Goal: Task Accomplishment & Management: Manage account settings

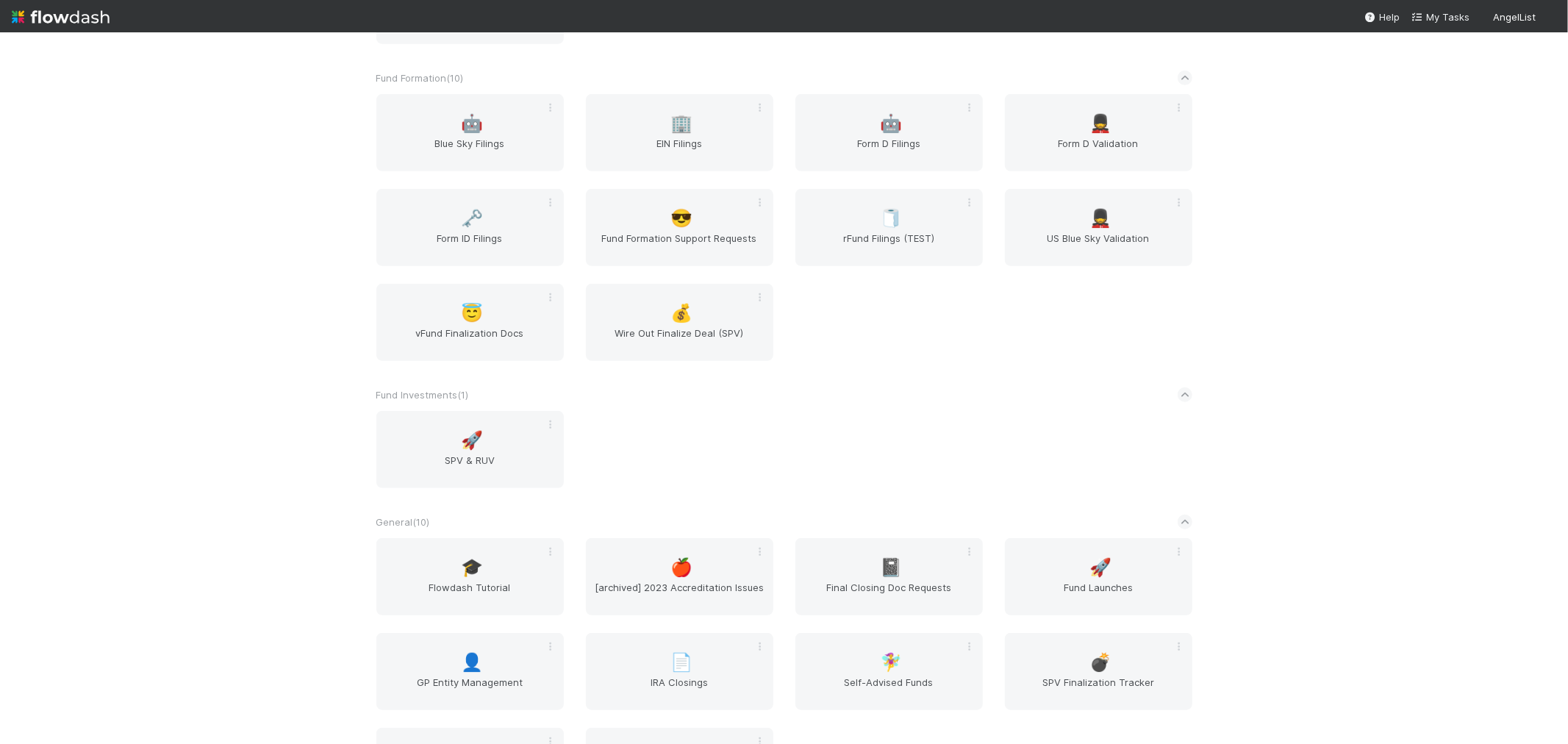
scroll to position [735, 0]
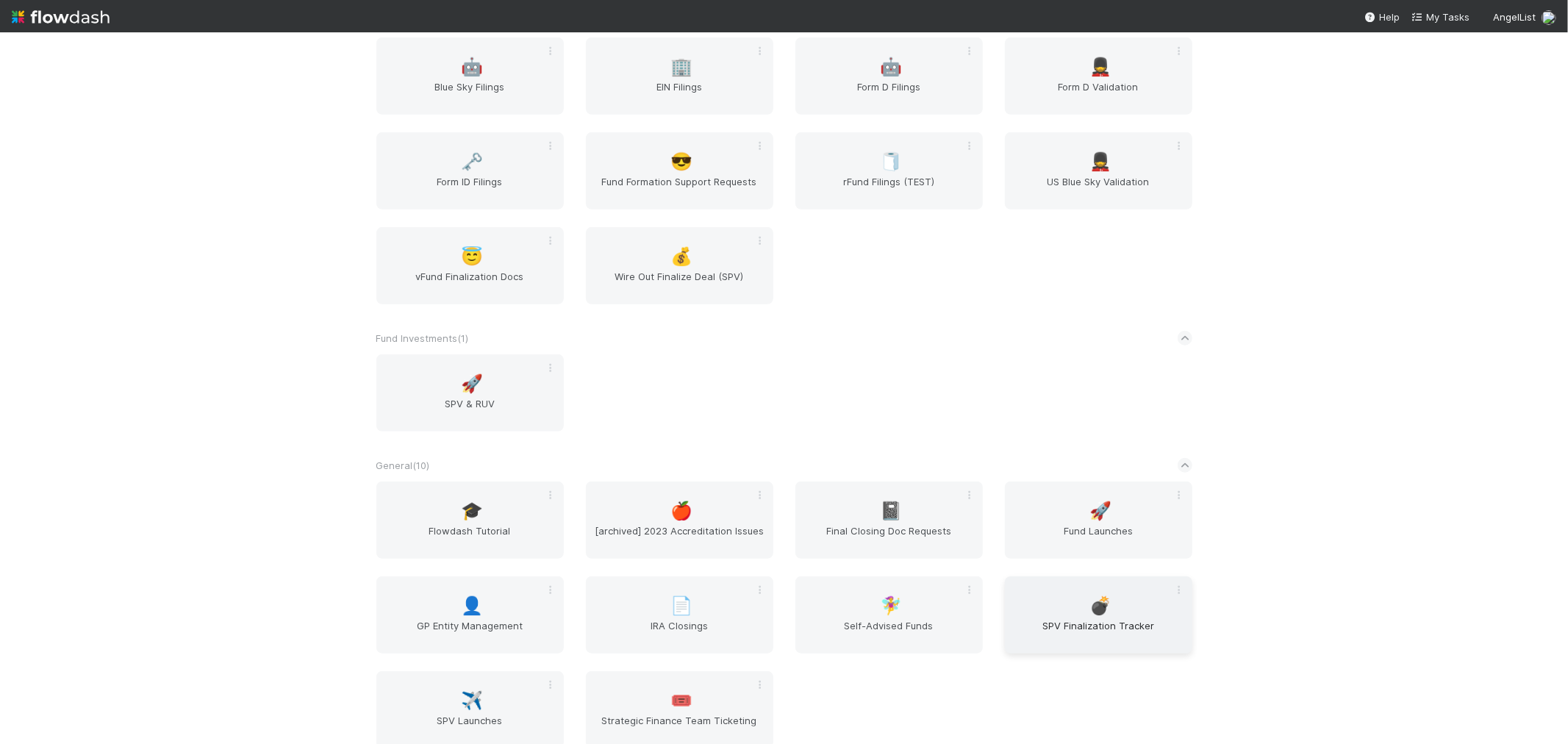
click at [1118, 593] on div "💣 SPV Finalization Tracker" at bounding box center [1098, 615] width 187 height 77
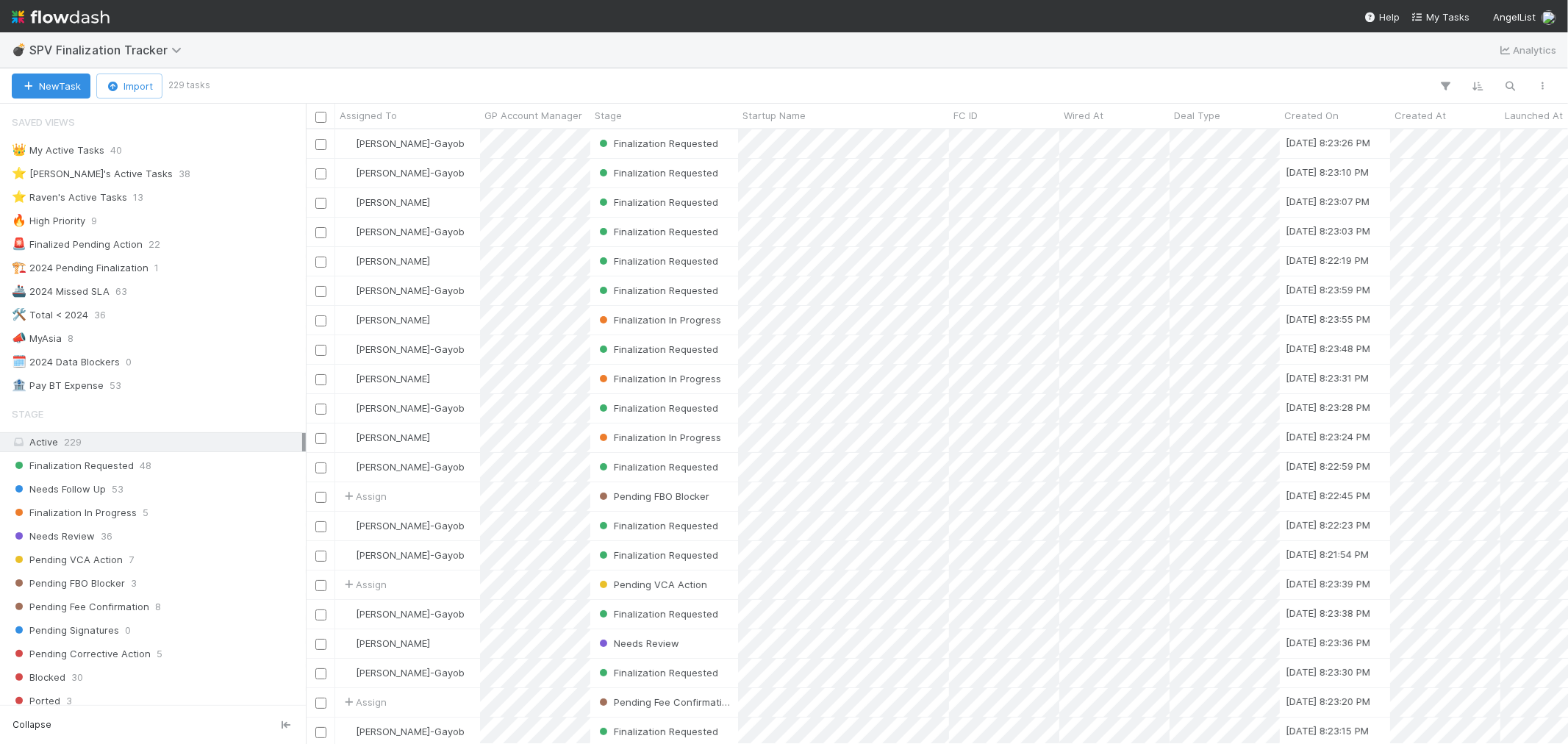
scroll to position [602, 1249]
click at [100, 19] on img at bounding box center [60, 17] width 98 height 25
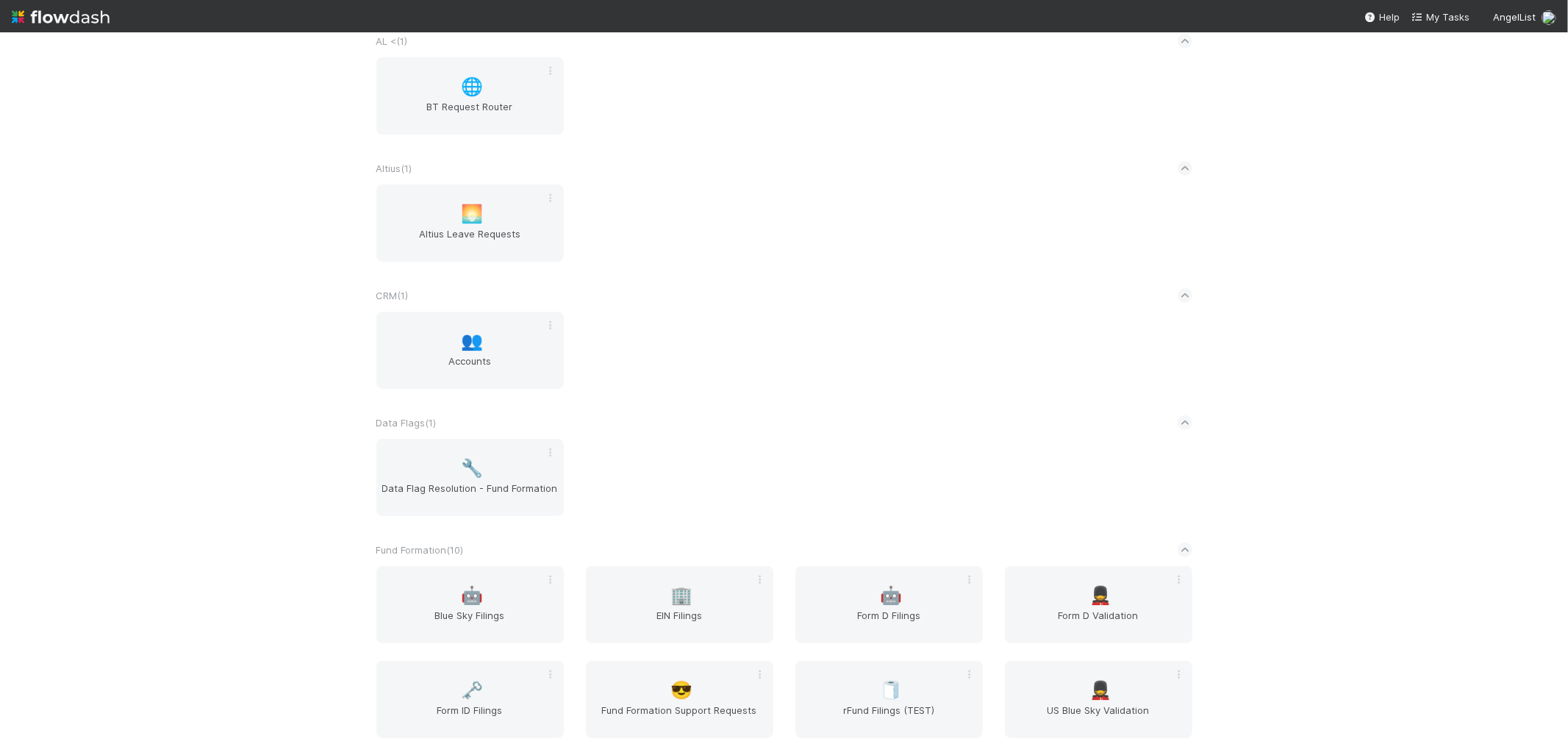
scroll to position [327, 0]
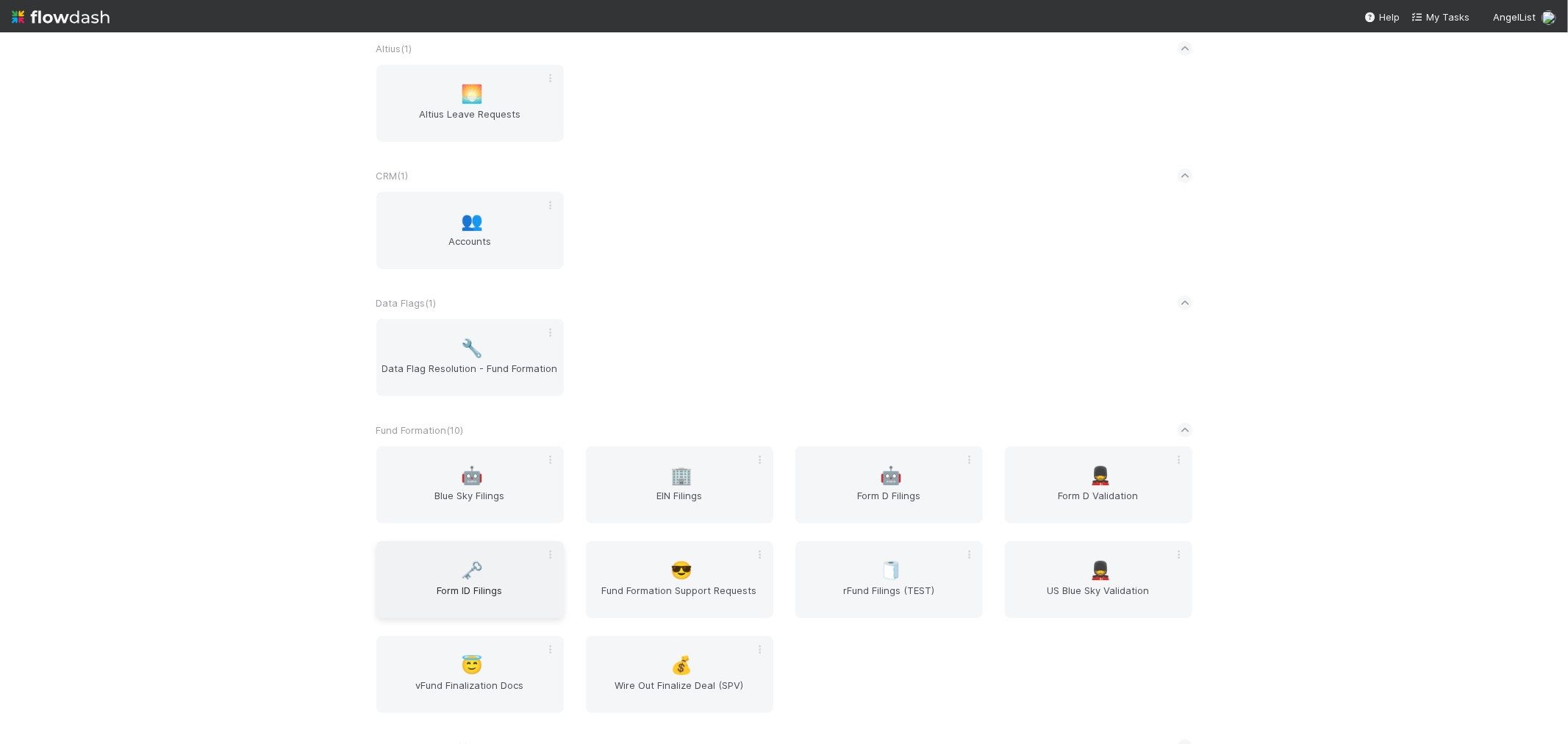
click at [481, 571] on div "🗝️ Form ID Filings" at bounding box center [470, 579] width 187 height 77
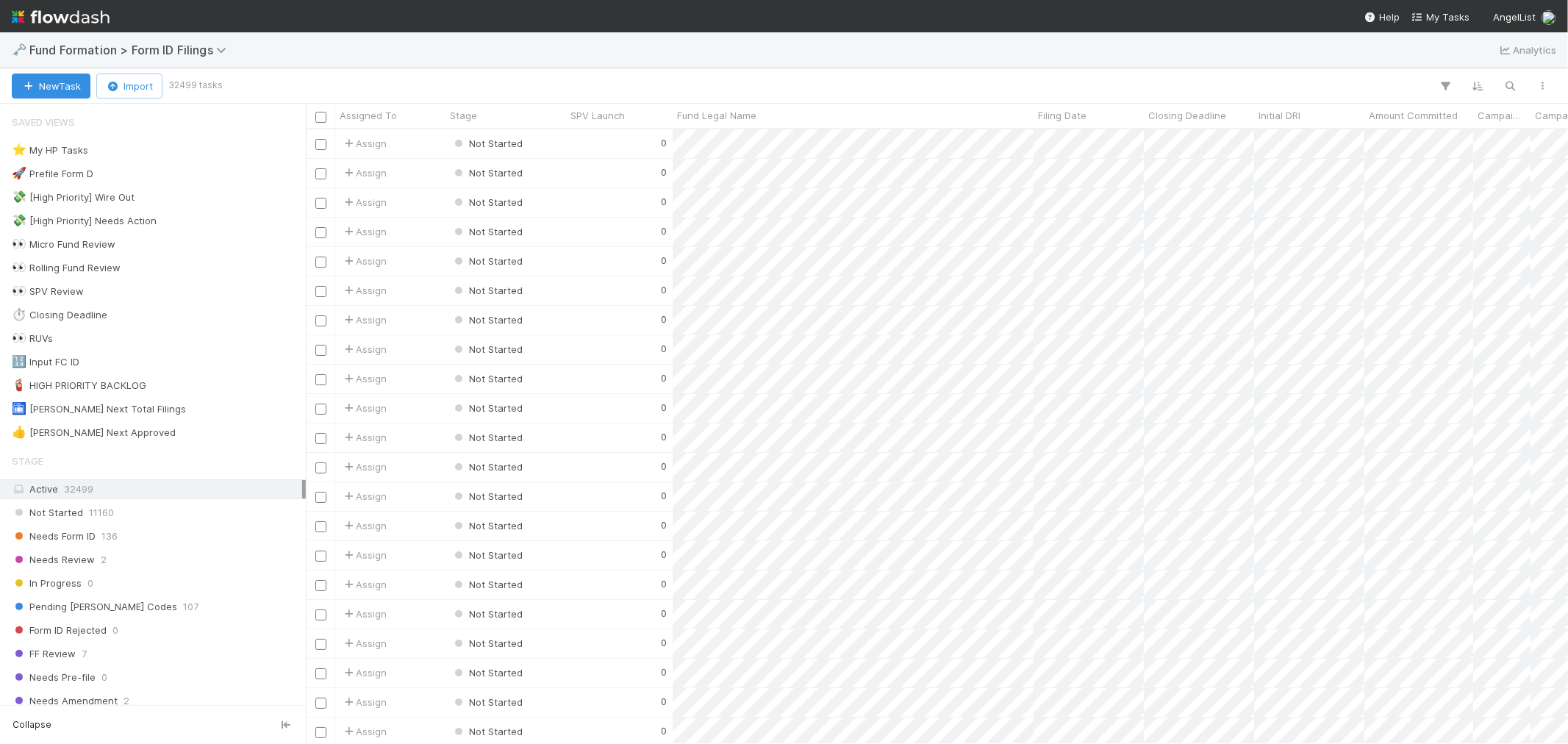
scroll to position [602, 1249]
click at [81, 535] on span "Needs Form ID" at bounding box center [53, 536] width 84 height 18
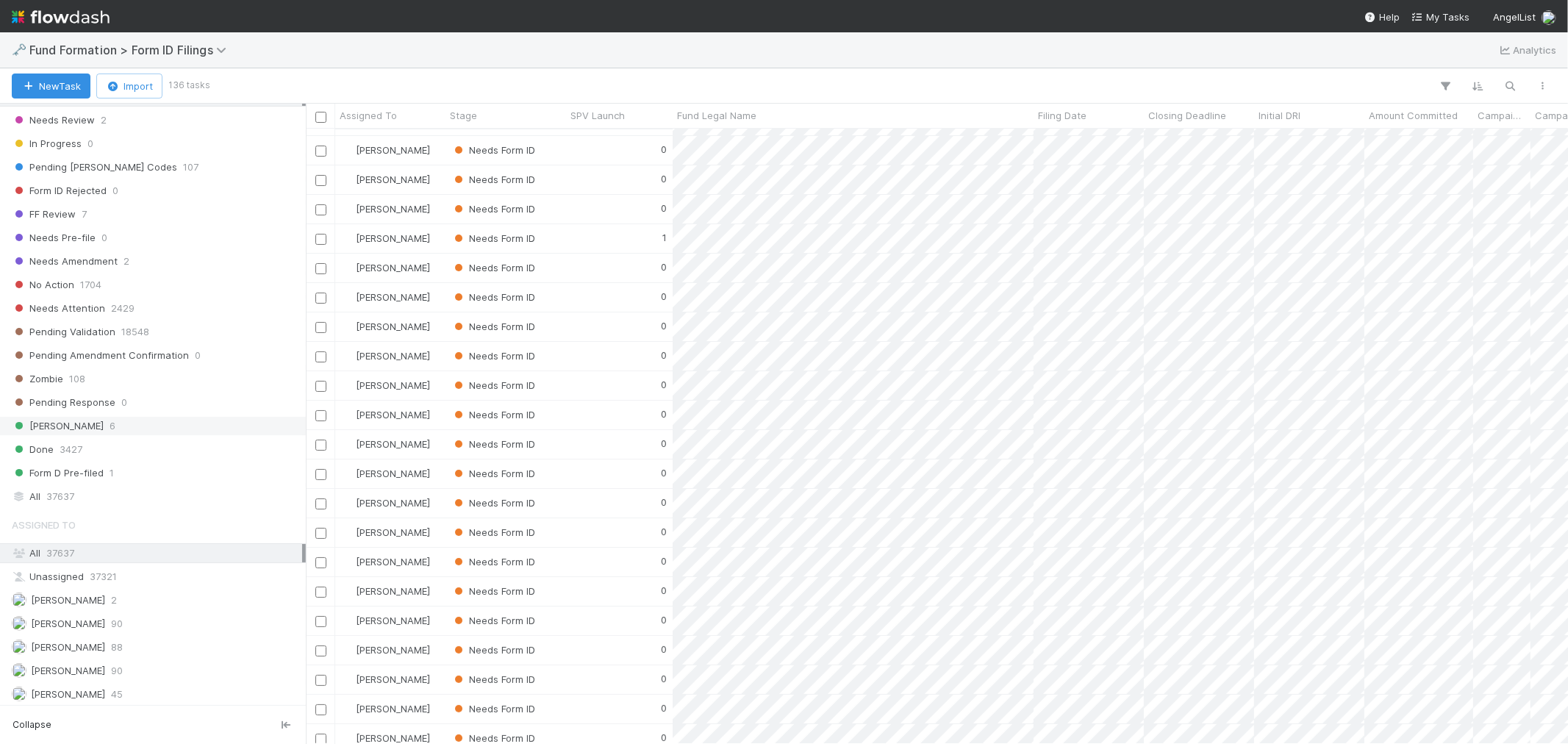
scroll to position [449, 0]
click at [111, 662] on span "90" at bounding box center [116, 668] width 12 height 18
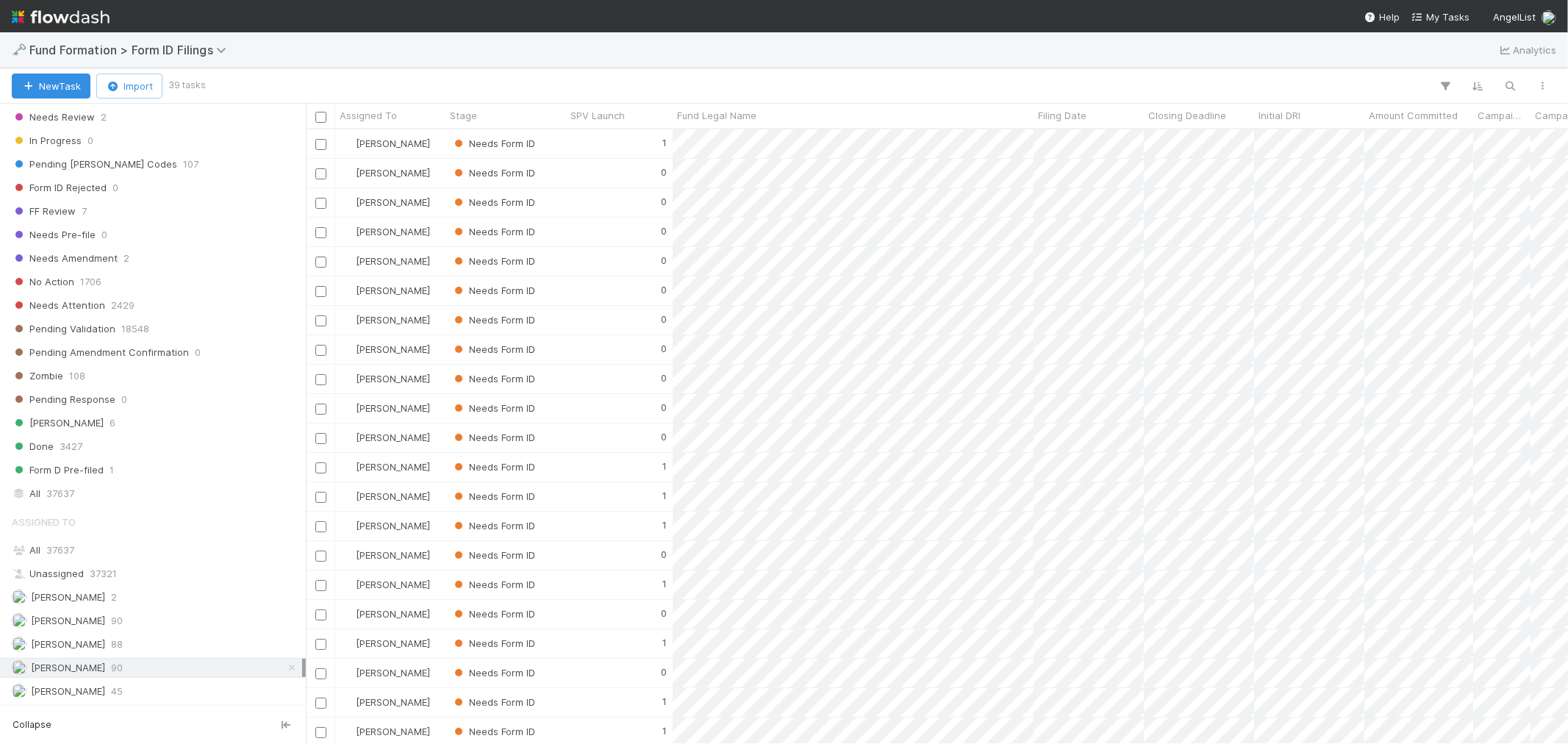
click at [84, 25] on img at bounding box center [60, 17] width 98 height 25
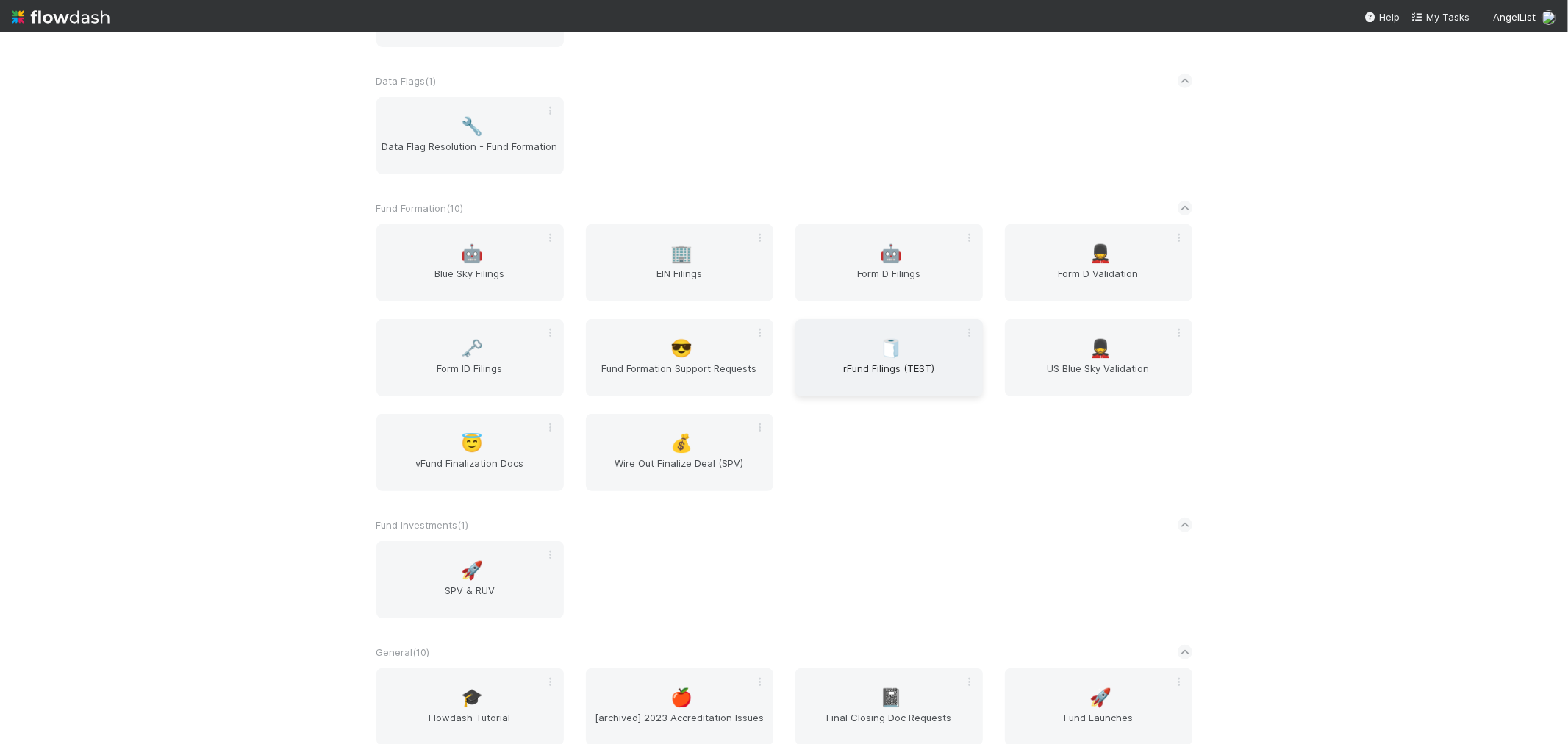
scroll to position [571, 0]
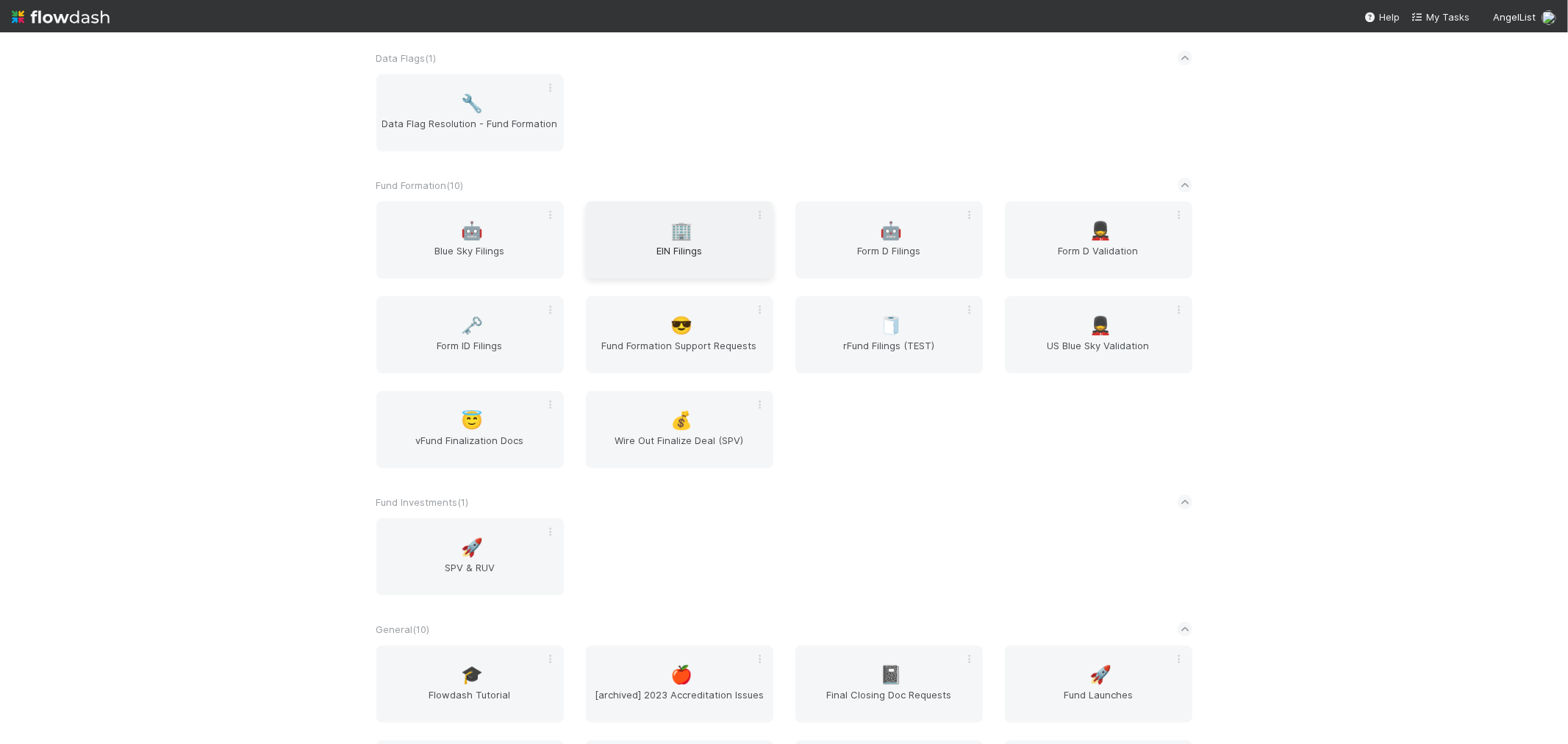
click at [682, 243] on span "EIN Filings" at bounding box center [679, 258] width 176 height 29
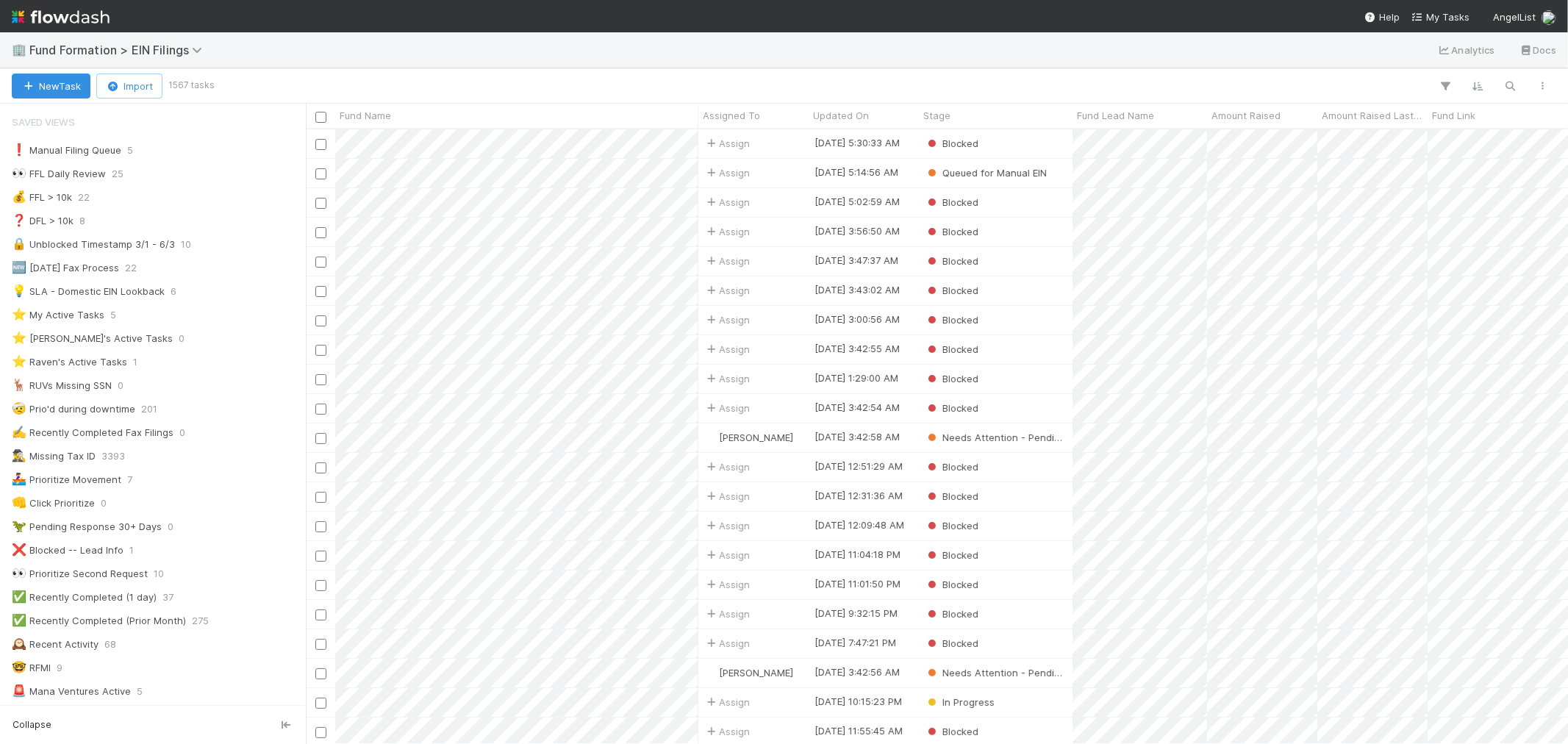
click at [77, 23] on img at bounding box center [60, 17] width 98 height 25
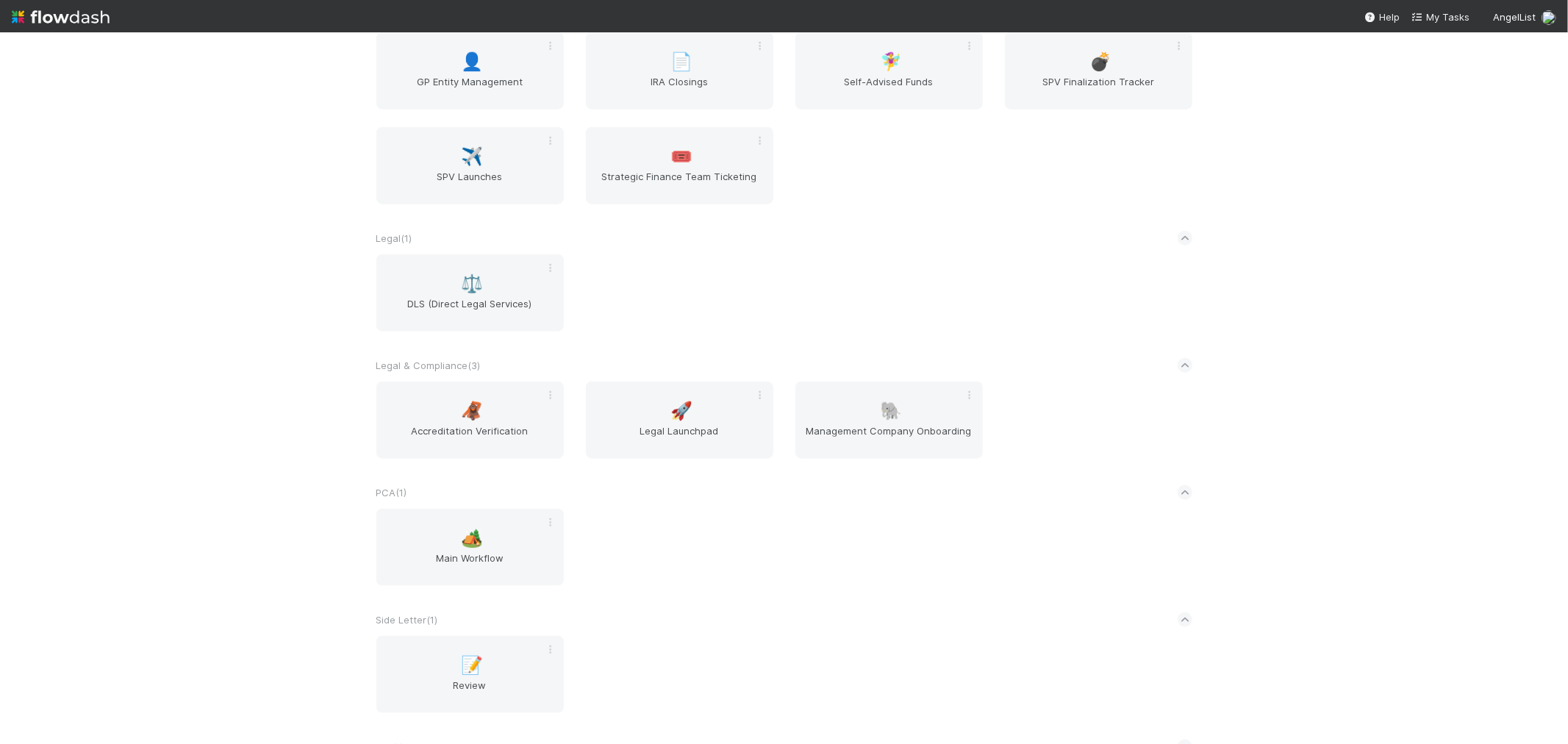
scroll to position [1470, 0]
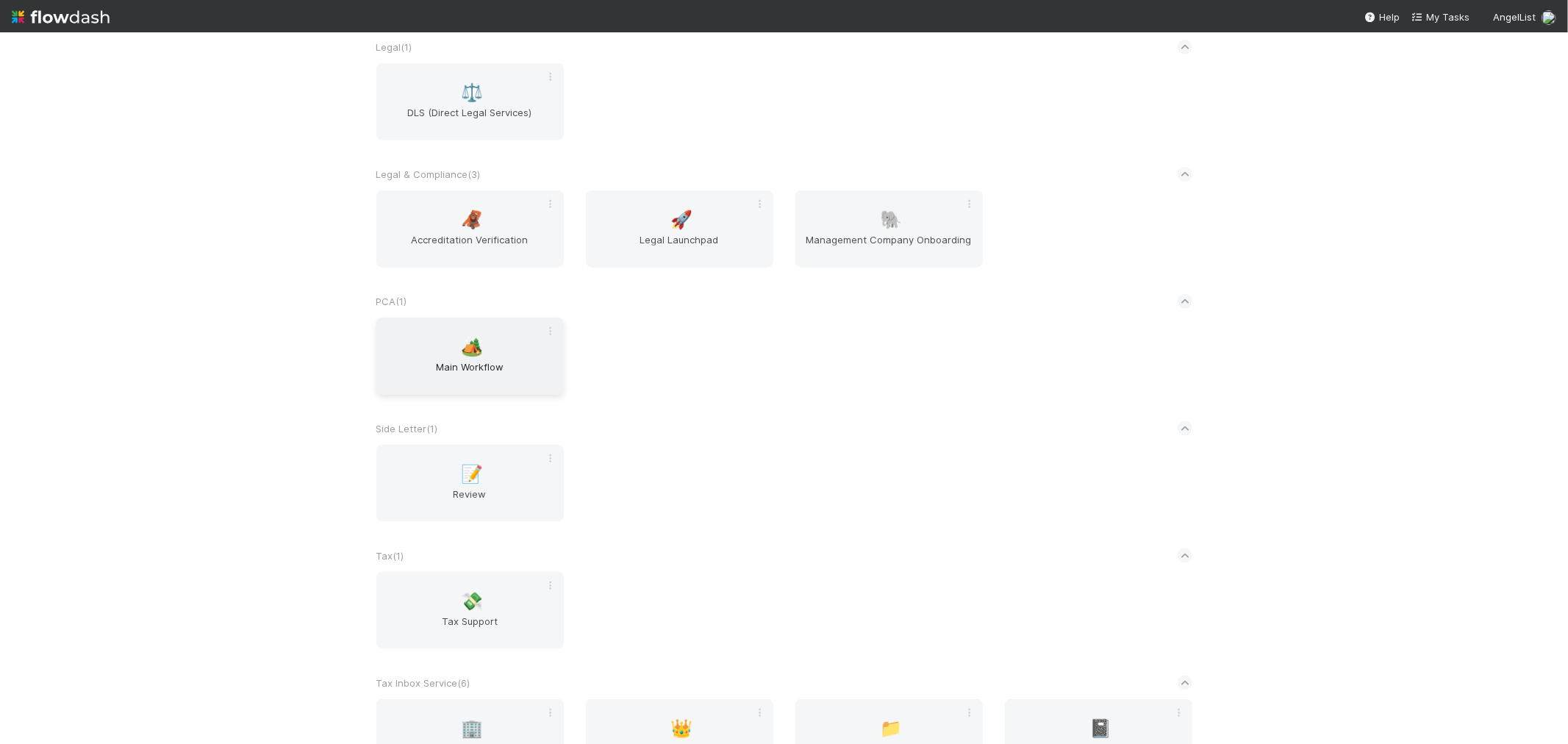
click at [415, 360] on span "Main Workflow" at bounding box center [470, 374] width 176 height 29
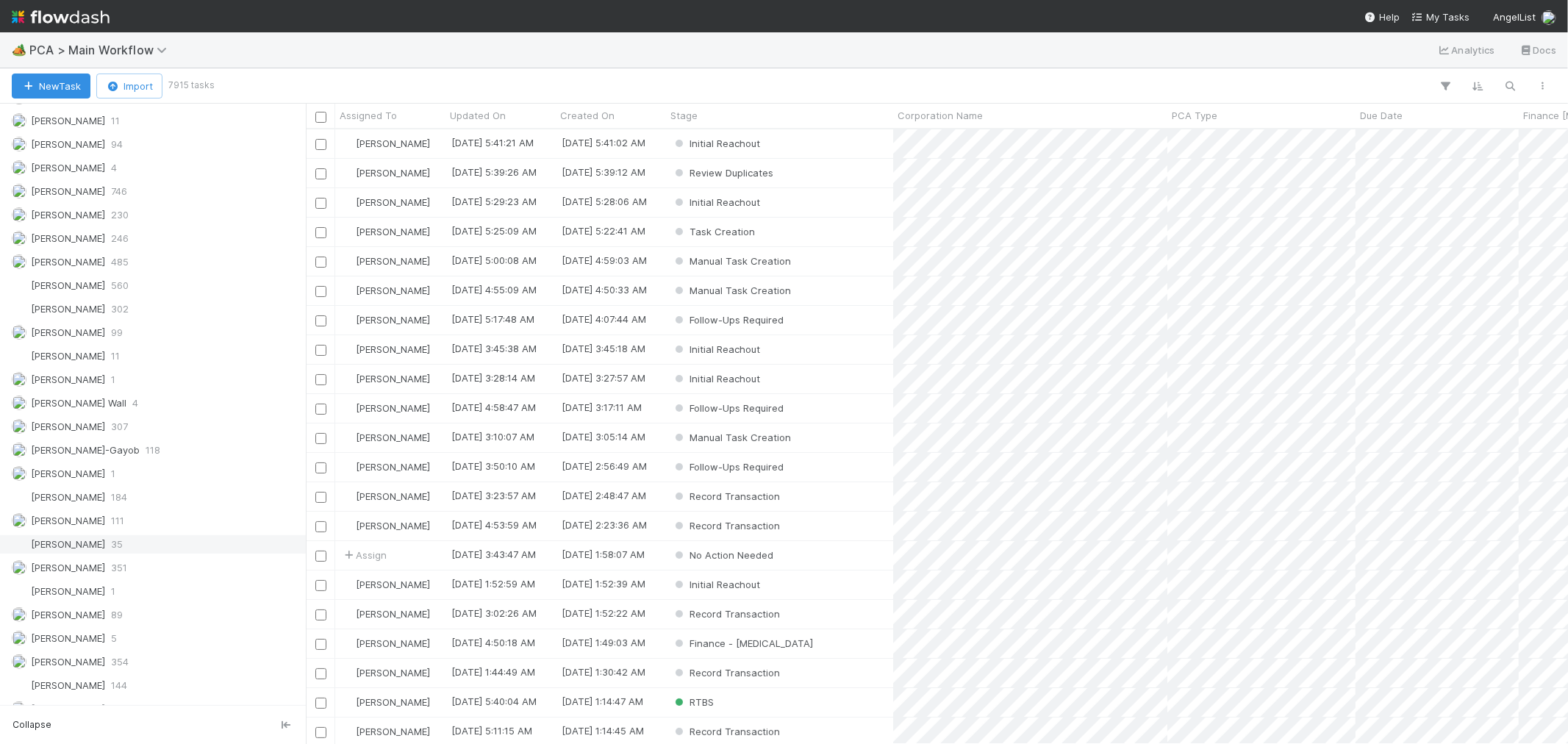
scroll to position [1959, 0]
click at [57, 21] on img at bounding box center [60, 17] width 98 height 25
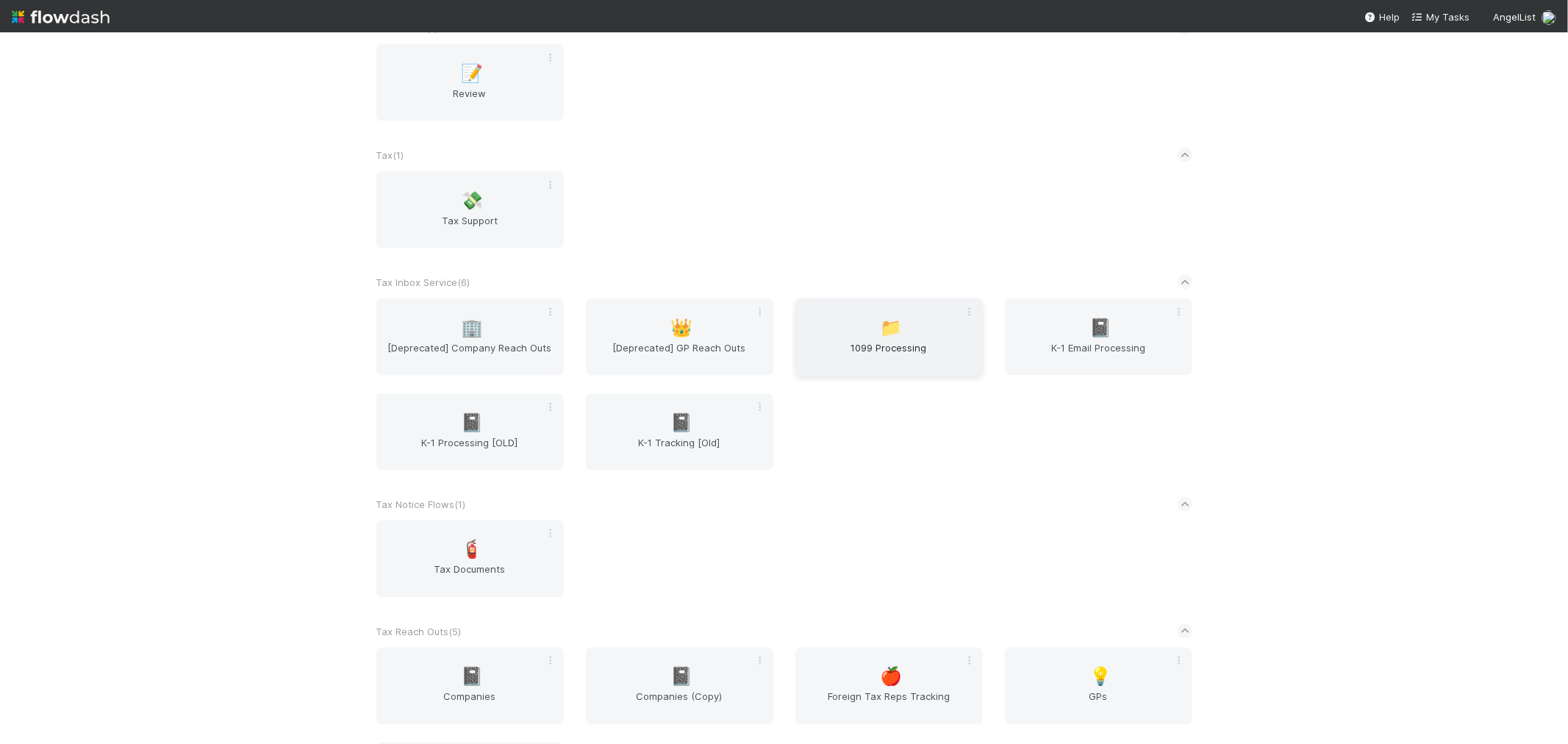
scroll to position [1878, 0]
click at [862, 317] on div "📁 1099 Processing" at bounding box center [889, 330] width 187 height 77
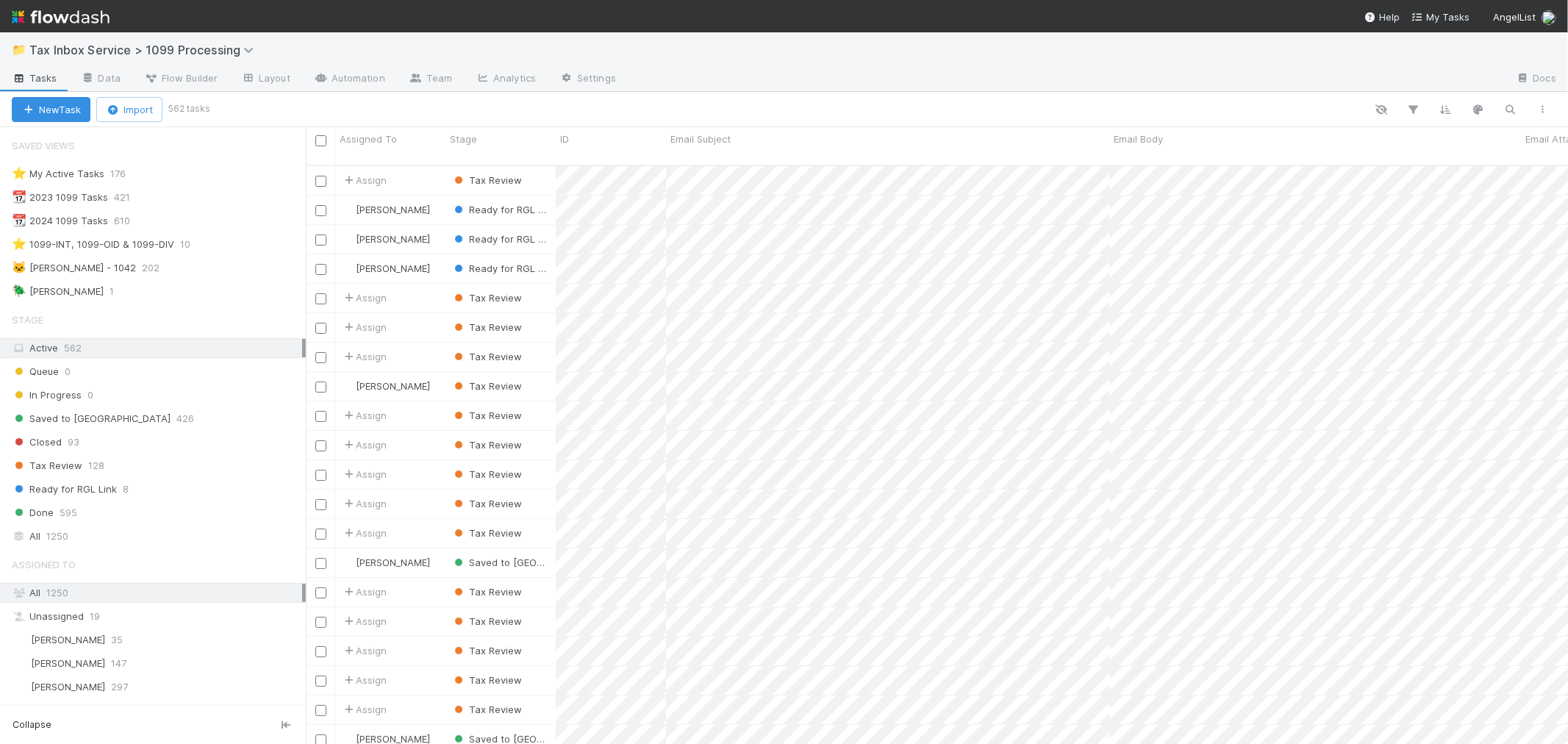
scroll to position [578, 1249]
click at [44, 17] on img at bounding box center [60, 17] width 98 height 25
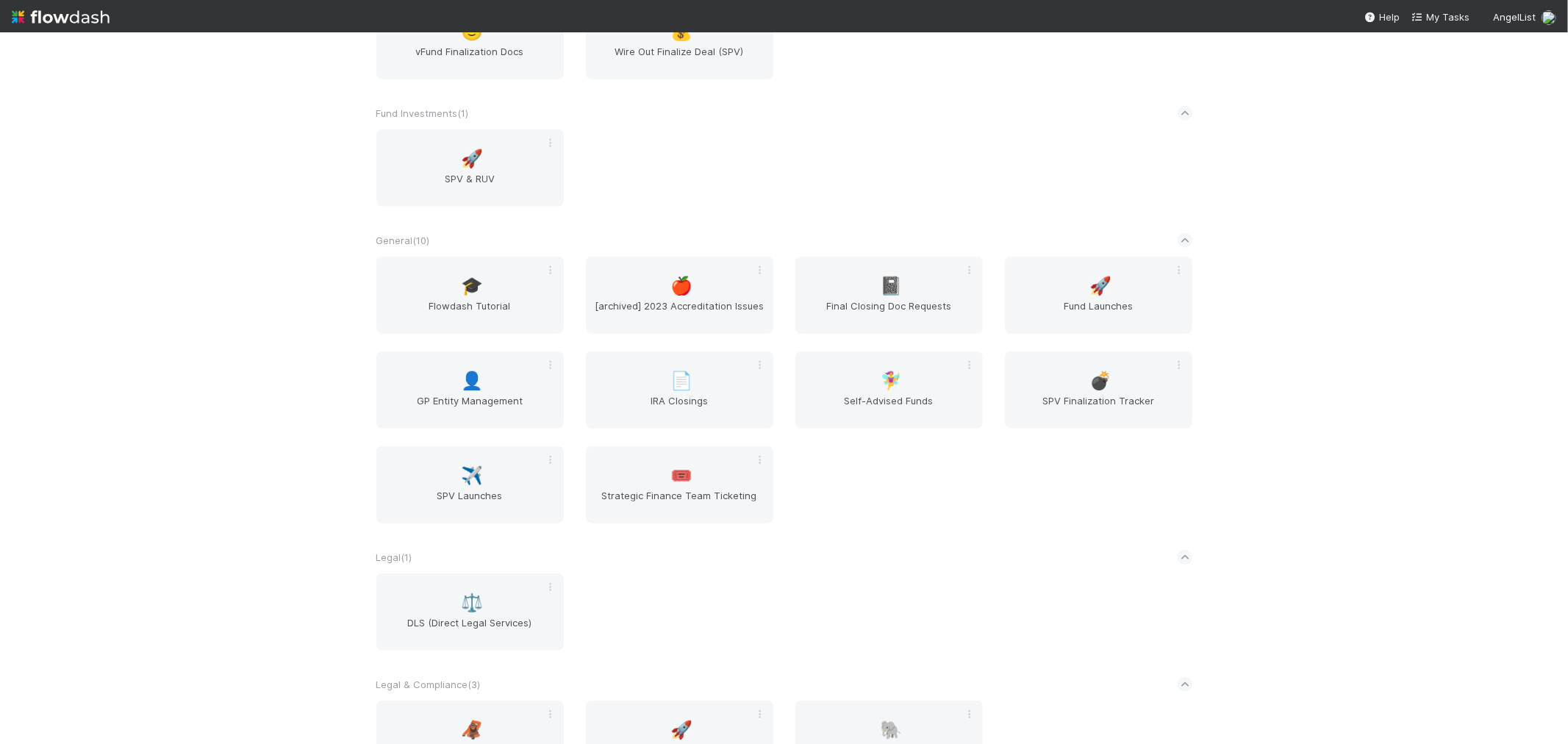
scroll to position [1061, 0]
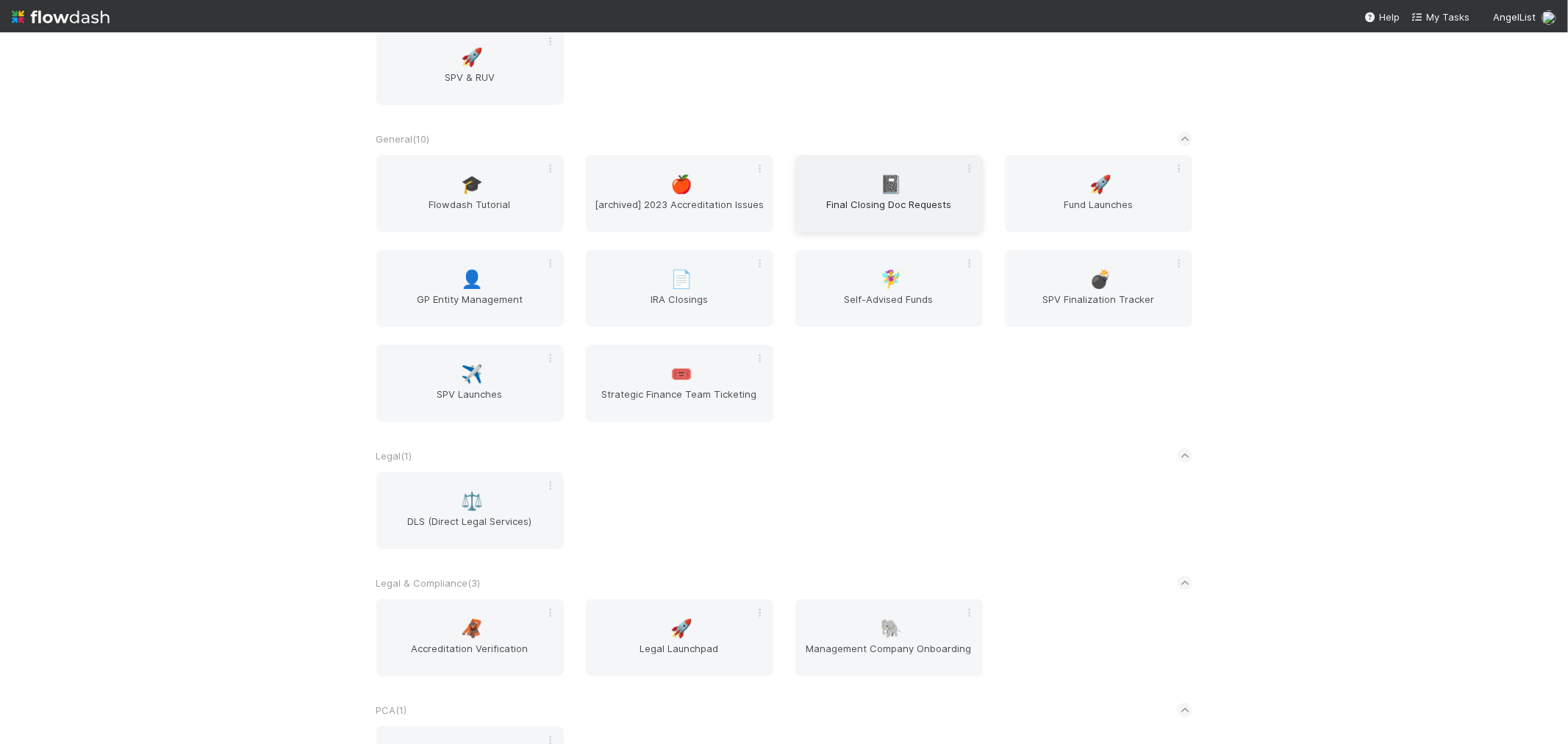
click at [824, 185] on div "📓 Final Closing Doc Requests" at bounding box center [889, 193] width 187 height 77
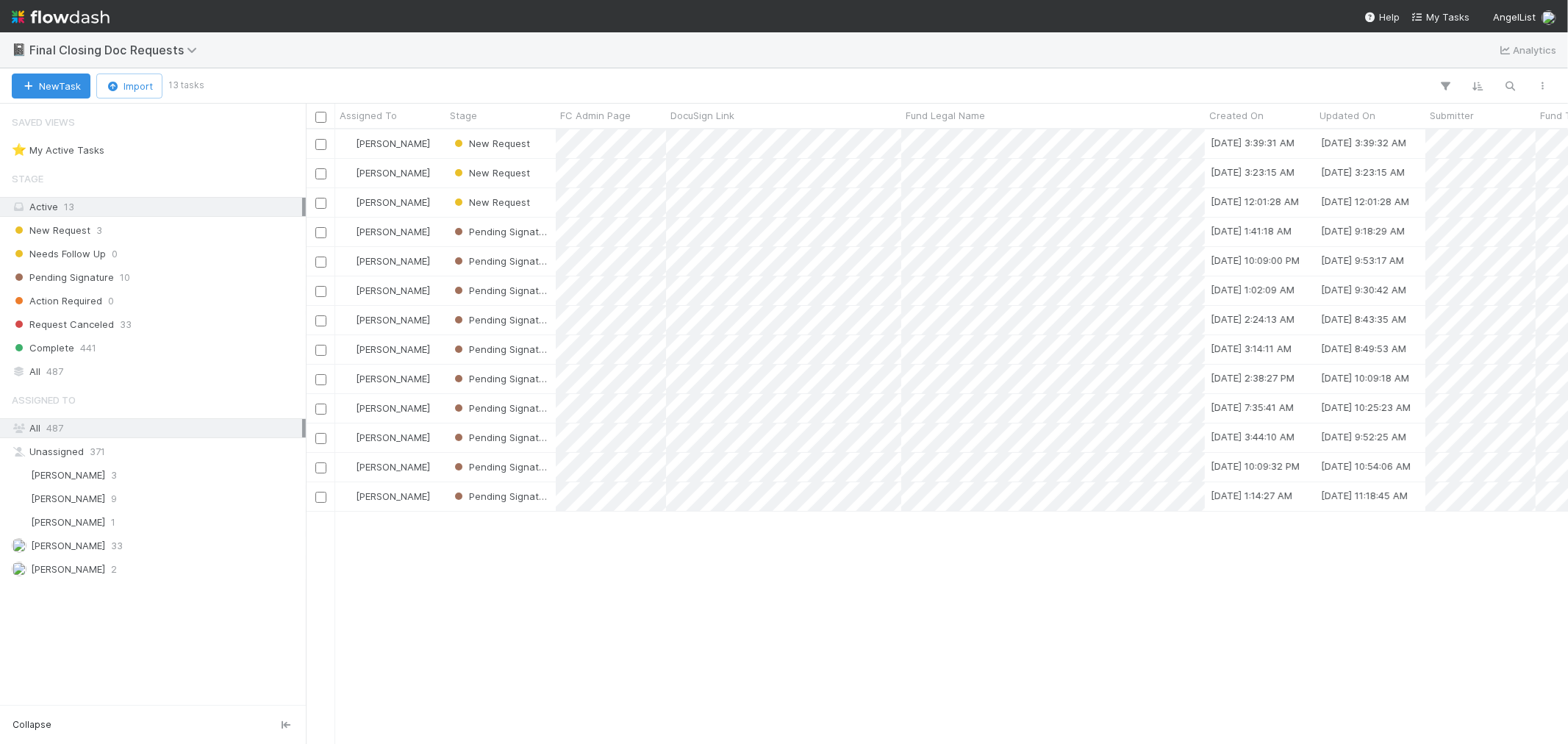
scroll to position [602, 1249]
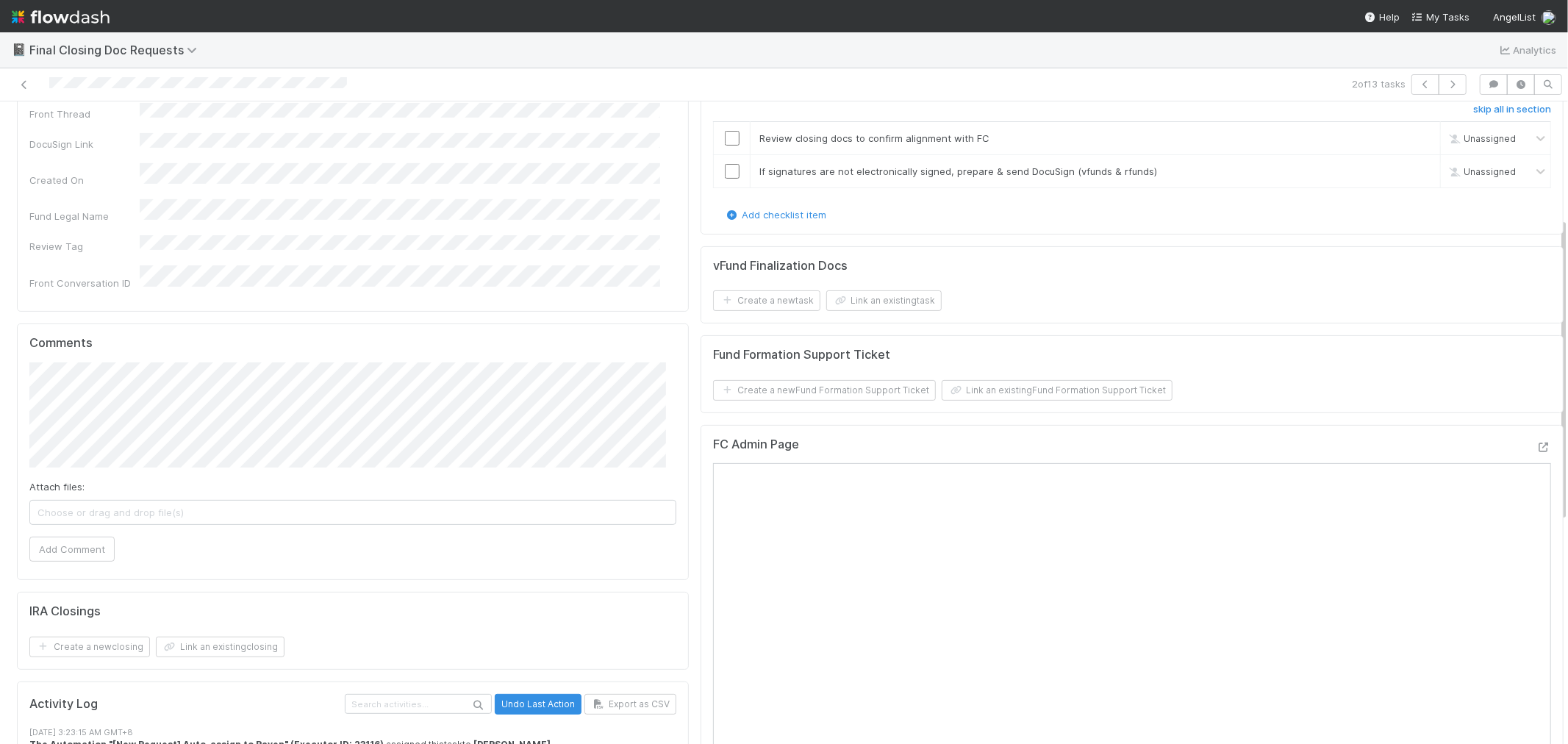
scroll to position [245, 0]
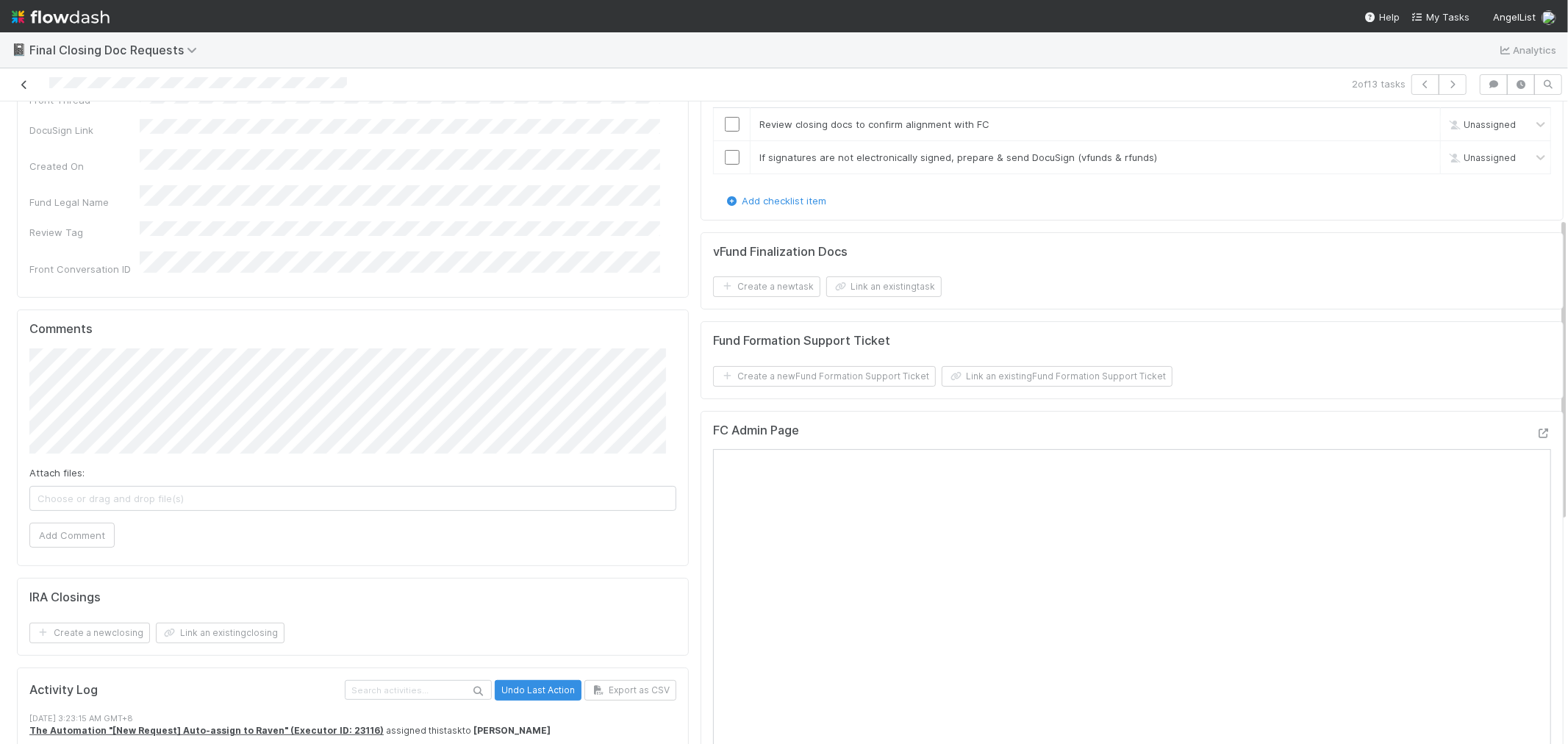
click at [24, 87] on icon at bounding box center [24, 85] width 15 height 9
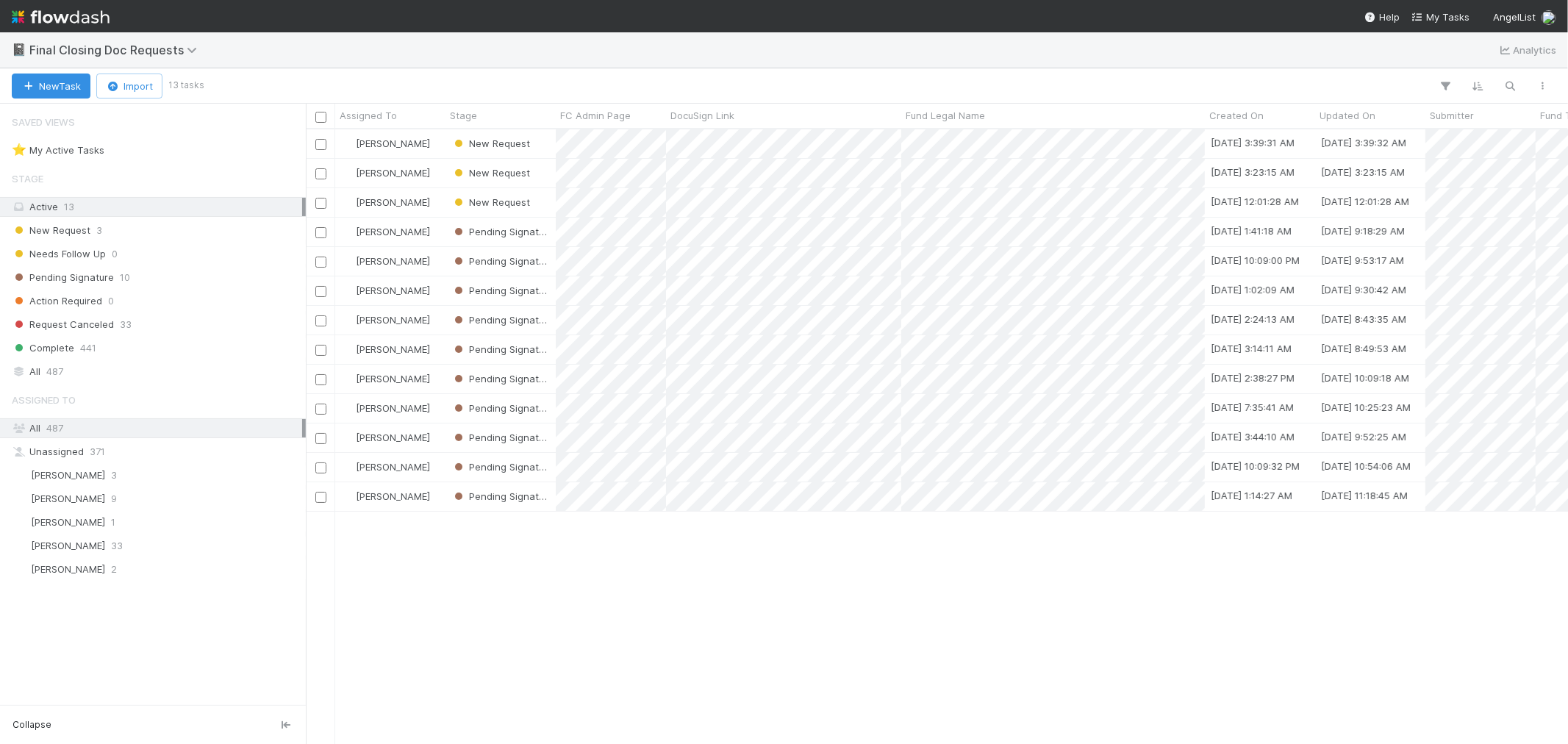
scroll to position [602, 1249]
click at [92, 18] on img at bounding box center [60, 17] width 98 height 25
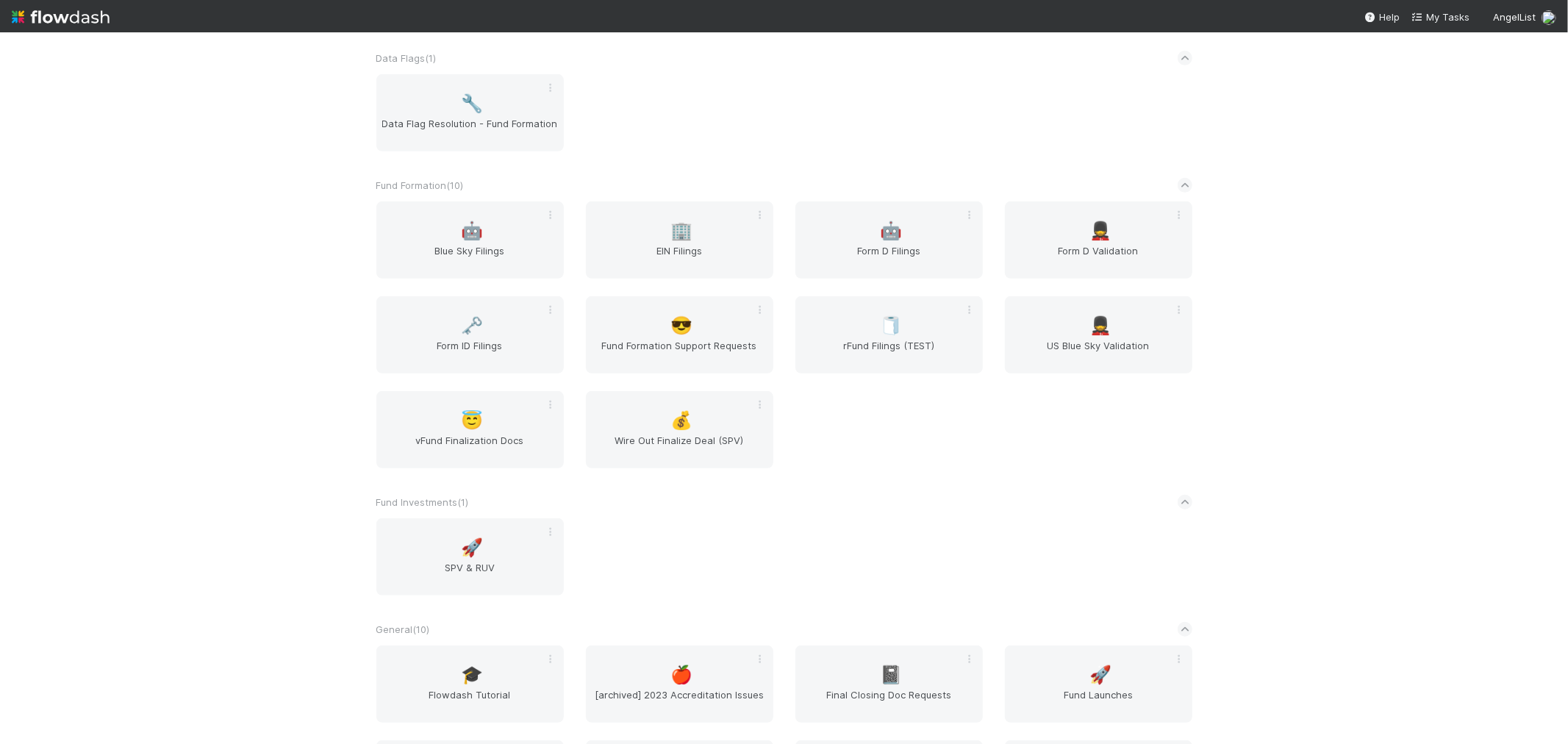
scroll to position [735, 0]
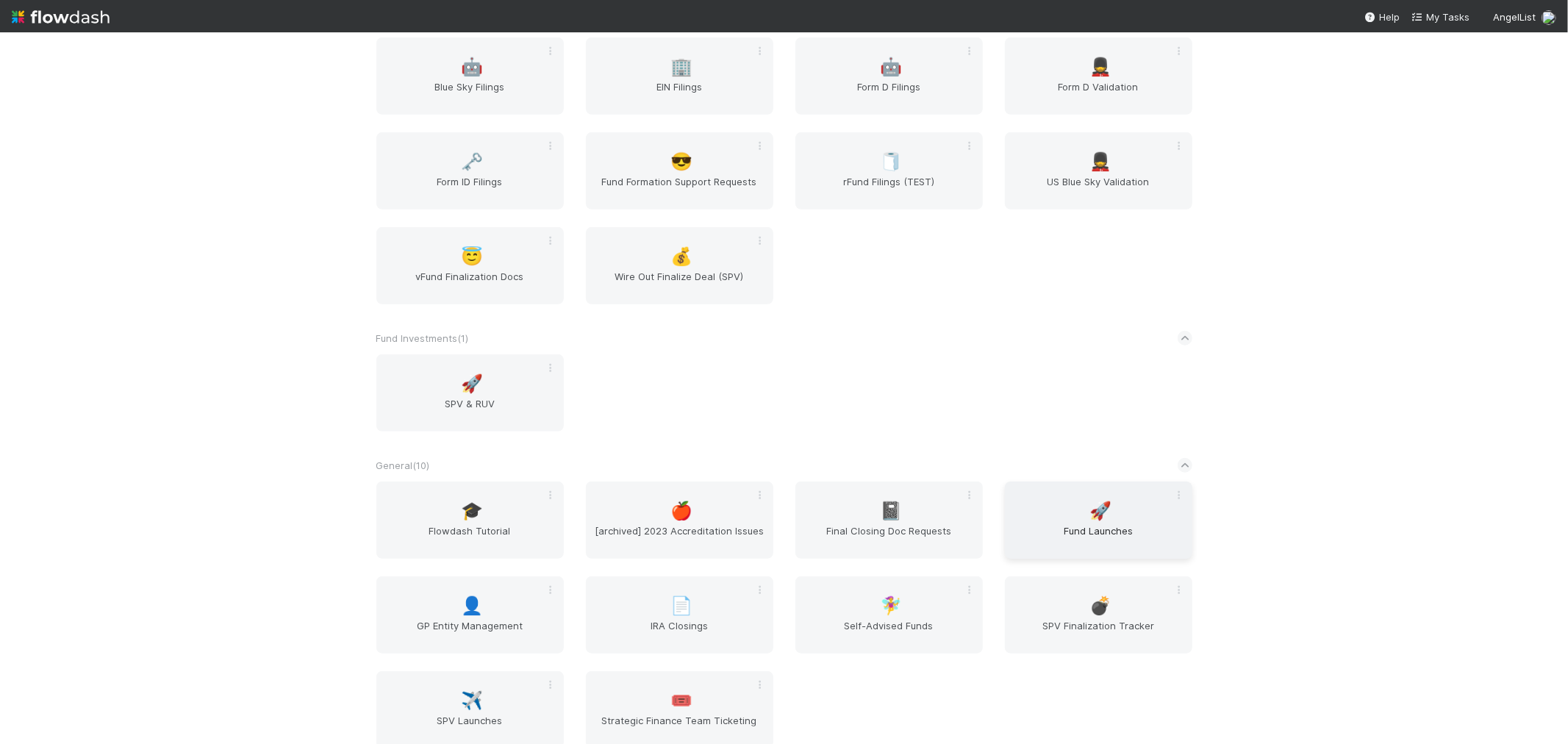
click at [1114, 511] on div "🚀 Fund Launches" at bounding box center [1098, 520] width 187 height 77
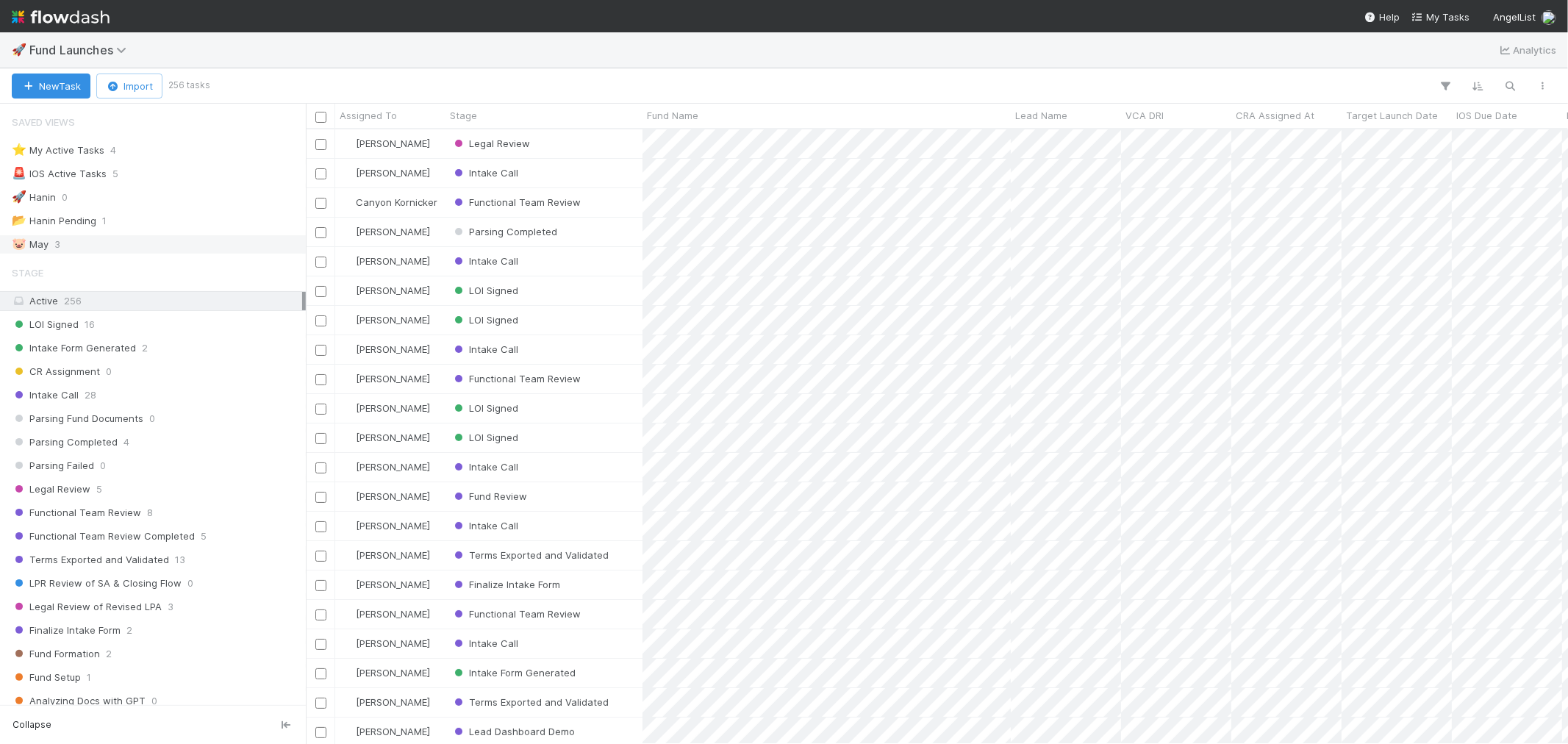
scroll to position [602, 1249]
click at [160, 152] on div "⭐ My Active Tasks 4" at bounding box center [156, 150] width 290 height 18
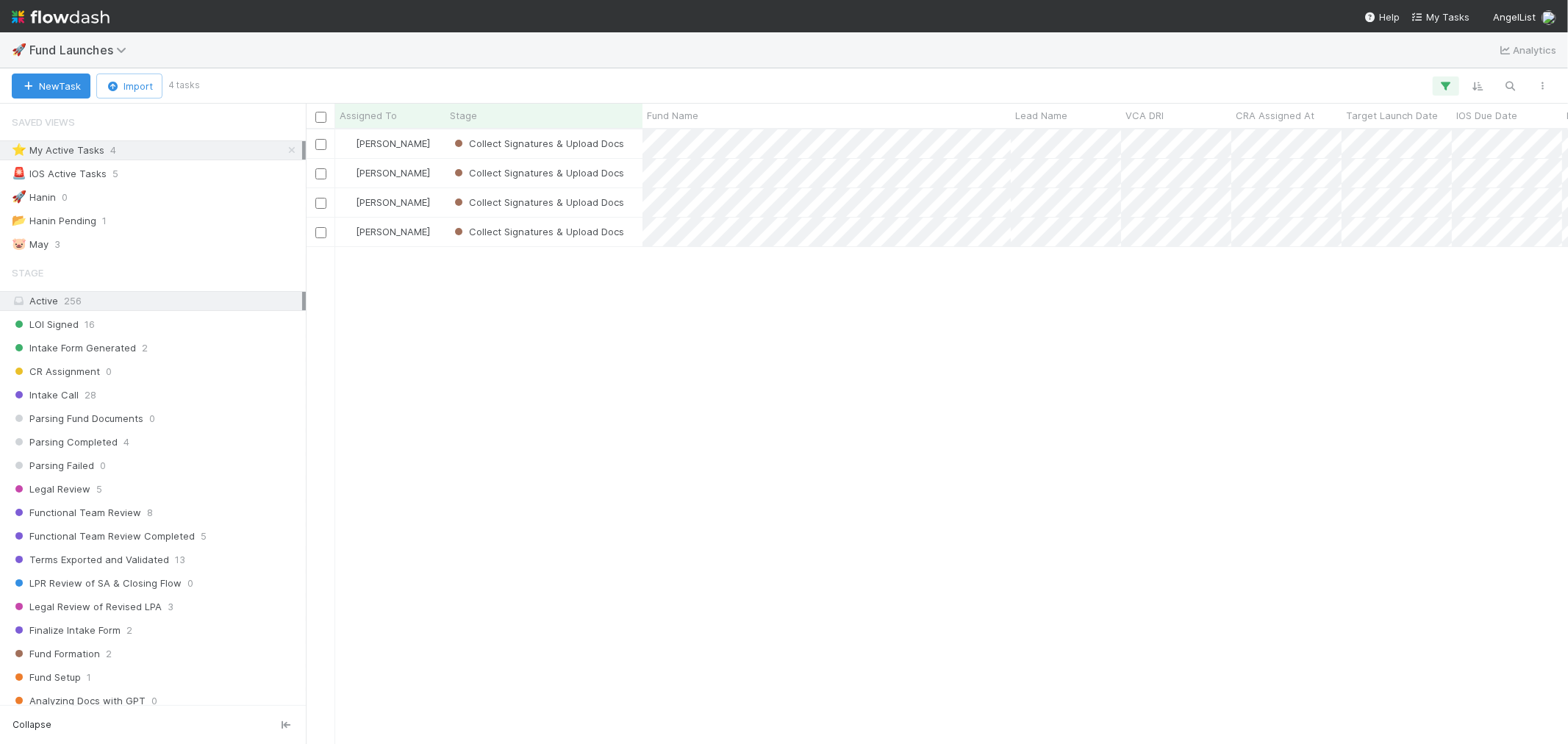
scroll to position [602, 1249]
click at [356, 730] on div "Raven Jacinto Collect Signatures & Upload Docs 7/2/25, 2:04:21 AM 7/31/25, 1:37…" at bounding box center [936, 436] width 1262 height 614
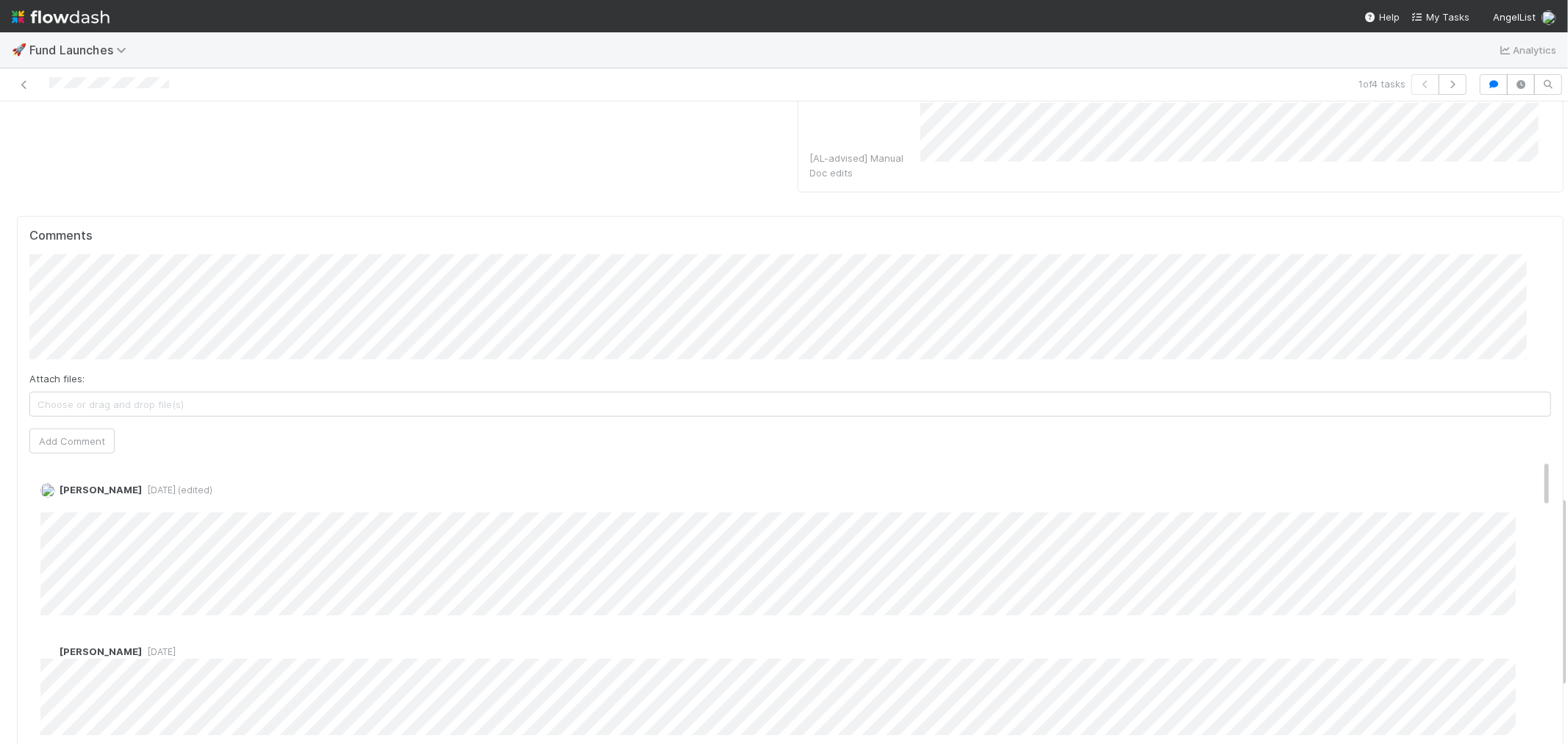
scroll to position [1311, 0]
click at [1445, 86] on icon "button" at bounding box center [1452, 84] width 15 height 8
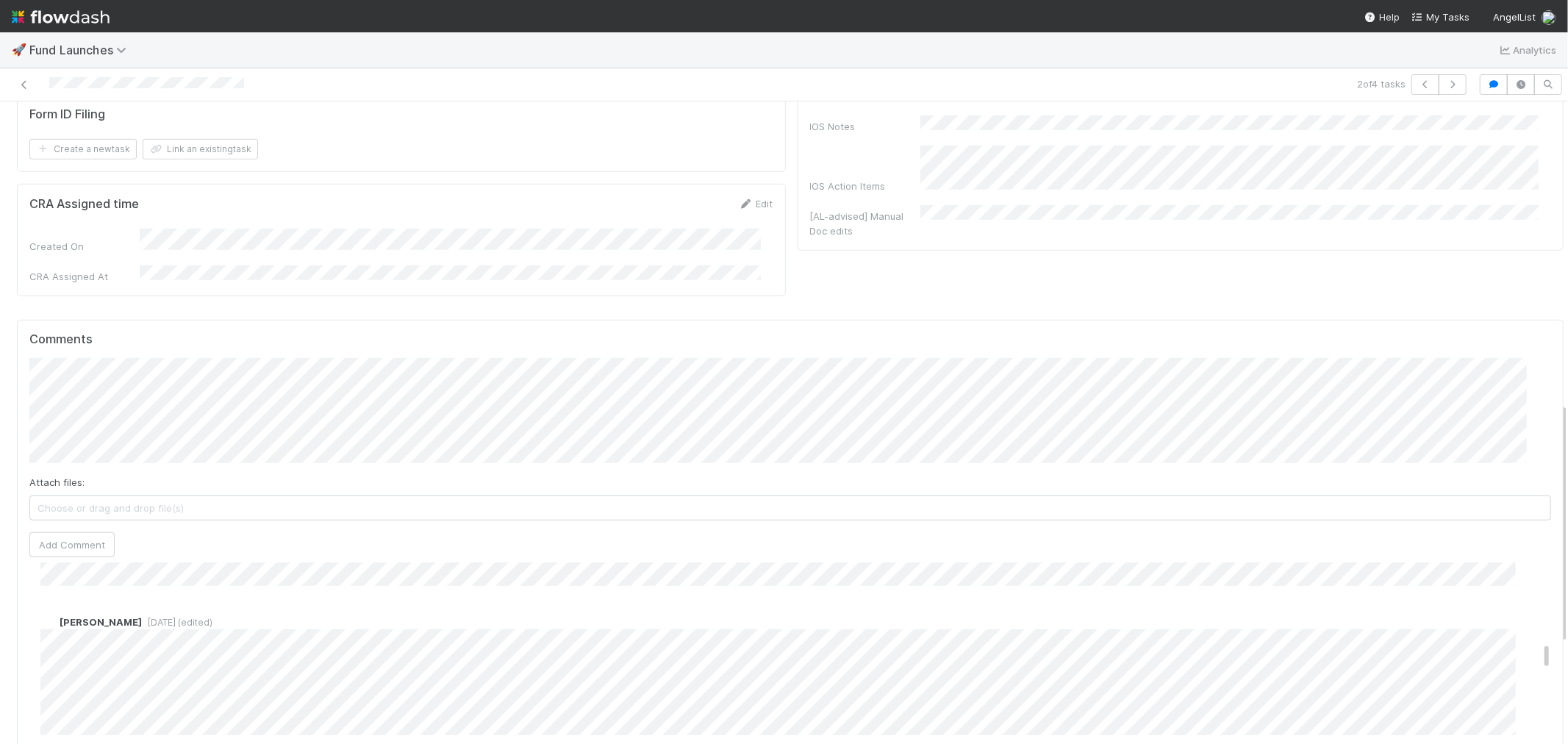
scroll to position [937, 0]
click at [1445, 80] on icon "button" at bounding box center [1452, 84] width 15 height 8
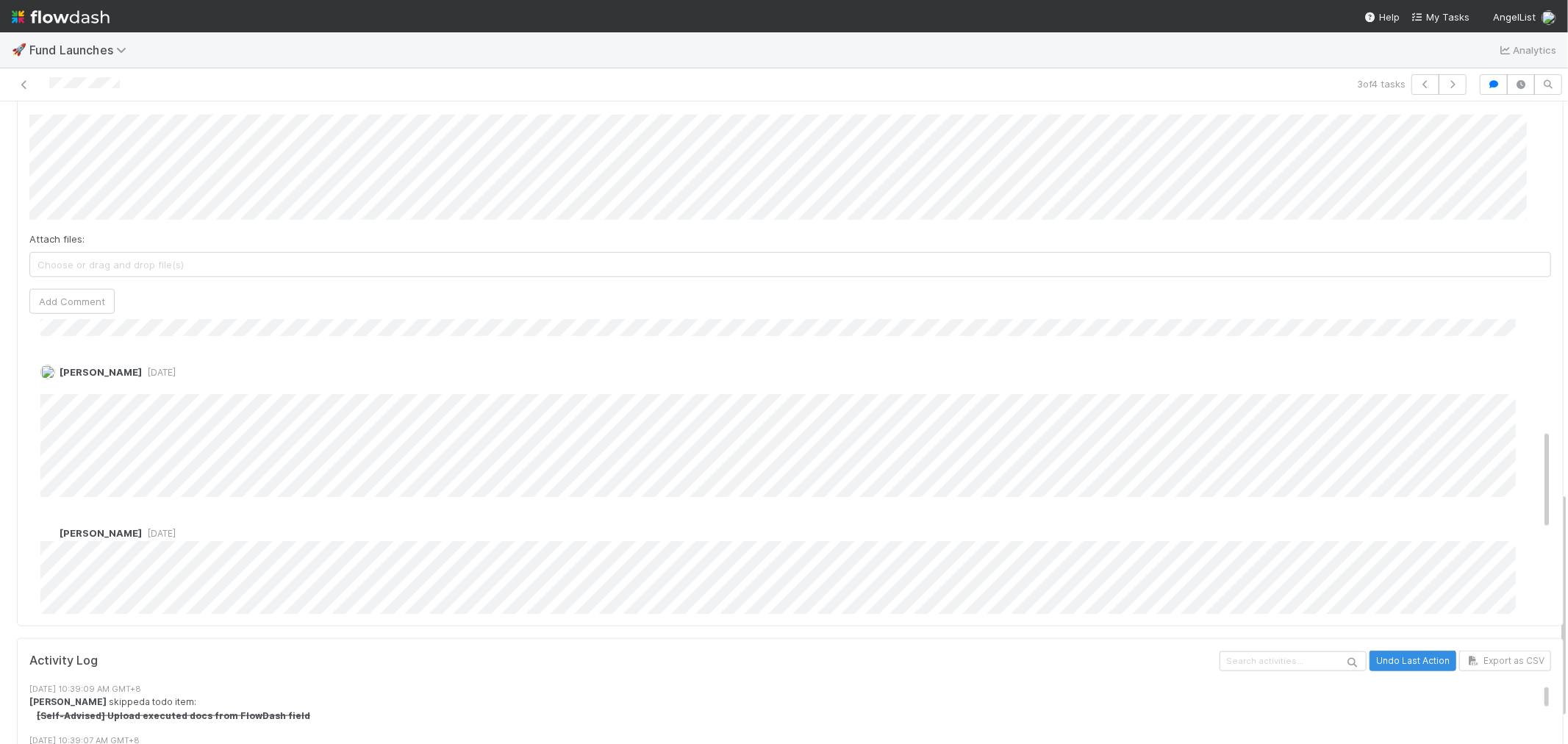
scroll to position [327, 0]
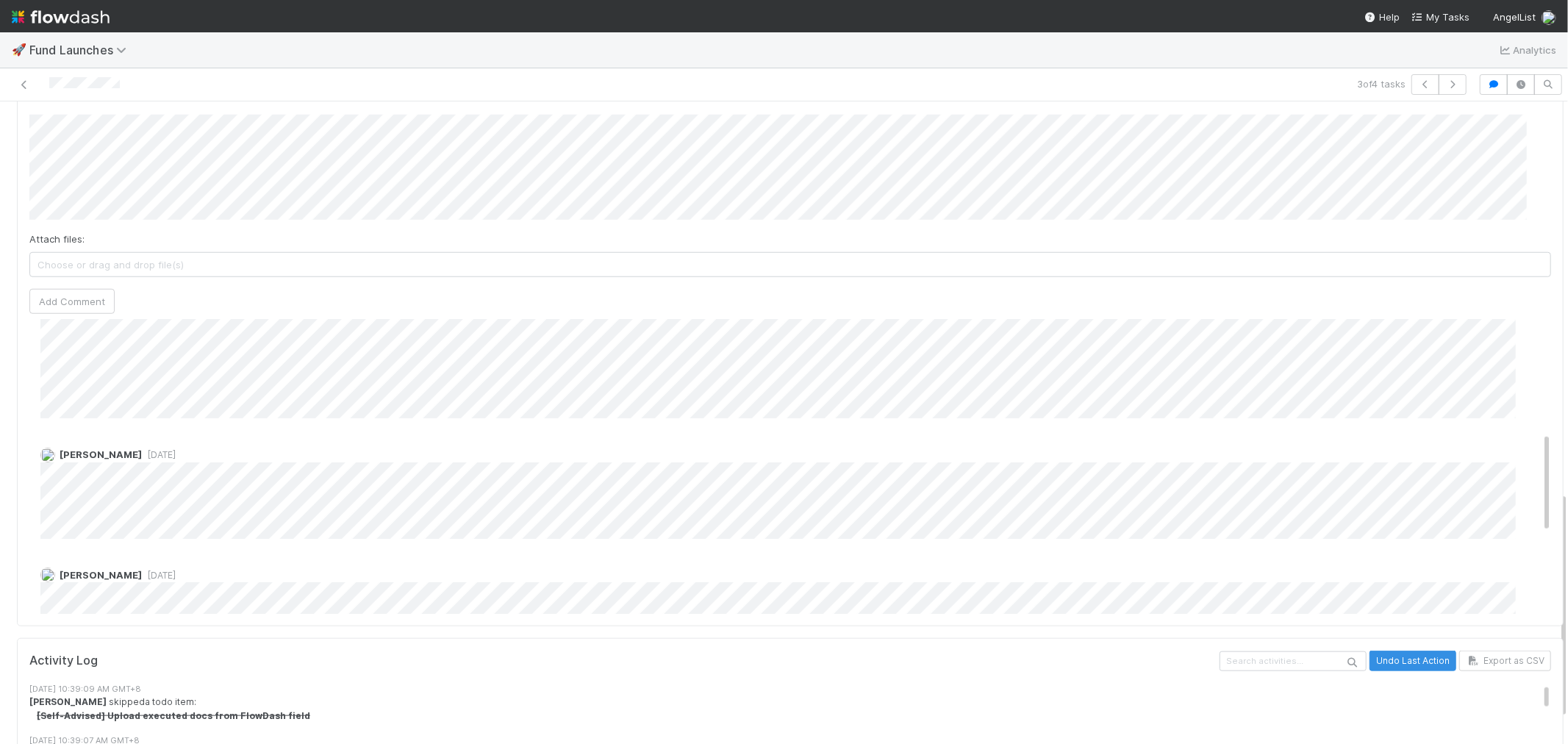
click at [69, 18] on img at bounding box center [60, 17] width 98 height 25
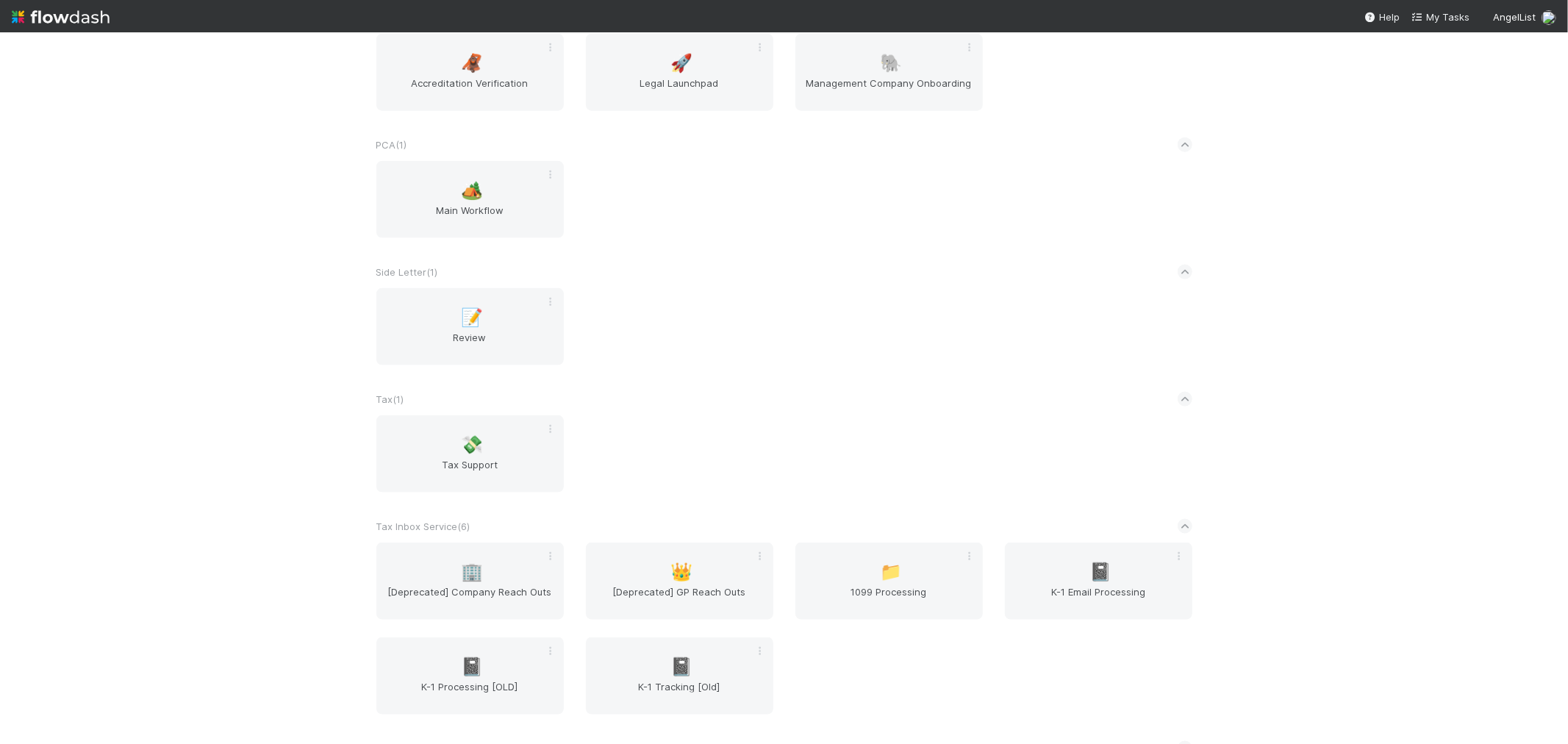
scroll to position [1633, 0]
click at [1102, 578] on span "K-1 Email Processing" at bounding box center [1098, 592] width 176 height 29
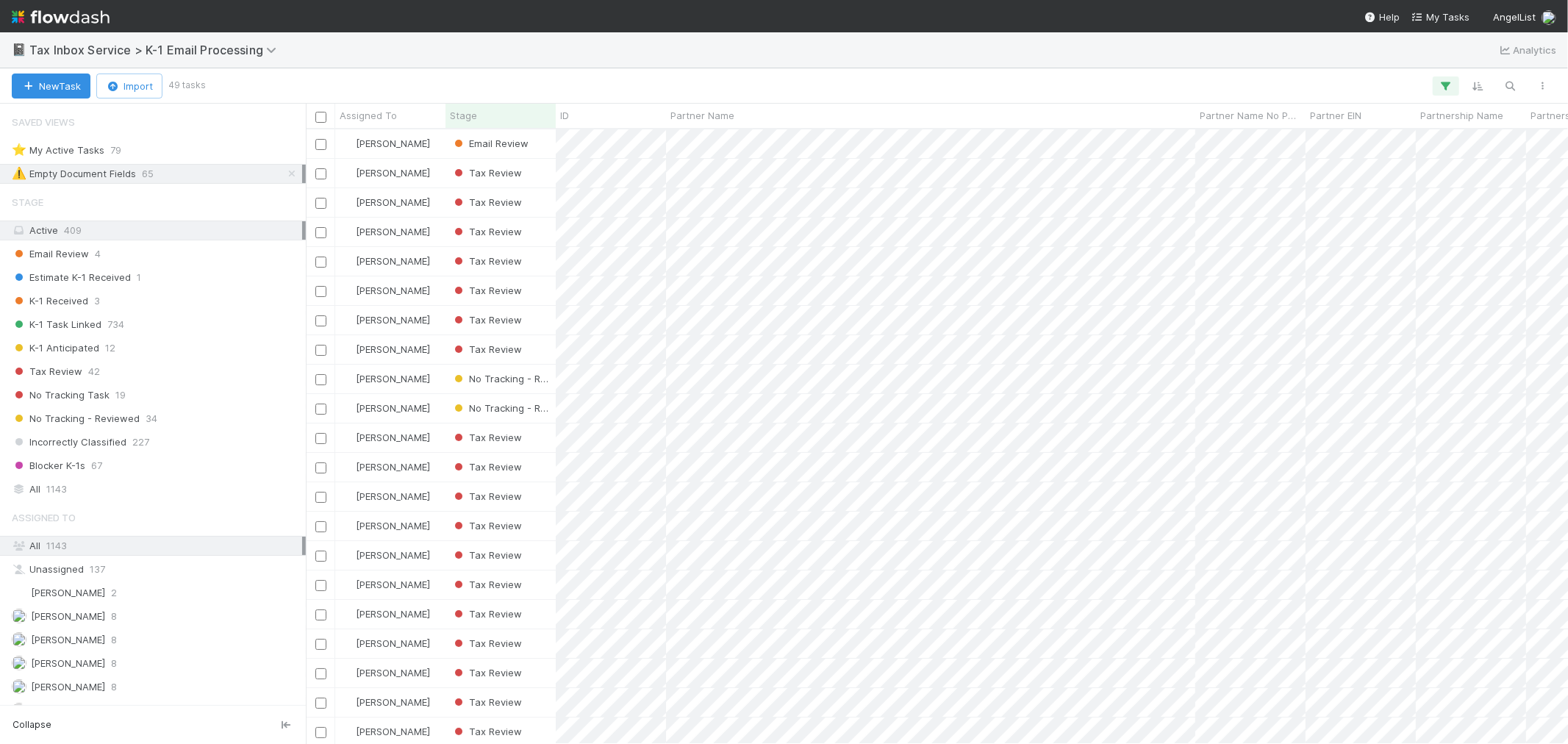
scroll to position [12, 12]
click at [66, 11] on img at bounding box center [60, 17] width 98 height 25
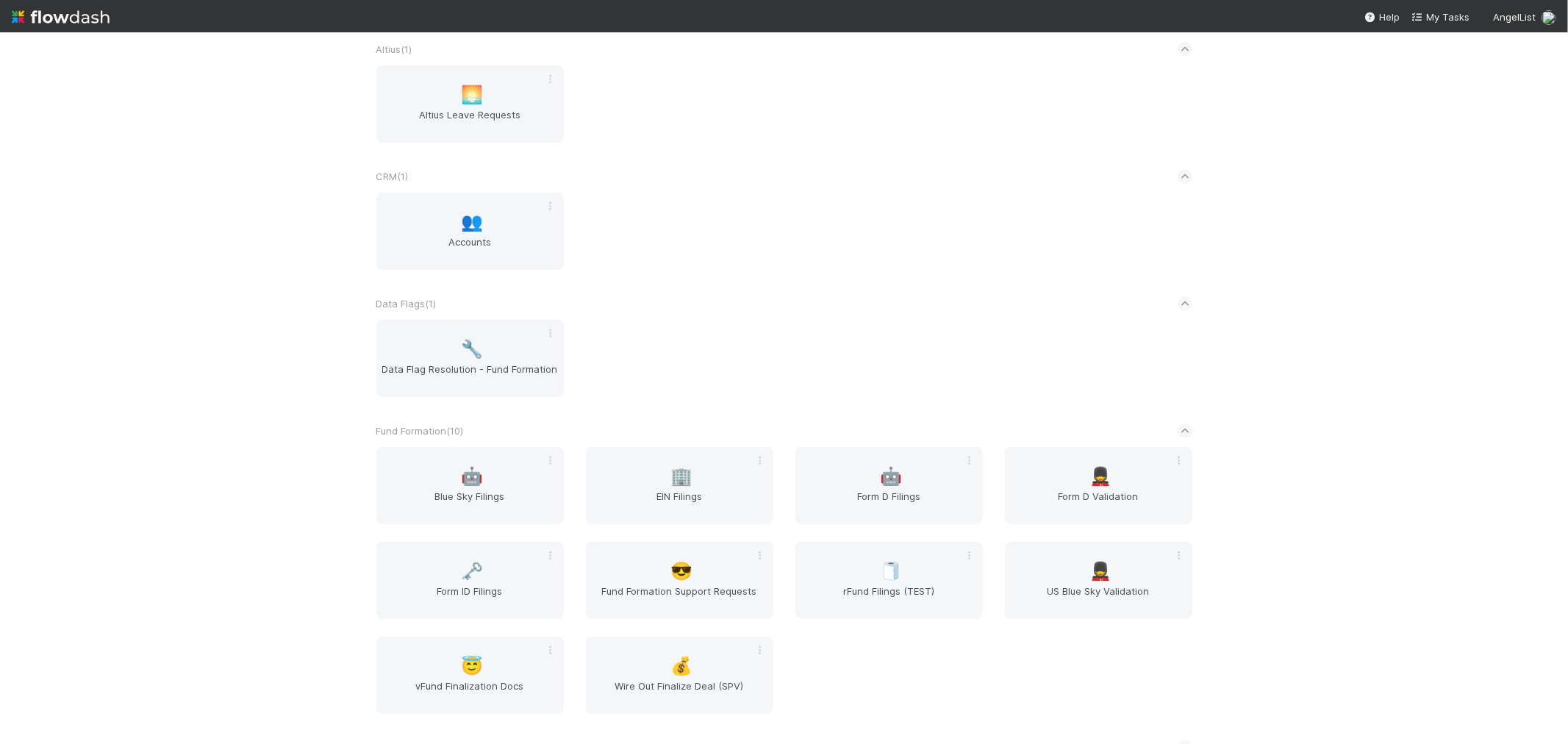
scroll to position [327, 0]
click at [461, 474] on span "🤖" at bounding box center [471, 475] width 22 height 19
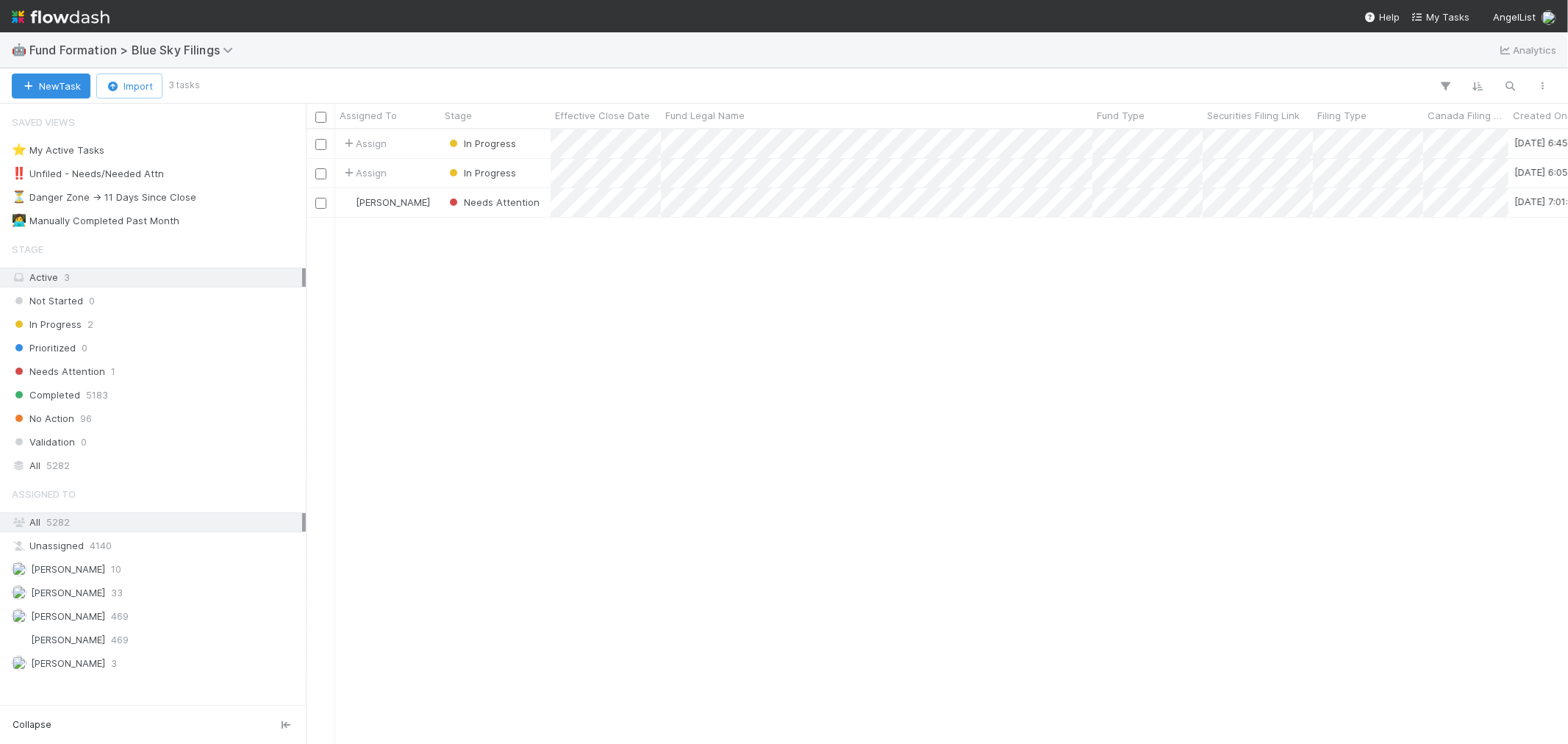
scroll to position [602, 1249]
click at [78, 12] on img at bounding box center [60, 17] width 98 height 25
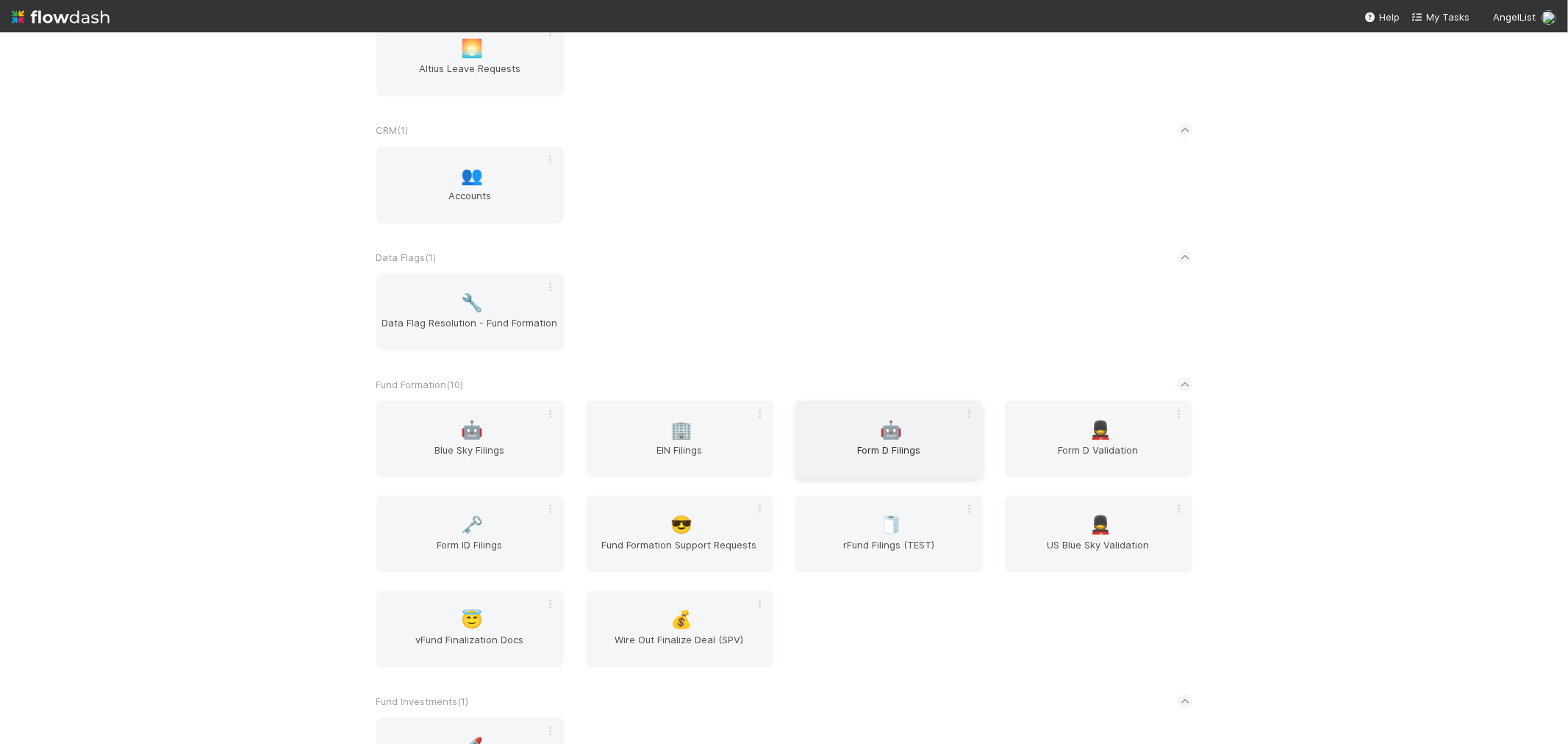
scroll to position [408, 0]
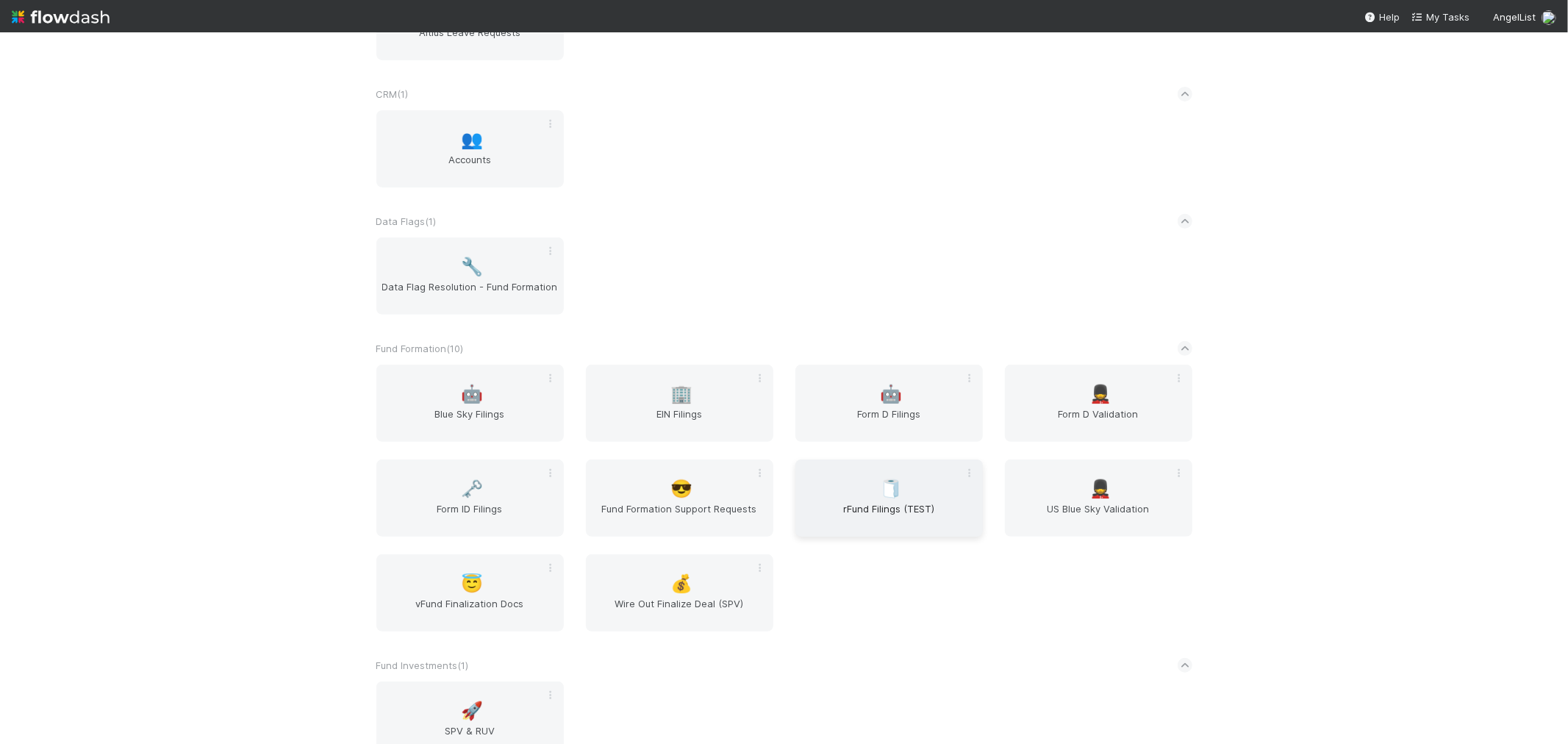
click at [863, 522] on span "rFund Filings (TEST)" at bounding box center [889, 516] width 176 height 29
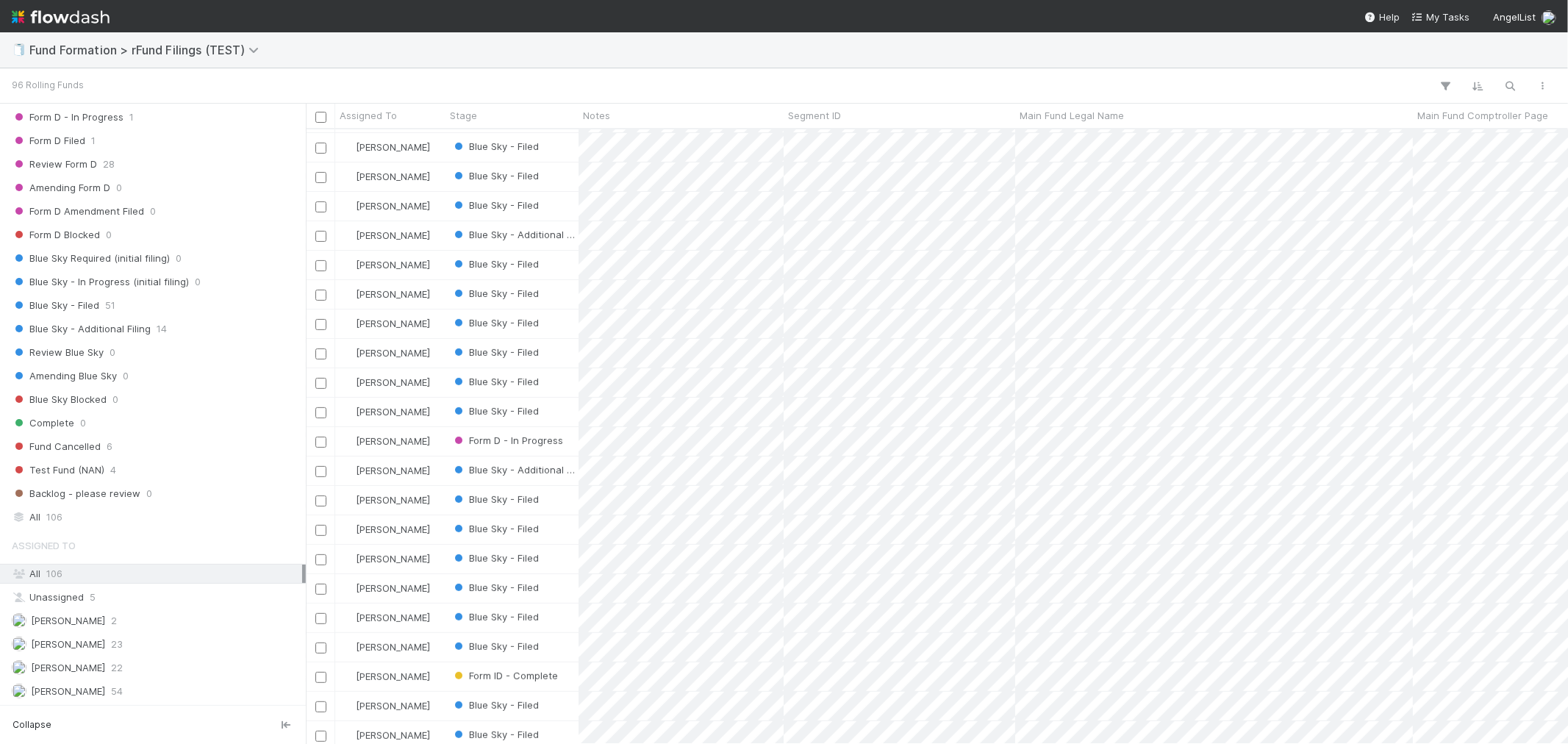
scroll to position [378, 0]
click at [180, 320] on div "Blue Sky - Additional Filing 14" at bounding box center [156, 329] width 290 height 18
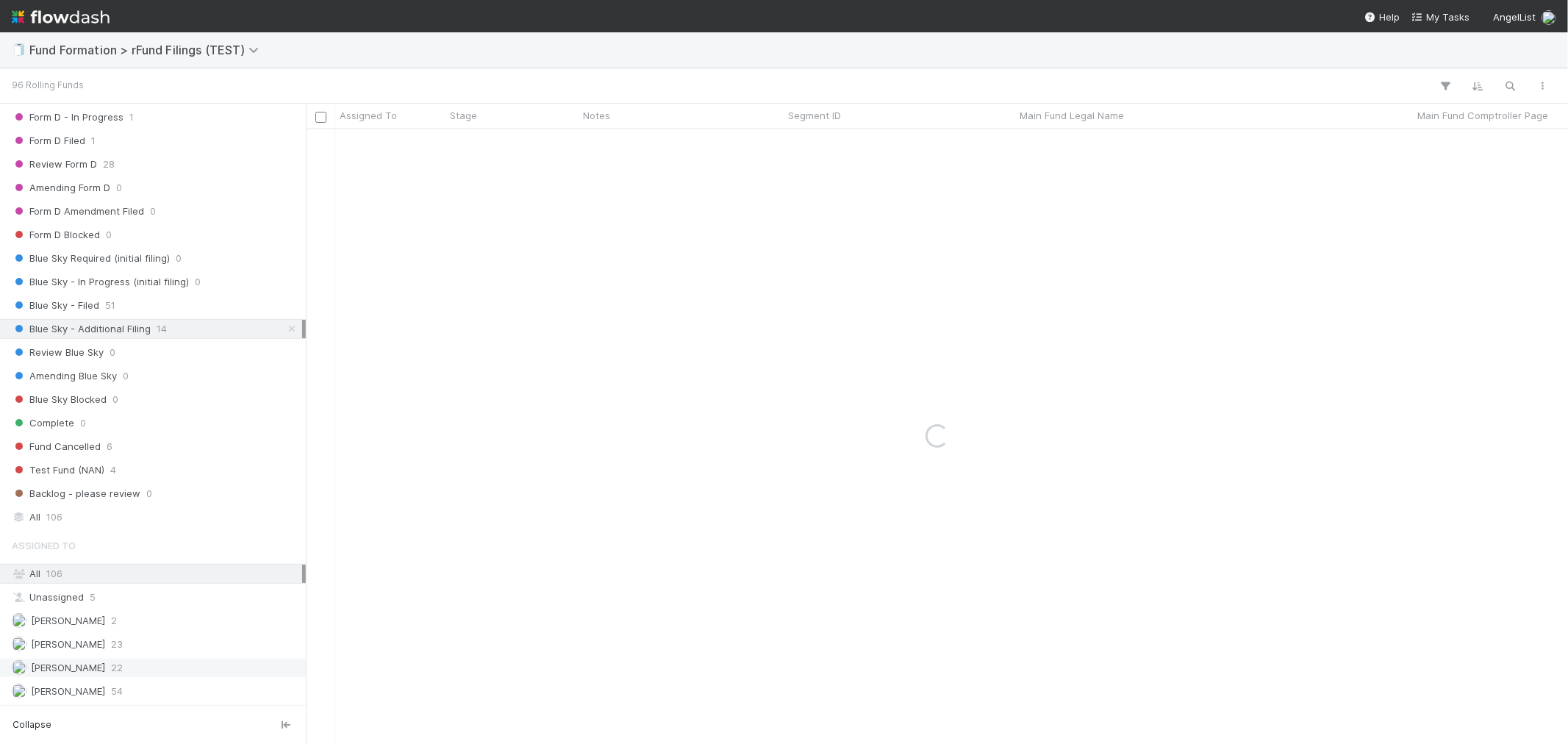
click at [126, 670] on div "Raven Jacinto 22" at bounding box center [156, 668] width 290 height 18
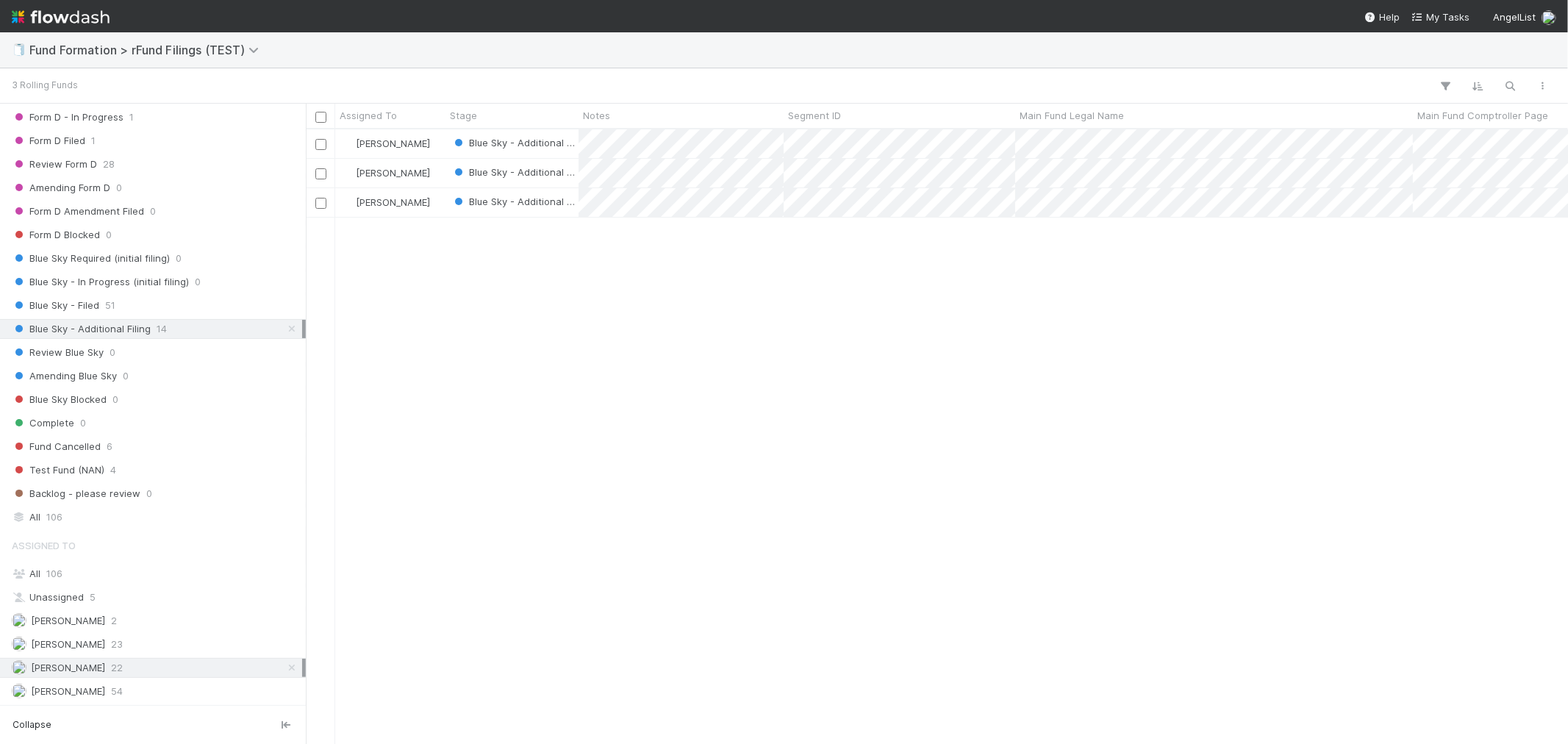
scroll to position [602, 1249]
click at [64, 15] on img at bounding box center [60, 17] width 98 height 25
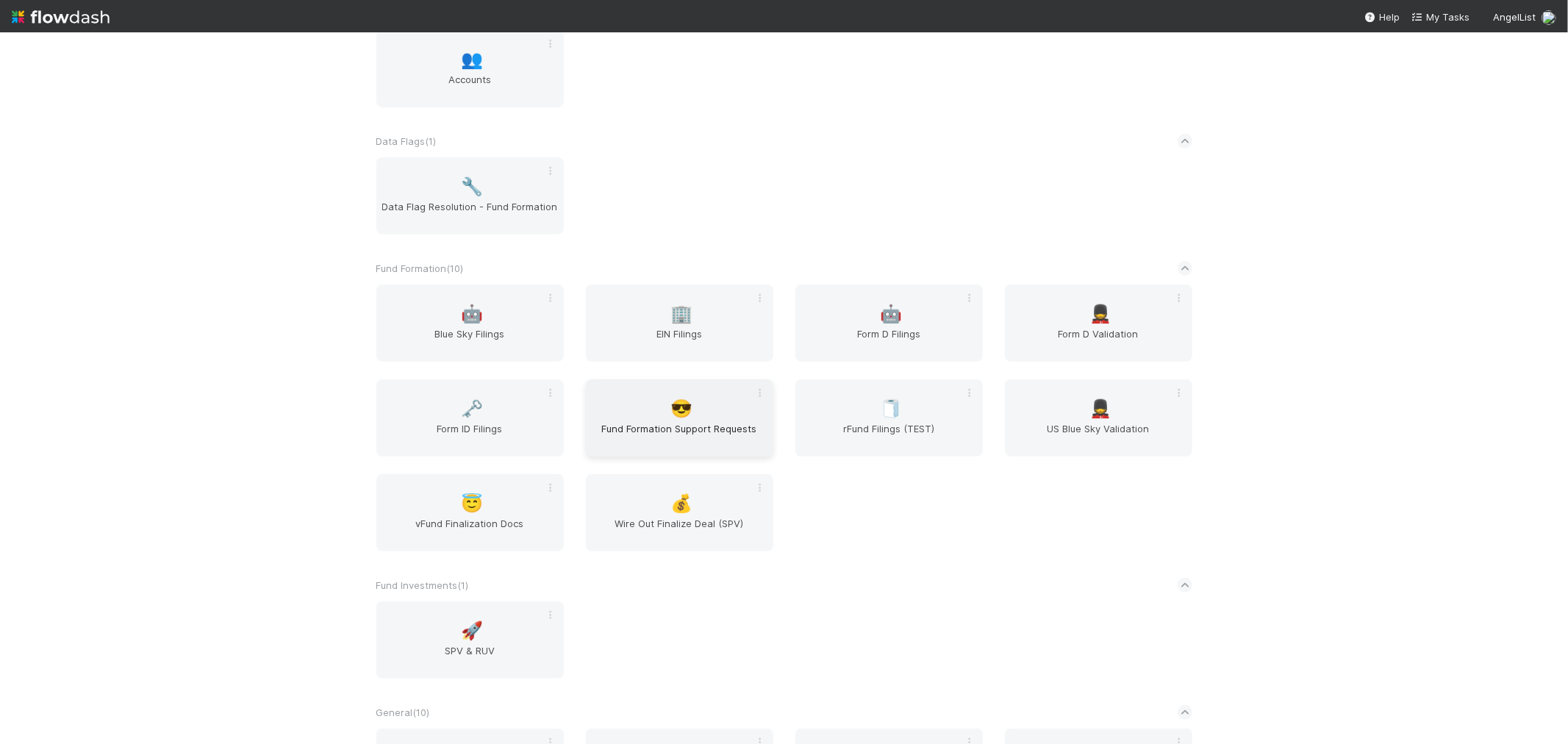
scroll to position [490, 0]
click at [855, 298] on div "🤖 Form D Filings" at bounding box center [889, 321] width 187 height 77
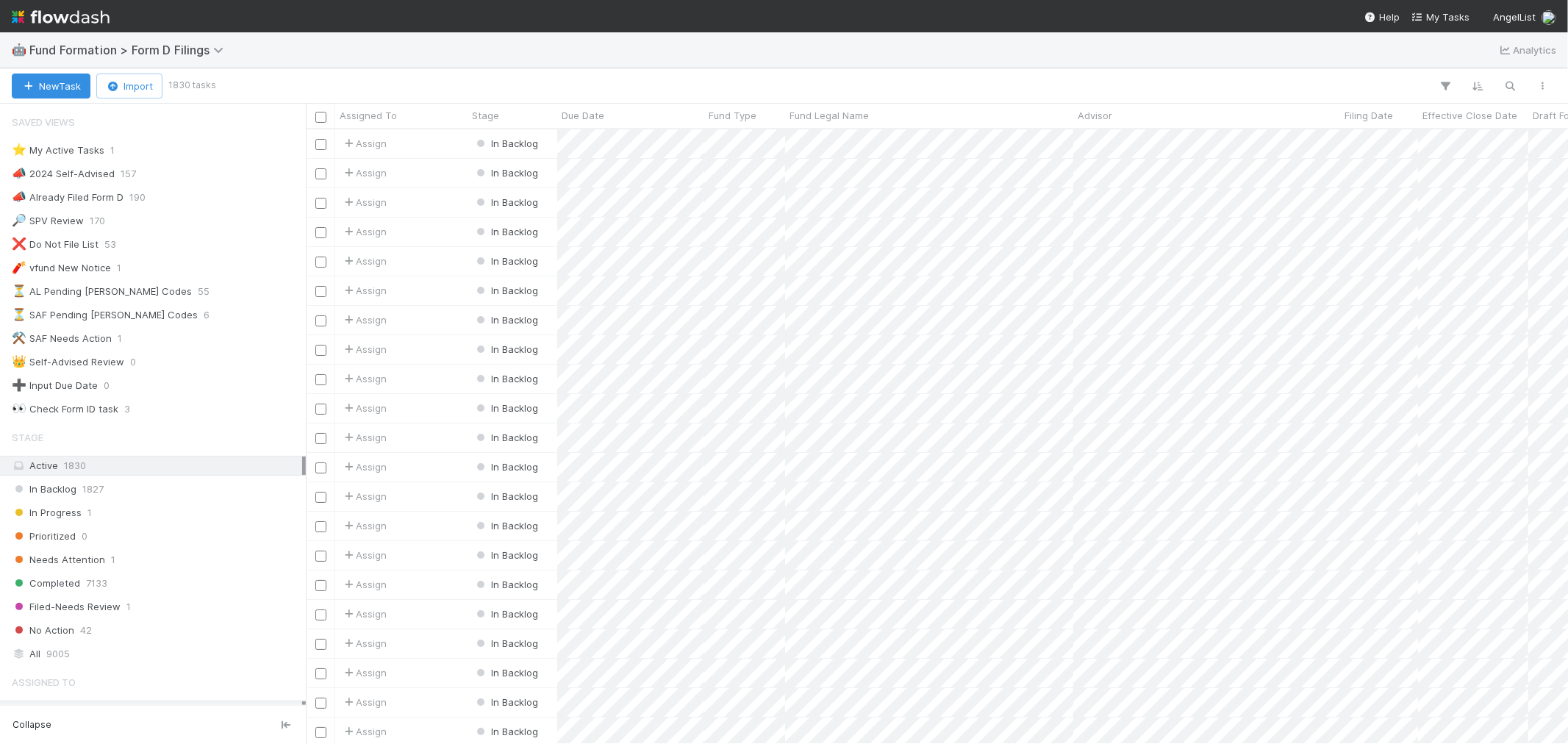
scroll to position [602, 1249]
click at [169, 152] on div "⭐ My Active Tasks 1" at bounding box center [156, 150] width 290 height 18
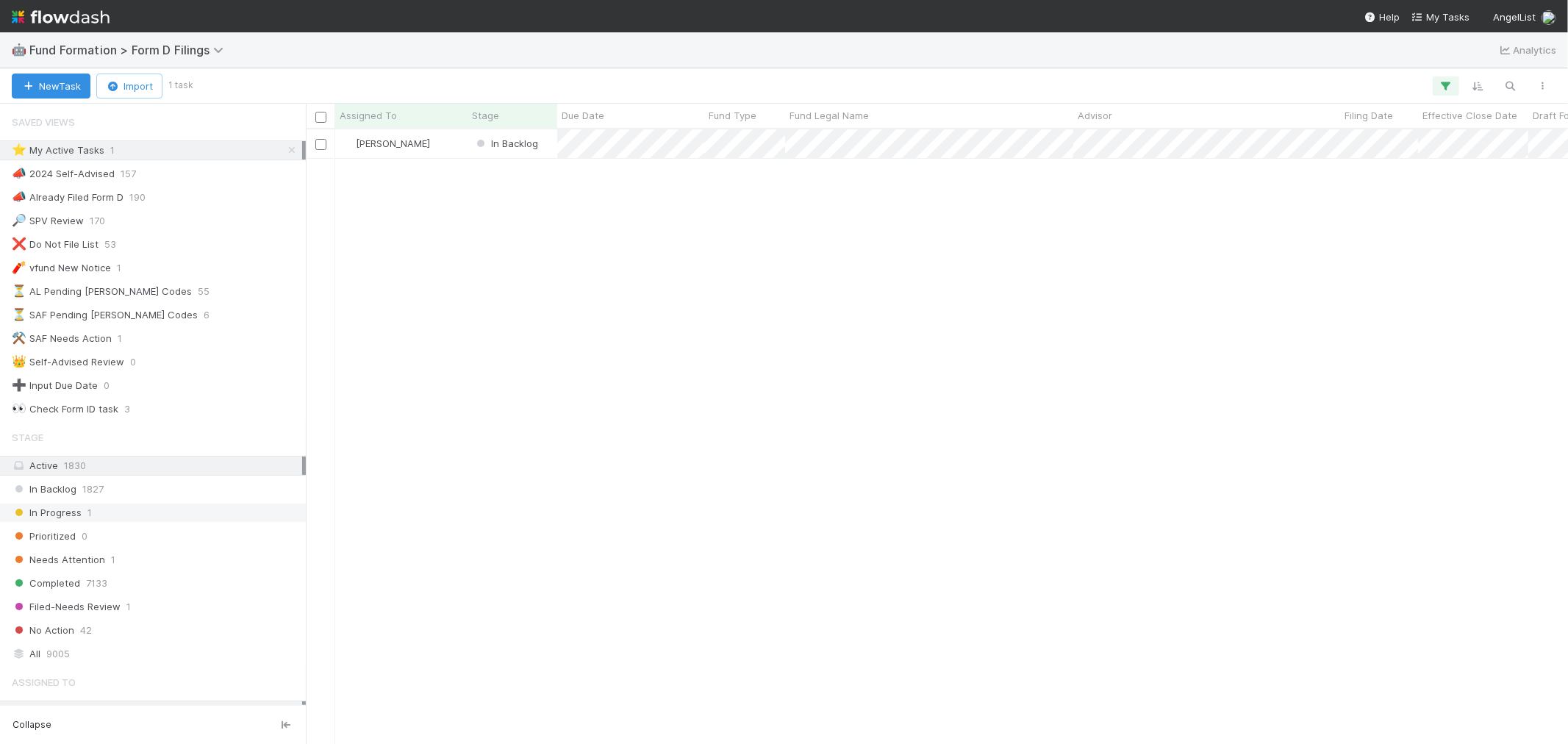
scroll to position [602, 1249]
click at [112, 344] on div "⚒️ SAF Needs Action 1" at bounding box center [156, 339] width 290 height 18
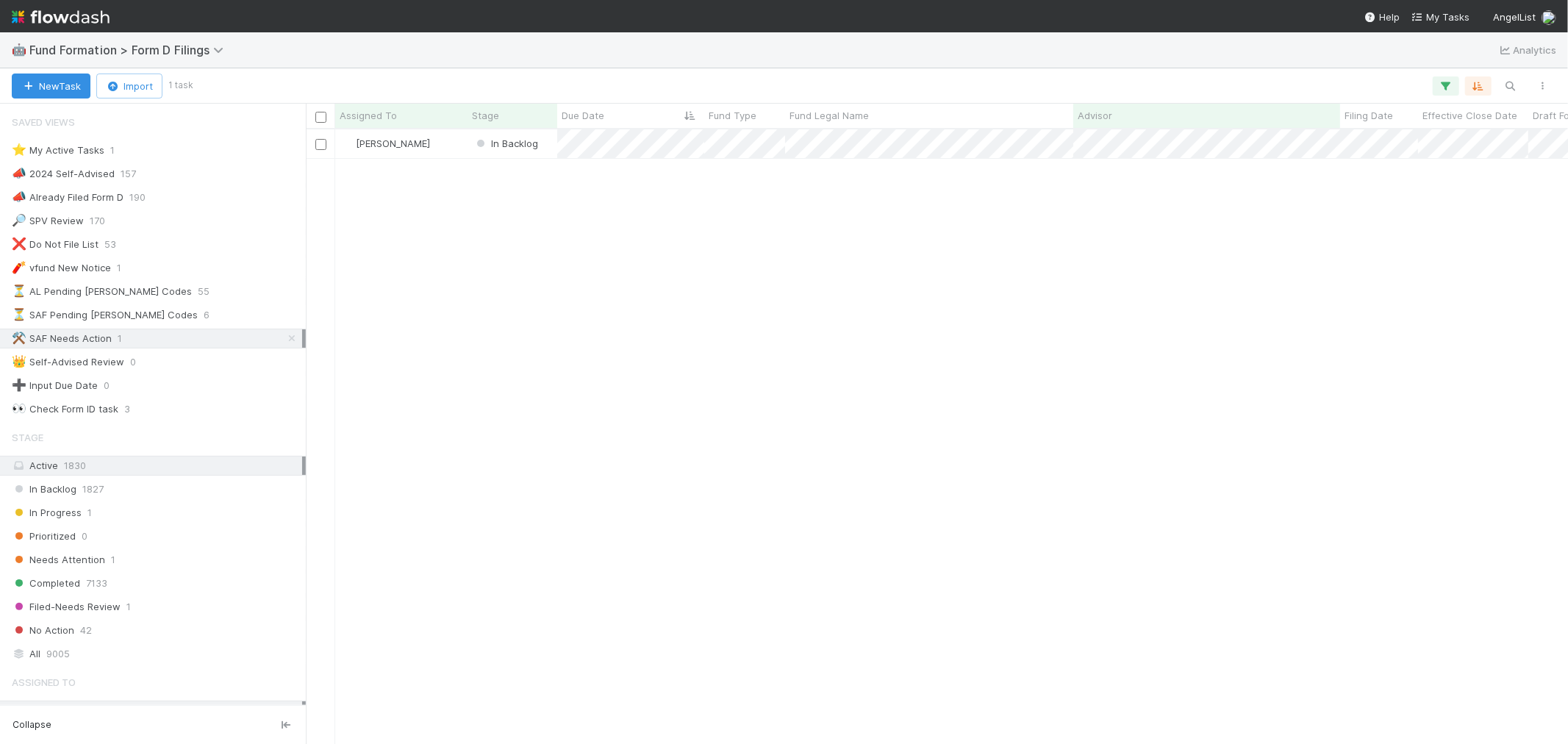
scroll to position [602, 1249]
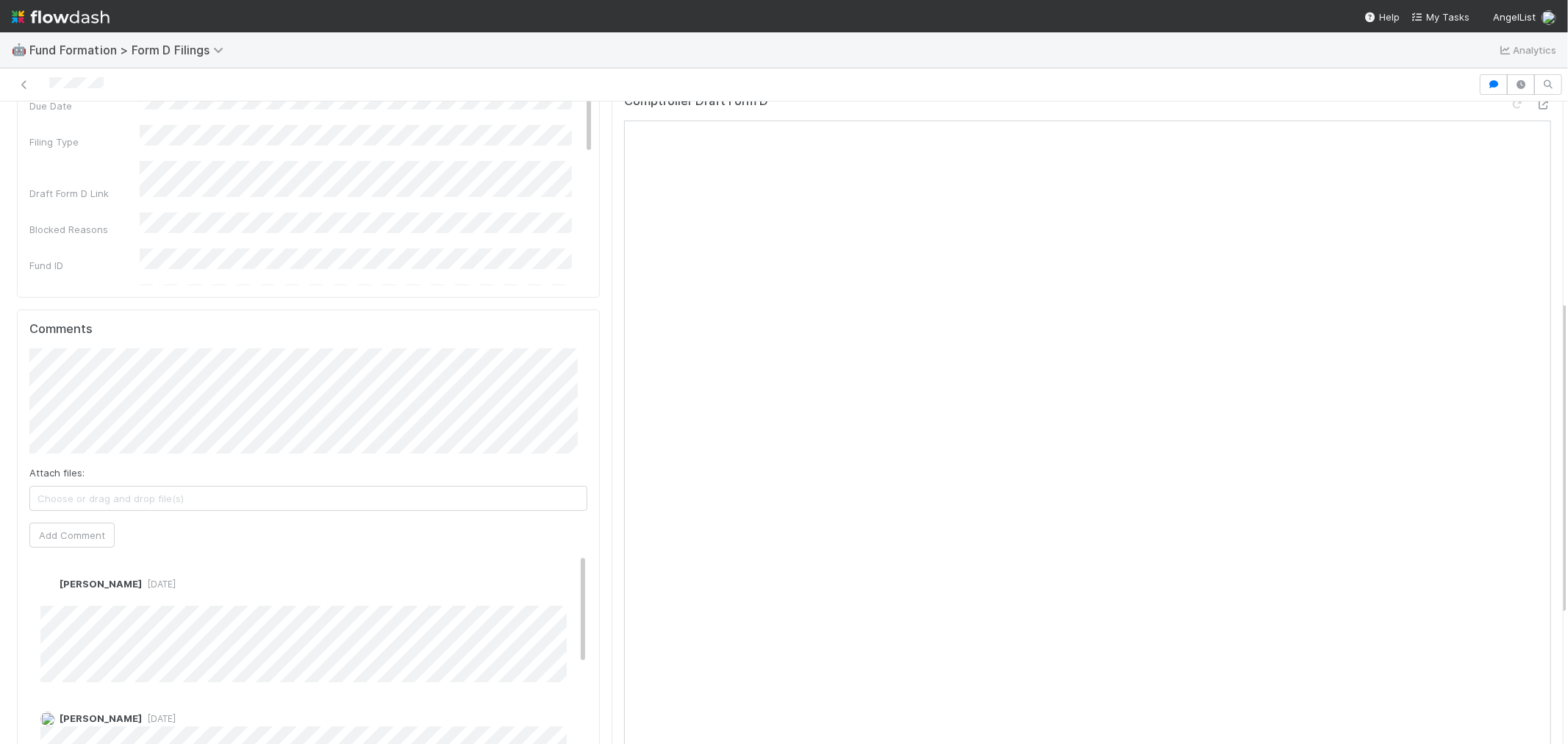
scroll to position [407, 0]
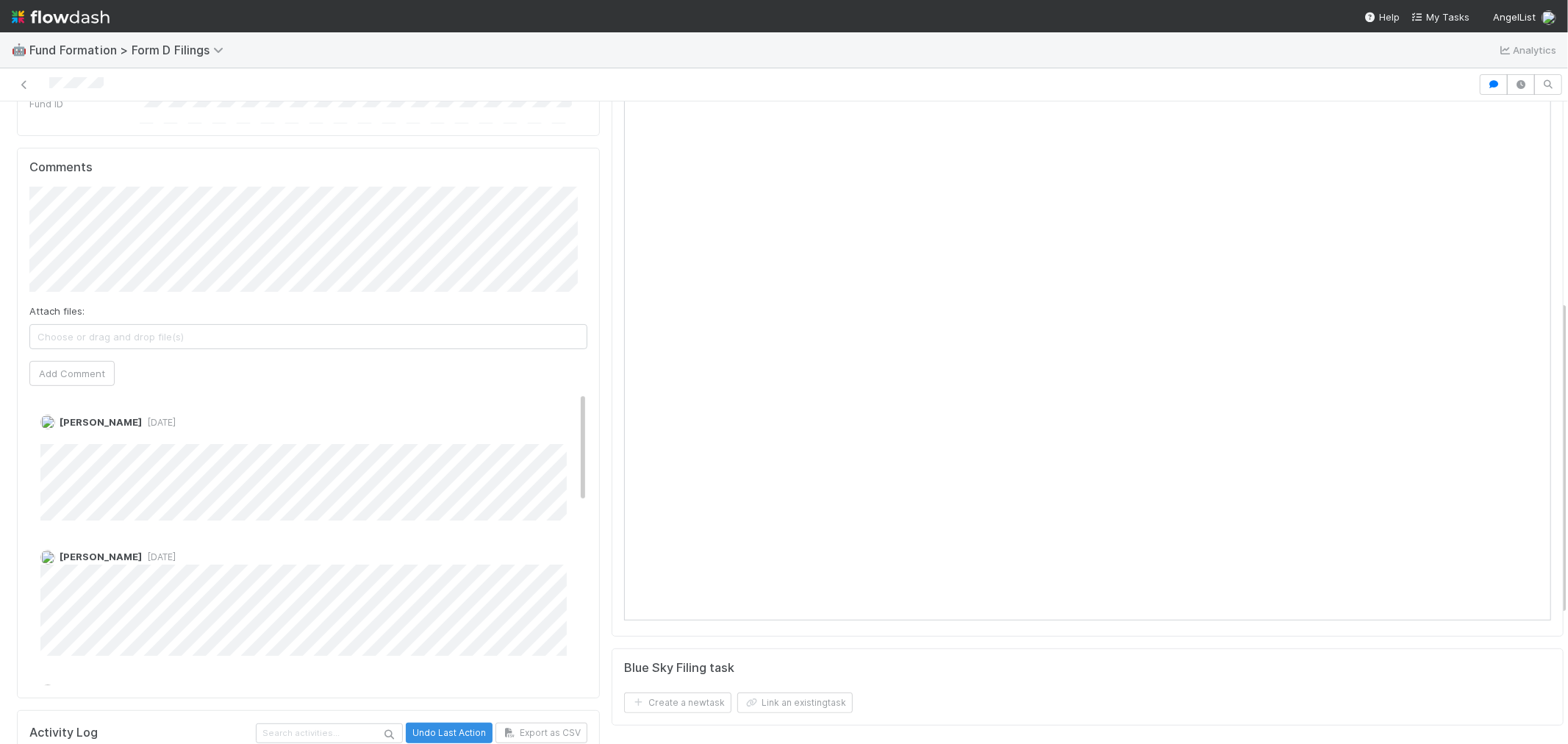
click at [59, 8] on img at bounding box center [60, 17] width 98 height 25
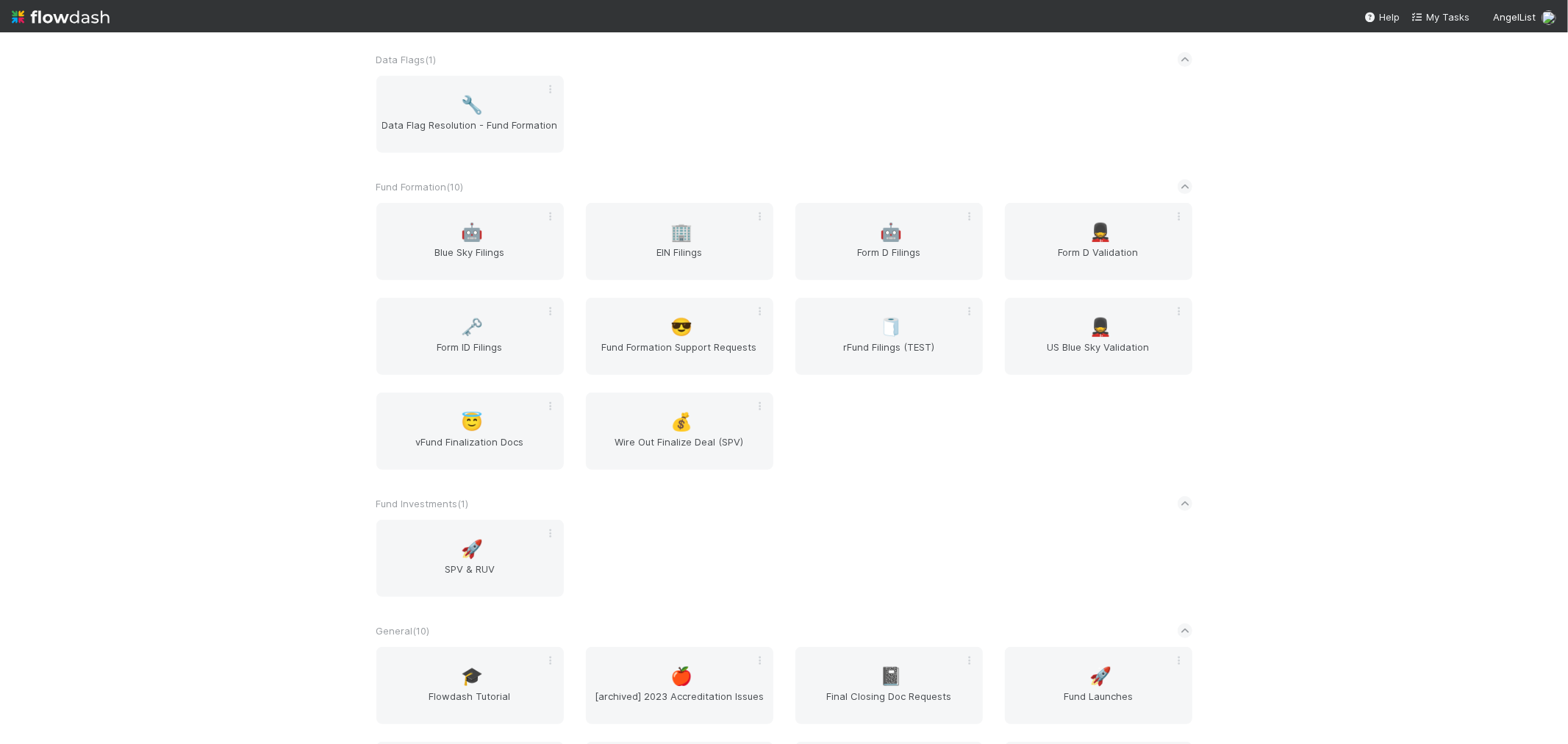
scroll to position [571, 0]
click at [1141, 243] on span "Form D Validation" at bounding box center [1098, 258] width 176 height 29
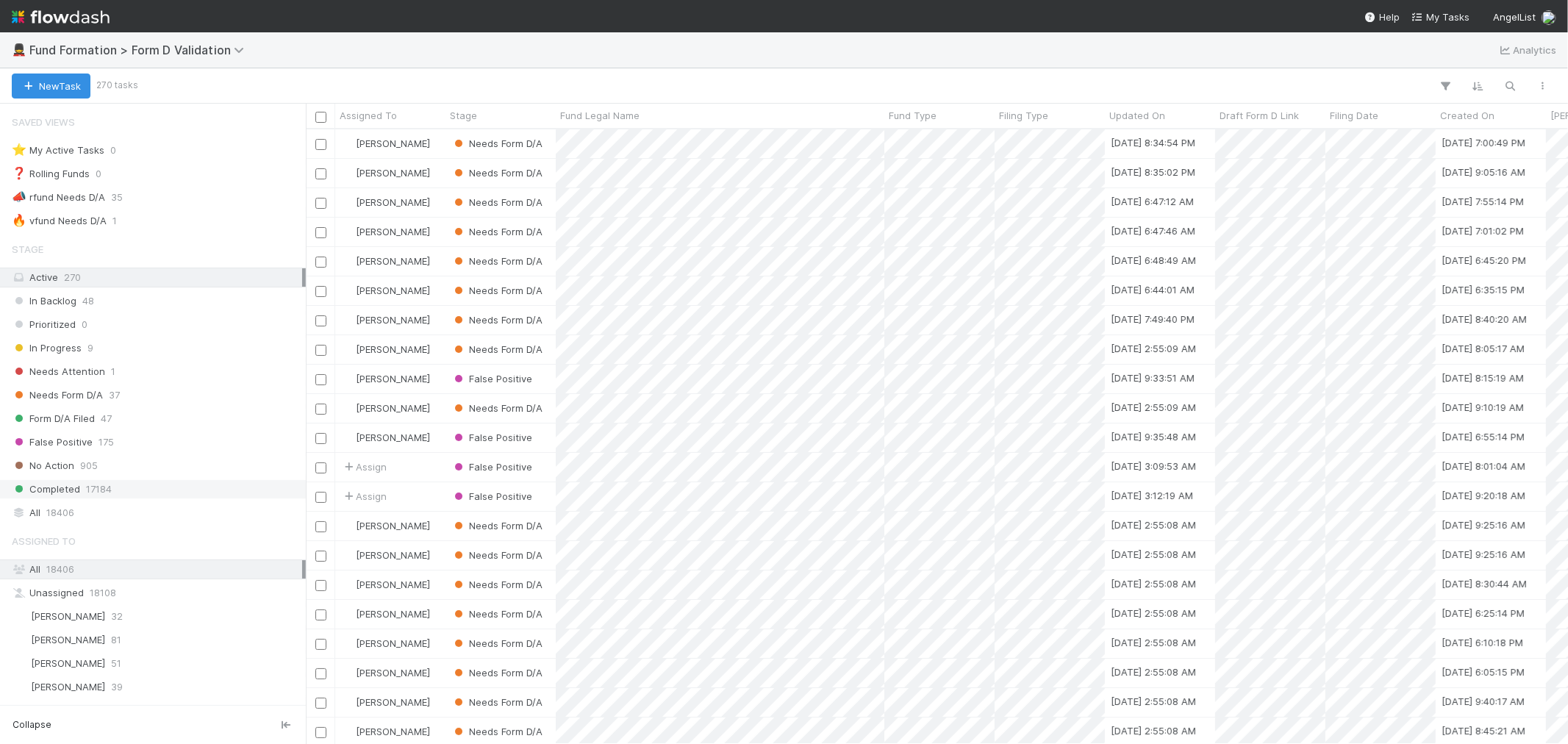
scroll to position [46, 0]
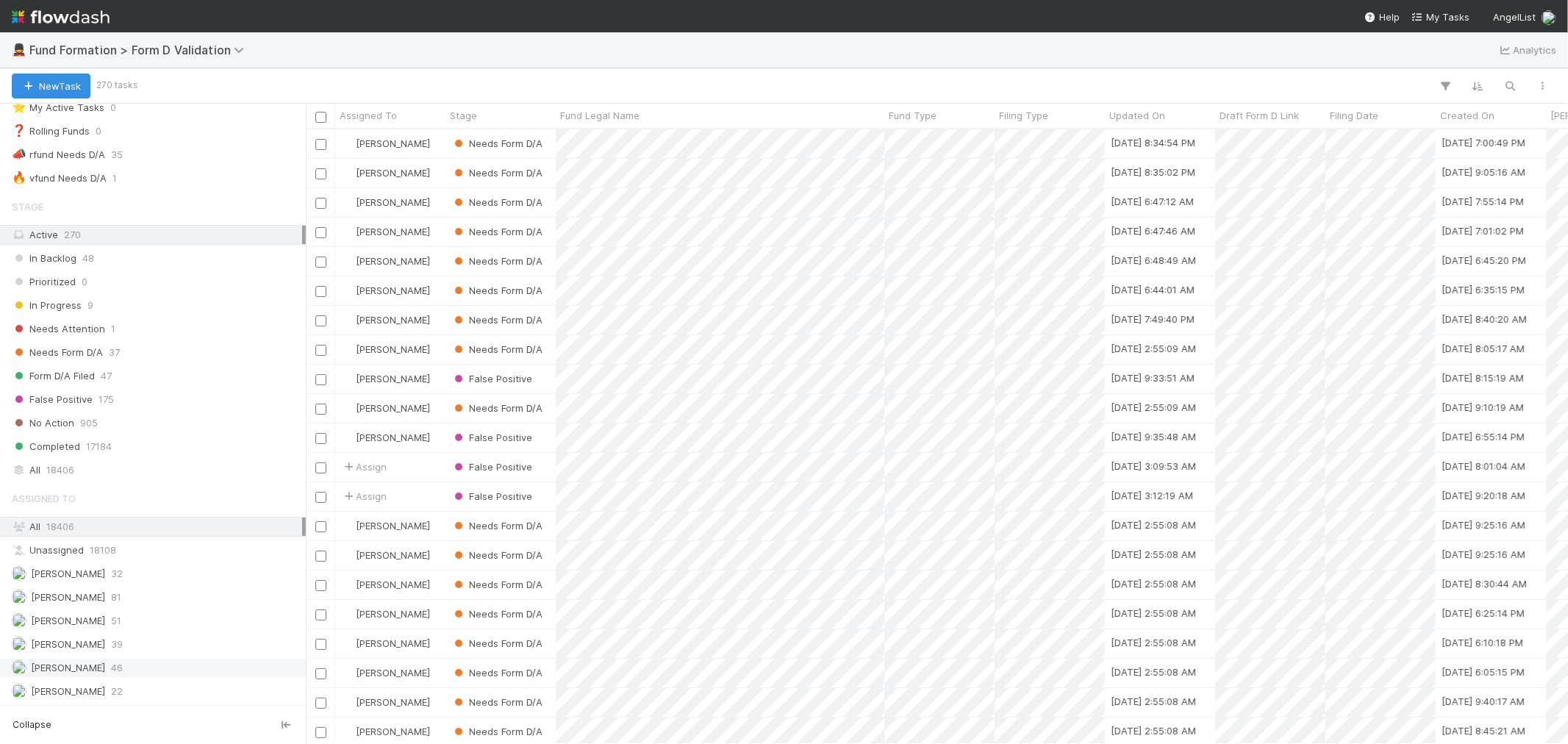
click at [149, 670] on div "Raven Jacinto 46" at bounding box center [156, 668] width 290 height 18
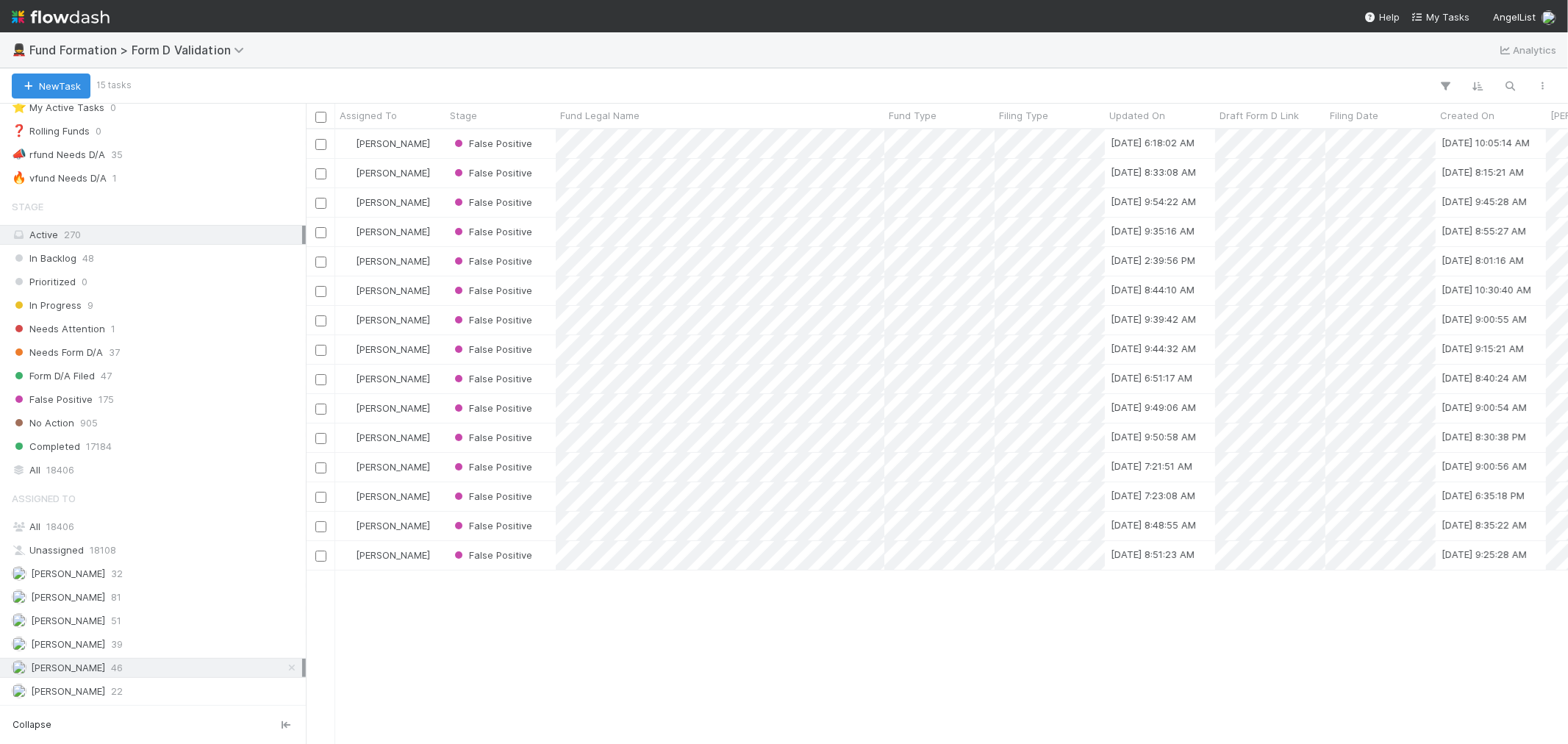
scroll to position [602, 1249]
click at [145, 463] on div "All 18406" at bounding box center [156, 470] width 290 height 18
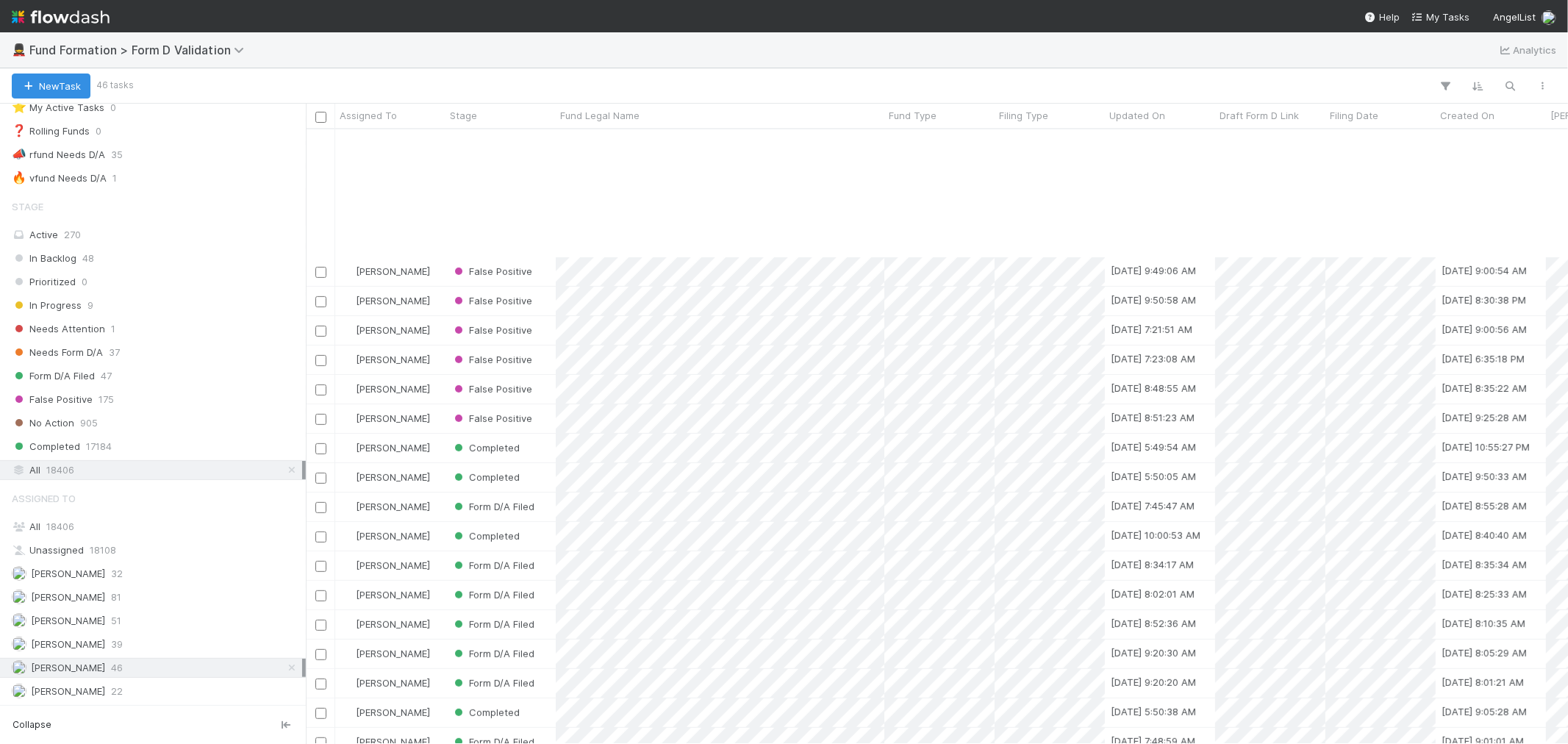
scroll to position [750, 0]
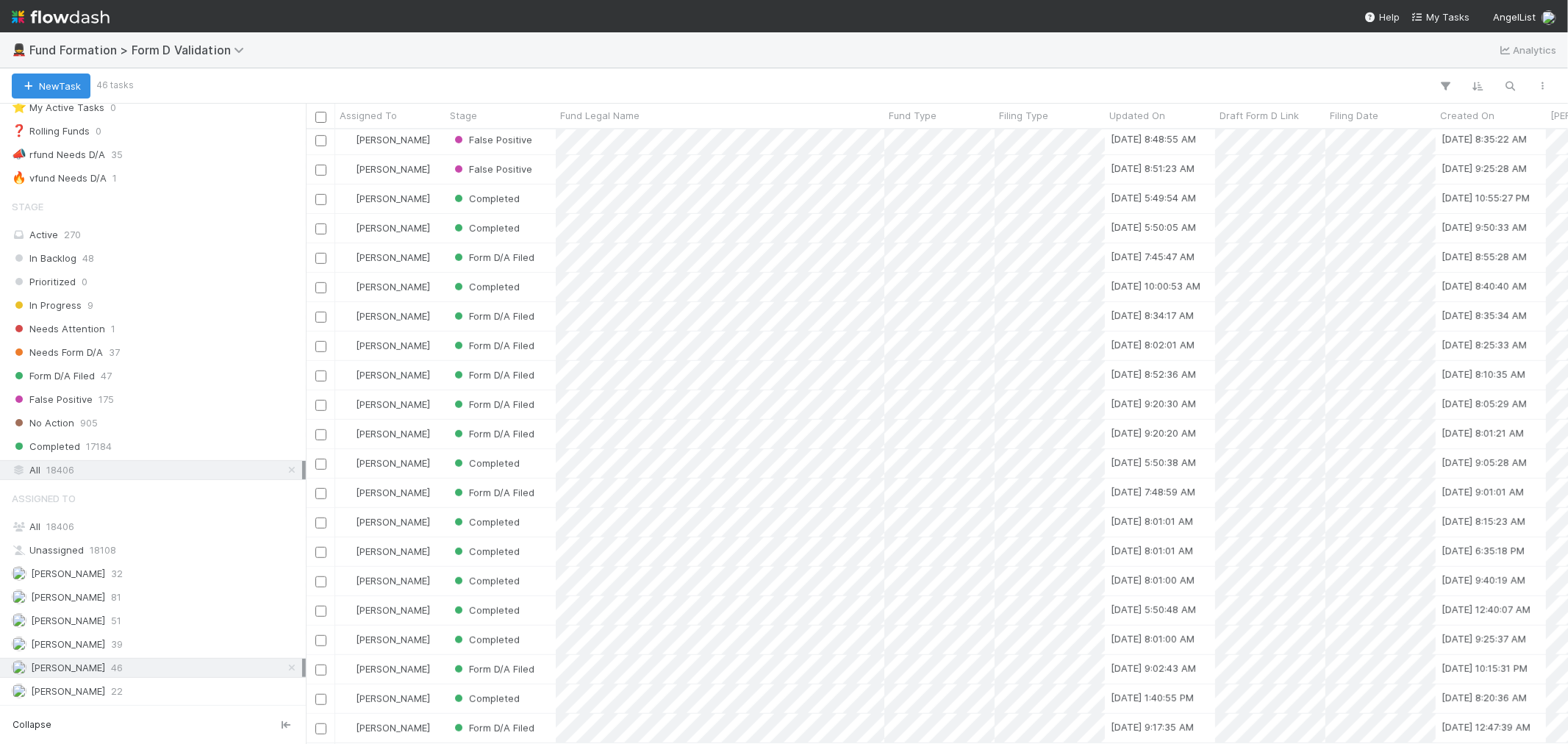
click at [81, 5] on img at bounding box center [60, 17] width 98 height 25
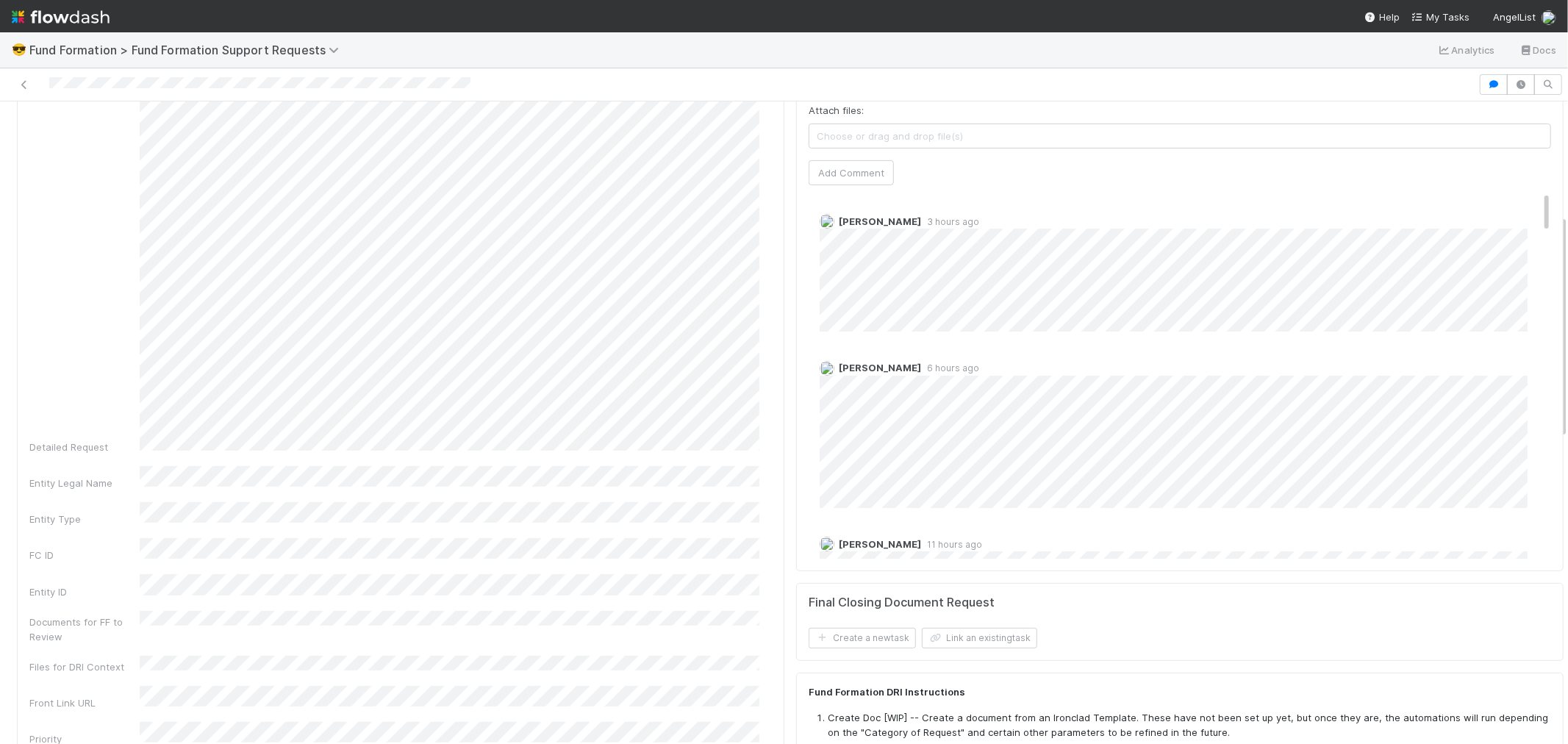
scroll to position [327, 0]
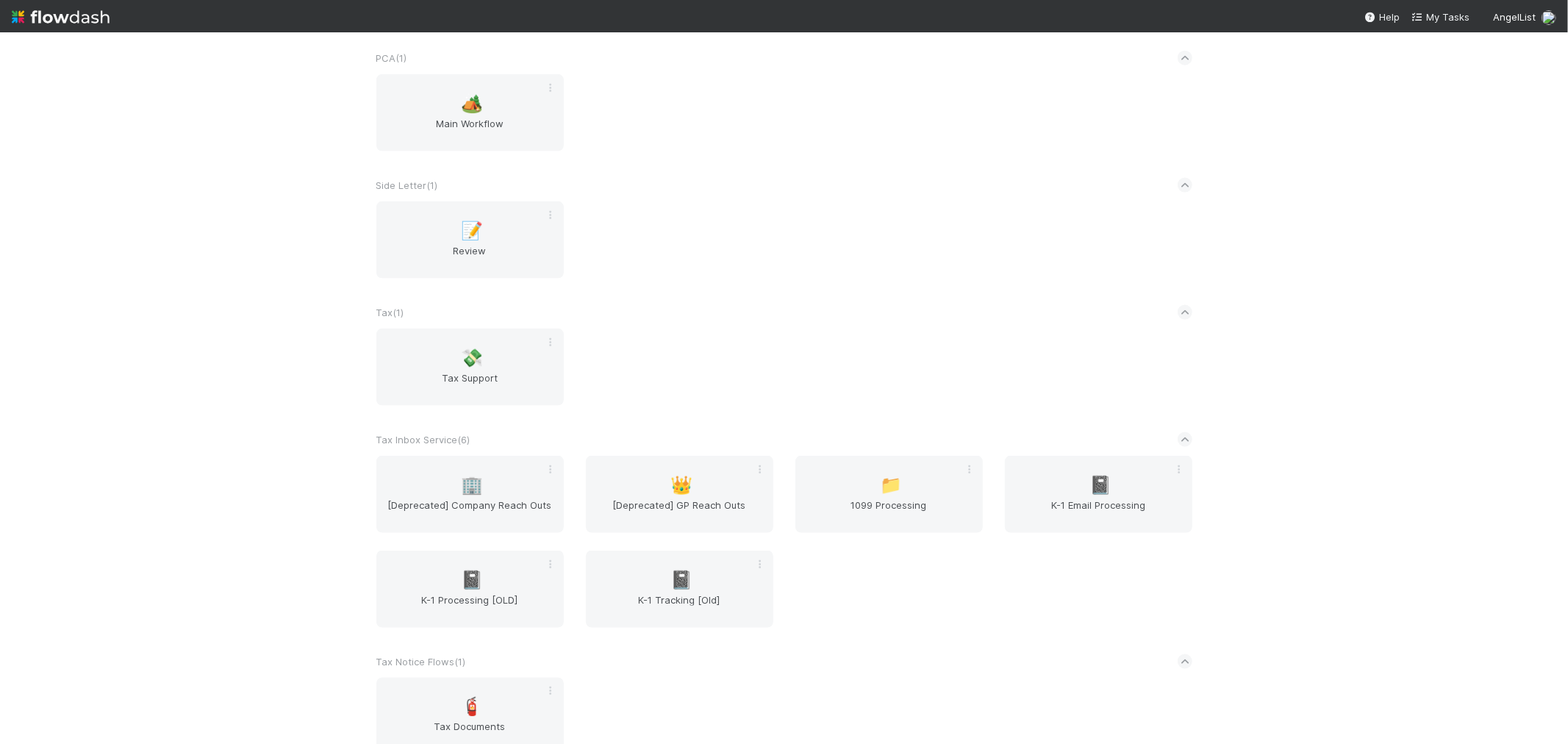
scroll to position [1714, 0]
click at [495, 121] on span "Main Workflow" at bounding box center [470, 129] width 176 height 29
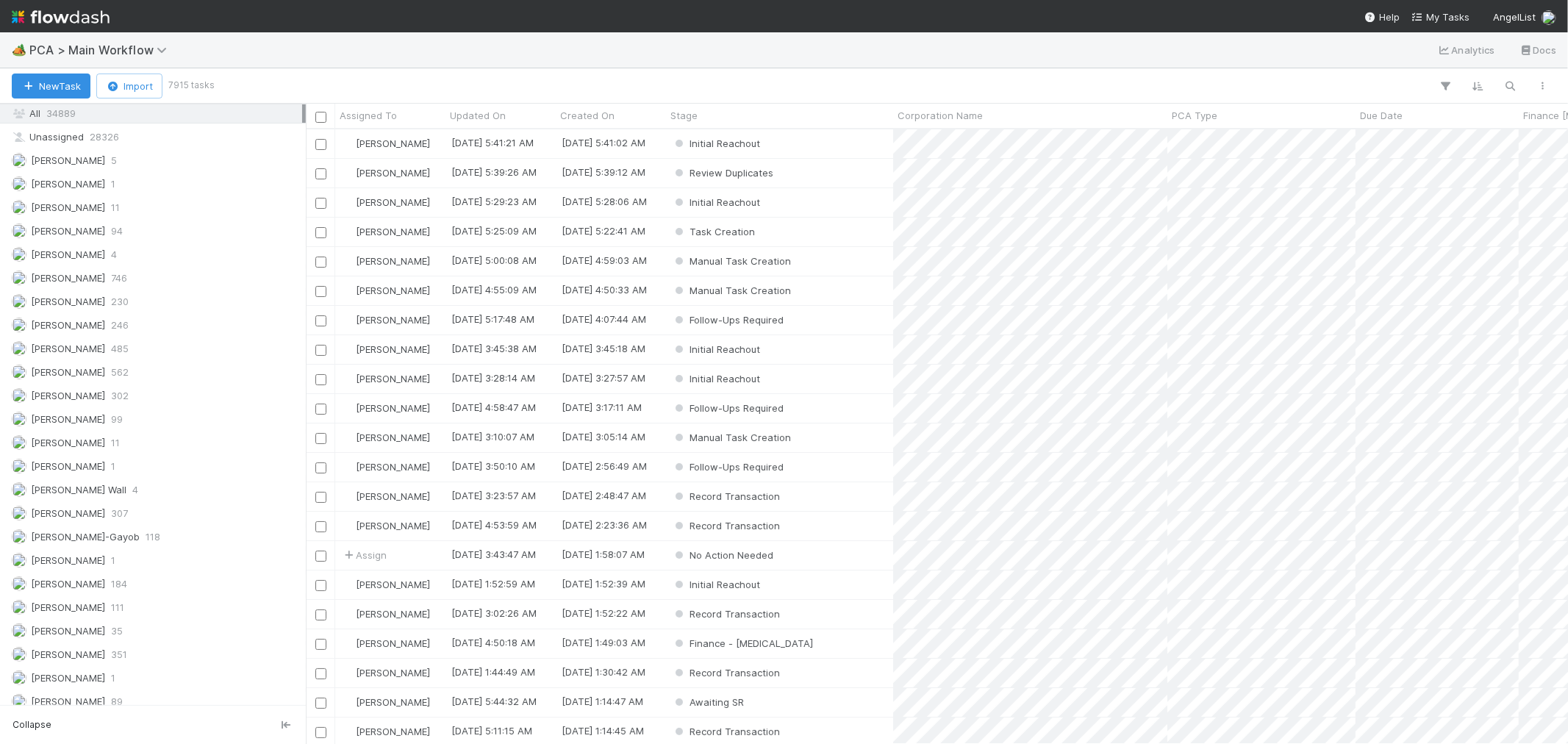
scroll to position [2036, 0]
click at [126, 565] on div "Raven Jacinto 8" at bounding box center [156, 574] width 290 height 18
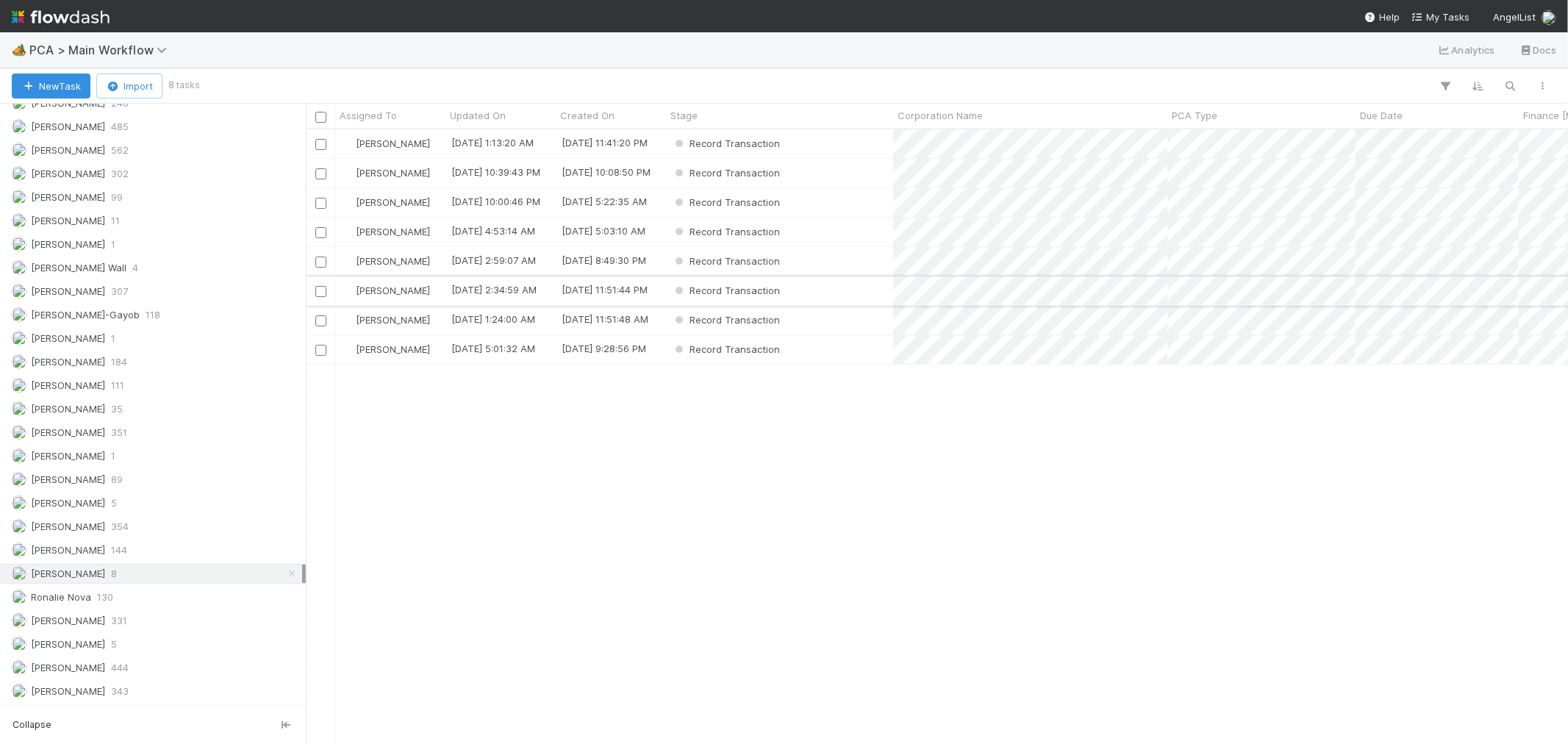
scroll to position [602, 1249]
click at [838, 136] on div "Record Transaction" at bounding box center [779, 143] width 227 height 28
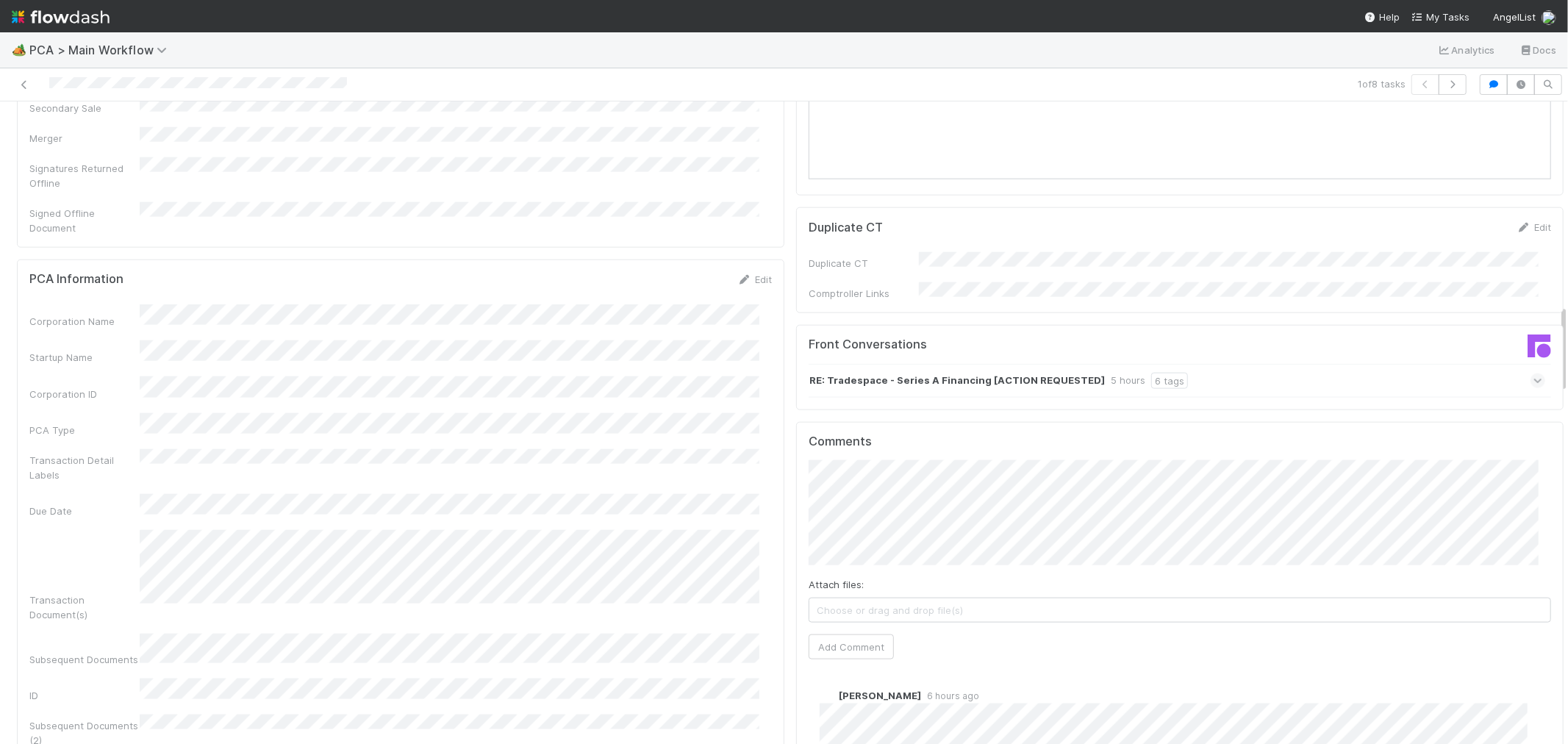
scroll to position [1470, 0]
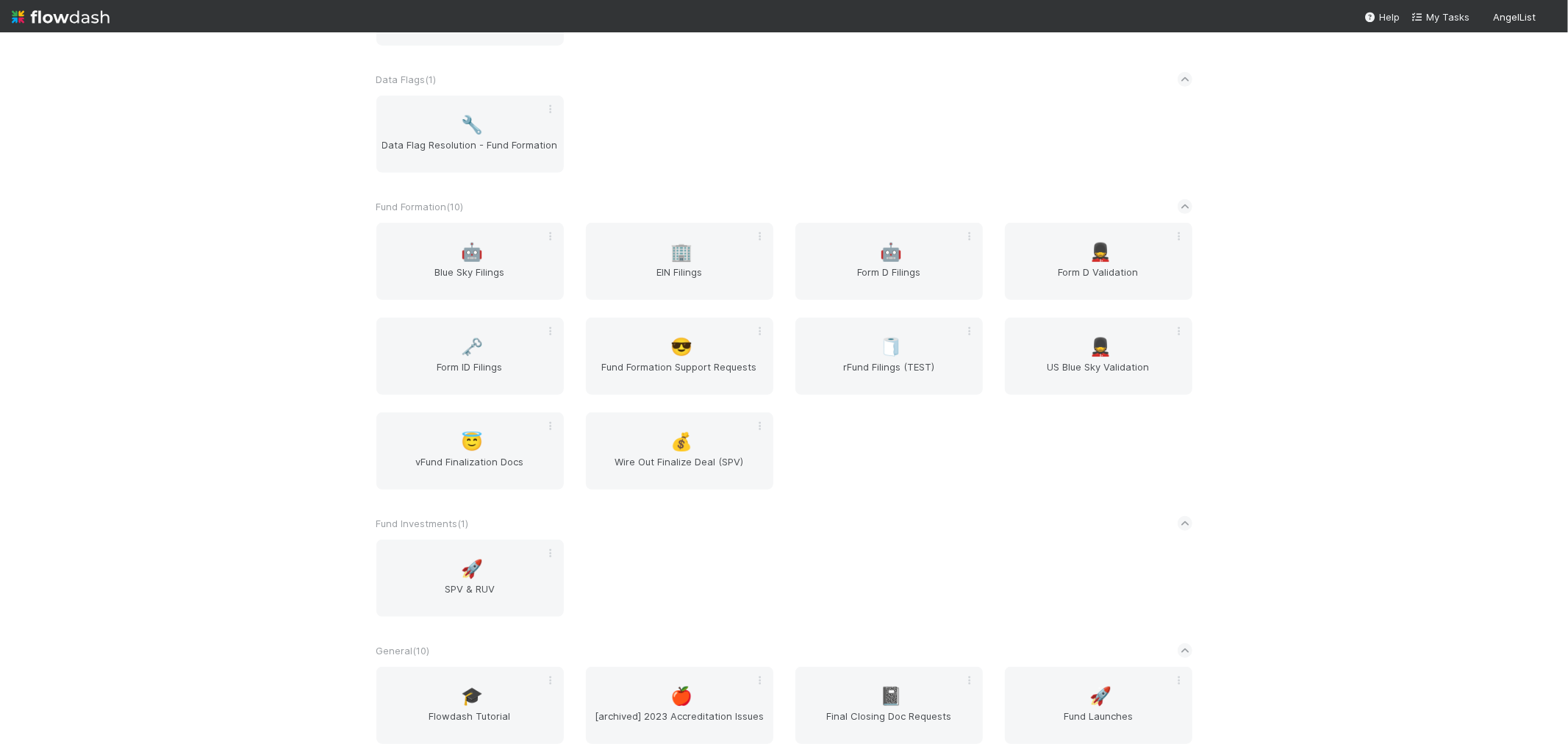
scroll to position [571, 0]
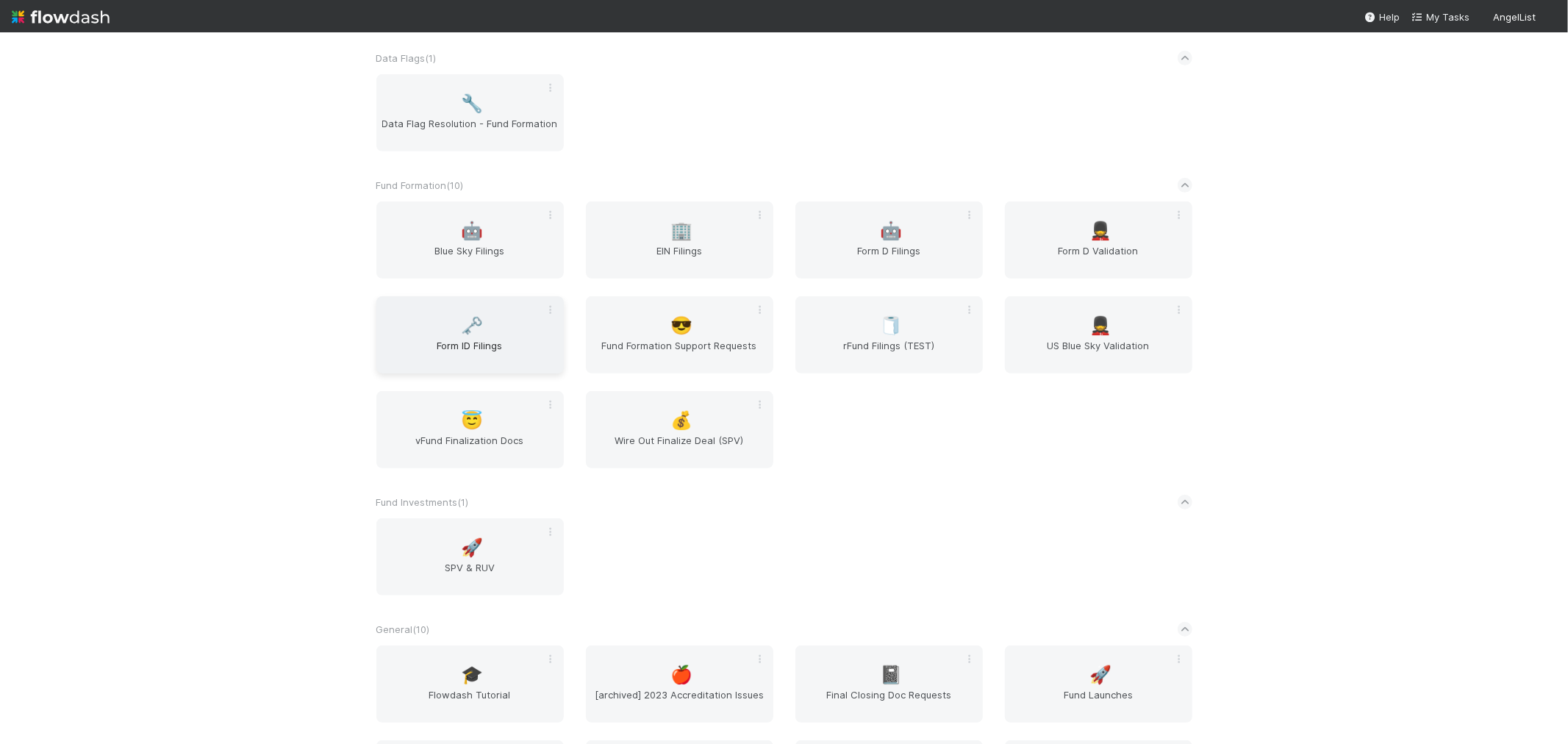
click at [493, 325] on div "🗝️ Form ID Filings" at bounding box center [470, 335] width 187 height 77
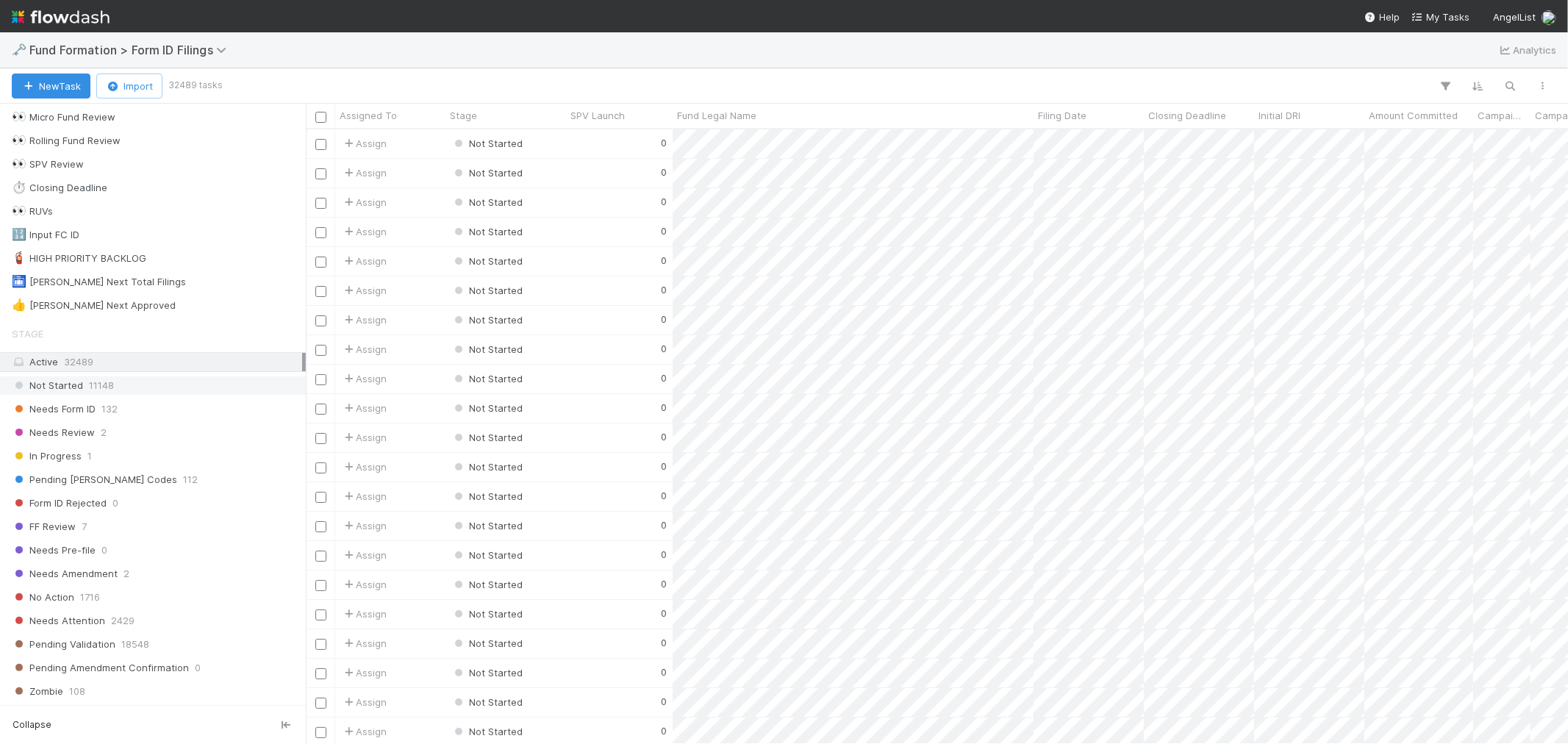
scroll to position [408, 0]
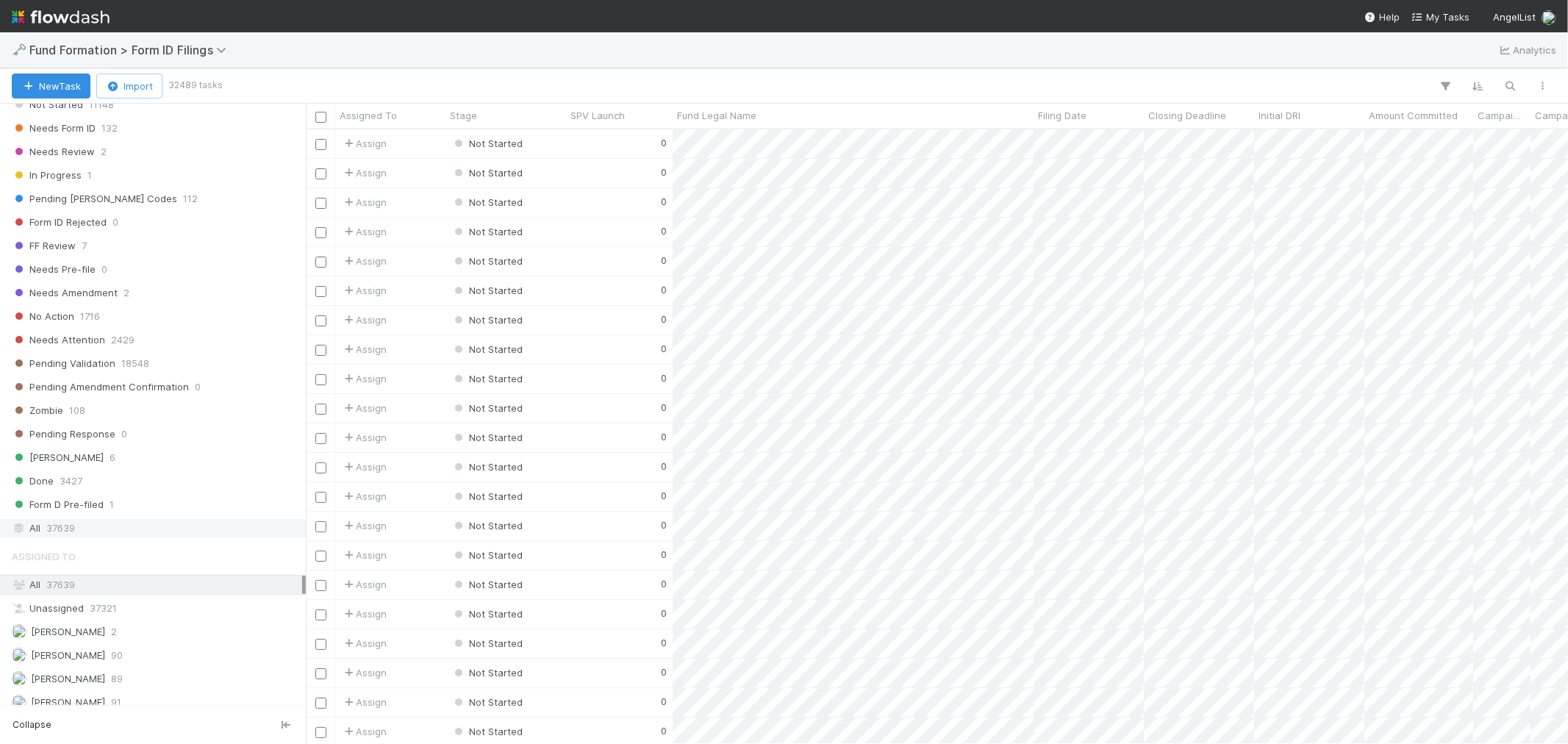
click at [89, 528] on div "All 37639" at bounding box center [156, 528] width 290 height 18
click at [1513, 83] on icon "button" at bounding box center [1510, 85] width 15 height 13
paste input "SO-0707 Fund III, a series of HyperGuap, LP"
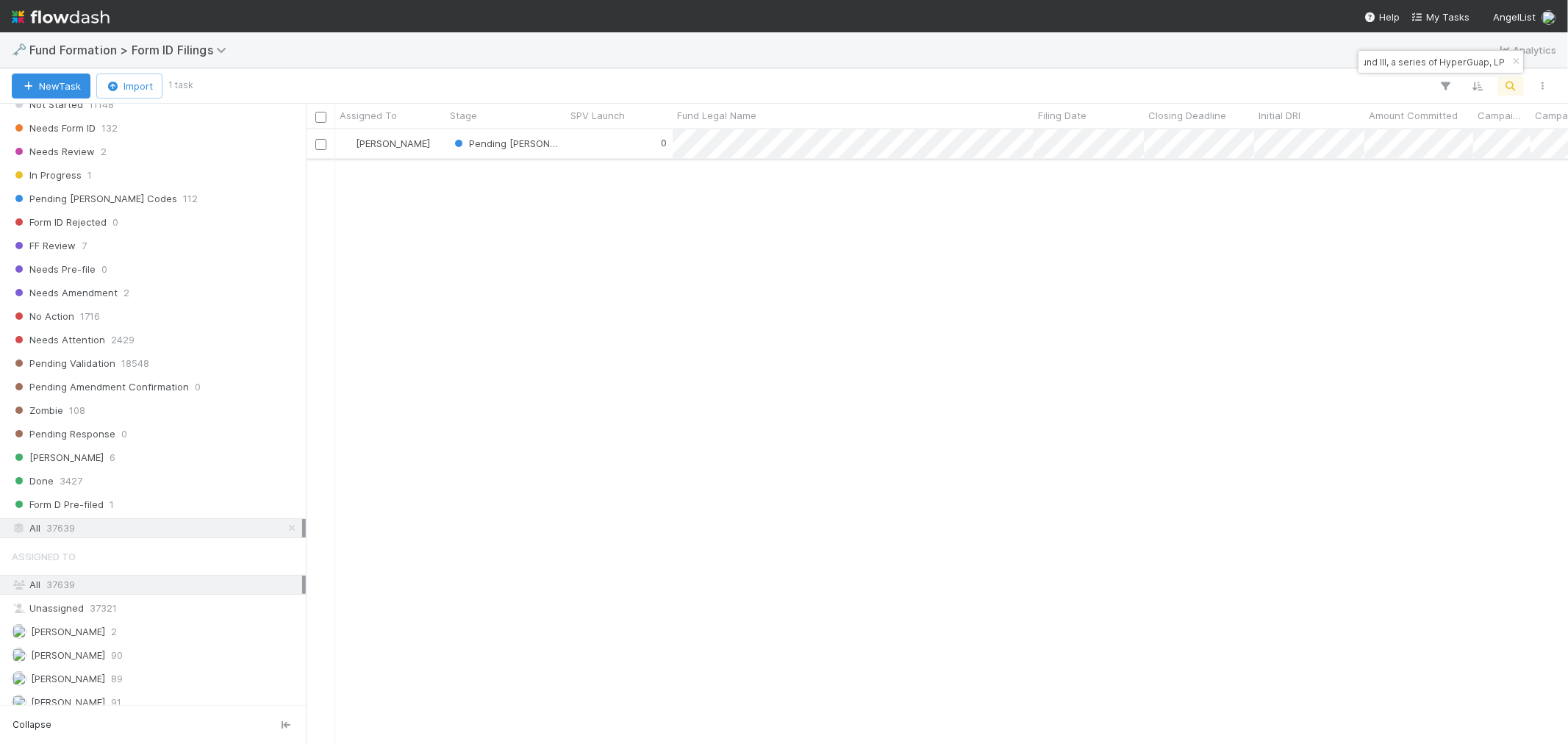
type input "SO-0707 Fund III, a series of HyperGuap, LP"
click at [587, 138] on div "0" at bounding box center [619, 143] width 106 height 28
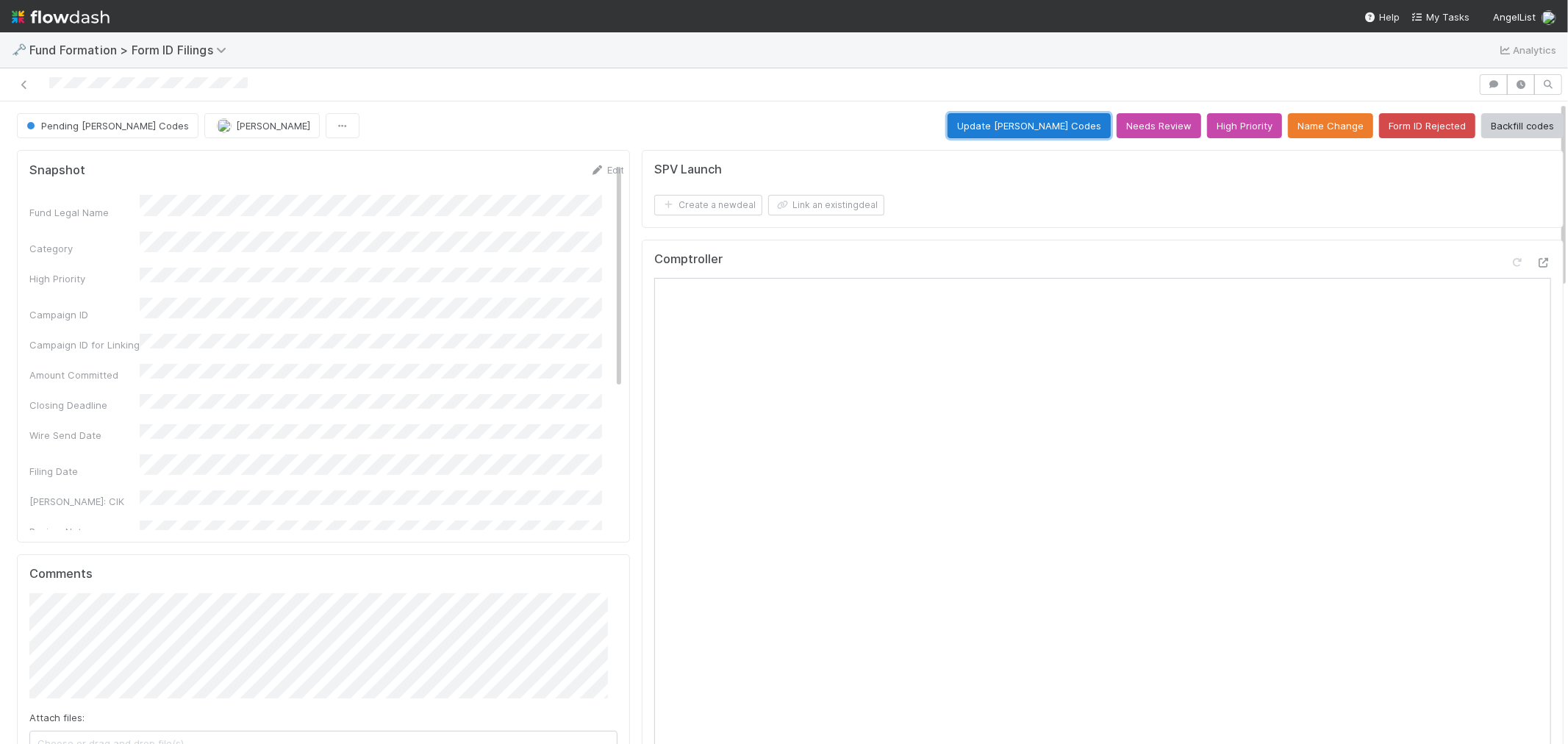
click at [985, 130] on button "Update EDGAR Codes" at bounding box center [1029, 126] width 163 height 25
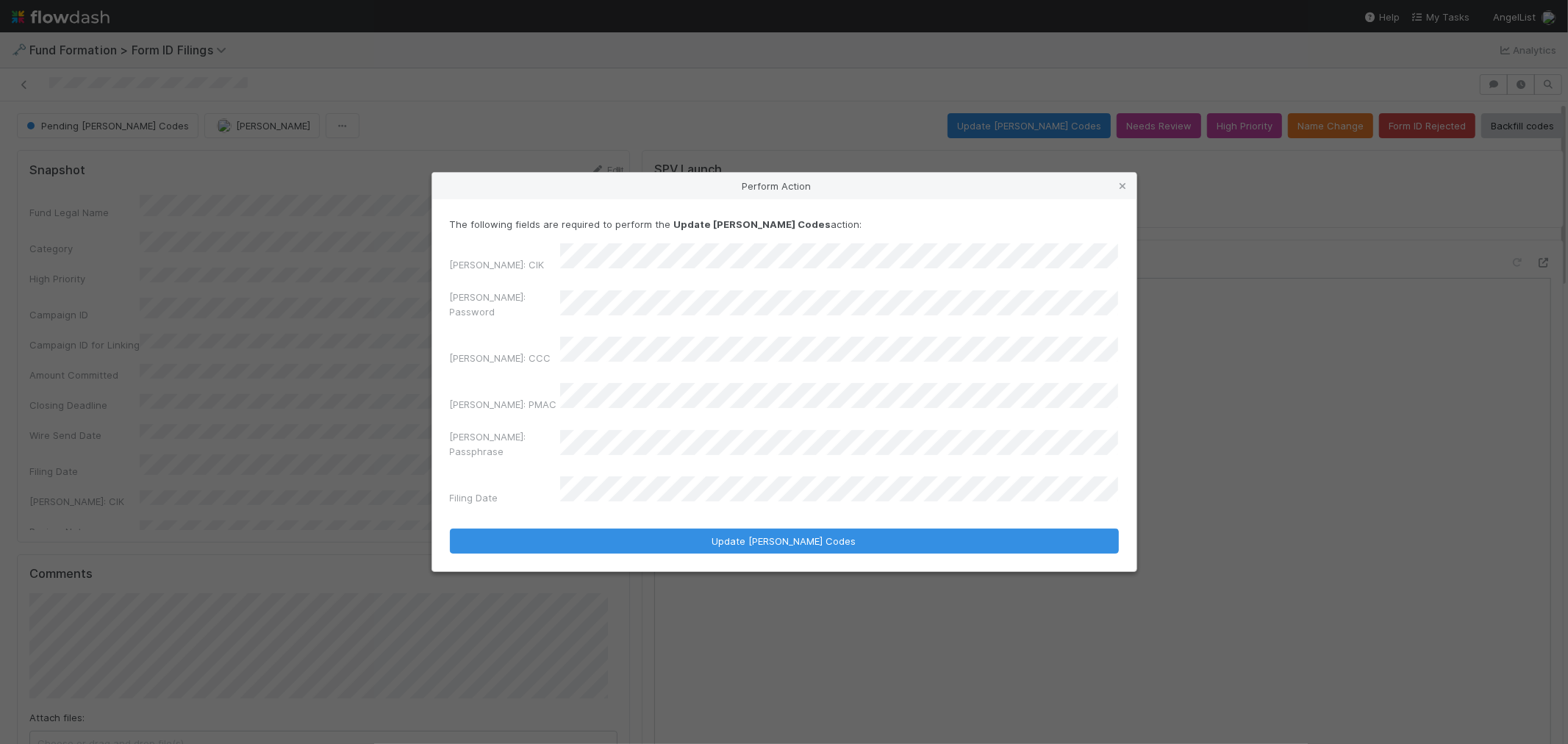
click at [520, 309] on div "EDGAR: Password" at bounding box center [784, 307] width 668 height 35
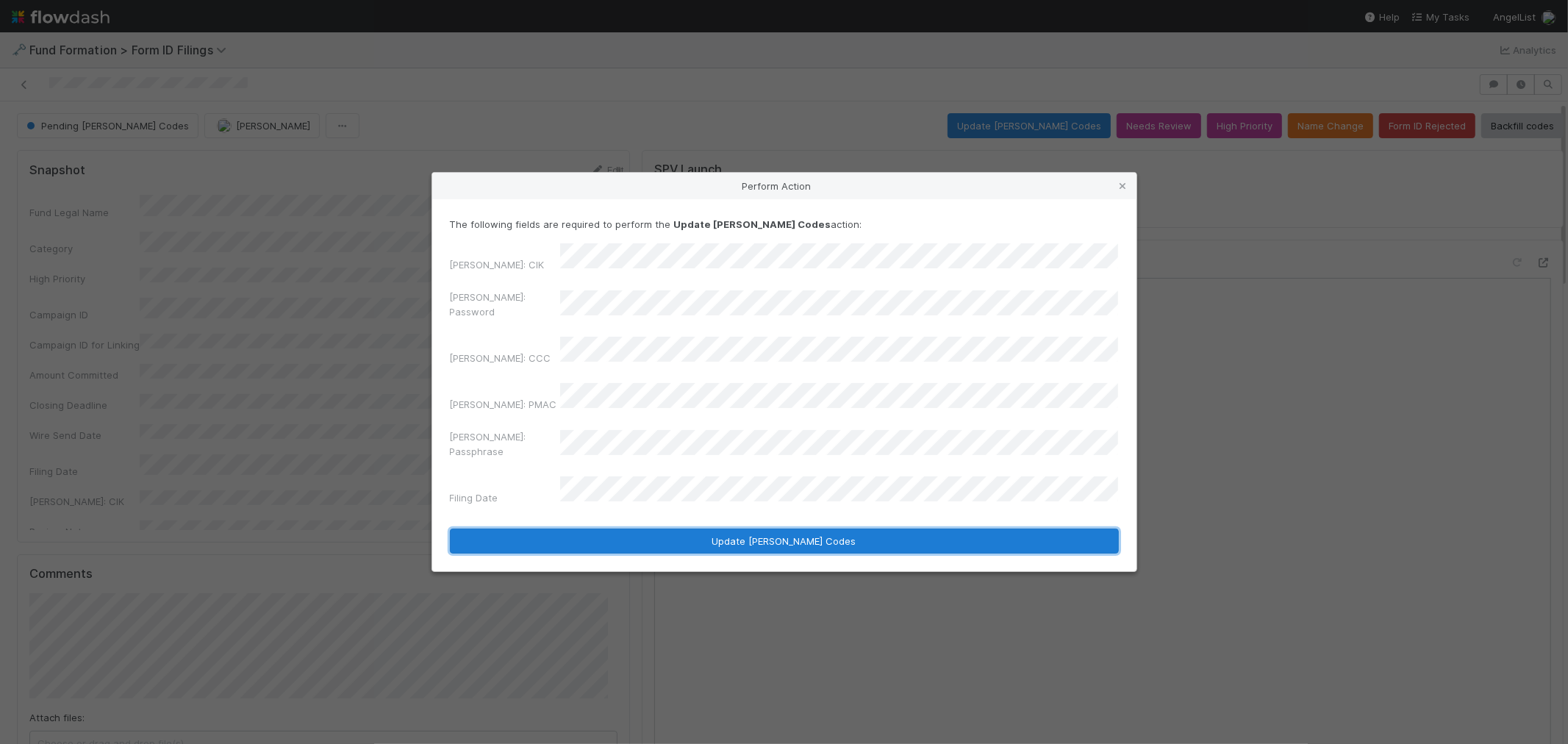
click at [722, 528] on button "Update EDGAR Codes" at bounding box center [784, 541] width 668 height 25
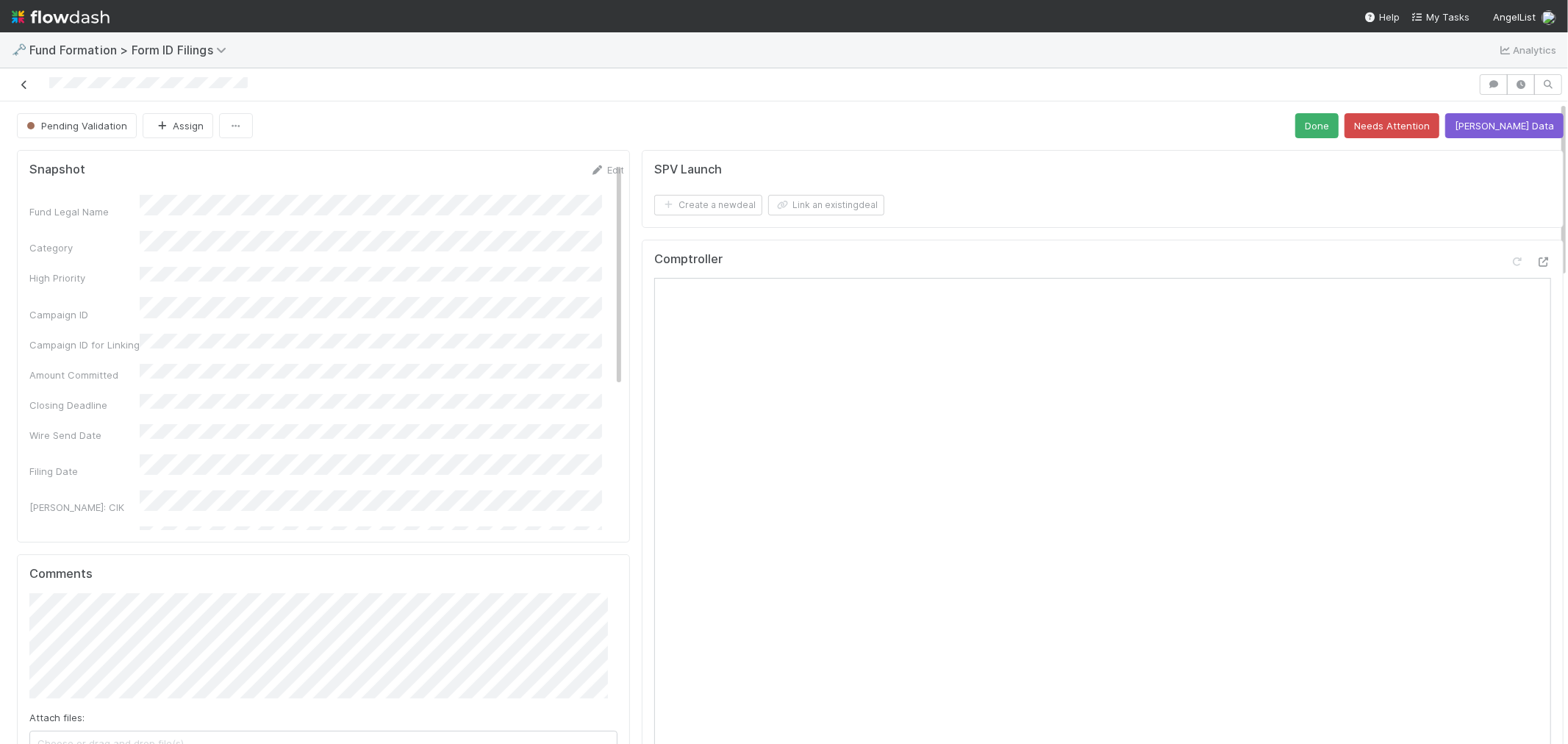
click at [29, 85] on icon at bounding box center [24, 85] width 15 height 9
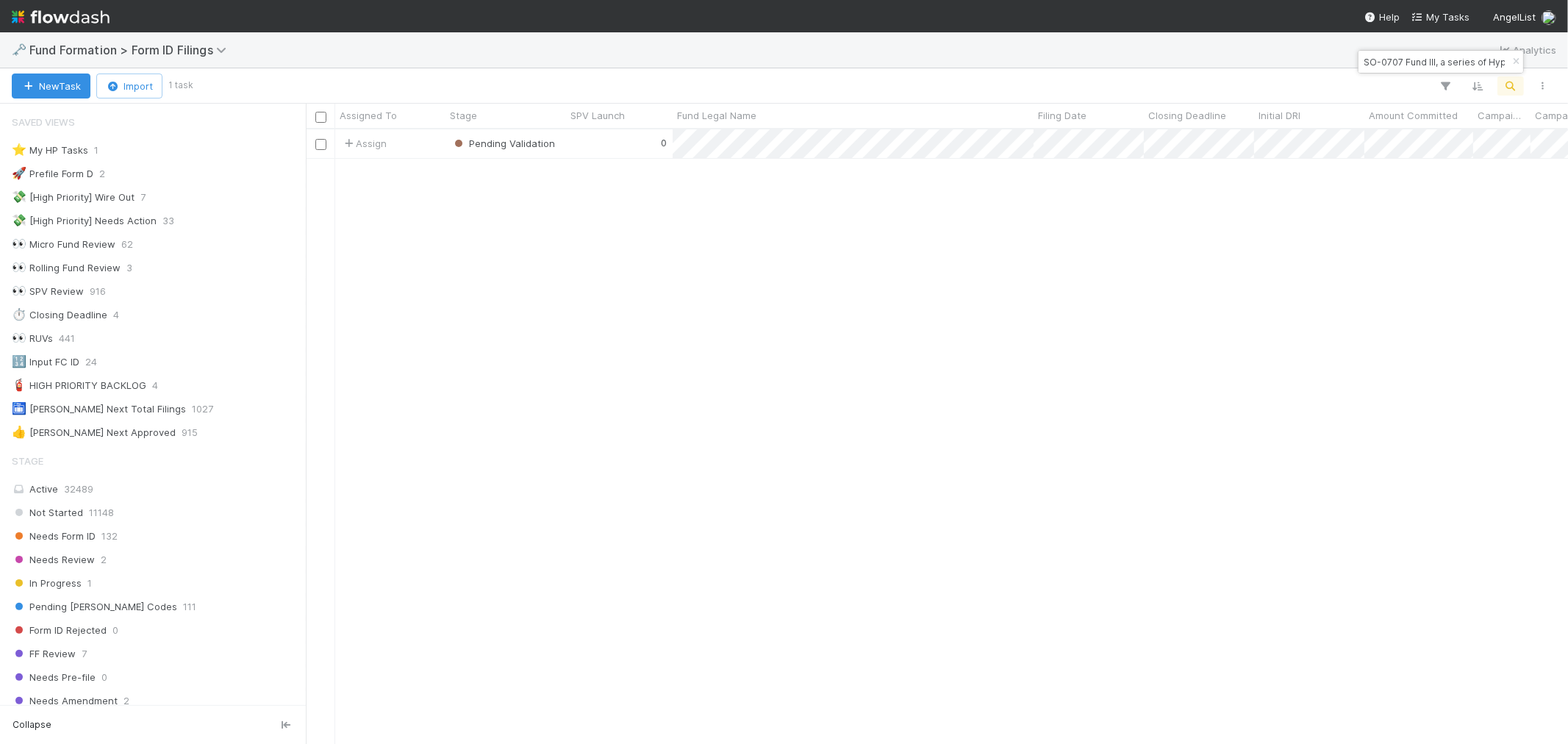
scroll to position [12, 12]
click at [1514, 62] on icon "button" at bounding box center [1515, 61] width 15 height 8
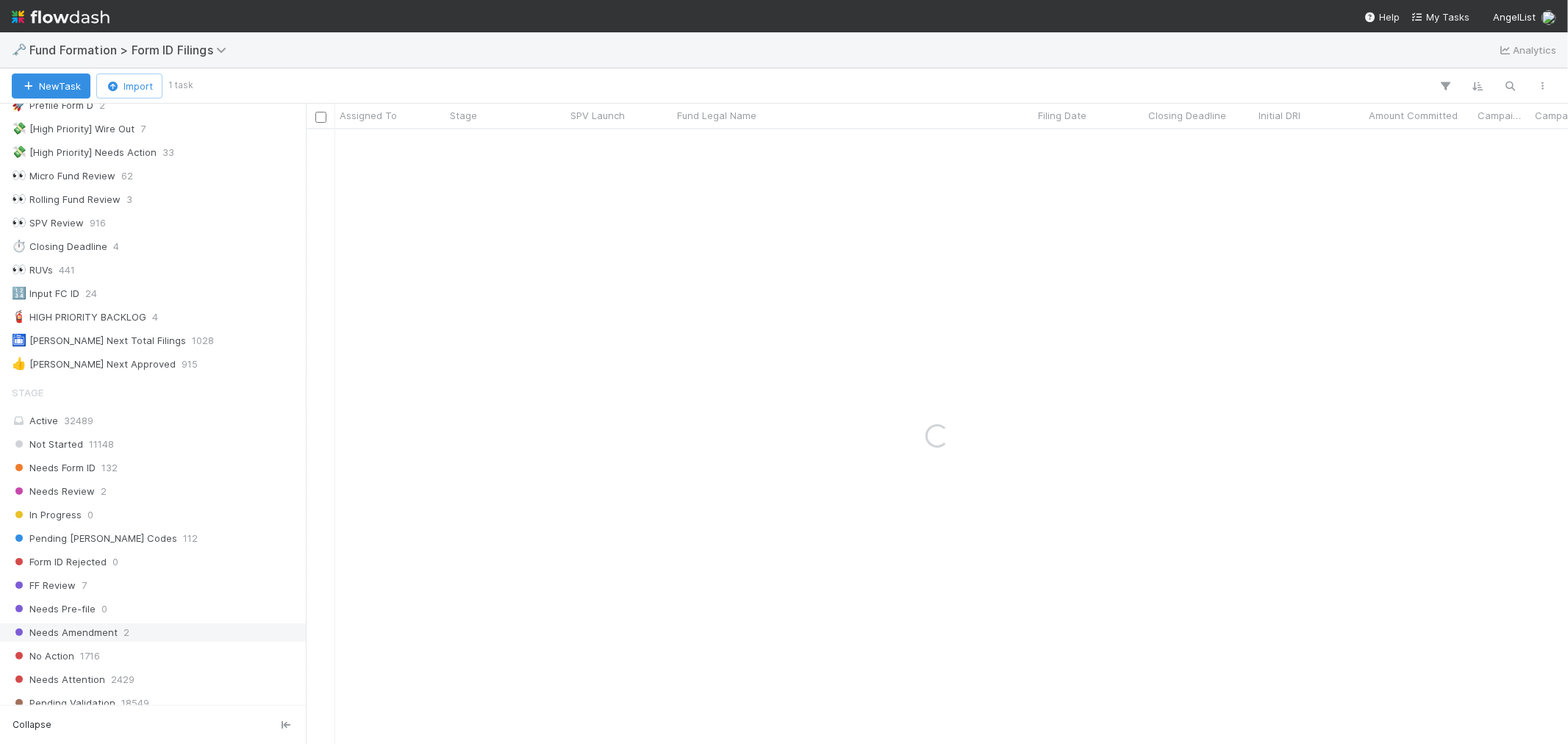
scroll to position [163, 0]
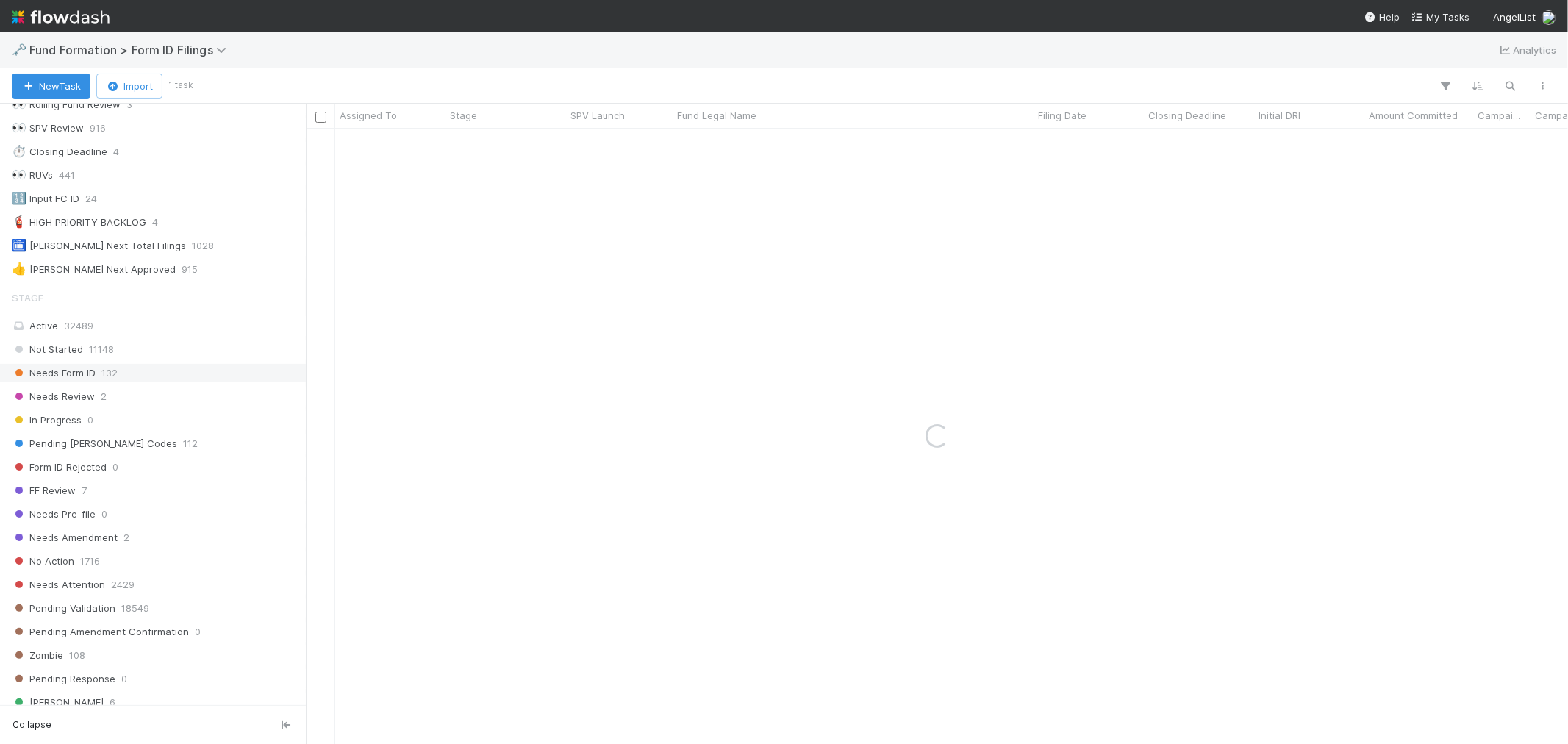
click at [166, 376] on div "Needs Form ID 132" at bounding box center [156, 373] width 290 height 18
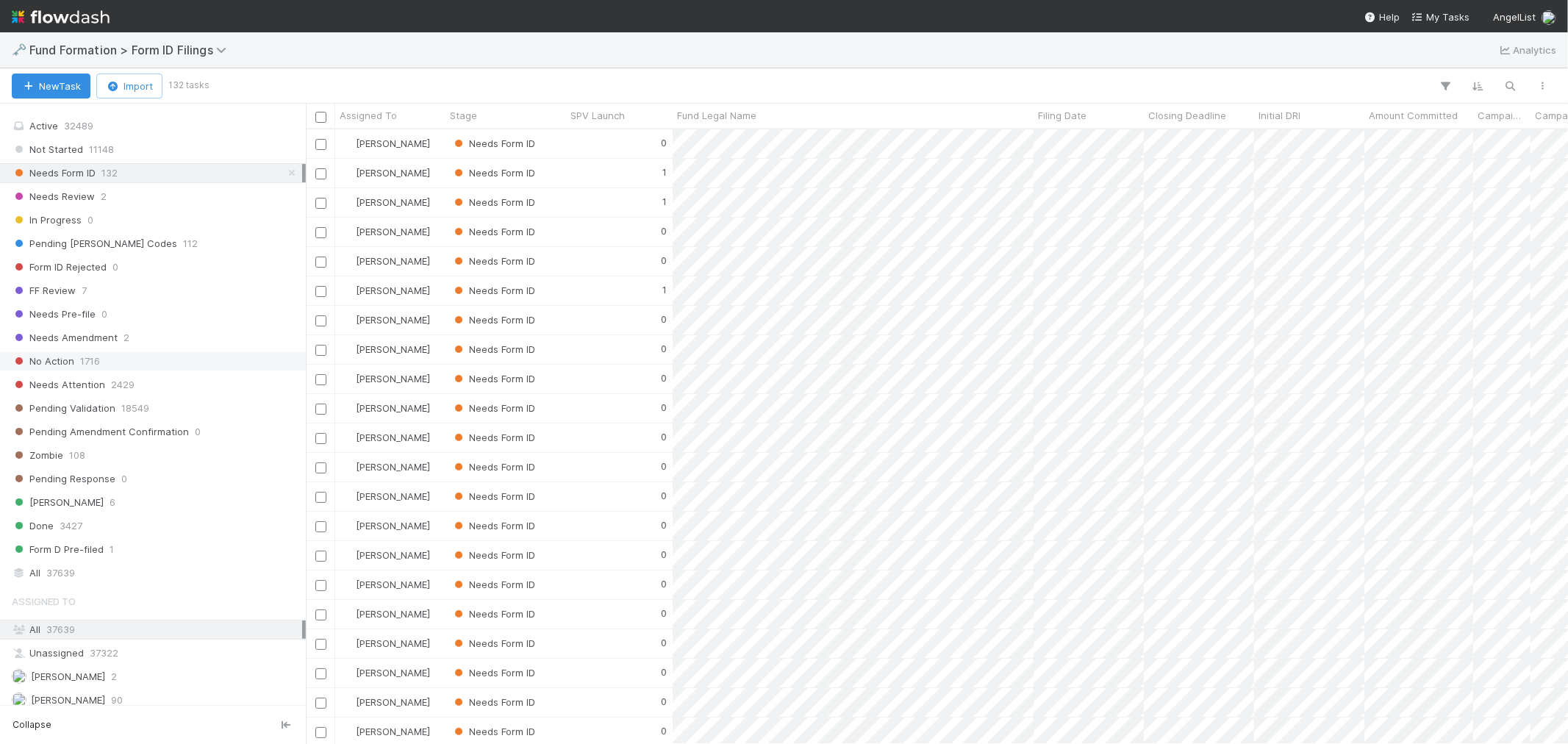
scroll to position [449, 0]
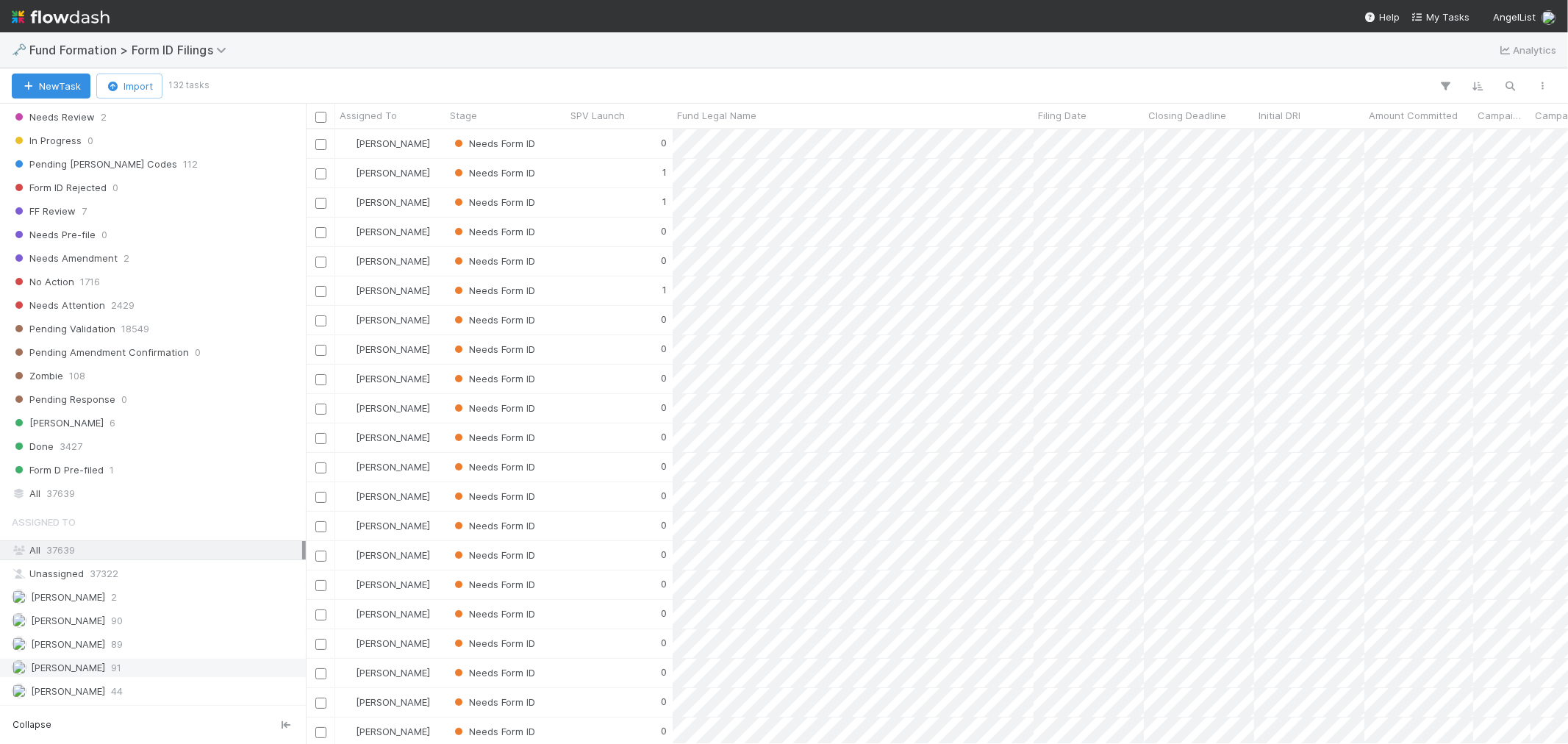
click at [111, 669] on span "91" at bounding box center [116, 668] width 10 height 18
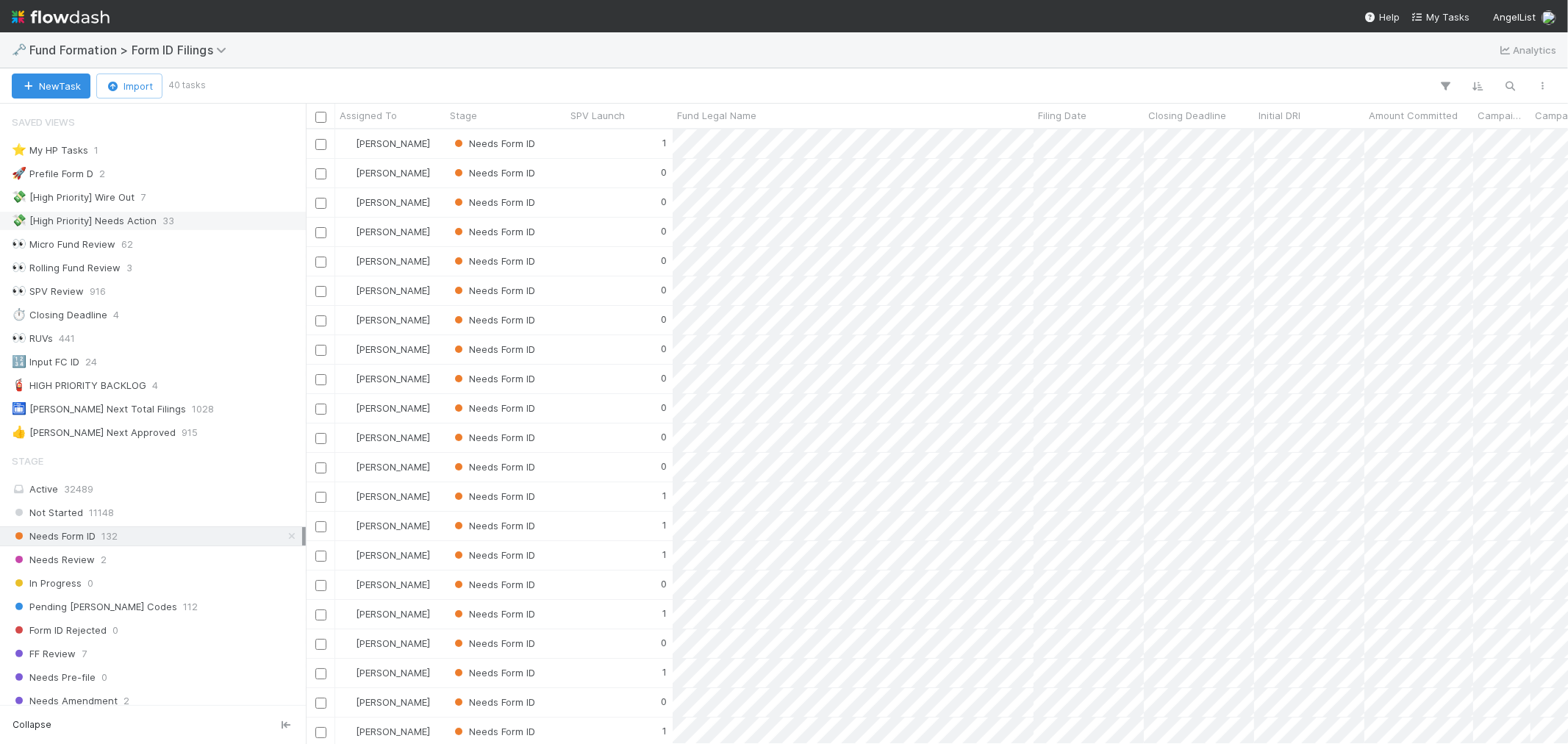
scroll to position [602, 1249]
click at [193, 157] on div "⭐ My HP Tasks 1" at bounding box center [156, 150] width 290 height 18
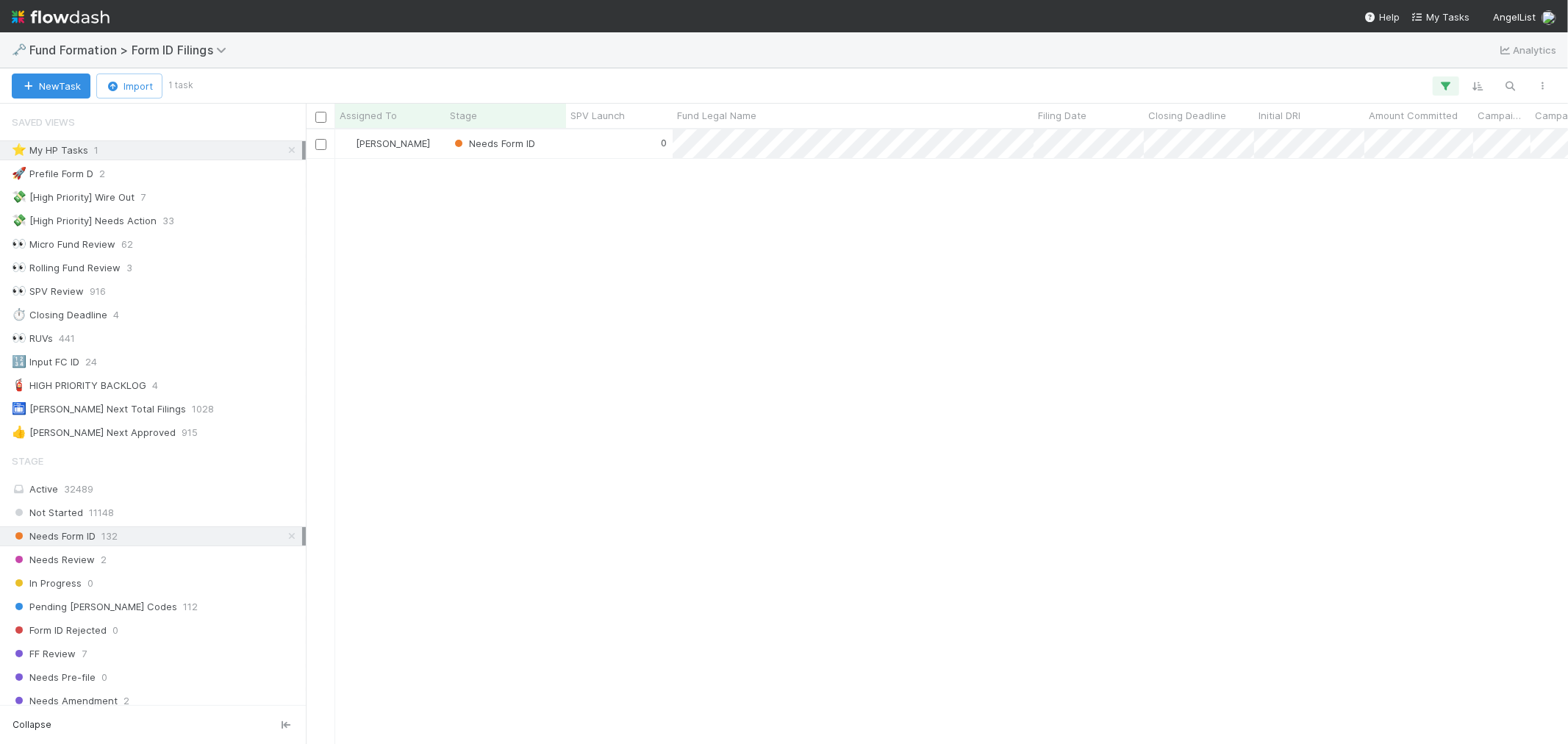
scroll to position [602, 1249]
click at [432, 137] on div "[PERSON_NAME]" at bounding box center [390, 143] width 110 height 28
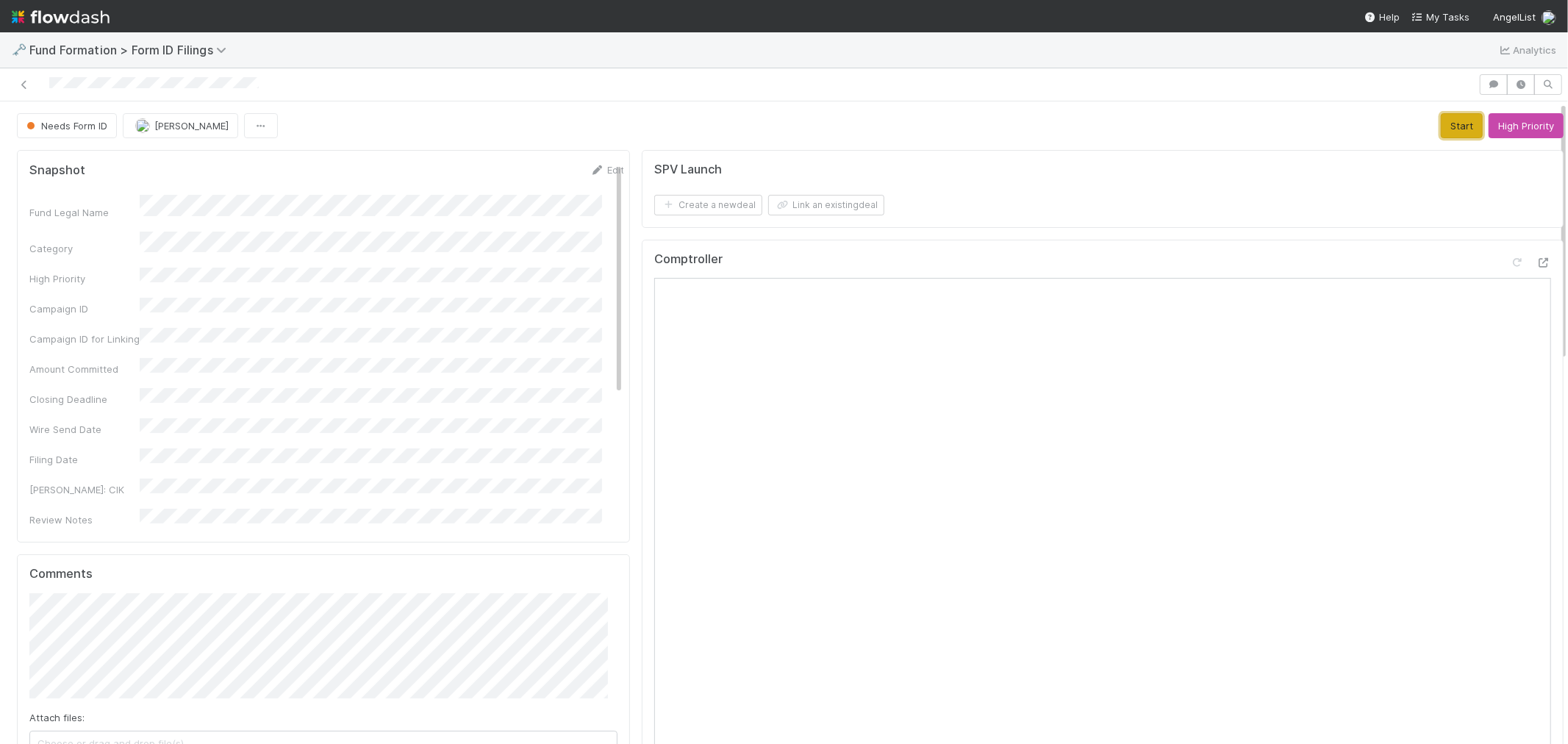
click at [1440, 130] on button "Start" at bounding box center [1461, 126] width 42 height 25
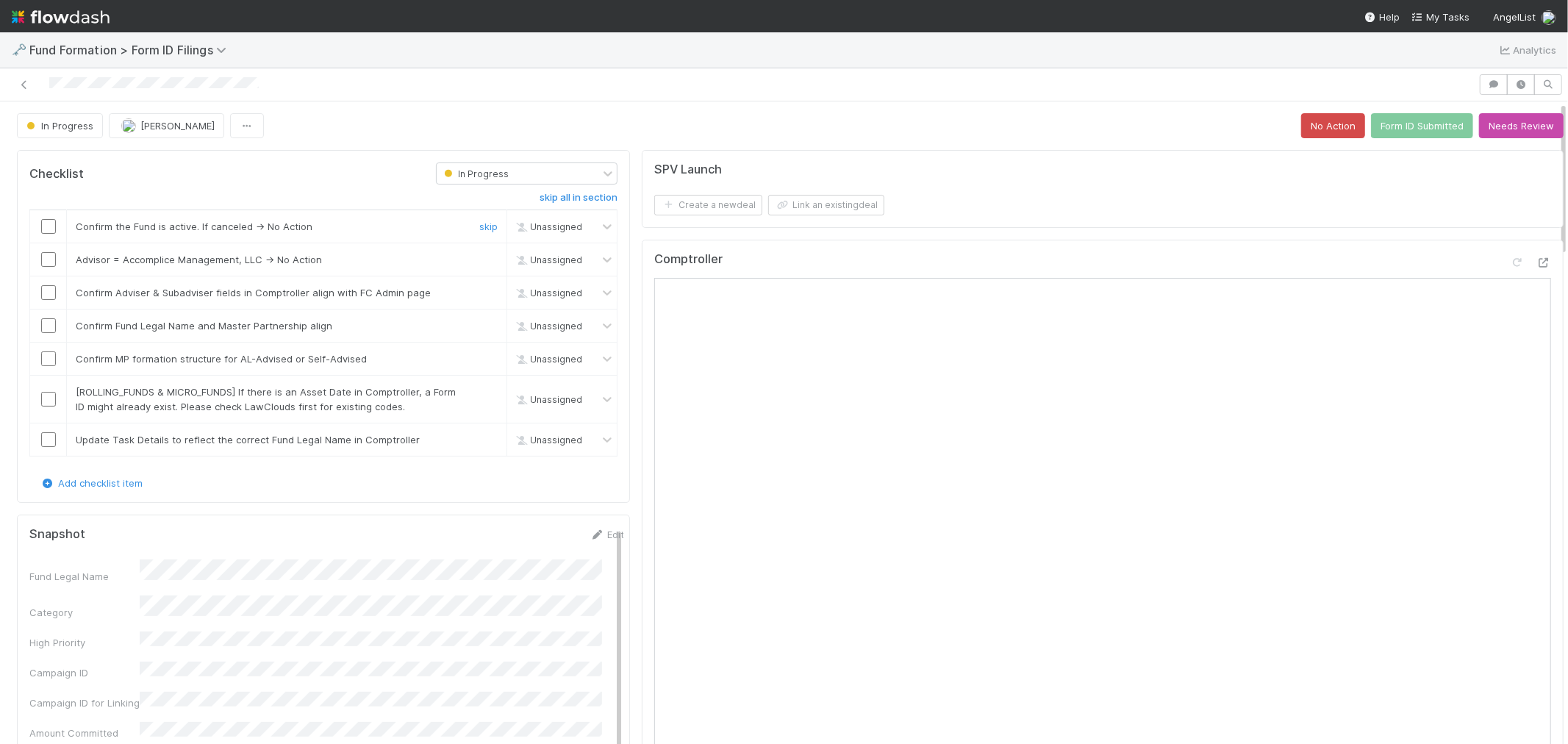
click at [47, 219] on input "checkbox" at bounding box center [48, 226] width 15 height 15
click at [479, 259] on link "skip" at bounding box center [488, 259] width 18 height 12
click at [42, 292] on input "checkbox" at bounding box center [48, 292] width 15 height 15
click at [47, 323] on input "checkbox" at bounding box center [48, 325] width 15 height 15
click at [45, 355] on input "checkbox" at bounding box center [48, 358] width 15 height 15
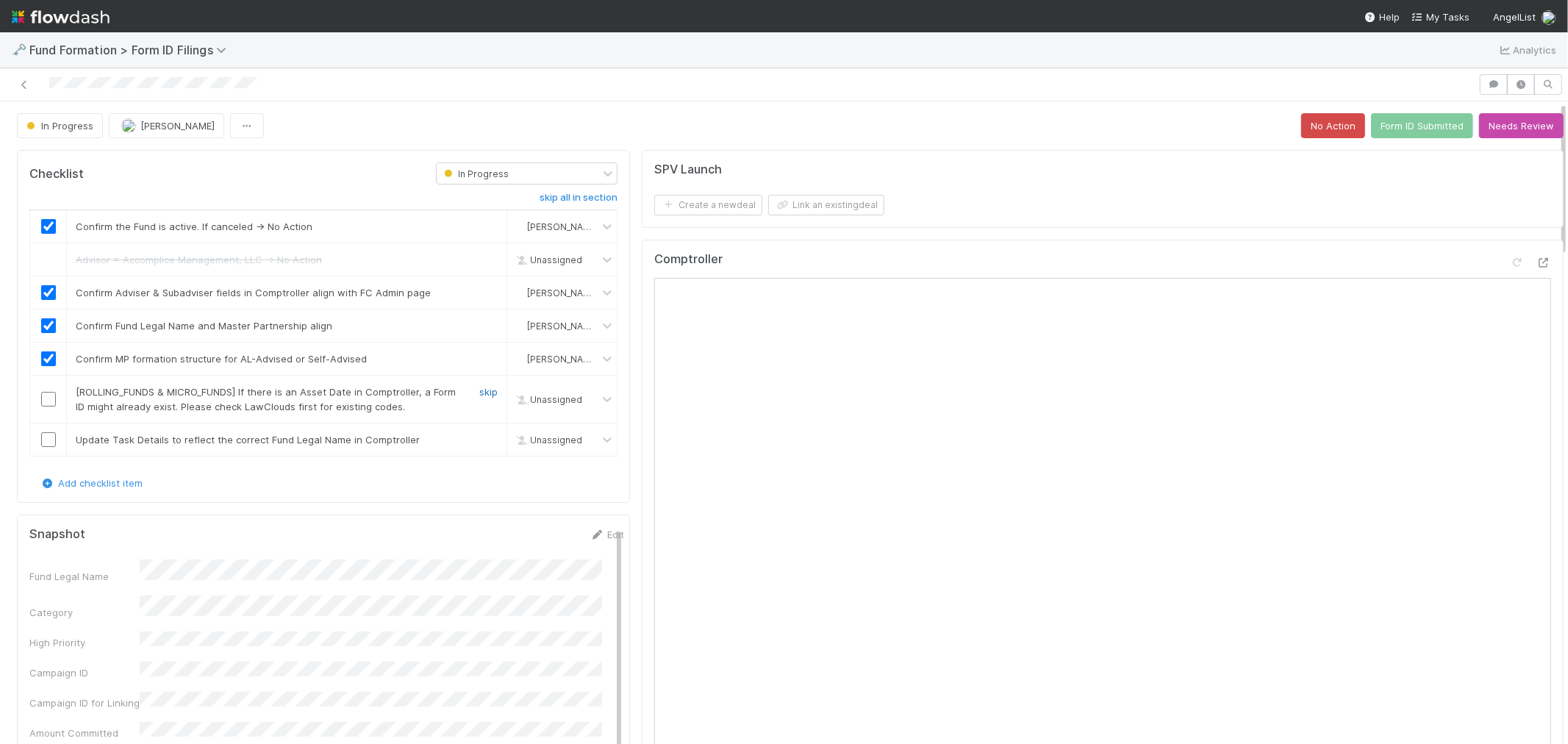
click at [479, 394] on link "skip" at bounding box center [488, 391] width 18 height 12
click at [479, 439] on link "skip" at bounding box center [488, 439] width 18 height 12
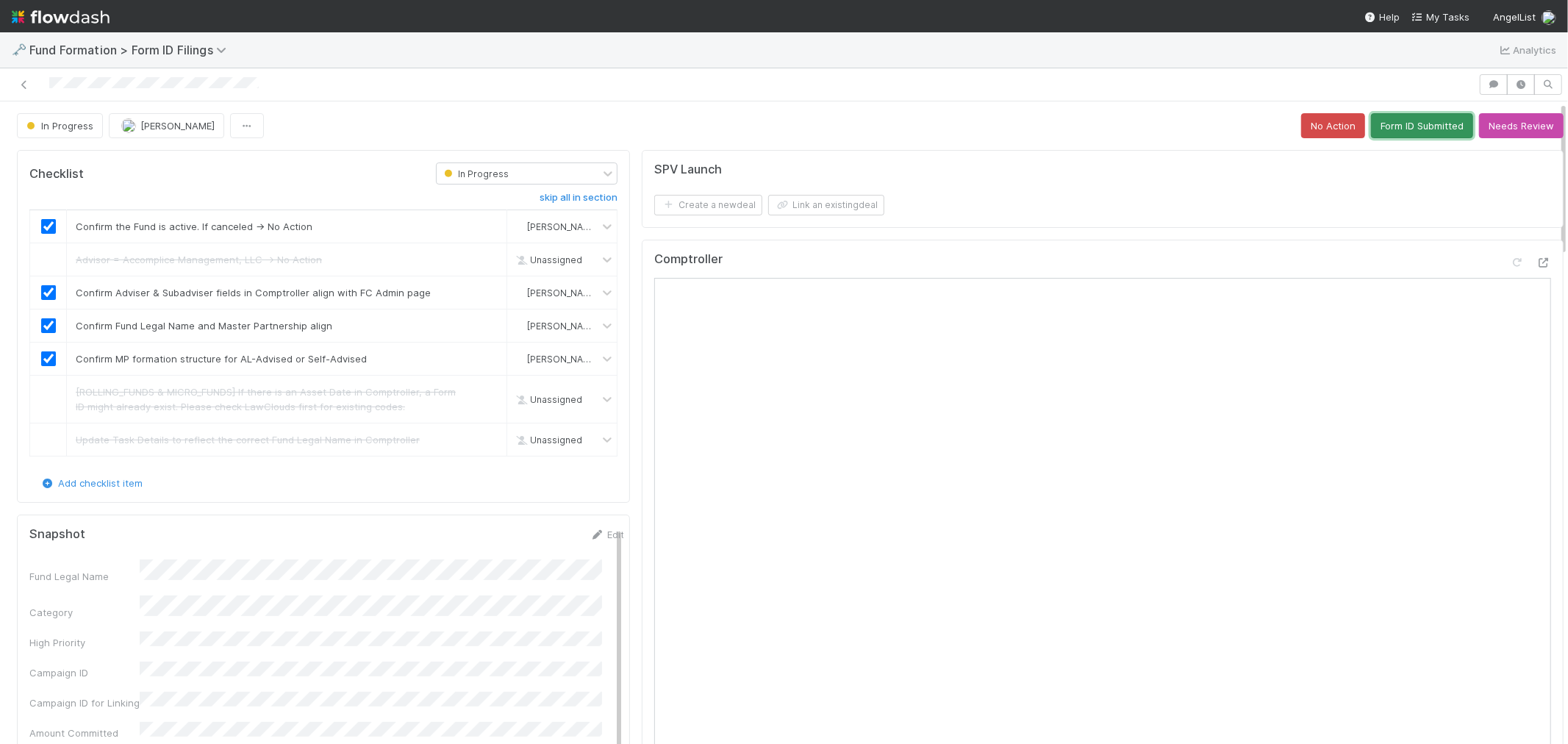
click at [1393, 129] on button "Form ID Submitted" at bounding box center [1422, 126] width 102 height 25
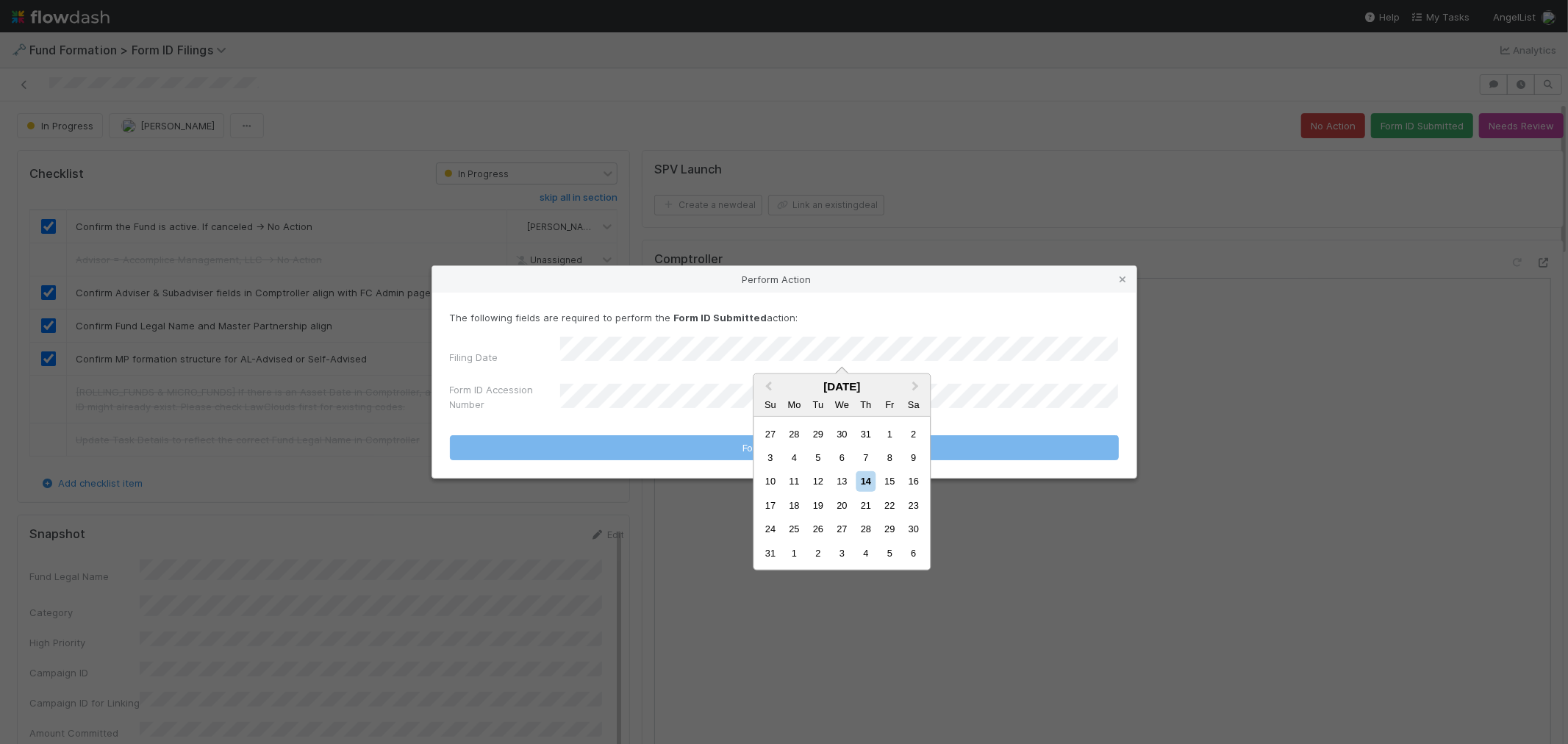
drag, startPoint x: 840, startPoint y: 483, endPoint x: 709, endPoint y: 421, distance: 144.9
click at [841, 483] on div "13" at bounding box center [842, 481] width 20 height 20
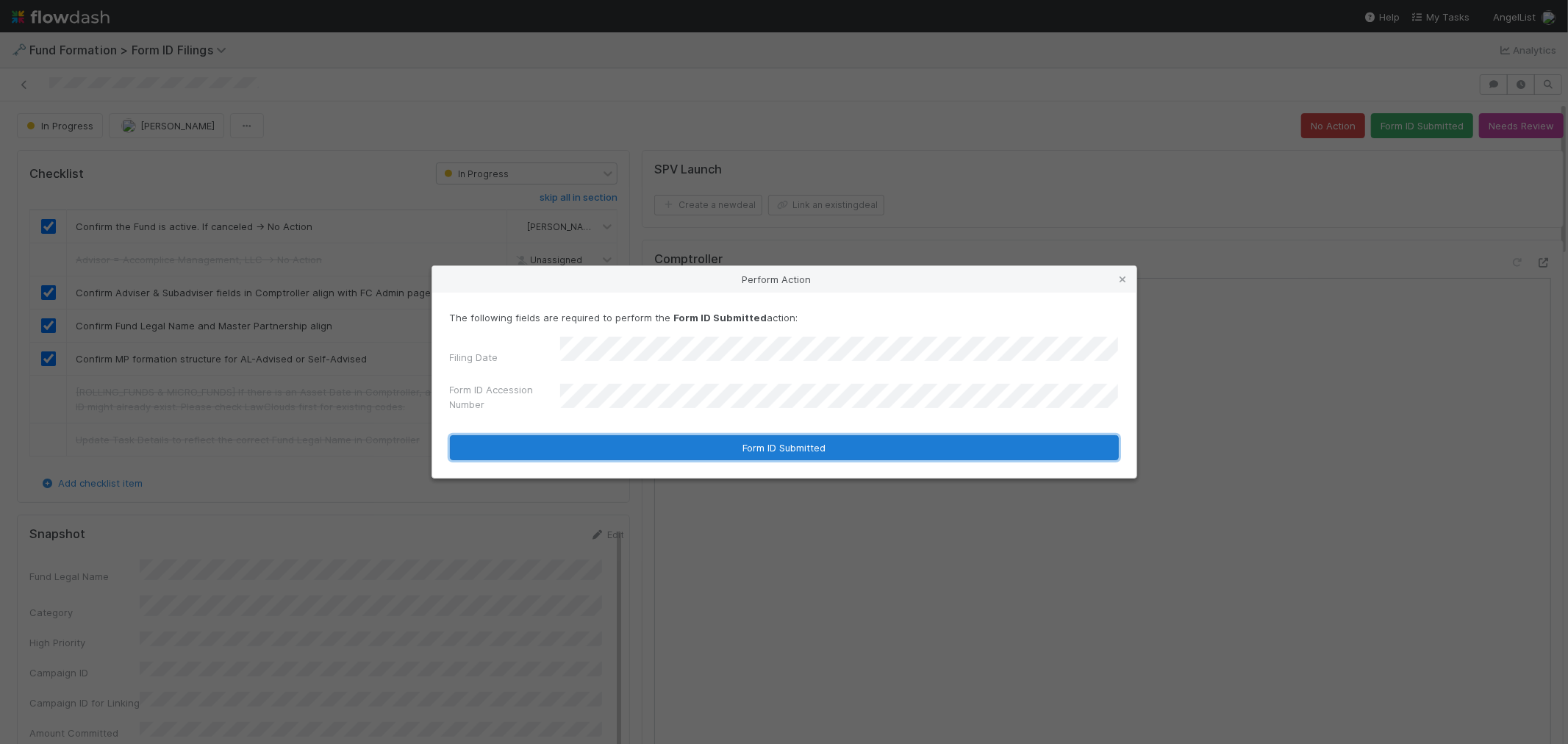
click at [621, 442] on button "Form ID Submitted" at bounding box center [784, 447] width 668 height 25
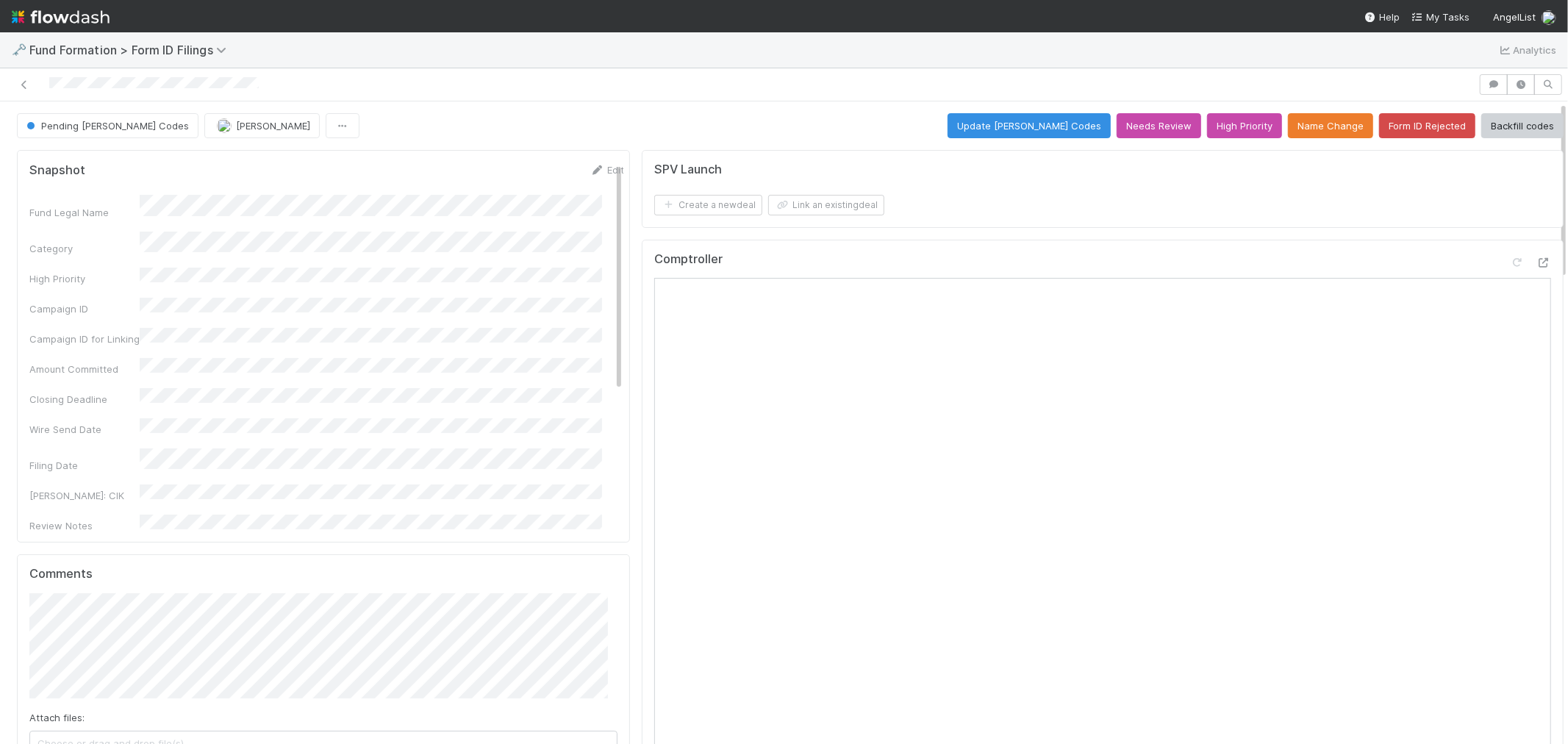
click at [12, 85] on div at bounding box center [739, 84] width 1466 height 21
click at [23, 85] on icon at bounding box center [24, 85] width 15 height 9
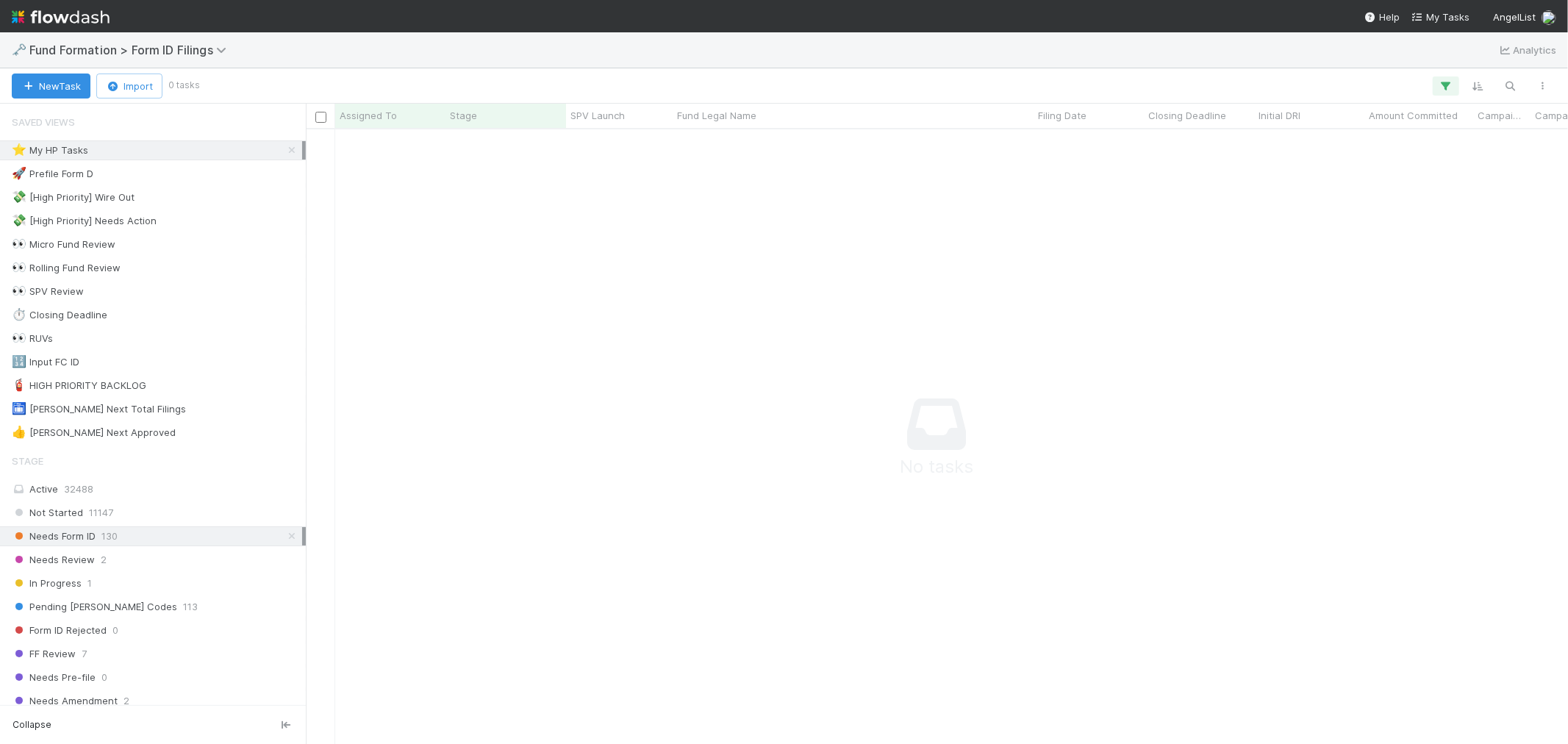
scroll to position [589, 1237]
click at [284, 146] on icon at bounding box center [291, 150] width 15 height 9
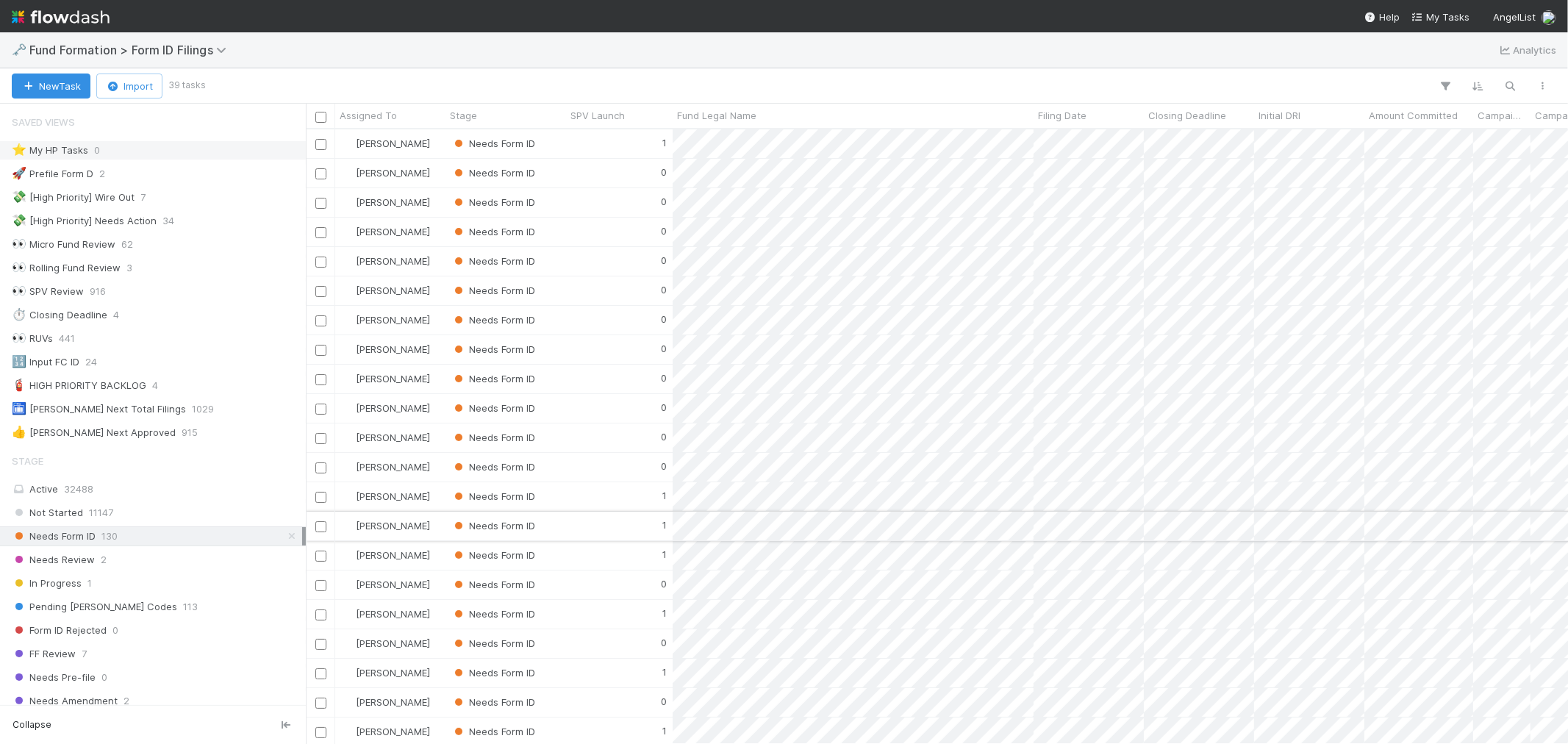
scroll to position [602, 1249]
click at [1295, 114] on span "Initial DRI" at bounding box center [1279, 115] width 42 height 15
click at [1288, 142] on div "Sort A → Z" at bounding box center [1343, 143] width 168 height 22
click at [431, 717] on div "[PERSON_NAME]" at bounding box center [390, 728] width 110 height 28
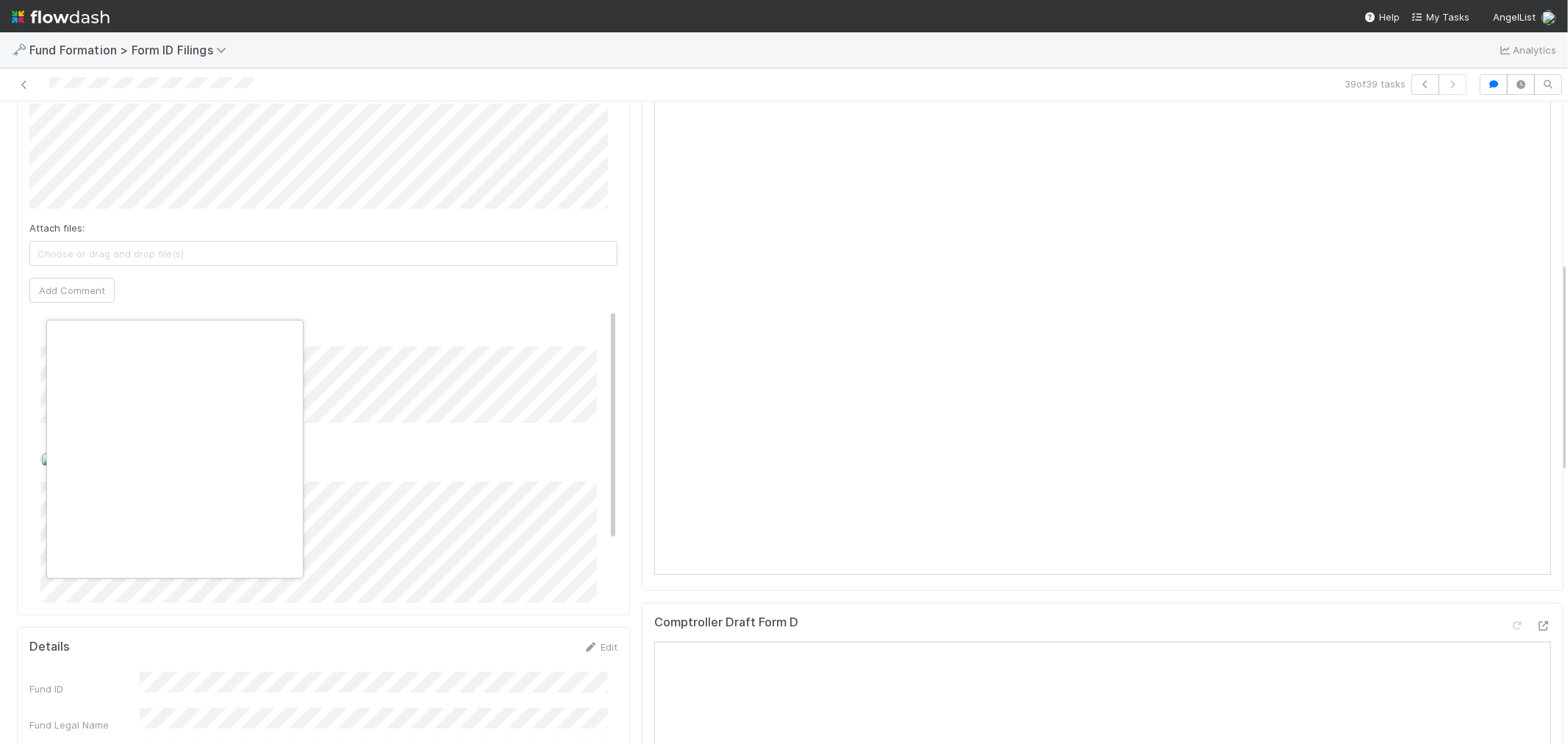
scroll to position [0, 6]
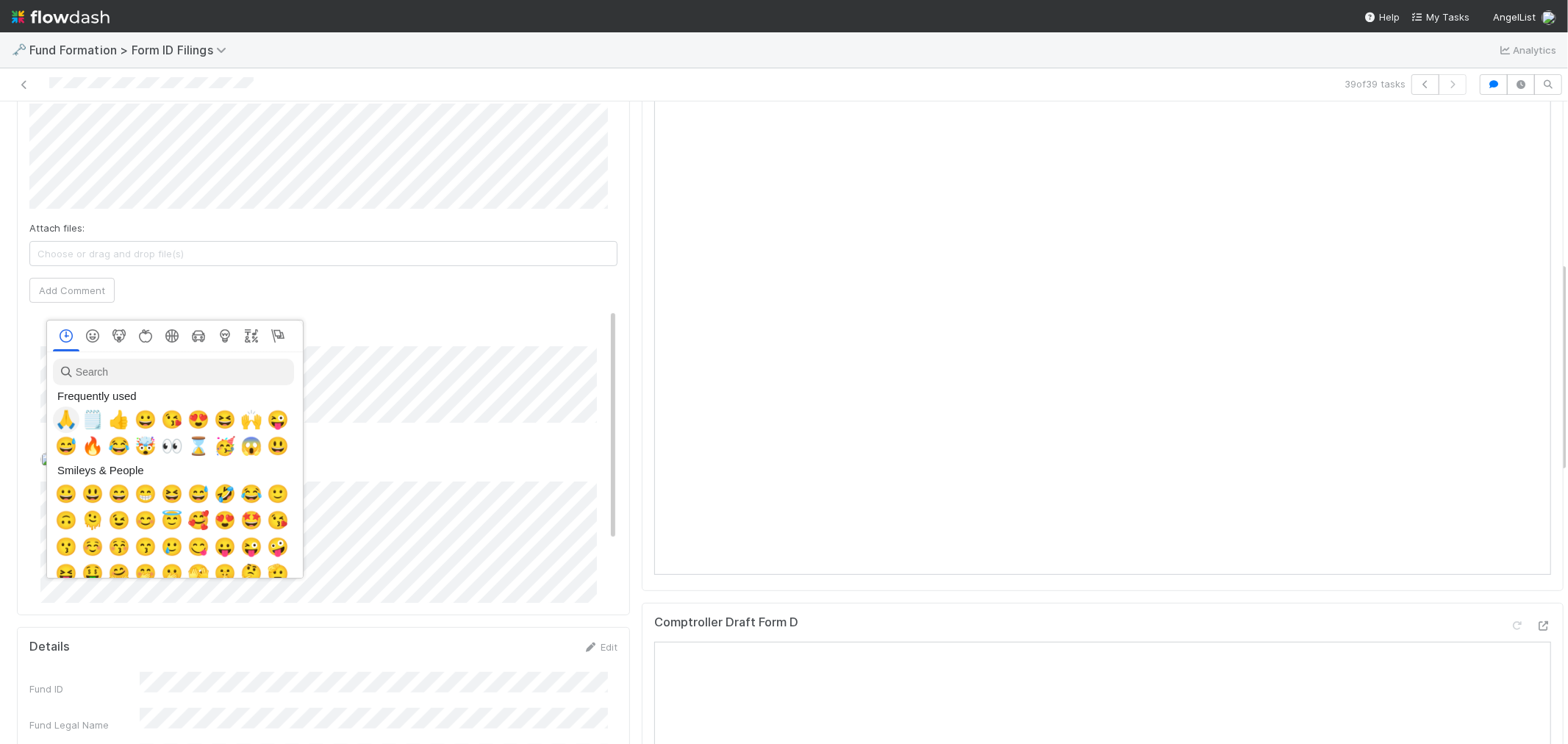
click at [62, 421] on span "🙏" at bounding box center [66, 420] width 22 height 21
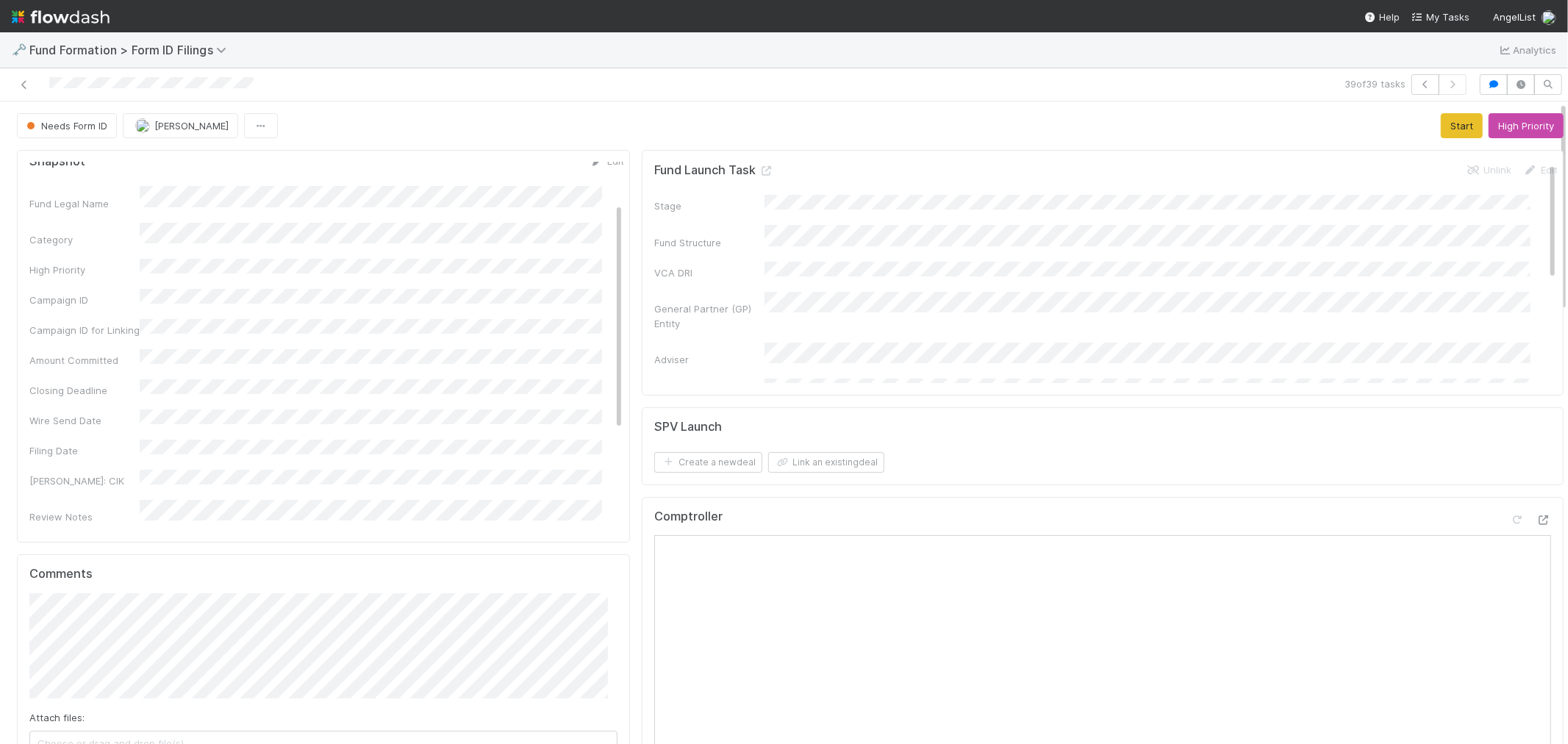
scroll to position [0, 0]
click at [1440, 127] on button "Start" at bounding box center [1461, 126] width 42 height 25
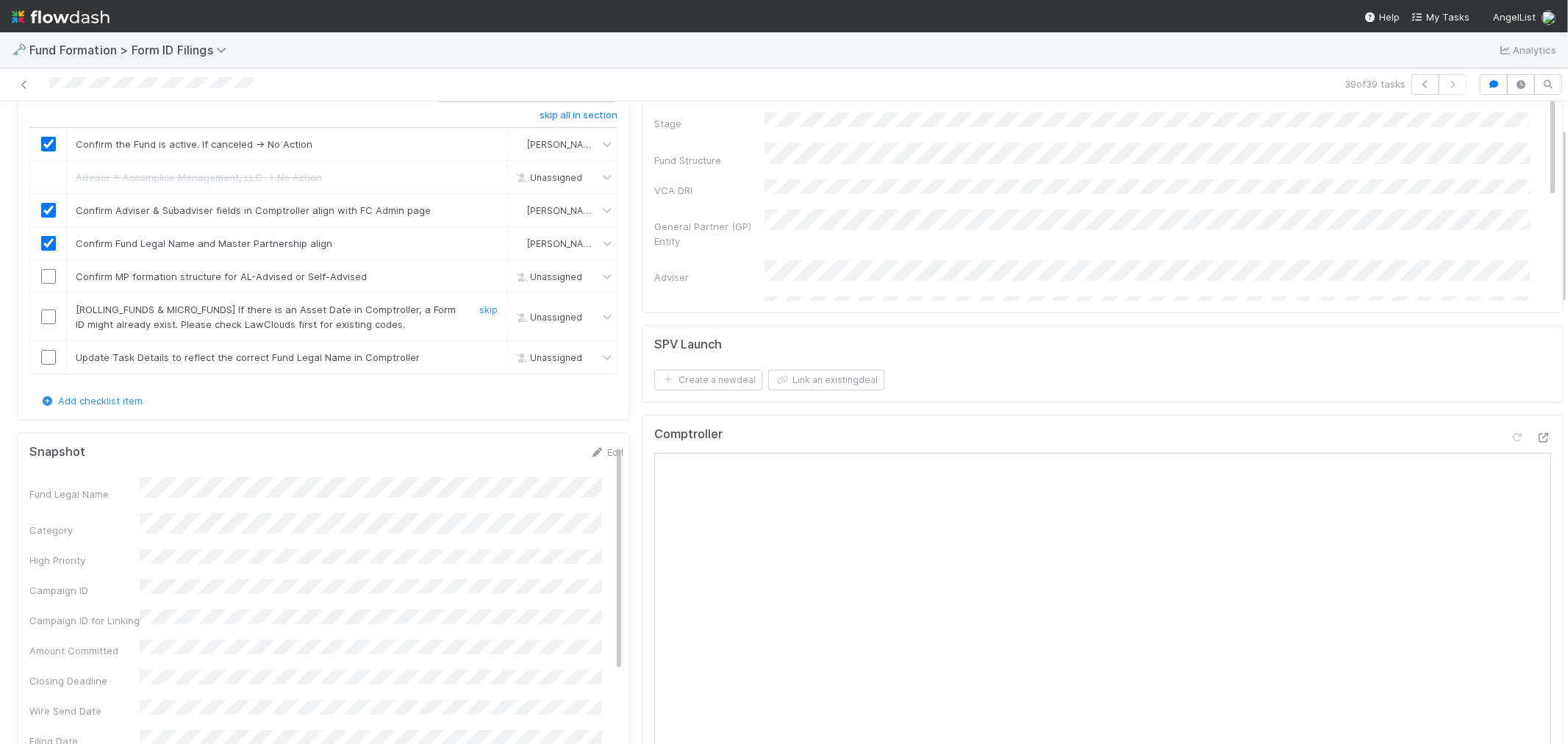
scroll to position [82, 0]
drag, startPoint x: 50, startPoint y: 276, endPoint x: 72, endPoint y: 263, distance: 25.6
click at [49, 276] on input "checkbox" at bounding box center [48, 276] width 15 height 15
click at [479, 311] on link "skip" at bounding box center [488, 310] width 18 height 12
click at [589, 456] on link "Edit" at bounding box center [606, 452] width 35 height 12
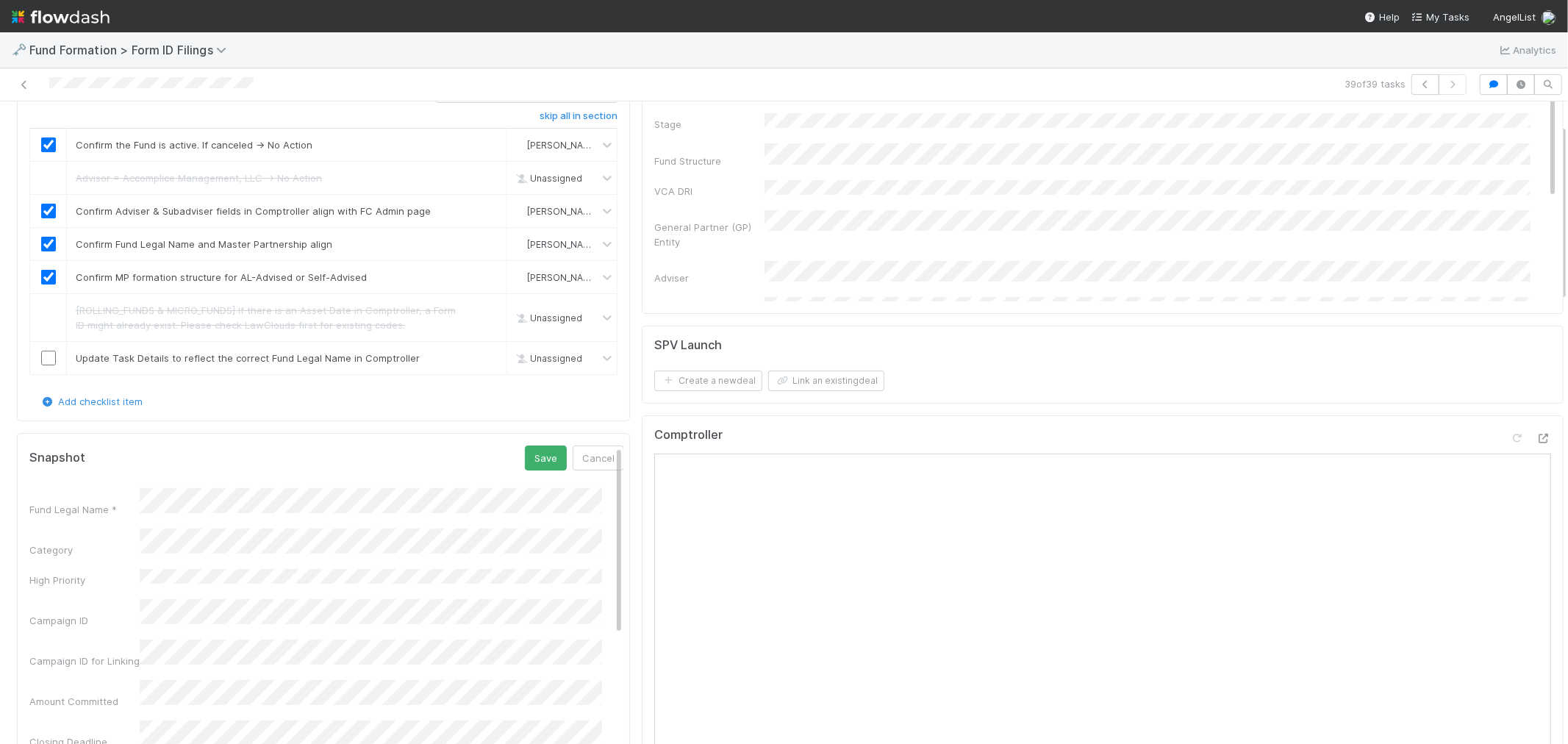
click at [41, 504] on div "Fund Legal Name *" at bounding box center [327, 502] width 595 height 28
click at [531, 460] on button "Save" at bounding box center [545, 457] width 42 height 25
click at [45, 359] on input "checkbox" at bounding box center [48, 357] width 15 height 15
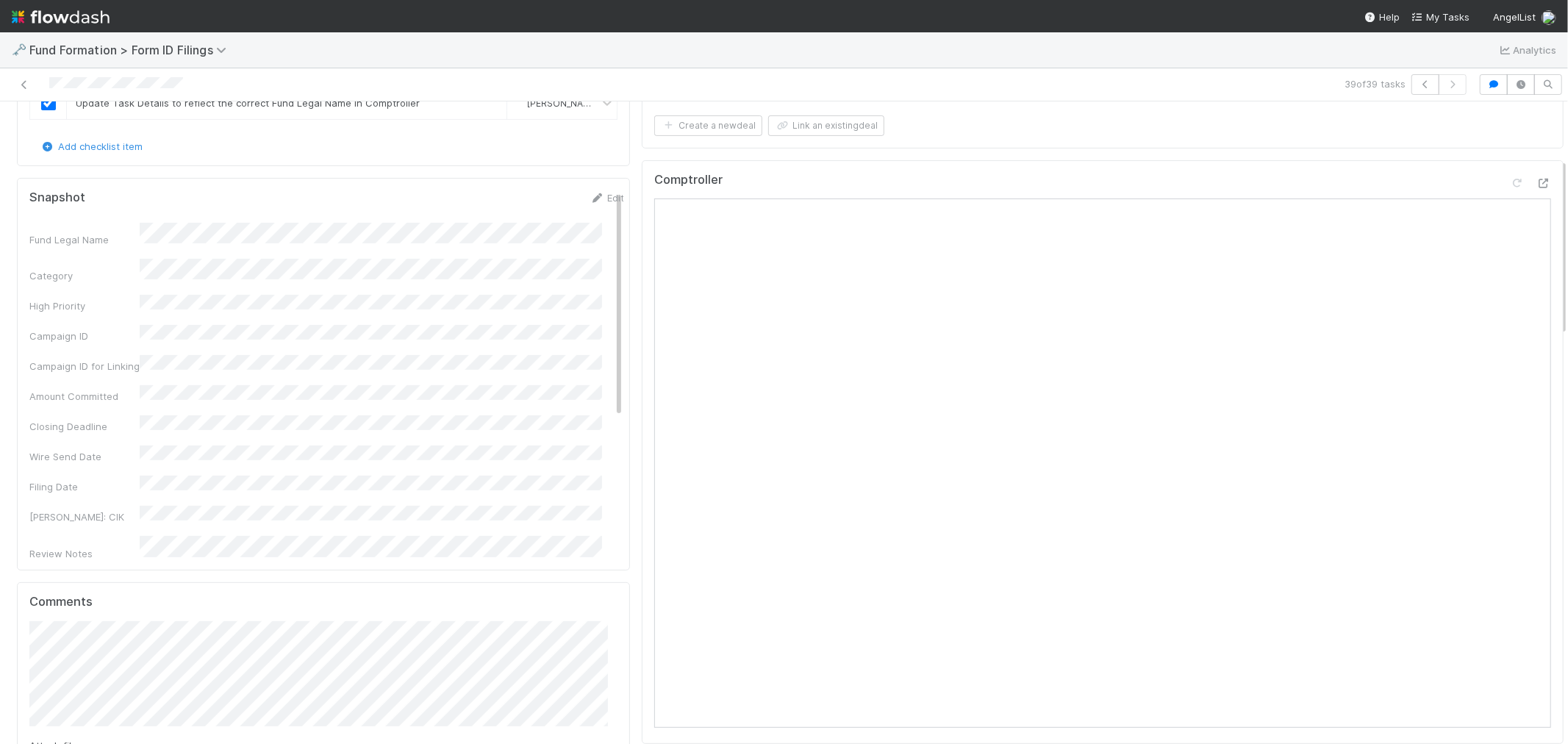
scroll to position [0, 0]
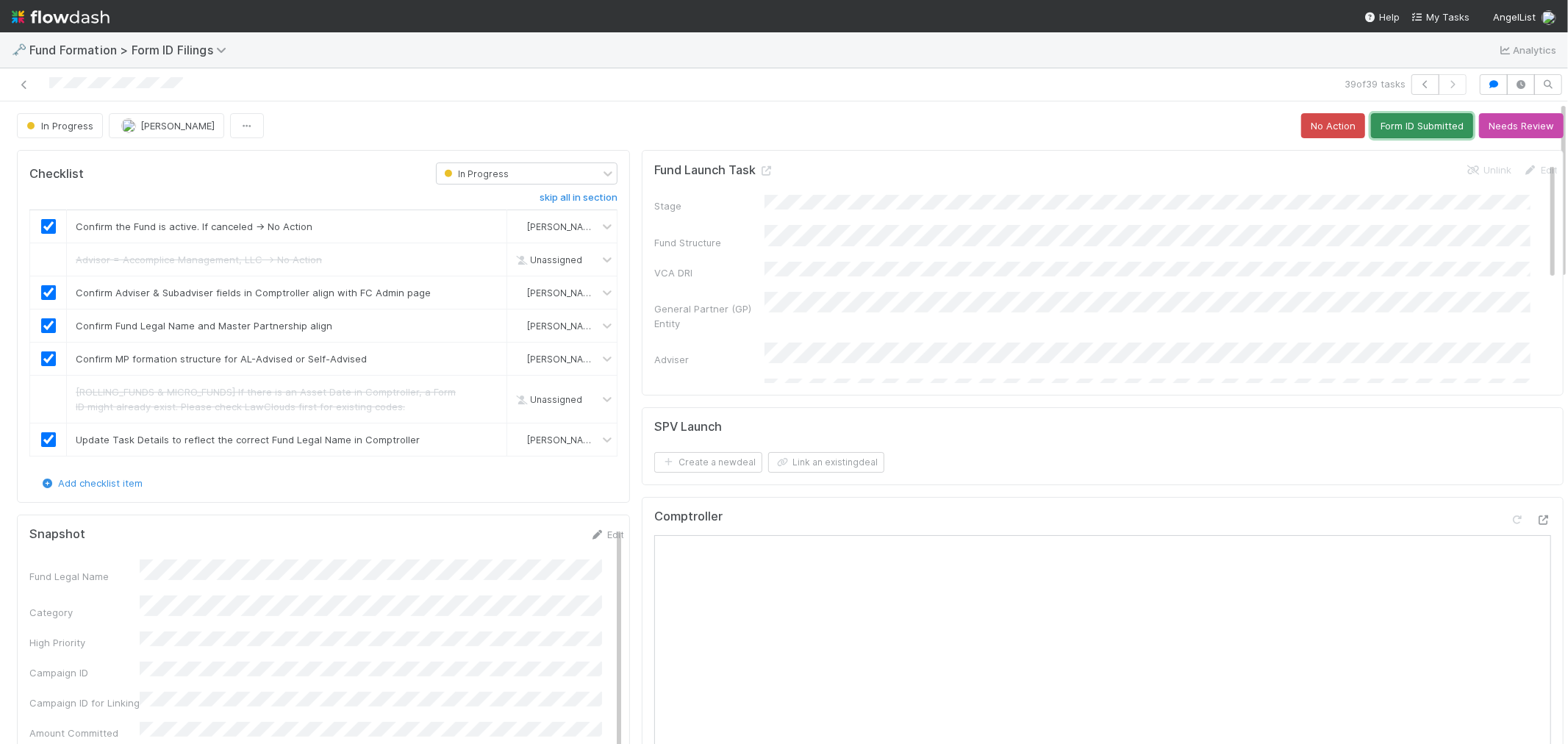
click at [1389, 129] on button "Form ID Submitted" at bounding box center [1422, 126] width 102 height 25
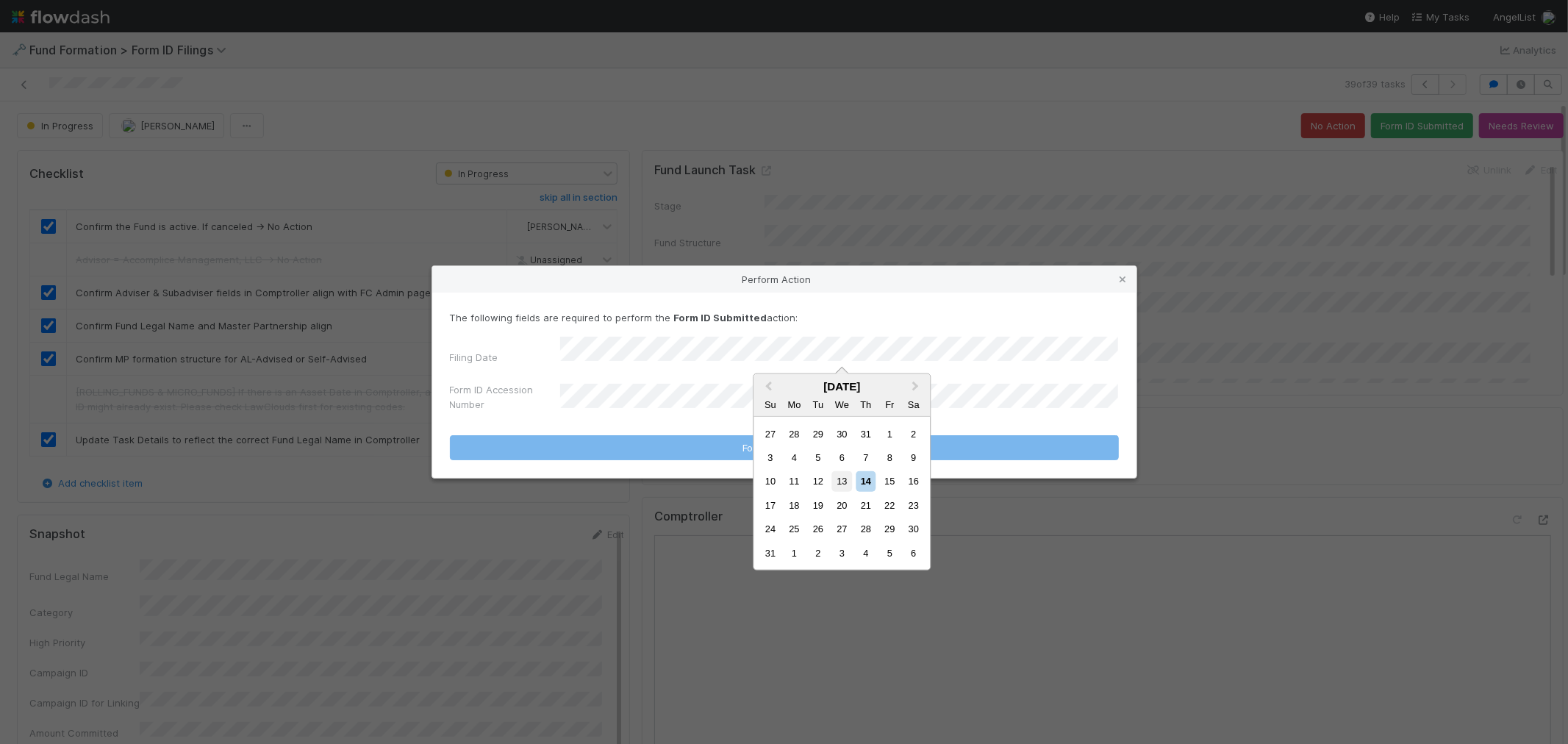
click at [842, 474] on div "13" at bounding box center [842, 481] width 20 height 20
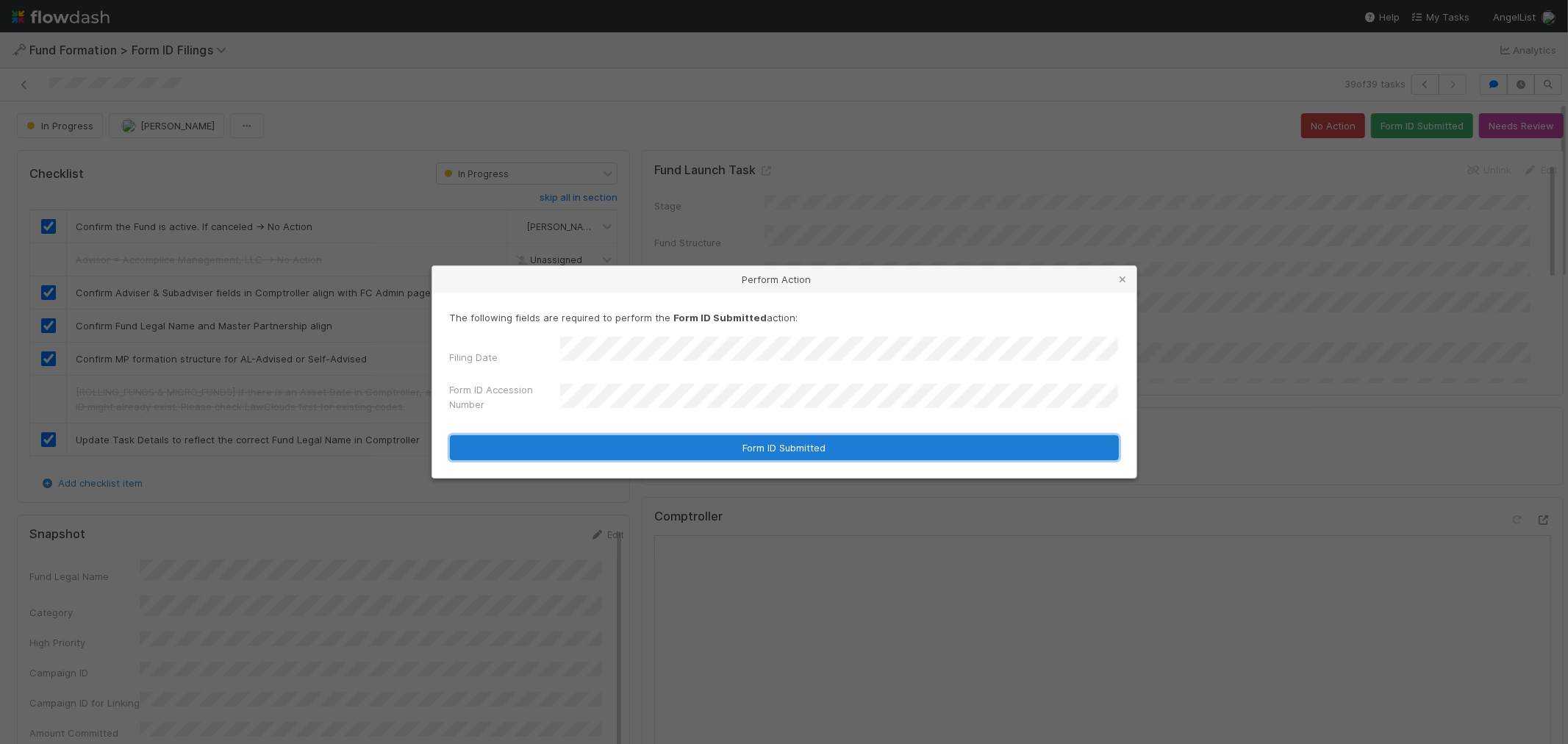
click at [636, 451] on button "Form ID Submitted" at bounding box center [784, 447] width 668 height 25
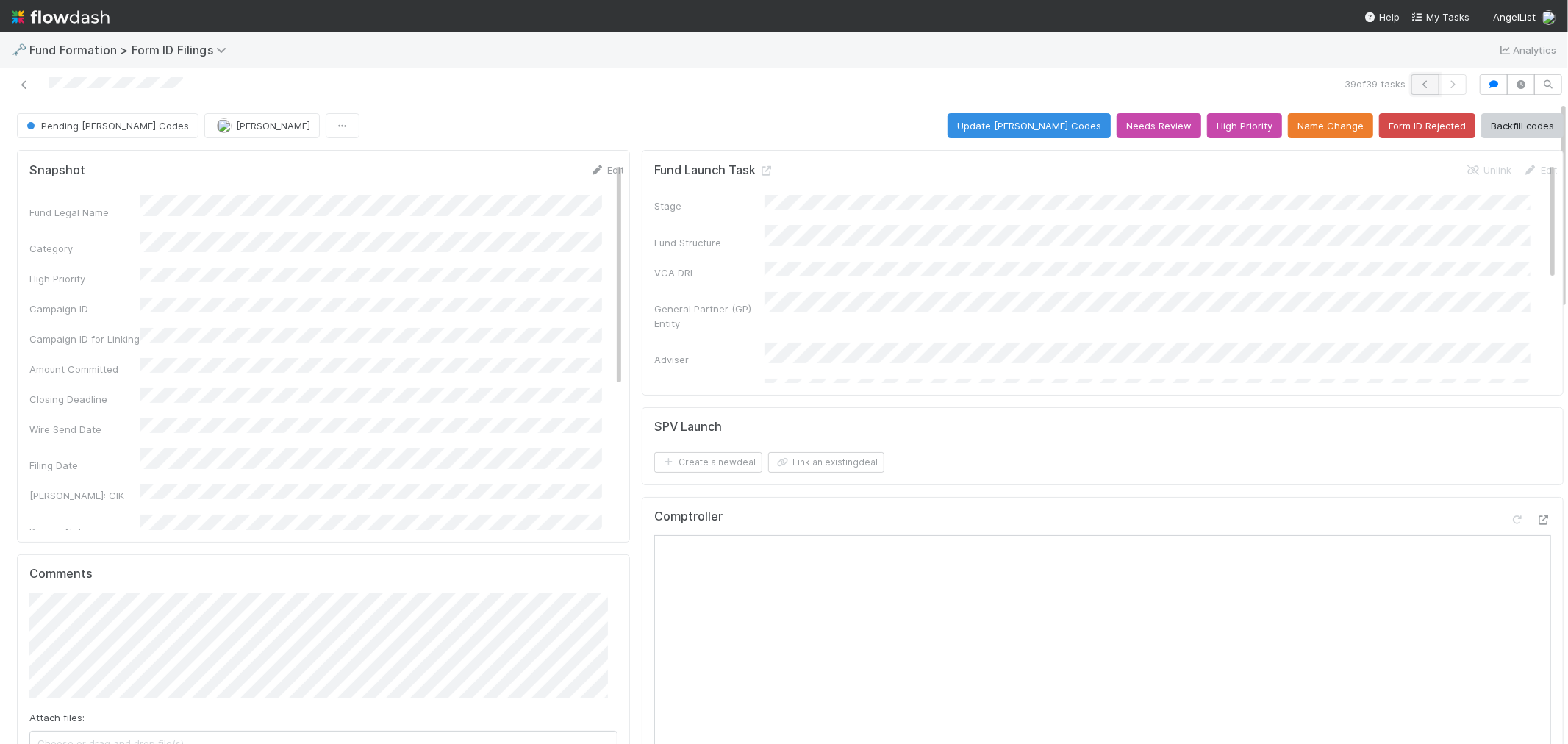
click at [1418, 82] on icon "button" at bounding box center [1425, 84] width 15 height 8
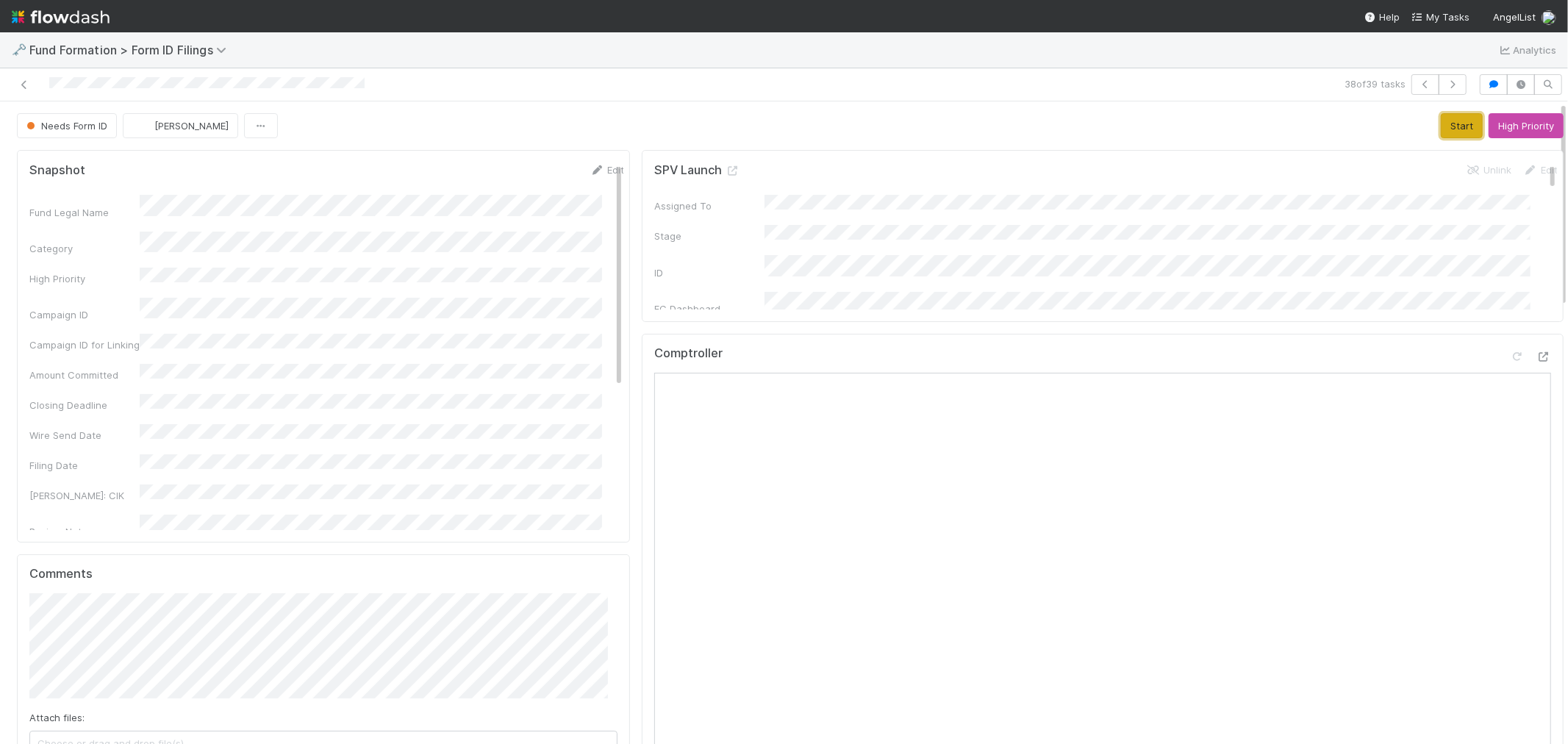
click at [1440, 122] on button "Start" at bounding box center [1461, 126] width 42 height 25
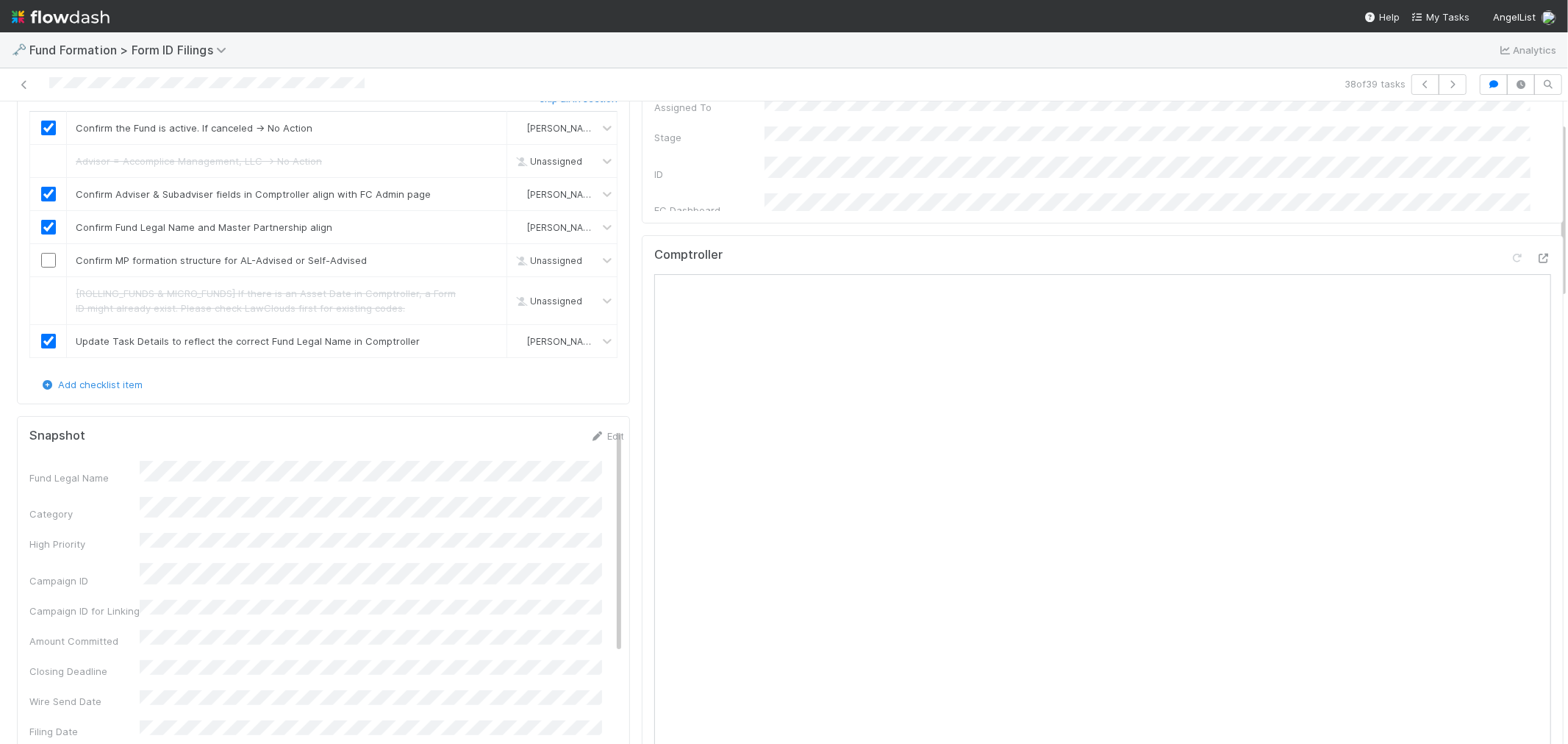
scroll to position [163, 0]
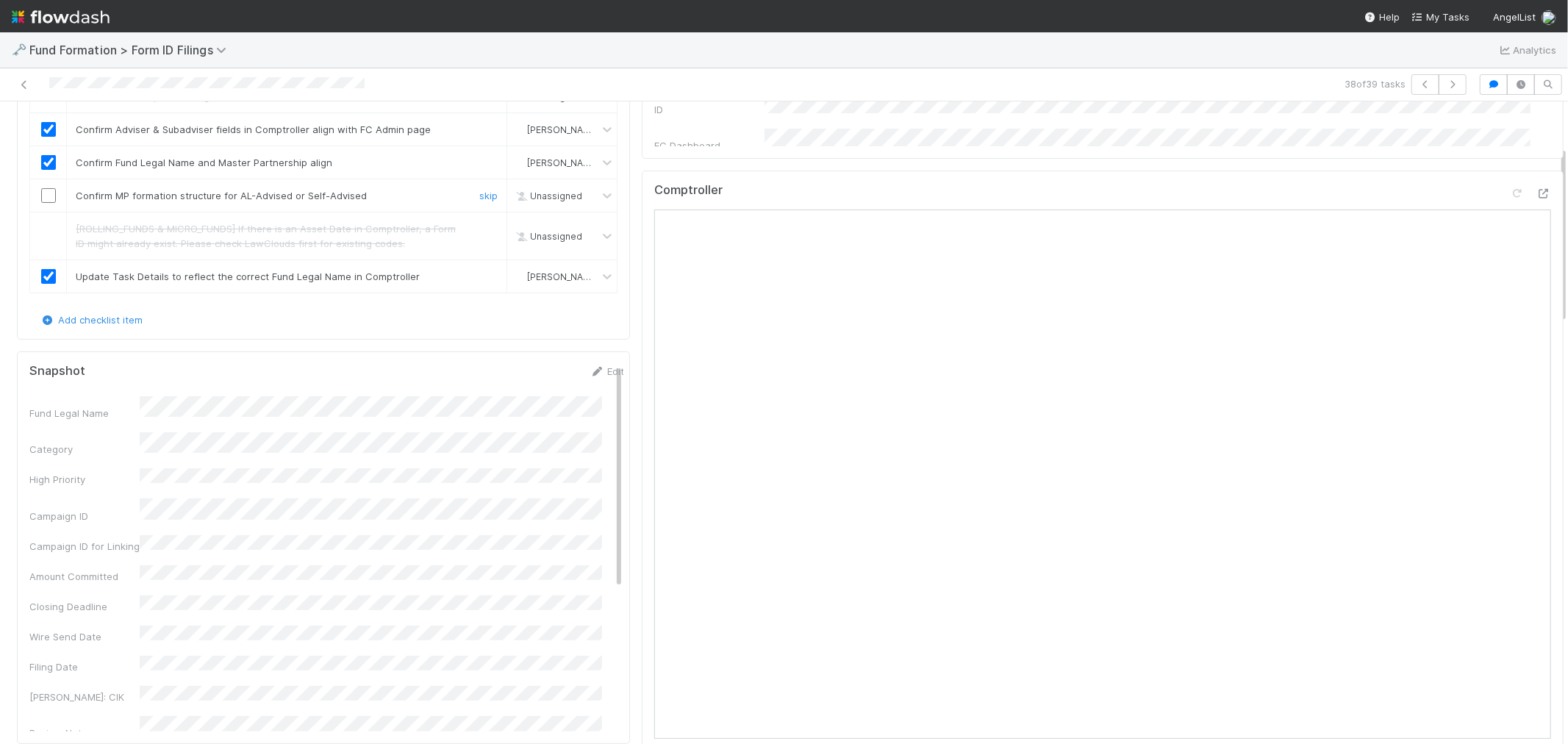
click at [42, 194] on input "checkbox" at bounding box center [48, 195] width 15 height 15
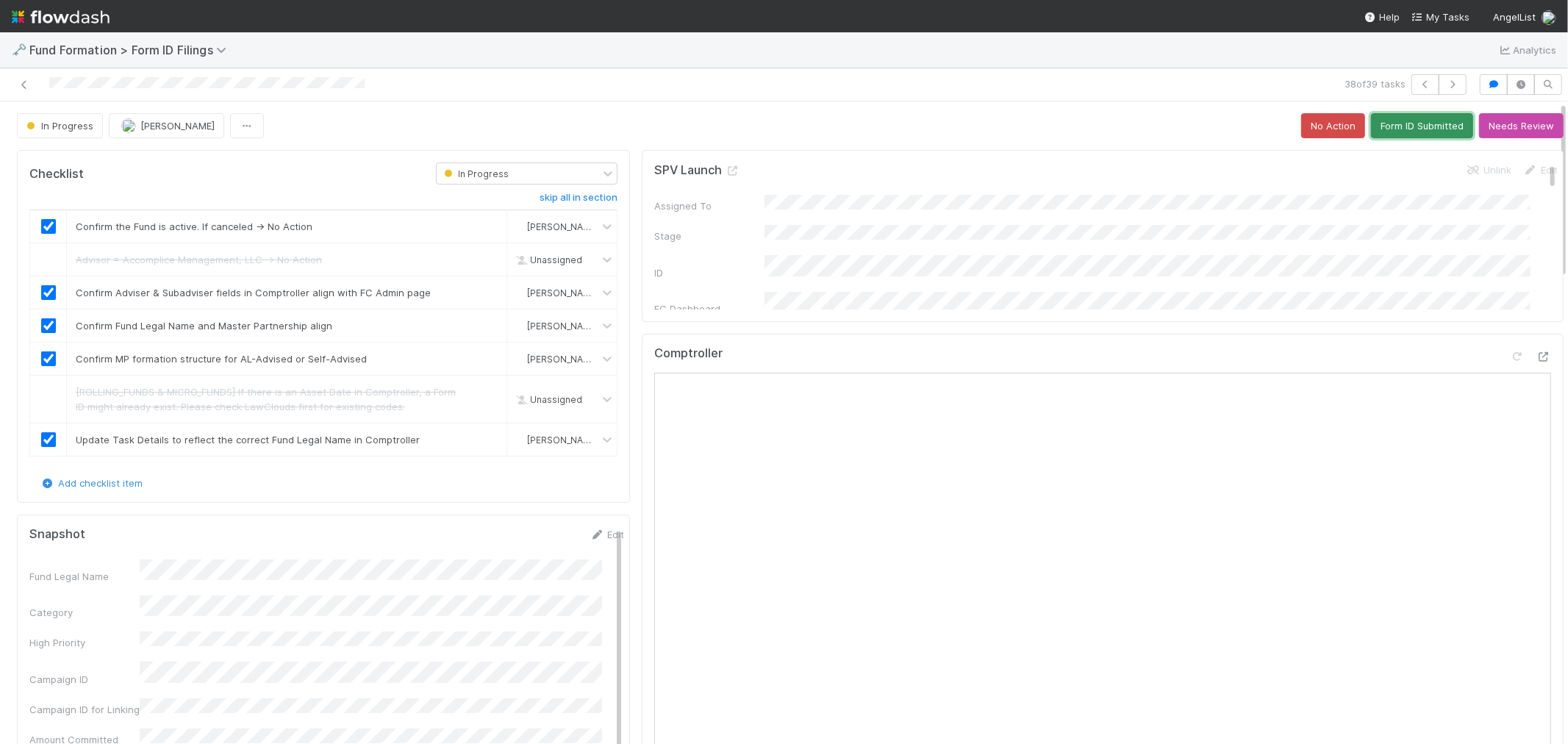
click at [1404, 119] on button "Form ID Submitted" at bounding box center [1422, 126] width 102 height 25
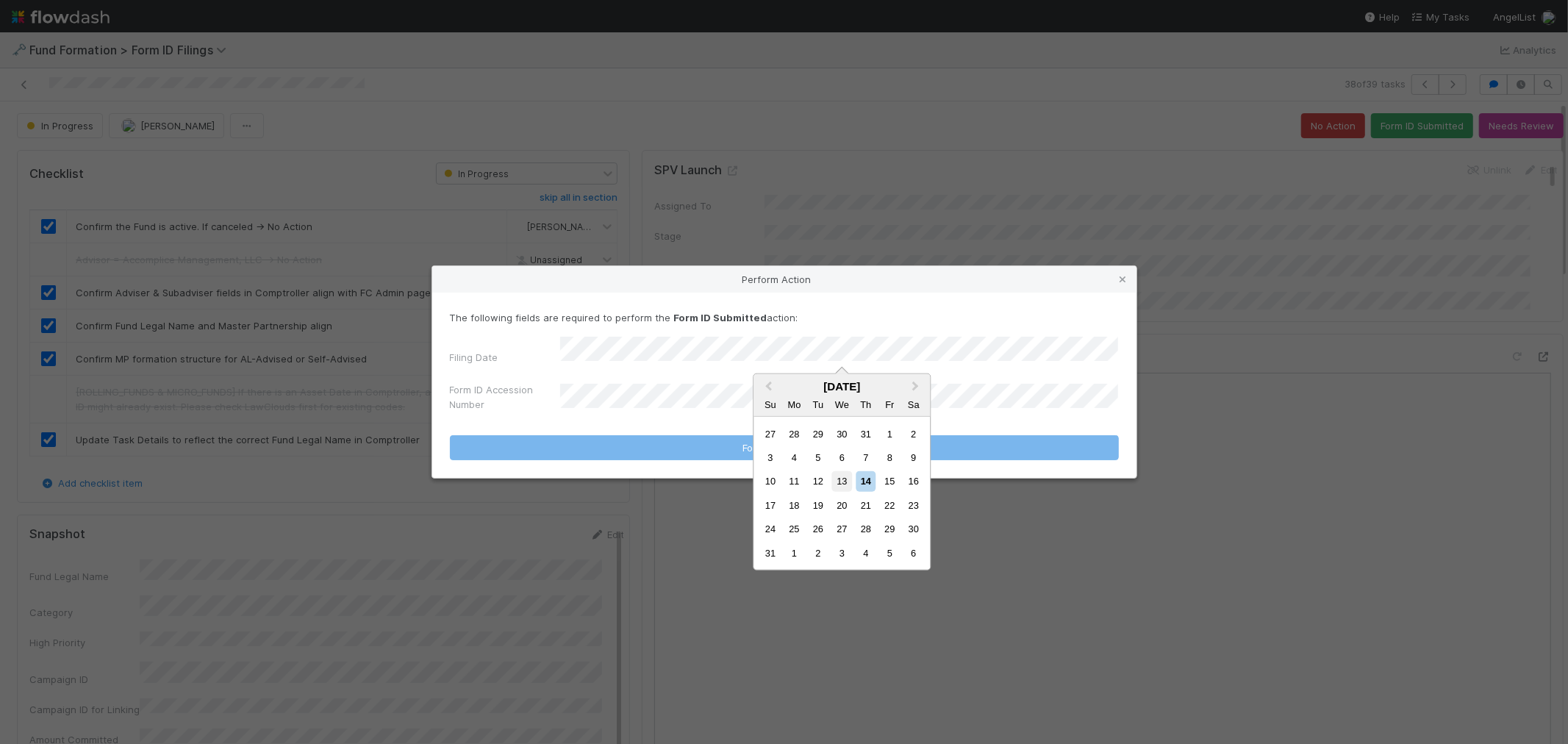
click at [844, 484] on div "13" at bounding box center [842, 481] width 20 height 20
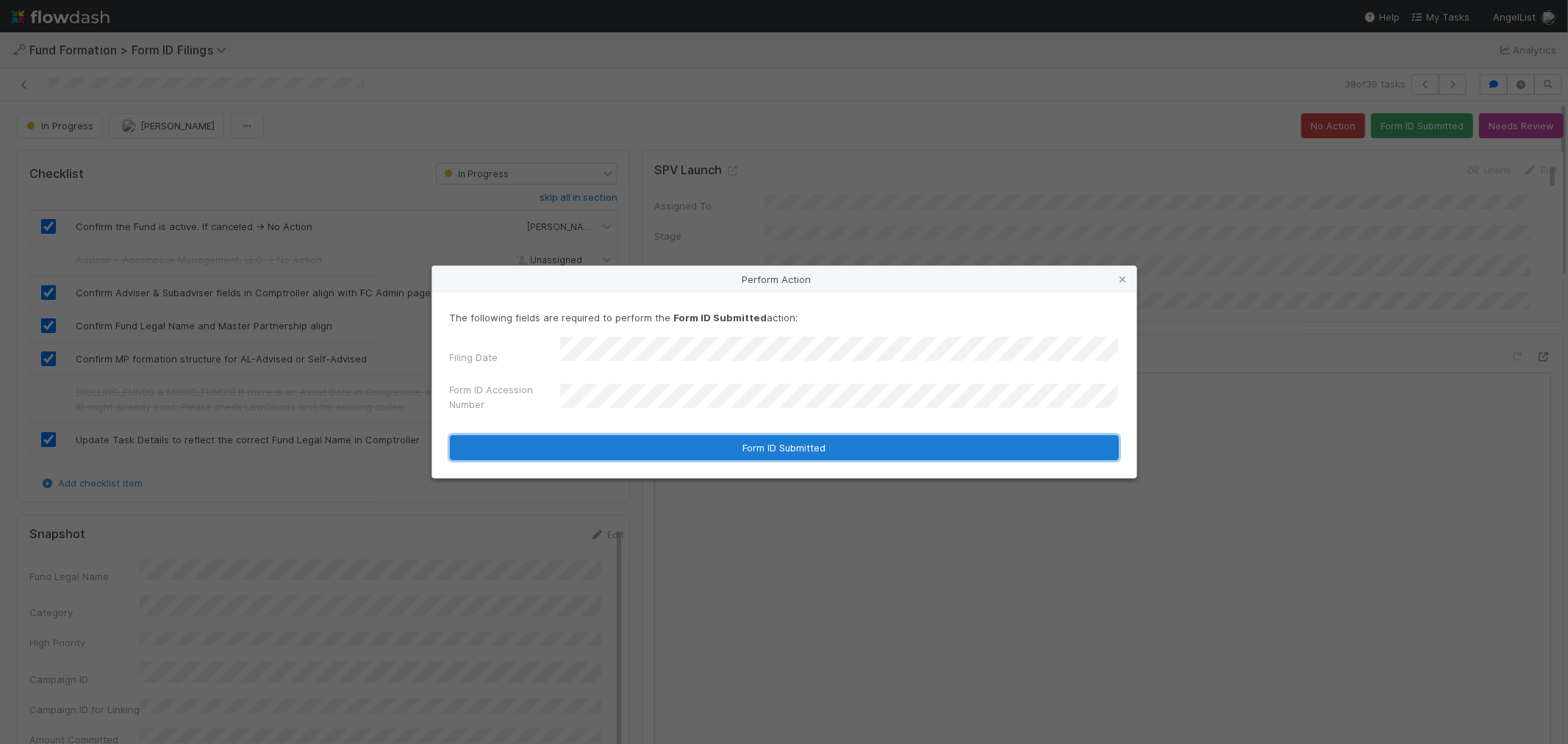
click at [622, 444] on button "Form ID Submitted" at bounding box center [784, 447] width 668 height 25
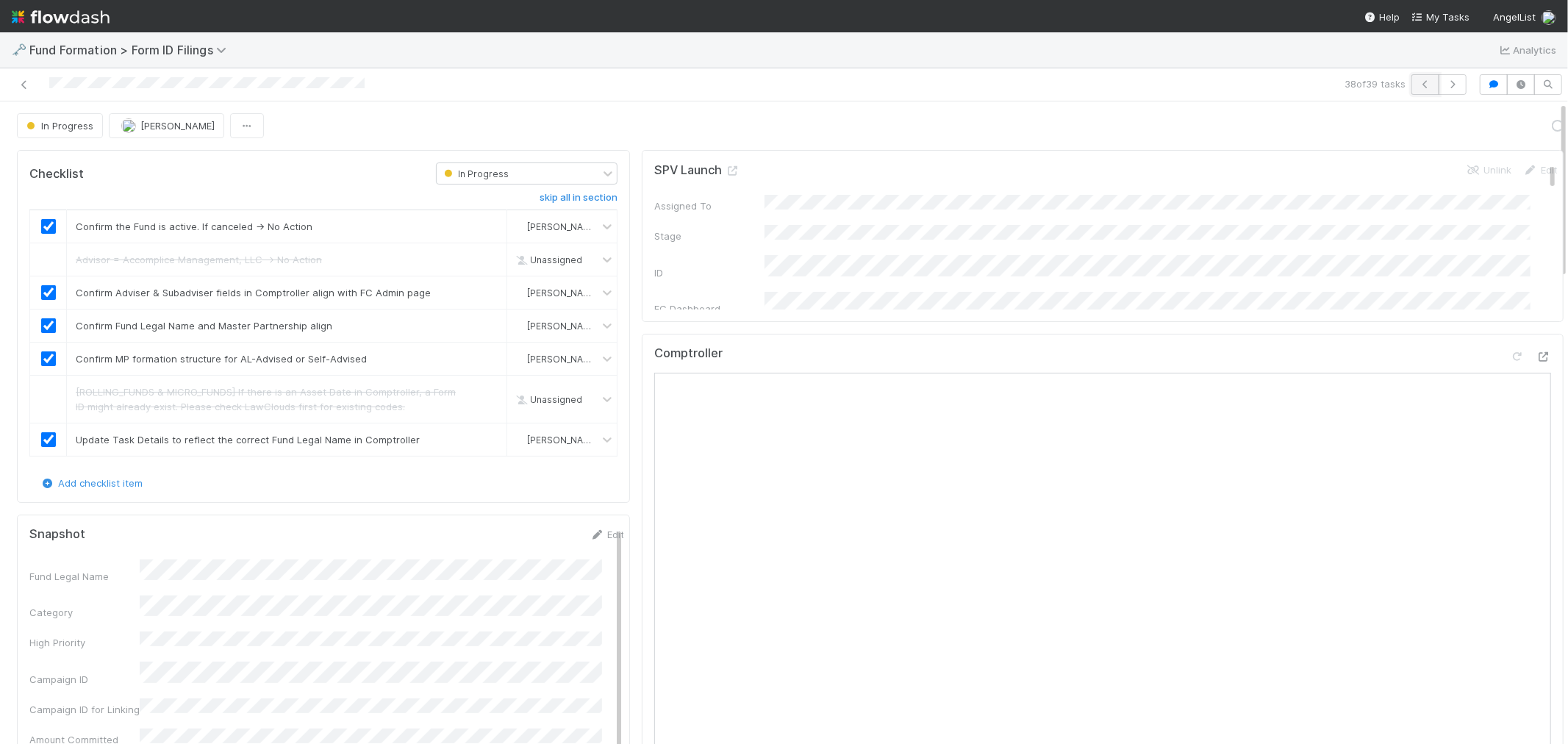
click at [1418, 85] on icon "button" at bounding box center [1425, 84] width 15 height 8
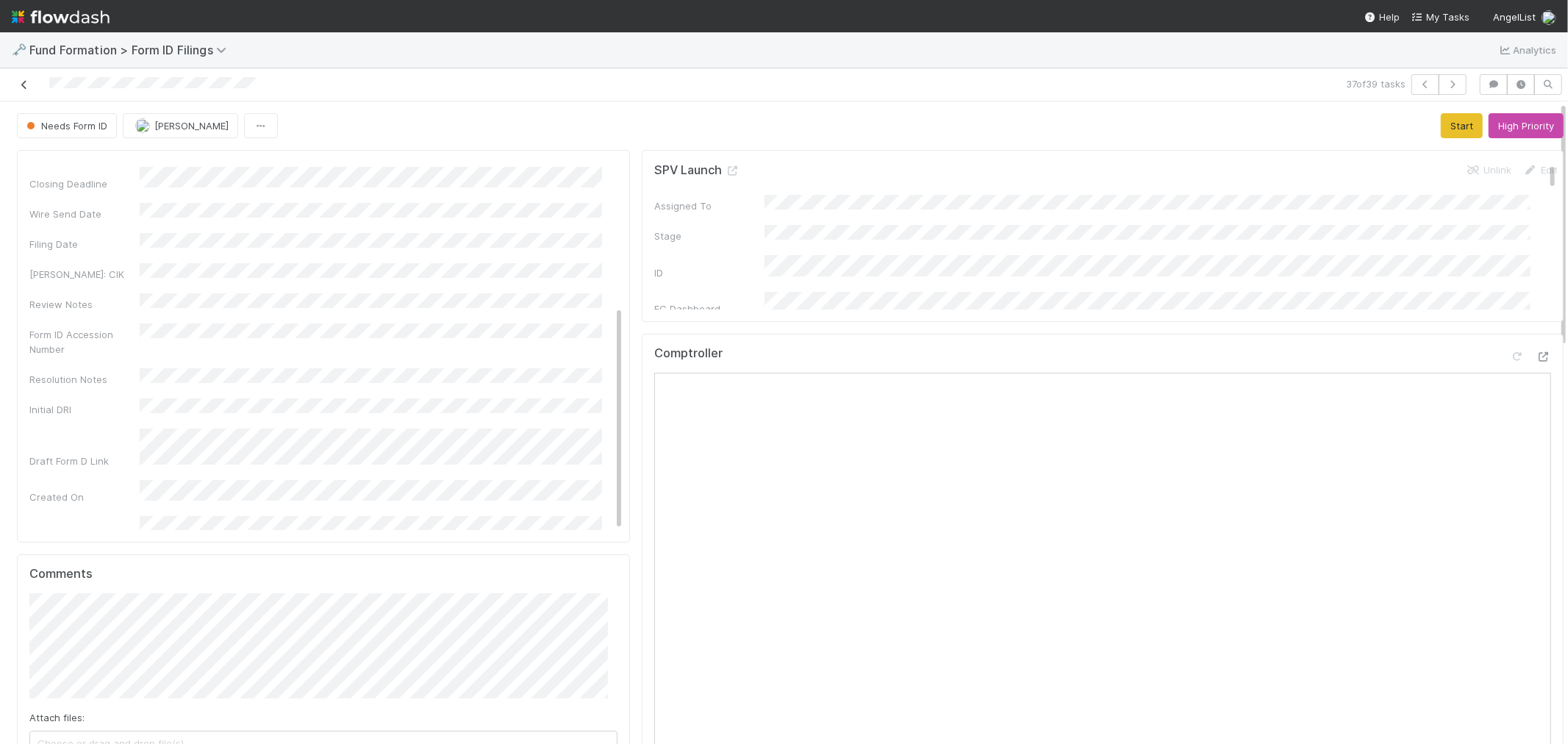
click at [18, 81] on icon at bounding box center [24, 85] width 15 height 9
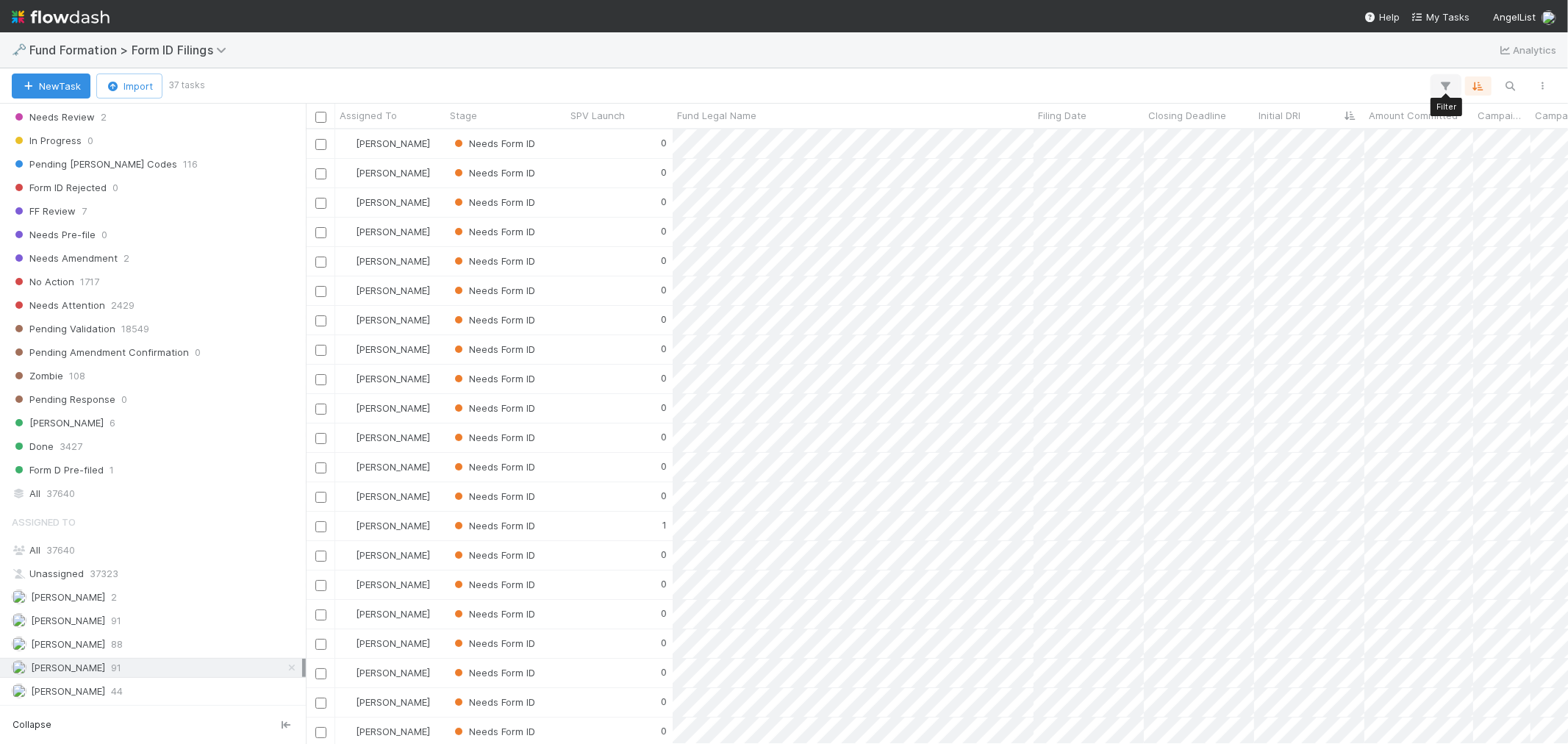
click at [1448, 81] on icon "button" at bounding box center [1446, 85] width 15 height 13
click at [1269, 127] on button "Add Filter" at bounding box center [1220, 131] width 441 height 22
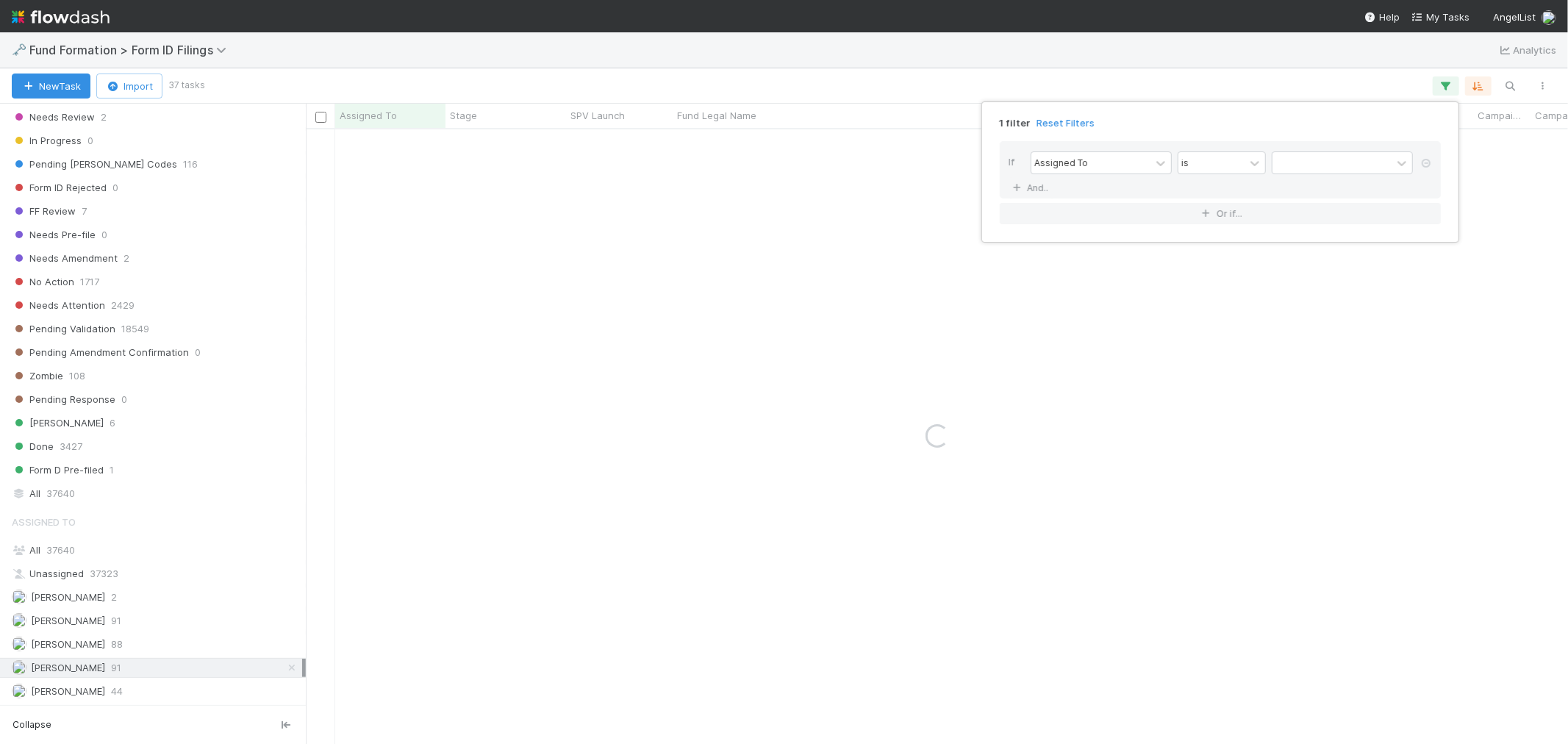
click at [1100, 178] on div "If Assigned To is And.." at bounding box center [1220, 169] width 441 height 57
click at [1091, 167] on div "Assigned To" at bounding box center [1091, 163] width 119 height 22
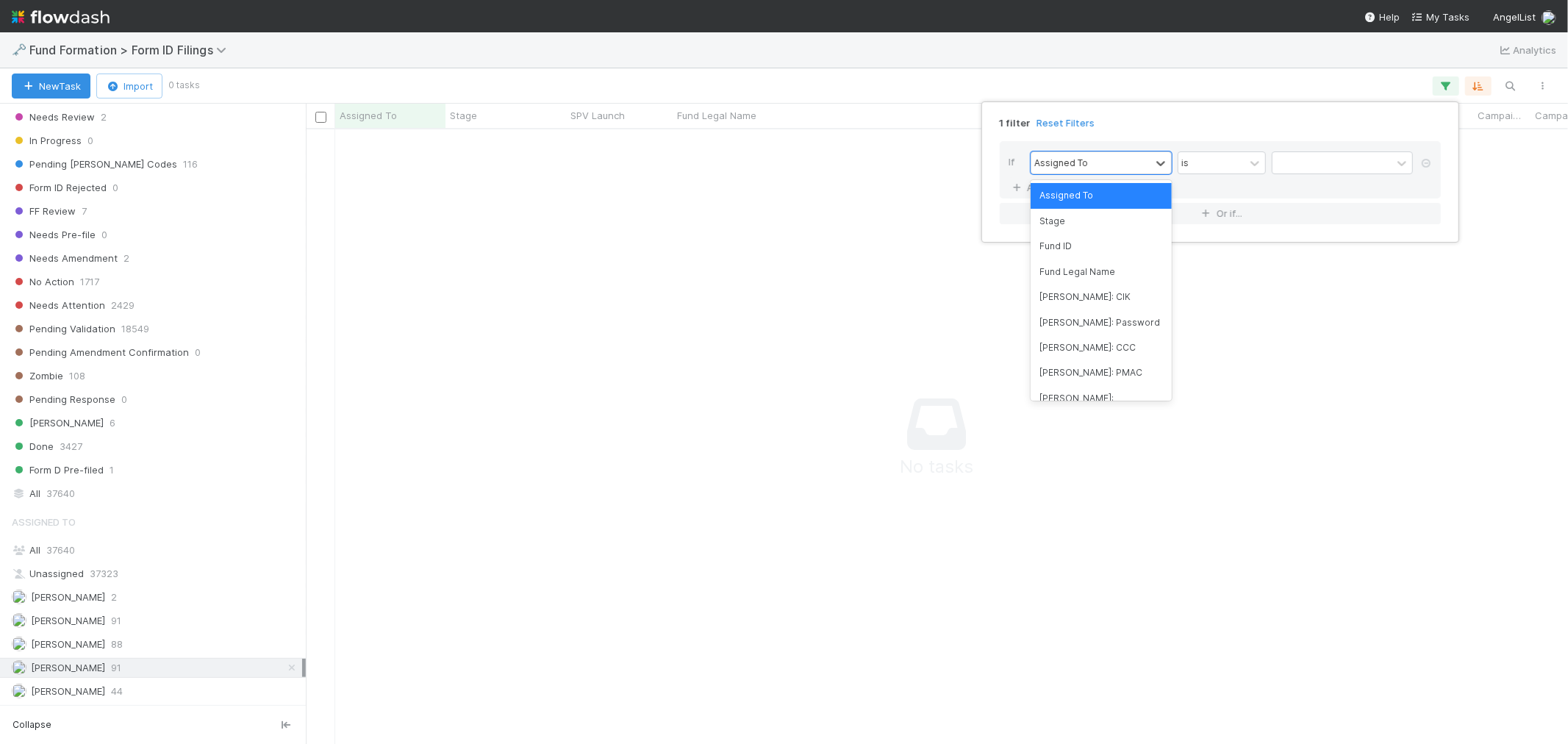
scroll to position [589, 1237]
click at [1099, 278] on div "Fund Legal Name" at bounding box center [1101, 272] width 141 height 25
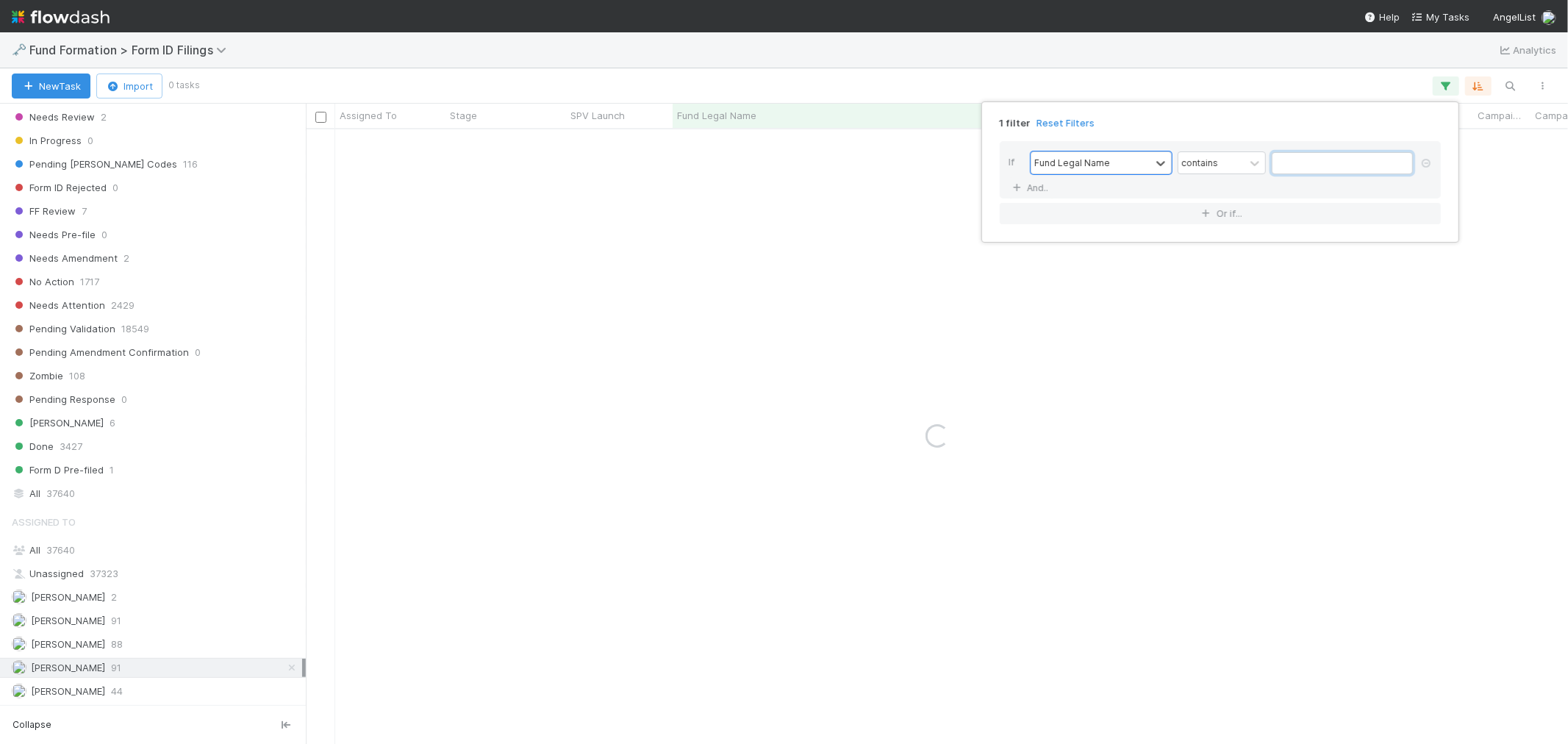
click at [1304, 173] on input "text" at bounding box center [1342, 163] width 141 height 22
click at [1223, 169] on div "contains" at bounding box center [1211, 163] width 66 height 22
click at [1215, 220] on div "does not contain" at bounding box center [1221, 228] width 89 height 39
click at [1301, 167] on input "text" at bounding box center [1342, 163] width 141 height 22
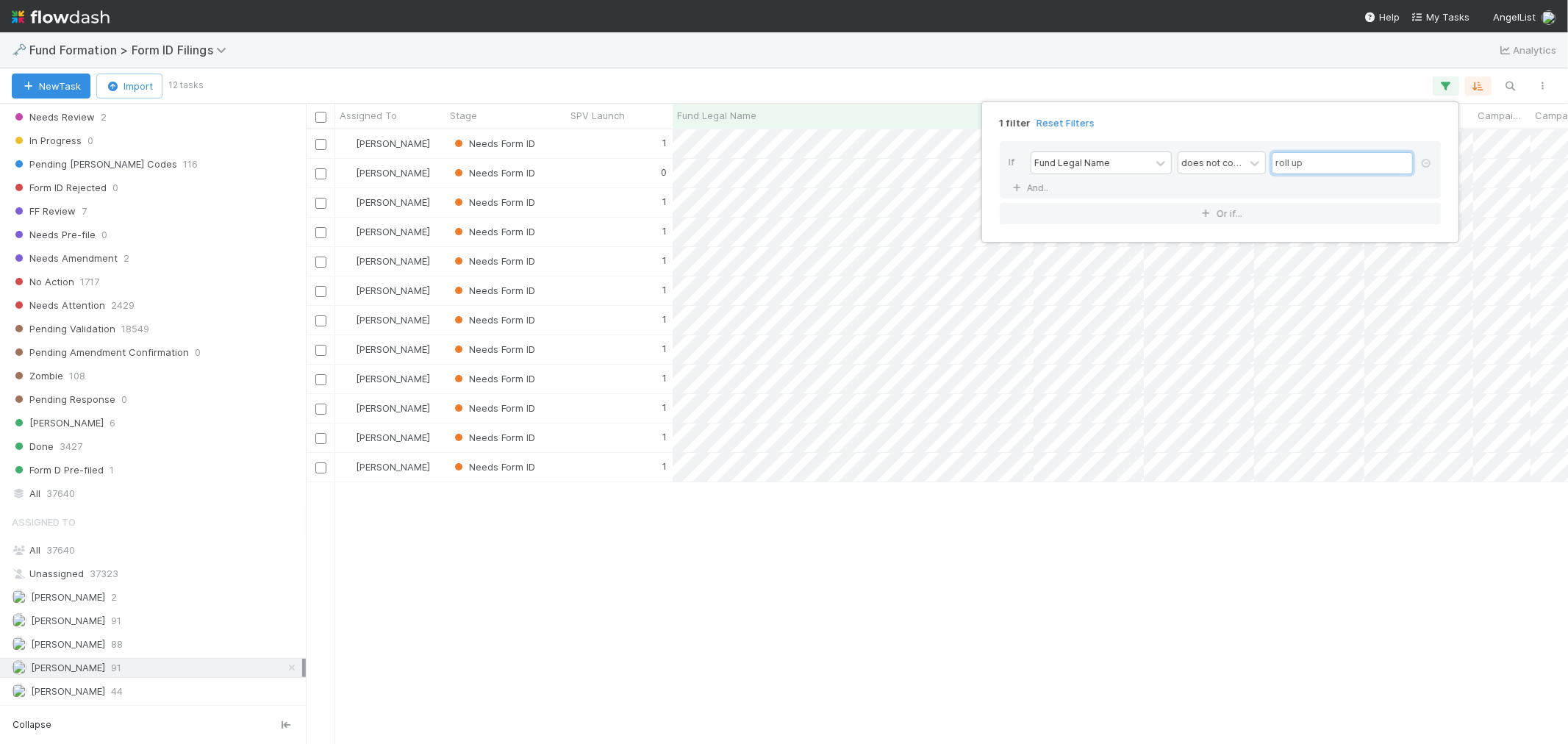
scroll to position [602, 1249]
type input "roll up"
click at [1035, 85] on div "1 filter Reset Filters If Fund Legal Name does not contain roll up And.. Or if.…" at bounding box center [784, 372] width 1568 height 744
click at [560, 146] on div "Needs Form ID" at bounding box center [505, 143] width 121 height 28
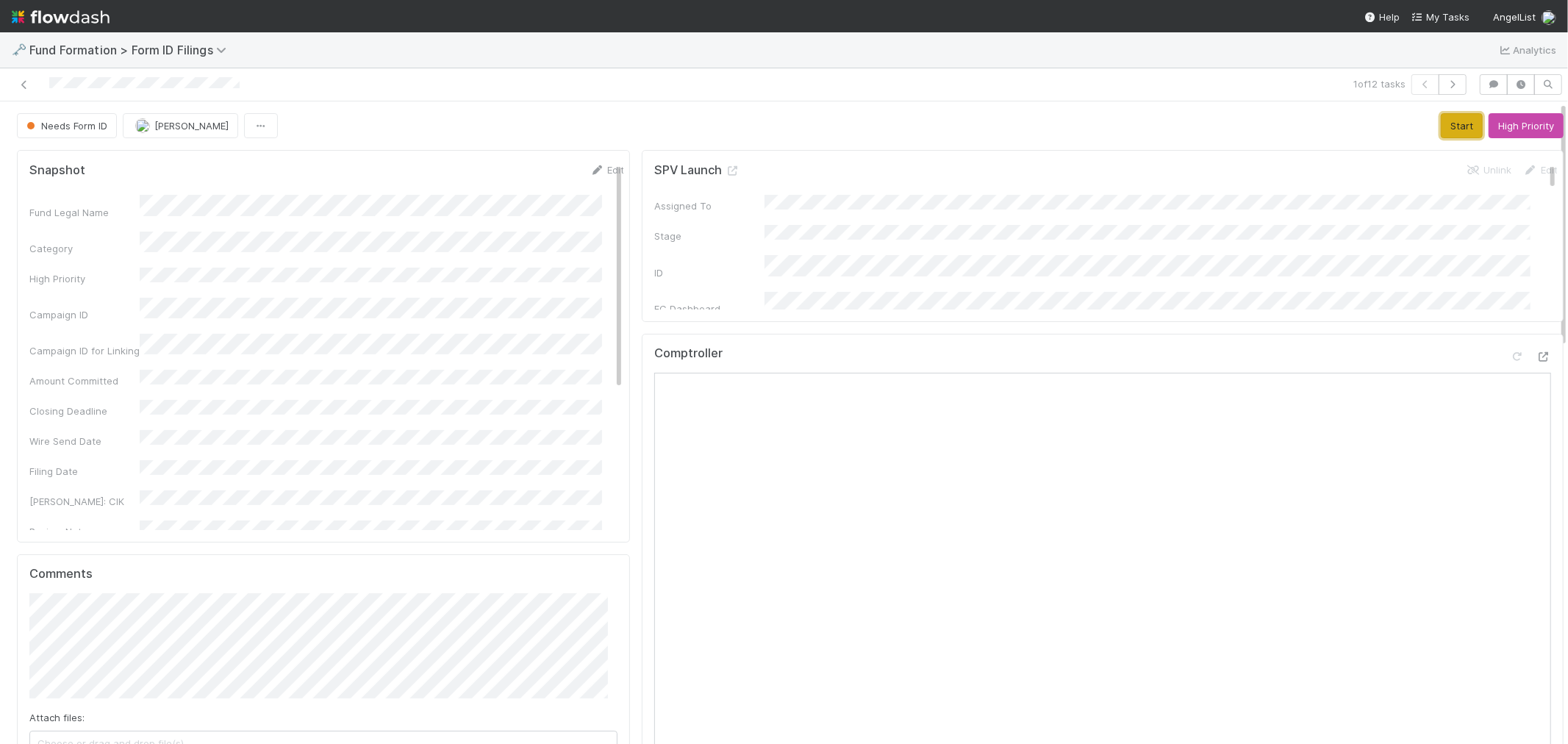
click at [1440, 123] on button "Start" at bounding box center [1461, 126] width 42 height 25
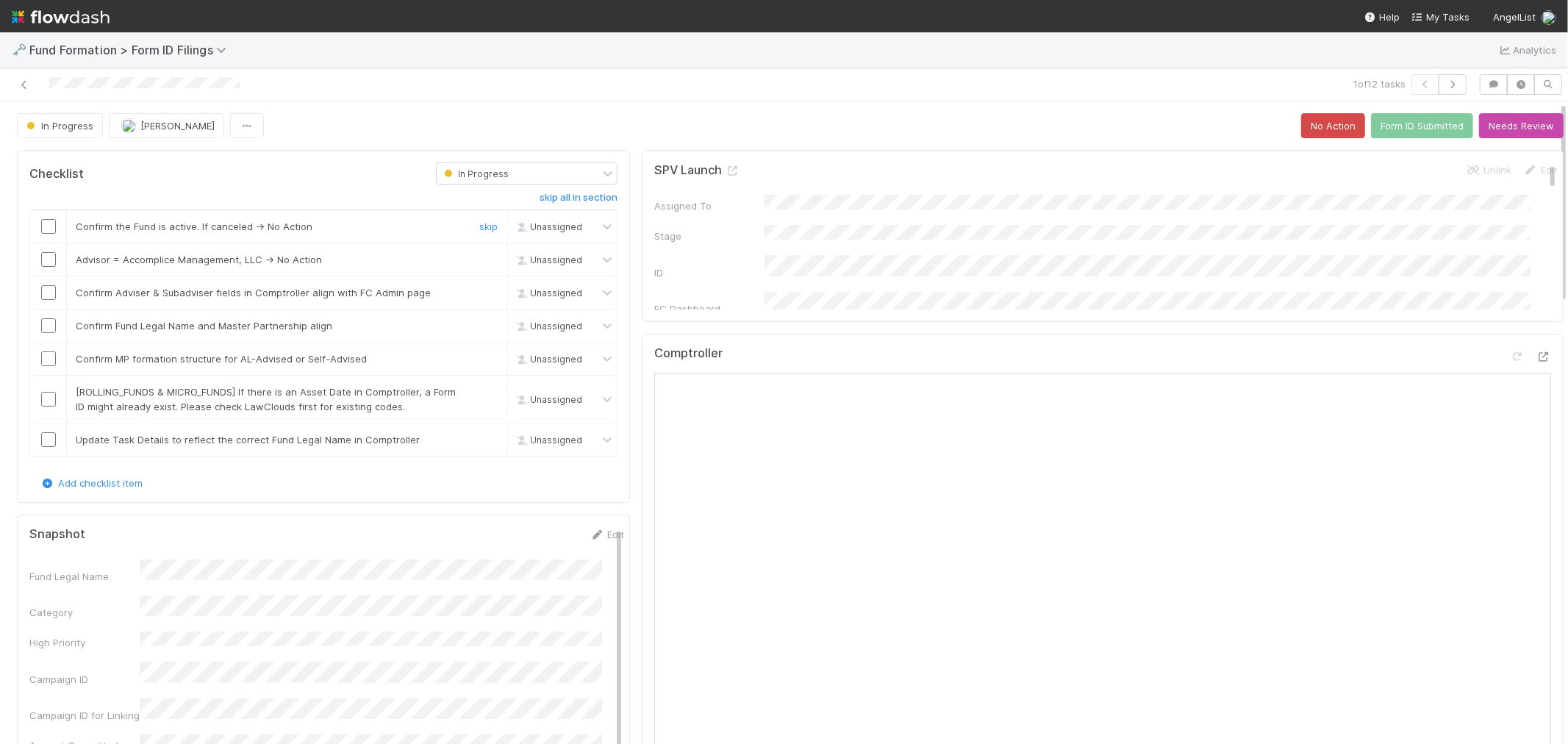
click at [49, 223] on input "checkbox" at bounding box center [48, 226] width 15 height 15
click at [479, 257] on link "skip" at bounding box center [488, 259] width 18 height 12
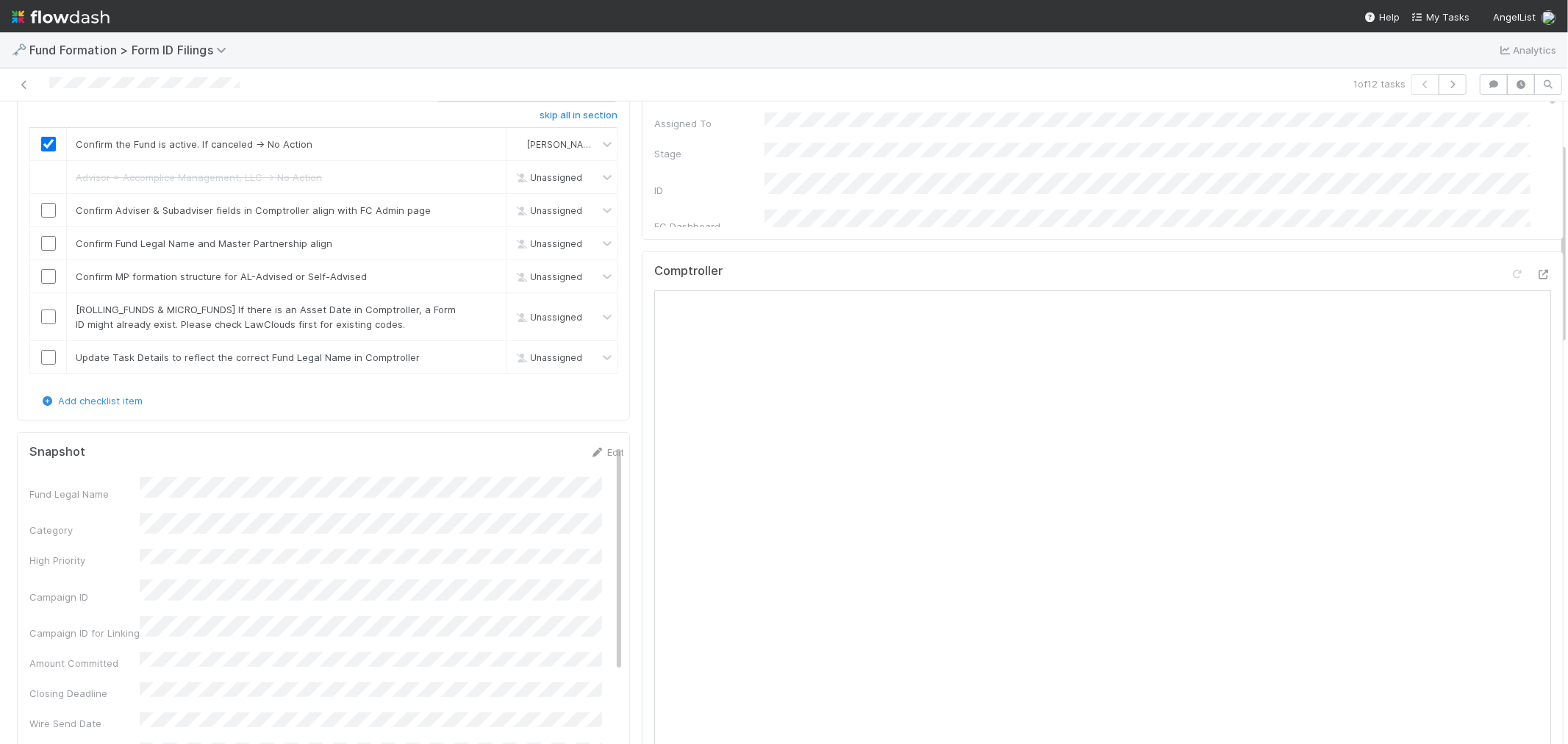
scroll to position [82, 0]
click at [49, 206] on input "checkbox" at bounding box center [48, 210] width 15 height 15
click at [45, 240] on input "checkbox" at bounding box center [48, 243] width 15 height 15
click at [42, 274] on input "checkbox" at bounding box center [48, 276] width 15 height 15
click at [479, 313] on link "skip" at bounding box center [488, 310] width 18 height 12
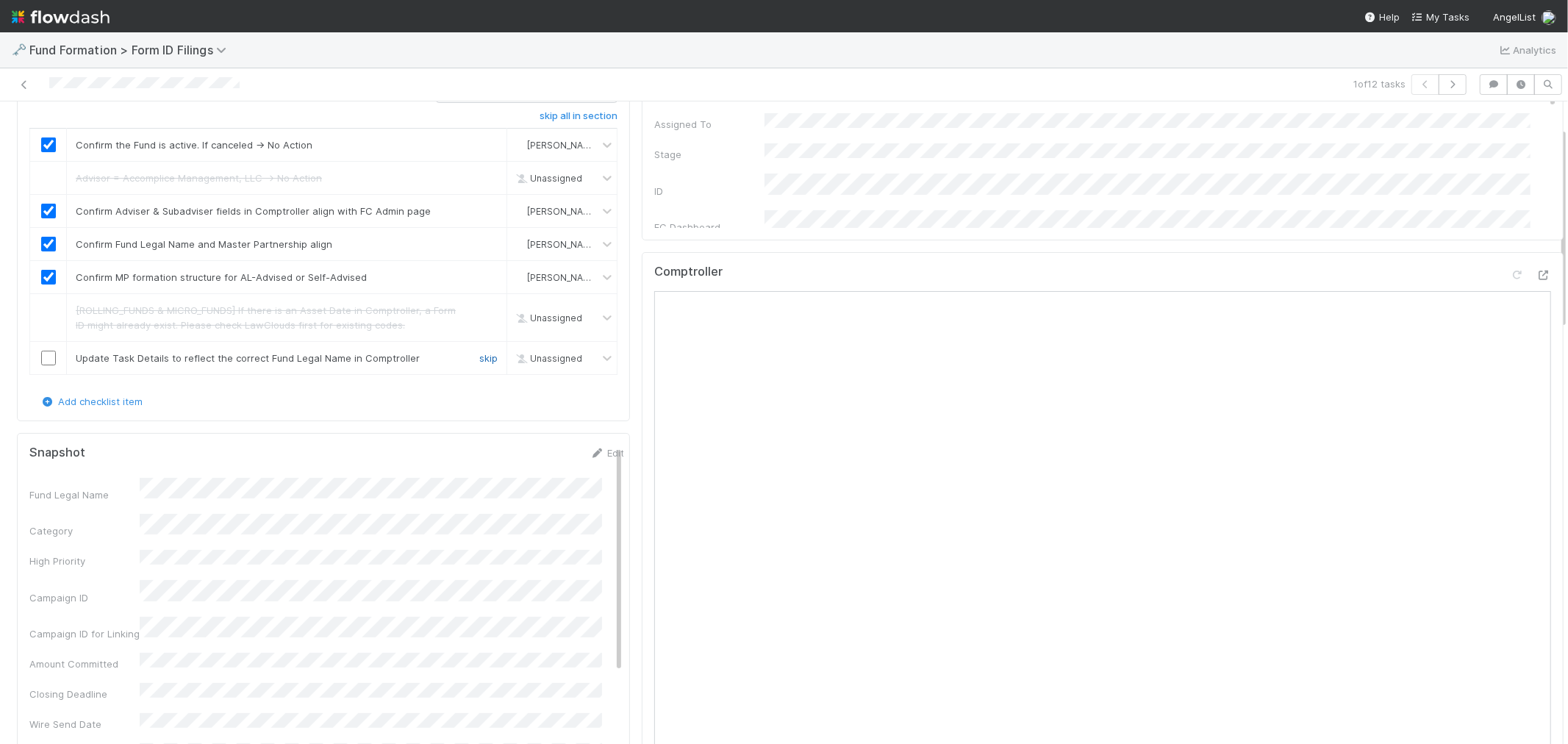
click at [479, 355] on link "skip" at bounding box center [488, 357] width 18 height 12
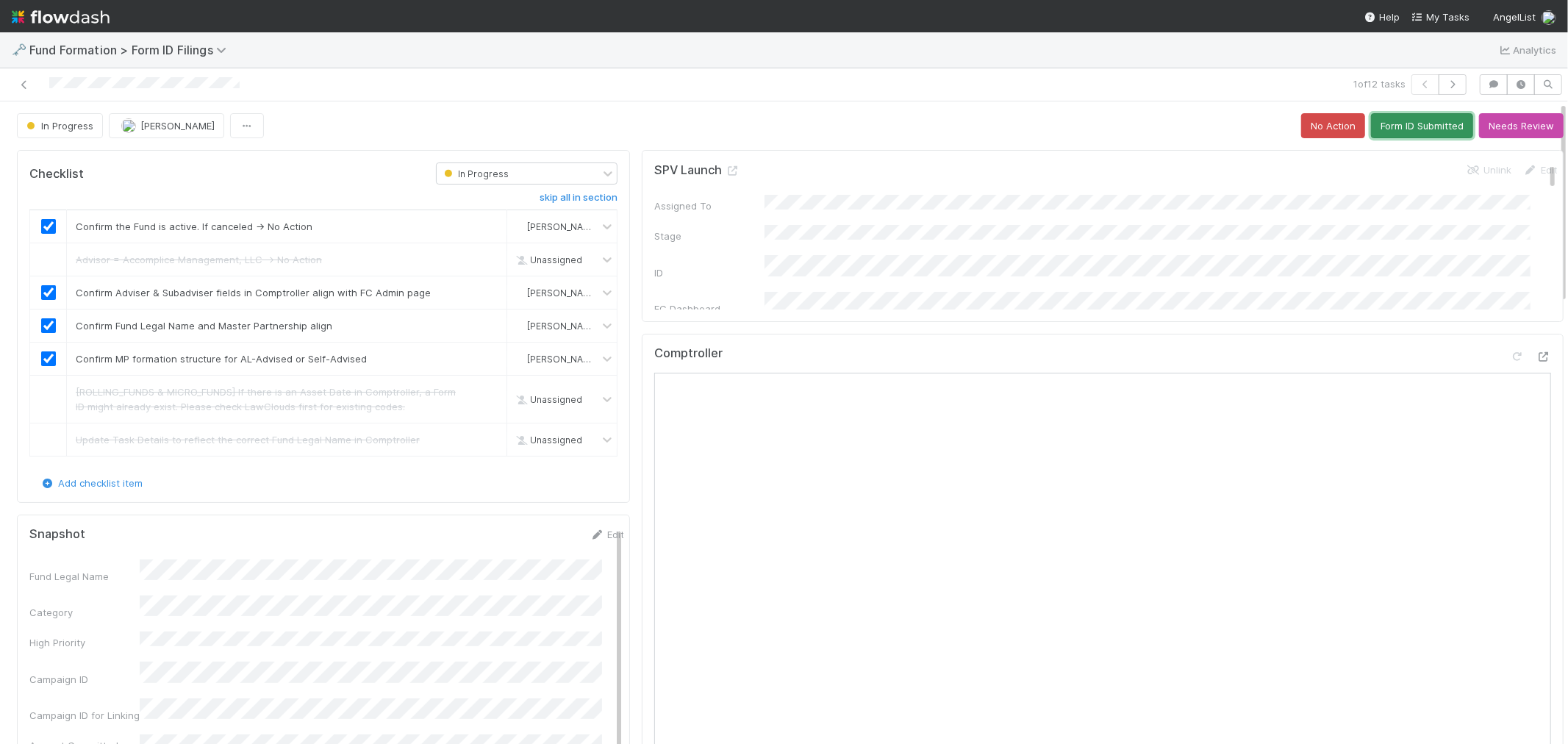
click at [1387, 129] on button "Form ID Submitted" at bounding box center [1422, 126] width 102 height 25
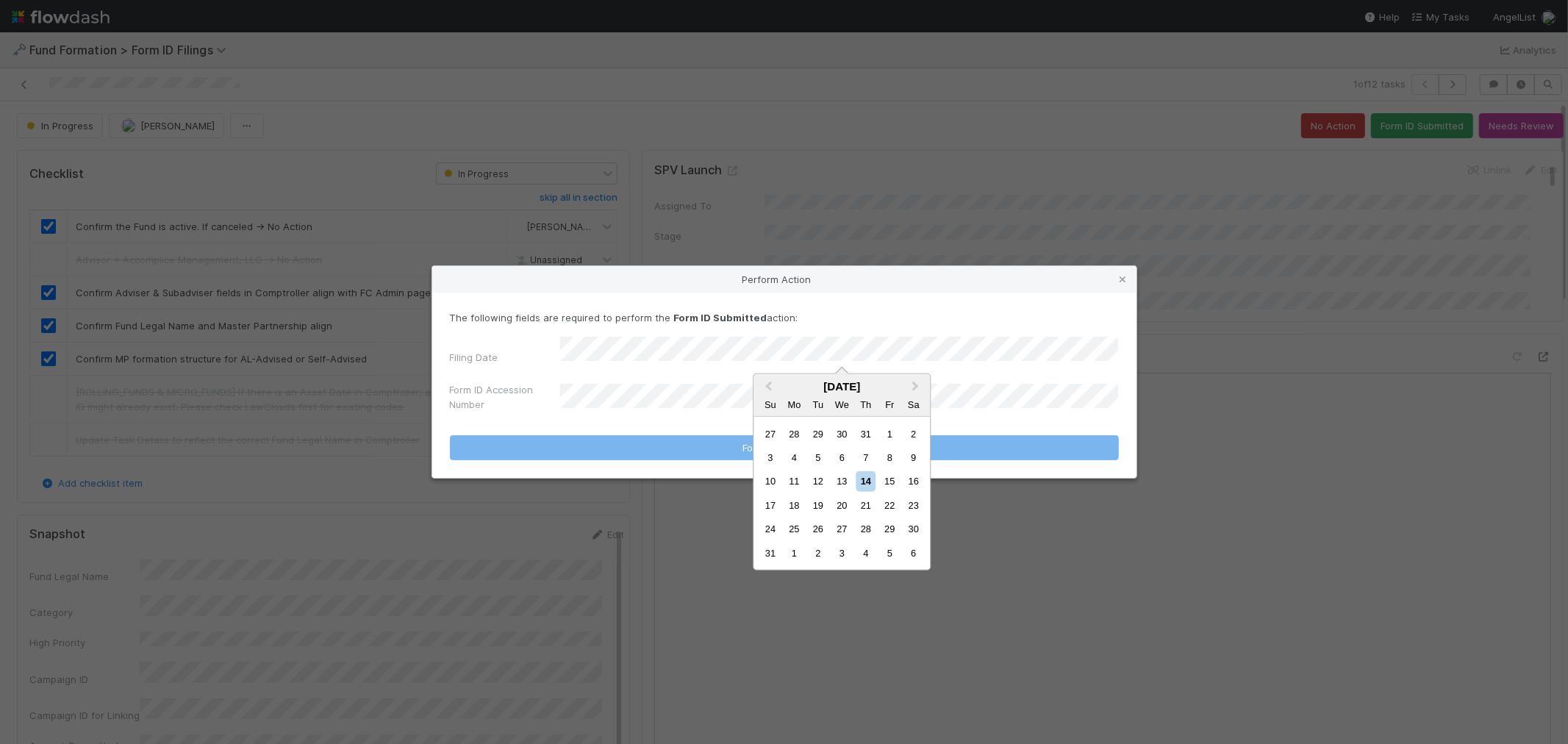
click at [835, 478] on div "13" at bounding box center [842, 481] width 20 height 20
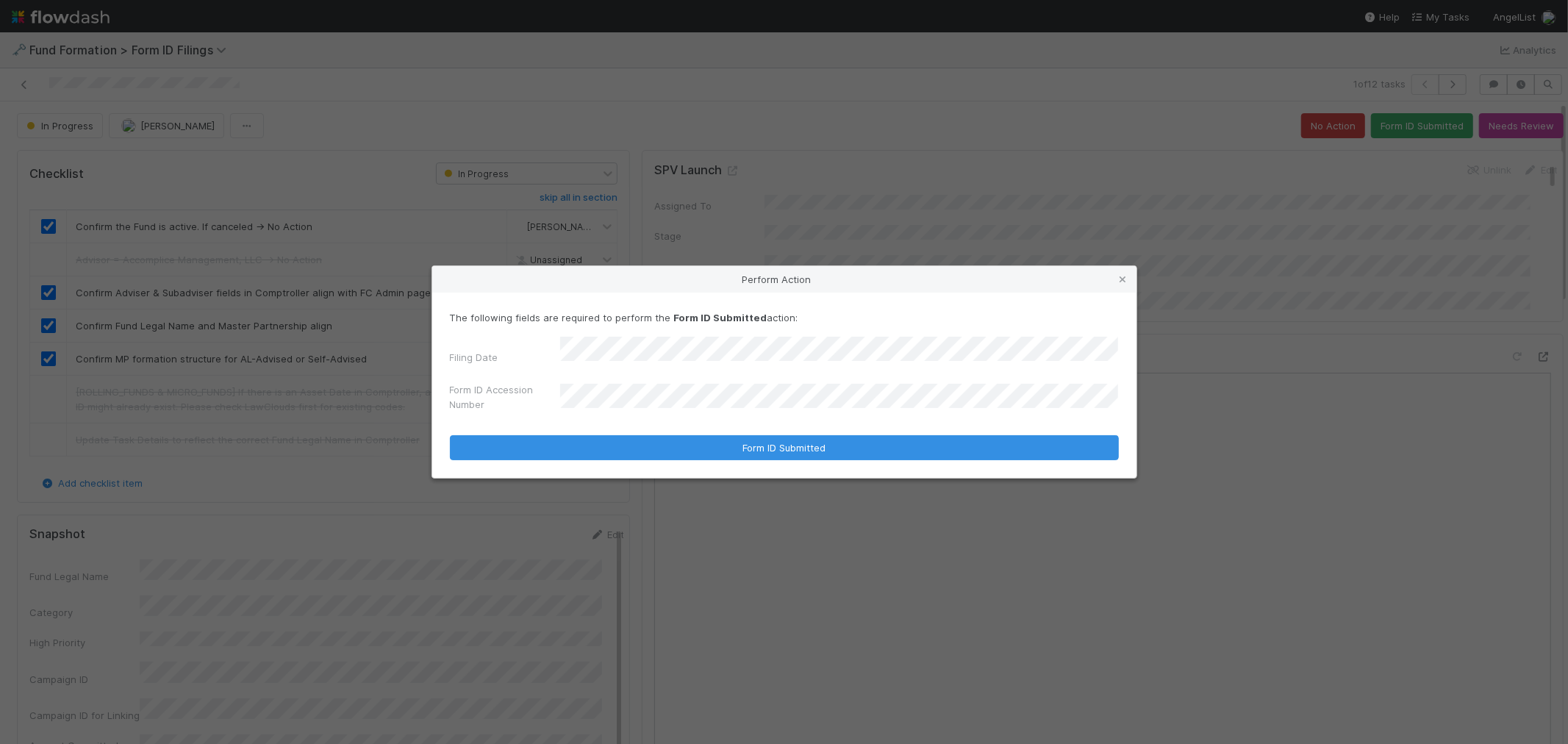
click at [598, 457] on div "The following fields are required to perform the Form ID Submitted action: Fili…" at bounding box center [784, 385] width 704 height 186
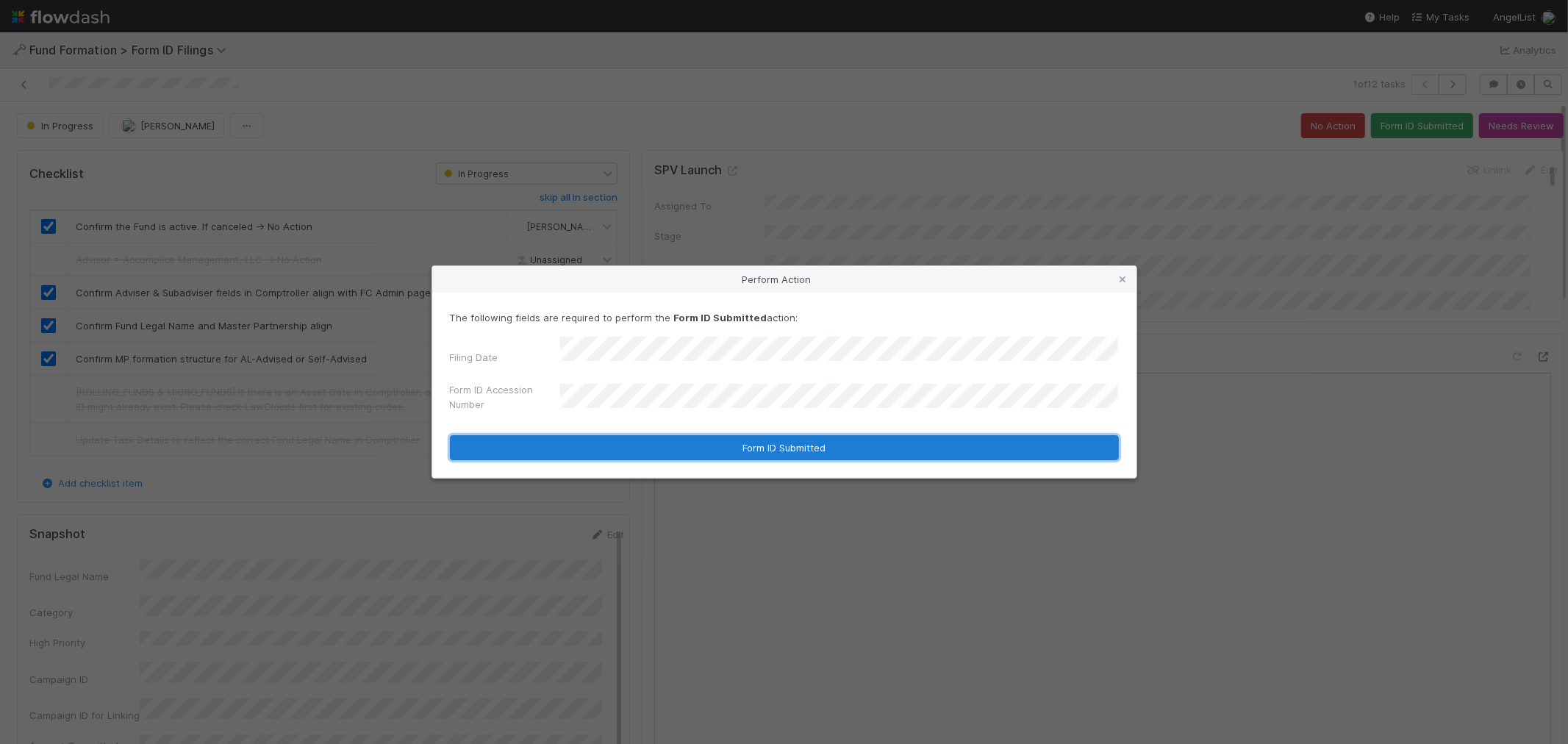
click at [598, 445] on button "Form ID Submitted" at bounding box center [784, 447] width 668 height 25
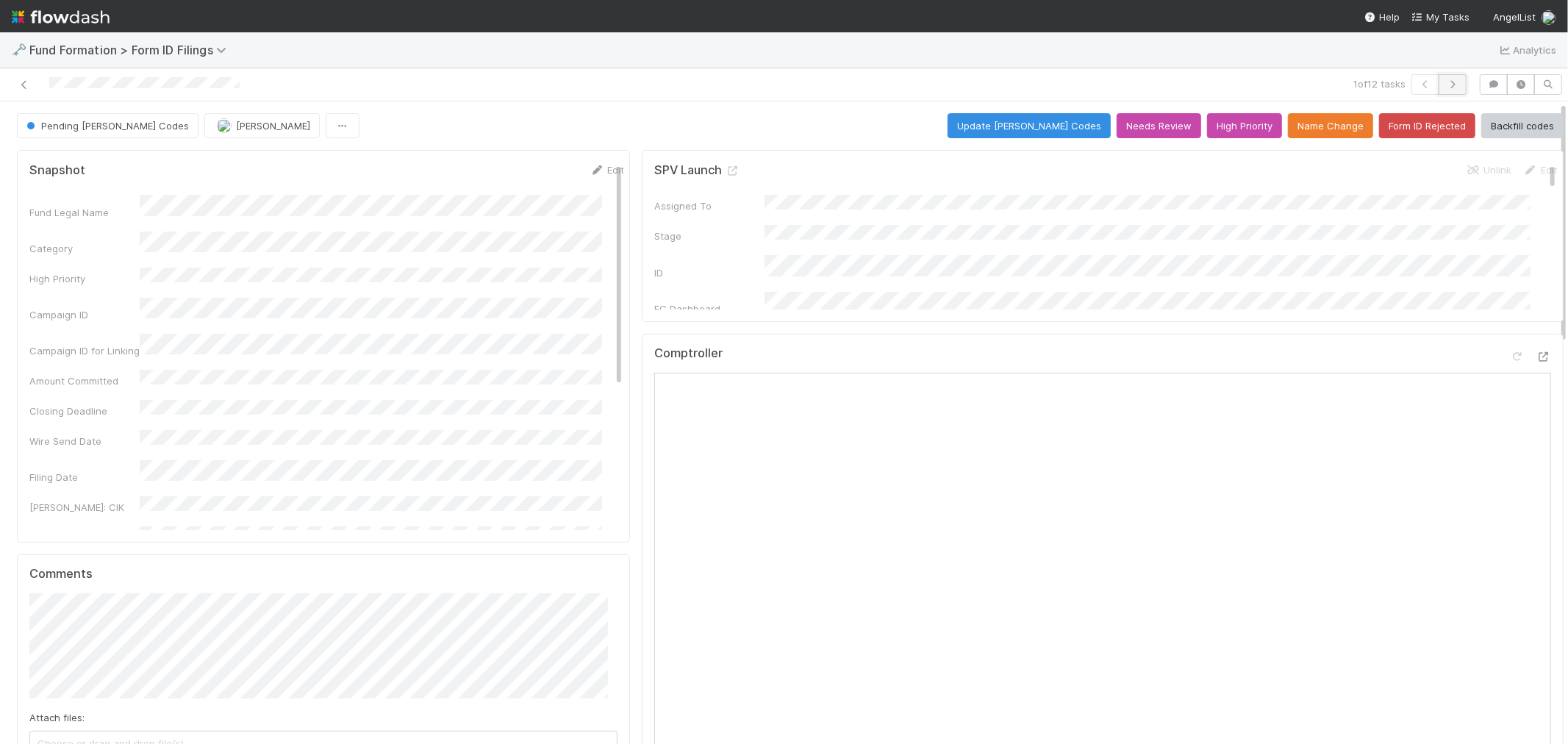
click at [1445, 83] on icon "button" at bounding box center [1452, 84] width 15 height 8
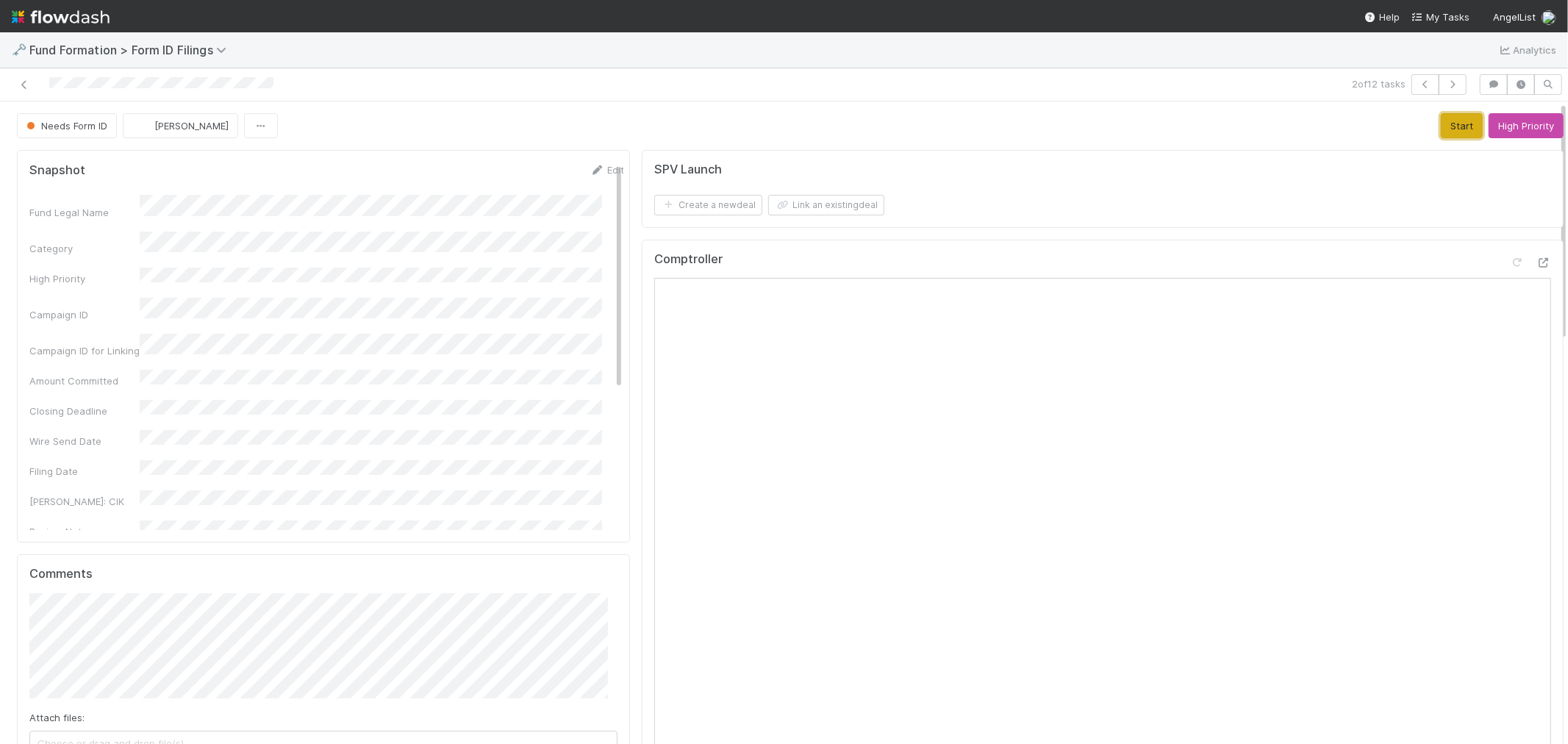
click at [1440, 122] on button "Start" at bounding box center [1461, 126] width 42 height 25
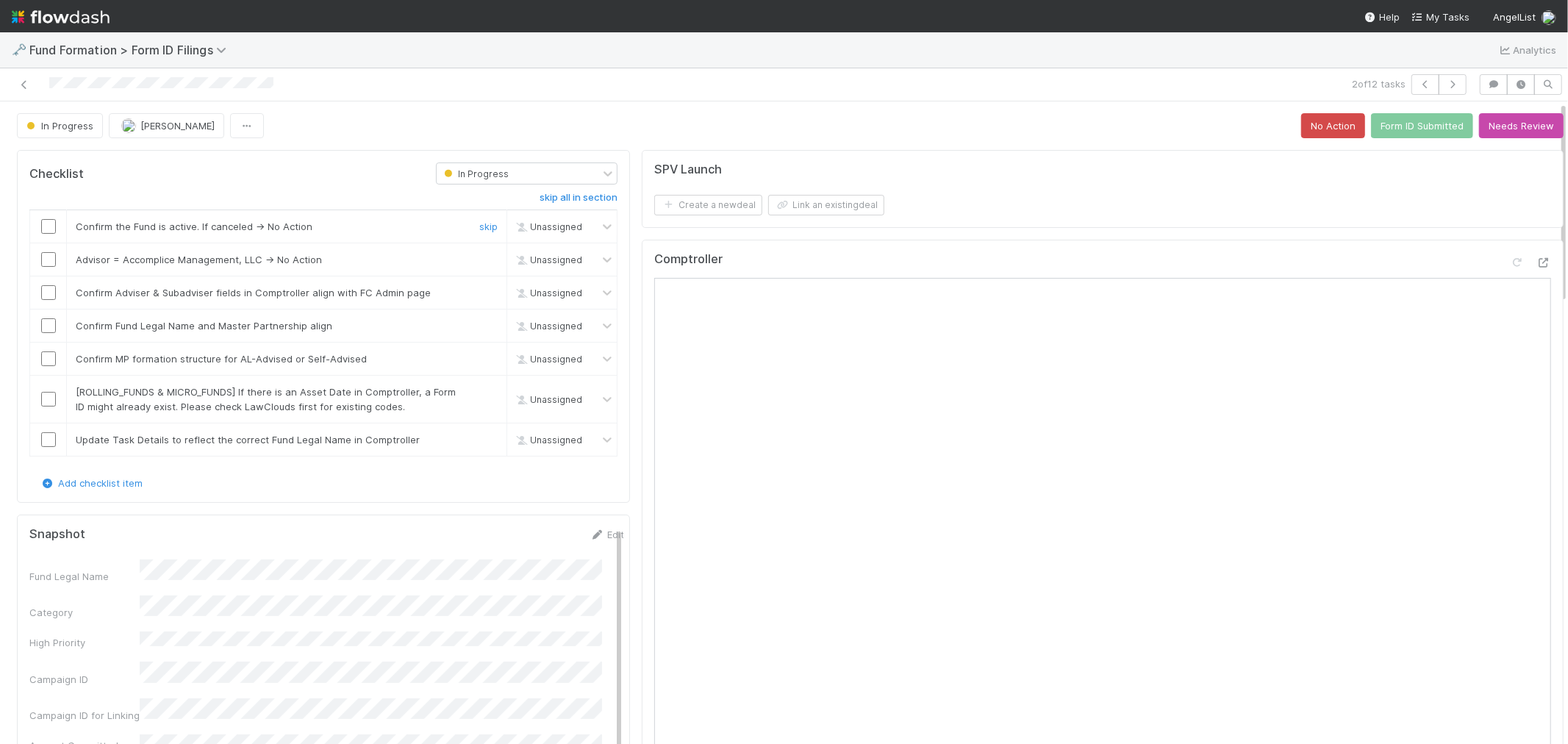
click at [41, 222] on input "checkbox" at bounding box center [48, 226] width 15 height 15
checkbox input "true"
click at [481, 259] on link "skip" at bounding box center [488, 259] width 18 height 12
click at [46, 295] on input "checkbox" at bounding box center [48, 292] width 15 height 15
click at [49, 323] on input "checkbox" at bounding box center [48, 325] width 15 height 15
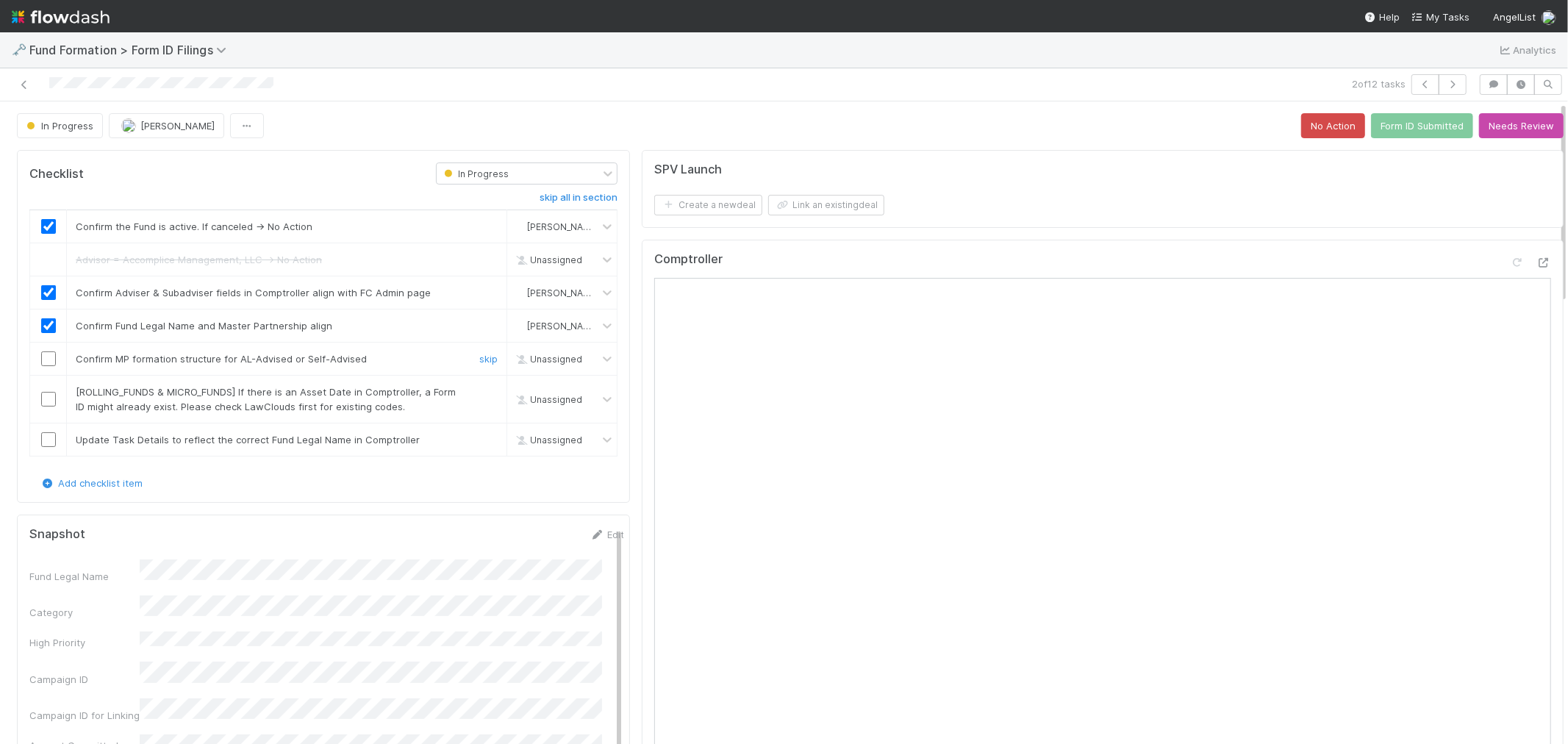
click at [46, 356] on input "checkbox" at bounding box center [48, 358] width 15 height 15
click at [479, 394] on link "skip" at bounding box center [488, 391] width 18 height 12
click at [589, 538] on link "Edit" at bounding box center [606, 534] width 35 height 12
click at [34, 579] on div "Fund Legal Name *" at bounding box center [327, 584] width 595 height 28
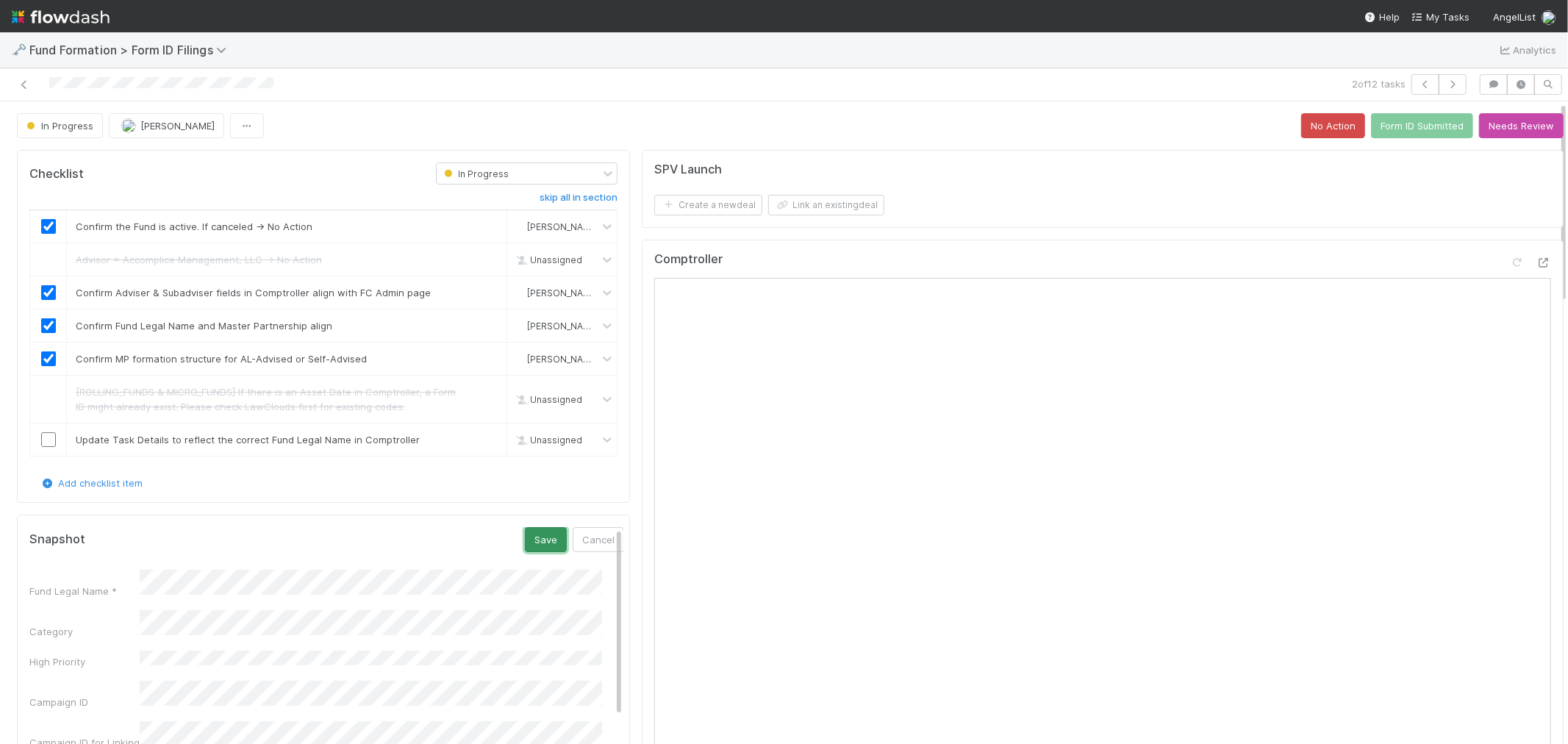
click at [533, 533] on button "Save" at bounding box center [545, 539] width 42 height 25
click at [49, 441] on input "checkbox" at bounding box center [48, 439] width 15 height 15
click at [1379, 130] on button "Form ID Submitted" at bounding box center [1422, 126] width 102 height 25
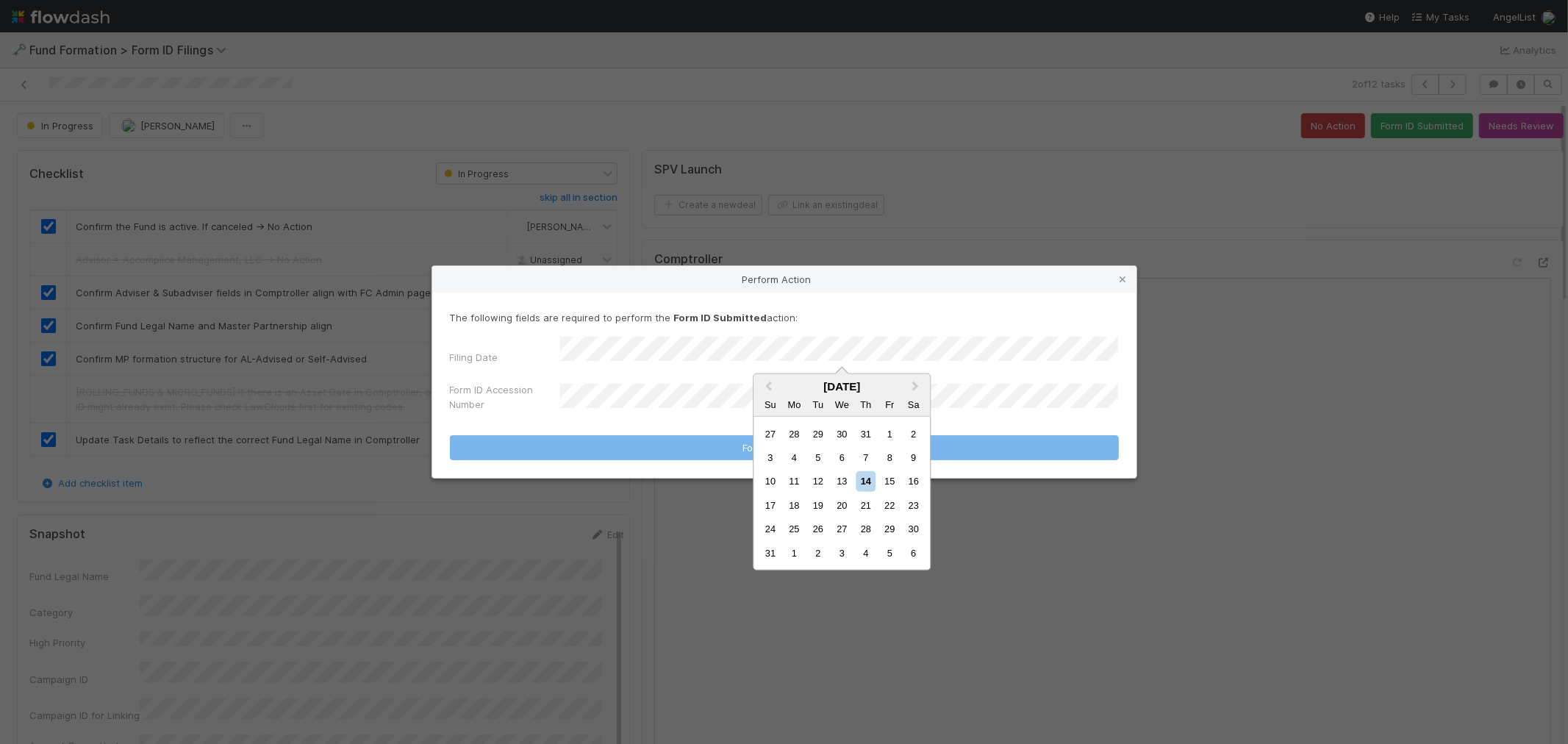
drag, startPoint x: 843, startPoint y: 478, endPoint x: 651, endPoint y: 431, distance: 197.7
click at [842, 478] on div "13" at bounding box center [842, 481] width 20 height 20
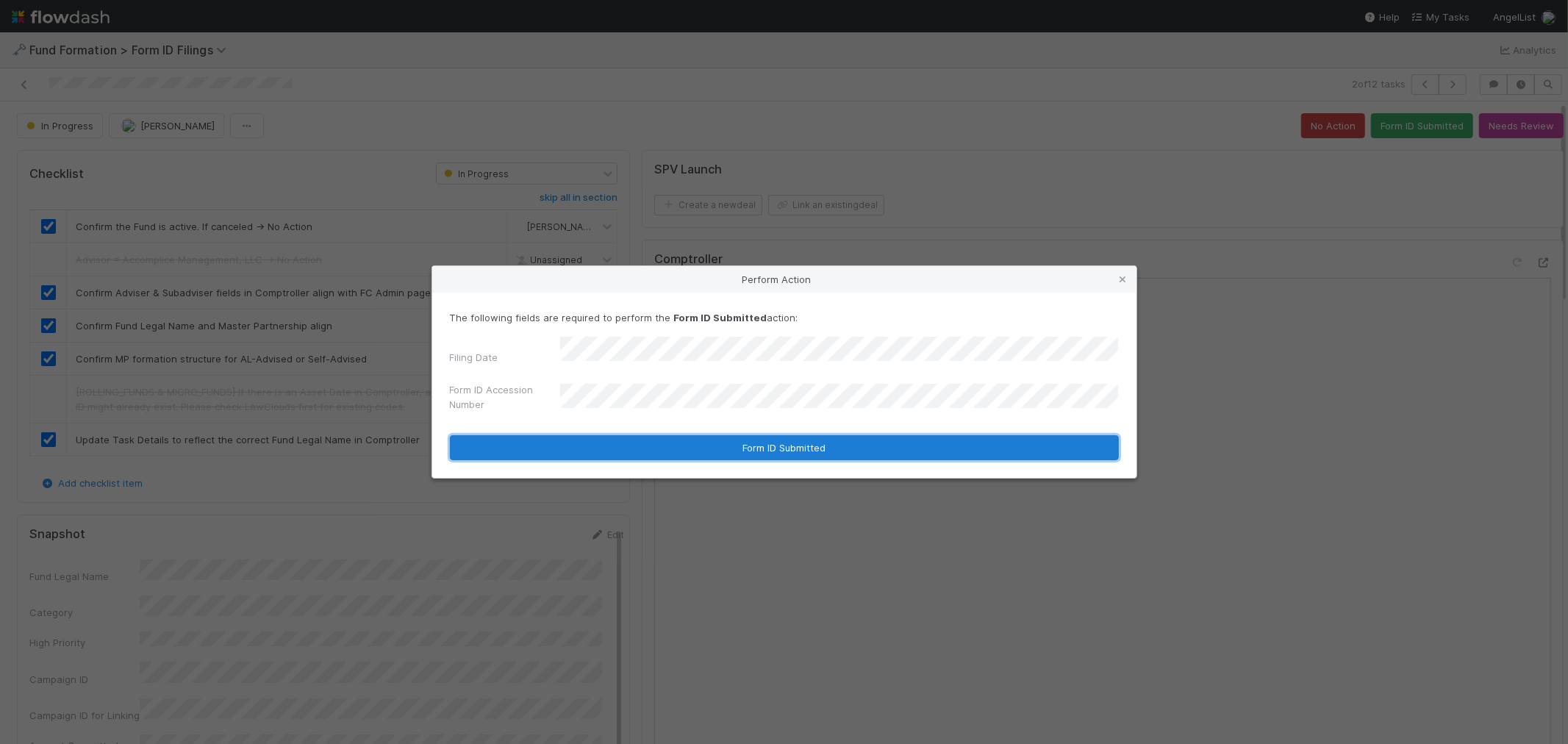
click at [632, 449] on button "Form ID Submitted" at bounding box center [784, 447] width 668 height 25
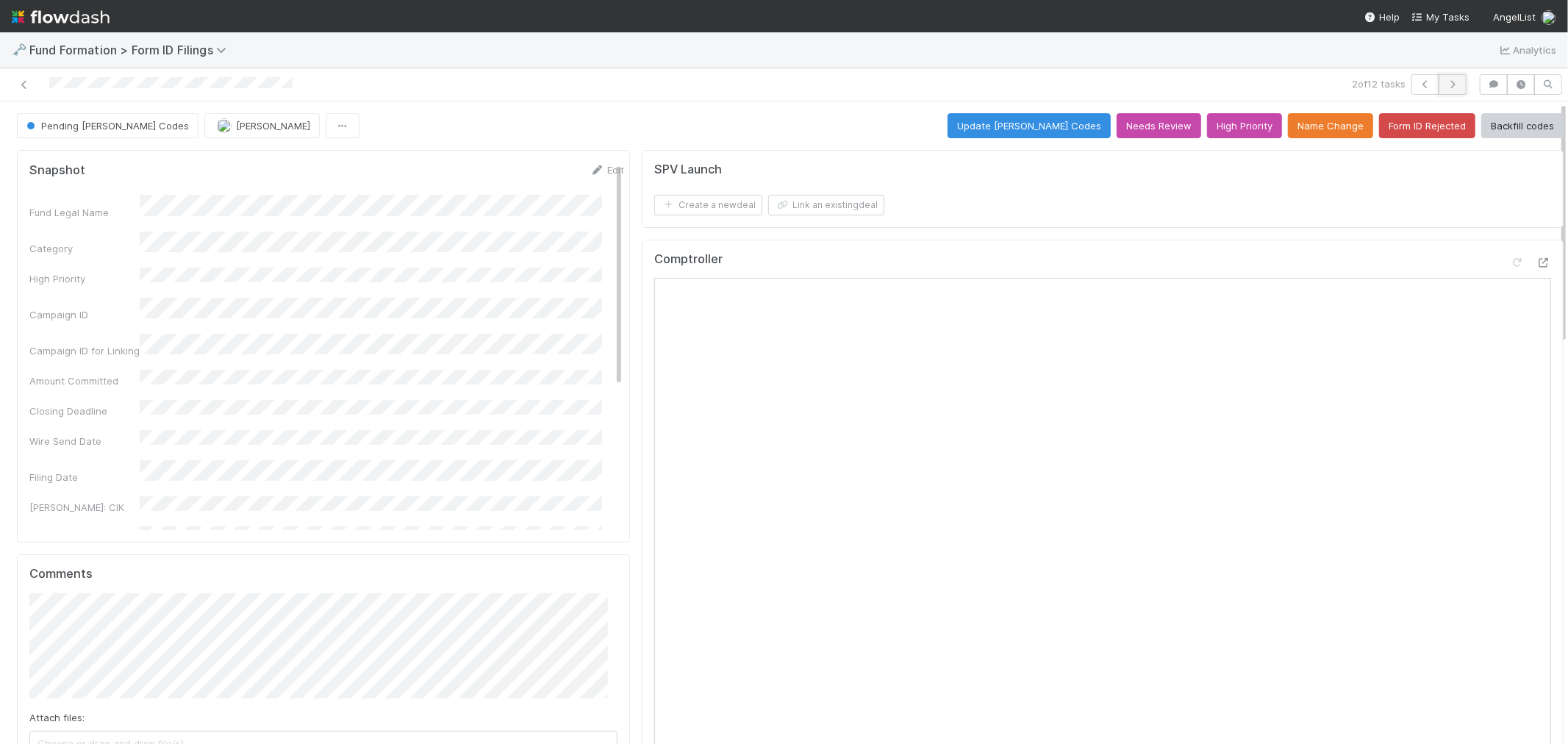
click at [1445, 86] on icon "button" at bounding box center [1452, 84] width 15 height 8
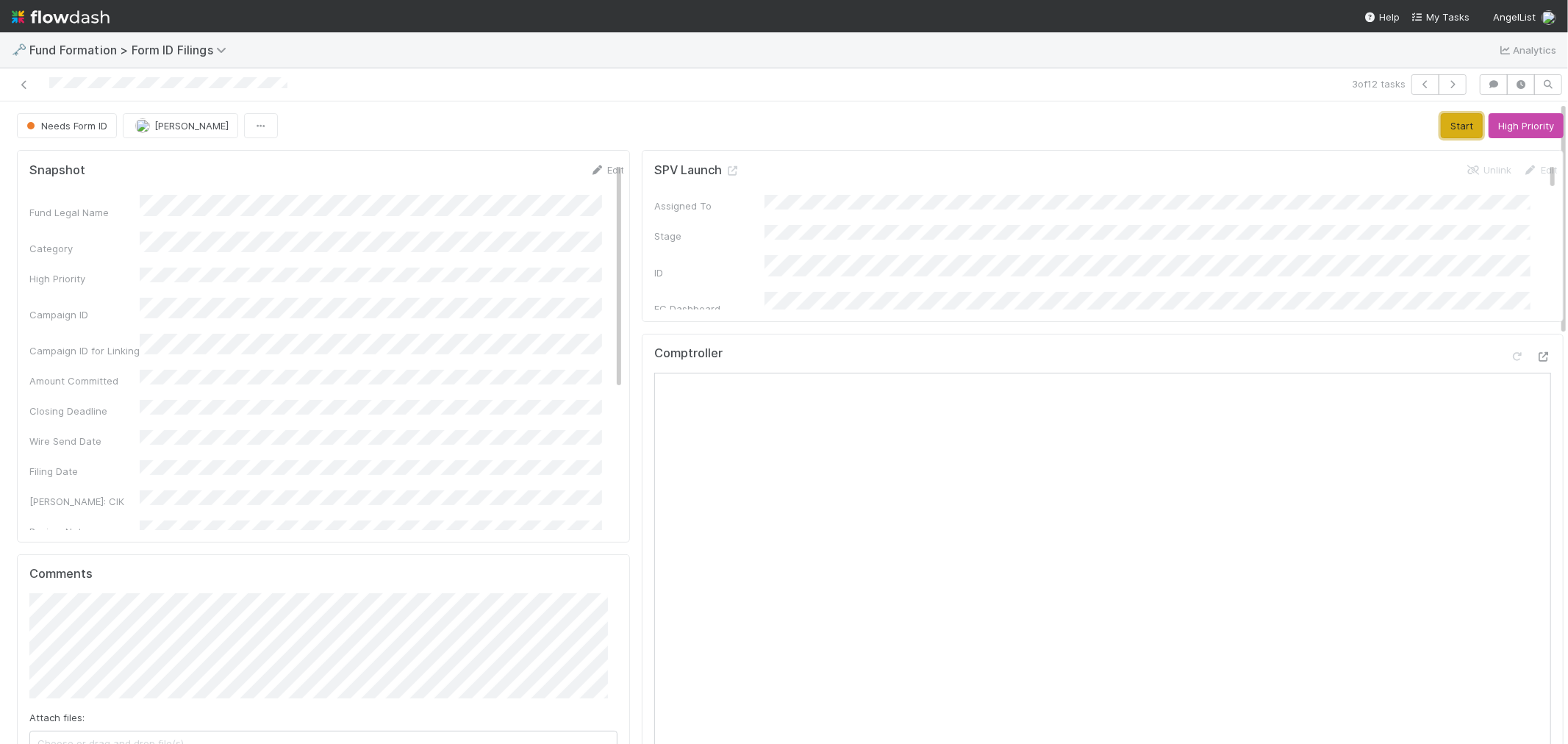
click at [1440, 121] on button "Start" at bounding box center [1461, 126] width 42 height 25
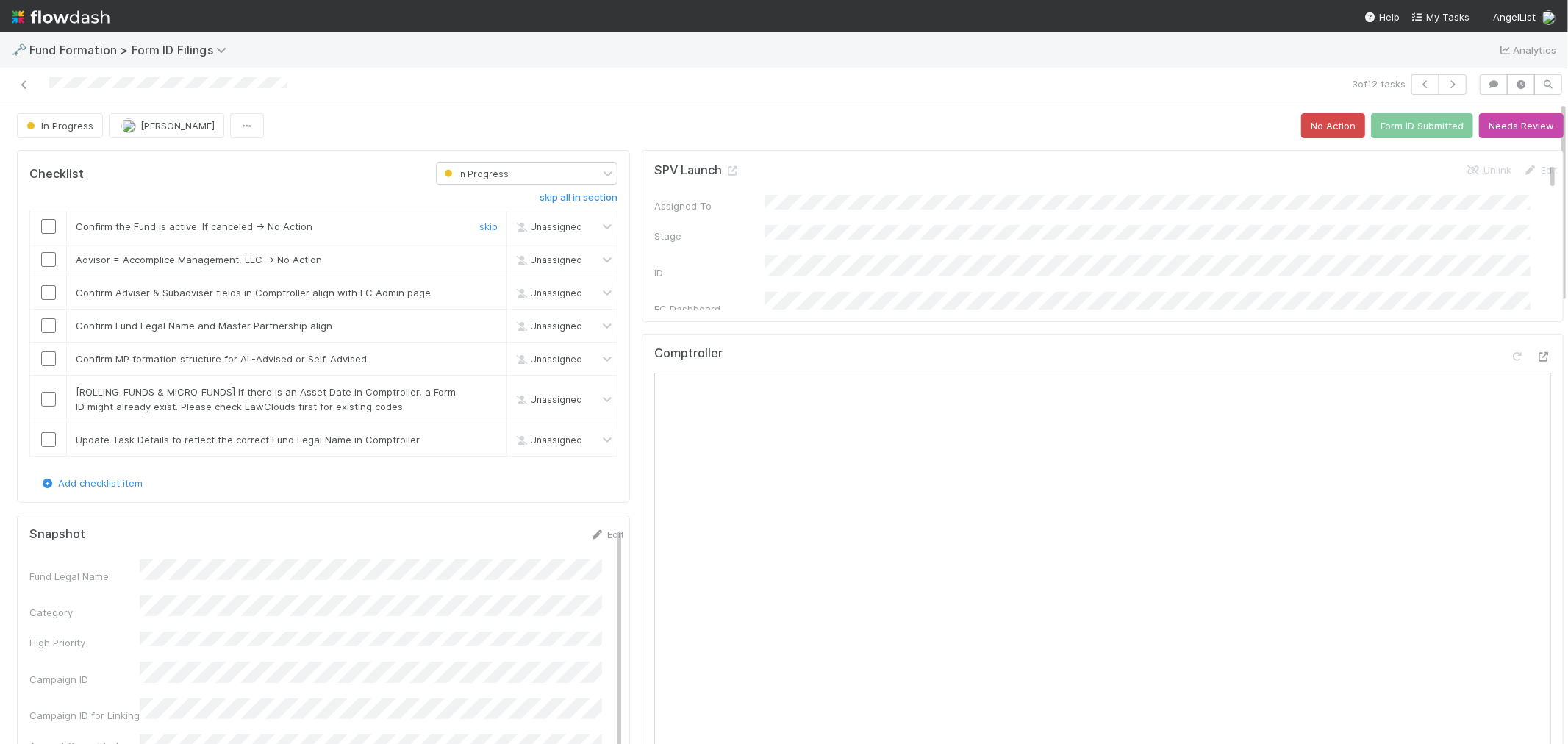
click at [47, 231] on input "checkbox" at bounding box center [48, 226] width 15 height 15
click at [487, 260] on link "skip" at bounding box center [488, 259] width 18 height 12
click at [41, 290] on input "checkbox" at bounding box center [48, 292] width 15 height 15
checkbox input "true"
click at [45, 330] on input "checkbox" at bounding box center [48, 325] width 15 height 15
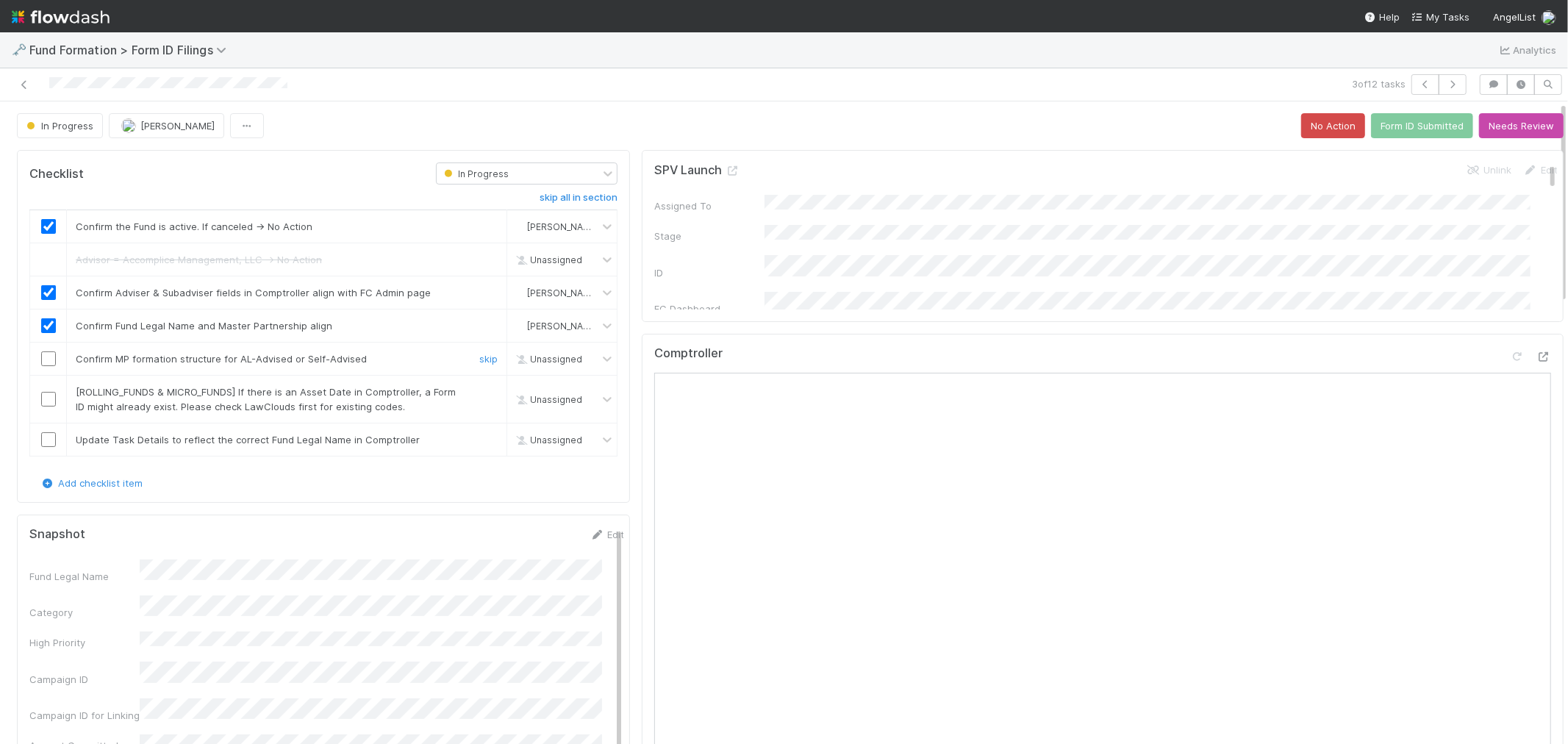
click at [47, 357] on input "checkbox" at bounding box center [48, 358] width 15 height 15
click at [484, 395] on link "skip" at bounding box center [488, 391] width 18 height 12
click at [589, 531] on icon at bounding box center [596, 535] width 15 height 9
click at [61, 585] on div "Fund Legal Name *" at bounding box center [327, 584] width 595 height 28
click at [68, 584] on div "Fund Legal Name *" at bounding box center [327, 584] width 595 height 28
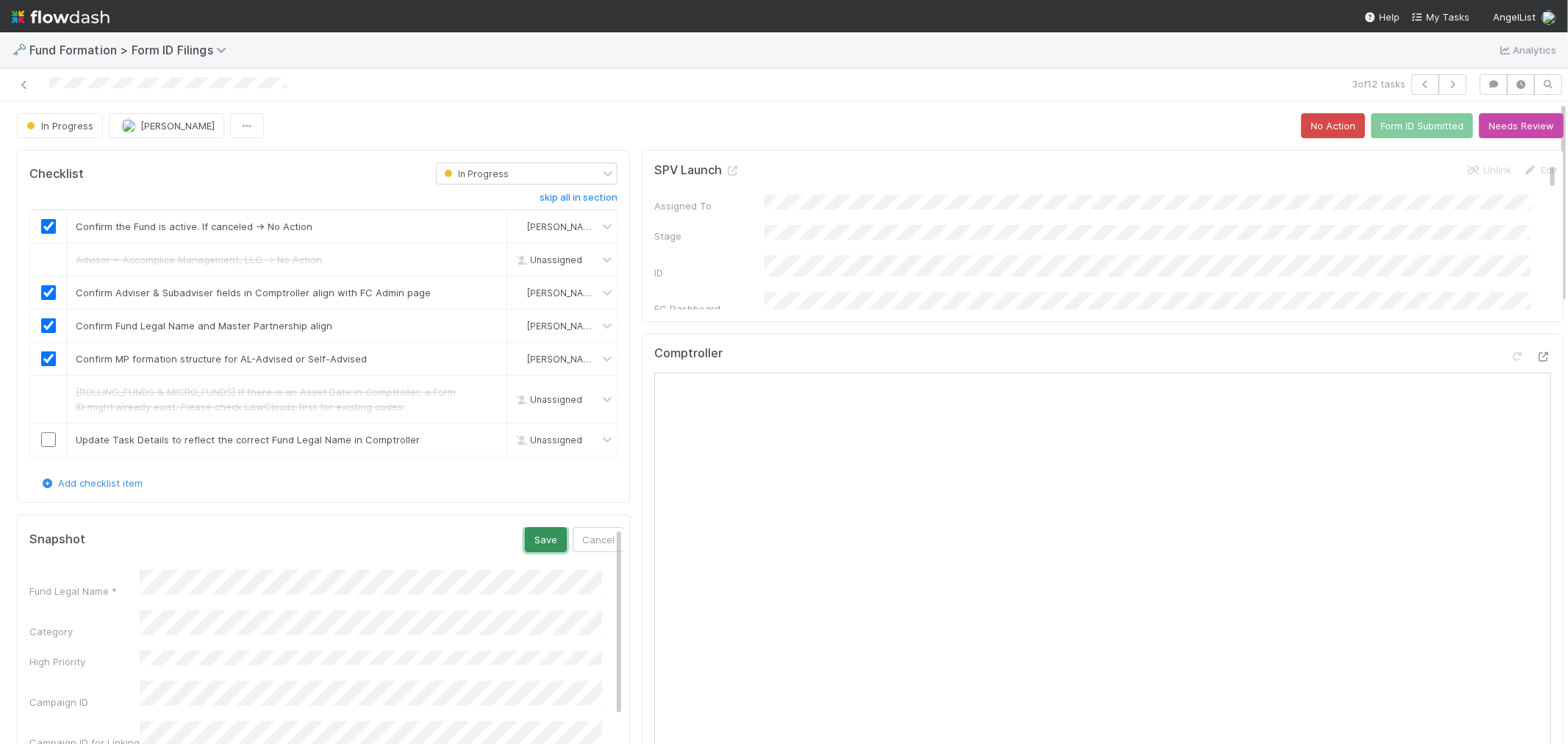
click at [524, 539] on button "Save" at bounding box center [545, 539] width 42 height 25
click at [40, 442] on div at bounding box center [48, 439] width 36 height 15
click at [48, 442] on input "checkbox" at bounding box center [48, 439] width 15 height 15
click at [907, 369] on div "Comptroller" at bounding box center [1102, 359] width 896 height 26
click at [1383, 128] on button "Form ID Submitted" at bounding box center [1422, 126] width 102 height 25
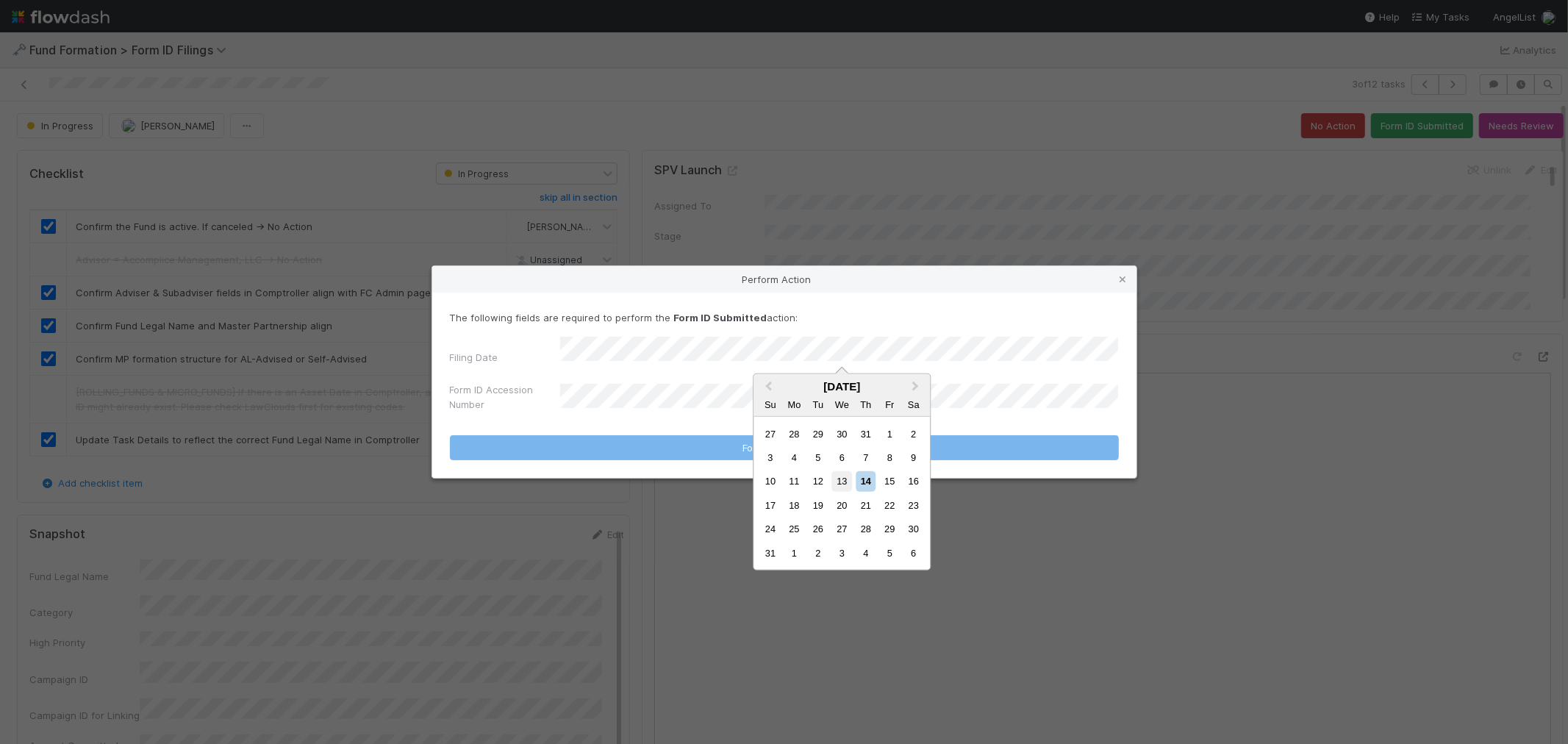
click at [845, 481] on div "13" at bounding box center [842, 481] width 20 height 20
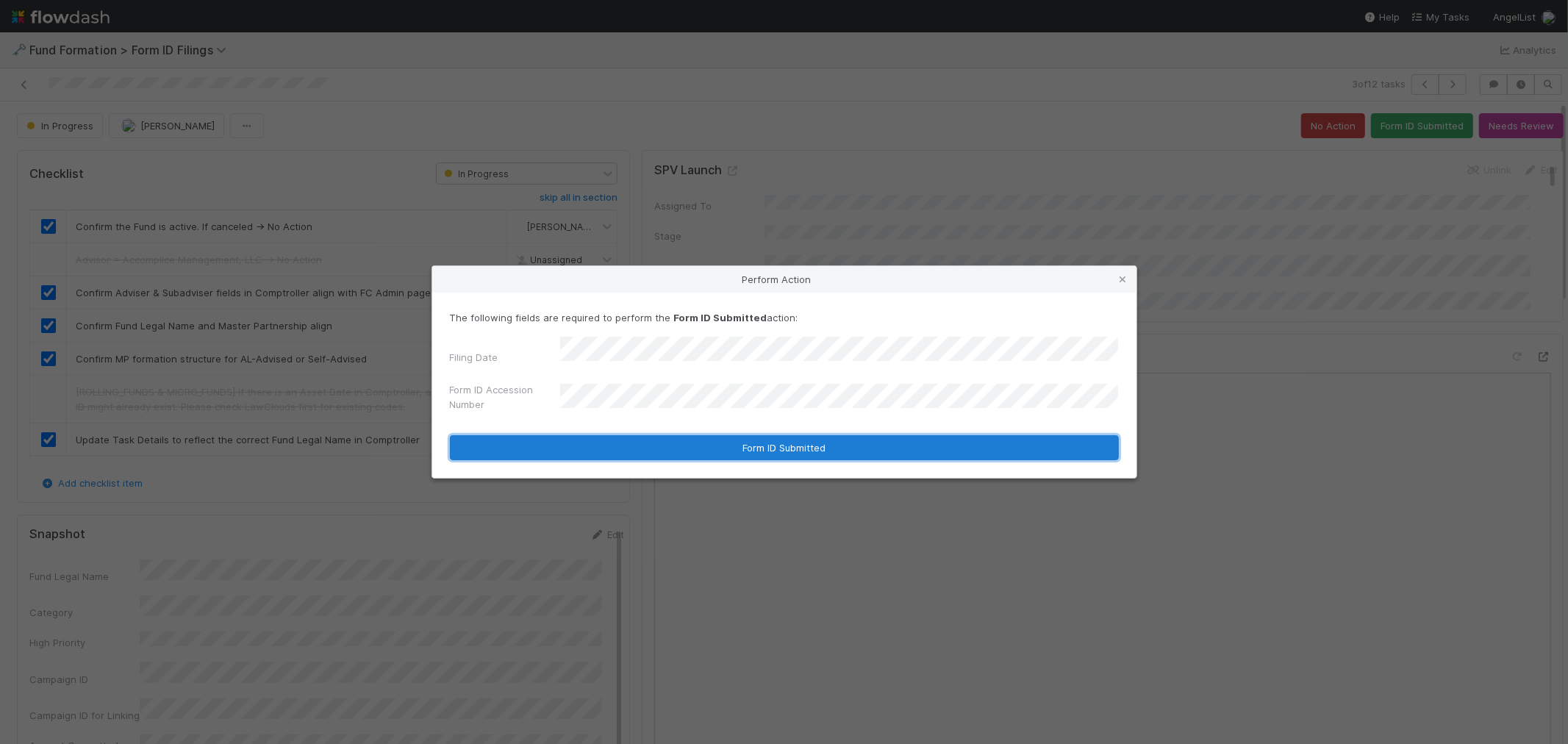
click at [619, 440] on button "Form ID Submitted" at bounding box center [784, 447] width 668 height 25
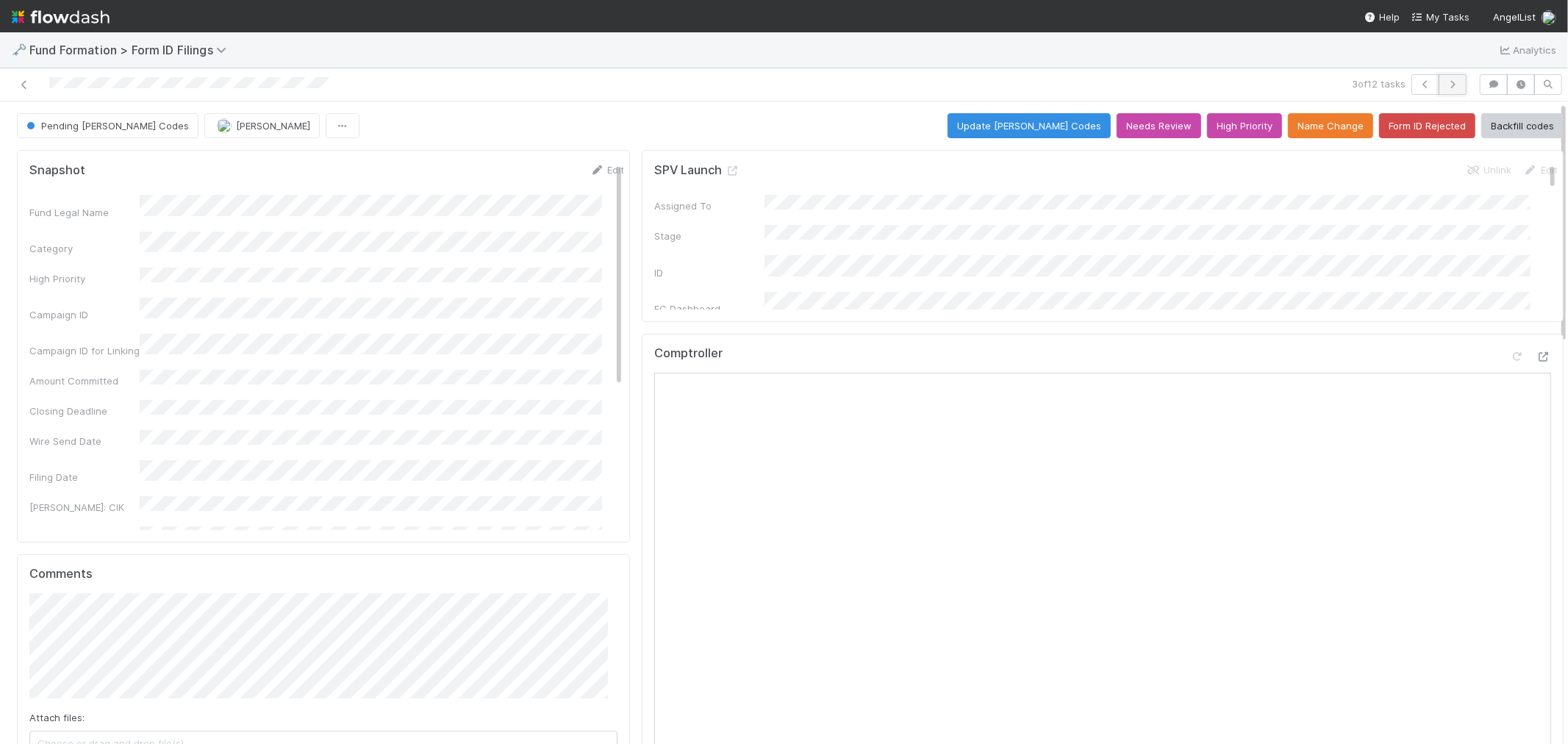
click at [1439, 75] on button "button" at bounding box center [1452, 84] width 28 height 21
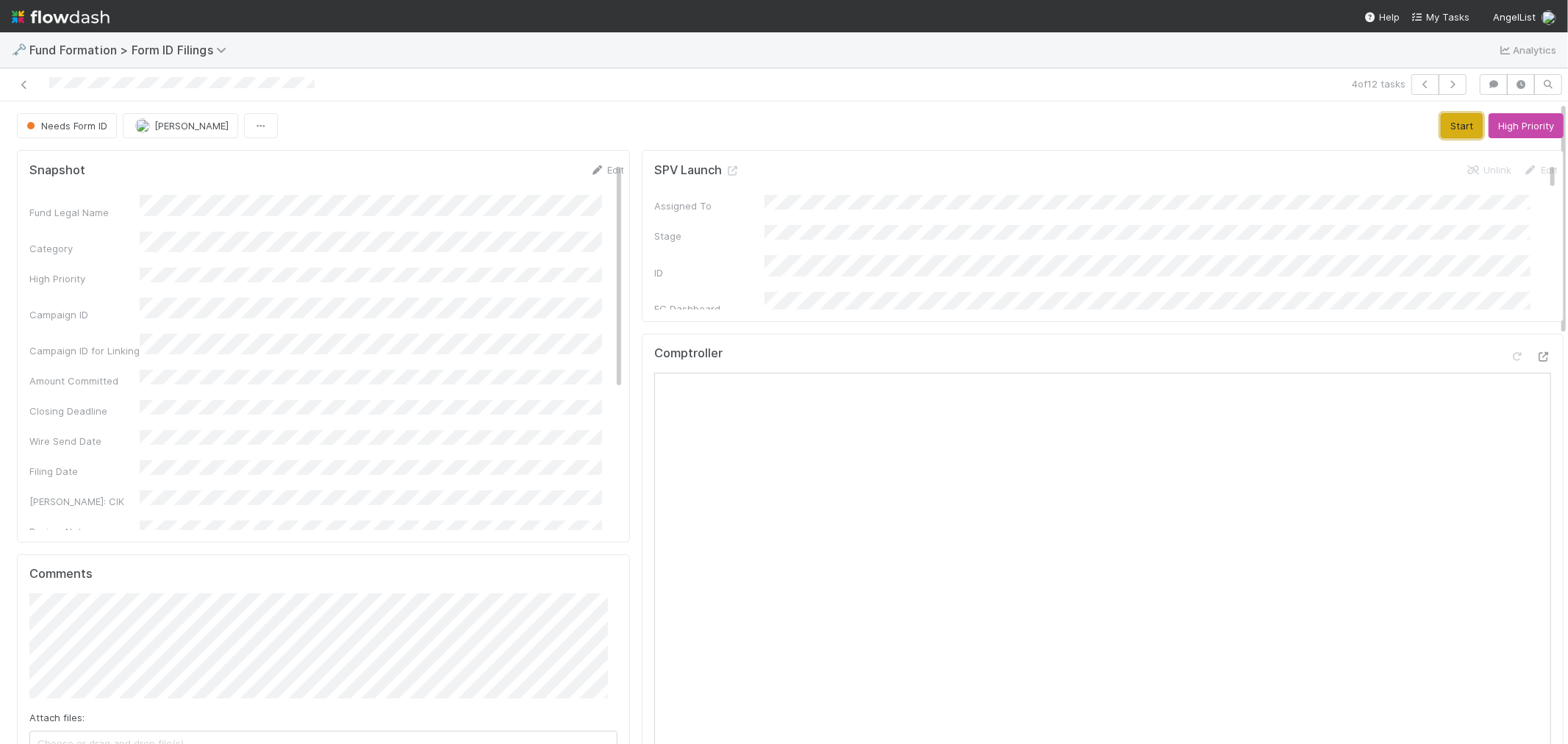
click at [1440, 123] on button "Start" at bounding box center [1461, 126] width 42 height 25
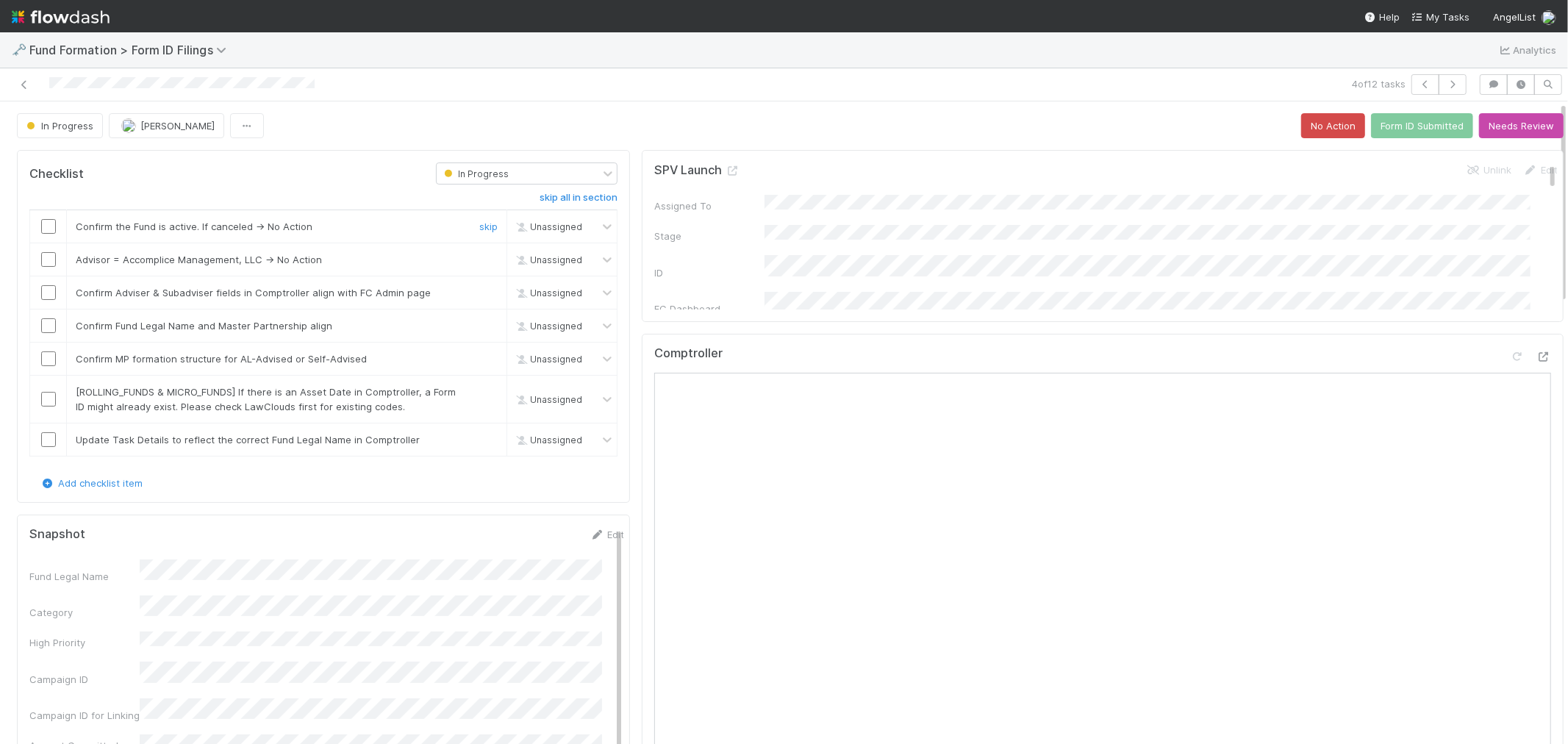
click at [52, 226] on input "checkbox" at bounding box center [48, 226] width 15 height 15
click at [474, 253] on div "skip" at bounding box center [486, 259] width 44 height 15
click at [479, 263] on link "skip" at bounding box center [488, 259] width 18 height 12
click at [42, 295] on input "checkbox" at bounding box center [48, 292] width 15 height 15
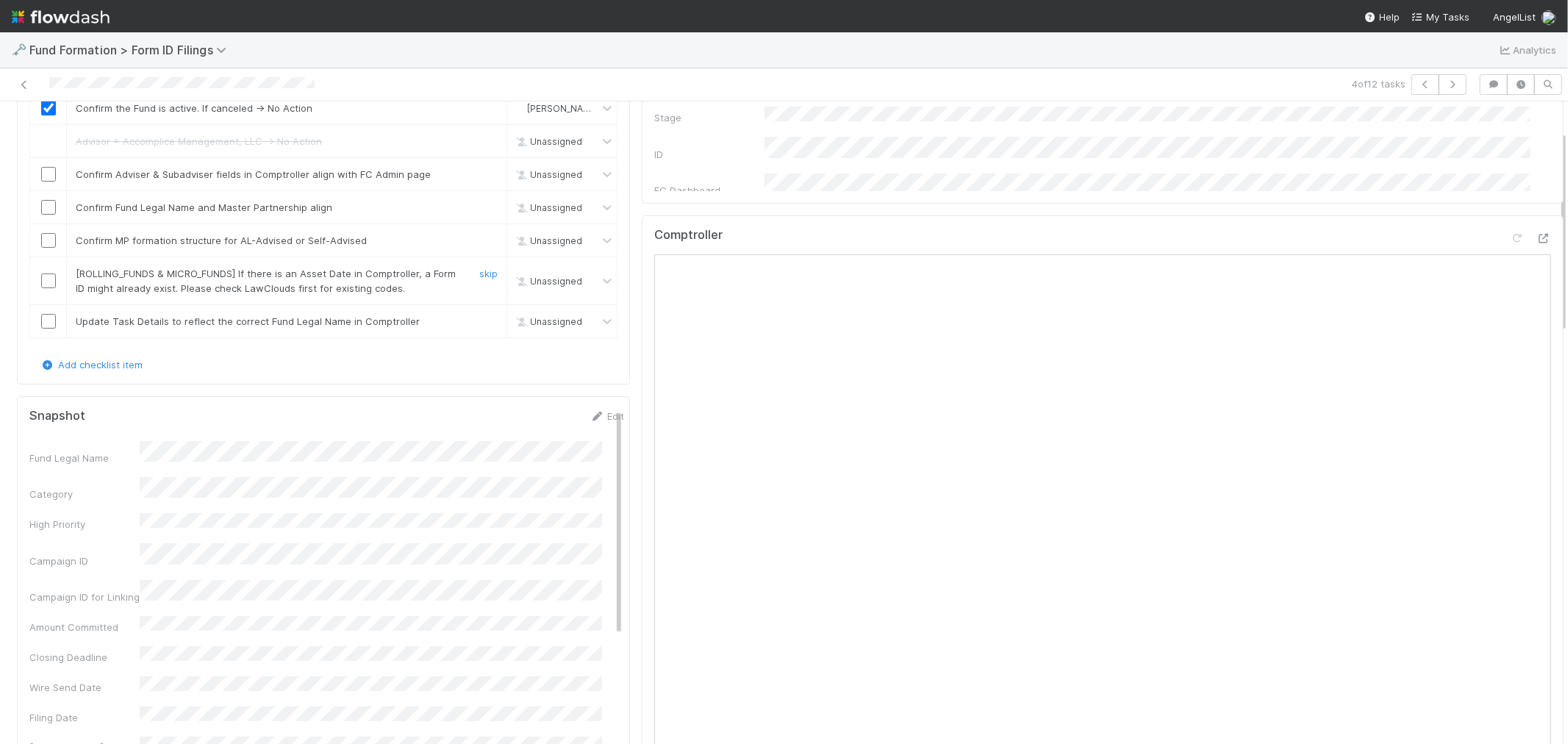
scroll to position [92, 0]
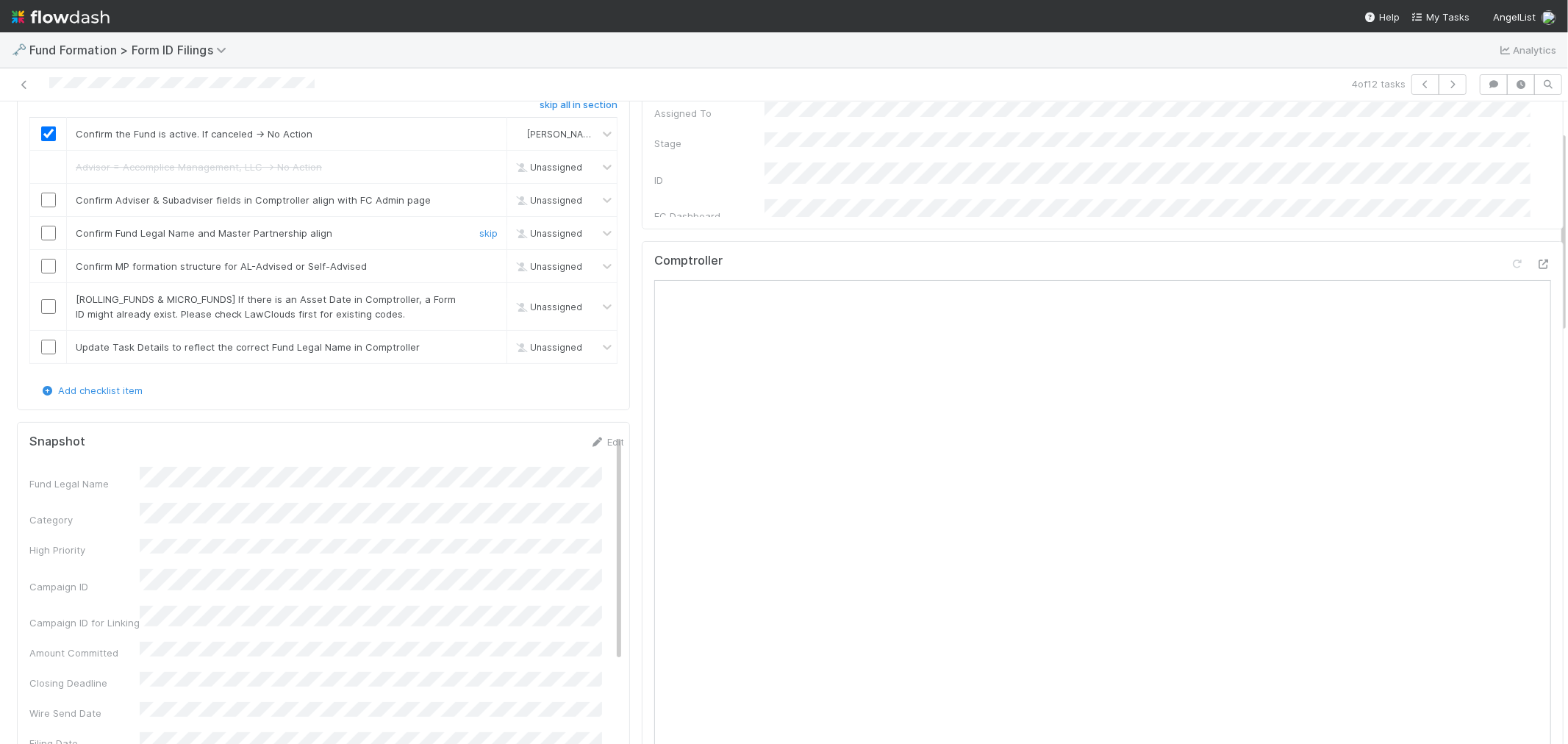
click at [46, 236] on input "checkbox" at bounding box center [48, 233] width 15 height 15
checkbox input "true"
click at [45, 268] on input "checkbox" at bounding box center [48, 266] width 15 height 15
click at [481, 297] on link "skip" at bounding box center [488, 299] width 18 height 12
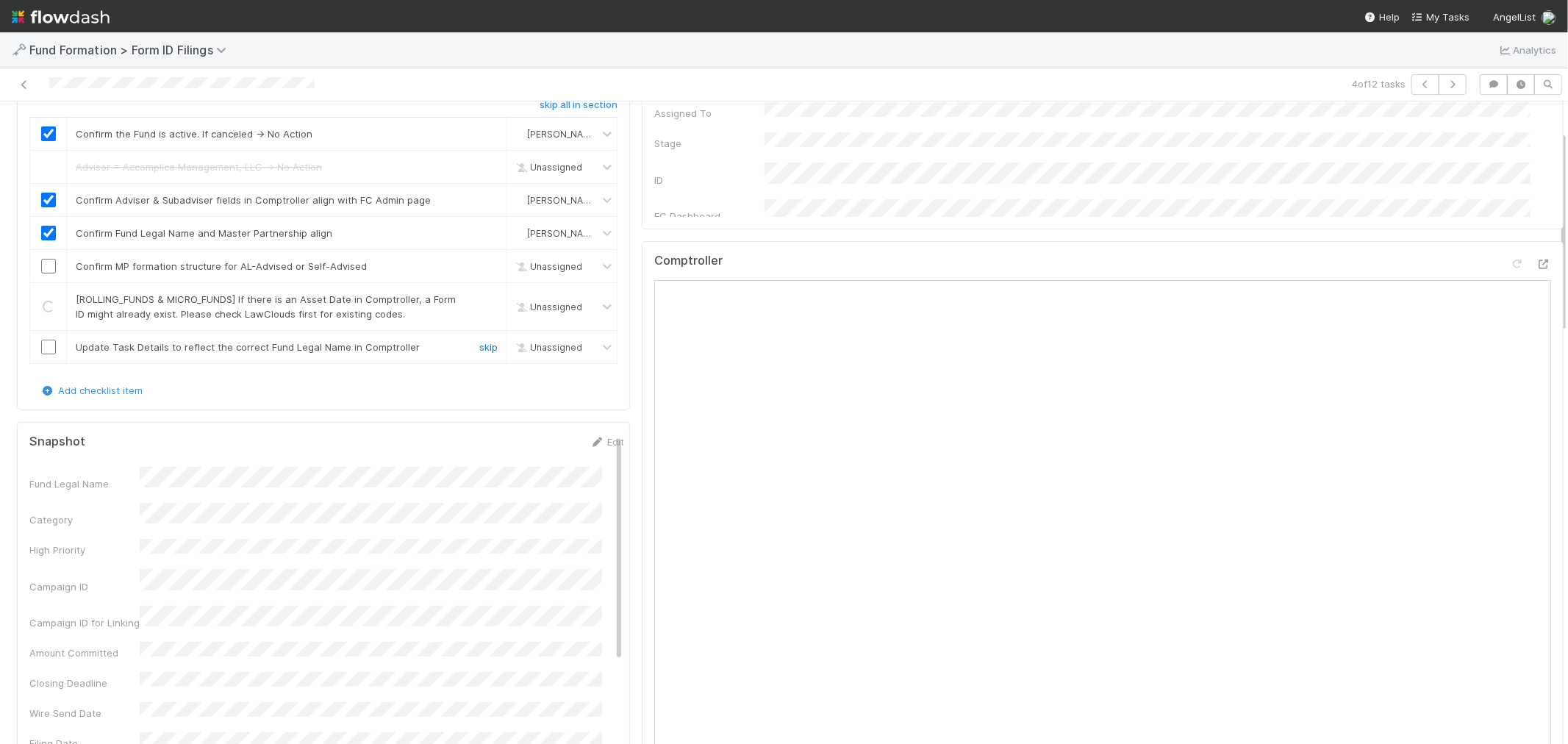
click at [480, 346] on link "skip" at bounding box center [488, 347] width 18 height 12
checkbox input "true"
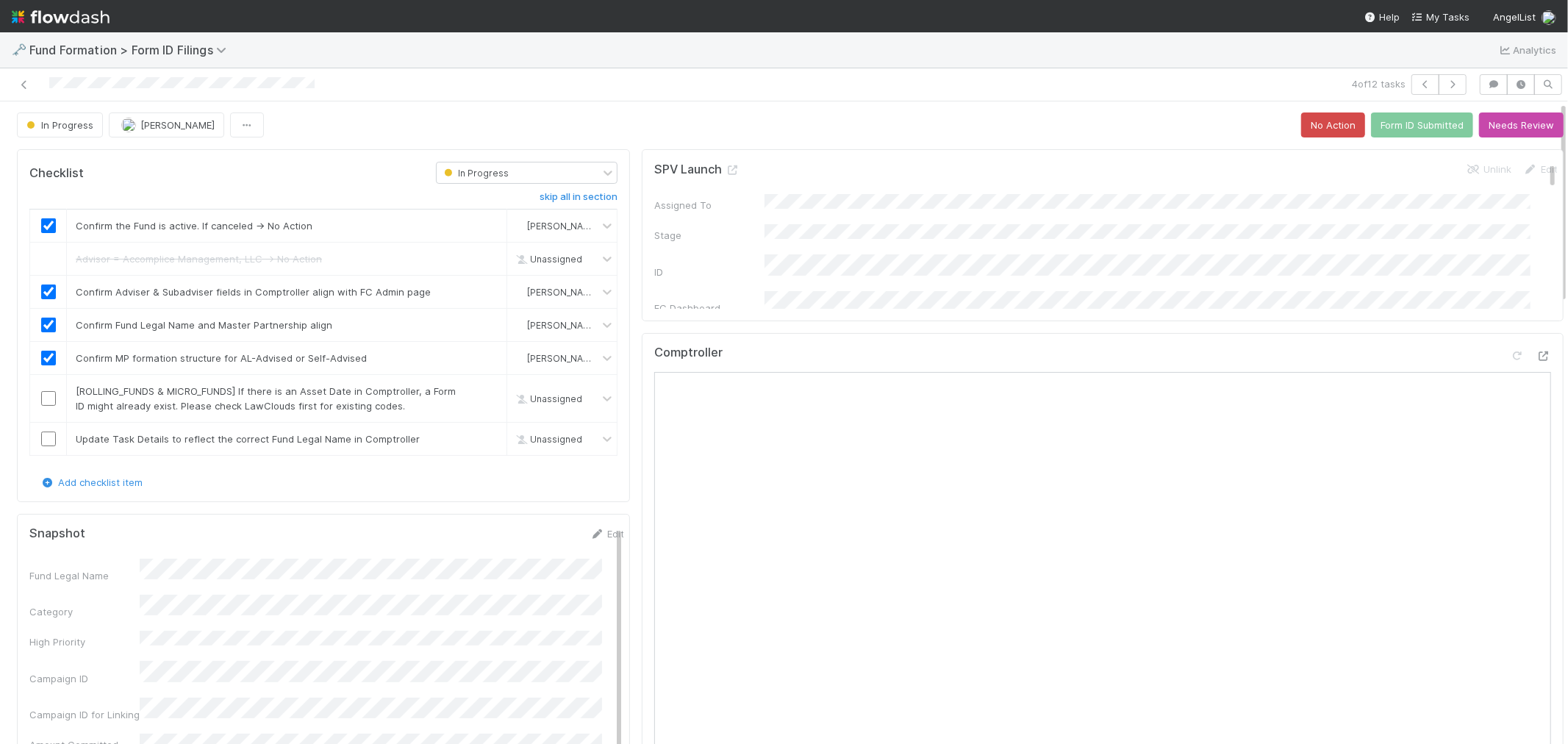
scroll to position [0, 0]
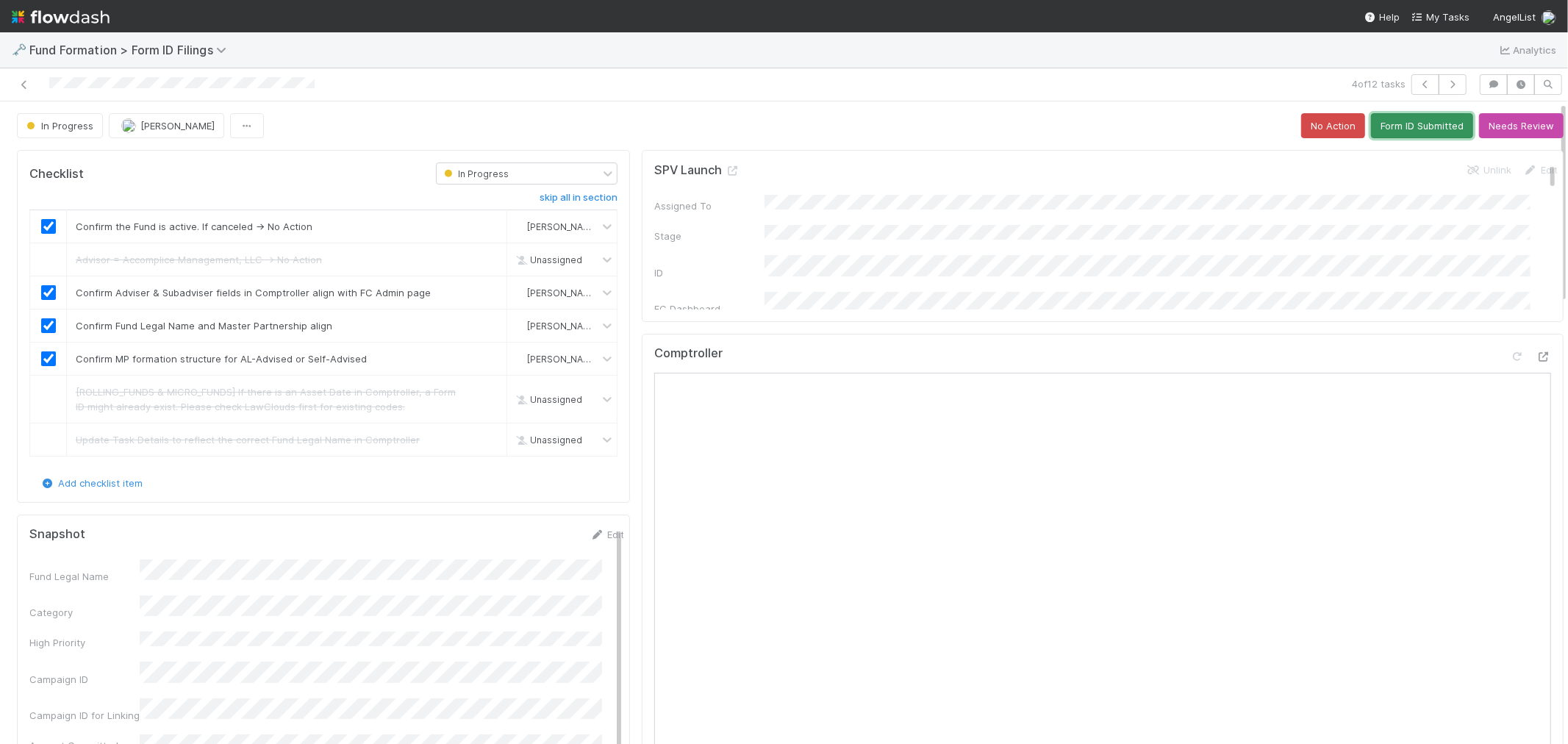
click at [1384, 125] on button "Form ID Submitted" at bounding box center [1422, 126] width 102 height 25
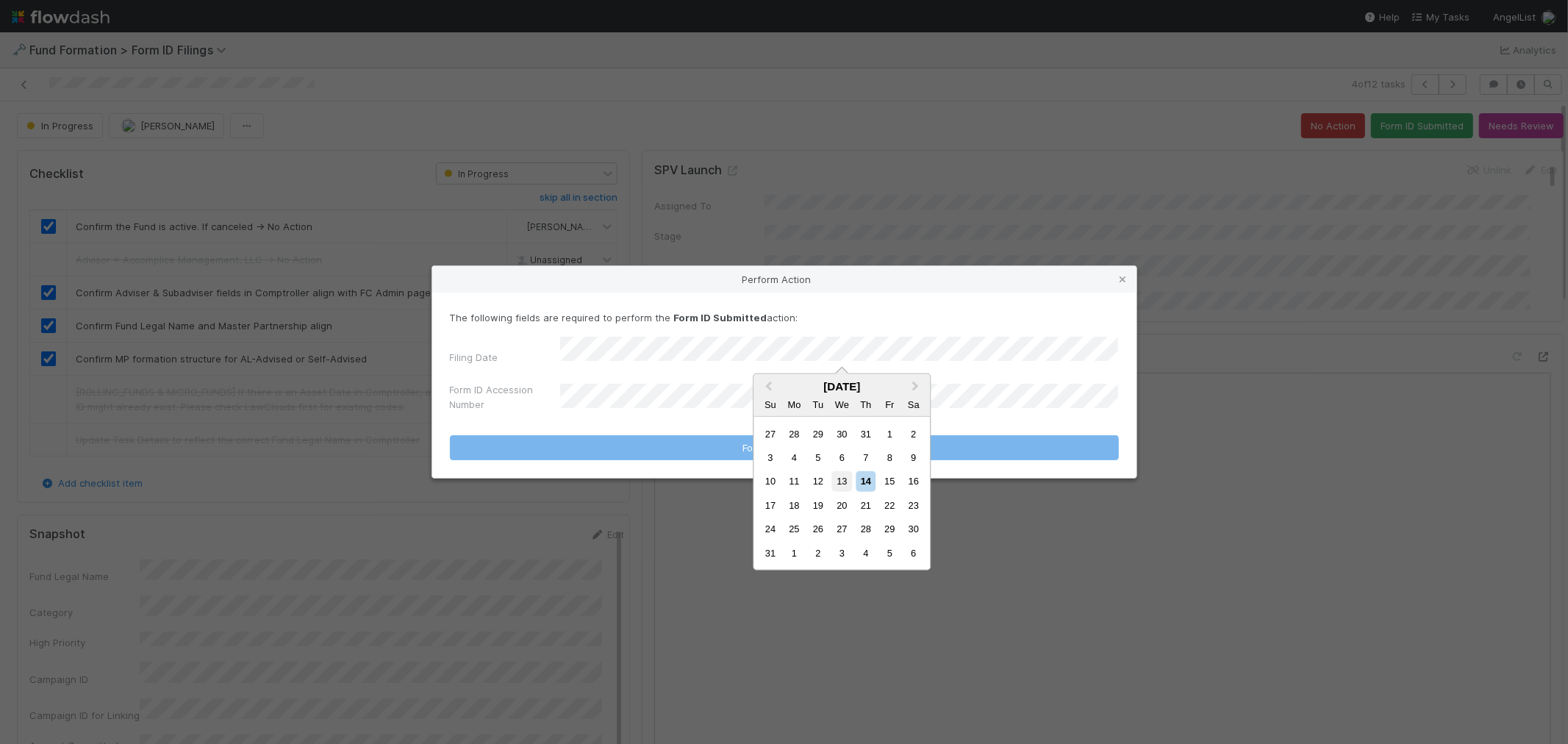
click at [846, 485] on div "13" at bounding box center [842, 481] width 20 height 20
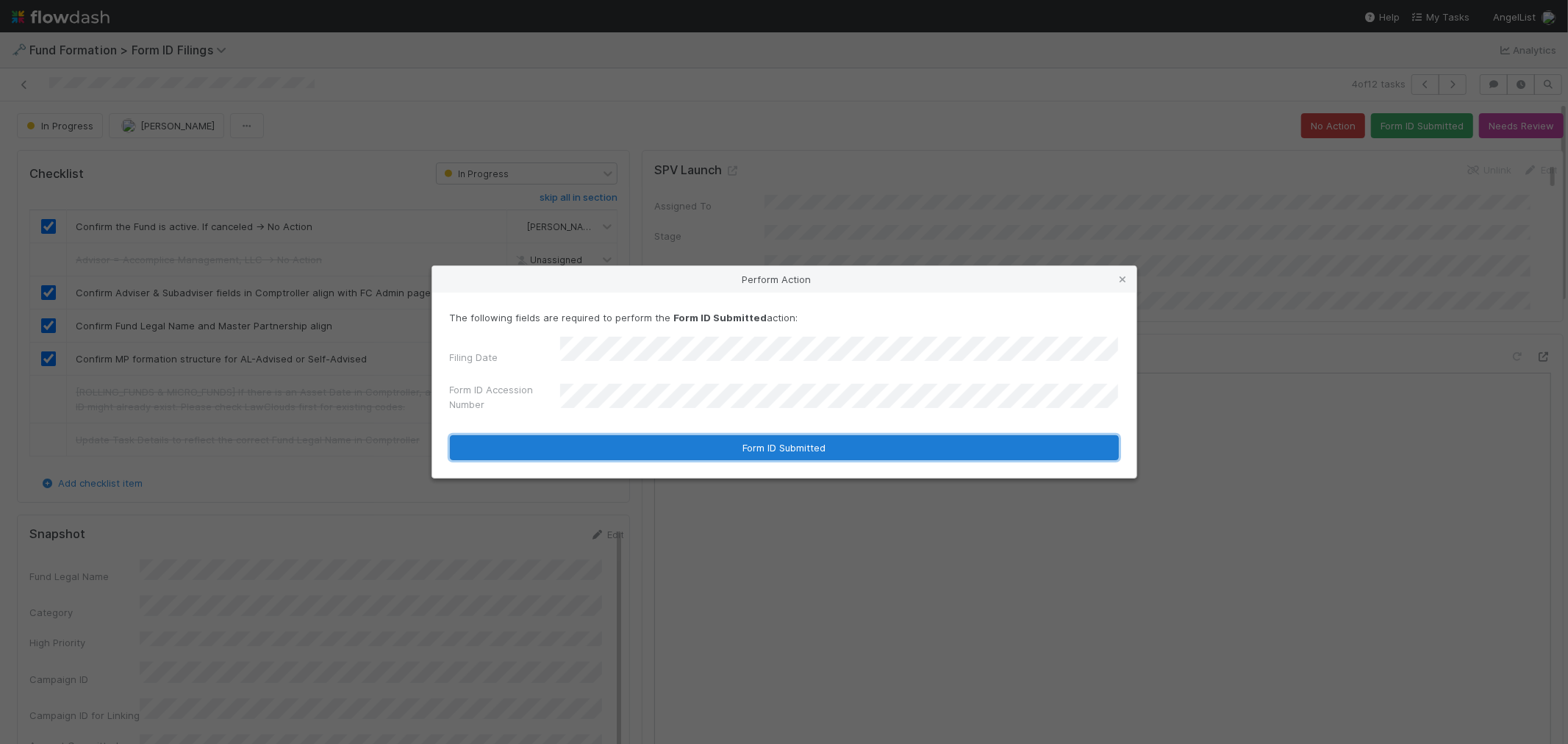
click at [614, 442] on button "Form ID Submitted" at bounding box center [784, 447] width 668 height 25
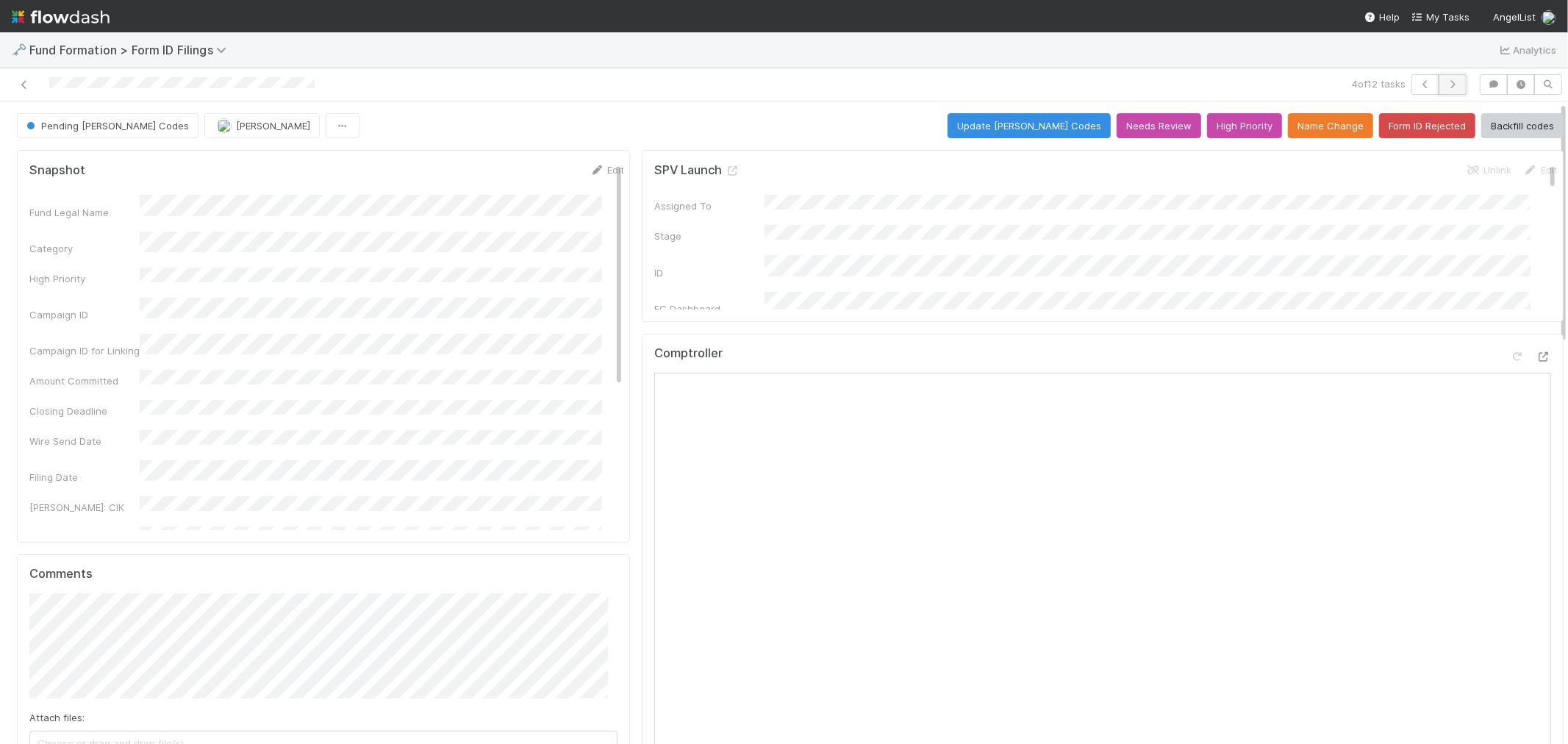
click at [1445, 86] on icon "button" at bounding box center [1452, 84] width 15 height 8
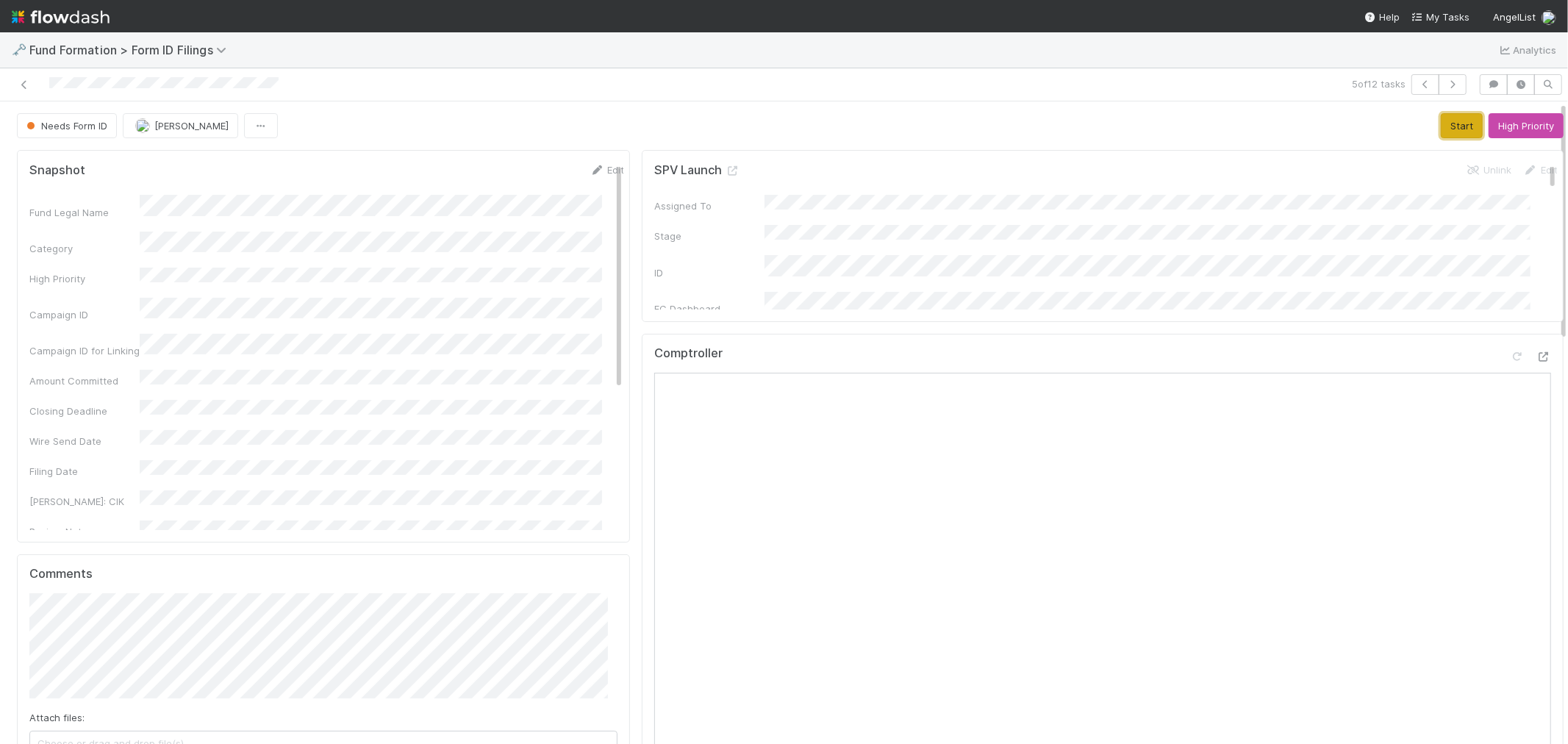
click at [1440, 120] on button "Start" at bounding box center [1461, 126] width 42 height 25
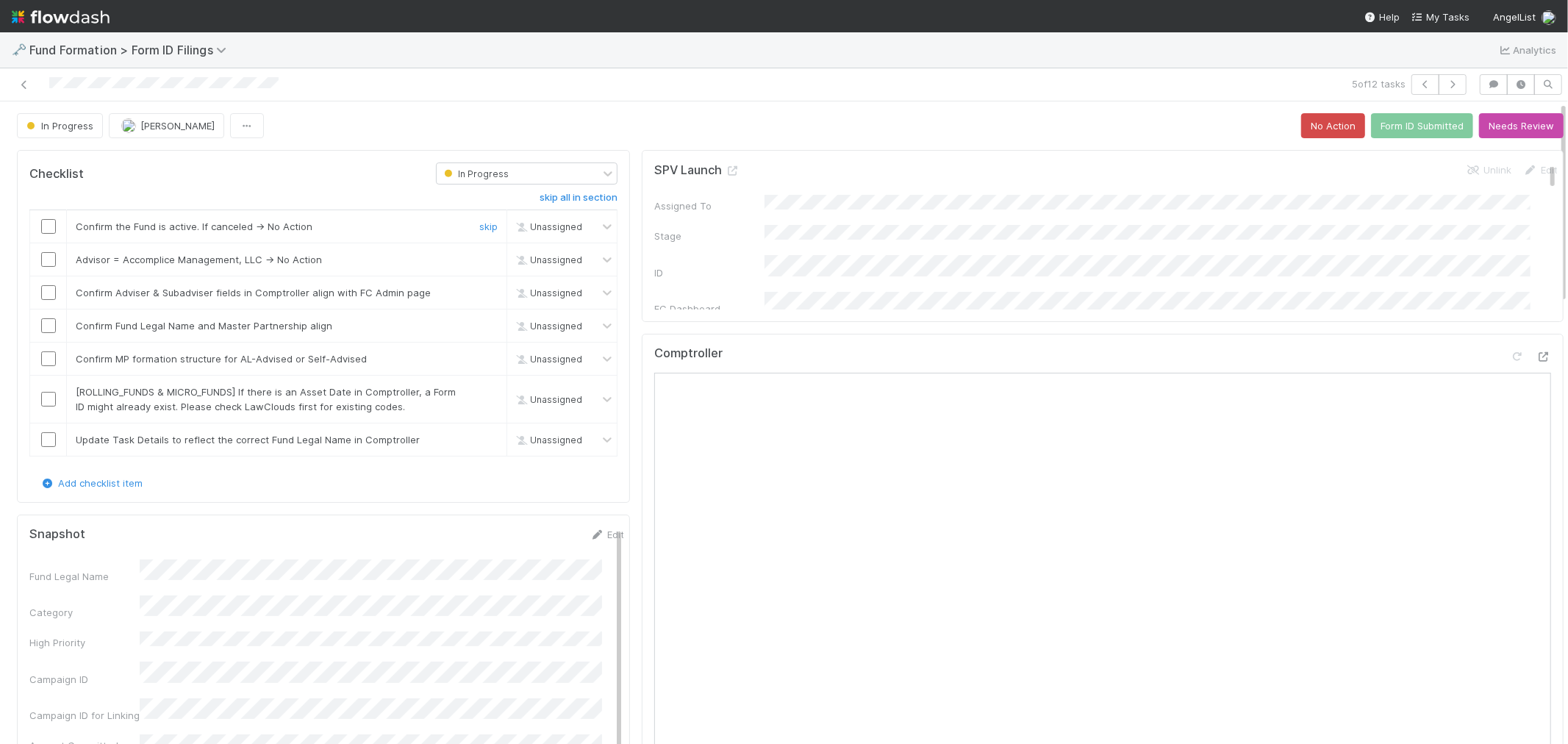
click at [46, 225] on input "checkbox" at bounding box center [48, 226] width 15 height 15
click at [479, 261] on link "skip" at bounding box center [488, 259] width 18 height 12
click at [49, 296] on input "checkbox" at bounding box center [48, 292] width 15 height 15
click at [42, 330] on input "checkbox" at bounding box center [48, 325] width 15 height 15
click at [48, 361] on input "checkbox" at bounding box center [48, 358] width 15 height 15
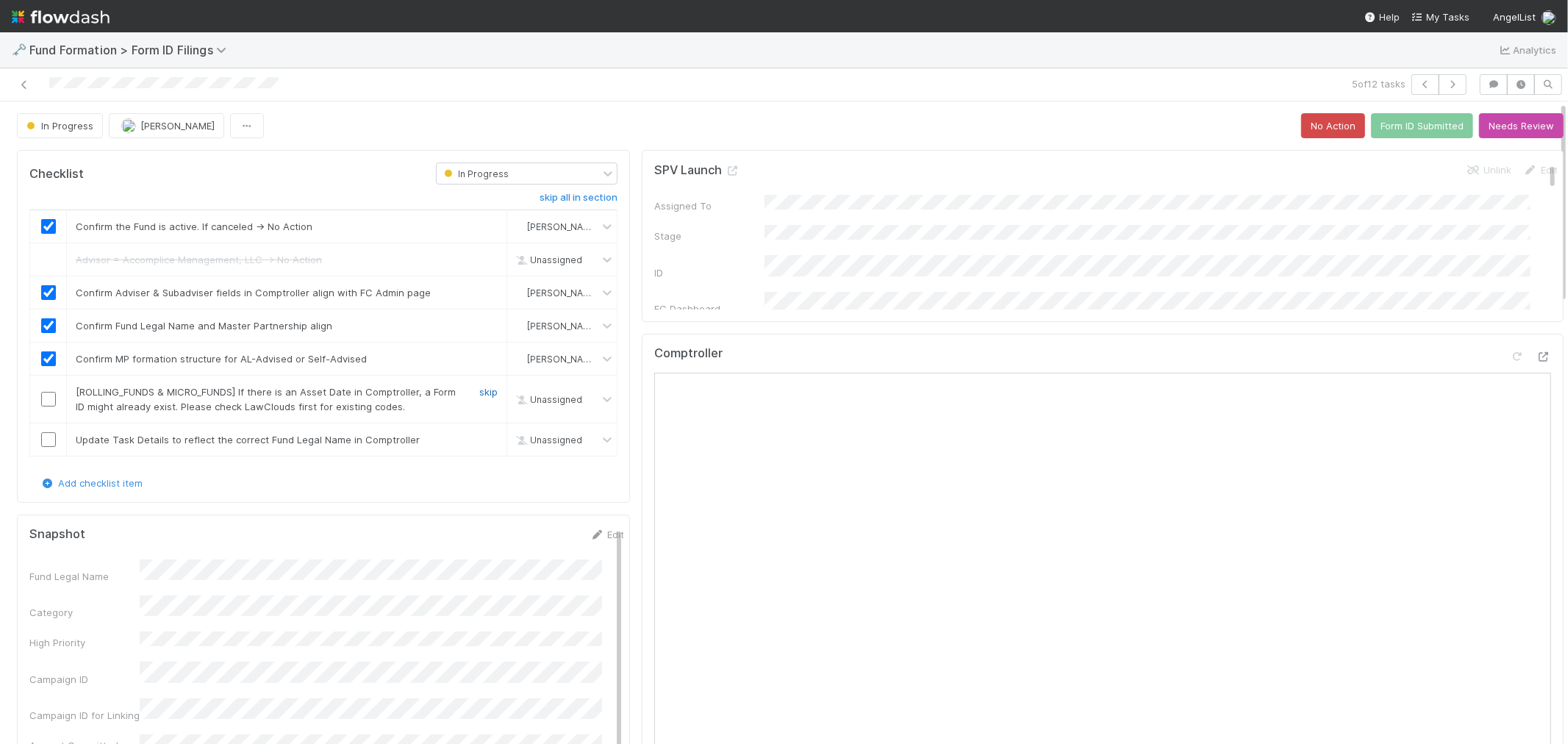
click at [482, 392] on link "skip" at bounding box center [488, 391] width 18 height 12
click at [479, 439] on link "skip" at bounding box center [488, 439] width 18 height 12
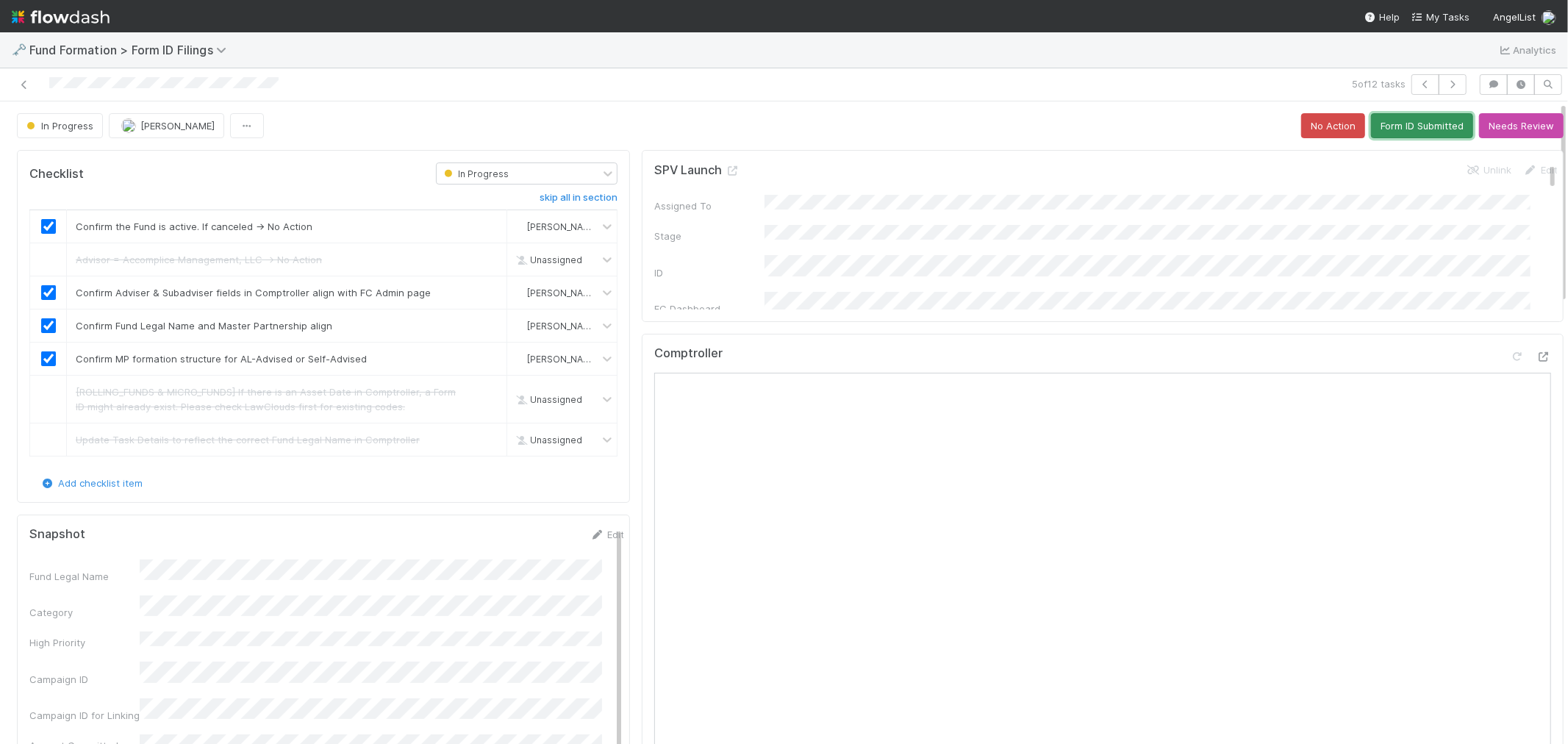
click at [1408, 122] on button "Form ID Submitted" at bounding box center [1422, 126] width 102 height 25
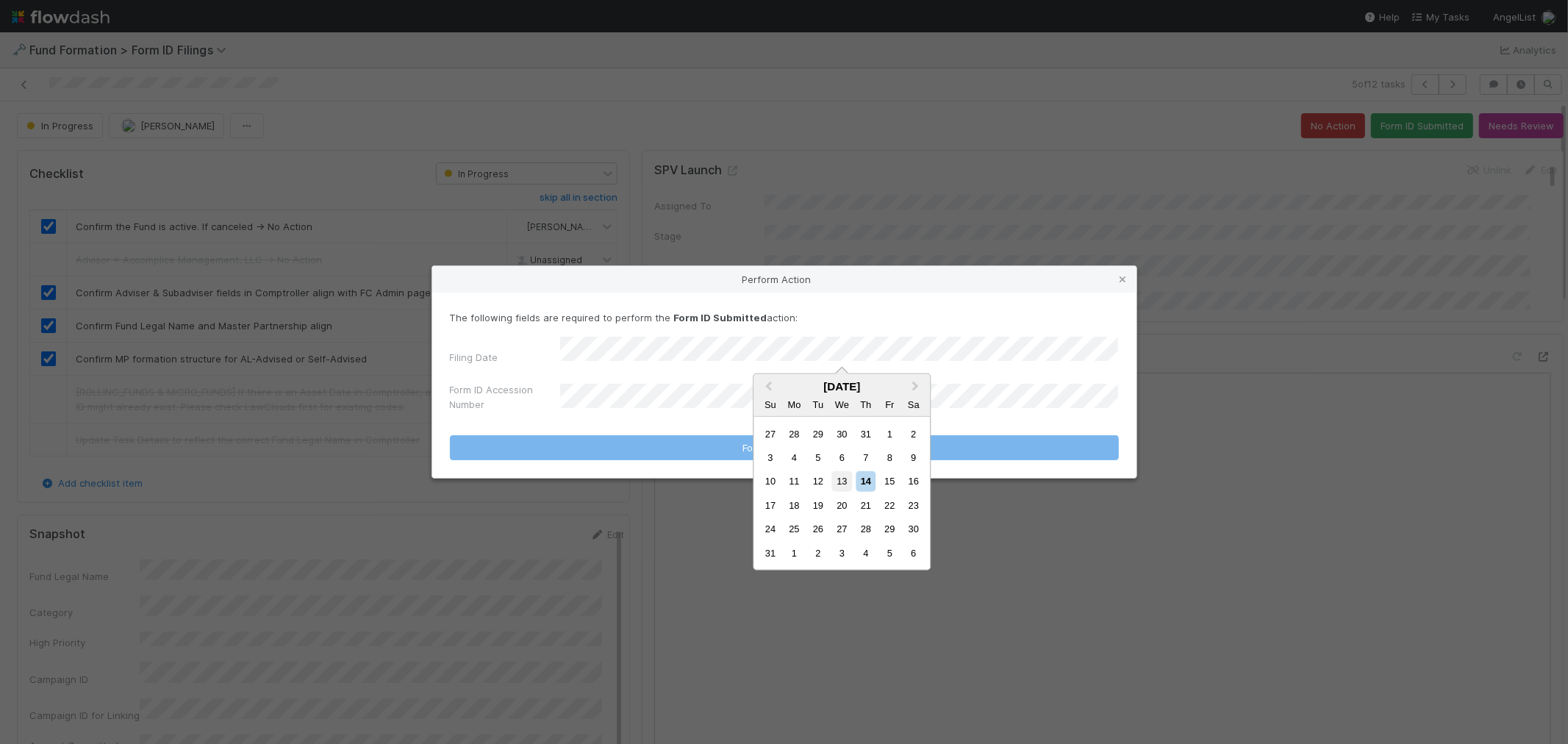
click at [839, 478] on div "13" at bounding box center [842, 481] width 20 height 20
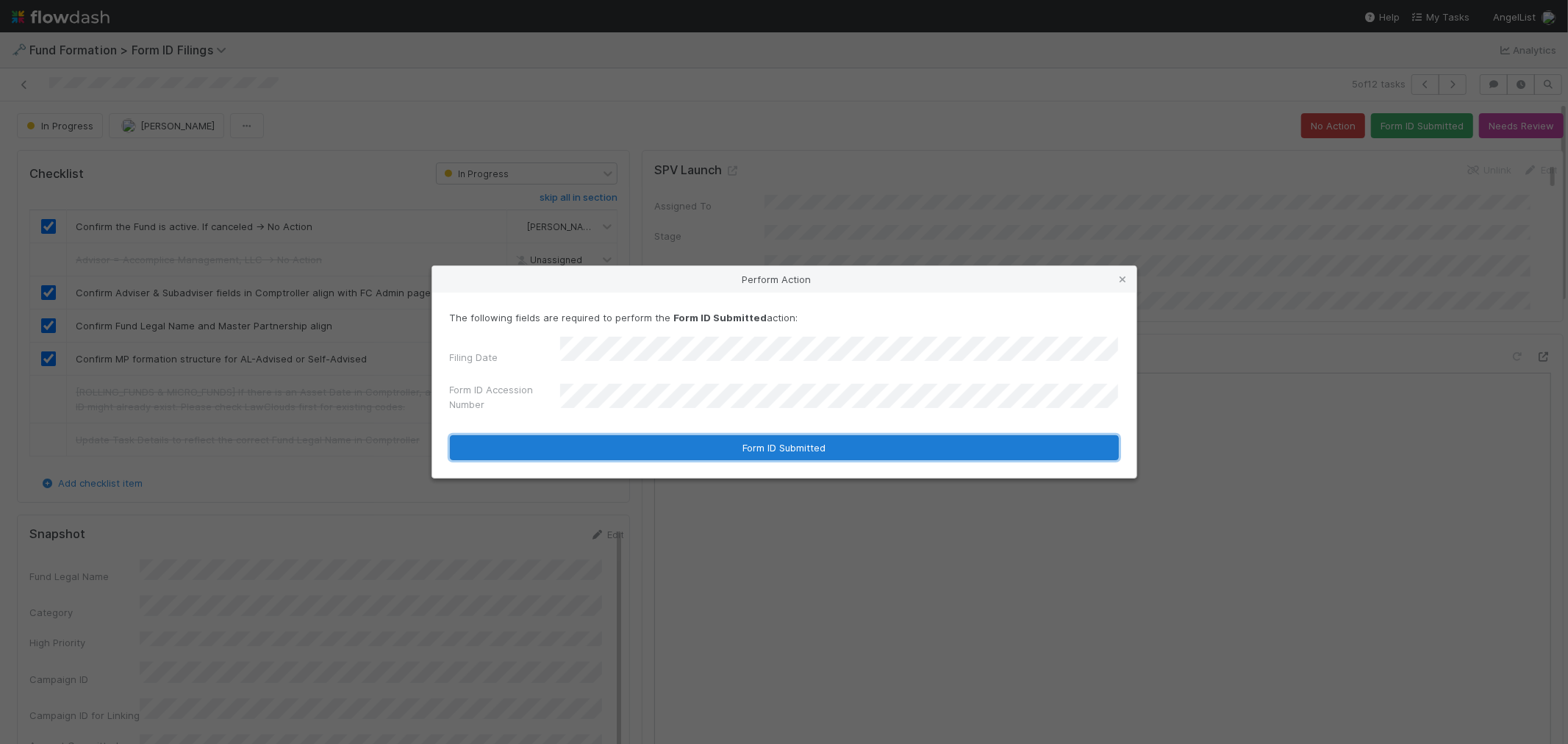
click at [647, 444] on button "Form ID Submitted" at bounding box center [784, 447] width 668 height 25
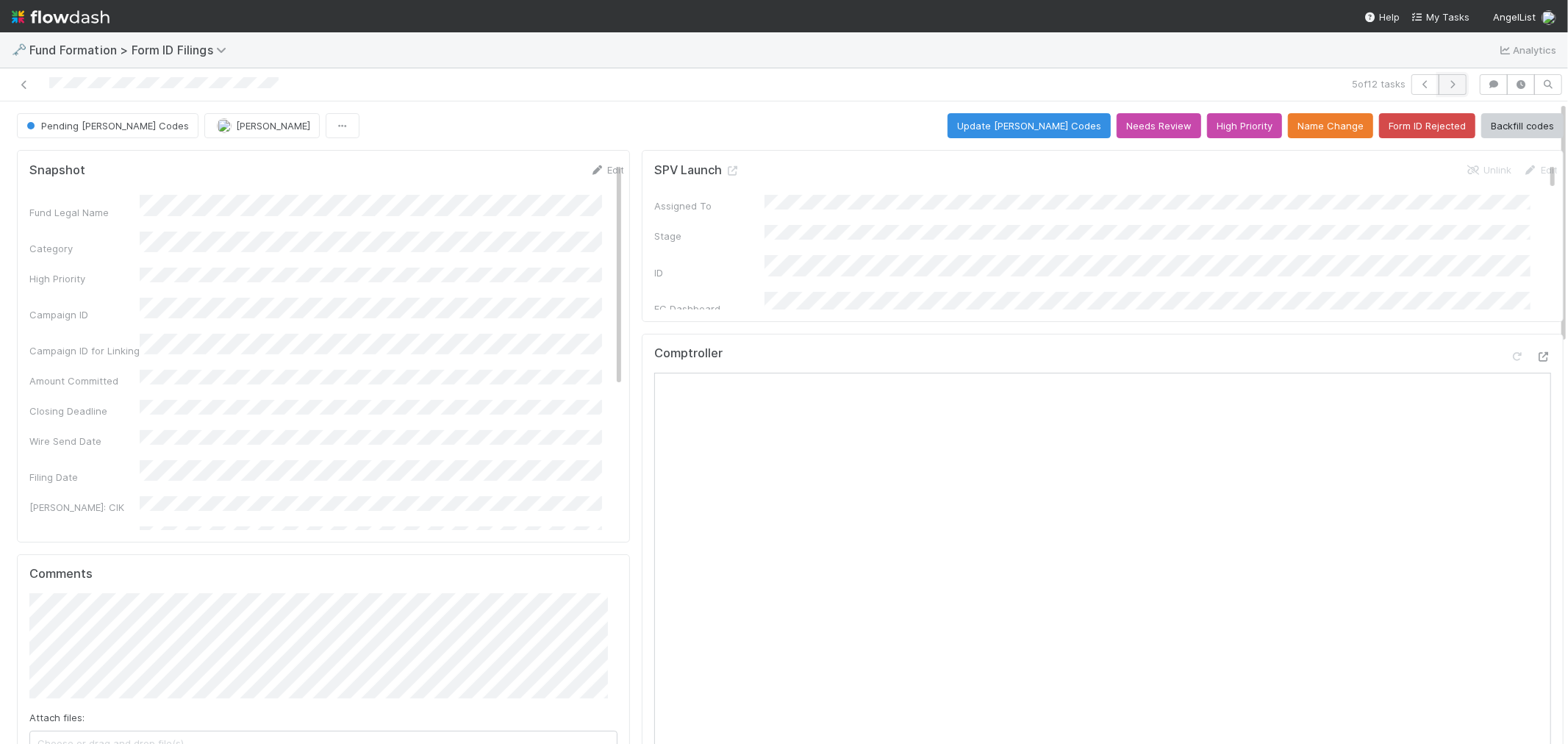
click at [1445, 85] on icon "button" at bounding box center [1452, 84] width 15 height 8
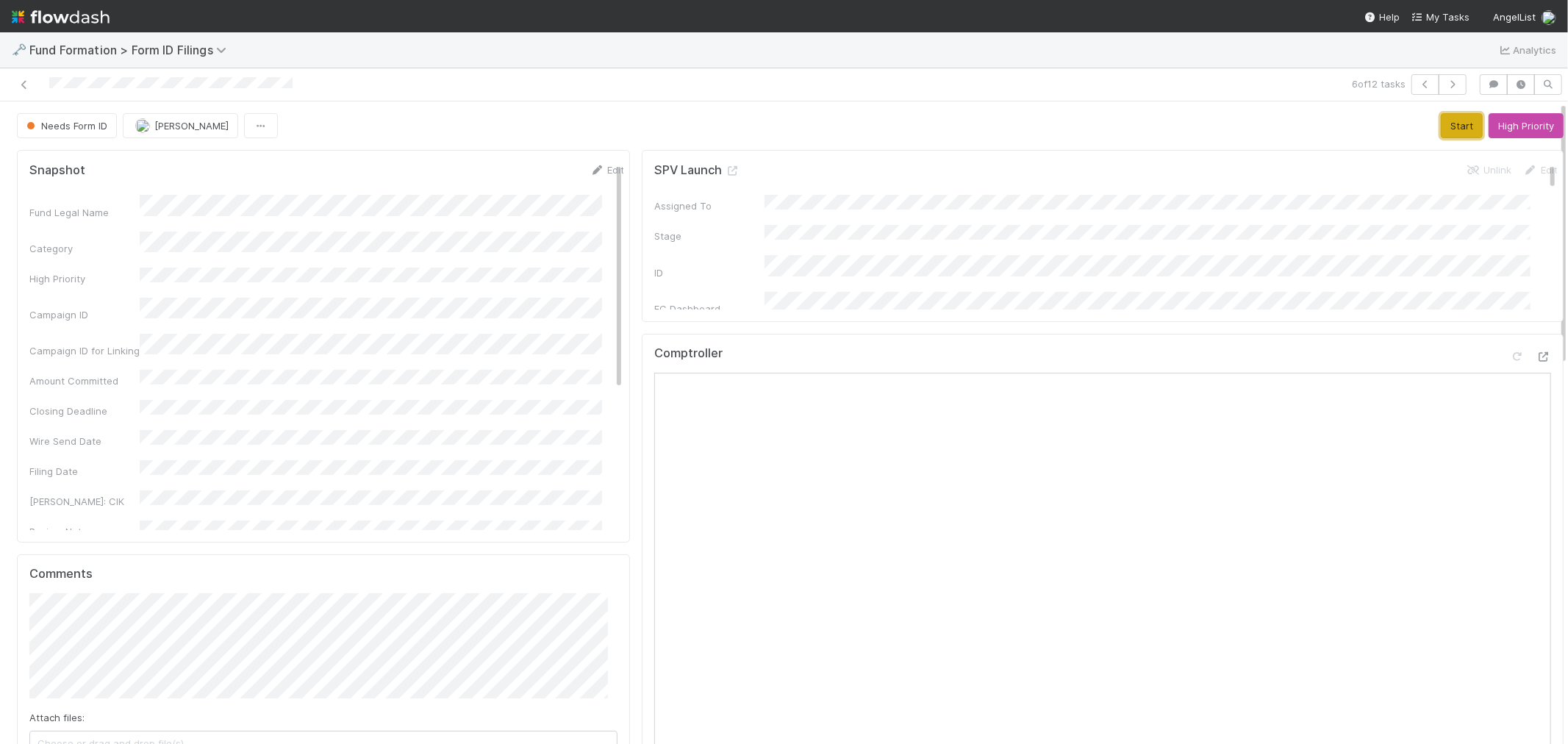
click at [1440, 126] on button "Start" at bounding box center [1461, 126] width 42 height 25
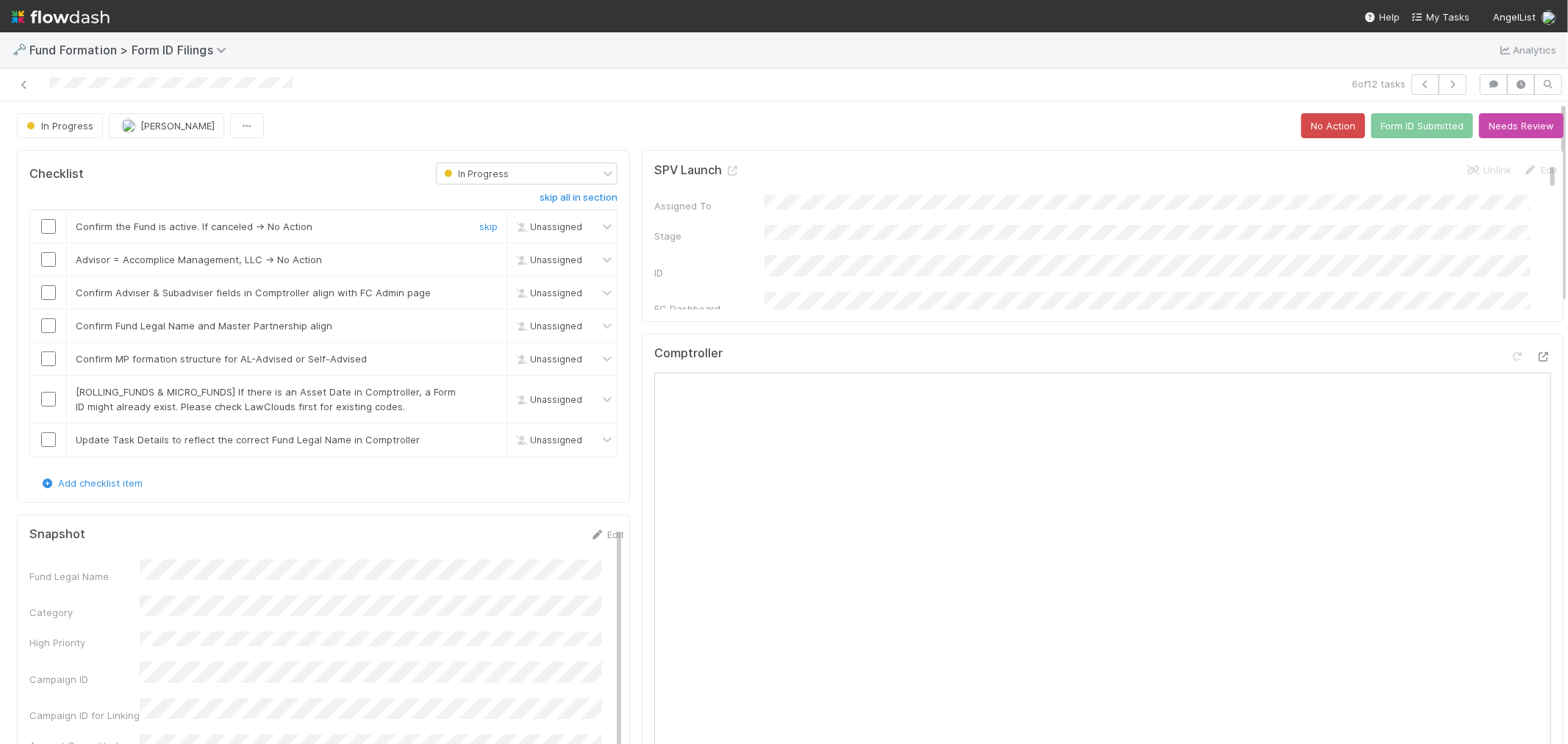
click at [45, 228] on input "checkbox" at bounding box center [48, 226] width 15 height 15
click at [479, 261] on link "skip" at bounding box center [488, 259] width 18 height 12
click at [45, 297] on input "checkbox" at bounding box center [48, 292] width 15 height 15
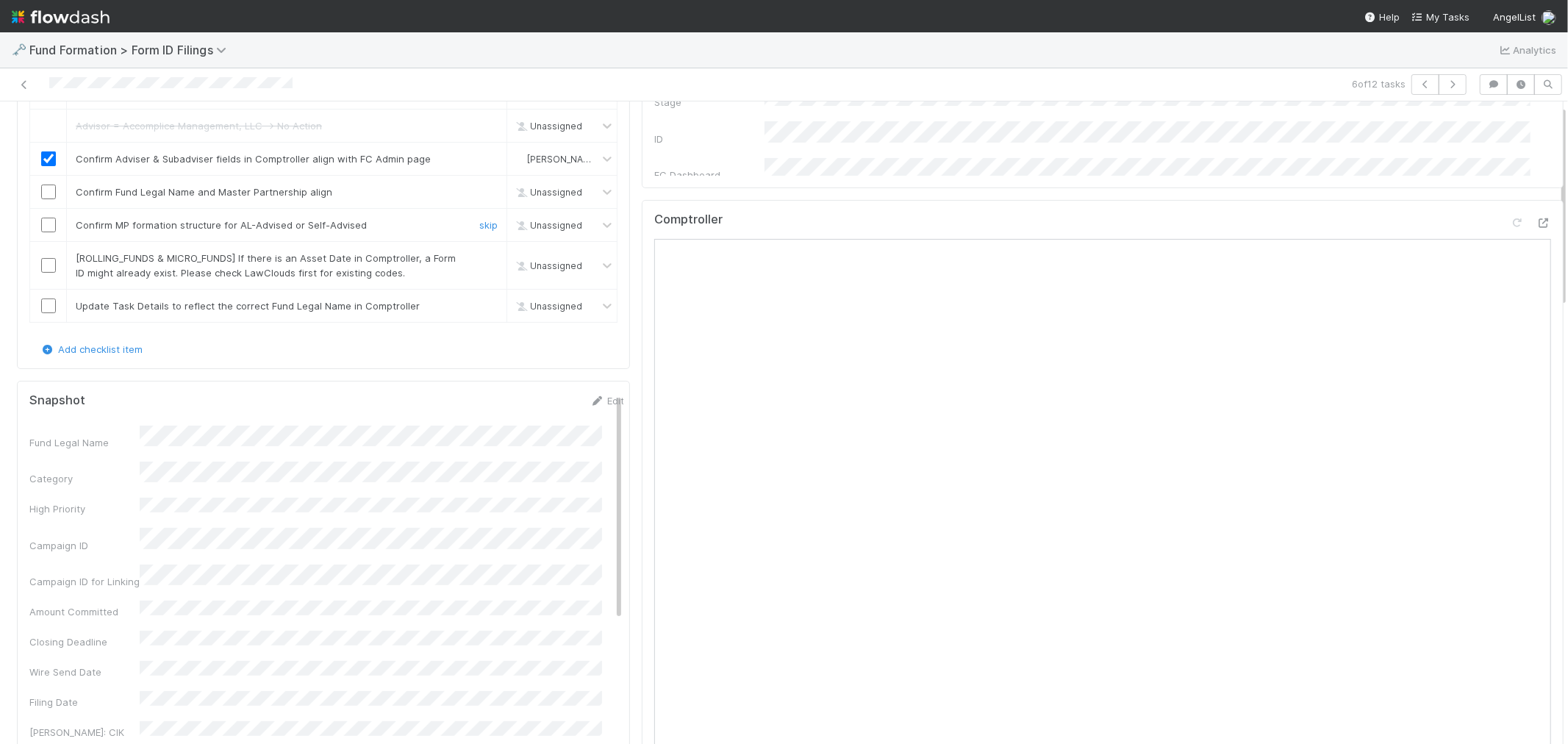
scroll to position [11, 0]
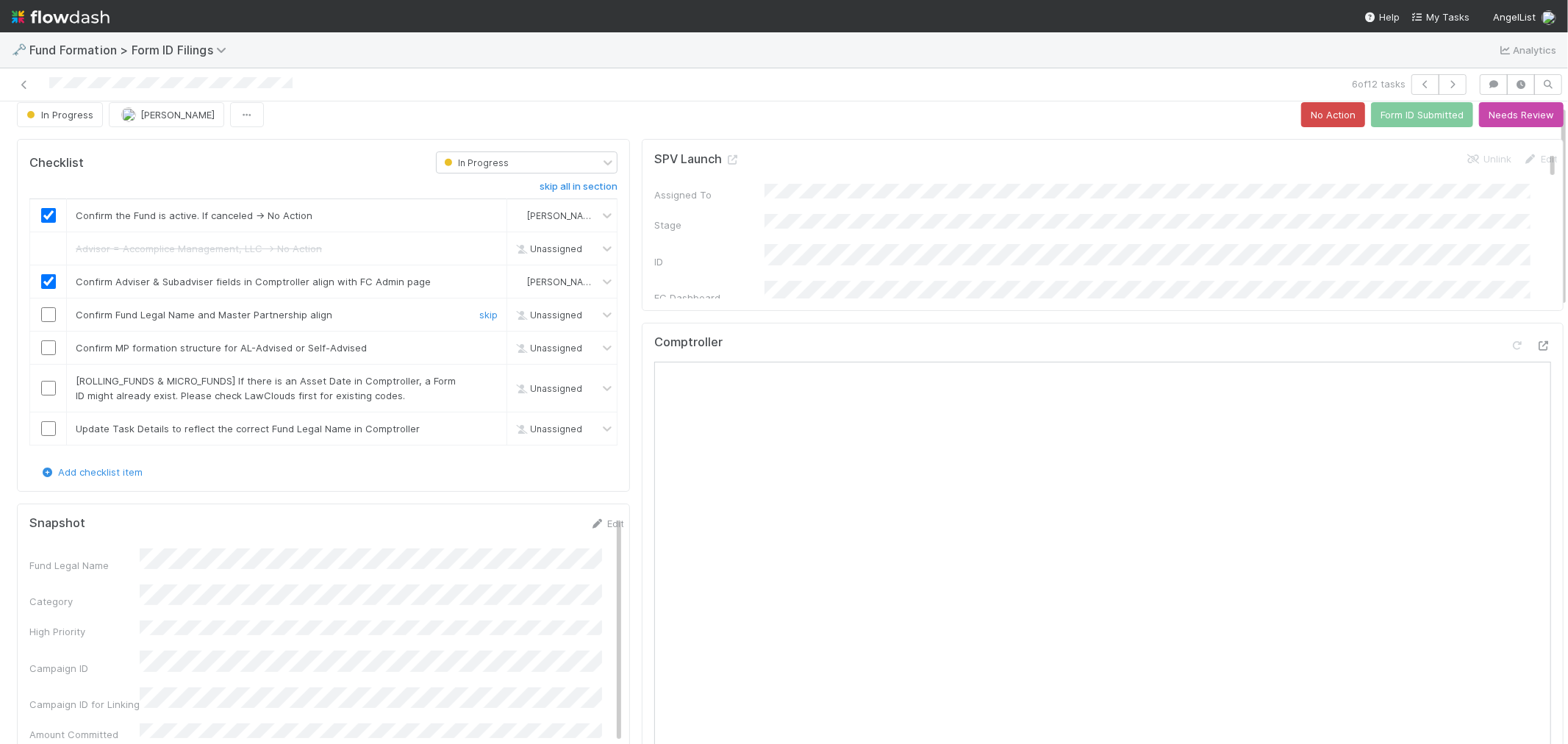
click at [56, 307] on div at bounding box center [48, 314] width 36 height 15
click at [42, 313] on input "checkbox" at bounding box center [48, 314] width 15 height 15
click at [50, 346] on input "checkbox" at bounding box center [48, 347] width 15 height 15
click at [479, 380] on link "skip" at bounding box center [488, 380] width 18 height 12
click at [481, 427] on link "skip" at bounding box center [488, 428] width 18 height 12
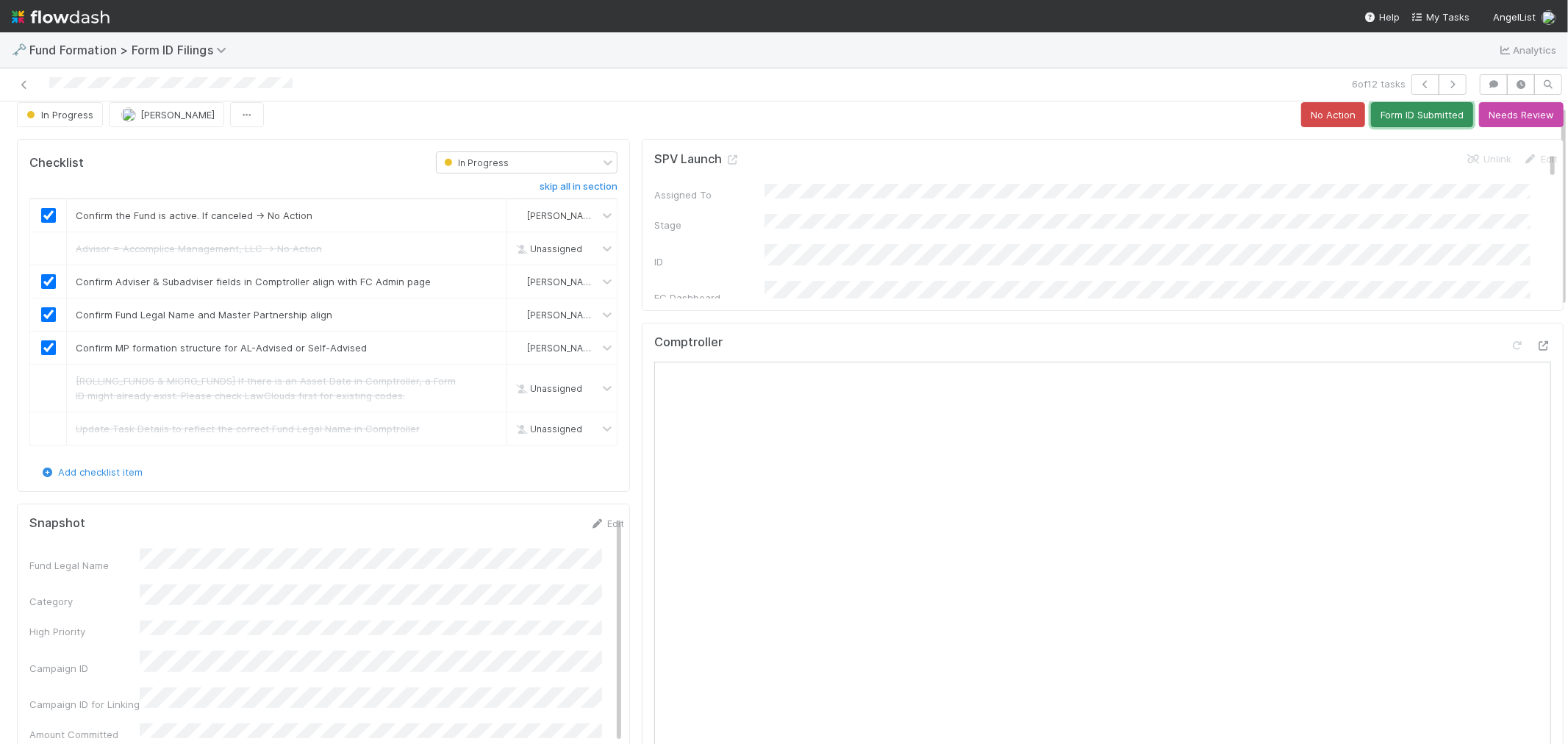
click at [1405, 120] on button "Form ID Submitted" at bounding box center [1422, 115] width 102 height 25
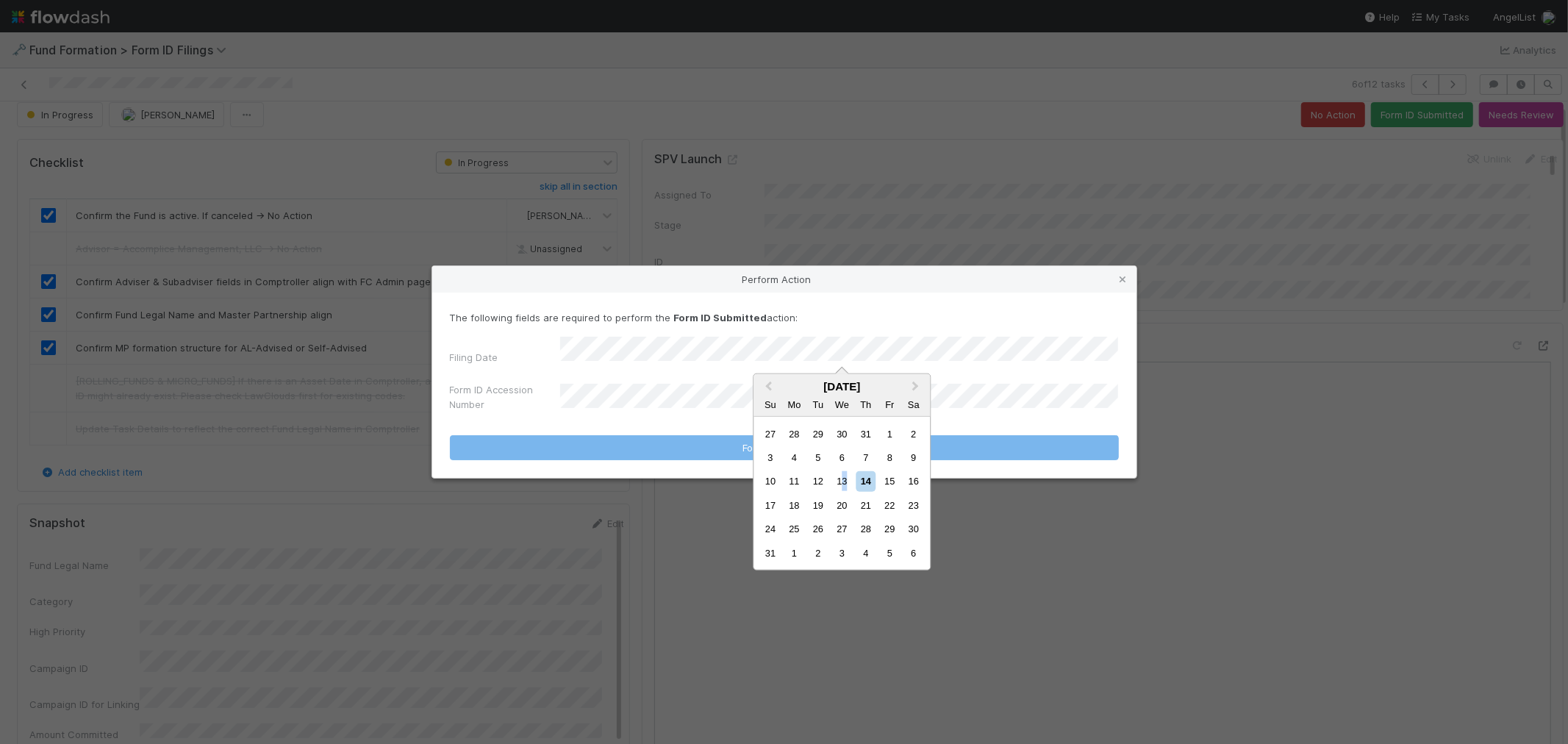
drag, startPoint x: 846, startPoint y: 483, endPoint x: 762, endPoint y: 483, distance: 84.0
click at [843, 483] on div "13" at bounding box center [842, 481] width 20 height 20
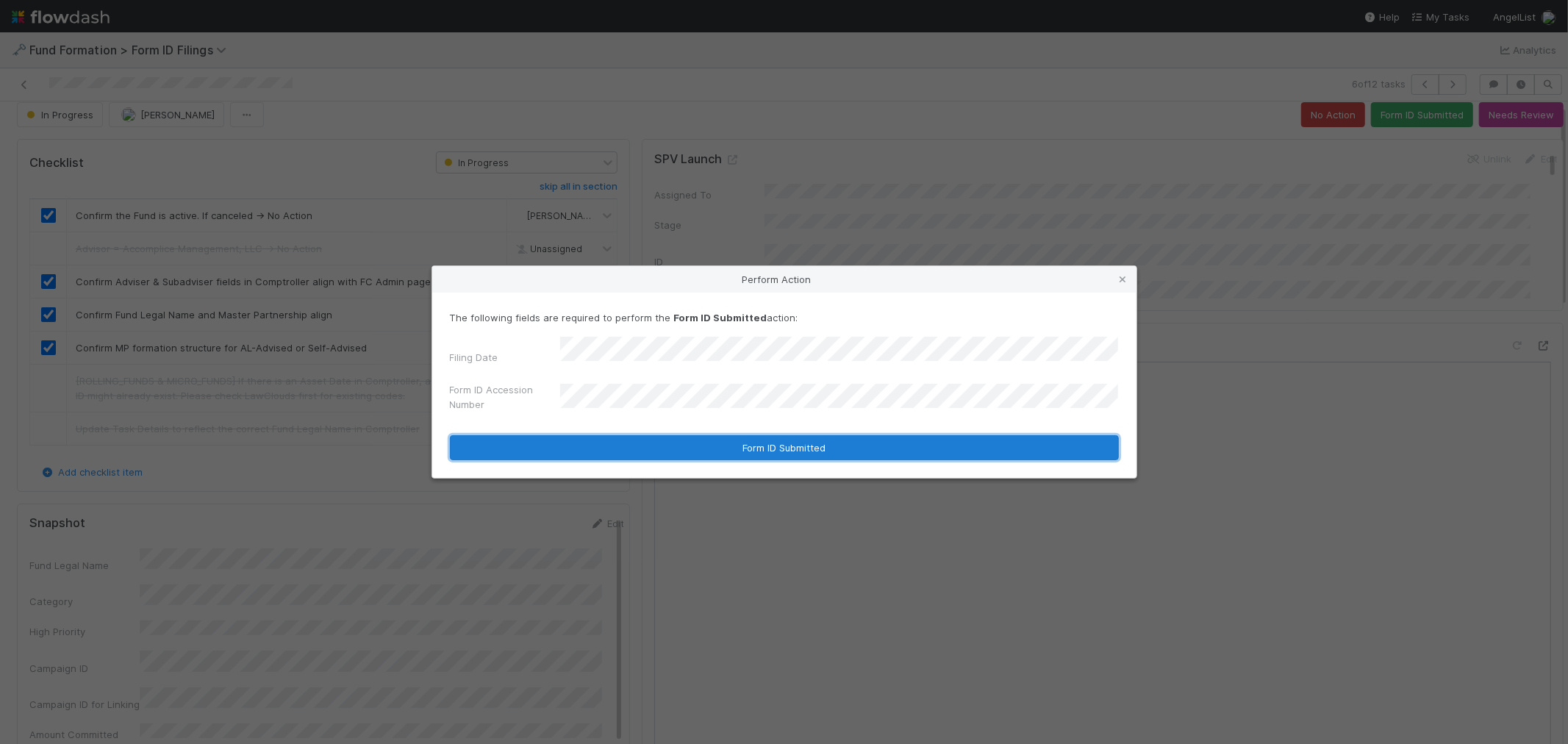
click at [621, 442] on button "Form ID Submitted" at bounding box center [784, 447] width 668 height 25
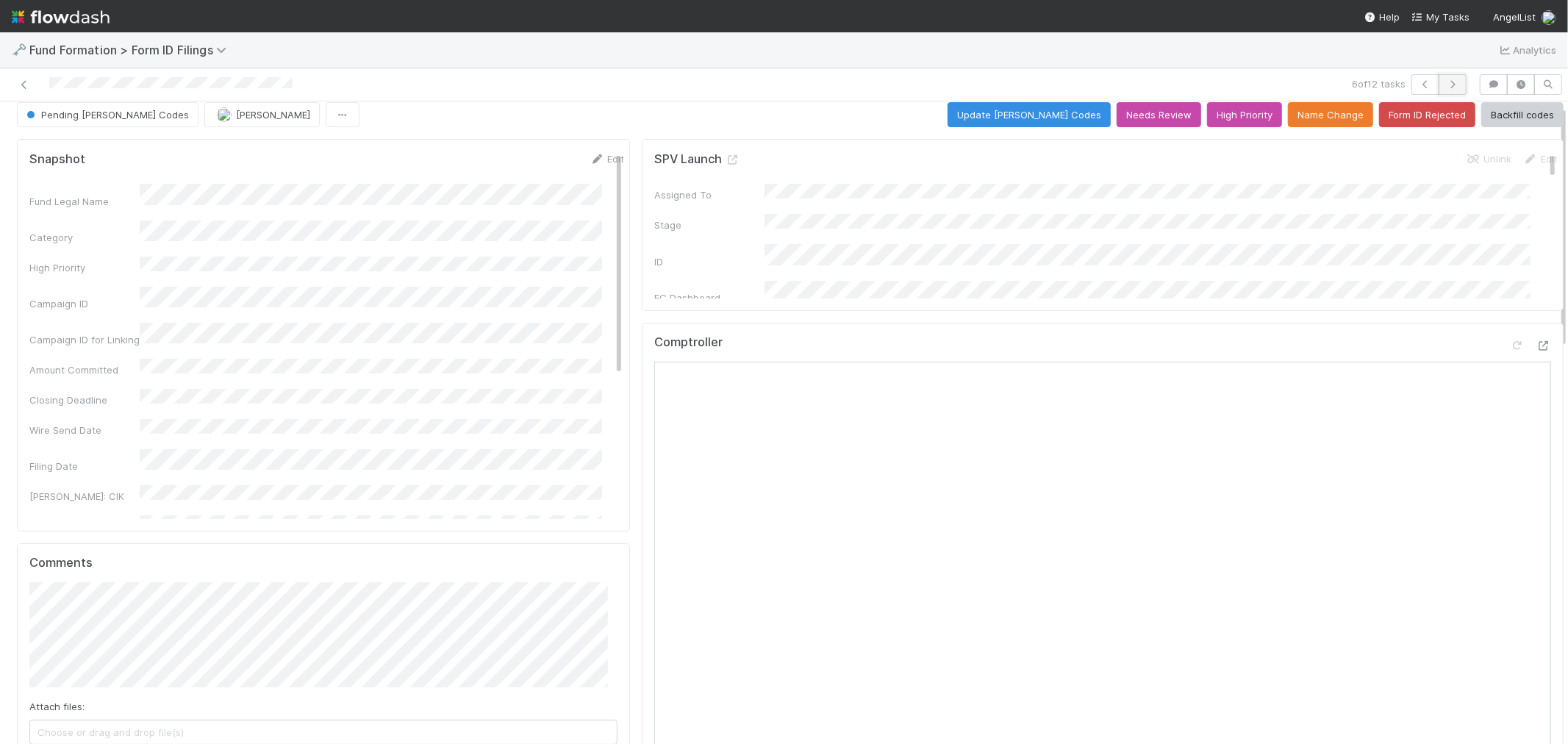
click at [1445, 84] on icon "button" at bounding box center [1452, 84] width 15 height 8
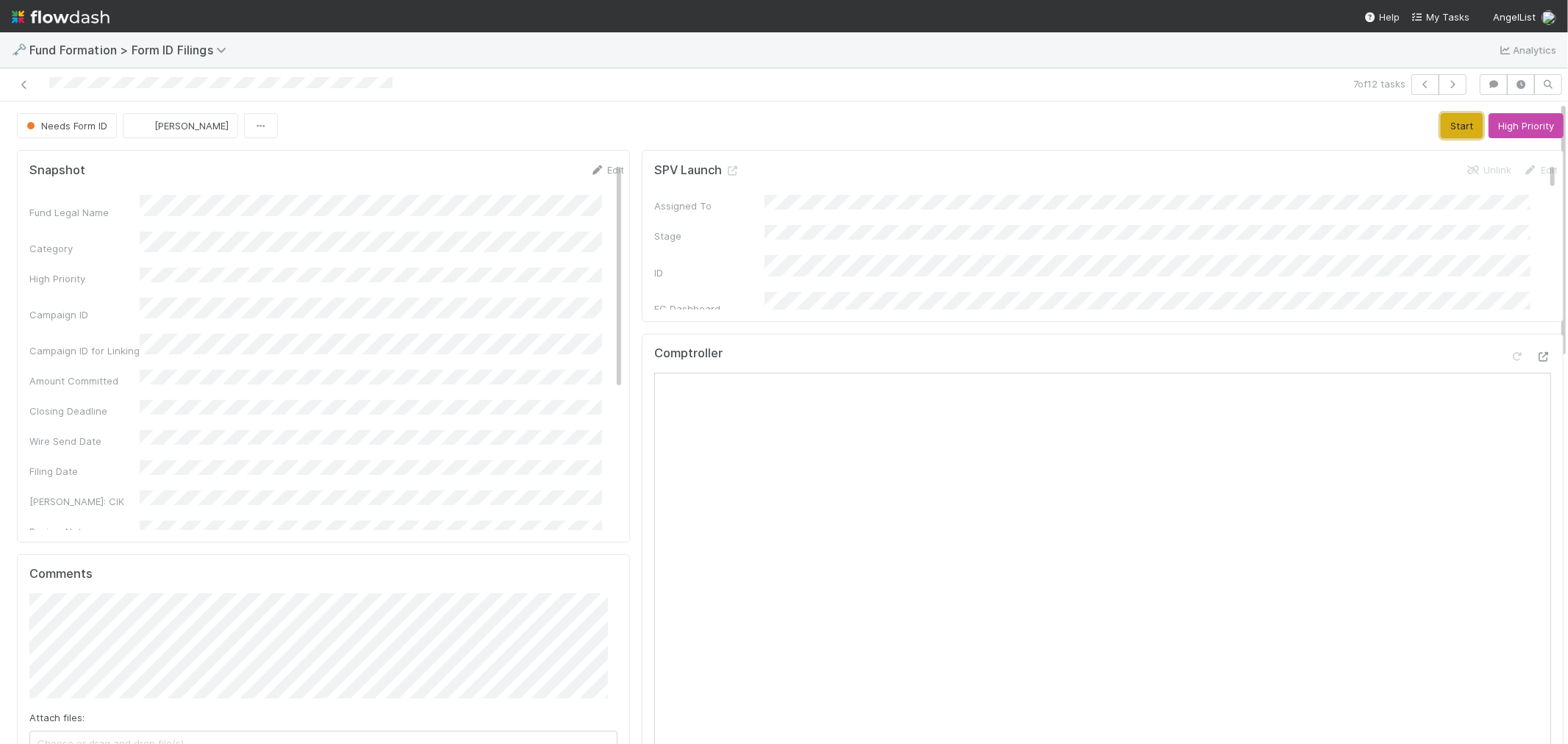
click at [1440, 116] on button "Start" at bounding box center [1461, 126] width 42 height 25
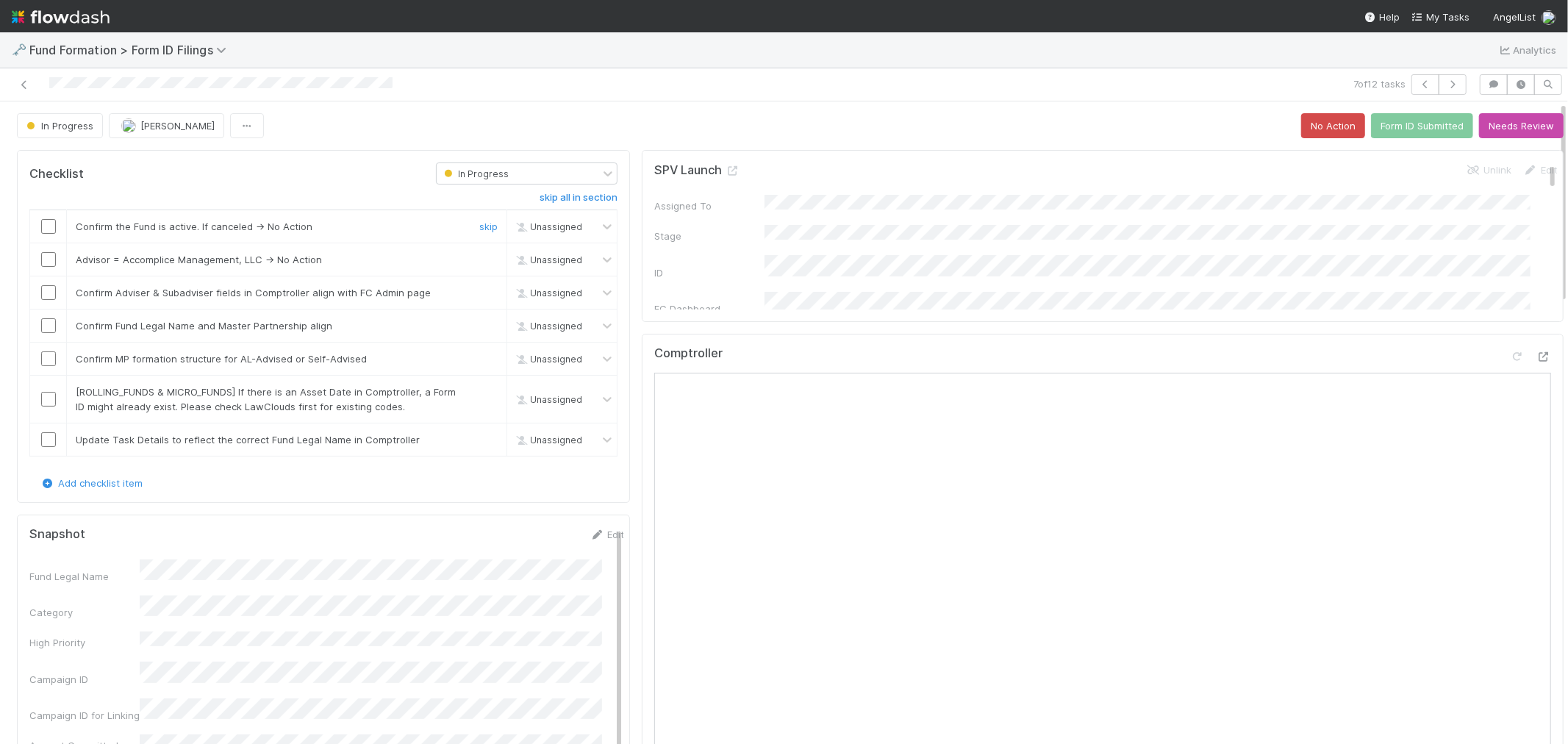
click at [44, 226] on input "checkbox" at bounding box center [48, 226] width 15 height 15
click at [481, 258] on link "skip" at bounding box center [488, 259] width 18 height 12
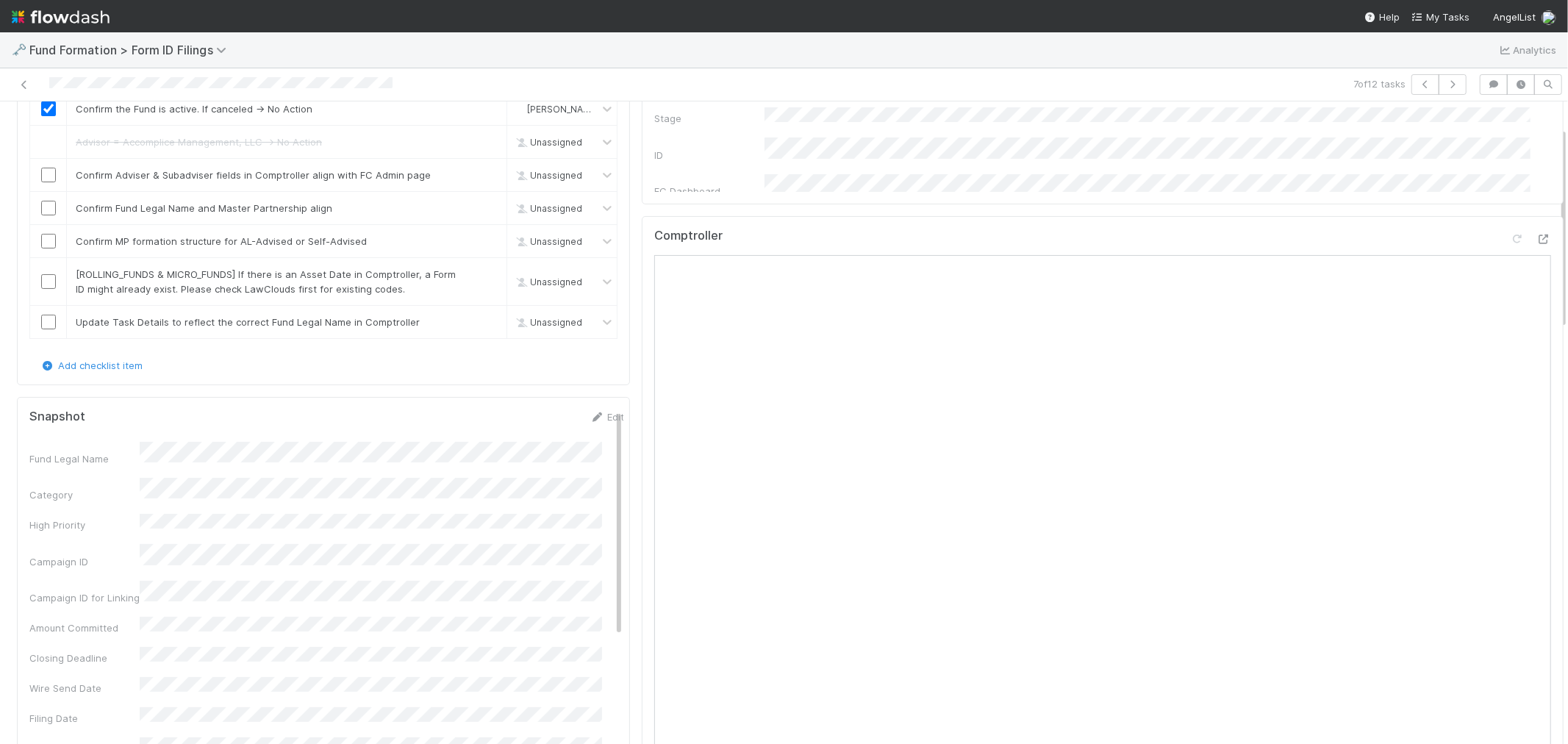
scroll to position [82, 0]
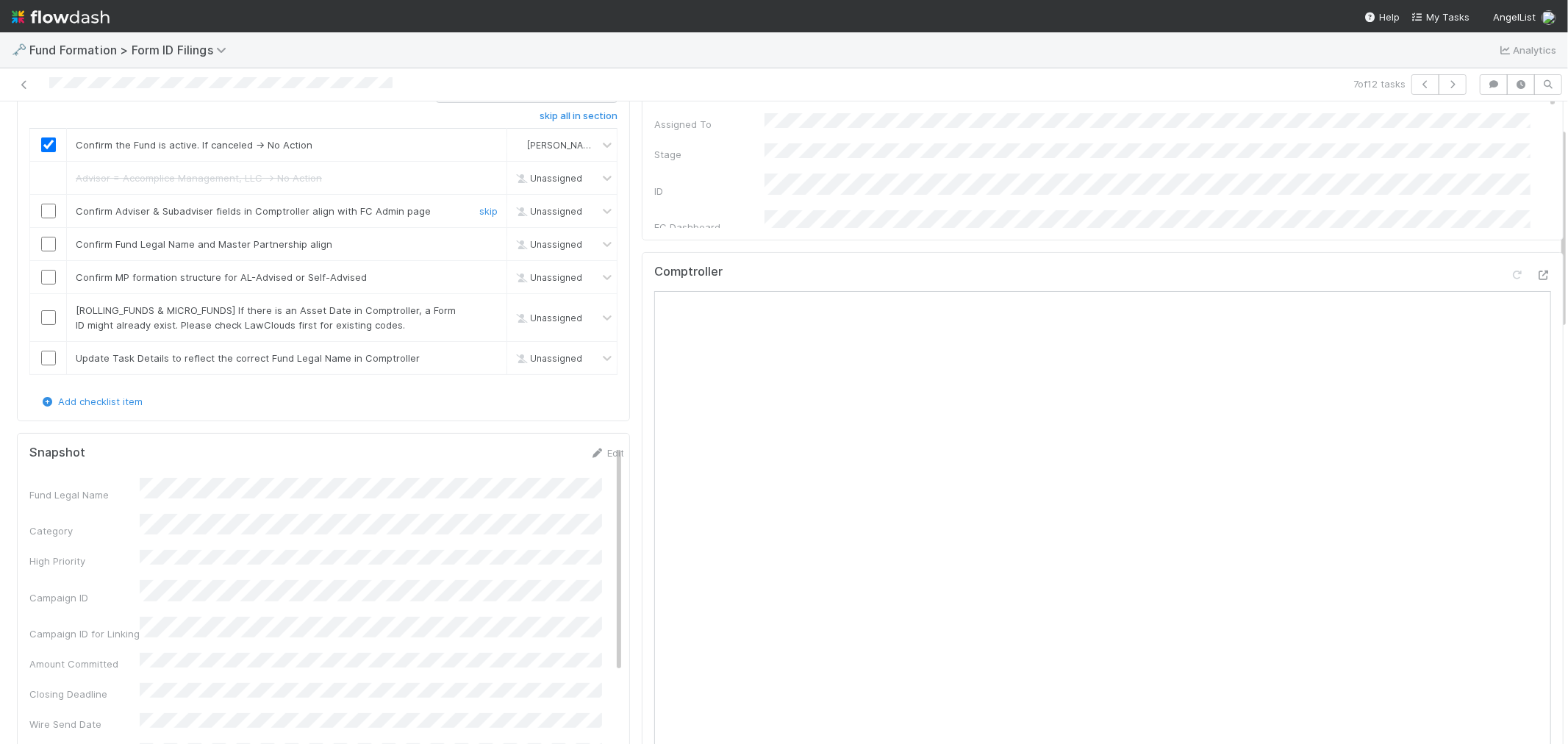
click at [49, 216] on input "checkbox" at bounding box center [48, 210] width 15 height 15
click at [49, 236] on td at bounding box center [49, 244] width 37 height 33
click at [49, 240] on input "checkbox" at bounding box center [48, 243] width 15 height 15
click at [52, 282] on input "checkbox" at bounding box center [48, 276] width 15 height 15
checkbox input "true"
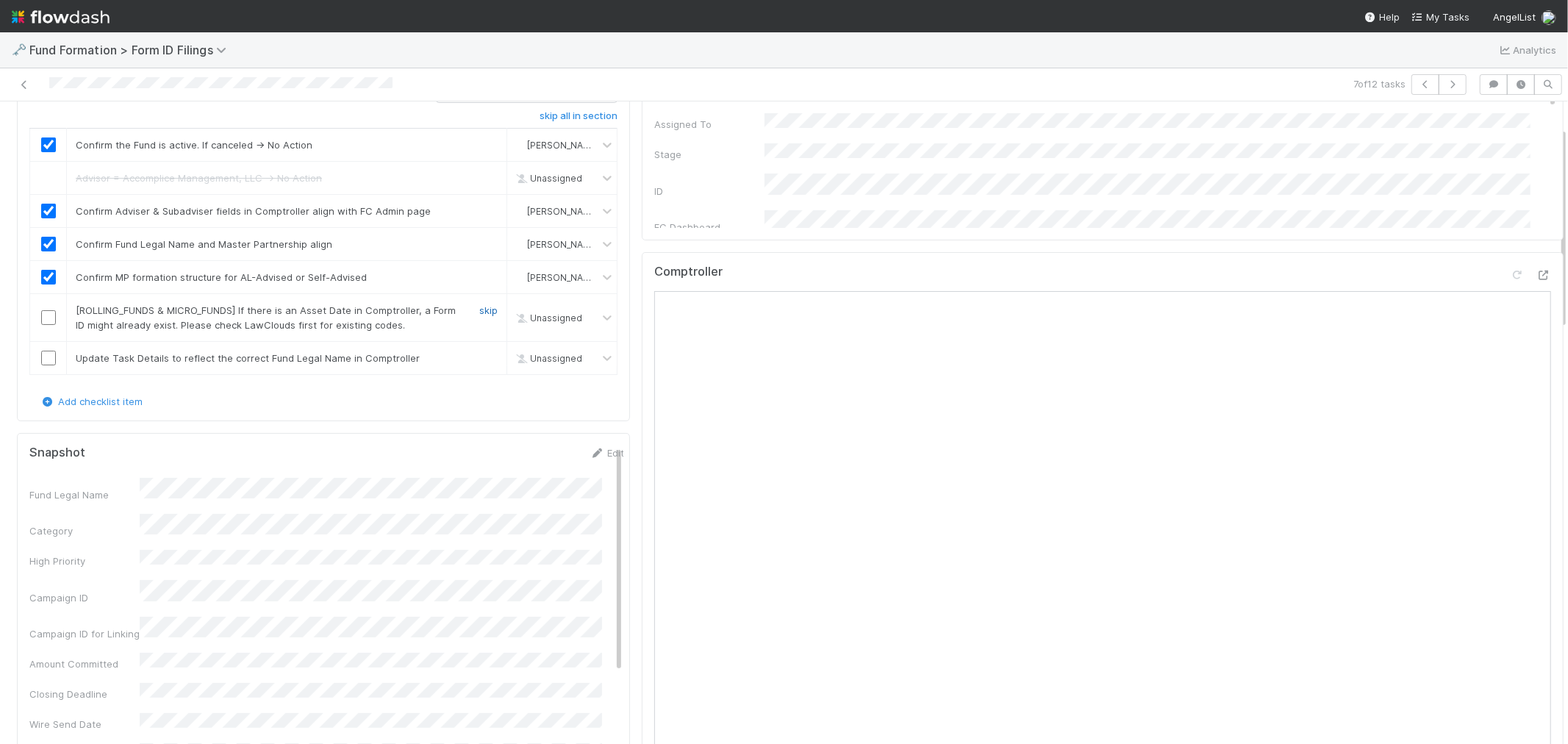
click at [479, 310] on link "skip" at bounding box center [488, 310] width 18 height 12
click at [481, 356] on link "skip" at bounding box center [488, 357] width 18 height 12
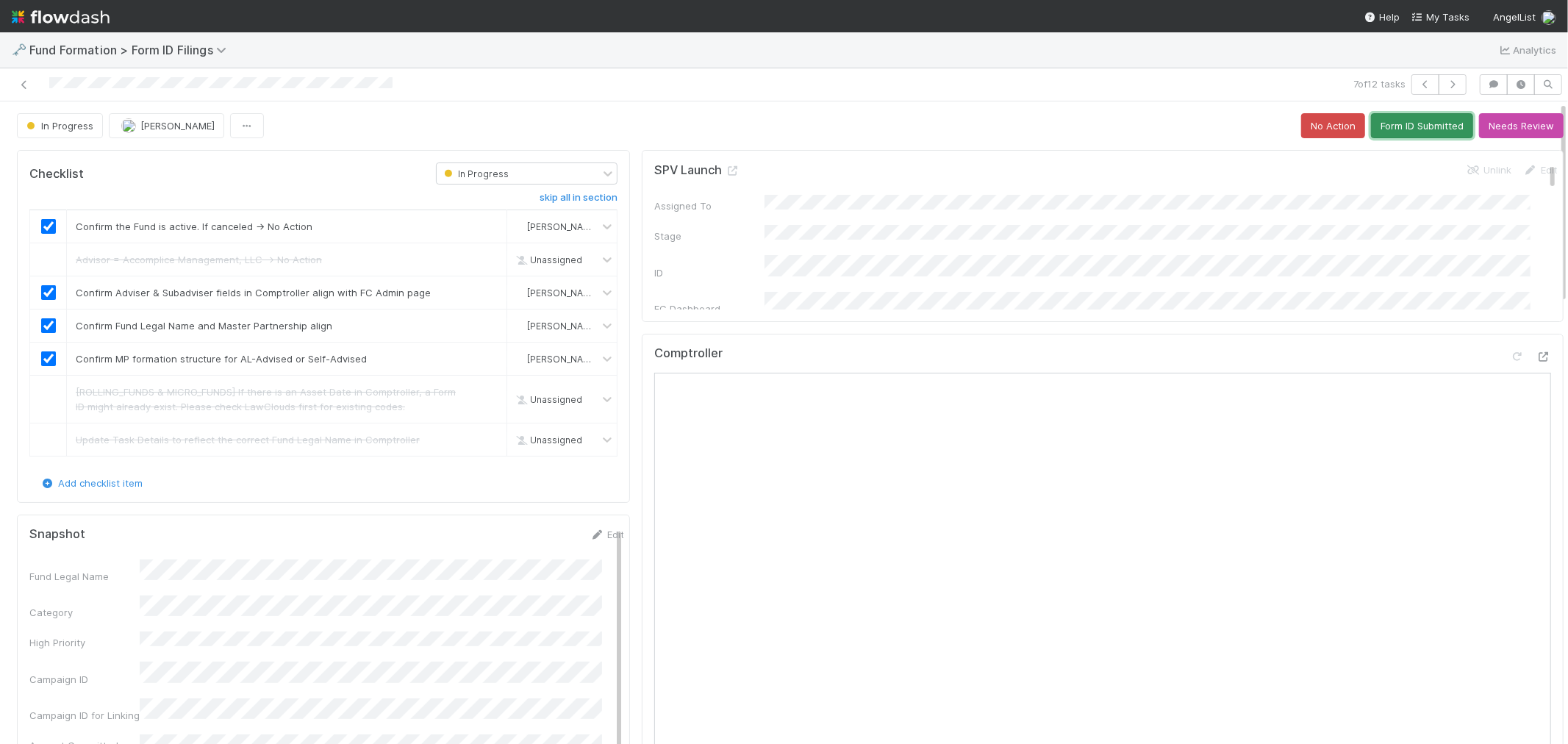
click at [1382, 129] on button "Form ID Submitted" at bounding box center [1422, 126] width 102 height 25
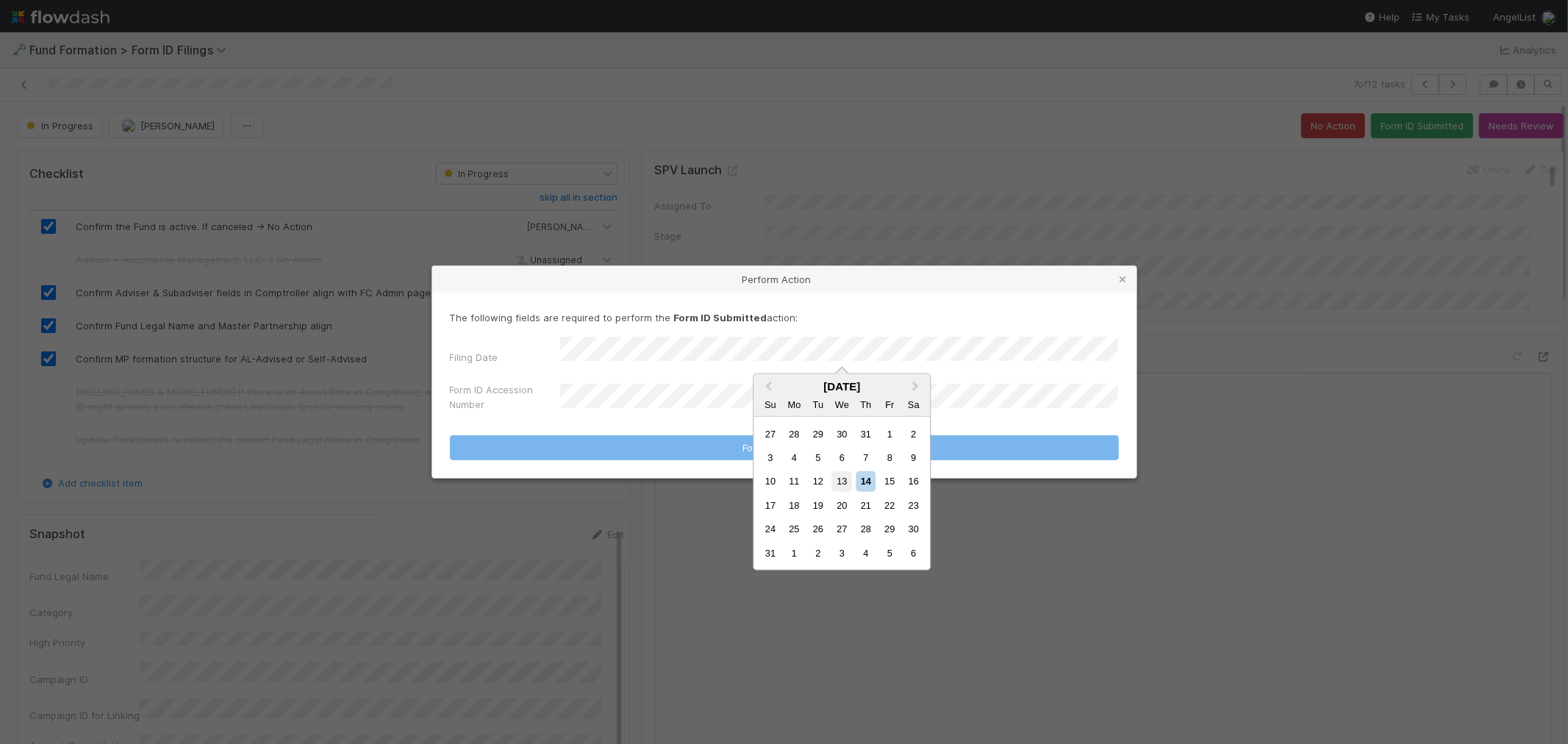
click at [848, 478] on div "13" at bounding box center [842, 481] width 20 height 20
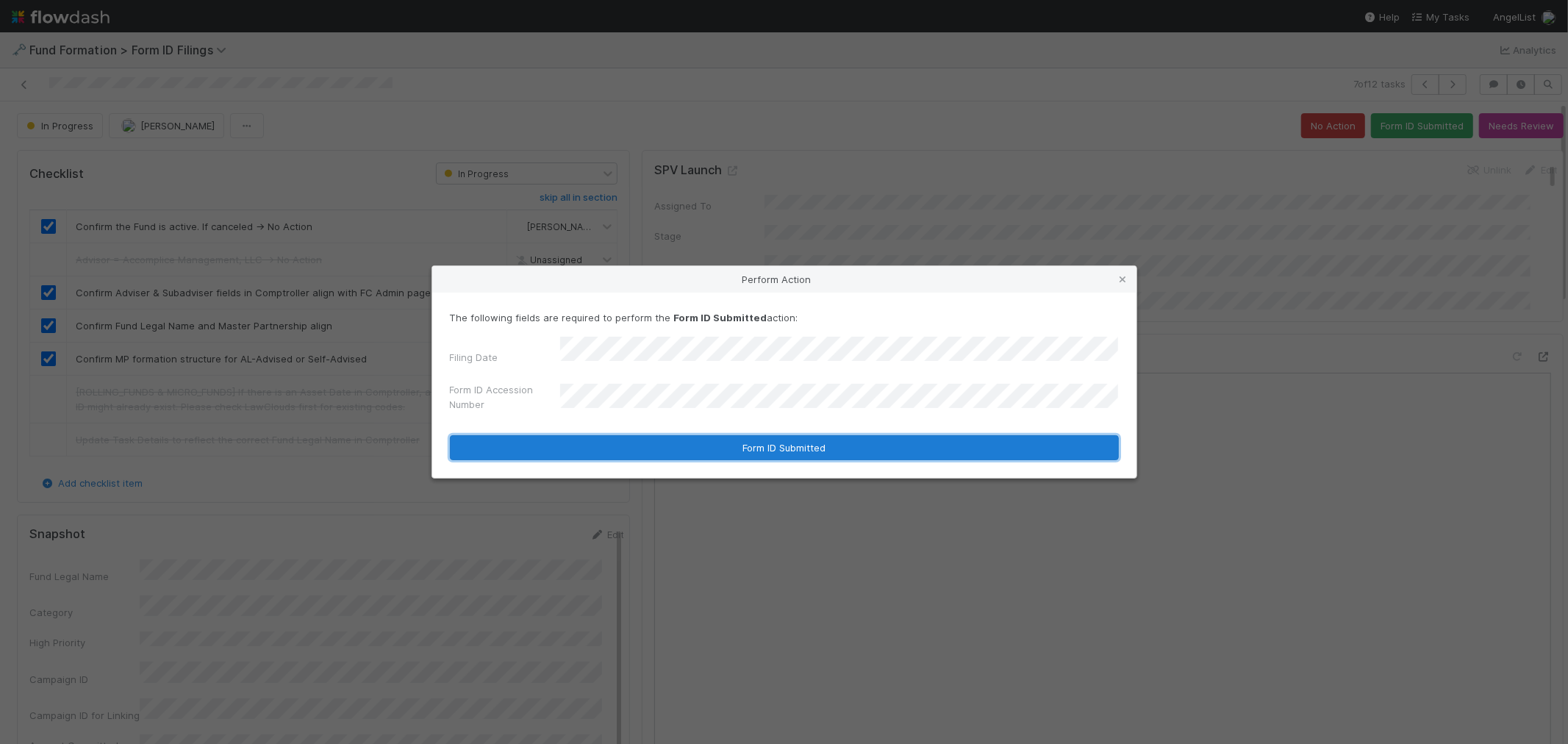
click at [705, 451] on button "Form ID Submitted" at bounding box center [784, 447] width 668 height 25
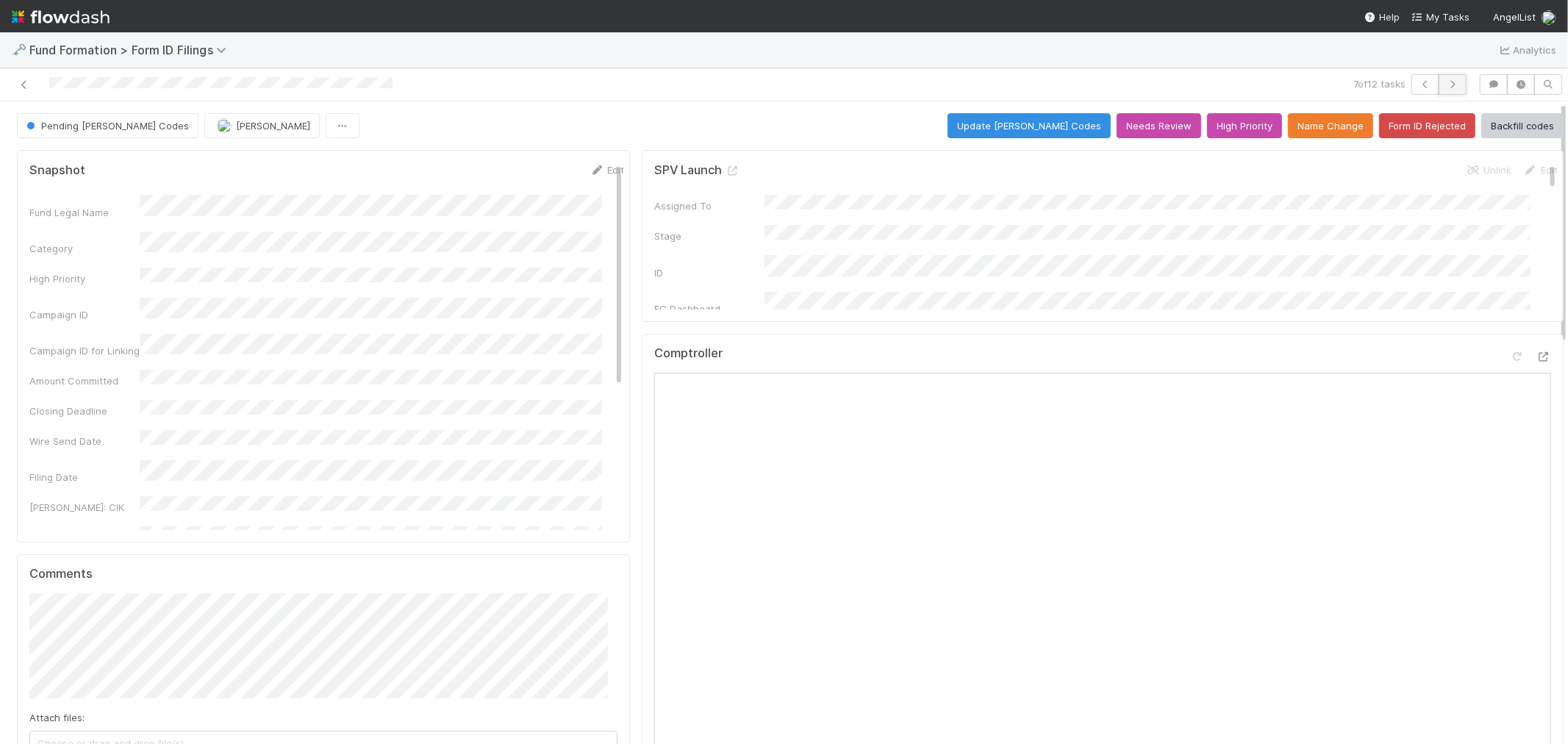
click at [1450, 78] on button "button" at bounding box center [1452, 84] width 28 height 21
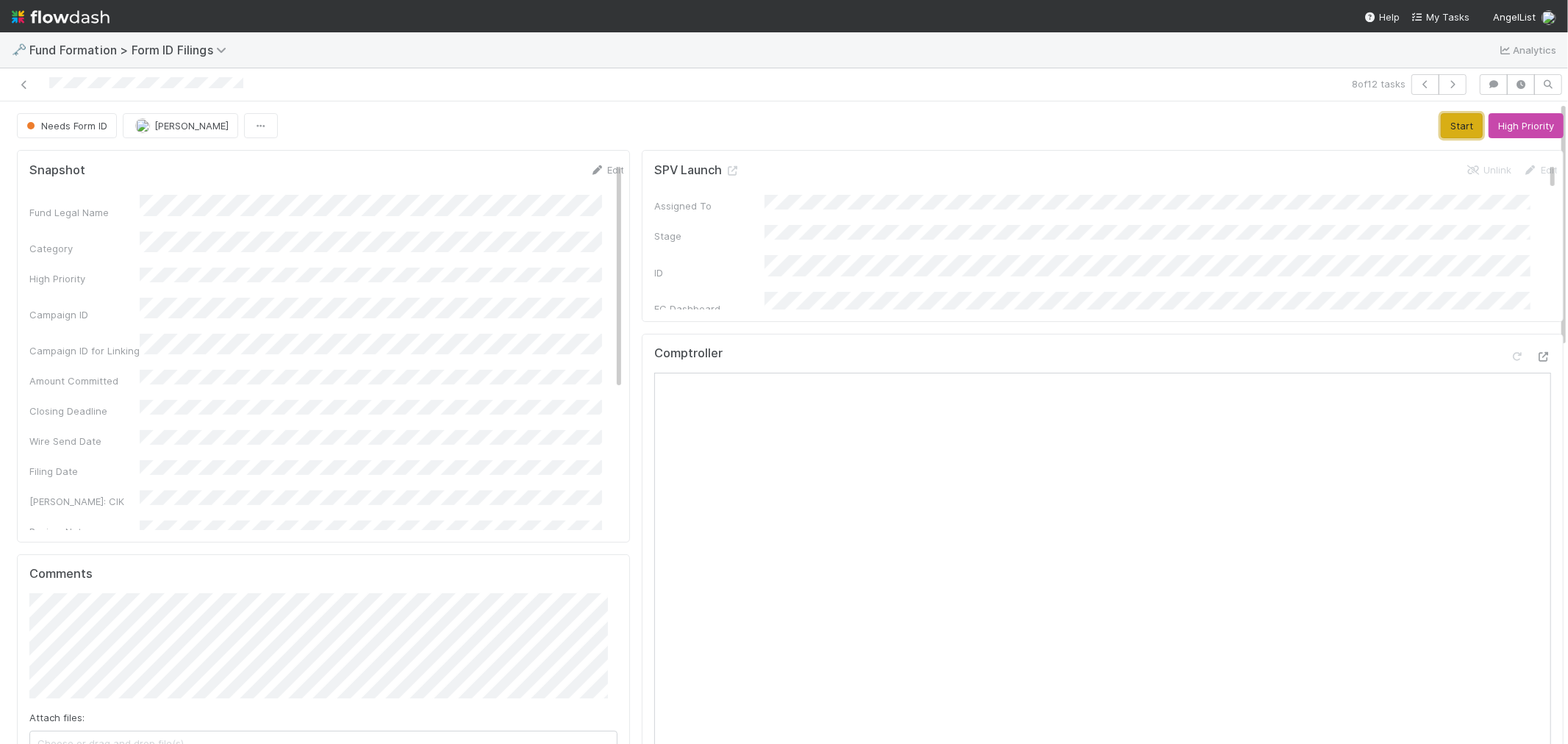
click at [1440, 122] on button "Start" at bounding box center [1461, 126] width 42 height 25
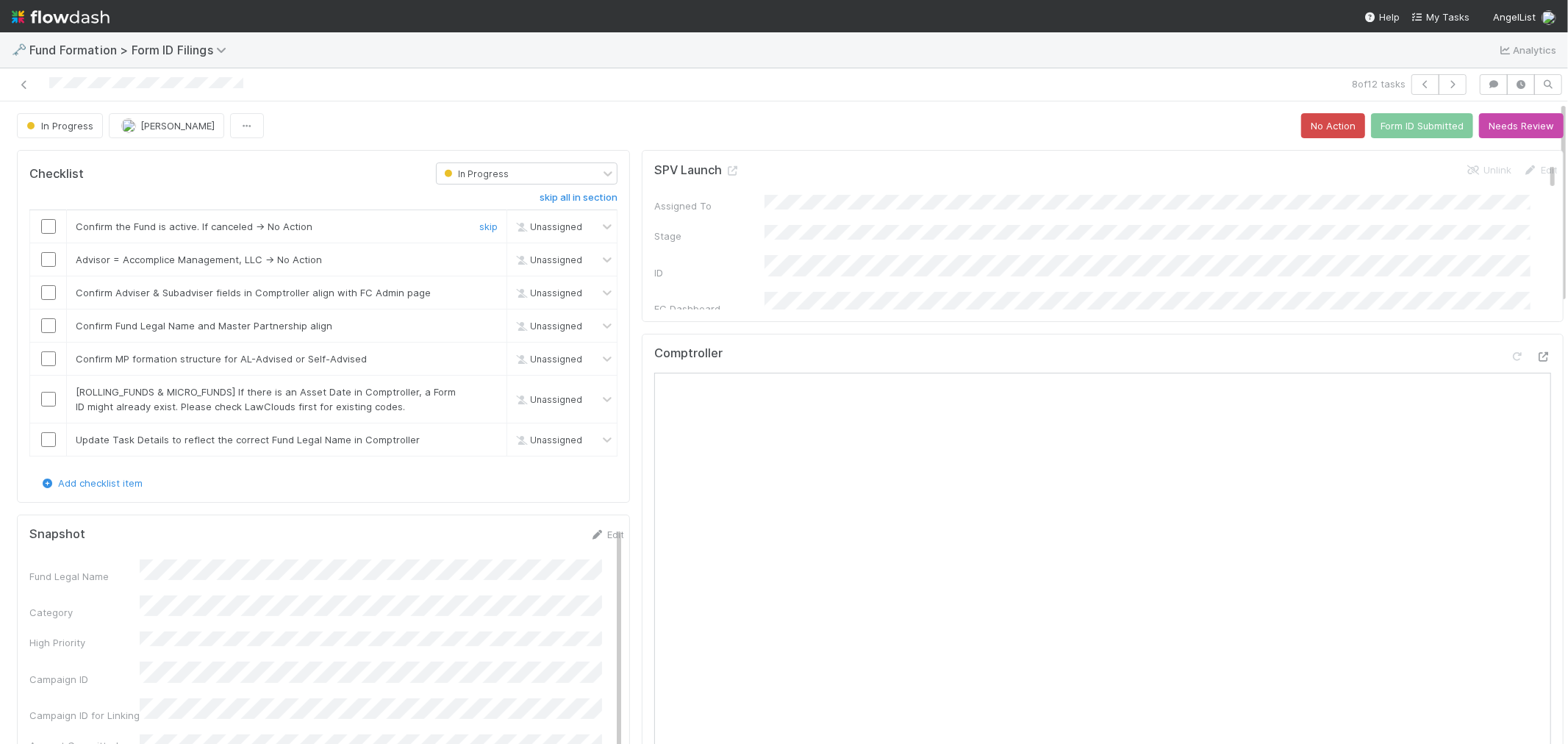
click at [41, 222] on input "checkbox" at bounding box center [48, 226] width 15 height 15
click at [479, 258] on link "skip" at bounding box center [488, 259] width 18 height 12
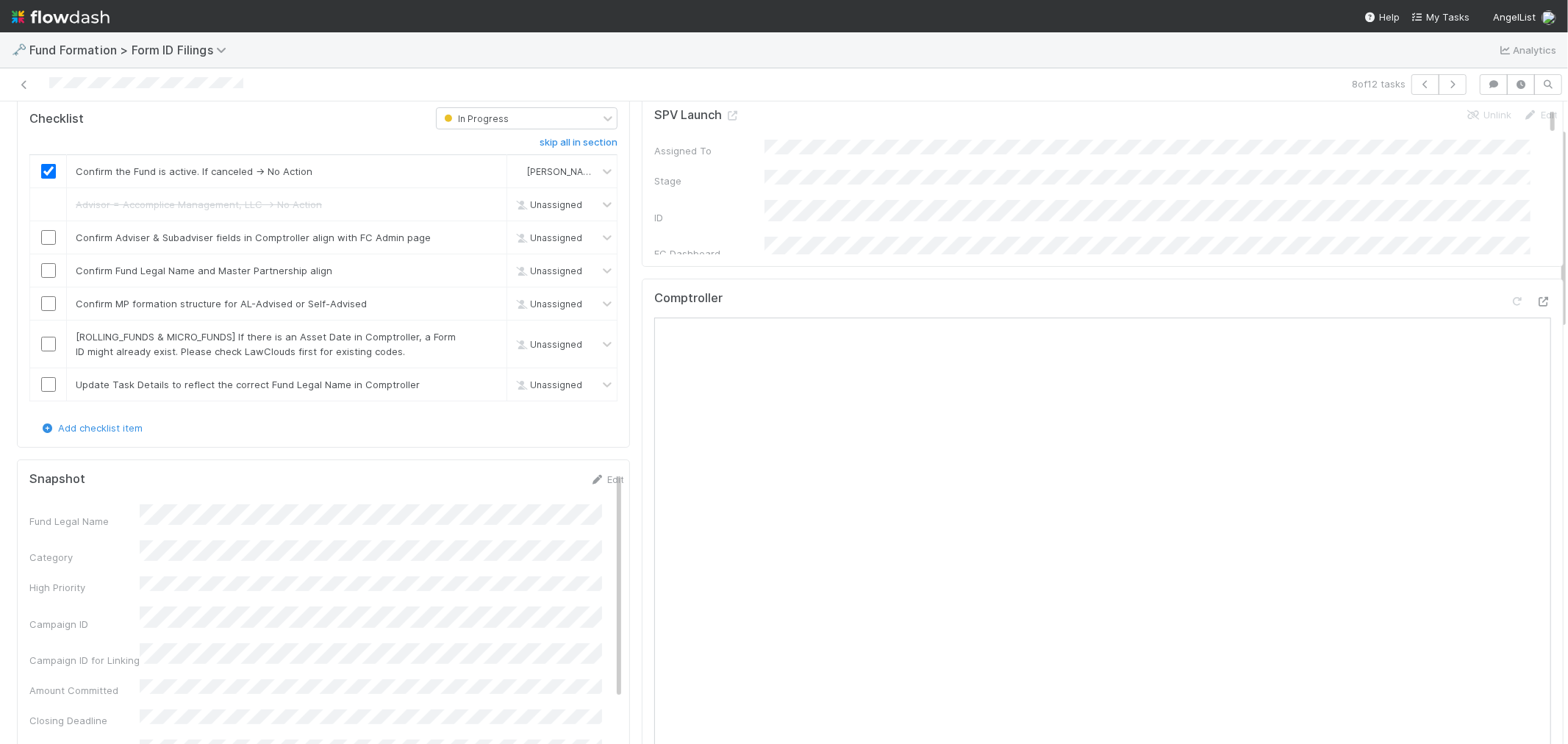
scroll to position [82, 0]
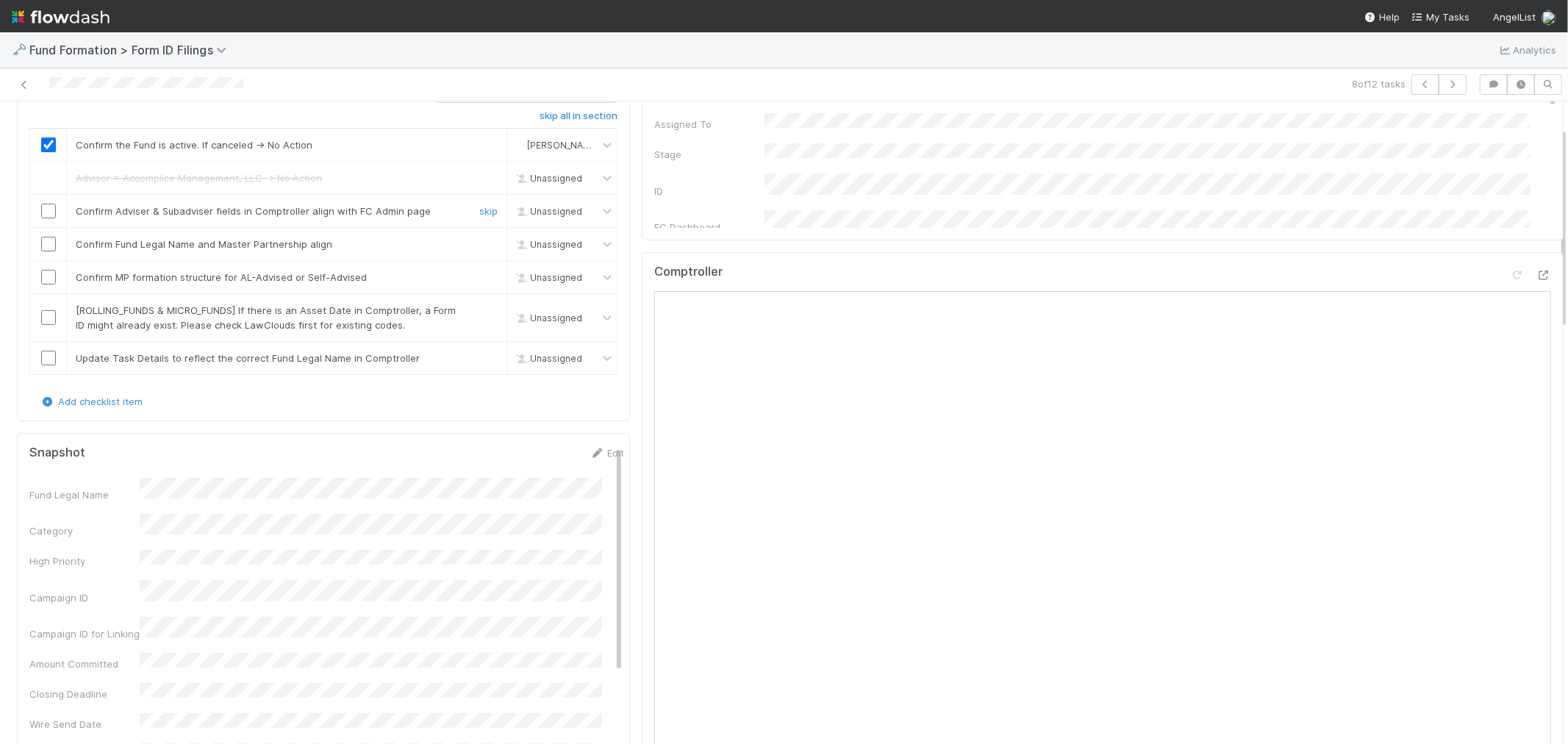
click at [49, 209] on input "checkbox" at bounding box center [48, 210] width 15 height 15
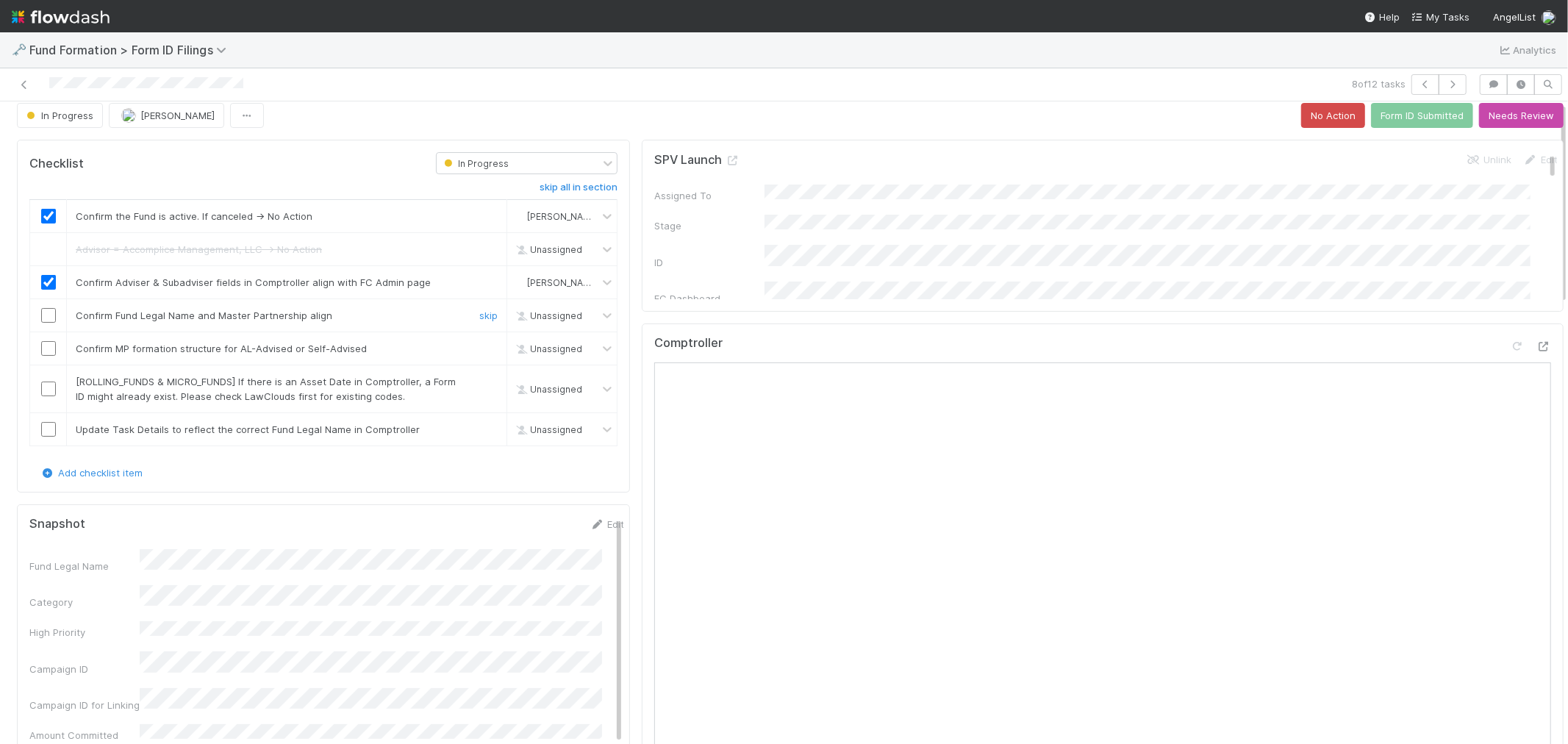
scroll to position [0, 0]
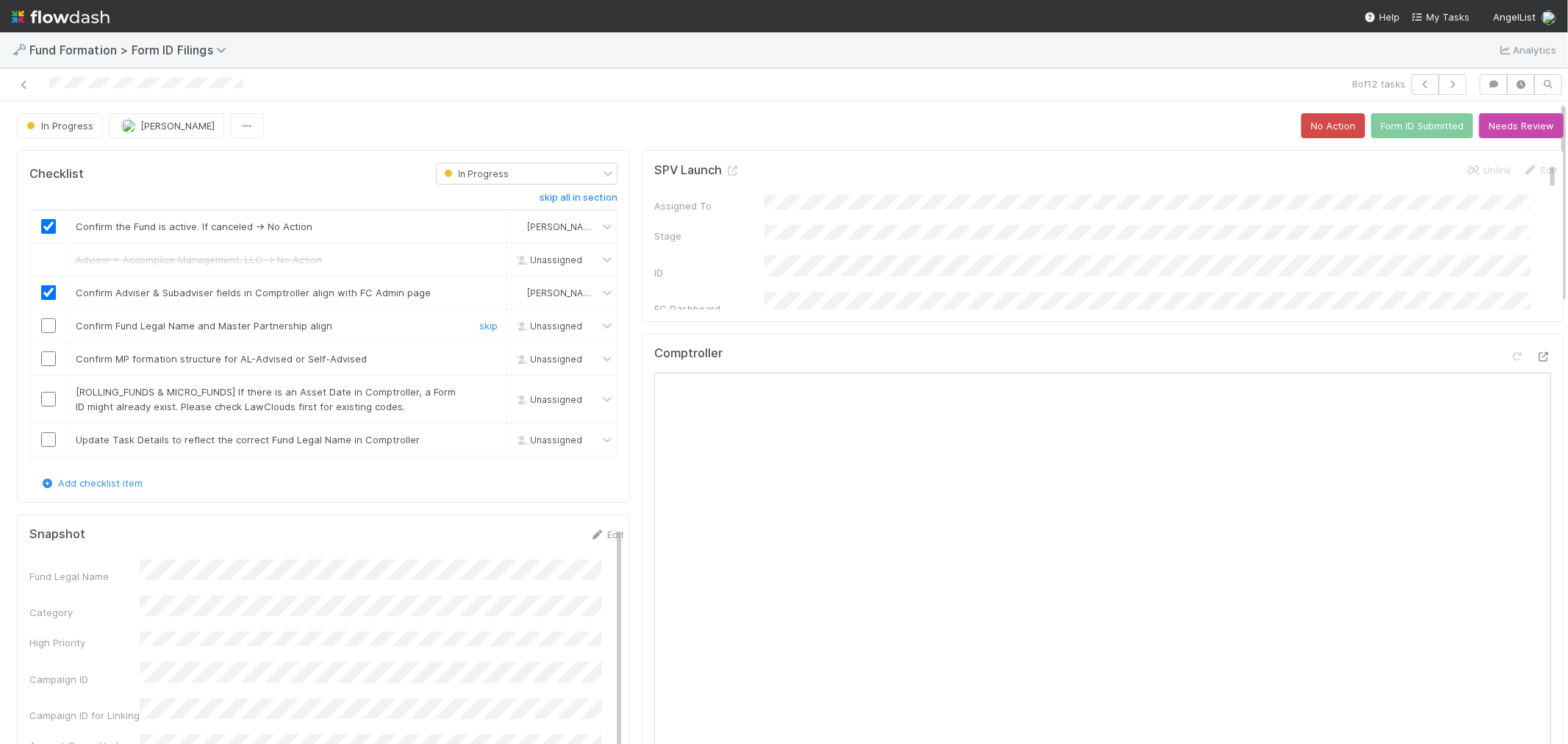
click at [48, 323] on input "checkbox" at bounding box center [48, 325] width 15 height 15
click at [53, 354] on input "checkbox" at bounding box center [48, 358] width 15 height 15
click at [483, 388] on link "skip" at bounding box center [488, 391] width 18 height 12
click at [479, 444] on link "skip" at bounding box center [488, 439] width 18 height 12
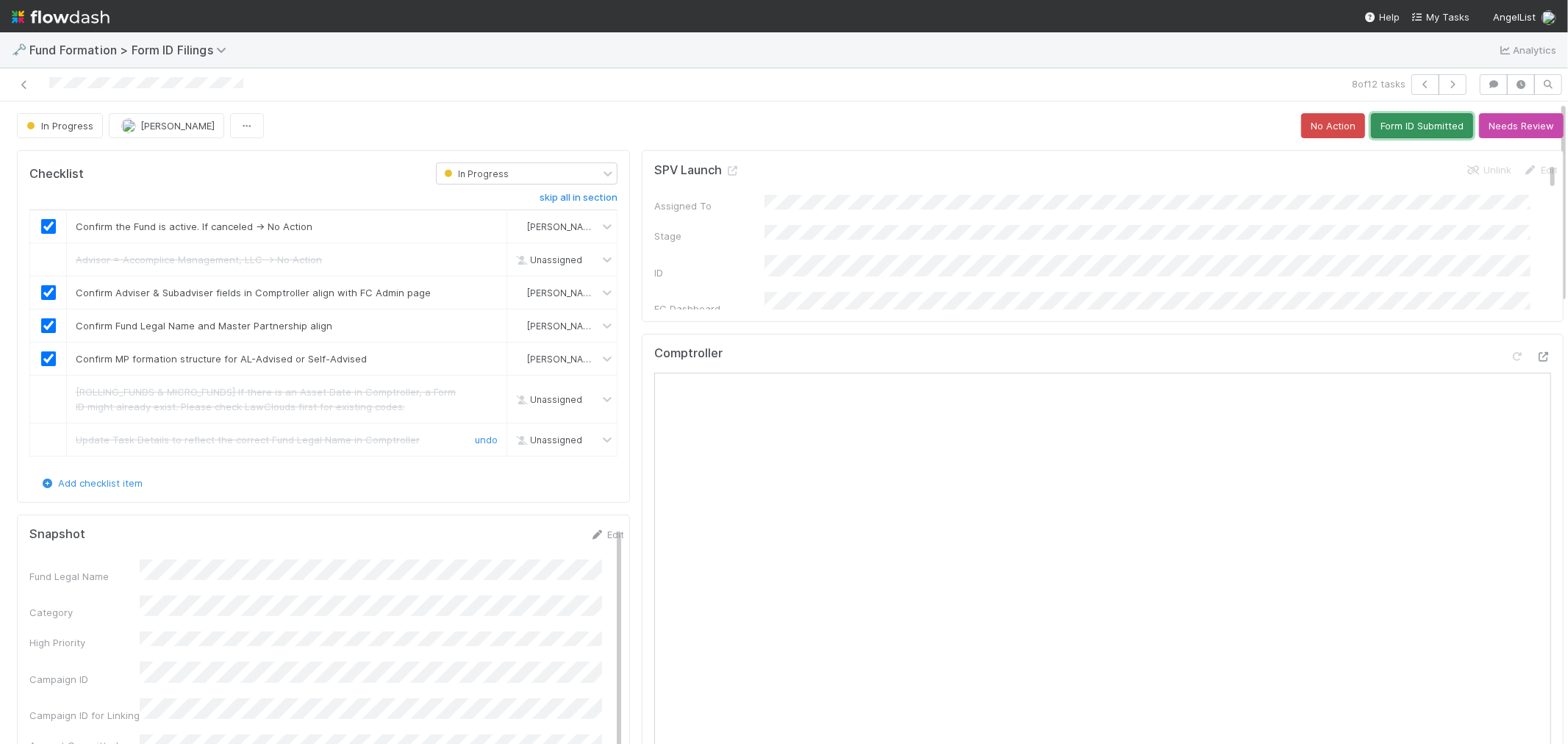
click at [1424, 123] on button "Form ID Submitted" at bounding box center [1422, 126] width 102 height 25
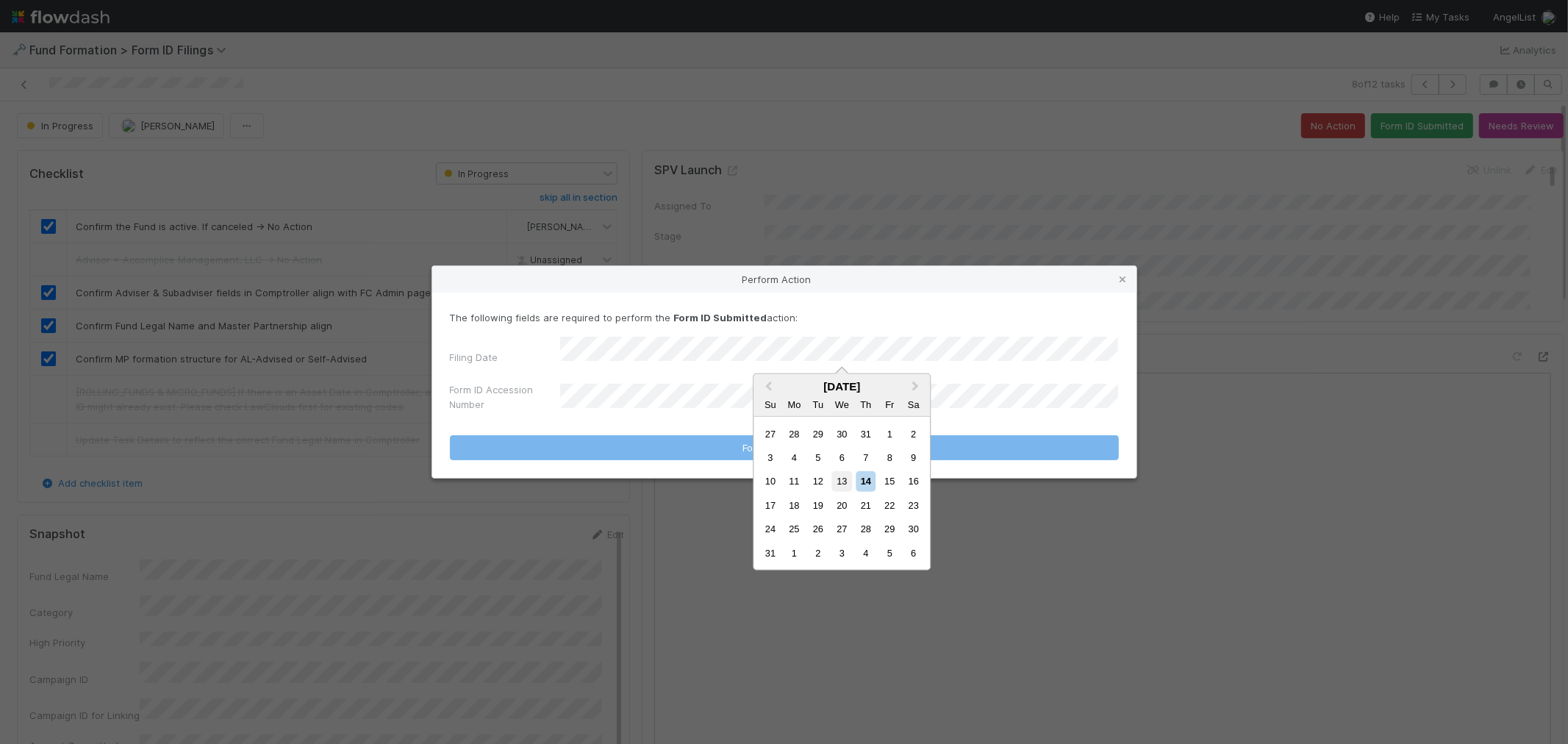
click at [839, 476] on div "13" at bounding box center [842, 481] width 20 height 20
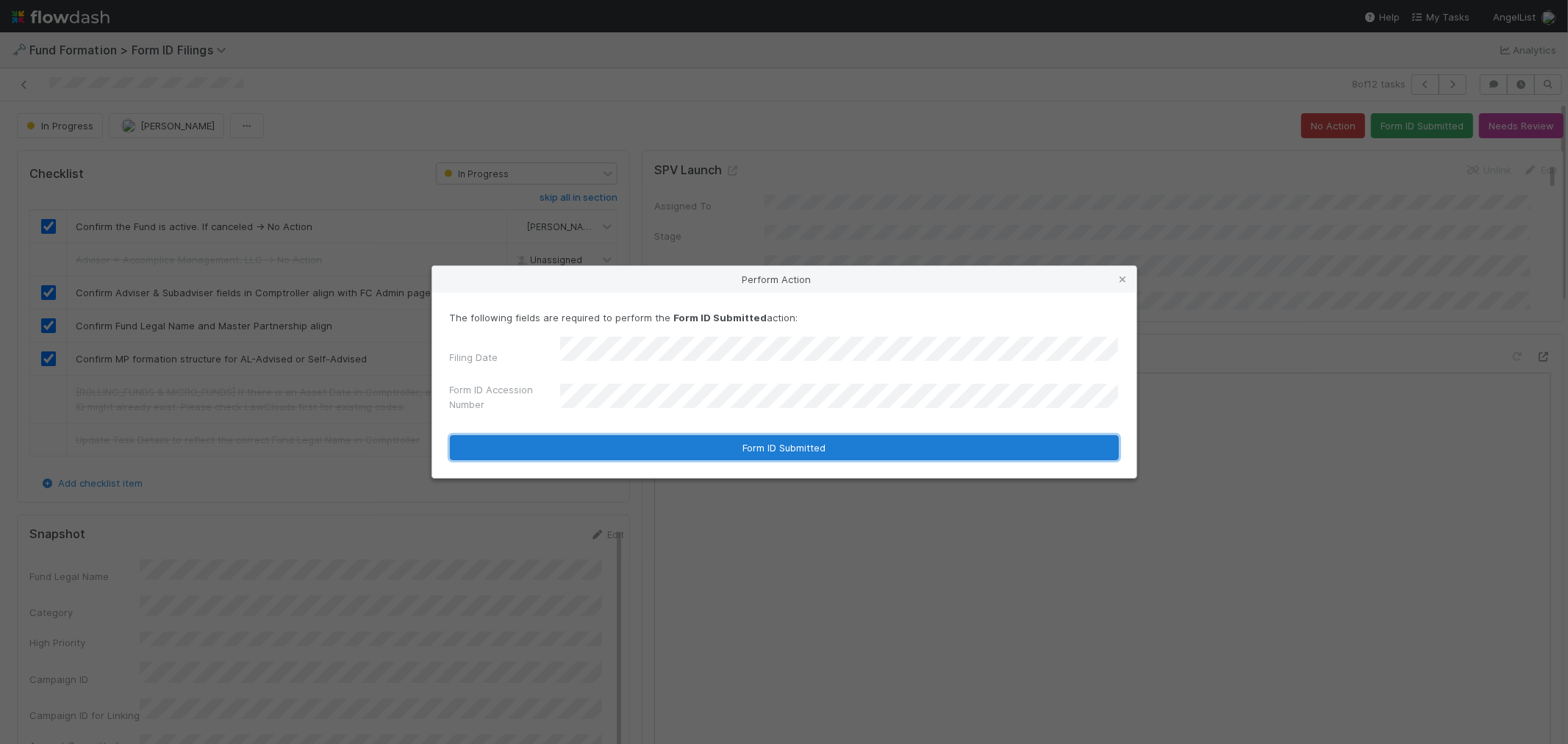
click at [648, 450] on button "Form ID Submitted" at bounding box center [784, 447] width 668 height 25
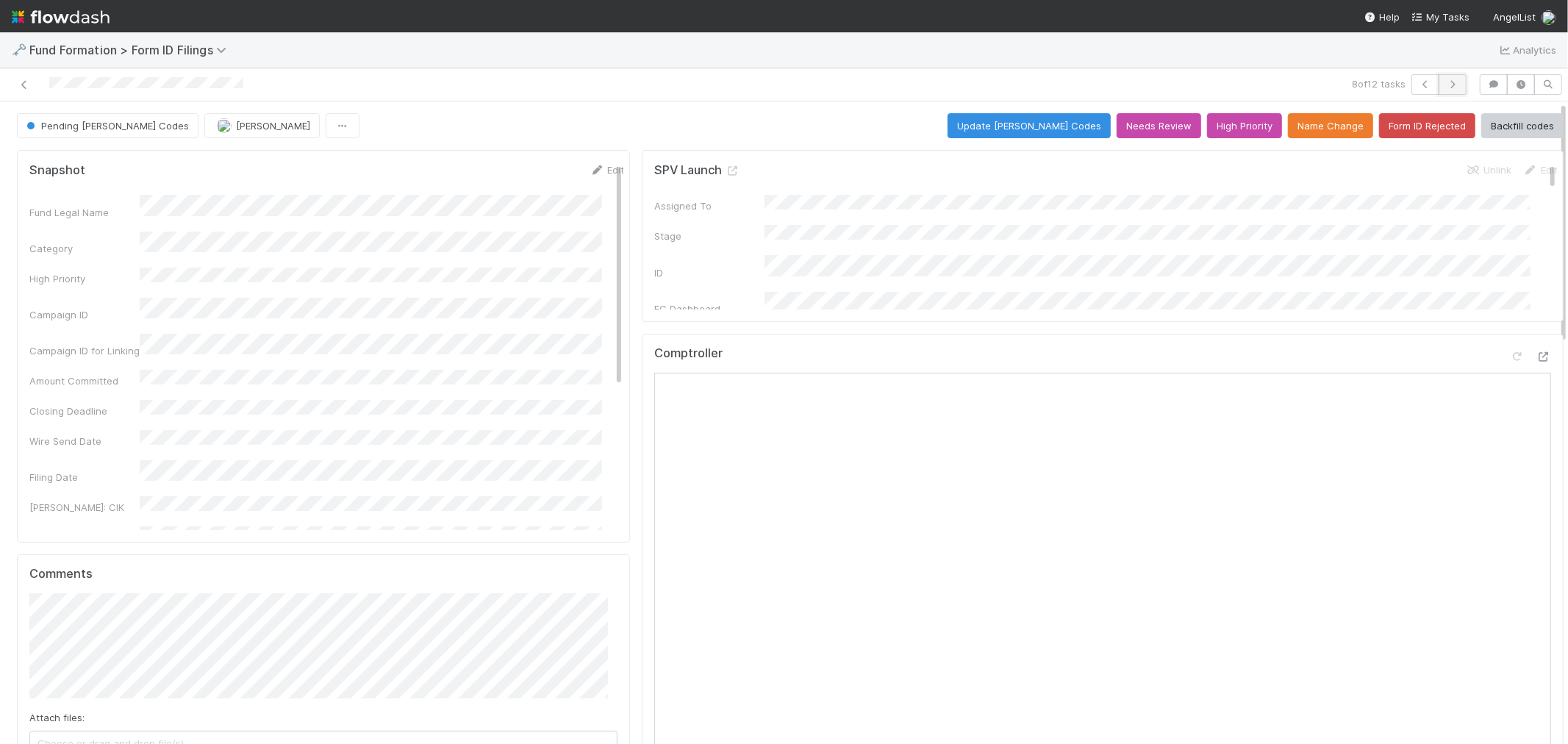
click at [1445, 84] on icon "button" at bounding box center [1452, 84] width 15 height 8
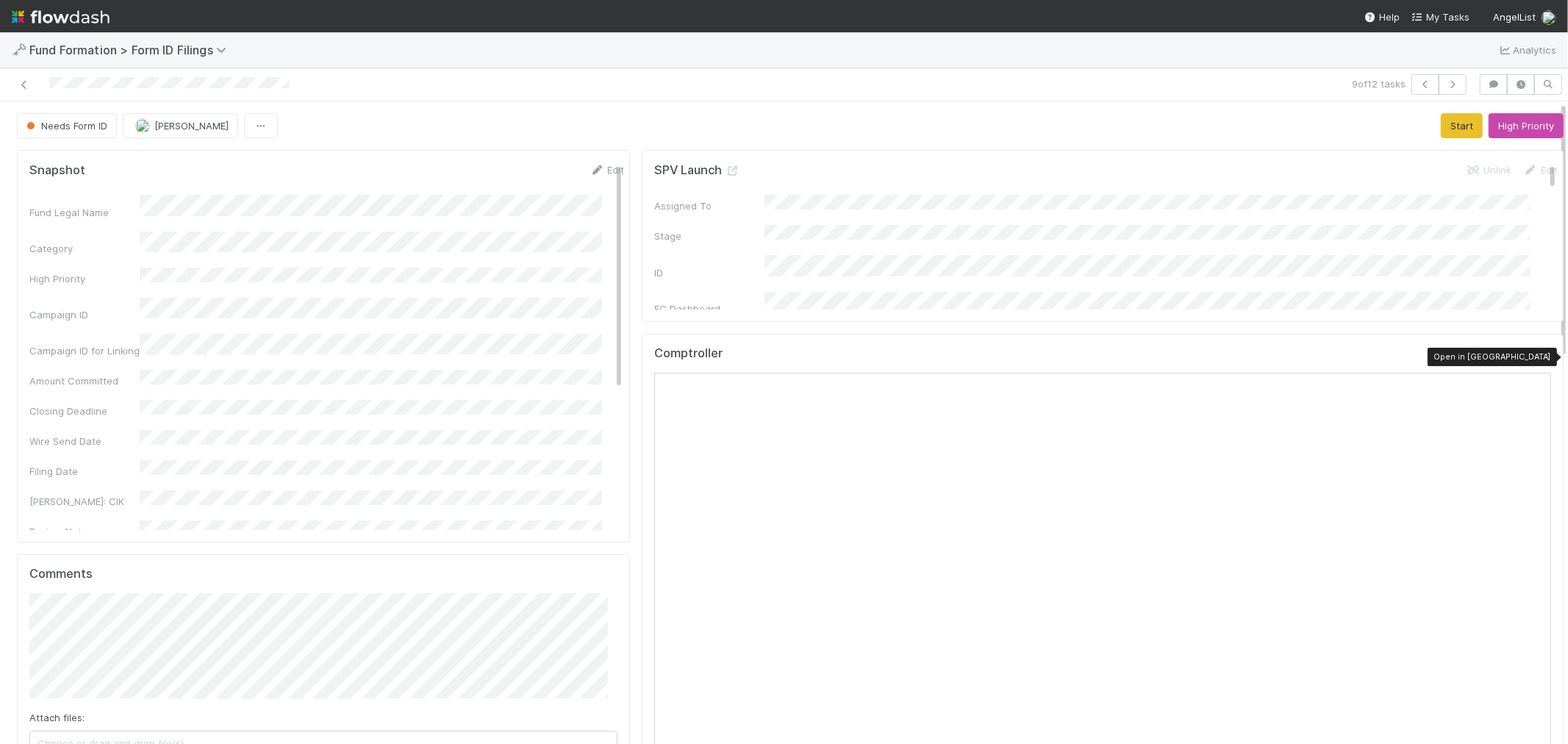
click at [1536, 357] on icon at bounding box center [1543, 357] width 15 height 9
click at [1440, 121] on button "Start" at bounding box center [1461, 126] width 42 height 25
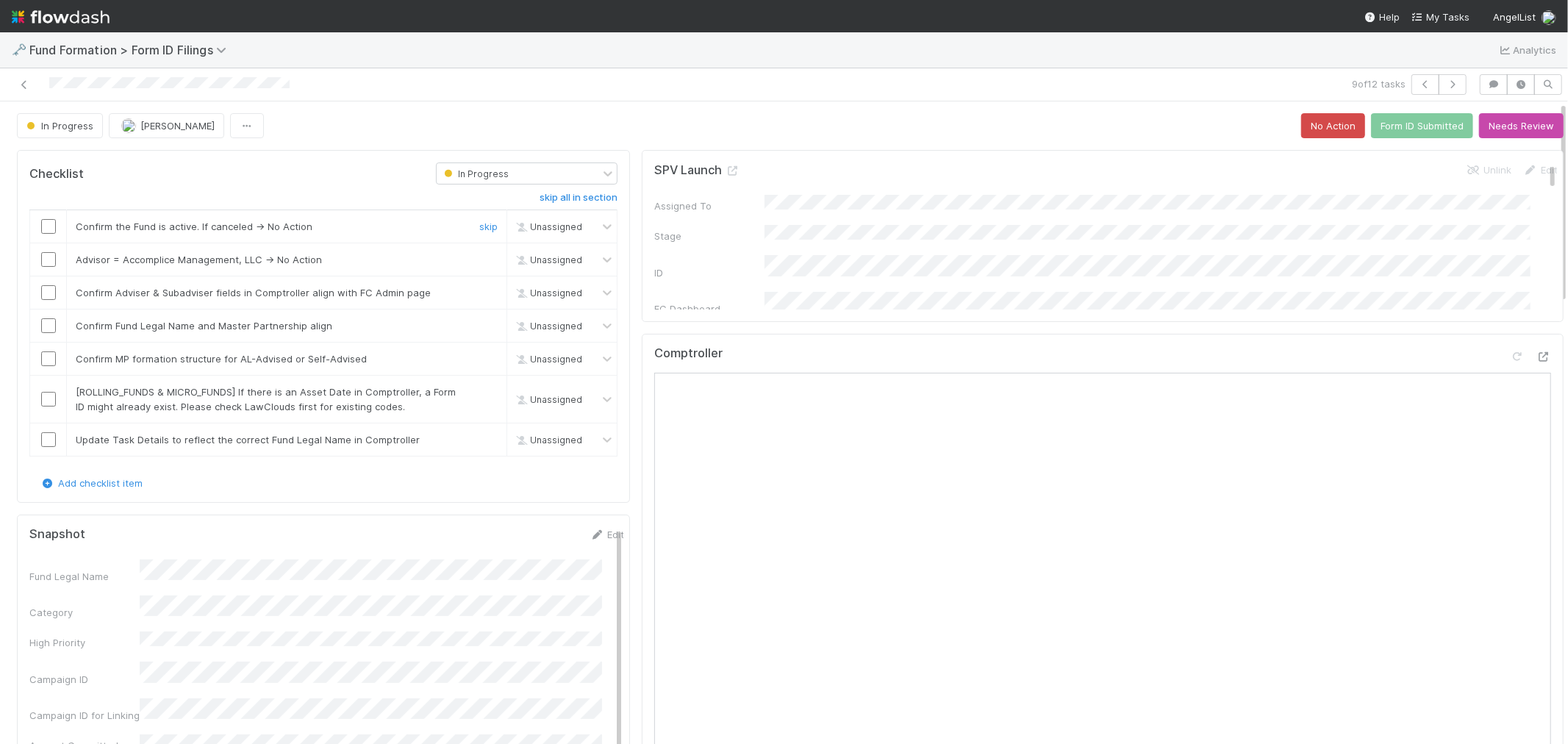
click at [52, 226] on input "checkbox" at bounding box center [48, 226] width 15 height 15
click at [480, 256] on link "skip" at bounding box center [488, 259] width 18 height 12
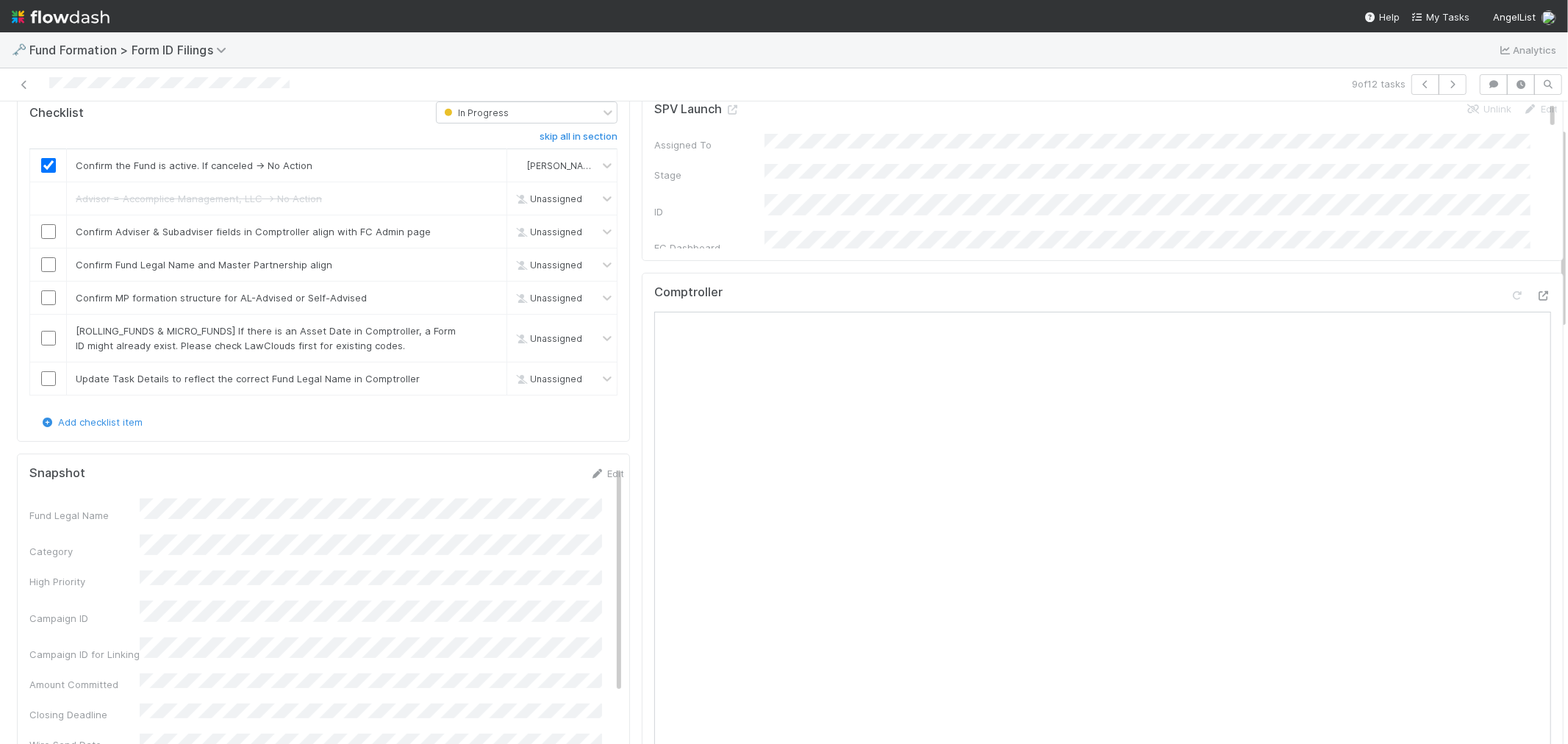
scroll to position [82, 0]
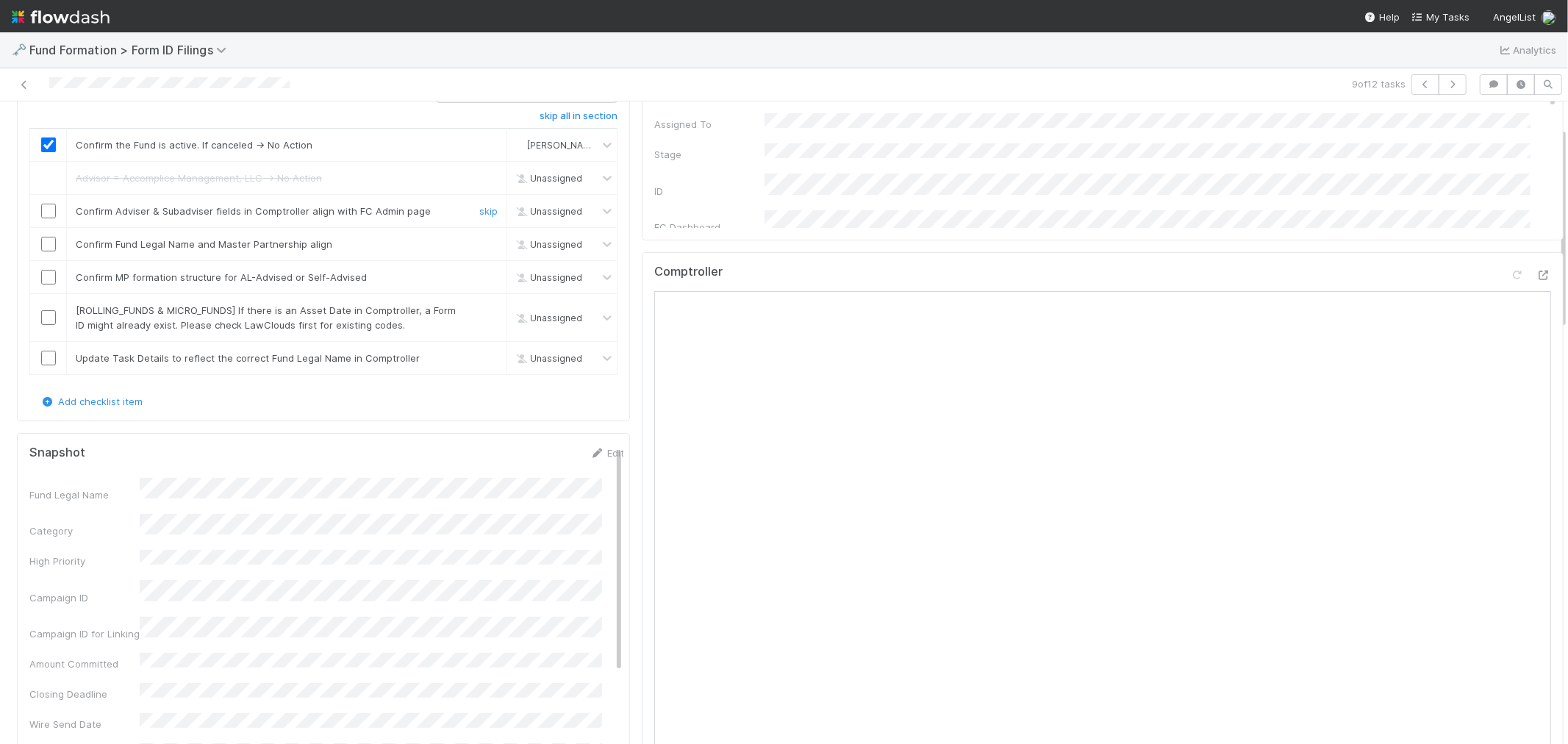
click at [45, 212] on input "checkbox" at bounding box center [48, 210] width 15 height 15
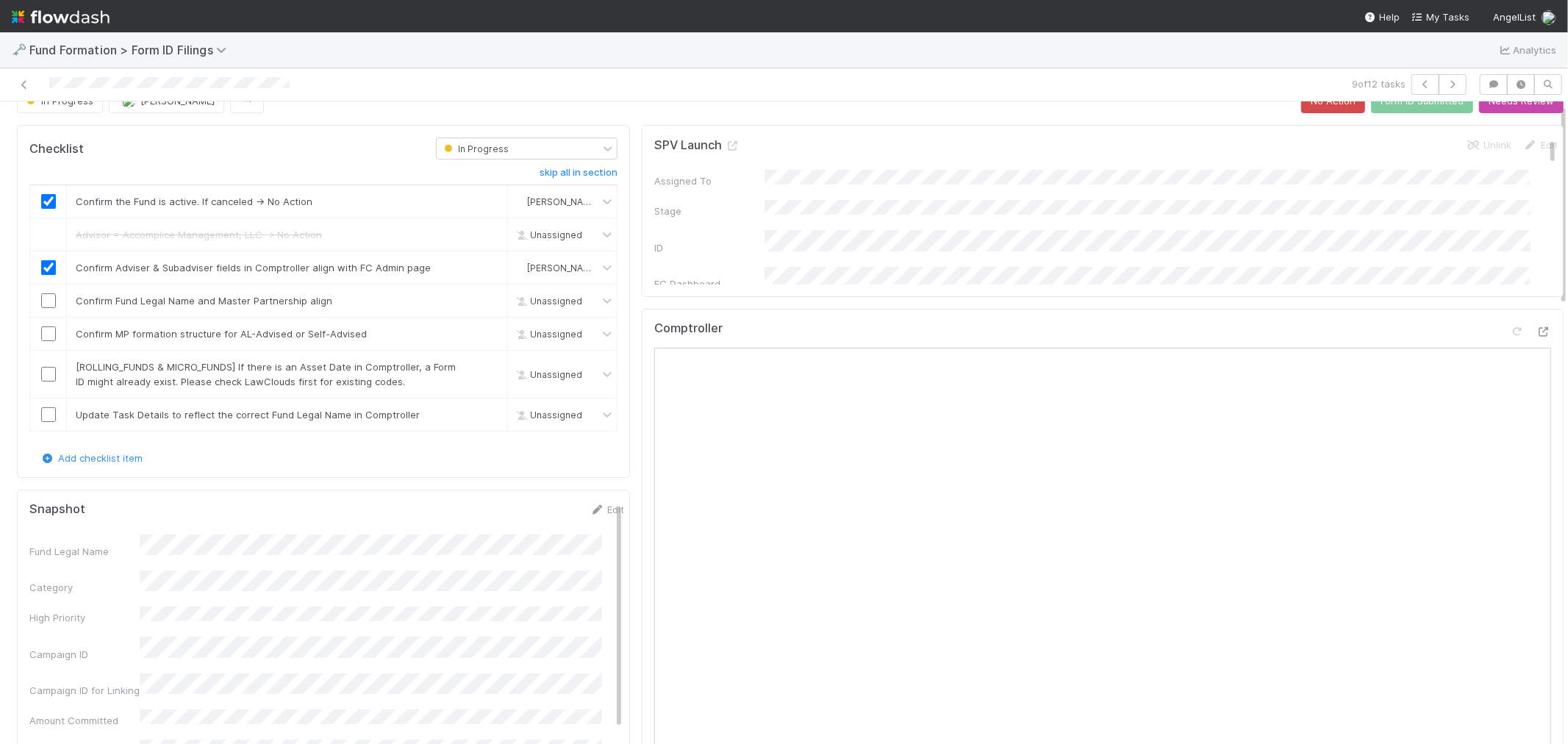
scroll to position [0, 0]
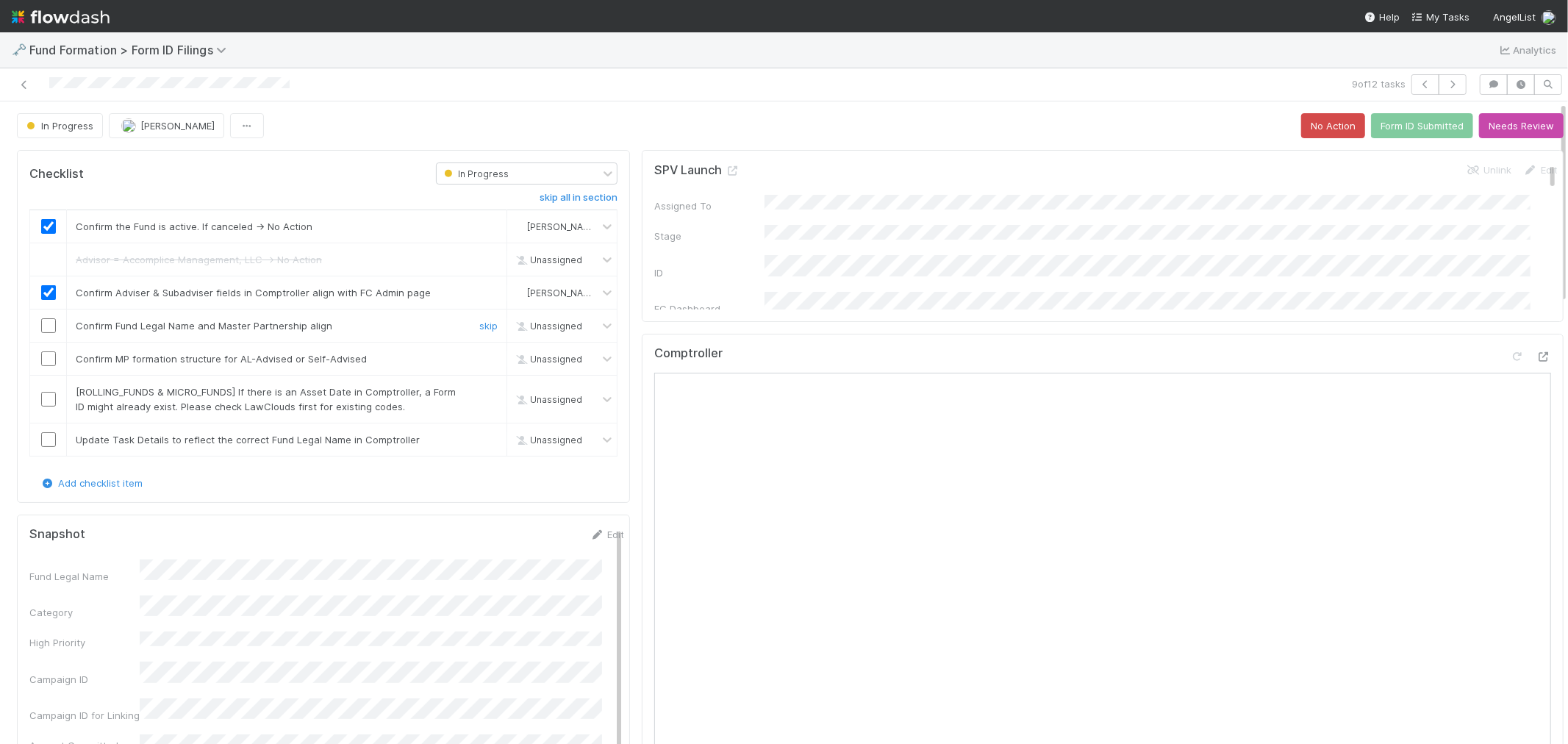
click at [53, 328] on input "checkbox" at bounding box center [48, 325] width 15 height 15
click at [42, 359] on input "checkbox" at bounding box center [48, 358] width 15 height 15
click at [479, 392] on link "skip" at bounding box center [488, 391] width 18 height 12
click at [594, 532] on link "Edit" at bounding box center [606, 534] width 35 height 12
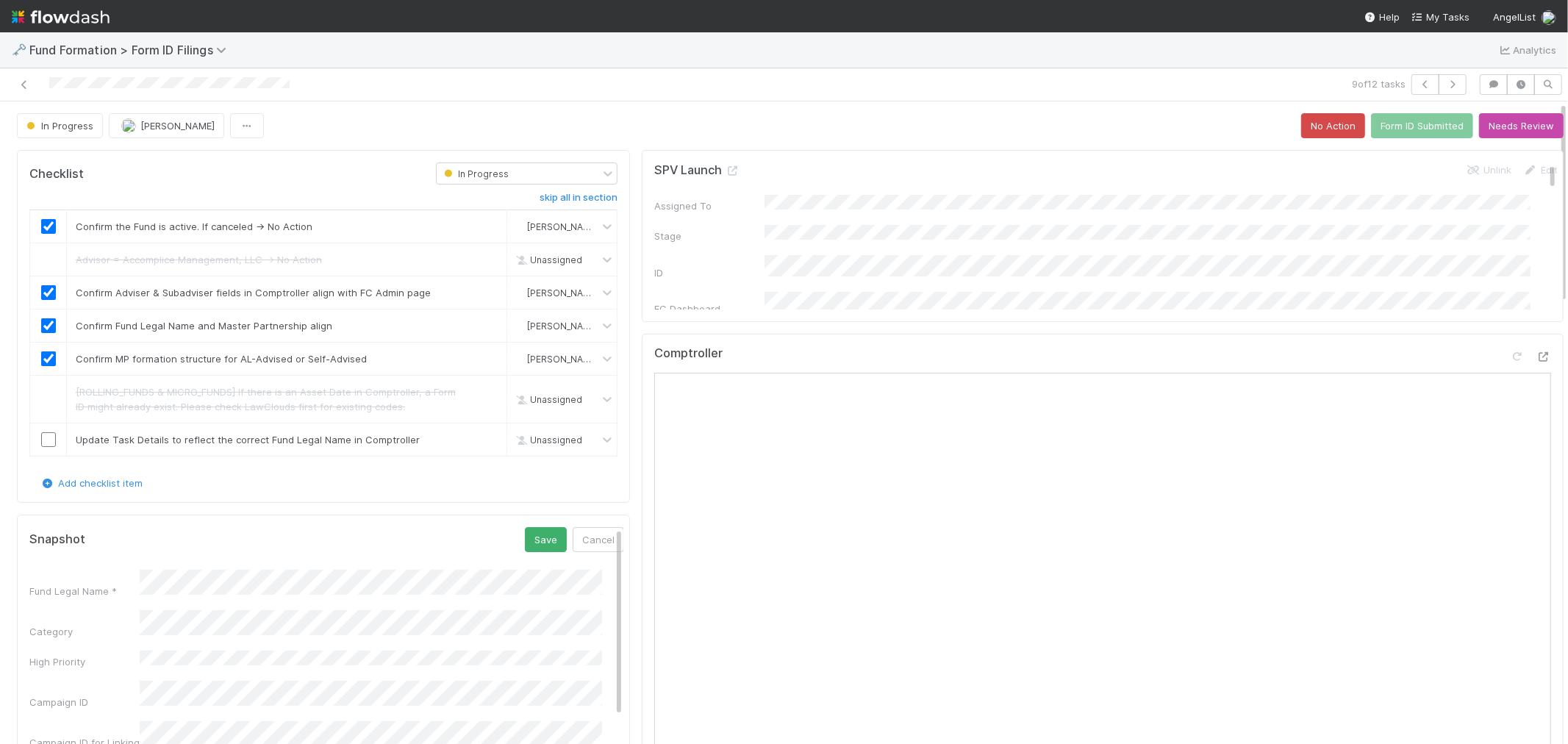
click at [524, 545] on button "Save" at bounding box center [545, 539] width 42 height 25
click at [55, 439] on div at bounding box center [48, 439] width 36 height 15
click at [50, 439] on input "checkbox" at bounding box center [48, 439] width 15 height 15
checkbox input "true"
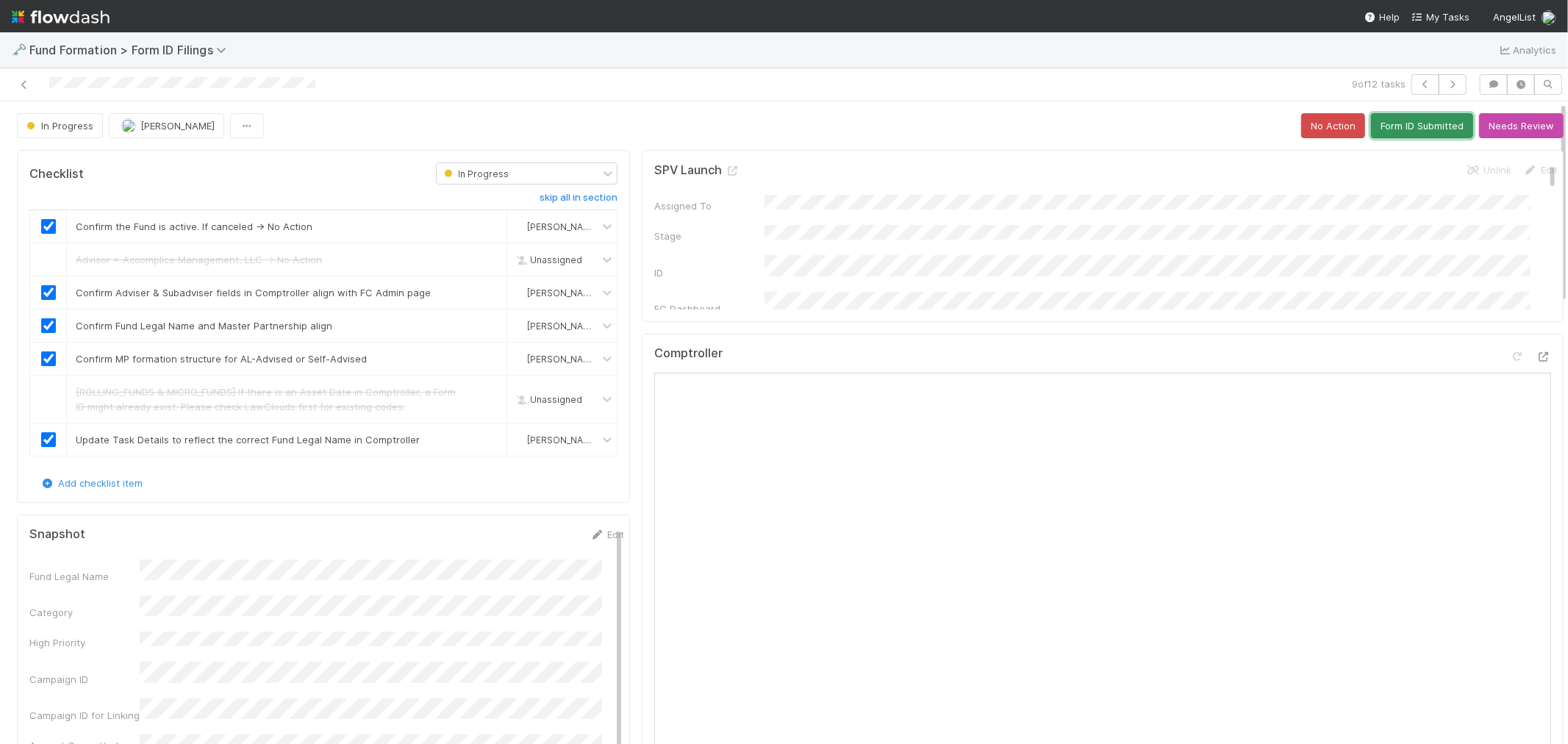
click at [1375, 128] on button "Form ID Submitted" at bounding box center [1422, 126] width 102 height 25
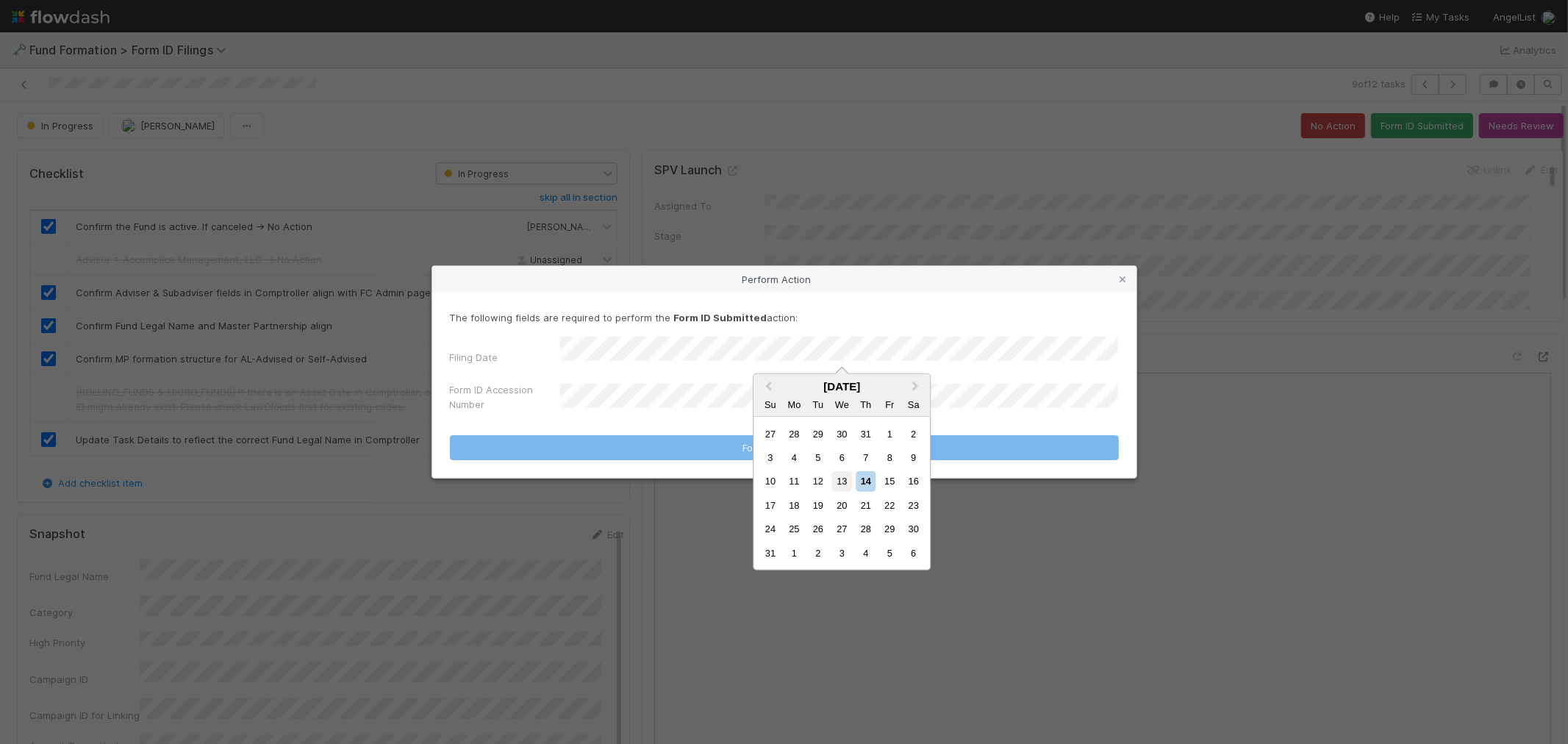
click at [838, 476] on div "13" at bounding box center [842, 481] width 20 height 20
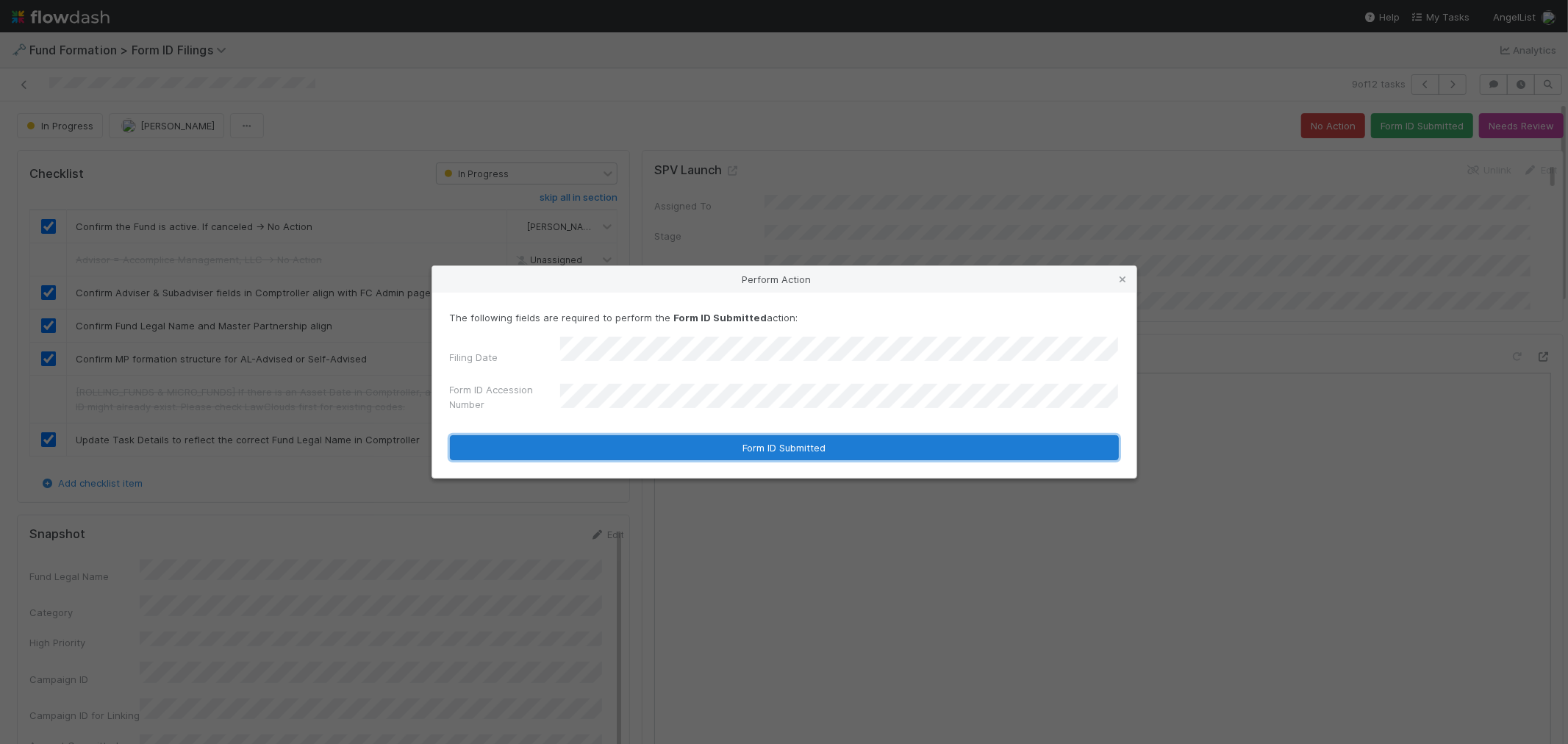
click at [649, 454] on button "Form ID Submitted" at bounding box center [784, 447] width 668 height 25
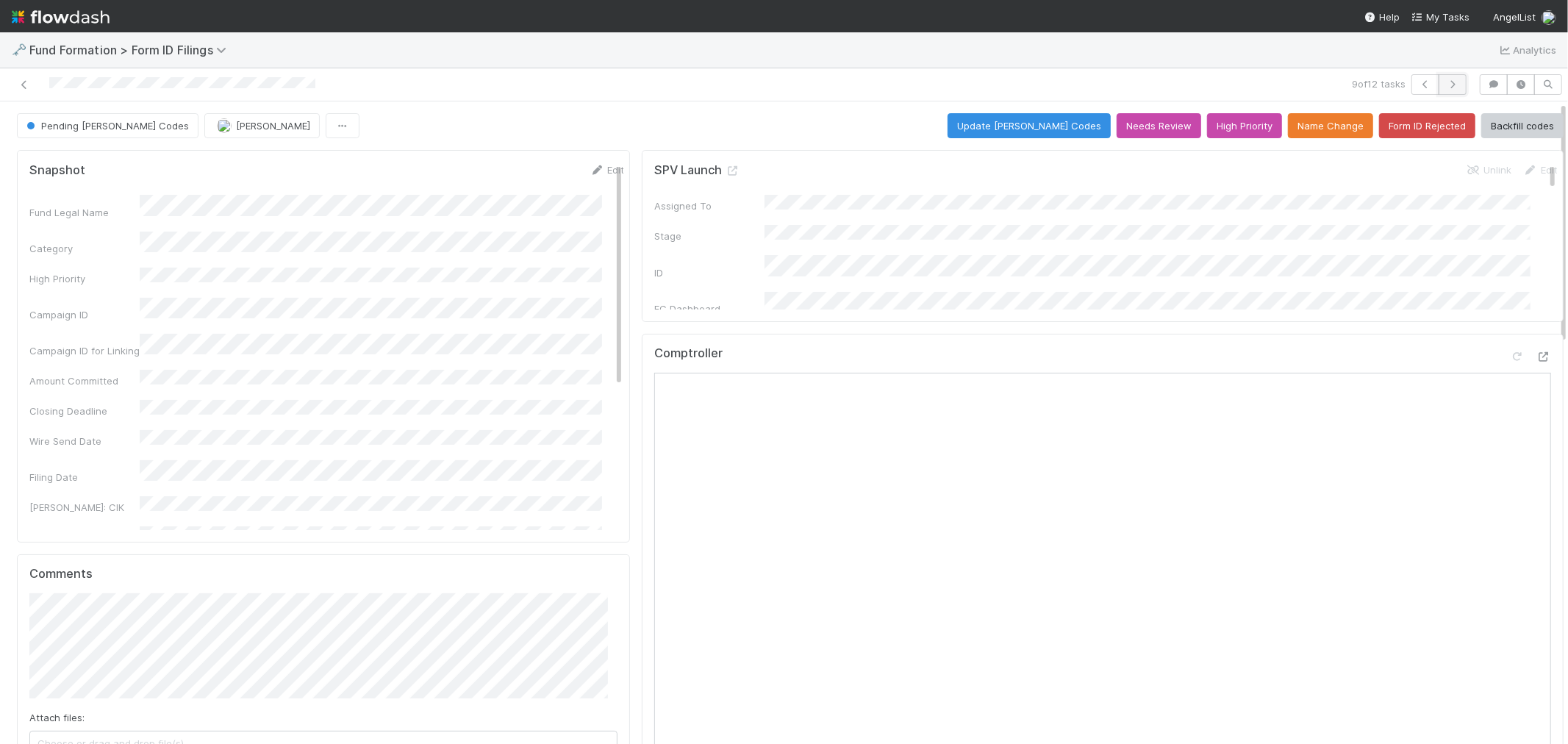
click at [1445, 82] on icon "button" at bounding box center [1452, 84] width 15 height 8
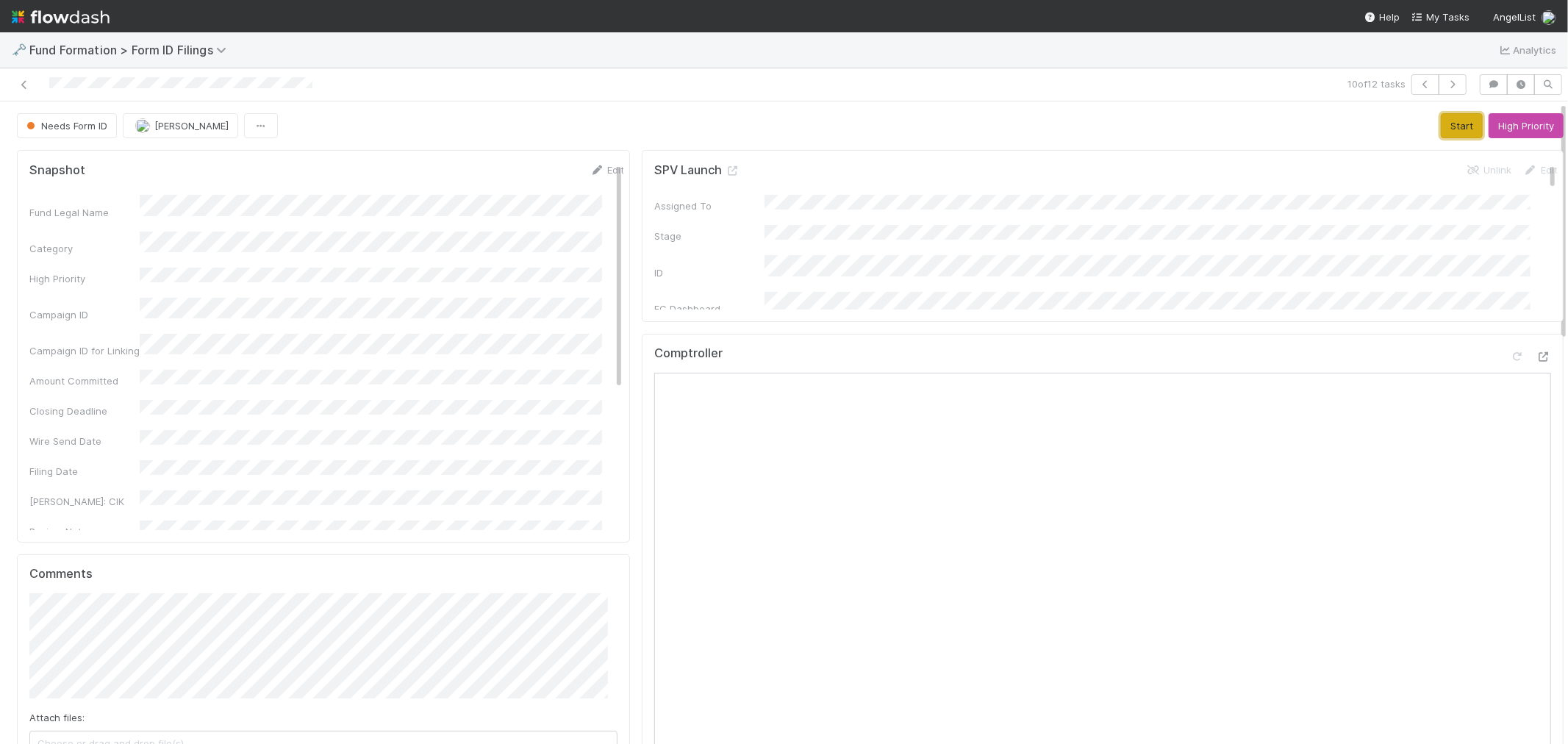
click at [1440, 125] on button "Start" at bounding box center [1461, 126] width 42 height 25
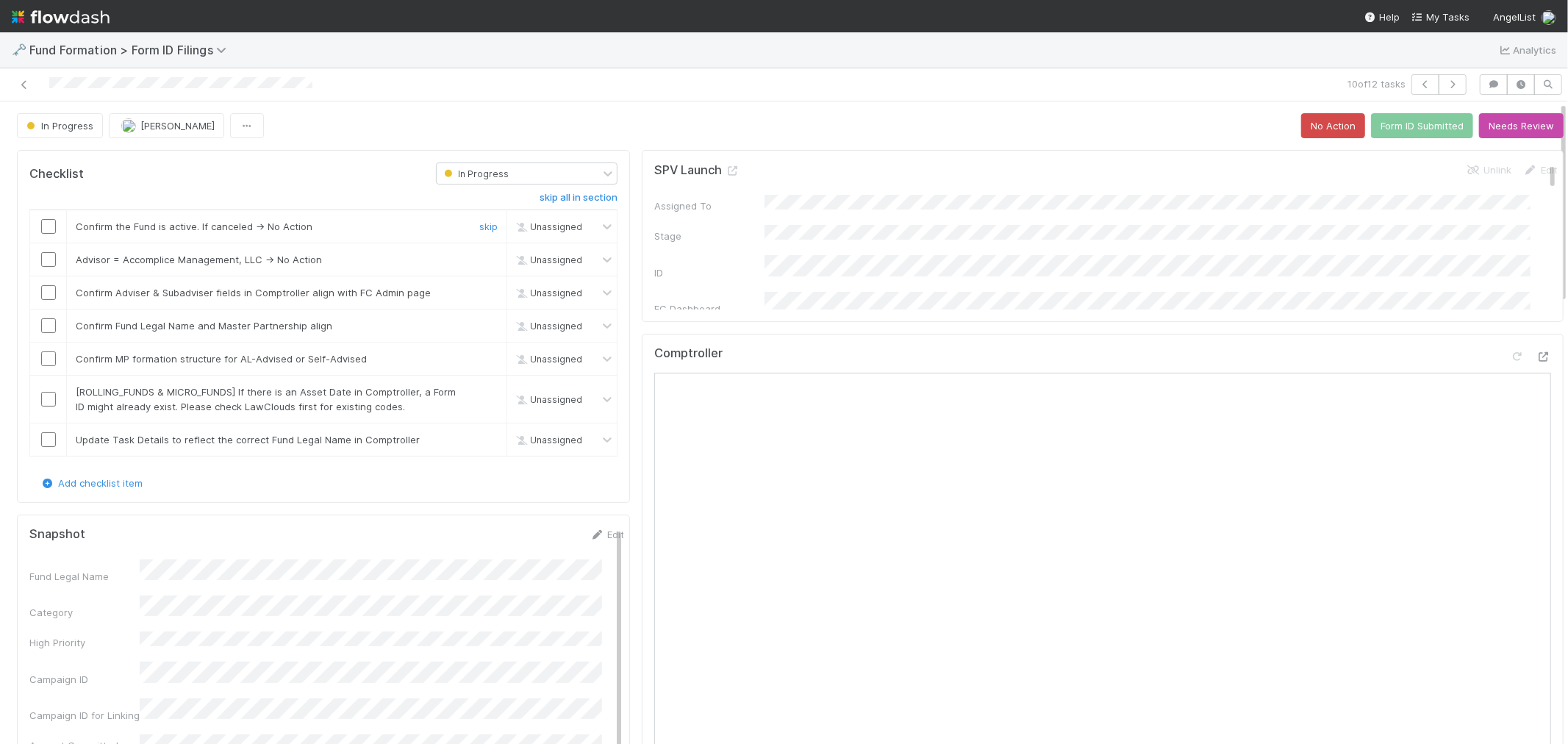
click at [42, 230] on input "checkbox" at bounding box center [48, 226] width 15 height 15
click at [481, 260] on link "skip" at bounding box center [488, 259] width 18 height 12
click at [47, 295] on input "checkbox" at bounding box center [48, 292] width 15 height 15
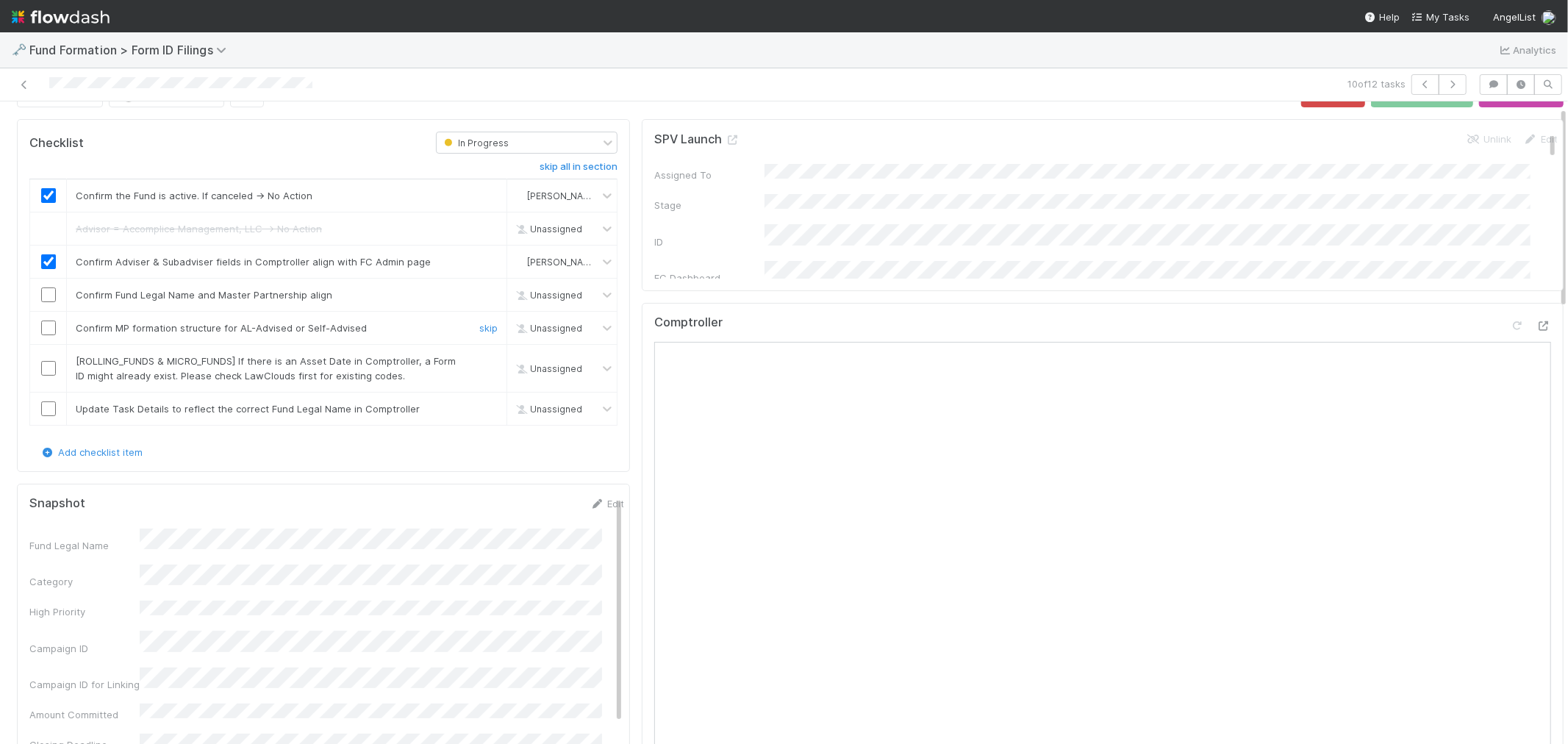
scroll to position [15, 0]
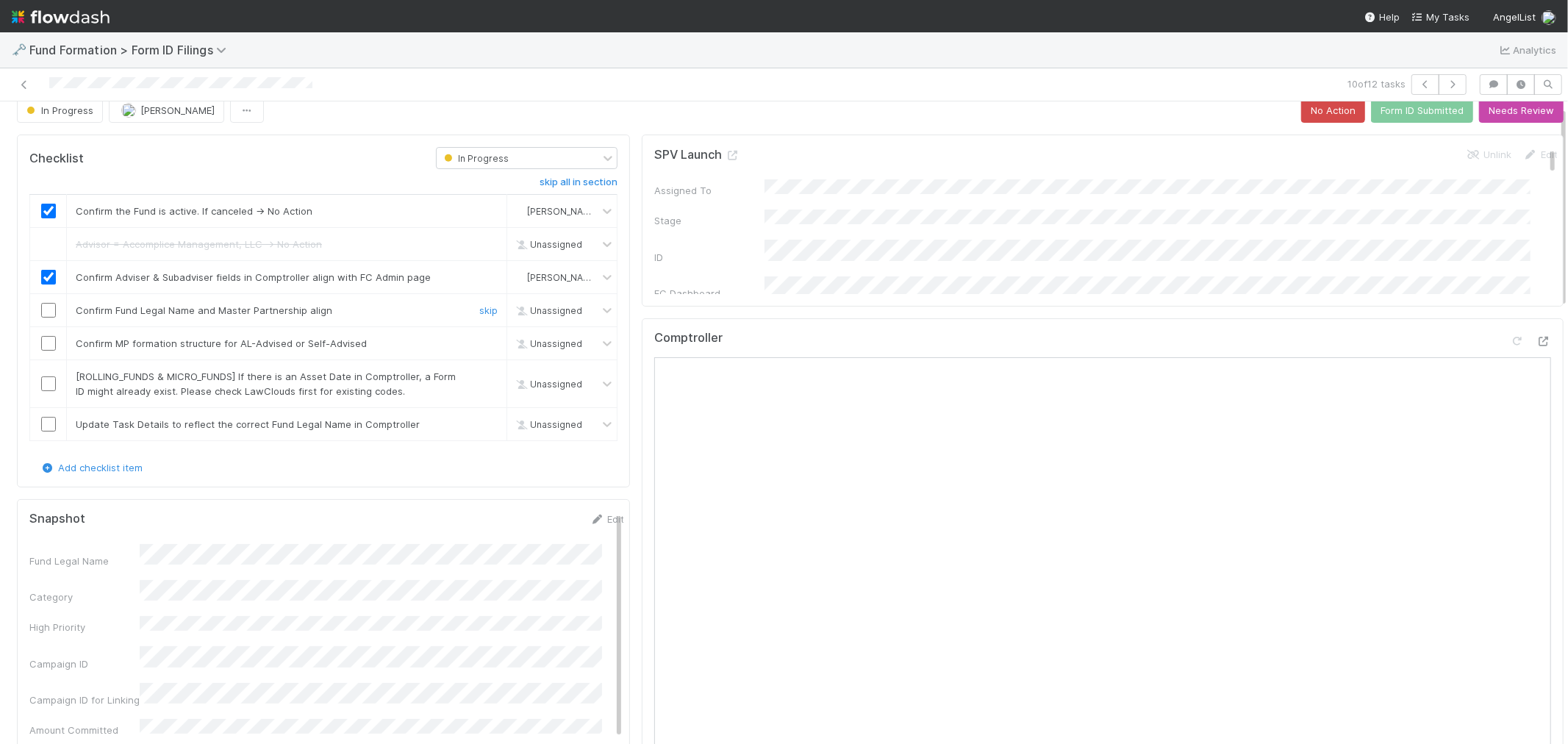
click at [39, 309] on div at bounding box center [48, 310] width 36 height 15
click at [45, 312] on input "checkbox" at bounding box center [48, 310] width 15 height 15
click at [50, 347] on input "checkbox" at bounding box center [48, 343] width 15 height 15
click at [481, 375] on link "skip" at bounding box center [488, 376] width 18 height 12
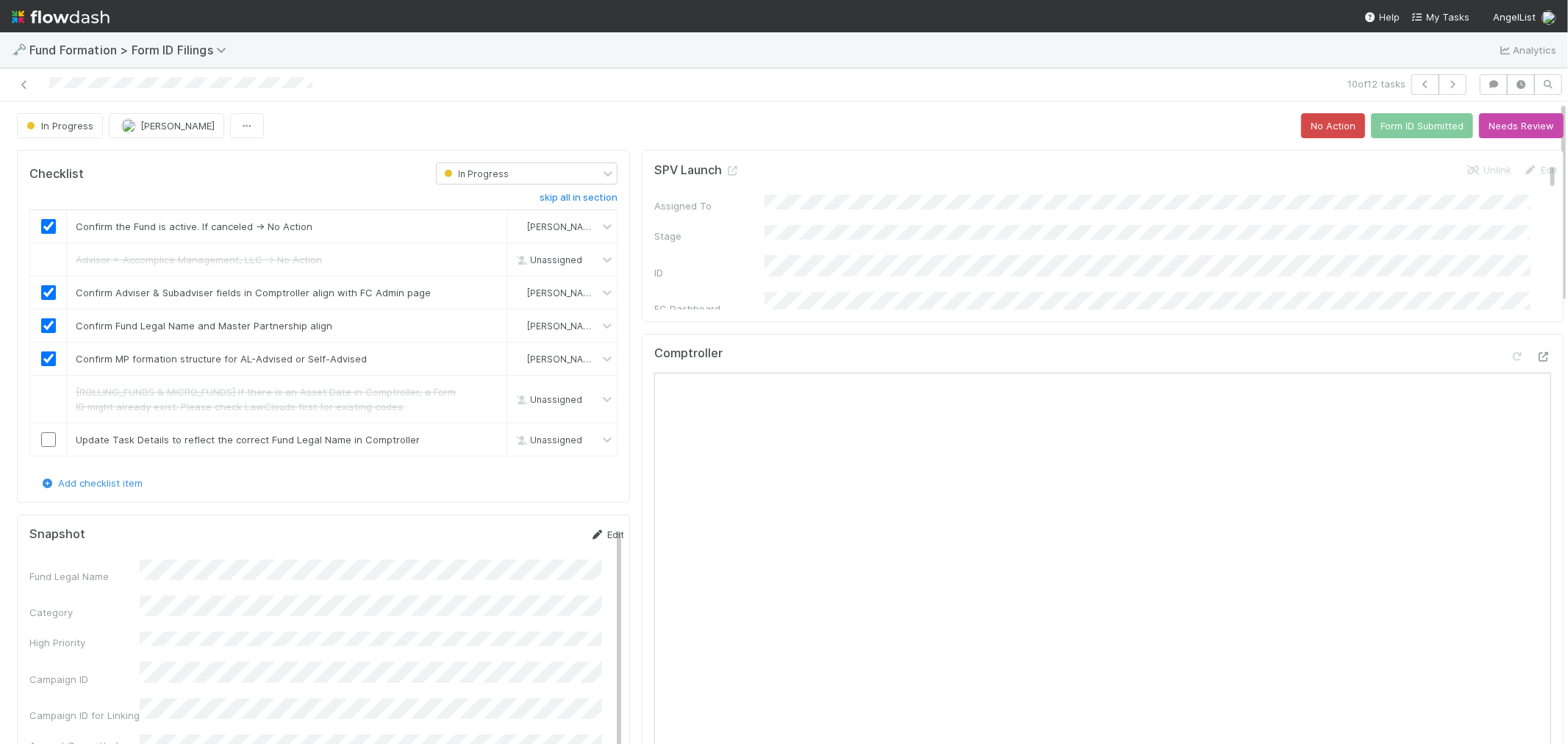
click at [589, 530] on link "Edit" at bounding box center [606, 534] width 35 height 12
click at [524, 542] on button "Save" at bounding box center [545, 539] width 42 height 25
click at [45, 434] on input "checkbox" at bounding box center [48, 439] width 15 height 15
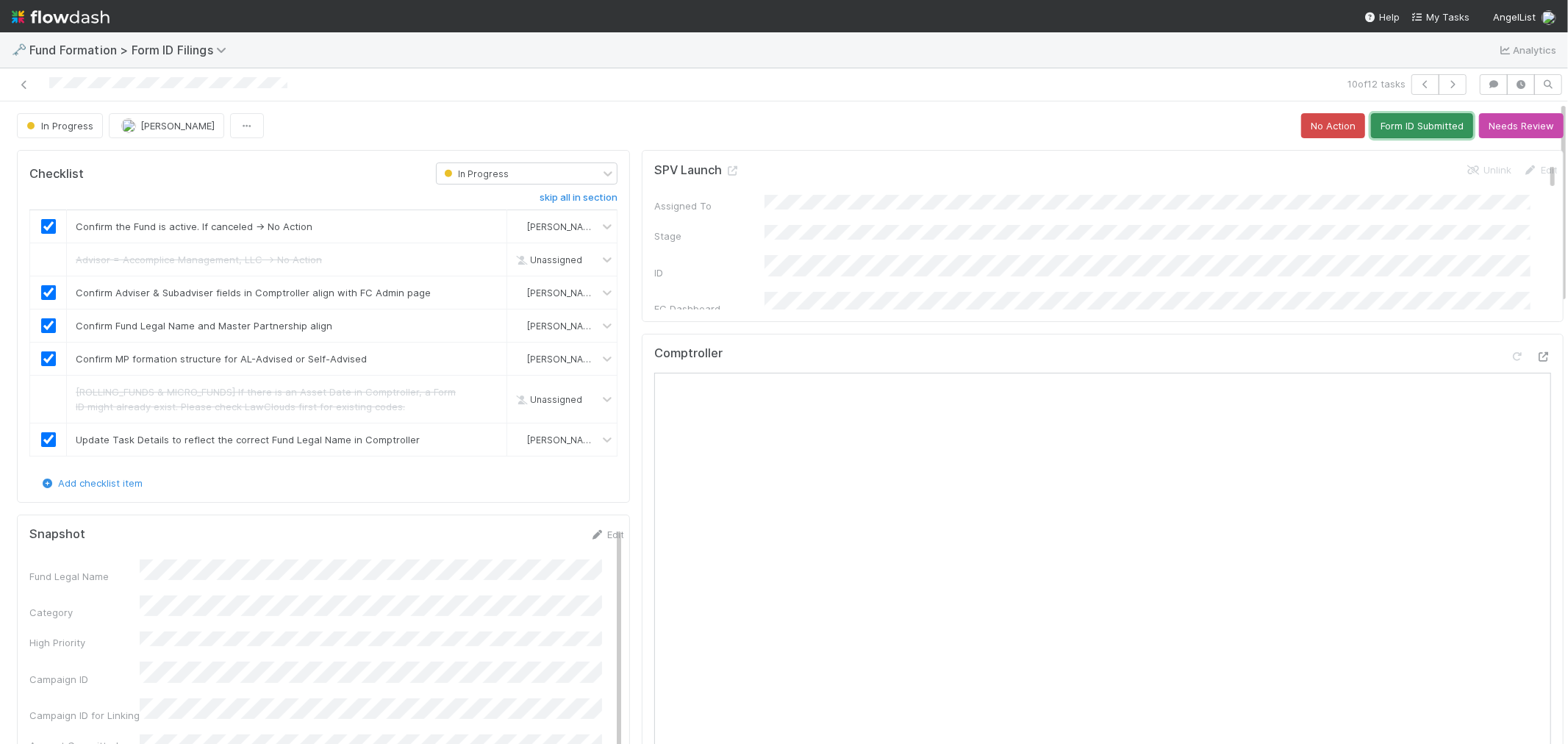
click at [1393, 121] on button "Form ID Submitted" at bounding box center [1422, 126] width 102 height 25
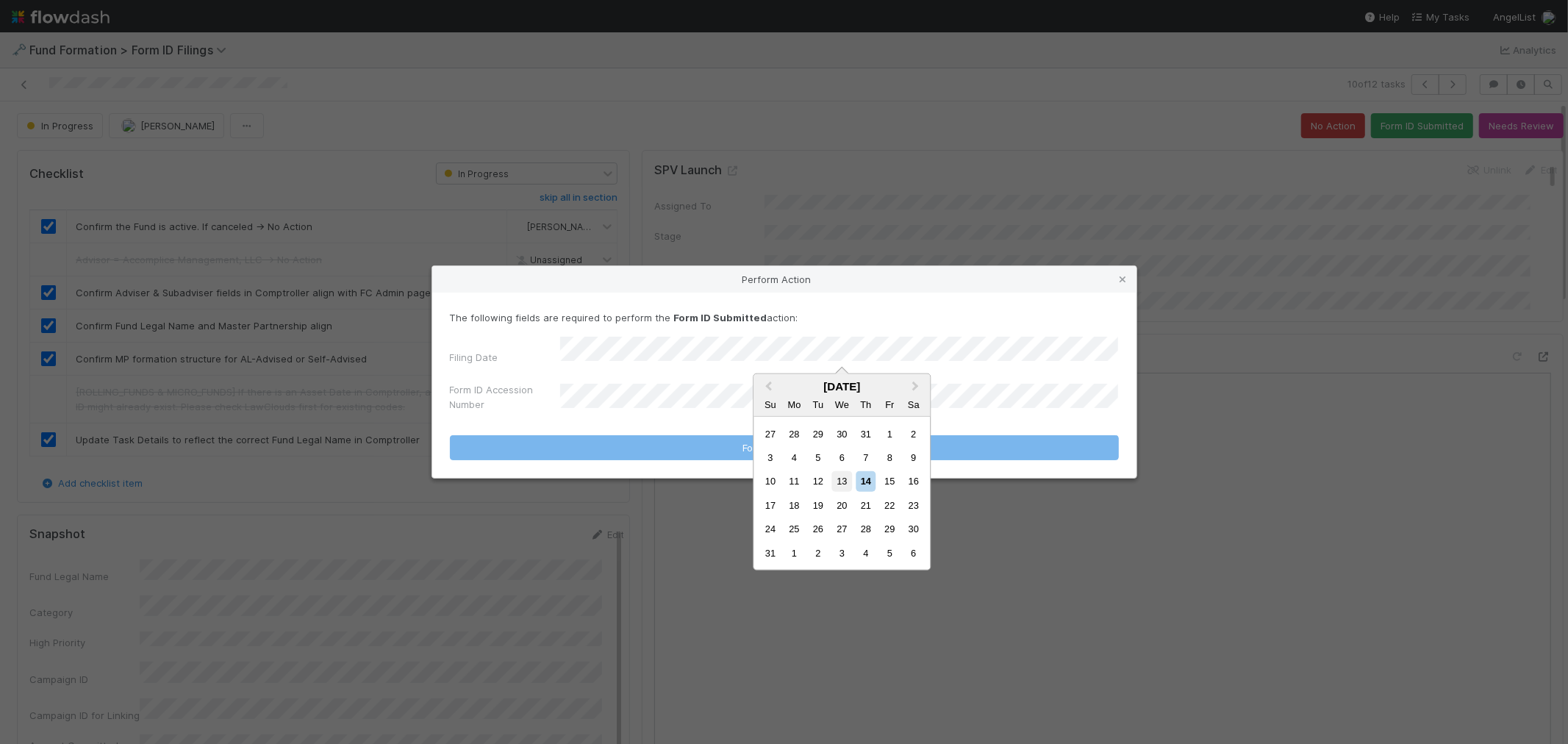
click at [836, 484] on div "13" at bounding box center [842, 481] width 20 height 20
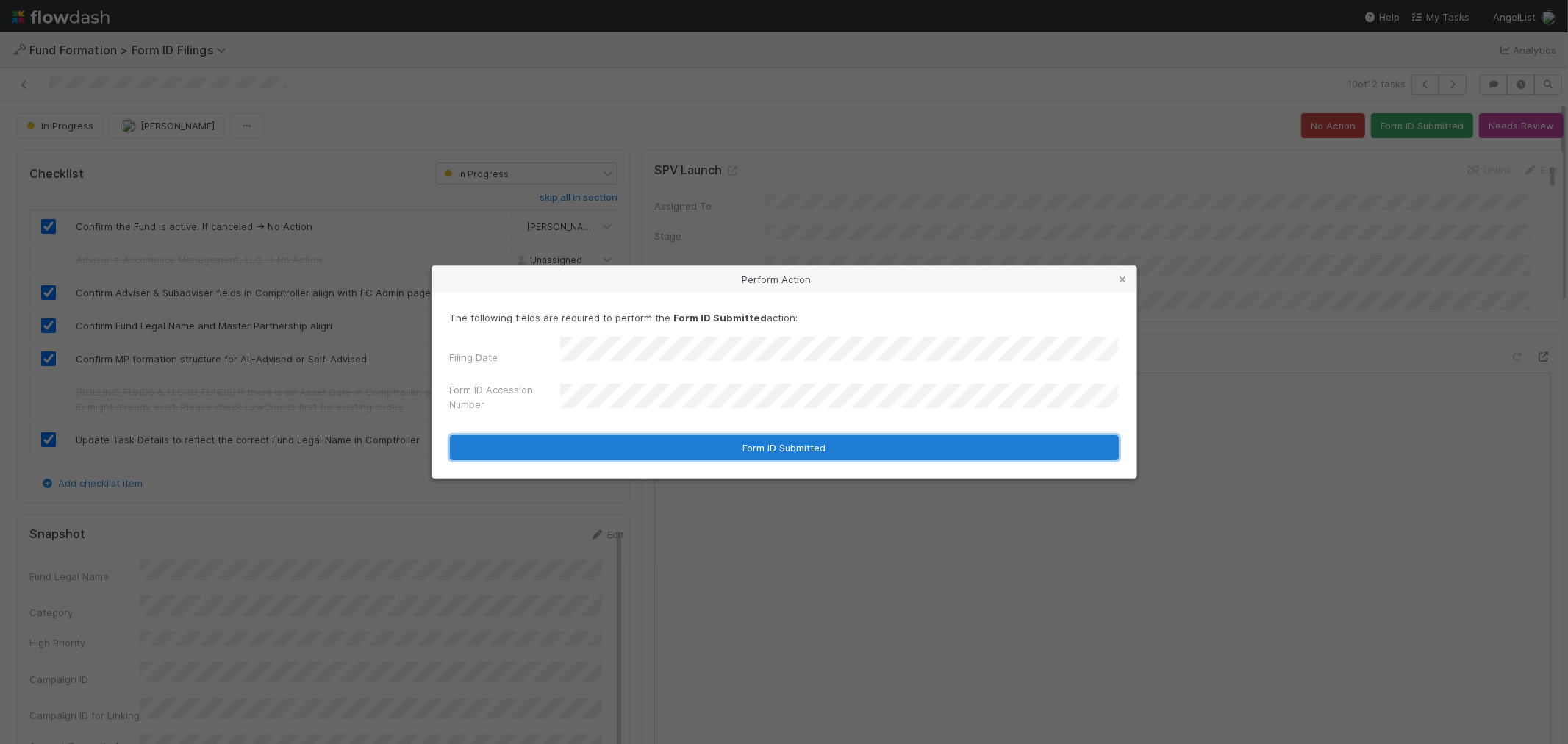
click at [611, 442] on button "Form ID Submitted" at bounding box center [784, 447] width 668 height 25
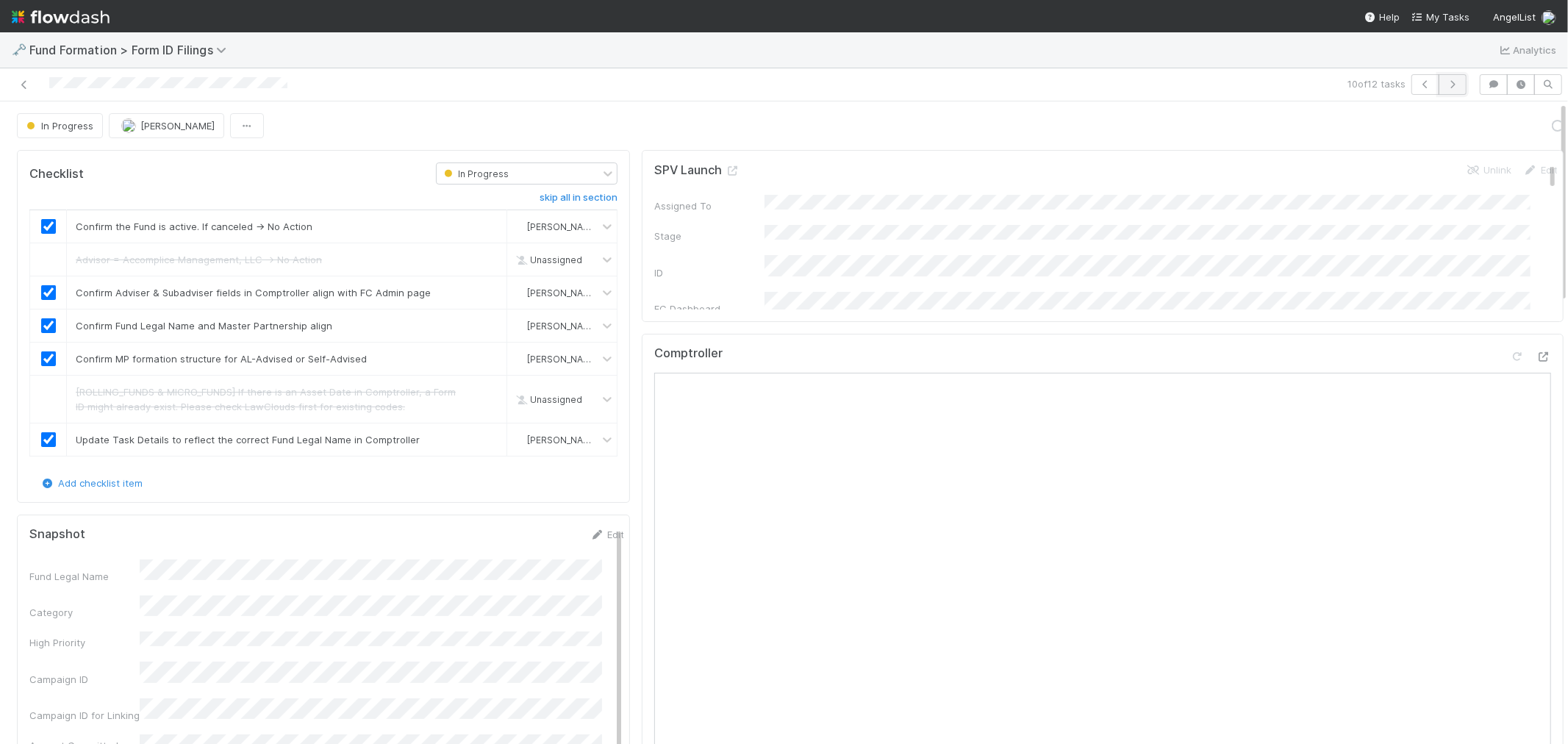
click at [1445, 86] on icon "button" at bounding box center [1452, 84] width 15 height 8
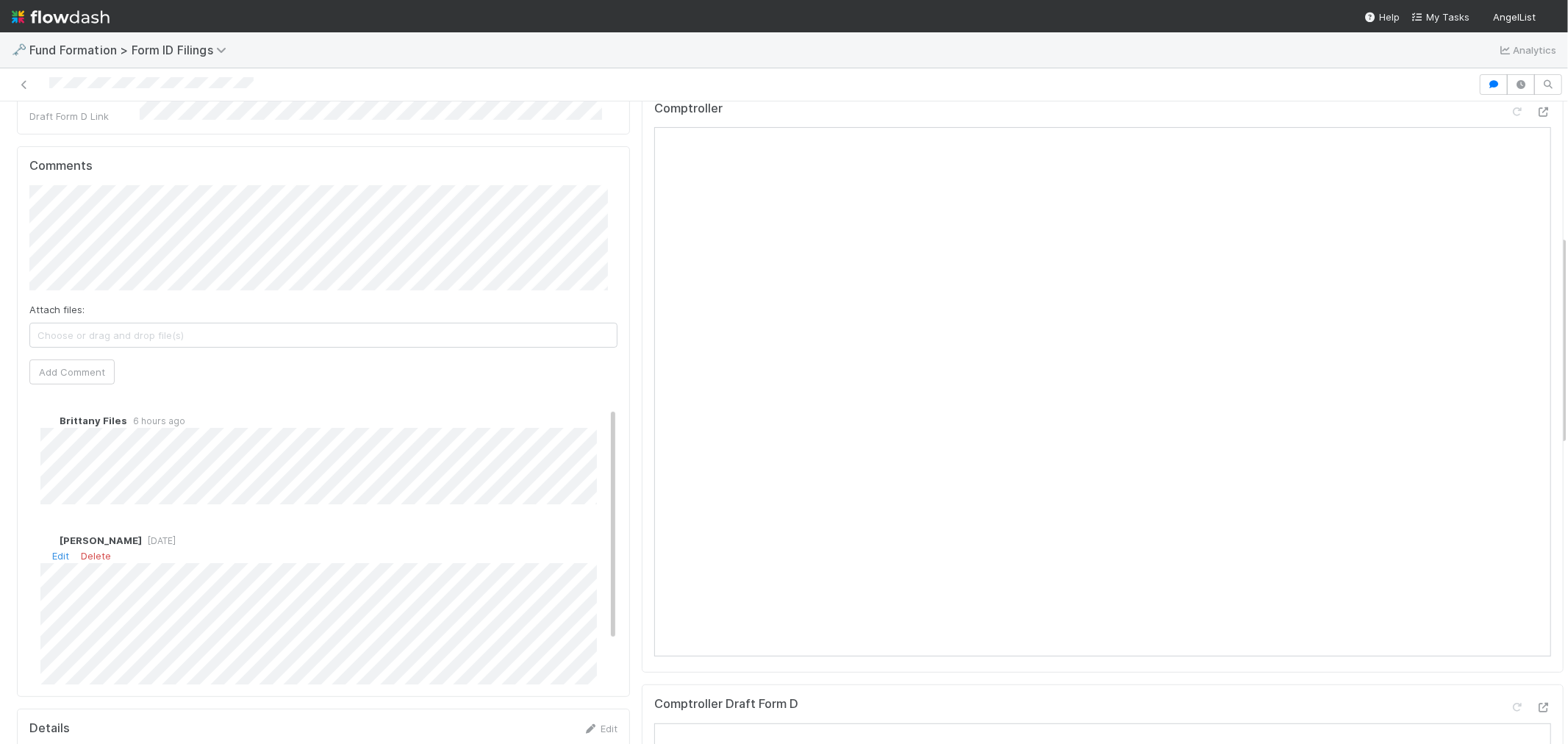
scroll to position [75, 0]
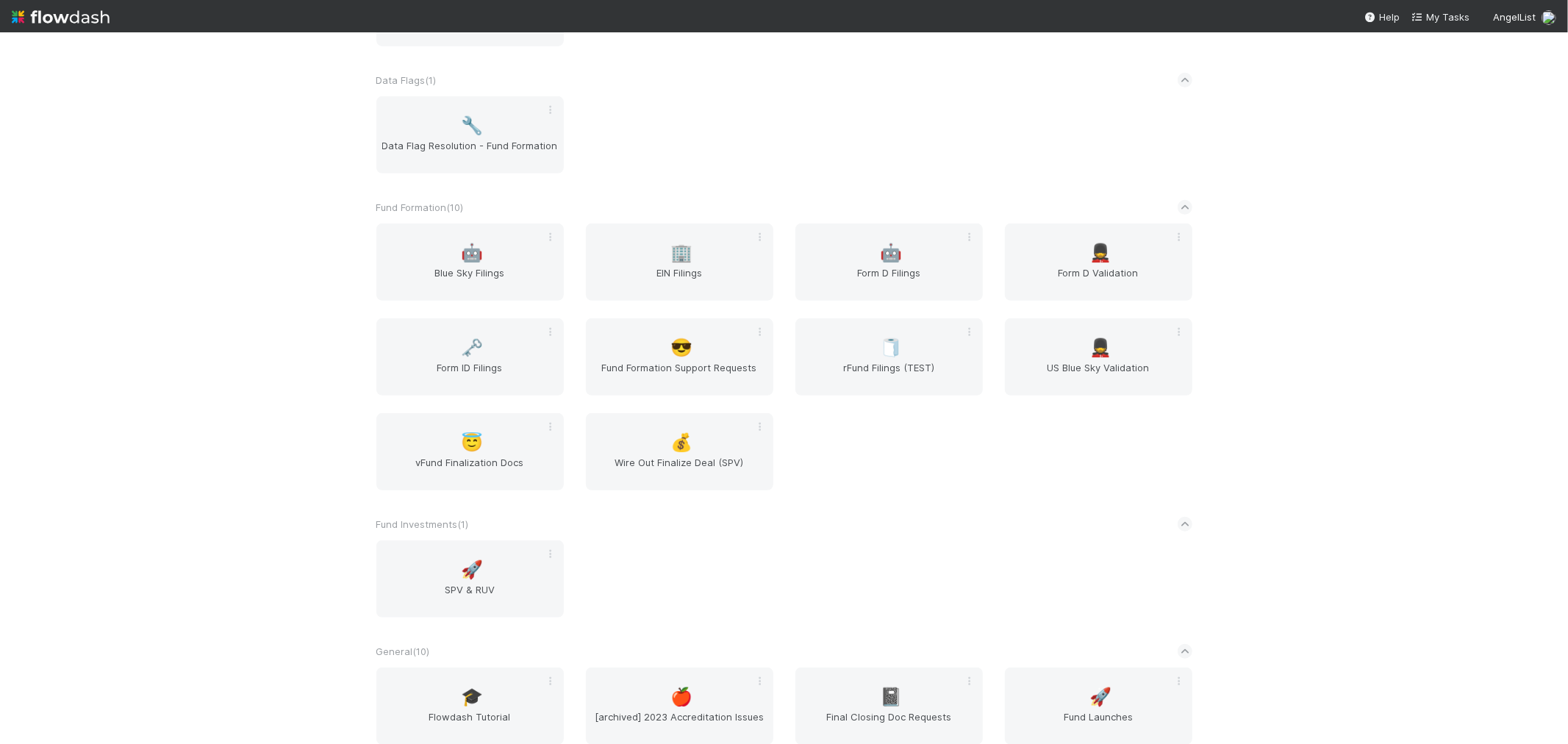
scroll to position [408, 0]
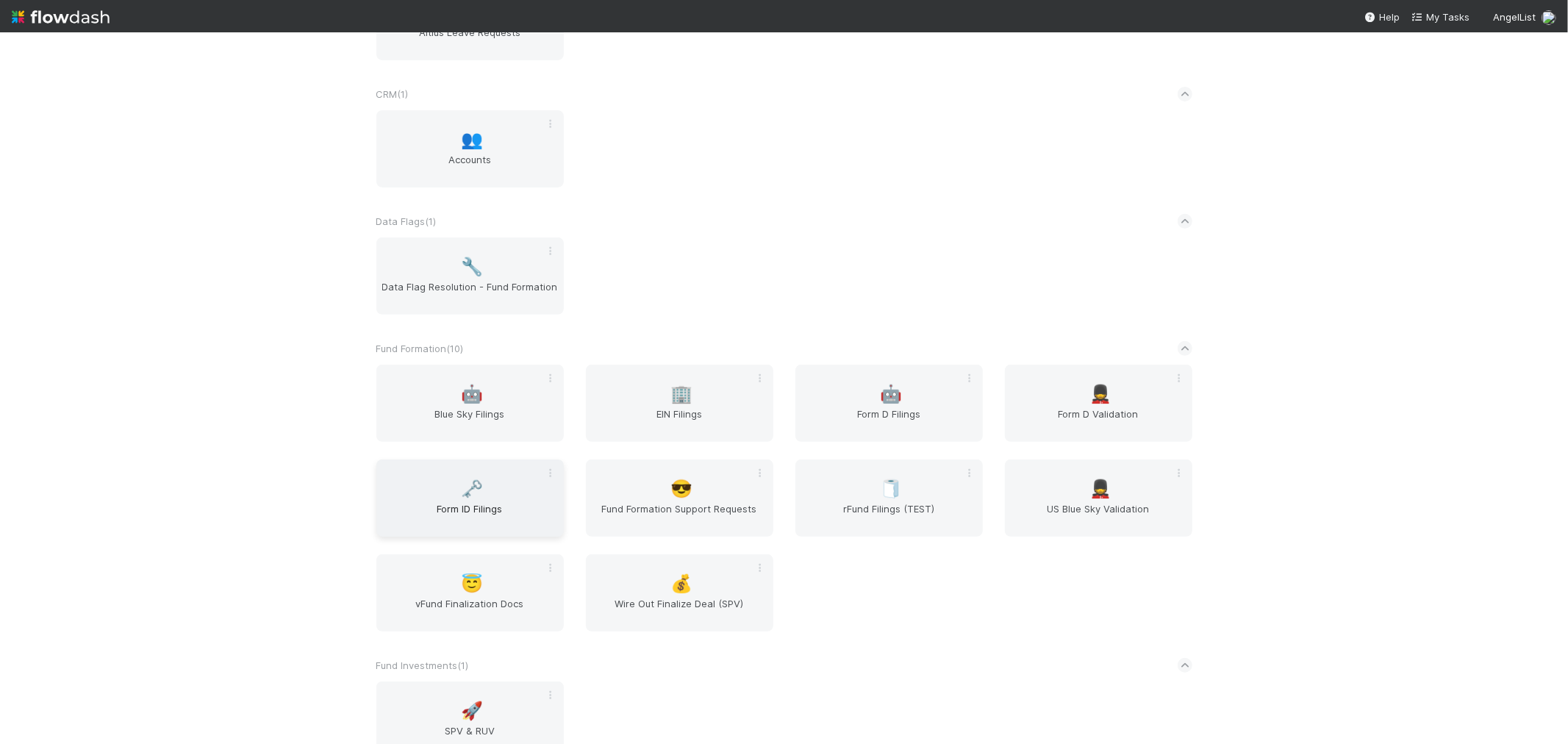
click at [461, 481] on span "🗝️" at bounding box center [471, 488] width 22 height 19
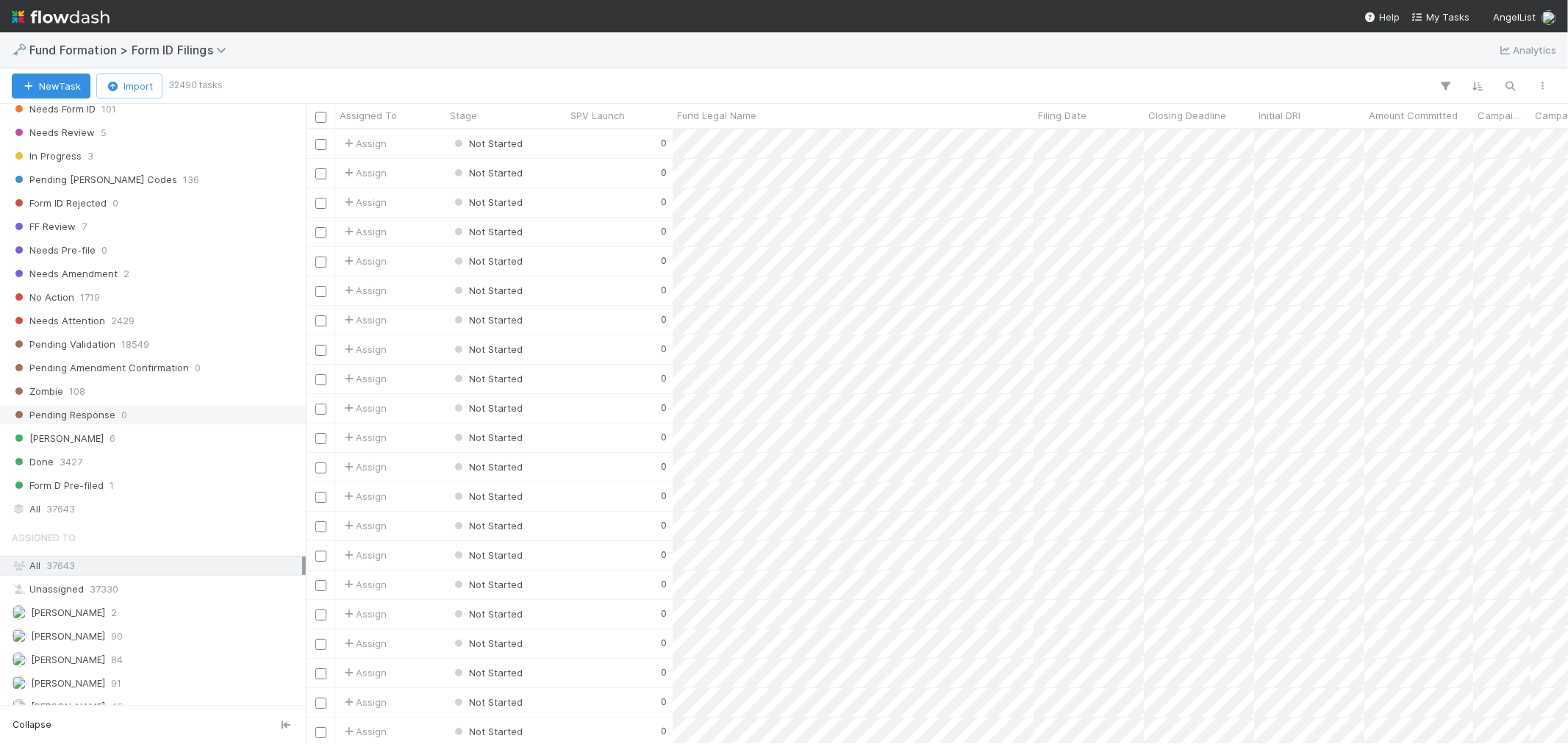
scroll to position [449, 0]
click at [146, 659] on div "[PERSON_NAME] 91" at bounding box center [156, 668] width 290 height 18
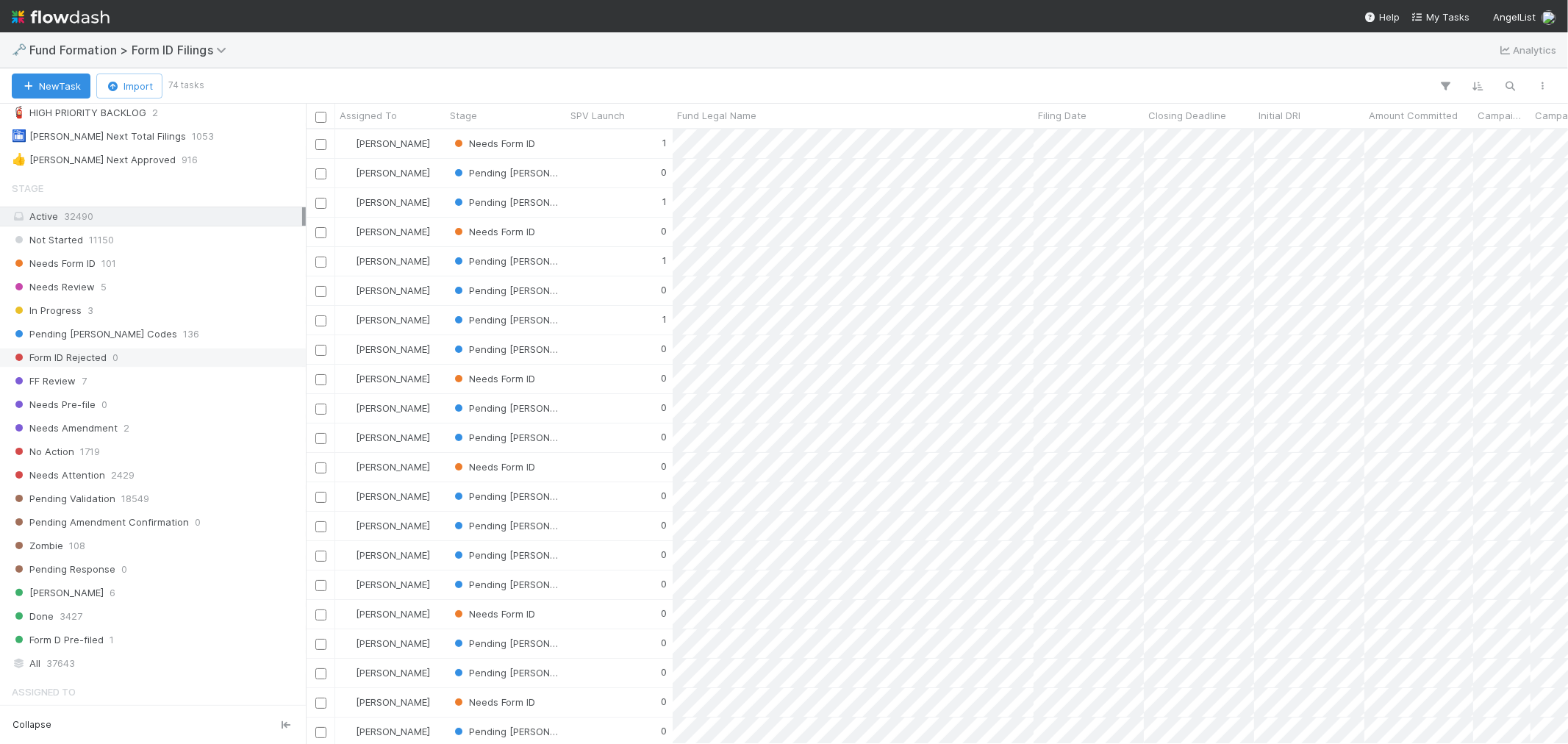
scroll to position [285, 0]
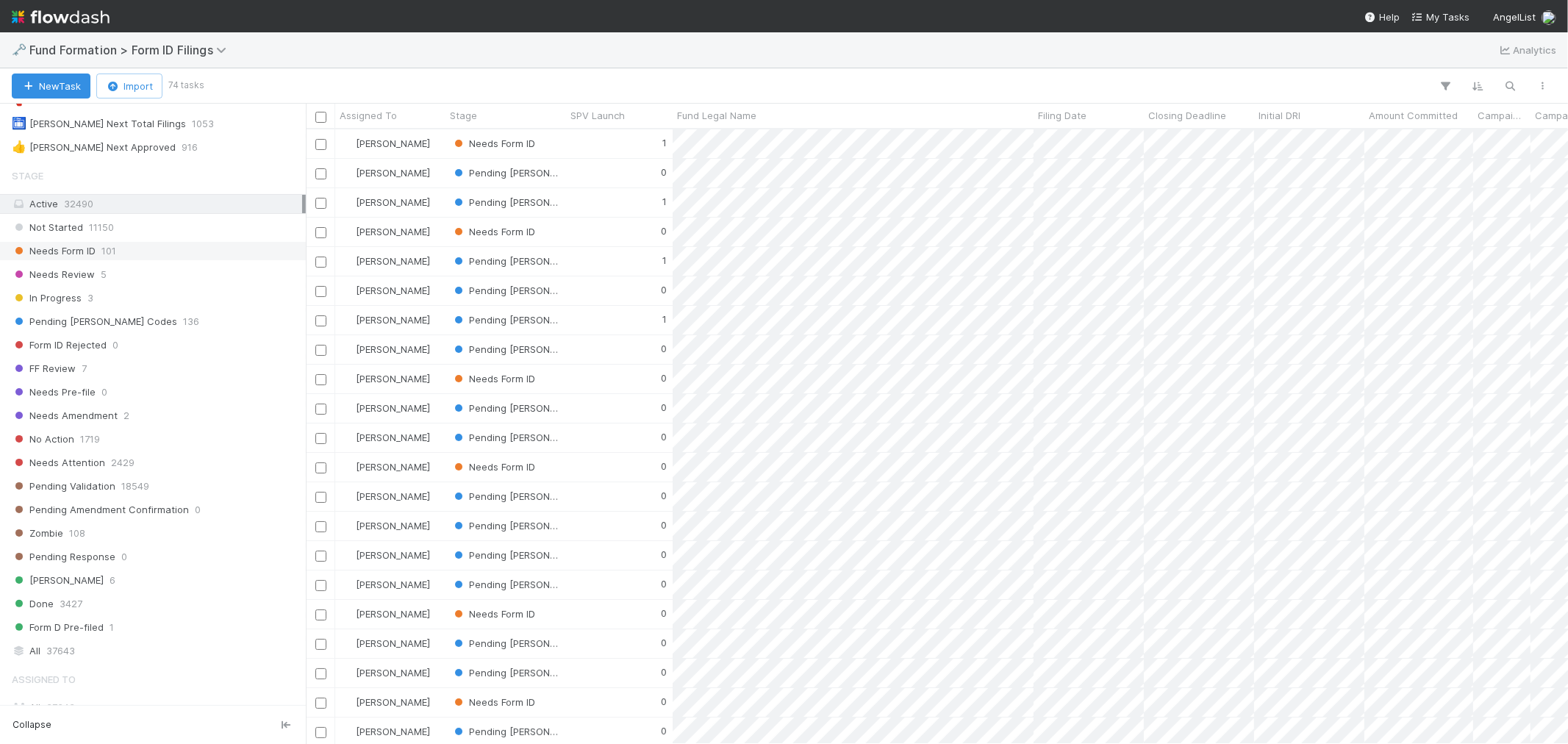
click at [129, 251] on div "Needs Form ID 101" at bounding box center [156, 251] width 290 height 18
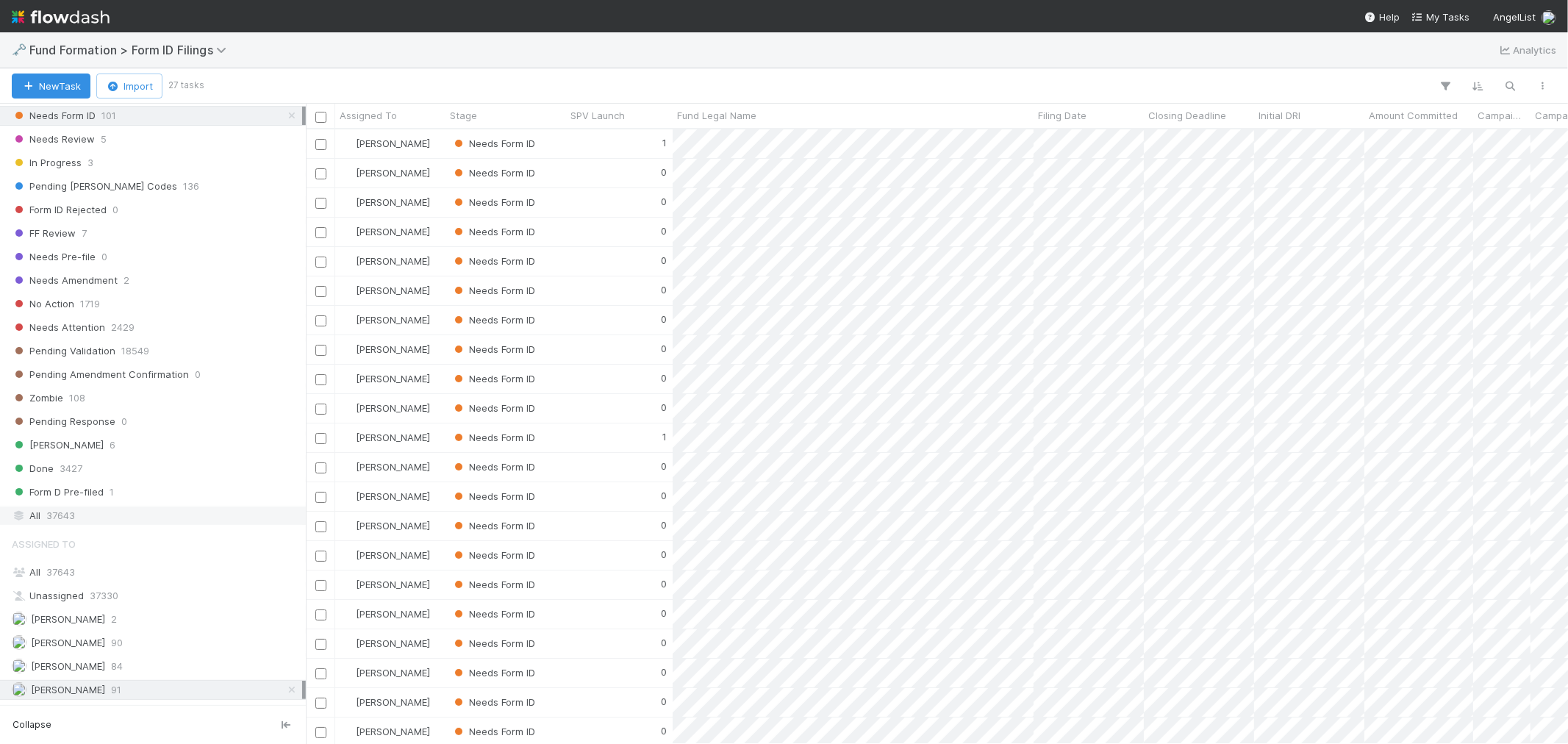
scroll to position [449, 0]
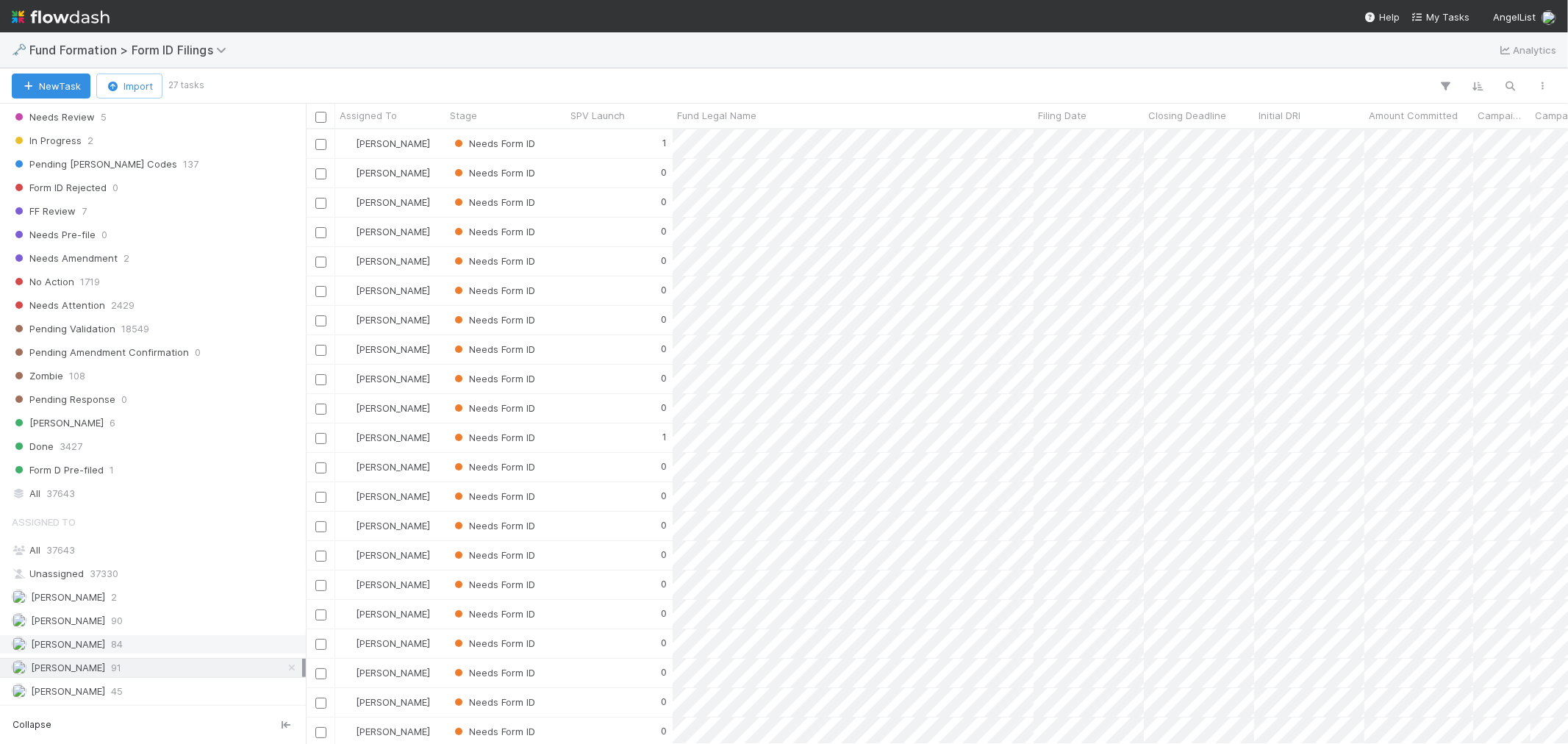
click at [149, 645] on div "[PERSON_NAME] 84" at bounding box center [156, 645] width 290 height 18
click at [157, 612] on div "Febbie Cervantes 90" at bounding box center [156, 621] width 290 height 18
click at [111, 669] on span "45" at bounding box center [116, 692] width 12 height 18
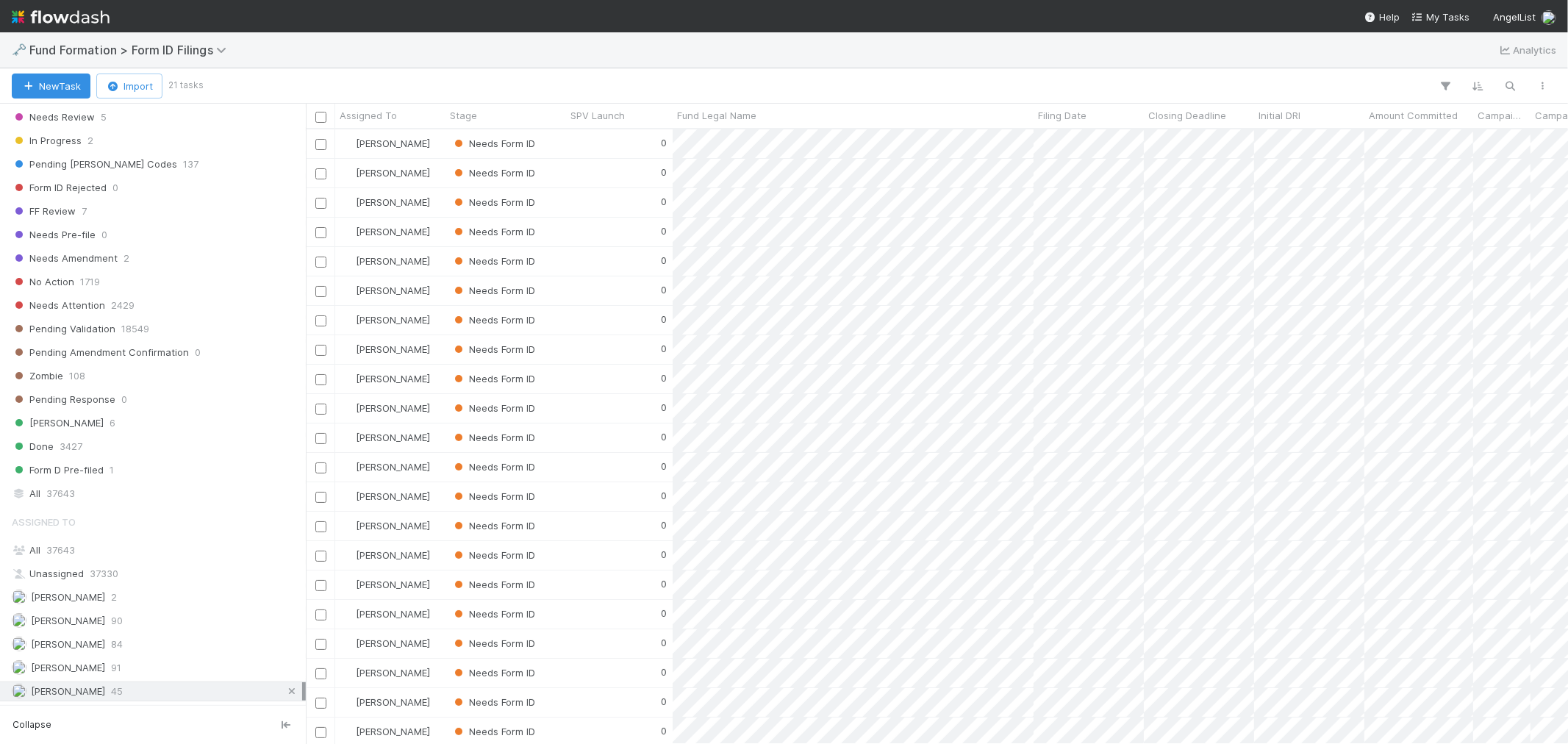
scroll to position [602, 1249]
click at [152, 665] on div "Raven Jacinto 91" at bounding box center [156, 668] width 290 height 18
click at [1410, 83] on icon "button" at bounding box center [1446, 85] width 15 height 13
click at [1225, 126] on button "Add Filter" at bounding box center [1220, 131] width 441 height 22
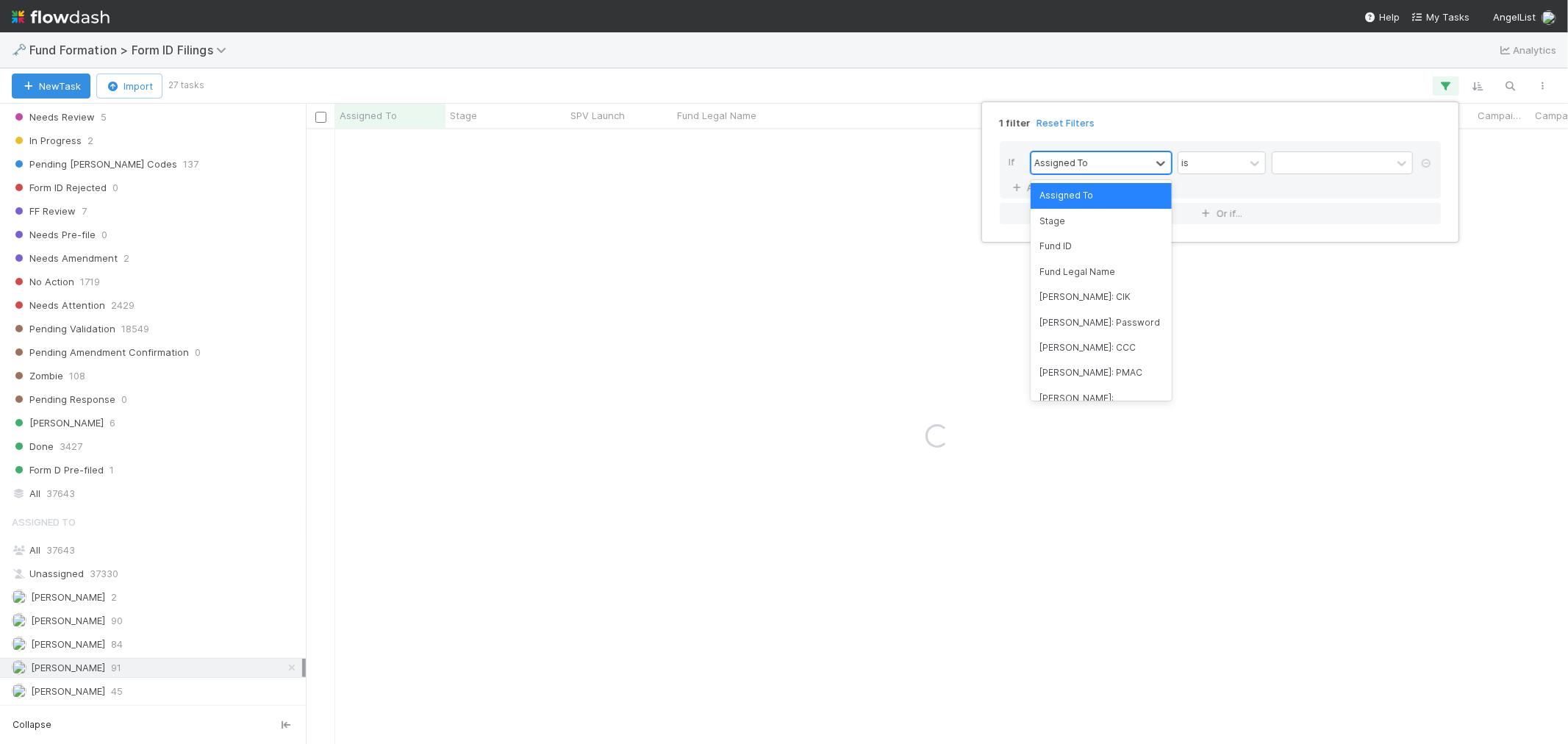
click at [1119, 165] on div "Assigned To" at bounding box center [1091, 163] width 119 height 22
drag, startPoint x: 1096, startPoint y: 270, endPoint x: 1126, endPoint y: 256, distance: 33.1
click at [1097, 270] on div "Fund Legal Name" at bounding box center [1101, 272] width 141 height 25
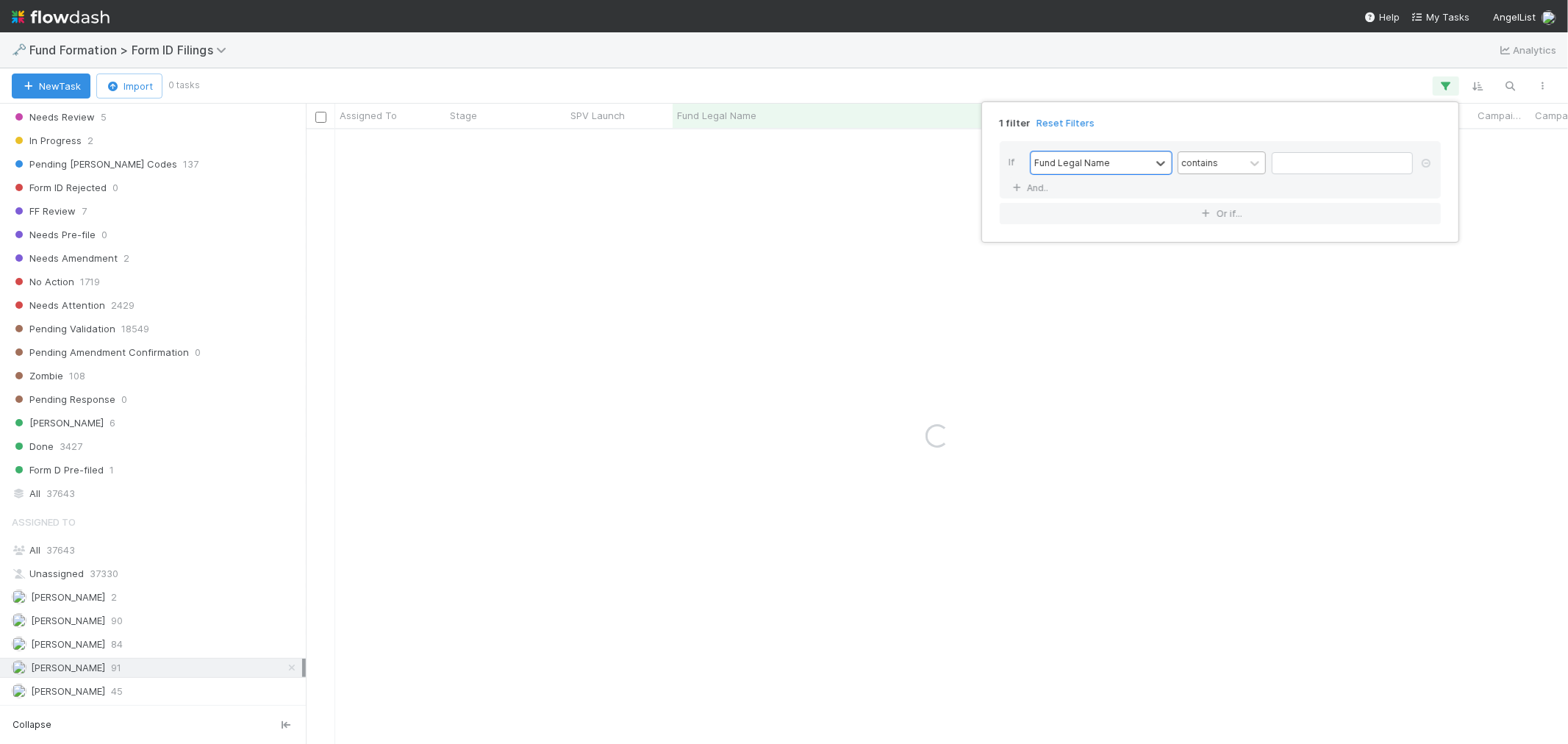
click at [1201, 162] on div "contains" at bounding box center [1200, 162] width 37 height 13
click at [1211, 226] on div "does not contain" at bounding box center [1221, 228] width 89 height 39
click at [1320, 156] on input "text" at bounding box center [1342, 163] width 141 height 22
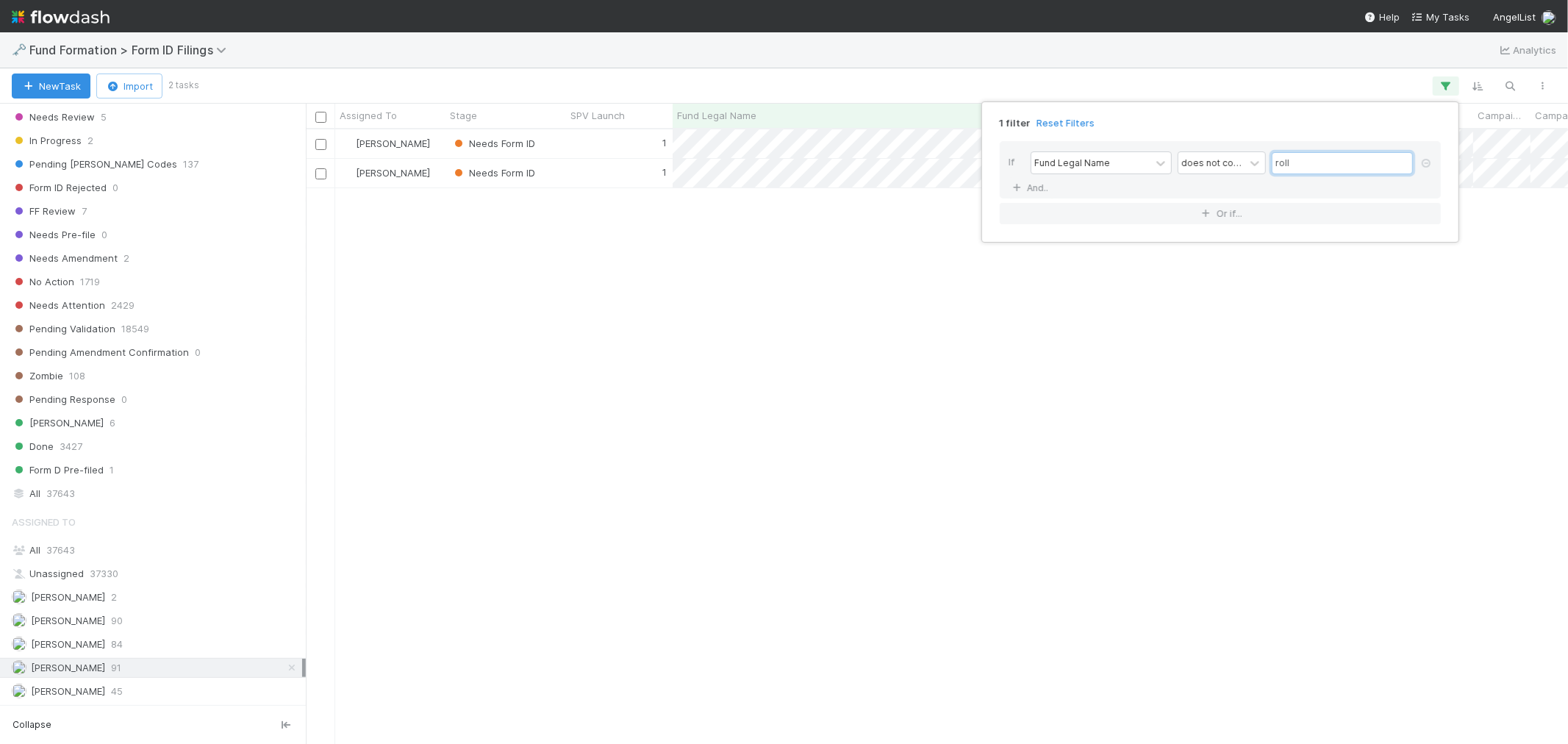
type input "roll"
click at [979, 75] on div "1 filter Reset Filters If Fund Legal Name does not contain roll And.. Or if..." at bounding box center [784, 372] width 1568 height 744
click at [427, 144] on div "[PERSON_NAME]" at bounding box center [390, 143] width 110 height 28
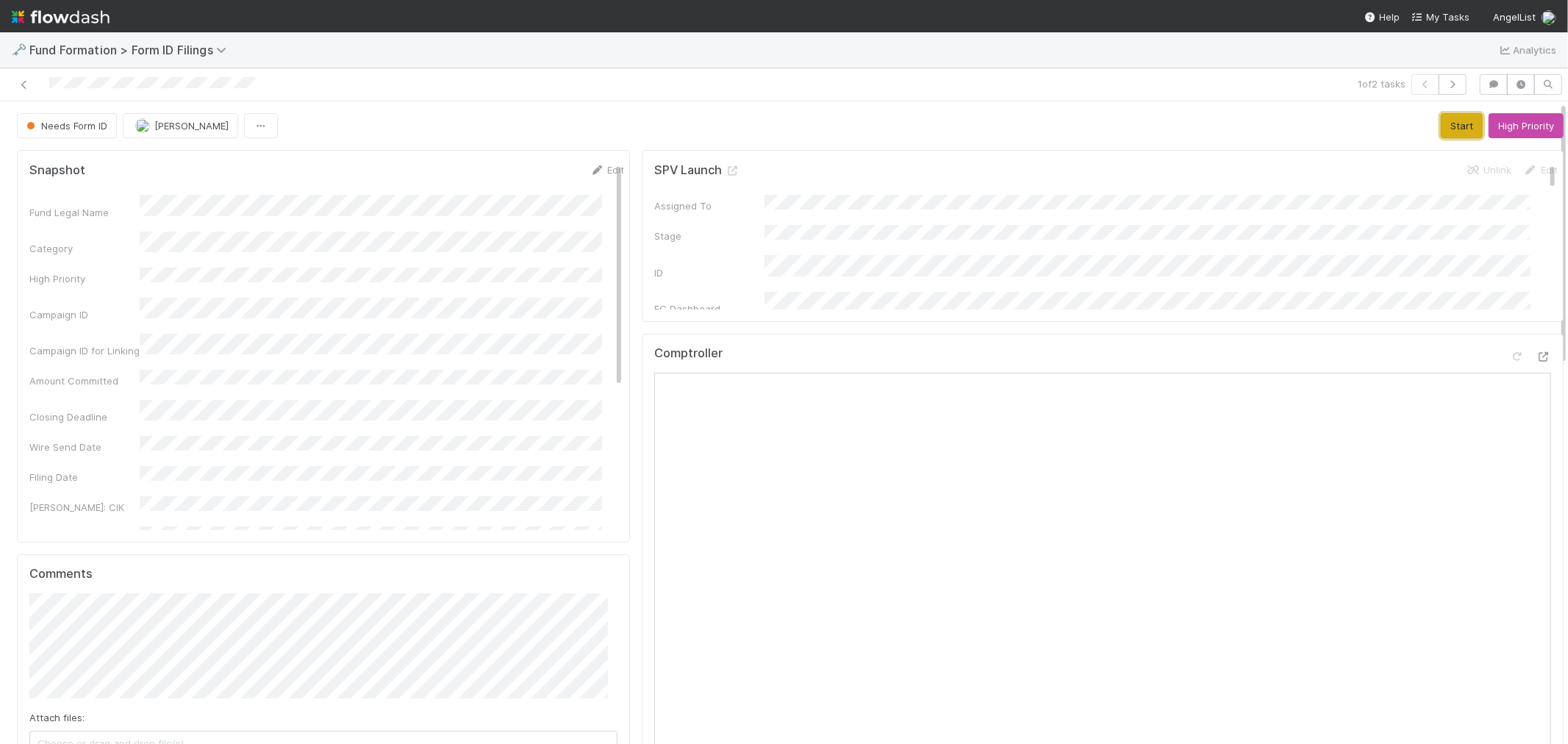
click at [1410, 118] on button "Start" at bounding box center [1461, 126] width 42 height 25
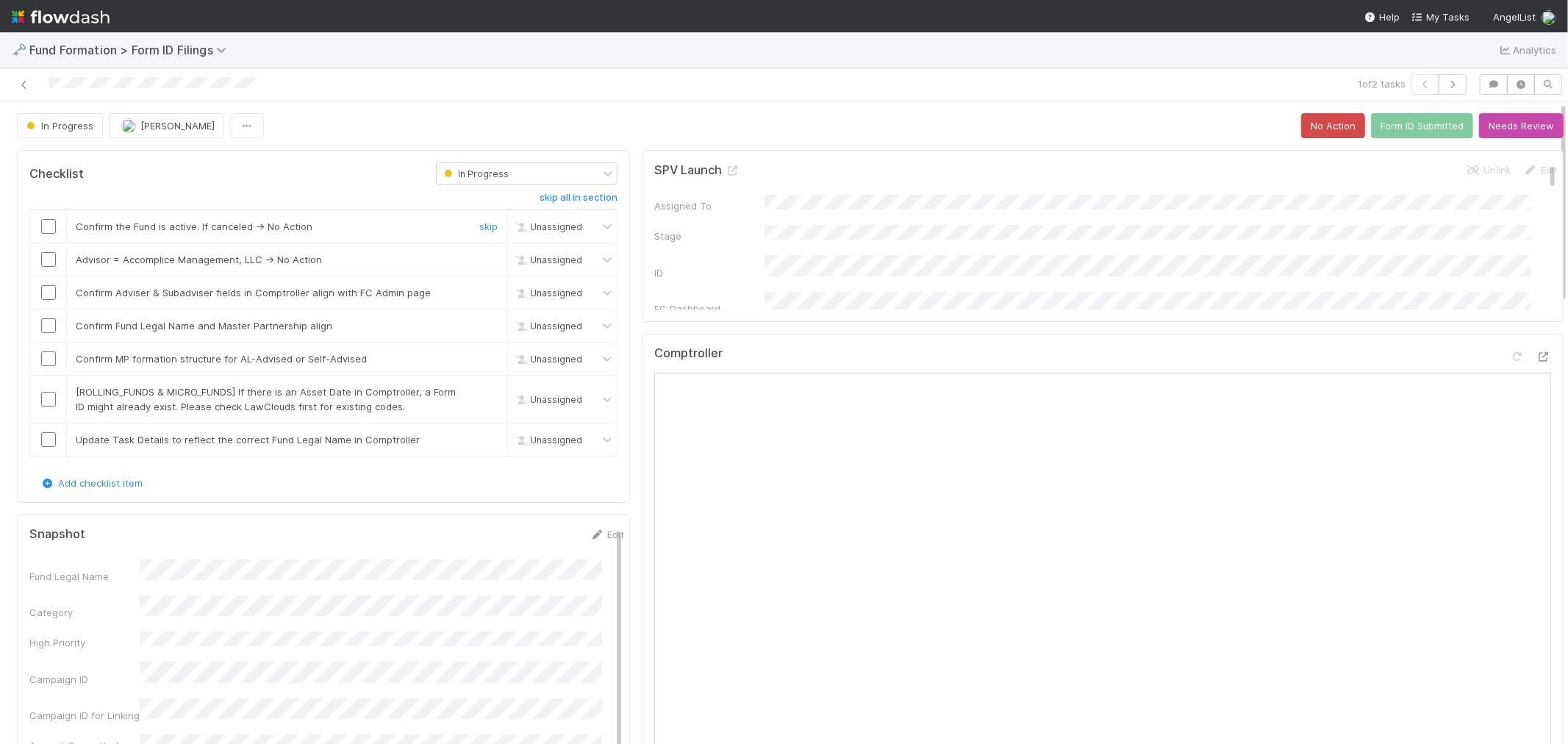
click at [49, 224] on input "checkbox" at bounding box center [48, 226] width 15 height 15
click at [479, 261] on link "skip" at bounding box center [488, 259] width 18 height 12
click at [48, 292] on input "checkbox" at bounding box center [48, 292] width 15 height 15
click at [48, 325] on input "checkbox" at bounding box center [48, 325] width 15 height 15
click at [47, 354] on input "checkbox" at bounding box center [48, 358] width 15 height 15
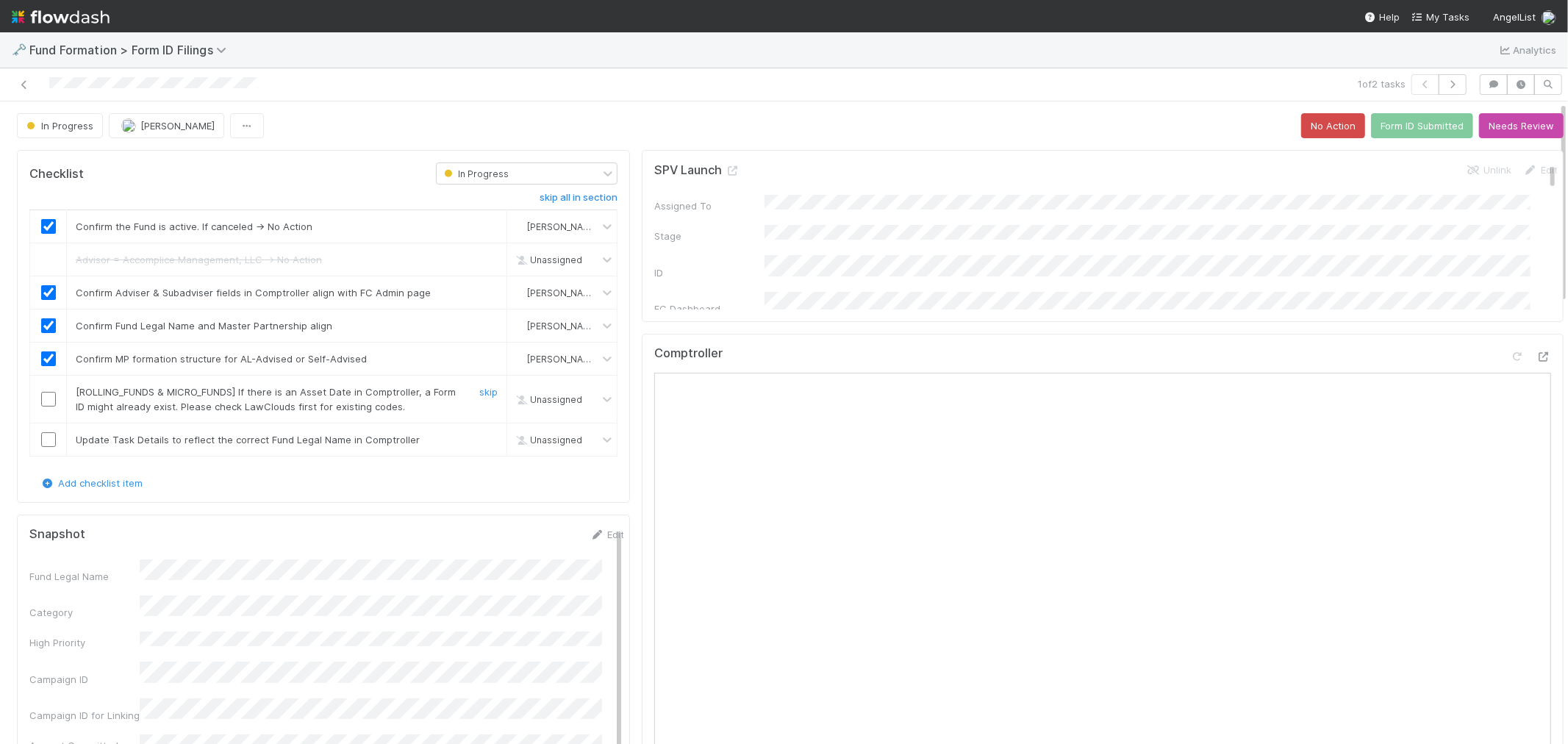
click at [468, 394] on div "skip" at bounding box center [486, 399] width 44 height 29
click at [479, 391] on link "skip" at bounding box center [488, 391] width 18 height 12
click at [589, 535] on link "Edit" at bounding box center [606, 534] width 35 height 12
click at [53, 586] on div "Fund Legal Name *" at bounding box center [327, 584] width 595 height 28
click at [524, 540] on button "Save" at bounding box center [545, 539] width 42 height 25
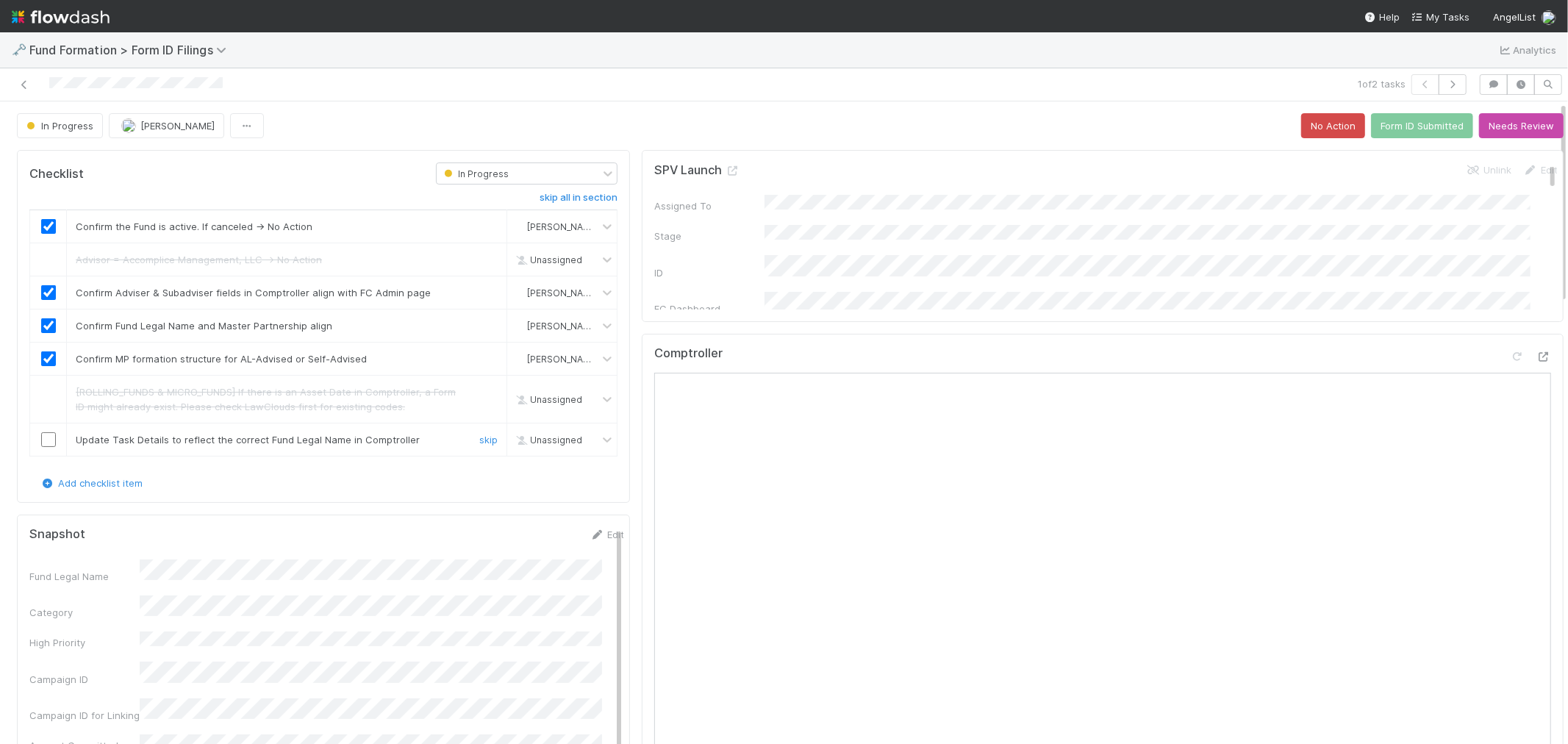
click at [42, 438] on input "checkbox" at bounding box center [48, 439] width 15 height 15
click at [1371, 129] on button "Form ID Submitted" at bounding box center [1422, 126] width 102 height 25
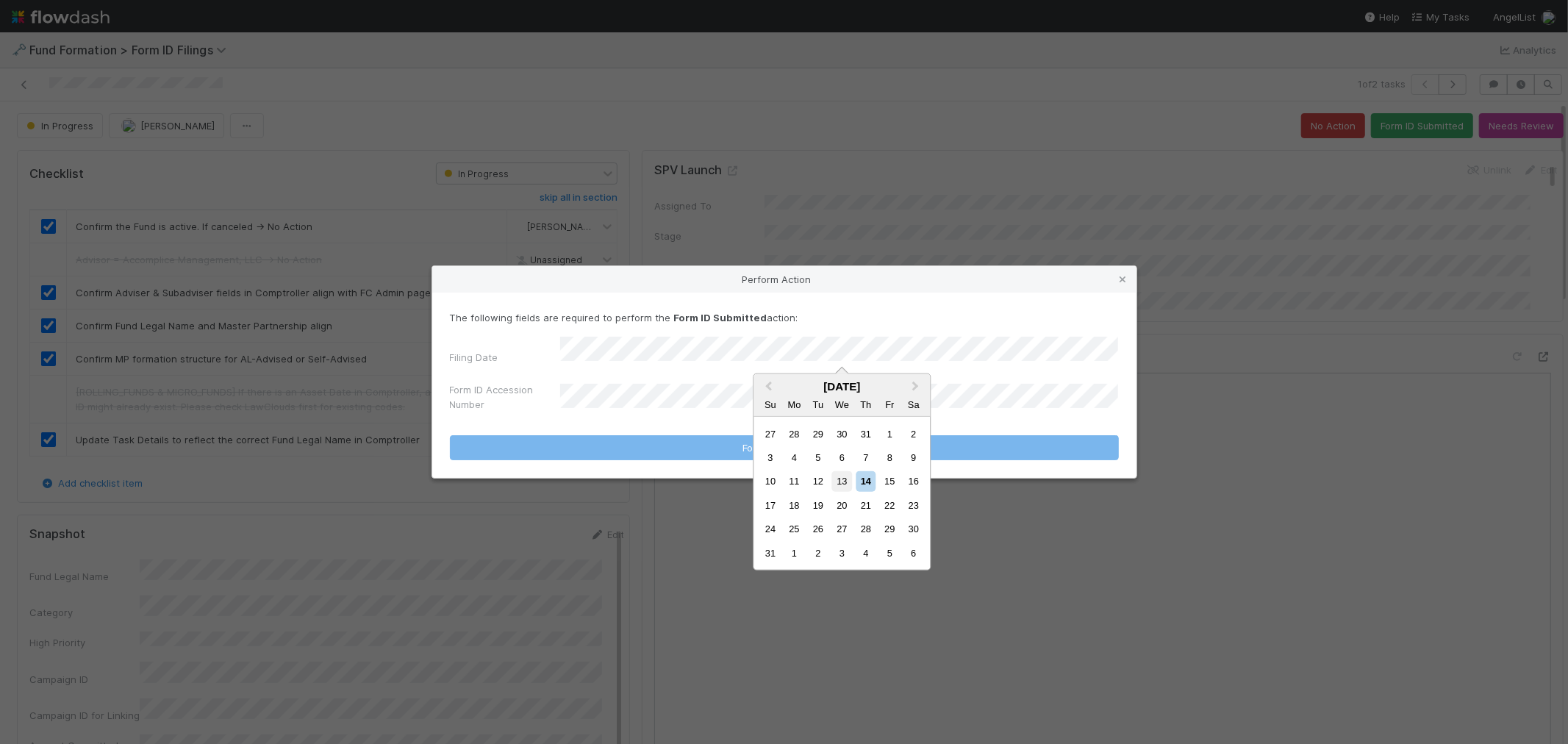
click at [835, 482] on div "13" at bounding box center [842, 481] width 20 height 20
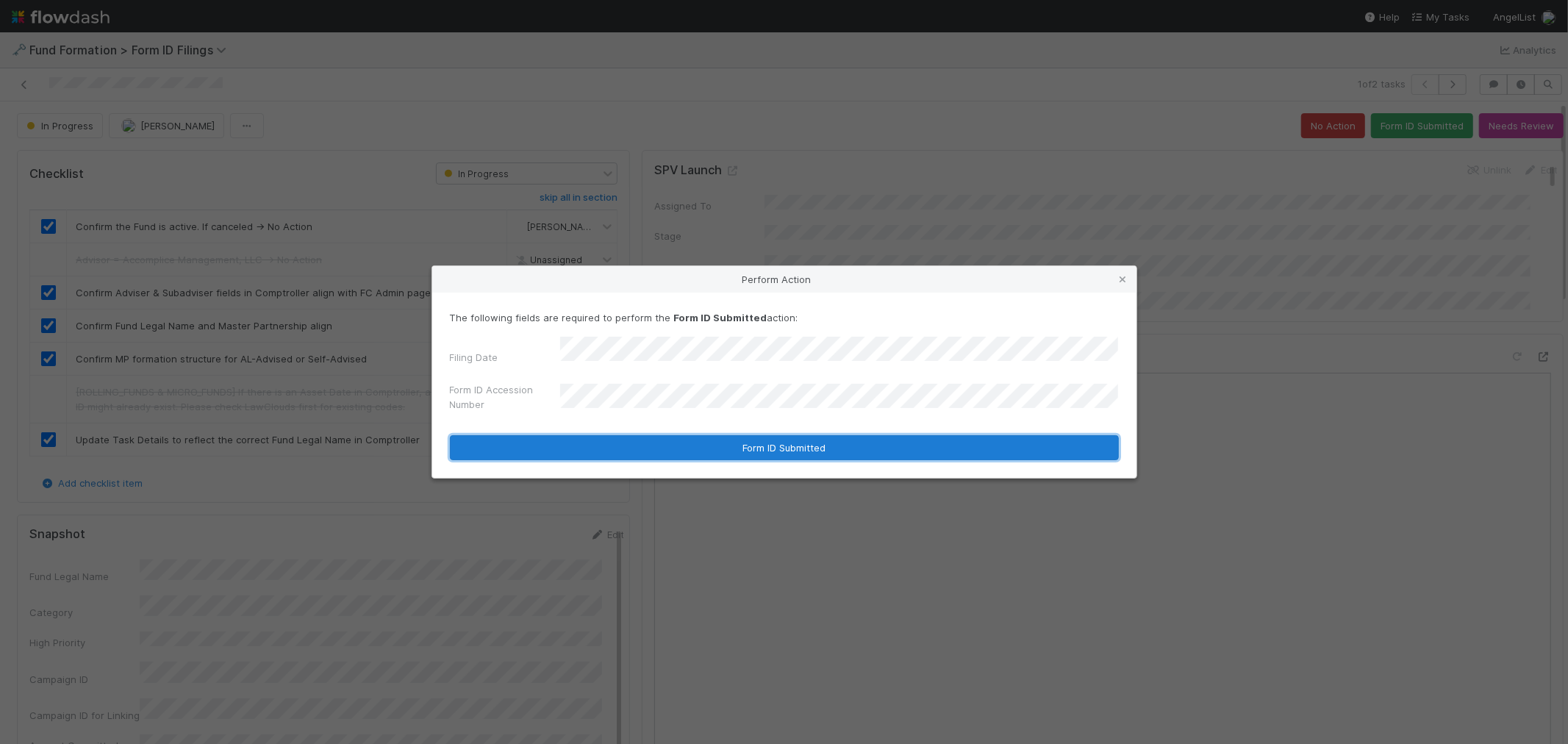
click at [639, 440] on button "Form ID Submitted" at bounding box center [784, 447] width 668 height 25
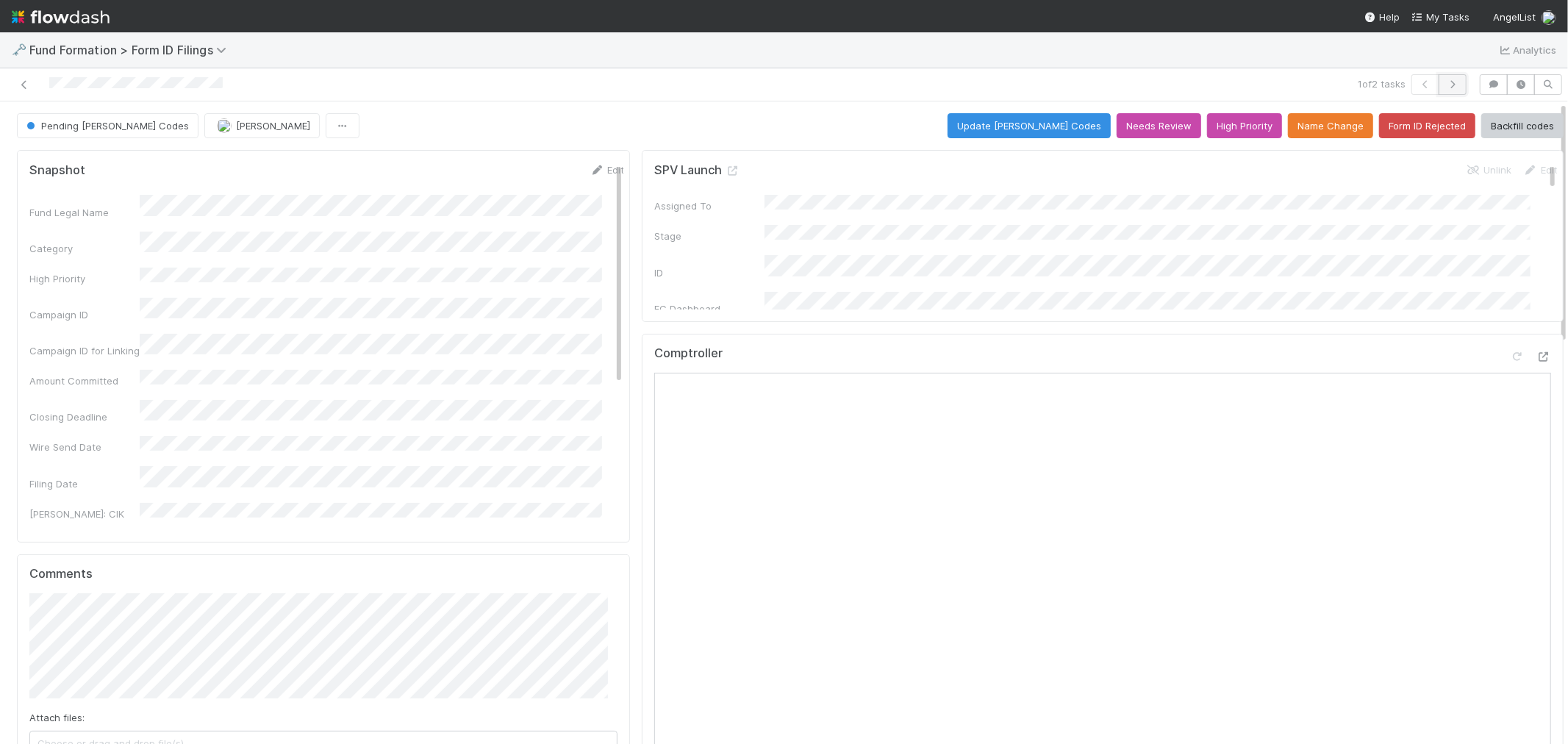
click at [1410, 85] on icon "button" at bounding box center [1452, 84] width 15 height 8
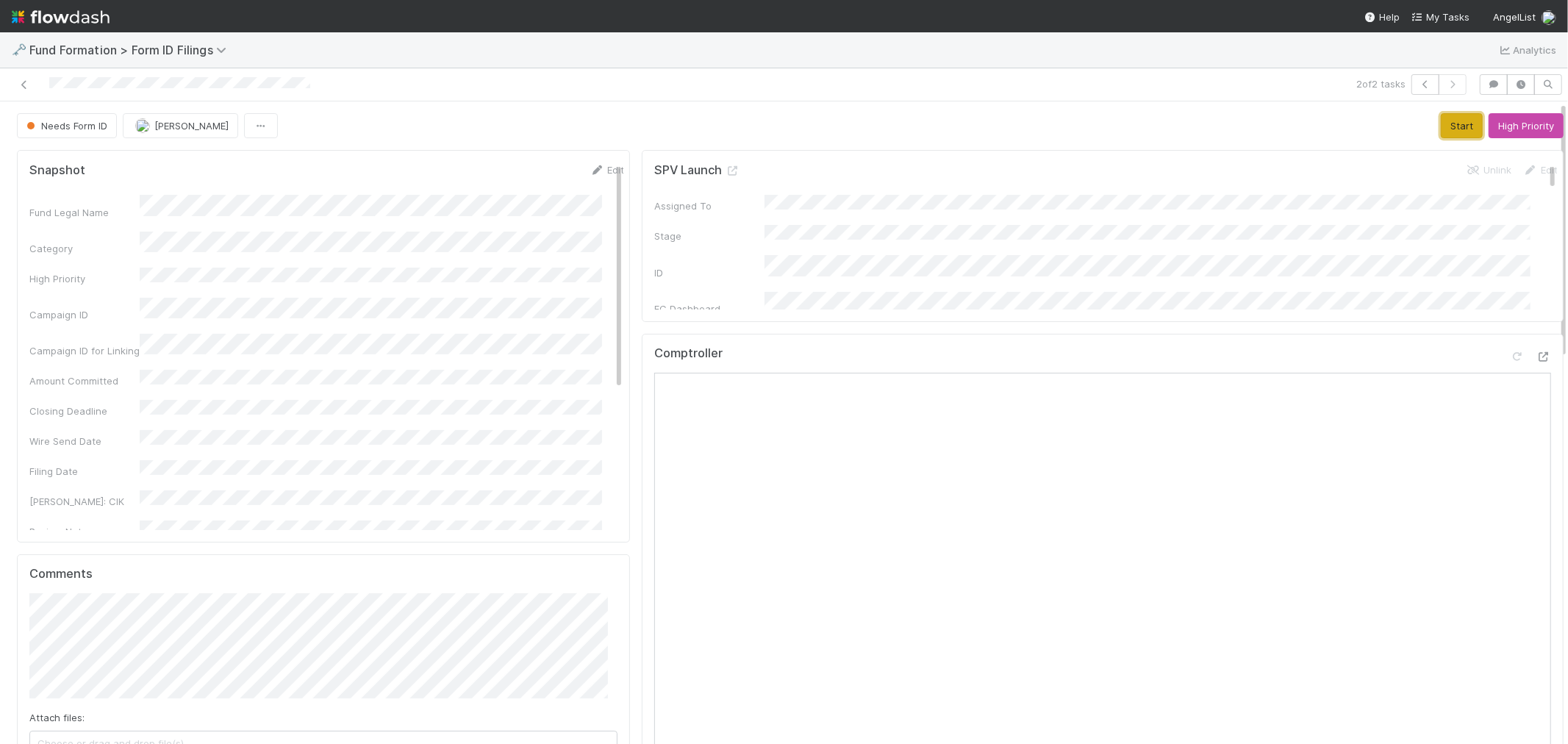
click at [1410, 114] on button "Start" at bounding box center [1461, 126] width 42 height 25
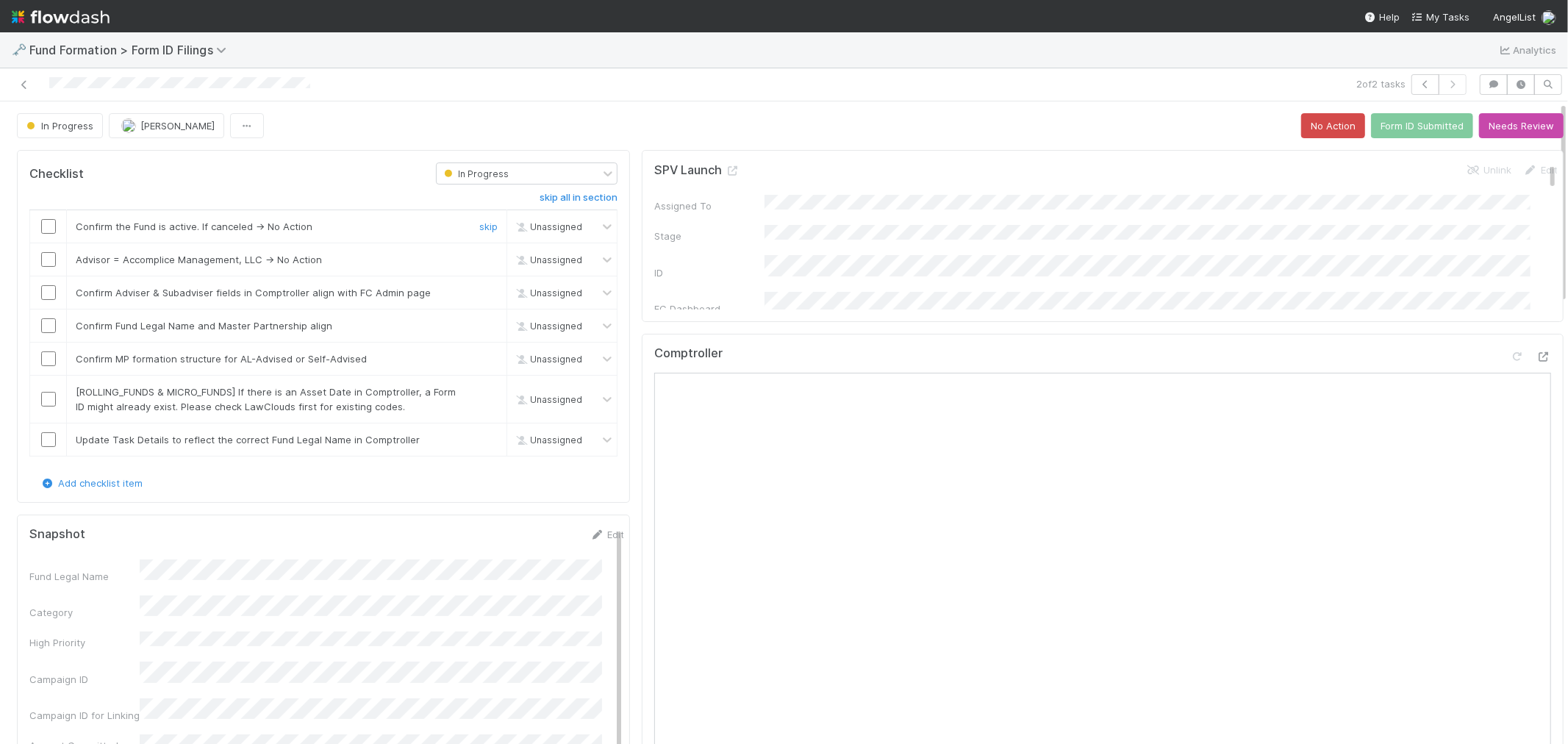
click at [45, 228] on input "checkbox" at bounding box center [48, 226] width 15 height 15
click at [481, 256] on link "skip" at bounding box center [488, 259] width 18 height 12
click at [49, 290] on input "checkbox" at bounding box center [48, 292] width 15 height 15
click at [40, 327] on div at bounding box center [48, 325] width 36 height 15
click at [48, 327] on input "checkbox" at bounding box center [48, 325] width 15 height 15
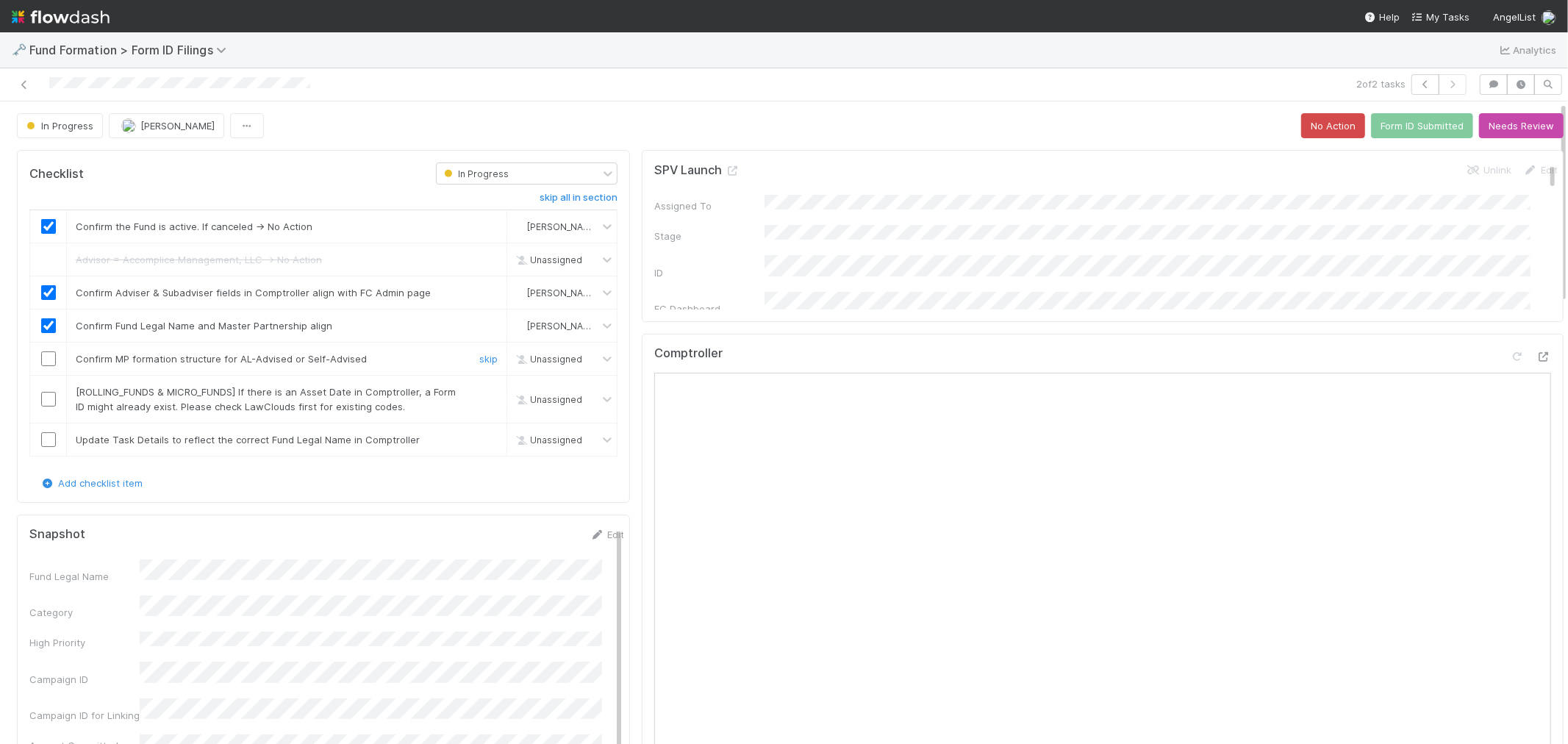
click at [40, 360] on div at bounding box center [48, 358] width 36 height 15
click at [45, 360] on input "checkbox" at bounding box center [48, 358] width 15 height 15
click at [481, 394] on link "skip" at bounding box center [488, 391] width 18 height 12
click at [479, 443] on link "skip" at bounding box center [488, 439] width 18 height 12
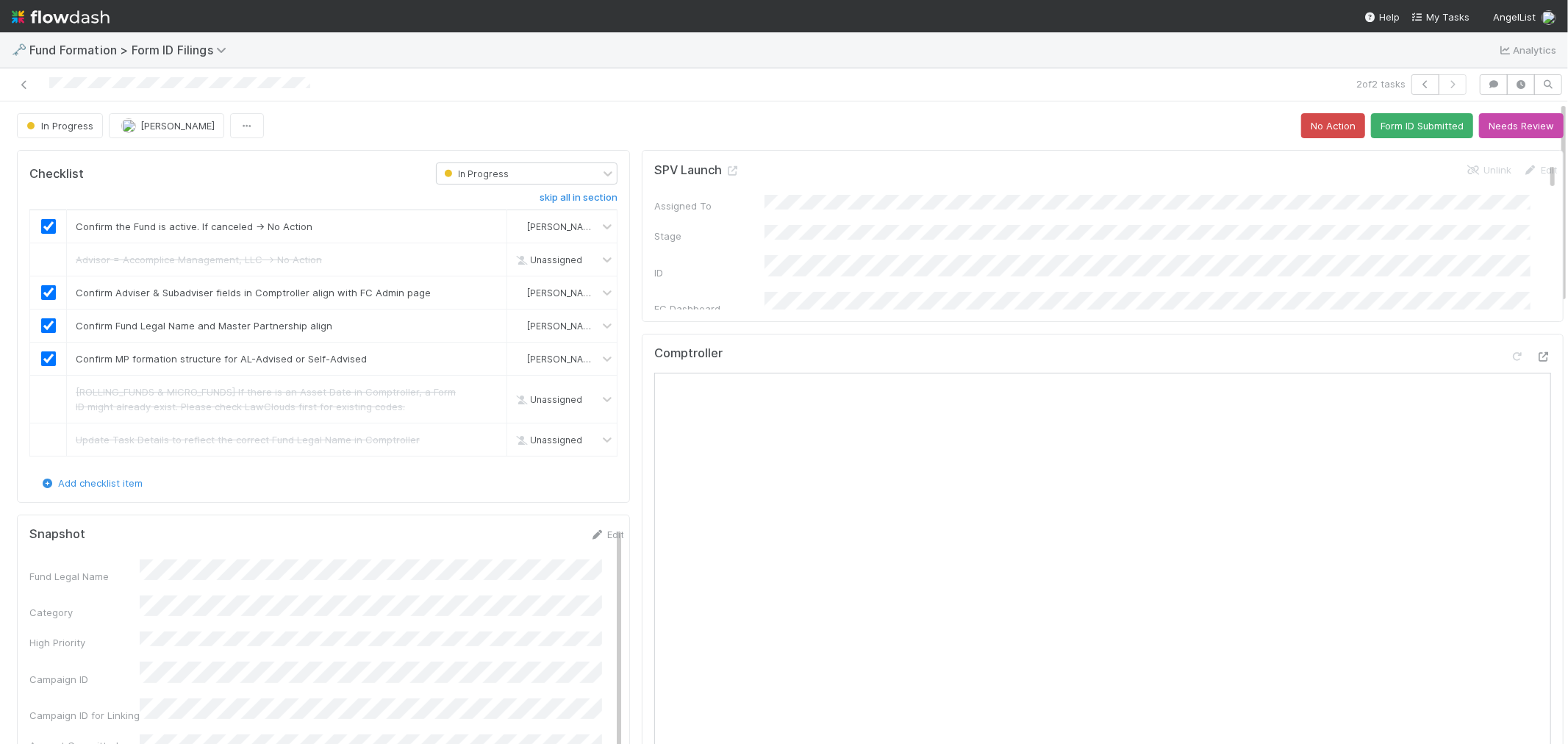
click at [1392, 128] on button "Form ID Submitted" at bounding box center [1422, 126] width 102 height 25
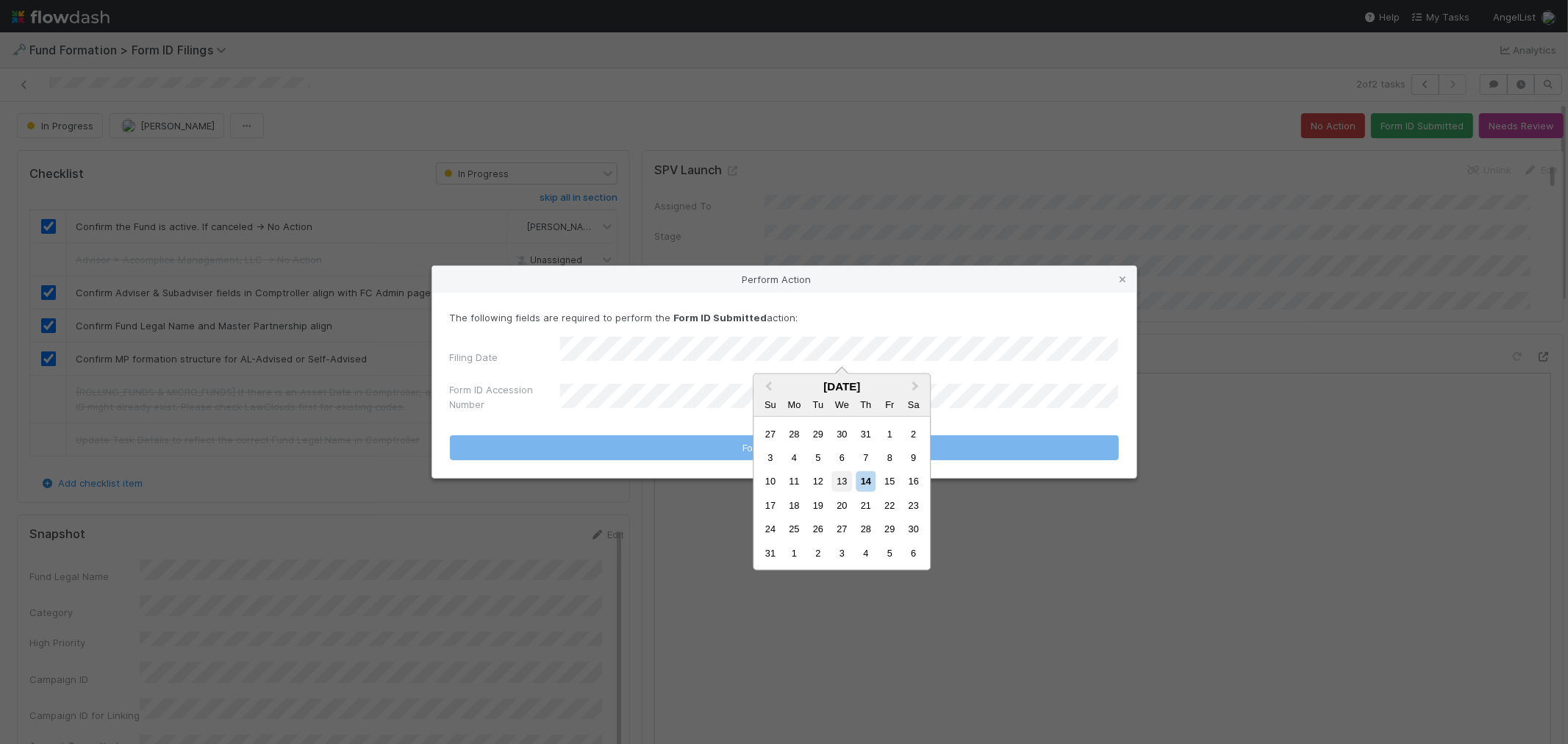
click at [841, 486] on div "13" at bounding box center [842, 481] width 20 height 20
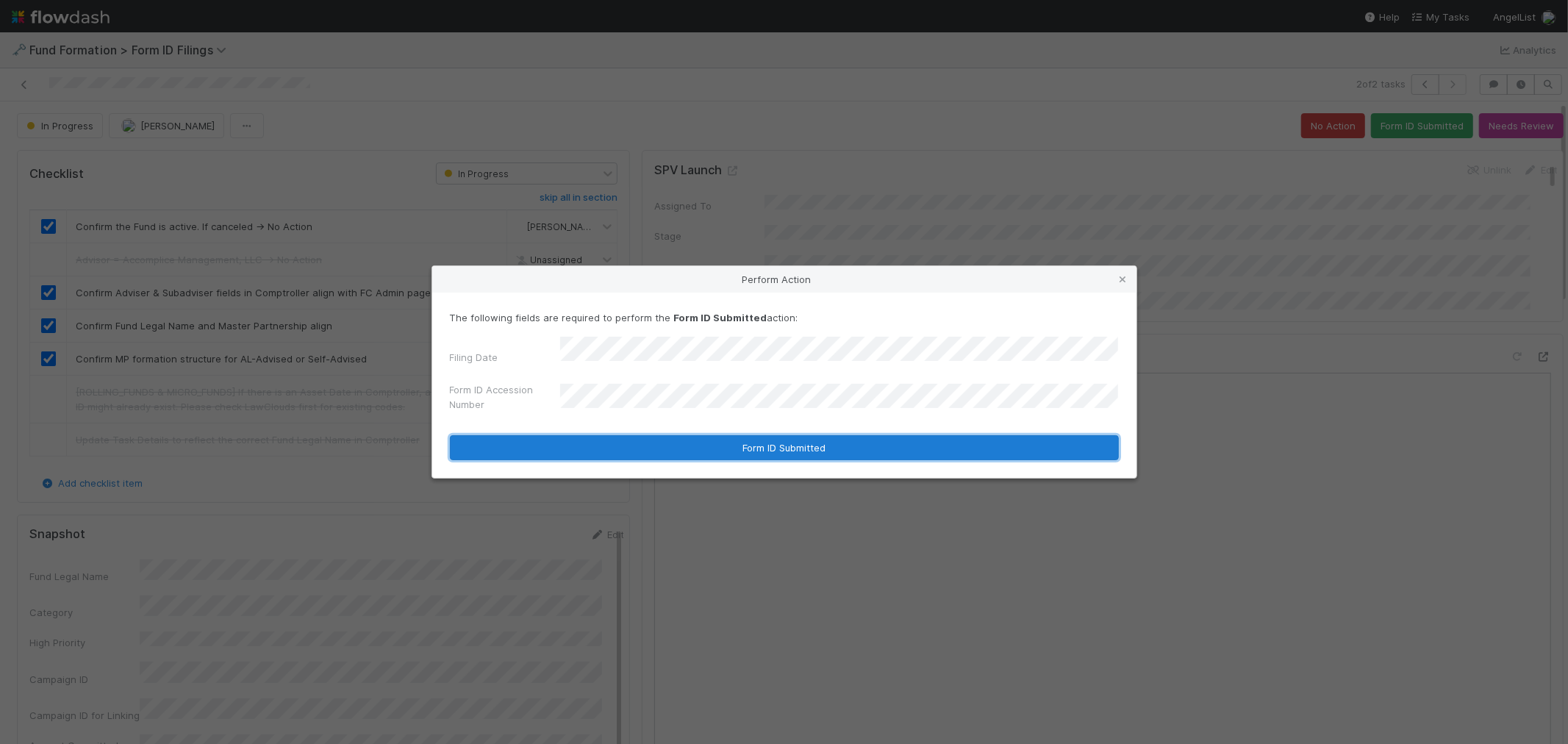
click at [645, 444] on button "Form ID Submitted" at bounding box center [784, 447] width 668 height 25
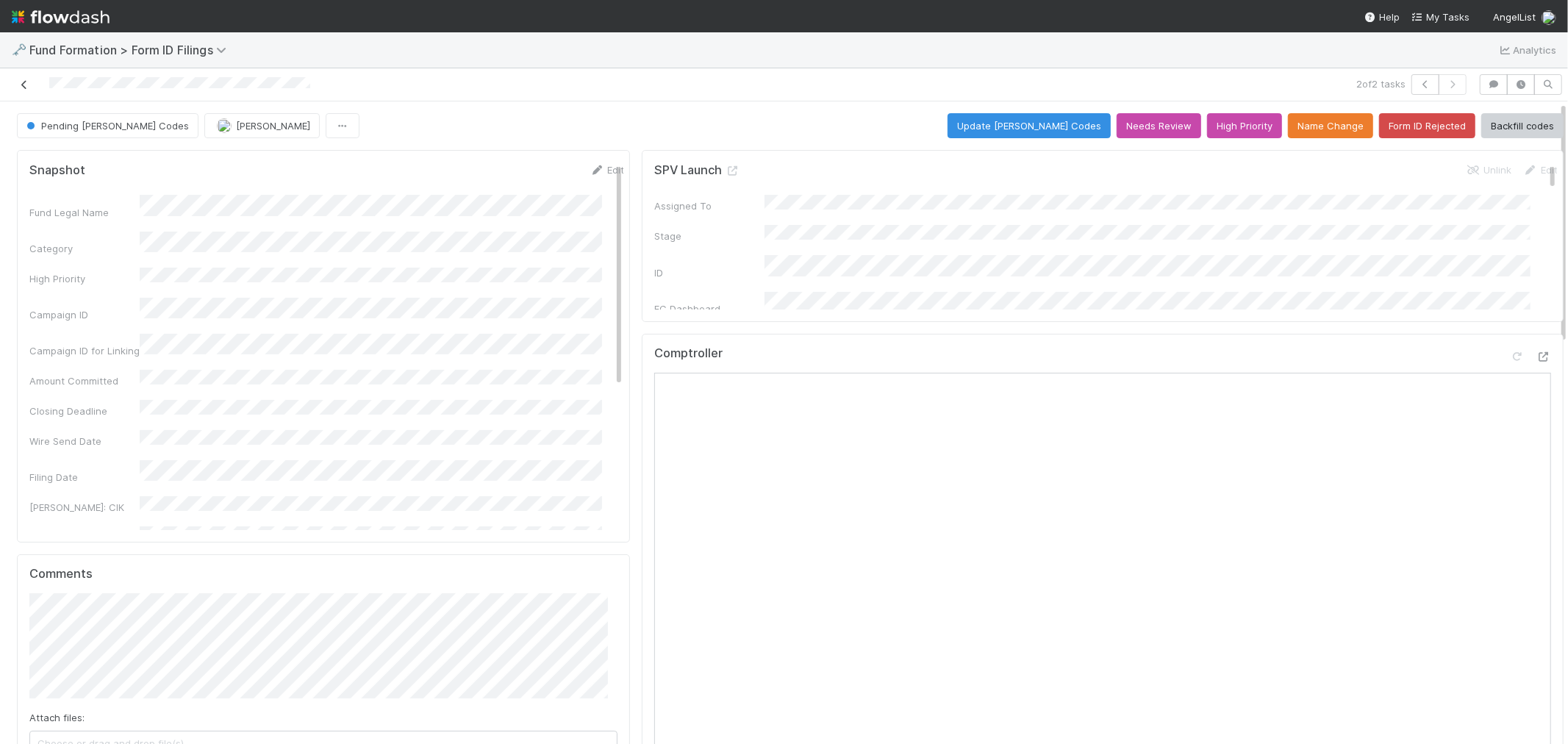
click at [19, 84] on icon at bounding box center [24, 85] width 15 height 9
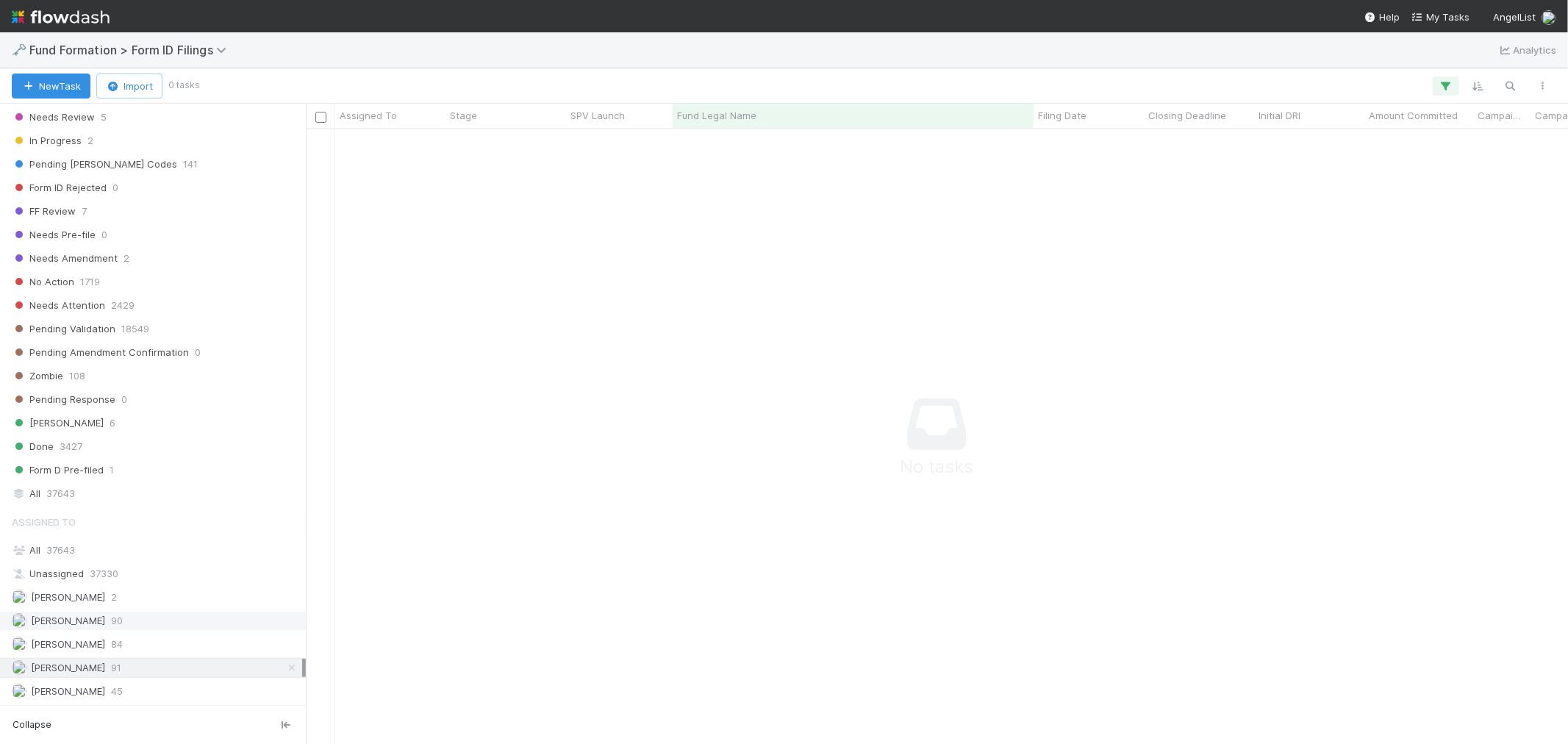
scroll to position [449, 0]
click at [1410, 82] on icon "button" at bounding box center [1446, 85] width 15 height 13
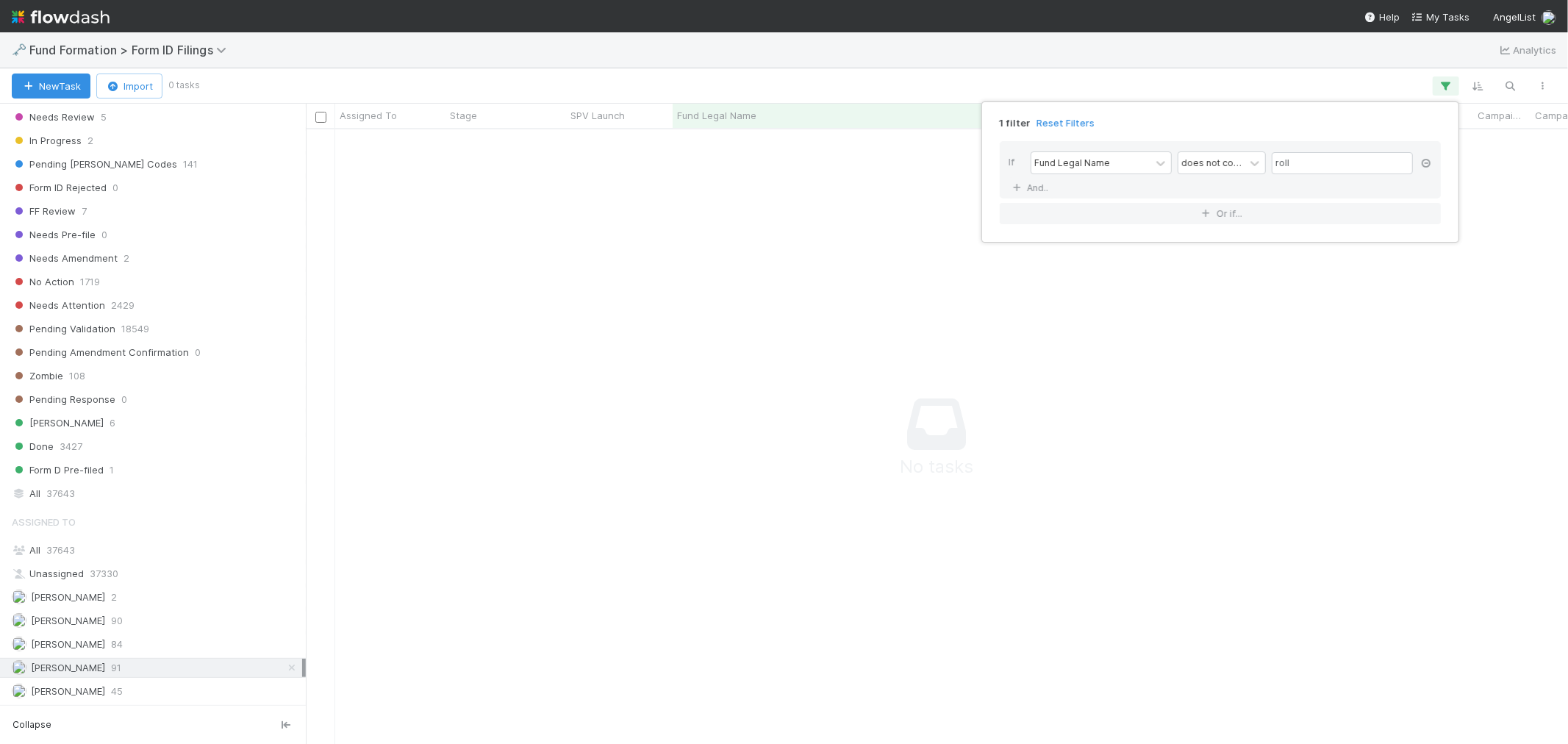
click at [1410, 165] on icon at bounding box center [1426, 163] width 15 height 8
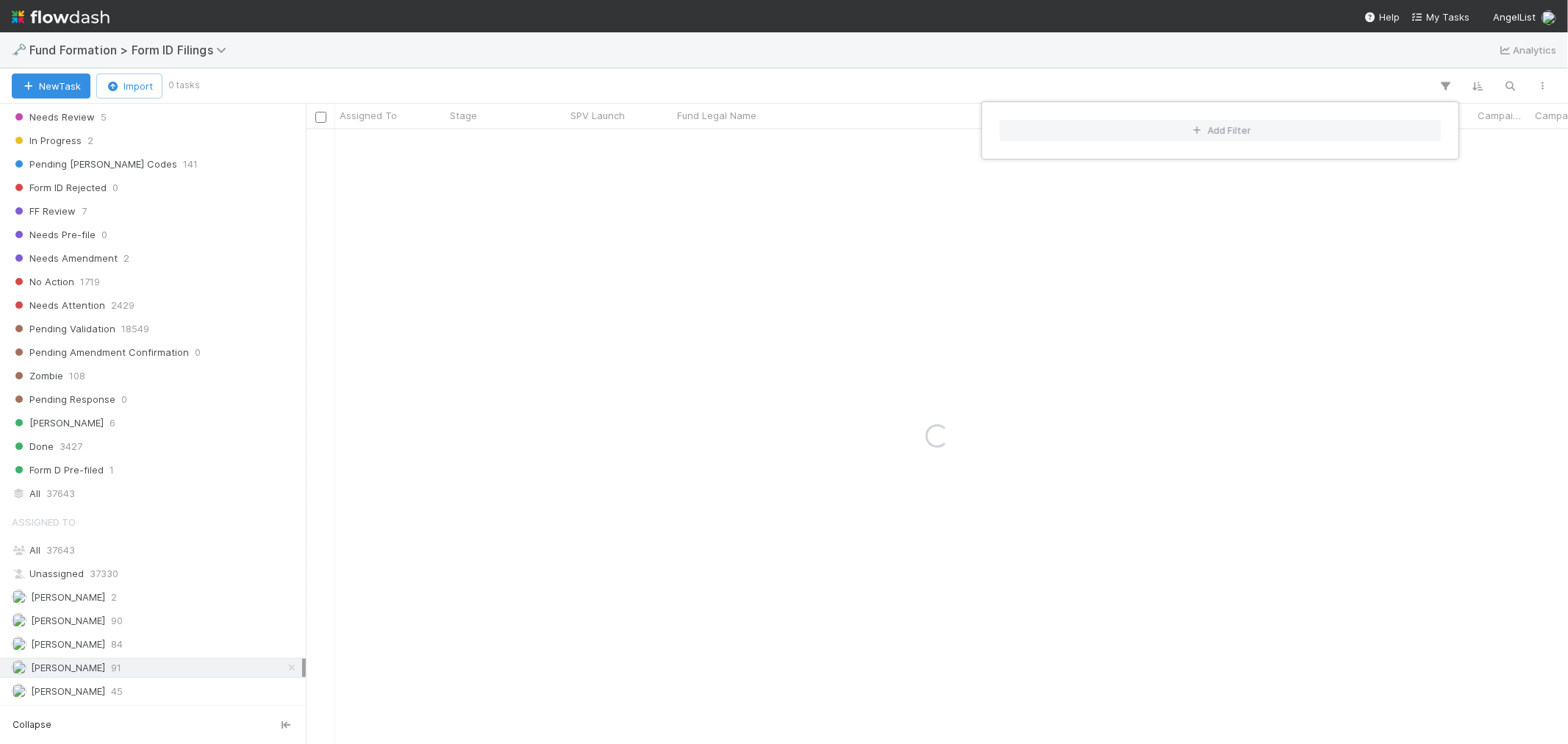
click at [1261, 89] on div "Add Filter" at bounding box center [784, 372] width 1568 height 744
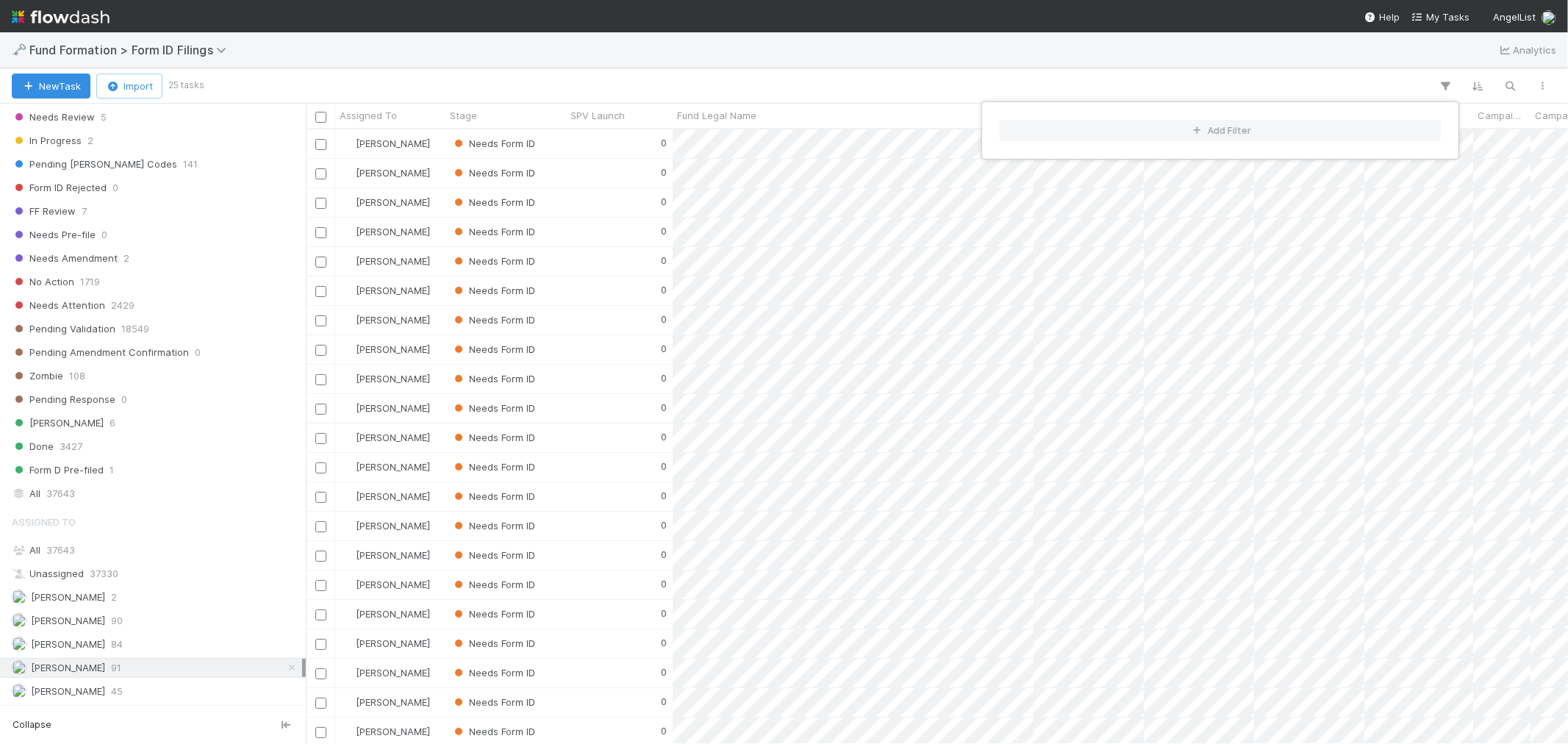
scroll to position [602, 1249]
click at [115, 643] on div "Add Filter" at bounding box center [784, 372] width 1568 height 744
click at [115, 643] on span "84" at bounding box center [116, 645] width 12 height 18
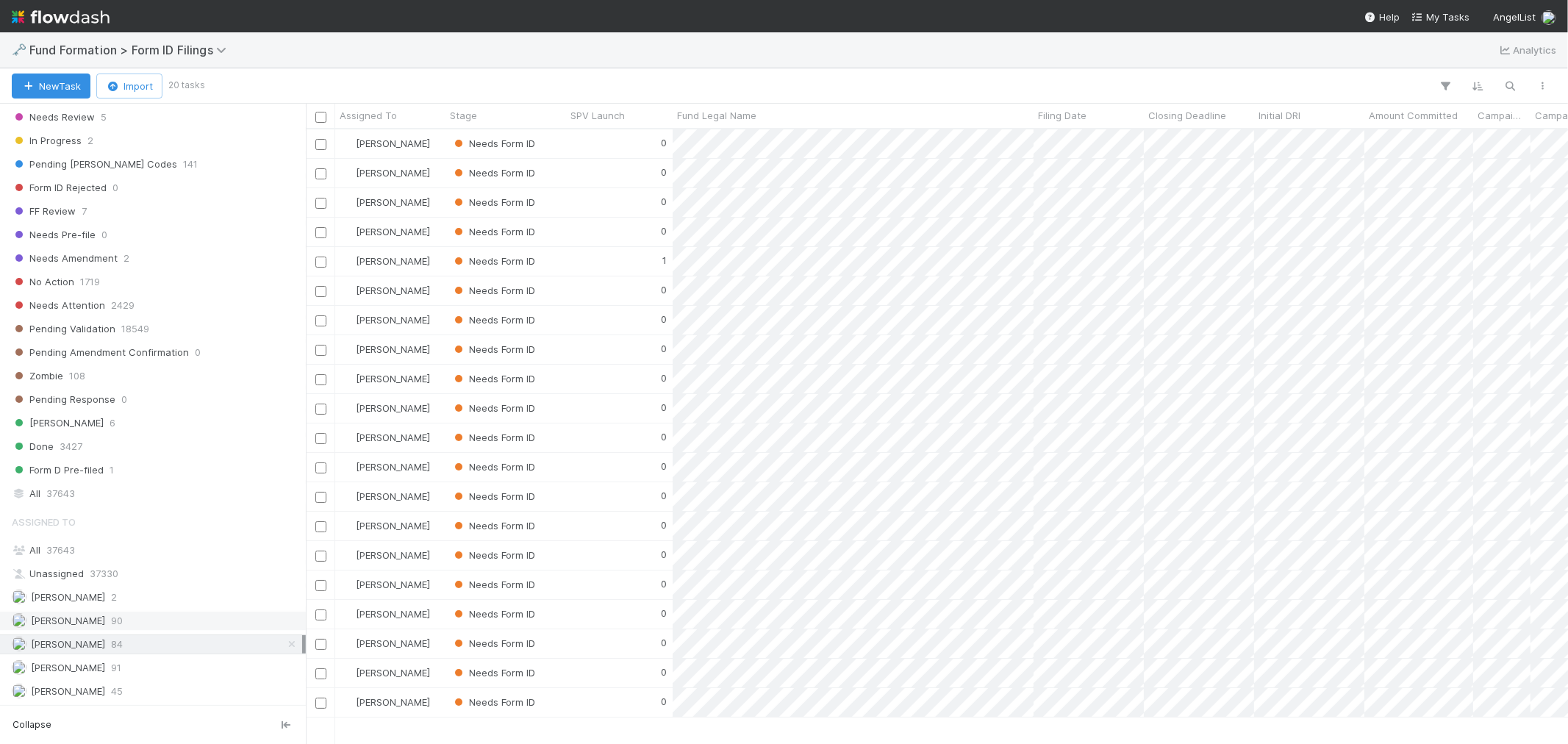
click at [105, 628] on span "Febbie Cervantes" at bounding box center [58, 621] width 93 height 18
click at [123, 669] on div "Roselyn de Villa 45" at bounding box center [156, 692] width 290 height 18
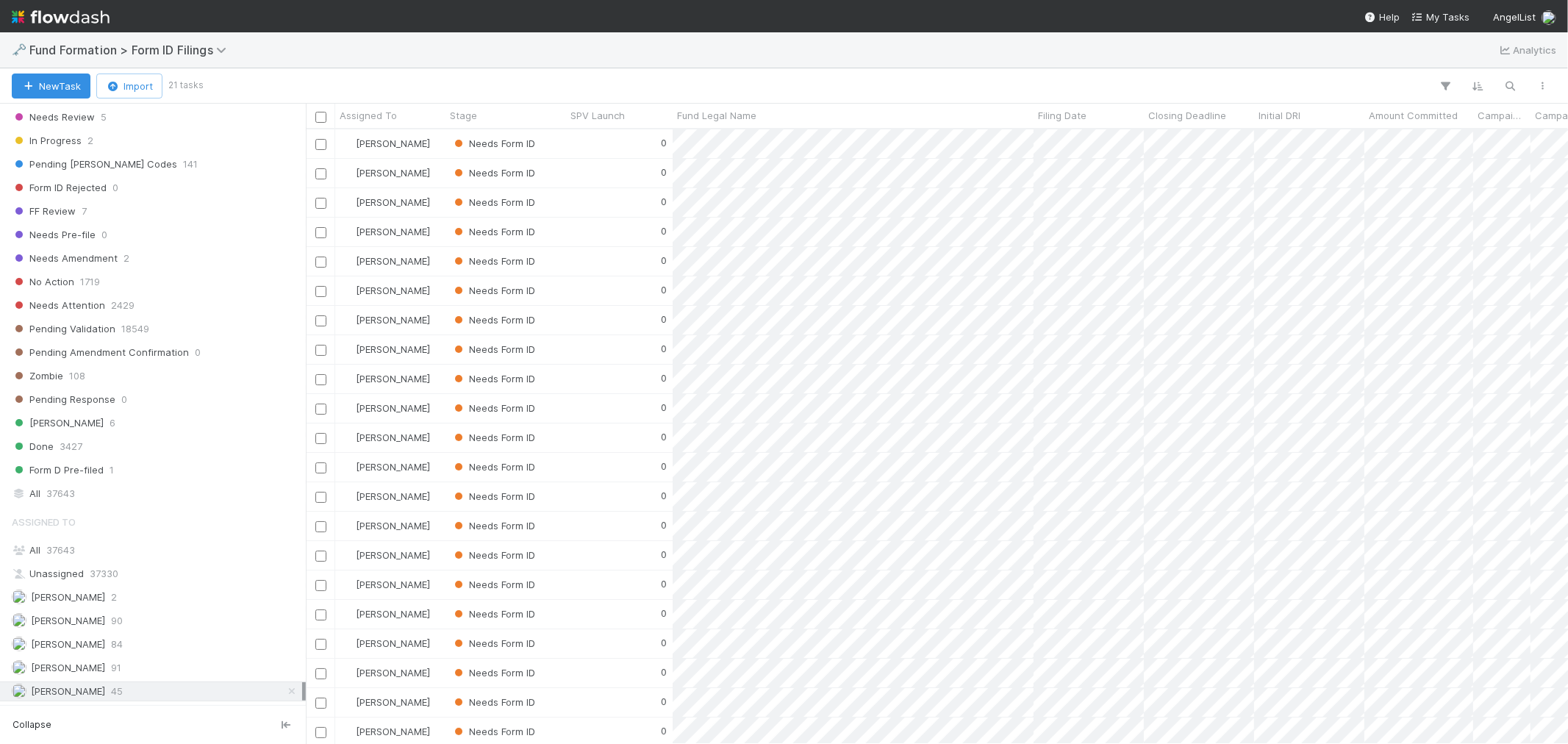
scroll to position [602, 1249]
click at [136, 669] on div "Raven Jacinto 91" at bounding box center [156, 668] width 290 height 18
click at [556, 146] on div "Needs Form ID" at bounding box center [505, 143] width 121 height 28
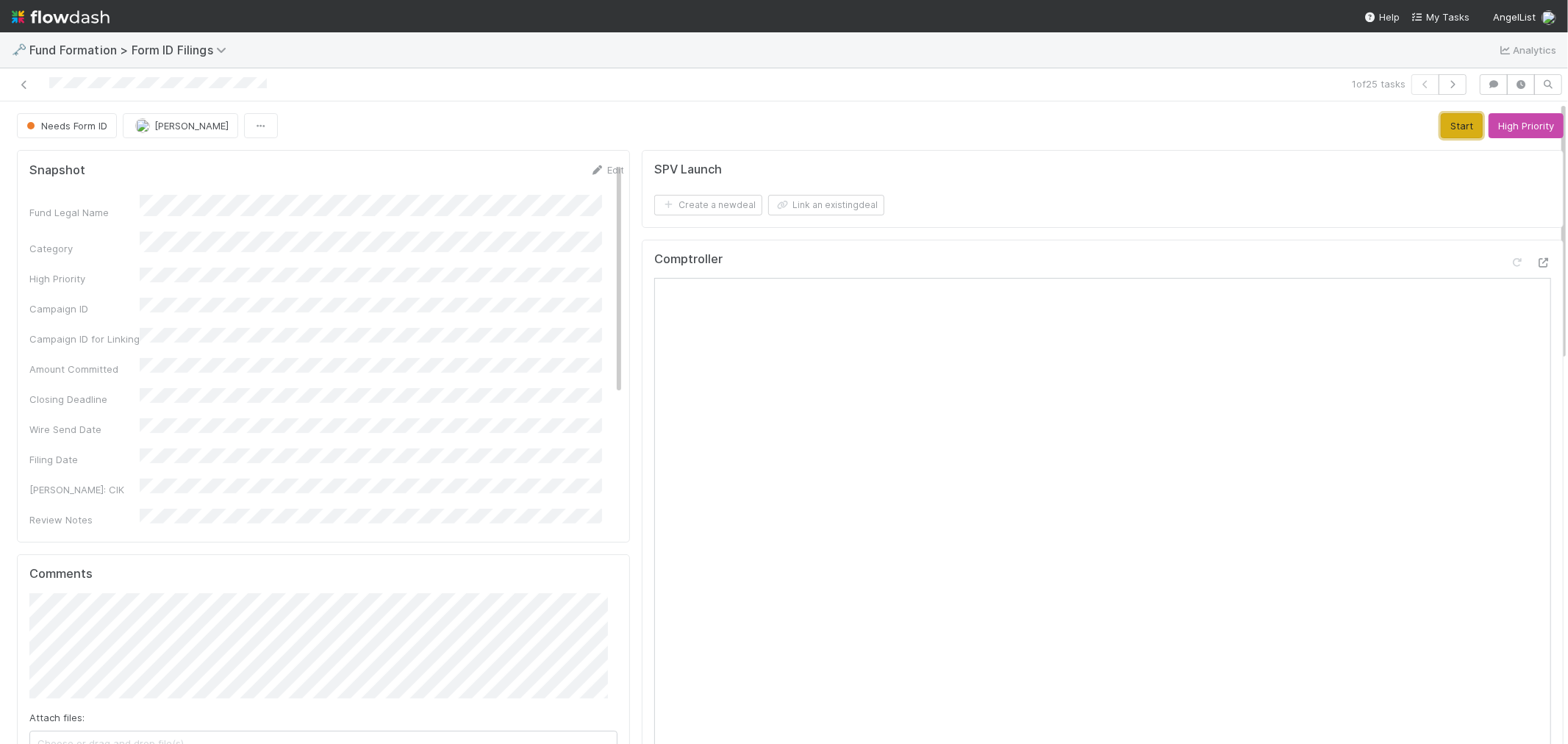
click at [1410, 127] on button "Start" at bounding box center [1461, 126] width 42 height 25
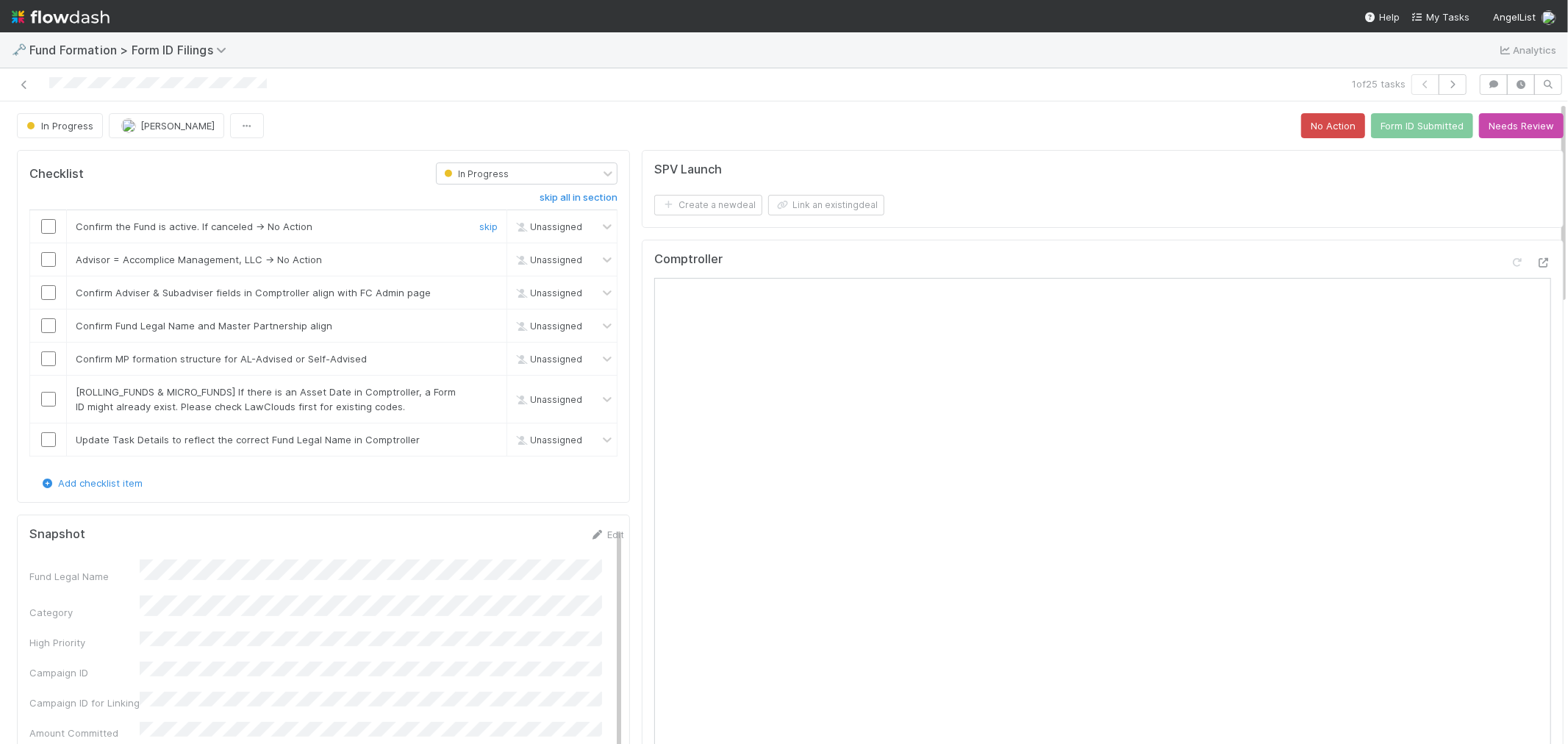
click at [39, 226] on div at bounding box center [48, 226] width 36 height 15
click at [47, 226] on input "checkbox" at bounding box center [48, 226] width 15 height 15
click at [481, 258] on link "skip" at bounding box center [488, 259] width 18 height 12
click at [47, 294] on input "checkbox" at bounding box center [48, 292] width 15 height 15
click at [45, 328] on input "checkbox" at bounding box center [48, 325] width 15 height 15
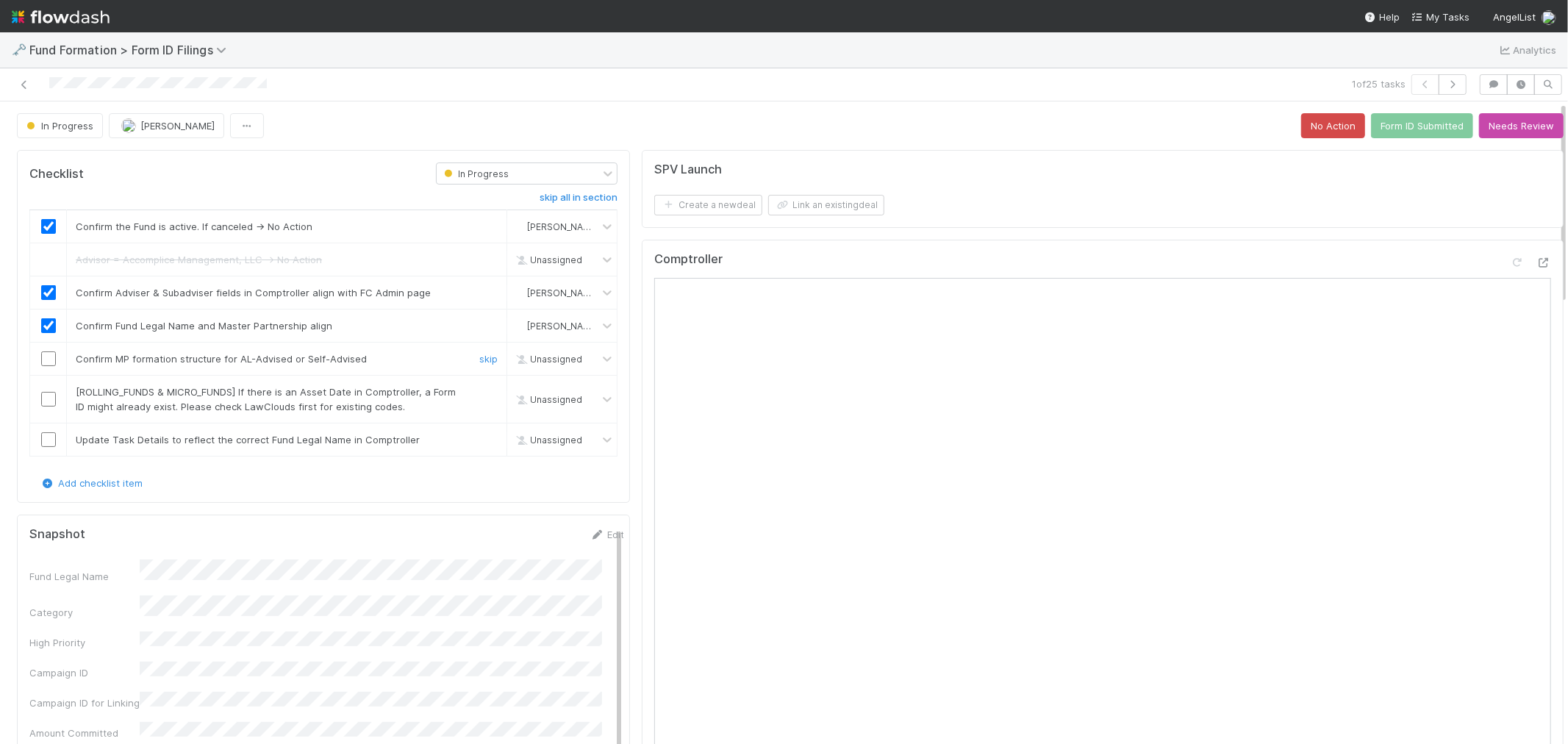
click at [47, 356] on input "checkbox" at bounding box center [48, 358] width 15 height 15
click at [479, 391] on link "skip" at bounding box center [488, 391] width 18 height 12
click at [479, 442] on link "skip" at bounding box center [488, 439] width 18 height 12
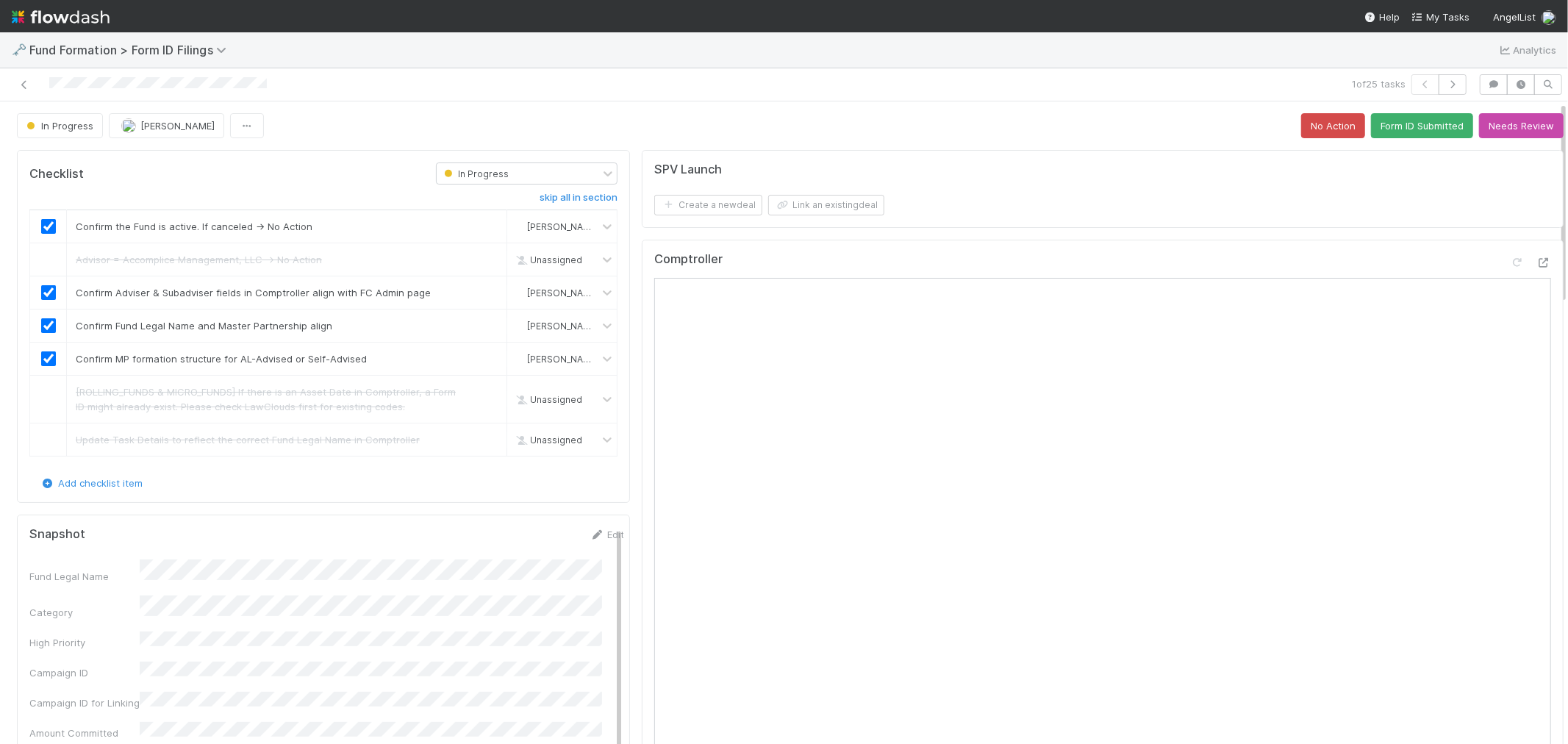
click at [1383, 128] on button "Form ID Submitted" at bounding box center [1422, 126] width 102 height 25
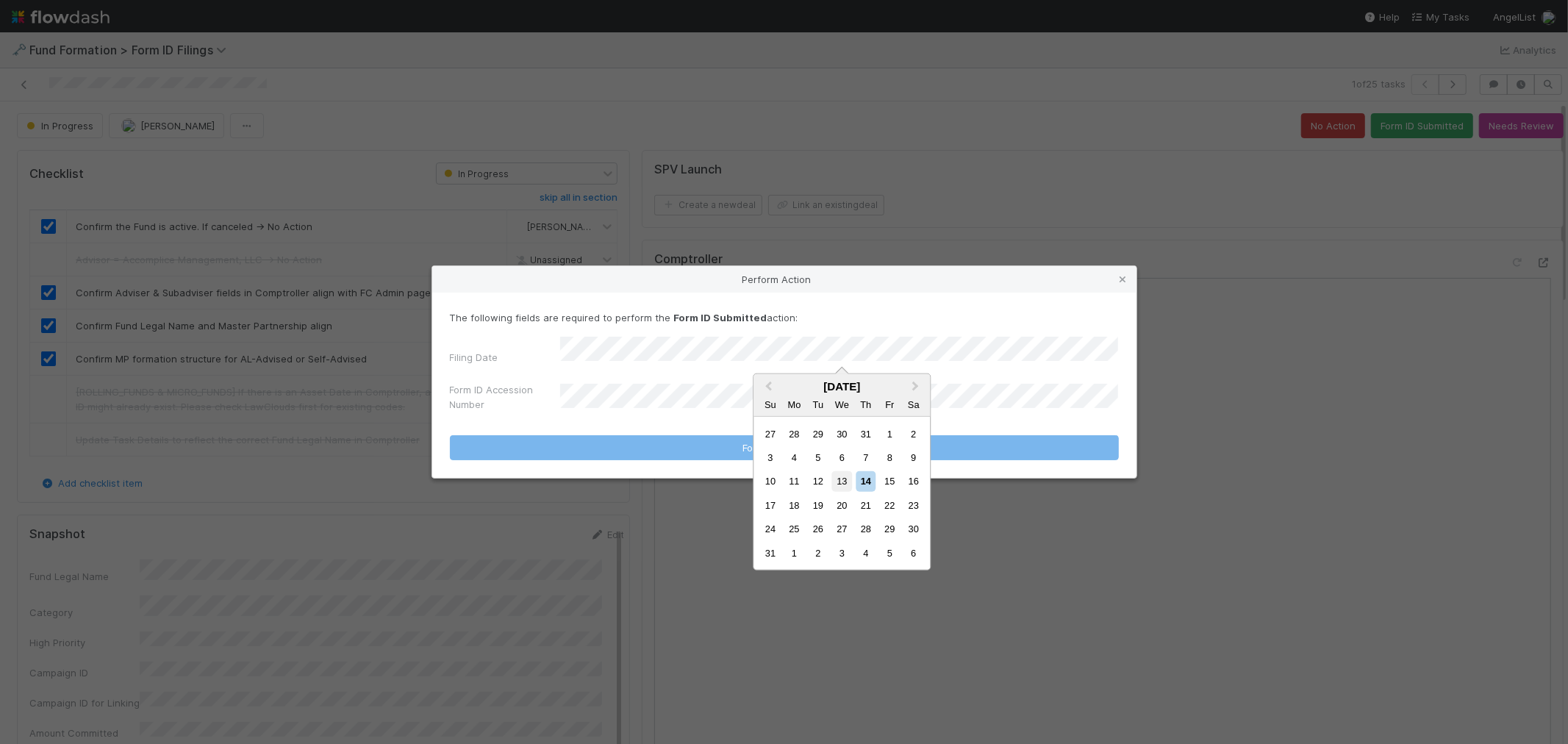
click at [843, 479] on div "13" at bounding box center [842, 481] width 20 height 20
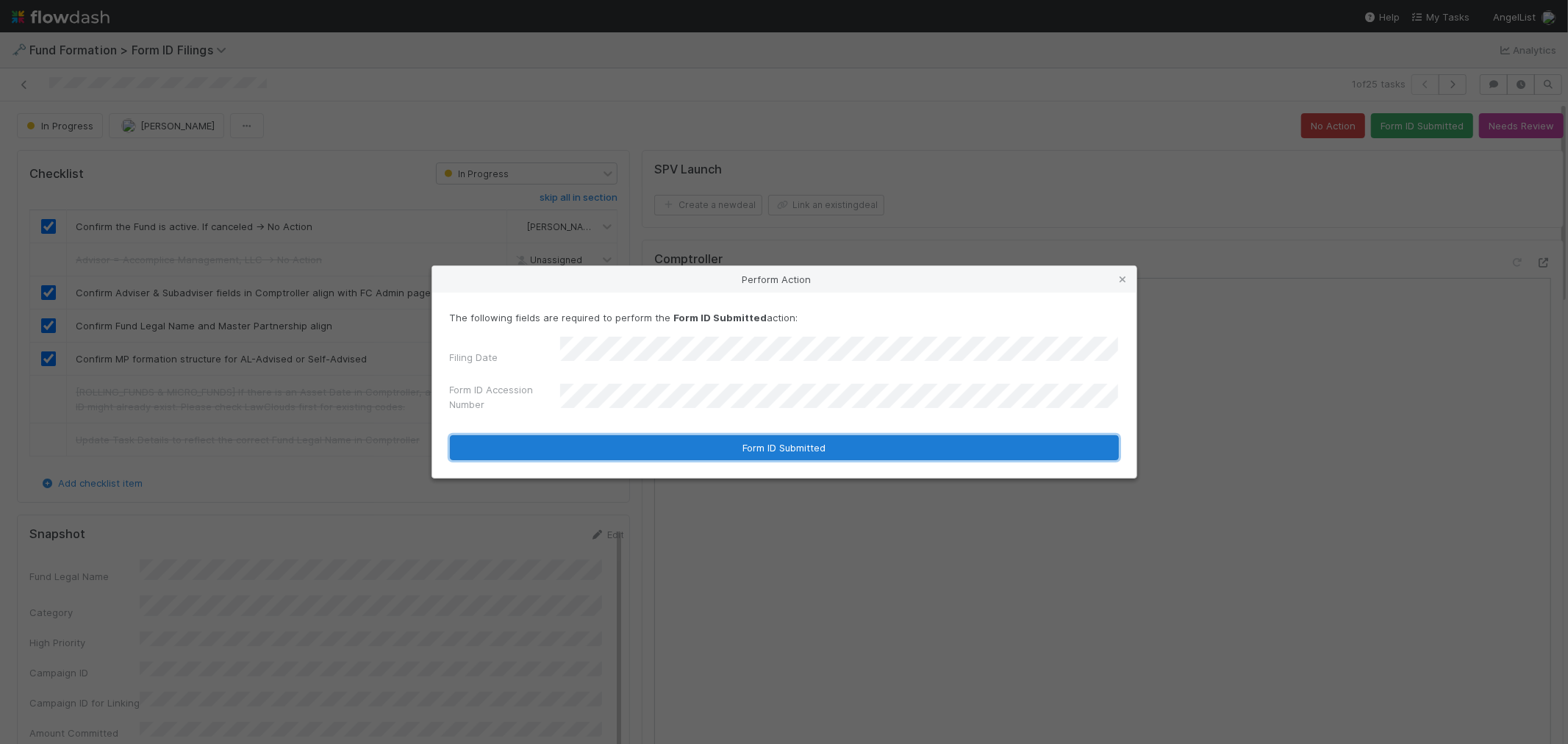
click at [642, 438] on button "Form ID Submitted" at bounding box center [784, 447] width 668 height 25
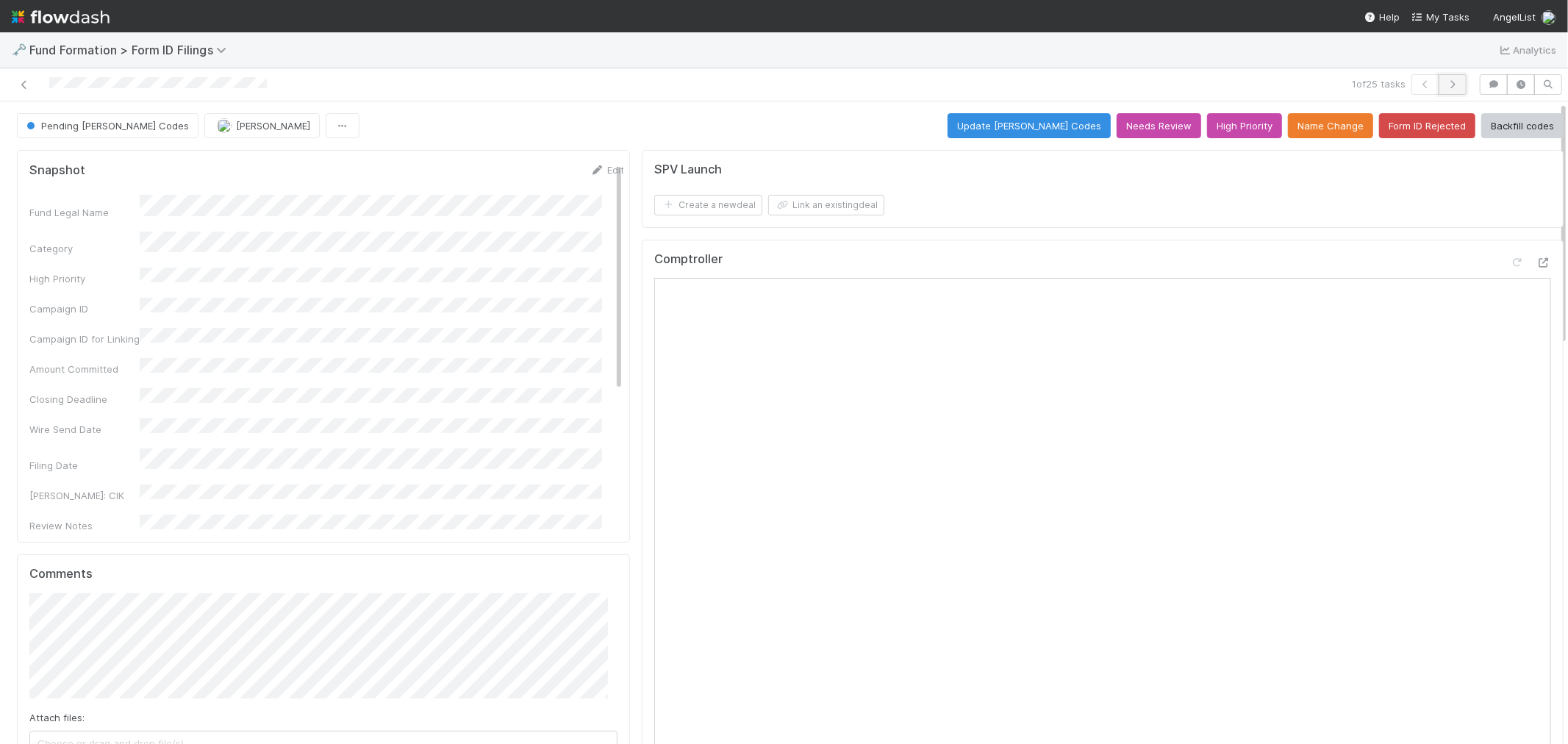
click at [1410, 85] on icon "button" at bounding box center [1452, 84] width 15 height 8
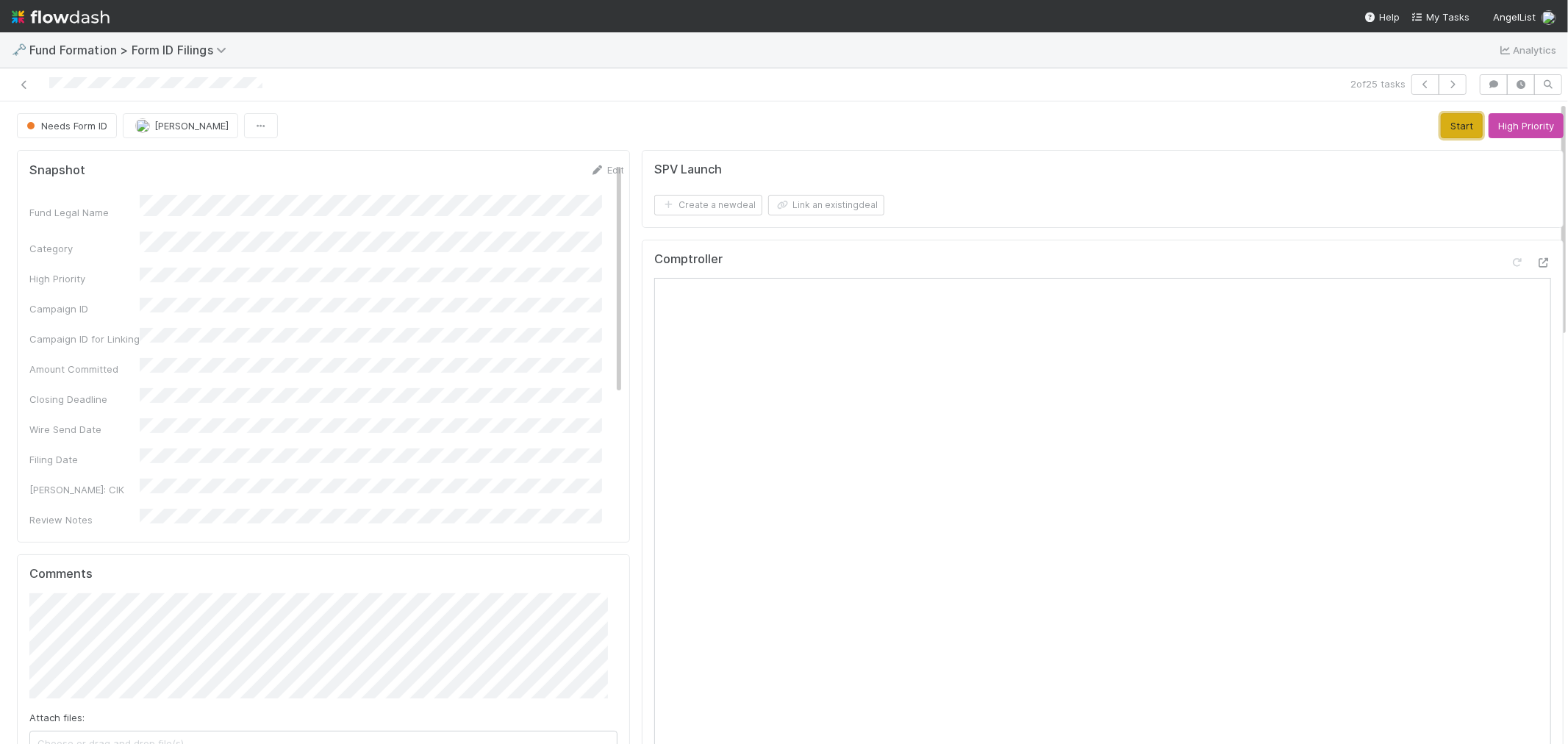
click at [1410, 128] on button "Start" at bounding box center [1461, 126] width 42 height 25
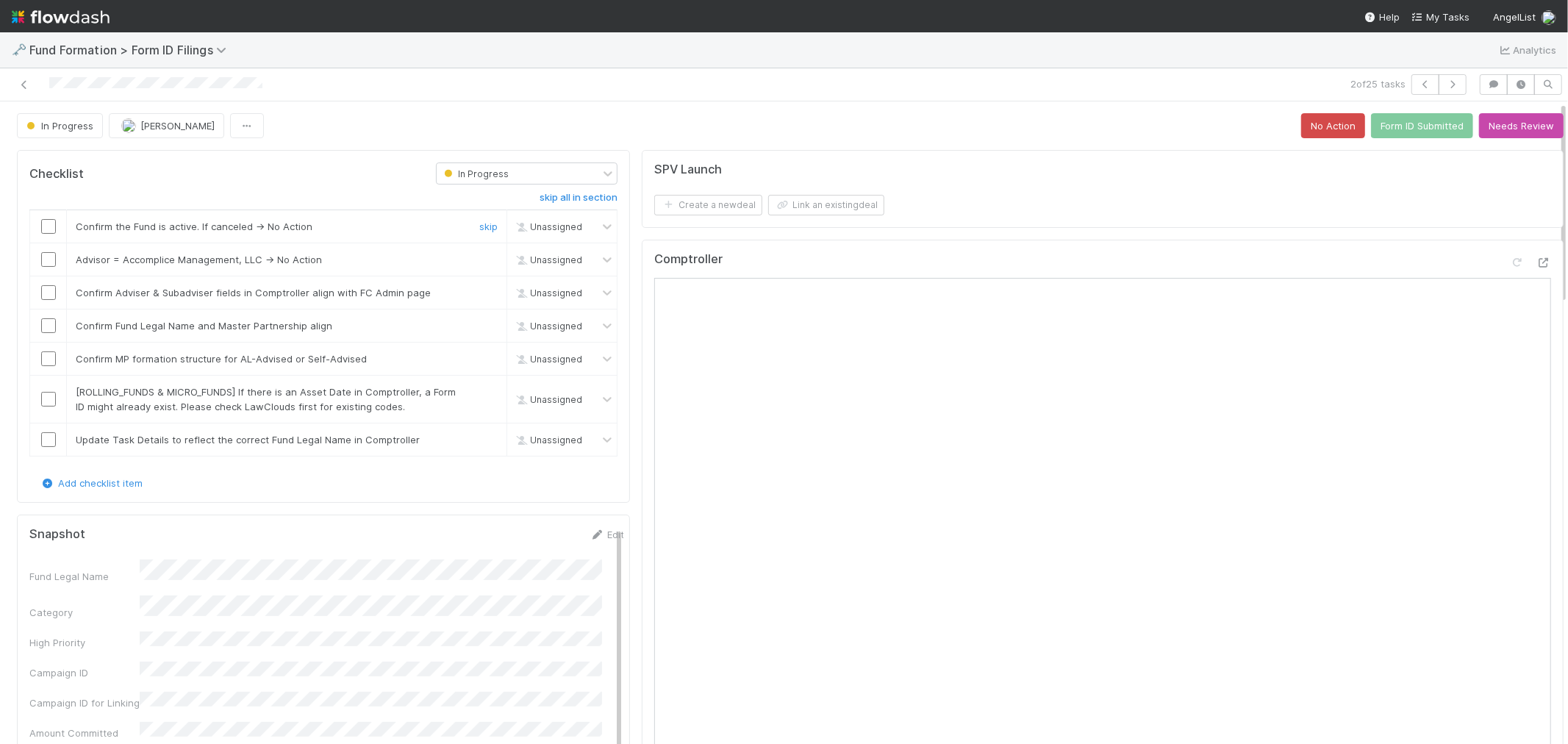
click at [45, 225] on input "checkbox" at bounding box center [48, 226] width 15 height 15
click at [484, 260] on link "skip" at bounding box center [488, 259] width 18 height 12
click at [48, 295] on input "checkbox" at bounding box center [48, 292] width 15 height 15
click at [49, 327] on input "checkbox" at bounding box center [48, 325] width 15 height 15
click at [46, 354] on input "checkbox" at bounding box center [48, 358] width 15 height 15
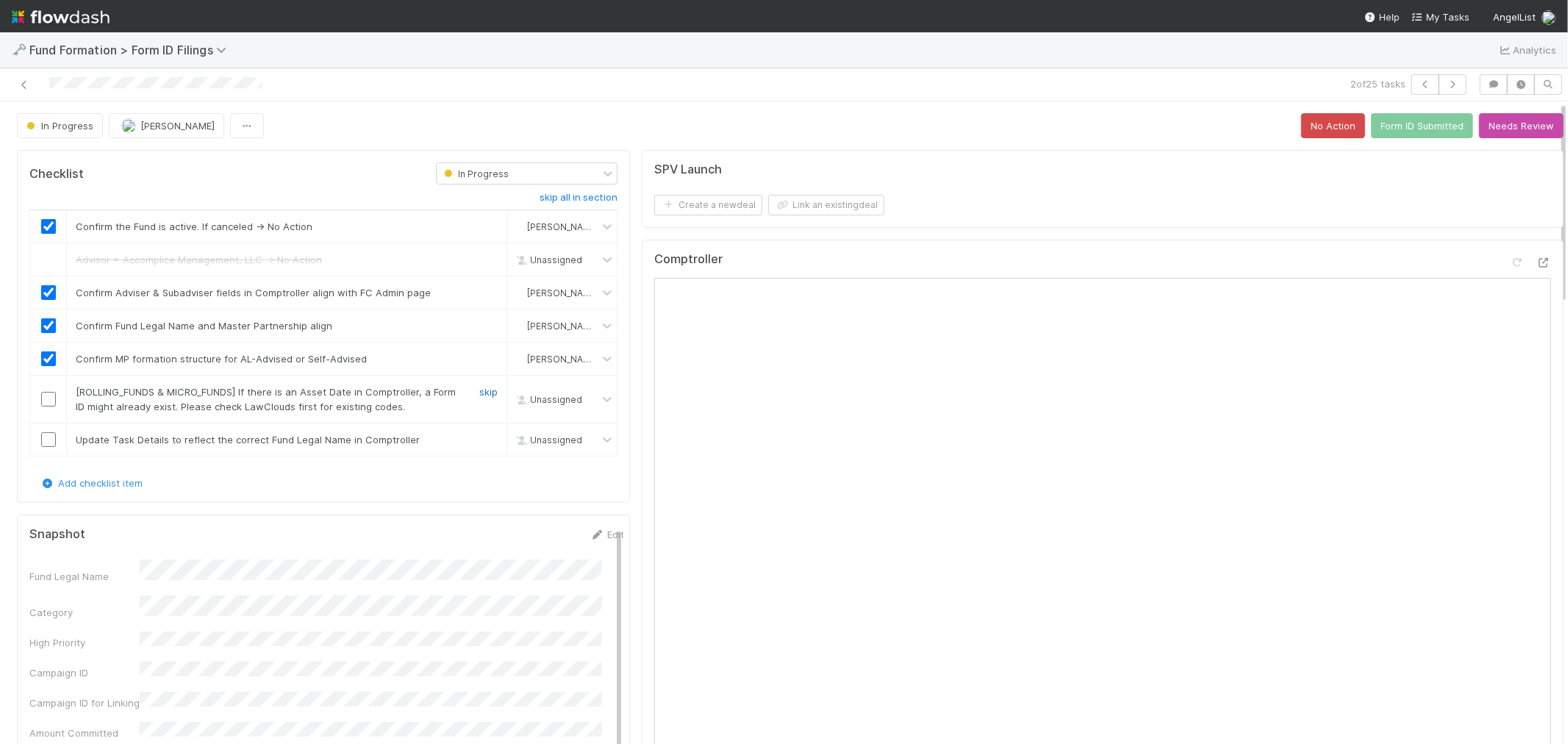
click at [486, 390] on link "skip" at bounding box center [488, 391] width 18 height 12
click at [481, 440] on link "skip" at bounding box center [488, 439] width 18 height 12
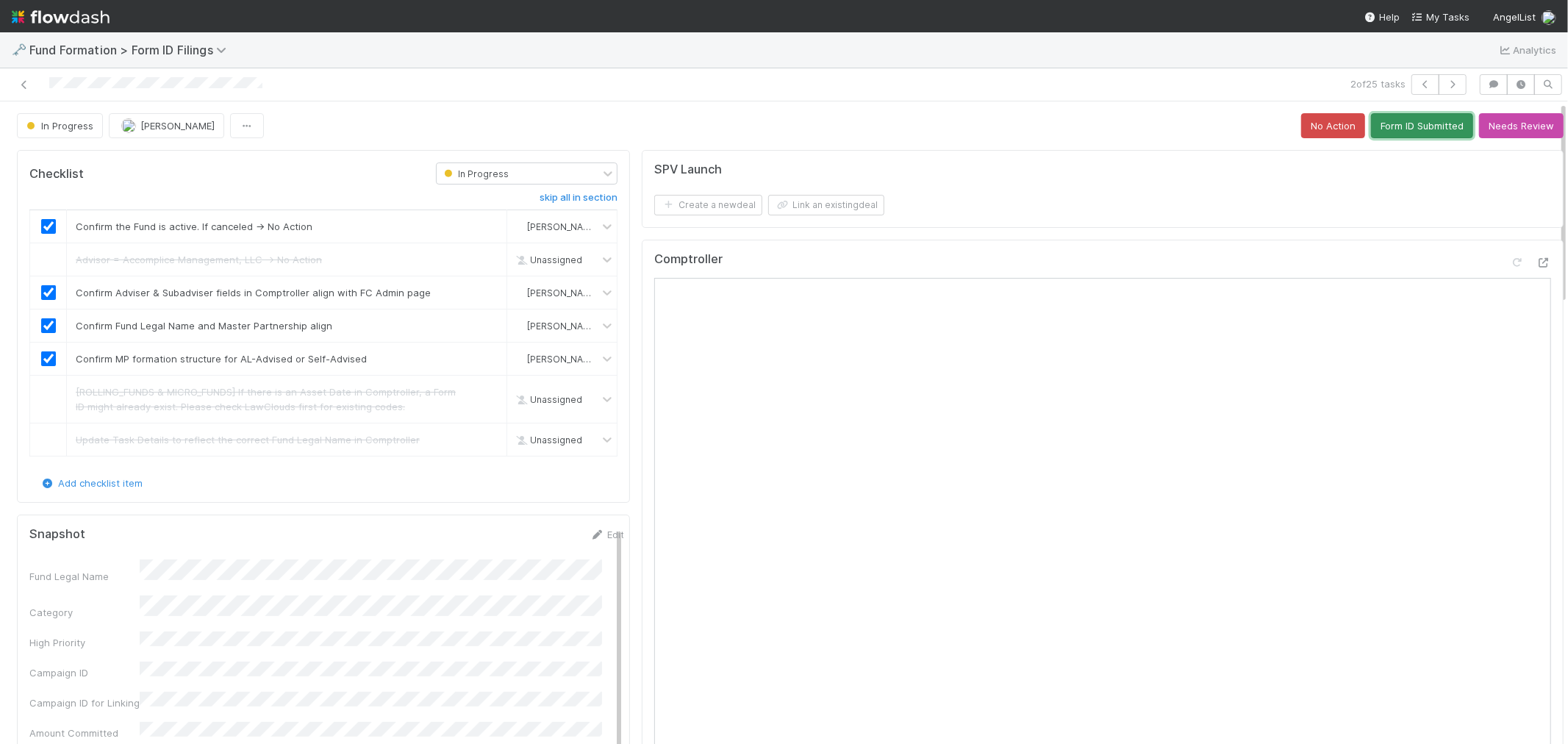
click at [1392, 123] on button "Form ID Submitted" at bounding box center [1422, 126] width 102 height 25
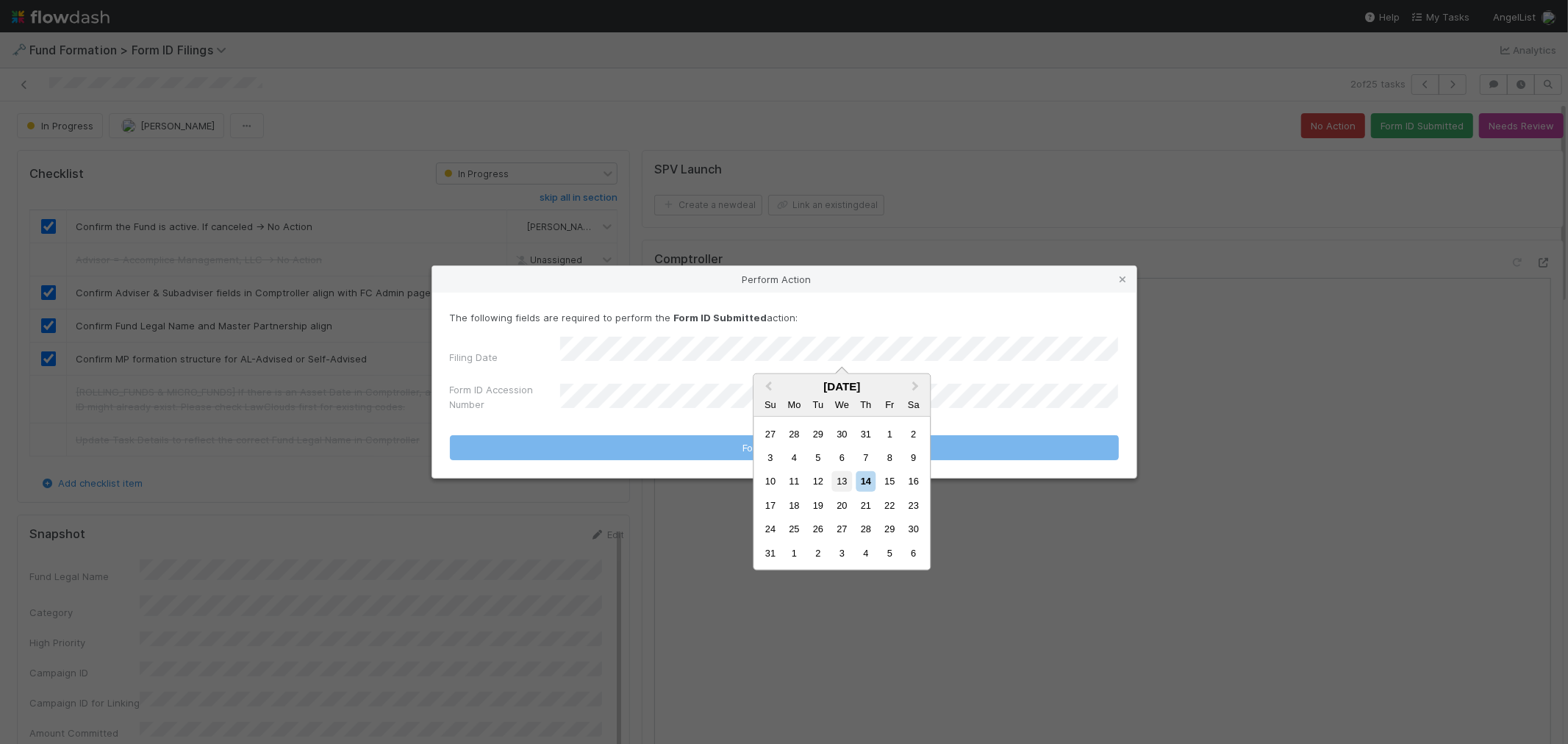
click at [835, 482] on div "13" at bounding box center [842, 481] width 20 height 20
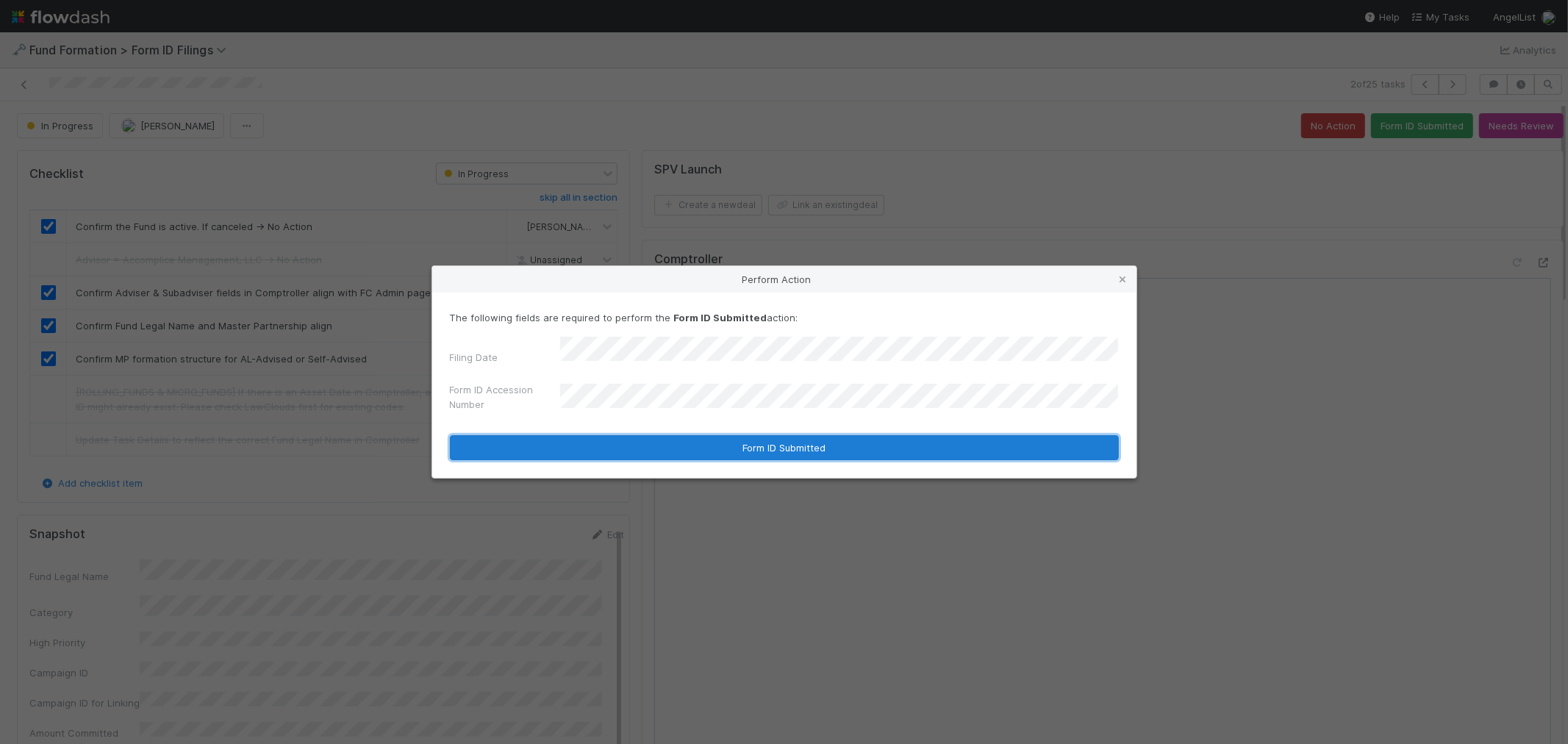
click at [778, 446] on button "Form ID Submitted" at bounding box center [784, 447] width 668 height 25
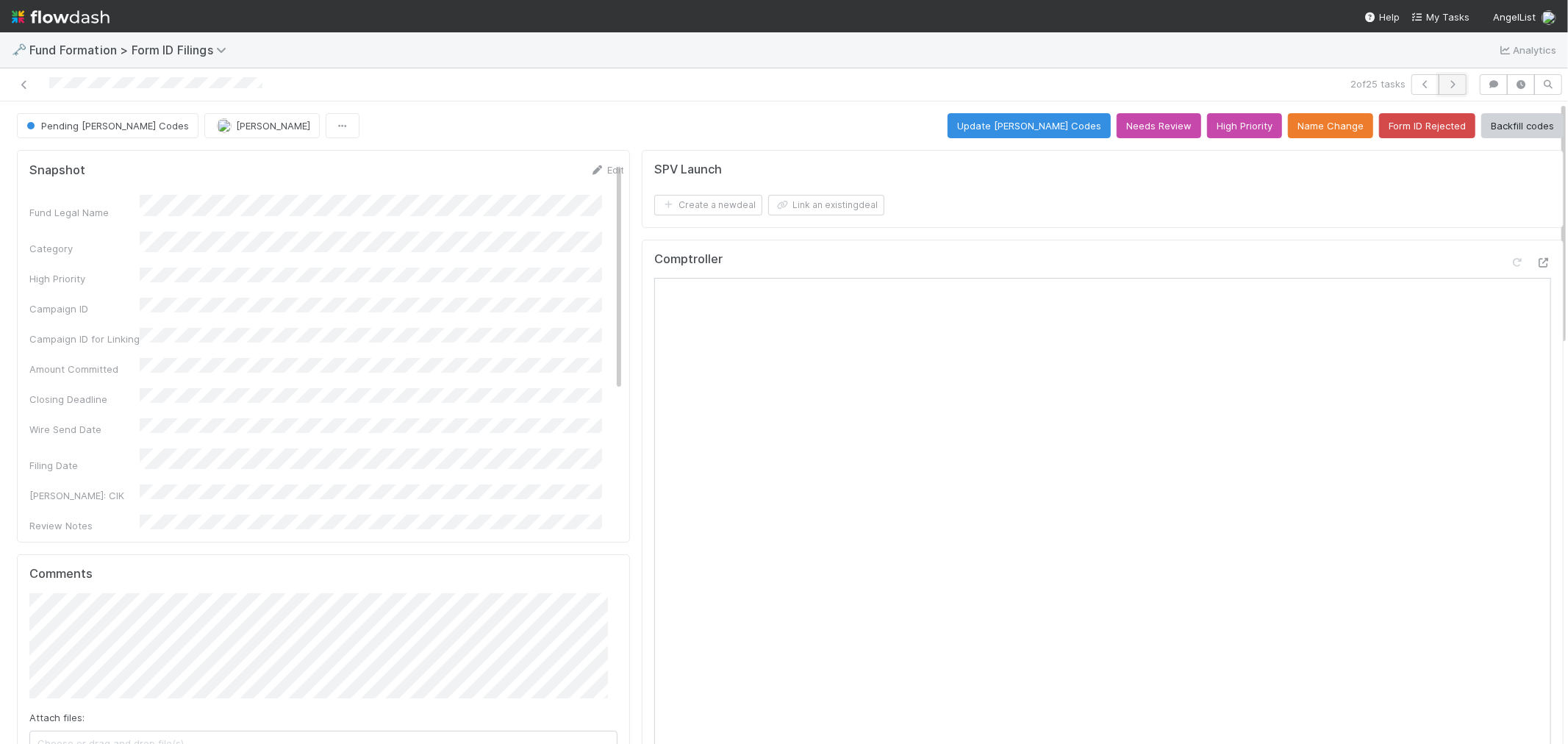
click at [1410, 82] on icon "button" at bounding box center [1452, 84] width 15 height 8
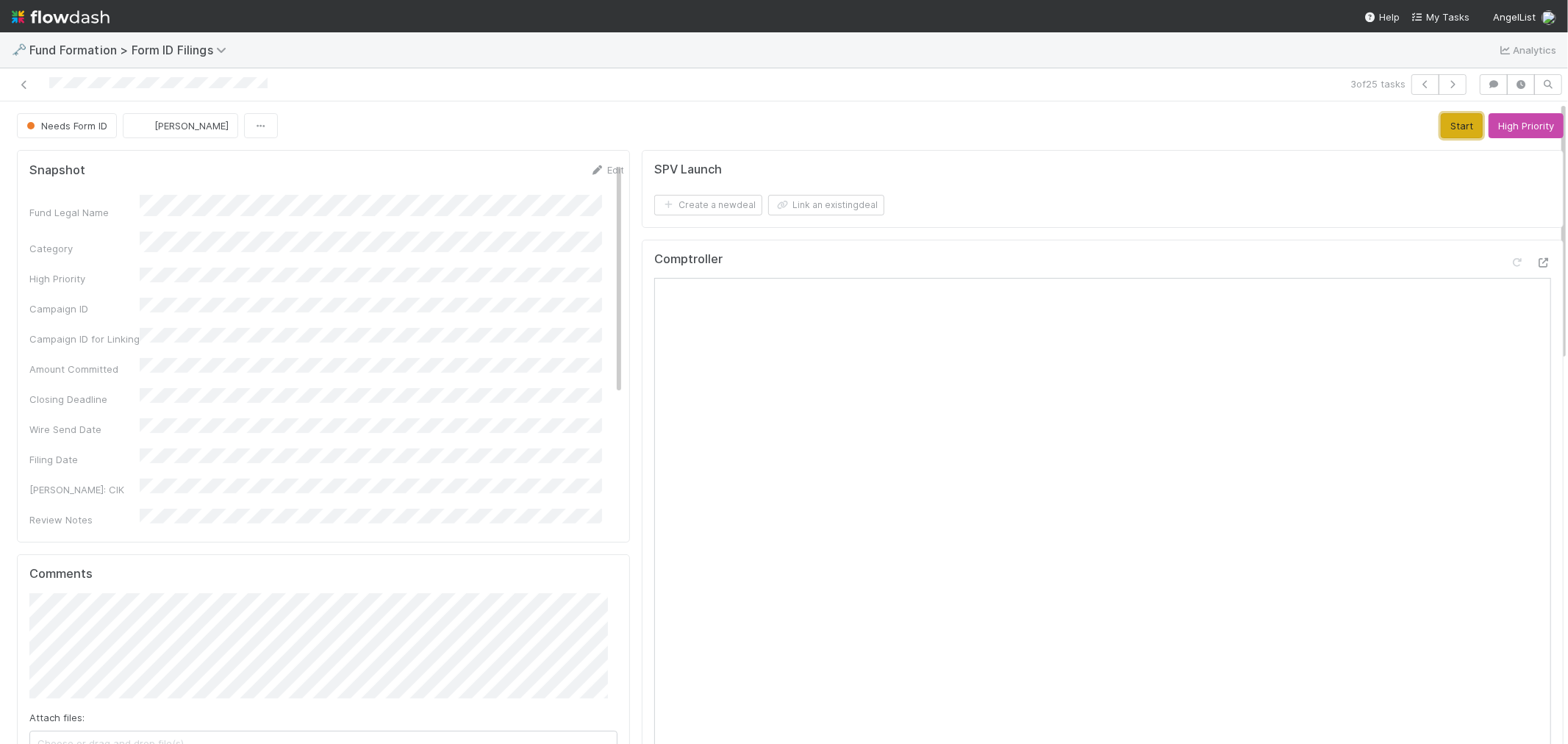
click at [1410, 122] on button "Start" at bounding box center [1461, 126] width 42 height 25
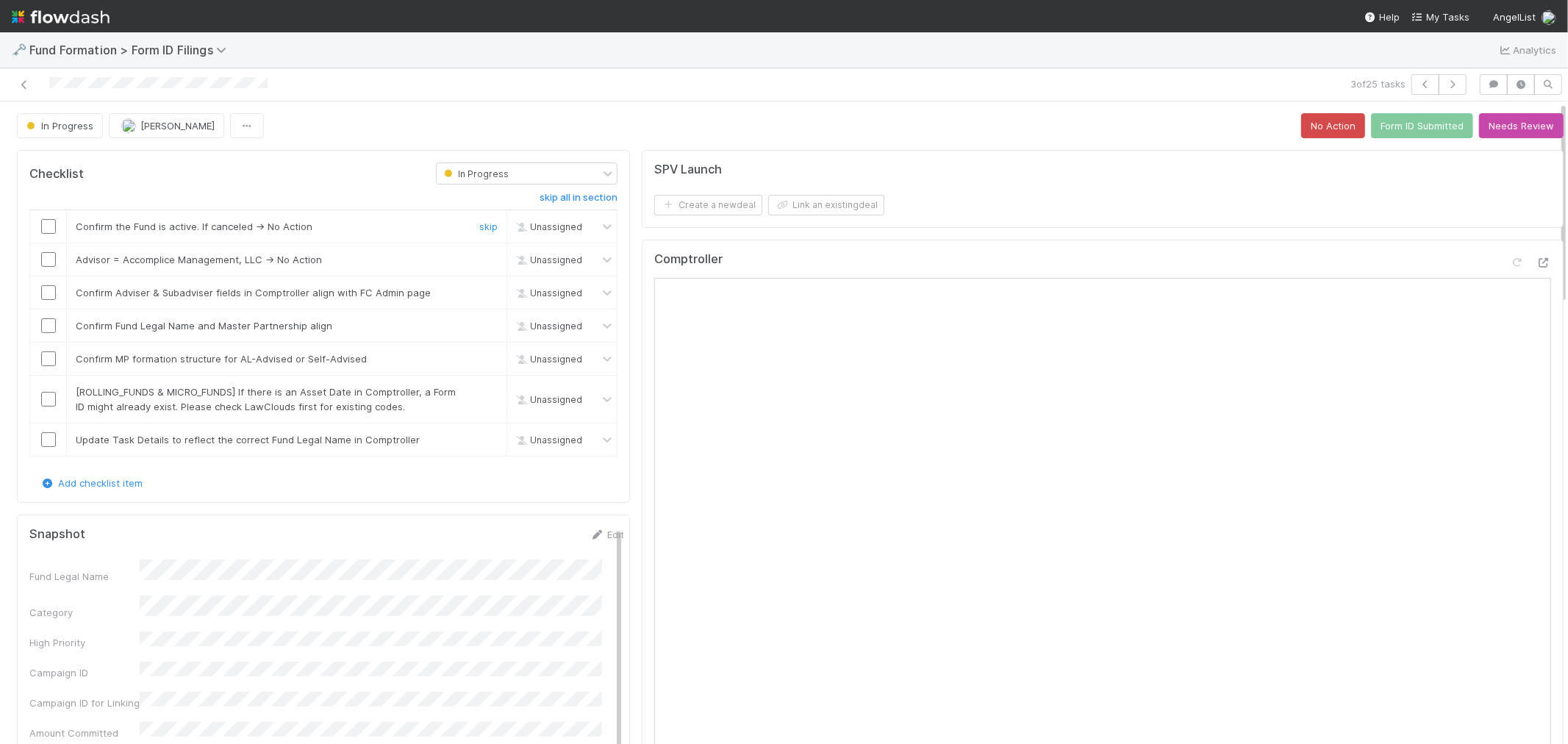
click at [45, 223] on input "checkbox" at bounding box center [48, 226] width 15 height 15
click at [480, 259] on link "skip" at bounding box center [488, 259] width 18 height 12
click at [45, 292] on input "checkbox" at bounding box center [48, 292] width 15 height 15
click at [45, 320] on input "checkbox" at bounding box center [48, 325] width 15 height 15
click at [52, 359] on input "checkbox" at bounding box center [48, 358] width 15 height 15
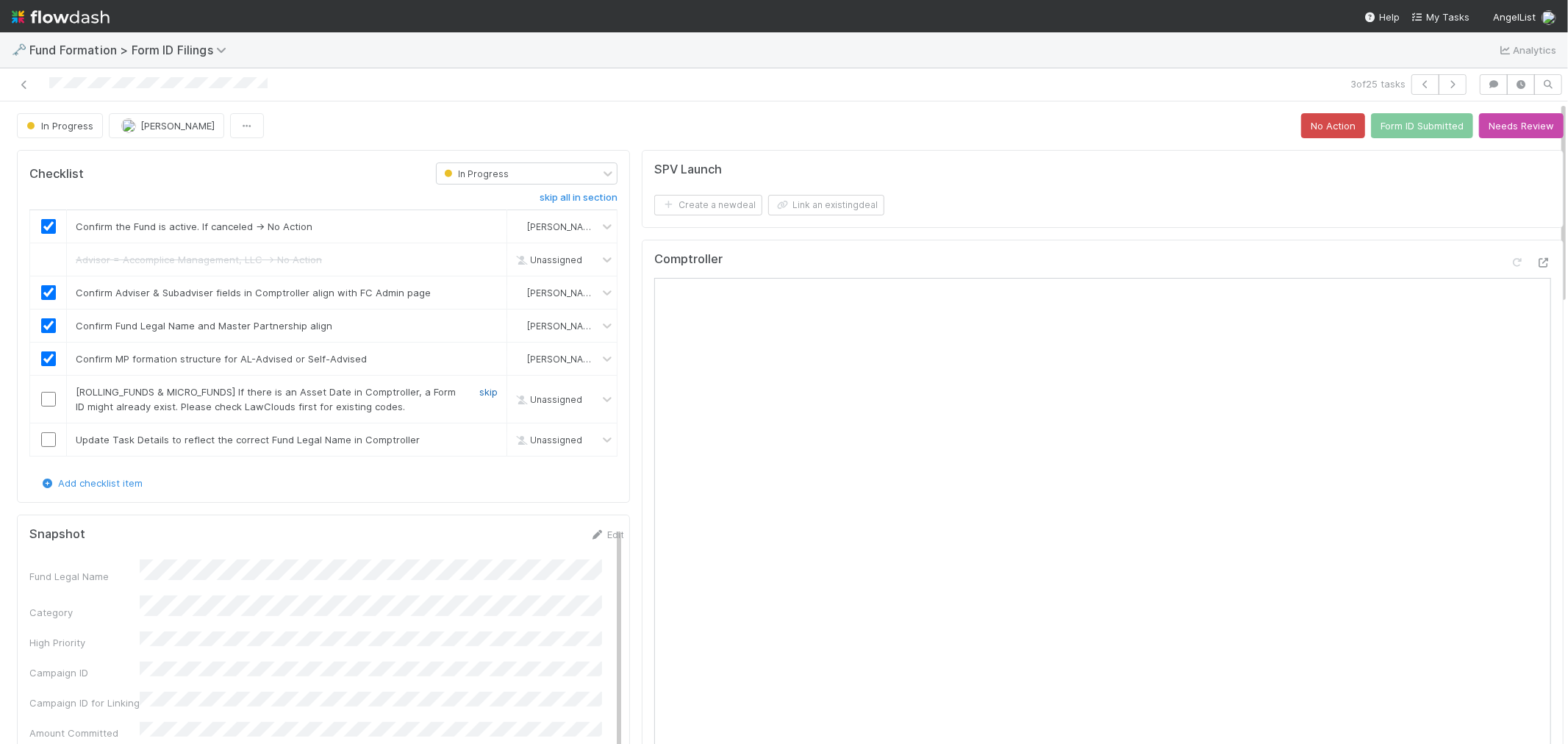
click at [481, 394] on link "skip" at bounding box center [488, 391] width 18 height 12
click at [482, 441] on link "skip" at bounding box center [488, 439] width 18 height 12
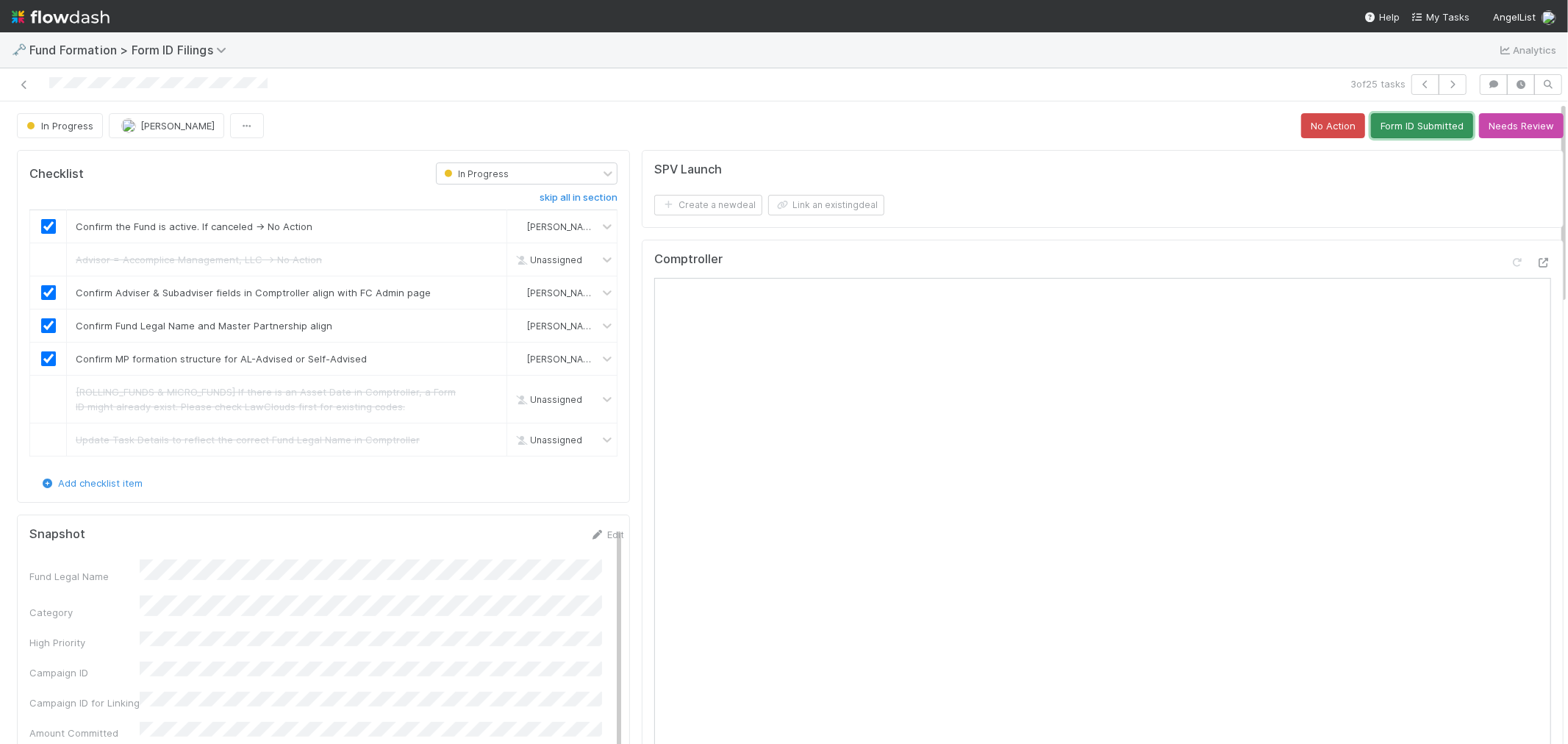
click at [1379, 123] on button "Form ID Submitted" at bounding box center [1422, 126] width 102 height 25
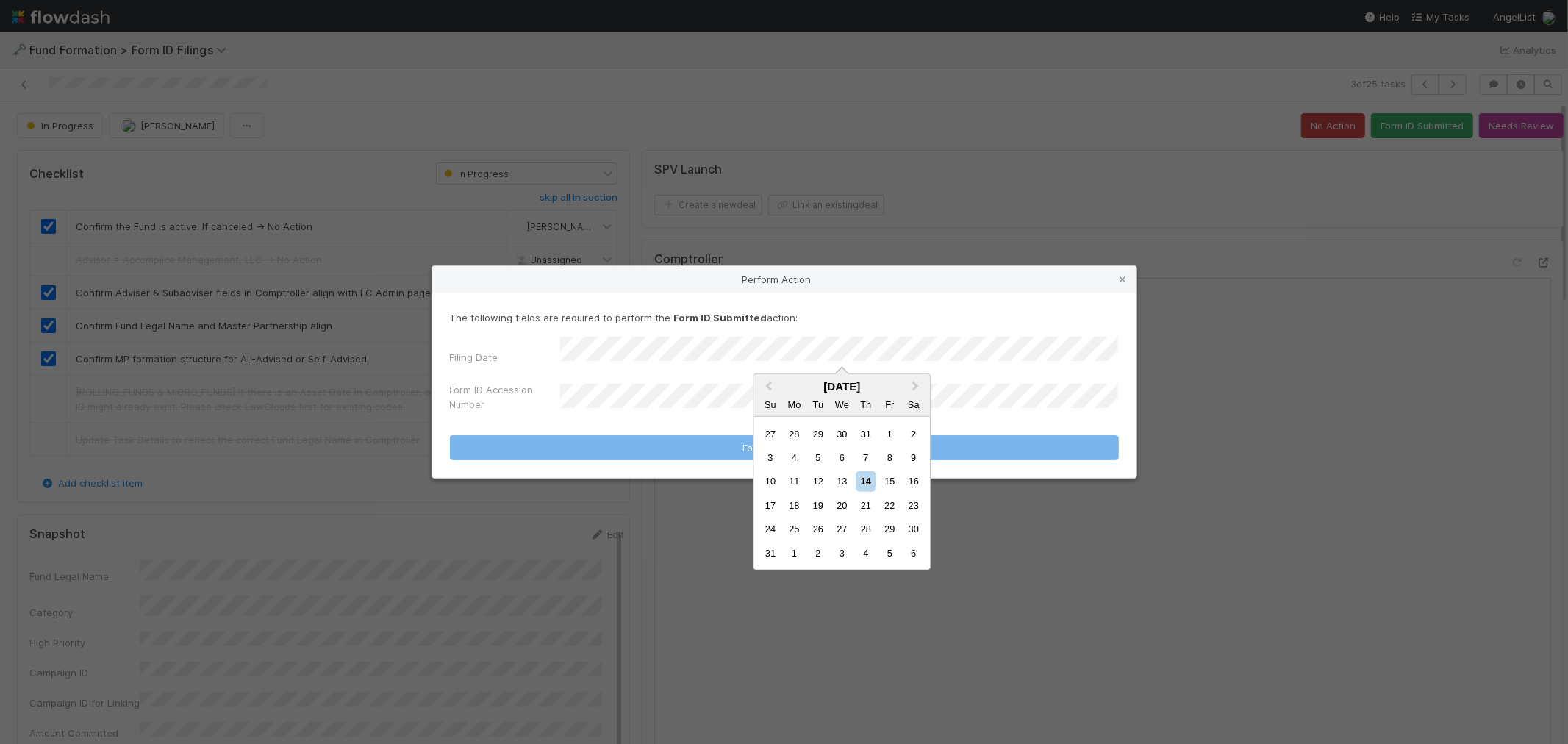
drag, startPoint x: 847, startPoint y: 474, endPoint x: 680, endPoint y: 422, distance: 174.9
click at [848, 474] on div "13" at bounding box center [842, 481] width 20 height 20
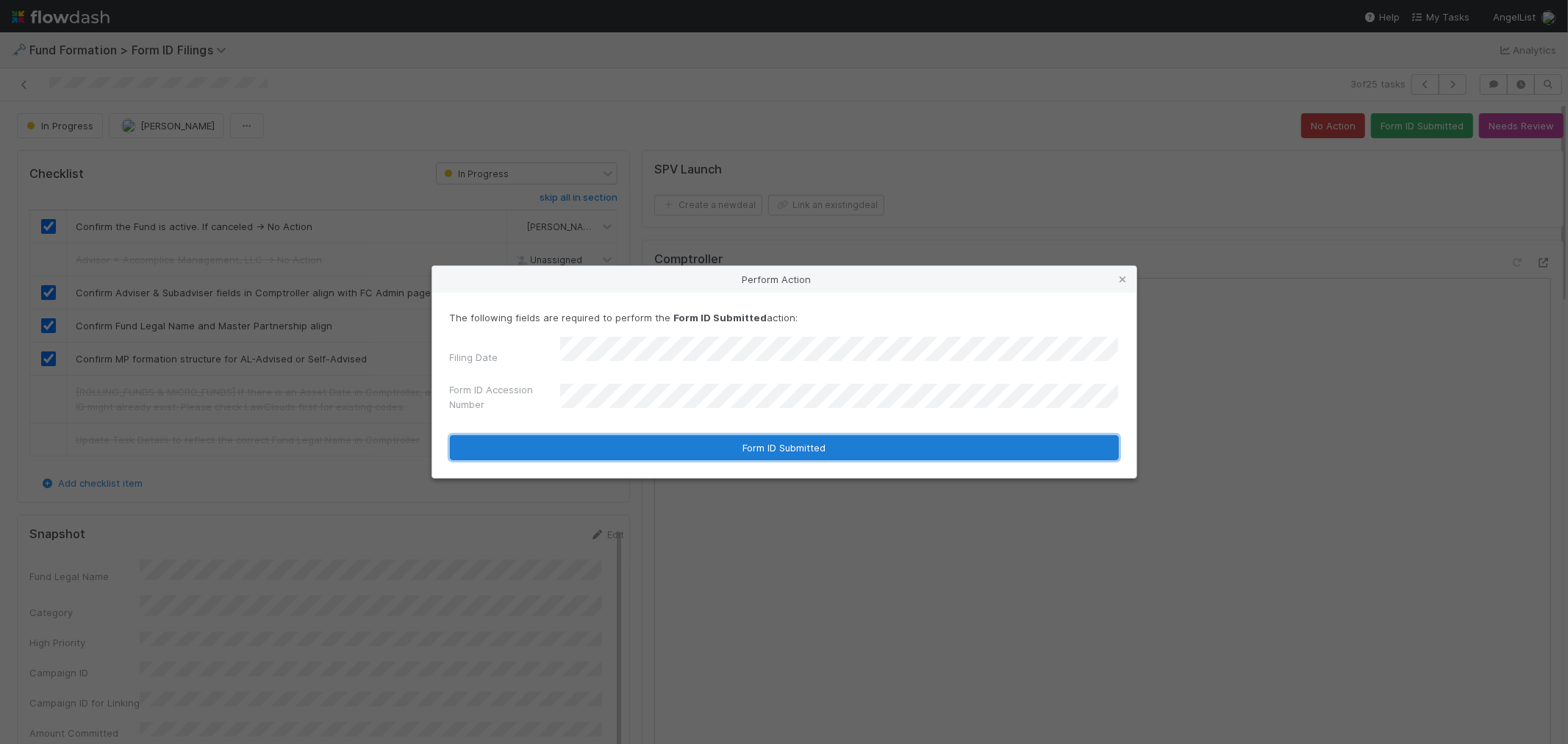
click at [637, 444] on button "Form ID Submitted" at bounding box center [784, 447] width 668 height 25
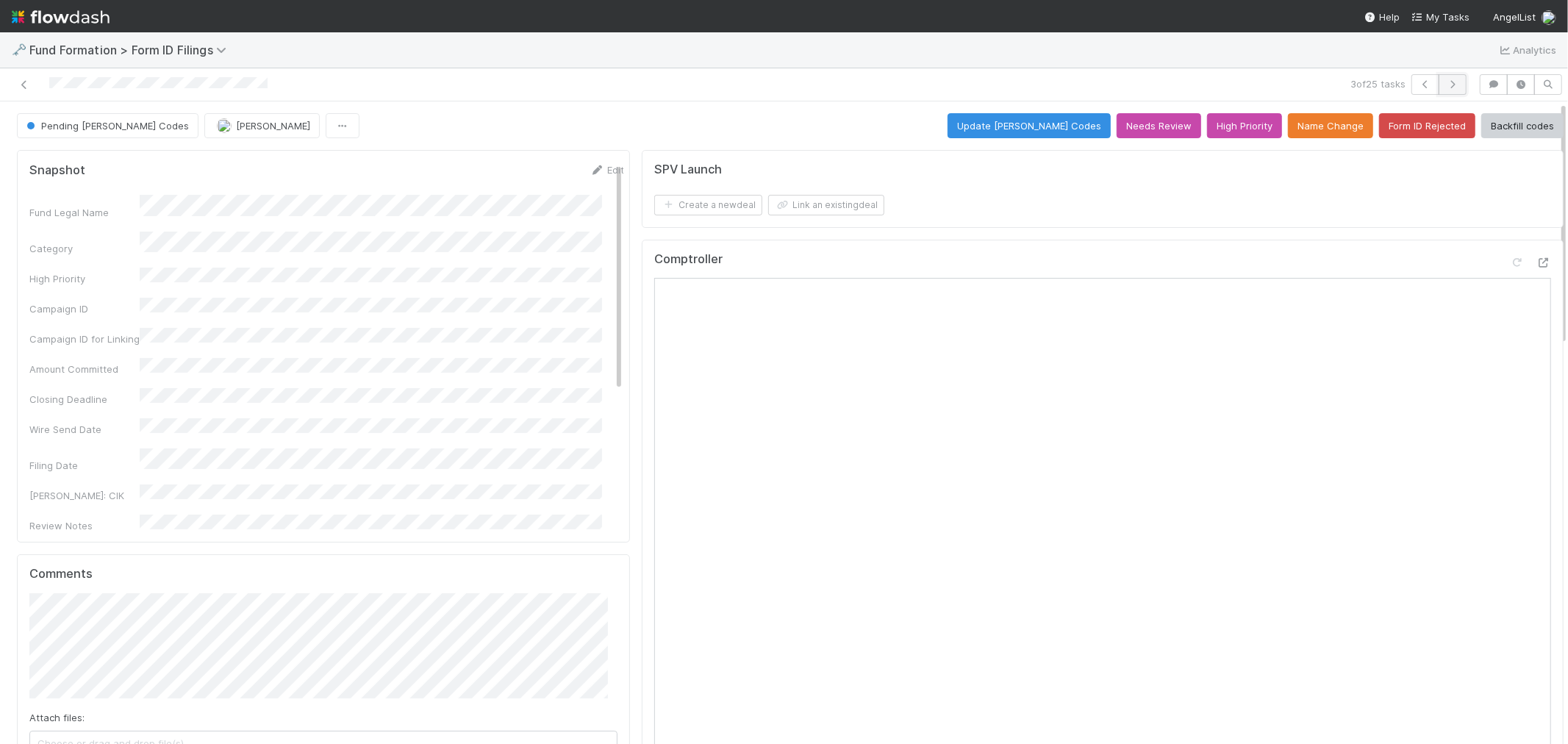
click at [1410, 82] on icon "button" at bounding box center [1452, 84] width 15 height 8
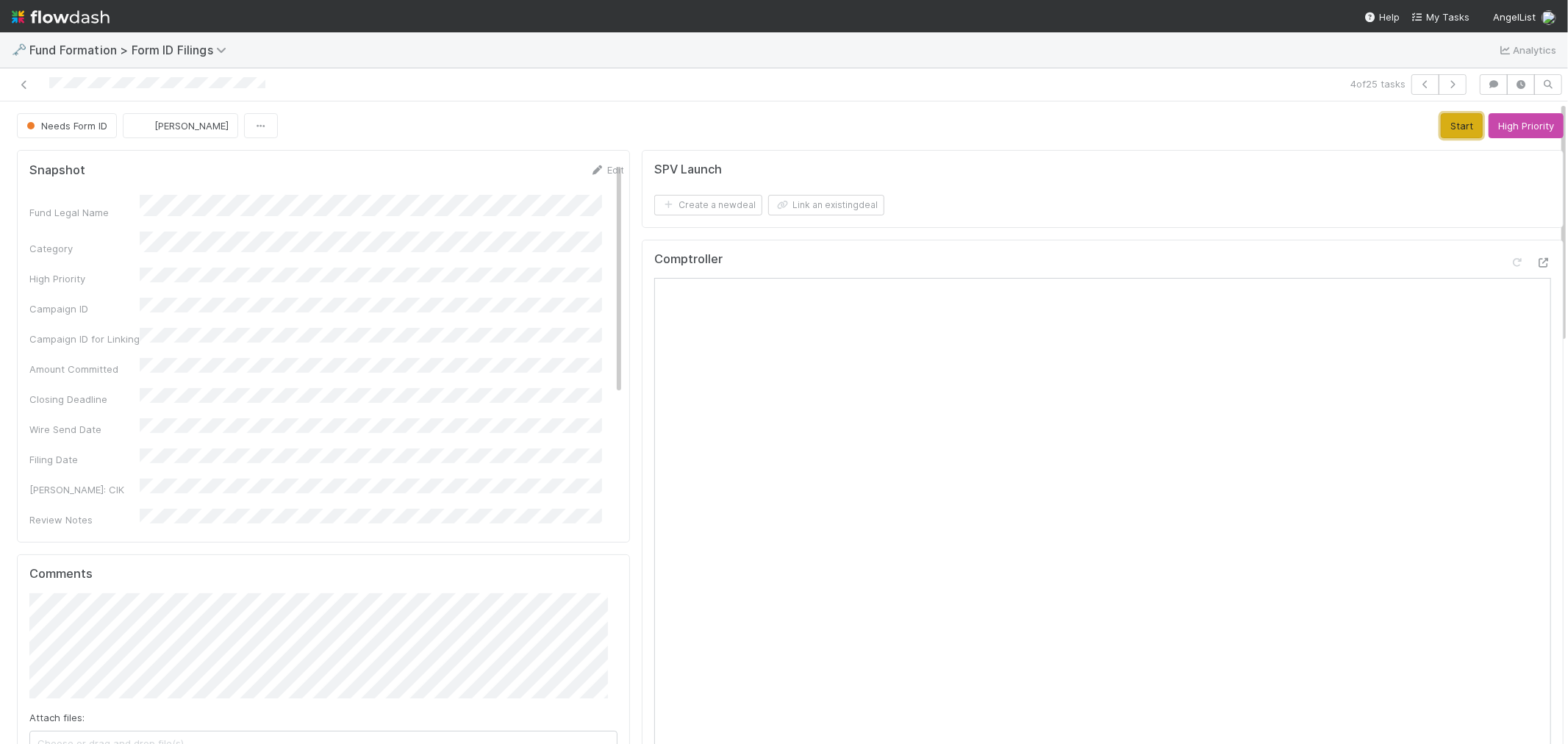
click at [1410, 129] on button "Start" at bounding box center [1461, 126] width 42 height 25
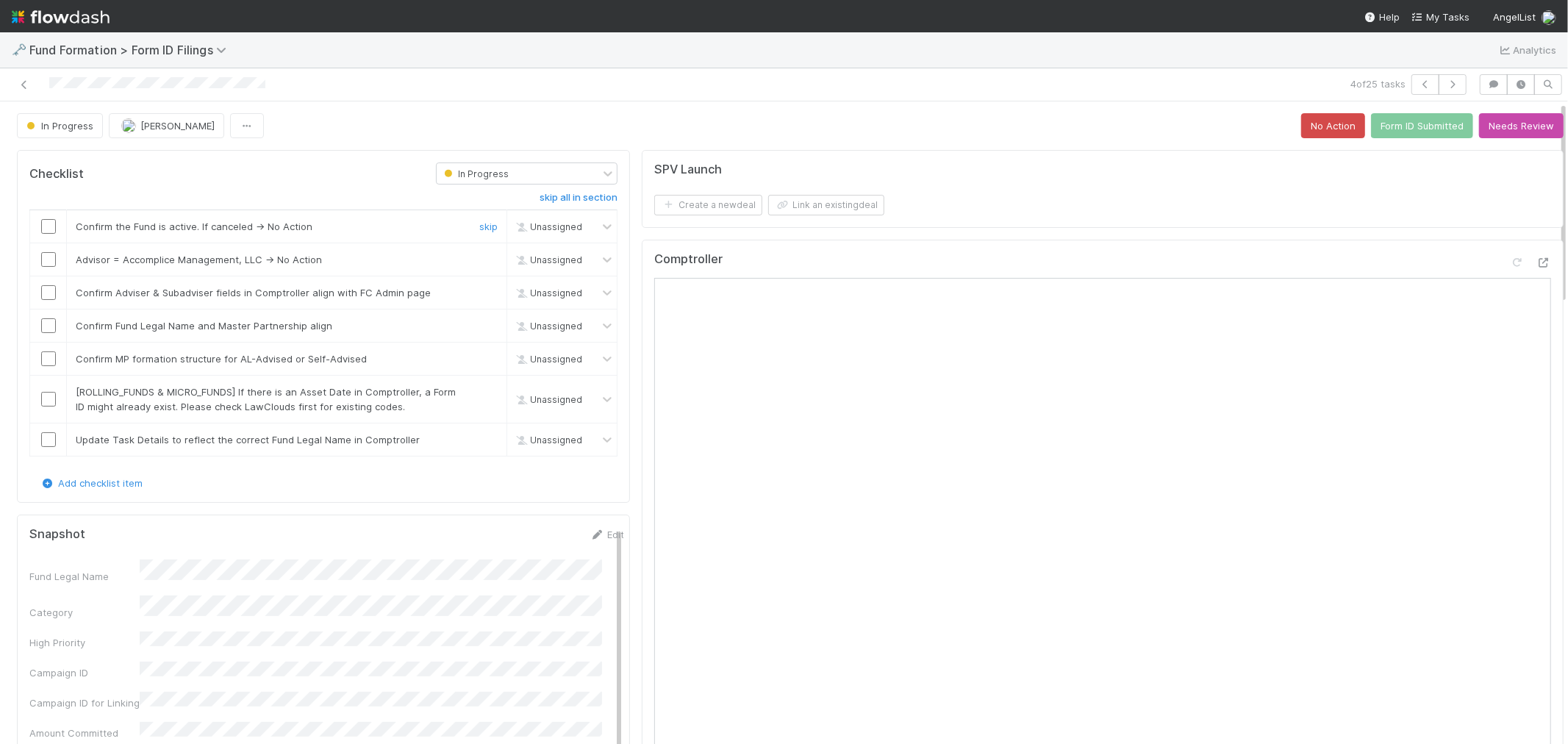
click at [53, 226] on input "checkbox" at bounding box center [48, 226] width 15 height 15
click at [479, 258] on link "skip" at bounding box center [488, 259] width 18 height 12
click at [47, 293] on input "checkbox" at bounding box center [48, 292] width 15 height 15
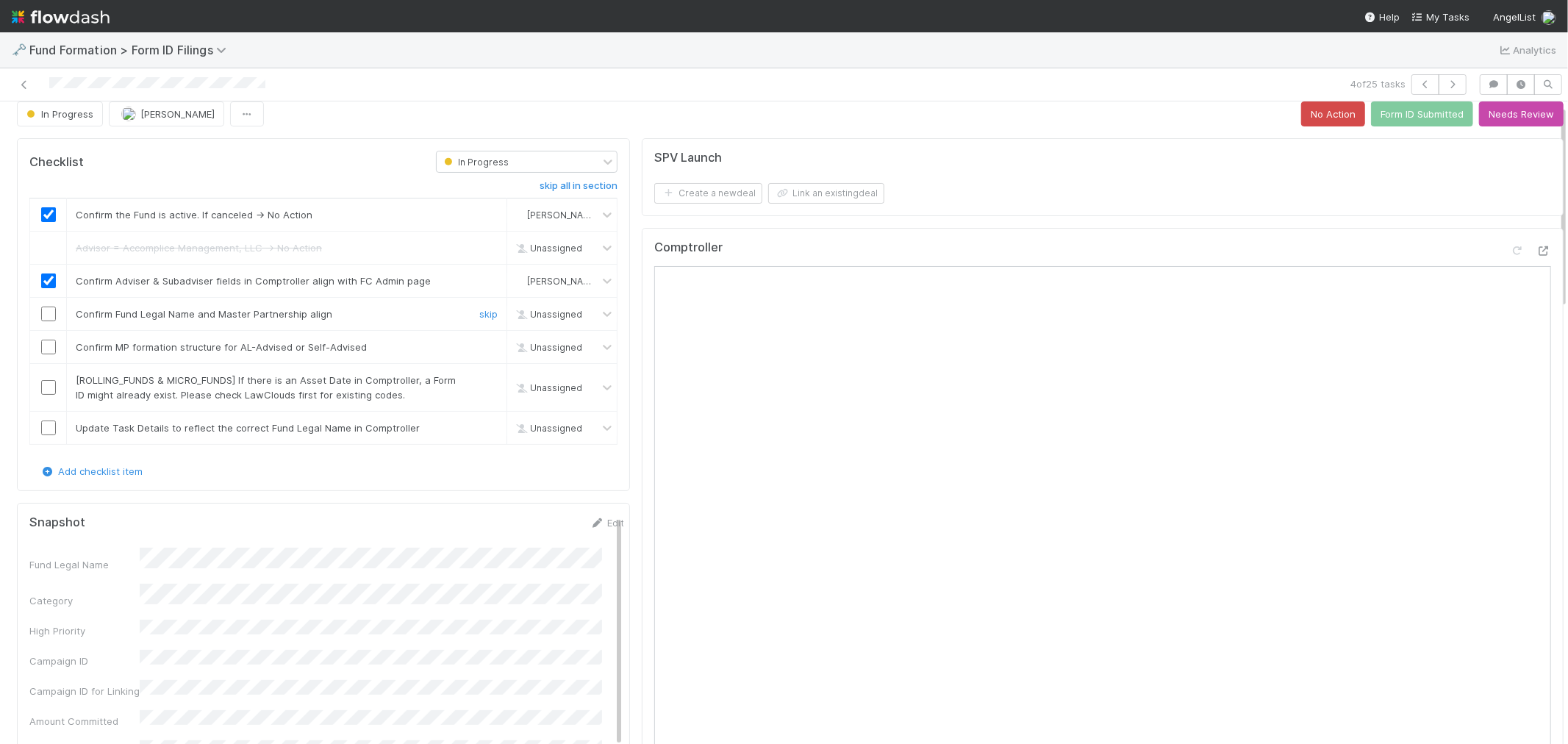
click at [42, 313] on input "checkbox" at bounding box center [48, 313] width 15 height 15
click at [52, 344] on input "checkbox" at bounding box center [48, 347] width 15 height 15
click at [483, 378] on link "skip" at bounding box center [488, 380] width 18 height 12
checkbox input "true"
click at [479, 427] on link "skip" at bounding box center [488, 427] width 18 height 12
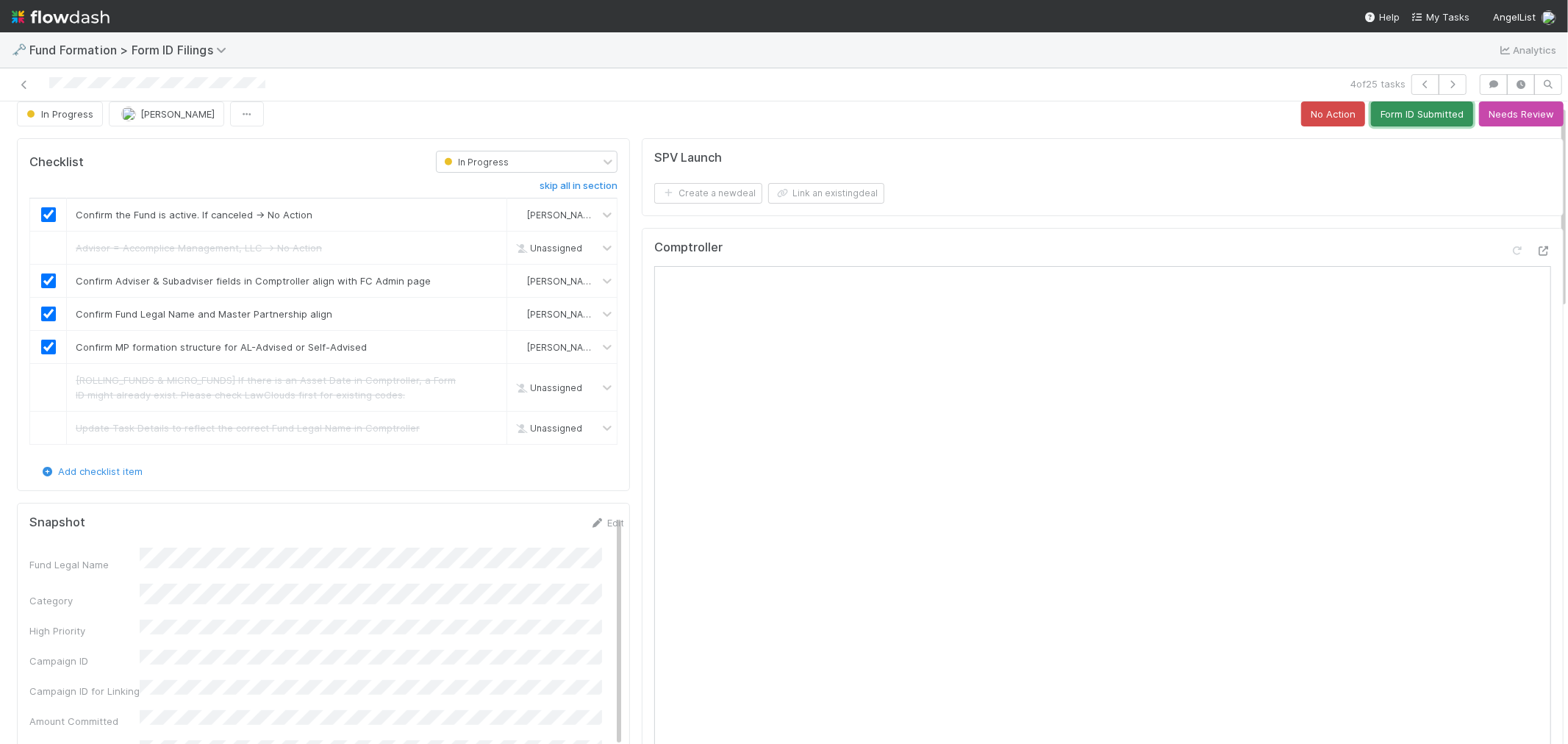
click at [1400, 116] on button "Form ID Submitted" at bounding box center [1422, 114] width 102 height 25
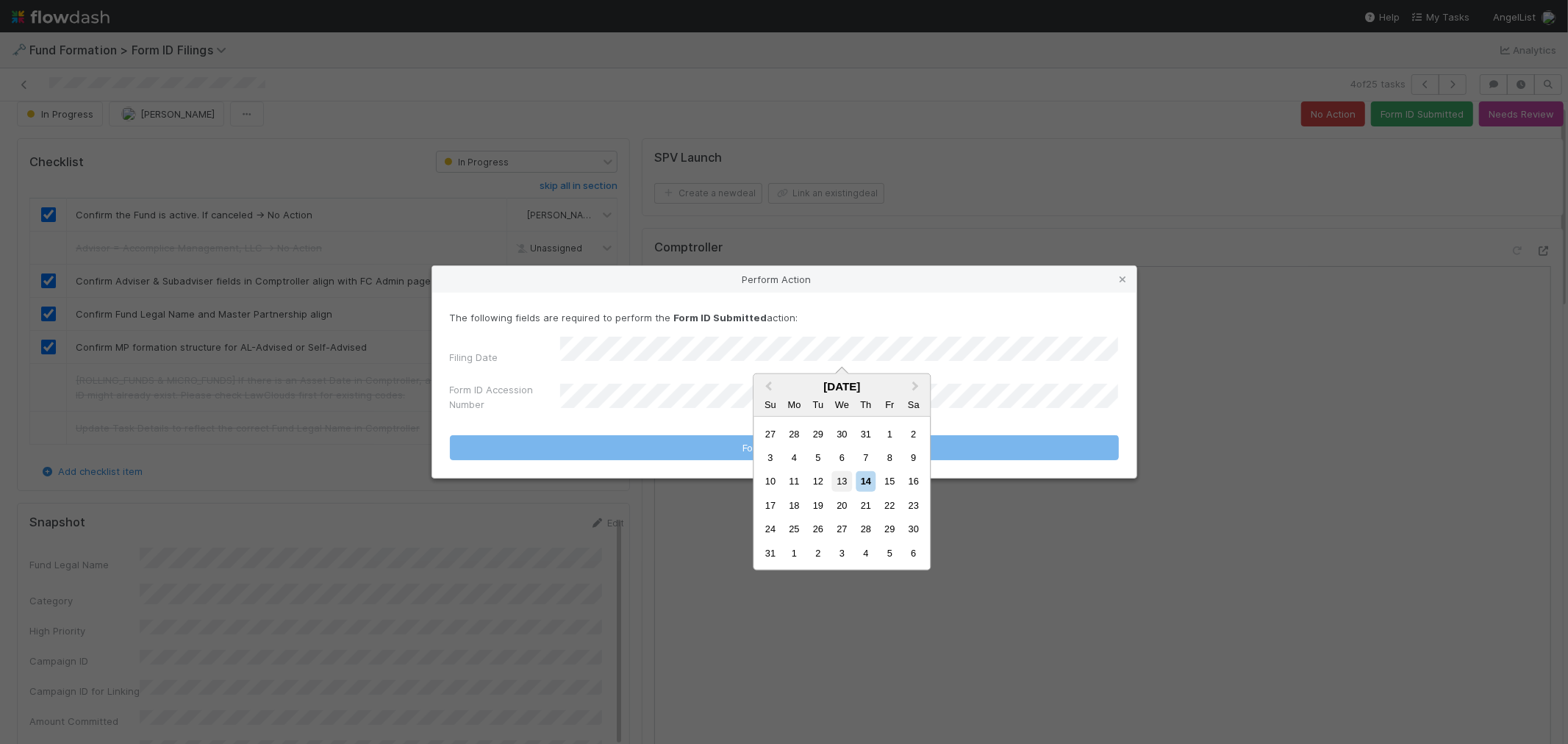
click at [850, 478] on div "13" at bounding box center [842, 481] width 20 height 20
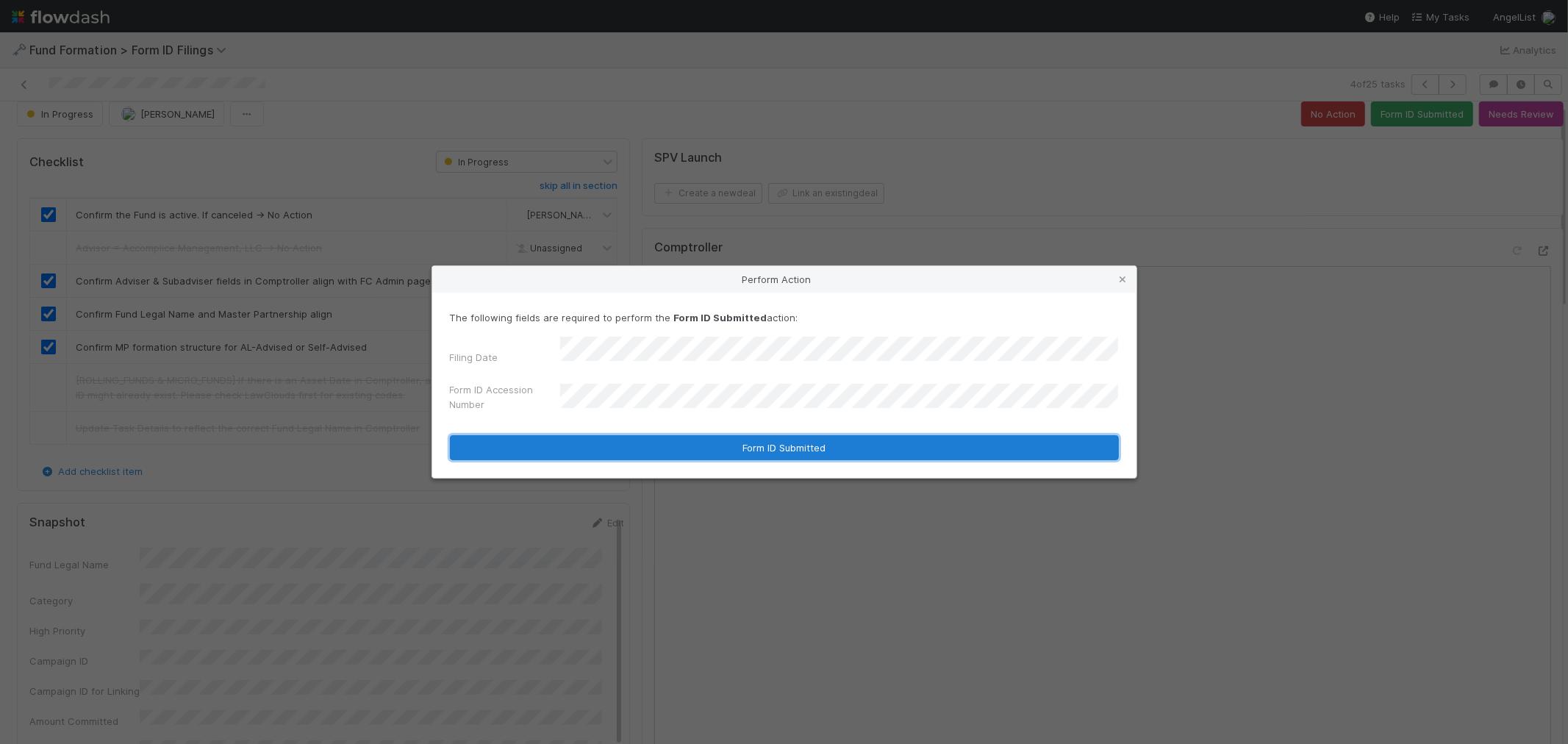
click at [682, 446] on button "Form ID Submitted" at bounding box center [784, 447] width 668 height 25
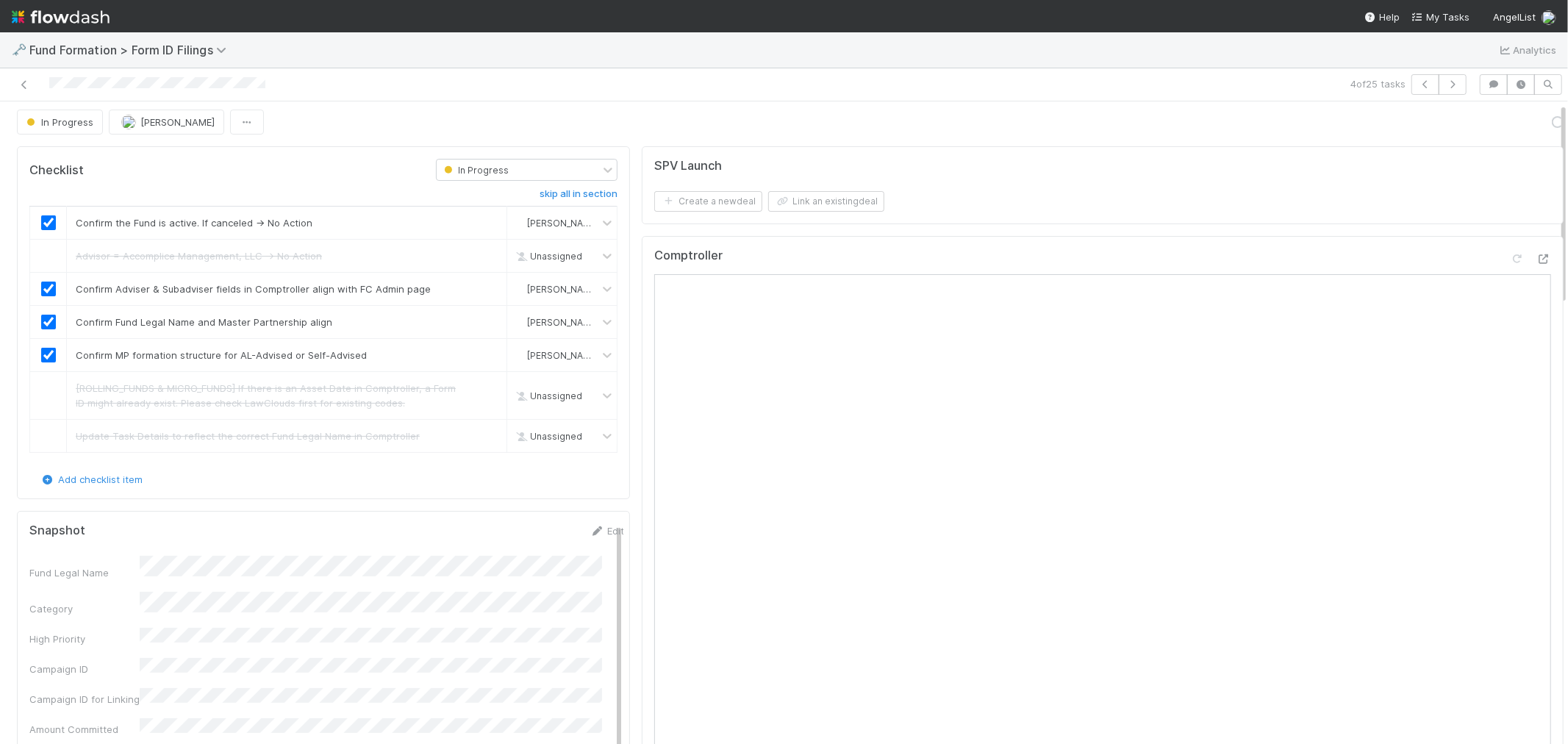
scroll to position [0, 0]
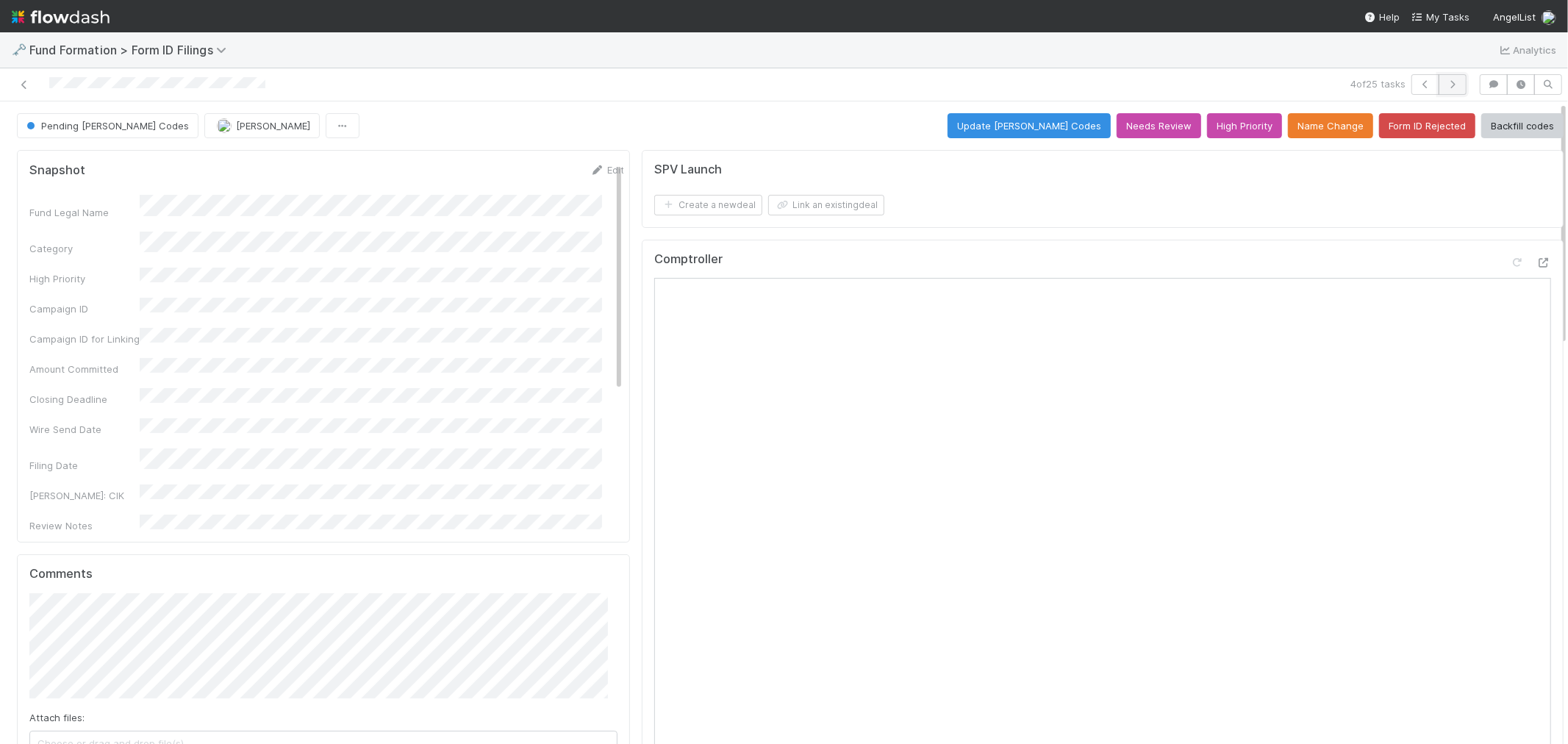
click at [1410, 76] on button "button" at bounding box center [1452, 84] width 28 height 21
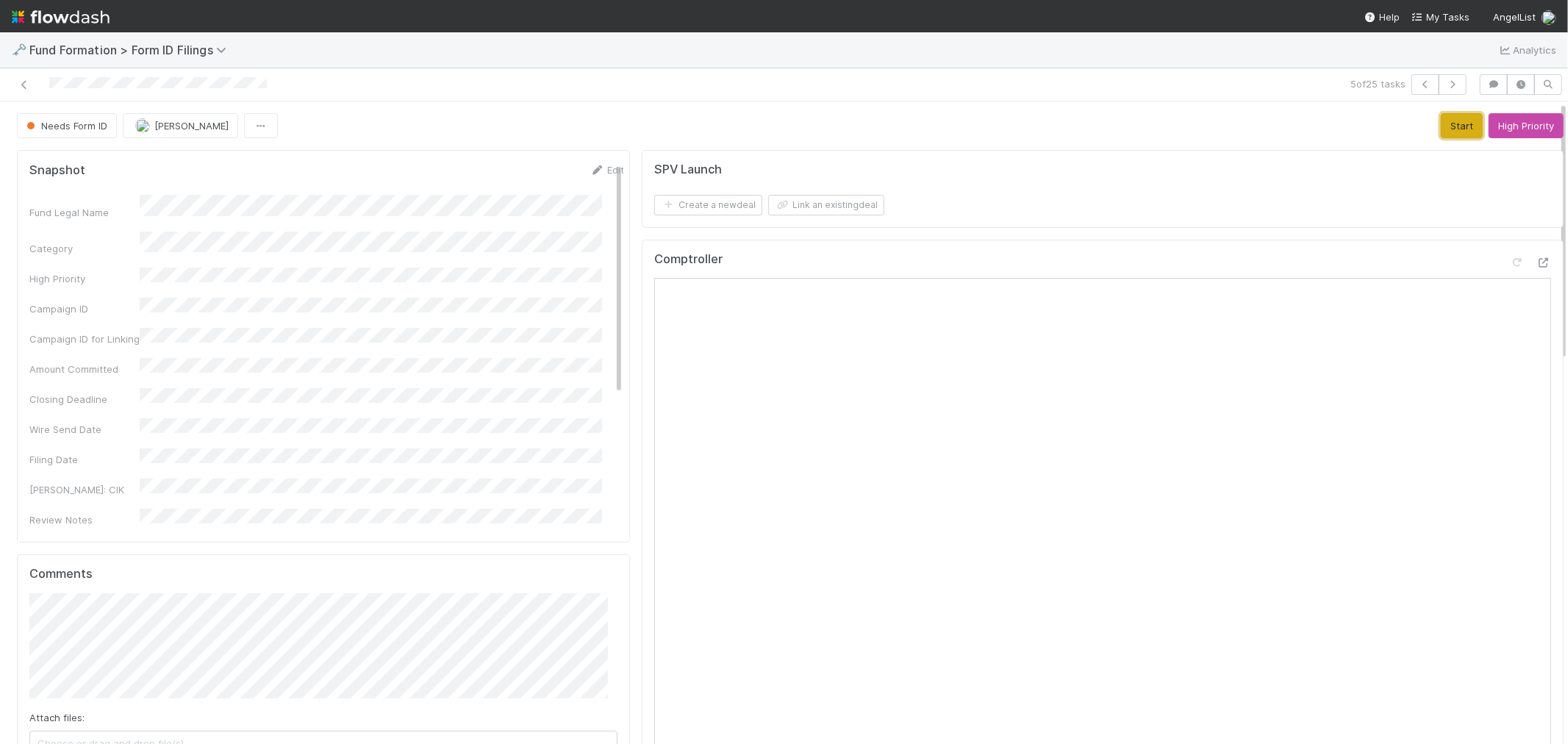
click at [1410, 126] on button "Start" at bounding box center [1461, 126] width 42 height 25
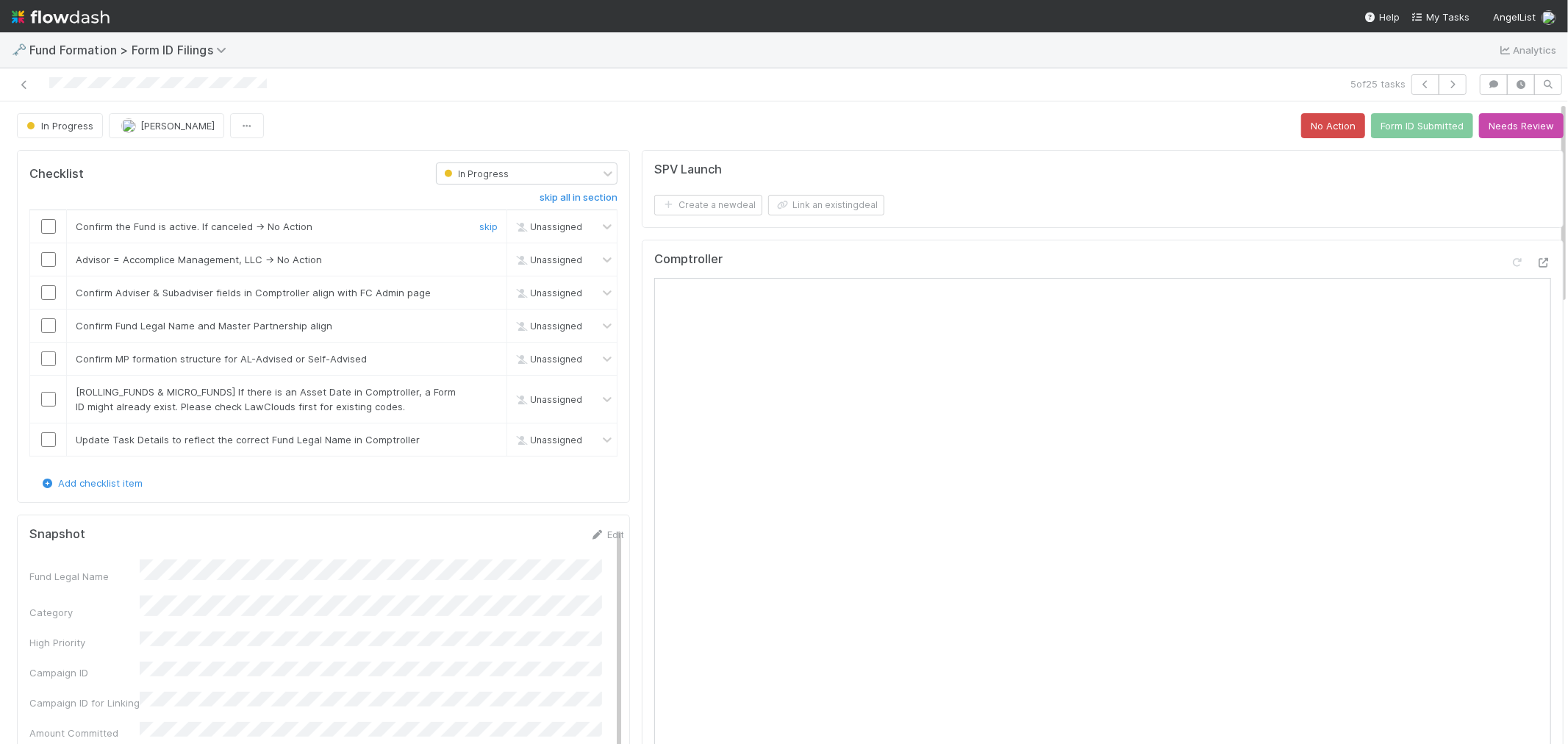
click at [45, 226] on input "checkbox" at bounding box center [48, 226] width 15 height 15
click at [479, 257] on link "skip" at bounding box center [488, 259] width 18 height 12
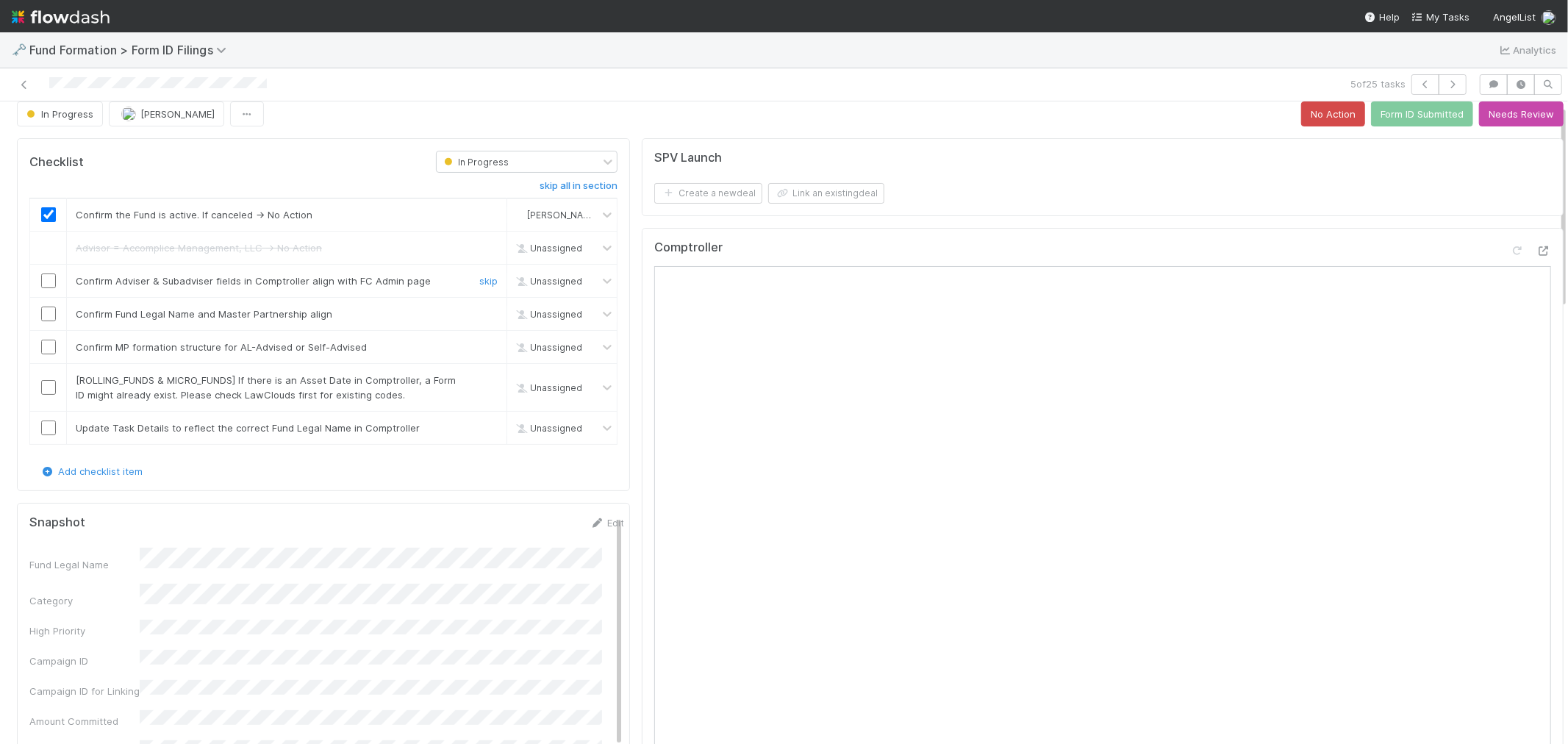
click at [52, 283] on input "checkbox" at bounding box center [48, 280] width 15 height 15
click at [54, 313] on input "checkbox" at bounding box center [48, 313] width 15 height 15
click at [42, 347] on input "checkbox" at bounding box center [48, 347] width 15 height 15
click at [479, 380] on link "skip" at bounding box center [488, 380] width 18 height 12
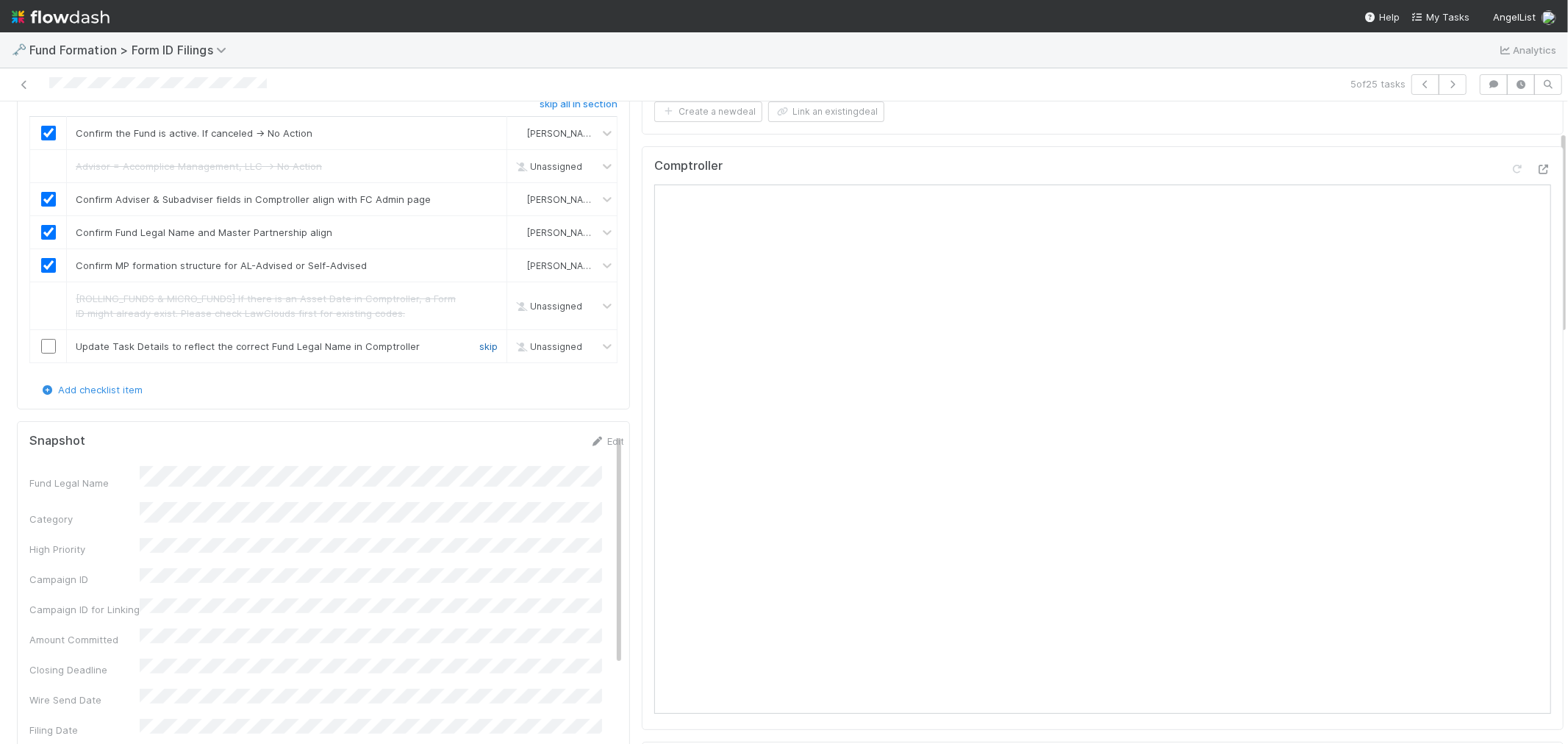
click at [479, 343] on link "skip" at bounding box center [488, 346] width 18 height 12
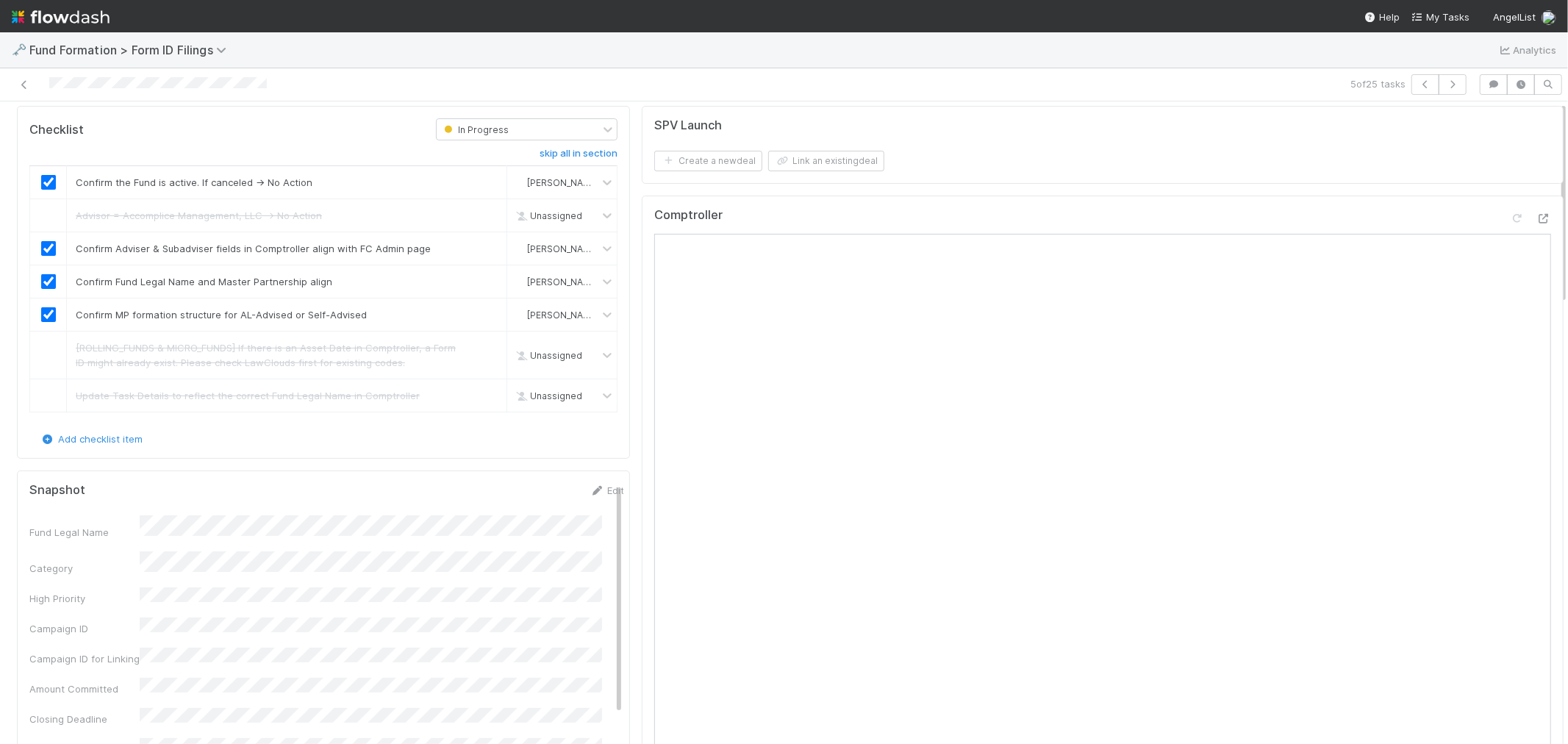
scroll to position [0, 0]
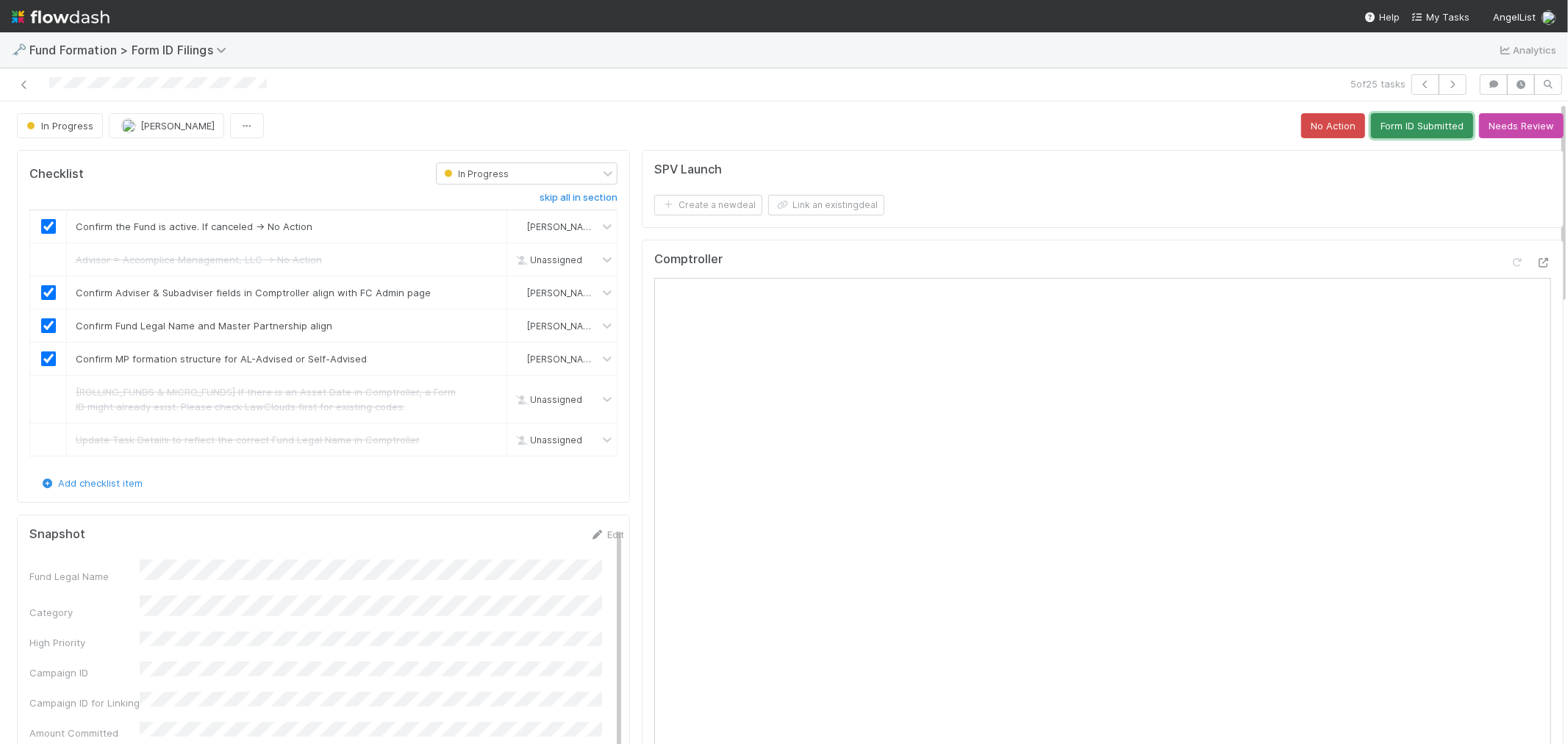
click at [1383, 121] on button "Form ID Submitted" at bounding box center [1422, 126] width 102 height 25
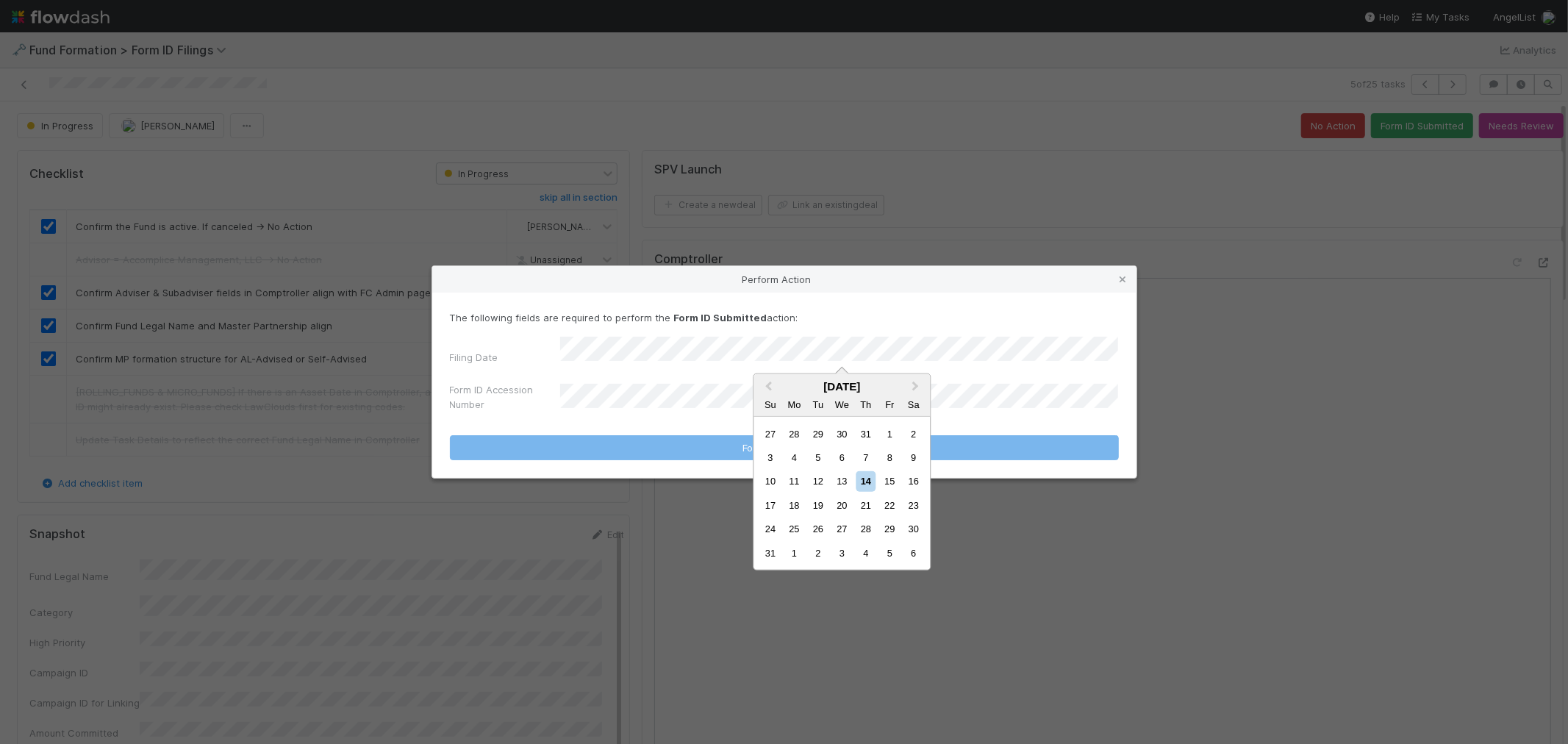
drag, startPoint x: 843, startPoint y: 474, endPoint x: 681, endPoint y: 446, distance: 164.4
click at [843, 475] on div "13" at bounding box center [842, 481] width 20 height 20
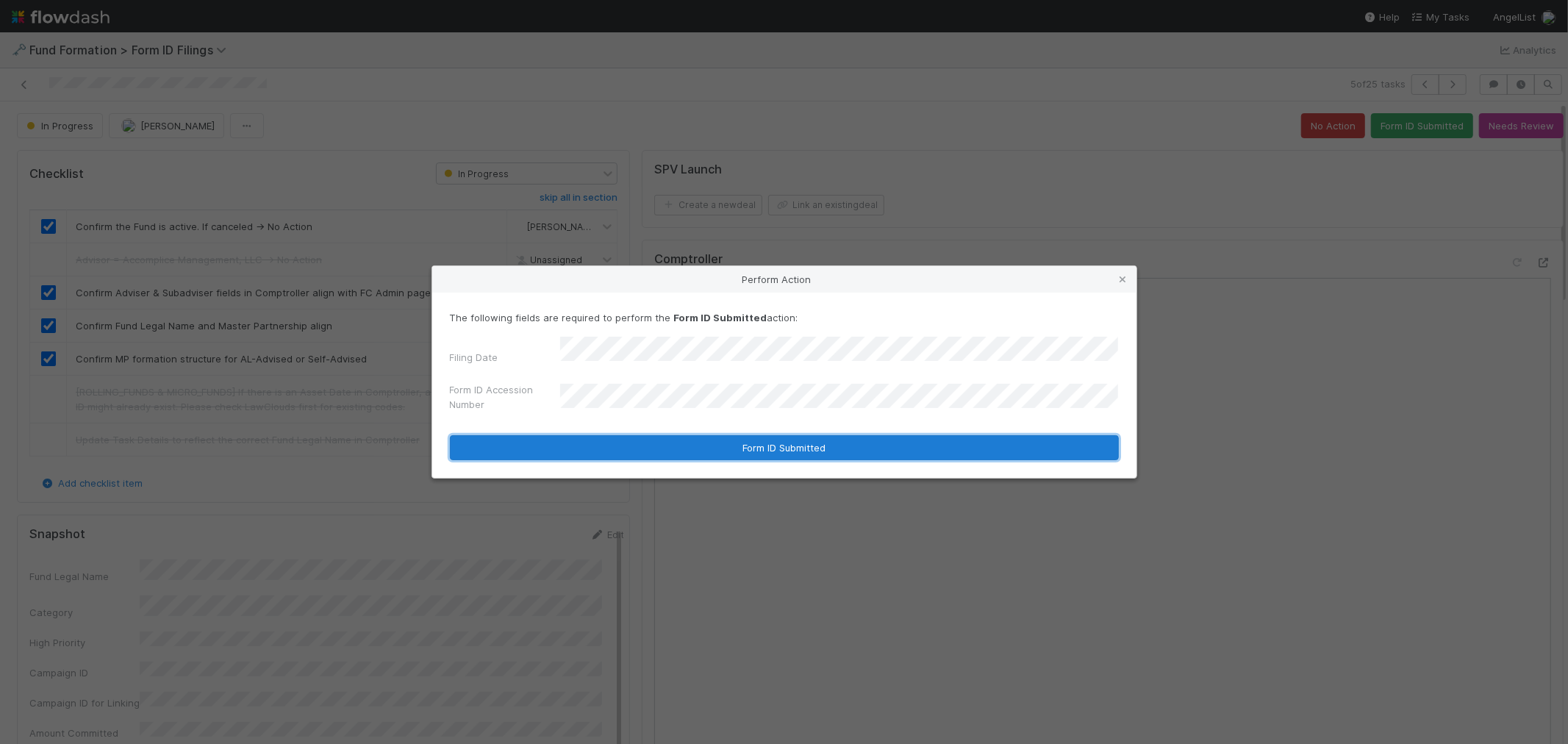
click at [883, 442] on button "Form ID Submitted" at bounding box center [784, 447] width 668 height 25
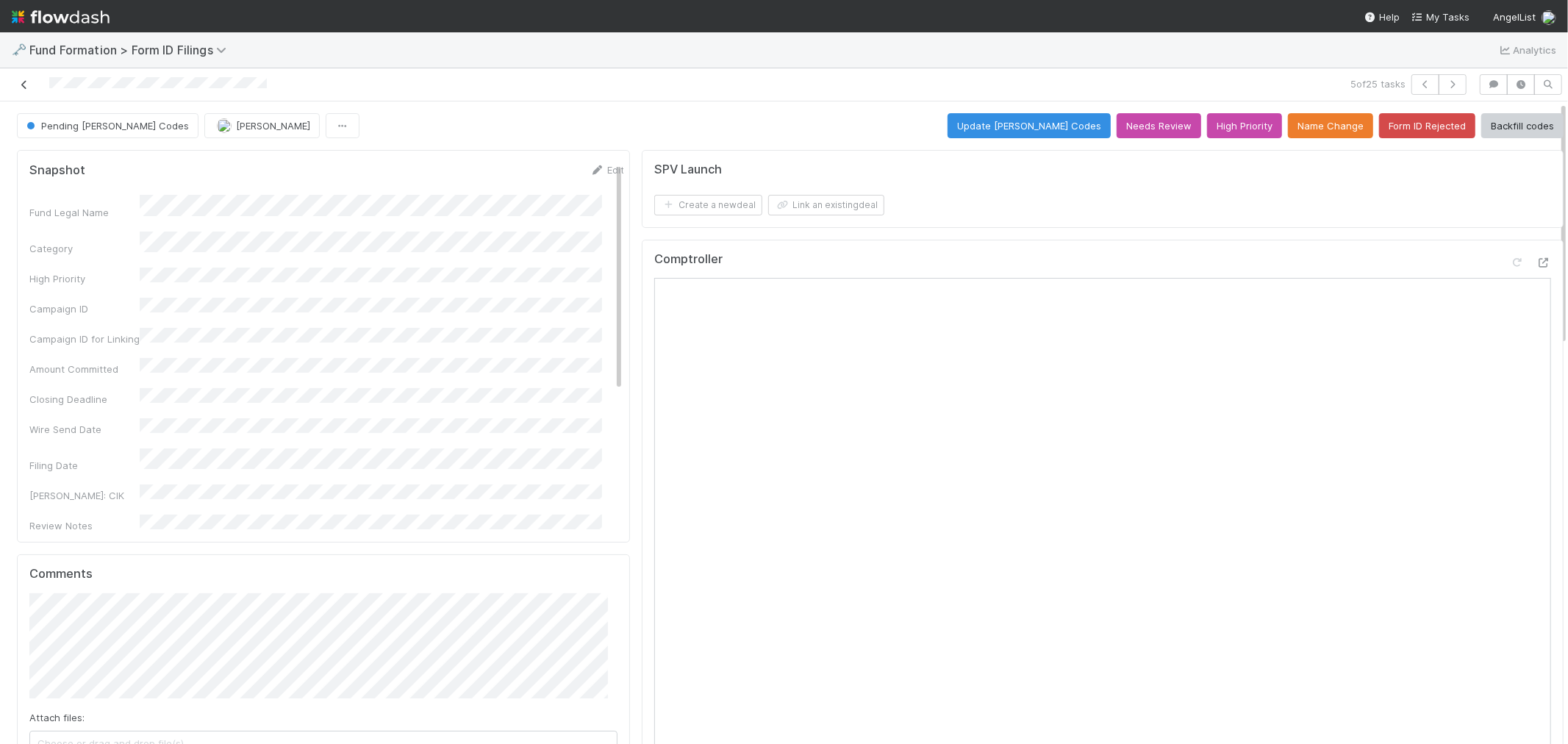
click at [27, 89] on icon at bounding box center [24, 85] width 15 height 9
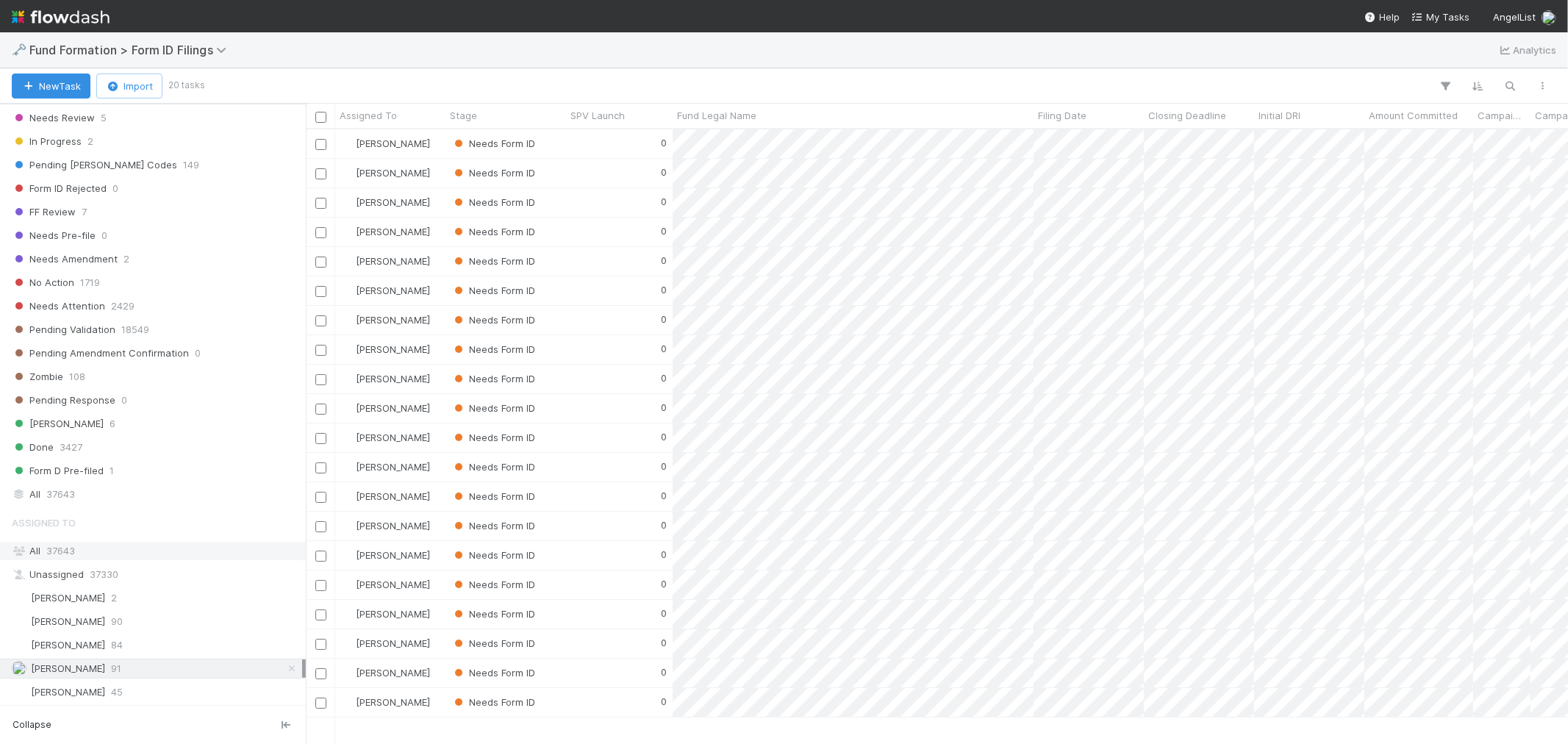
scroll to position [449, 0]
click at [101, 640] on div "Meg Castanare 84" at bounding box center [156, 645] width 290 height 18
click at [97, 625] on span "Febbie Cervantes" at bounding box center [58, 621] width 93 height 18
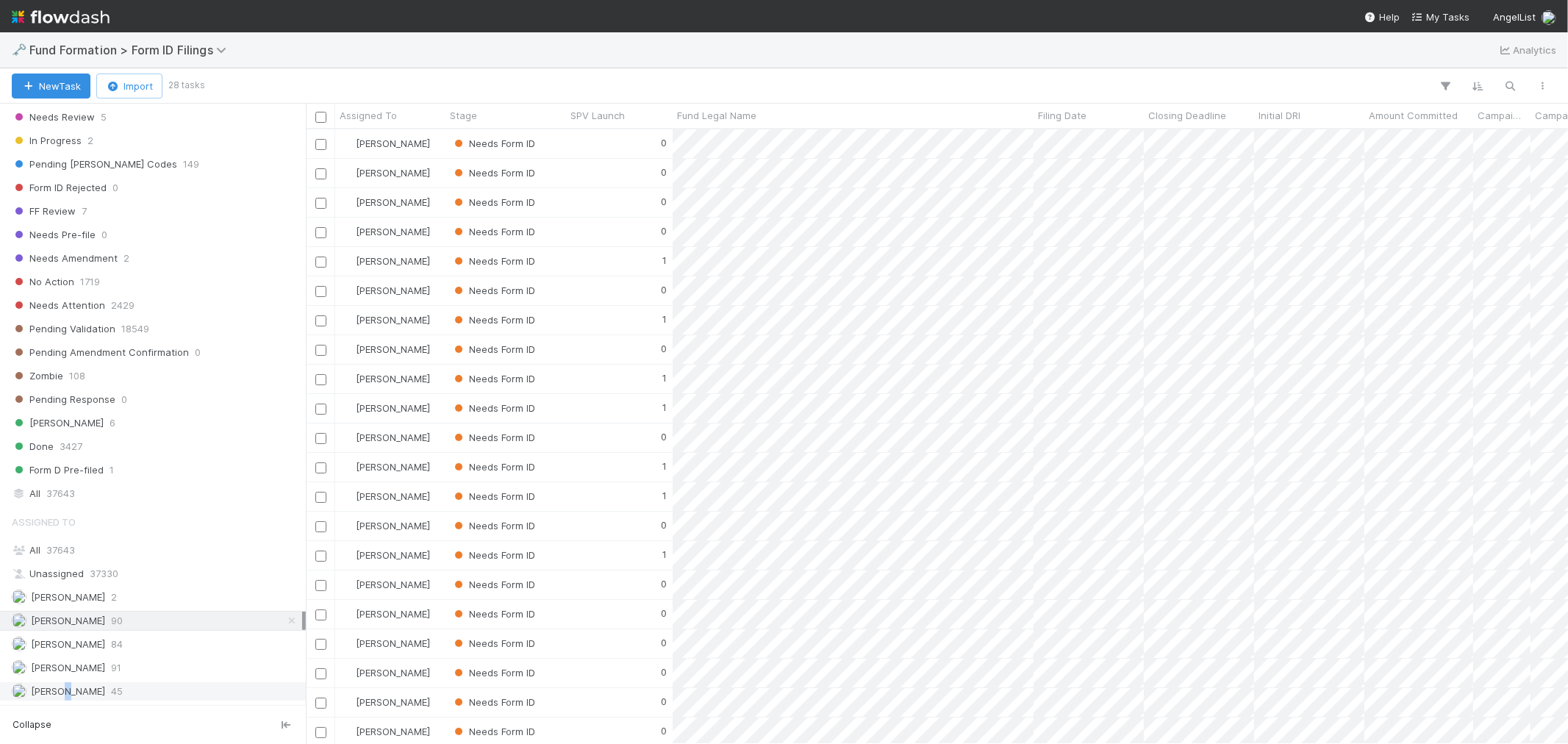
click at [62, 669] on span "Roselyn de Villa" at bounding box center [68, 690] width 74 height 12
click at [82, 8] on img at bounding box center [60, 17] width 98 height 25
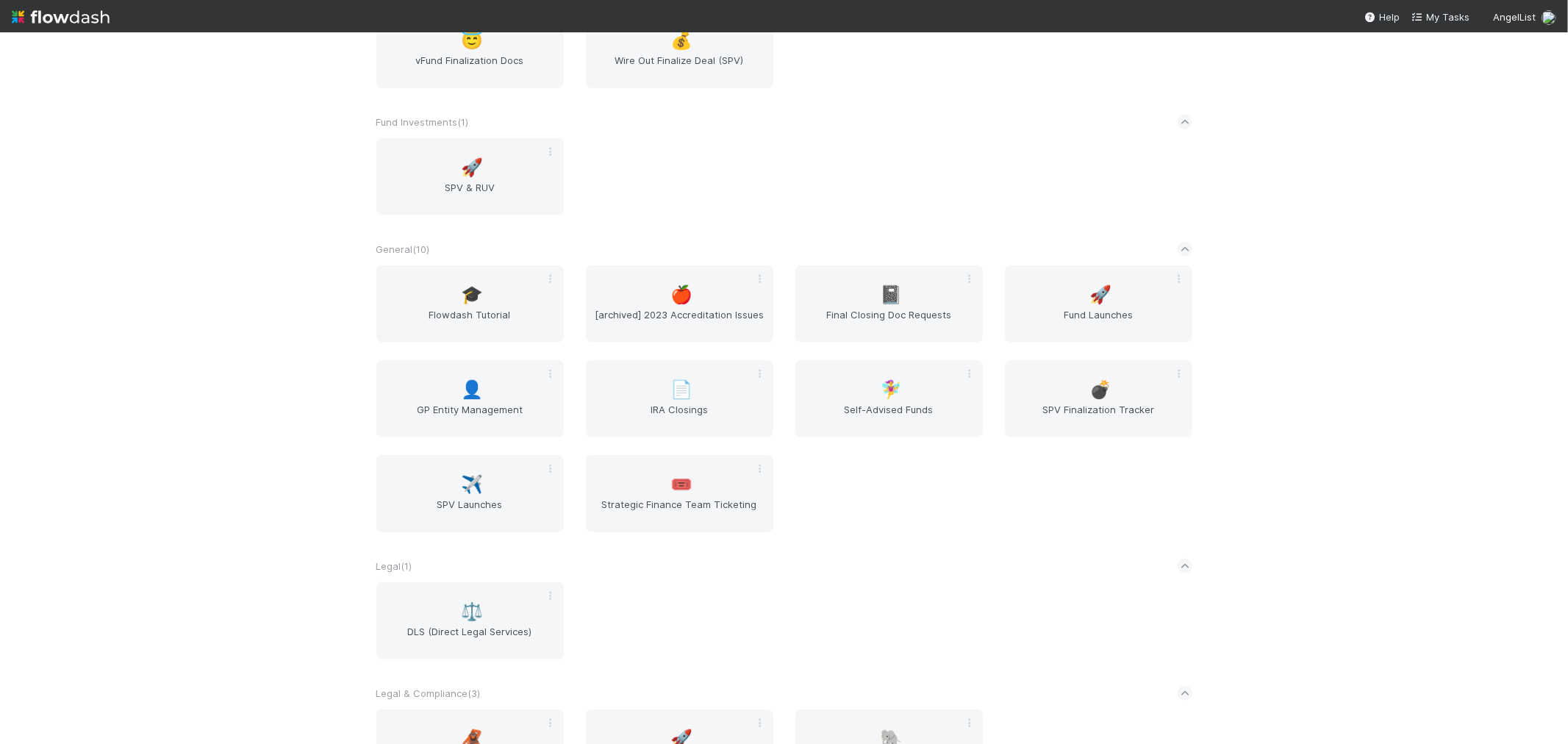
scroll to position [1061, 0]
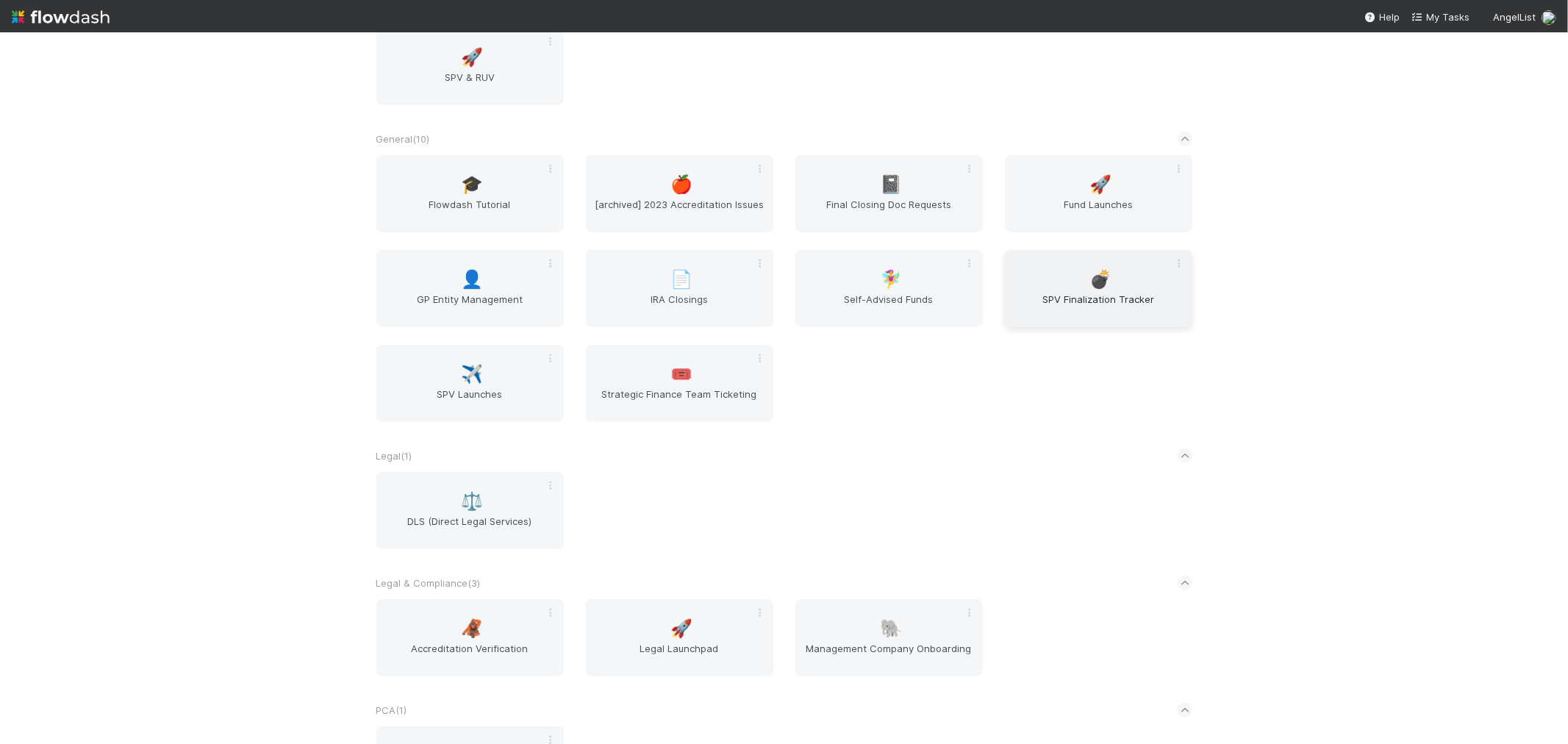
click at [1129, 292] on span "SPV Finalization Tracker" at bounding box center [1098, 307] width 176 height 29
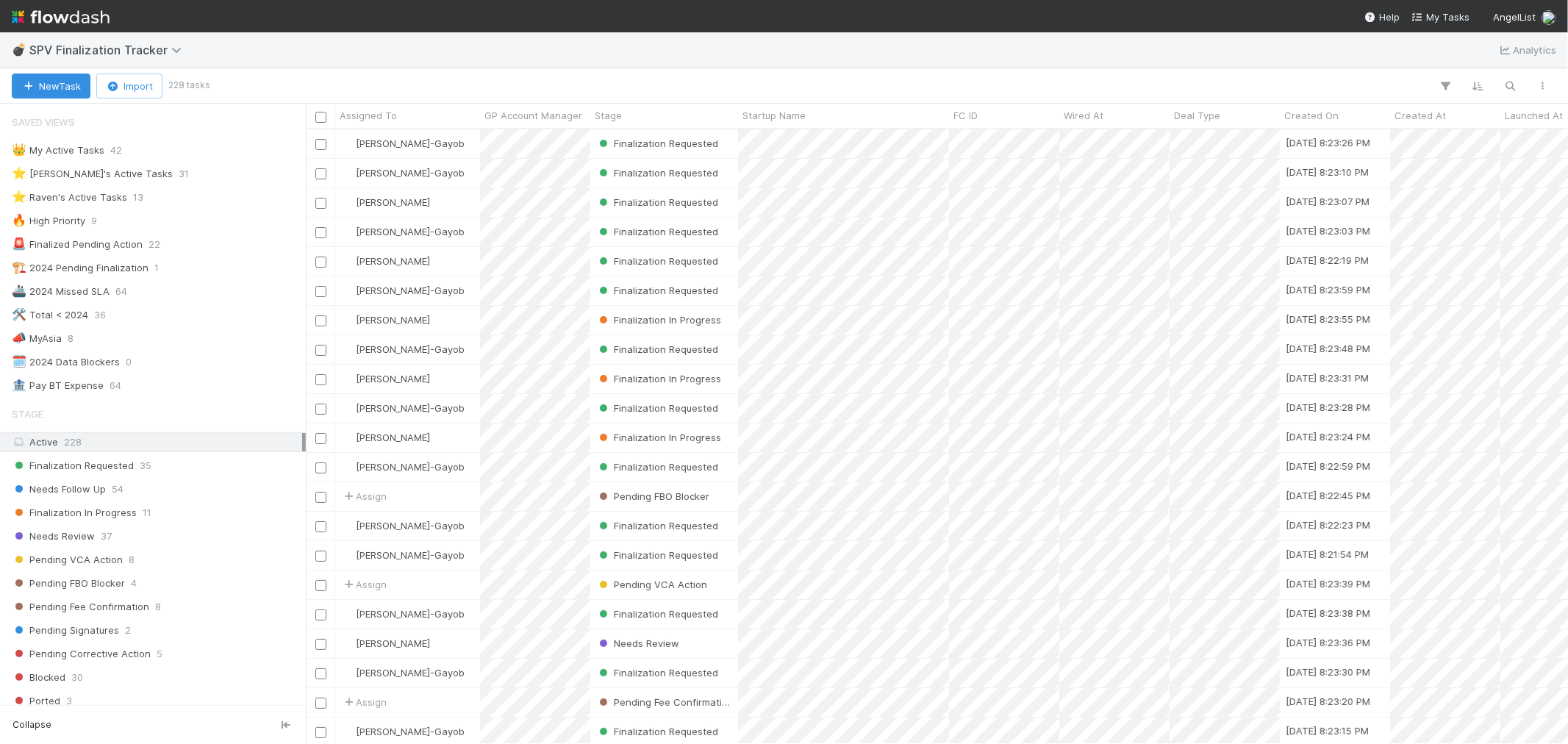
scroll to position [602, 1249]
click at [85, 18] on img at bounding box center [60, 17] width 98 height 25
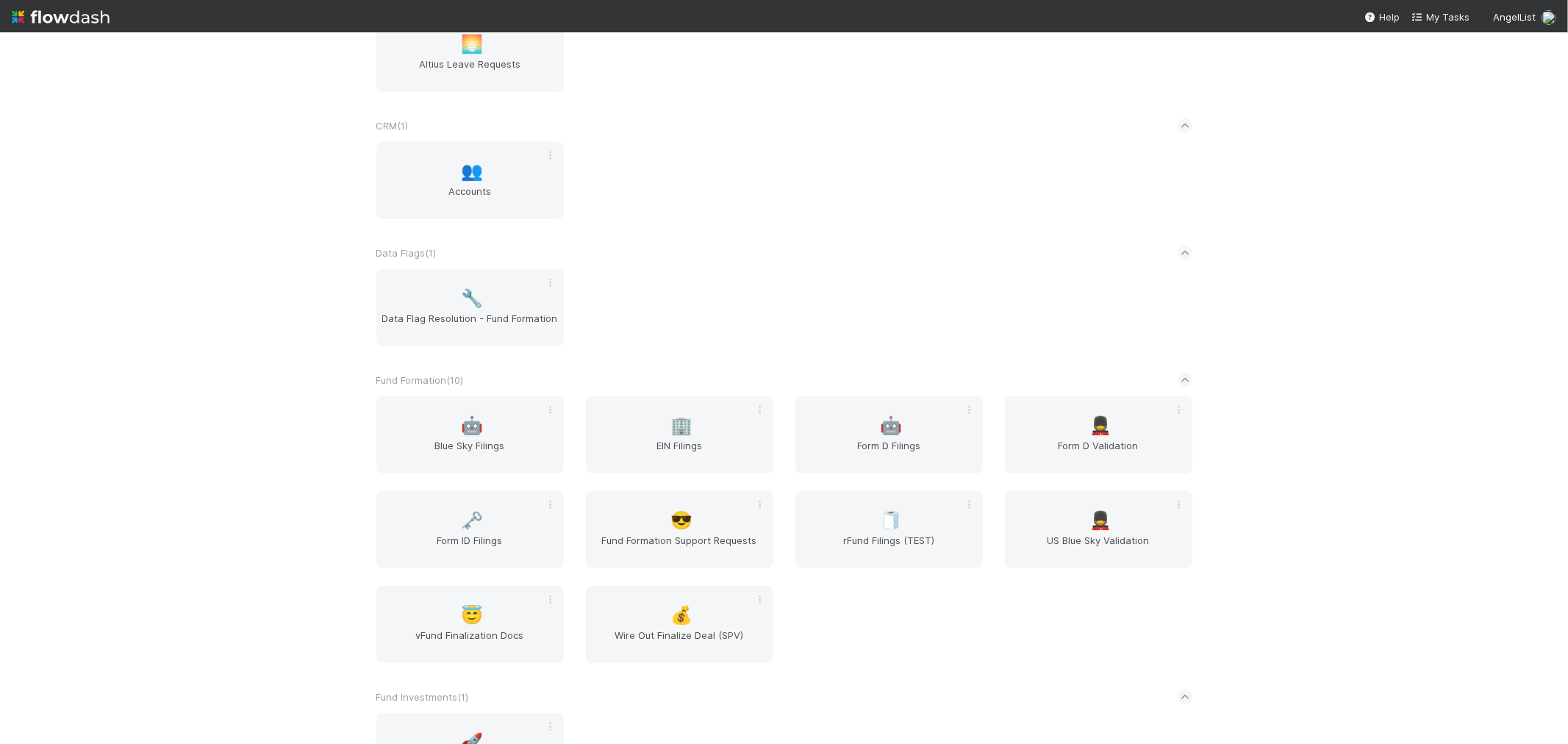
scroll to position [408, 0]
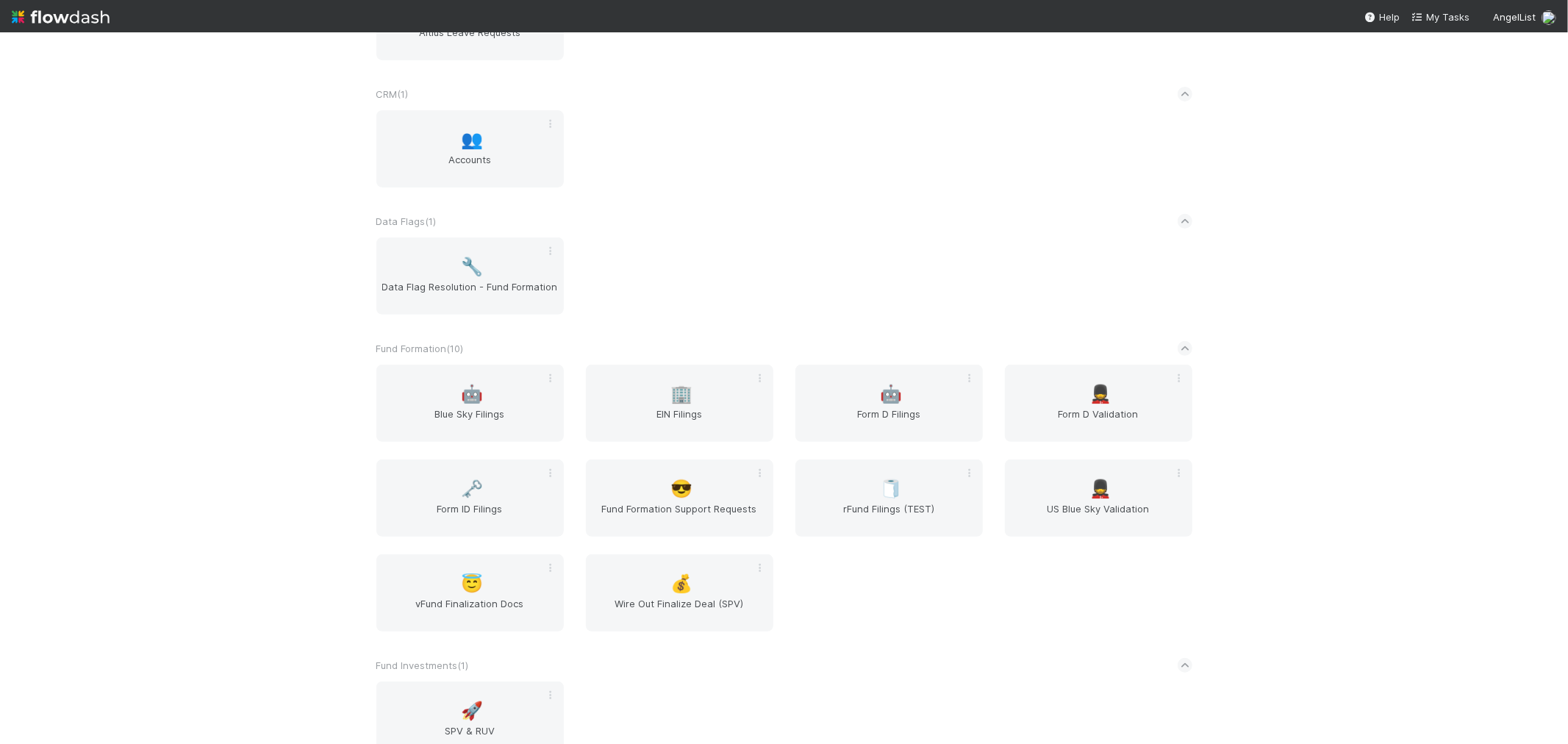
click at [247, 199] on div "AngelList New workflow *Favorites* ( 1 ) 🏪 QSBS Tracking AL < ( 1 ) 🌐 BT Reques…" at bounding box center [784, 388] width 1568 height 712
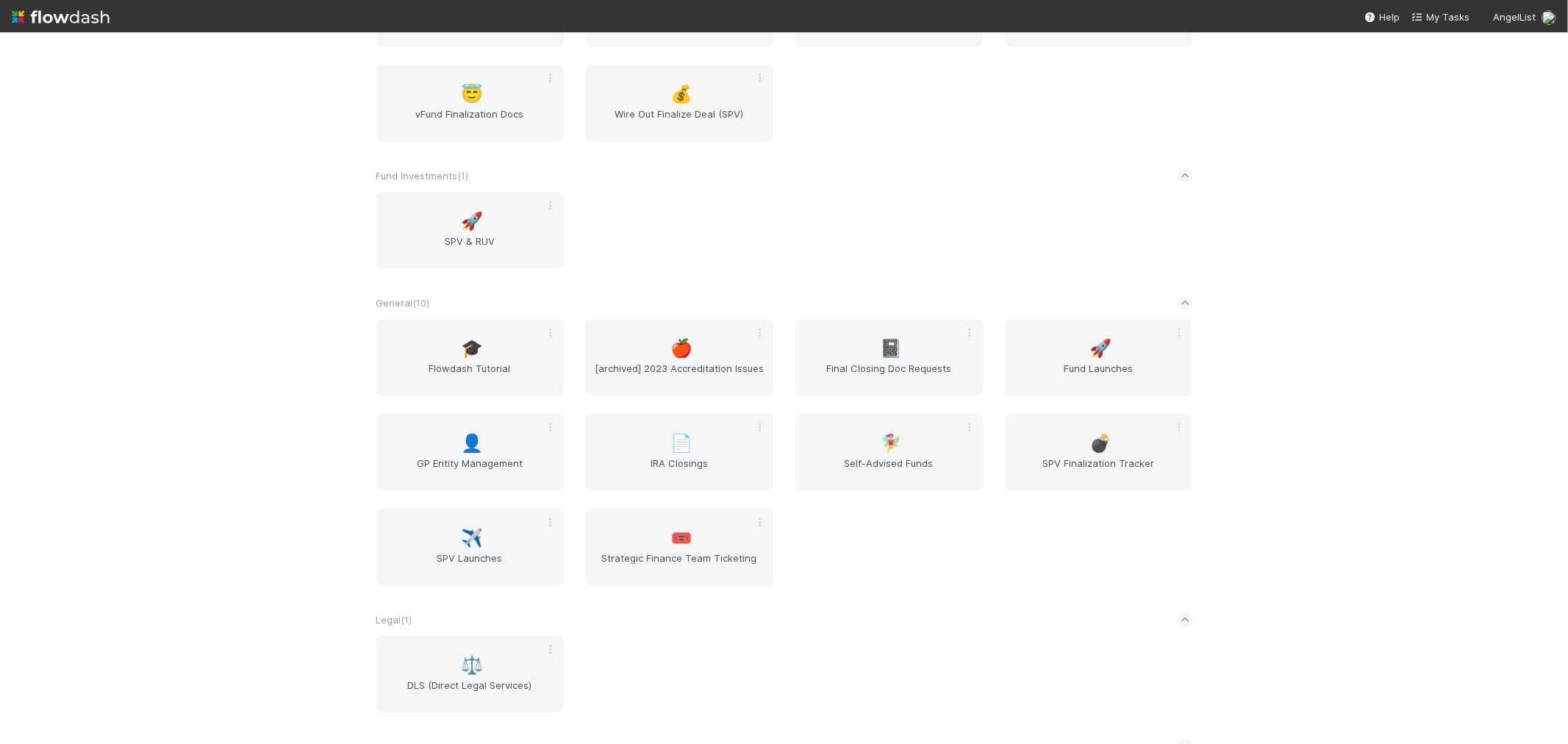
scroll to position [898, 0]
click at [917, 349] on div "📓 Final Closing Doc Requests" at bounding box center [889, 357] width 187 height 77
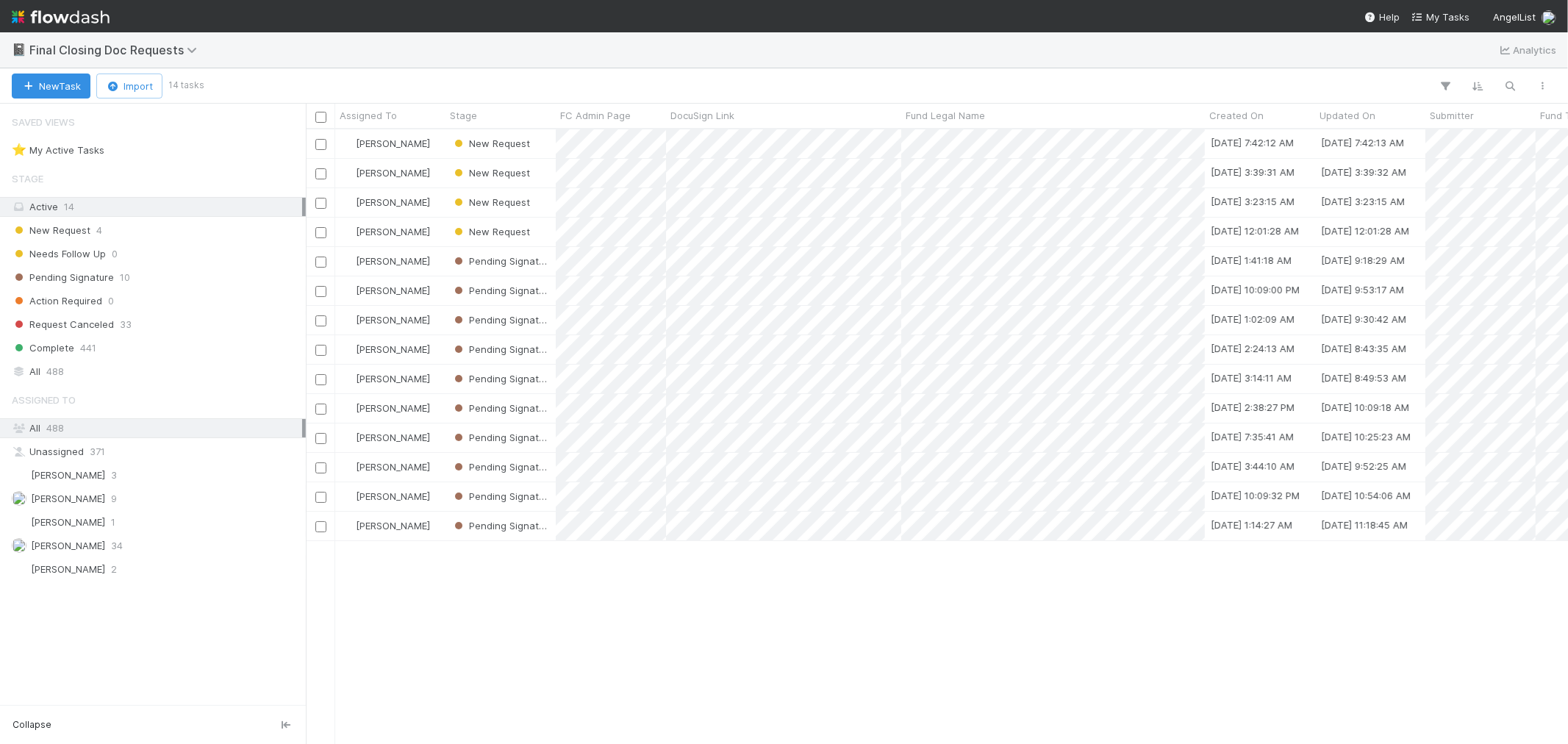
scroll to position [602, 1249]
click at [171, 142] on div "⭐ My Active Tasks 14" at bounding box center [156, 150] width 290 height 18
click at [194, 226] on div "New Request 4" at bounding box center [156, 230] width 290 height 18
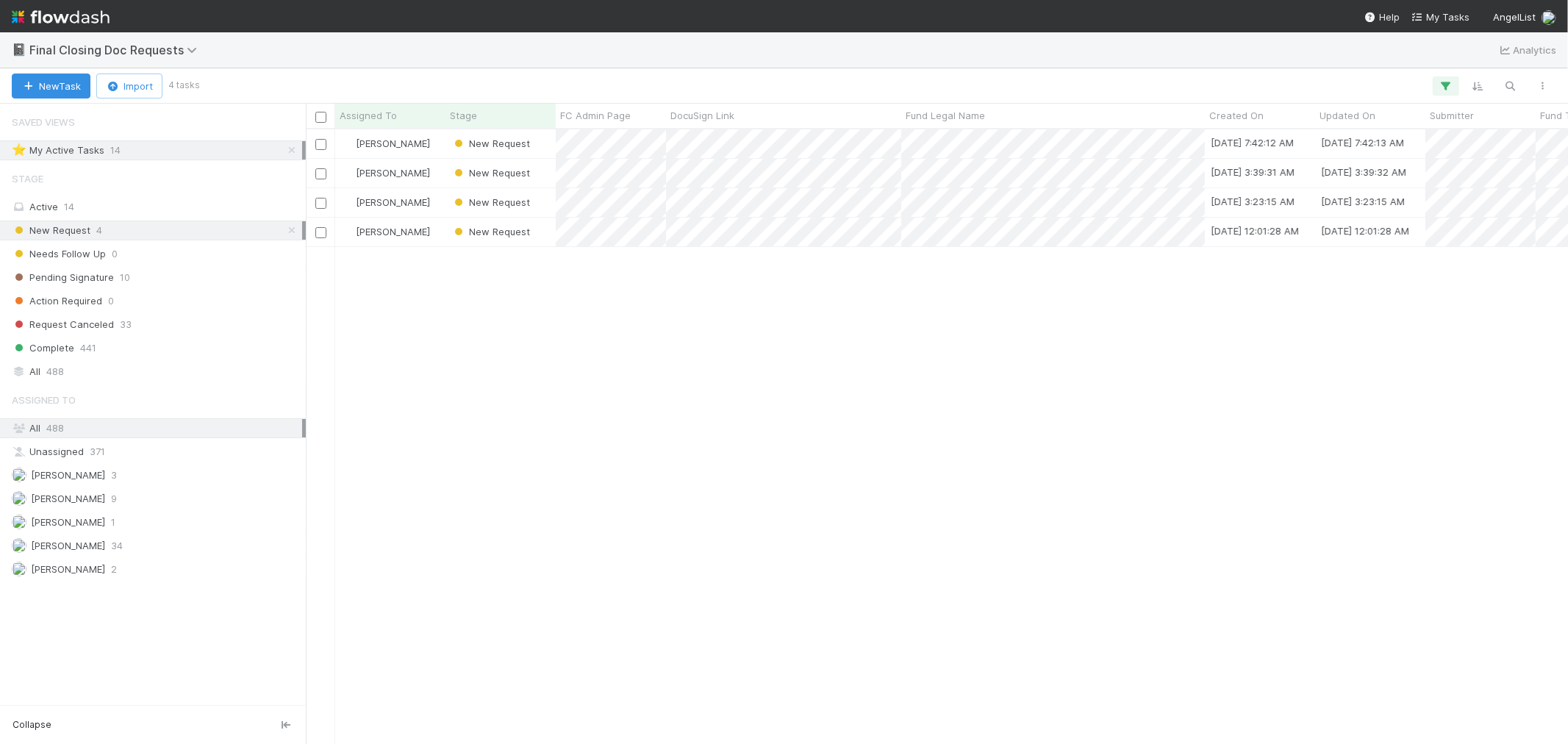
scroll to position [602, 1249]
click at [290, 148] on icon at bounding box center [291, 150] width 15 height 9
click at [91, 360] on div "Stage Active 14 New Request 4 Needs Follow Up 0 Pending Signature 10 Action Req…" at bounding box center [152, 273] width 306 height 217
click at [68, 365] on div "All 488" at bounding box center [156, 371] width 290 height 18
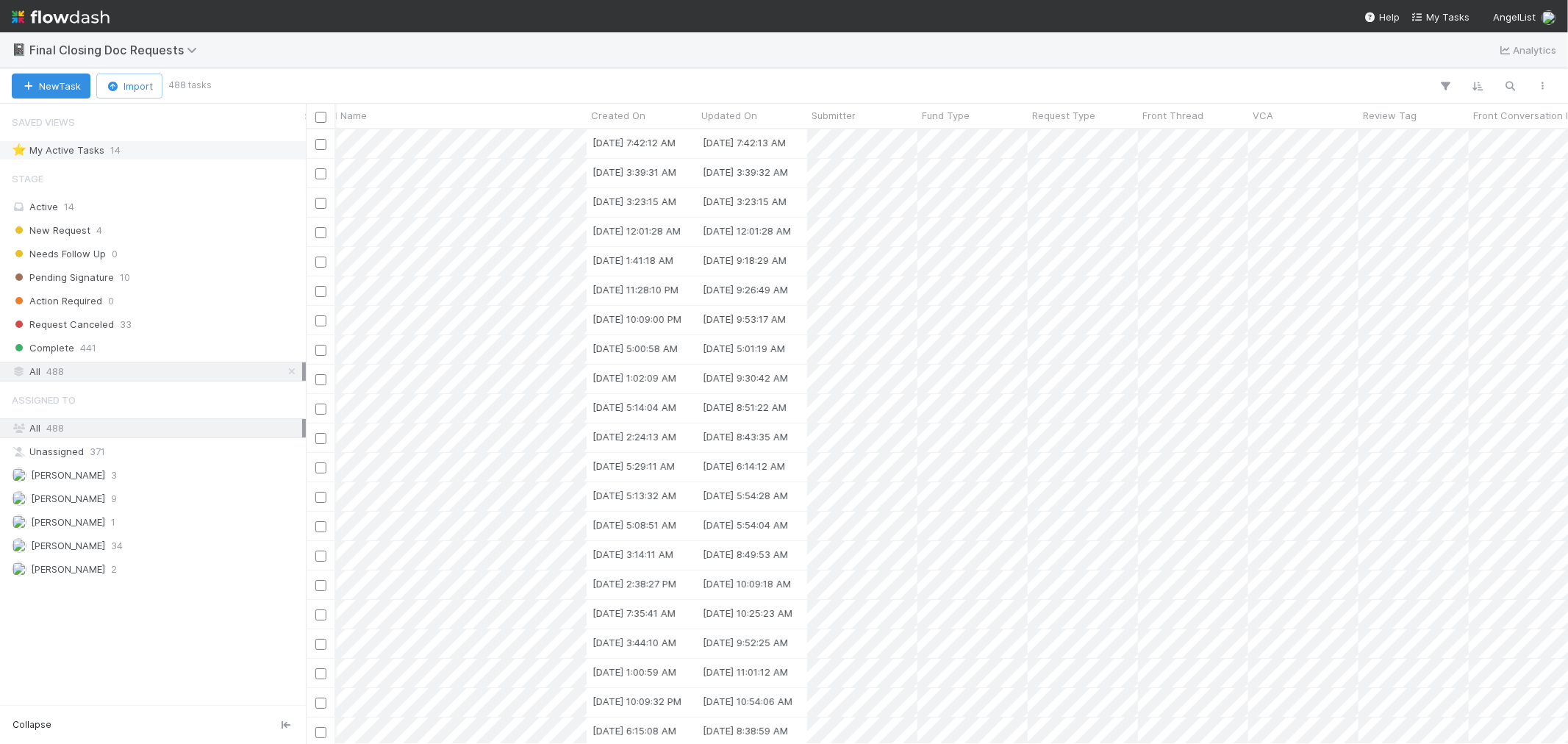
scroll to position [0, 625]
click at [1097, 118] on div "Request Type" at bounding box center [1075, 115] width 102 height 15
click at [1095, 142] on div "Sort A → Z" at bounding box center [1109, 143] width 168 height 22
click at [162, 232] on div "New Request 4" at bounding box center [156, 230] width 290 height 18
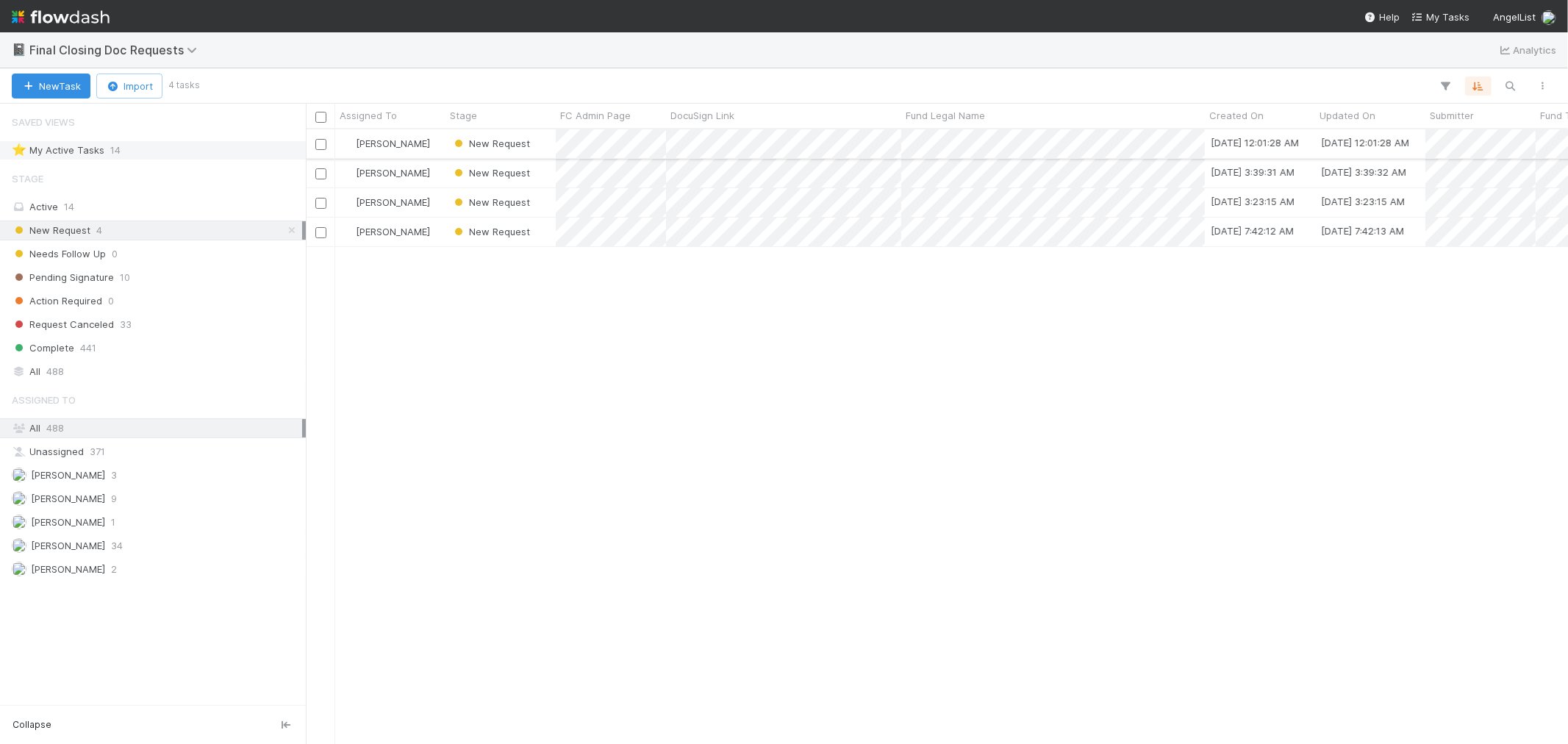
click at [424, 142] on div "Raven Jacinto" at bounding box center [390, 143] width 110 height 28
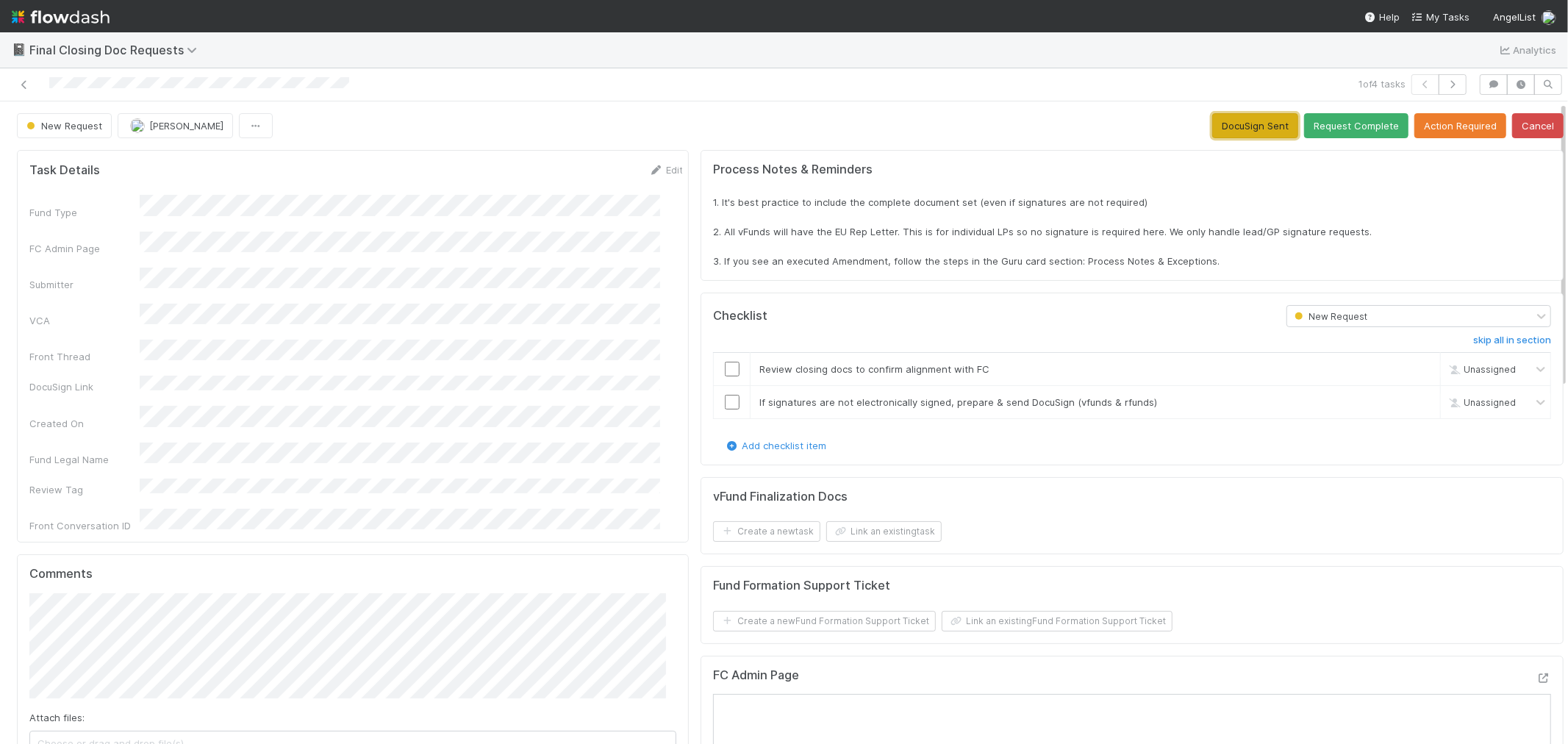
click at [1230, 131] on button "DocuSign Sent" at bounding box center [1255, 126] width 86 height 25
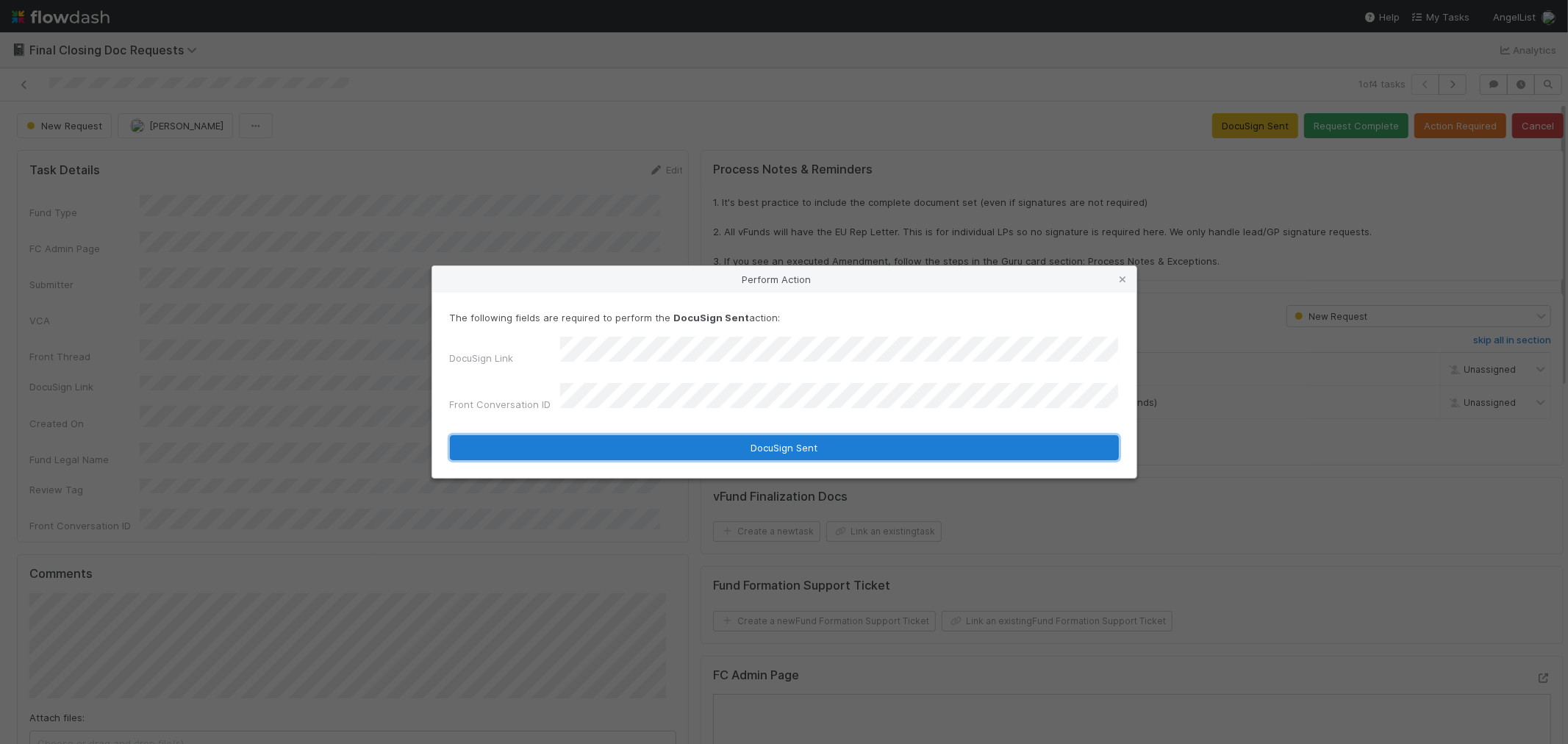
click at [645, 444] on button "DocuSign Sent" at bounding box center [784, 447] width 668 height 25
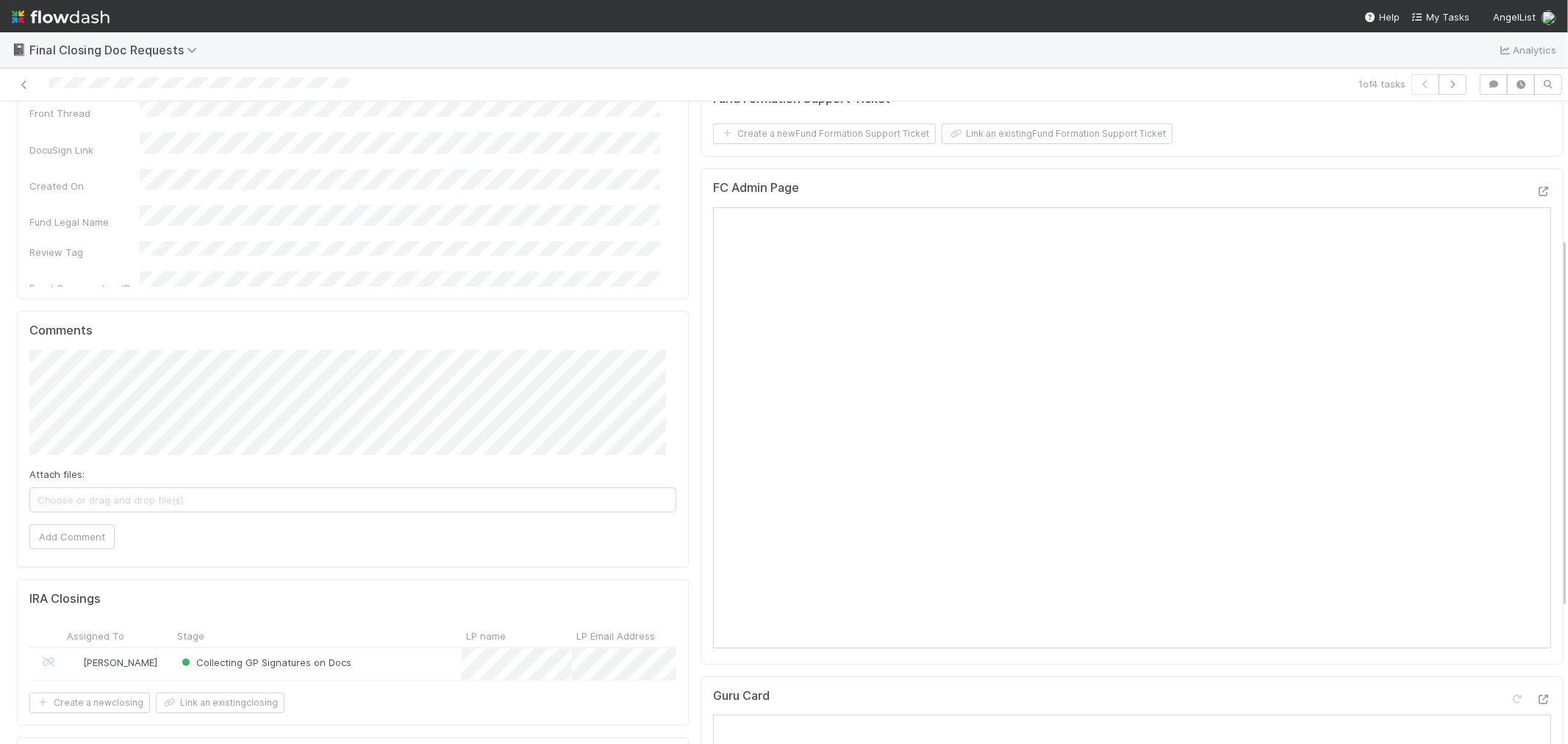
scroll to position [245, 0]
click at [69, 538] on button "Add Comment" at bounding box center [72, 535] width 85 height 25
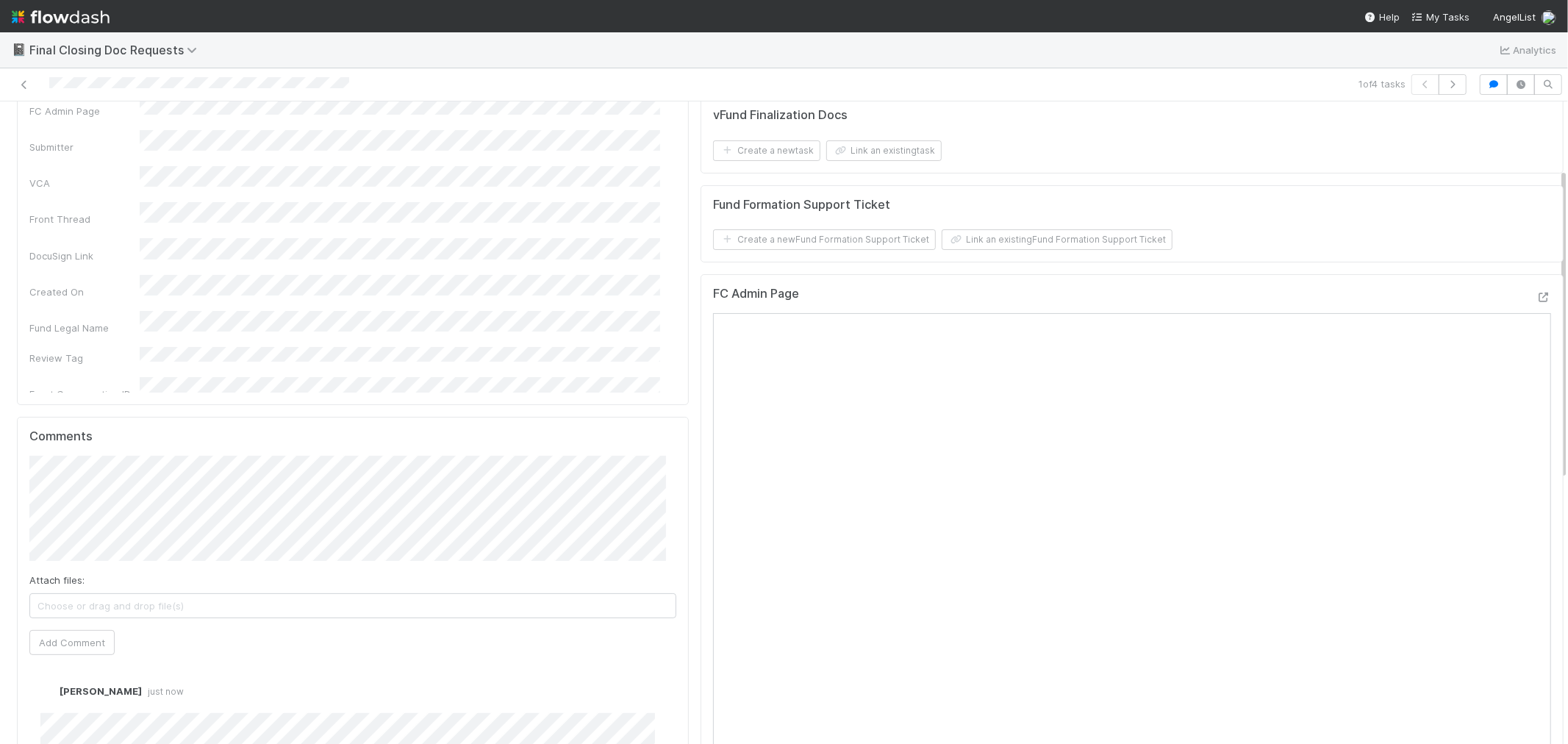
scroll to position [0, 0]
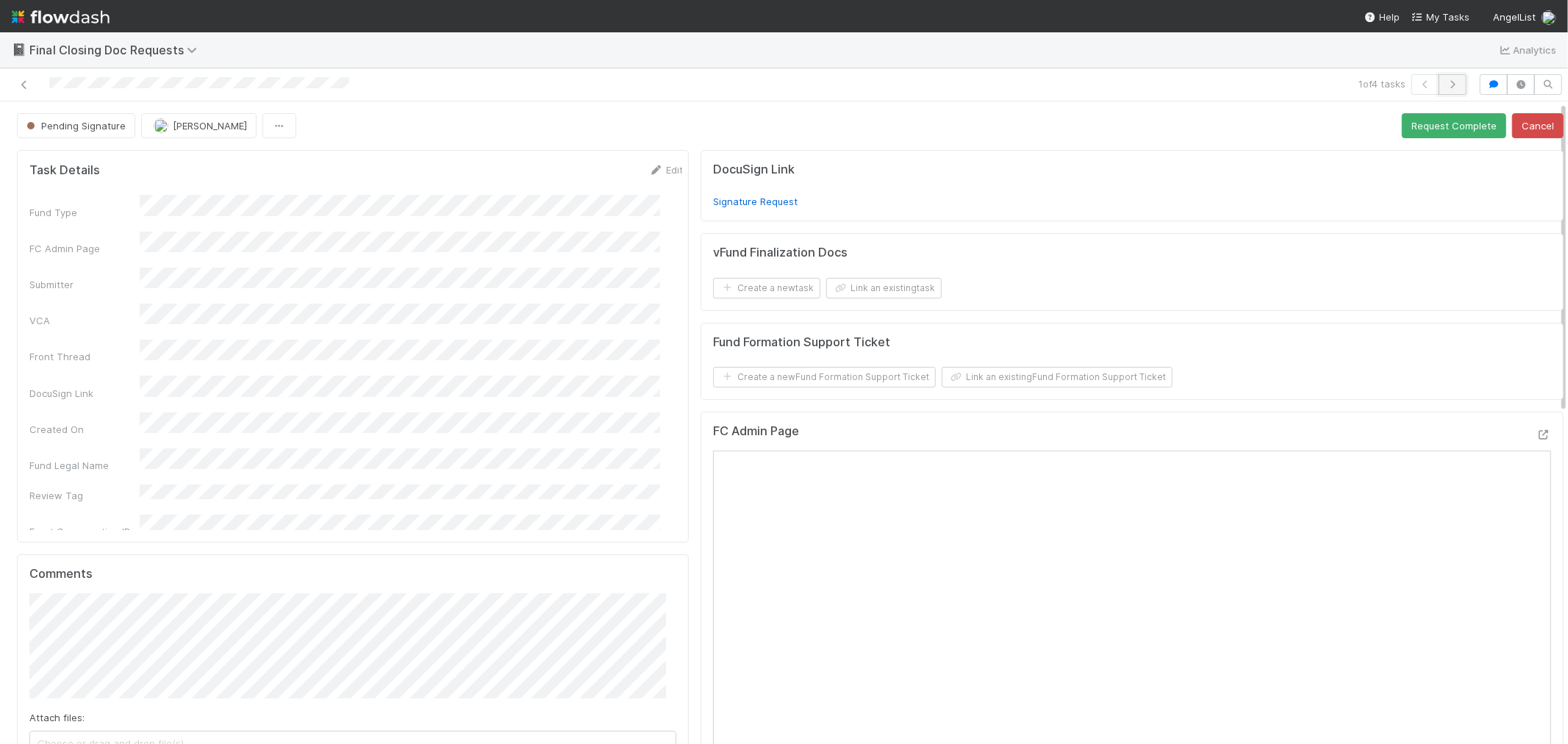
click at [1410, 84] on icon "button" at bounding box center [1452, 84] width 15 height 8
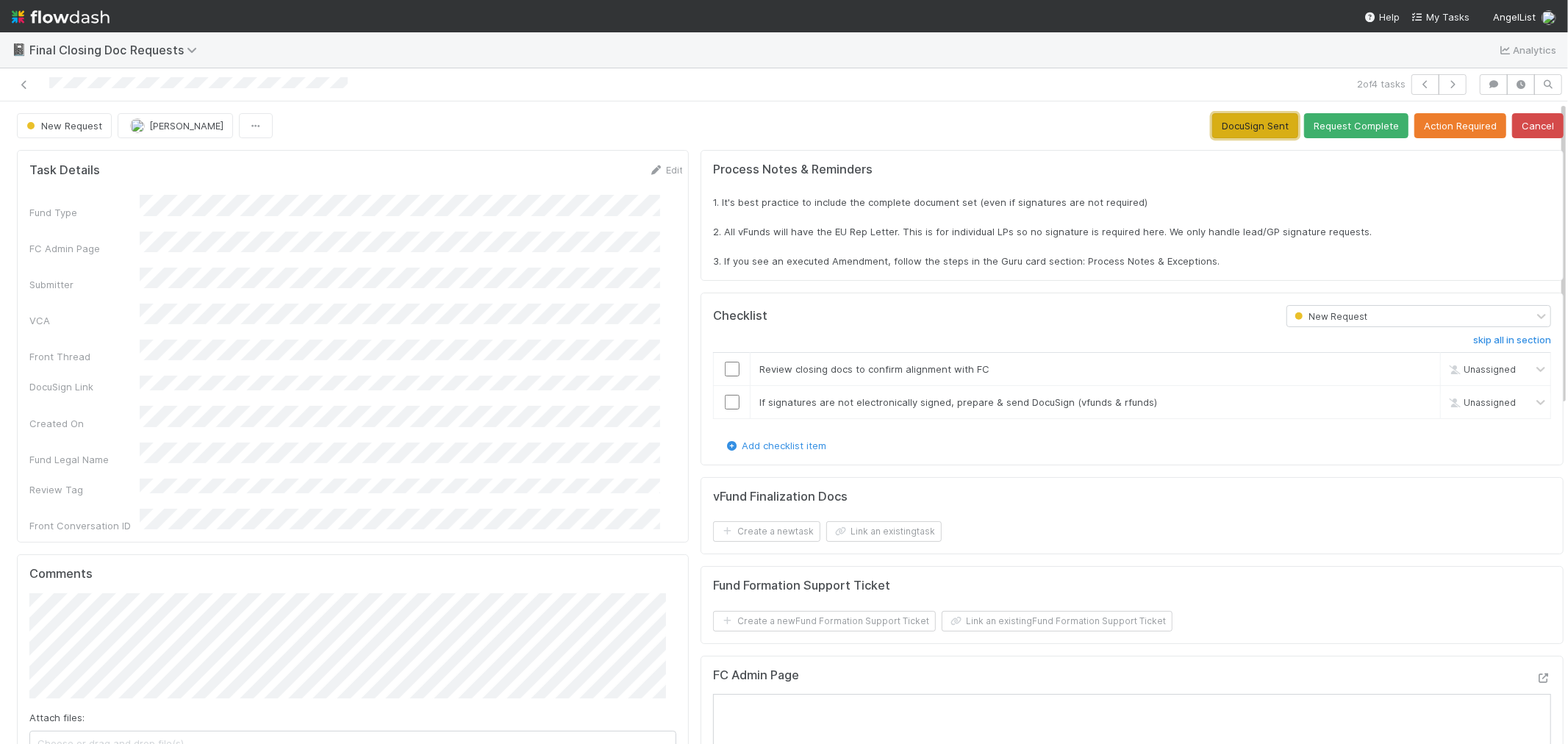
click at [1241, 129] on button "DocuSign Sent" at bounding box center [1255, 126] width 86 height 25
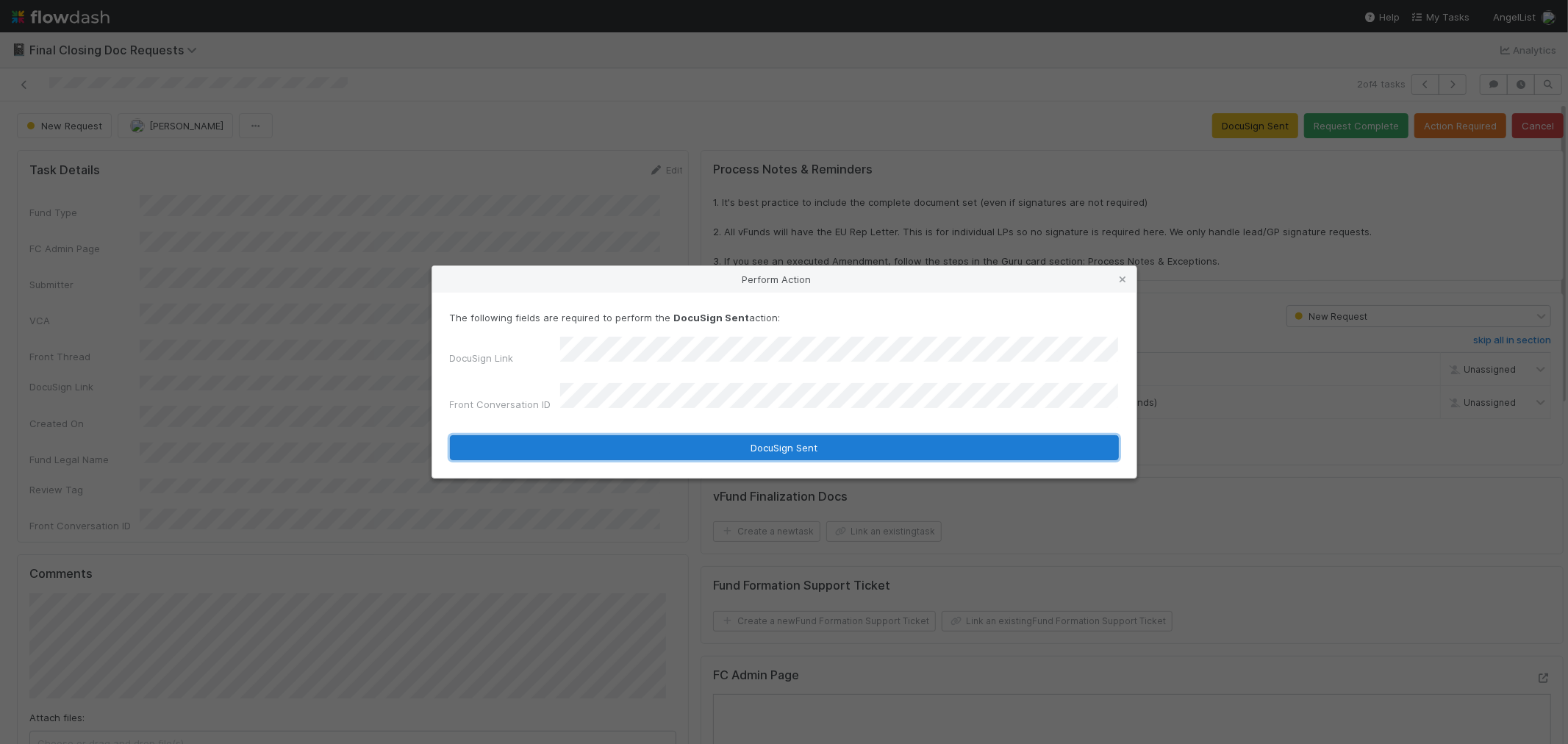
drag, startPoint x: 625, startPoint y: 430, endPoint x: 512, endPoint y: 523, distance: 146.3
click at [625, 435] on button "DocuSign Sent" at bounding box center [784, 447] width 668 height 25
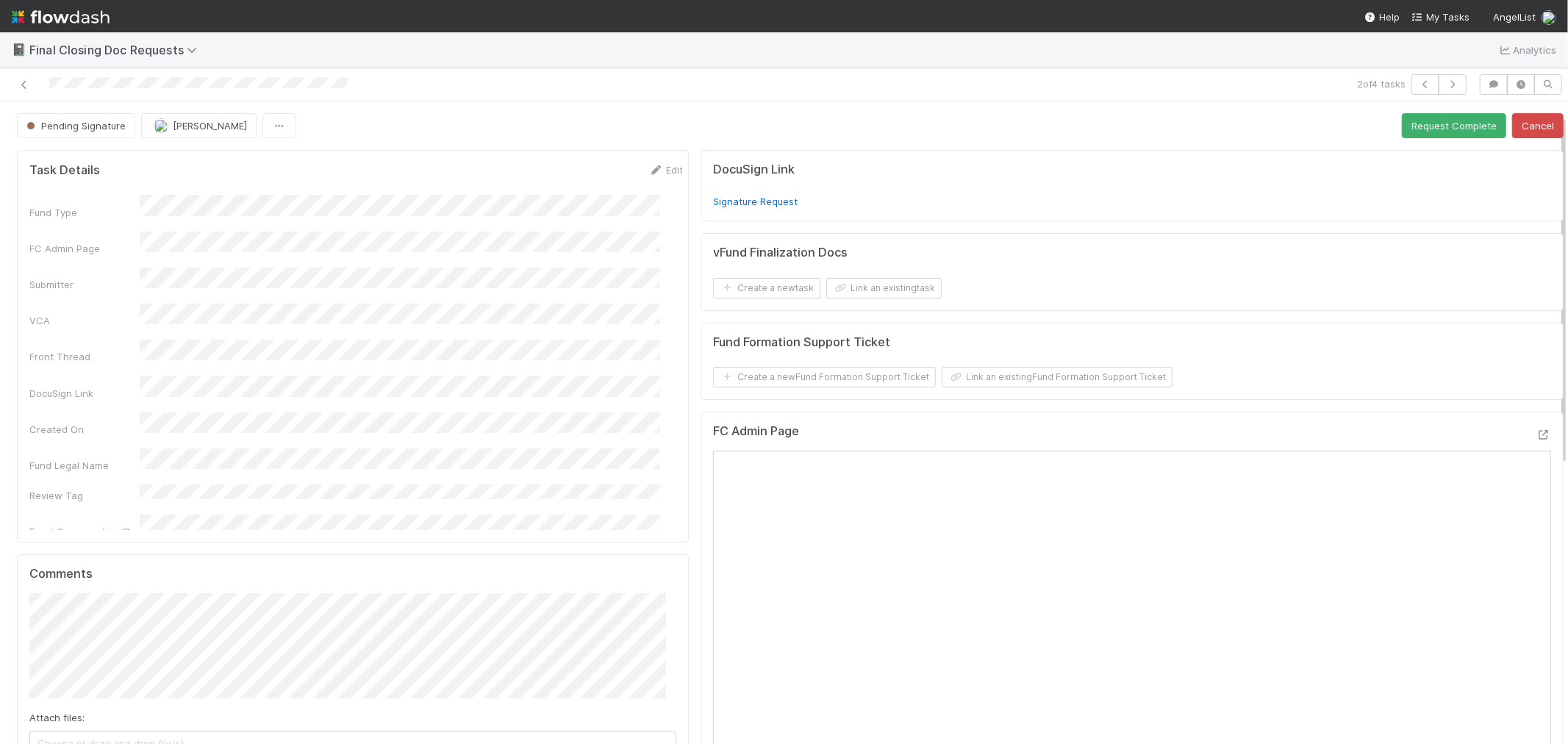
scroll to position [163, 0]
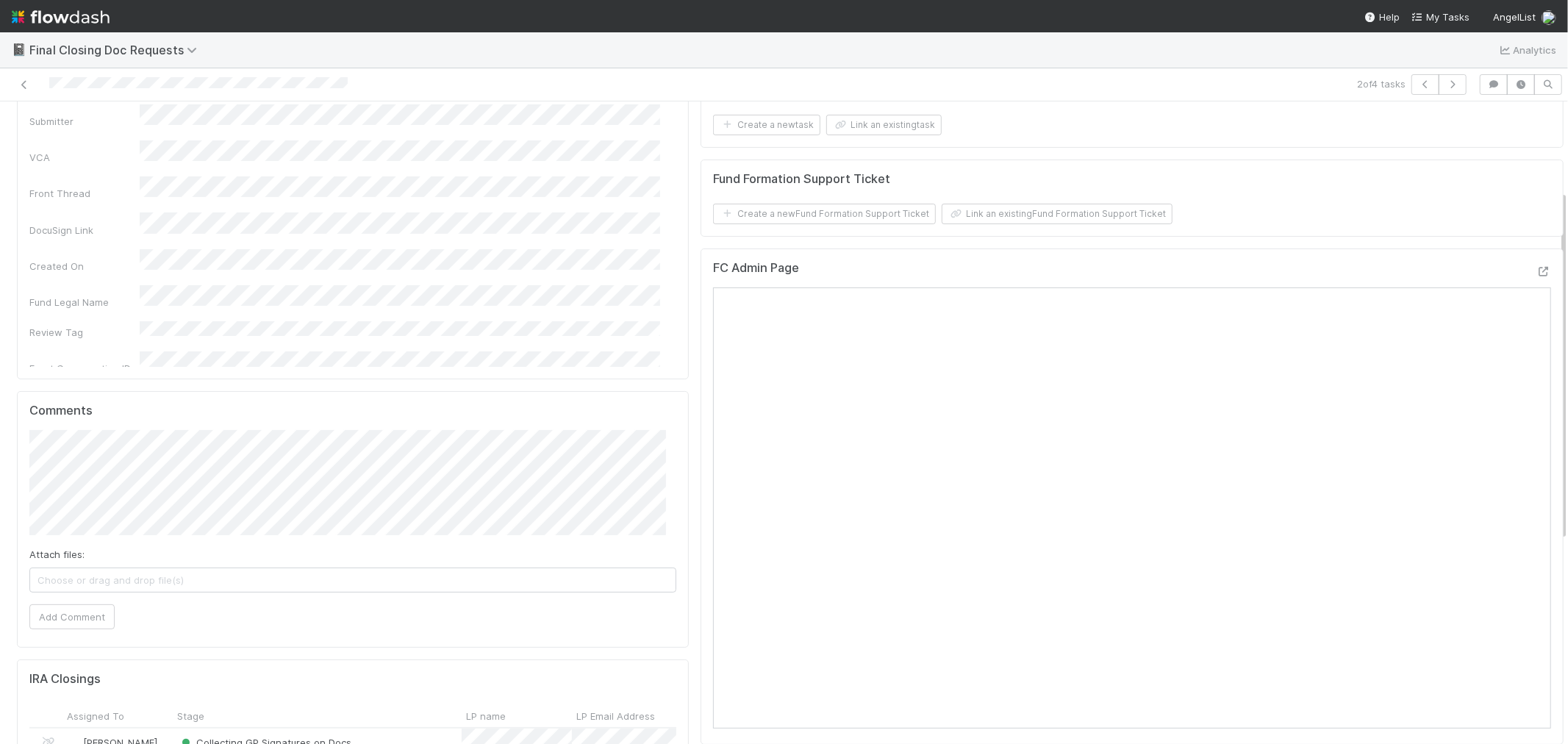
click at [83, 599] on div "Attach files: Choose or drag and drop file(s) Add Comment" at bounding box center [353, 529] width 647 height 199
click at [81, 612] on button "Add Comment" at bounding box center [72, 616] width 85 height 25
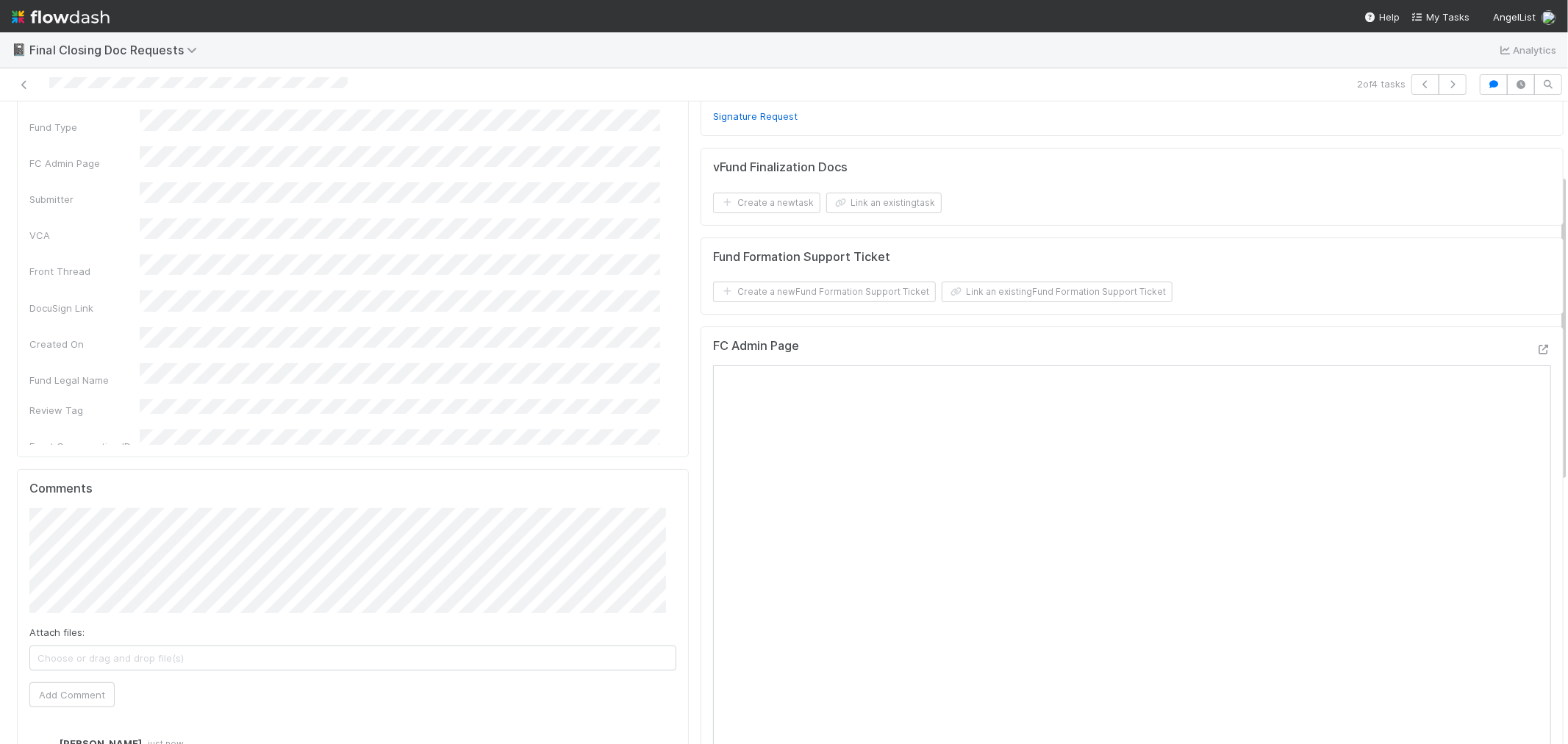
scroll to position [0, 0]
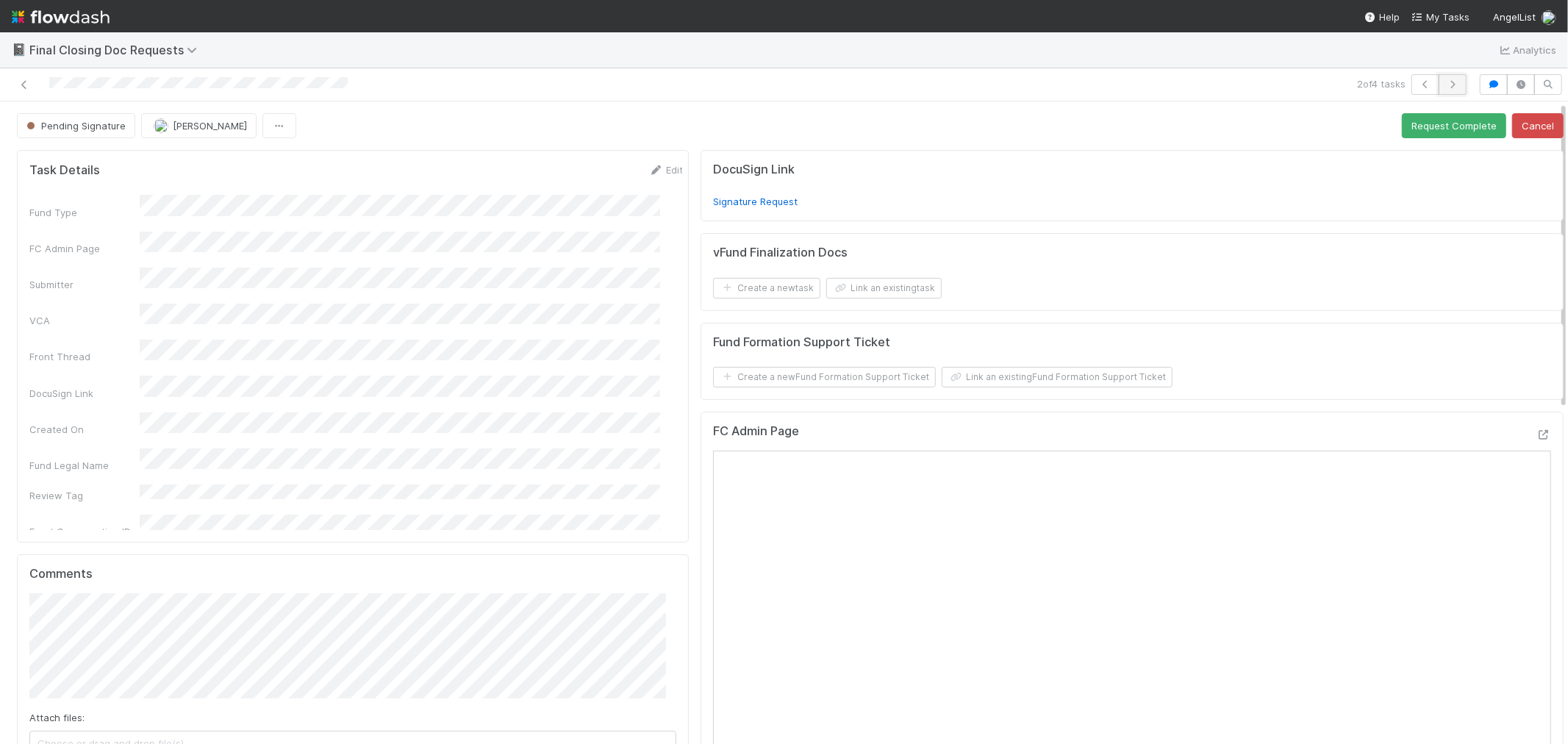
click at [1410, 82] on icon "button" at bounding box center [1452, 84] width 15 height 8
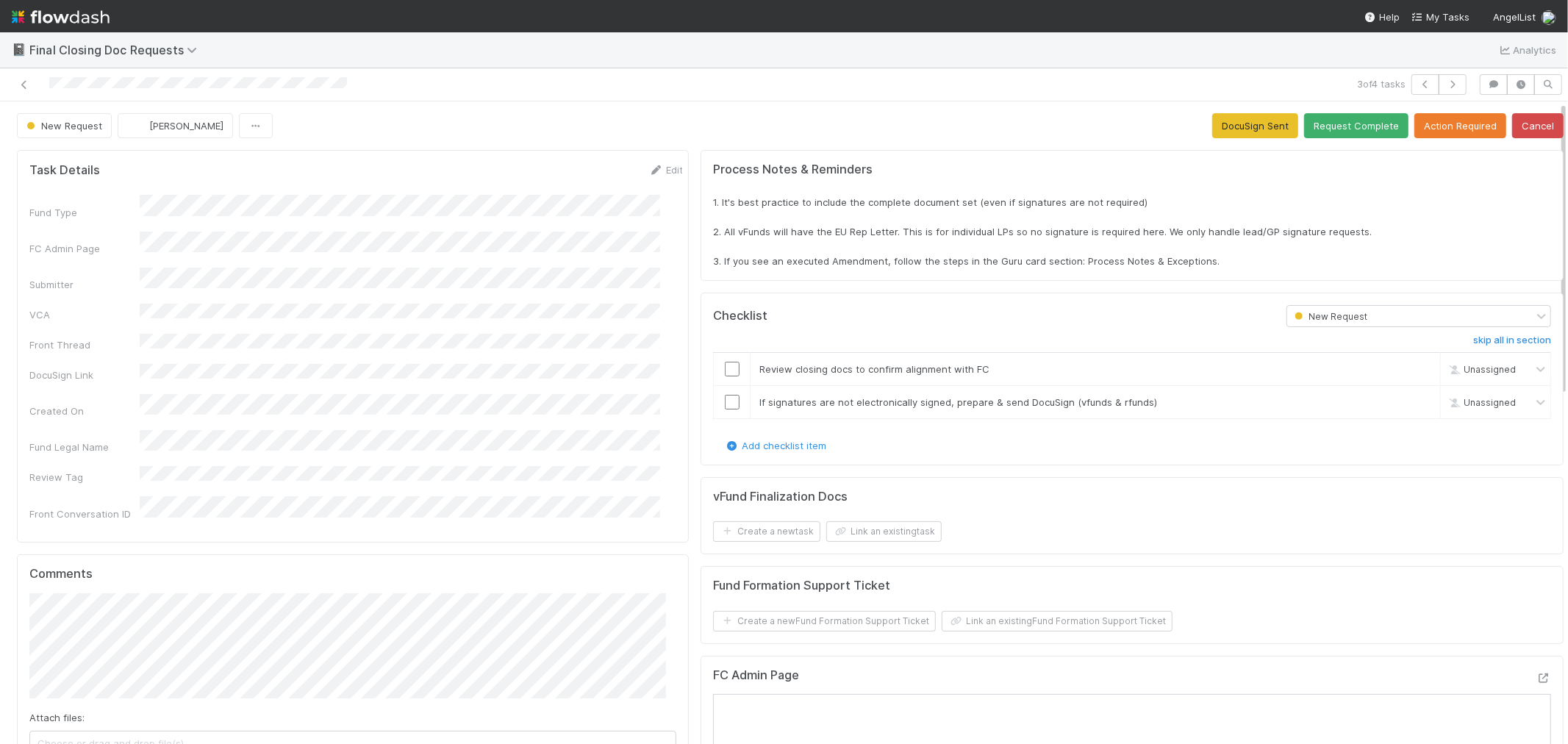
drag, startPoint x: 312, startPoint y: 217, endPoint x: 334, endPoint y: 180, distance: 43.0
click at [334, 180] on form "Task Details Edit Fund Type FC Admin Page Submitter VCA Front Thread DocuSign L…" at bounding box center [356, 360] width 653 height 394
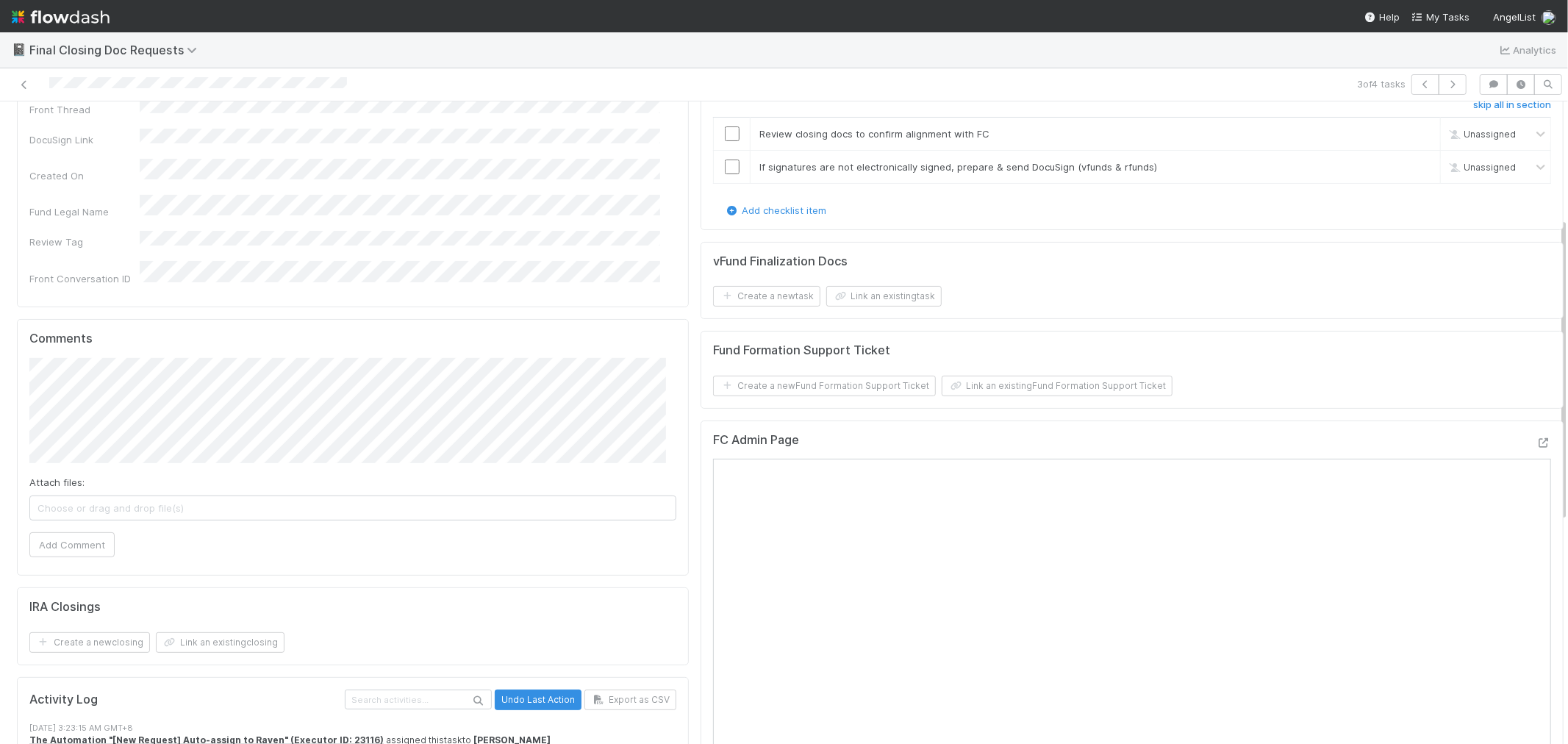
scroll to position [245, 0]
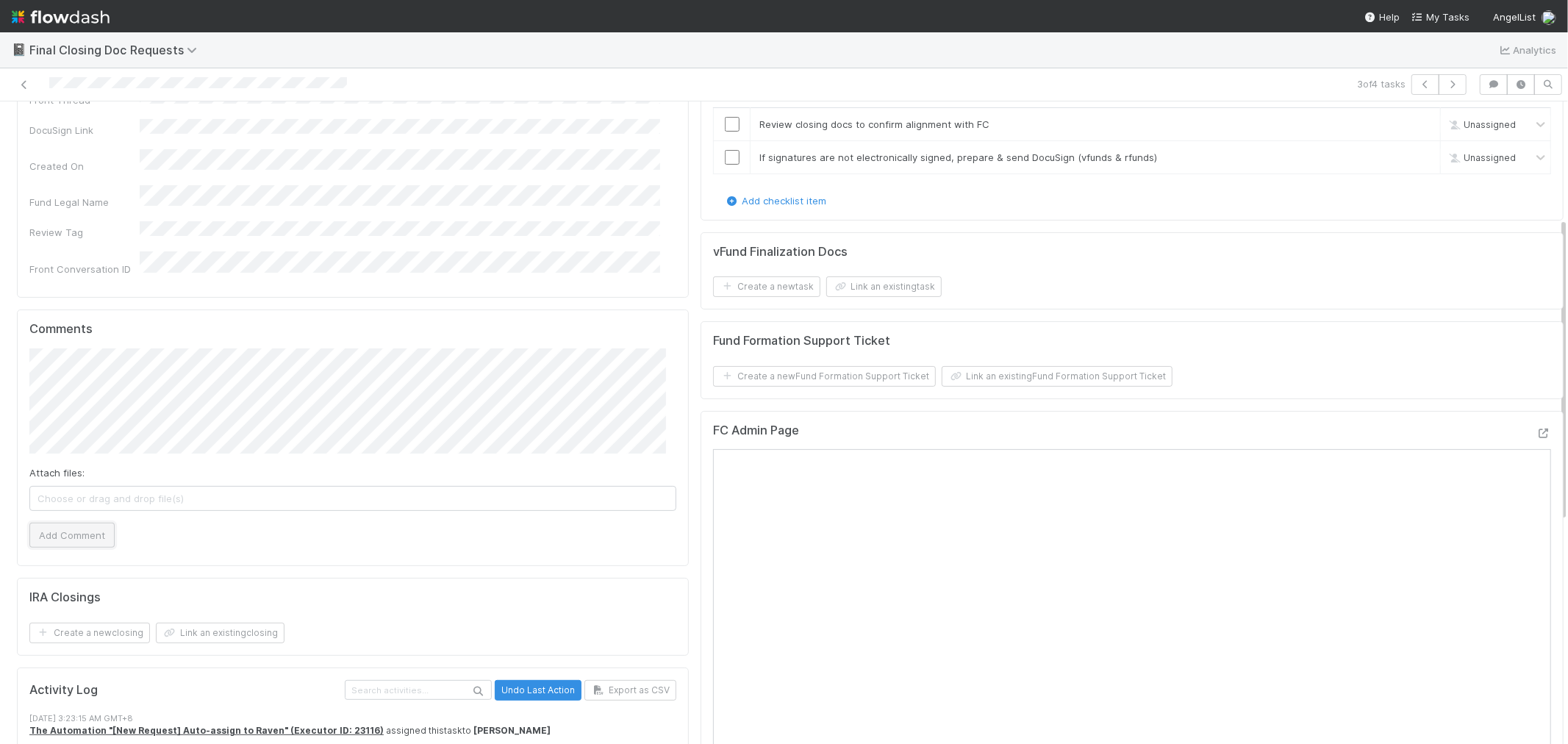
click at [91, 523] on button "Add Comment" at bounding box center [72, 535] width 85 height 25
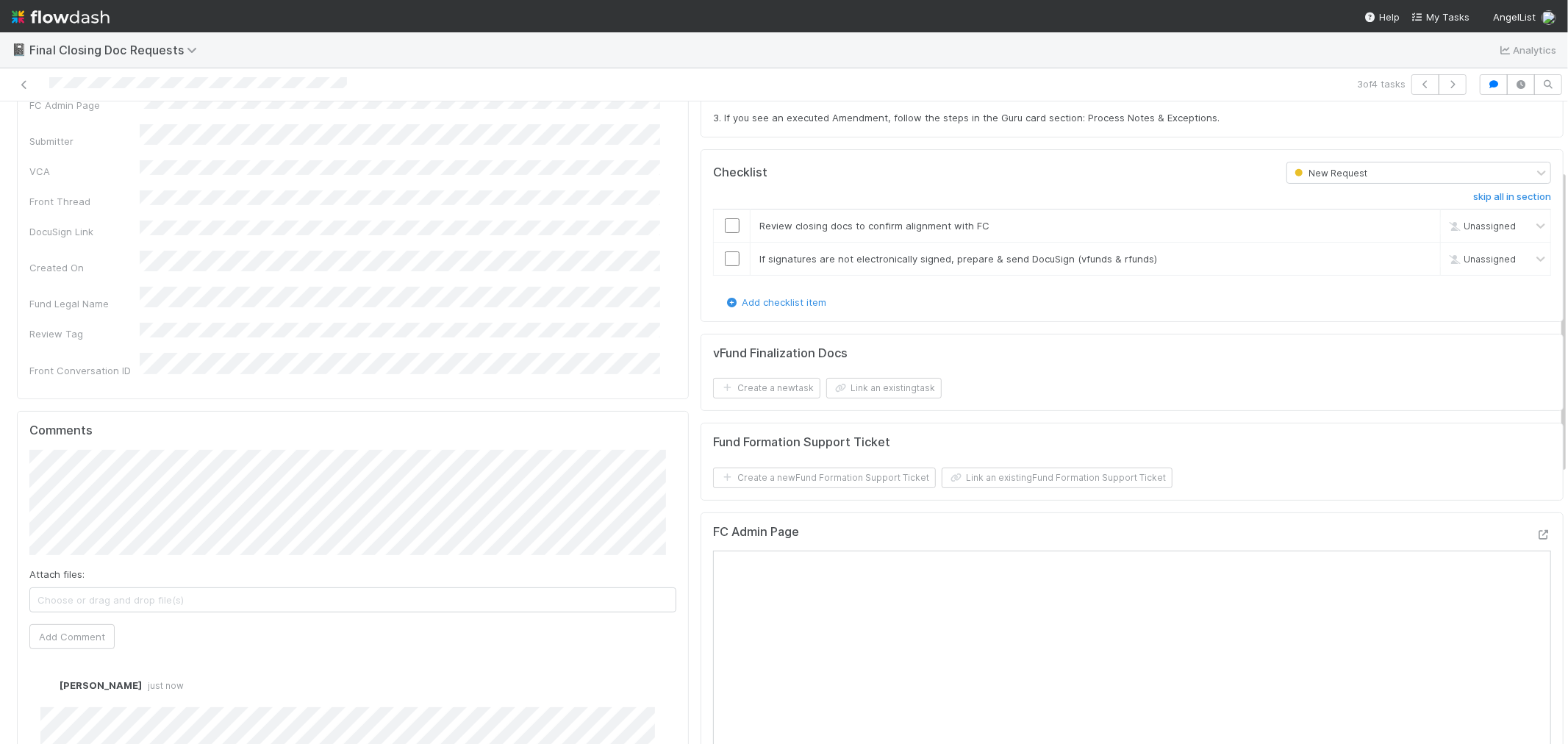
scroll to position [0, 0]
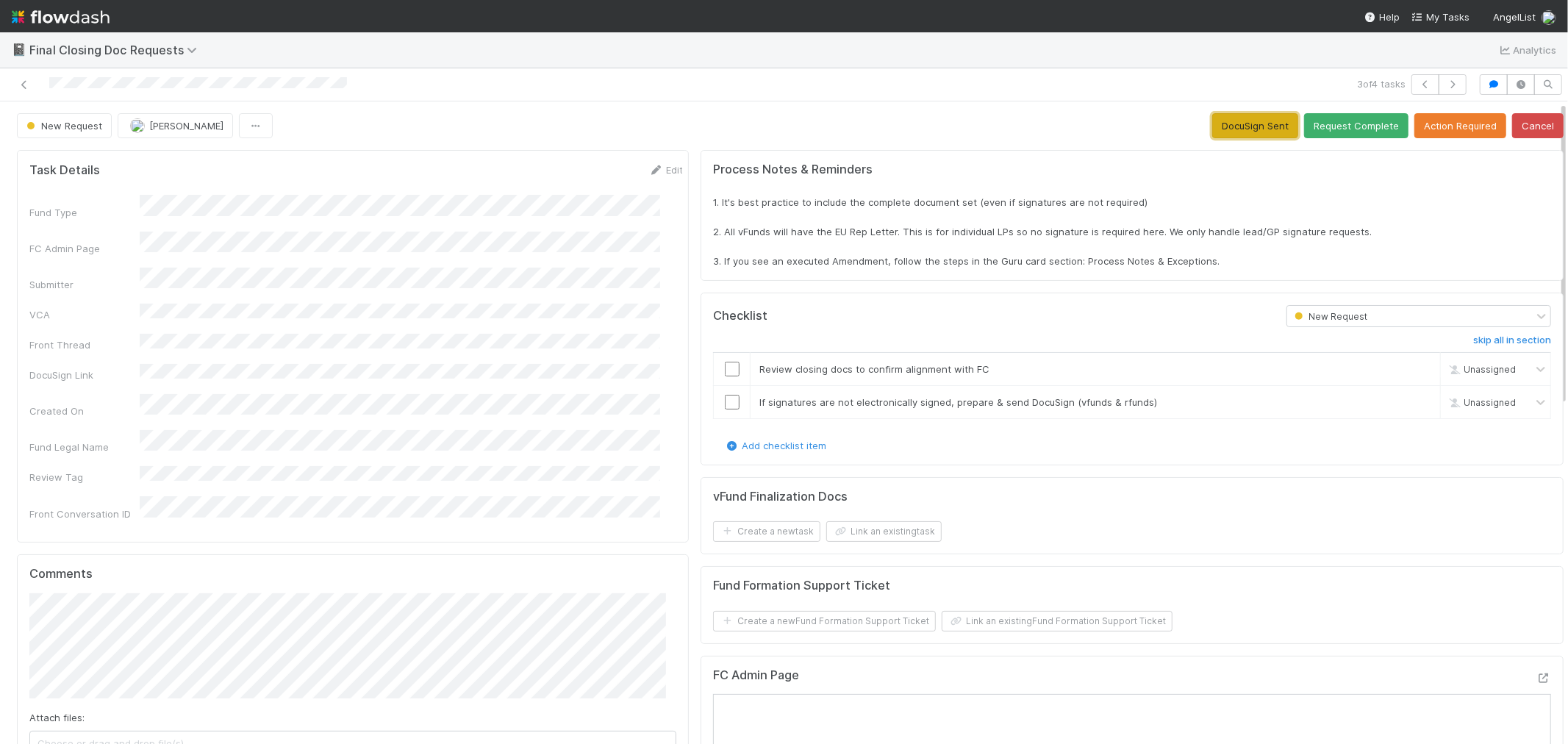
click at [1240, 126] on button "DocuSign Sent" at bounding box center [1255, 126] width 86 height 25
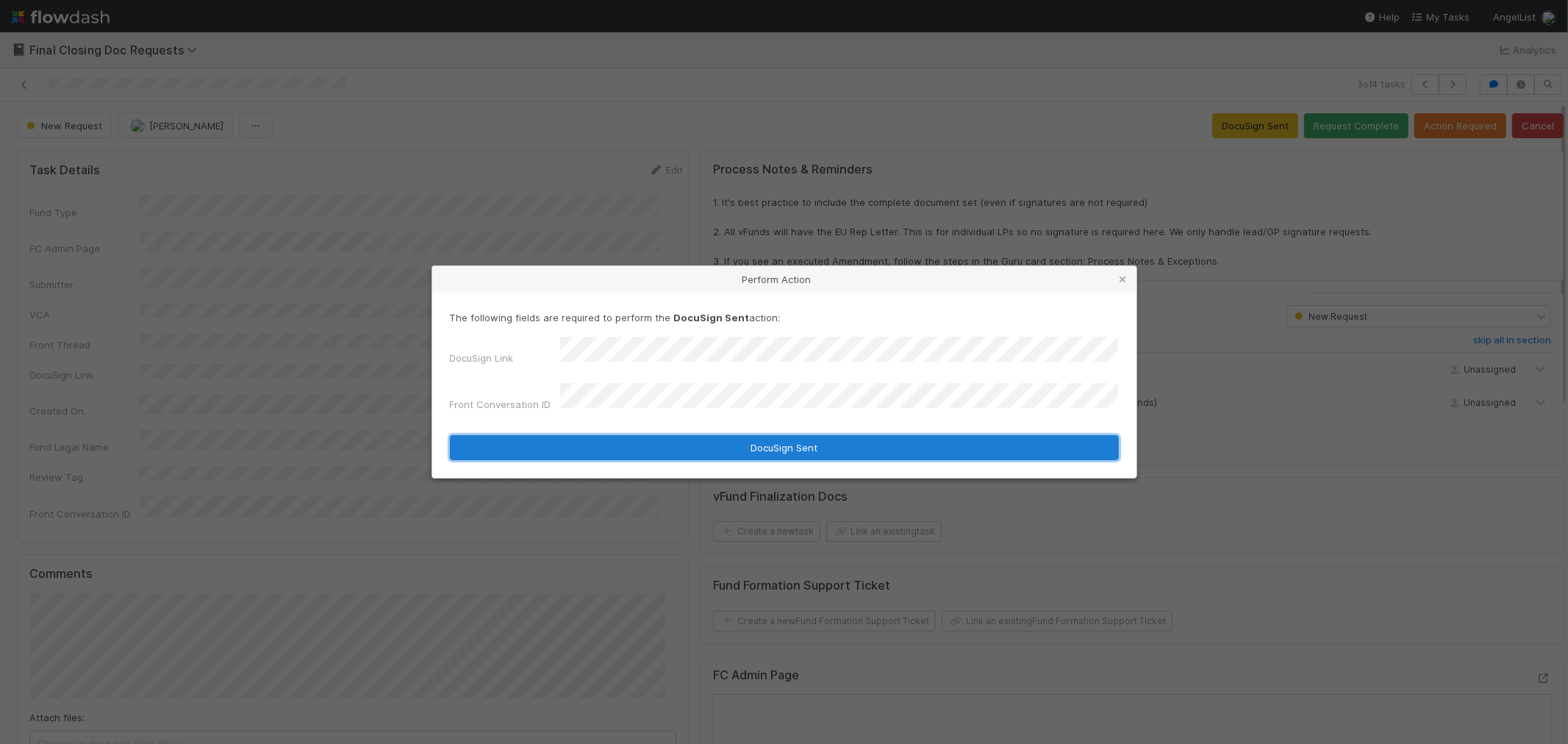
click at [628, 439] on button "DocuSign Sent" at bounding box center [784, 447] width 668 height 25
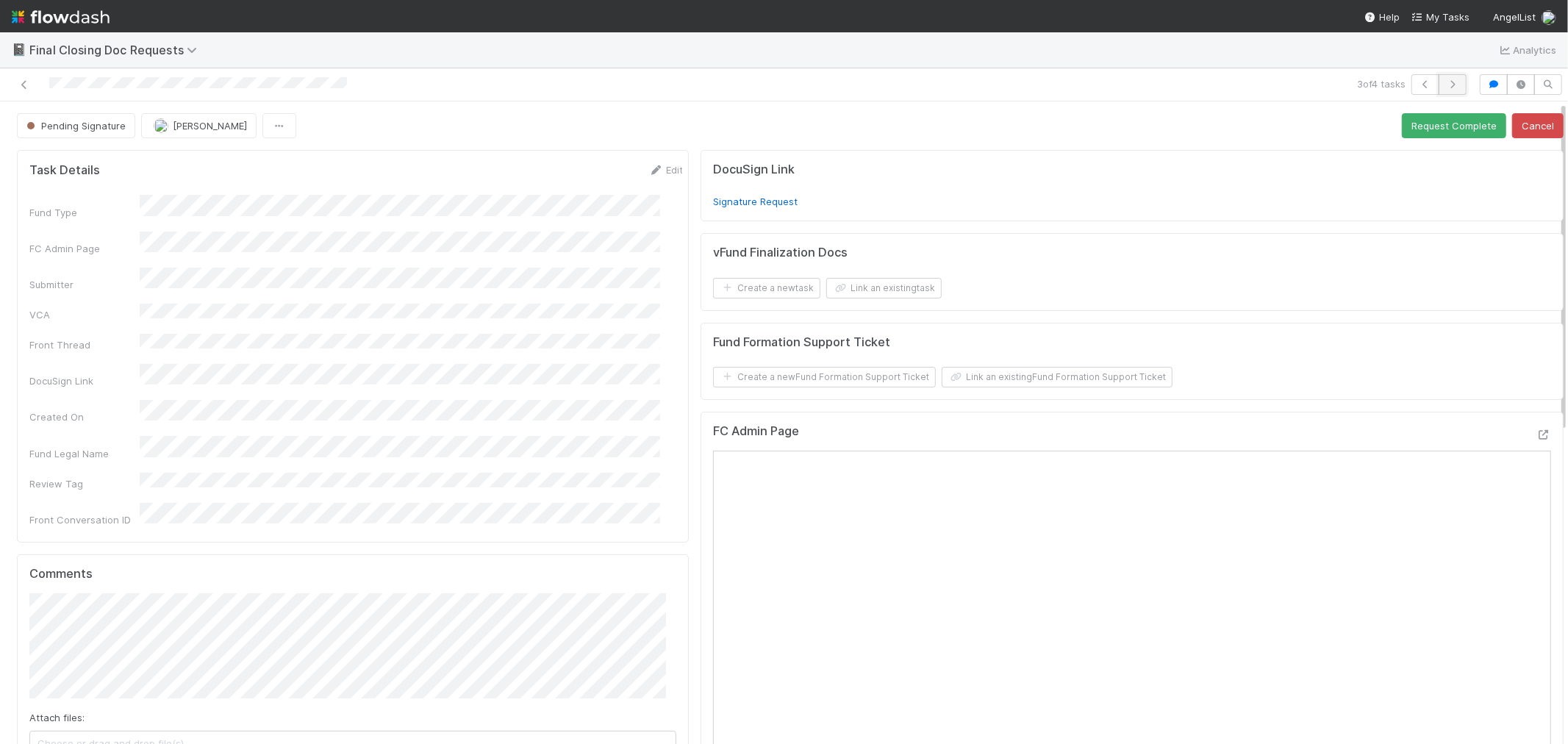
click at [1410, 85] on icon "button" at bounding box center [1452, 84] width 15 height 8
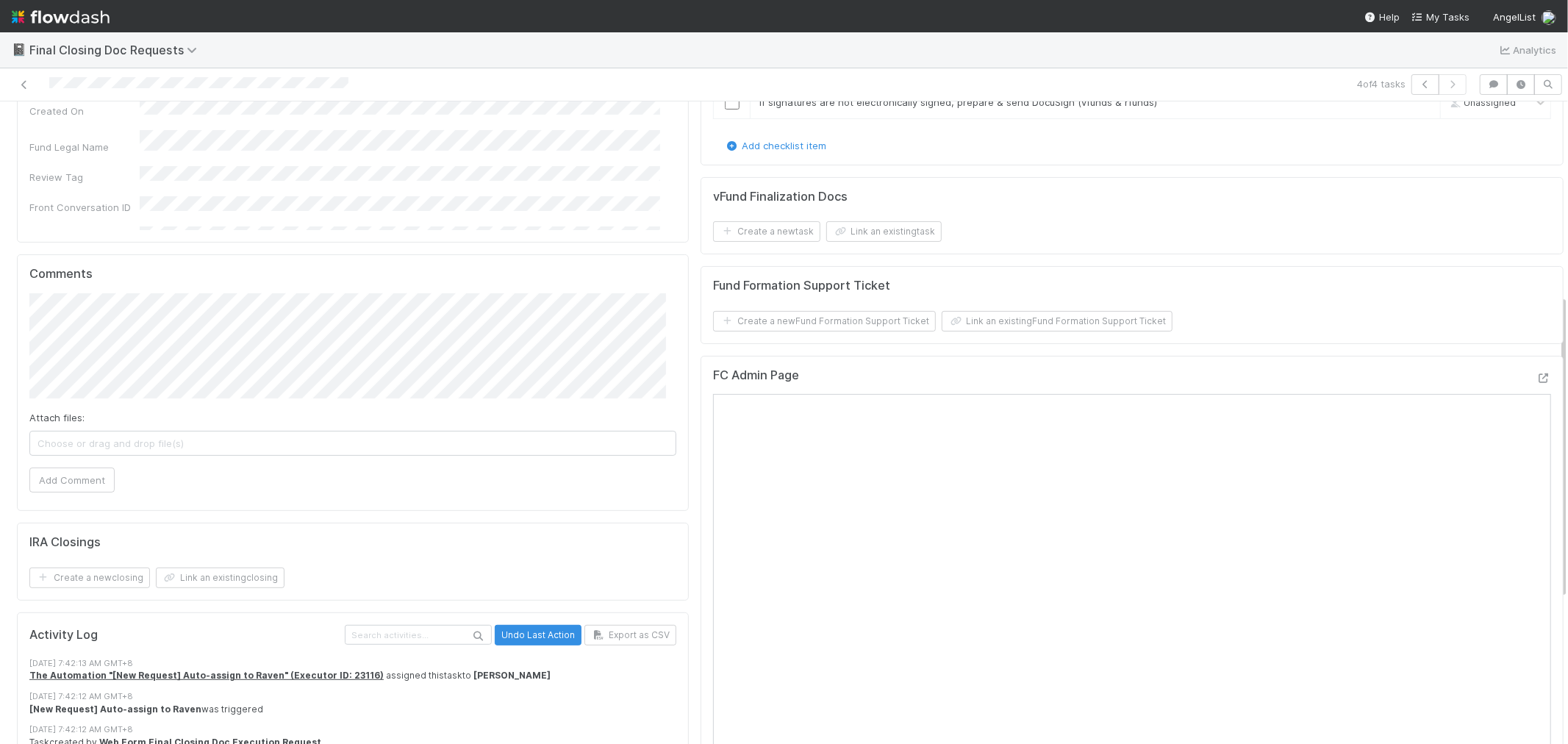
scroll to position [163, 0]
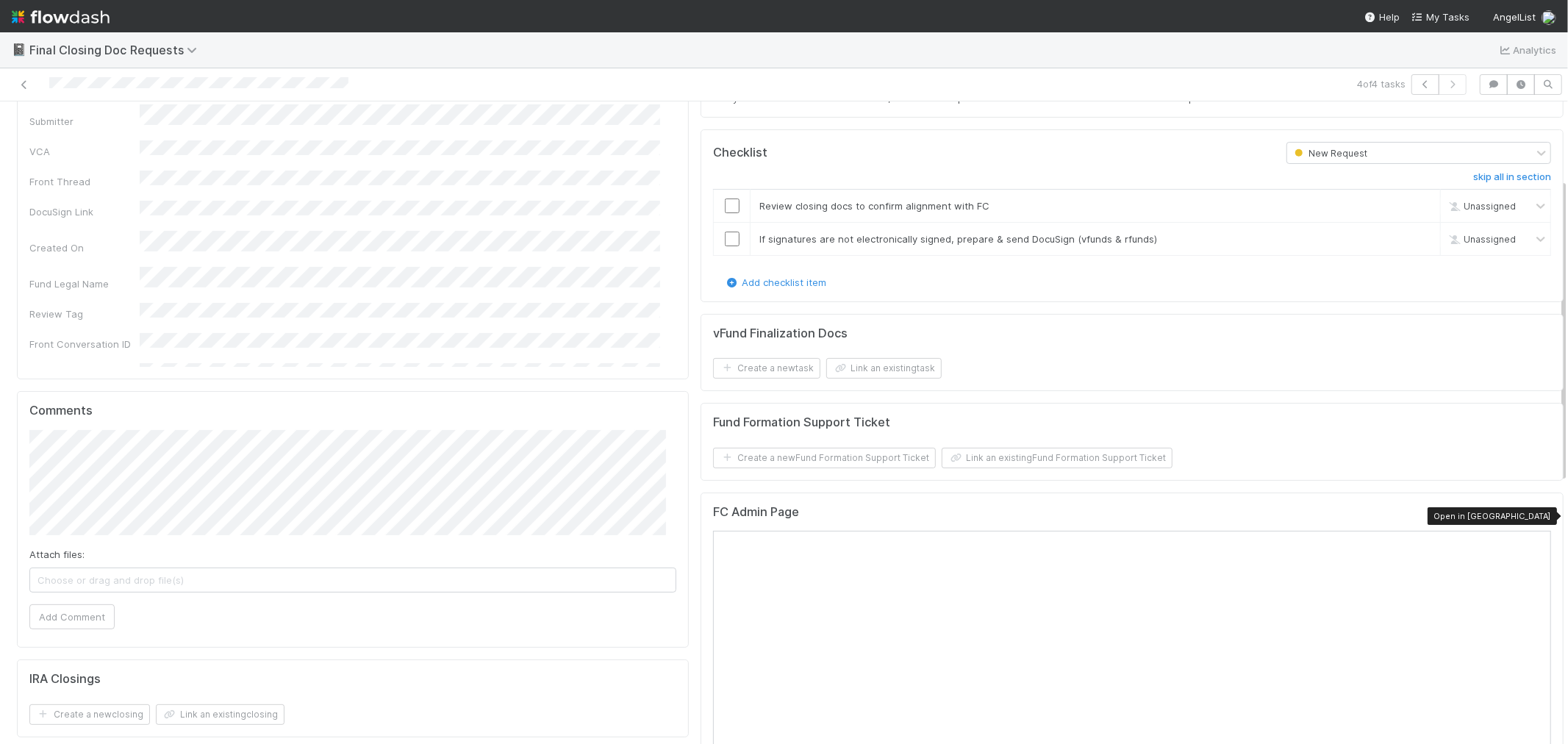
click at [1410, 517] on icon at bounding box center [1543, 514] width 15 height 9
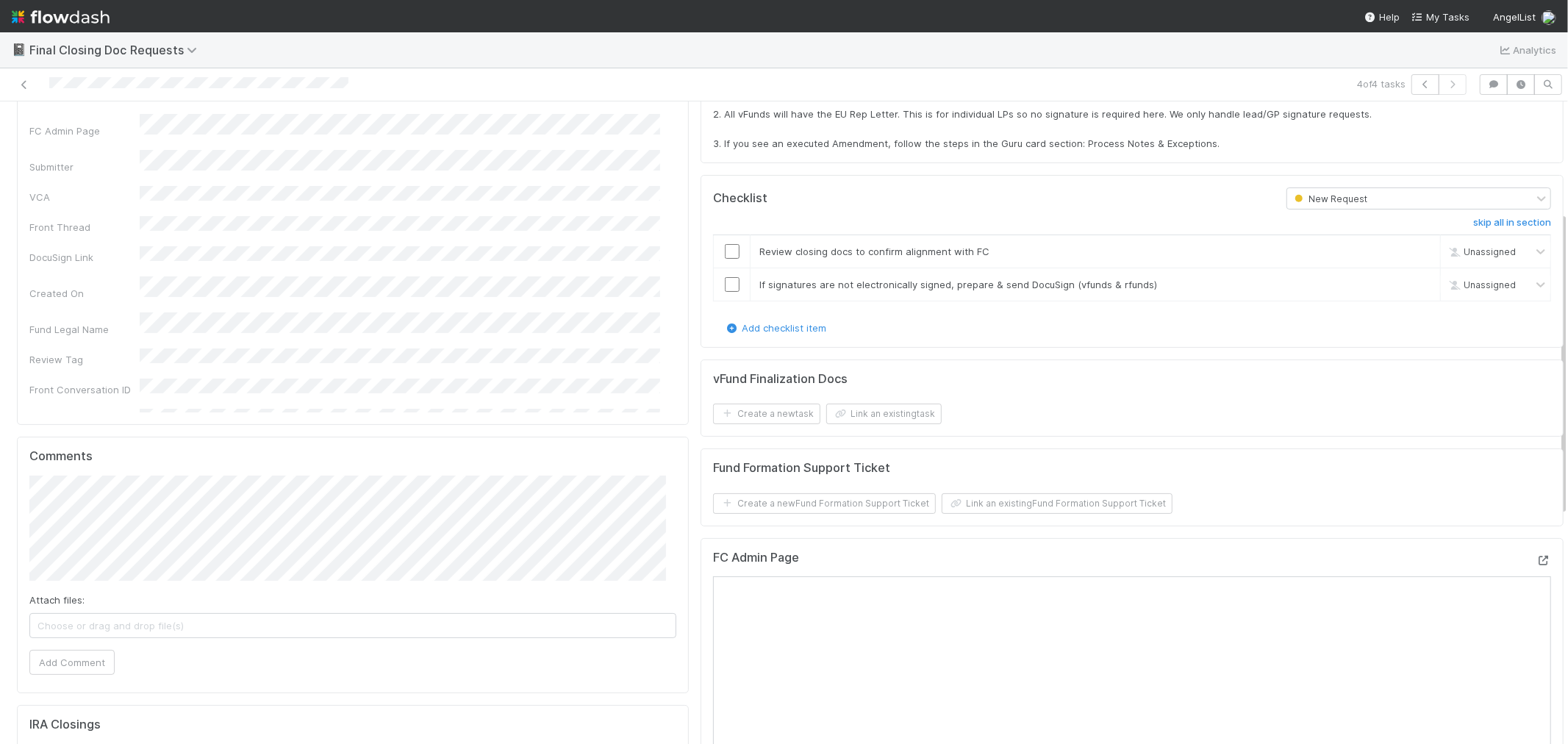
scroll to position [245, 0]
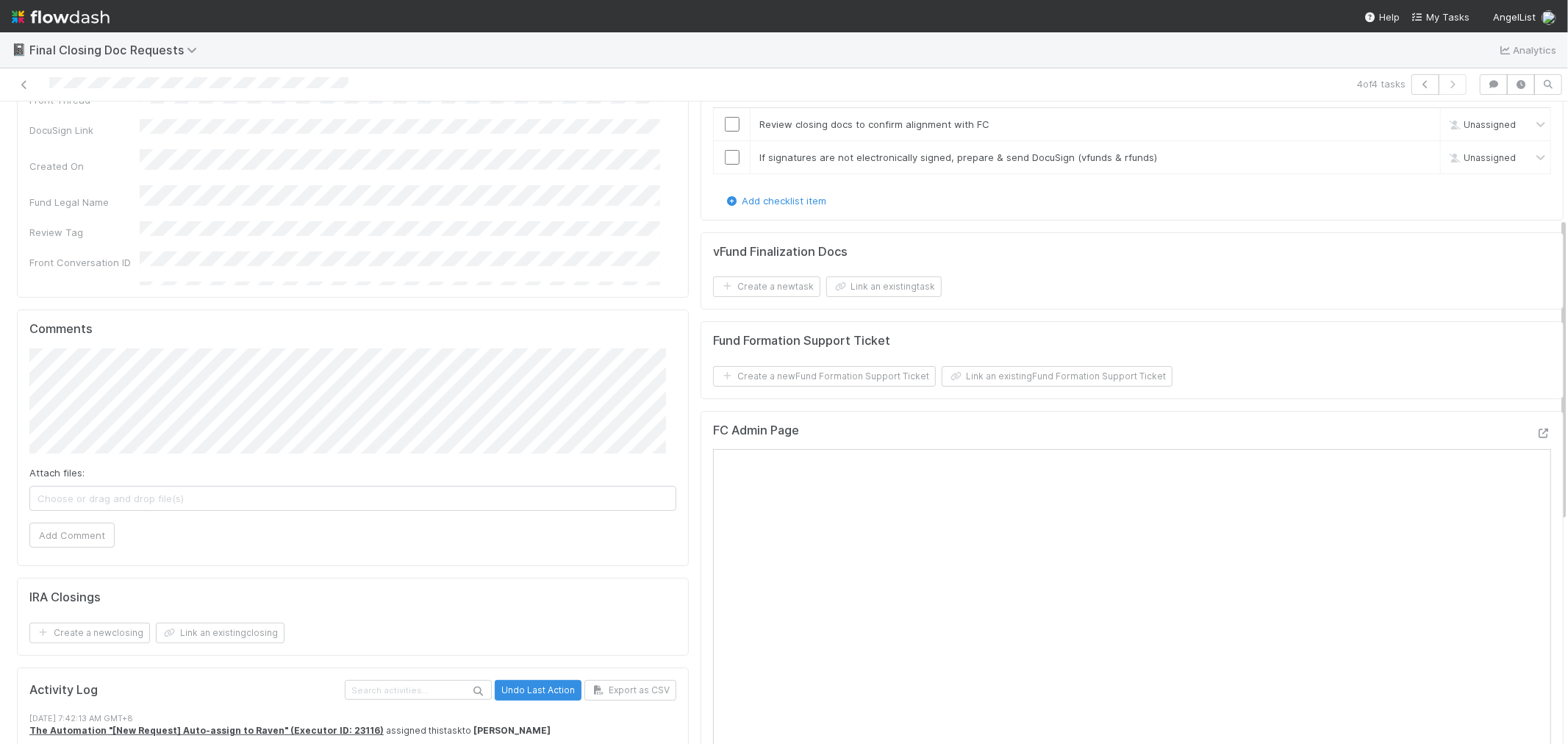
click at [257, 438] on div "Attach files: Choose or drag and drop file(s) Add Comment" at bounding box center [353, 447] width 647 height 199
click at [92, 523] on button "Add Comment" at bounding box center [72, 535] width 85 height 25
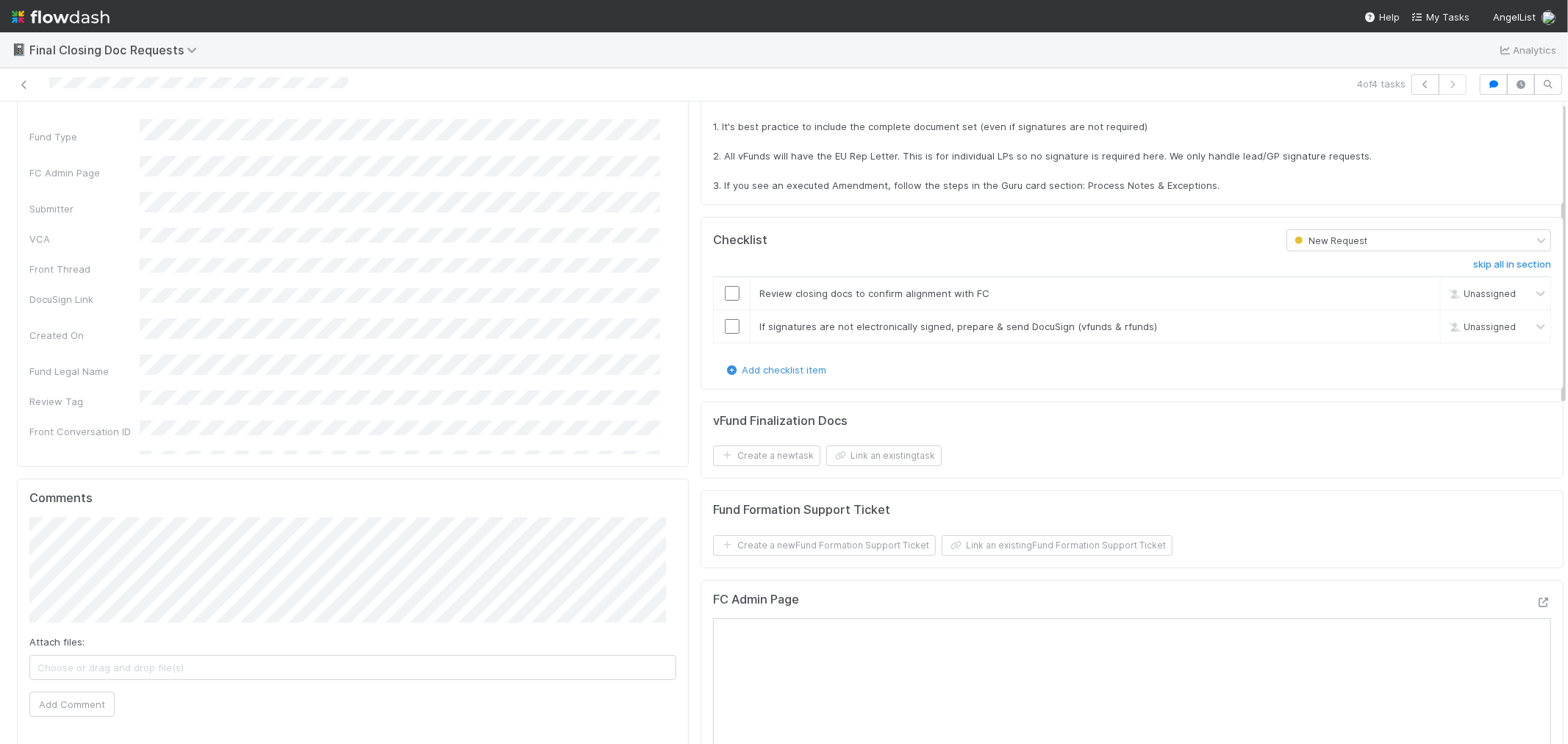
scroll to position [0, 0]
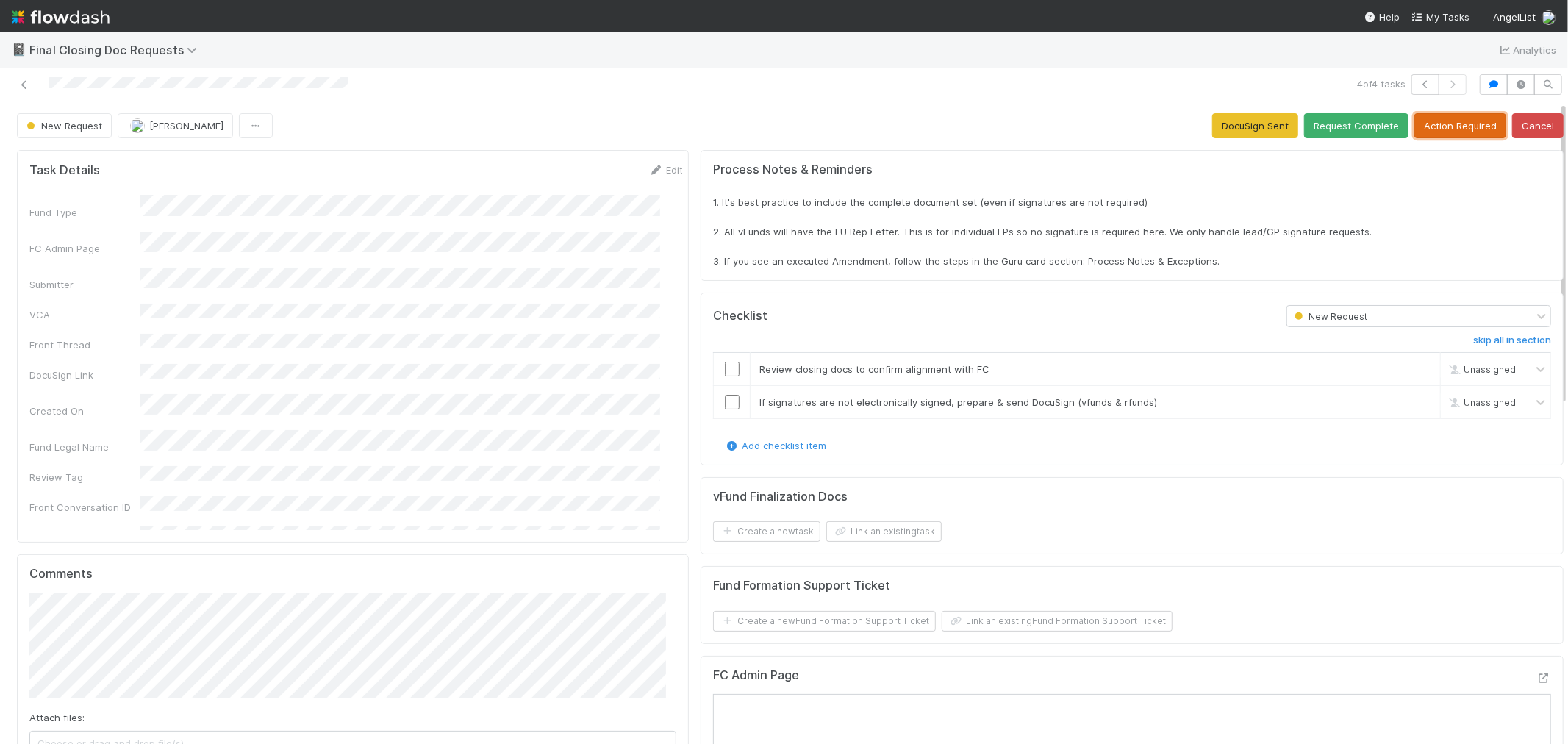
click at [1410, 118] on button "Action Required" at bounding box center [1459, 126] width 92 height 25
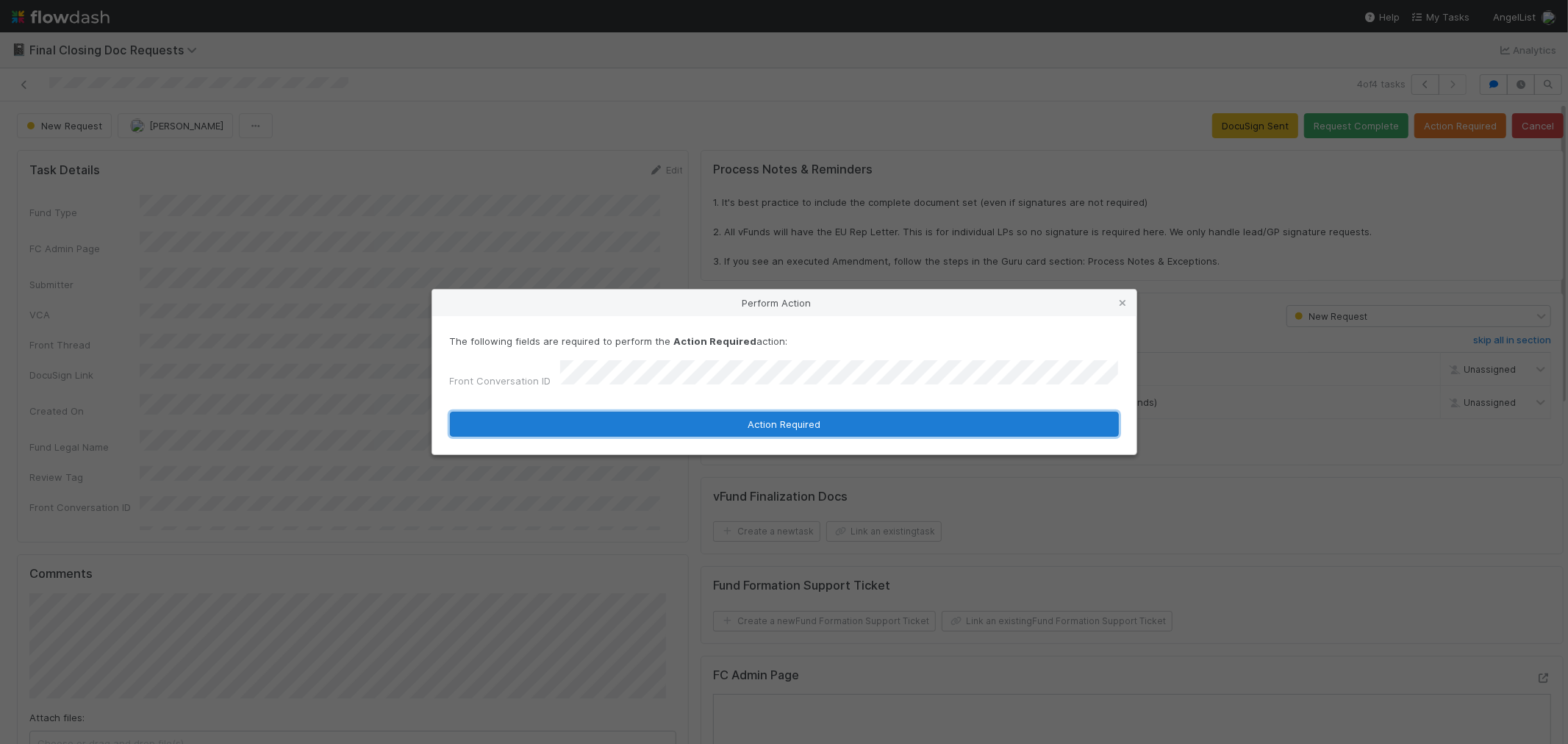
click at [663, 421] on button "Action Required" at bounding box center [784, 424] width 668 height 25
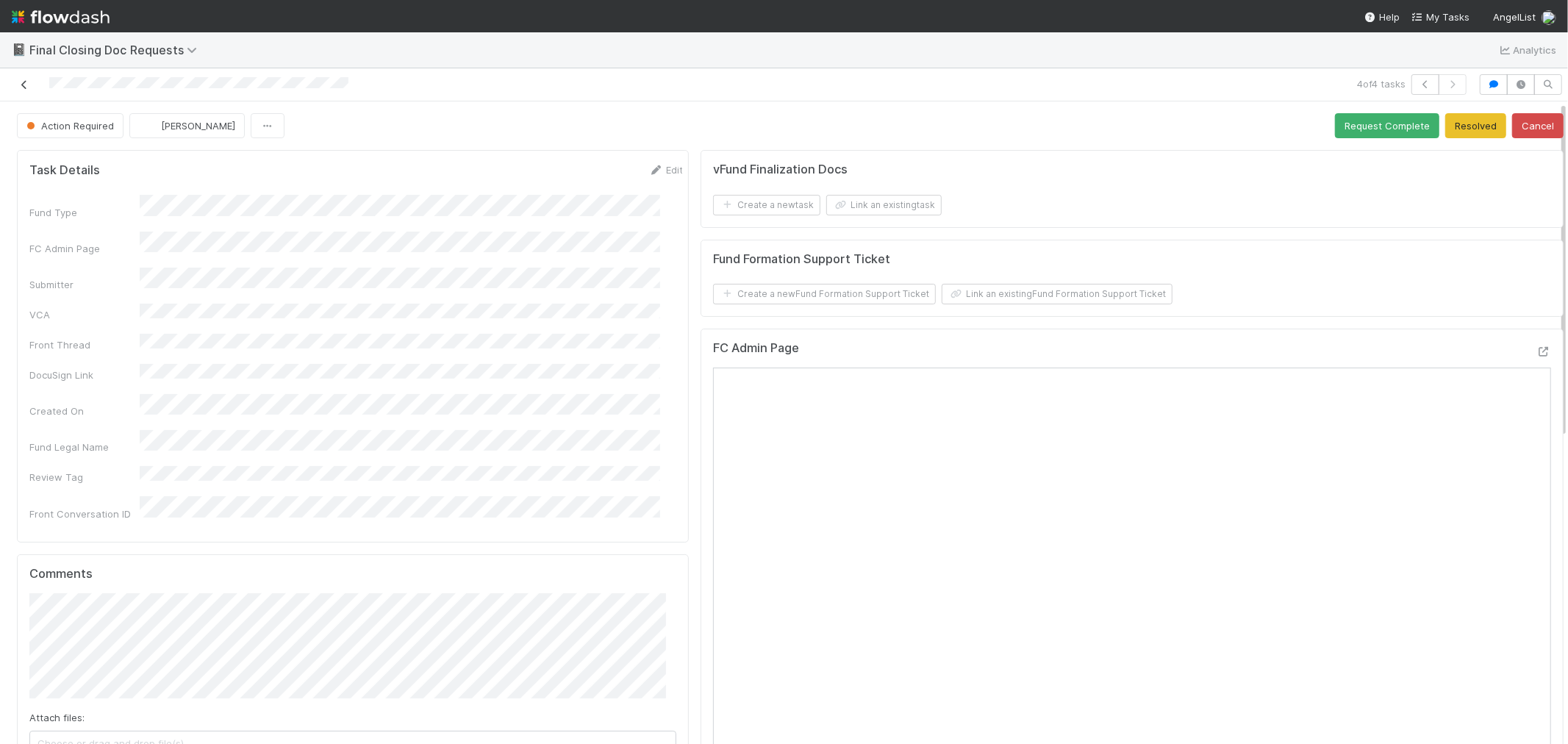
click at [24, 80] on icon at bounding box center [24, 85] width 15 height 9
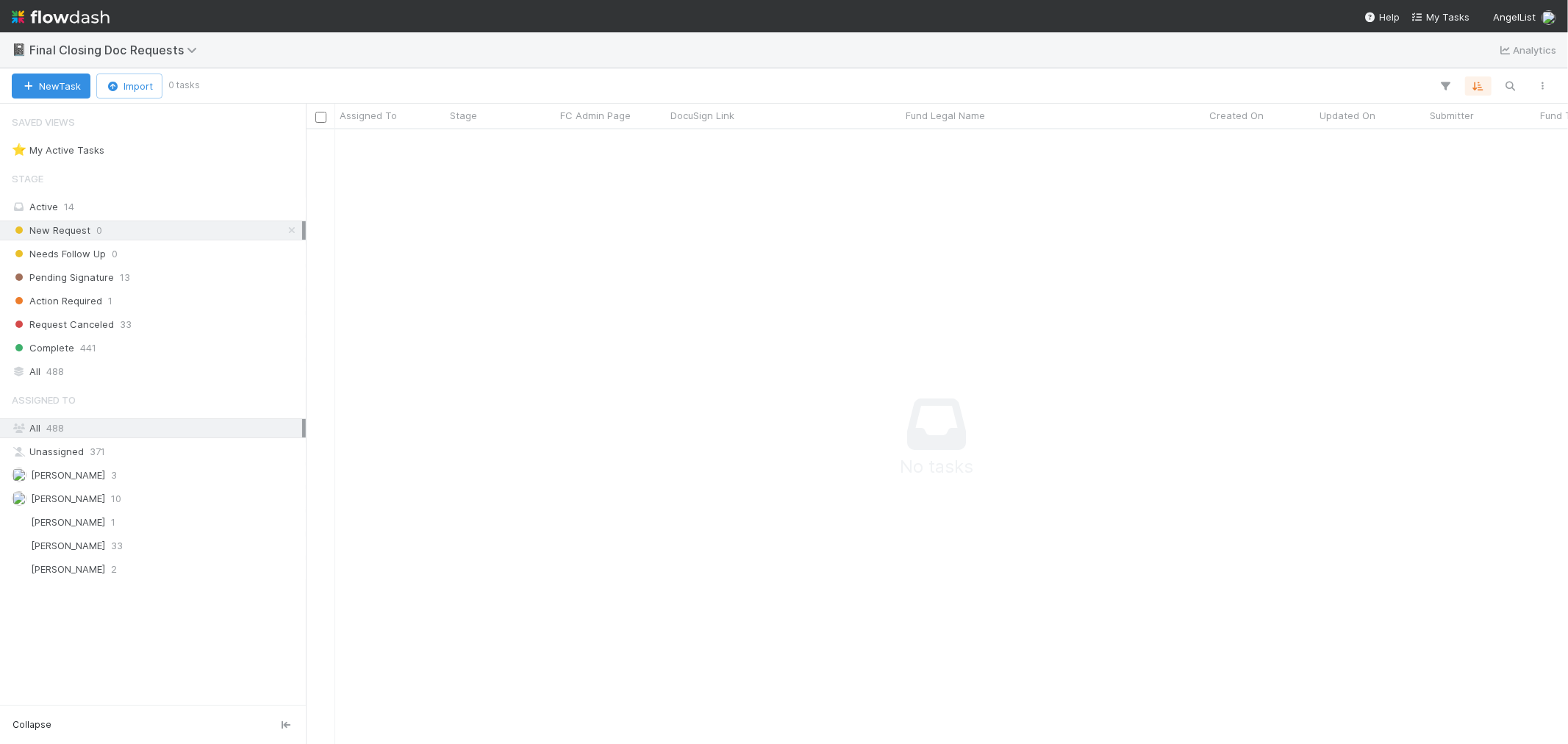
scroll to position [589, 1237]
click at [53, 16] on img at bounding box center [60, 17] width 98 height 25
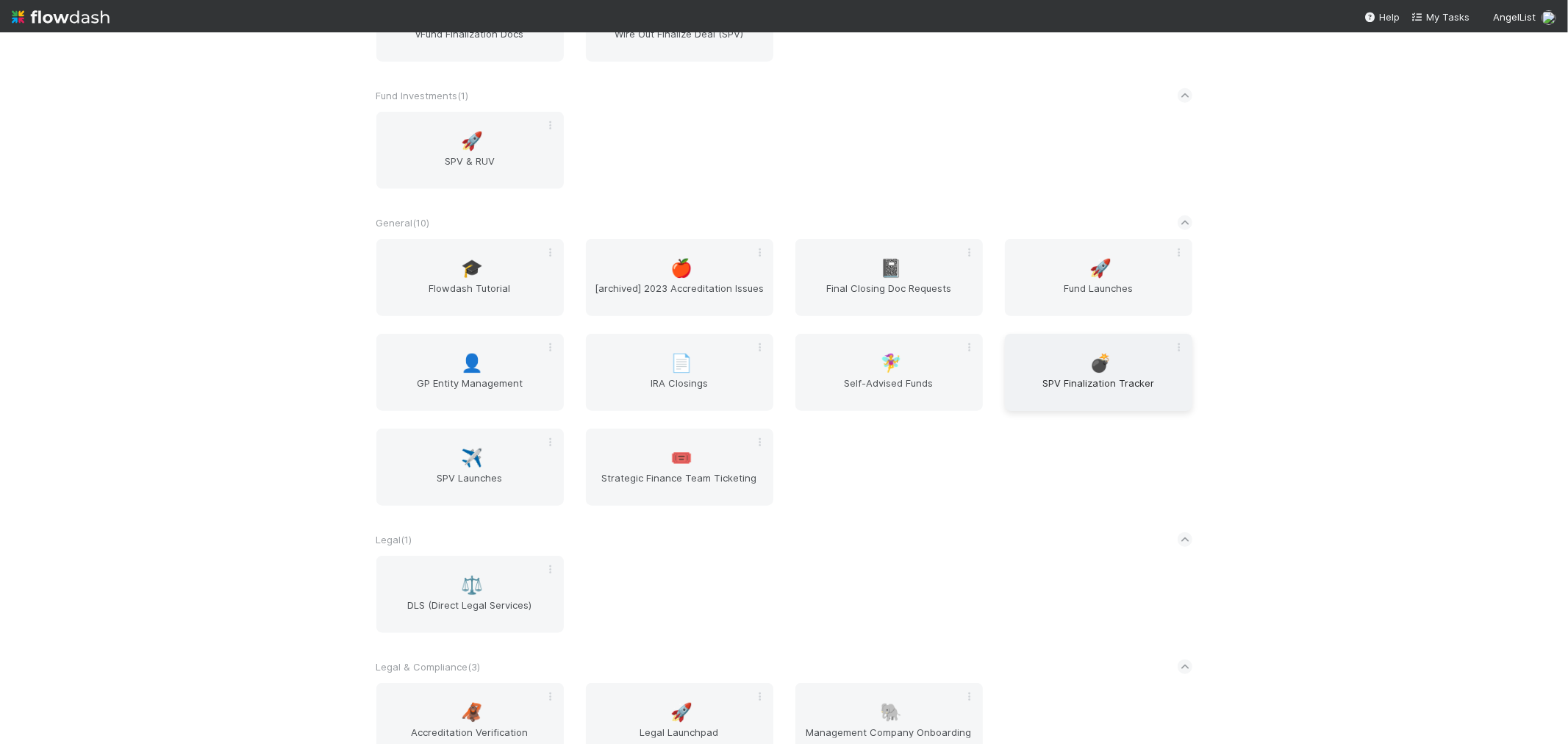
scroll to position [980, 0]
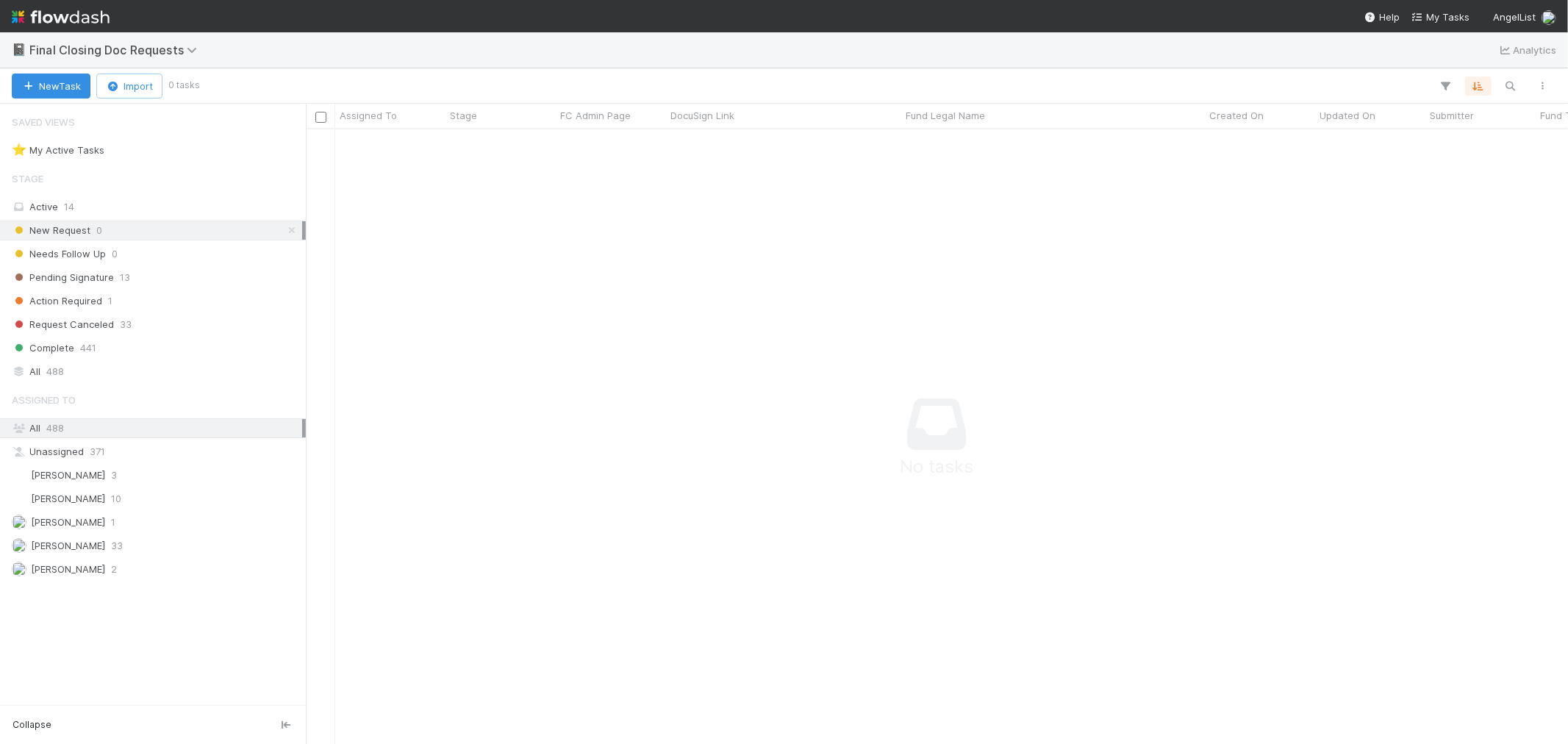
scroll to position [589, 1237]
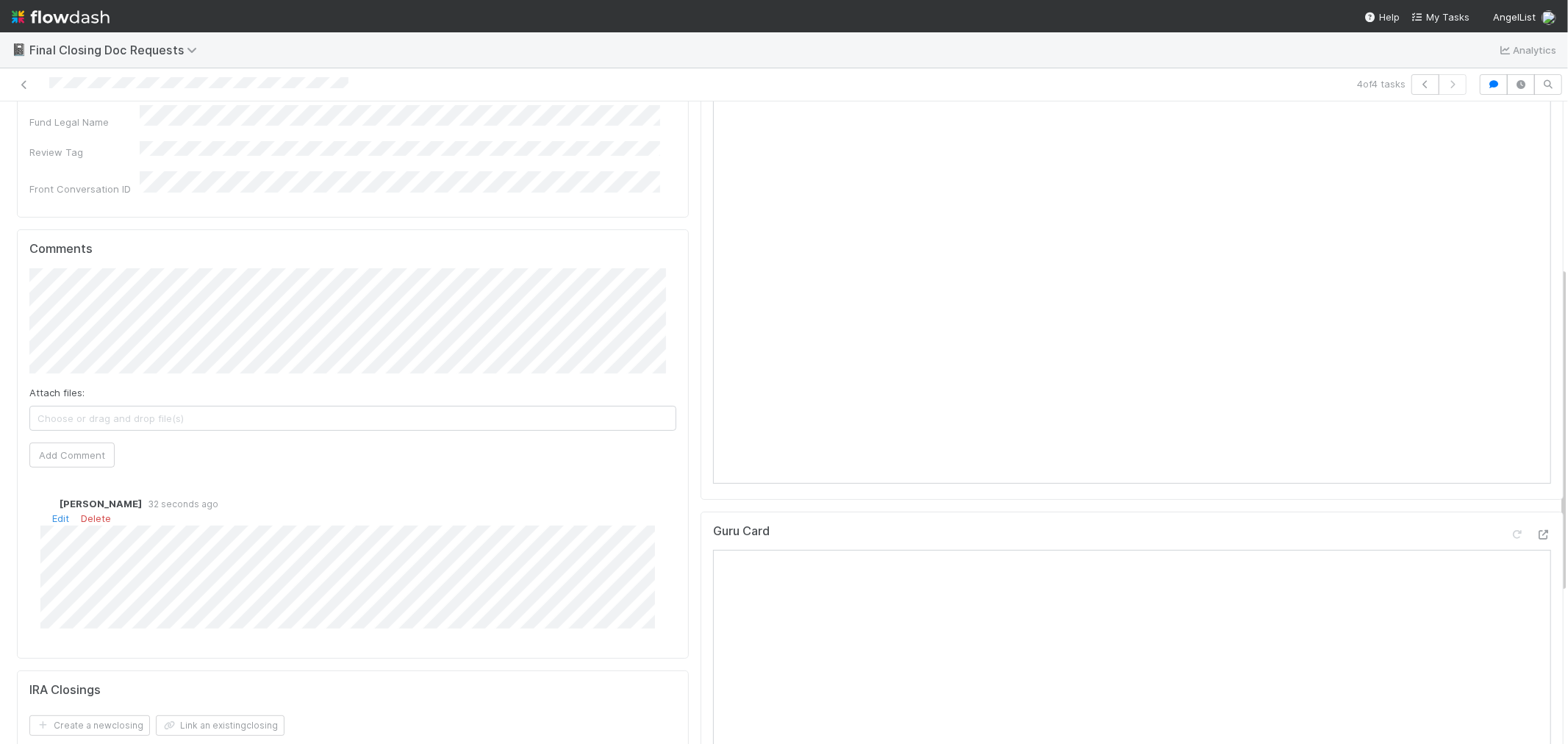
scroll to position [327, 0]
click at [55, 511] on link "Edit" at bounding box center [61, 516] width 17 height 12
type input "https://apps.docusign.com/send/documents/details/c4418b33-cf68-46d4-a78f-59eafb…"
click at [343, 554] on button "Ok" at bounding box center [347, 548] width 32 height 25
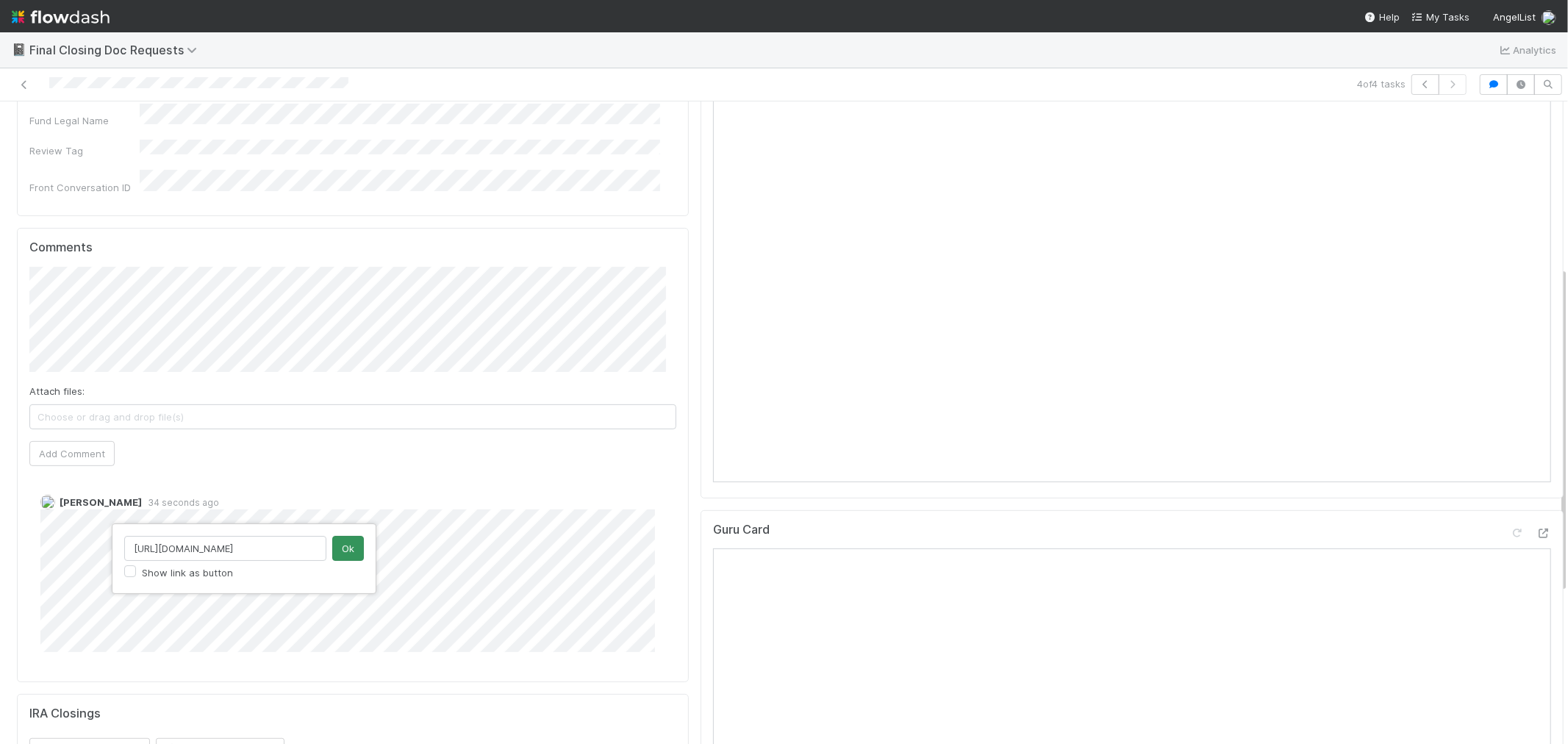
scroll to position [0, 0]
click at [77, 17] on img at bounding box center [60, 17] width 98 height 25
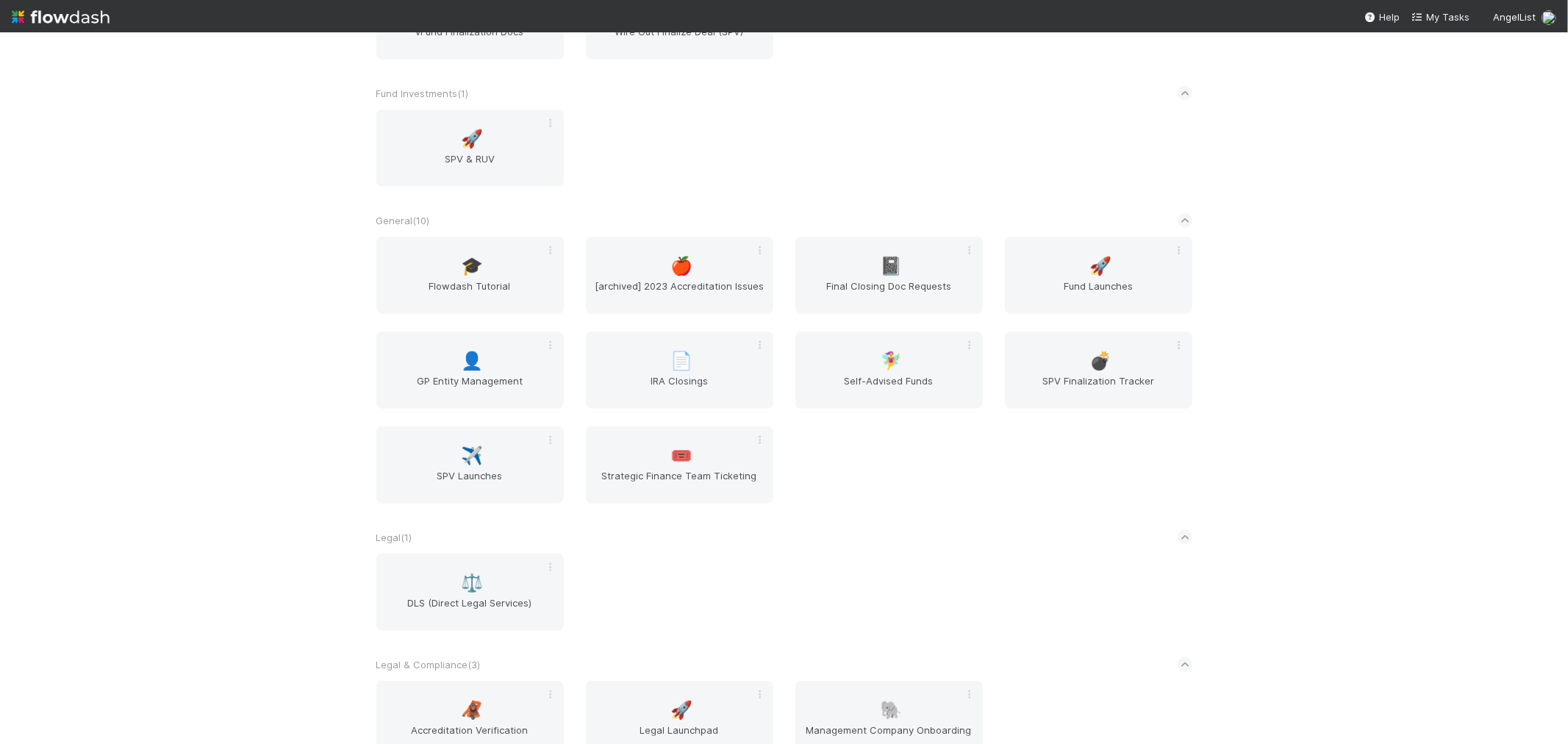
scroll to position [1143, 0]
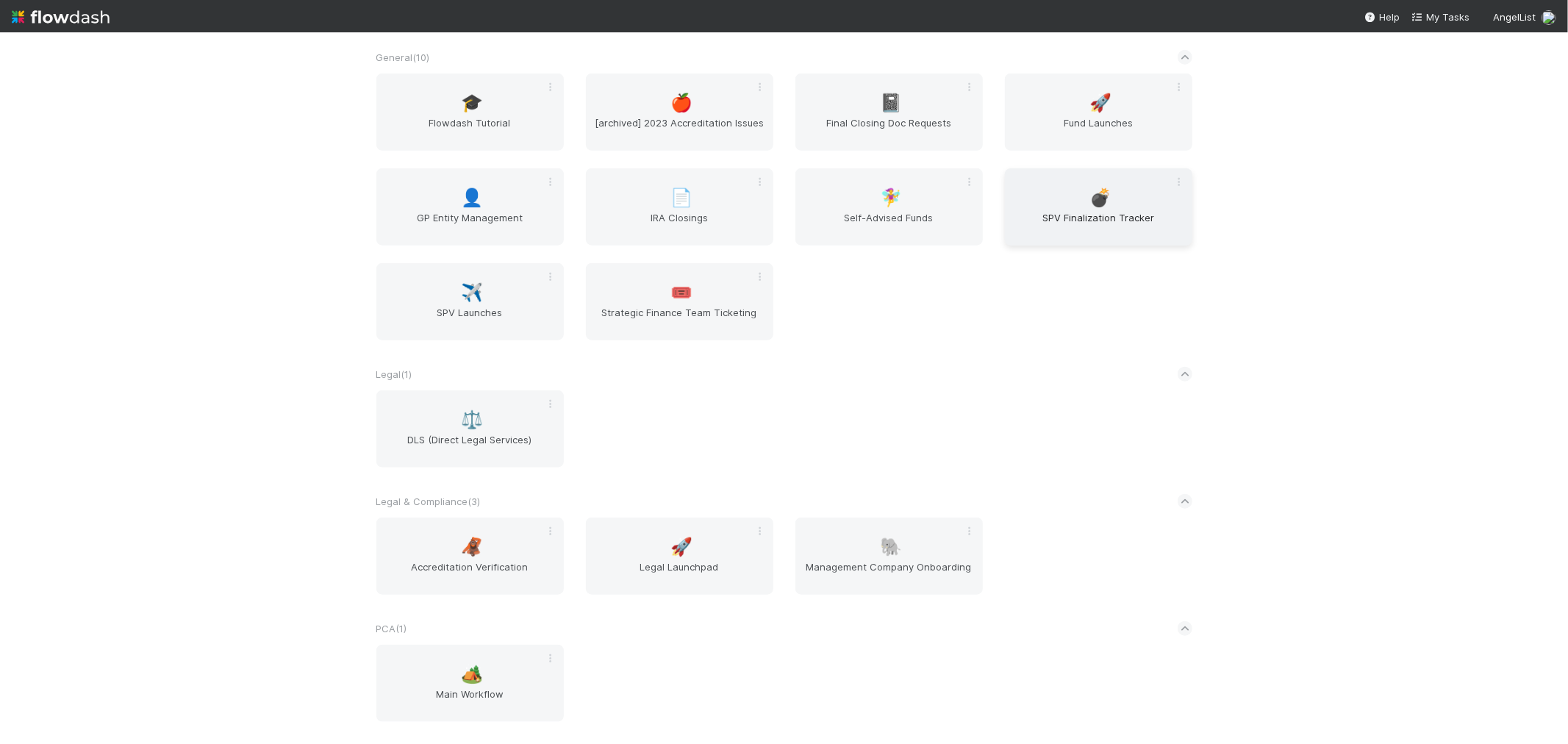
click at [1117, 222] on span "SPV Finalization Tracker" at bounding box center [1098, 225] width 176 height 29
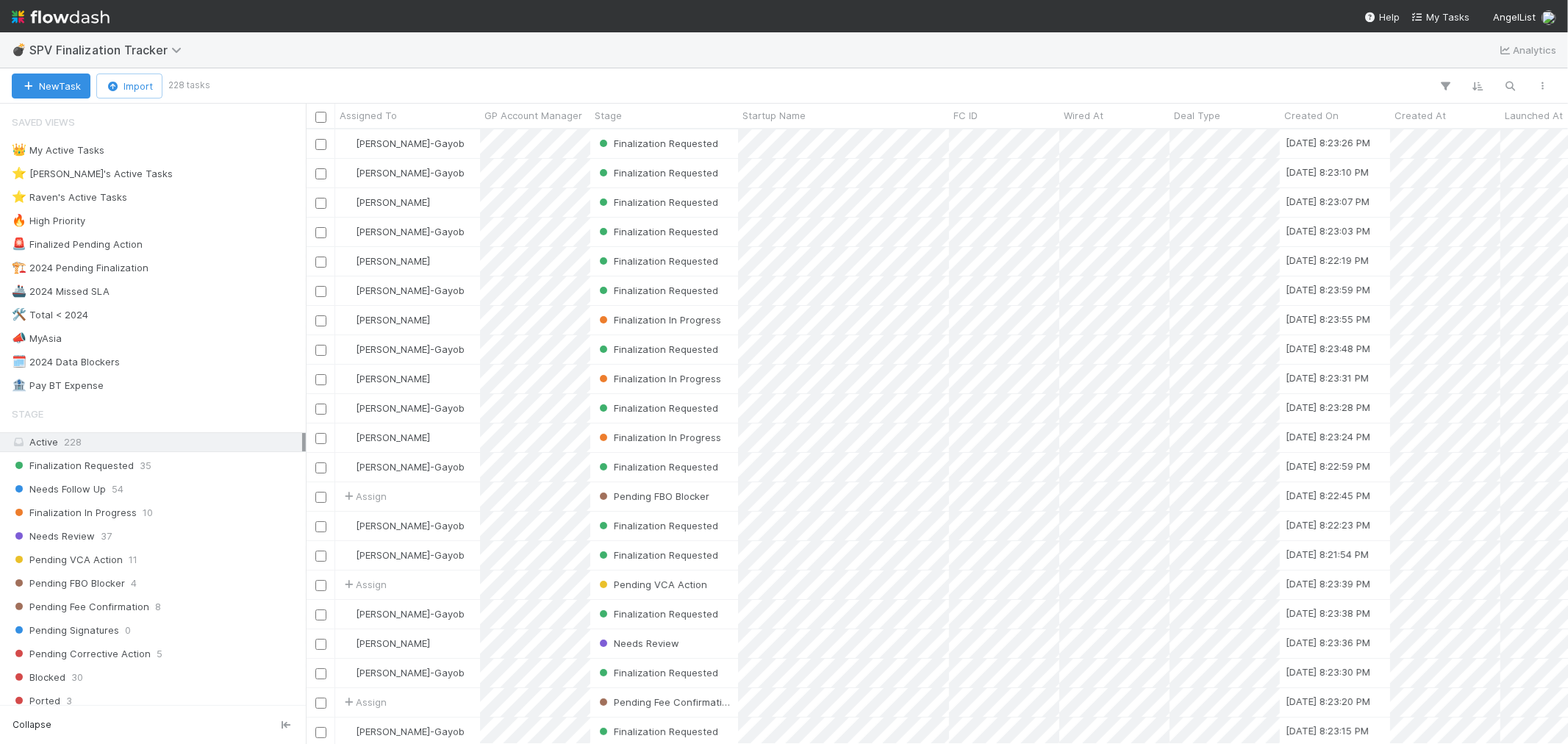
scroll to position [602, 1249]
click at [158, 196] on div "⭐ Raven's Active Tasks 13" at bounding box center [156, 197] width 290 height 18
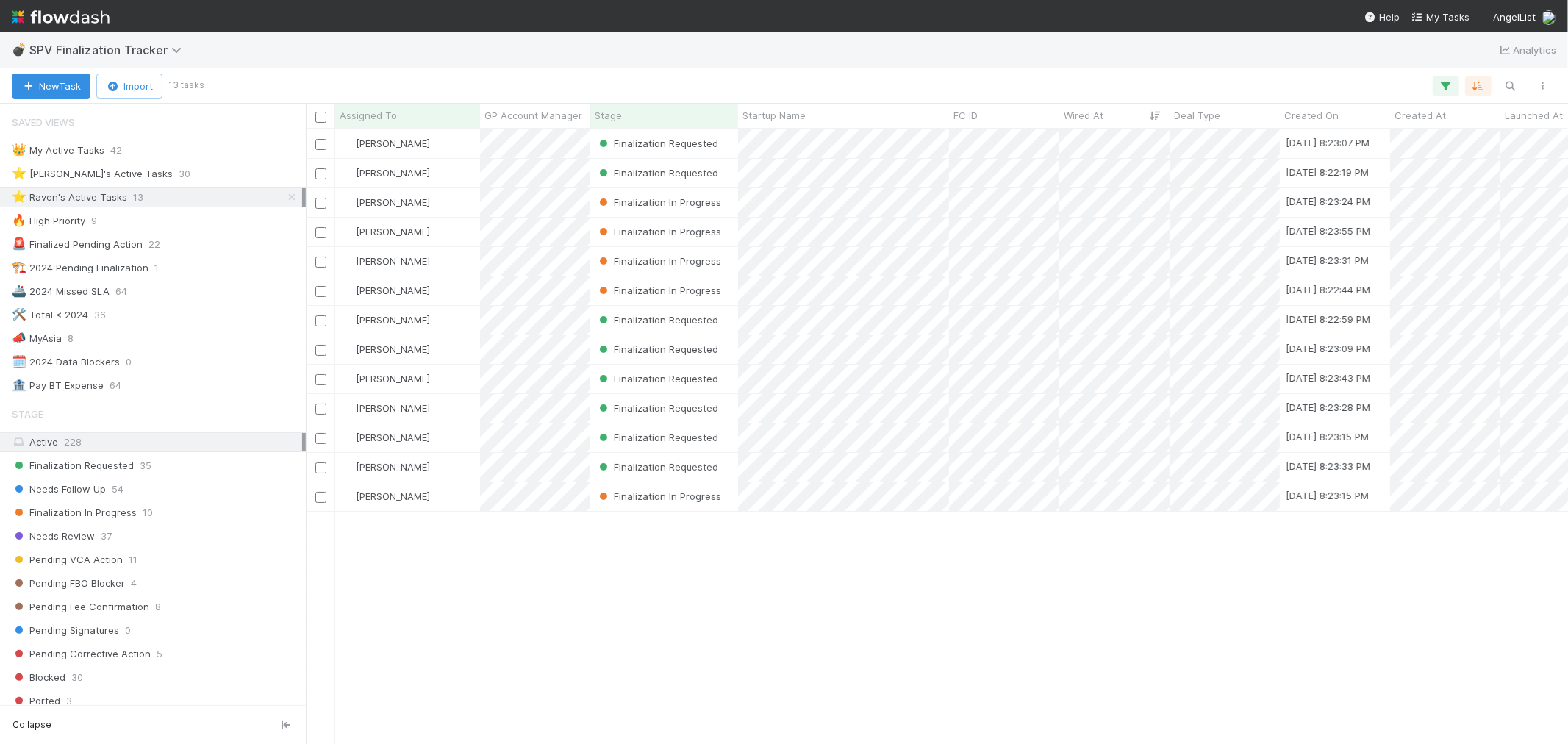
scroll to position [602, 1249]
click at [72, 511] on span "Finalization In Progress" at bounding box center [74, 513] width 125 height 18
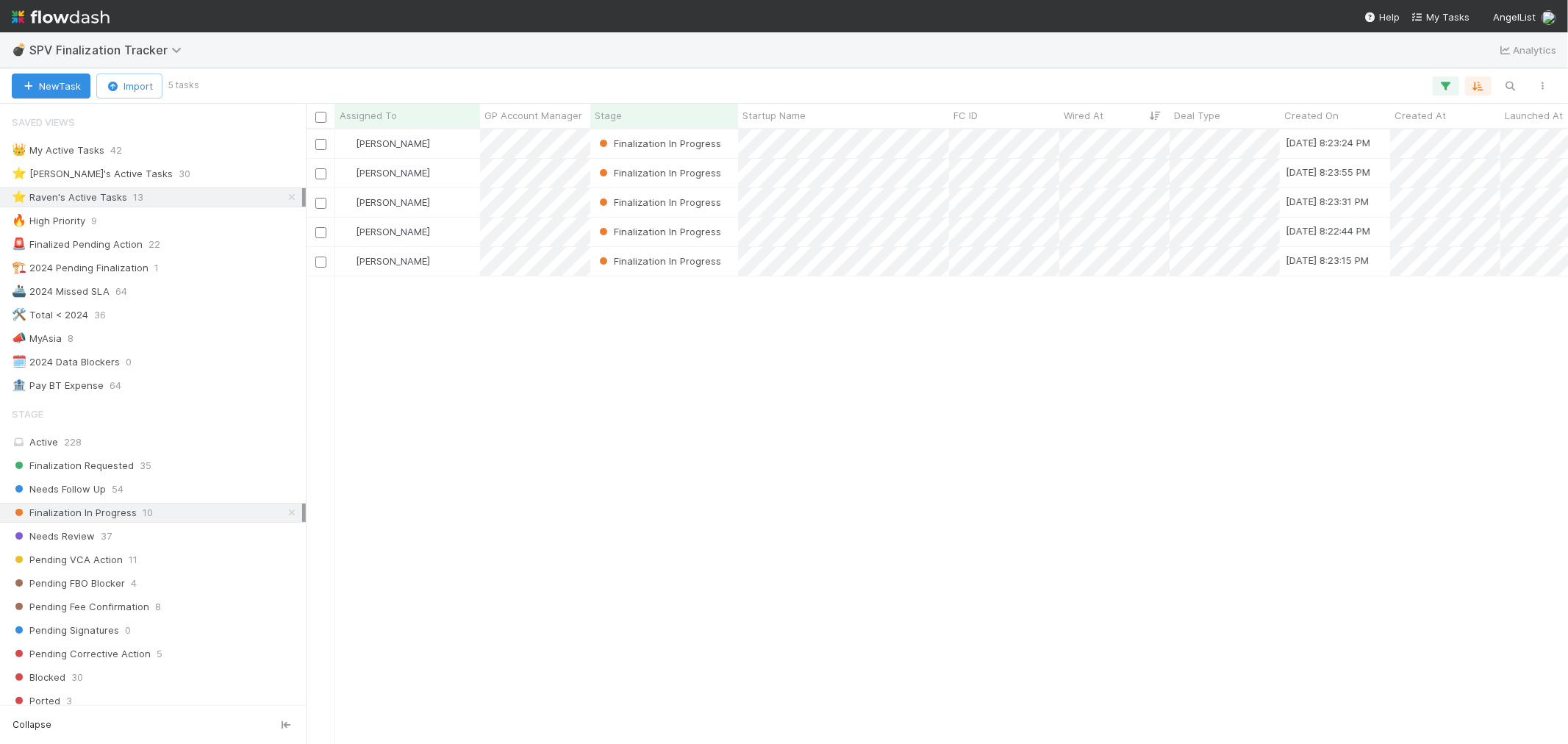
scroll to position [602, 1249]
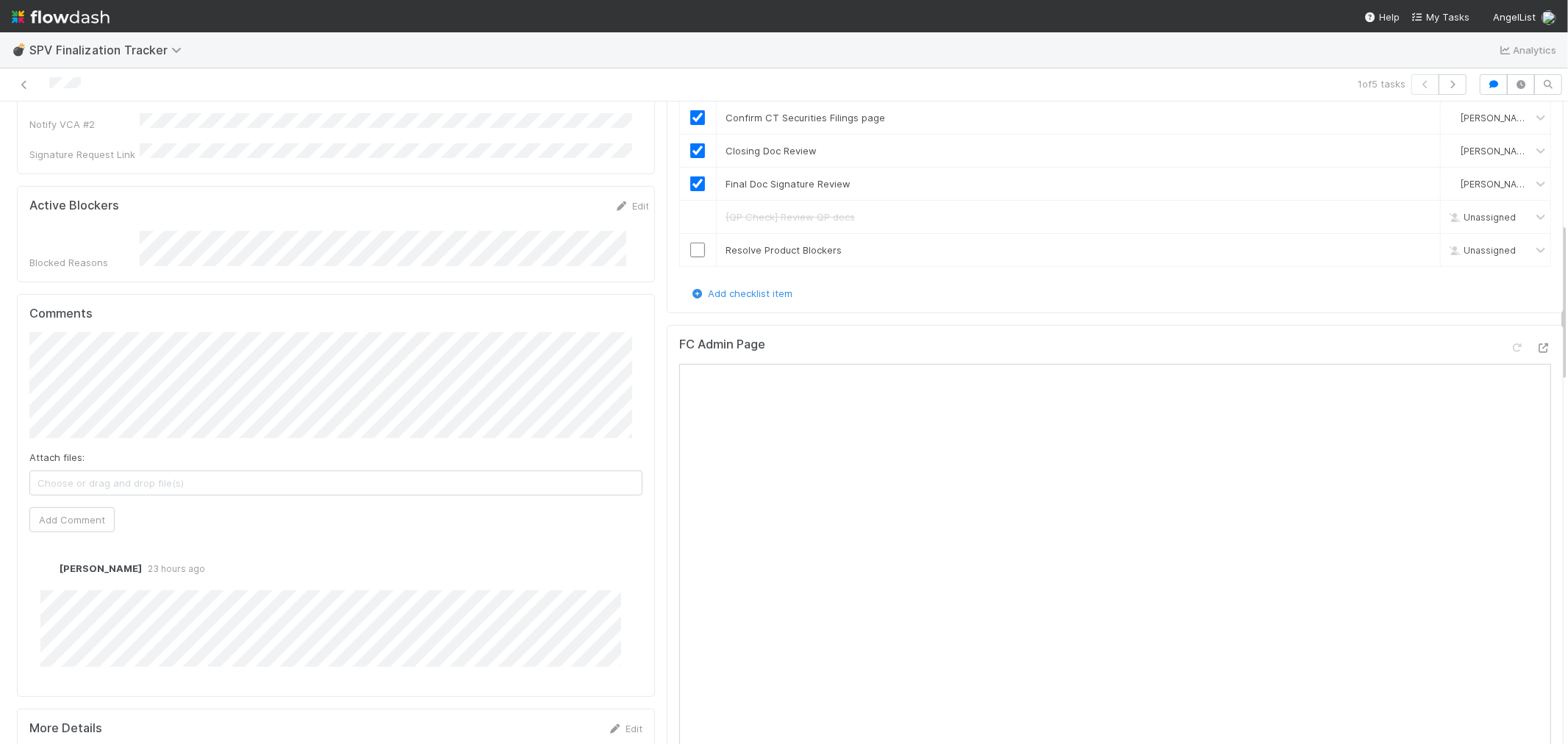
scroll to position [490, 0]
click at [1410, 340] on icon at bounding box center [1543, 344] width 15 height 9
click at [690, 244] on input "checkbox" at bounding box center [697, 246] width 15 height 15
click at [1410, 81] on icon "button" at bounding box center [1452, 84] width 15 height 8
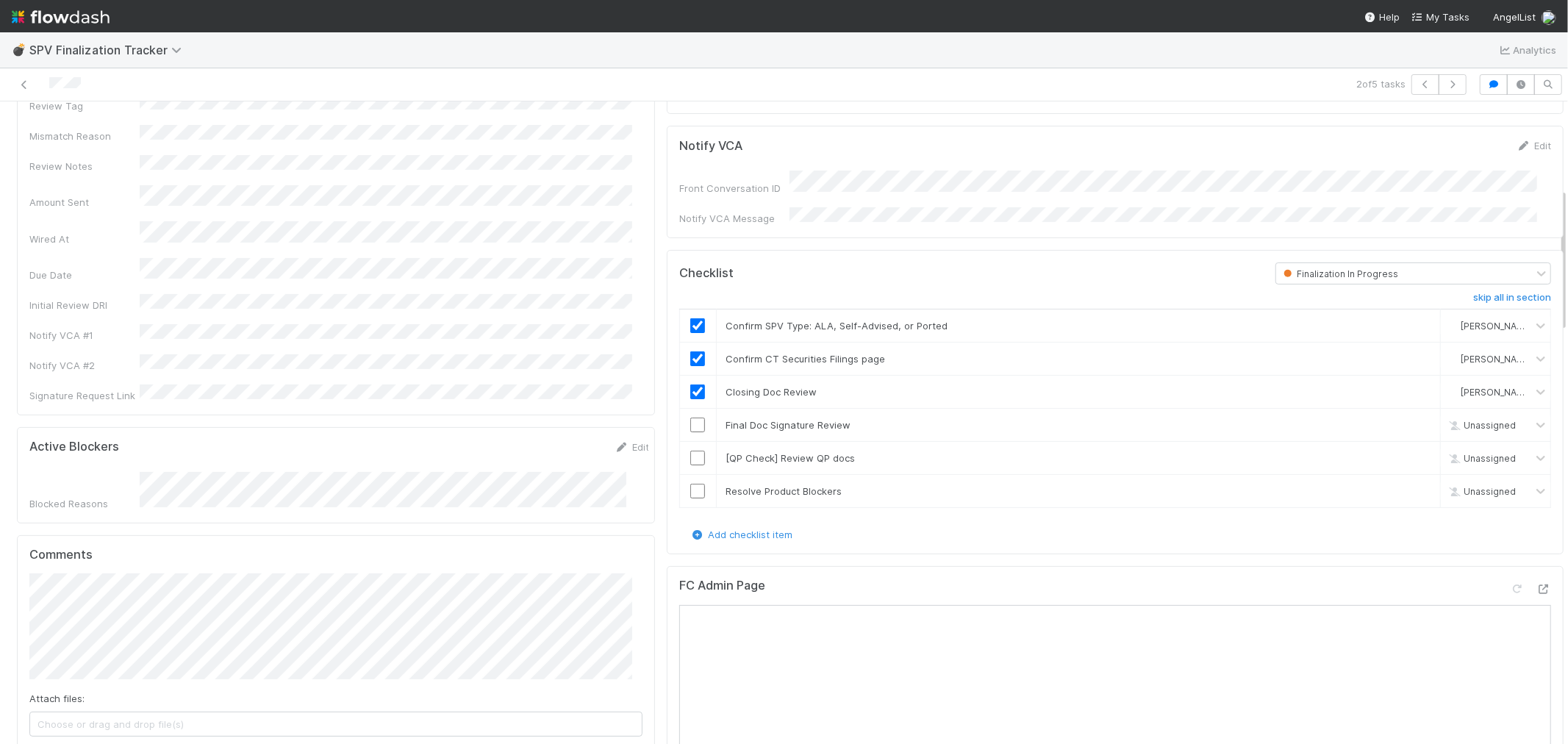
scroll to position [490, 0]
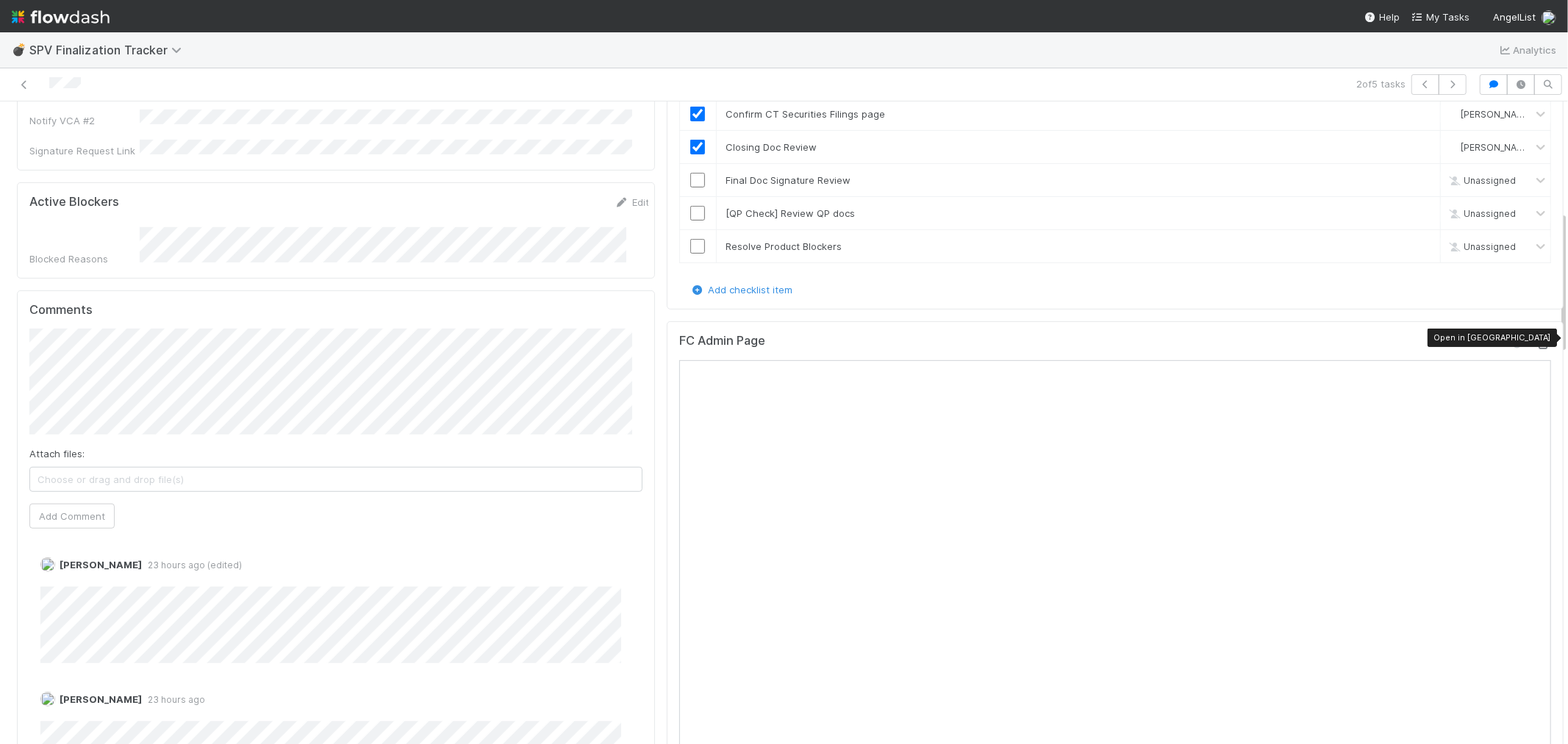
click at [1410, 340] on icon at bounding box center [1543, 344] width 15 height 9
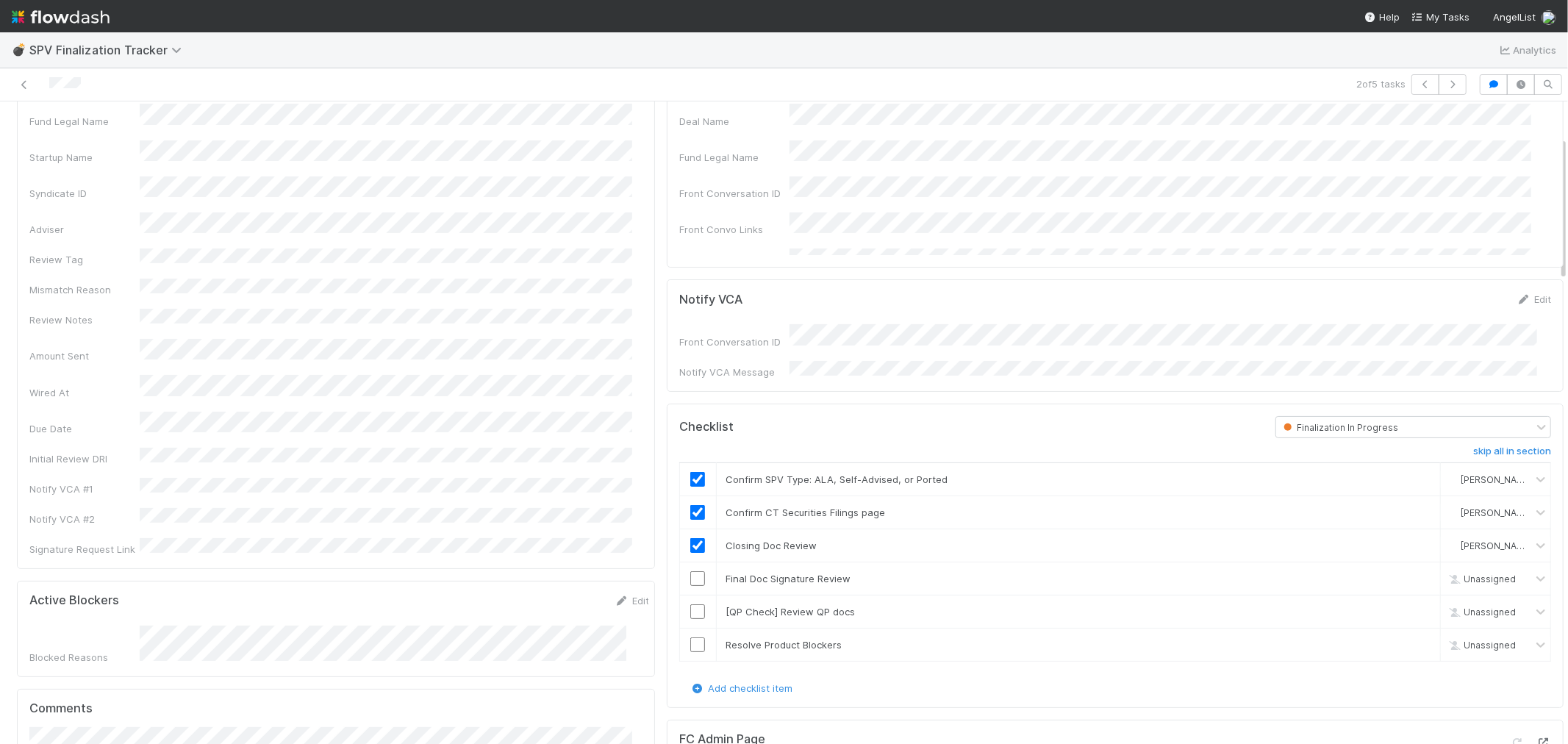
scroll to position [163, 0]
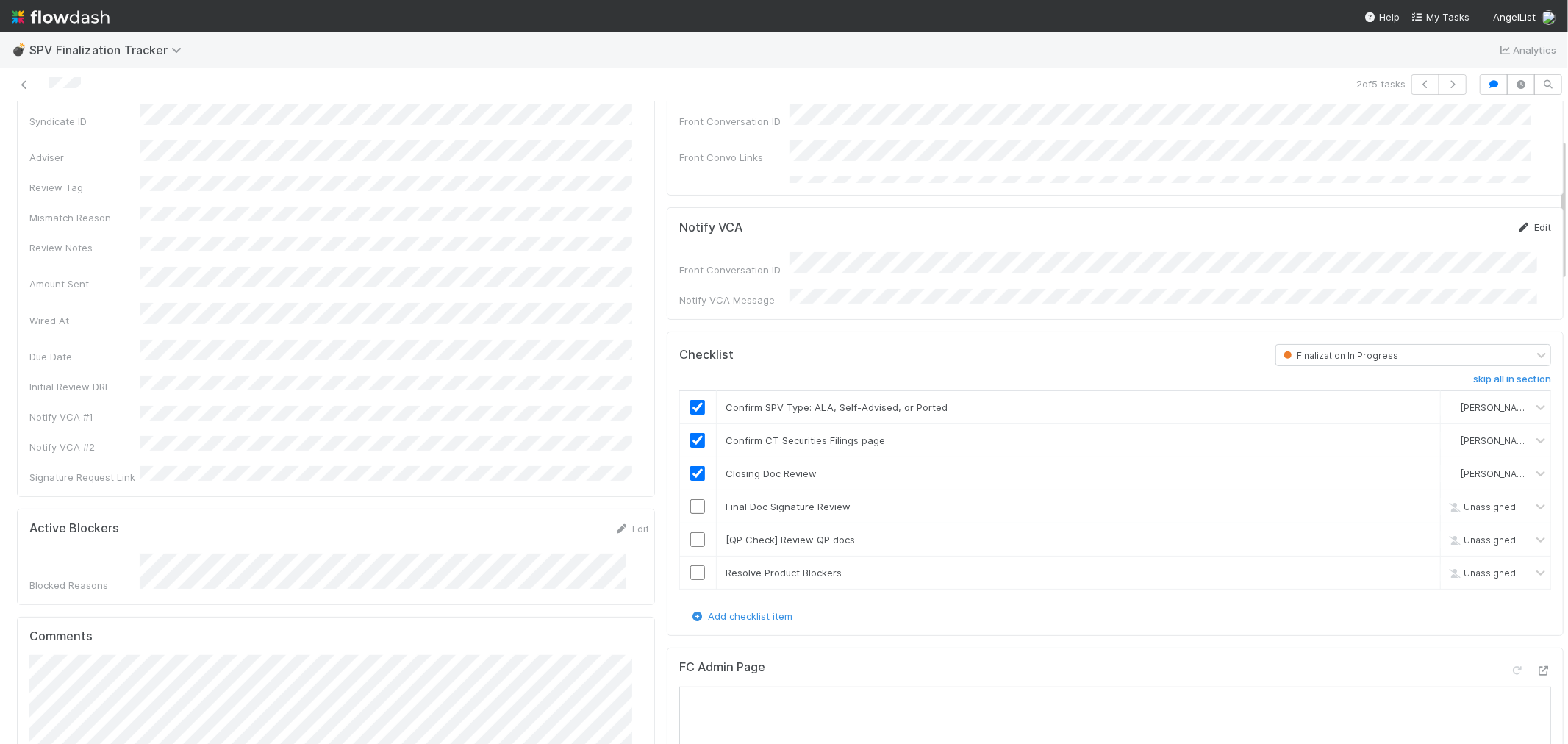
click at [1410, 230] on link "Edit" at bounding box center [1533, 226] width 35 height 12
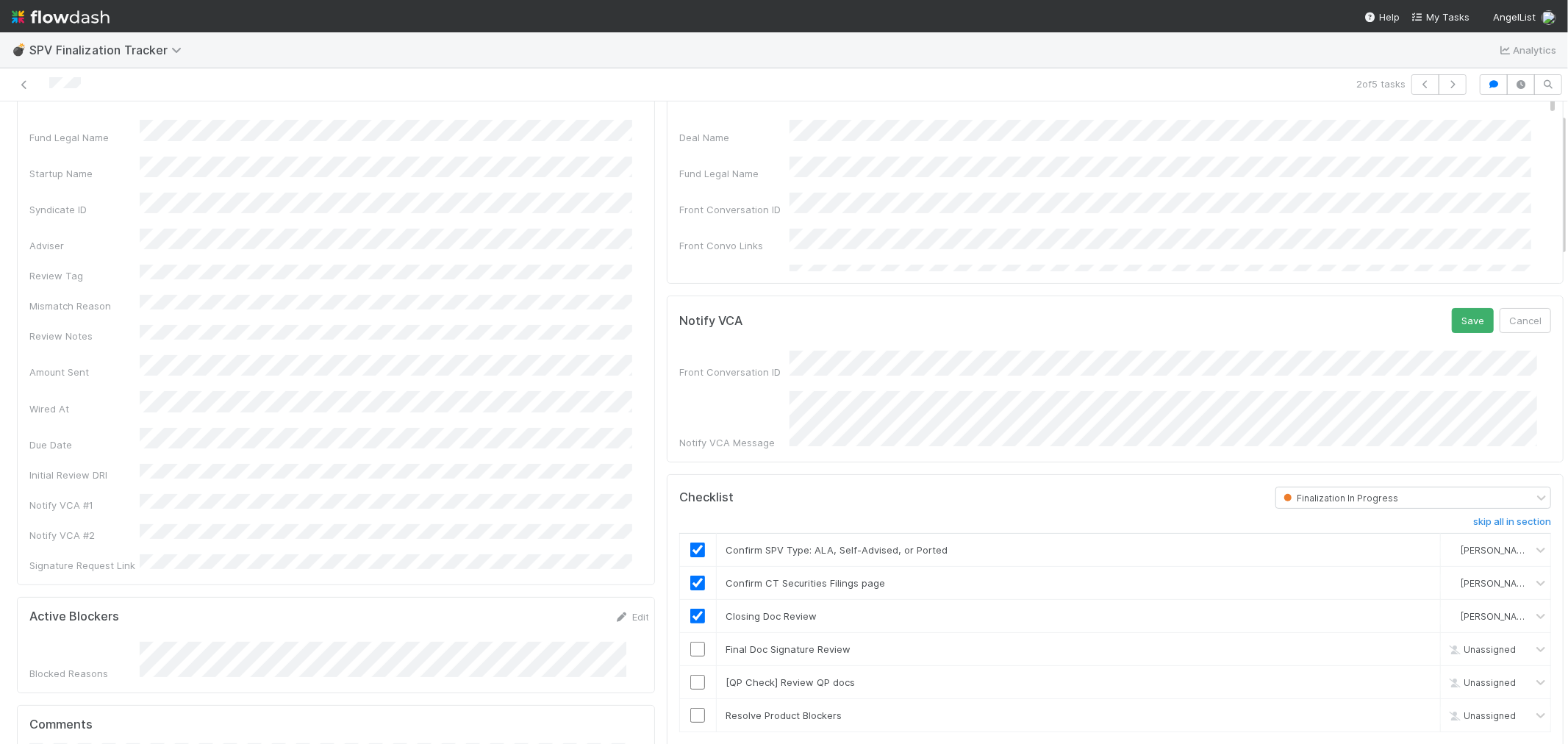
scroll to position [0, 0]
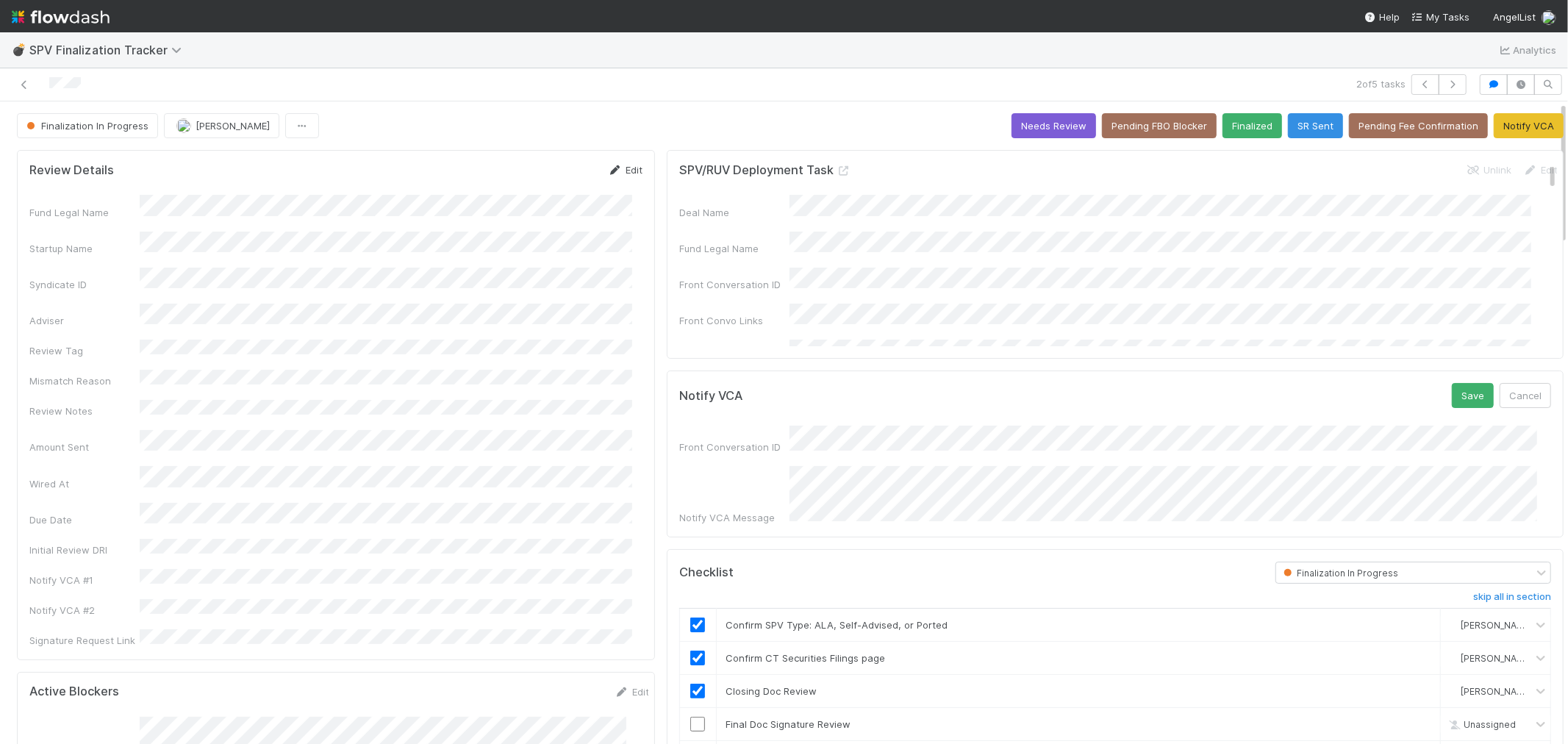
click at [614, 166] on link "Edit" at bounding box center [625, 169] width 35 height 12
click at [543, 172] on button "Save" at bounding box center [564, 175] width 42 height 25
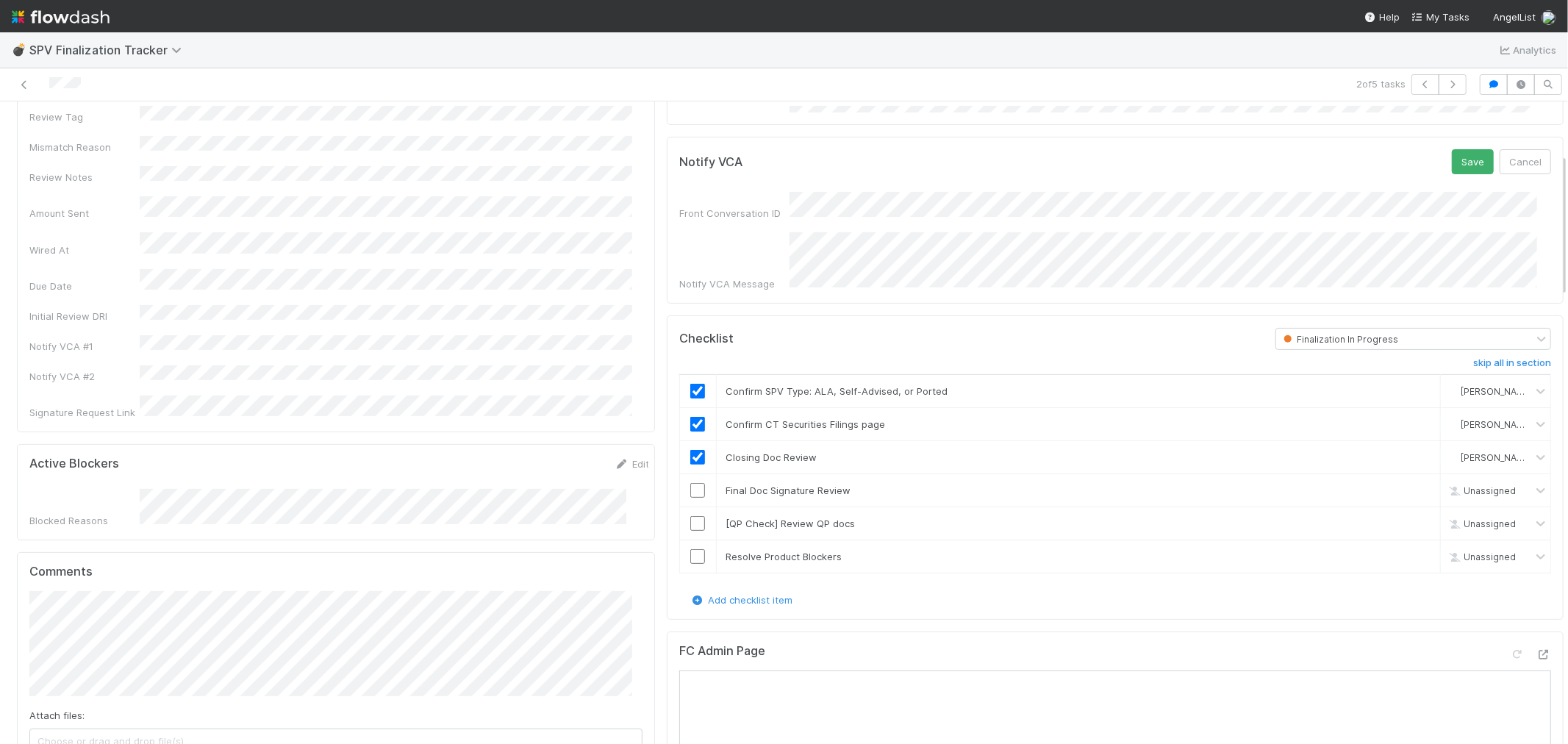
scroll to position [163, 0]
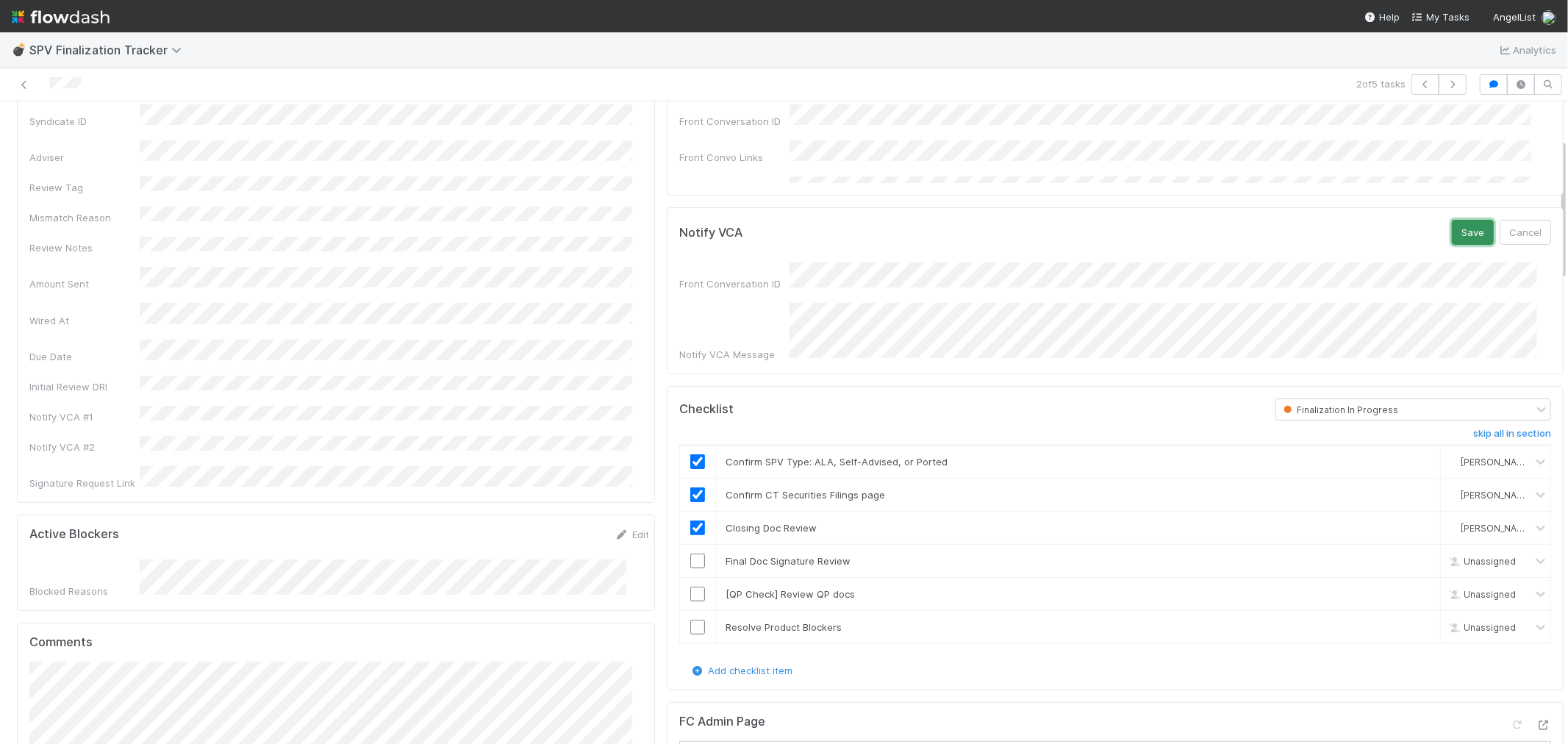
click at [1410, 229] on button "Save" at bounding box center [1473, 232] width 42 height 25
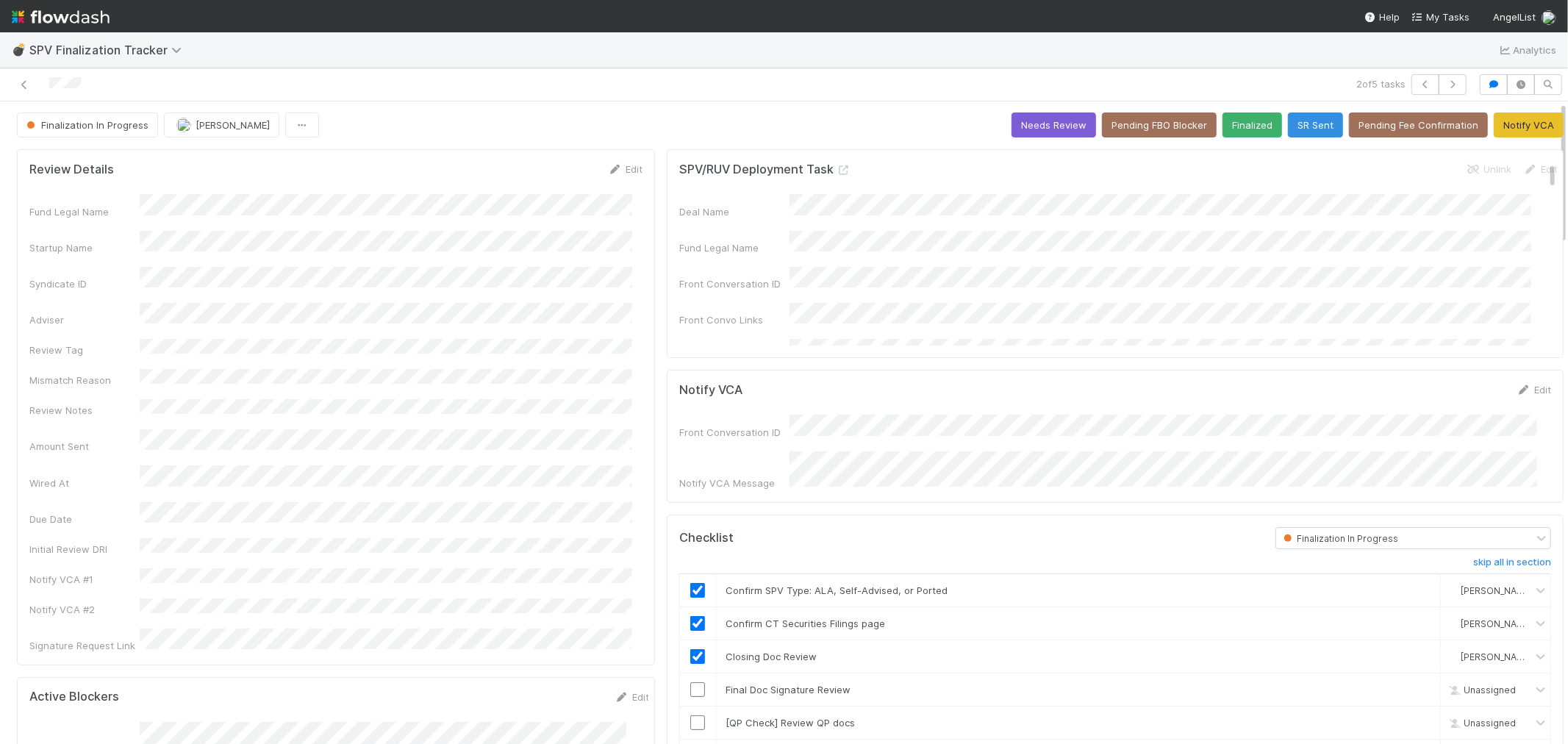
scroll to position [0, 0]
click at [1410, 119] on button "Notify VCA" at bounding box center [1528, 126] width 70 height 25
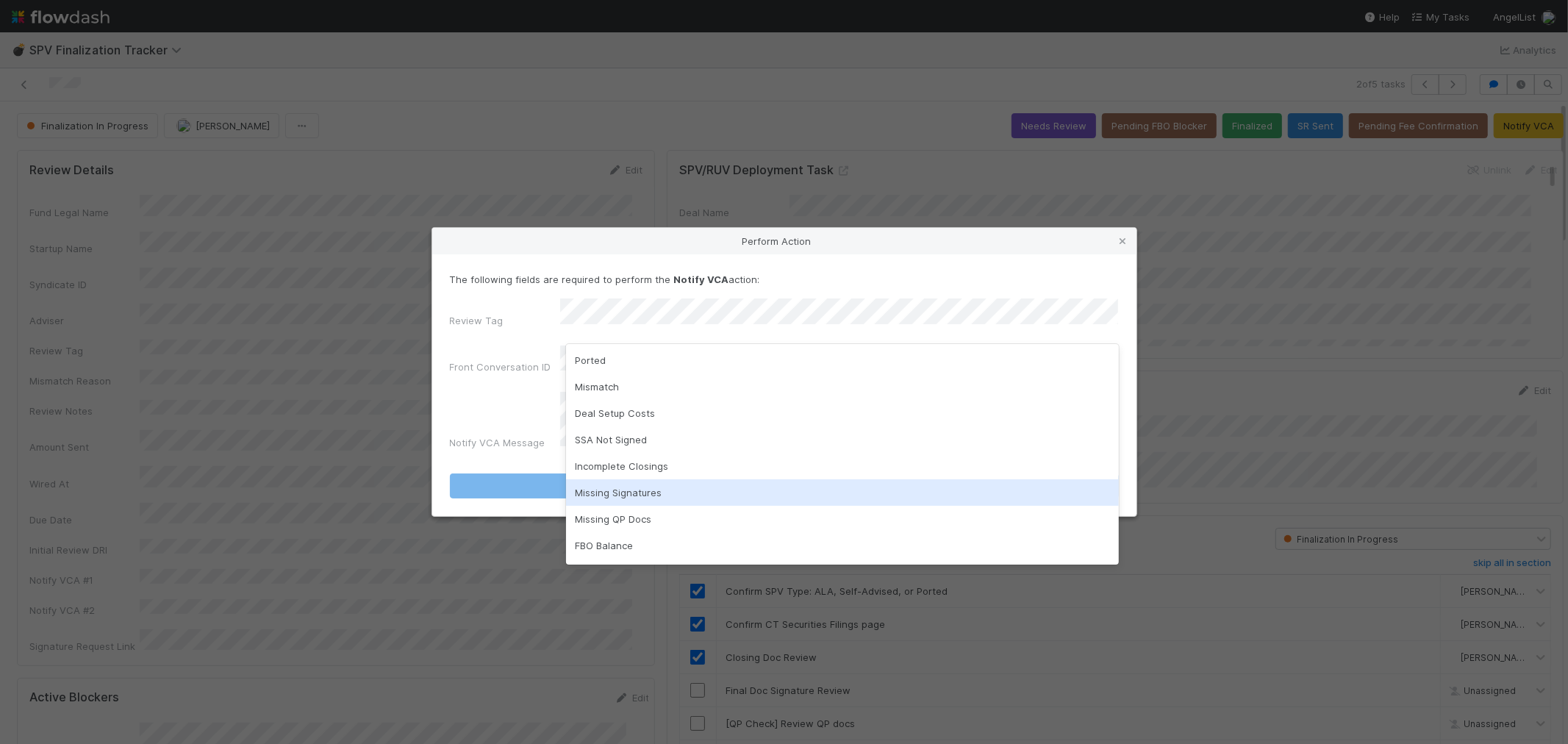
click at [639, 492] on div "Missing Signatures" at bounding box center [843, 492] width 553 height 26
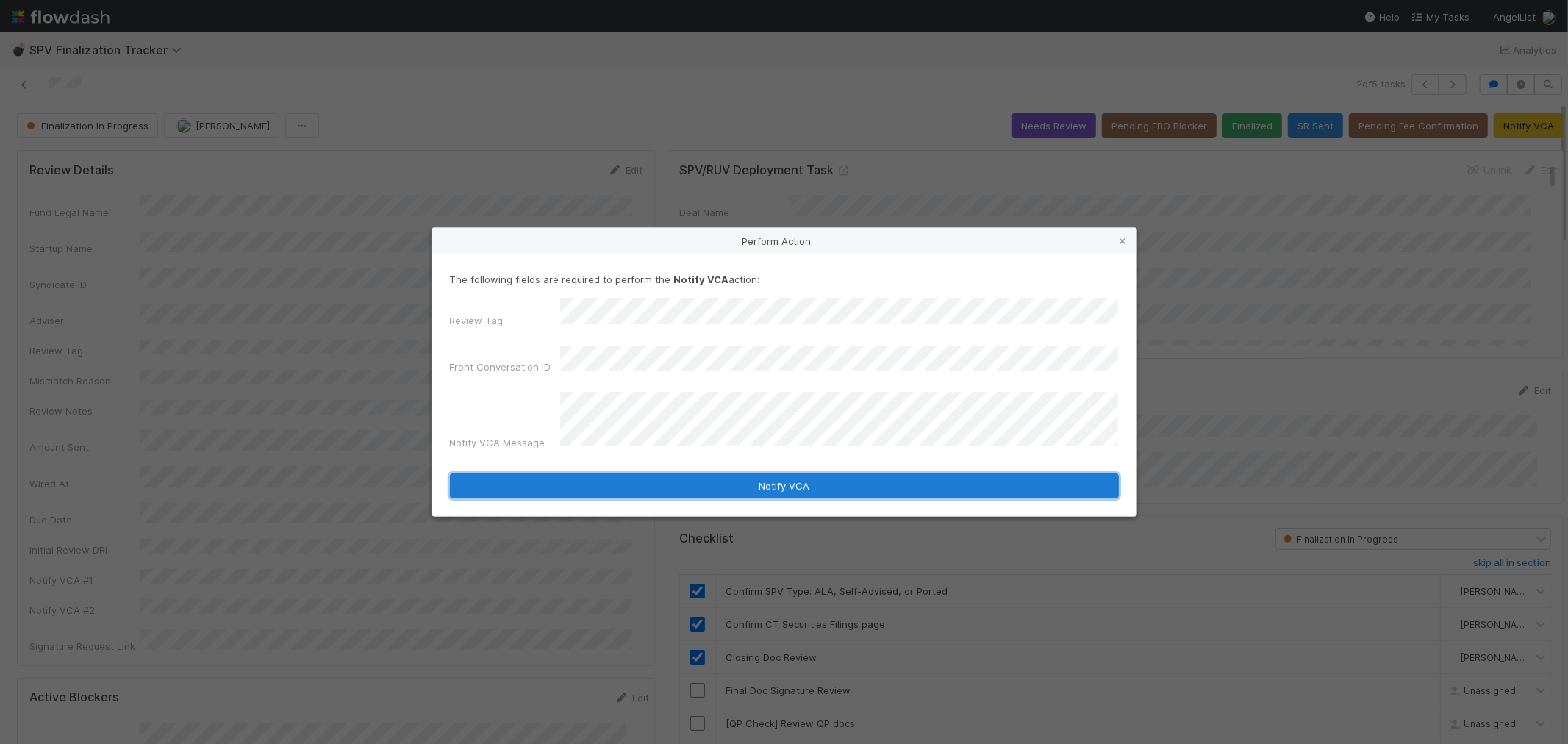
click at [585, 474] on button "Notify VCA" at bounding box center [784, 486] width 668 height 25
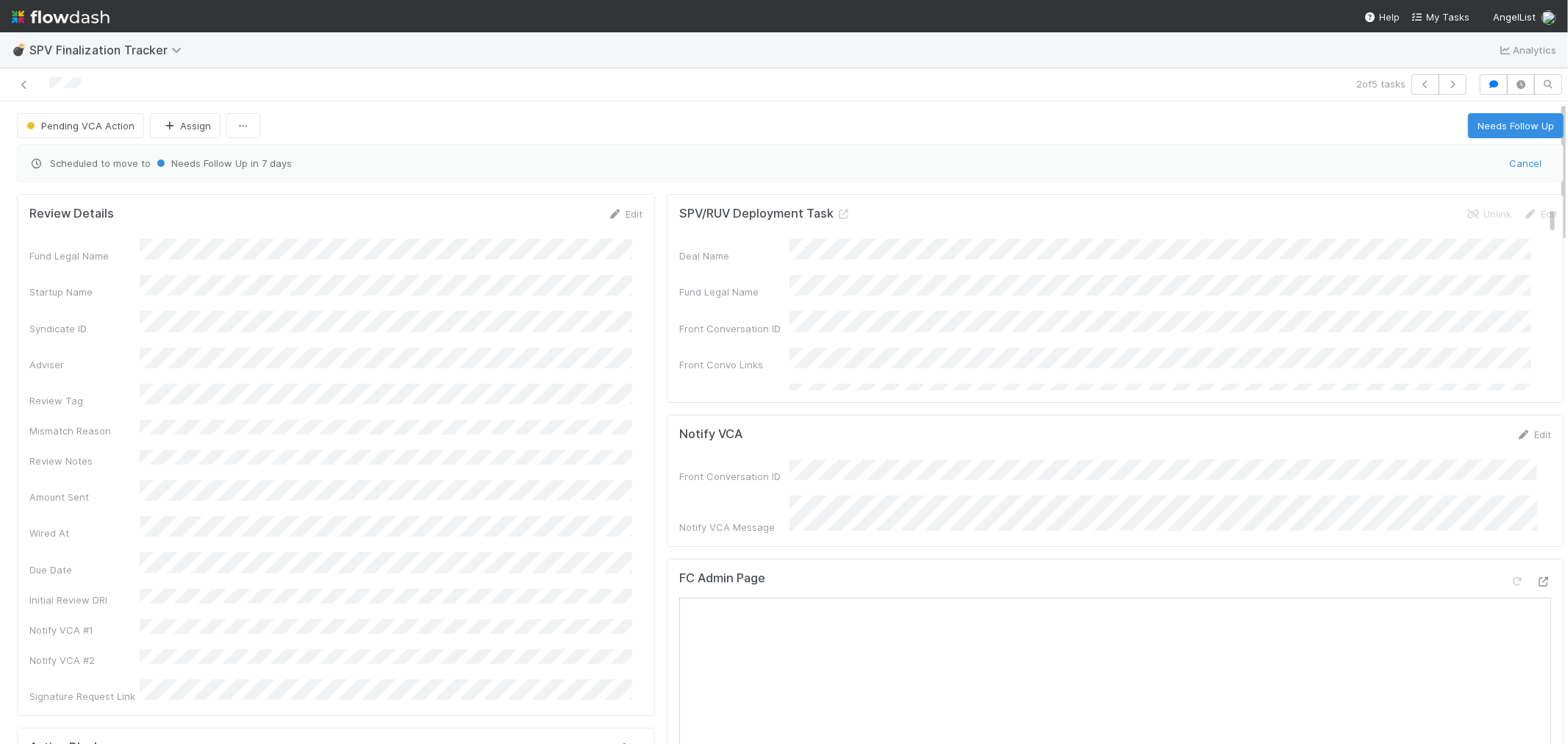
click at [615, 207] on div "Edit" at bounding box center [625, 213] width 35 height 15
click at [615, 218] on link "Edit" at bounding box center [625, 213] width 35 height 12
click at [553, 213] on button "Save" at bounding box center [564, 219] width 42 height 25
click at [1410, 82] on icon "button" at bounding box center [1452, 84] width 15 height 8
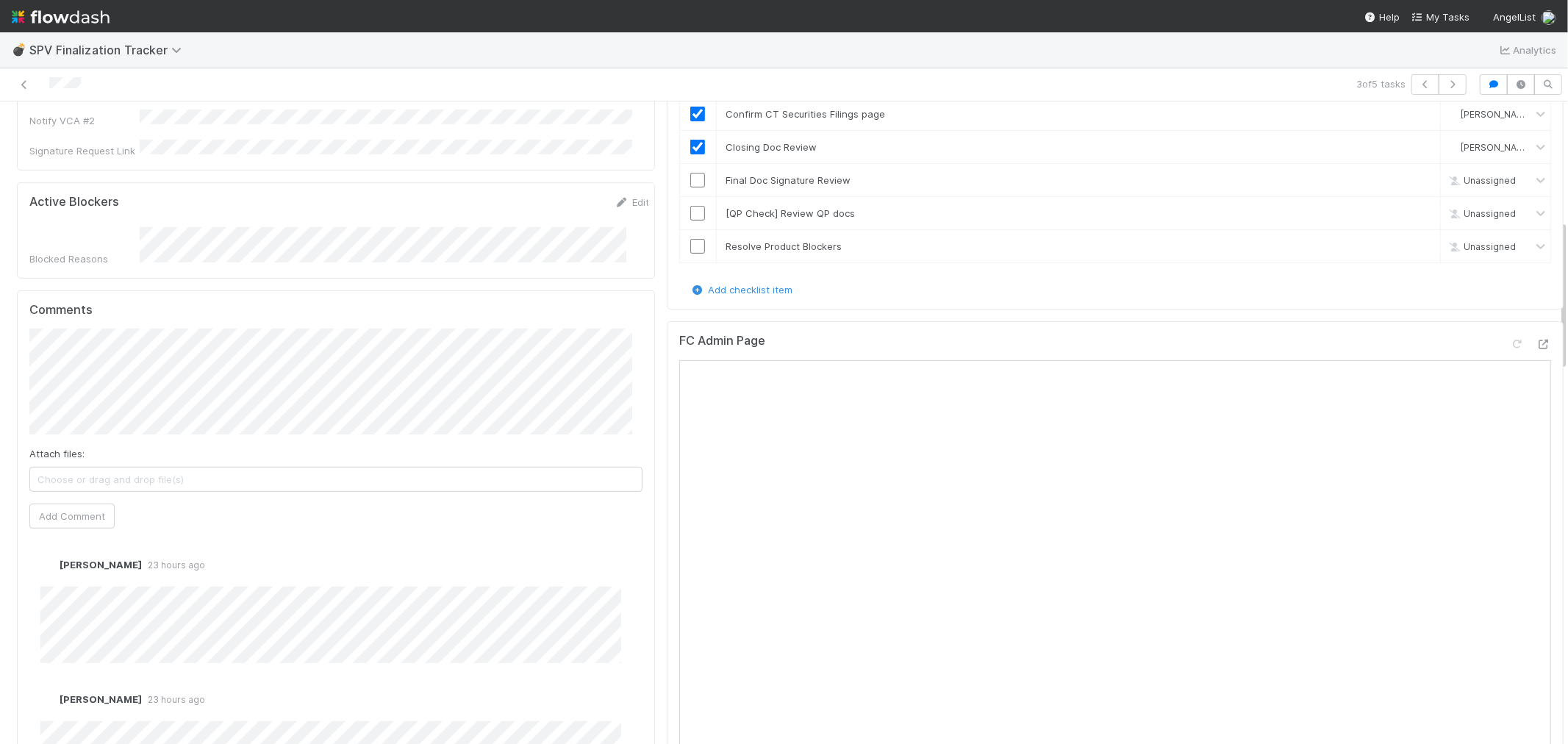
scroll to position [652, 0]
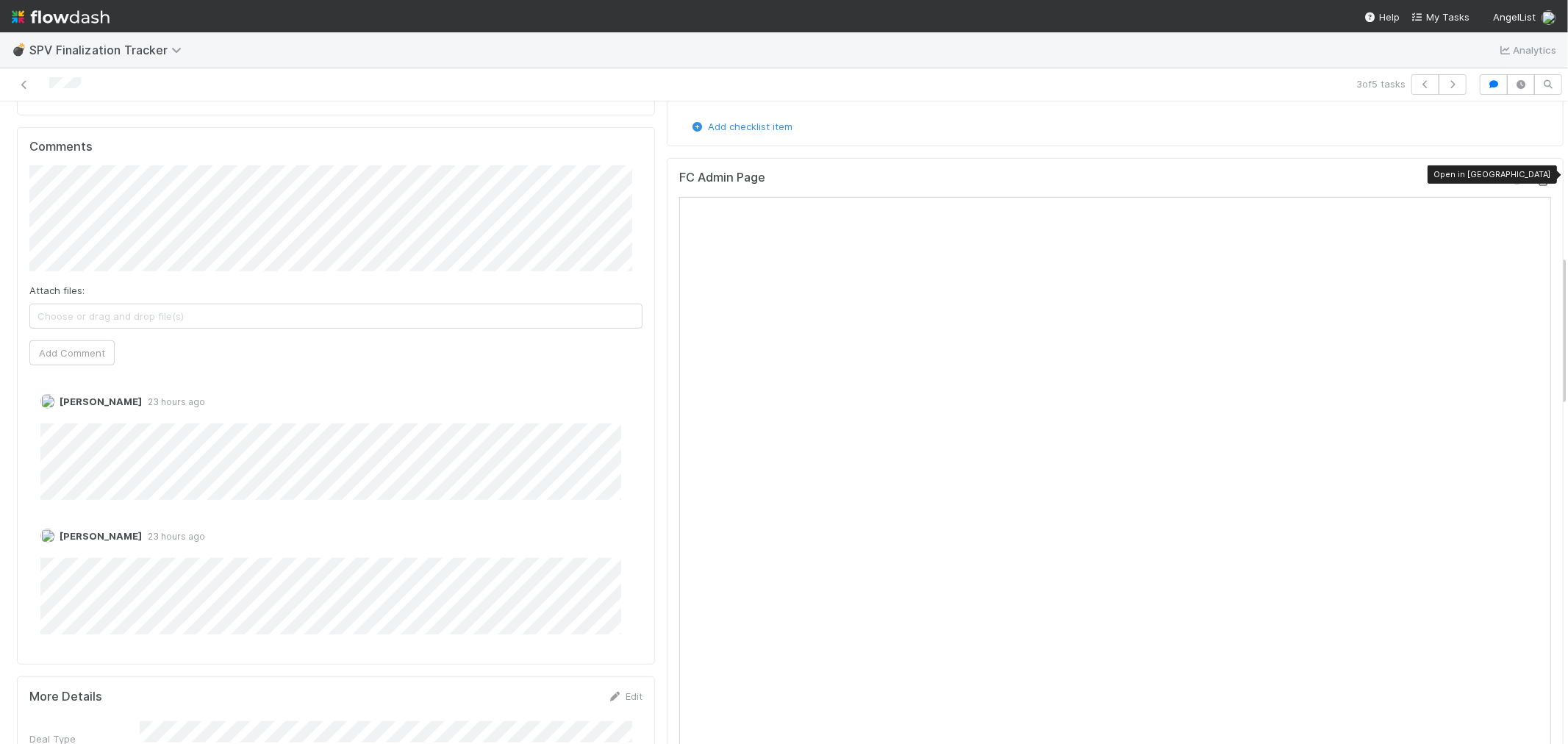
click at [1410, 176] on icon at bounding box center [1543, 181] width 15 height 9
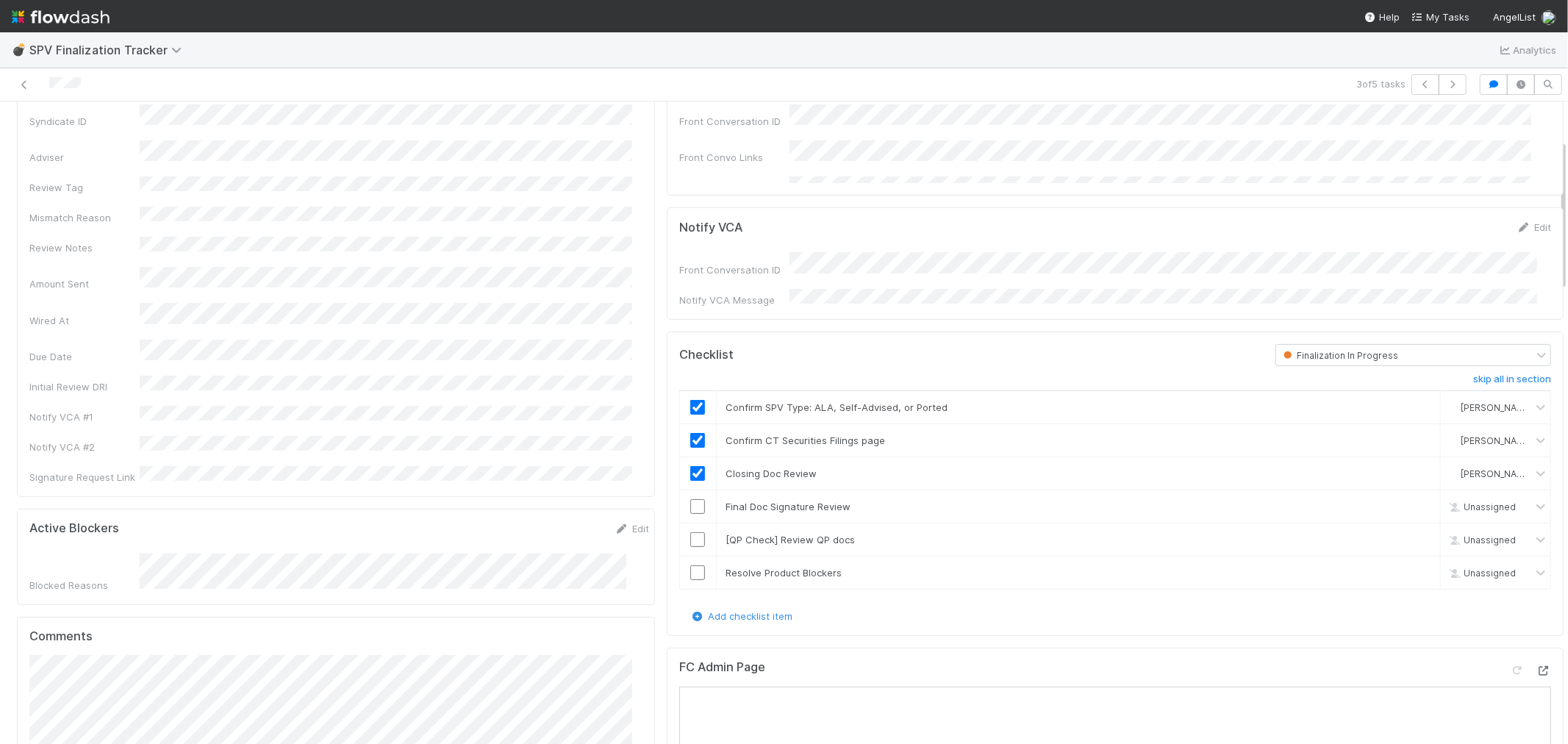
scroll to position [0, 0]
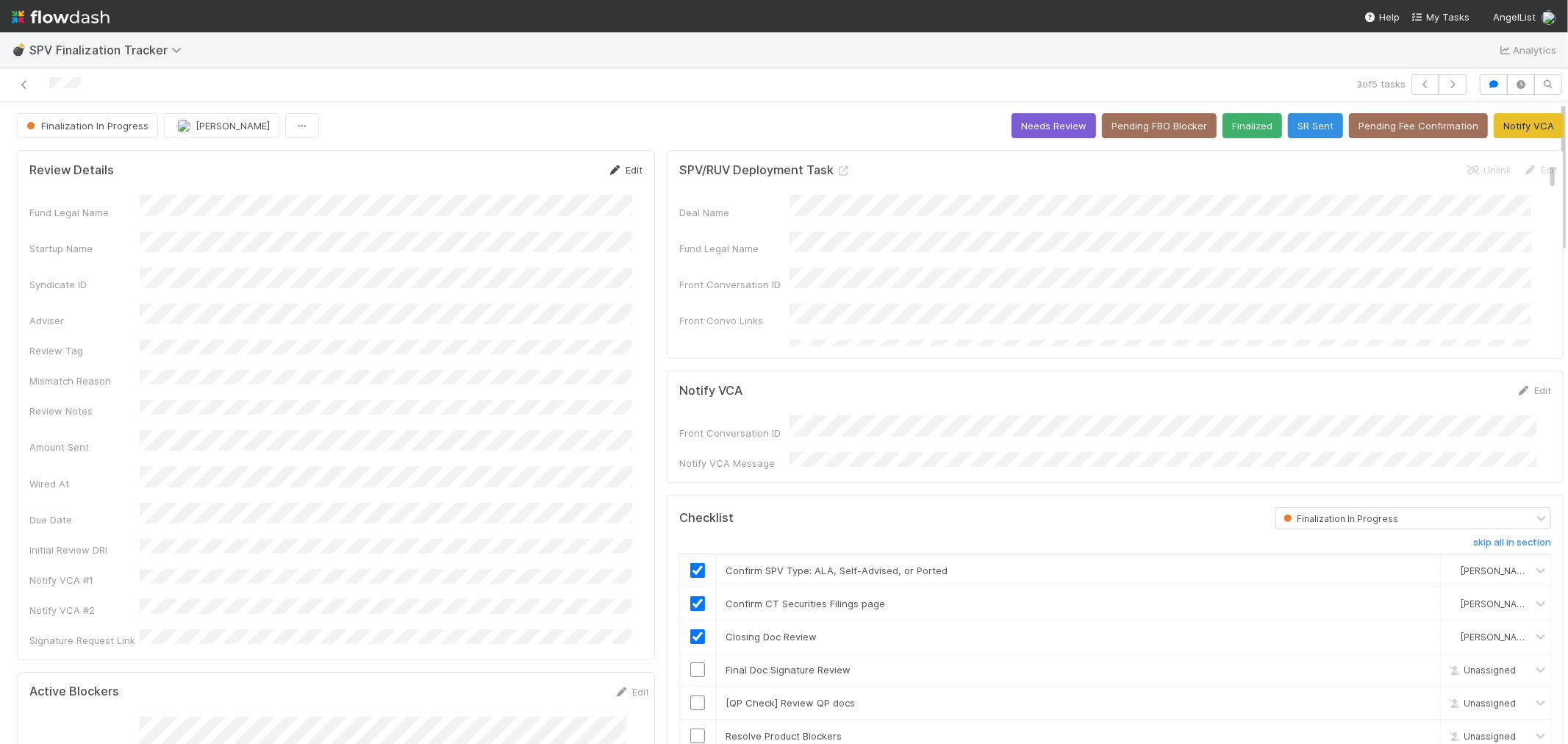
click at [619, 168] on link "Edit" at bounding box center [625, 169] width 35 height 12
click at [560, 179] on button "Save" at bounding box center [564, 175] width 42 height 25
click at [1410, 82] on button "button" at bounding box center [1425, 84] width 28 height 21
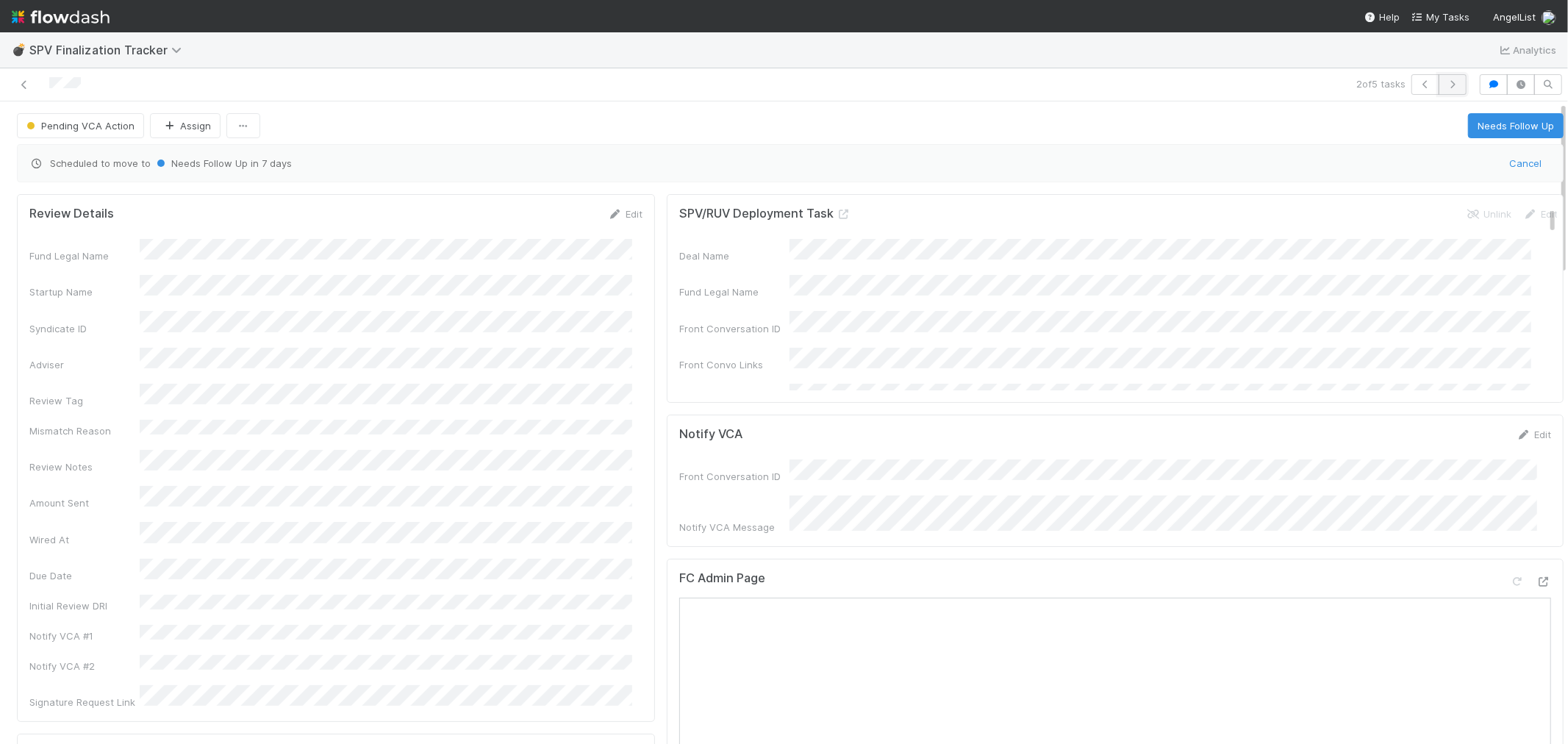
click at [1410, 86] on button "button" at bounding box center [1452, 84] width 28 height 21
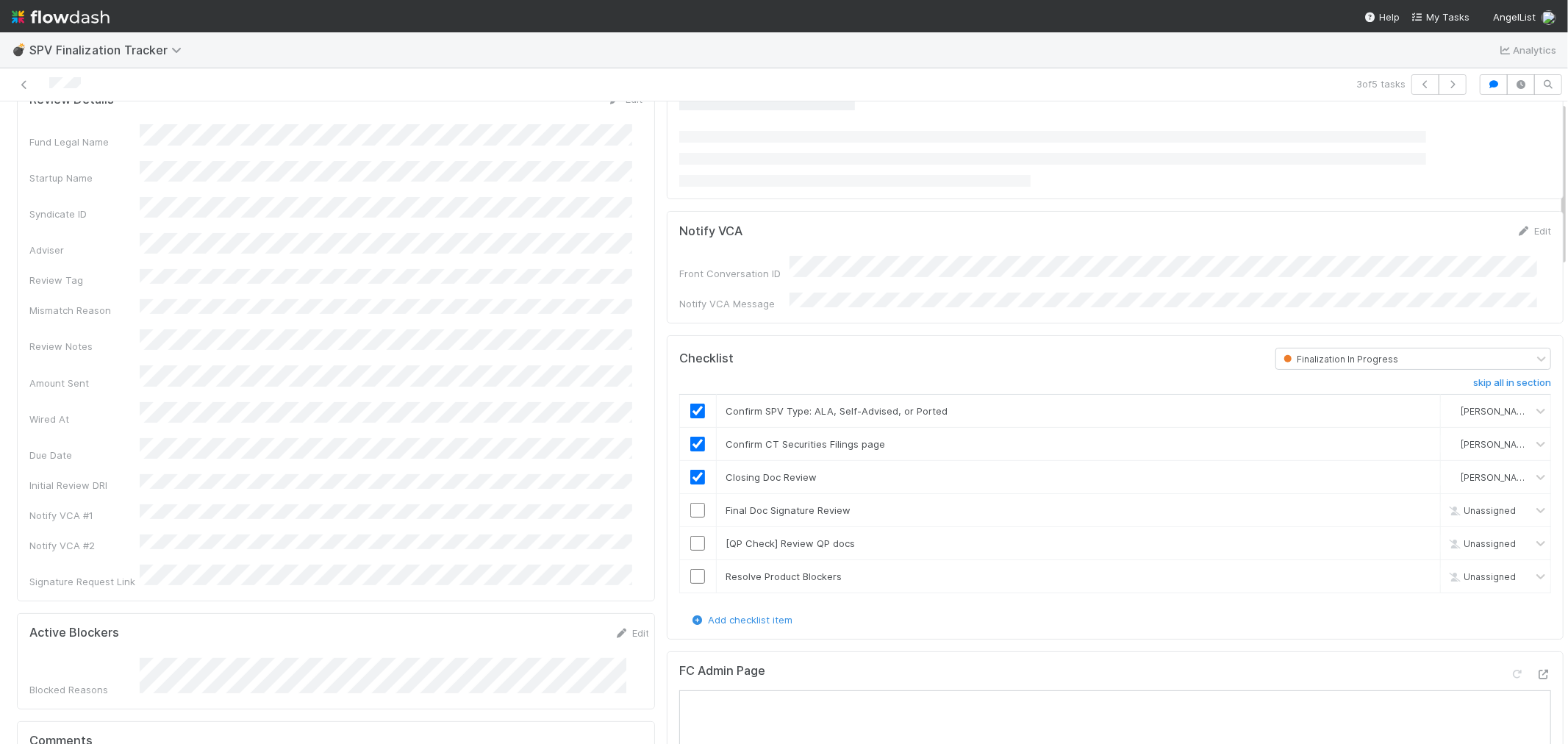
scroll to position [163, 0]
click at [1410, 226] on div "Notify VCA Edit" at bounding box center [1114, 226] width 893 height 15
click at [1410, 226] on link "Edit" at bounding box center [1533, 226] width 35 height 12
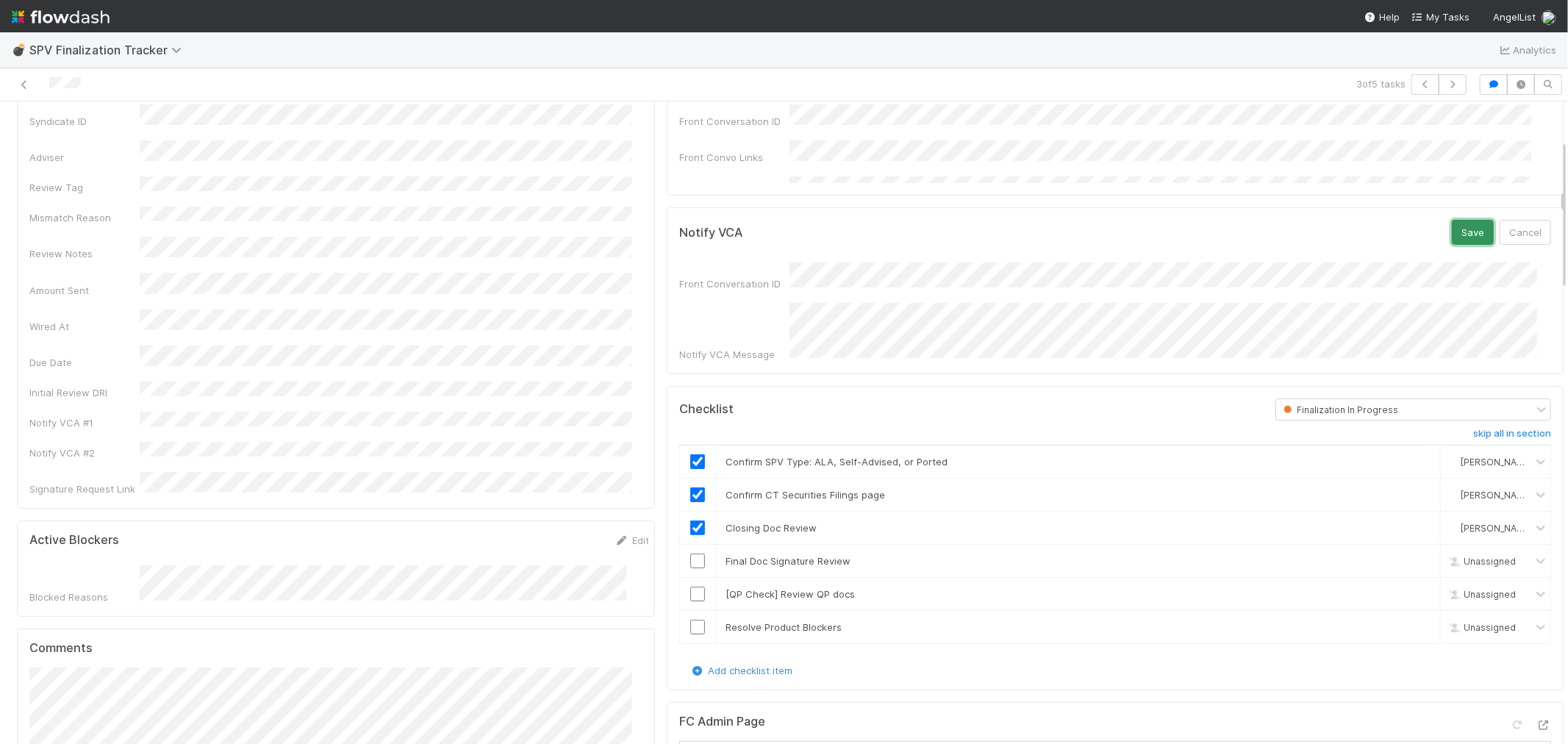
click at [1410, 229] on button "Save" at bounding box center [1473, 232] width 42 height 25
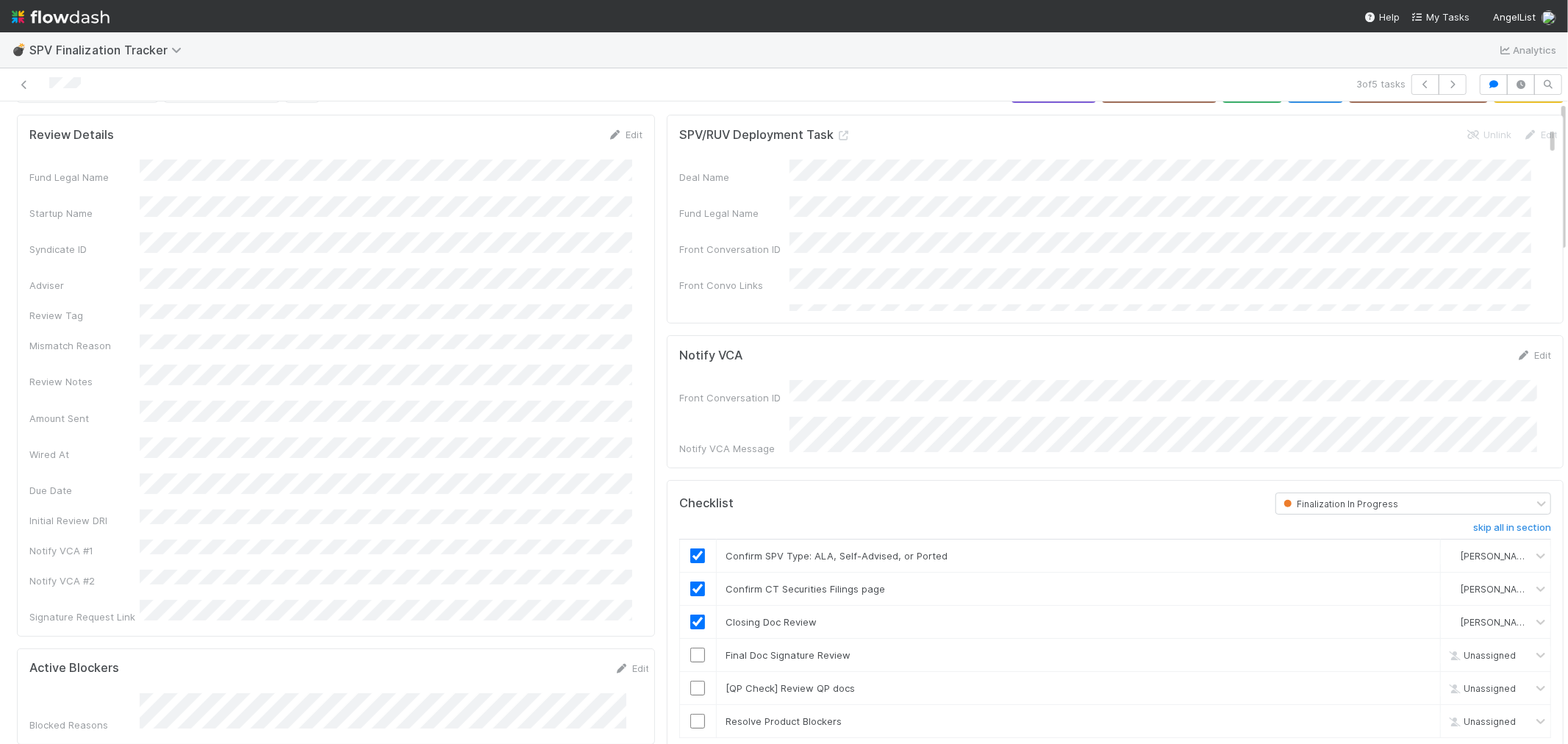
scroll to position [0, 0]
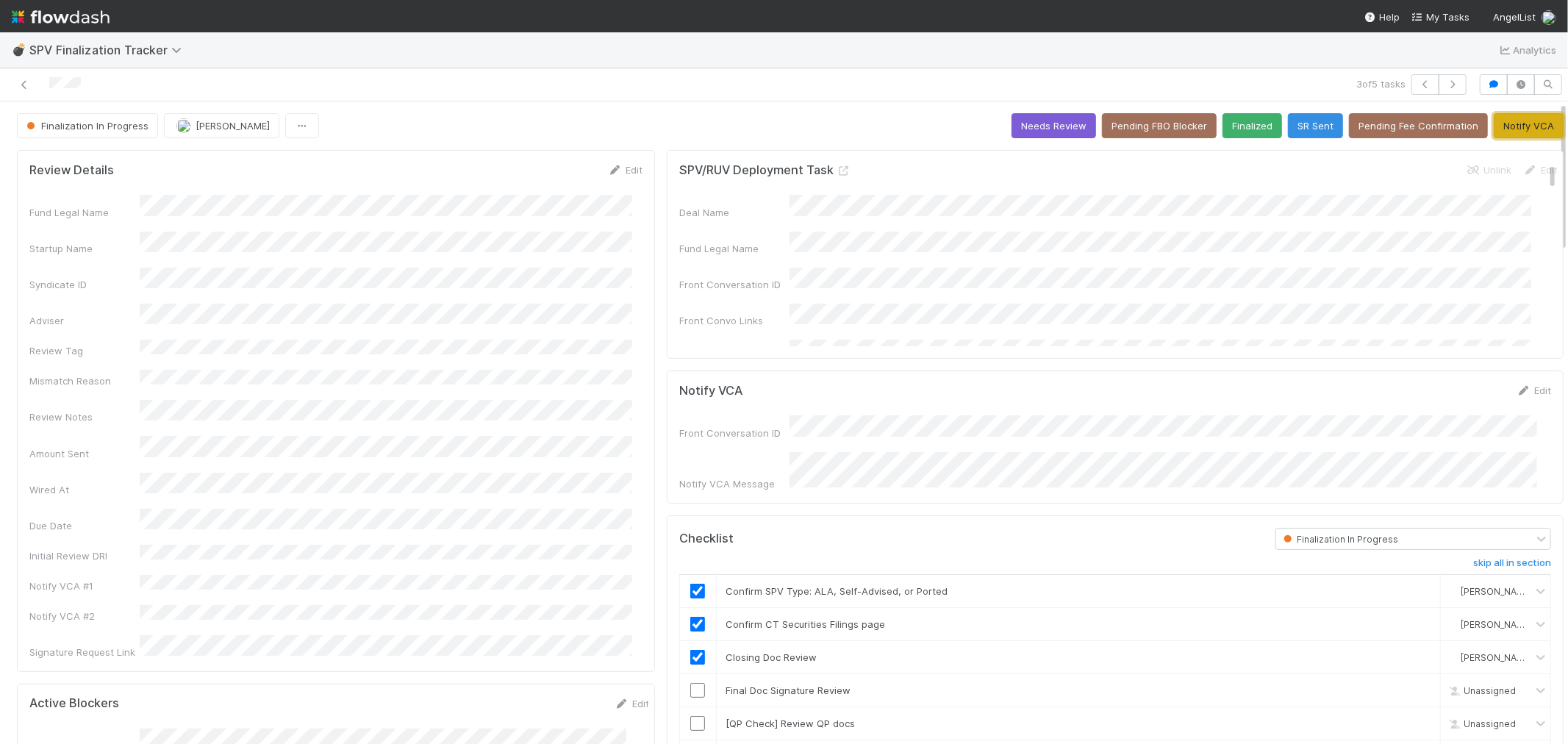
click at [1410, 121] on button "Notify VCA" at bounding box center [1528, 126] width 70 height 25
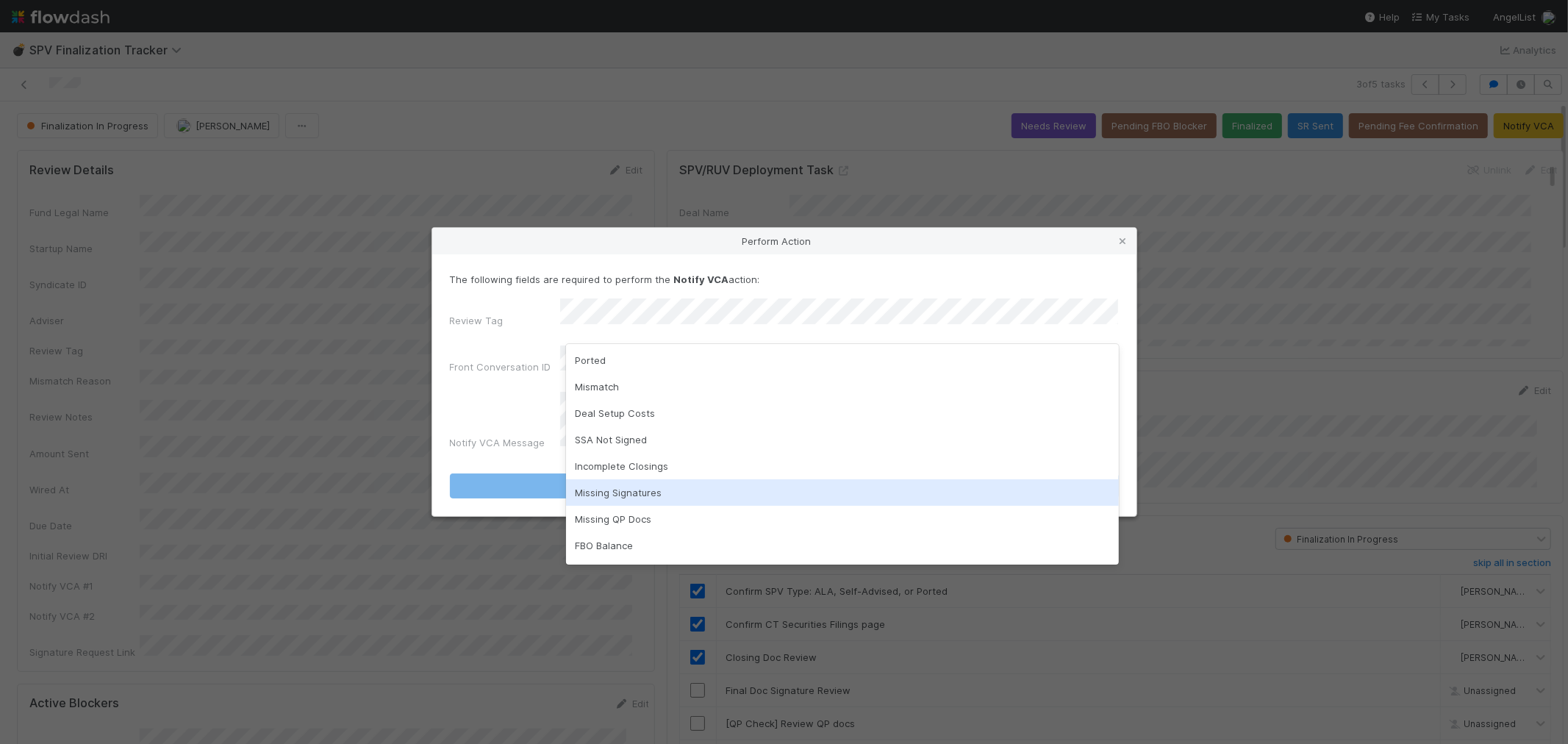
click at [649, 495] on div "Missing Signatures" at bounding box center [843, 492] width 553 height 26
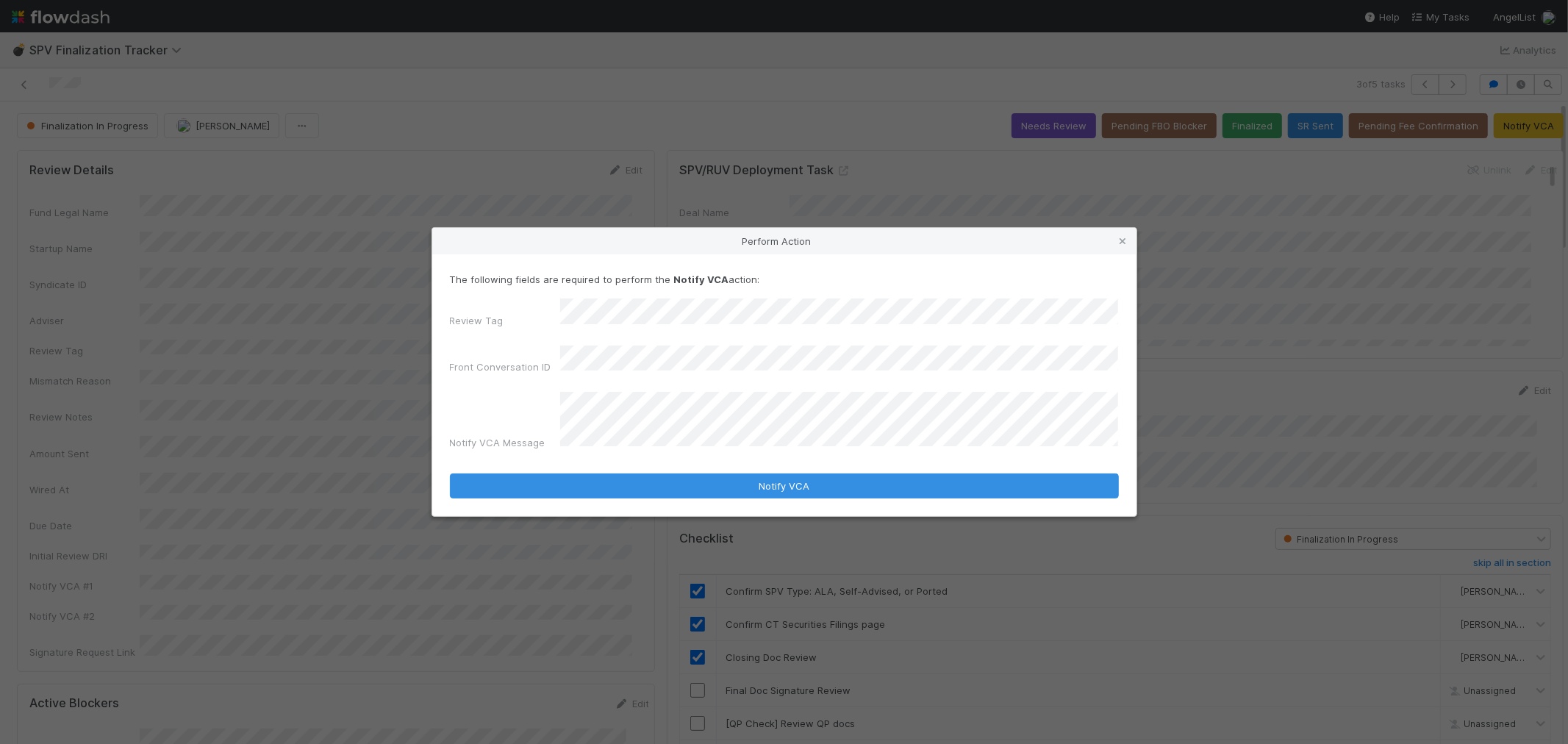
click at [616, 453] on form "The following fields are required to perform the Notify VCA action: Review Tag …" at bounding box center [784, 385] width 668 height 226
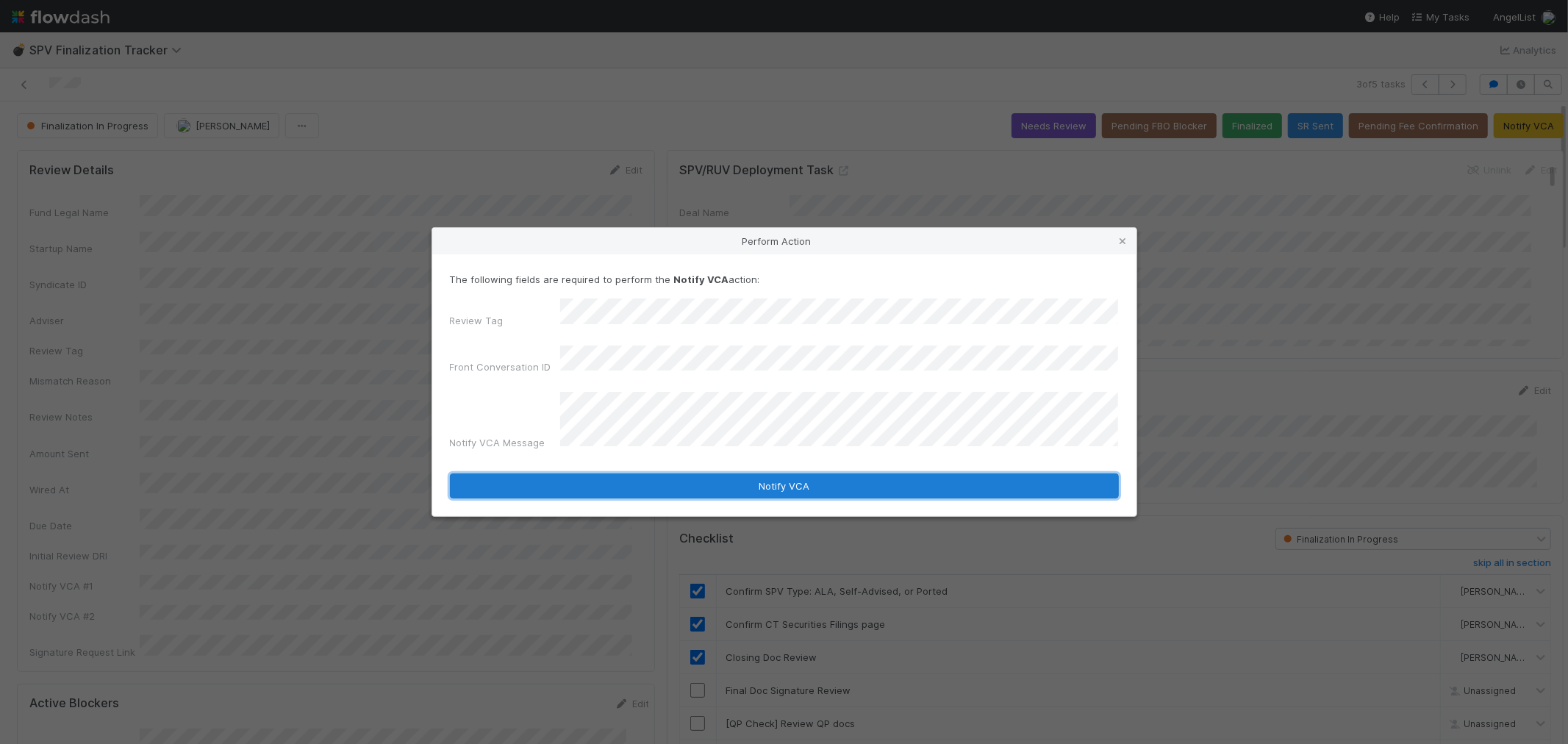
click at [611, 474] on button "Notify VCA" at bounding box center [784, 486] width 668 height 25
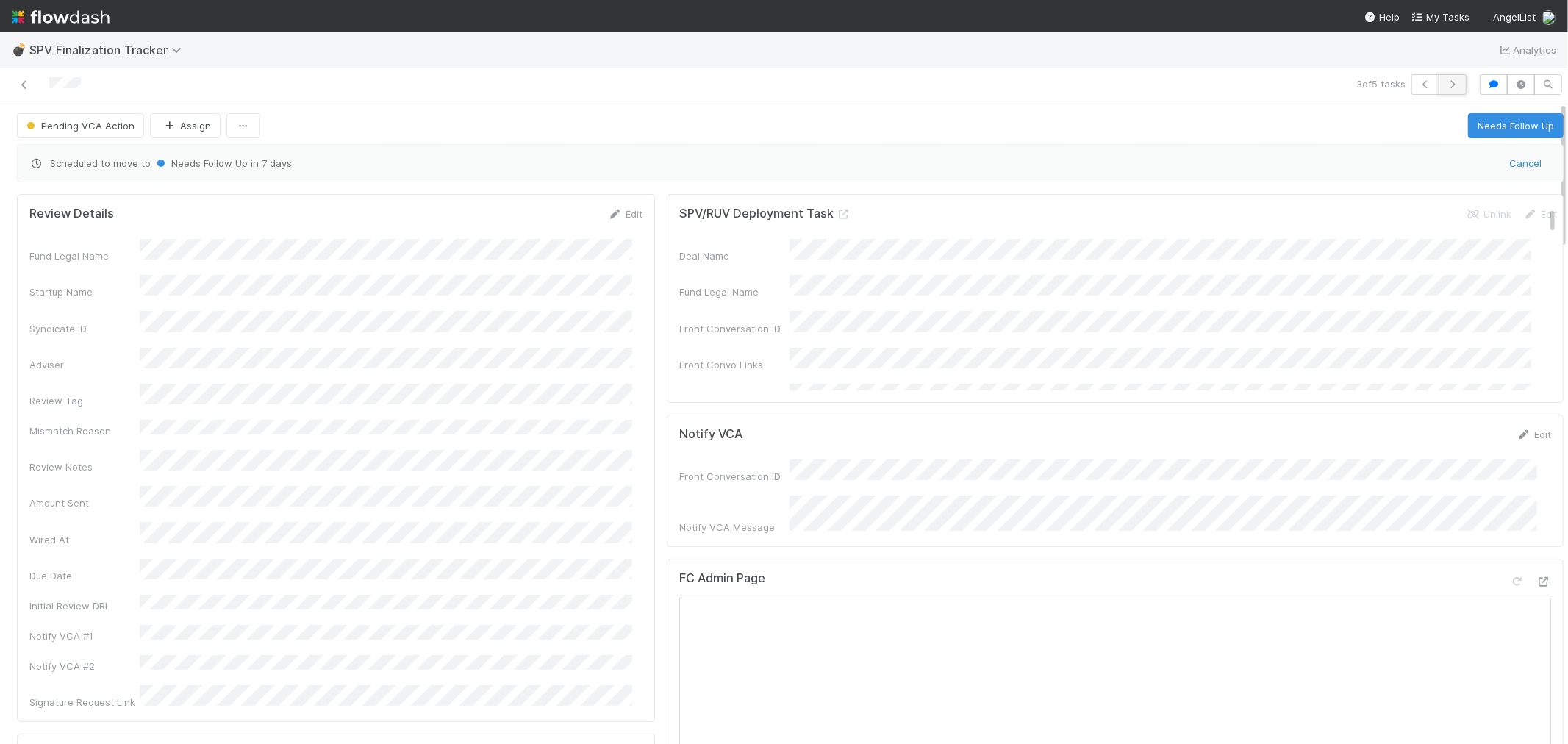
click at [1410, 78] on button "button" at bounding box center [1452, 84] width 28 height 21
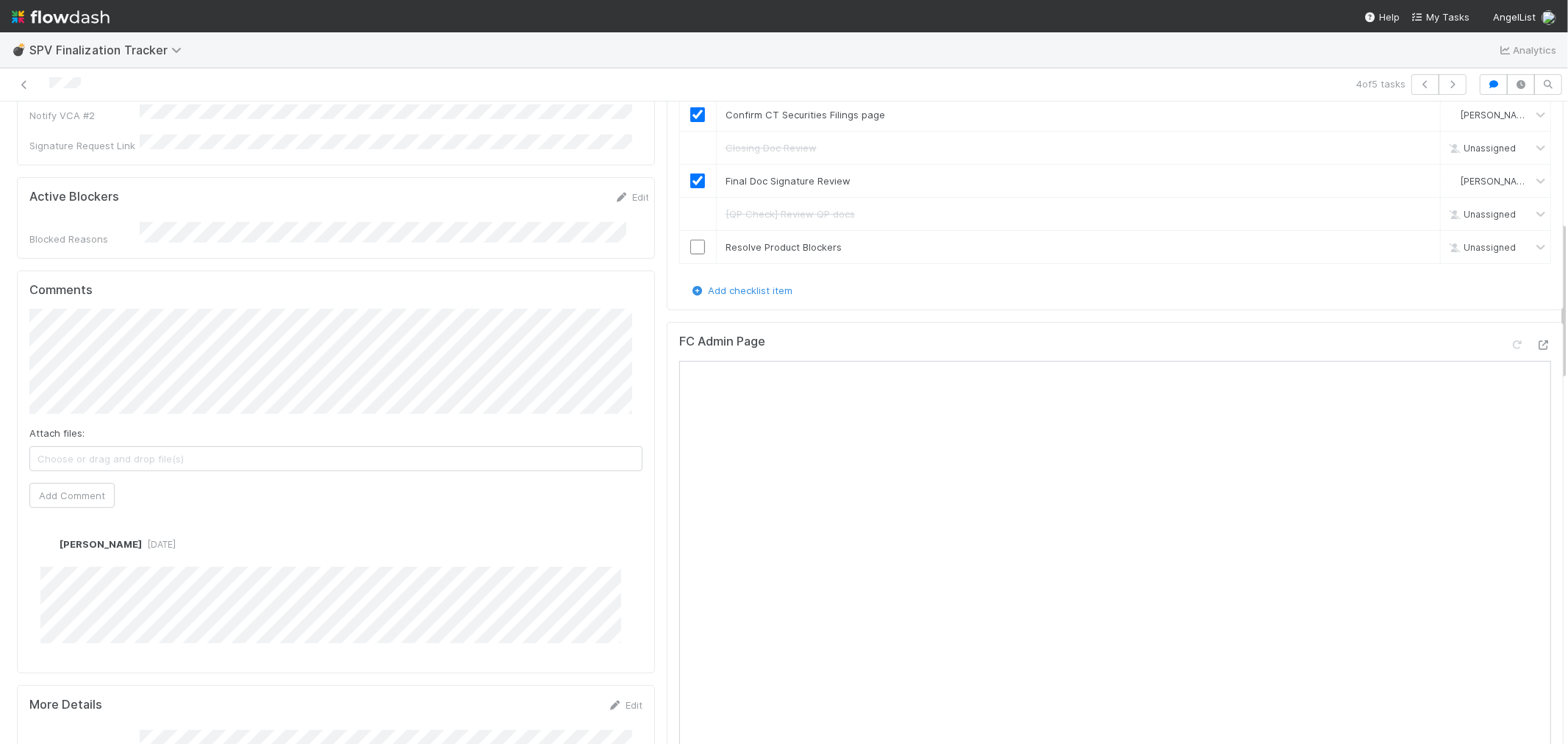
scroll to position [490, 0]
click at [1410, 340] on icon at bounding box center [1543, 344] width 15 height 9
click at [692, 241] on input "checkbox" at bounding box center [697, 246] width 15 height 15
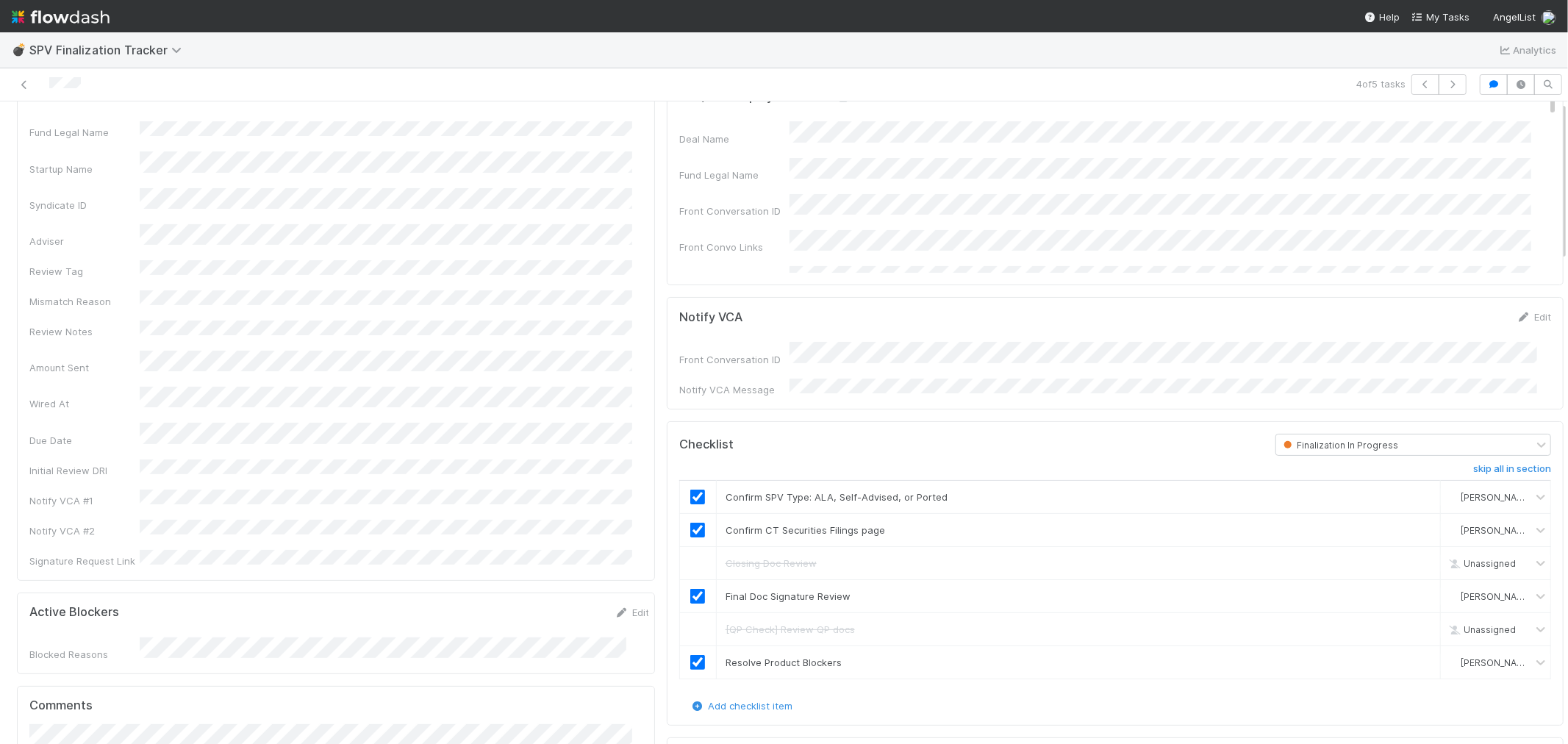
scroll to position [0, 0]
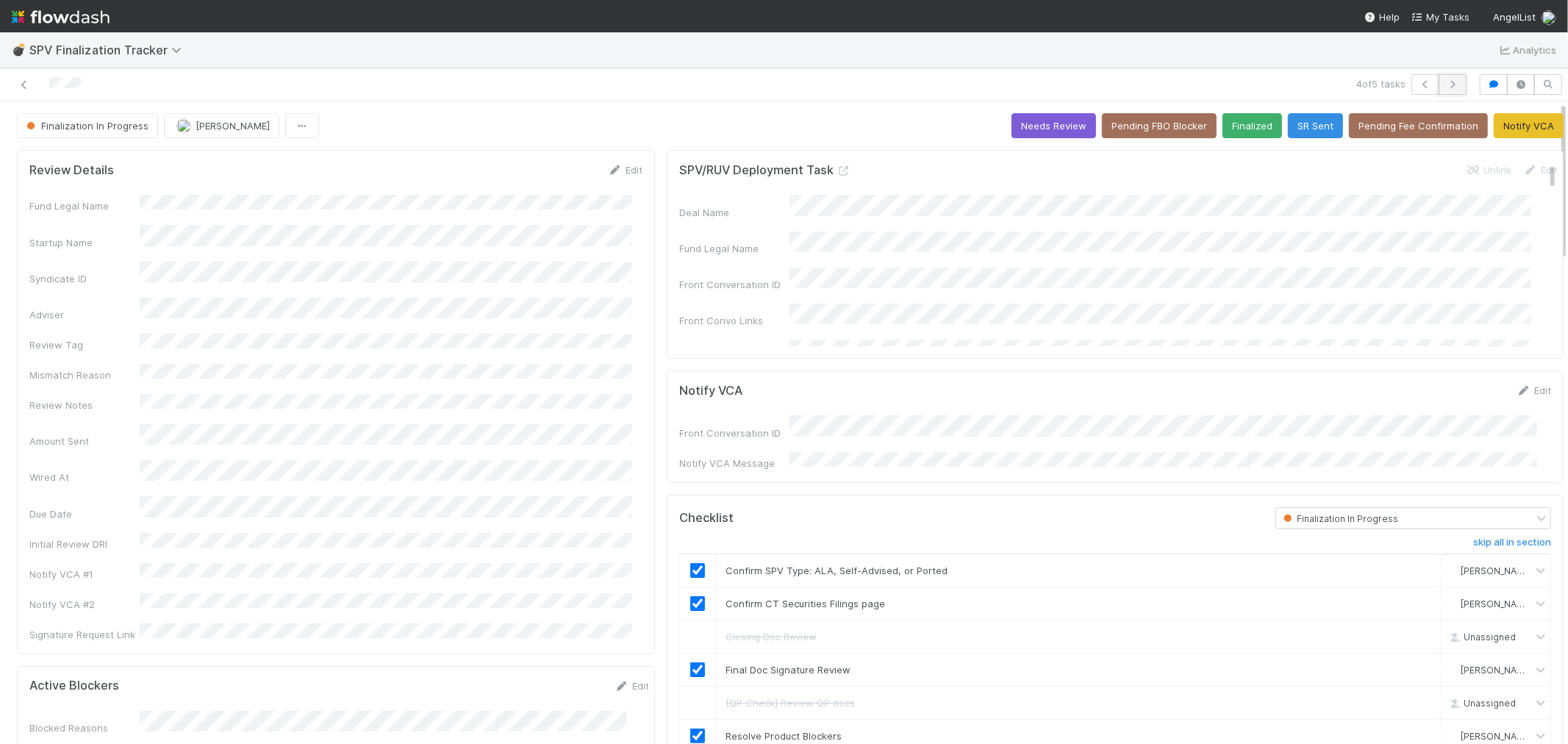
click at [1410, 76] on button "button" at bounding box center [1452, 84] width 28 height 21
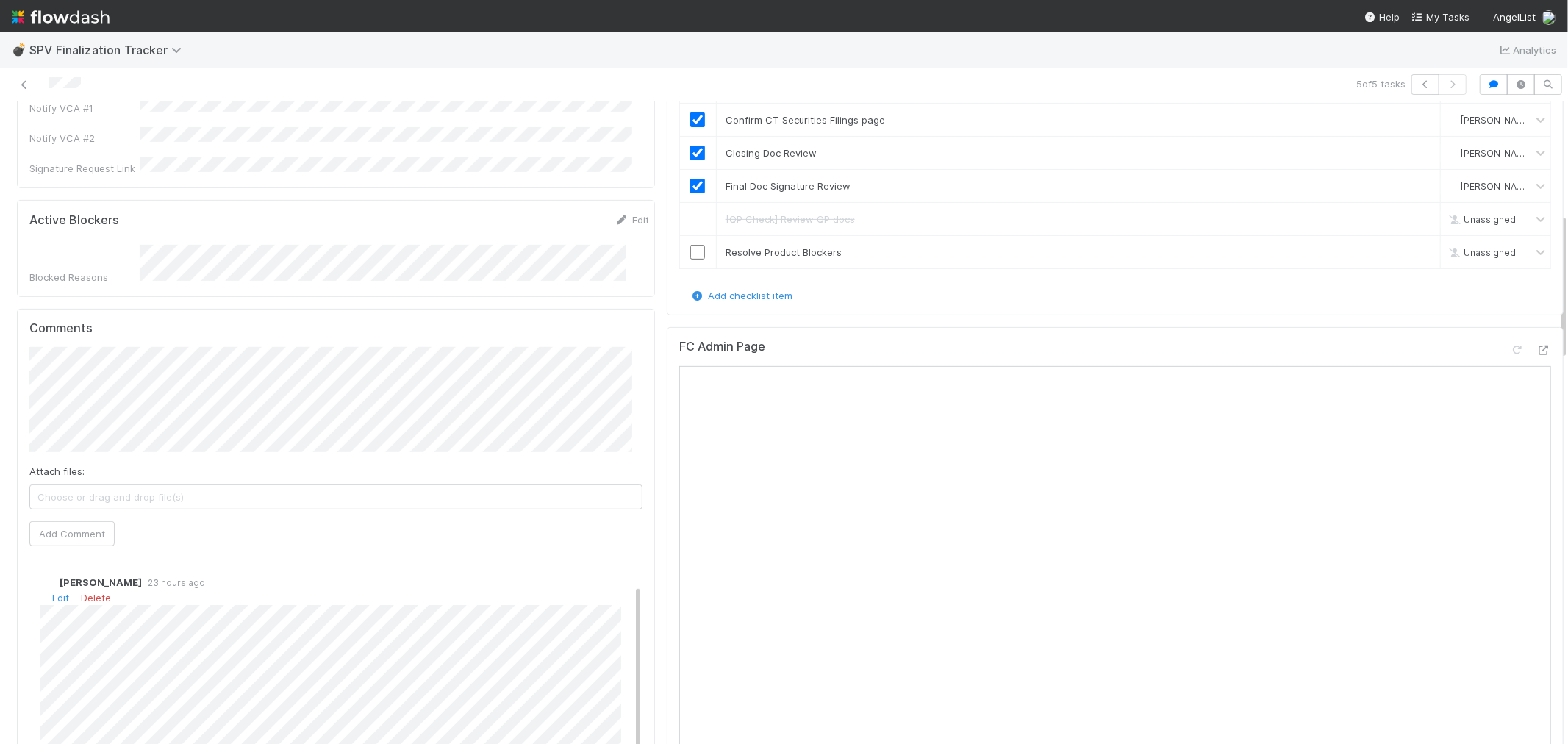
scroll to position [69, 0]
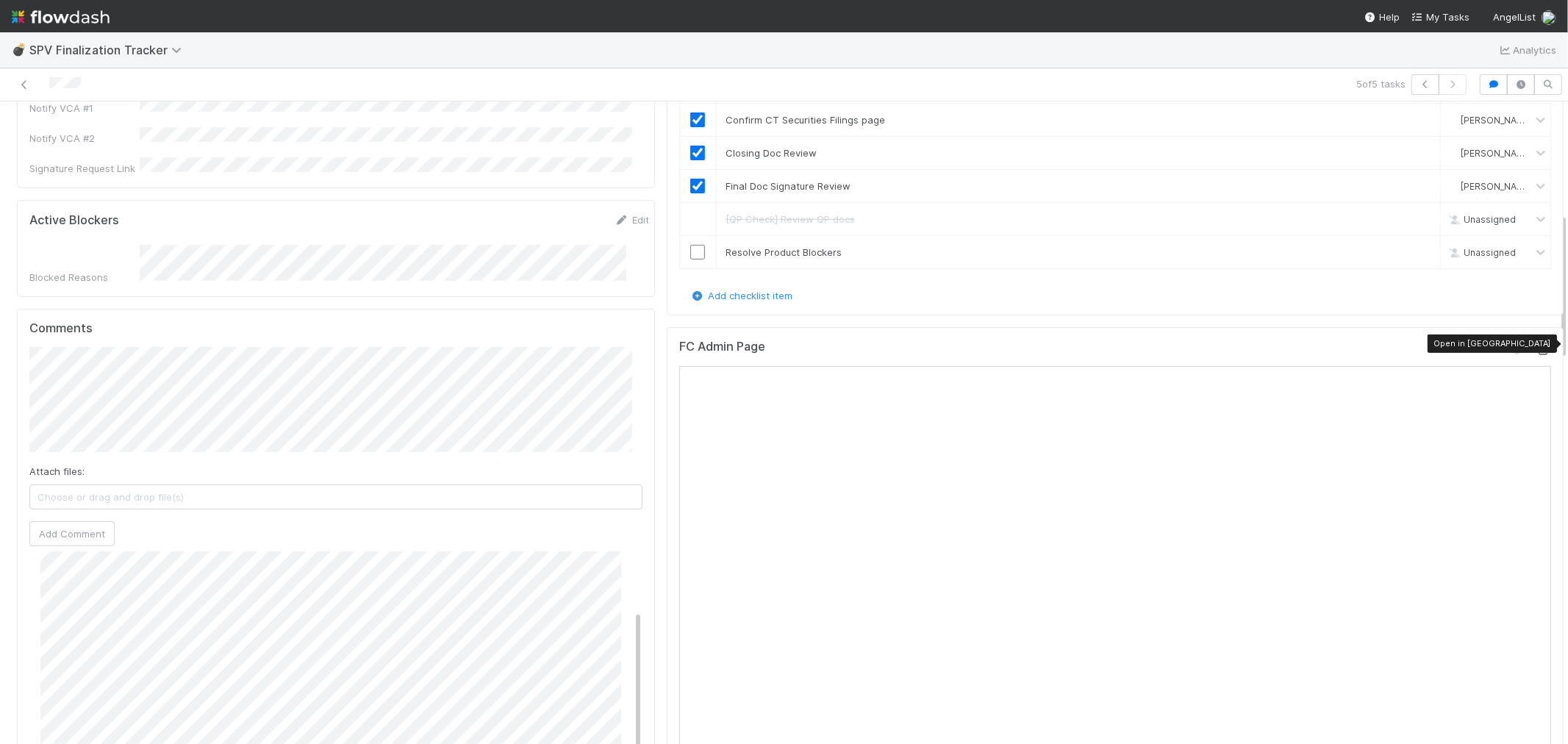
click at [1410, 346] on icon at bounding box center [1543, 350] width 15 height 9
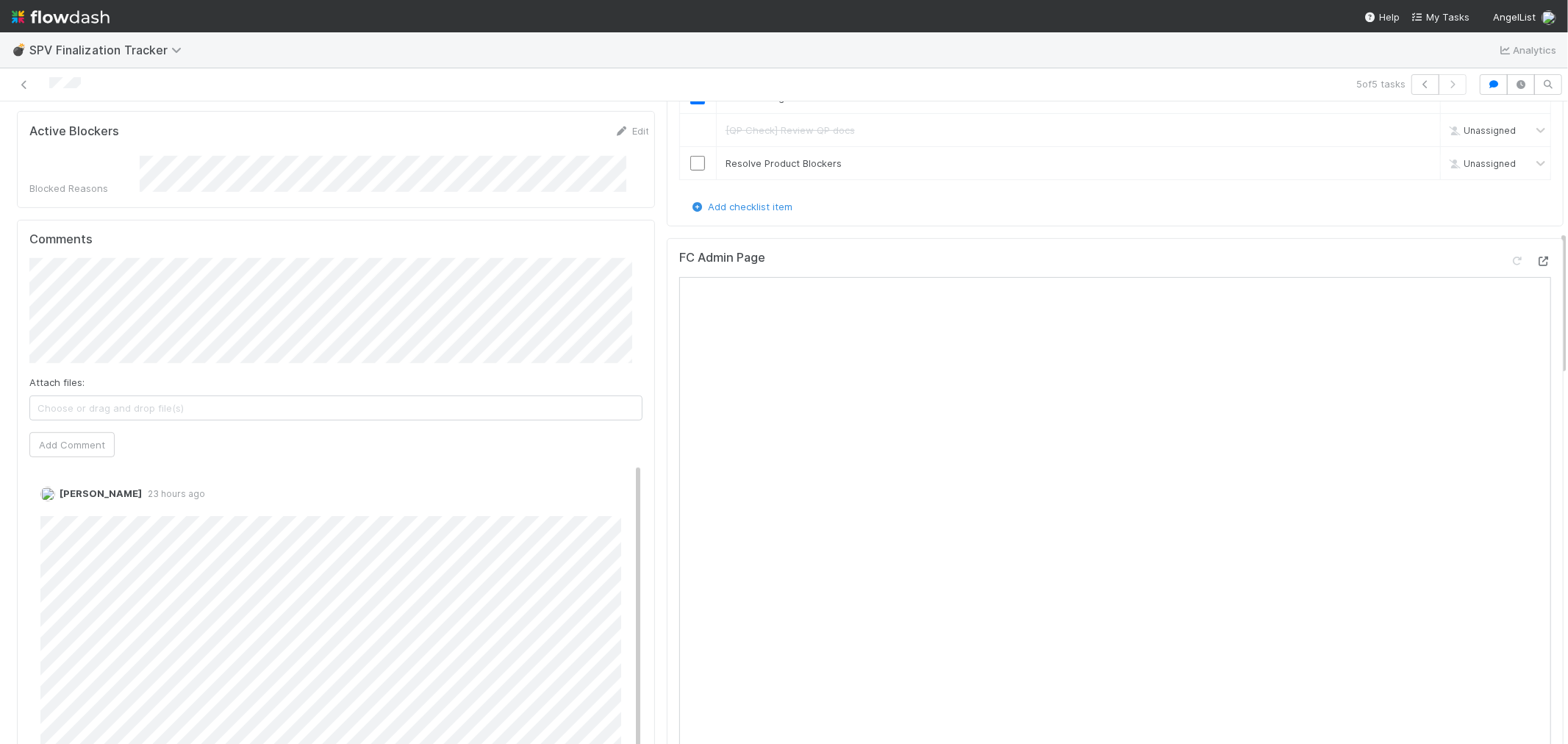
scroll to position [571, 0]
click at [1410, 264] on icon at bounding box center [1543, 269] width 15 height 9
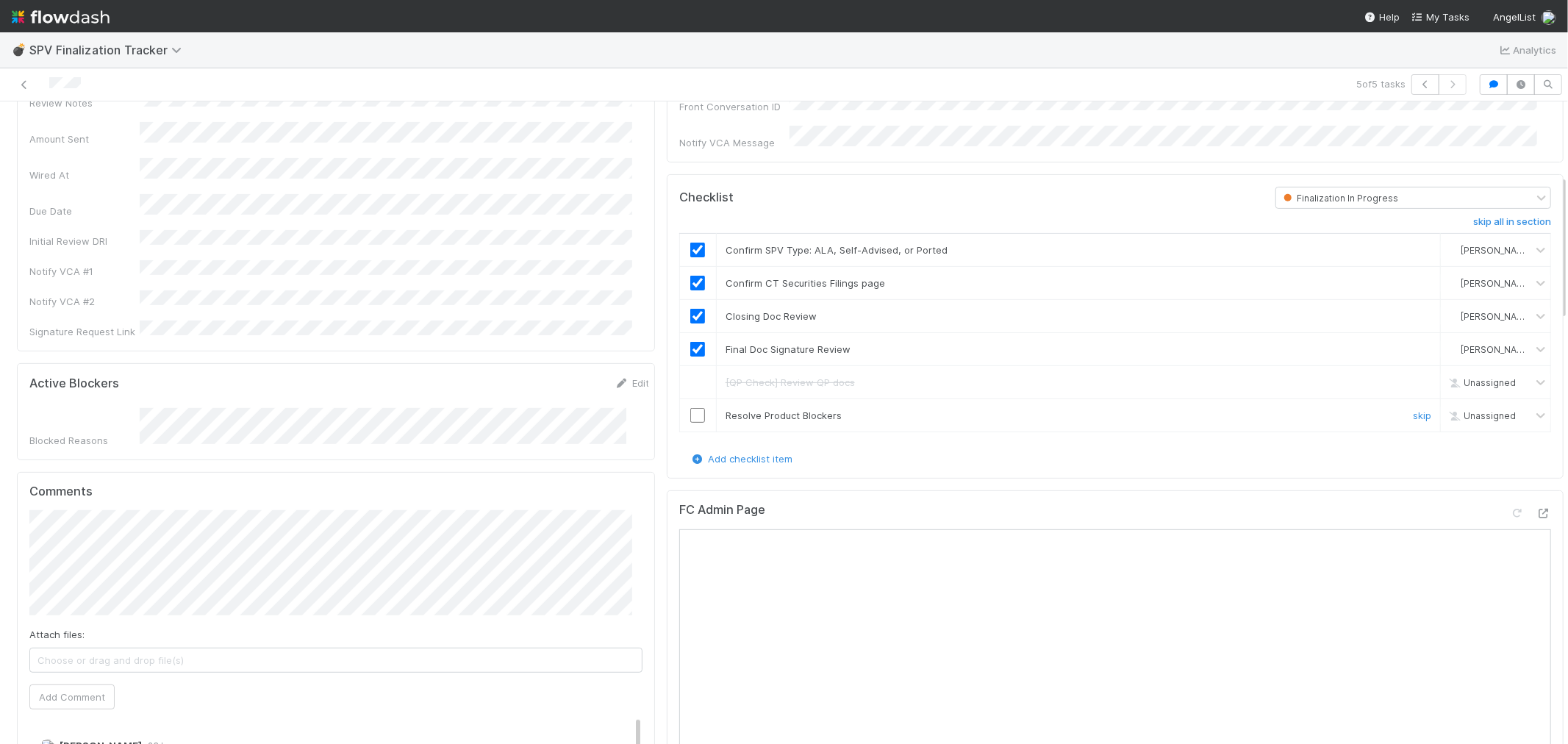
click at [695, 416] on td at bounding box center [698, 415] width 37 height 33
click at [690, 411] on input "checkbox" at bounding box center [697, 415] width 15 height 15
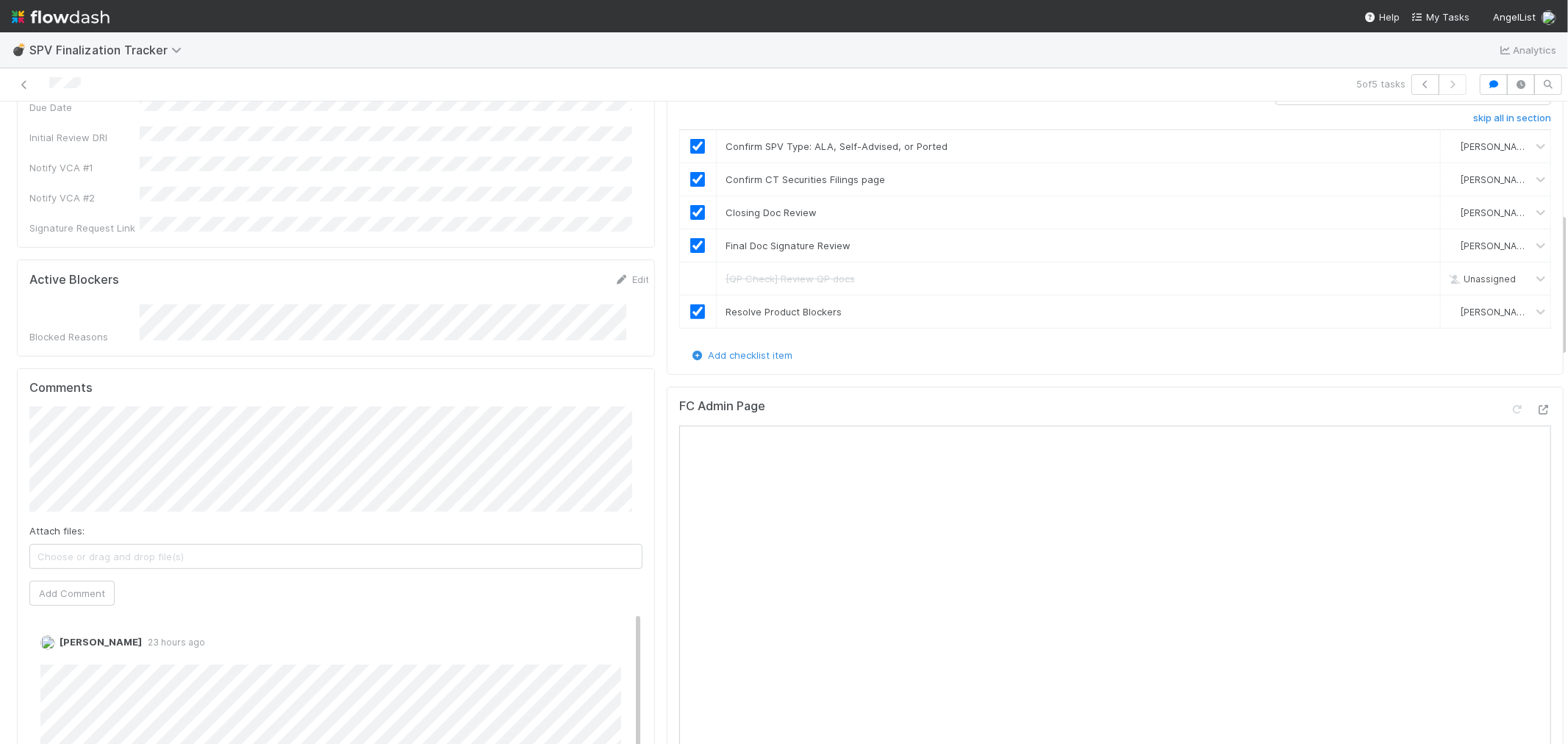
scroll to position [490, 0]
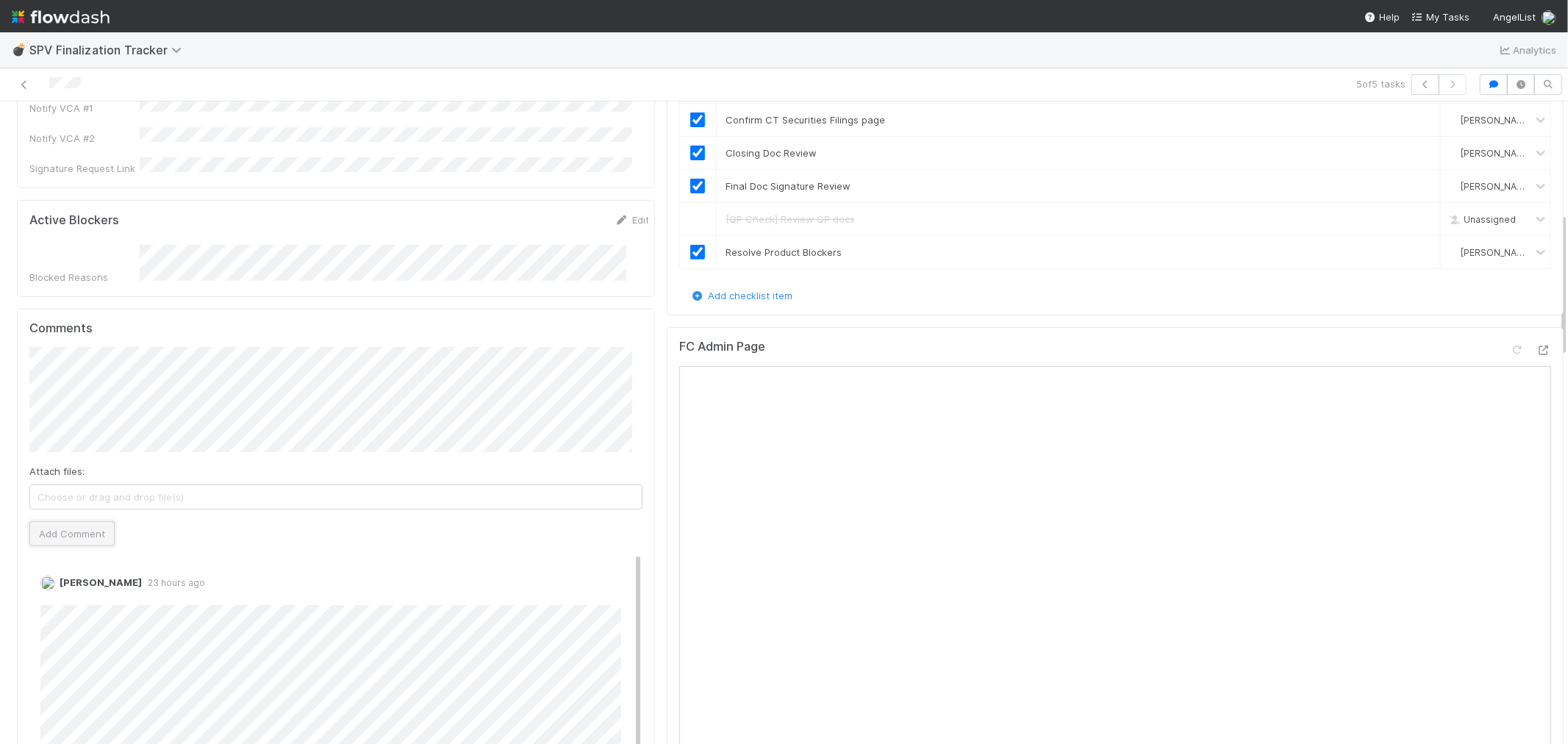
click at [82, 521] on button "Add Comment" at bounding box center [72, 534] width 85 height 25
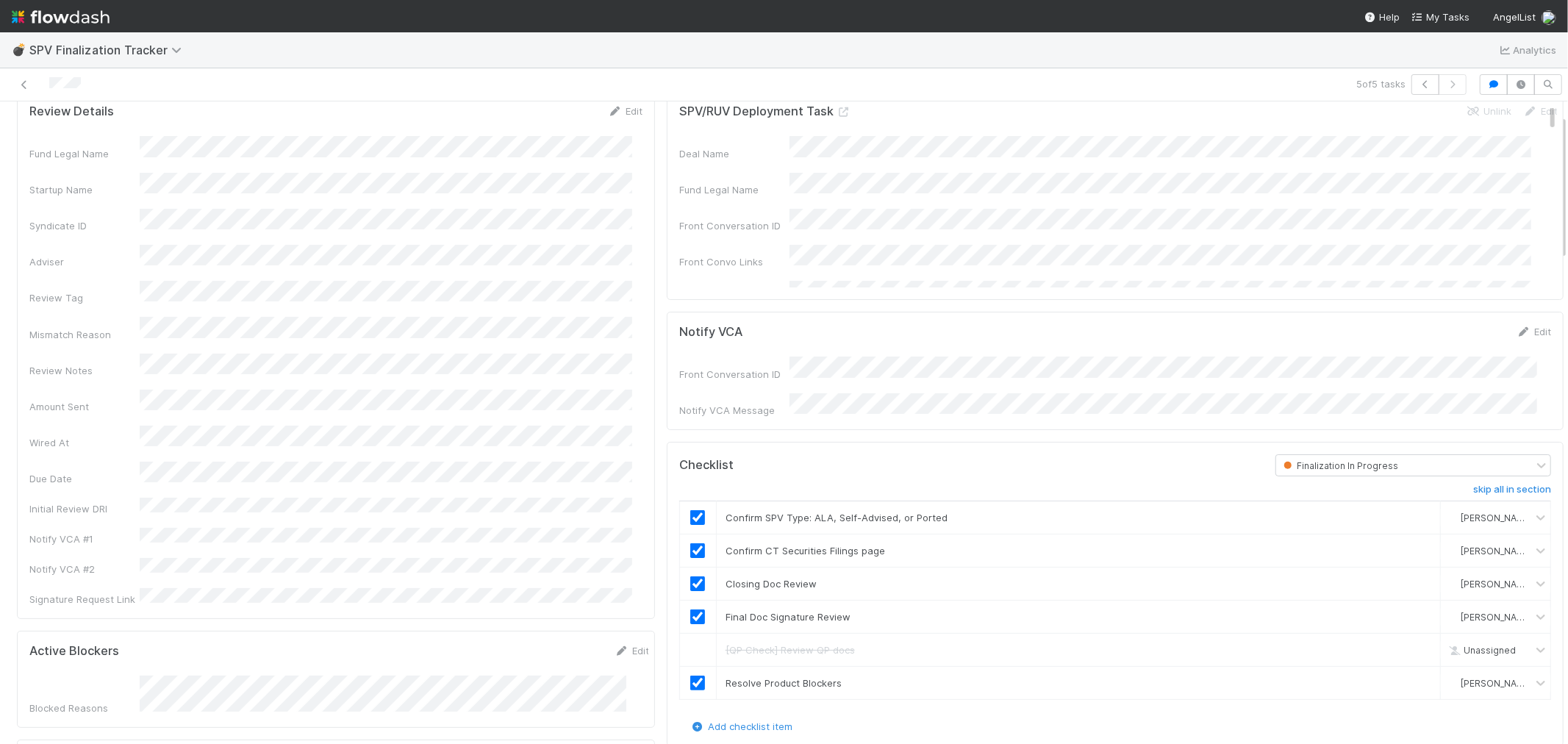
scroll to position [0, 0]
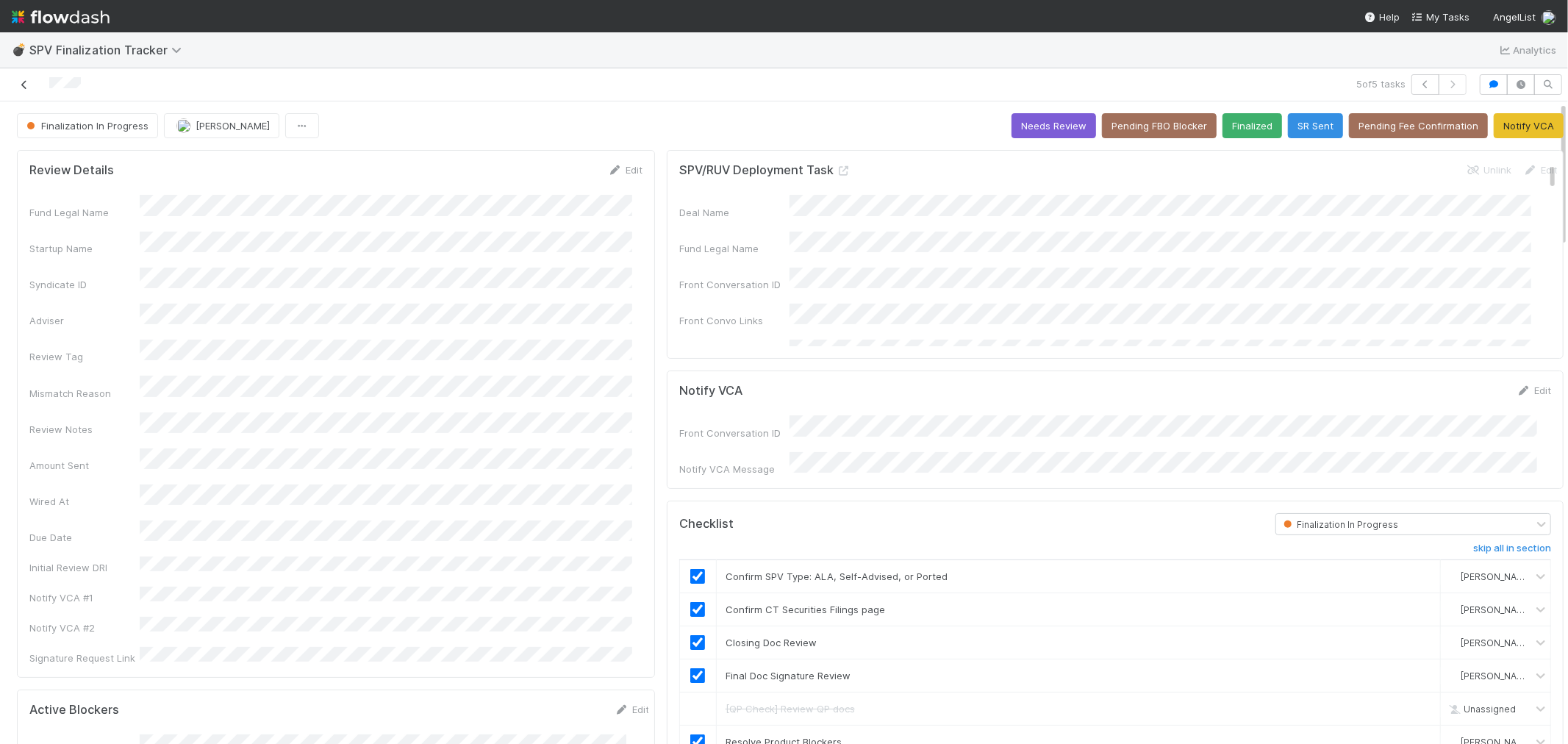
click at [22, 84] on icon at bounding box center [24, 85] width 15 height 9
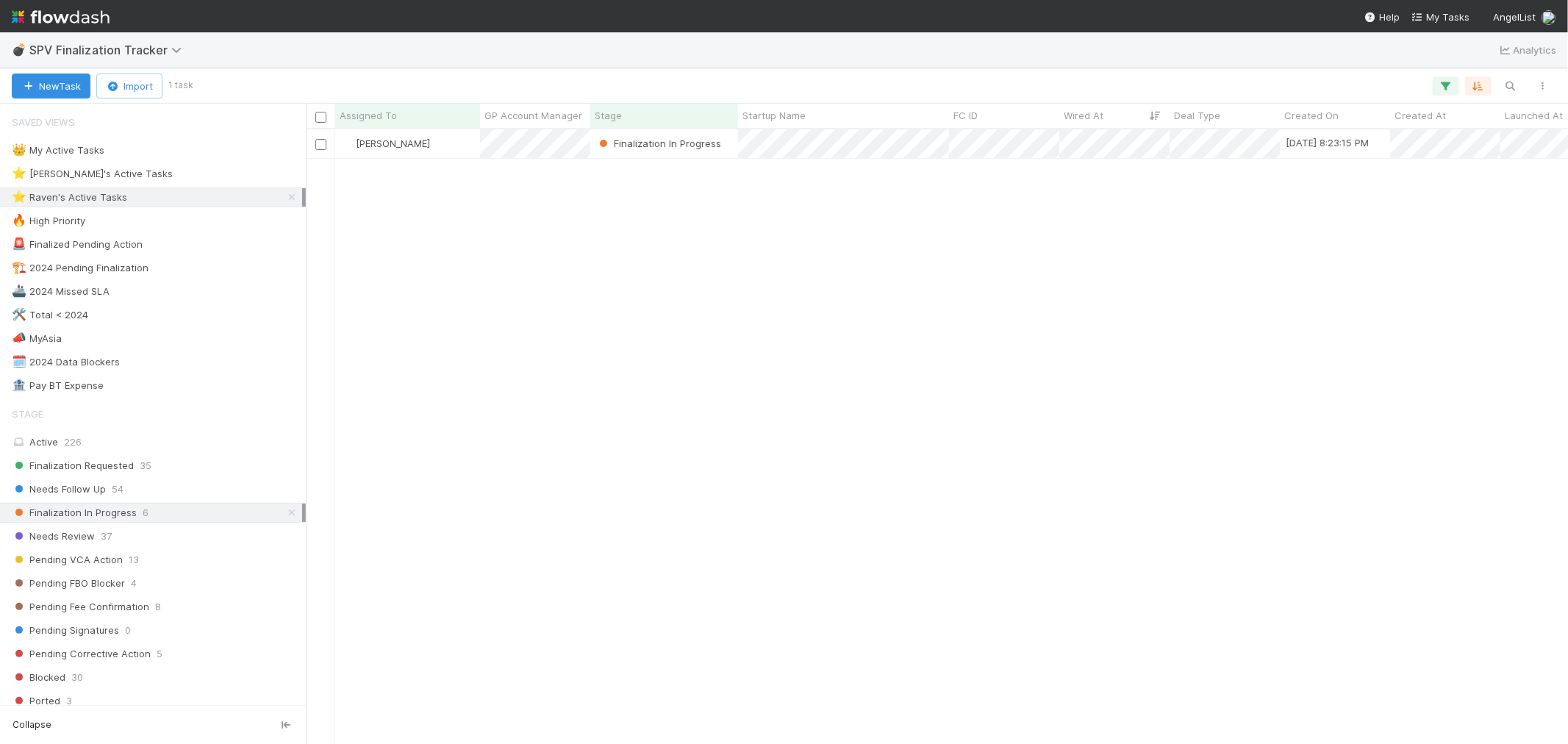
scroll to position [602, 1249]
click at [142, 471] on span "35" at bounding box center [145, 466] width 12 height 18
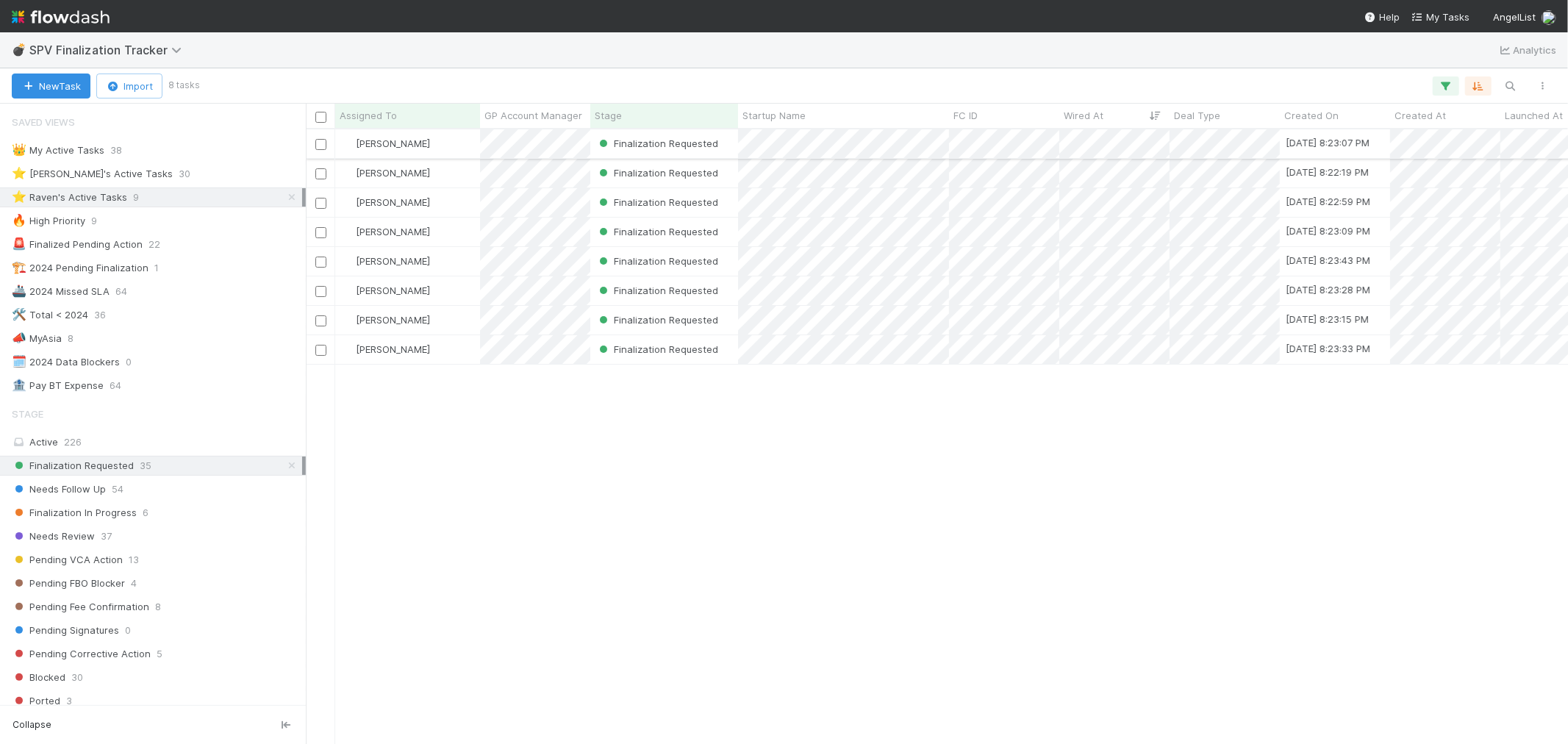
click at [446, 145] on div "Raven Jacinto" at bounding box center [407, 143] width 145 height 28
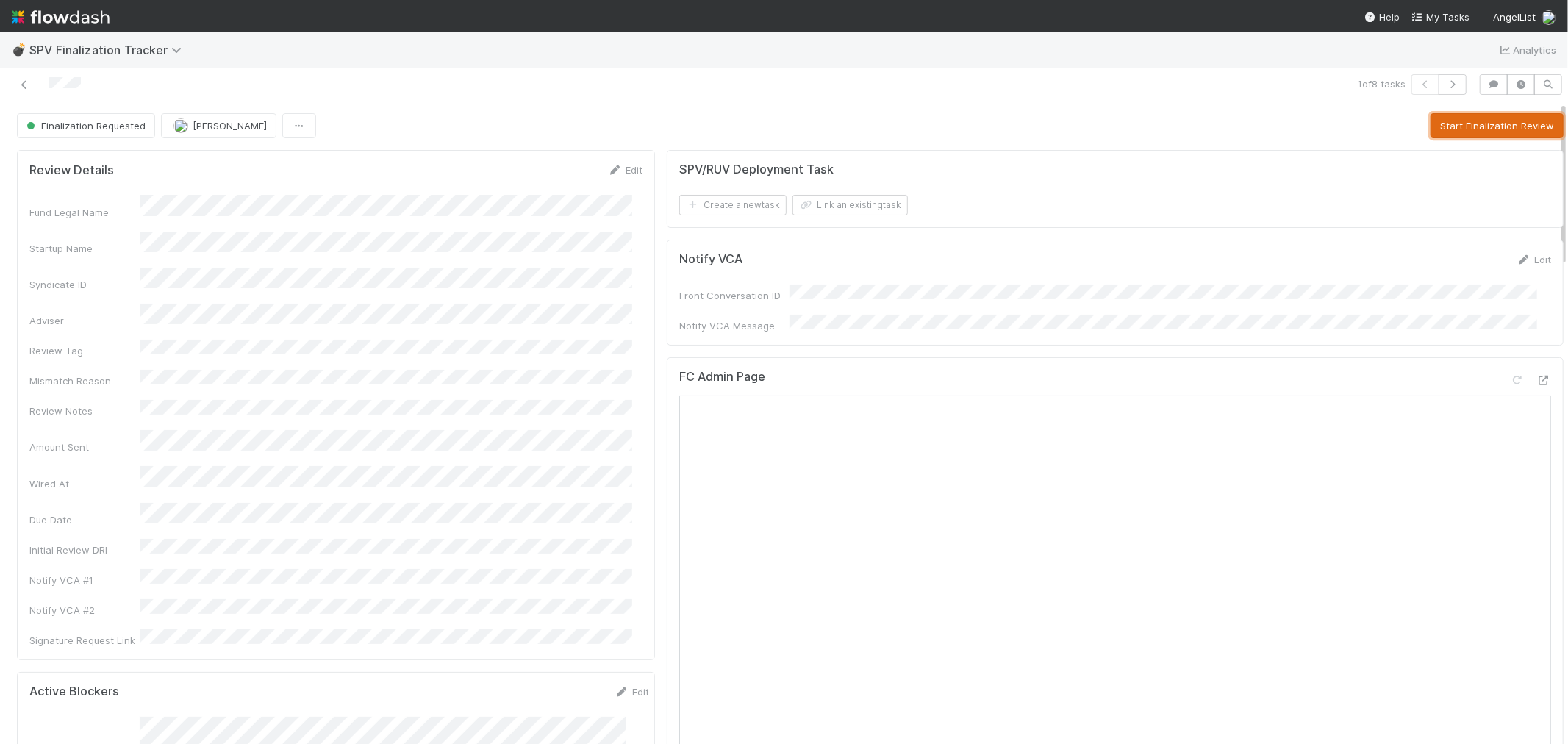
click at [1410, 129] on button "Start Finalization Review" at bounding box center [1496, 126] width 133 height 25
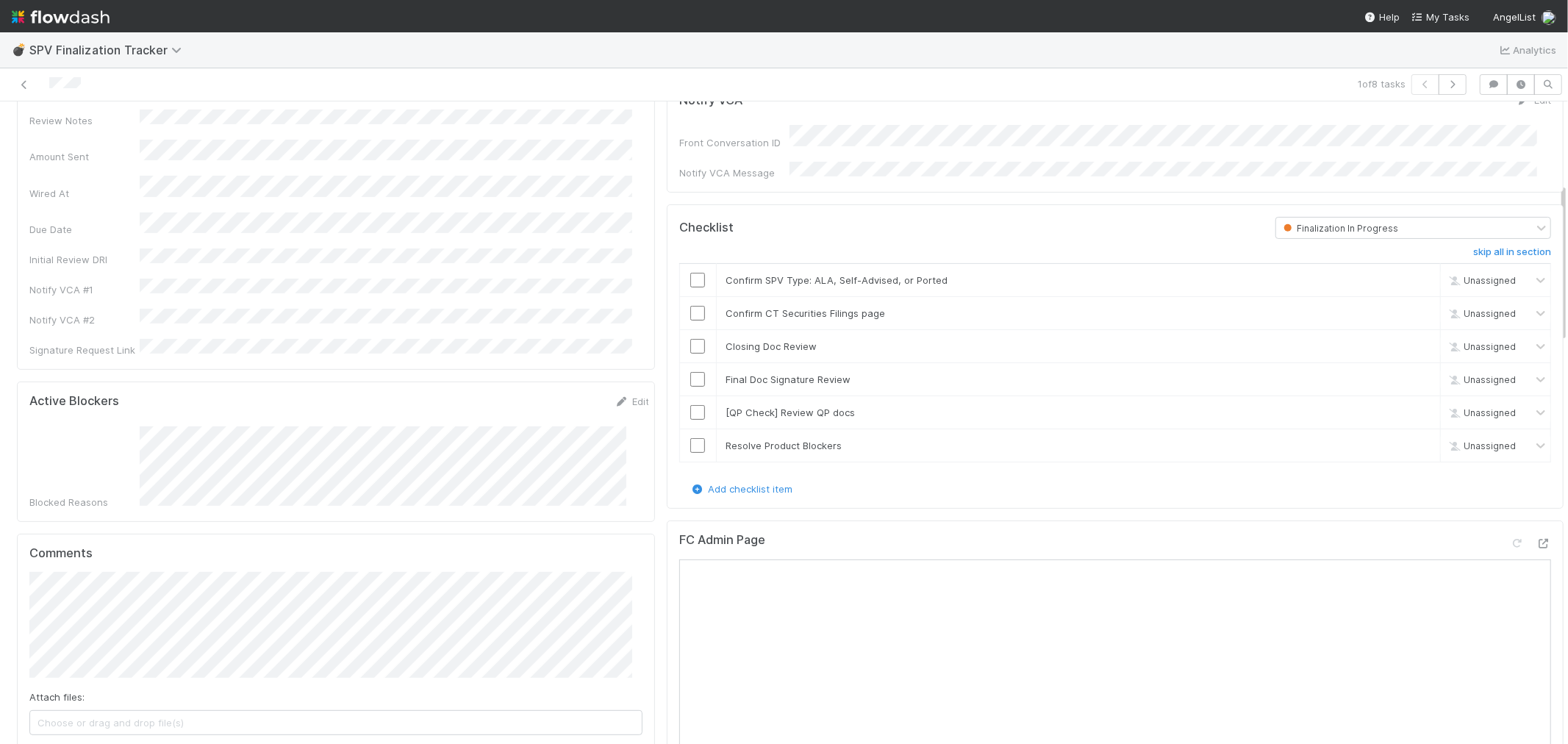
scroll to position [408, 0]
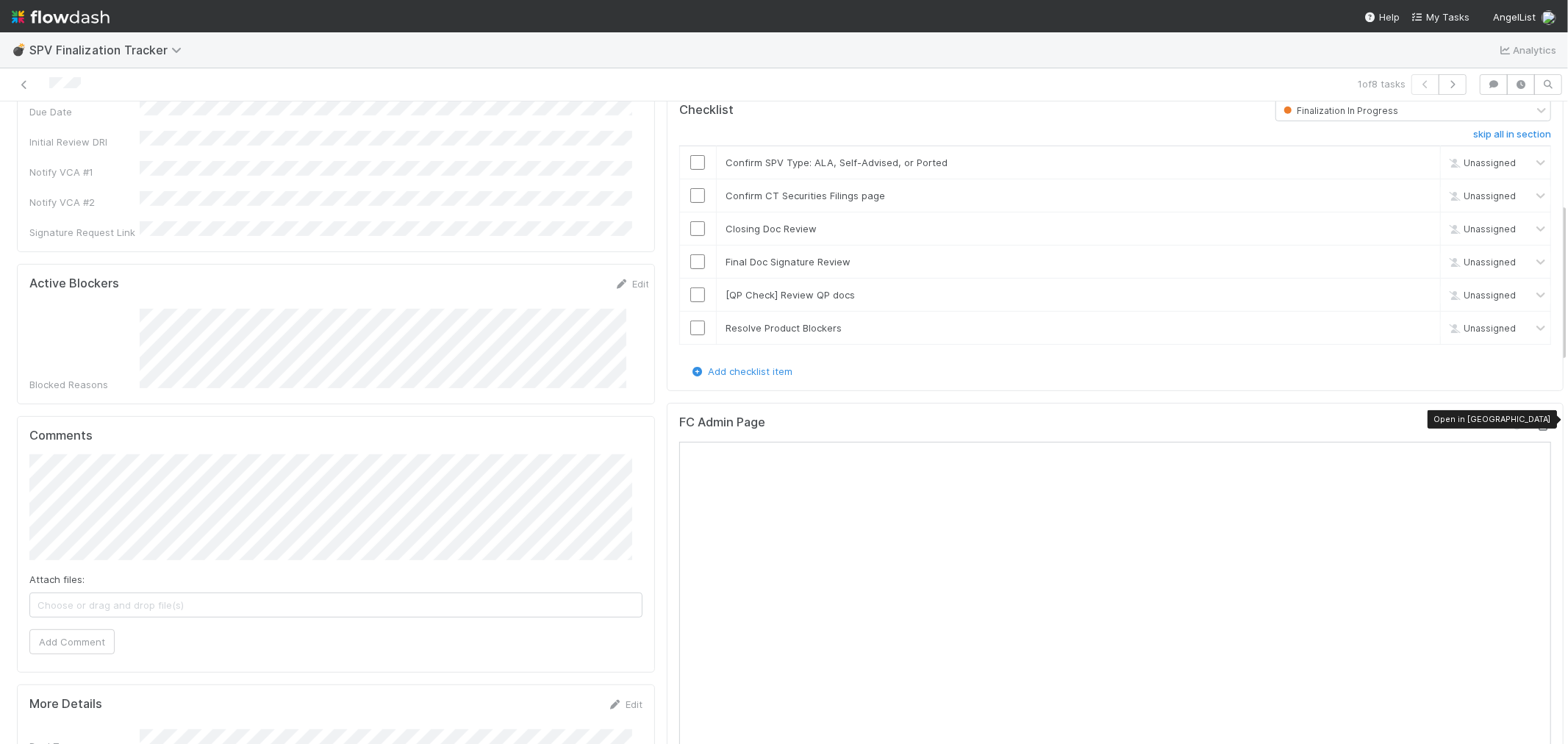
click at [1410, 421] on icon at bounding box center [1543, 426] width 15 height 9
click at [690, 155] on input "checkbox" at bounding box center [697, 162] width 15 height 15
drag, startPoint x: 685, startPoint y: 186, endPoint x: 685, endPoint y: 214, distance: 28.0
click at [690, 188] on input "checkbox" at bounding box center [697, 195] width 15 height 15
click at [690, 223] on input "checkbox" at bounding box center [697, 228] width 15 height 15
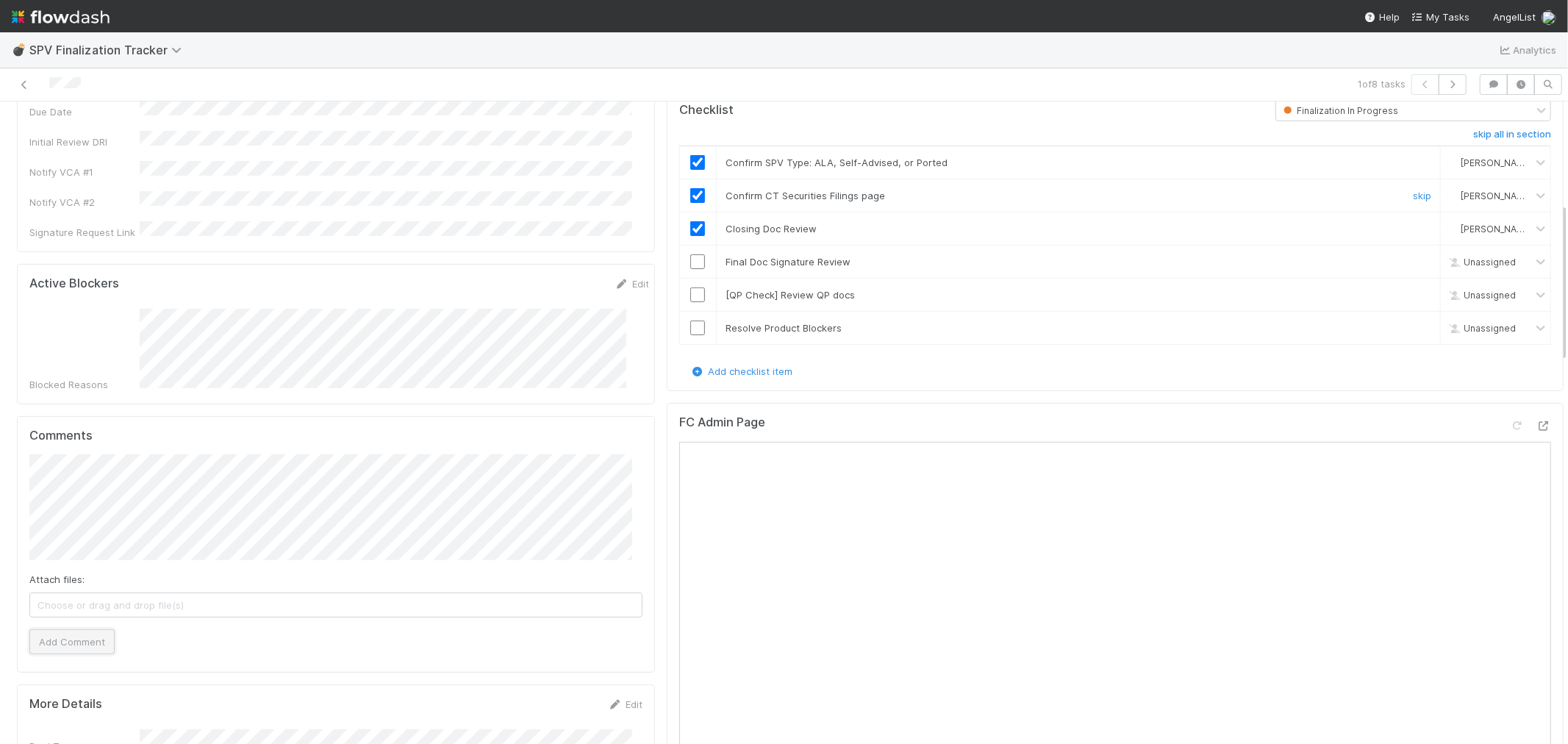
click at [66, 629] on button "Add Comment" at bounding box center [72, 642] width 85 height 25
click at [690, 254] on input "checkbox" at bounding box center [697, 261] width 15 height 15
click at [1410, 289] on link "skip" at bounding box center [1422, 294] width 18 height 12
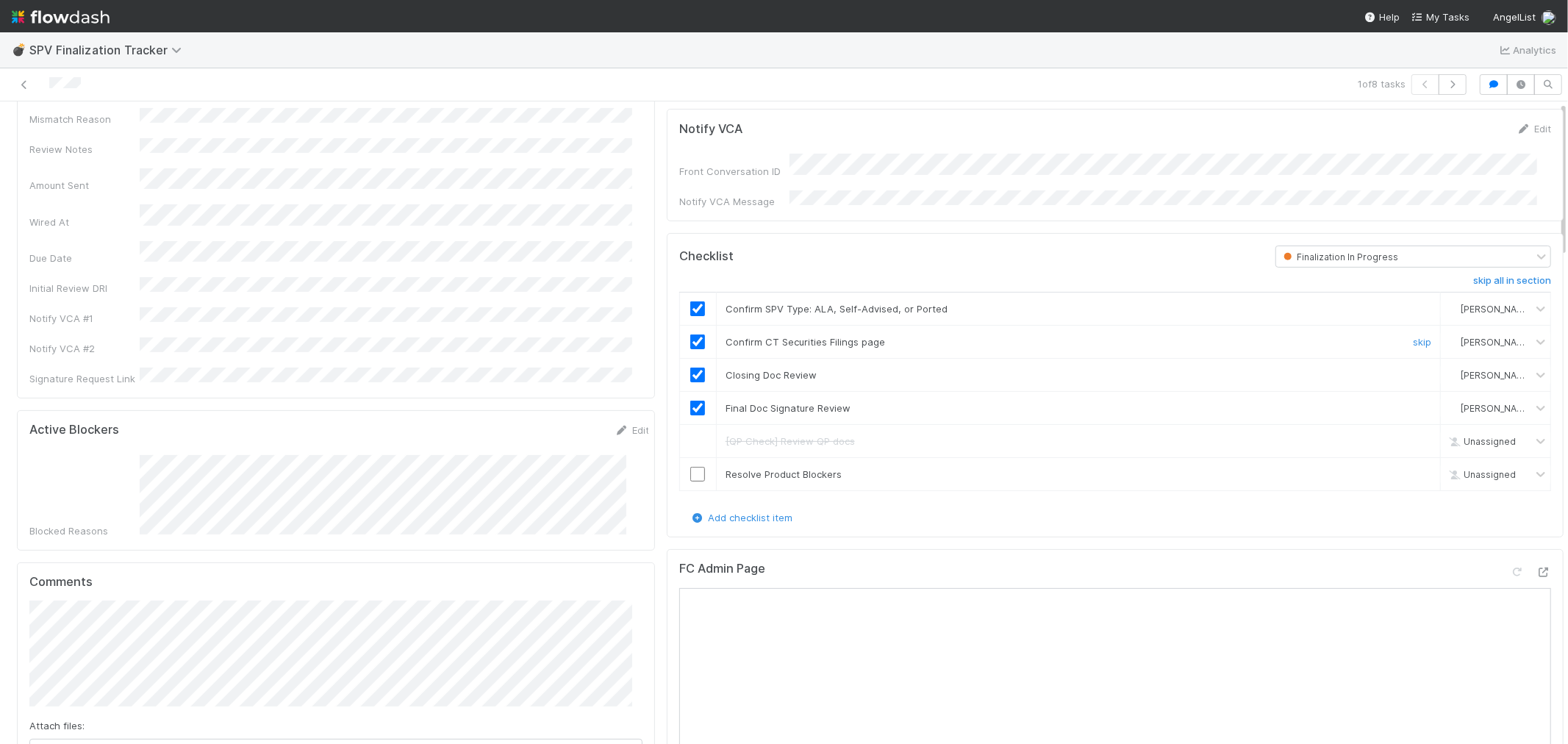
scroll to position [0, 0]
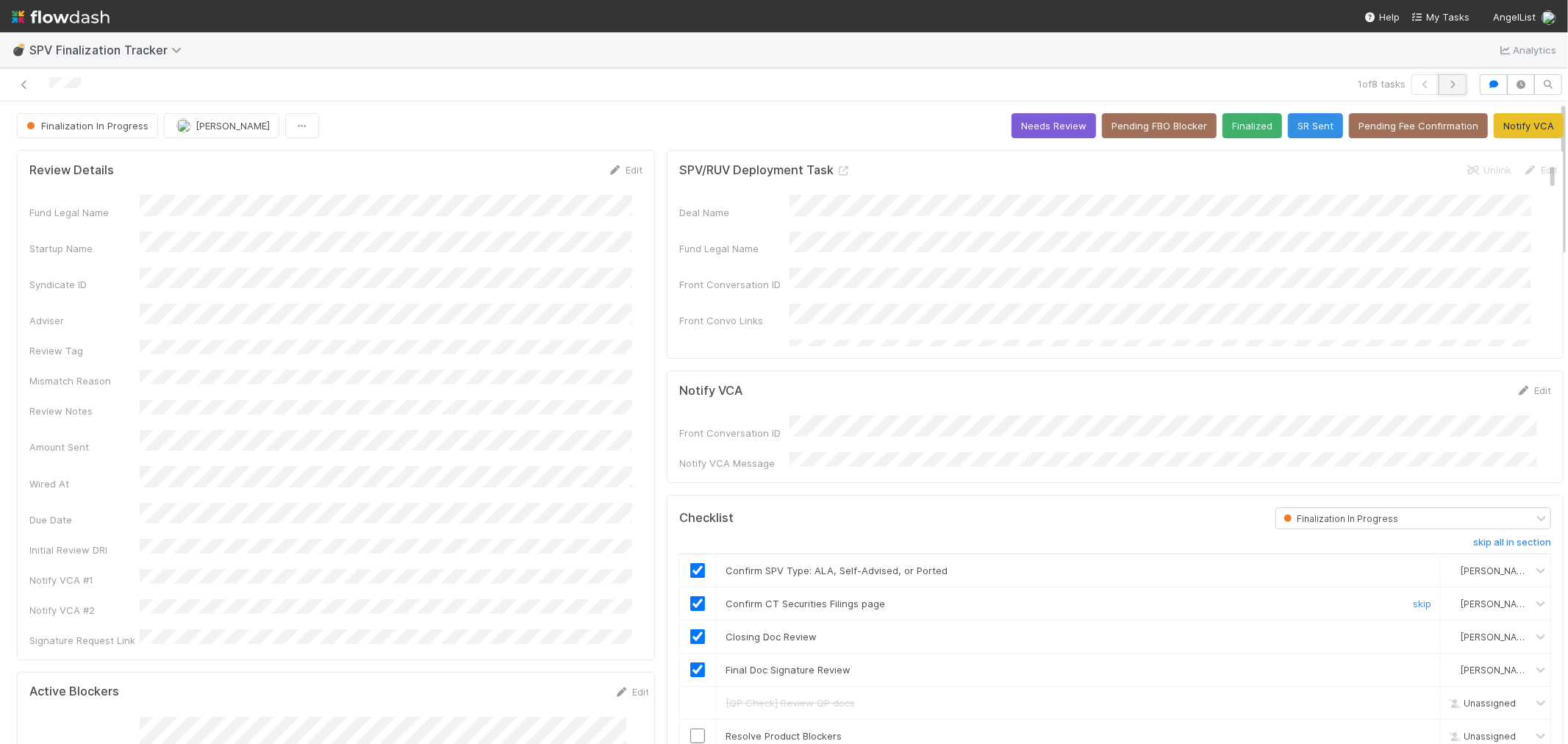
click at [1410, 85] on icon "button" at bounding box center [1452, 84] width 15 height 8
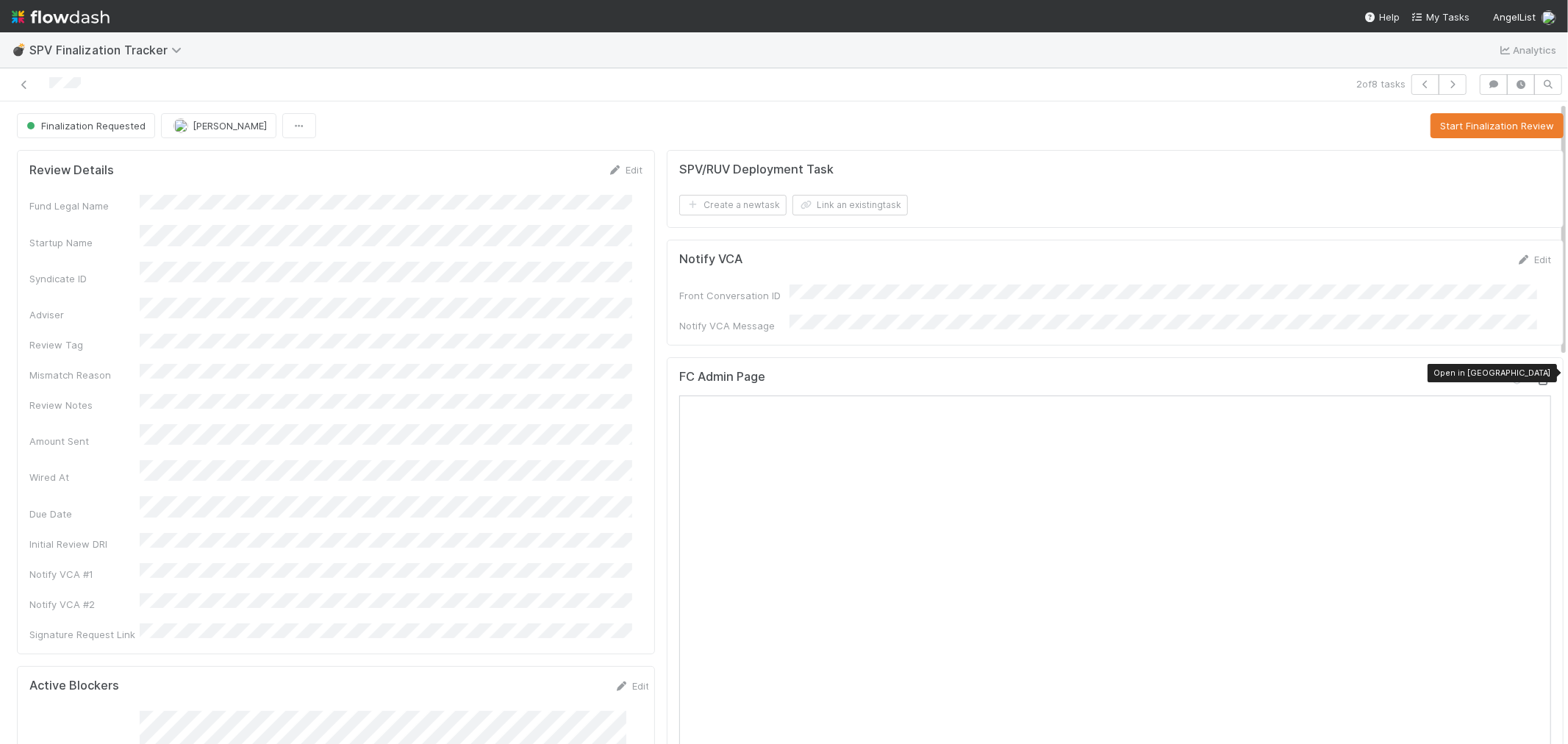
click at [1410, 376] on icon at bounding box center [1543, 380] width 15 height 9
click at [1410, 115] on button "Start Finalization Review" at bounding box center [1496, 126] width 133 height 25
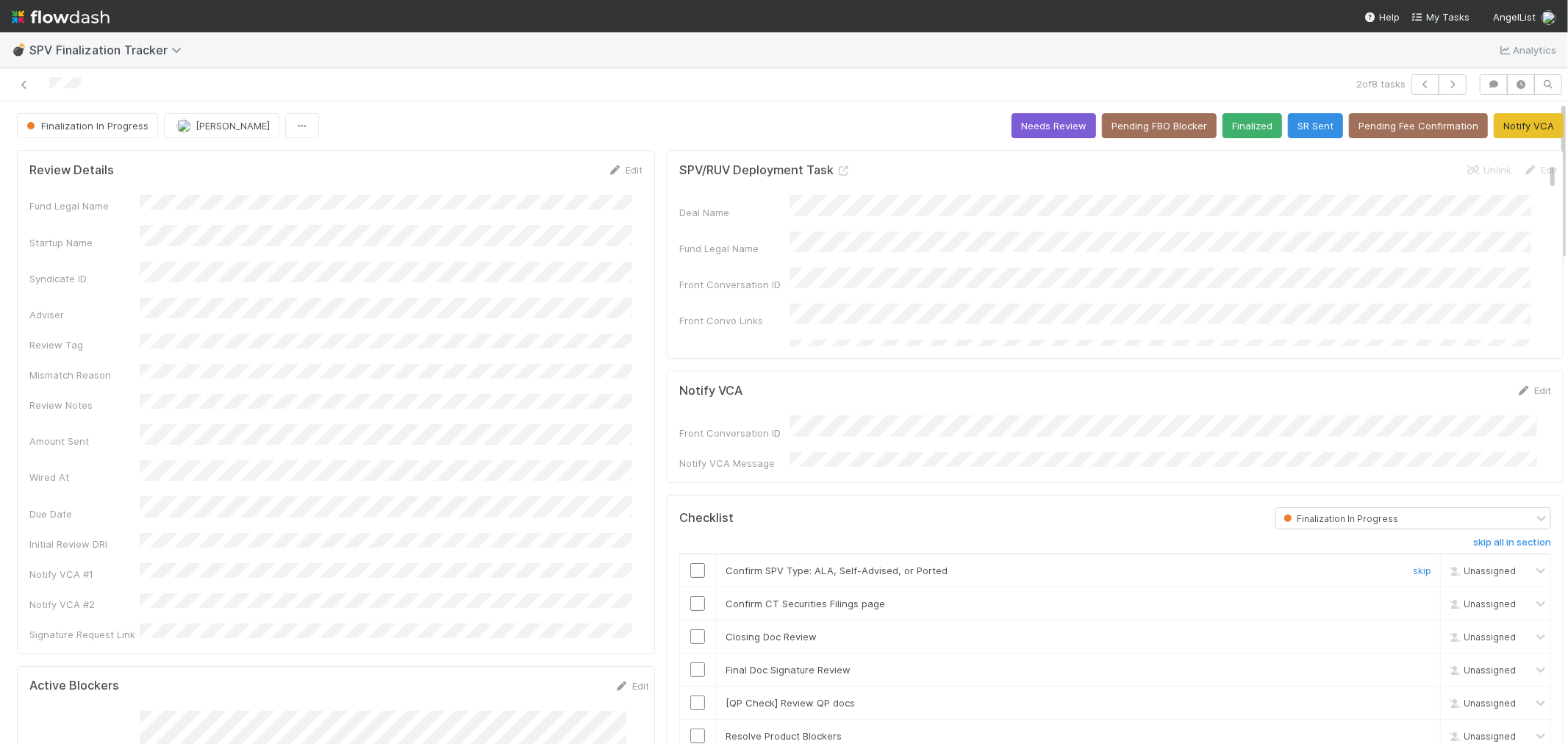
click at [690, 563] on input "checkbox" at bounding box center [697, 570] width 15 height 15
click at [692, 600] on input "checkbox" at bounding box center [697, 603] width 15 height 15
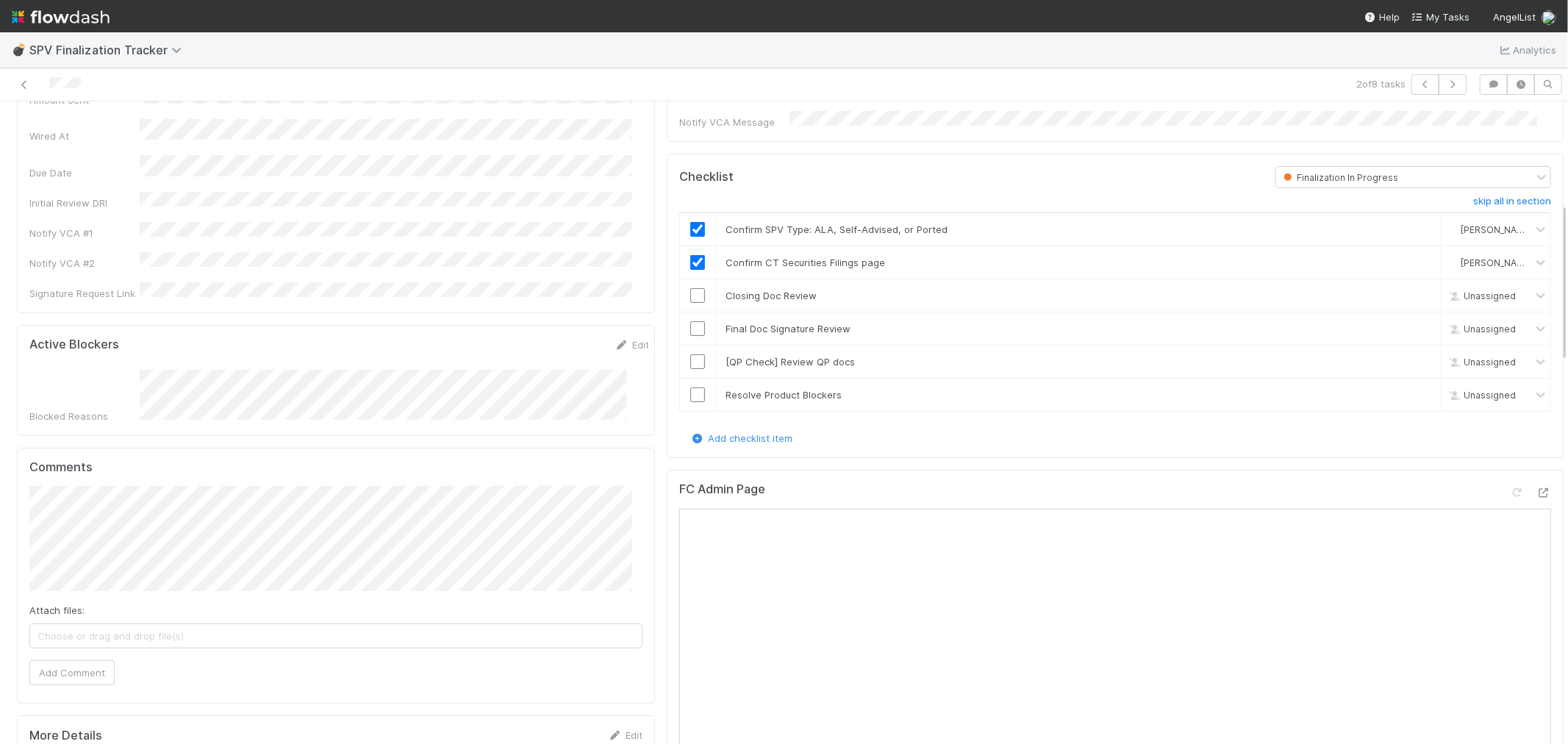
scroll to position [408, 0]
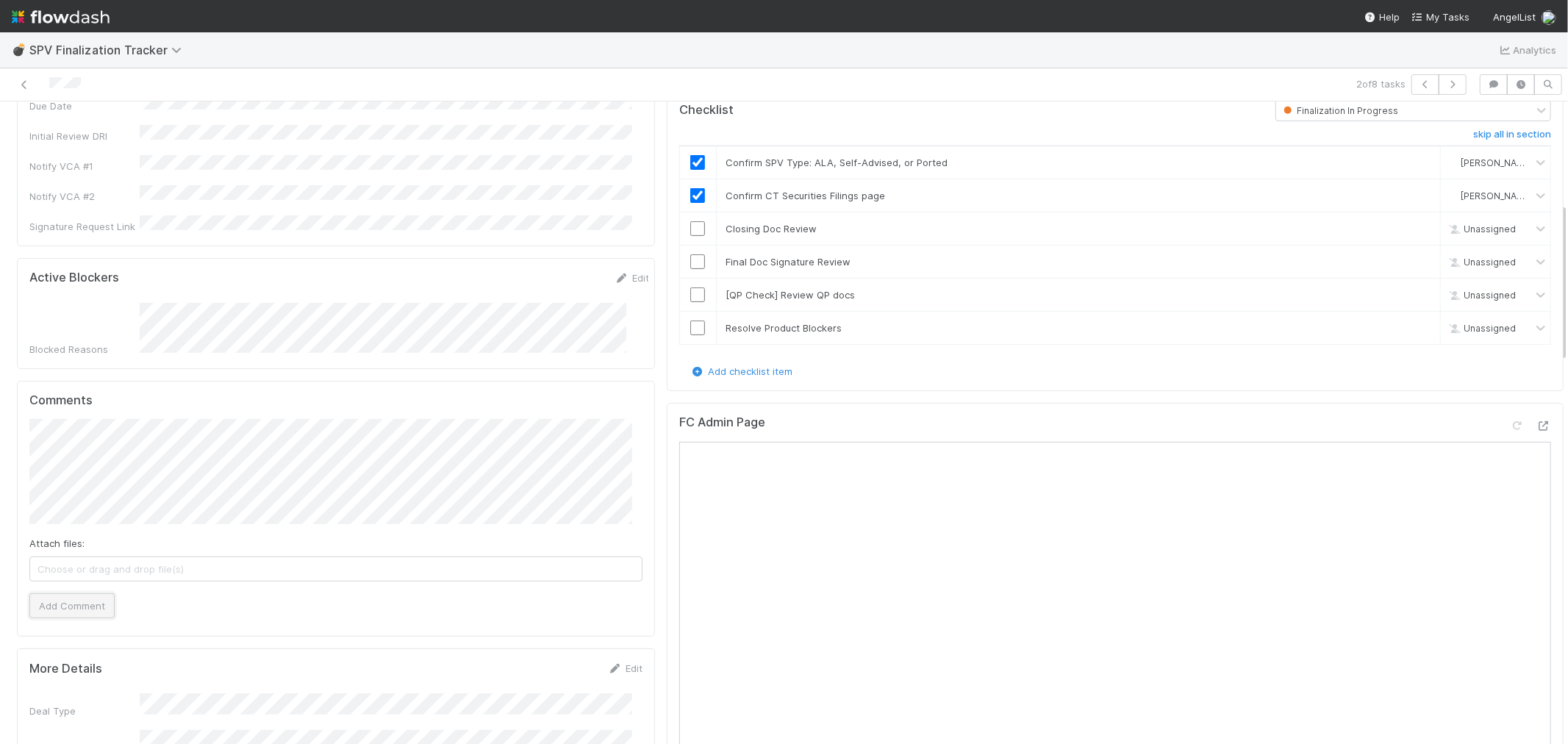
click at [91, 593] on button "Add Comment" at bounding box center [72, 605] width 85 height 25
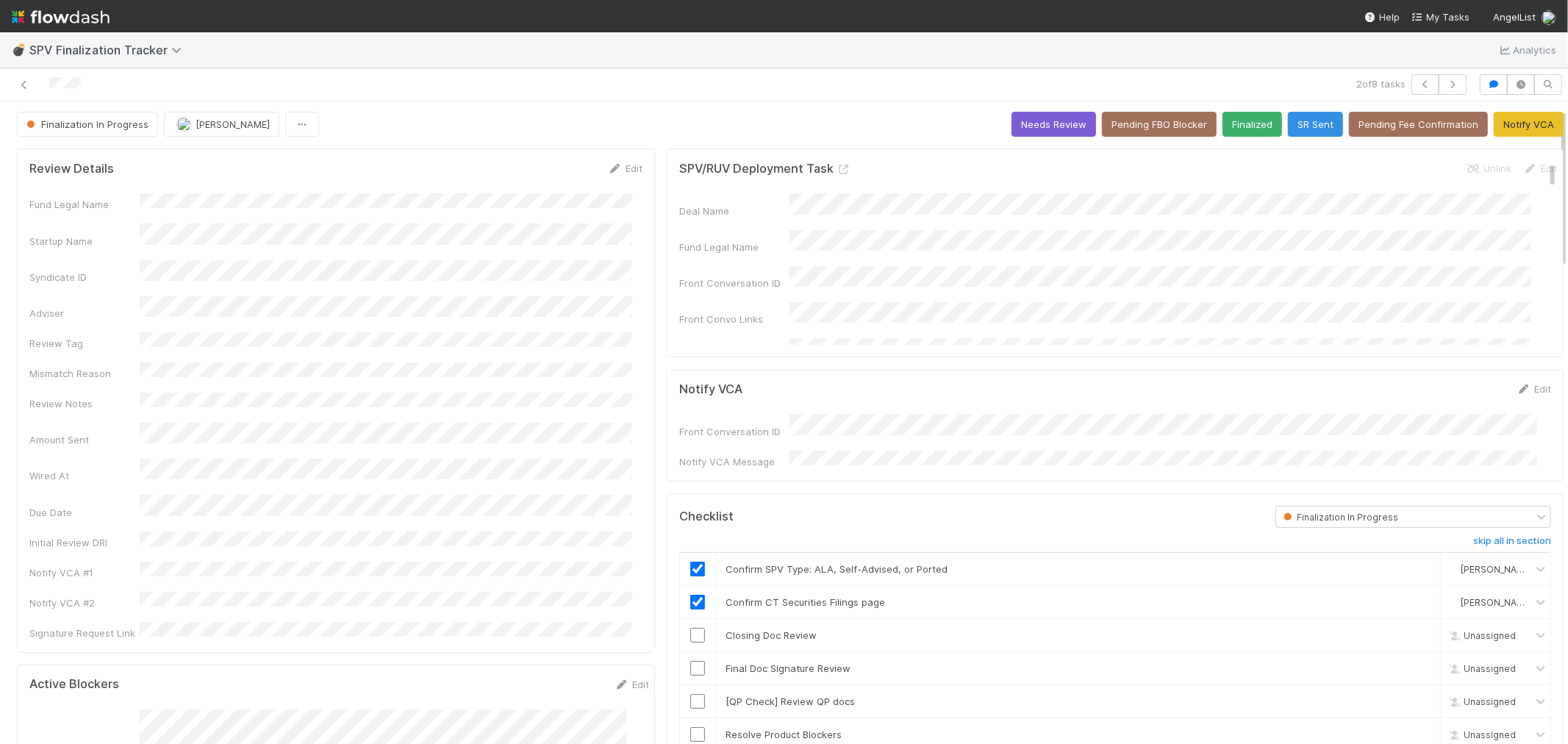
scroll to position [0, 0]
click at [691, 630] on input "checkbox" at bounding box center [697, 636] width 15 height 15
click at [614, 167] on link "Edit" at bounding box center [625, 169] width 35 height 12
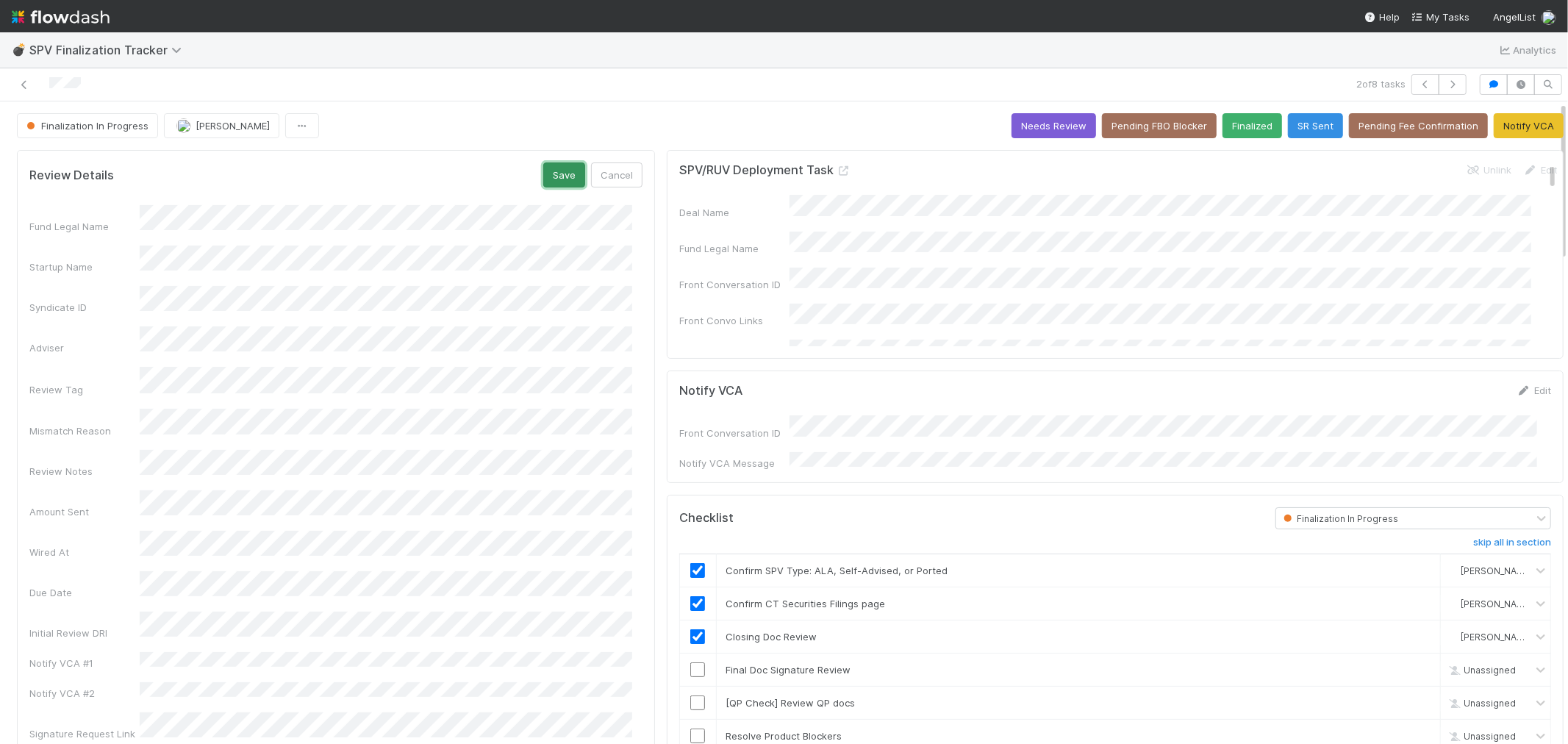
click at [554, 171] on button "Save" at bounding box center [564, 175] width 42 height 25
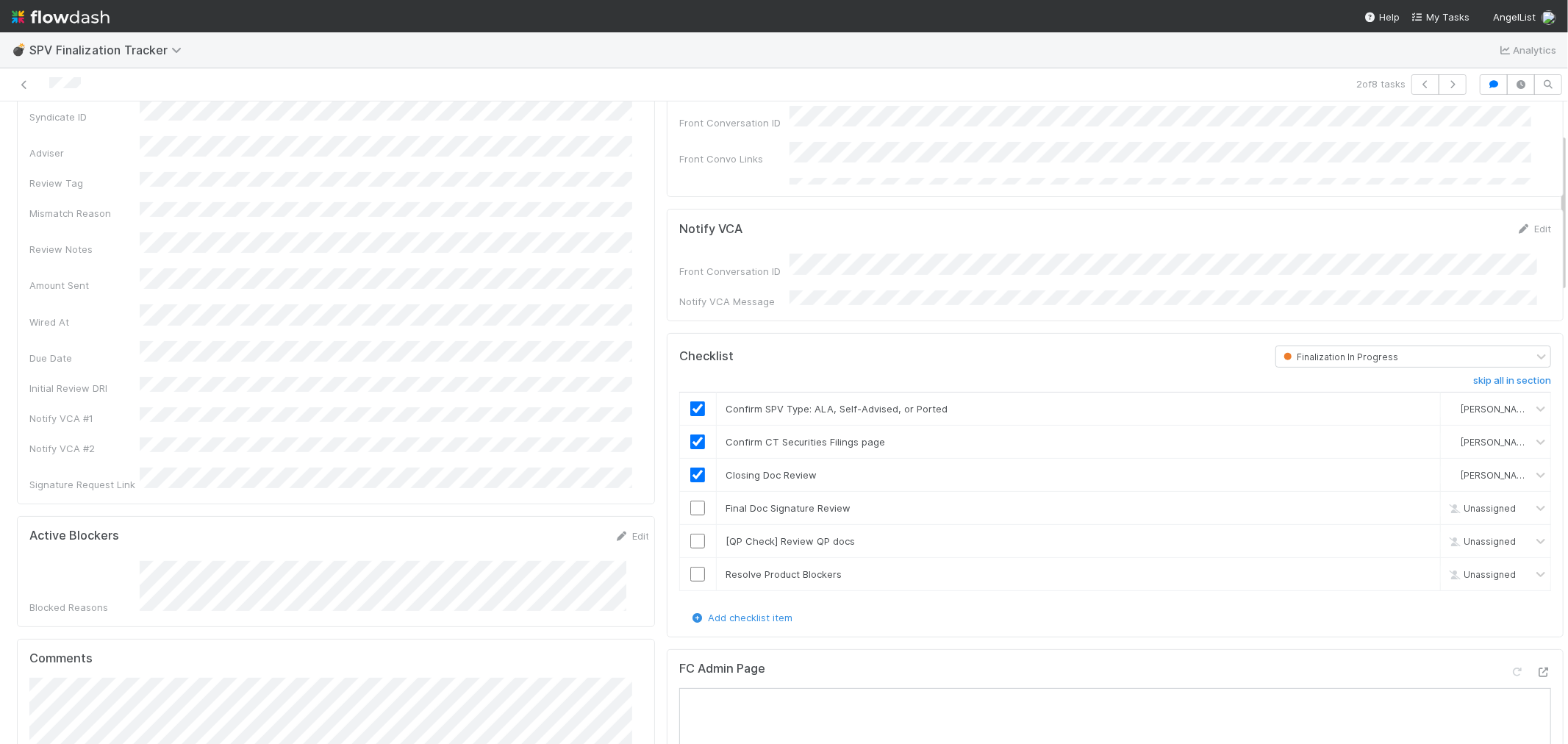
scroll to position [163, 0]
click at [1410, 228] on link "Edit" at bounding box center [1533, 226] width 35 height 12
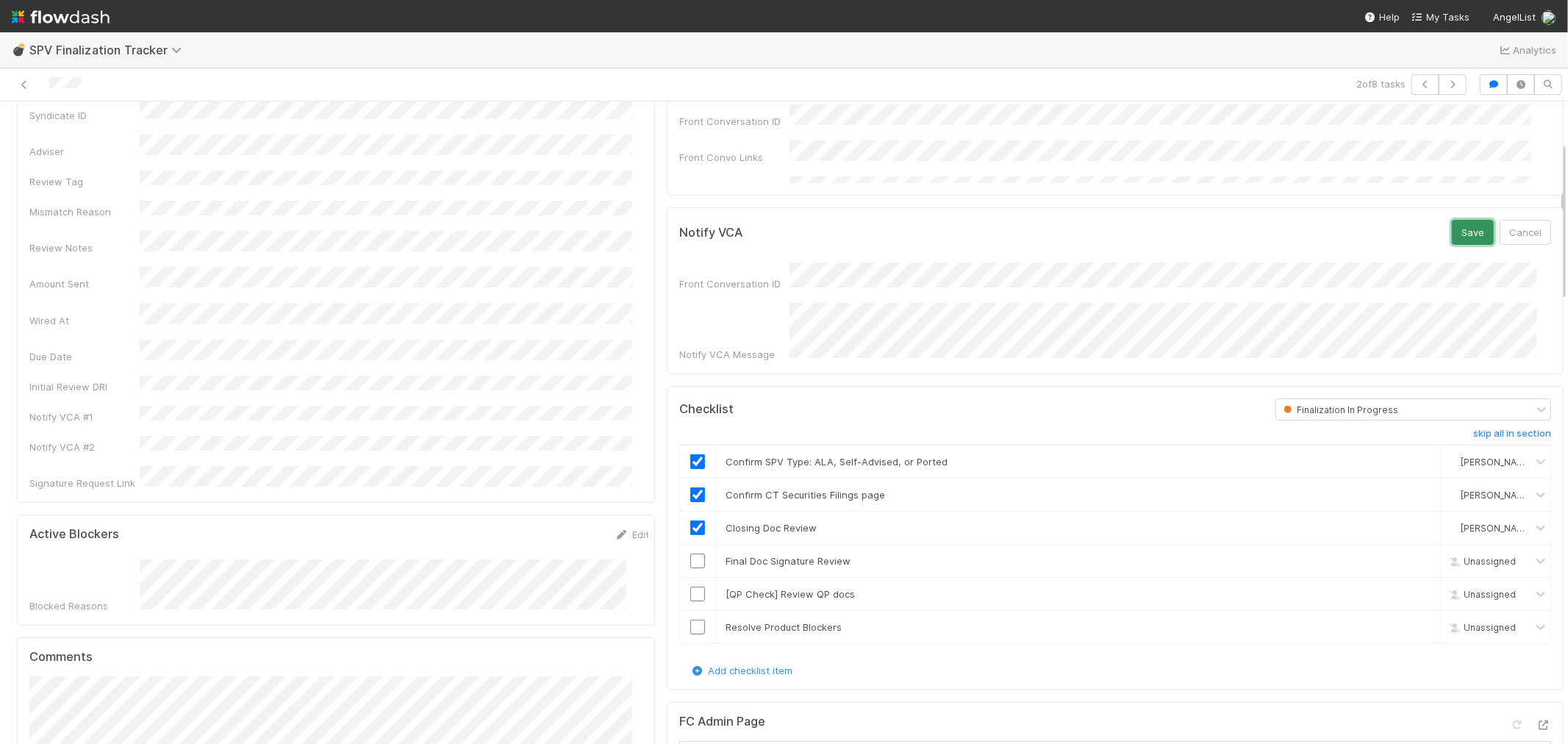
click at [1410, 241] on button "Save" at bounding box center [1473, 232] width 42 height 25
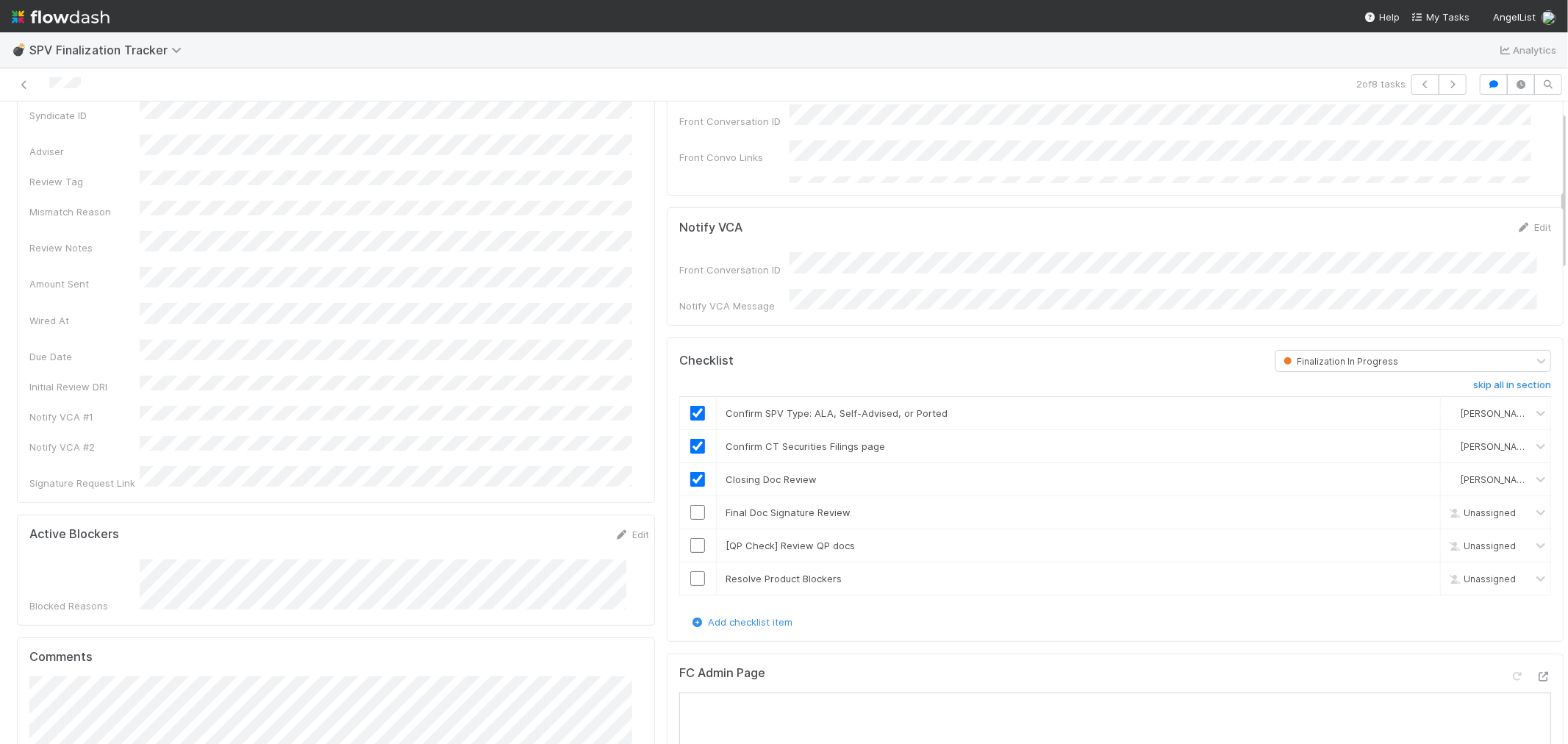
scroll to position [0, 0]
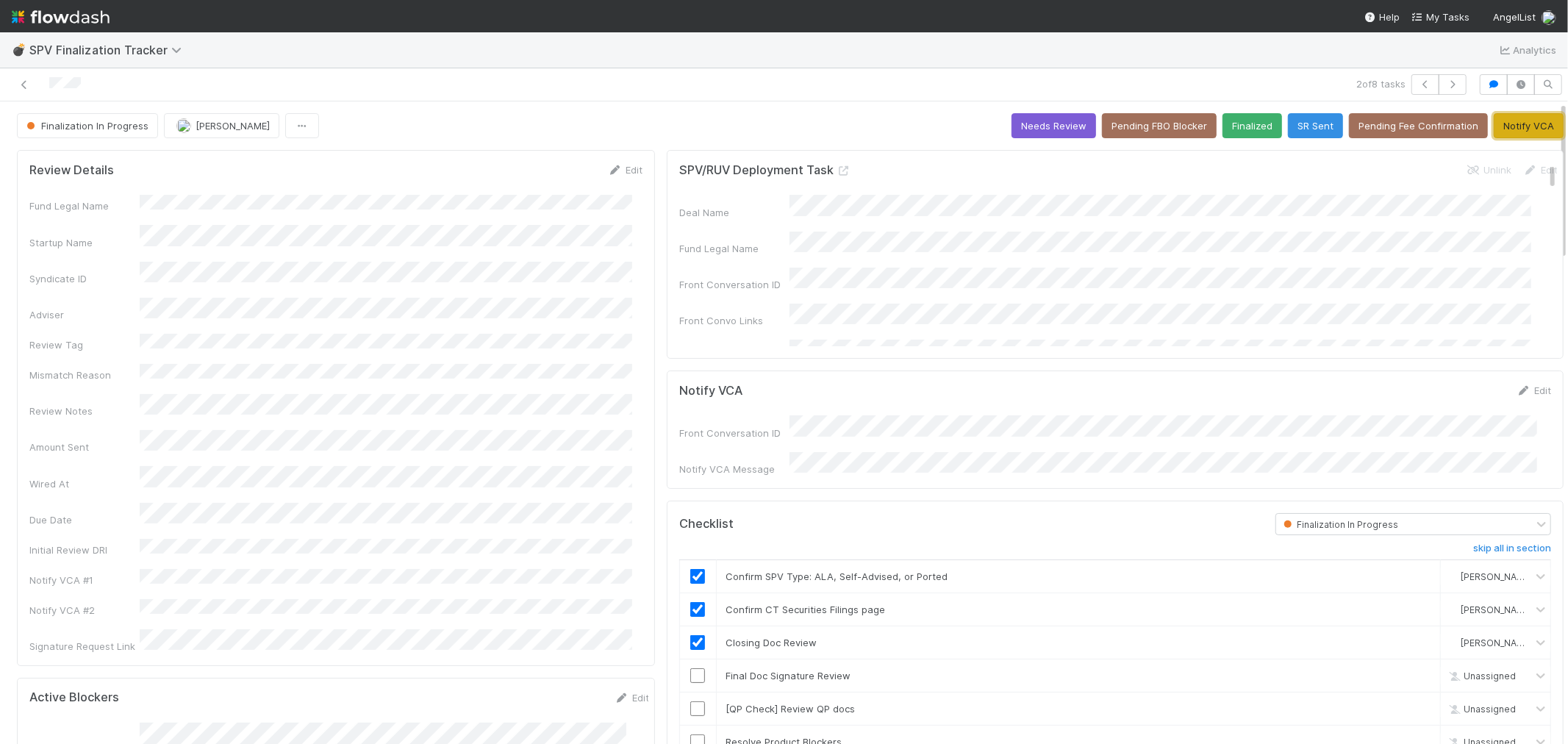
click at [1410, 127] on button "Notify VCA" at bounding box center [1528, 126] width 70 height 25
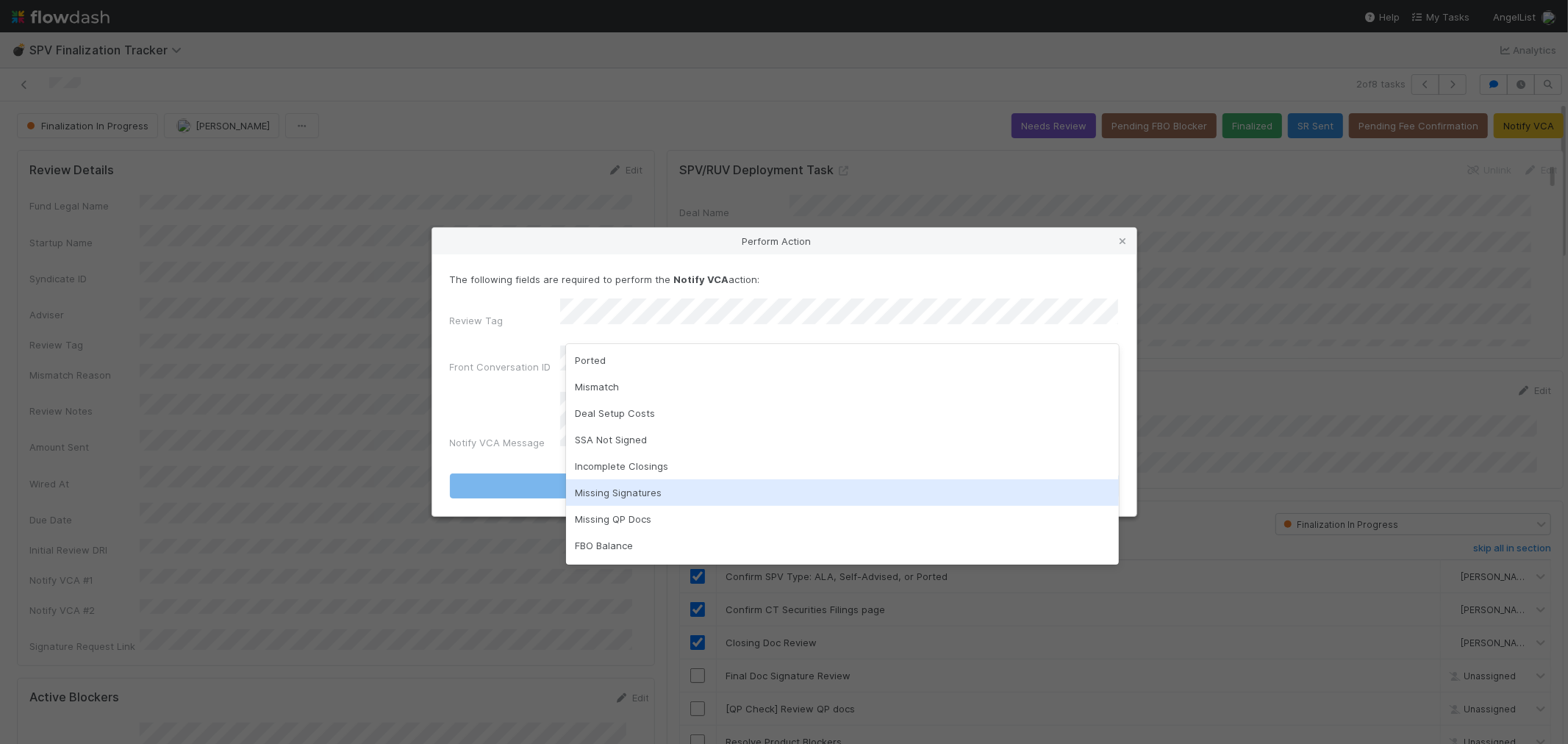
click at [667, 487] on div "Missing Signatures" at bounding box center [843, 492] width 553 height 26
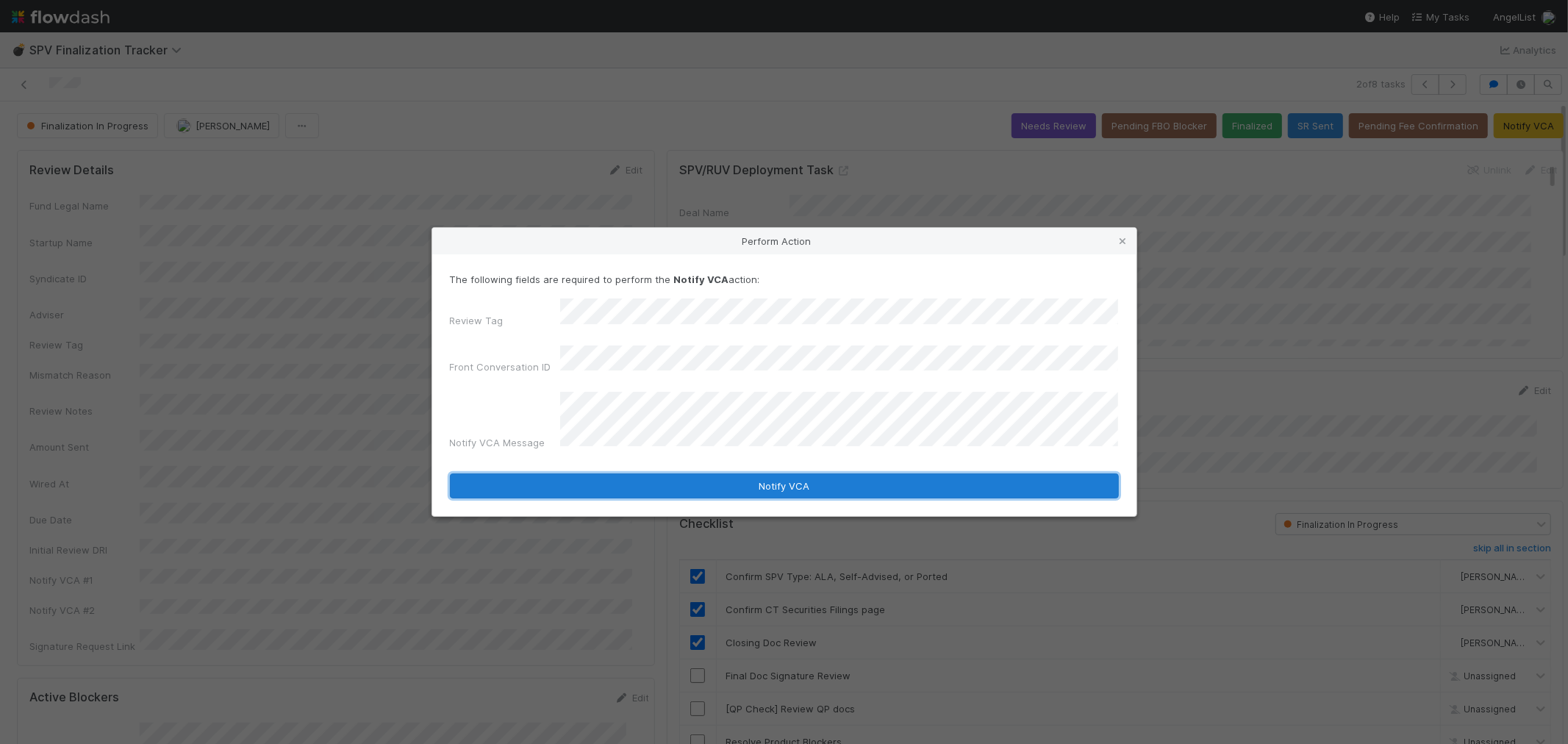
click at [642, 478] on button "Notify VCA" at bounding box center [784, 486] width 668 height 25
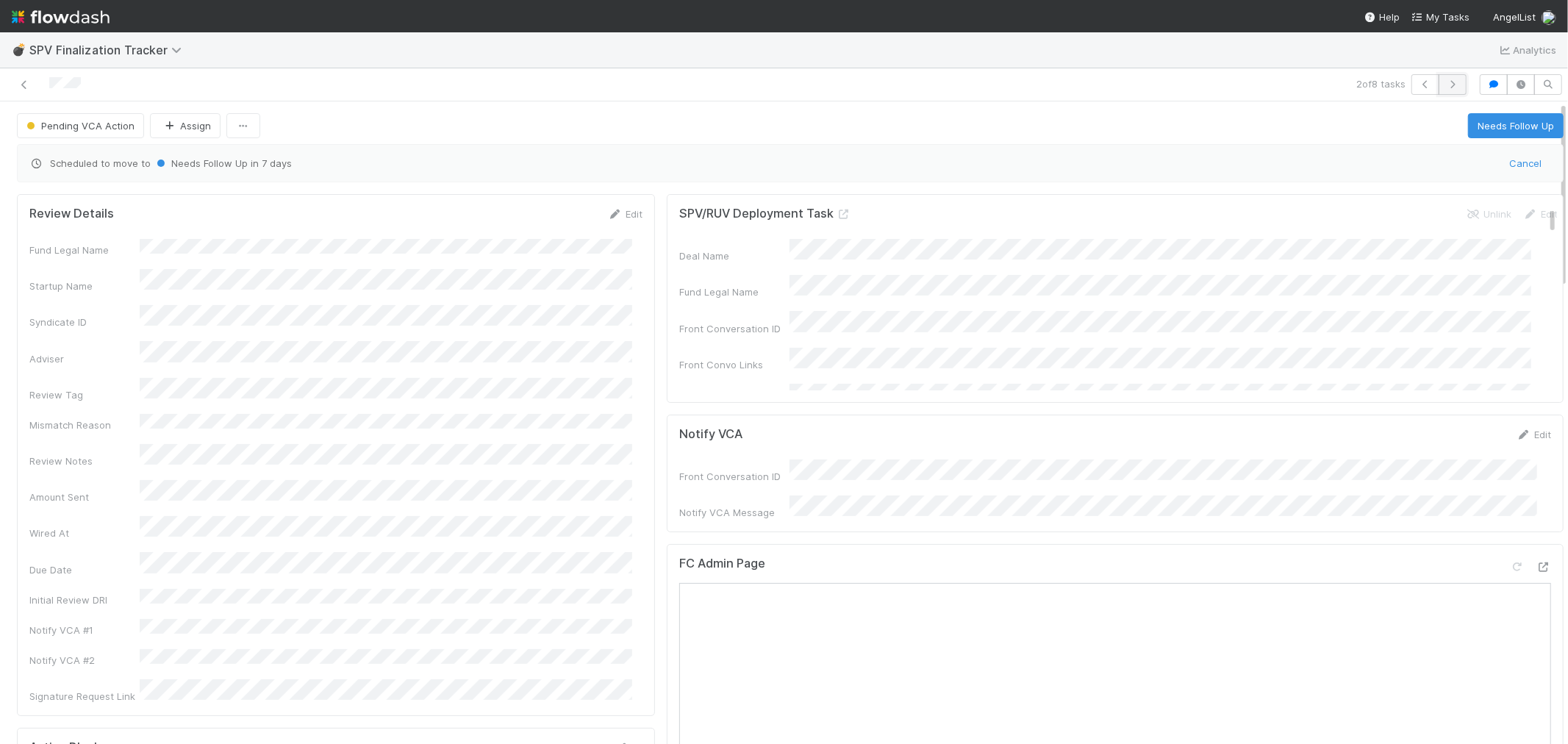
click at [1410, 81] on icon "button" at bounding box center [1452, 84] width 15 height 8
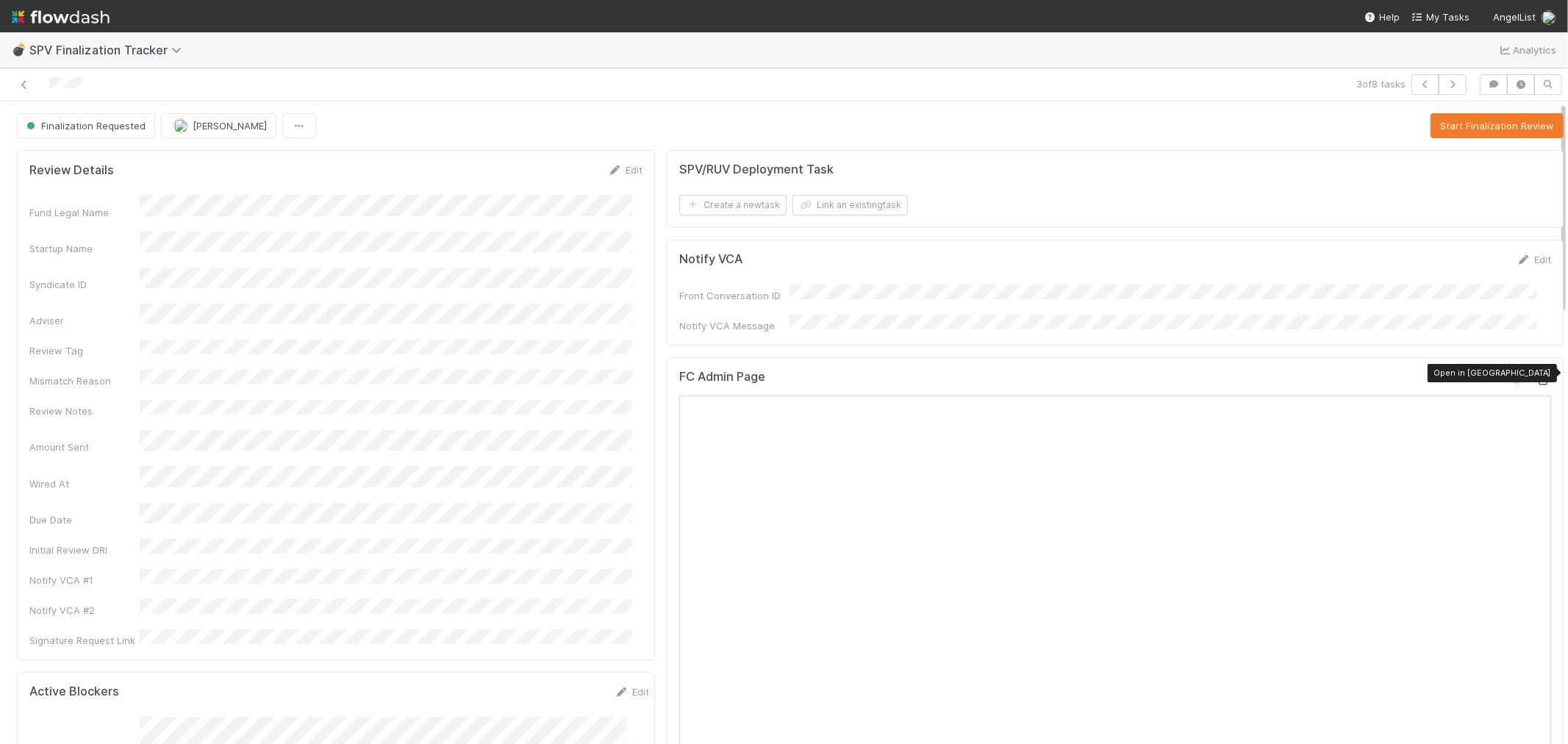
click at [1410, 378] on icon at bounding box center [1543, 380] width 15 height 9
click at [1410, 116] on button "Start Finalization Review" at bounding box center [1496, 126] width 133 height 25
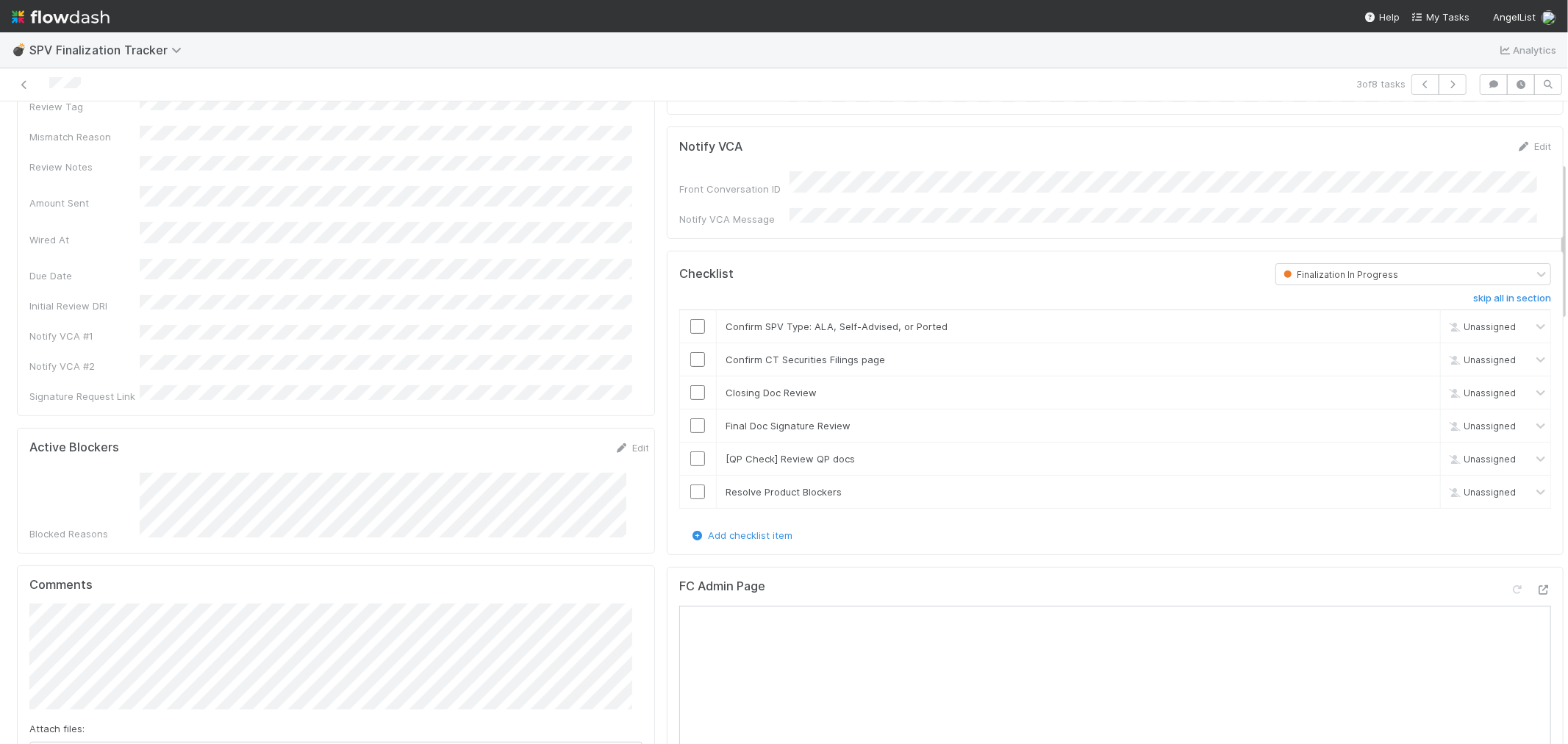
scroll to position [245, 0]
click at [690, 318] on input "checkbox" at bounding box center [697, 325] width 15 height 15
click at [690, 356] on input "checkbox" at bounding box center [697, 358] width 15 height 15
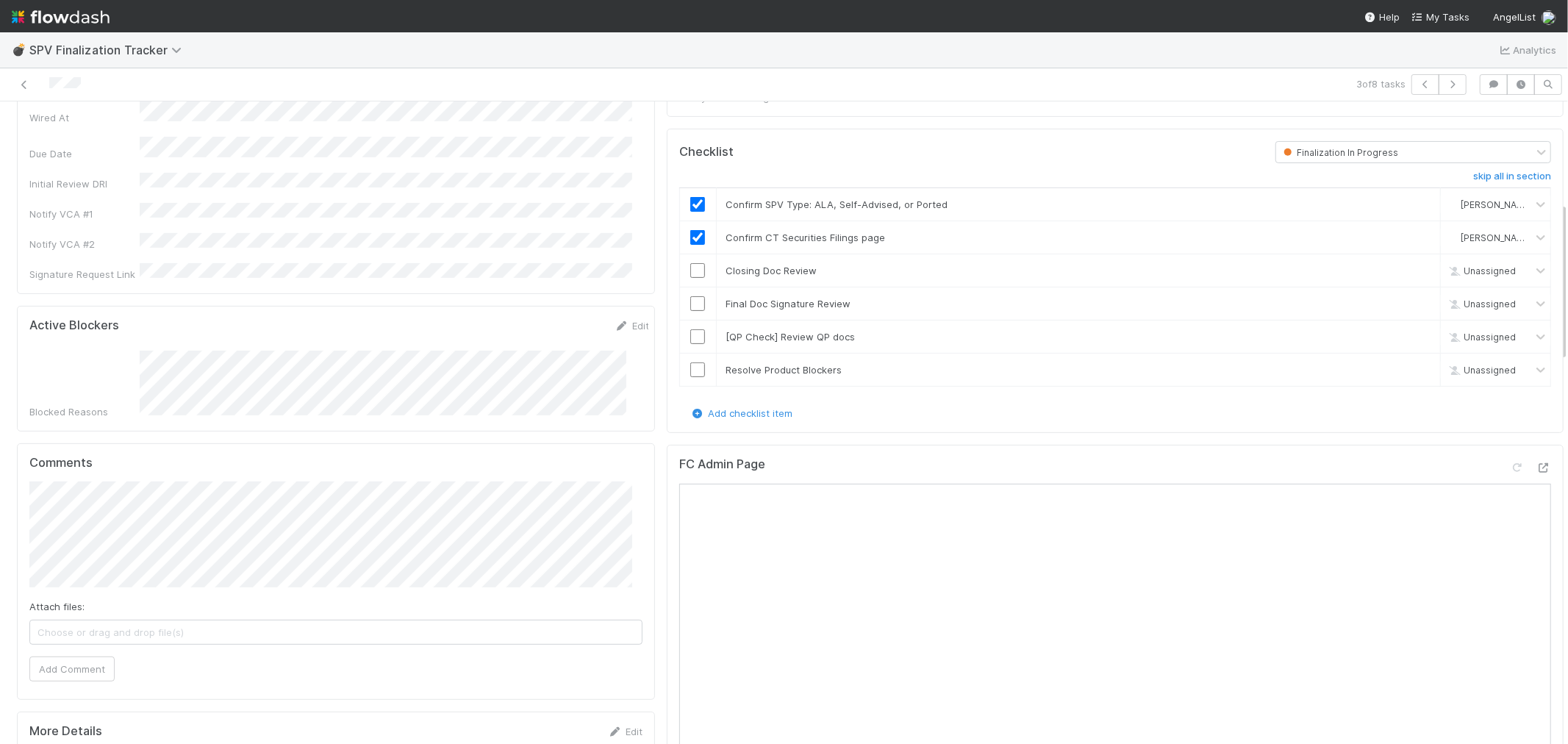
scroll to position [490, 0]
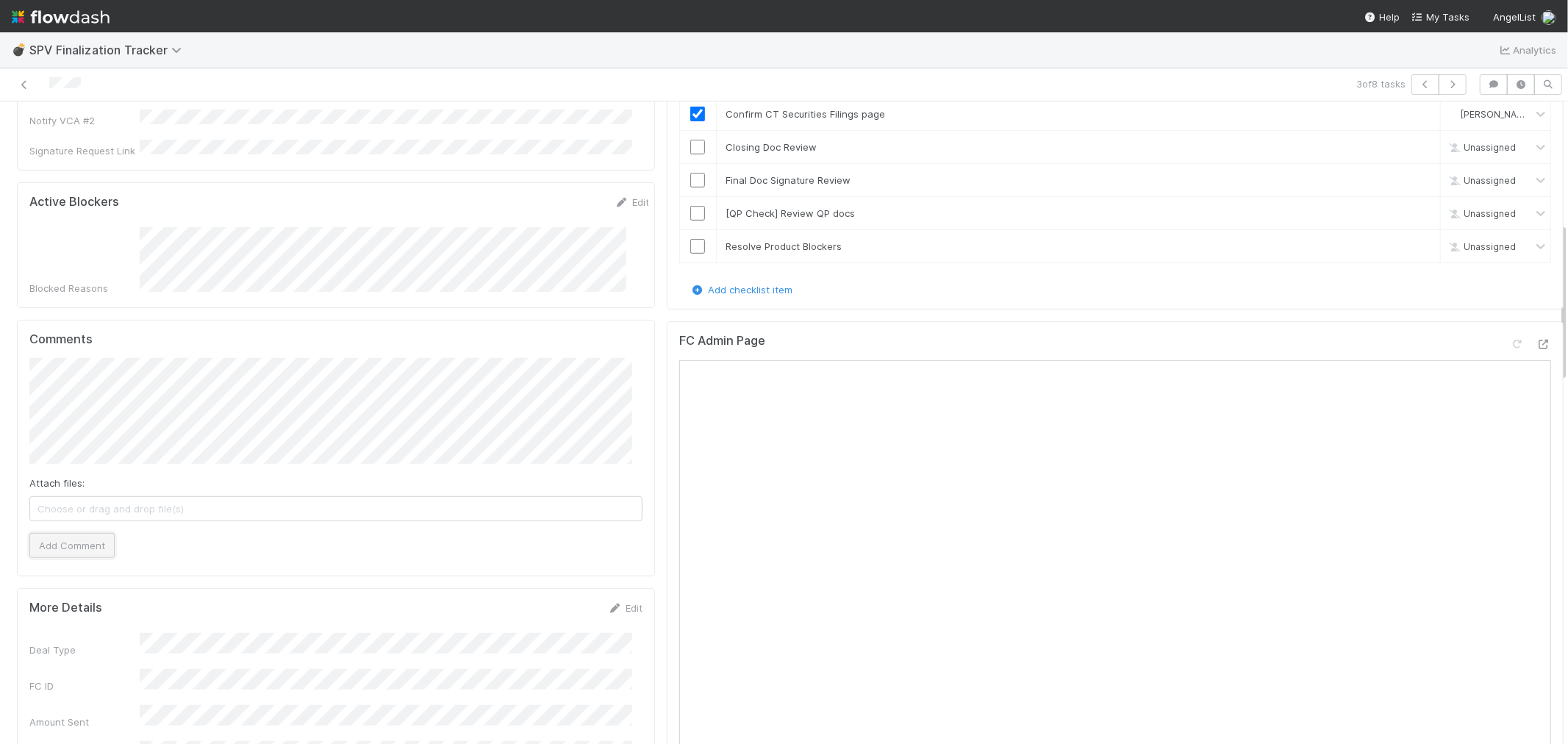
click at [101, 533] on button "Add Comment" at bounding box center [72, 545] width 85 height 25
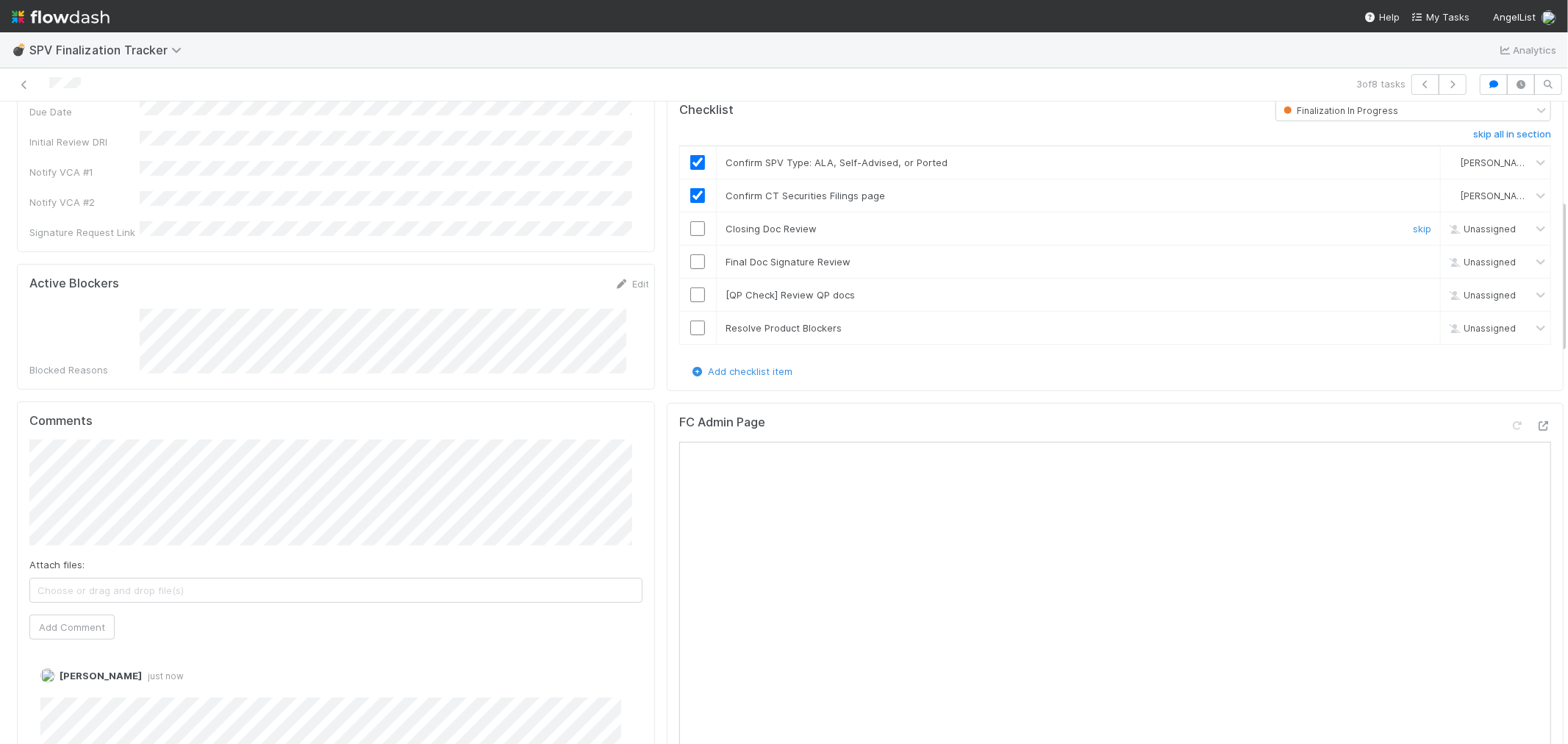
click at [690, 221] on input "checkbox" at bounding box center [697, 228] width 15 height 15
checkbox input "true"
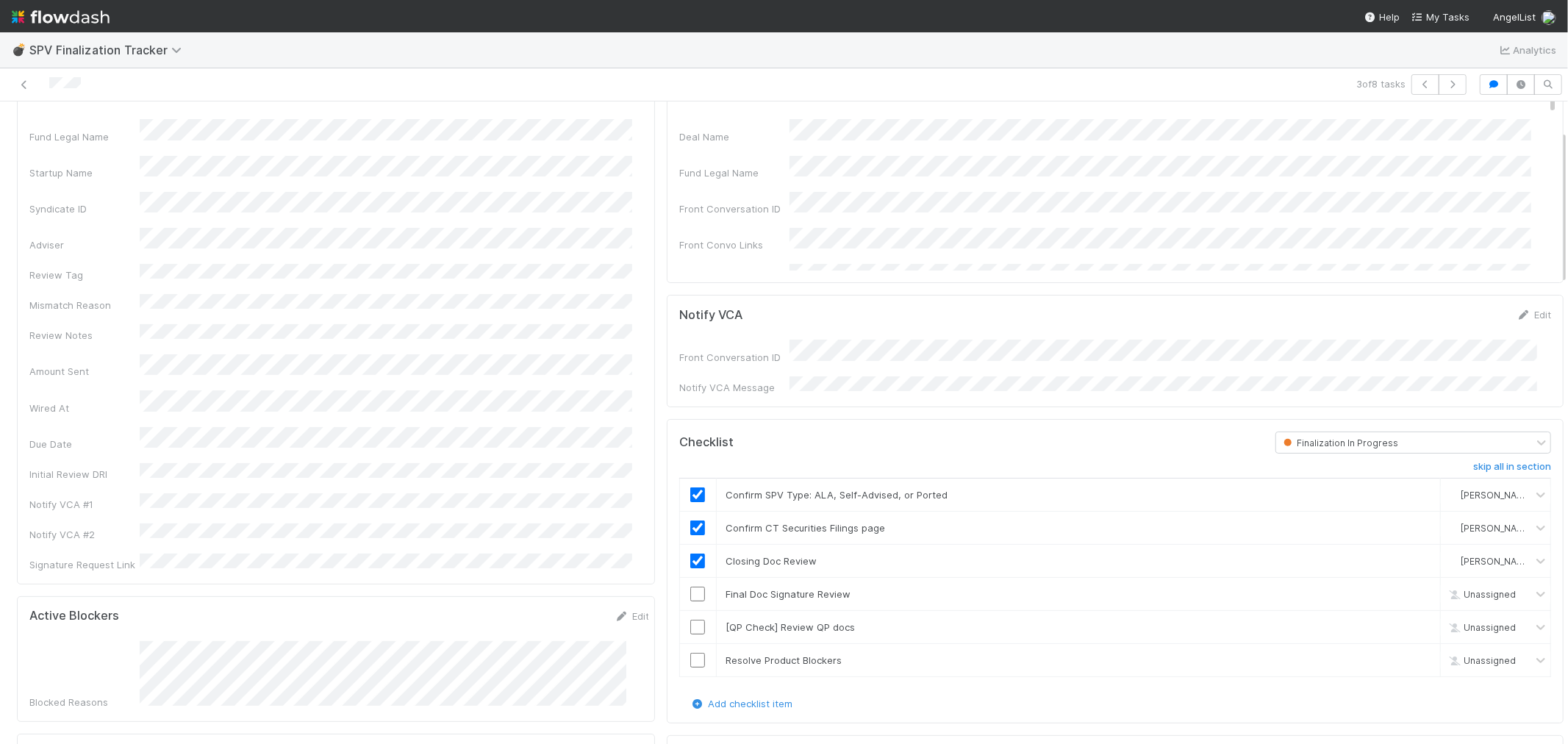
scroll to position [0, 0]
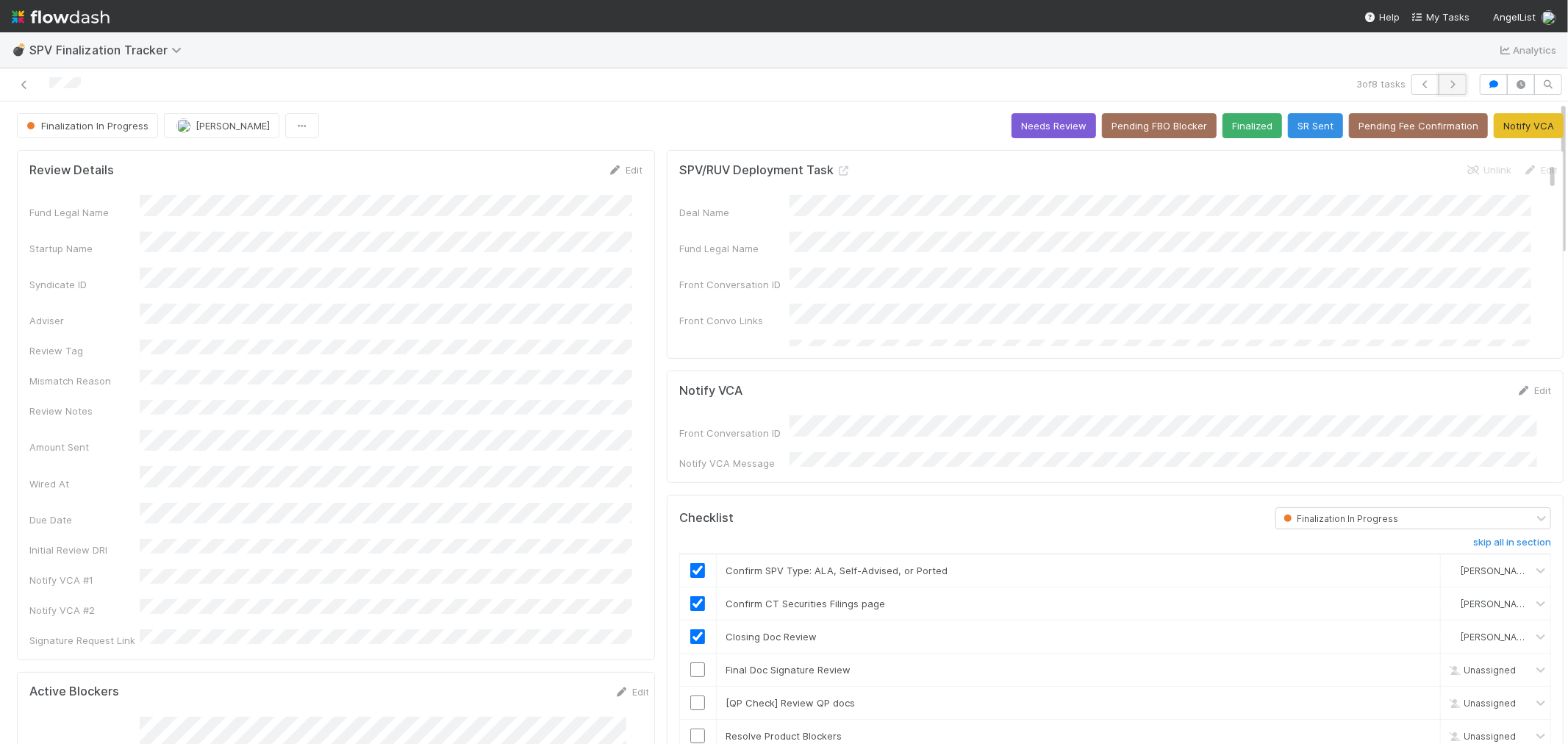
click at [1410, 82] on button "button" at bounding box center [1452, 84] width 28 height 21
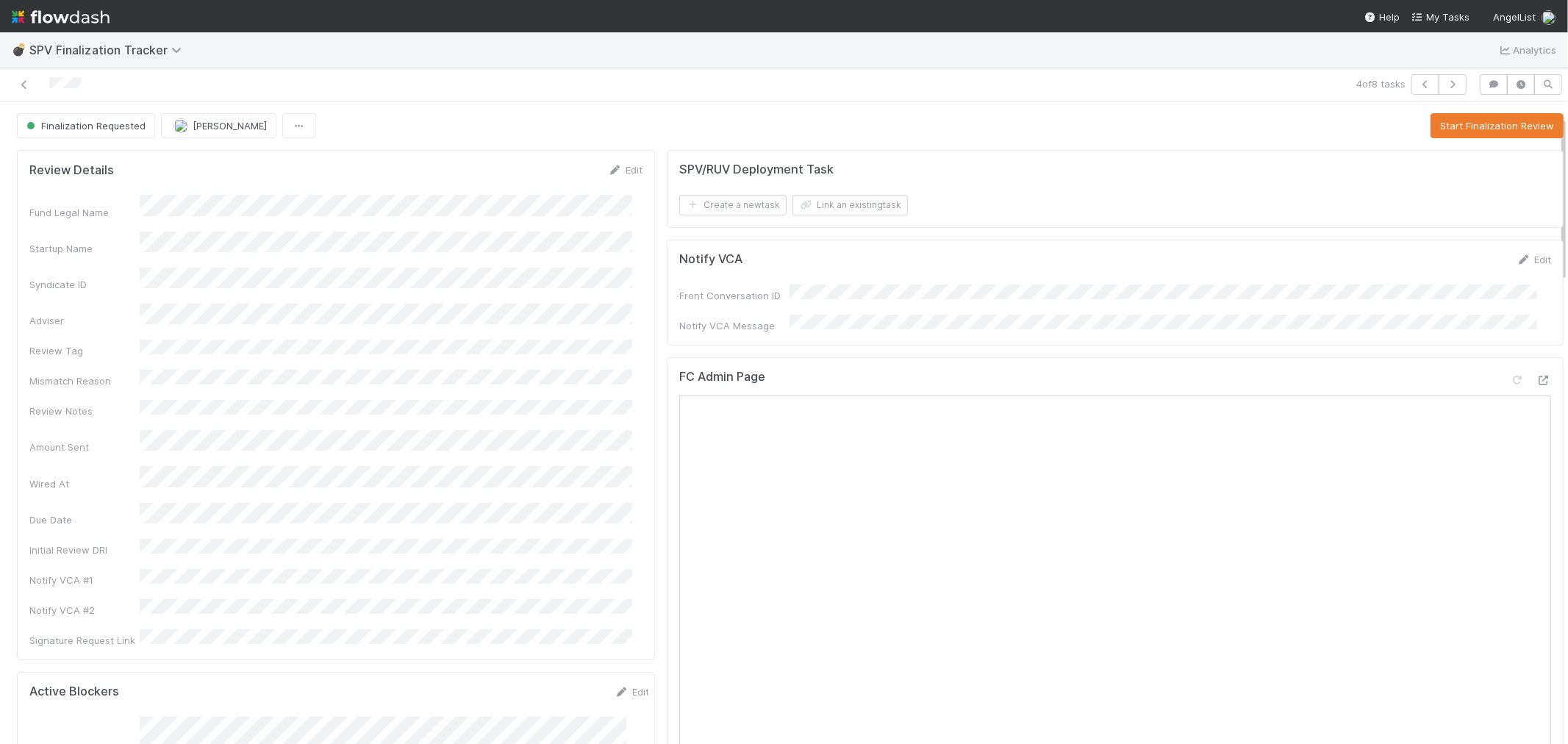
scroll to position [82, 0]
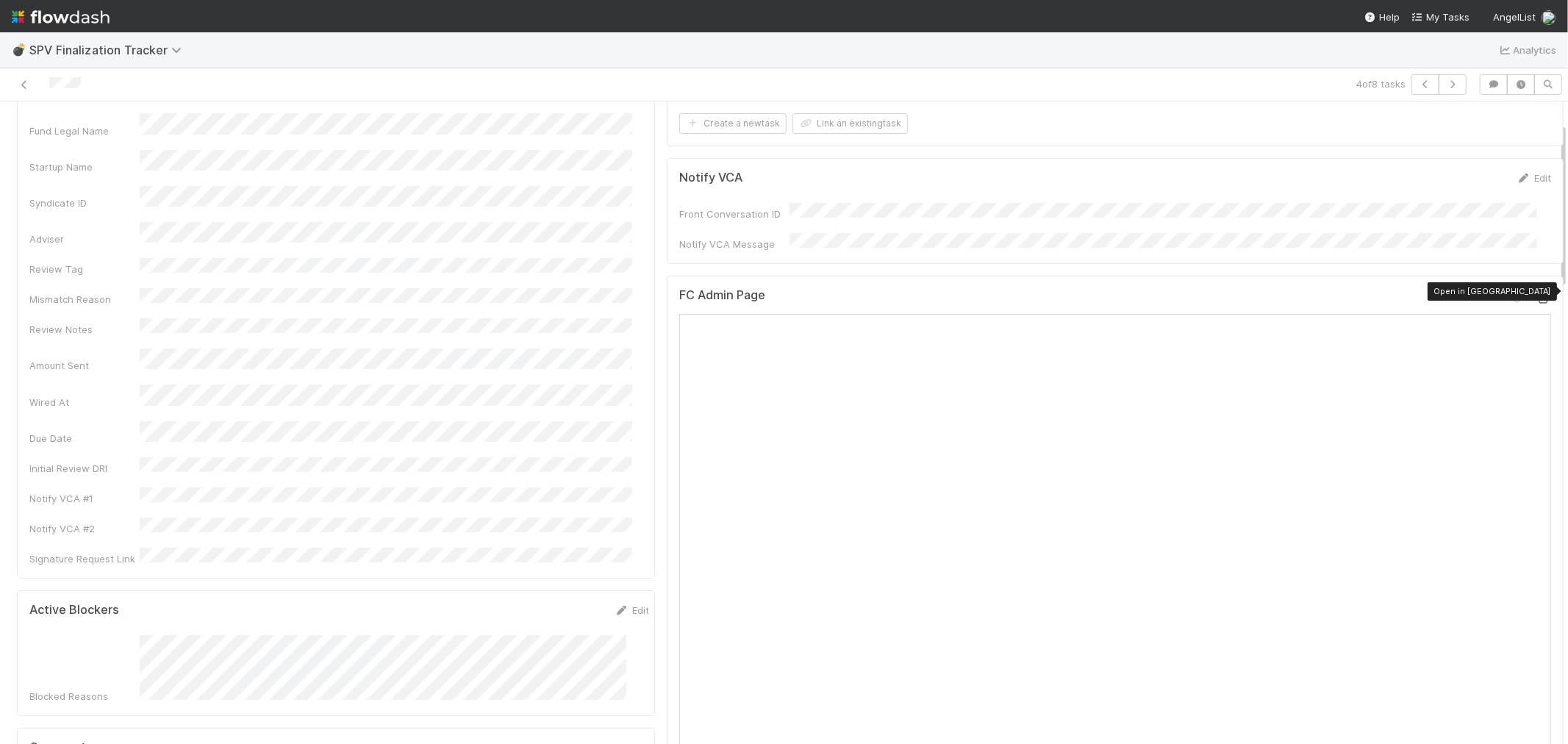
click at [1410, 294] on icon at bounding box center [1543, 299] width 15 height 9
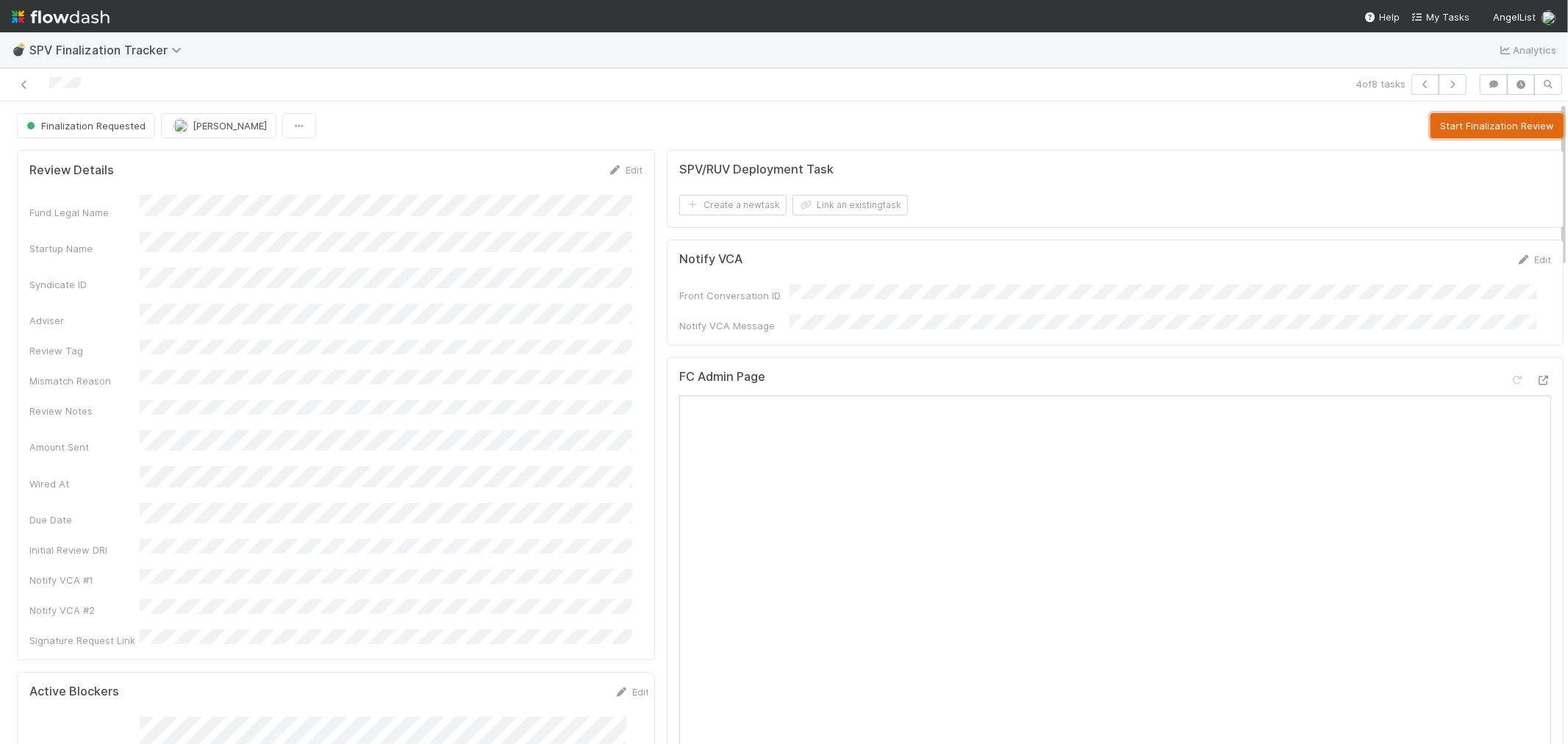
click at [1410, 129] on button "Start Finalization Review" at bounding box center [1496, 126] width 133 height 25
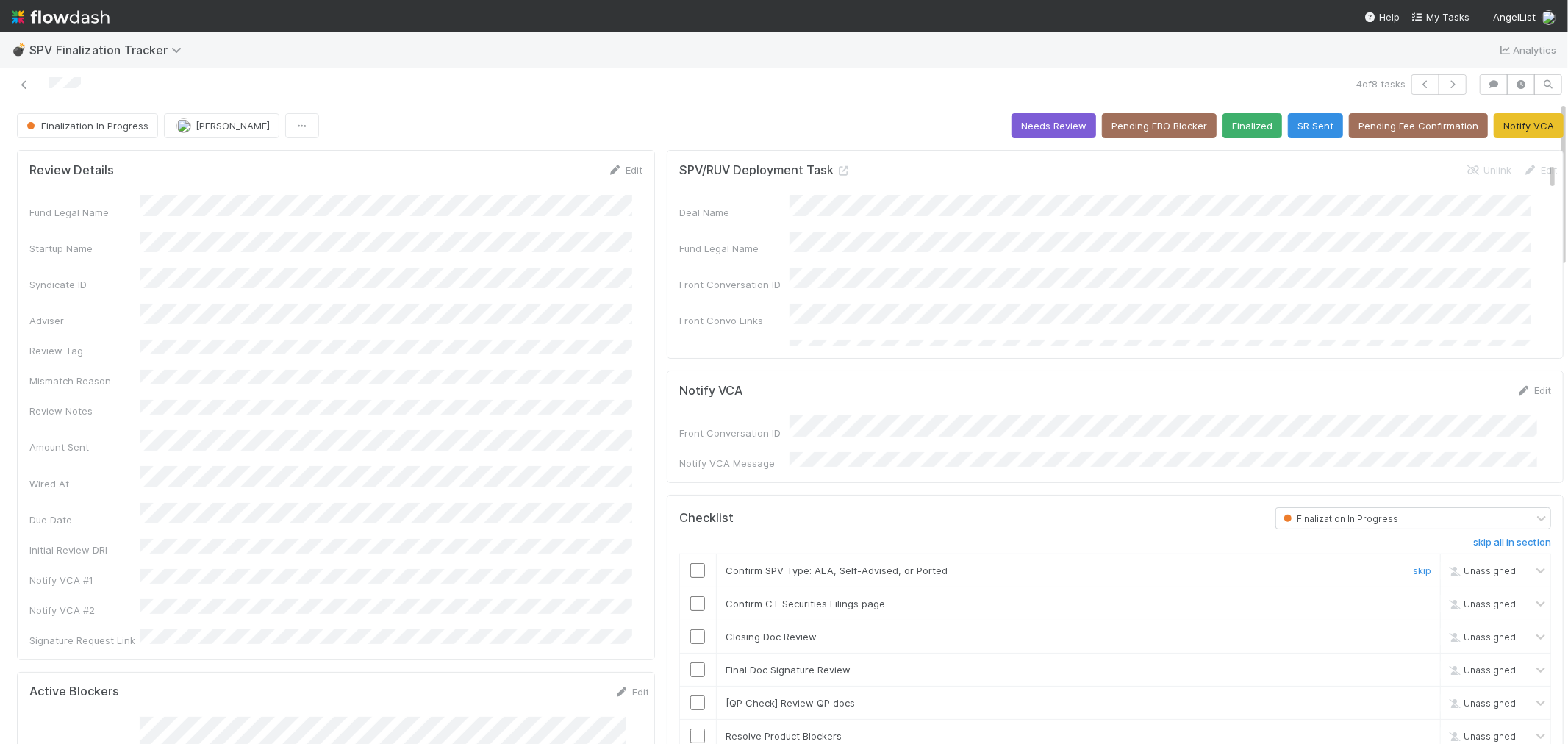
click at [690, 566] on input "checkbox" at bounding box center [697, 570] width 15 height 15
click at [690, 596] on input "checkbox" at bounding box center [697, 603] width 15 height 15
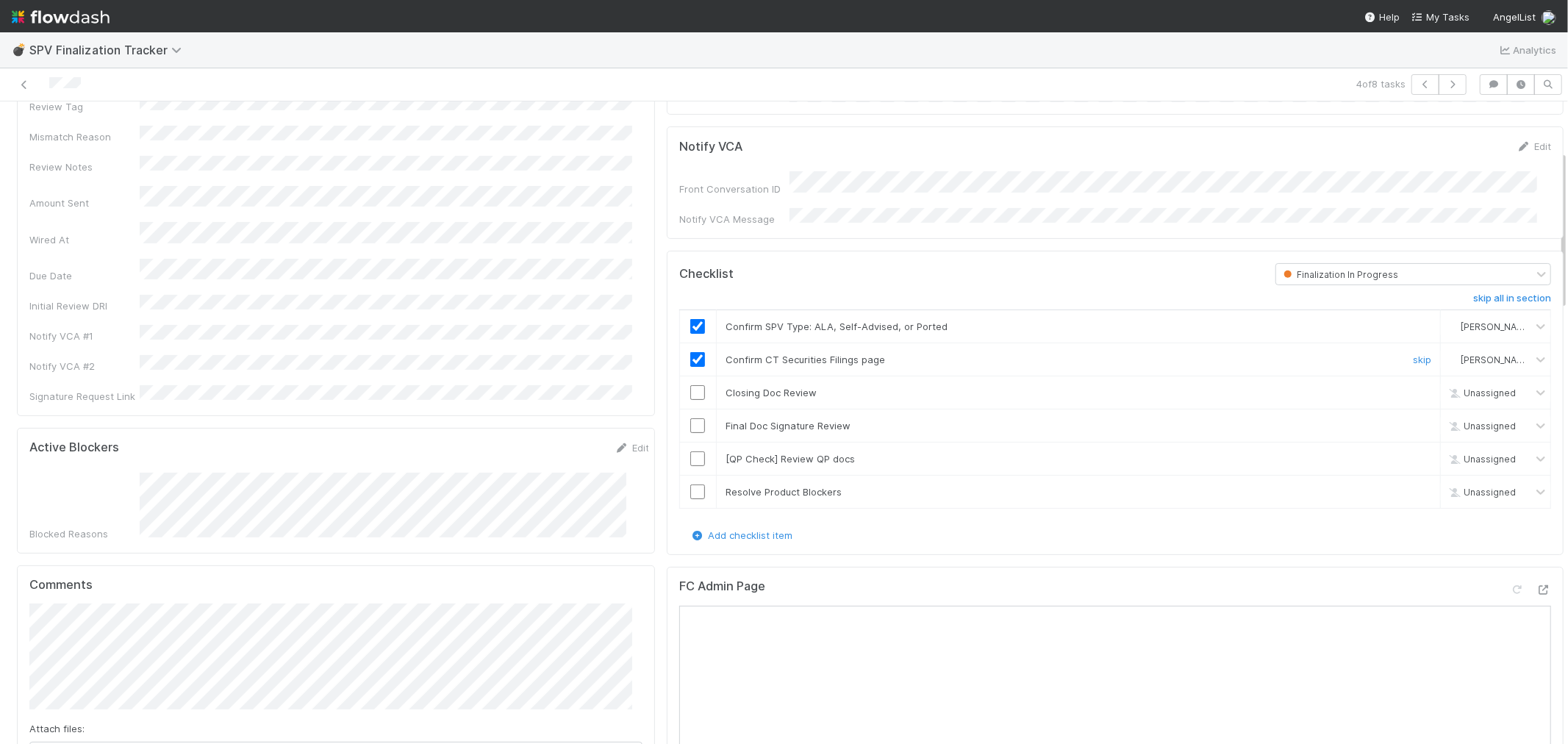
scroll to position [245, 0]
click at [690, 384] on input "checkbox" at bounding box center [697, 391] width 15 height 15
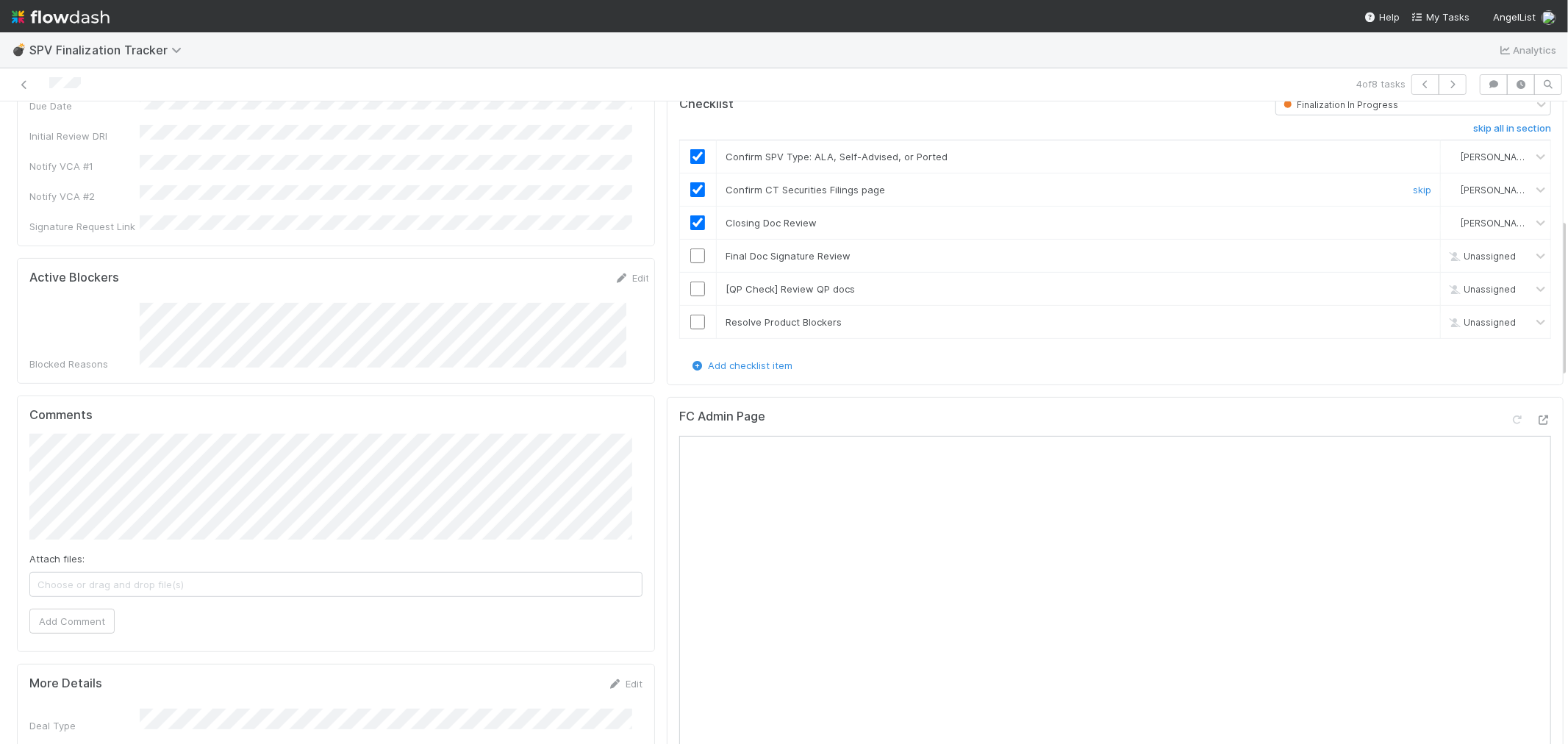
scroll to position [490, 0]
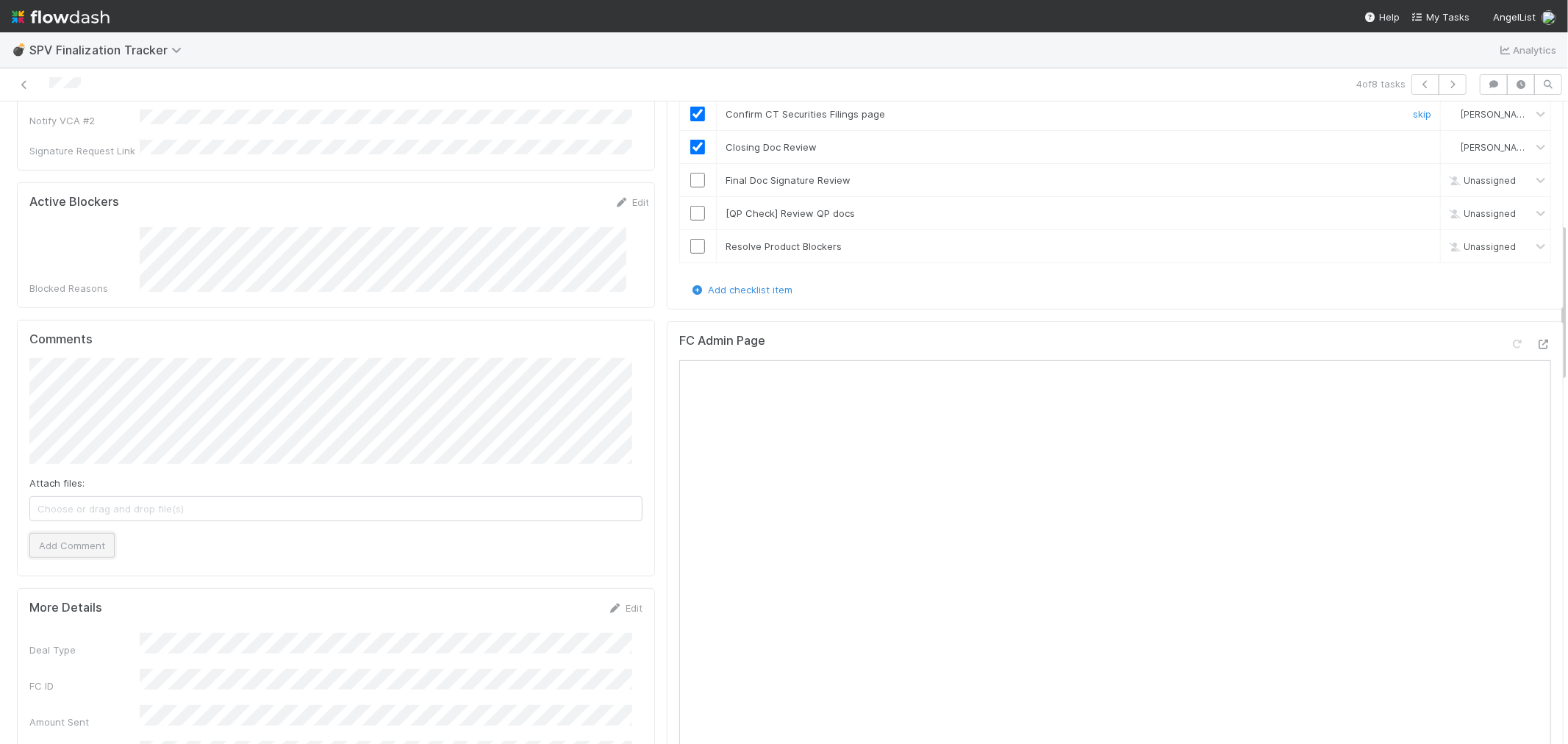
click at [81, 533] on button "Add Comment" at bounding box center [72, 545] width 85 height 25
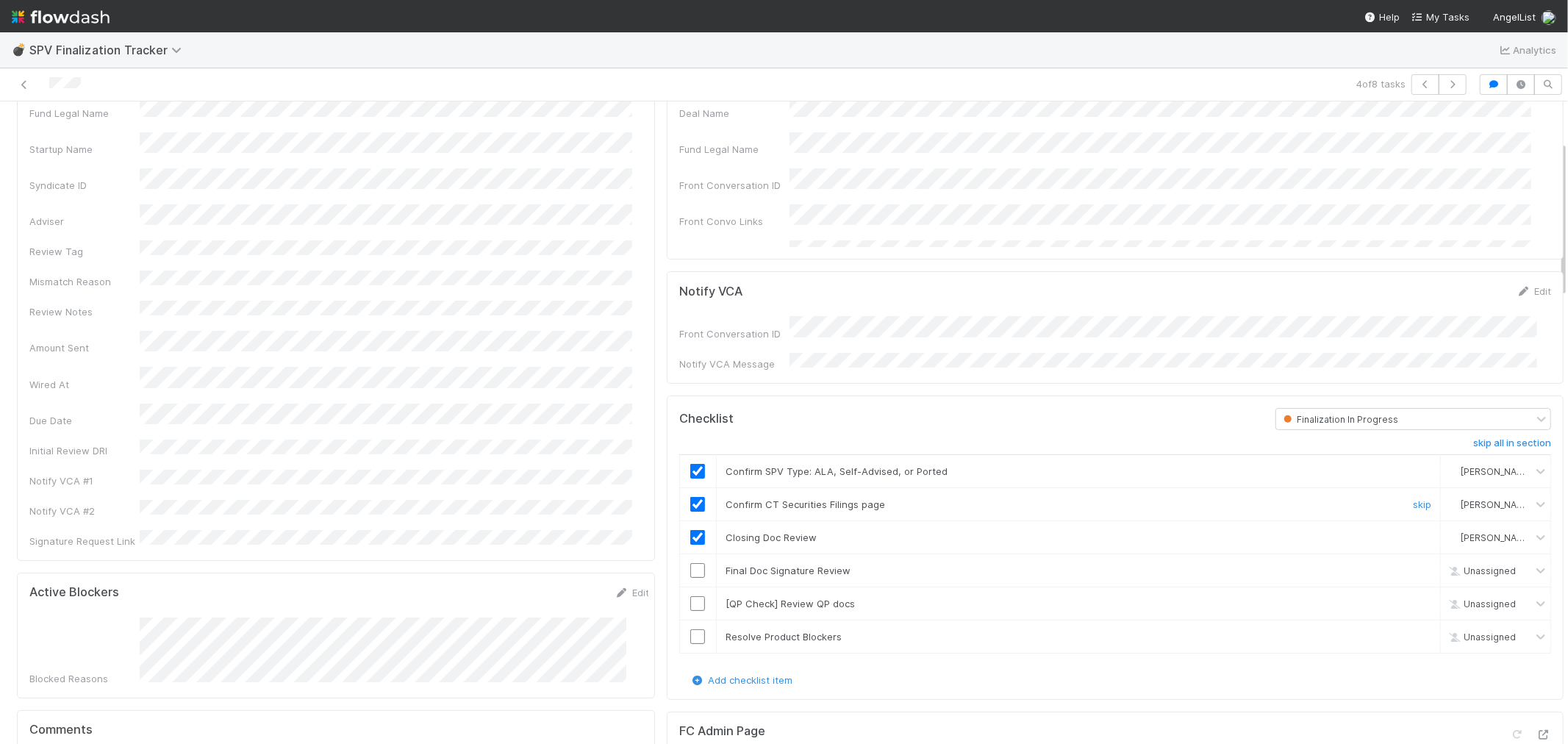
scroll to position [0, 0]
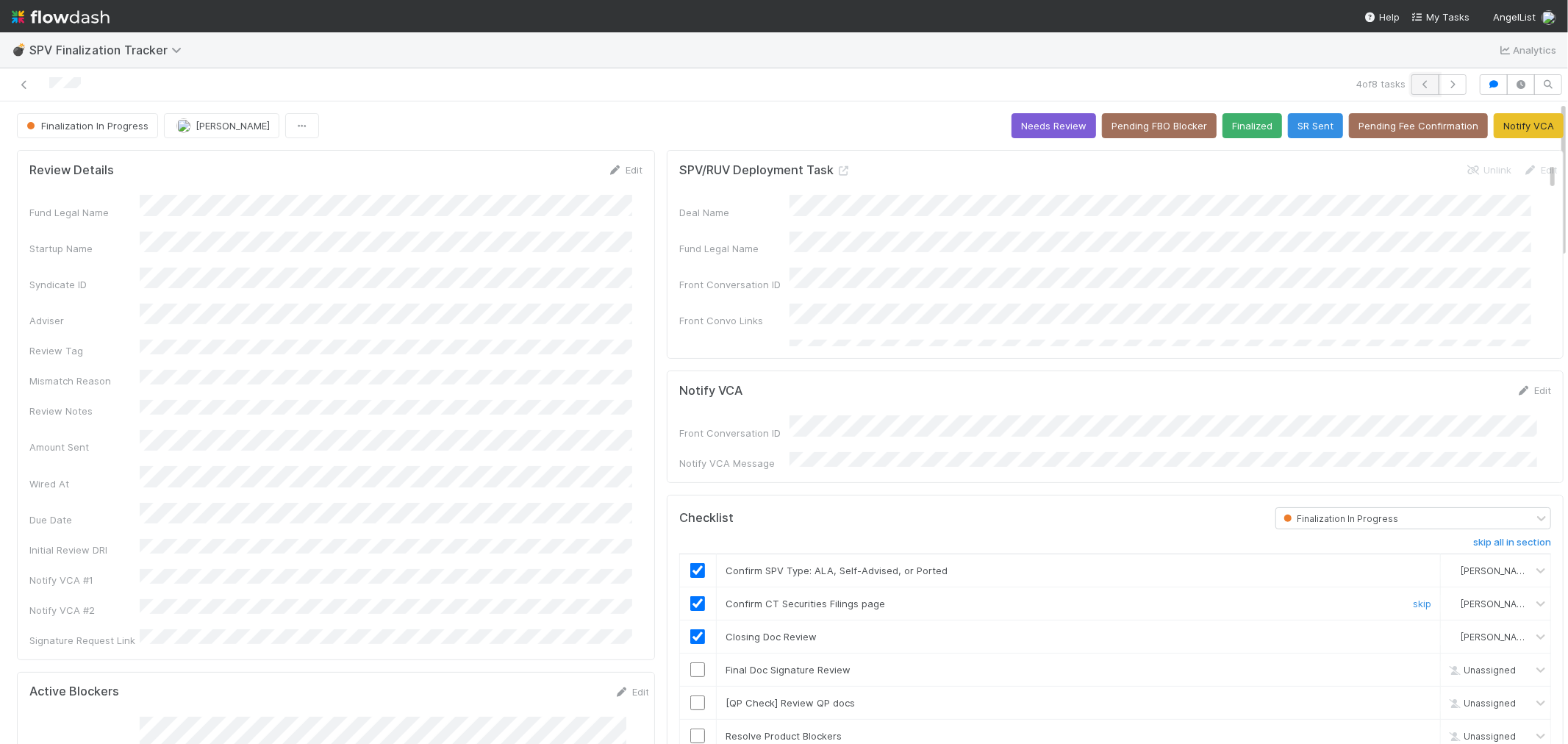
click at [1410, 85] on icon "button" at bounding box center [1425, 84] width 15 height 8
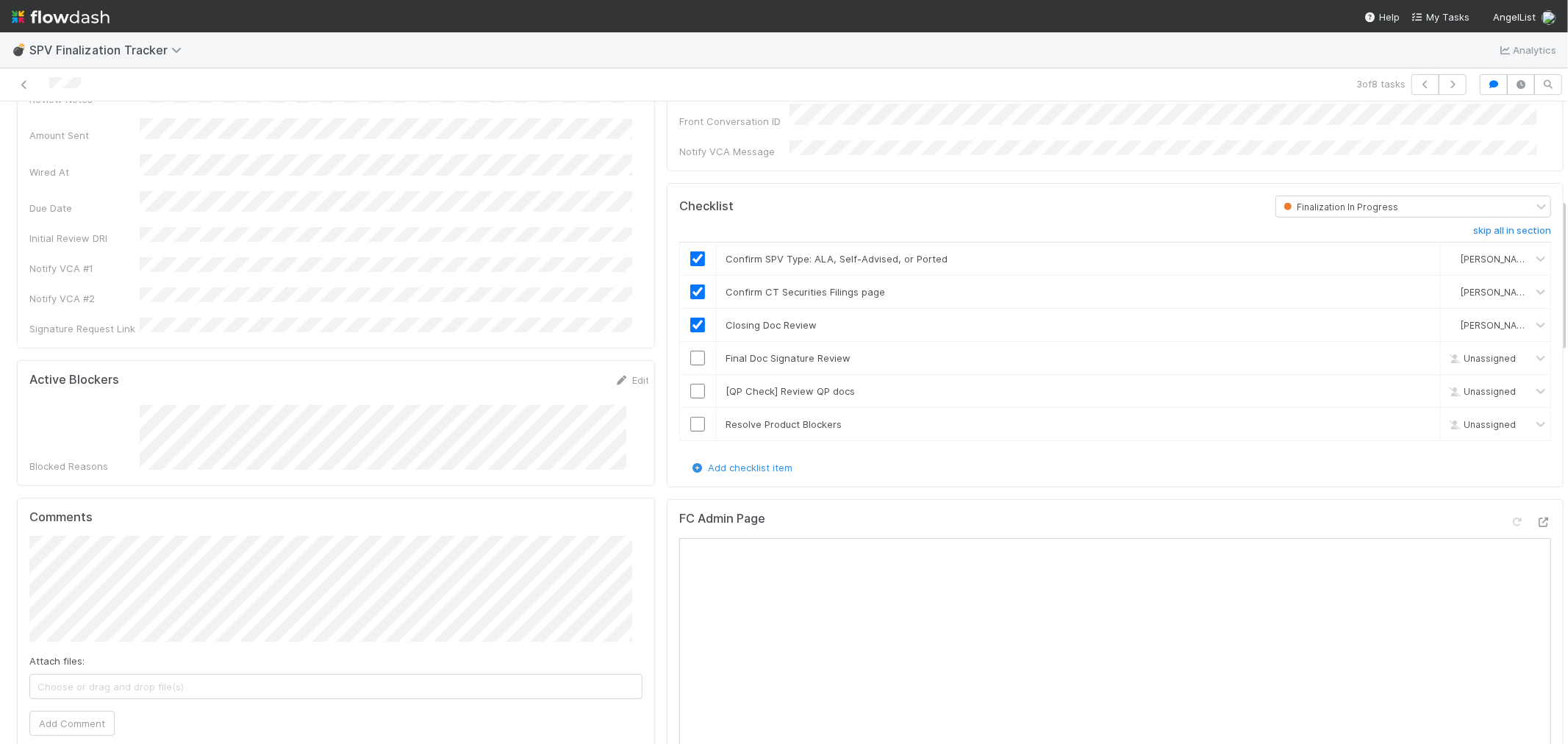
scroll to position [408, 0]
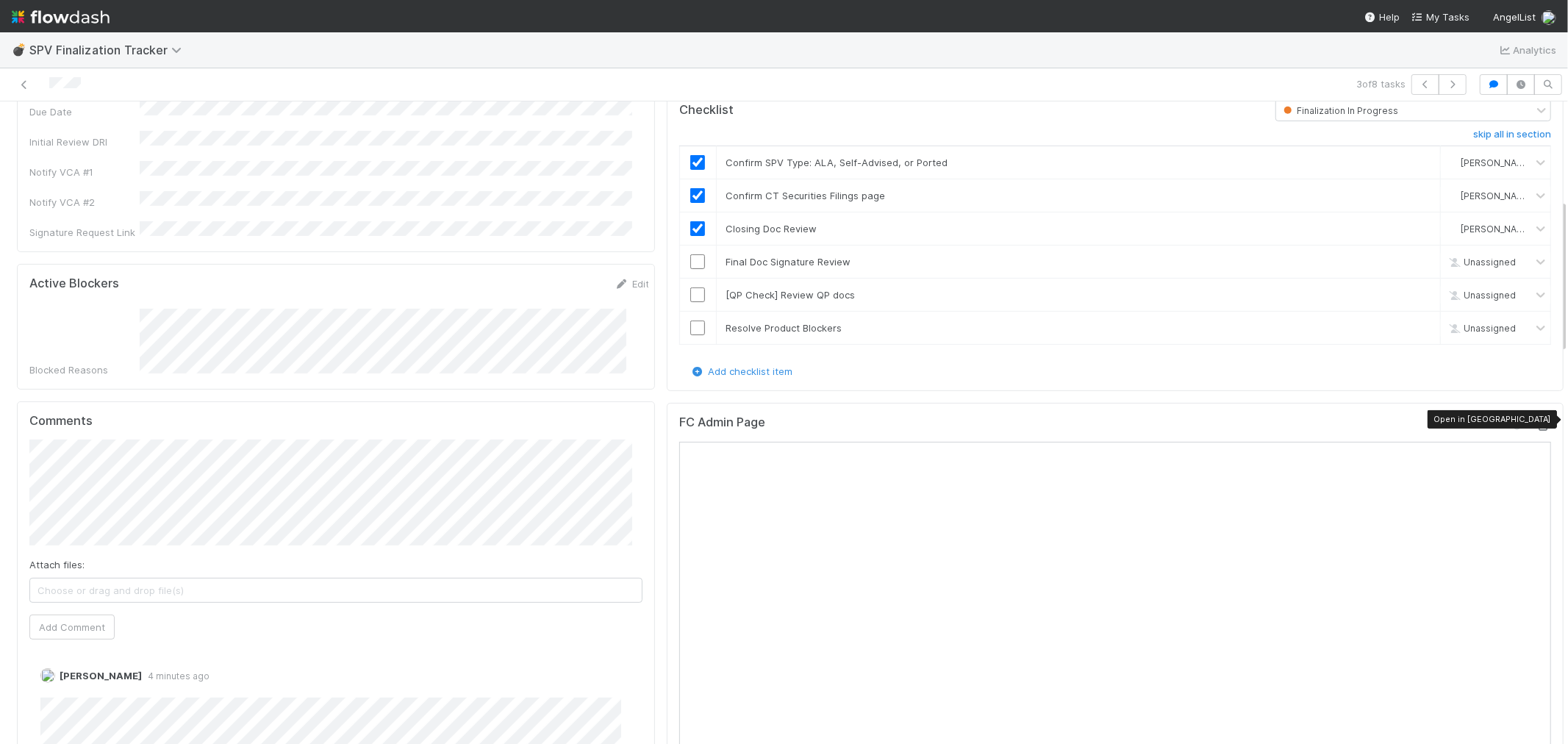
click at [1410, 421] on icon at bounding box center [1543, 426] width 15 height 9
click at [690, 254] on input "checkbox" at bounding box center [697, 261] width 15 height 15
click at [1410, 289] on link "skip" at bounding box center [1422, 294] width 18 height 12
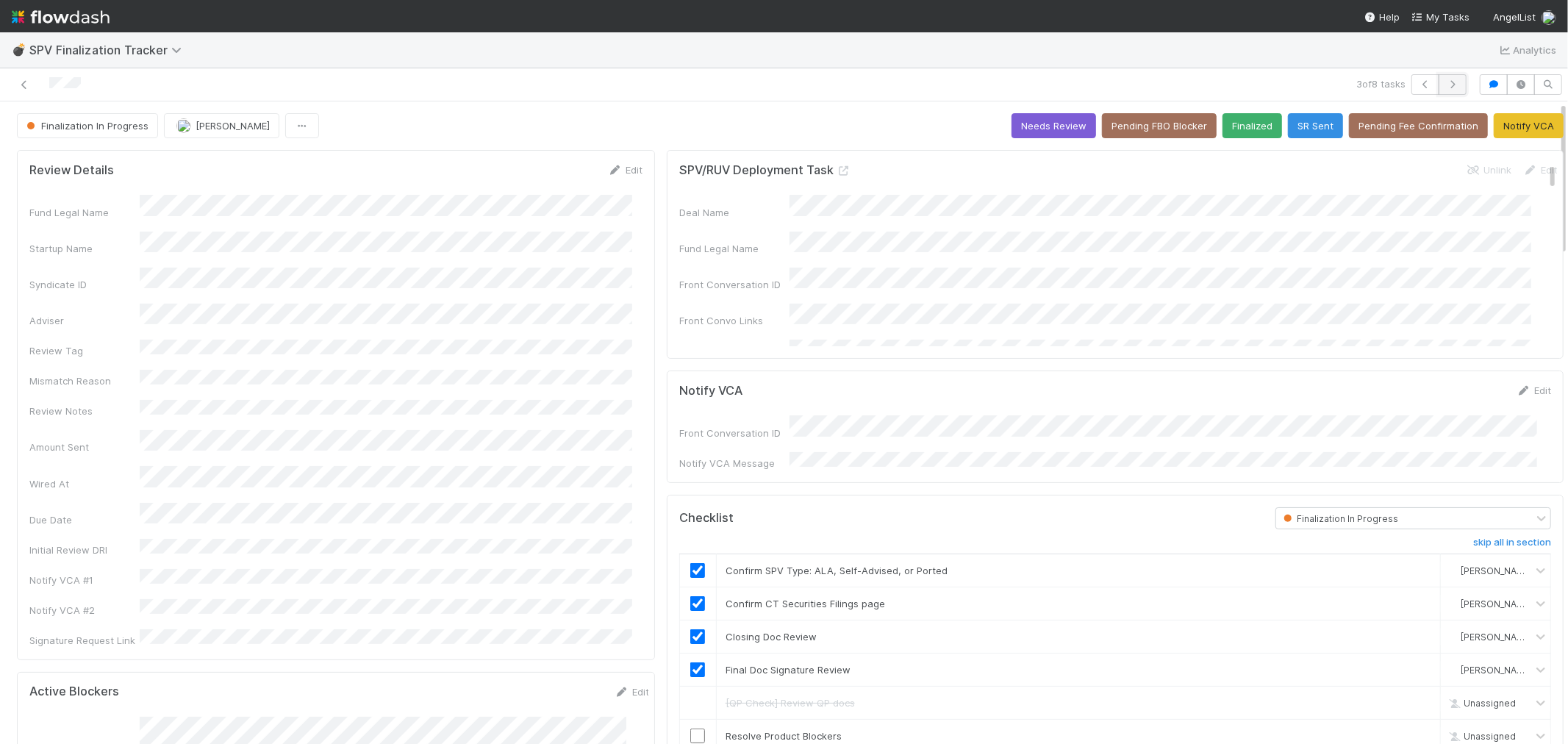
click at [1410, 85] on icon "button" at bounding box center [1452, 84] width 15 height 8
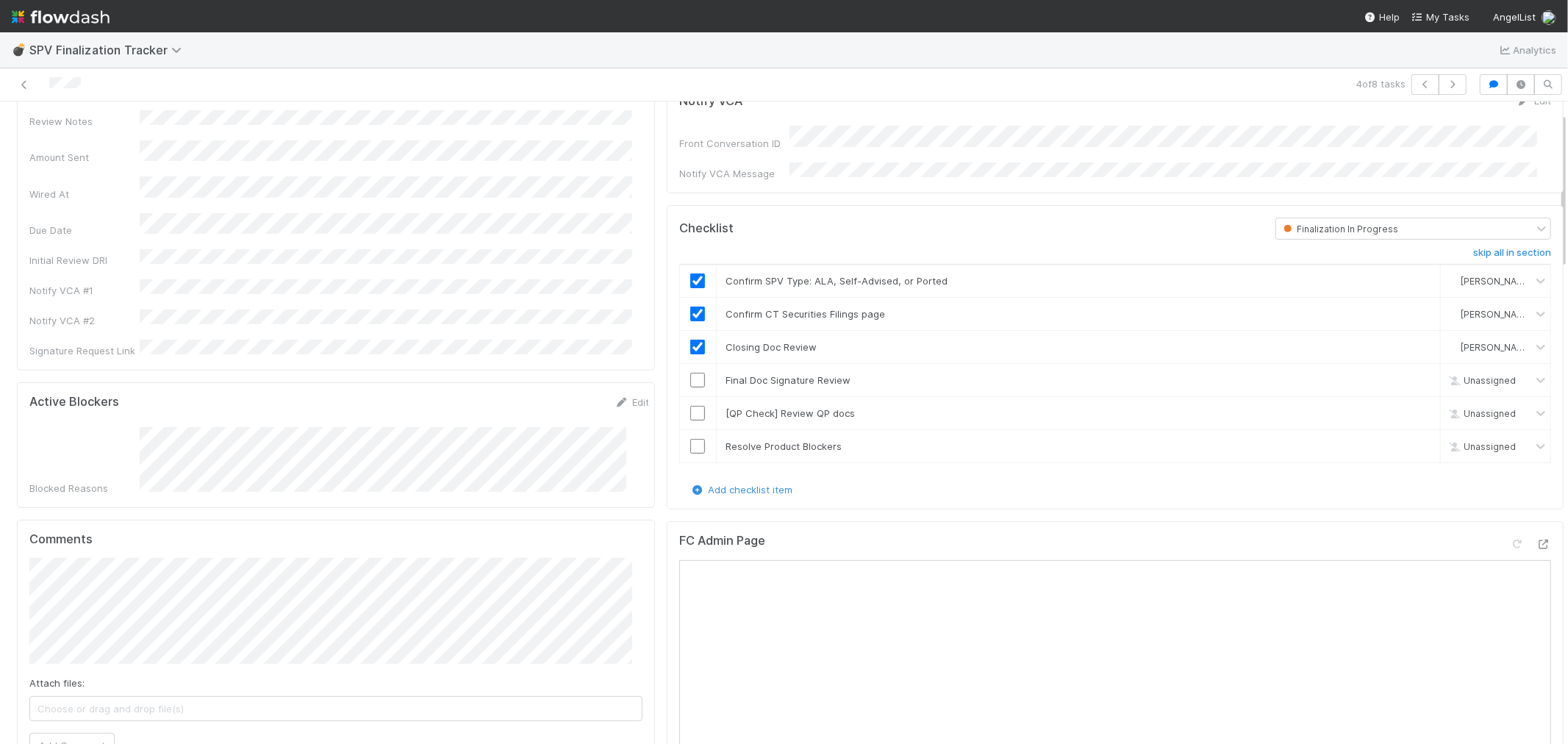
scroll to position [327, 0]
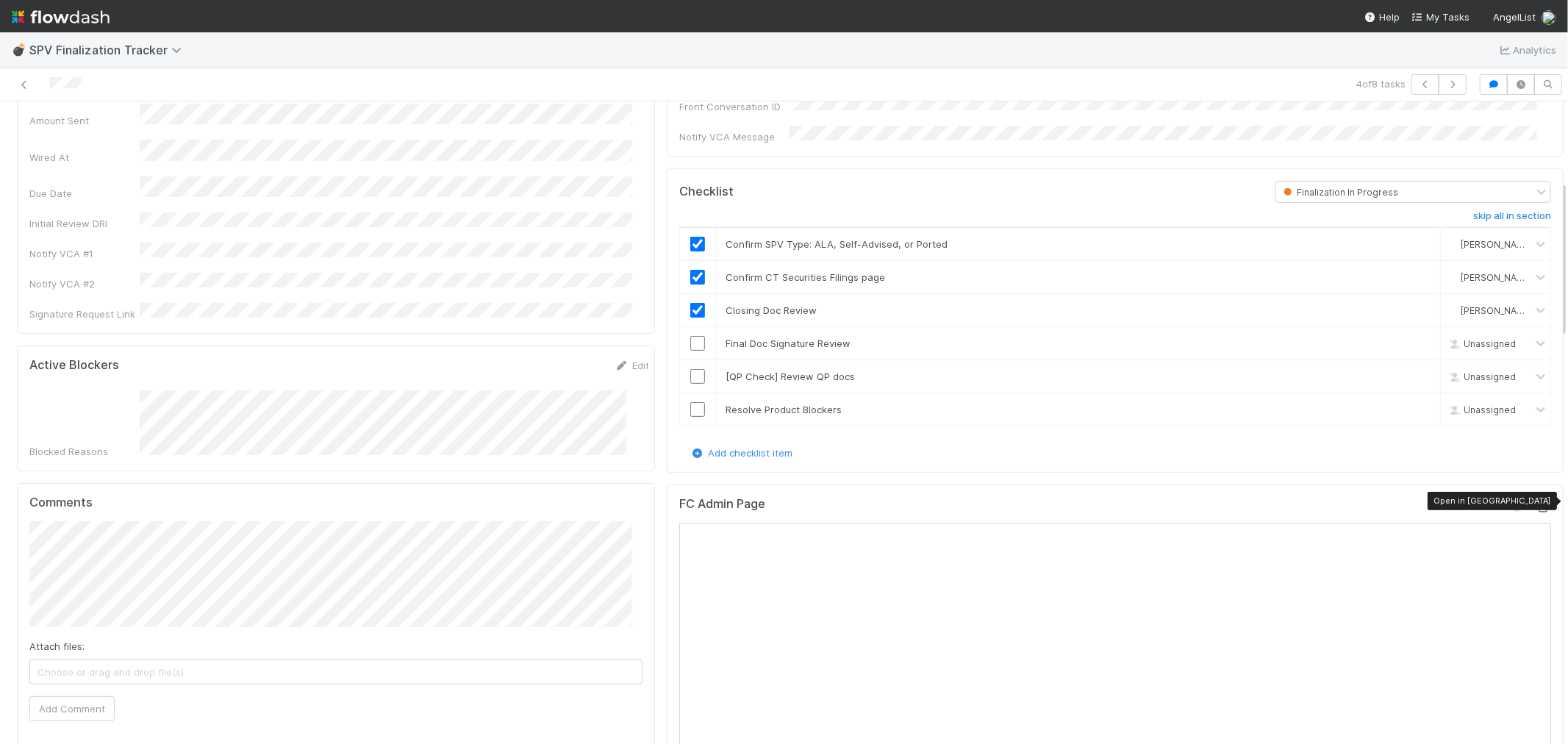
click at [1410, 503] on icon at bounding box center [1543, 508] width 15 height 9
click at [690, 336] on input "checkbox" at bounding box center [697, 343] width 15 height 15
click at [1410, 370] on link "skip" at bounding box center [1422, 376] width 18 height 12
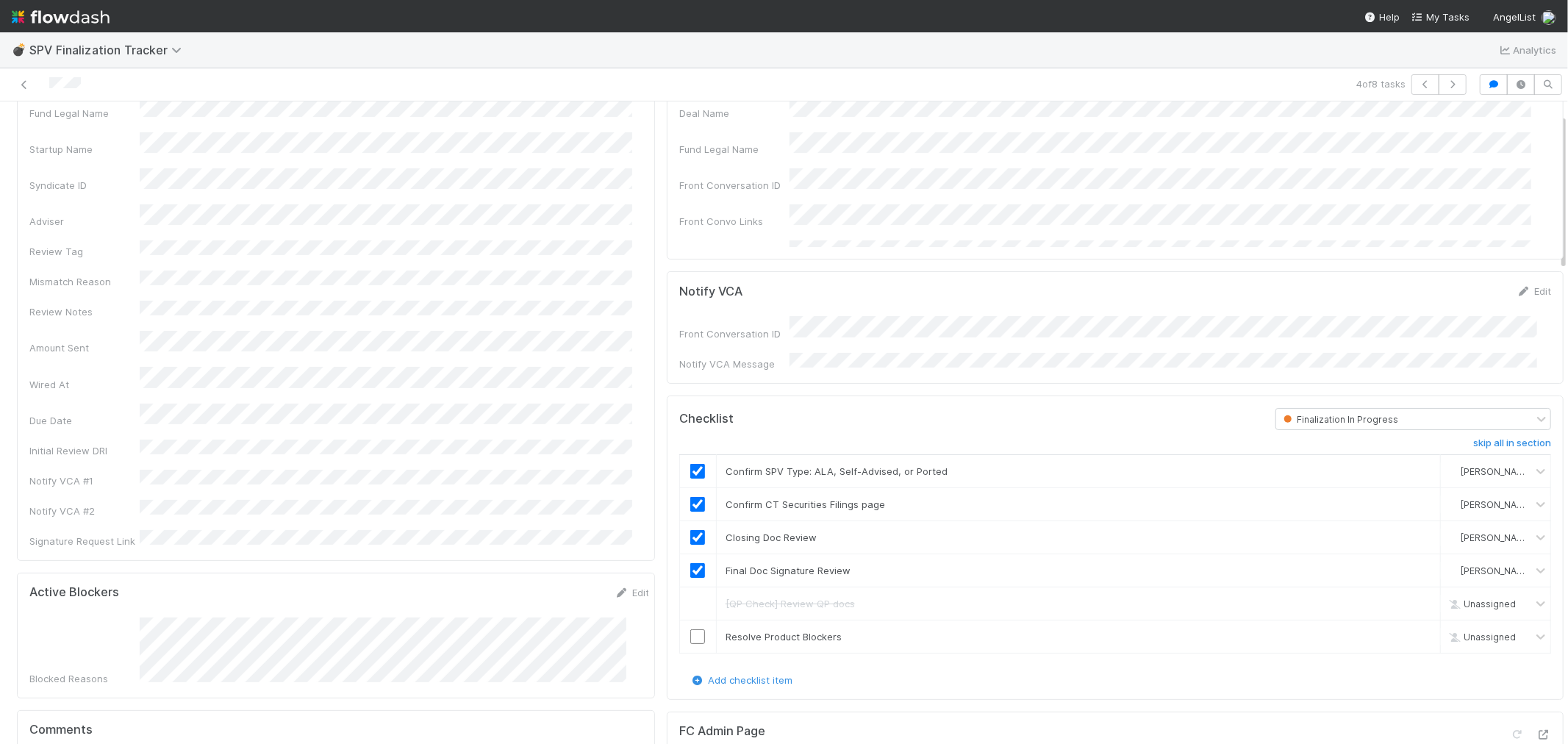
scroll to position [0, 0]
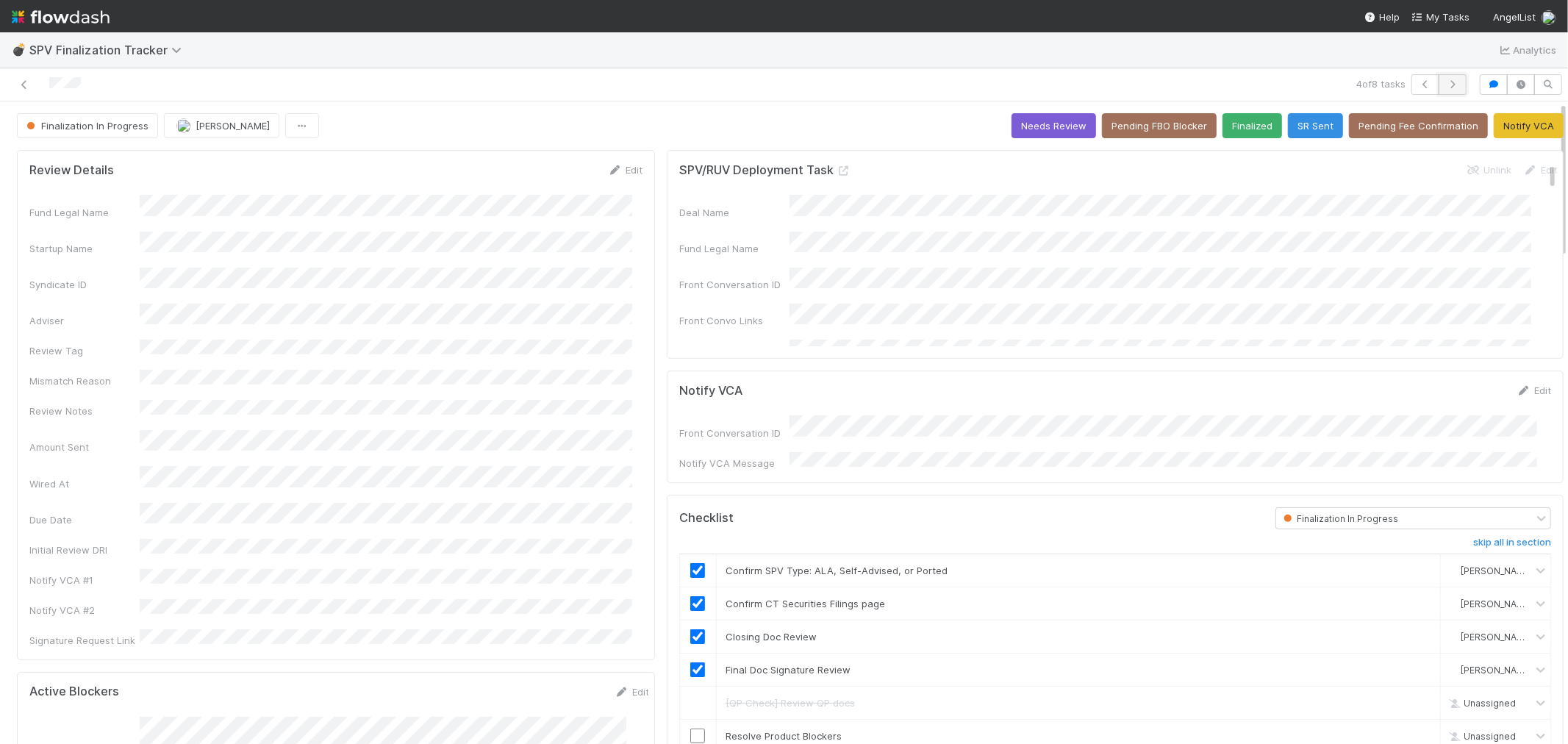
click at [1410, 89] on button "button" at bounding box center [1452, 84] width 28 height 21
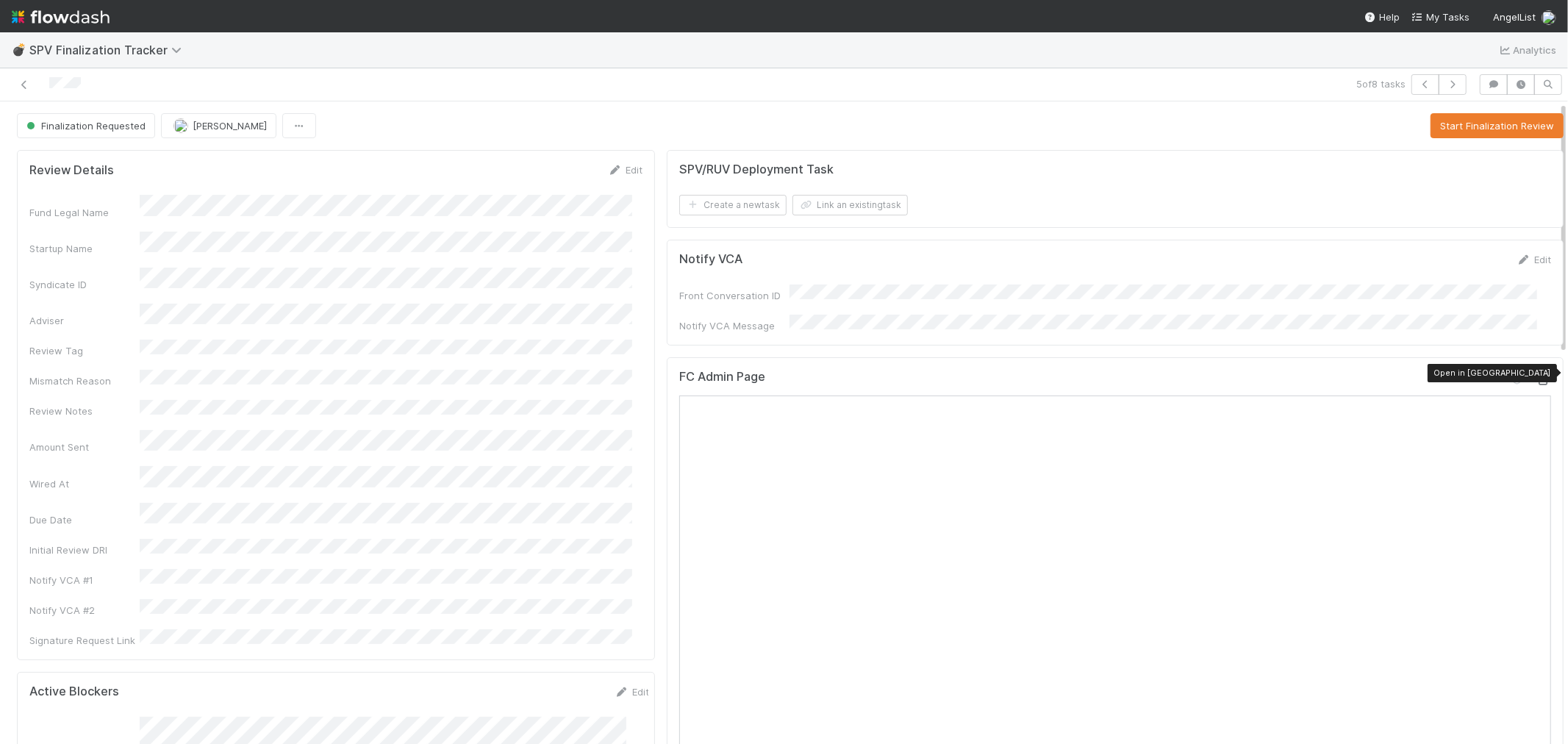
click at [1410, 376] on icon at bounding box center [1543, 380] width 15 height 9
click at [1410, 126] on button "Start Finalization Review" at bounding box center [1496, 126] width 133 height 25
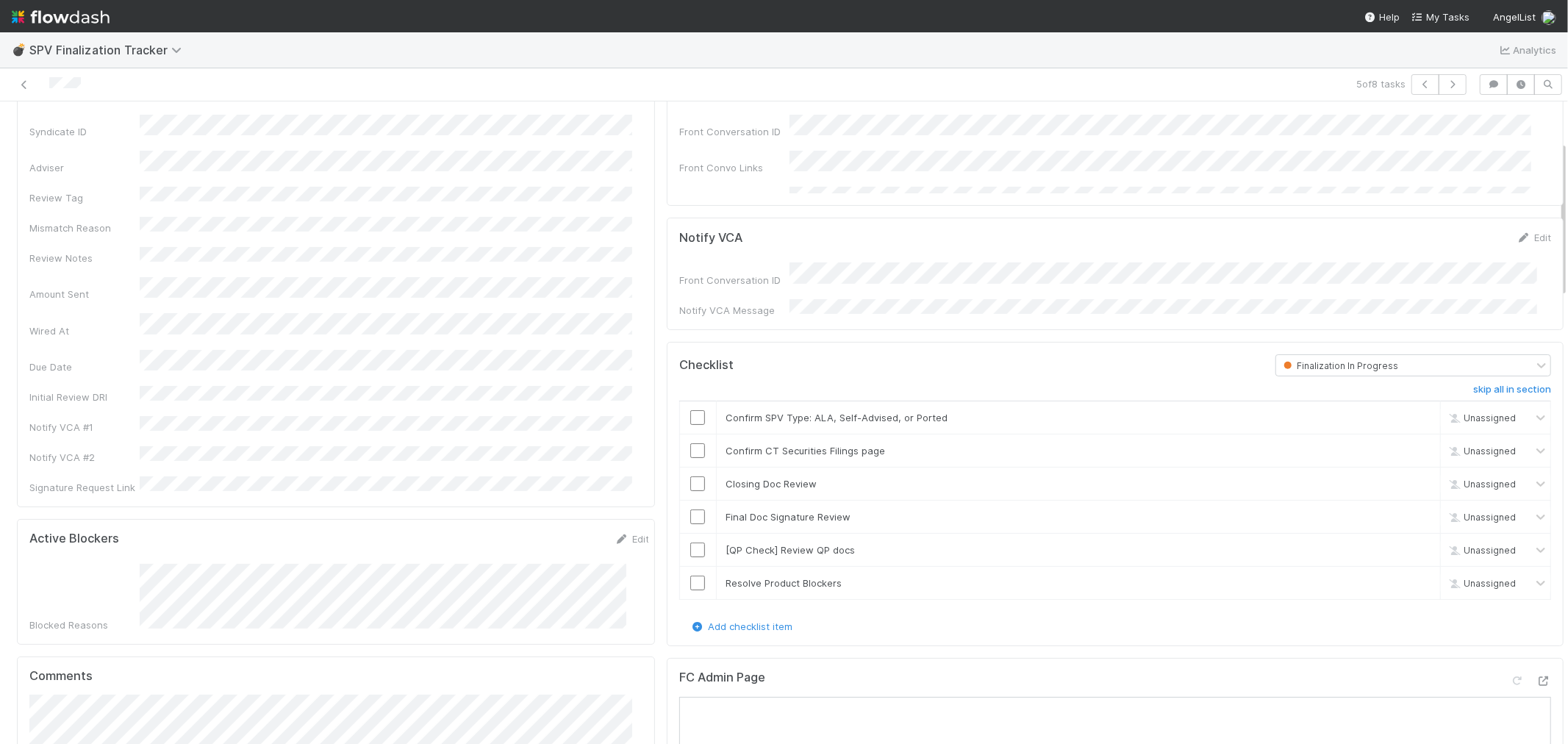
scroll to position [163, 0]
drag, startPoint x: 688, startPoint y: 400, endPoint x: 659, endPoint y: 401, distance: 29.0
click at [690, 400] on input "checkbox" at bounding box center [697, 407] width 15 height 15
click at [697, 437] on div at bounding box center [698, 440] width 36 height 15
click at [690, 434] on input "checkbox" at bounding box center [697, 440] width 15 height 15
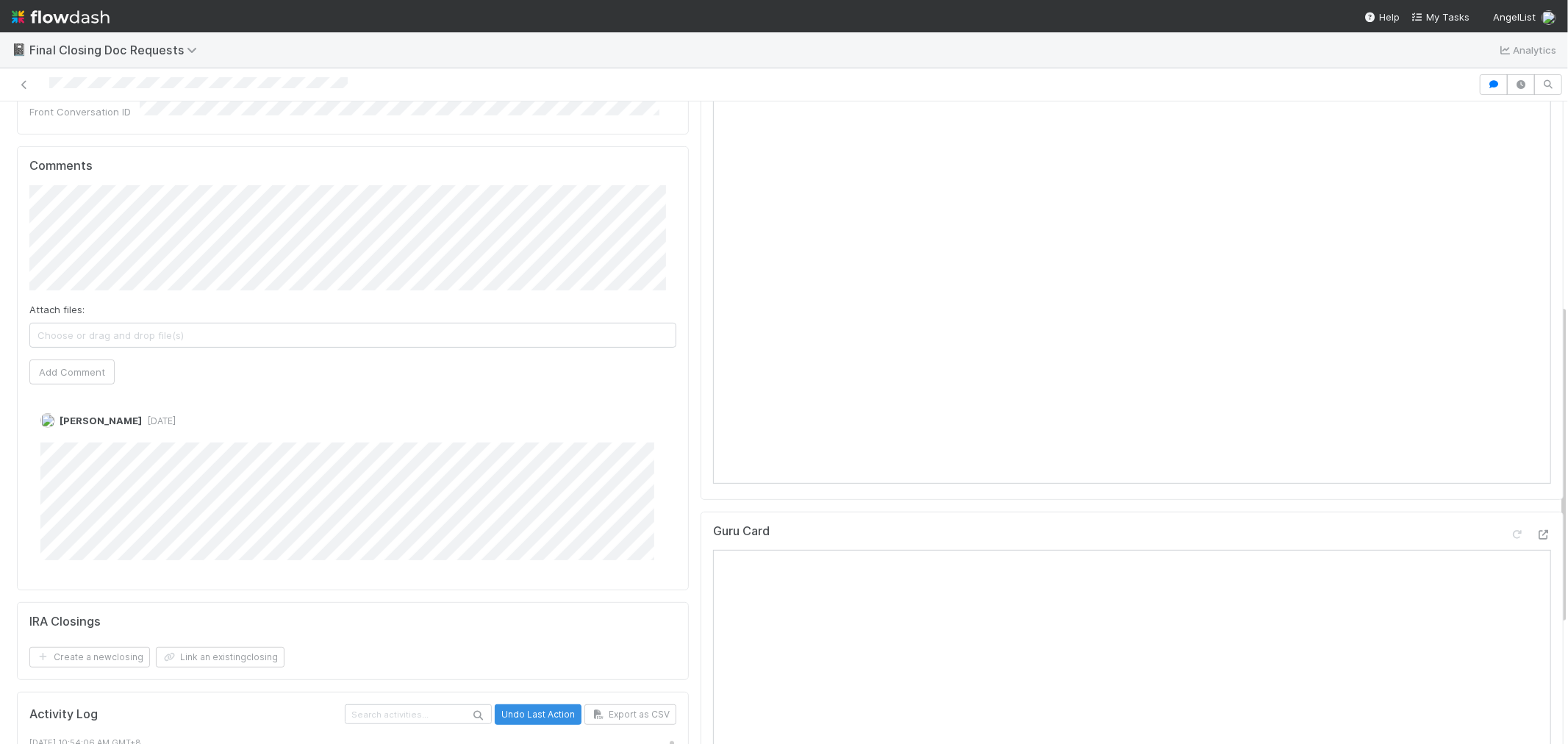
scroll to position [82, 0]
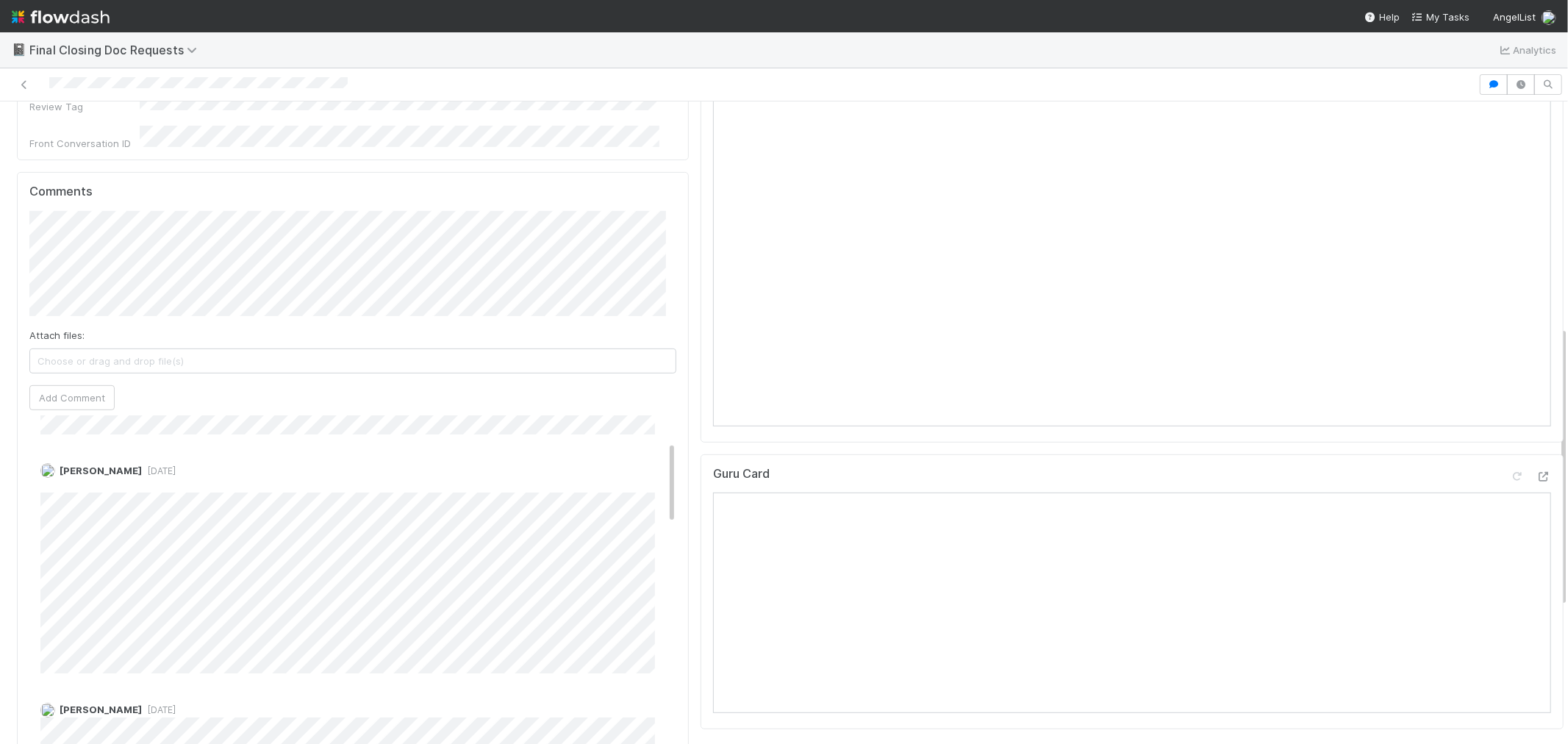
scroll to position [652, 0]
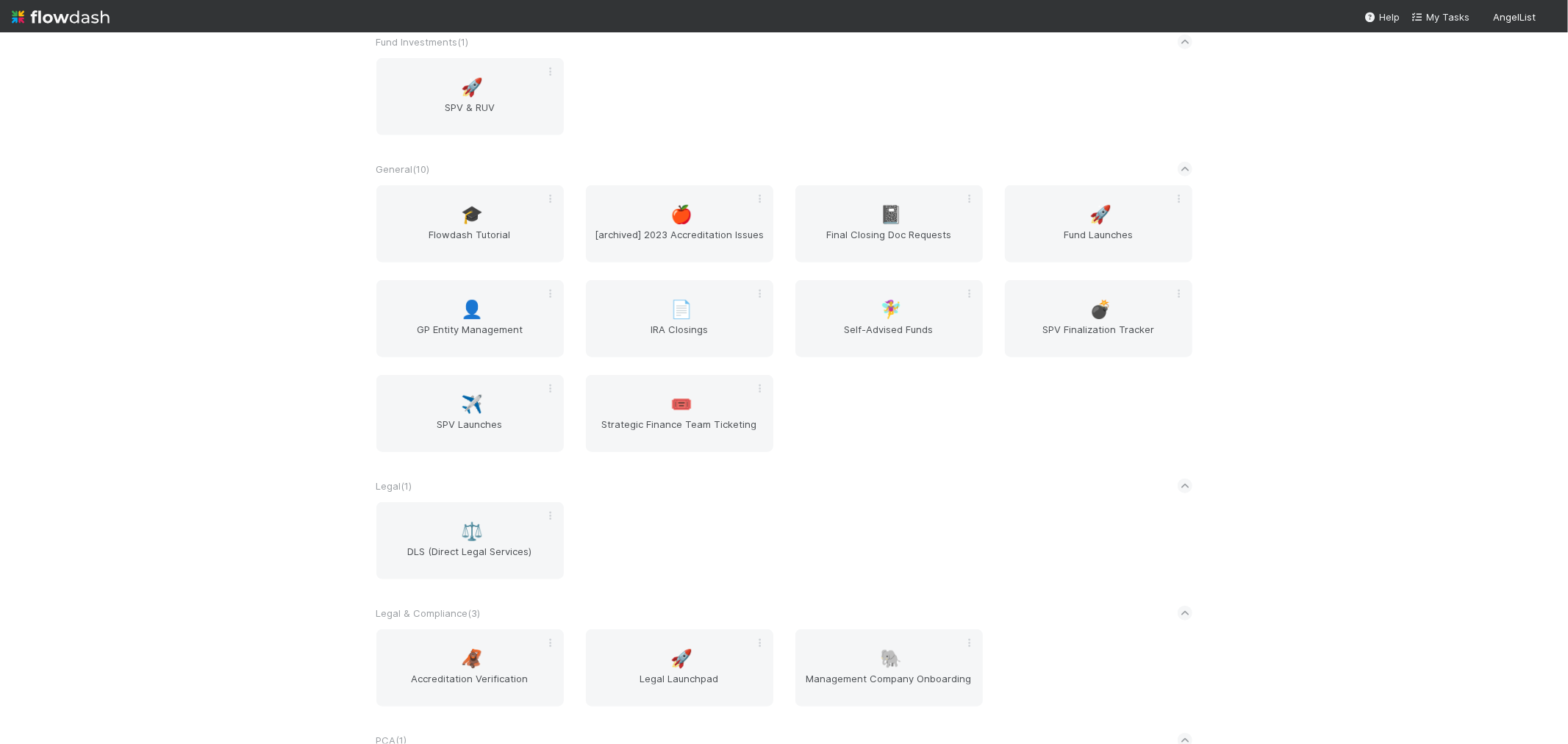
scroll to position [1143, 0]
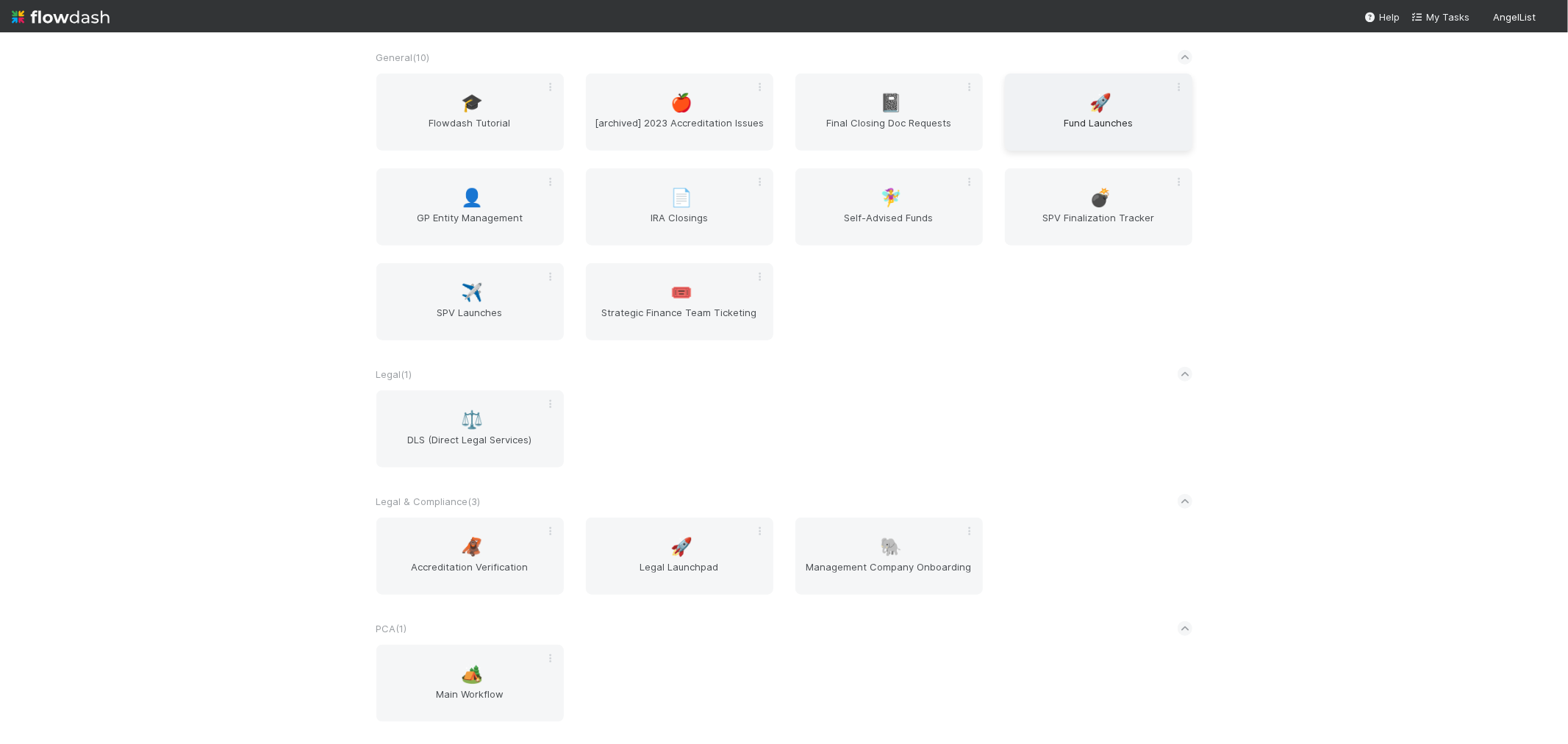
click at [1089, 105] on span "🚀" at bounding box center [1100, 102] width 22 height 19
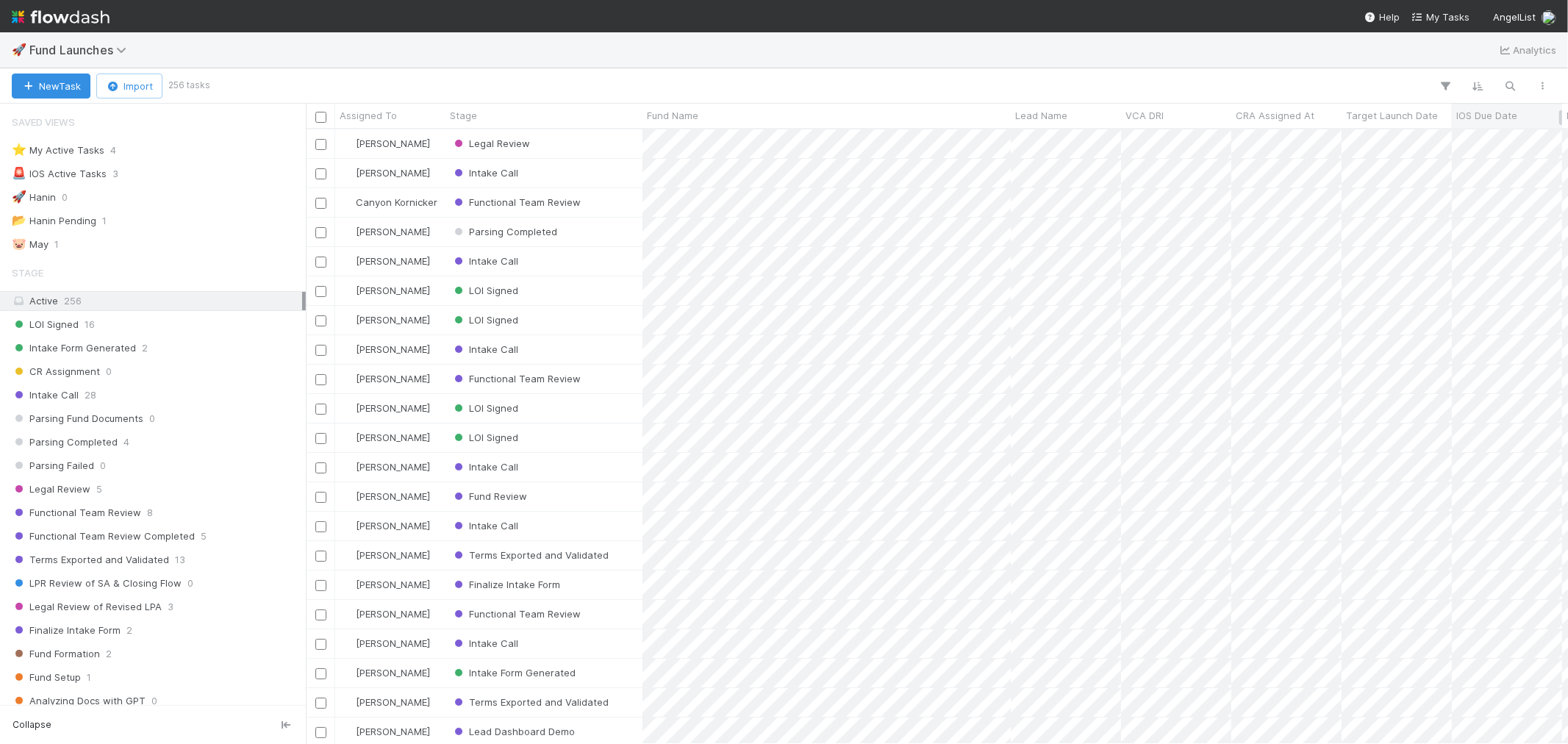
scroll to position [602, 1249]
click at [1512, 89] on icon "button" at bounding box center [1510, 85] width 15 height 13
click at [1414, 57] on input at bounding box center [1433, 62] width 147 height 18
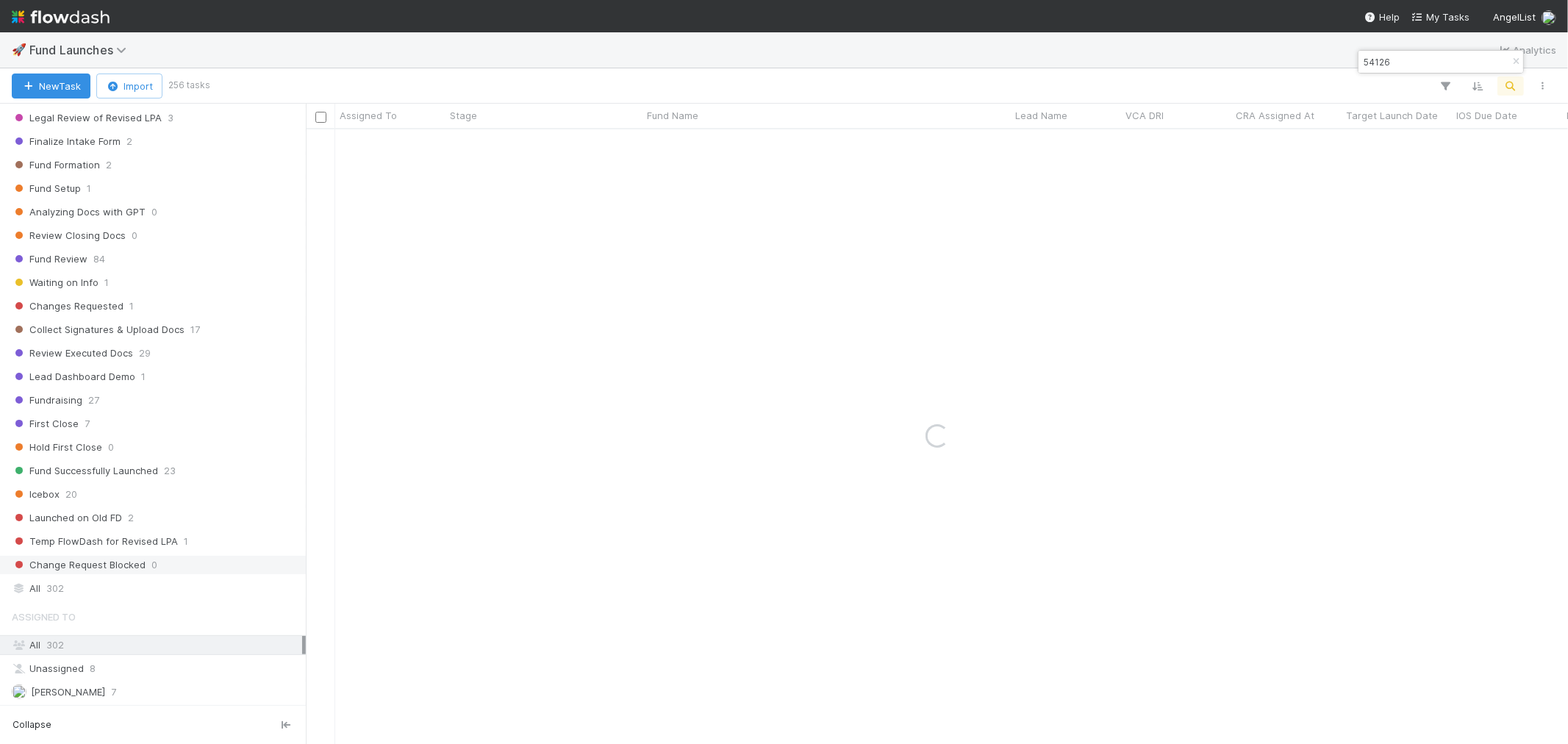
scroll to position [490, 0]
type input "54126"
click at [68, 590] on div "All 302" at bounding box center [156, 588] width 290 height 18
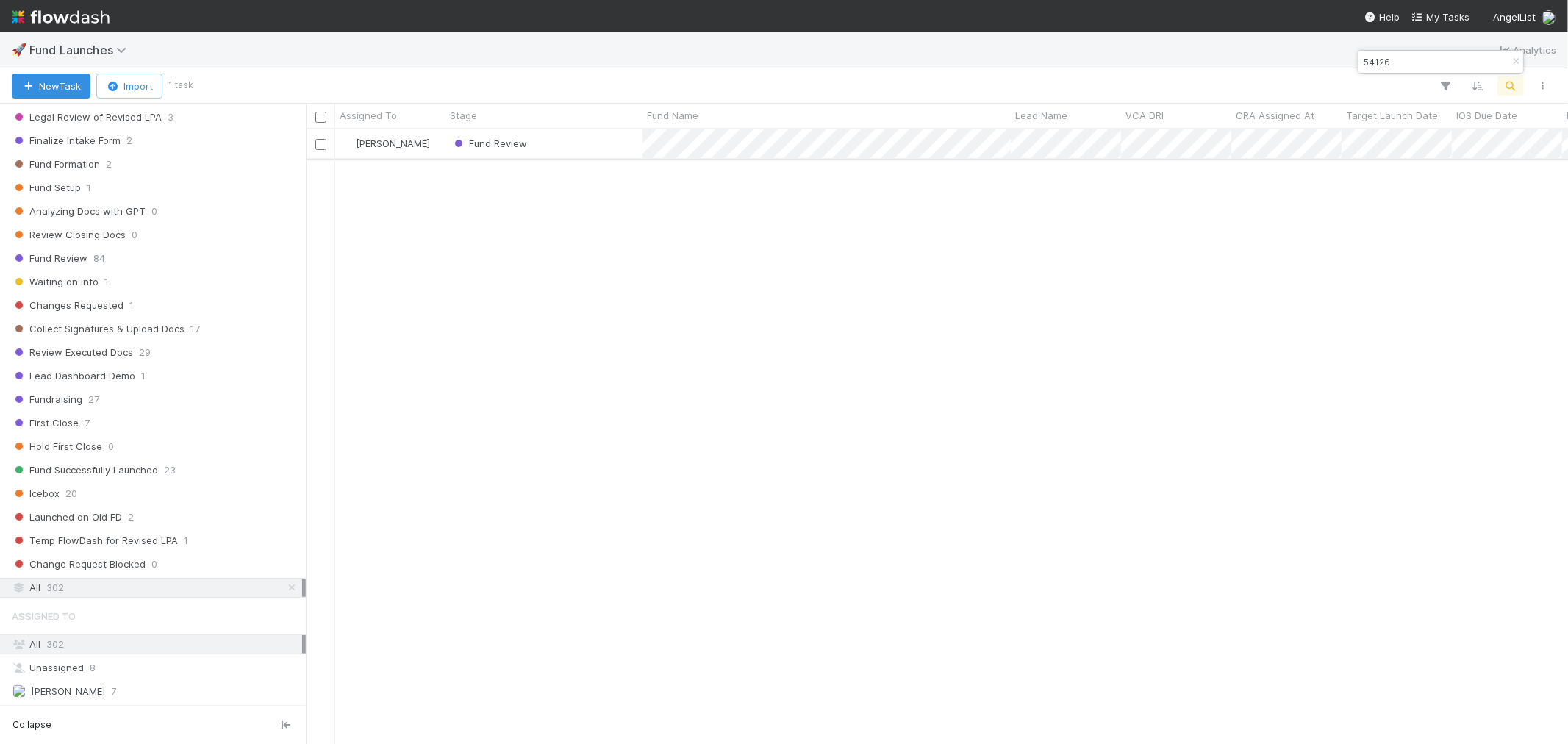
click at [568, 150] on div "Fund Review" at bounding box center [544, 143] width 197 height 28
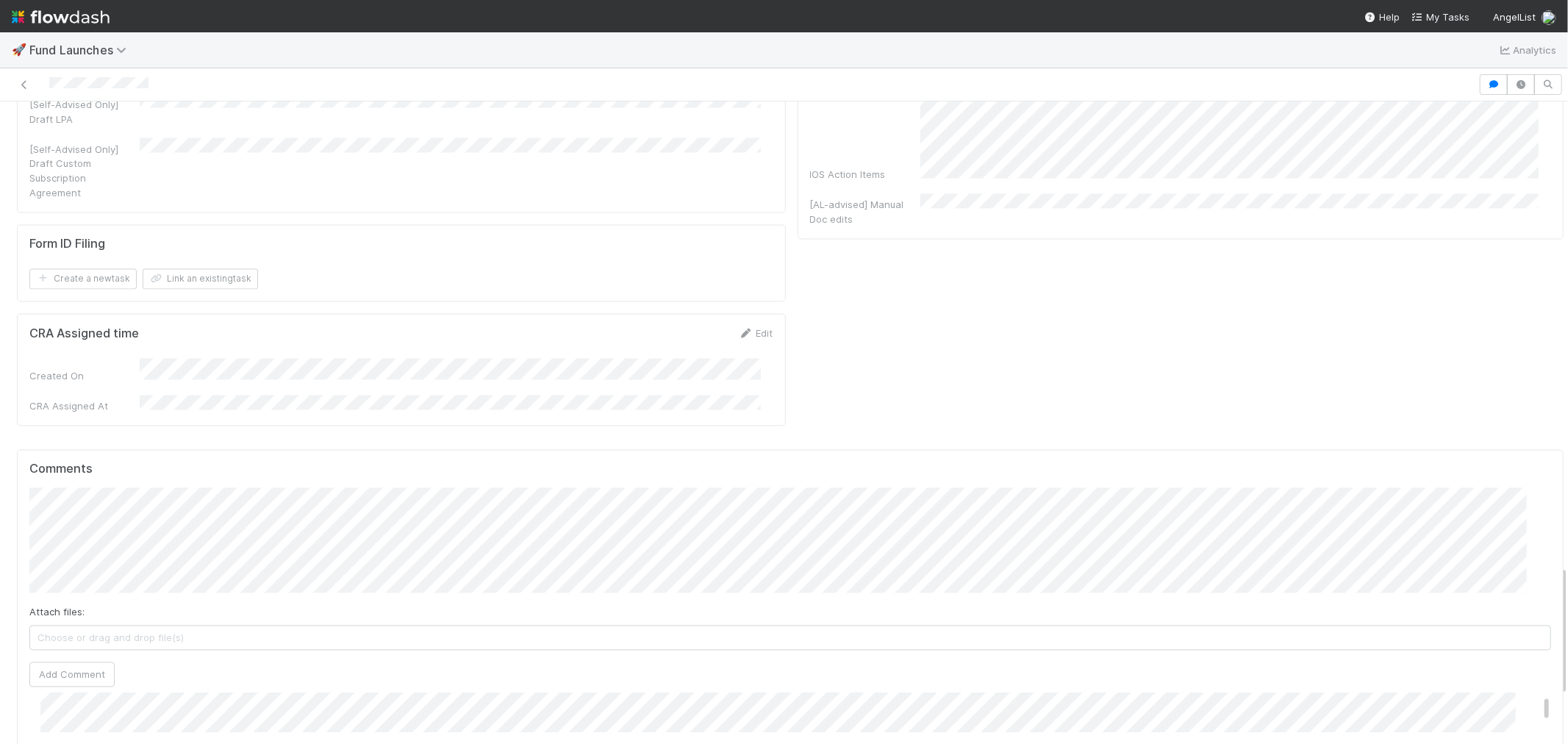
scroll to position [82, 0]
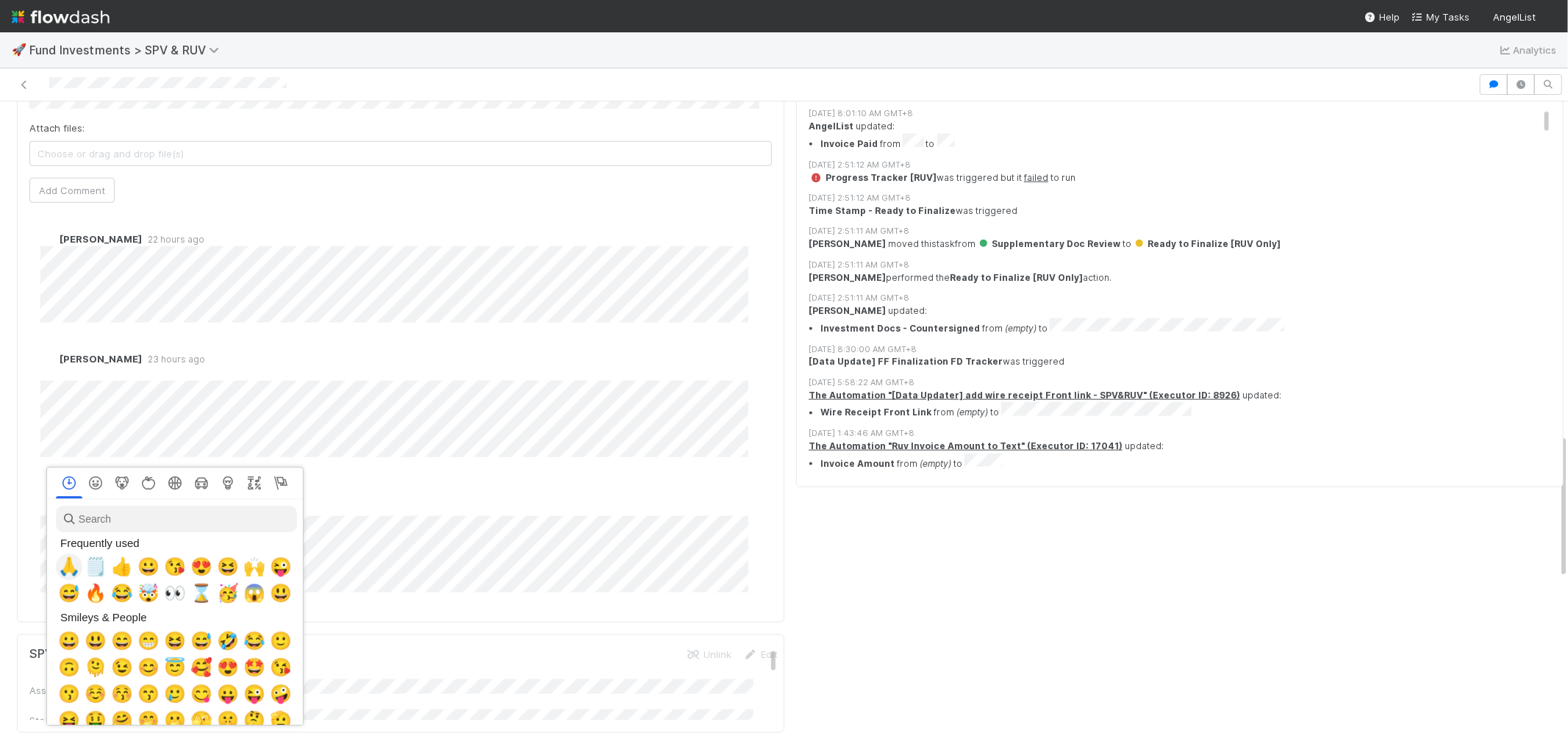
scroll to position [0, 6]
click at [57, 568] on span "🙏" at bounding box center [66, 566] width 22 height 21
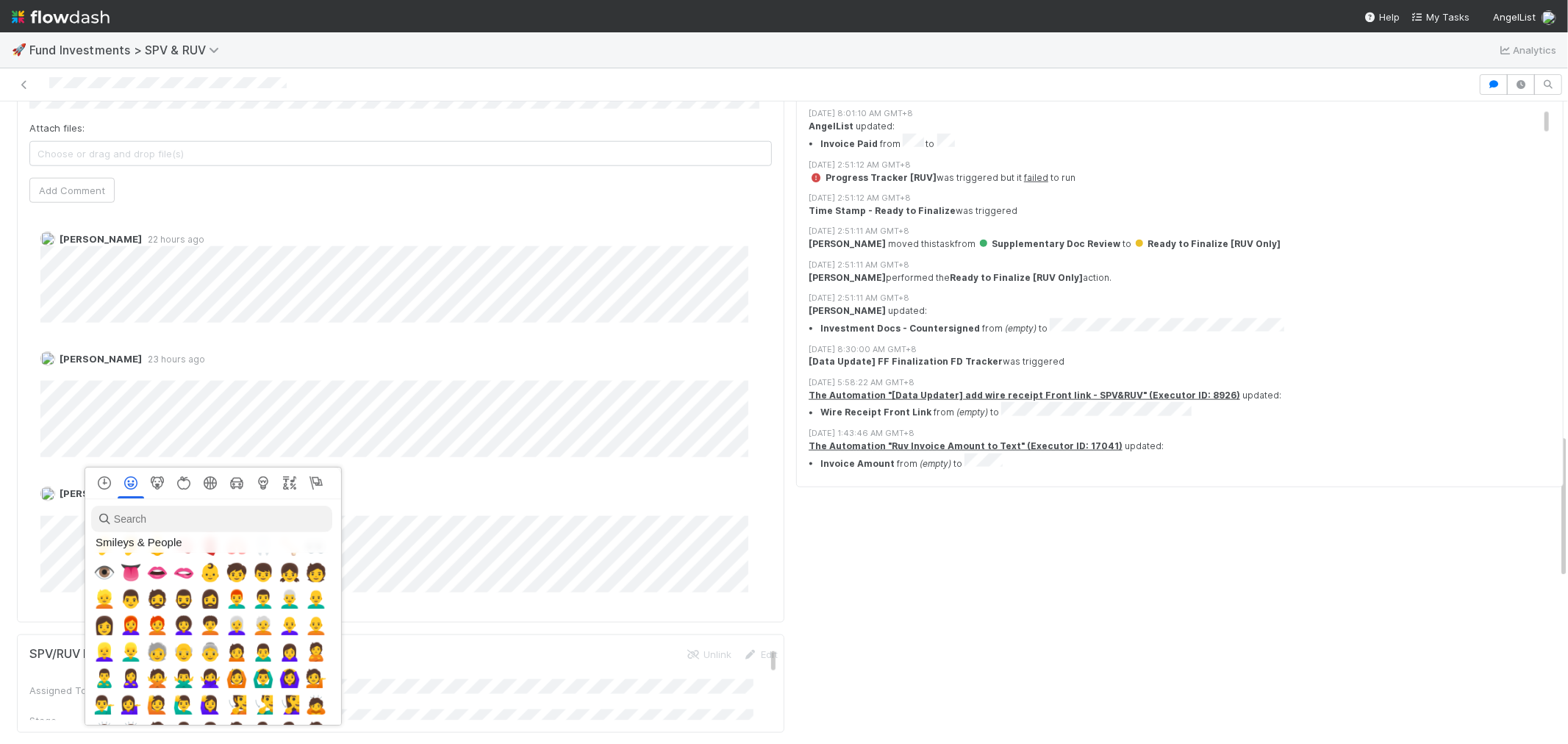
scroll to position [1388, 0]
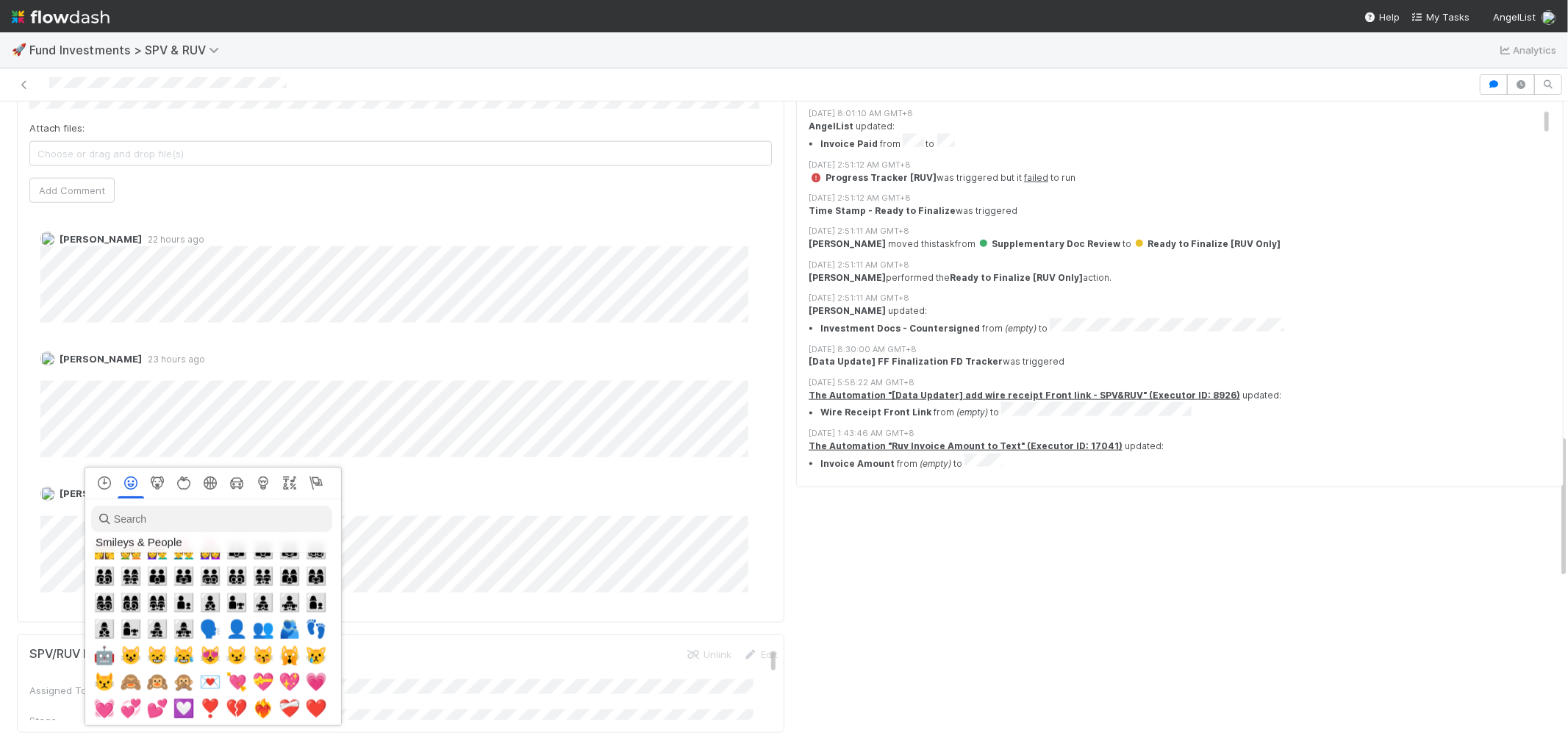
click at [463, 489] on div at bounding box center [784, 372] width 1568 height 744
click at [280, 327] on div at bounding box center [784, 372] width 1568 height 744
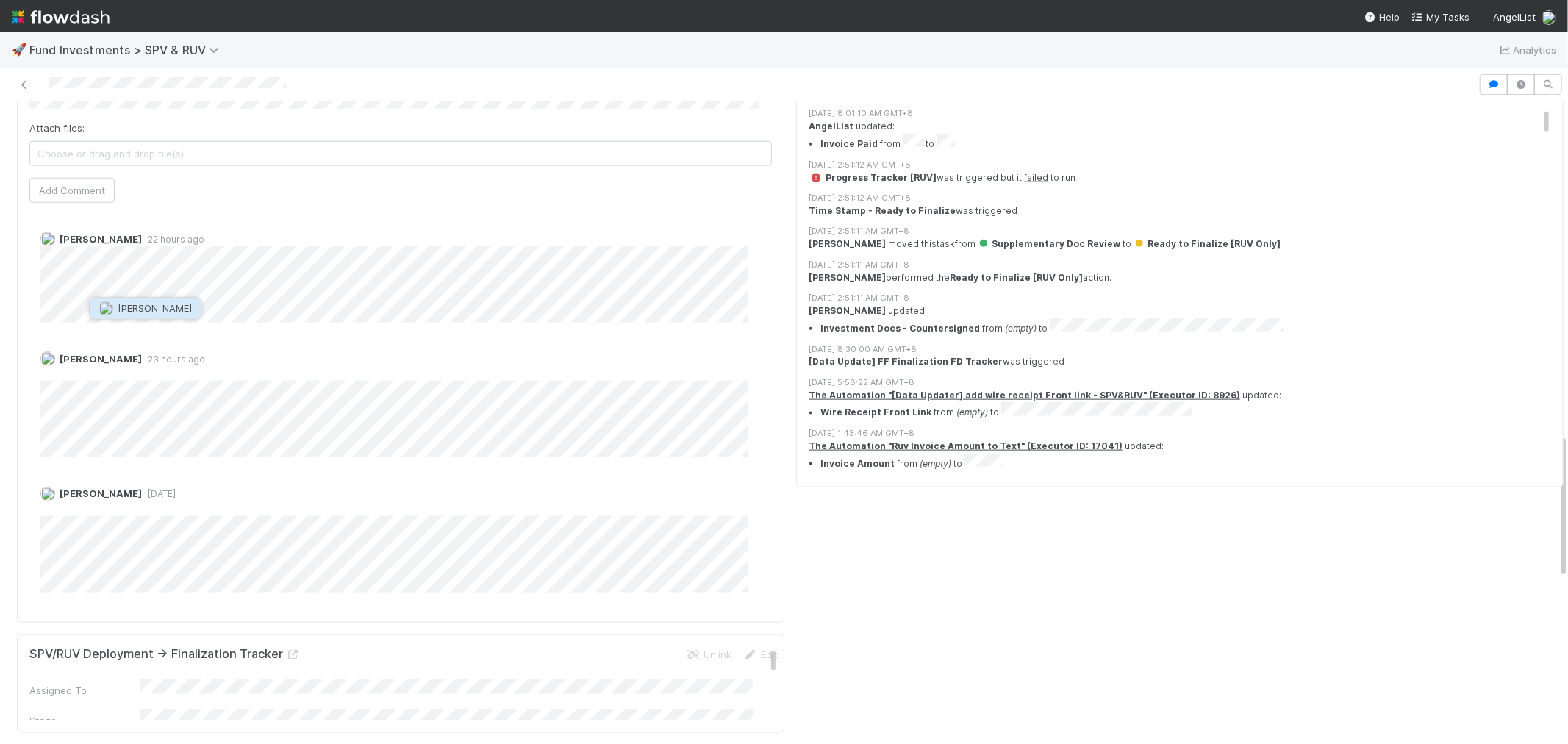
click at [152, 313] on span "Vish Khamamkar" at bounding box center [155, 307] width 74 height 12
click at [55, 203] on button "Add Comment" at bounding box center [72, 190] width 85 height 25
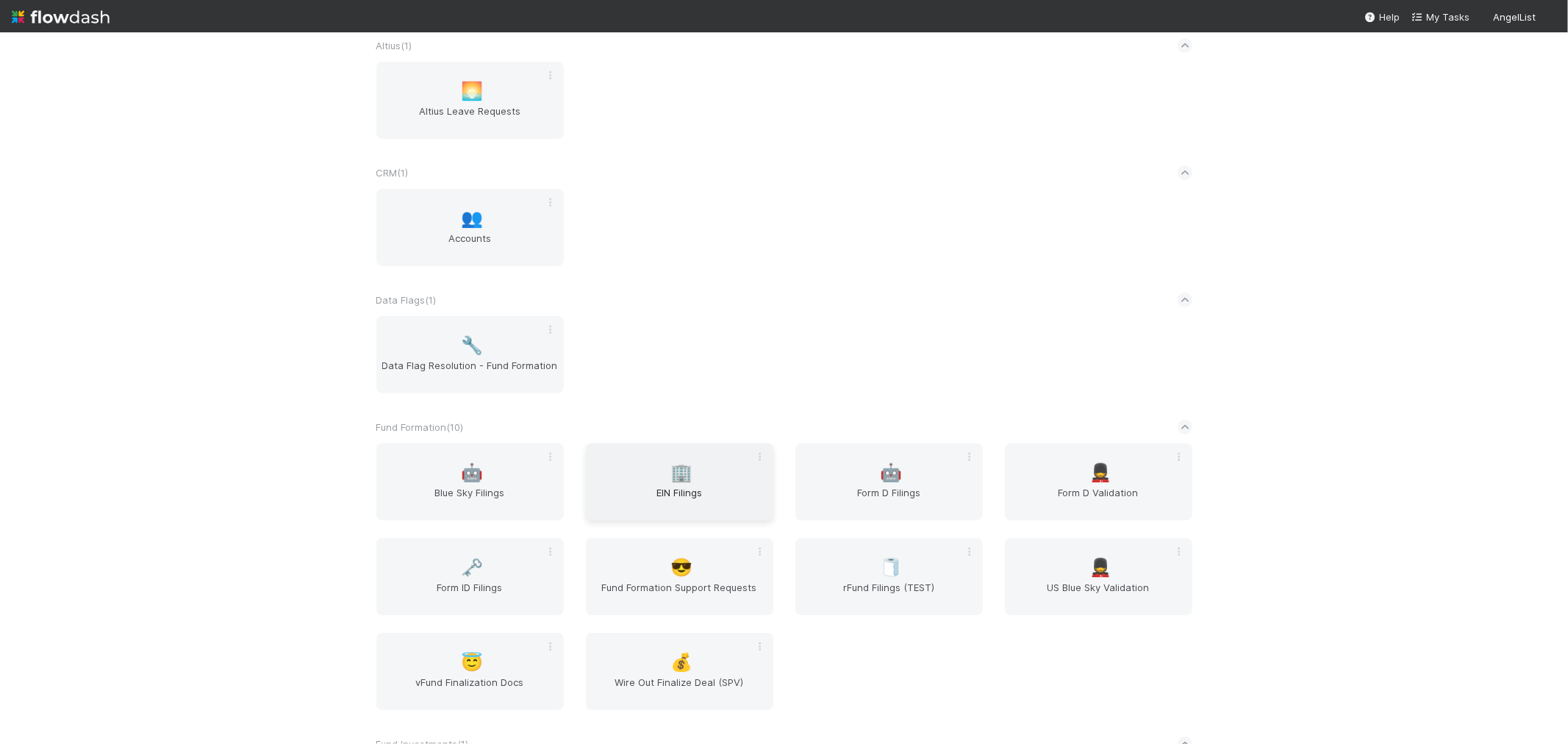
scroll to position [408, 0]
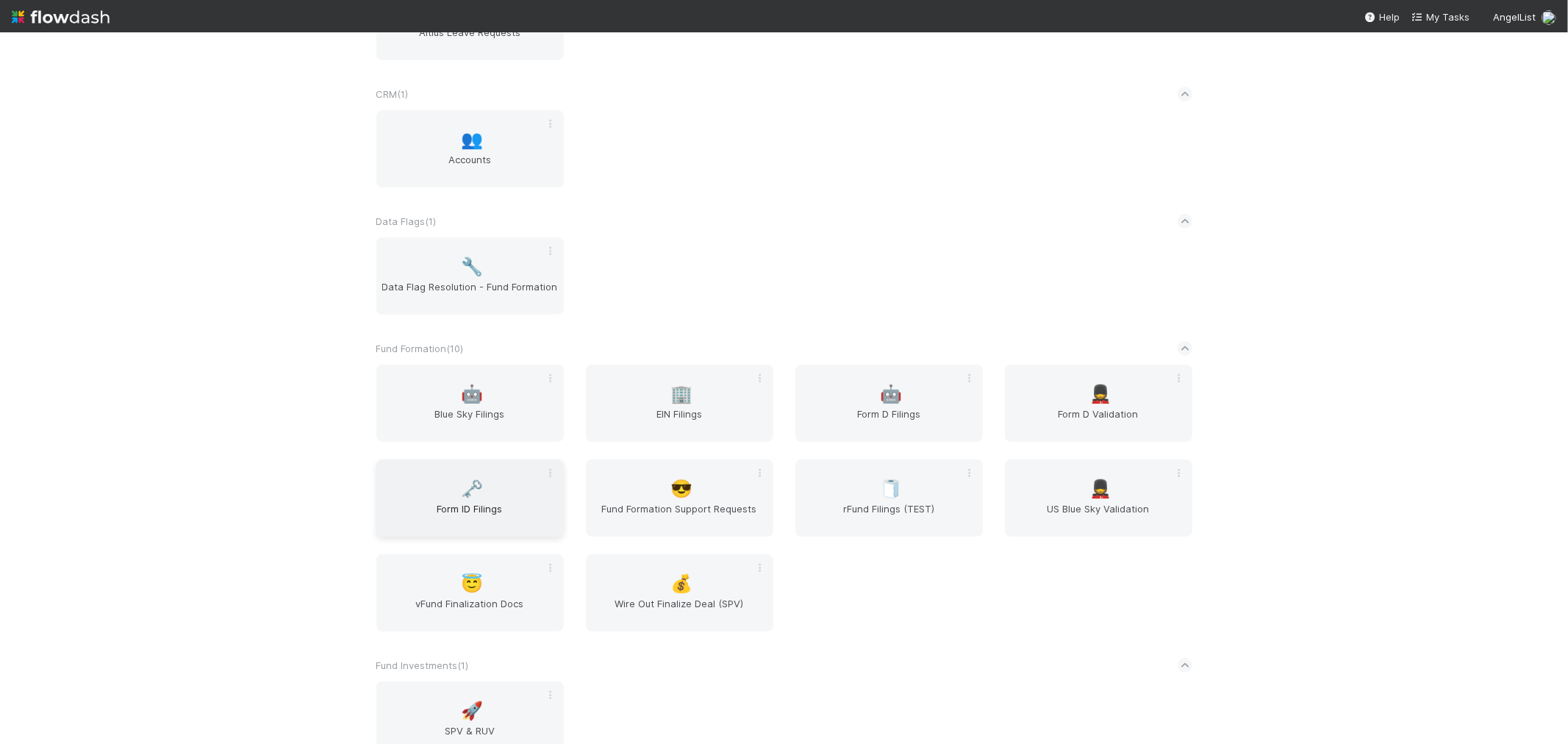
click at [493, 491] on div "🗝️ Form ID Filings" at bounding box center [470, 498] width 187 height 77
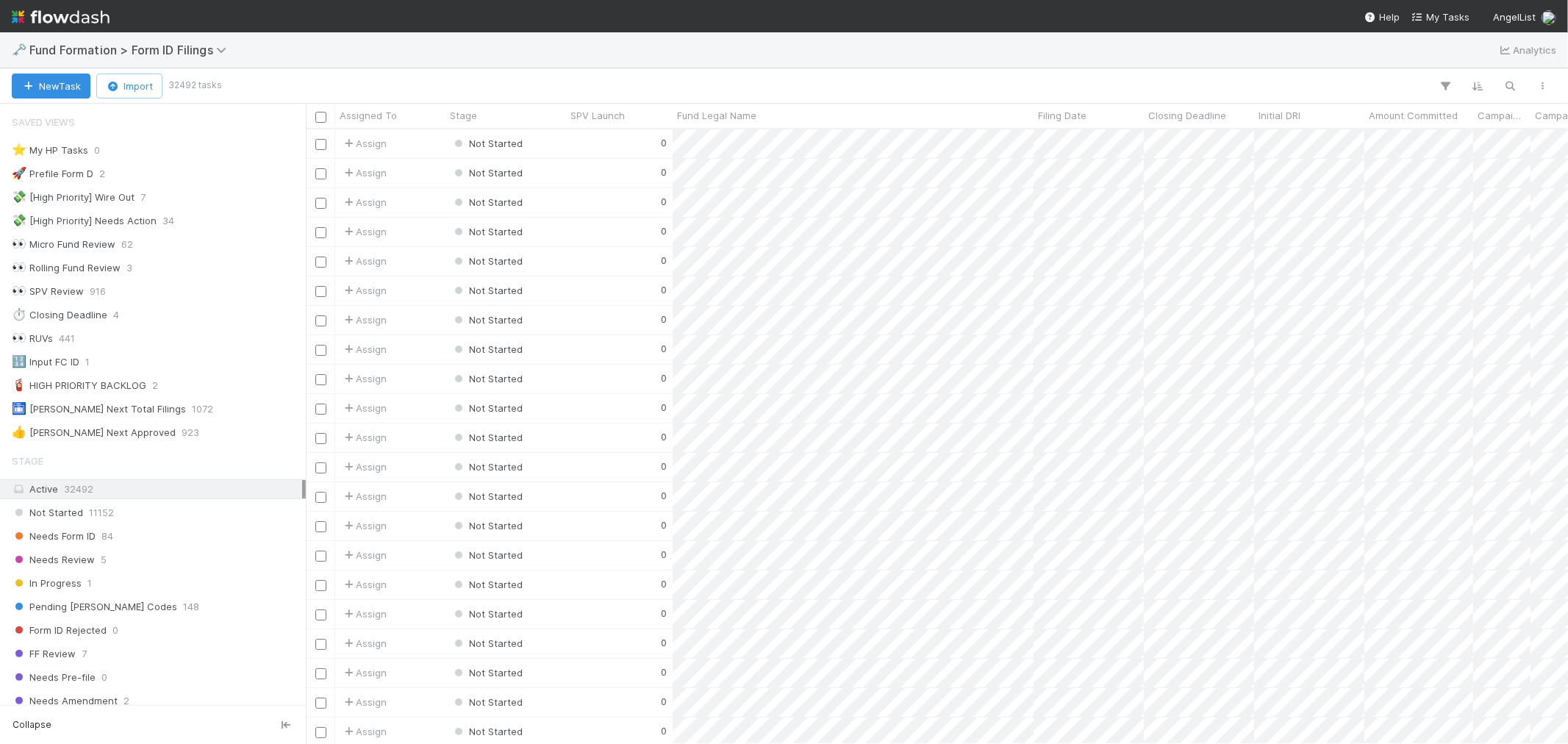
scroll to position [12, 12]
click at [1507, 86] on icon "button" at bounding box center [1510, 85] width 15 height 13
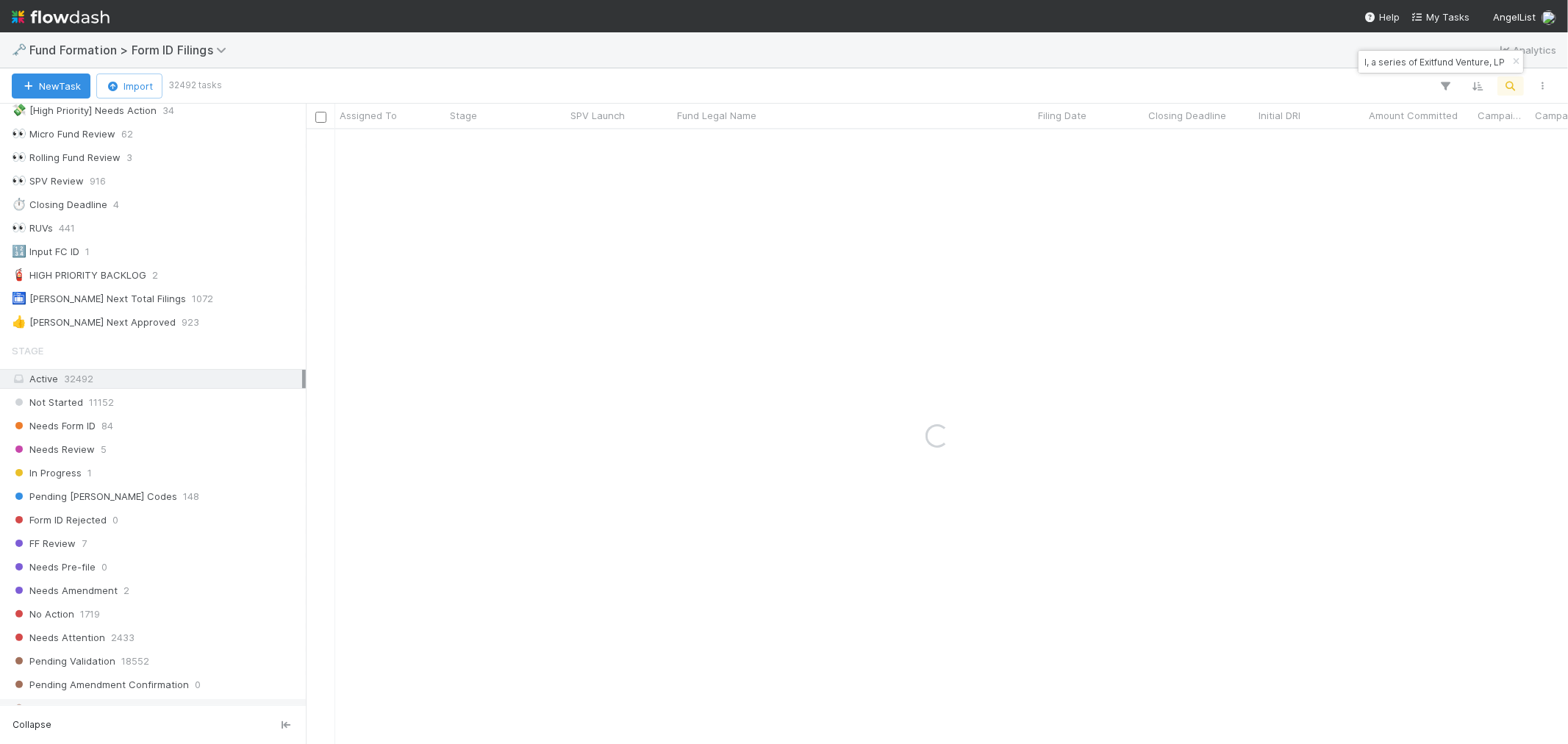
scroll to position [327, 0]
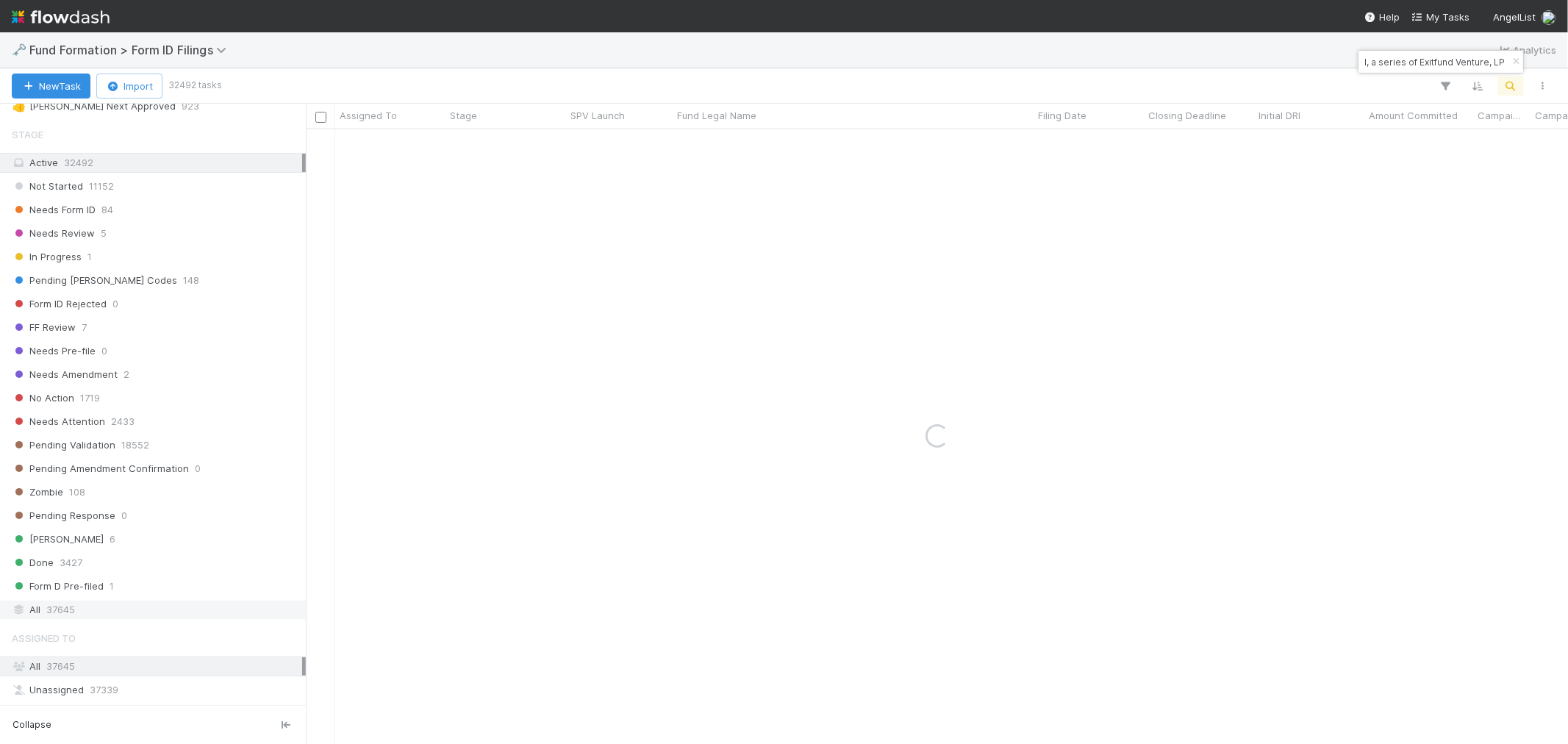
type input "LO-0708 Fund I, a series of Exitfund Venture, LP"
click at [99, 615] on div "All 37645" at bounding box center [156, 610] width 290 height 18
click at [1514, 57] on icon "button" at bounding box center [1515, 61] width 15 height 8
click at [1512, 84] on icon "button" at bounding box center [1510, 85] width 15 height 13
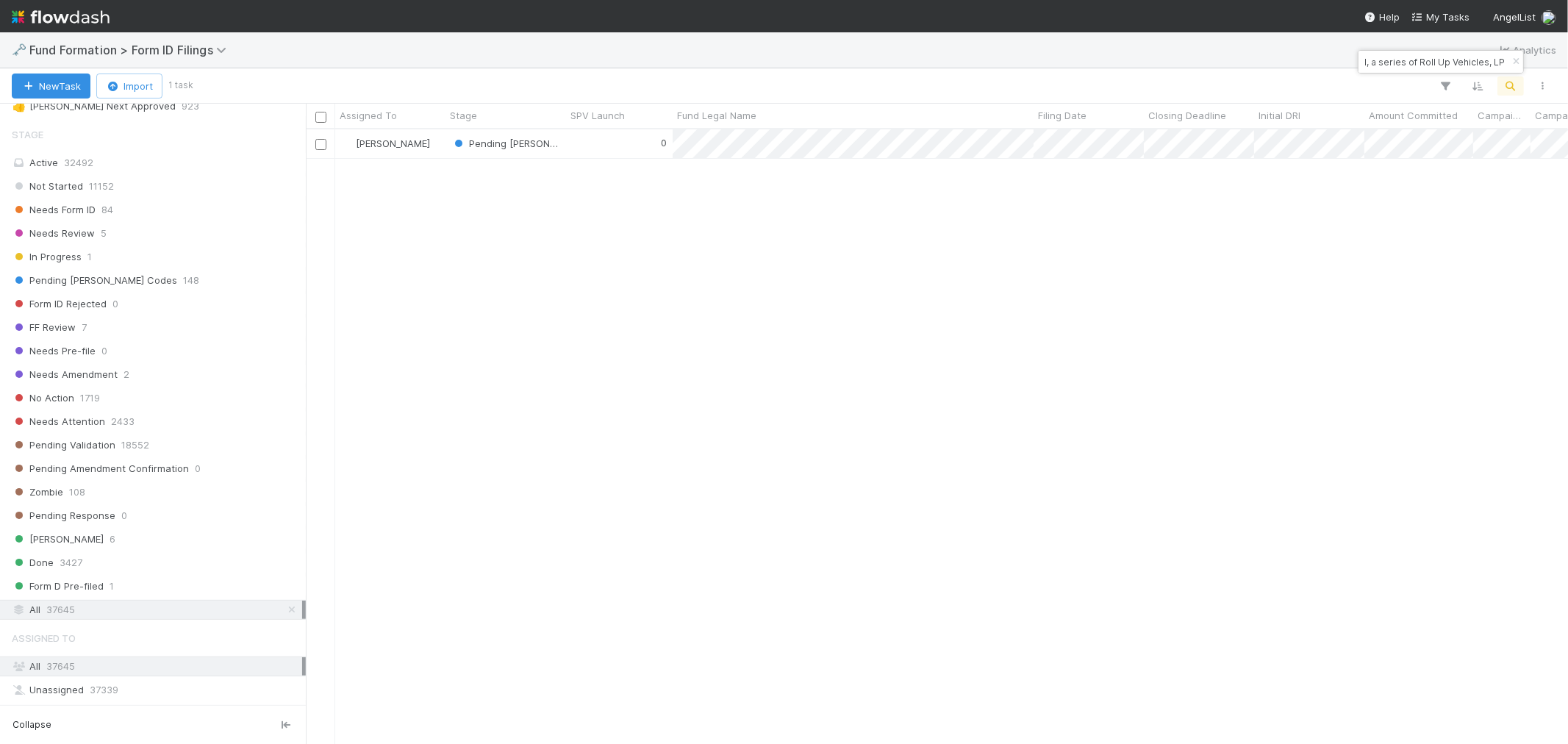
type input "VI-0515 Fund I, a series of Roll Up Vehicles, LP"
click at [1515, 62] on icon "button" at bounding box center [1515, 61] width 15 height 8
click at [1514, 82] on icon "button" at bounding box center [1510, 85] width 15 height 13
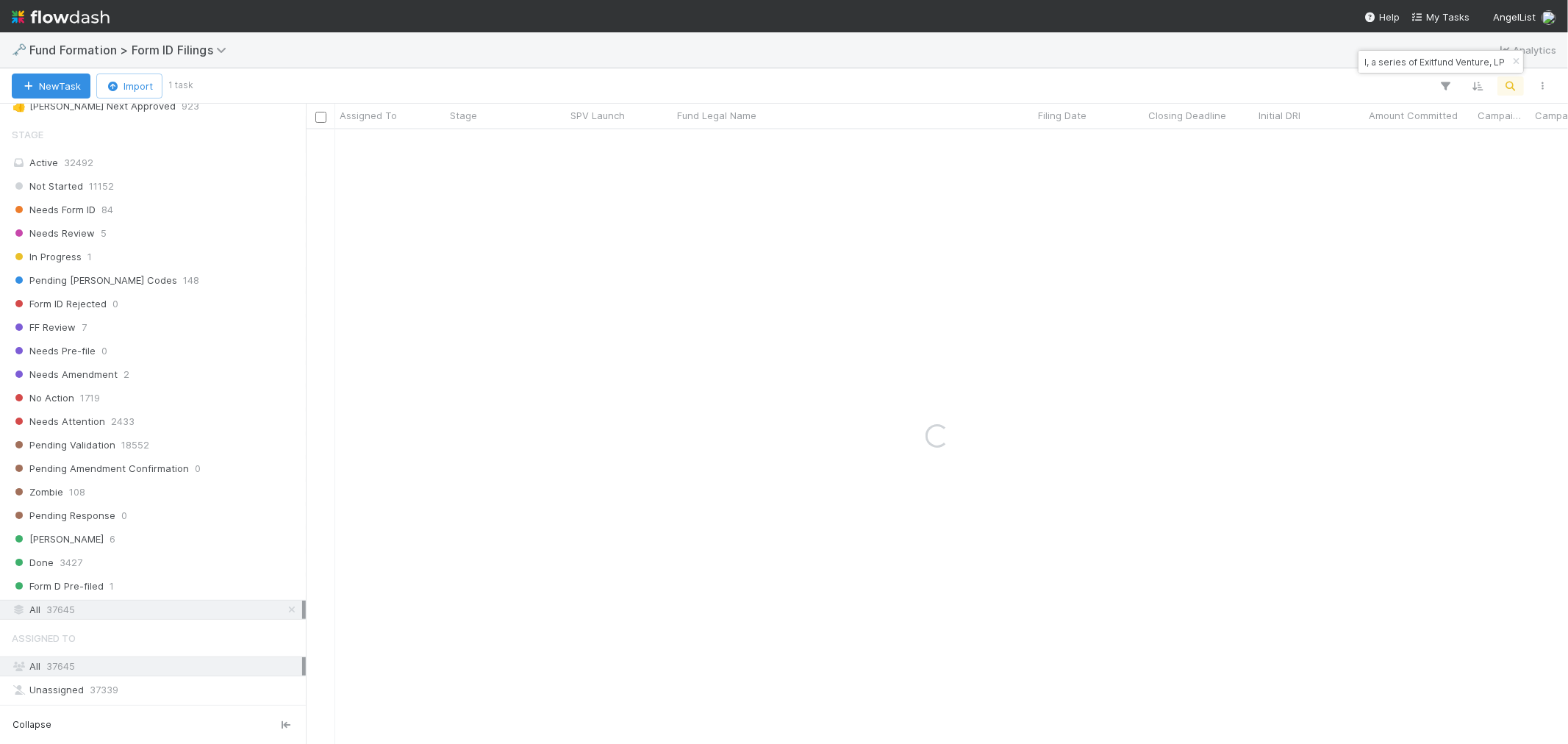
type input "LI-0617 Fund I, a series of Exitfund Venture, LP"
click at [419, 142] on div "Assign" at bounding box center [390, 143] width 110 height 28
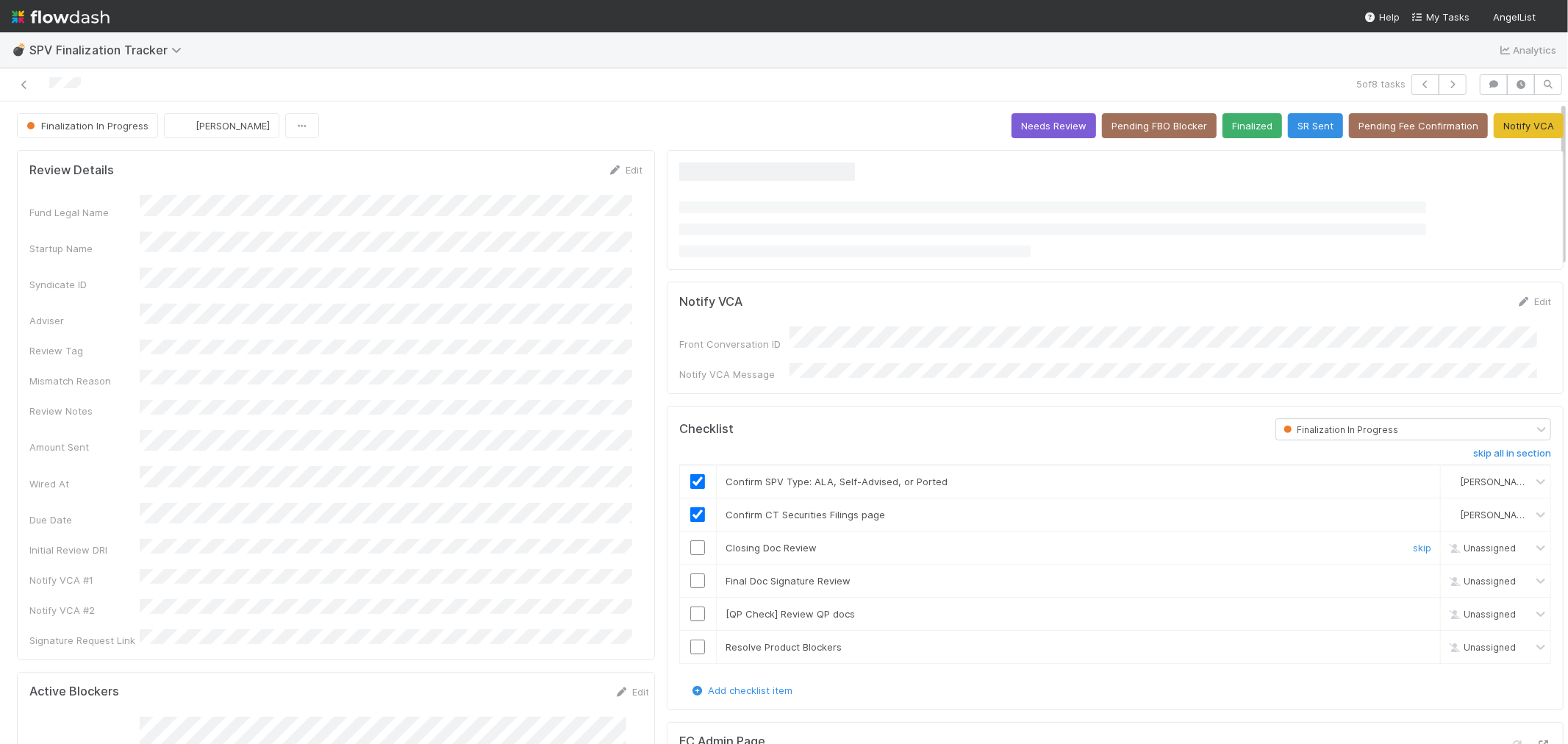
drag, startPoint x: 686, startPoint y: 542, endPoint x: 676, endPoint y: 529, distance: 16.4
click at [690, 542] on input "checkbox" at bounding box center [697, 547] width 15 height 15
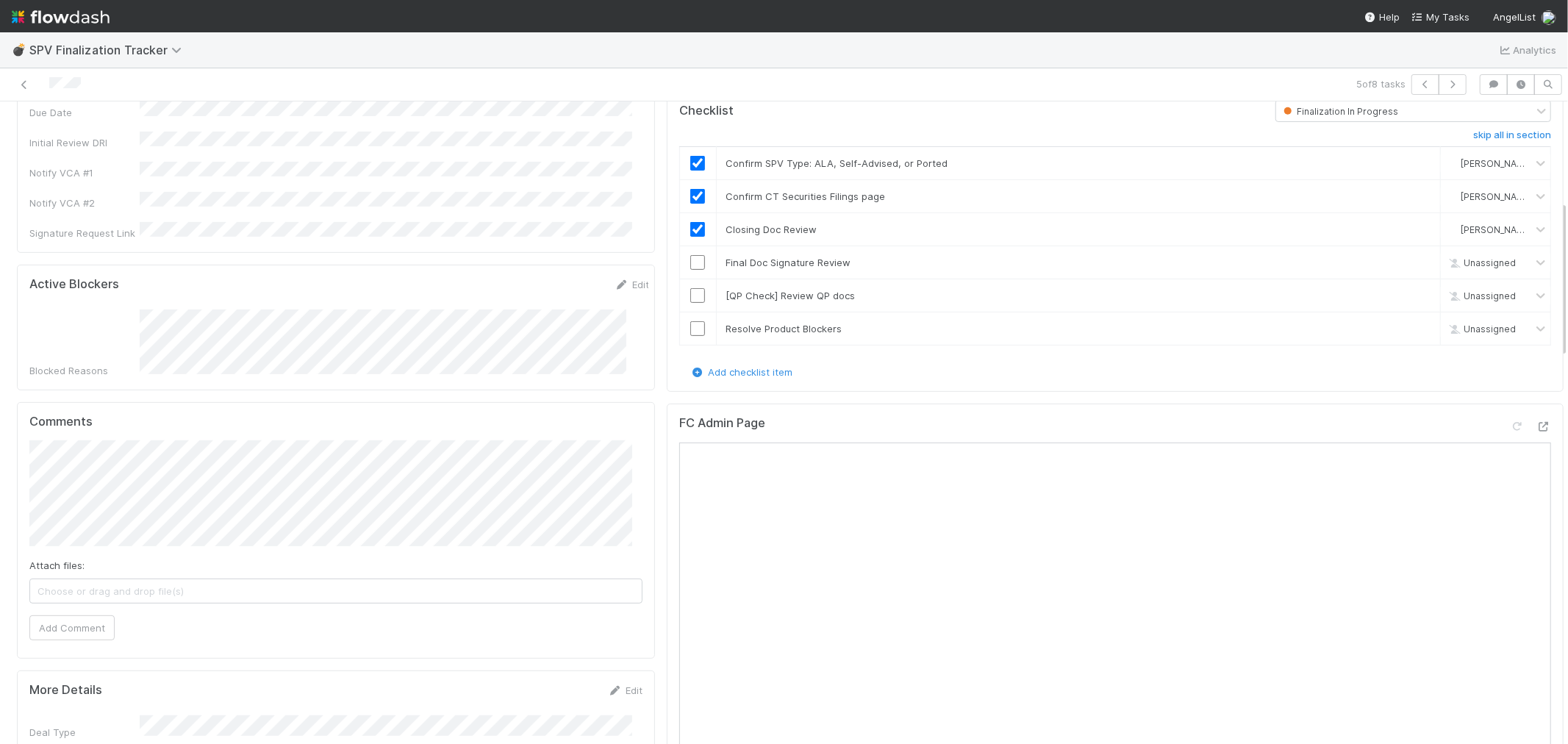
scroll to position [408, 0]
click at [87, 615] on button "Add Comment" at bounding box center [72, 627] width 85 height 25
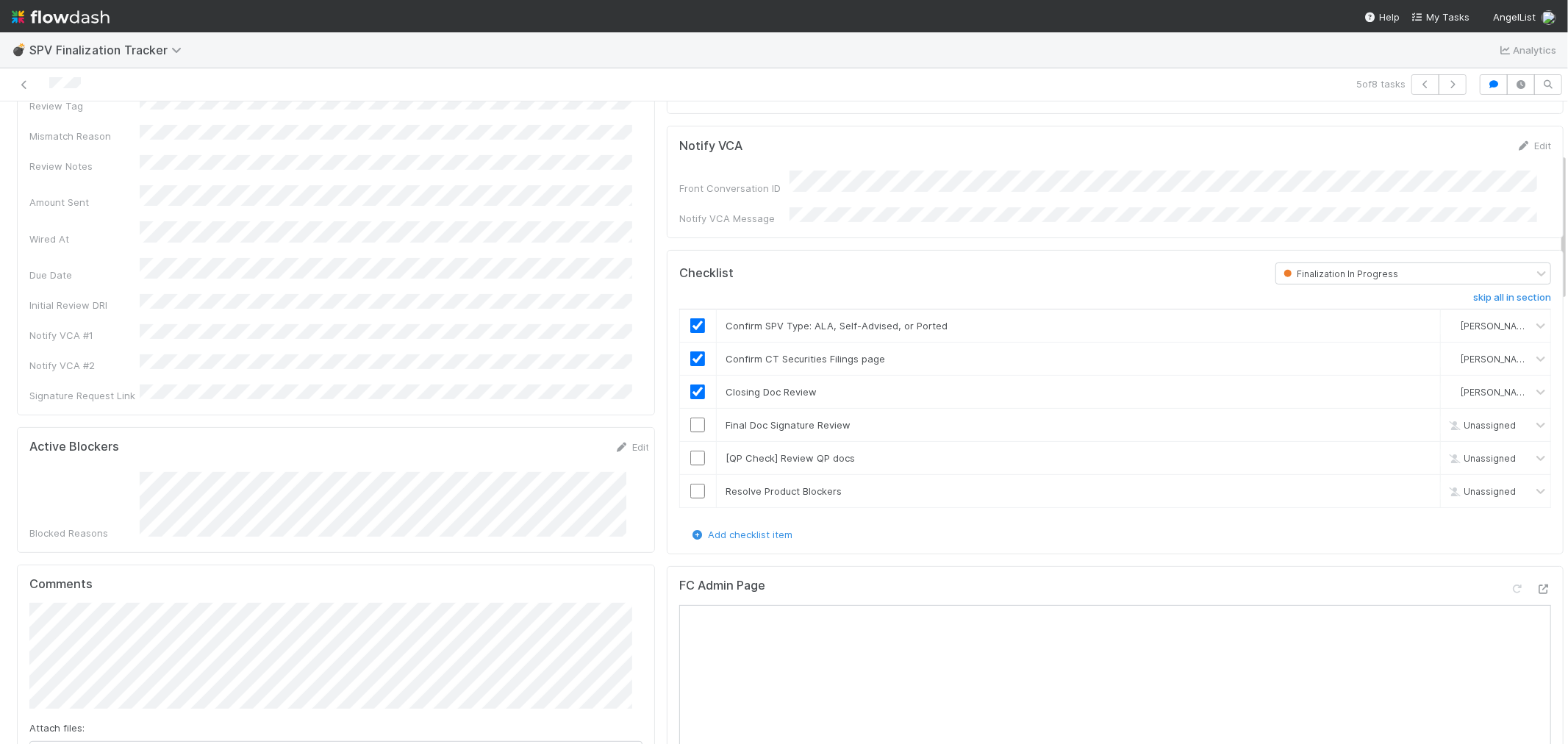
scroll to position [82, 0]
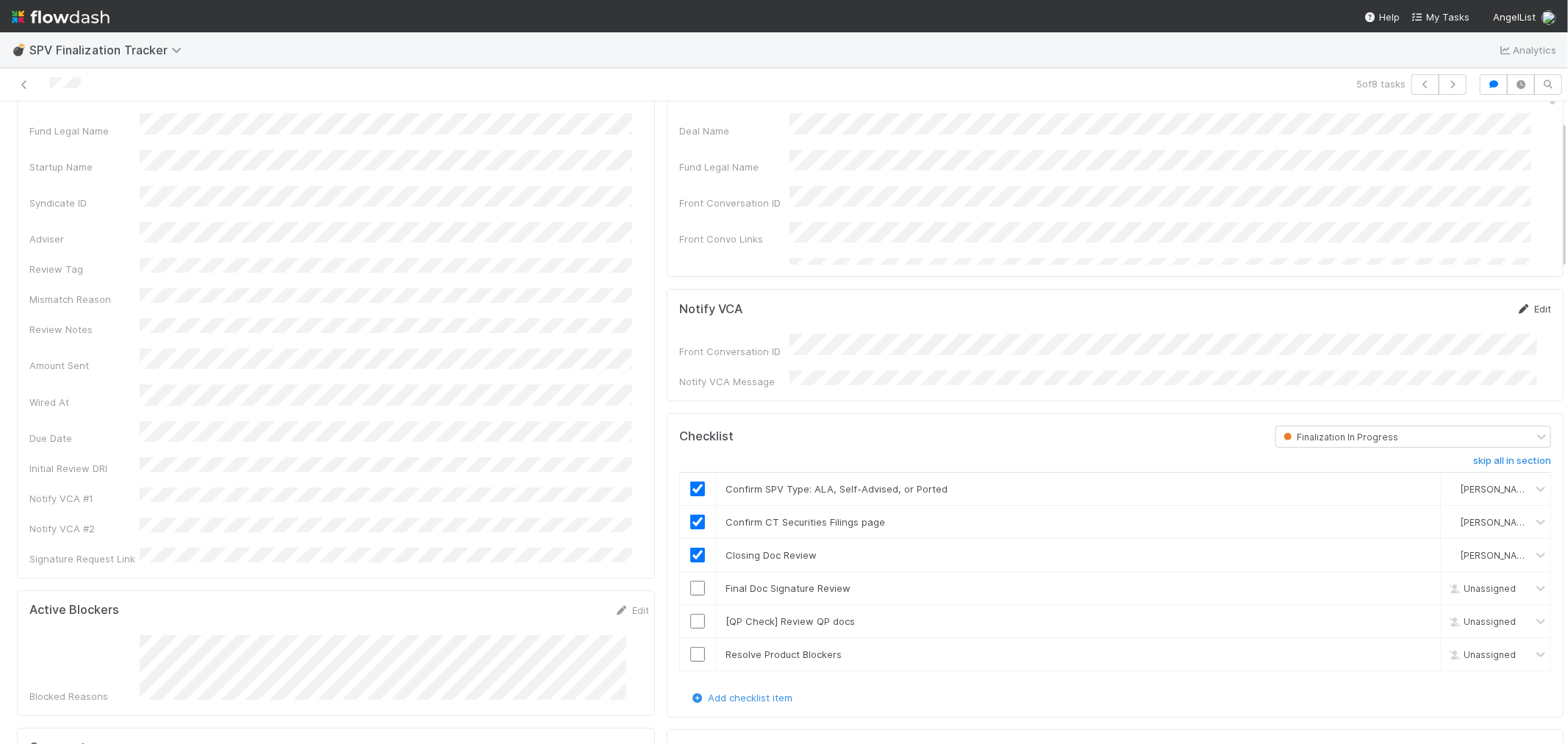
click at [1516, 313] on icon at bounding box center [1523, 309] width 15 height 9
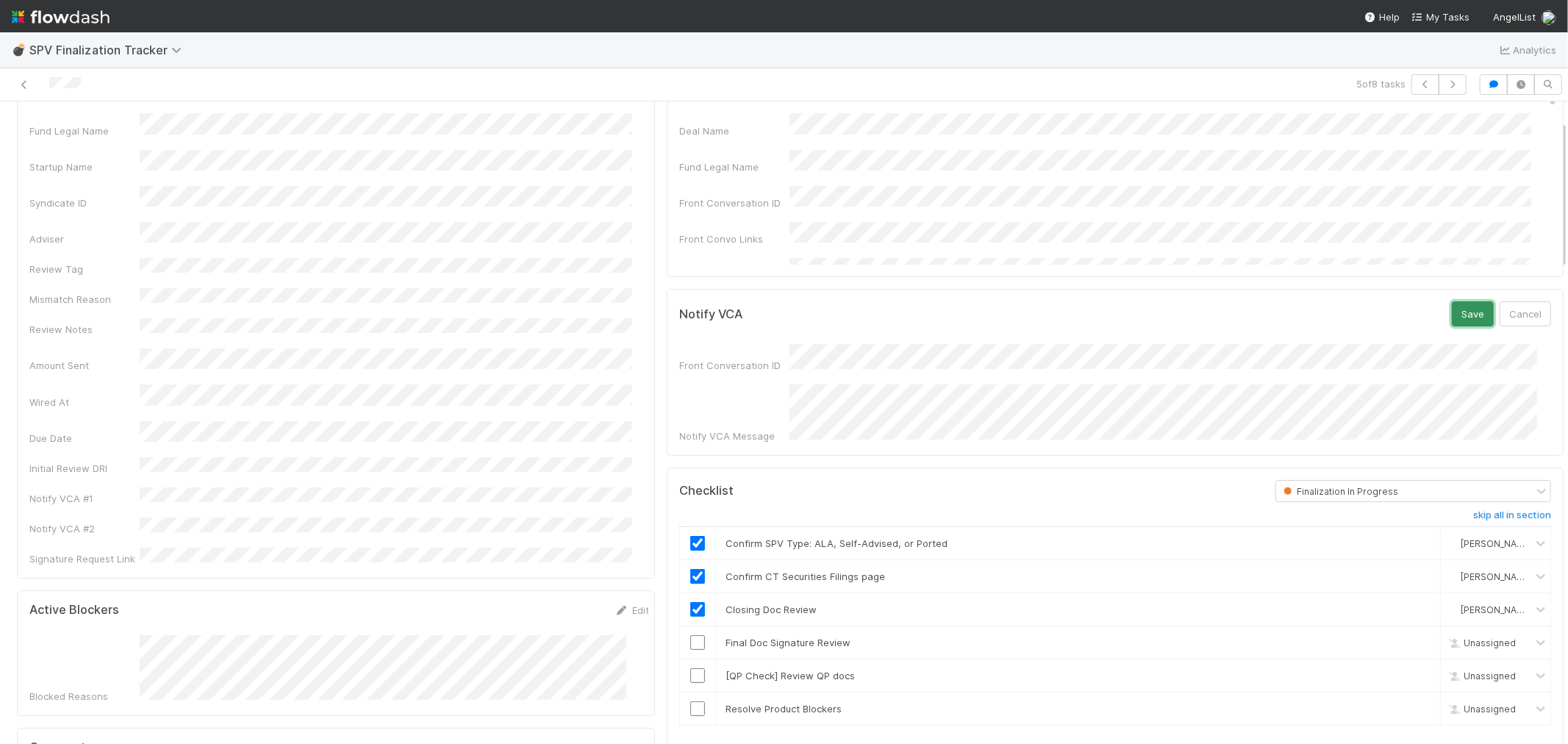
click at [1452, 319] on button "Save" at bounding box center [1473, 313] width 42 height 25
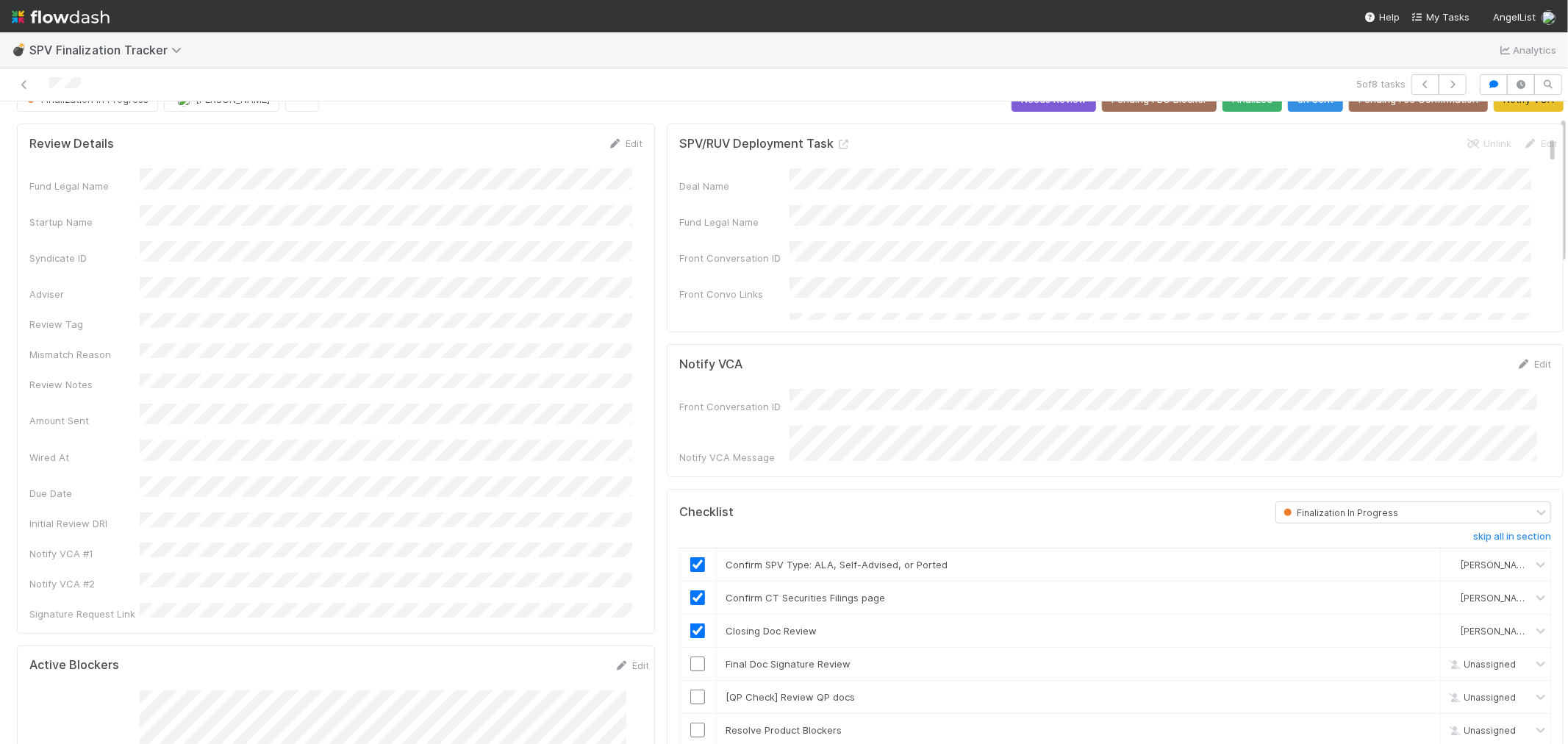
scroll to position [0, 0]
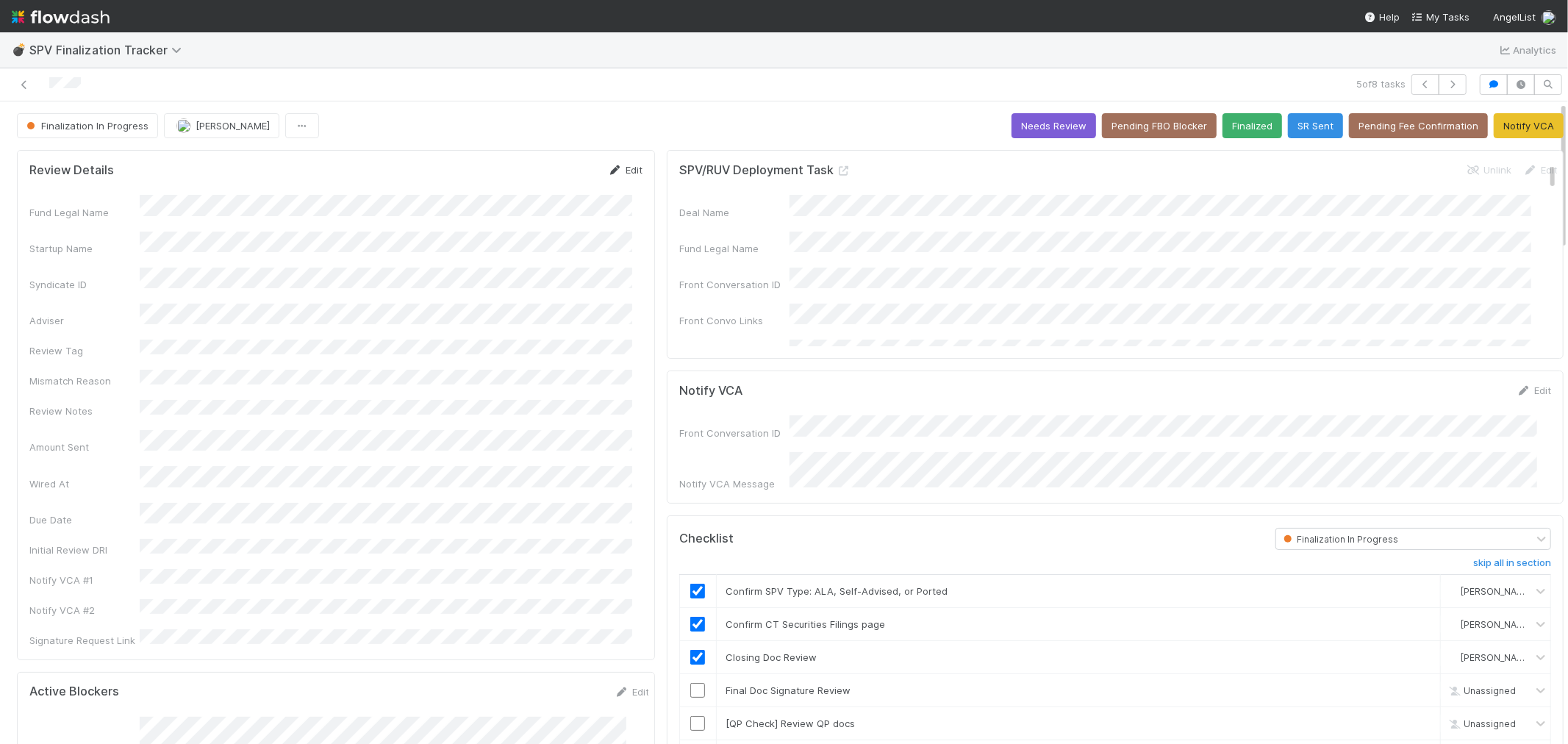
click at [621, 168] on link "Edit" at bounding box center [625, 169] width 35 height 12
click at [552, 183] on button "Save" at bounding box center [564, 175] width 42 height 25
click at [1509, 123] on button "Notify VCA" at bounding box center [1528, 126] width 70 height 25
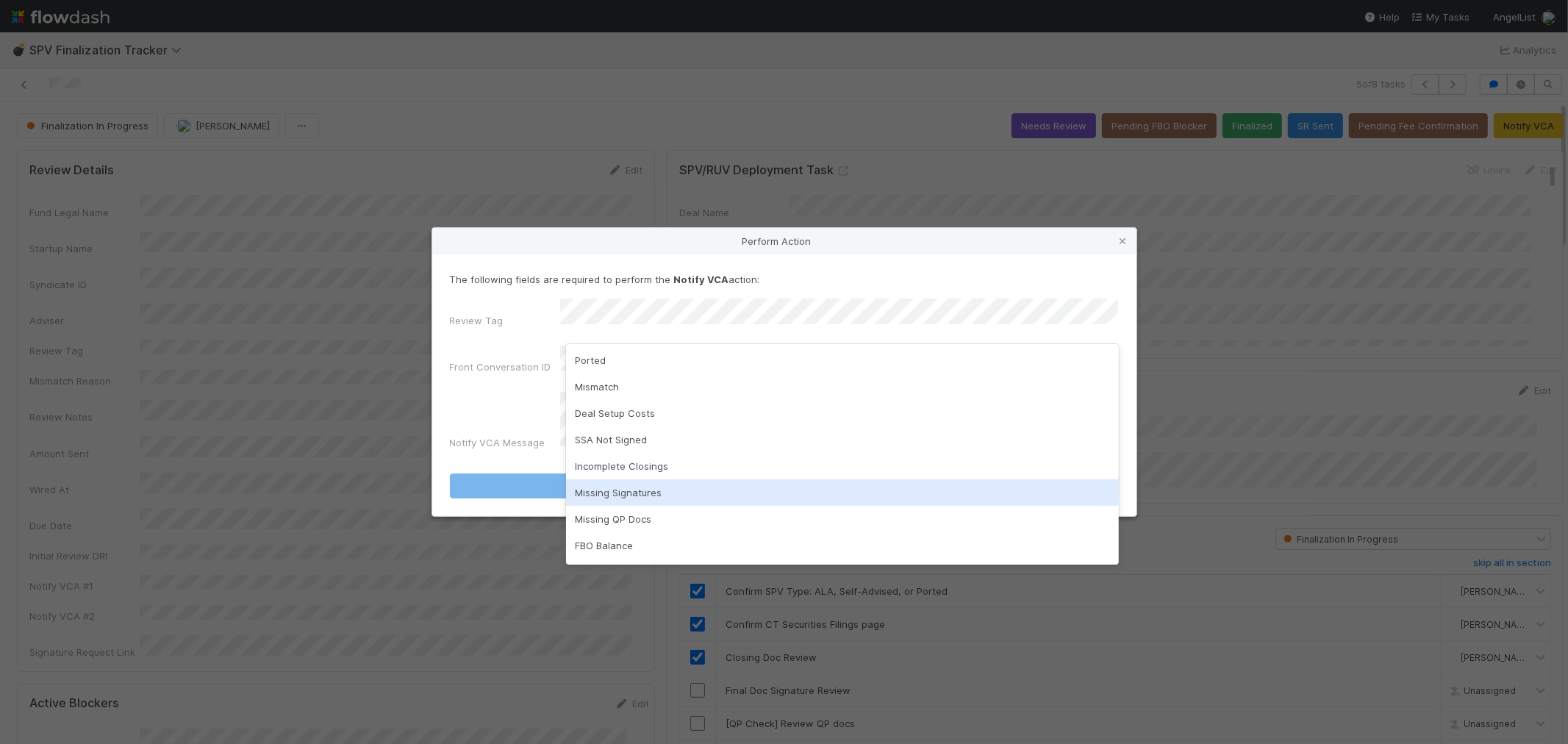
click at [619, 491] on div "Missing Signatures" at bounding box center [843, 492] width 553 height 26
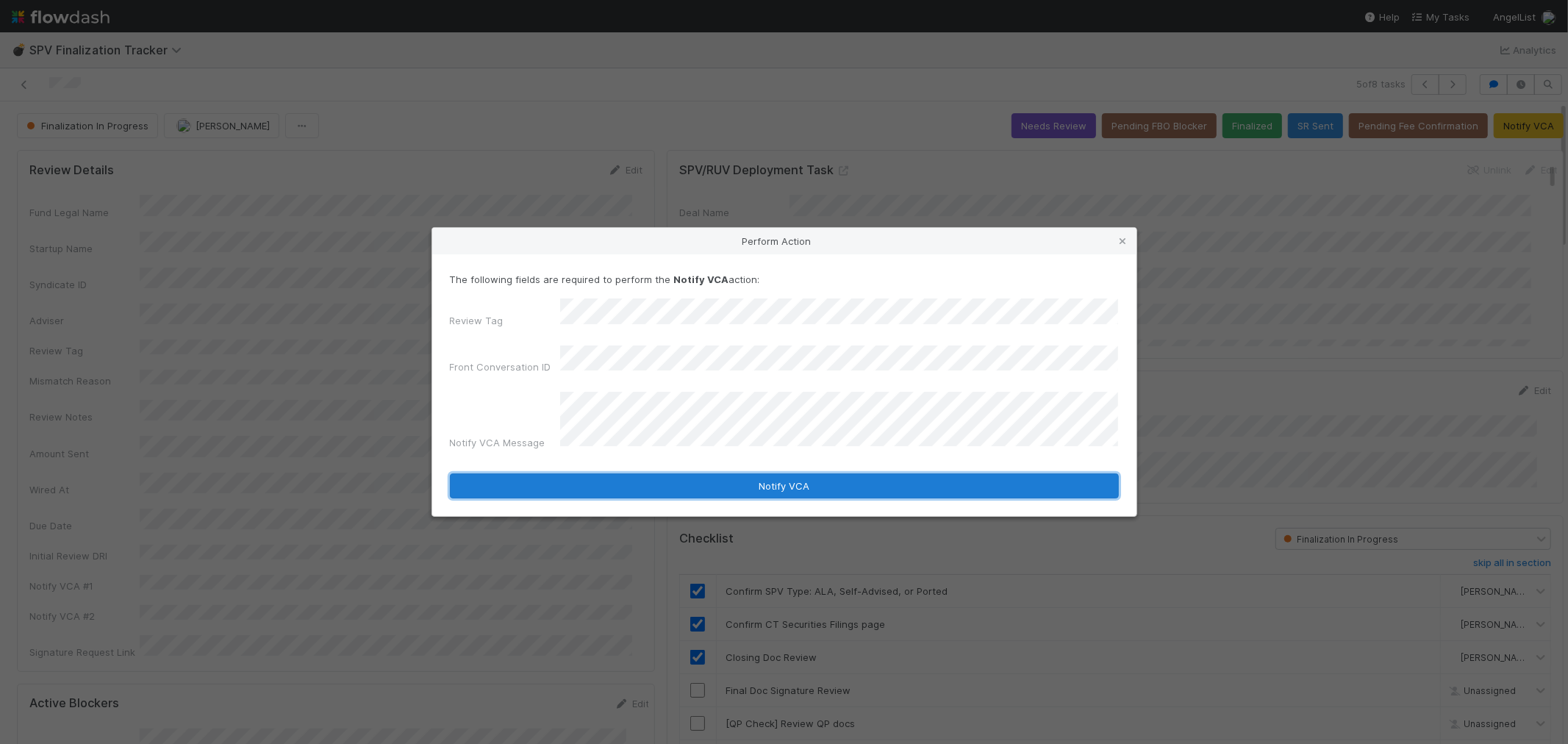
click at [664, 474] on button "Notify VCA" at bounding box center [784, 486] width 668 height 25
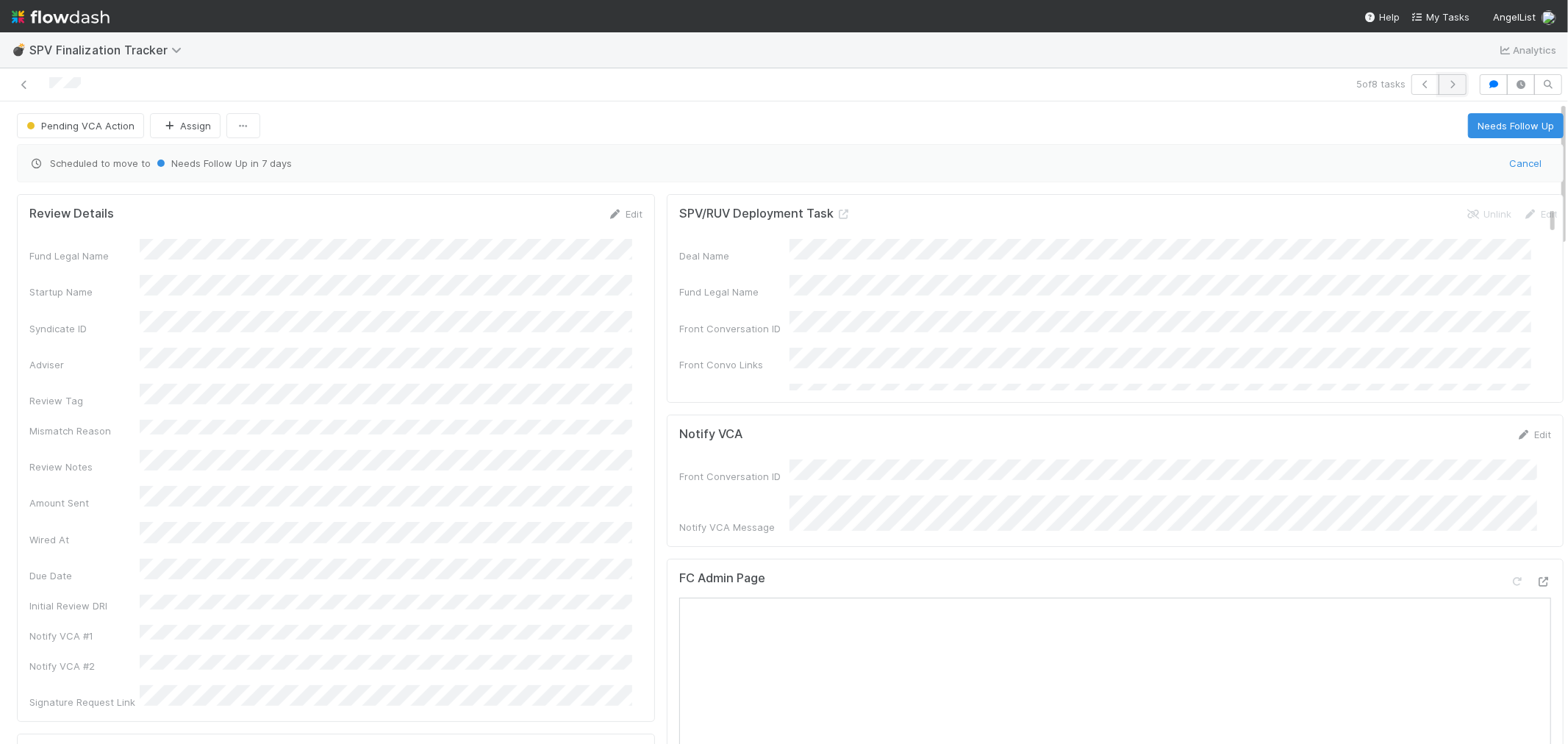
click at [1445, 85] on icon "button" at bounding box center [1452, 84] width 15 height 8
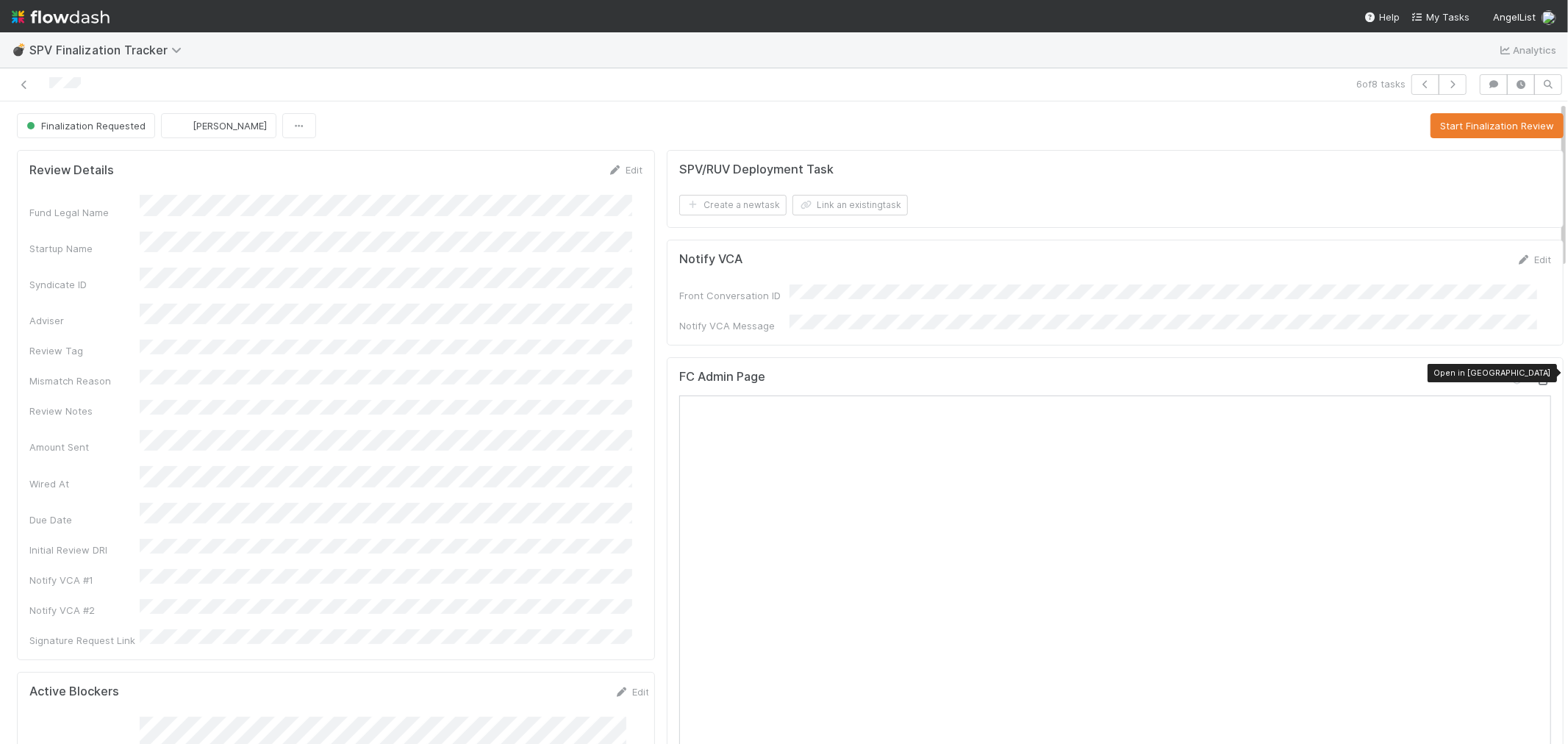
click at [1536, 376] on icon at bounding box center [1543, 380] width 15 height 9
click at [1459, 132] on button "Start Finalization Review" at bounding box center [1496, 126] width 133 height 25
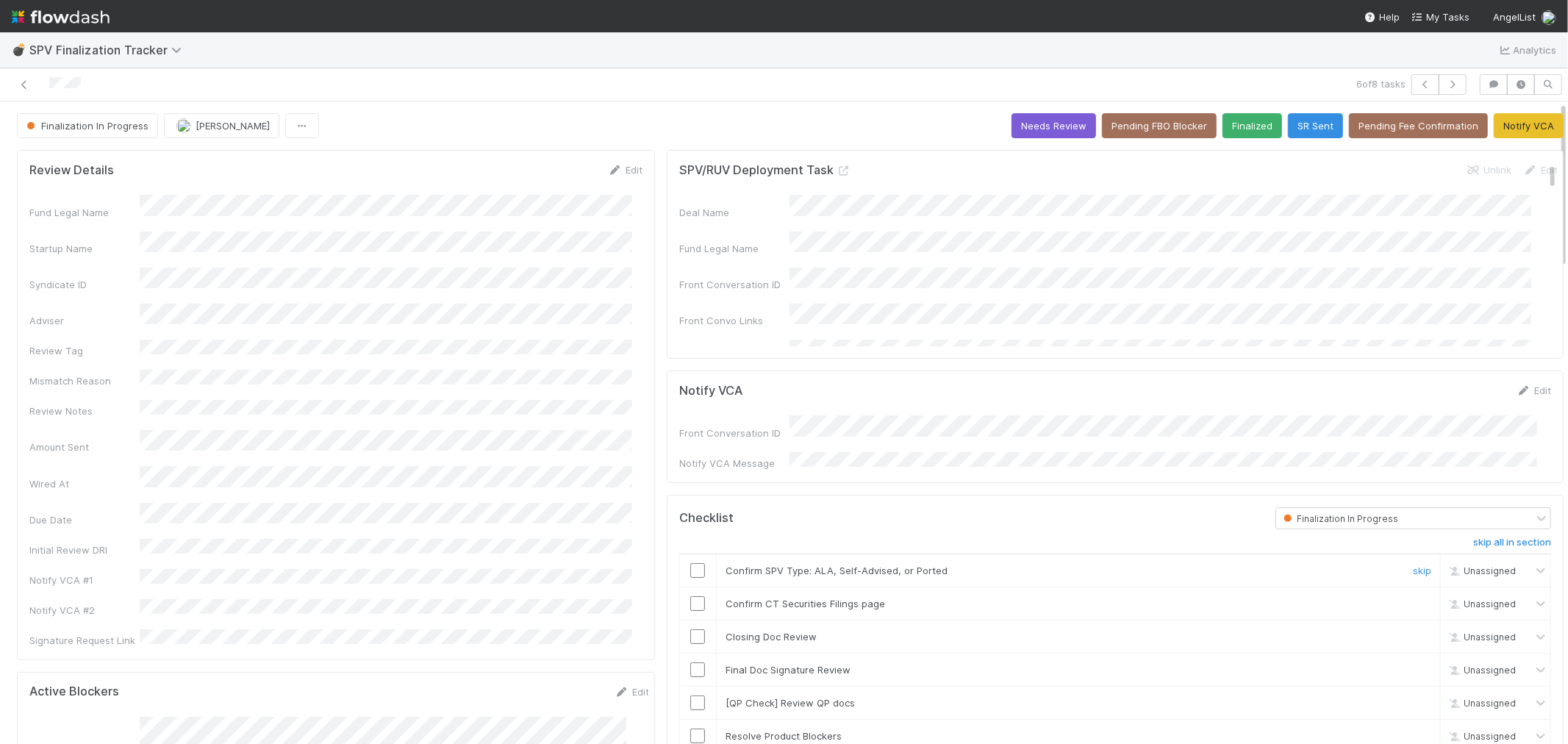
click at [690, 563] on input "checkbox" at bounding box center [697, 570] width 15 height 15
click at [690, 596] on input "checkbox" at bounding box center [697, 603] width 15 height 15
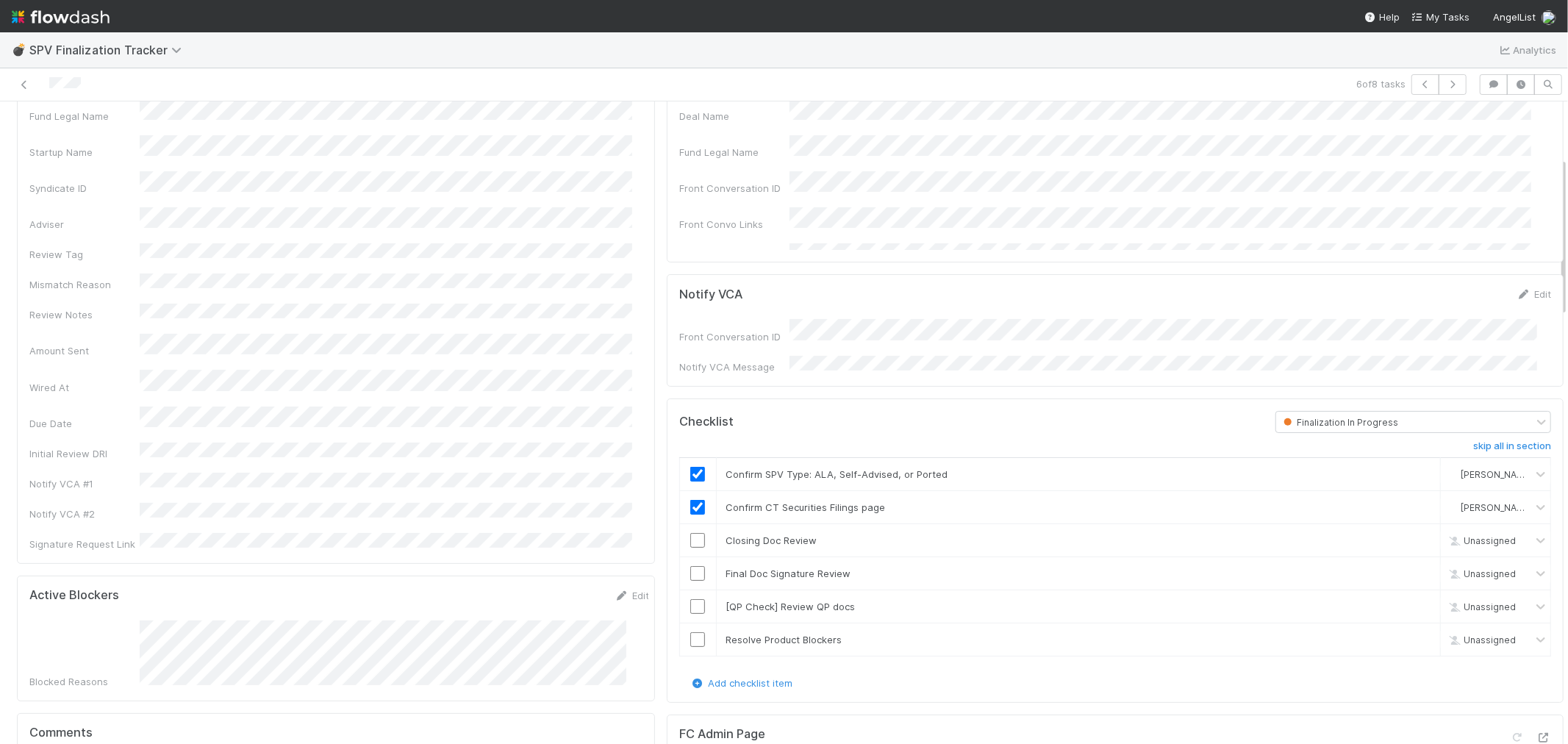
scroll to position [245, 0]
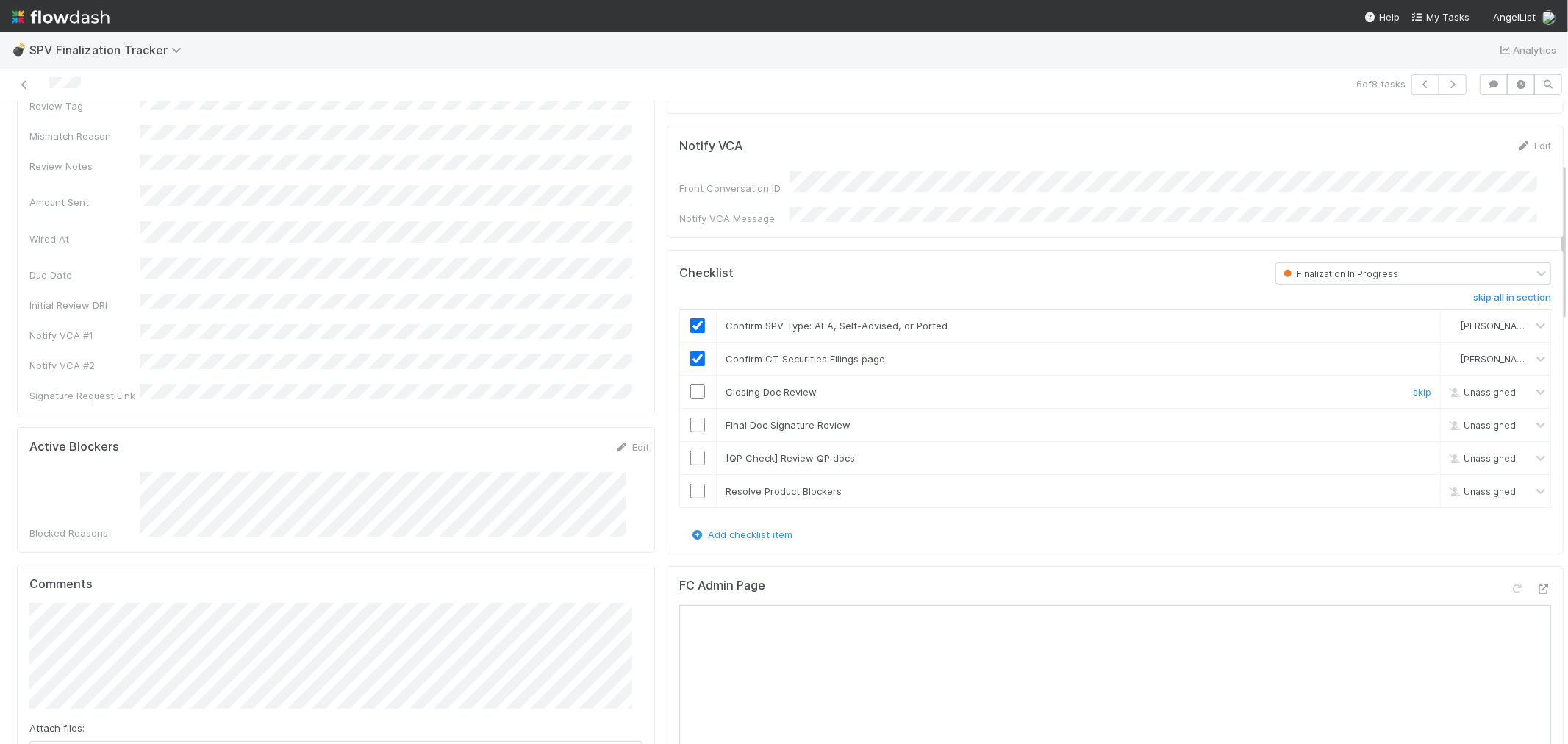
click at [690, 384] on input "checkbox" at bounding box center [697, 391] width 15 height 15
click at [690, 417] on input "checkbox" at bounding box center [697, 424] width 15 height 15
click at [1412, 452] on link "skip" at bounding box center [1422, 457] width 18 height 12
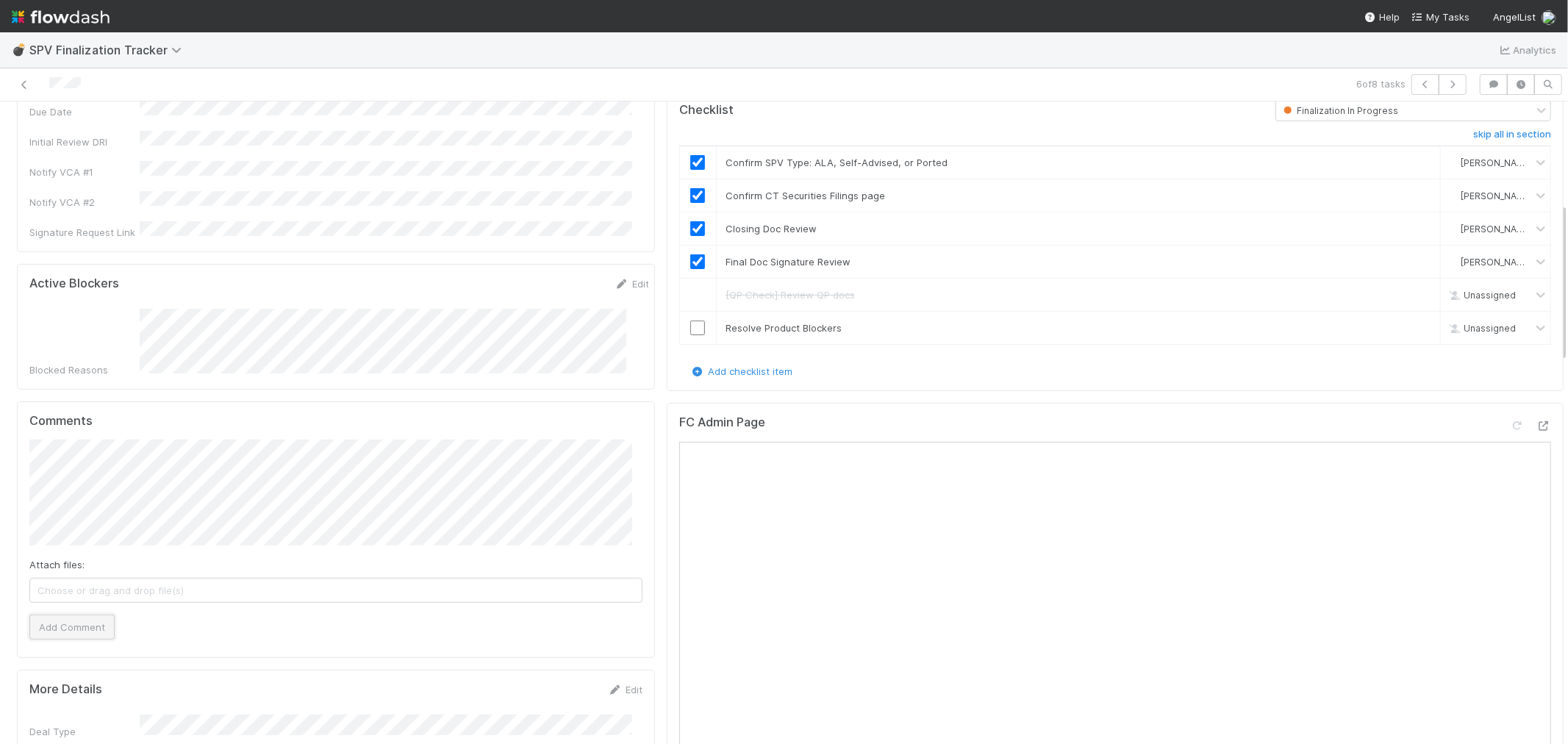
click at [55, 615] on button "Add Comment" at bounding box center [72, 627] width 85 height 25
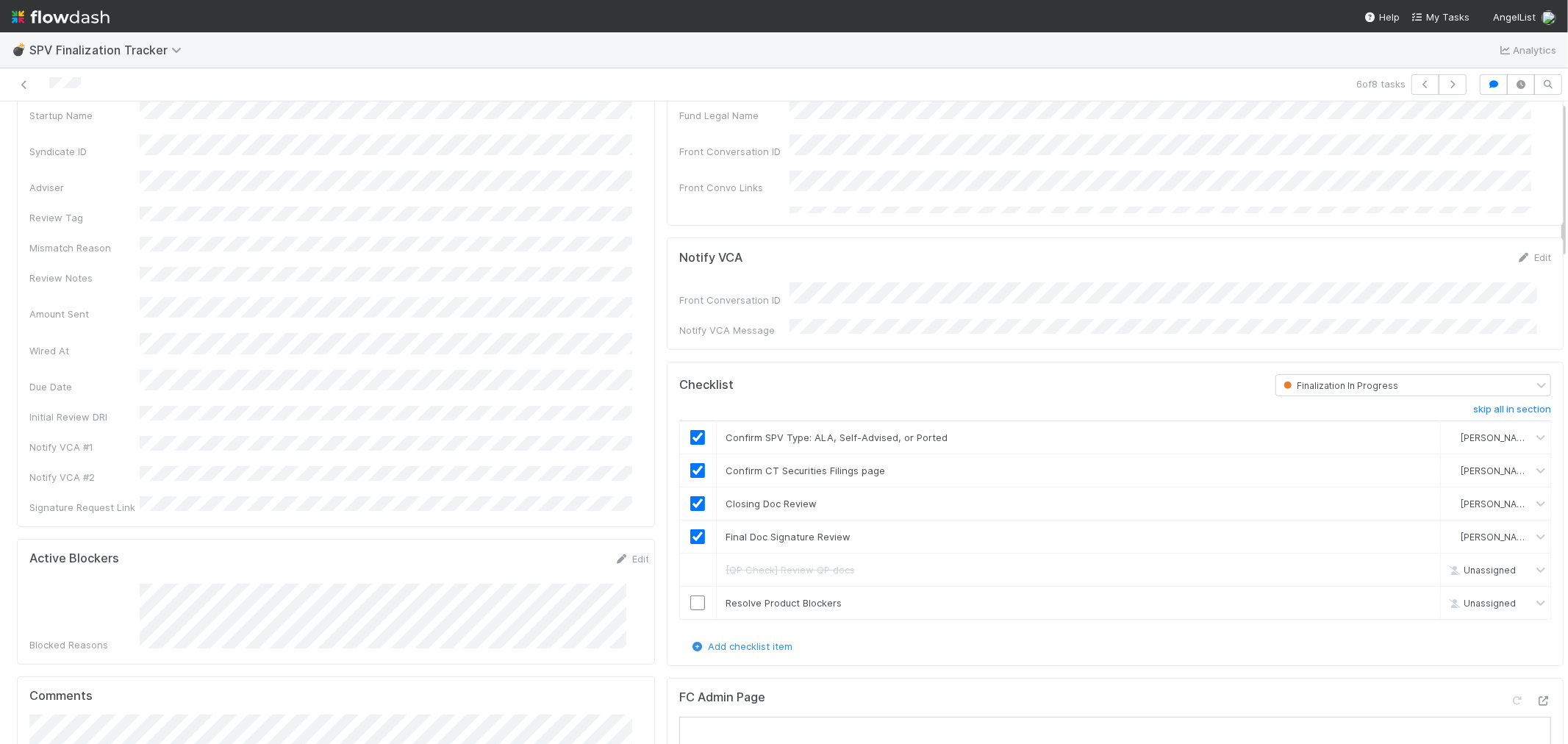
scroll to position [0, 0]
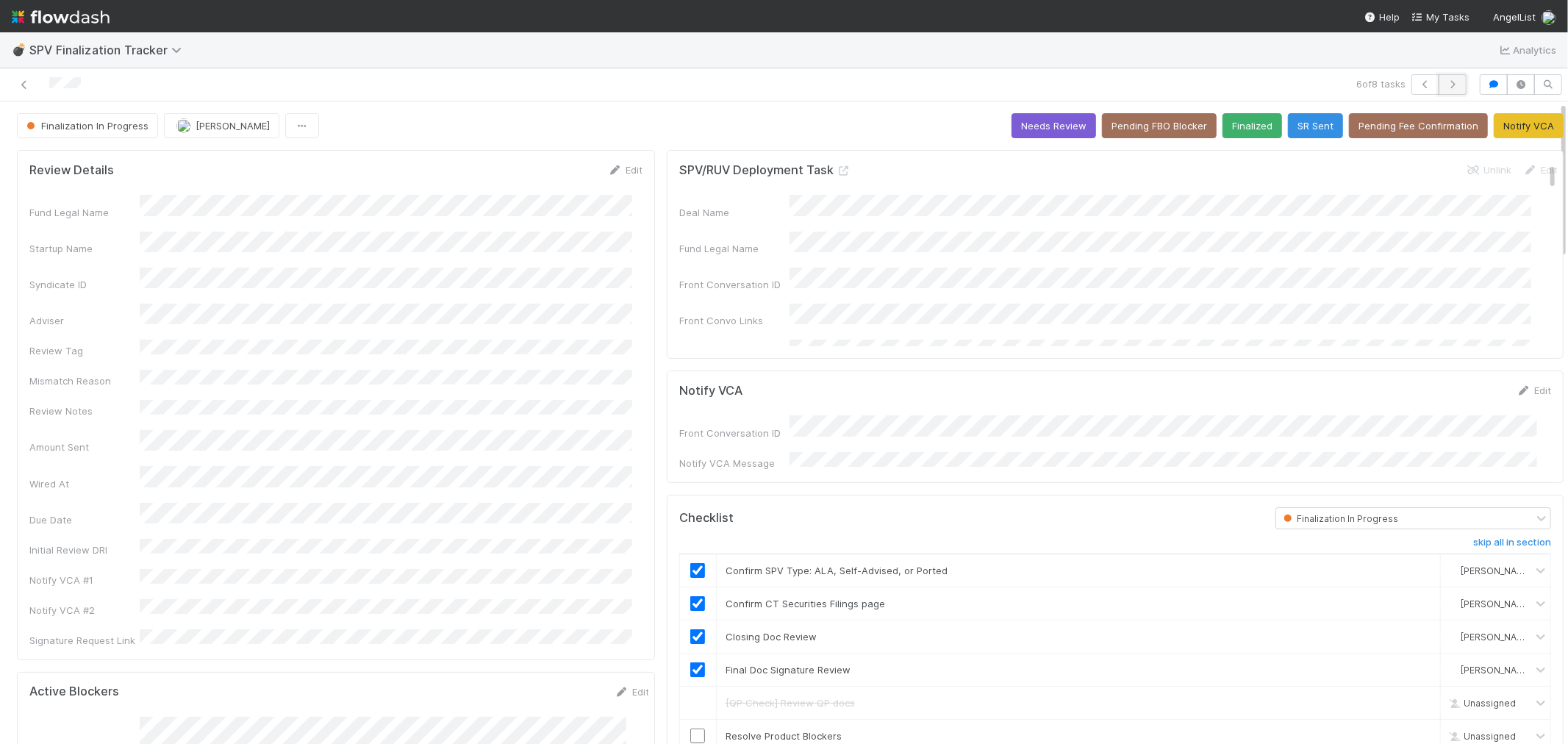
click at [1439, 84] on button "button" at bounding box center [1452, 84] width 28 height 21
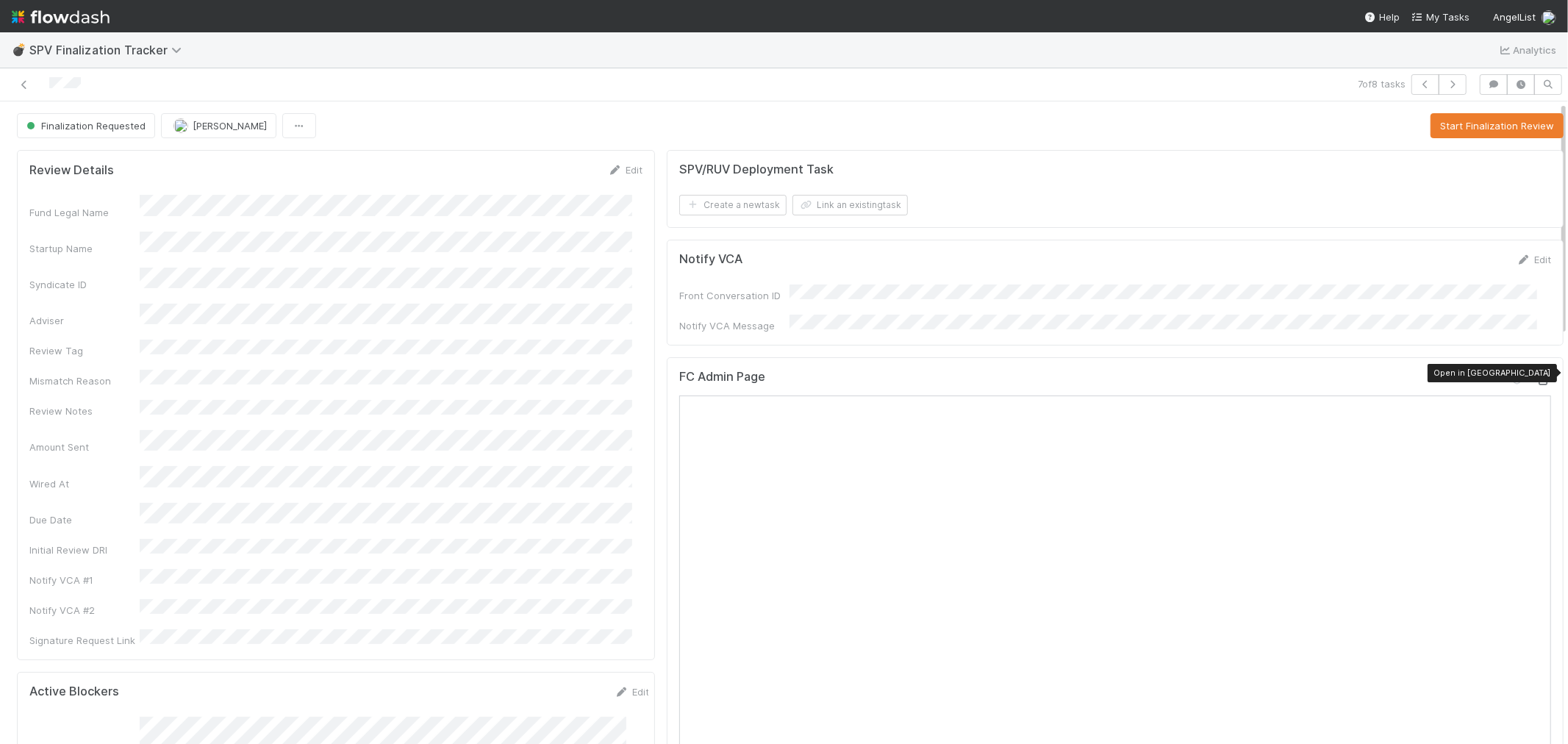
click at [1536, 376] on icon at bounding box center [1543, 380] width 15 height 9
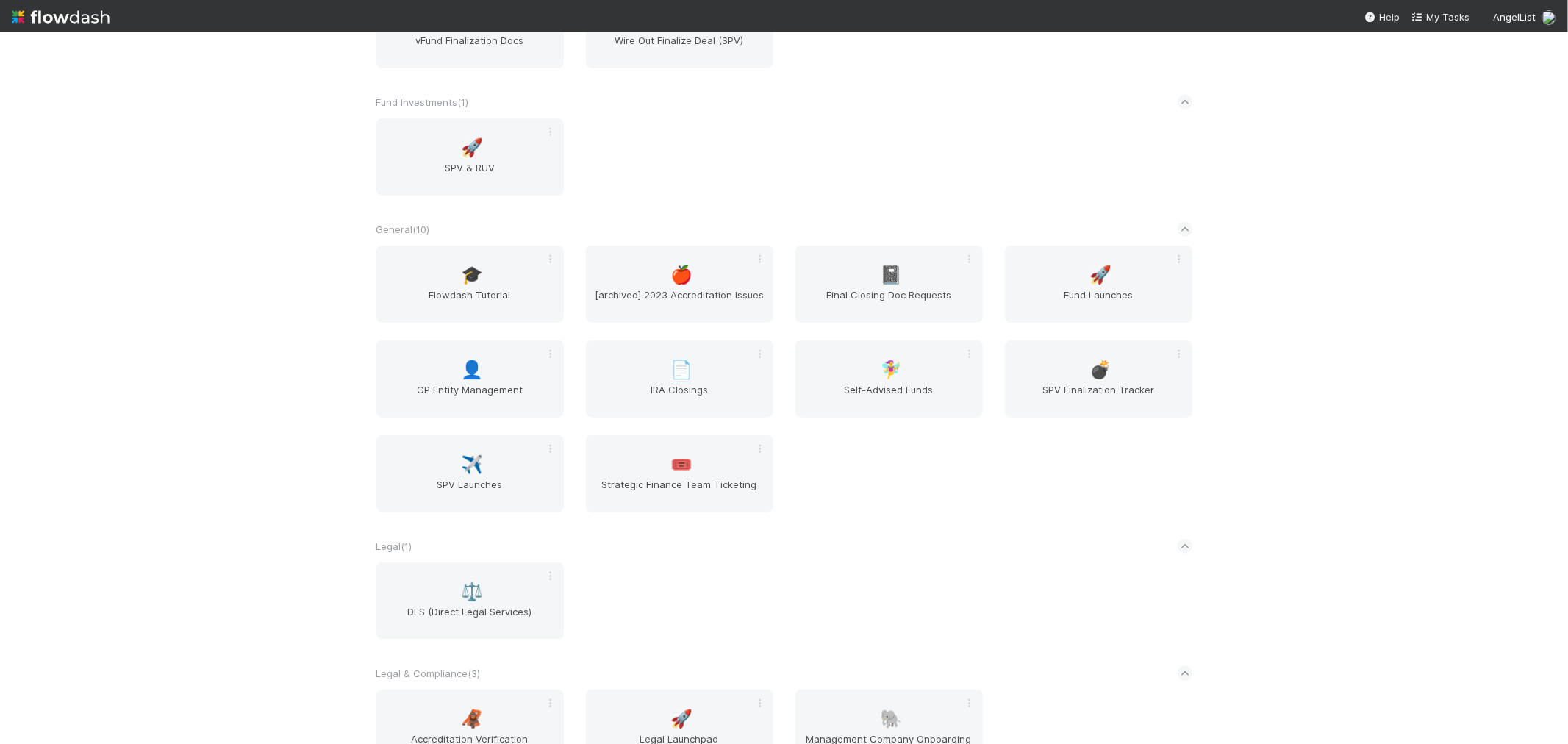
scroll to position [980, 0]
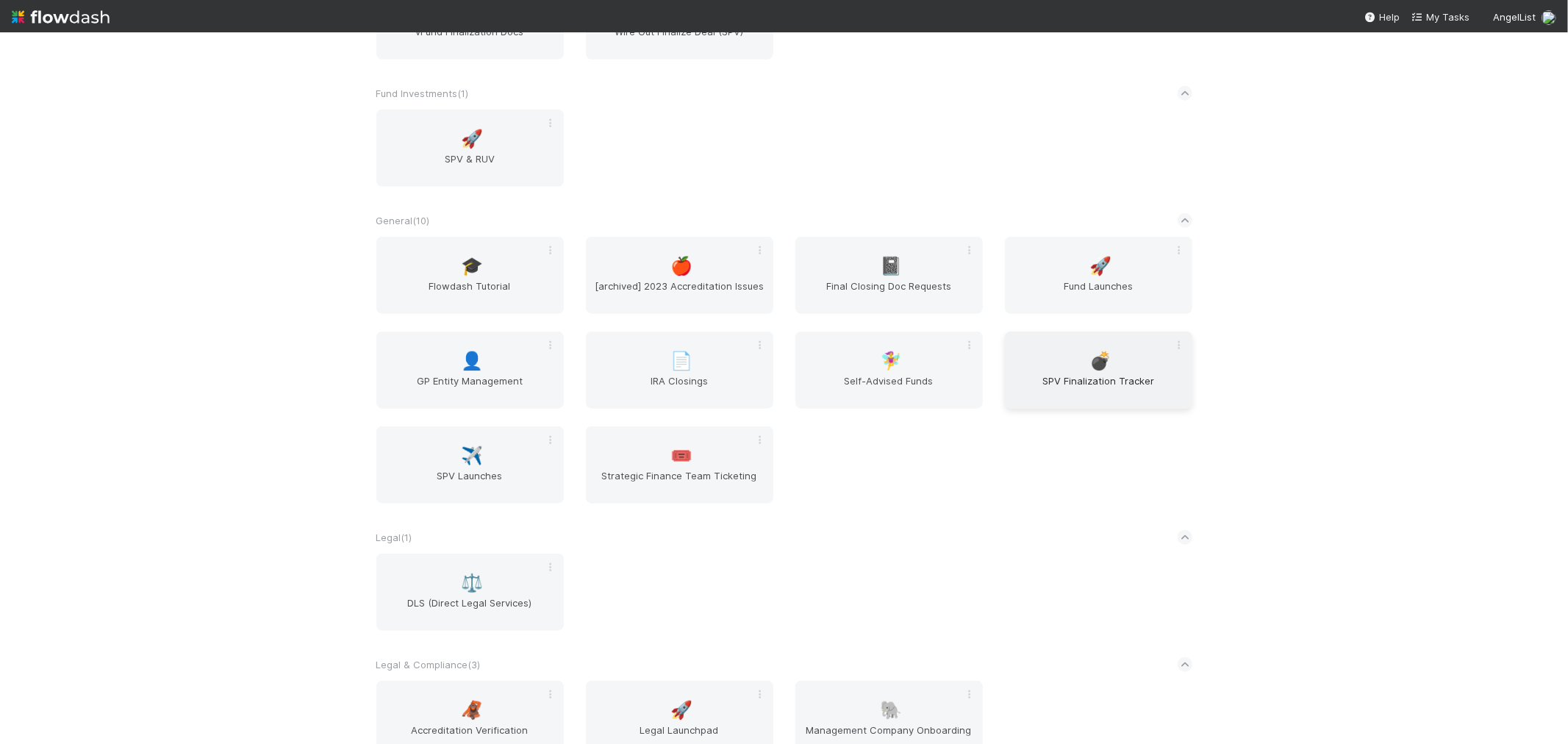
click at [1086, 374] on span "SPV Finalization Tracker" at bounding box center [1098, 388] width 176 height 29
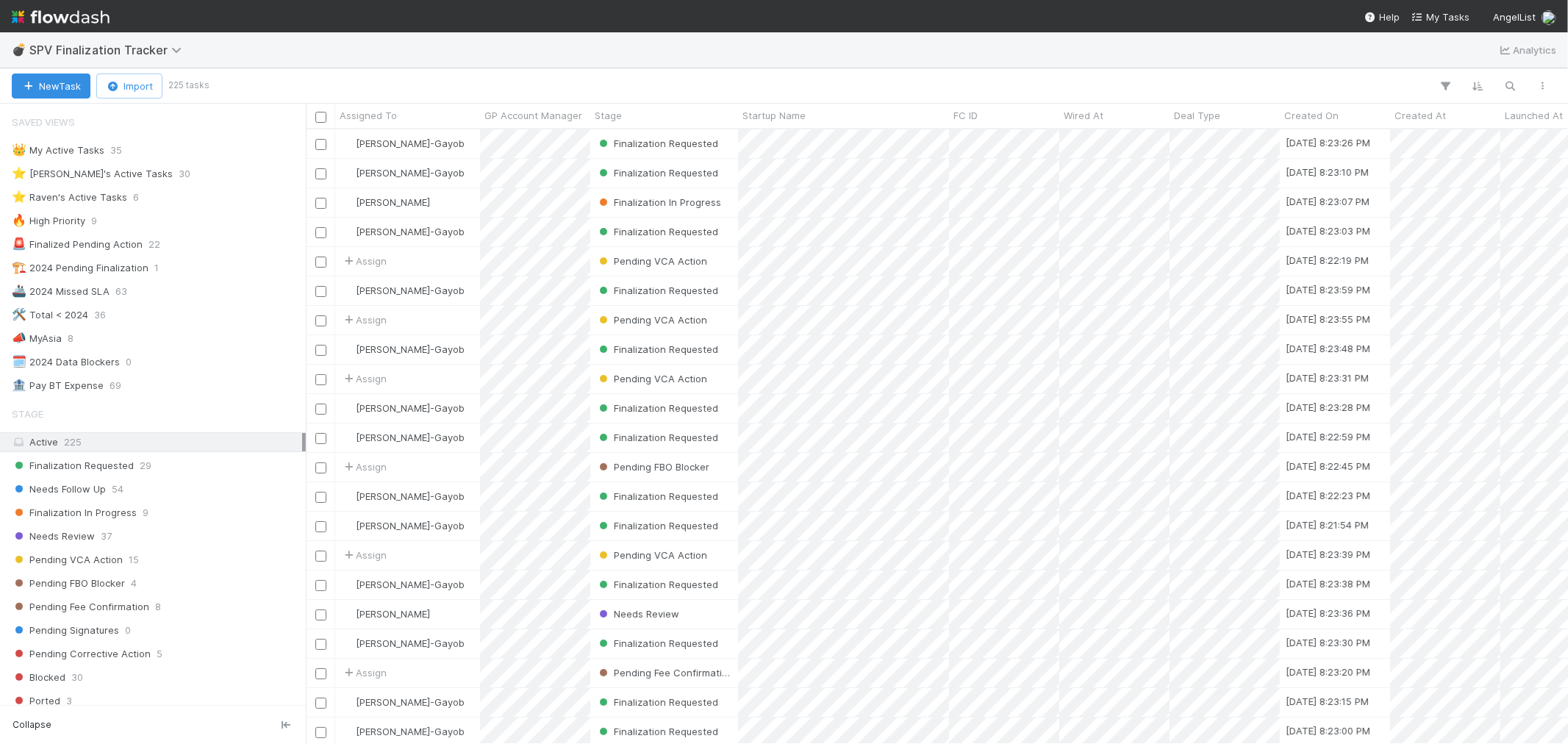
scroll to position [12, 12]
click at [133, 203] on span "6" at bounding box center [136, 197] width 6 height 18
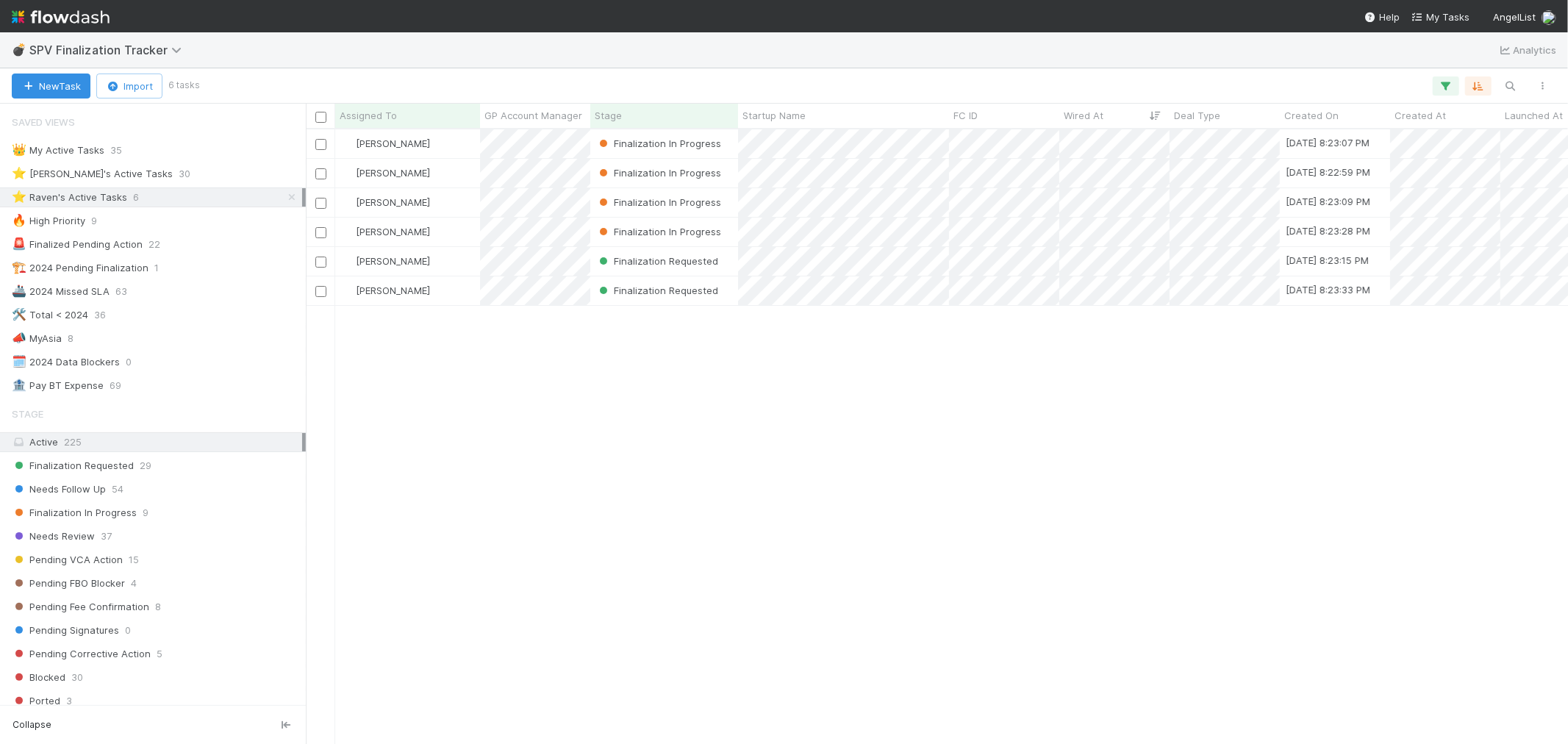
scroll to position [602, 1249]
click at [79, 18] on img at bounding box center [60, 17] width 98 height 25
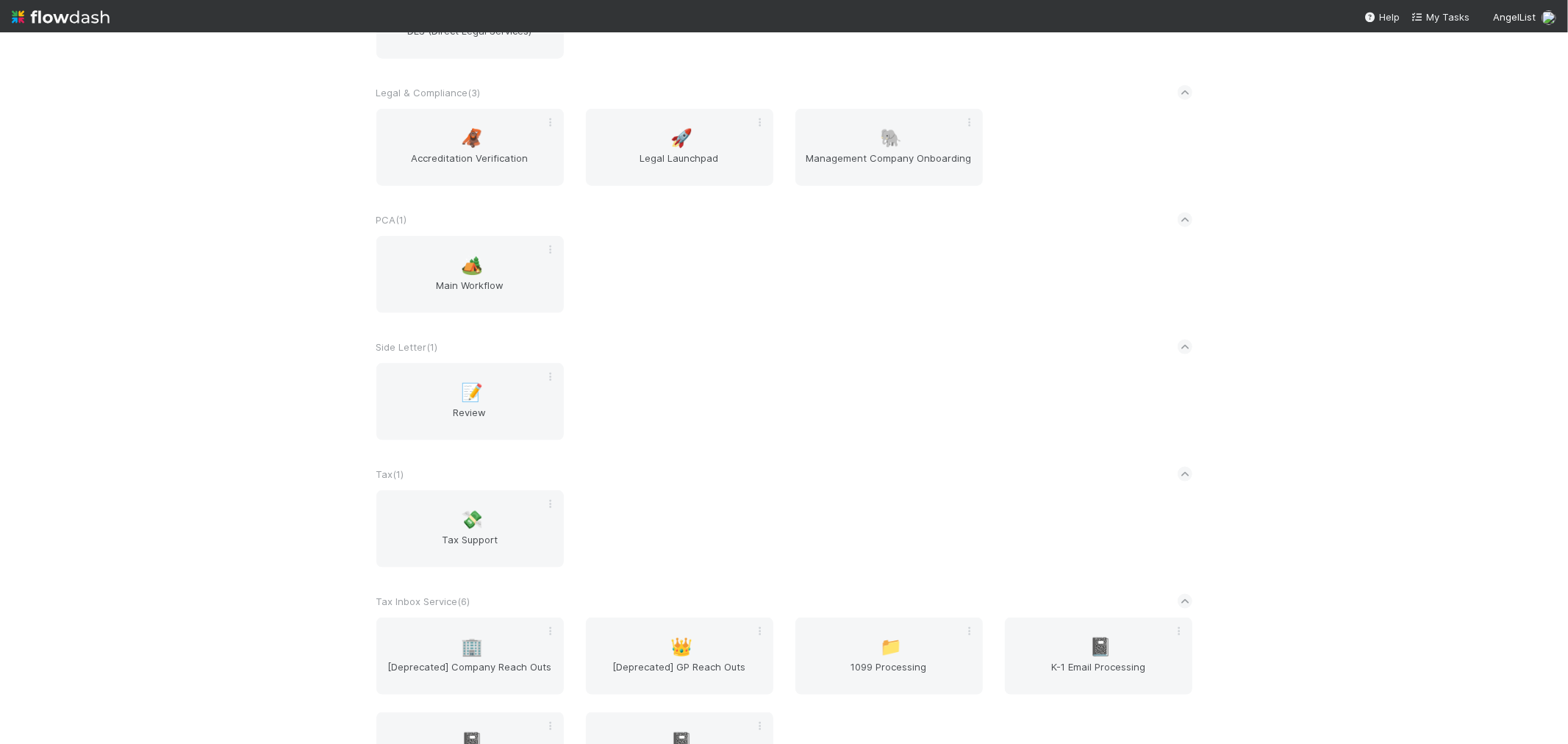
scroll to position [1796, 0]
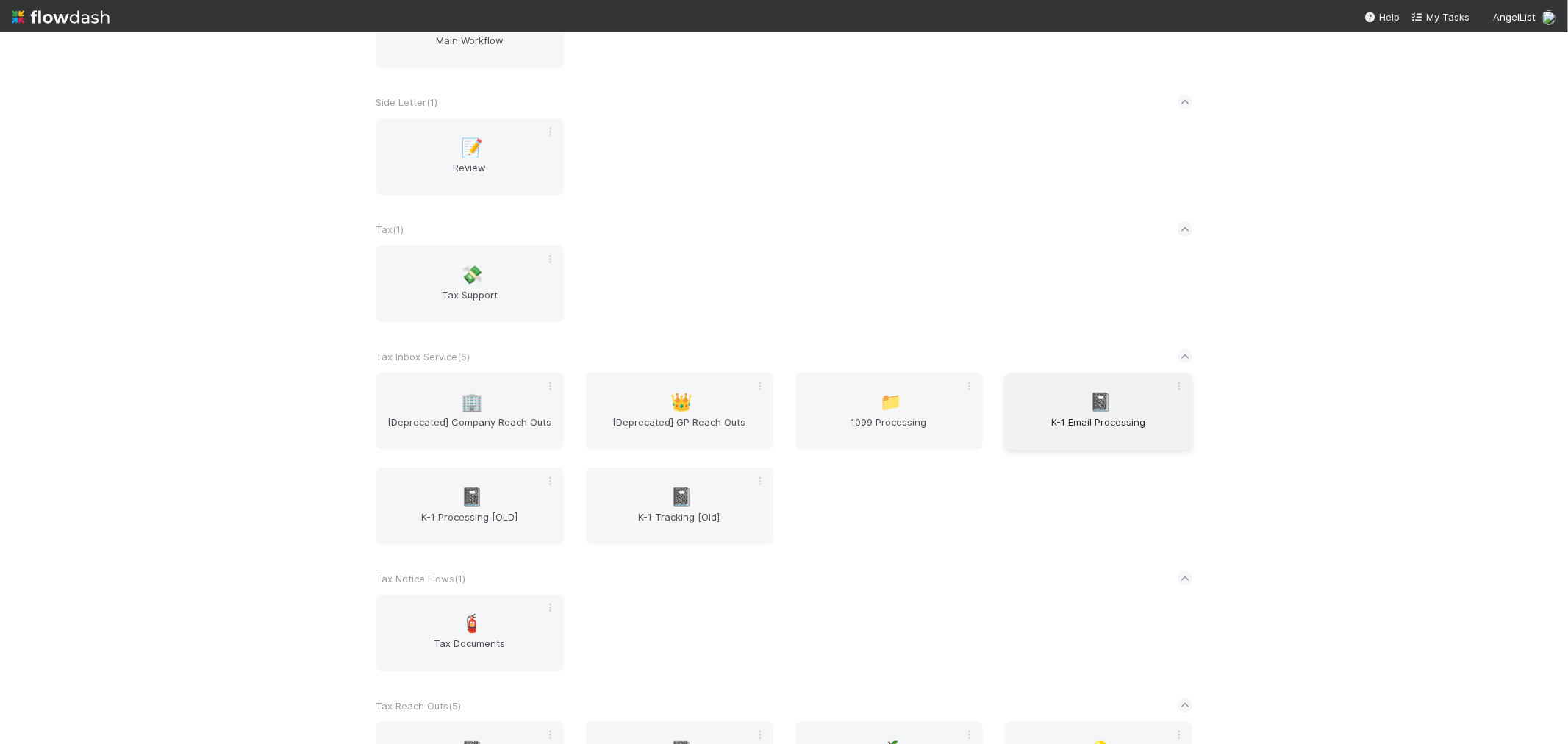
click at [1044, 415] on span "K-1 Email Processing" at bounding box center [1098, 429] width 176 height 29
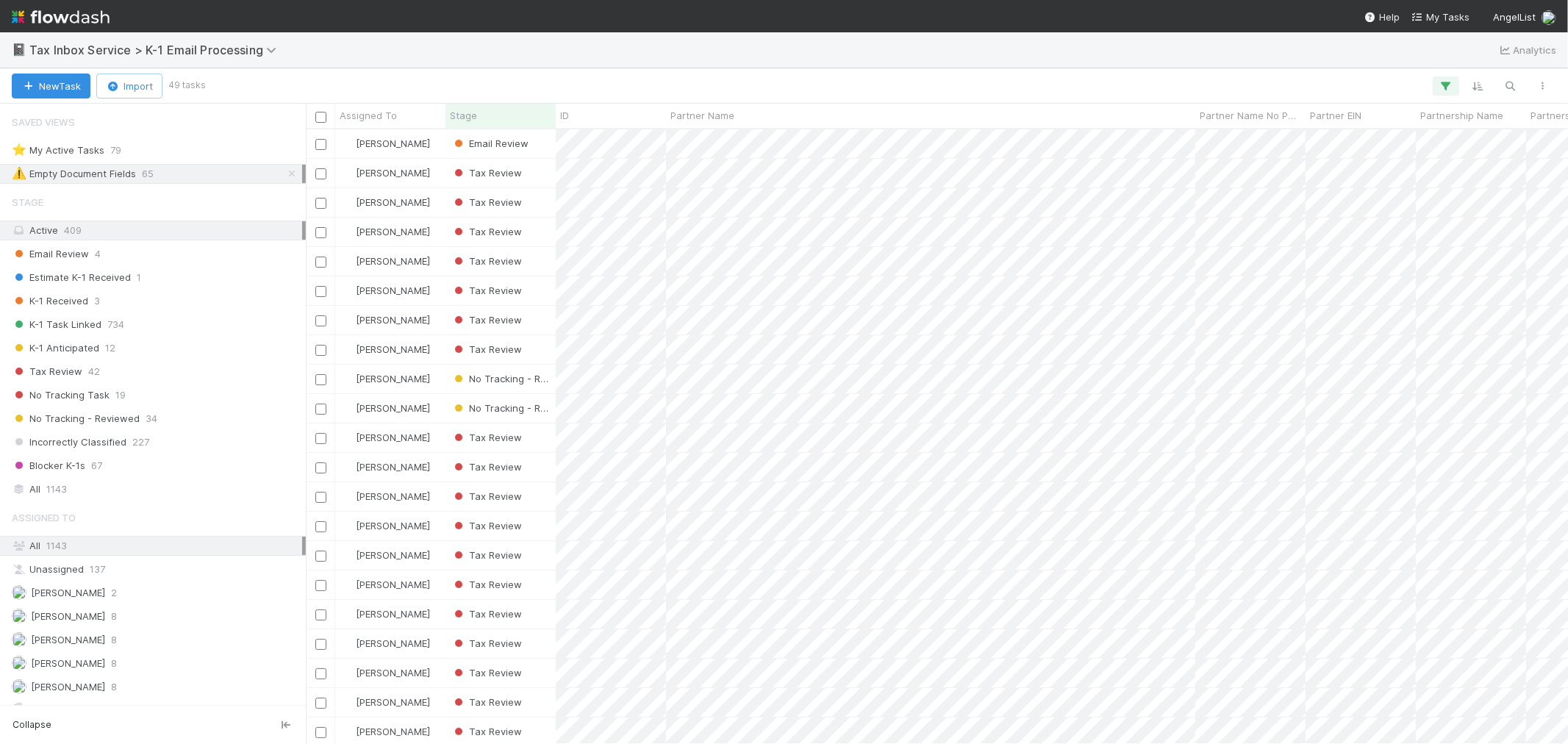
scroll to position [12, 12]
click at [175, 256] on div "Email Review 4" at bounding box center [156, 254] width 290 height 18
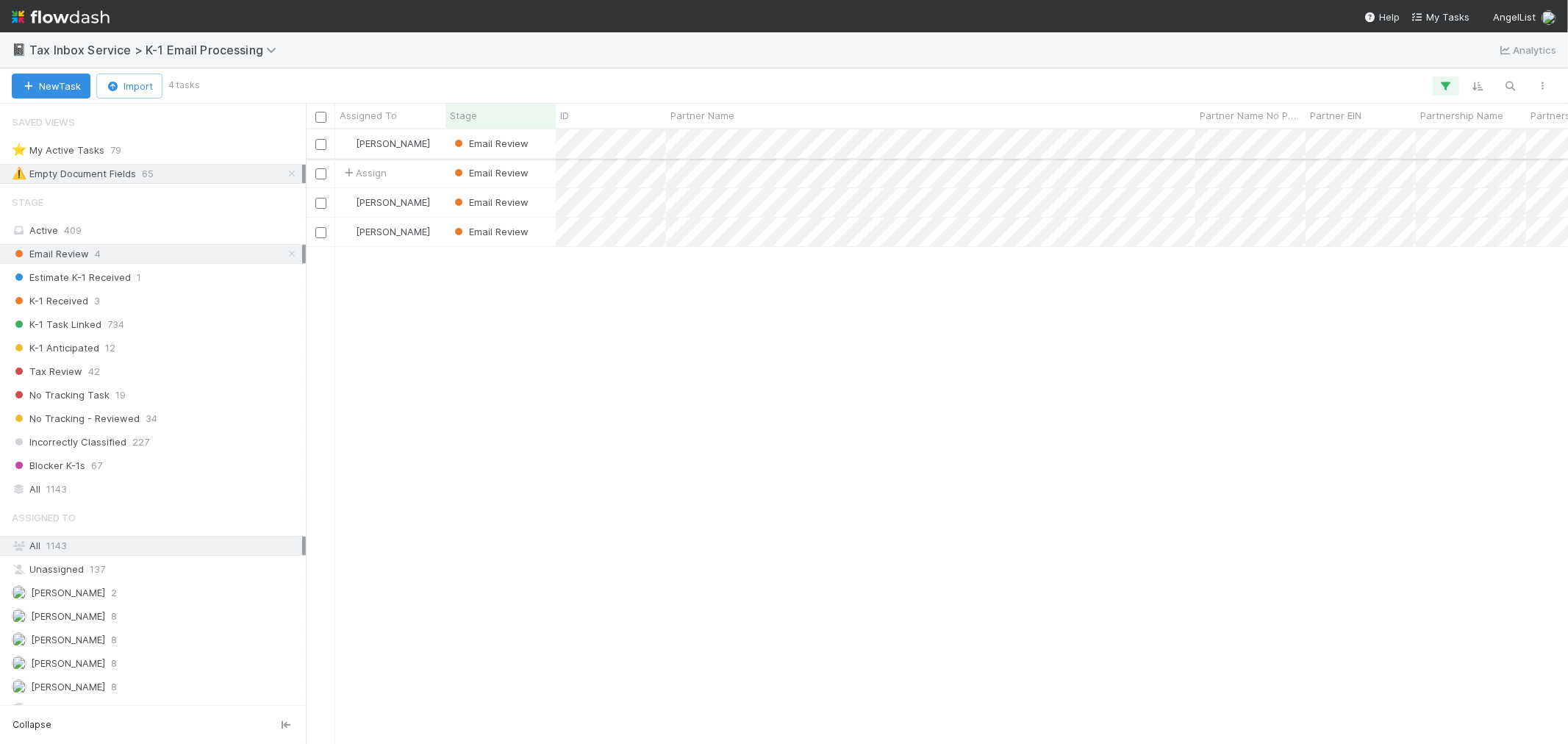
scroll to position [602, 1249]
click at [435, 154] on div "[PERSON_NAME]" at bounding box center [390, 143] width 110 height 28
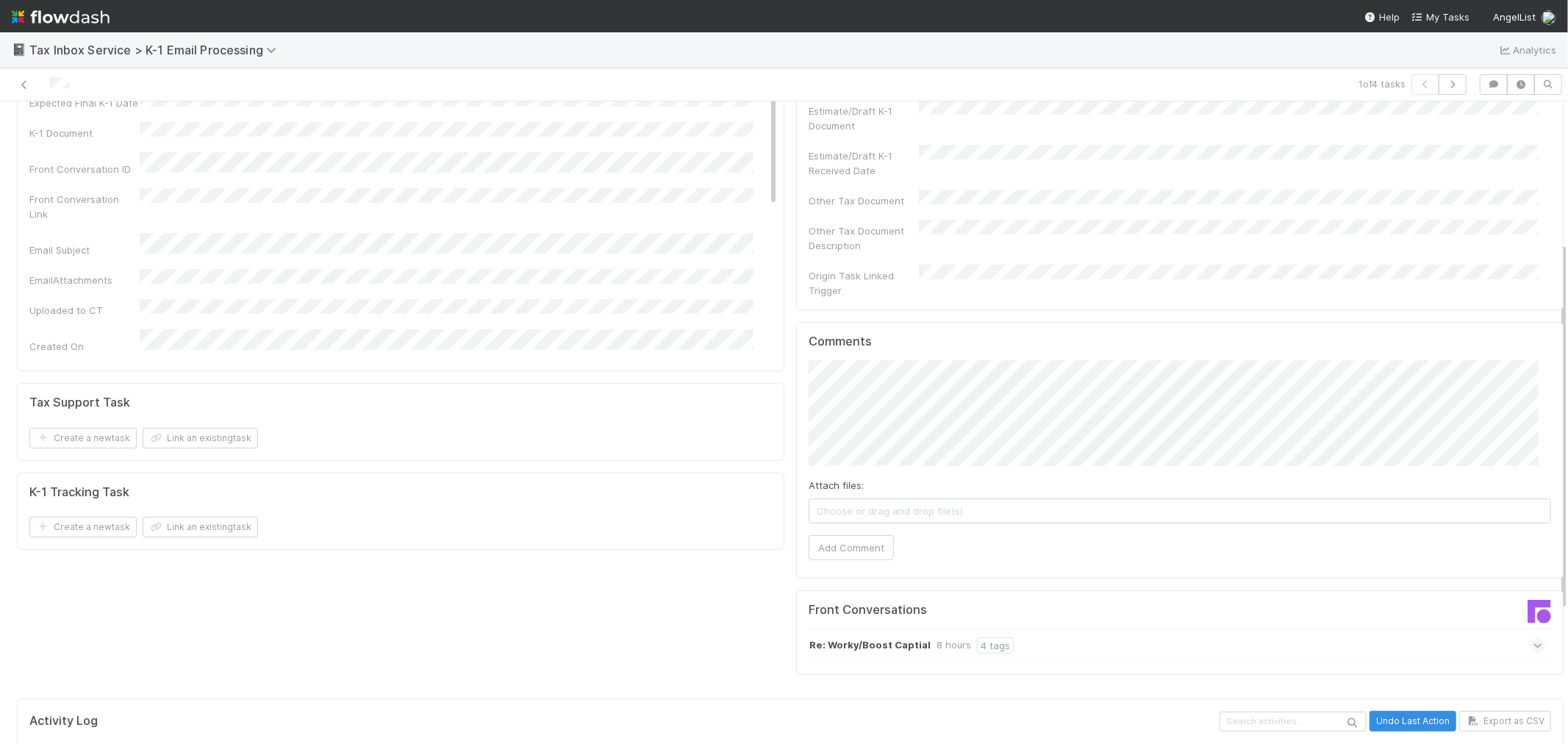
scroll to position [408, 0]
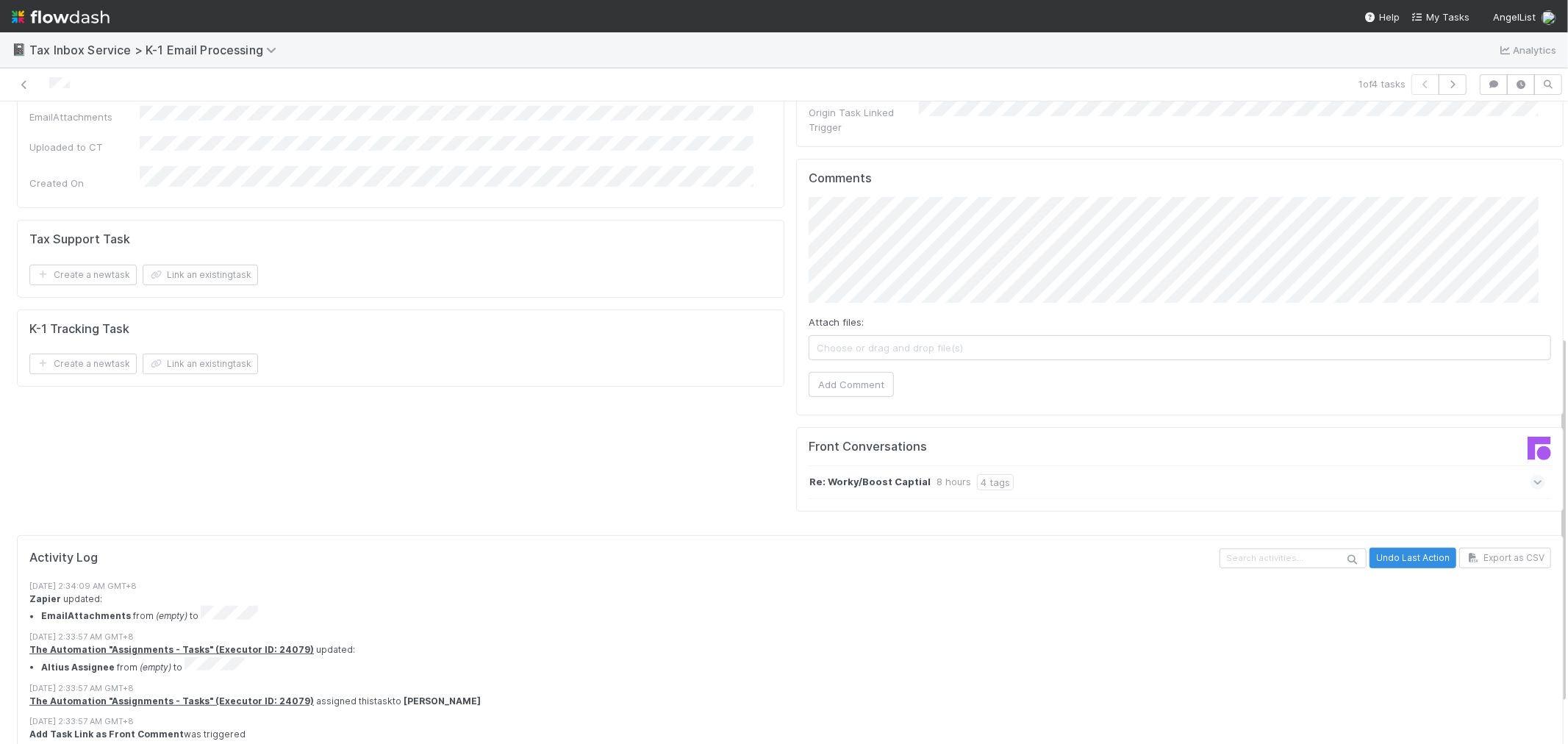
click at [1208, 465] on div "Re: Worky/Boost Captial 8 hours 4 tags" at bounding box center [1177, 482] width 736 height 34
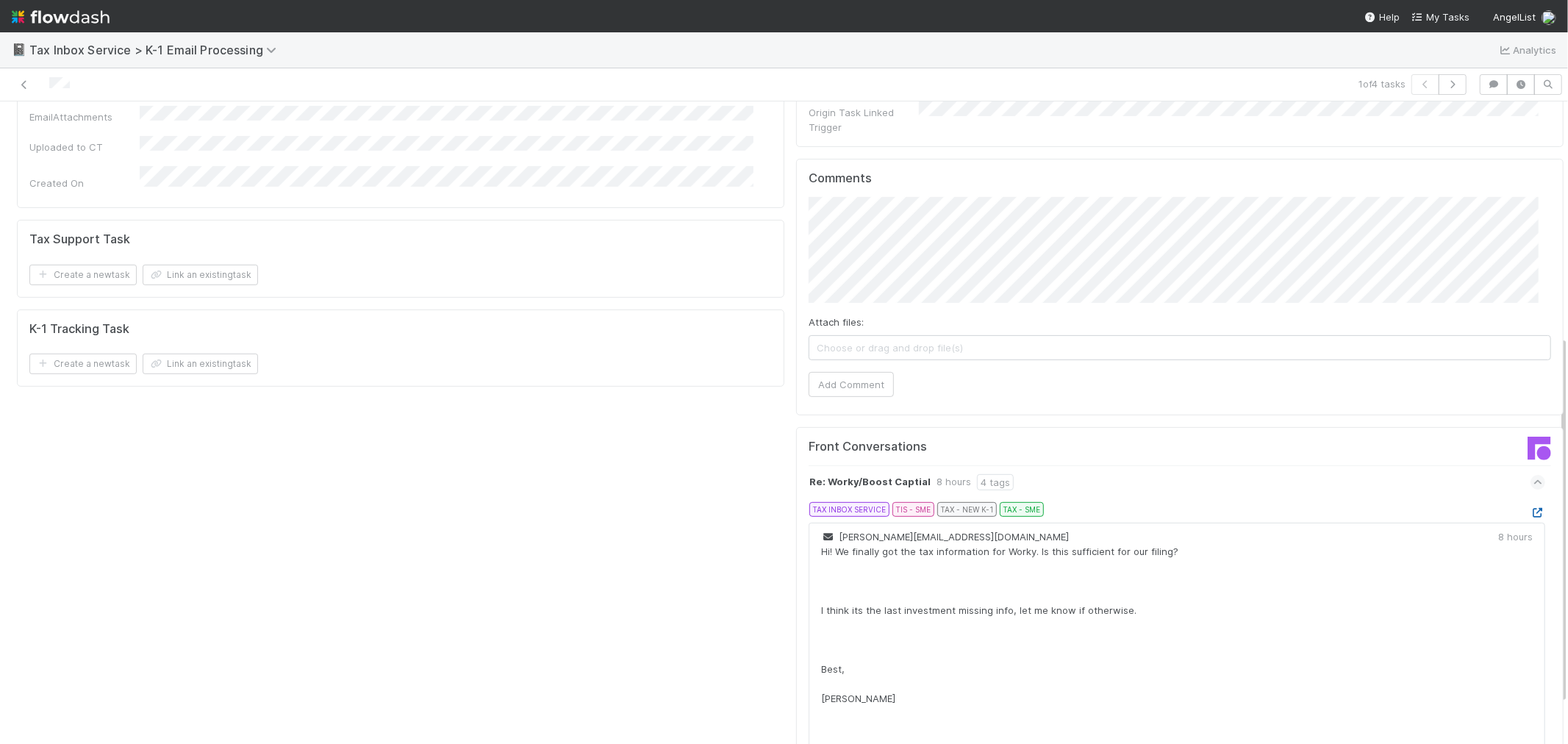
click at [1530, 508] on icon at bounding box center [1537, 512] width 15 height 9
click at [796, 317] on div "Comments Attach files: Choose or drag and drop file(s) Add Comment" at bounding box center [1180, 287] width 767 height 256
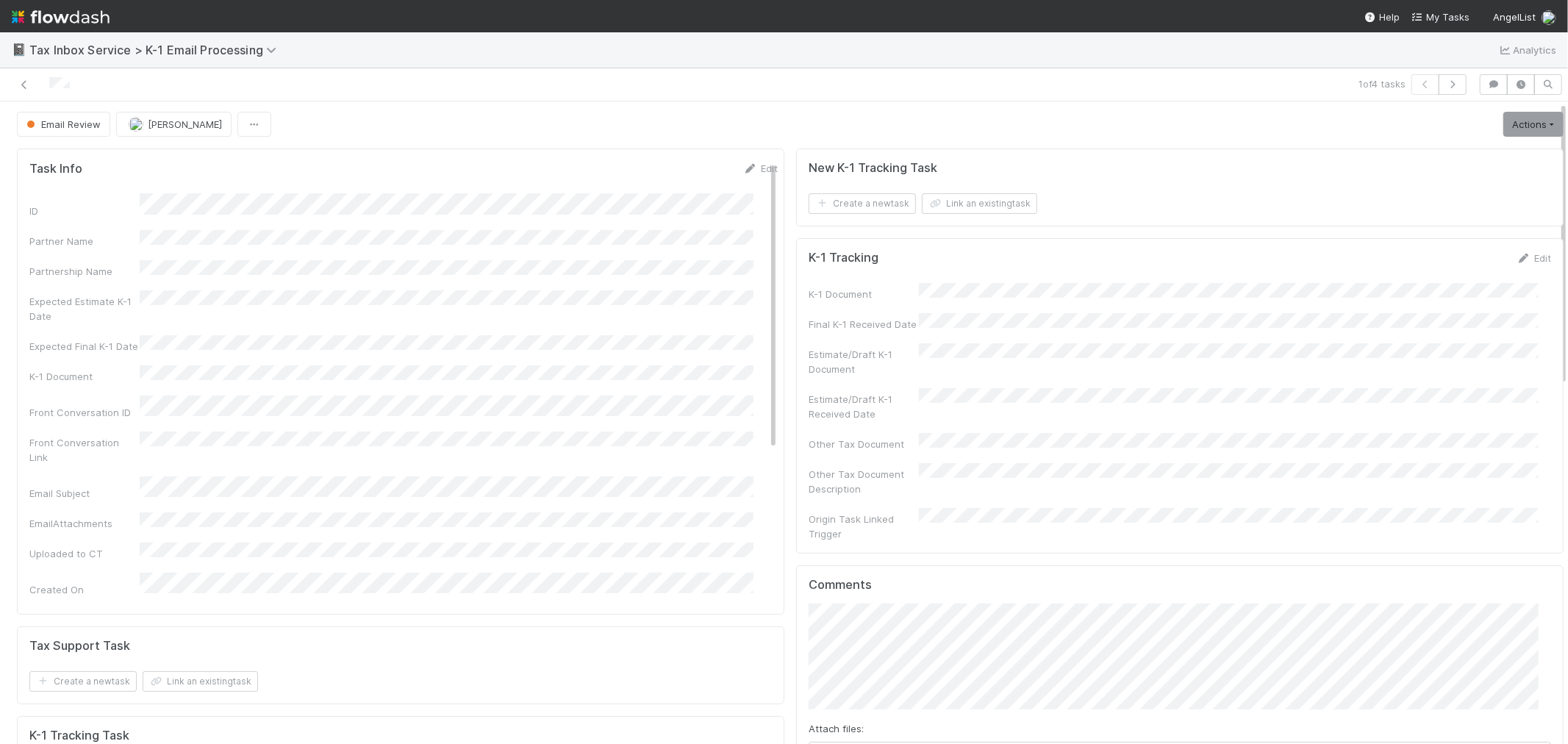
scroll to position [0, 0]
click at [1503, 126] on link "Actions" at bounding box center [1533, 126] width 60 height 25
click at [1481, 258] on button "Archive" at bounding box center [1491, 260] width 146 height 21
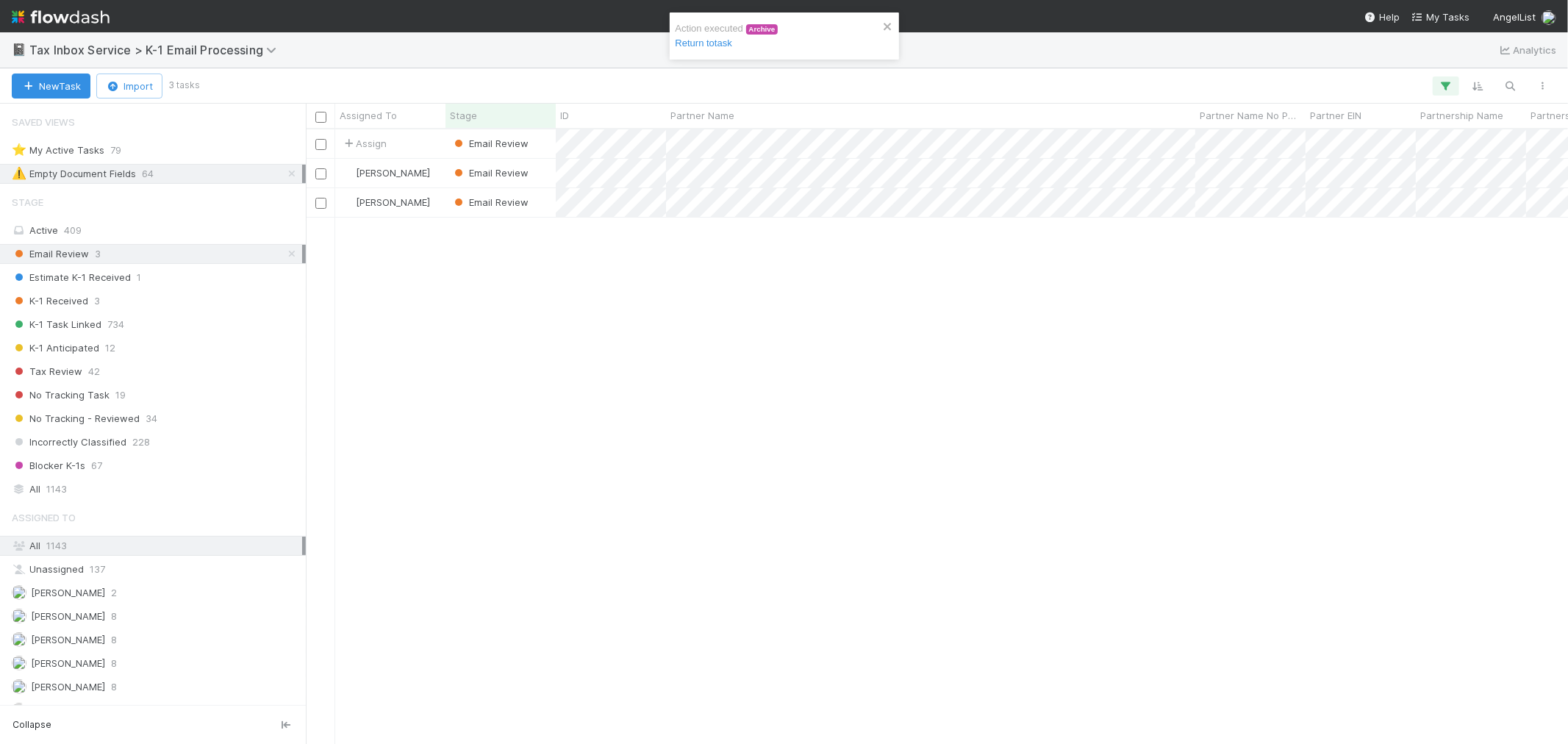
scroll to position [12, 12]
click at [692, 42] on link "Return to task" at bounding box center [703, 43] width 56 height 11
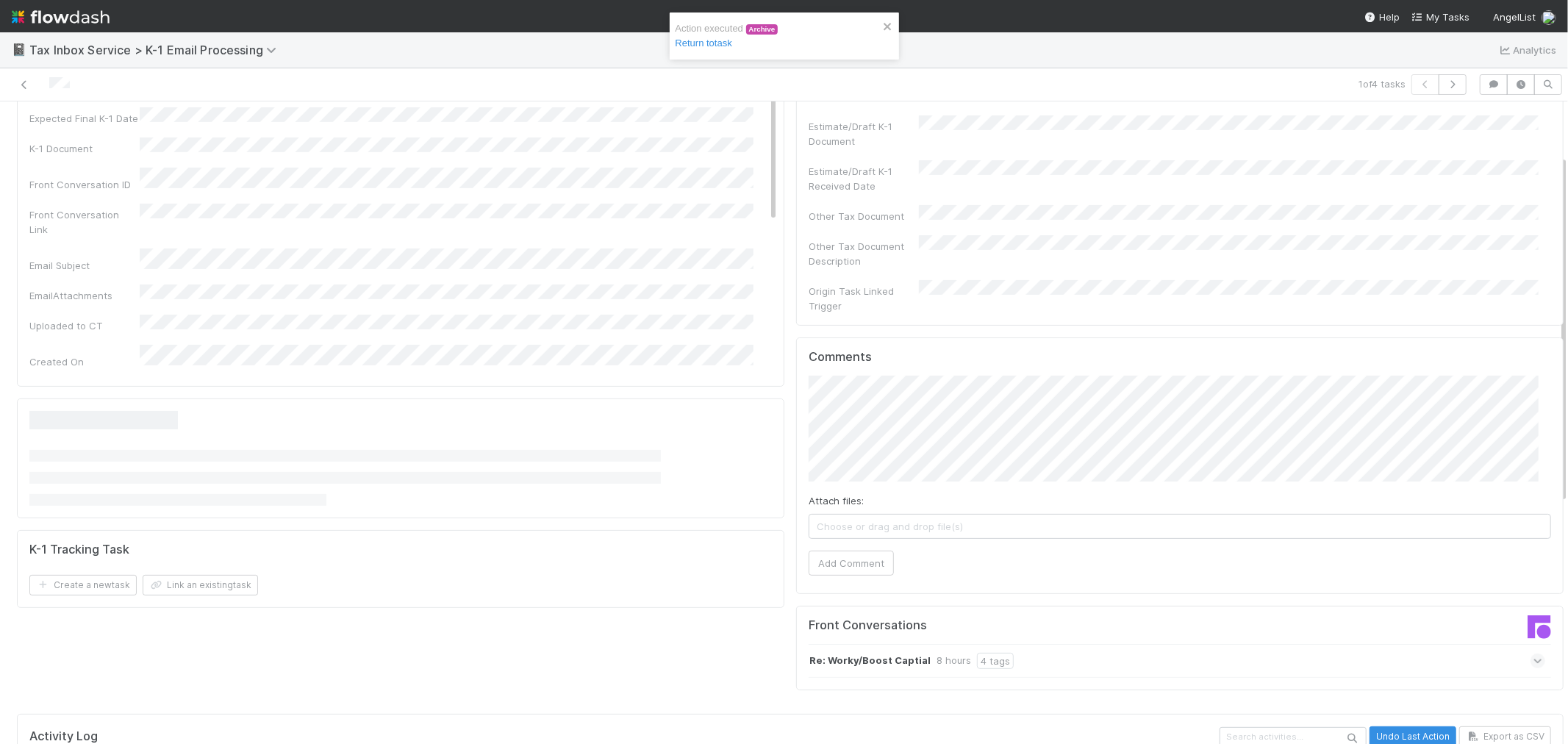
scroll to position [327, 0]
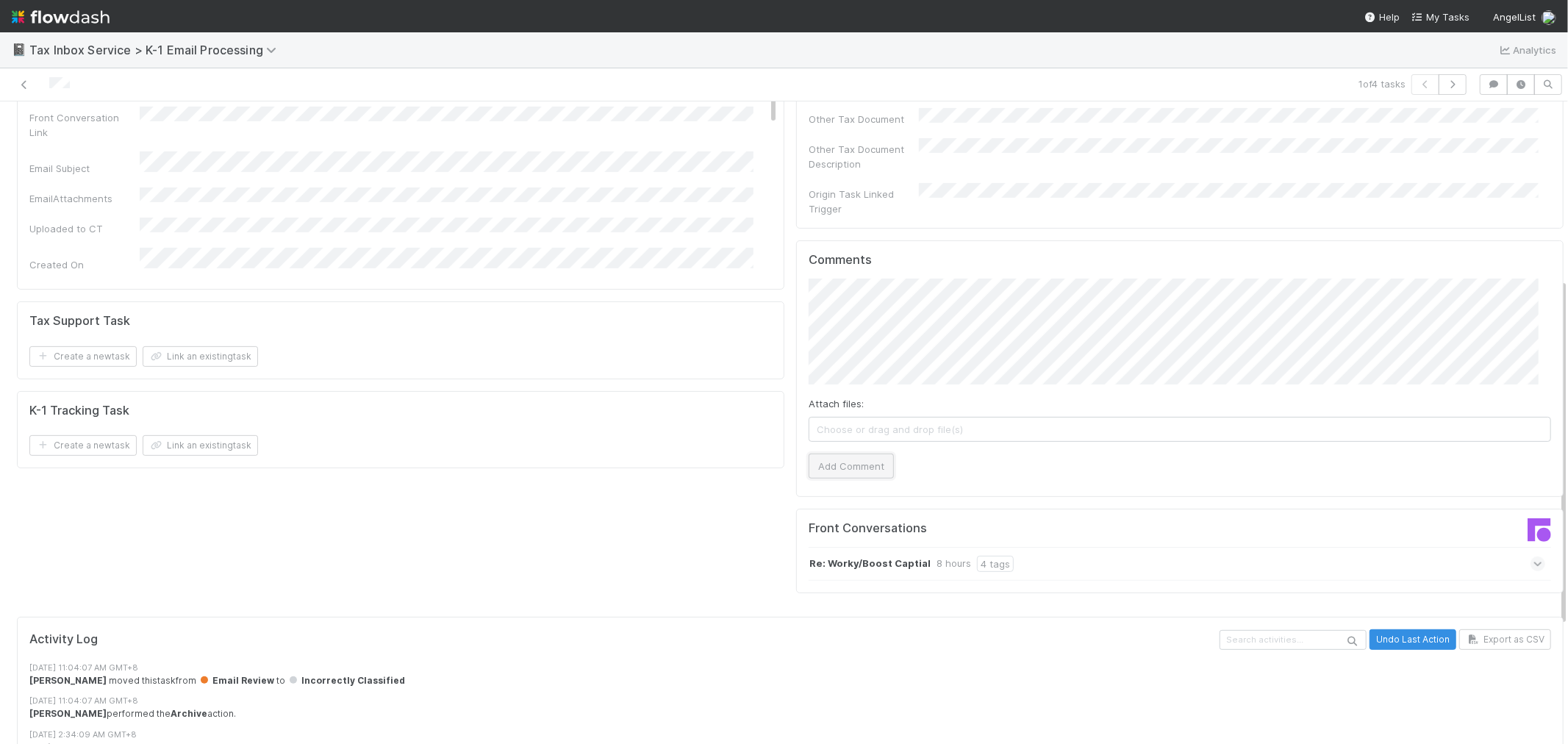
click at [830, 454] on button "Add Comment" at bounding box center [851, 466] width 85 height 25
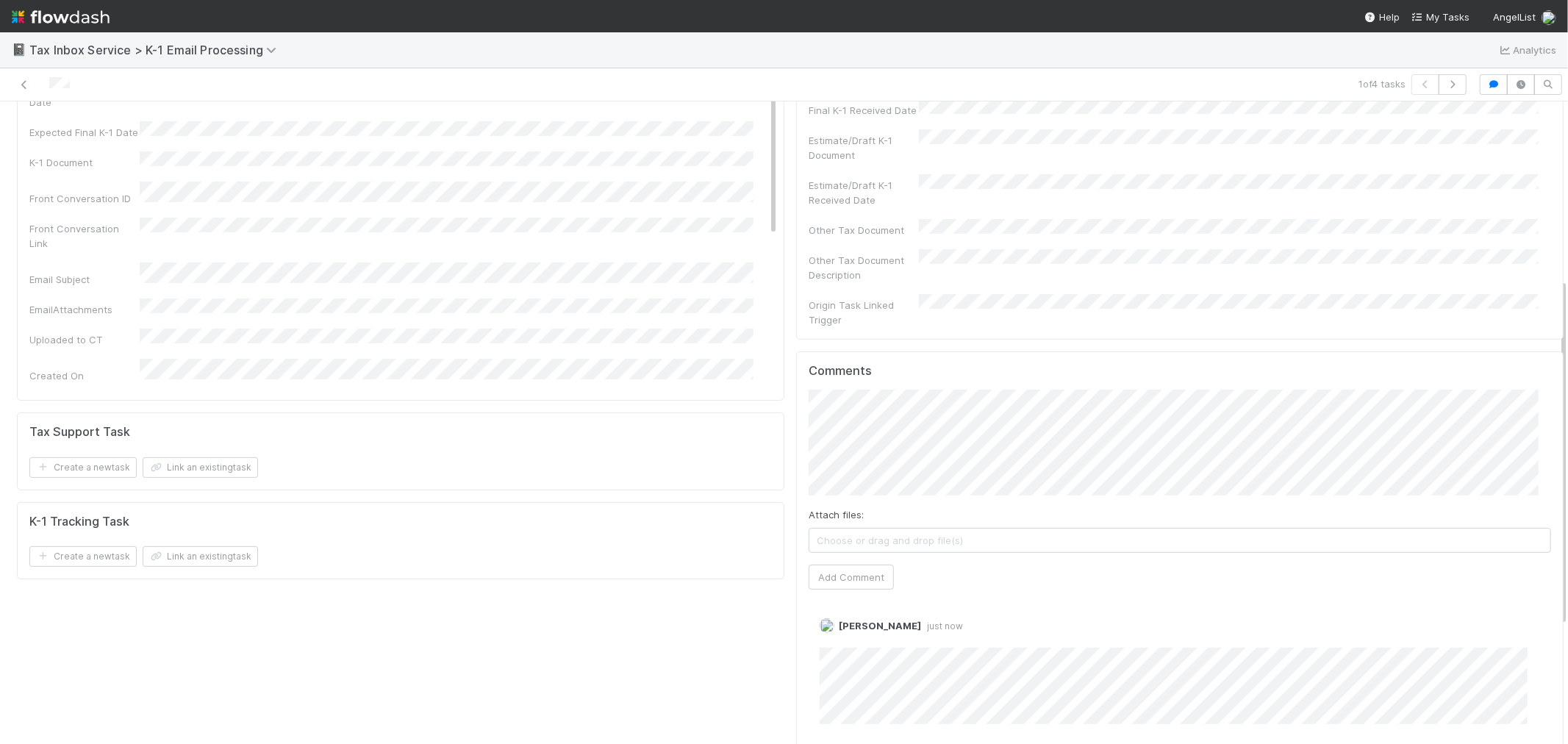
scroll to position [82, 0]
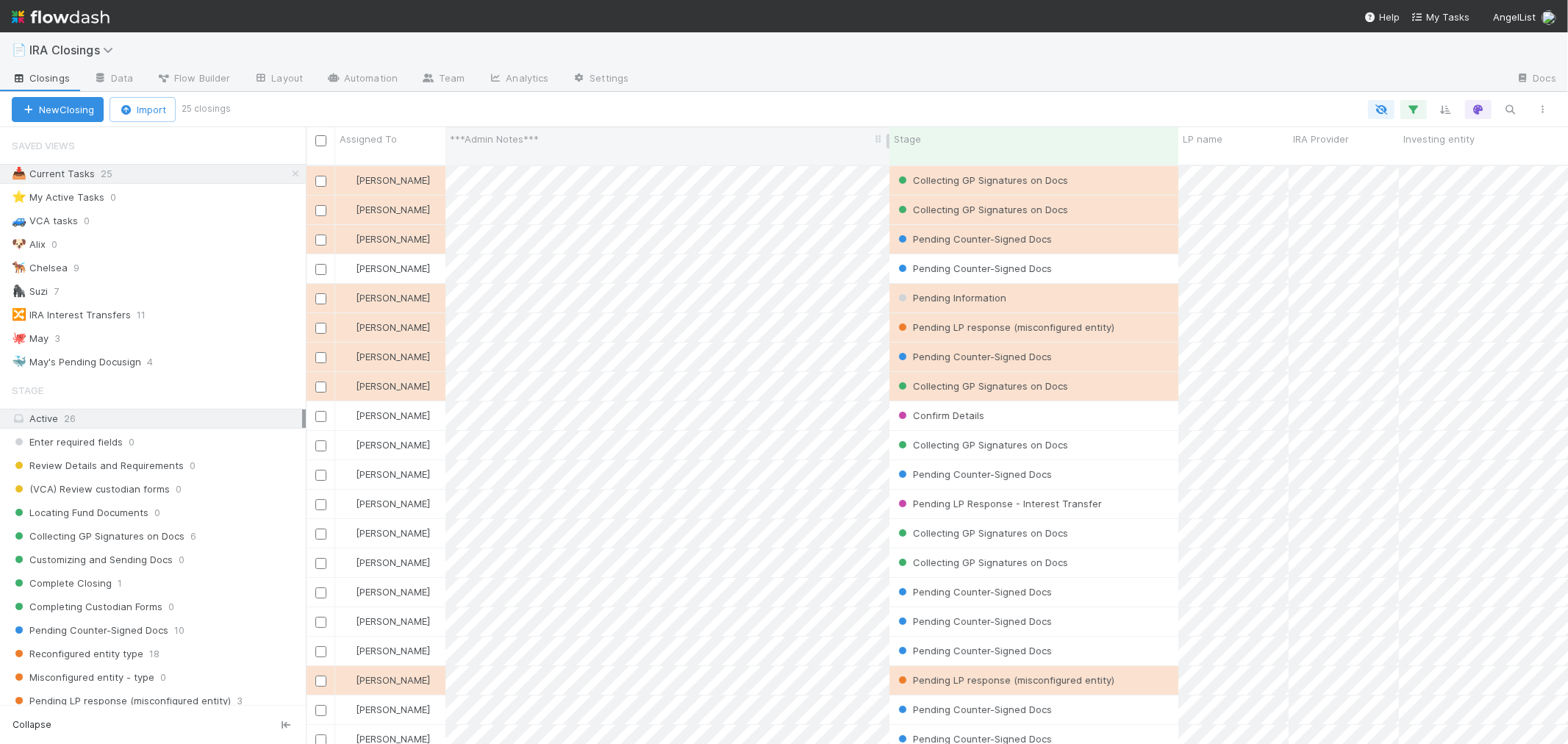
scroll to position [12, 12]
click at [133, 109] on icon "button" at bounding box center [126, 109] width 15 height 9
click at [166, 142] on div "Import from CSV" at bounding box center [121, 143] width 122 height 22
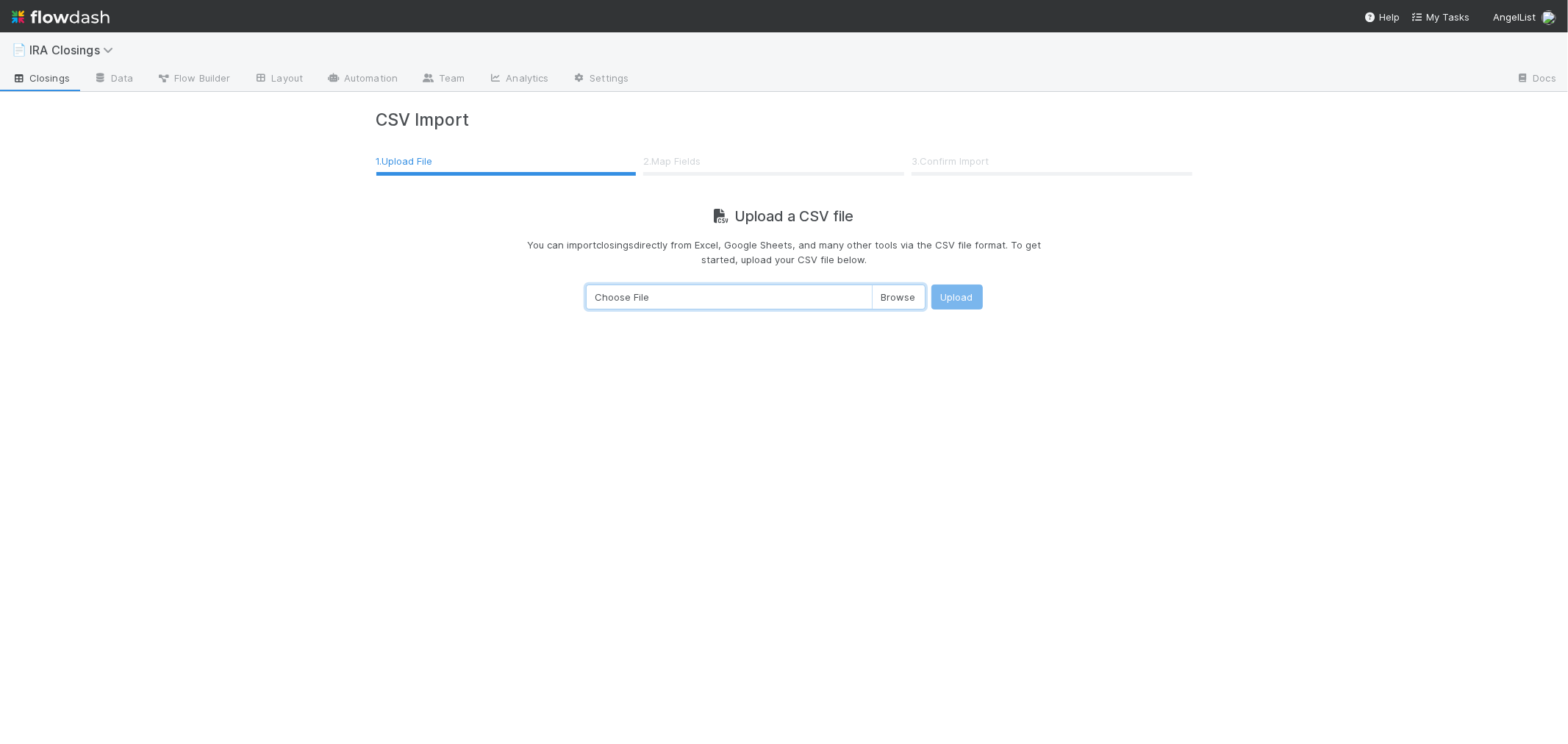
click at [893, 304] on input "Choose File" at bounding box center [756, 297] width 340 height 25
type input "C:\fakepath\IRA Closings - Daily Feed - Export.csv"
click at [946, 295] on button "Upload" at bounding box center [957, 297] width 52 height 25
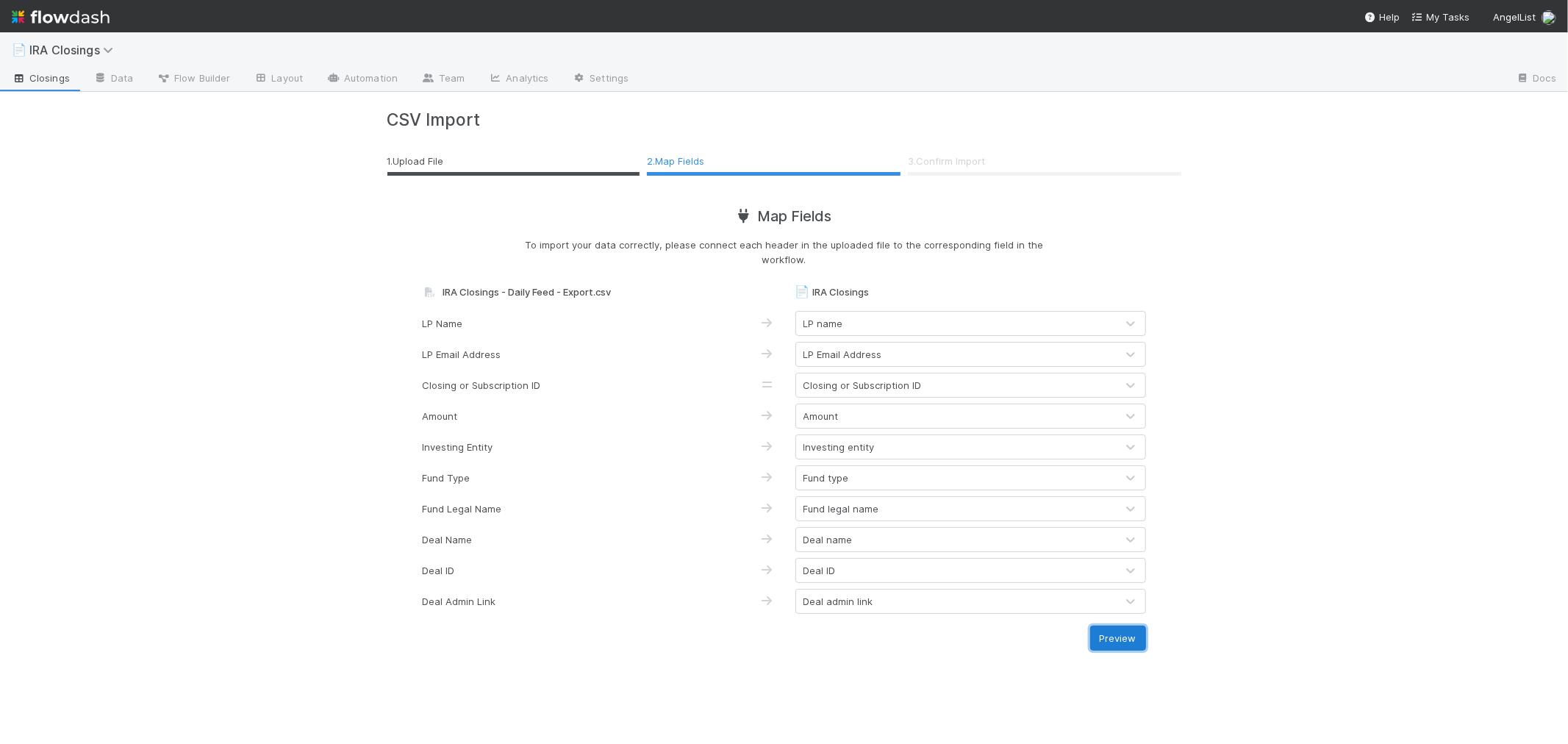
click at [1114, 628] on button "Preview" at bounding box center [1117, 638] width 56 height 25
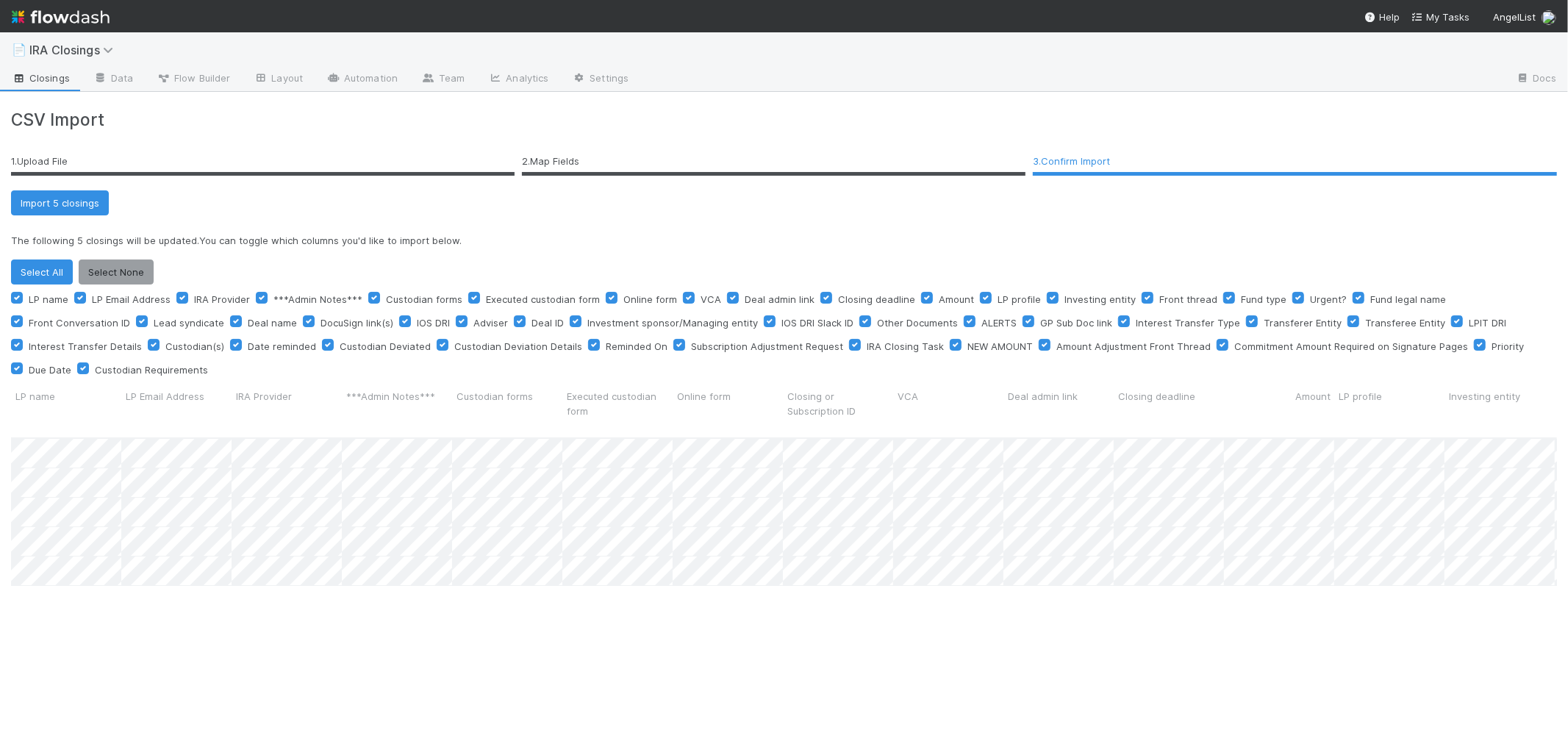
scroll to position [330, 1533]
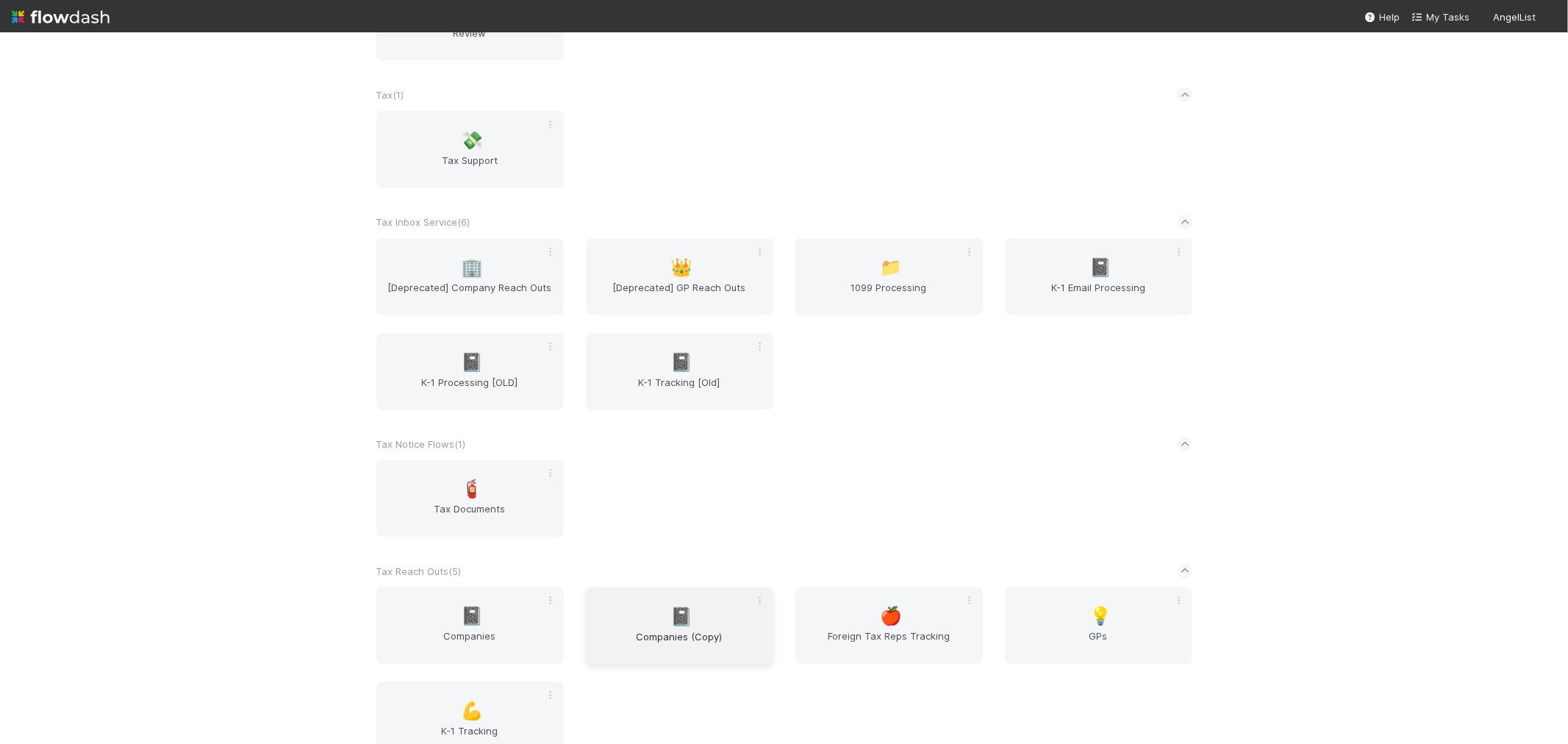
scroll to position [1986, 0]
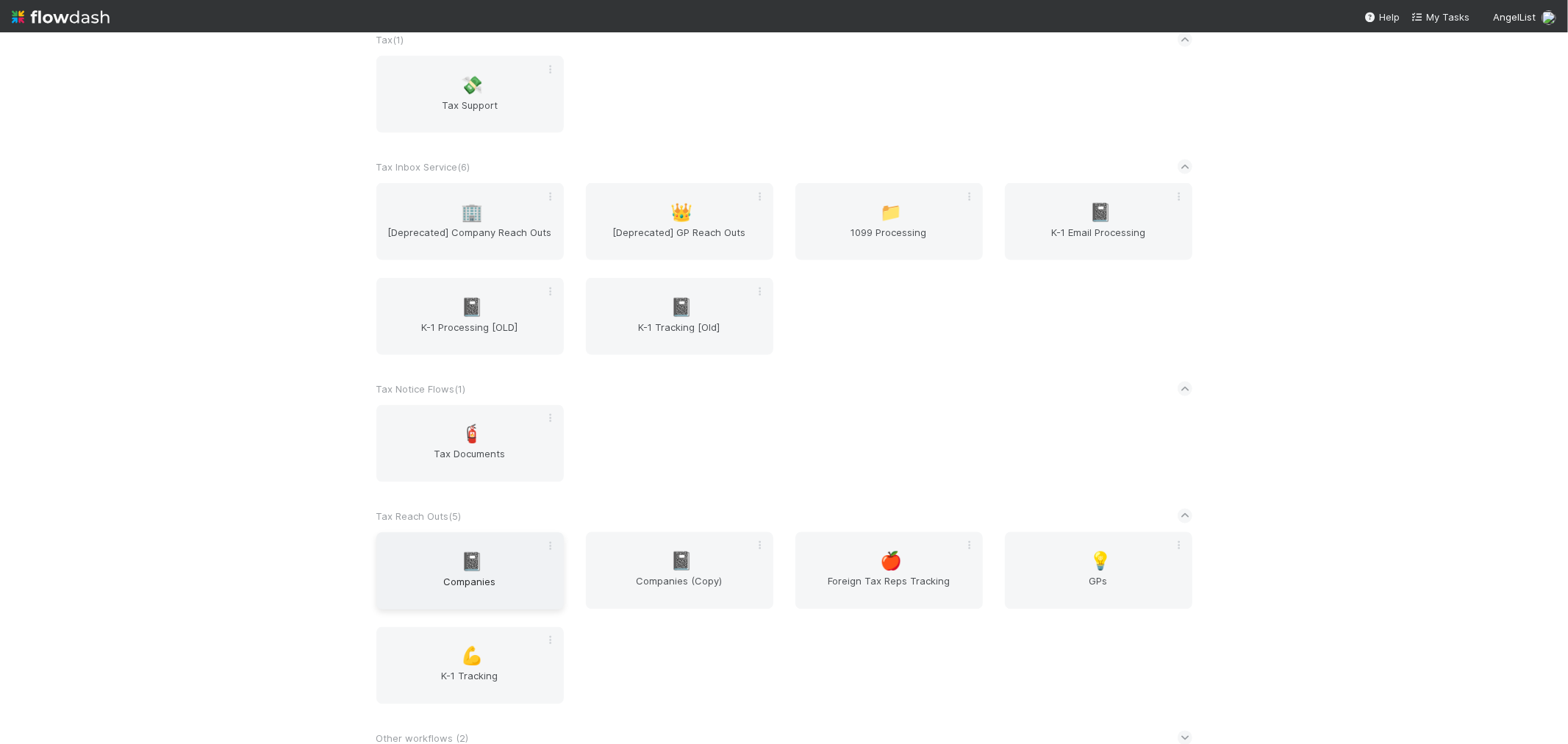
click at [511, 574] on span "Companies" at bounding box center [470, 588] width 176 height 29
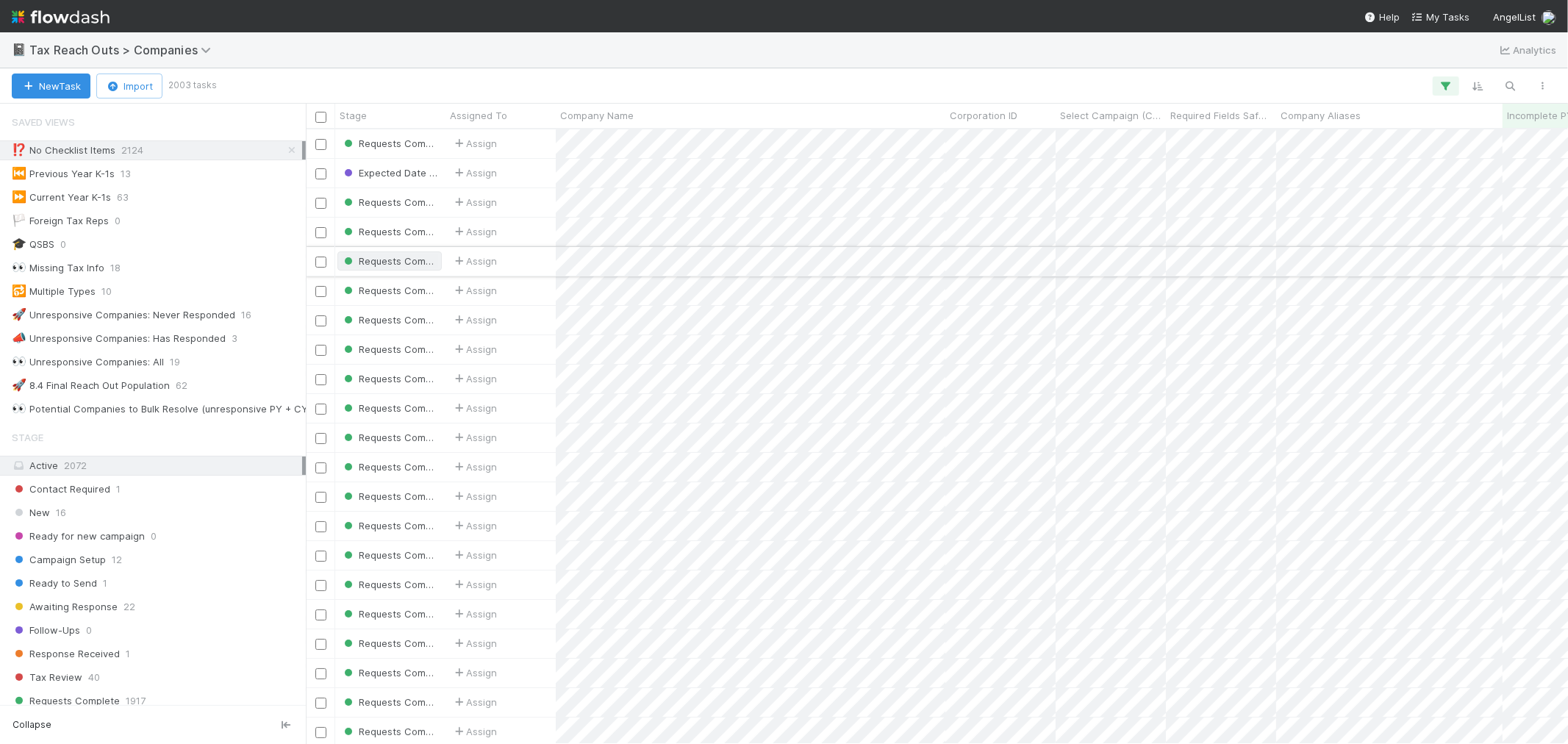
scroll to position [12, 12]
drag, startPoint x: 276, startPoint y: 150, endPoint x: 127, endPoint y: 628, distance: 500.7
click at [284, 151] on icon at bounding box center [291, 150] width 15 height 9
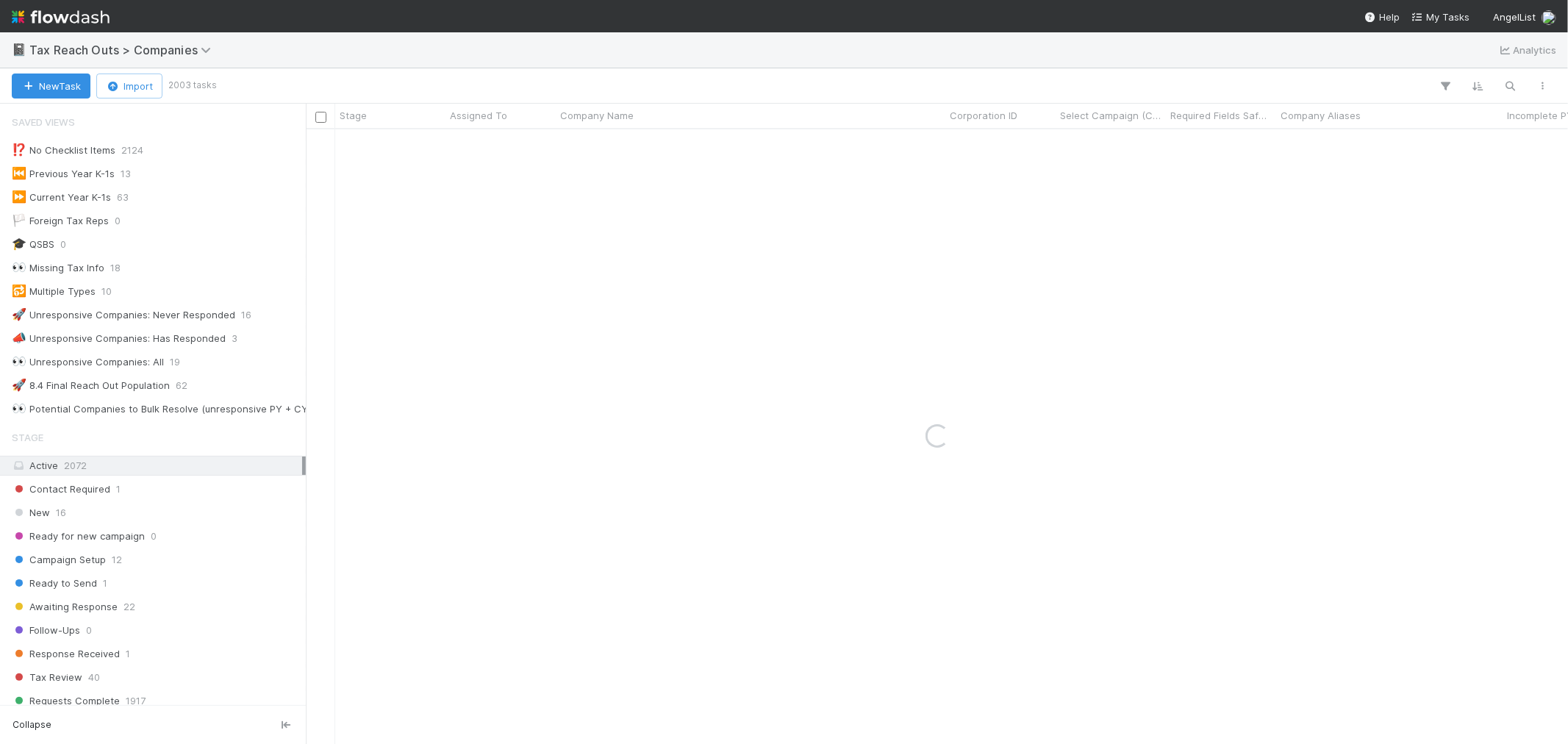
scroll to position [96, 0]
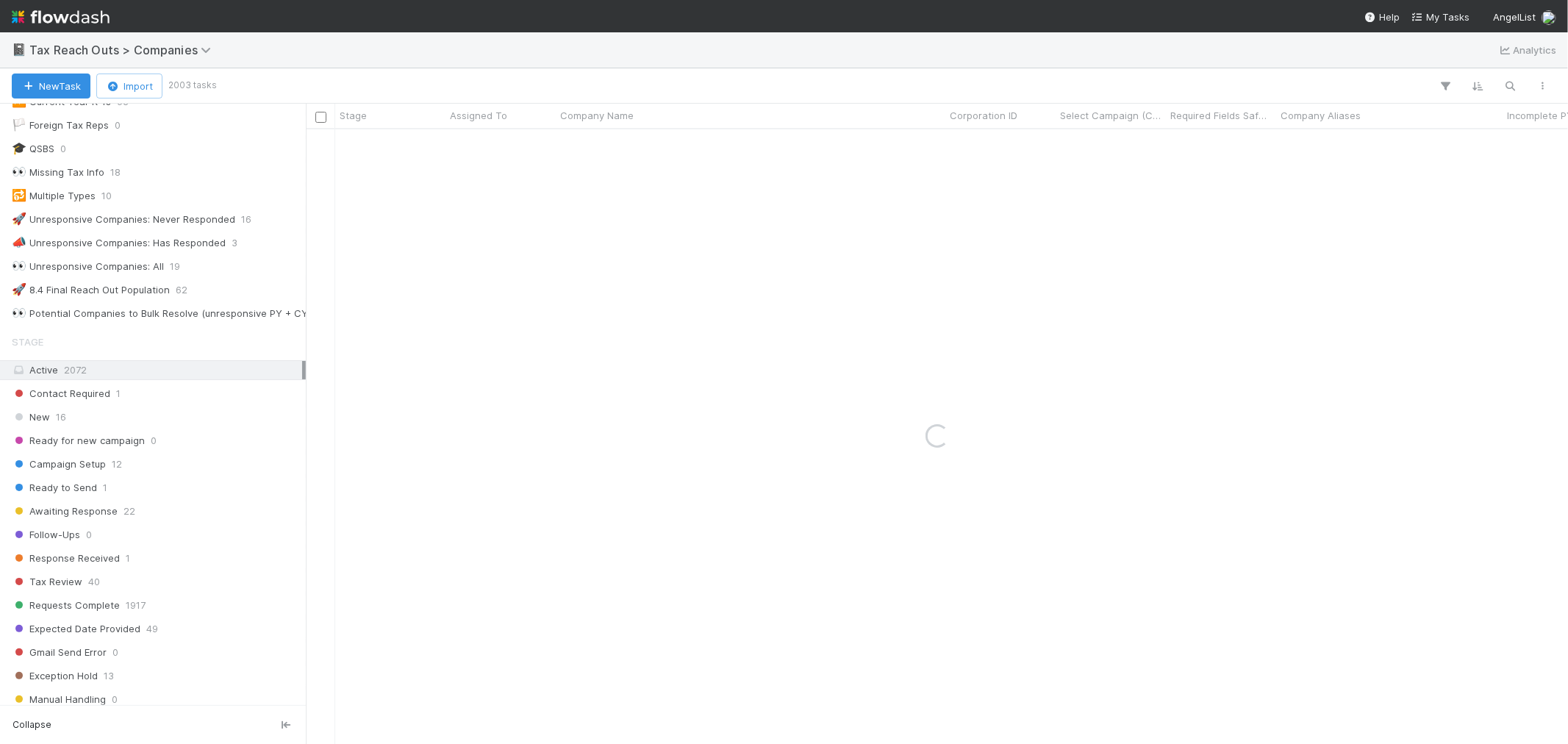
click at [73, 402] on div "Stage Active 2072 Contact Required 1 New 16 Ready for new campaign 0 Campaign S…" at bounding box center [152, 541] width 306 height 429
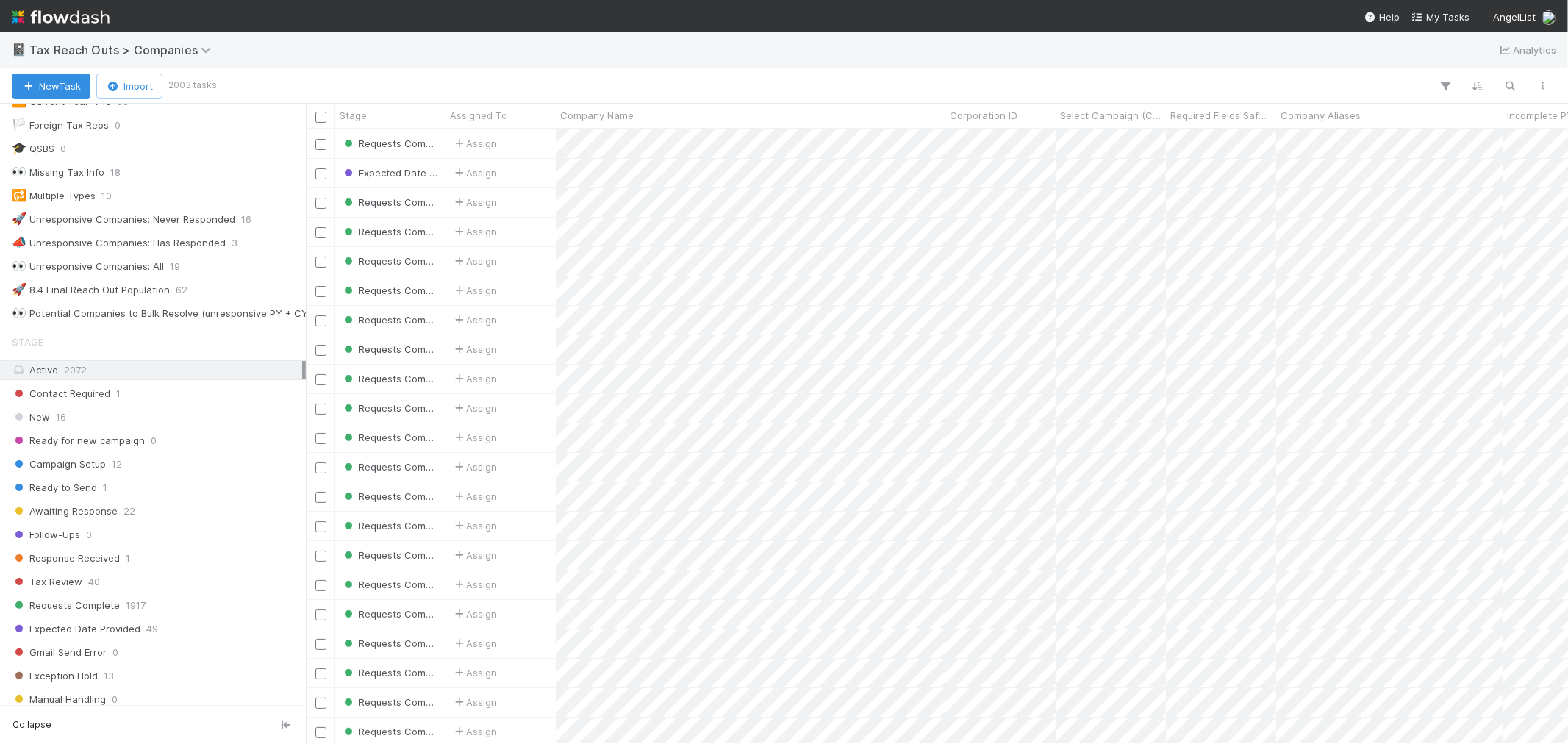
scroll to position [449, 0]
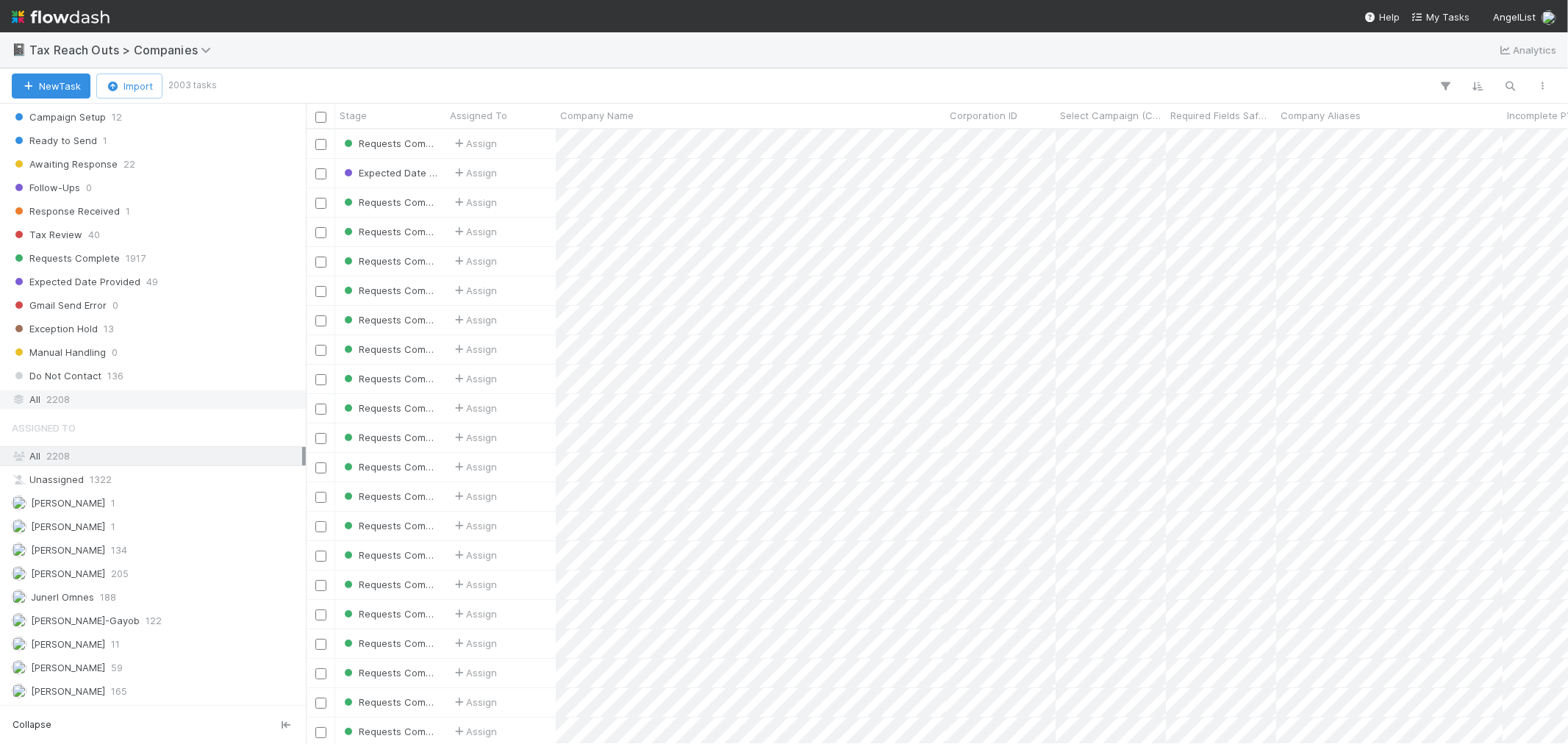
click at [71, 400] on div "All 2208" at bounding box center [156, 400] width 290 height 18
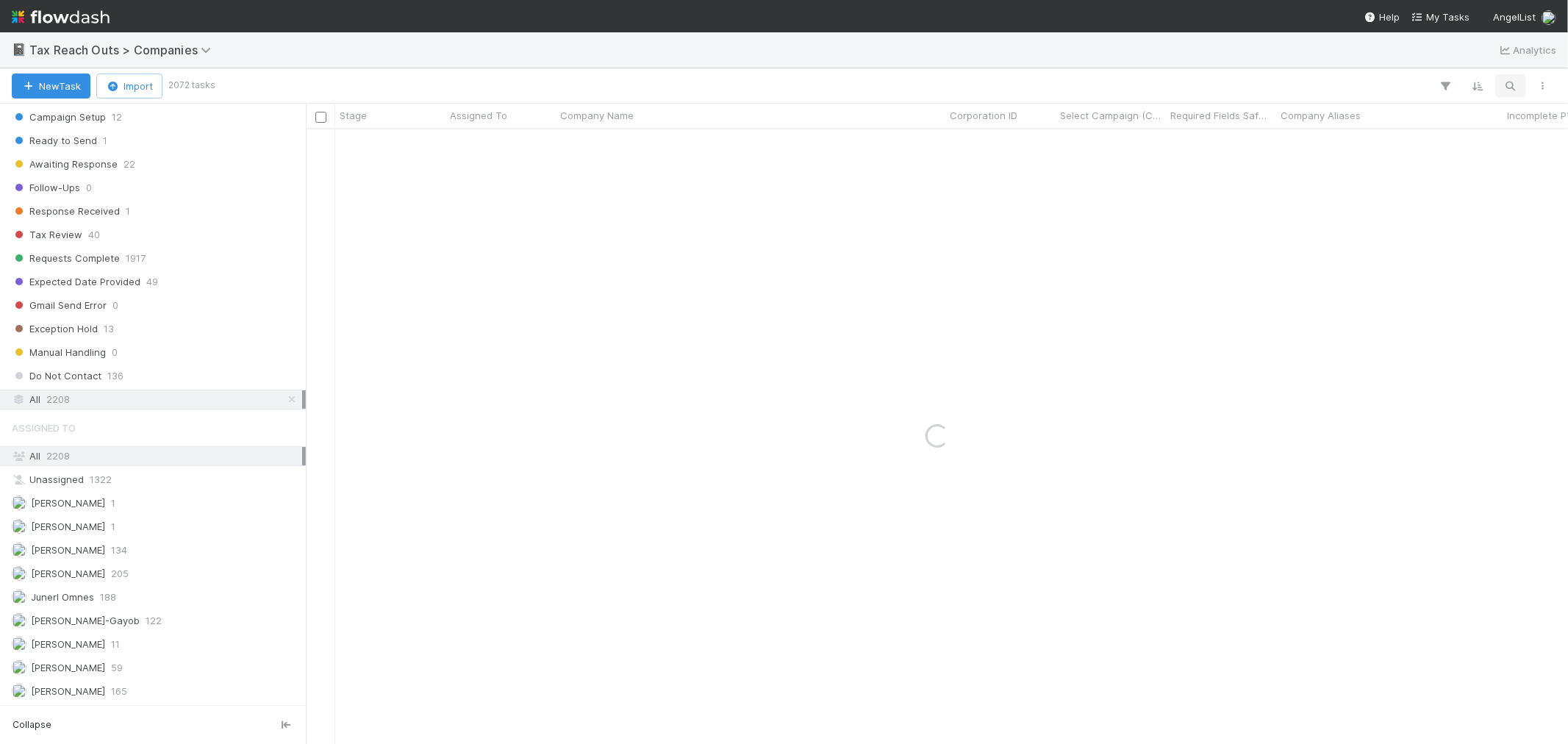
click at [1516, 85] on icon "button" at bounding box center [1510, 85] width 15 height 13
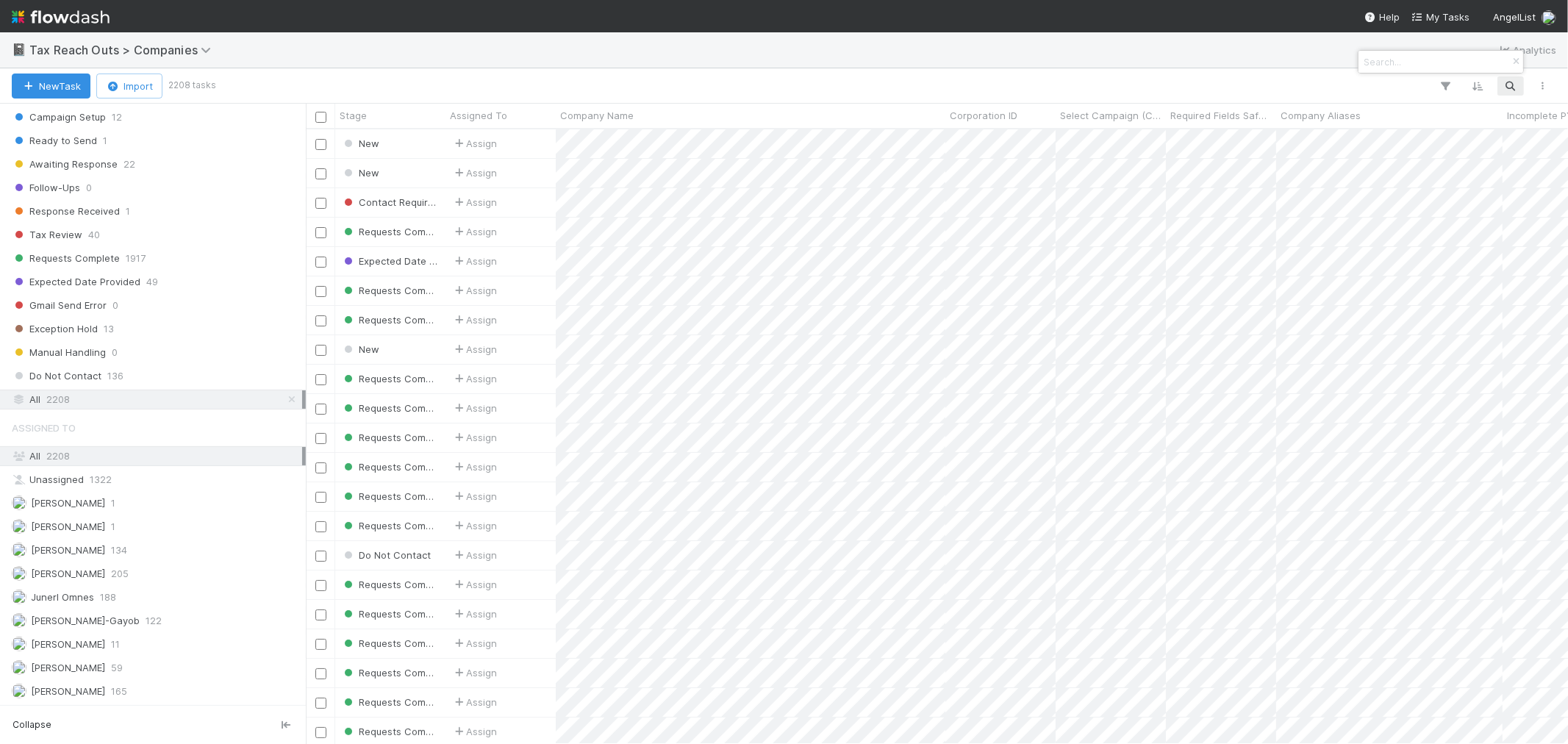
scroll to position [602, 1249]
click at [1433, 62] on input at bounding box center [1433, 62] width 147 height 18
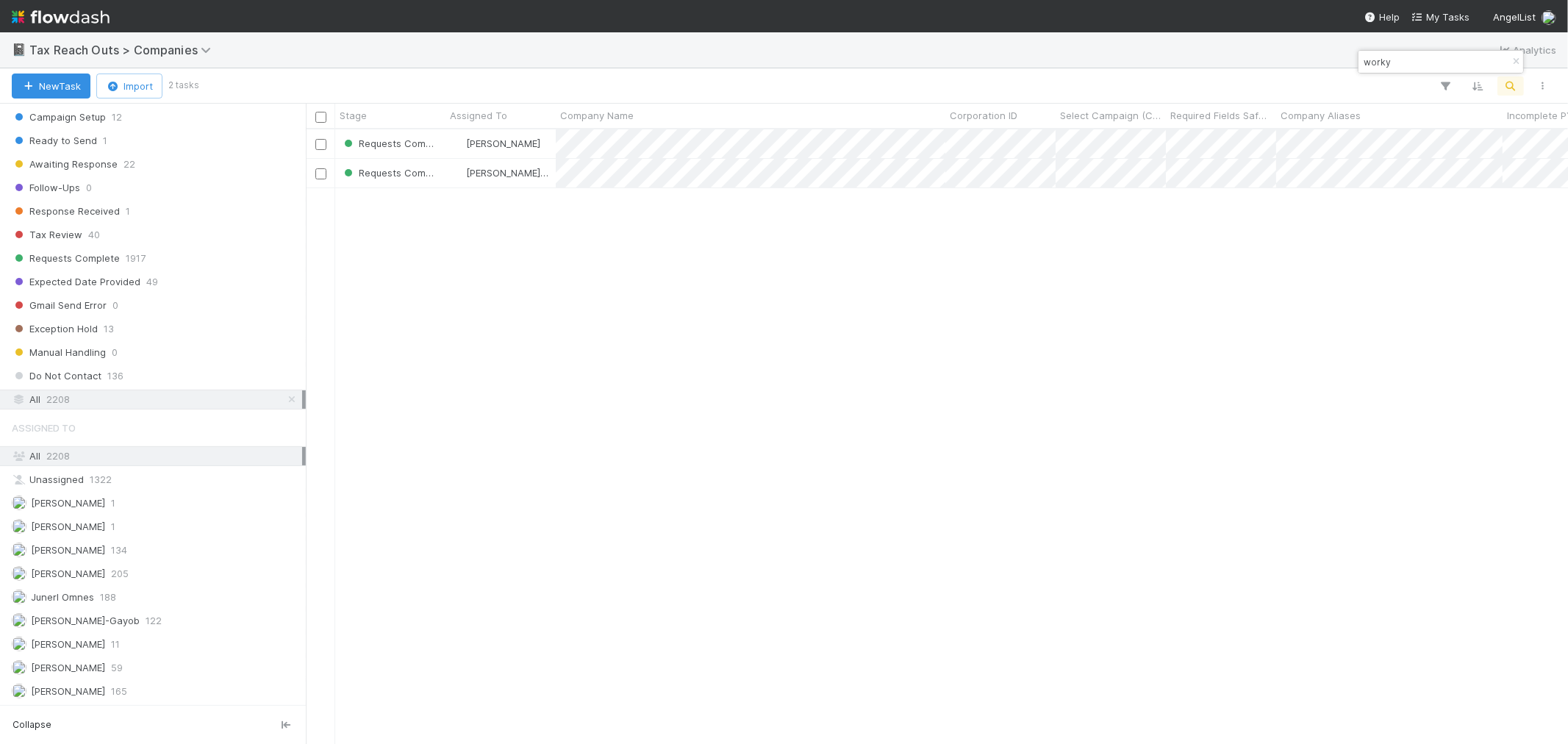
type input "worky"
click at [1514, 57] on icon "button" at bounding box center [1515, 61] width 15 height 8
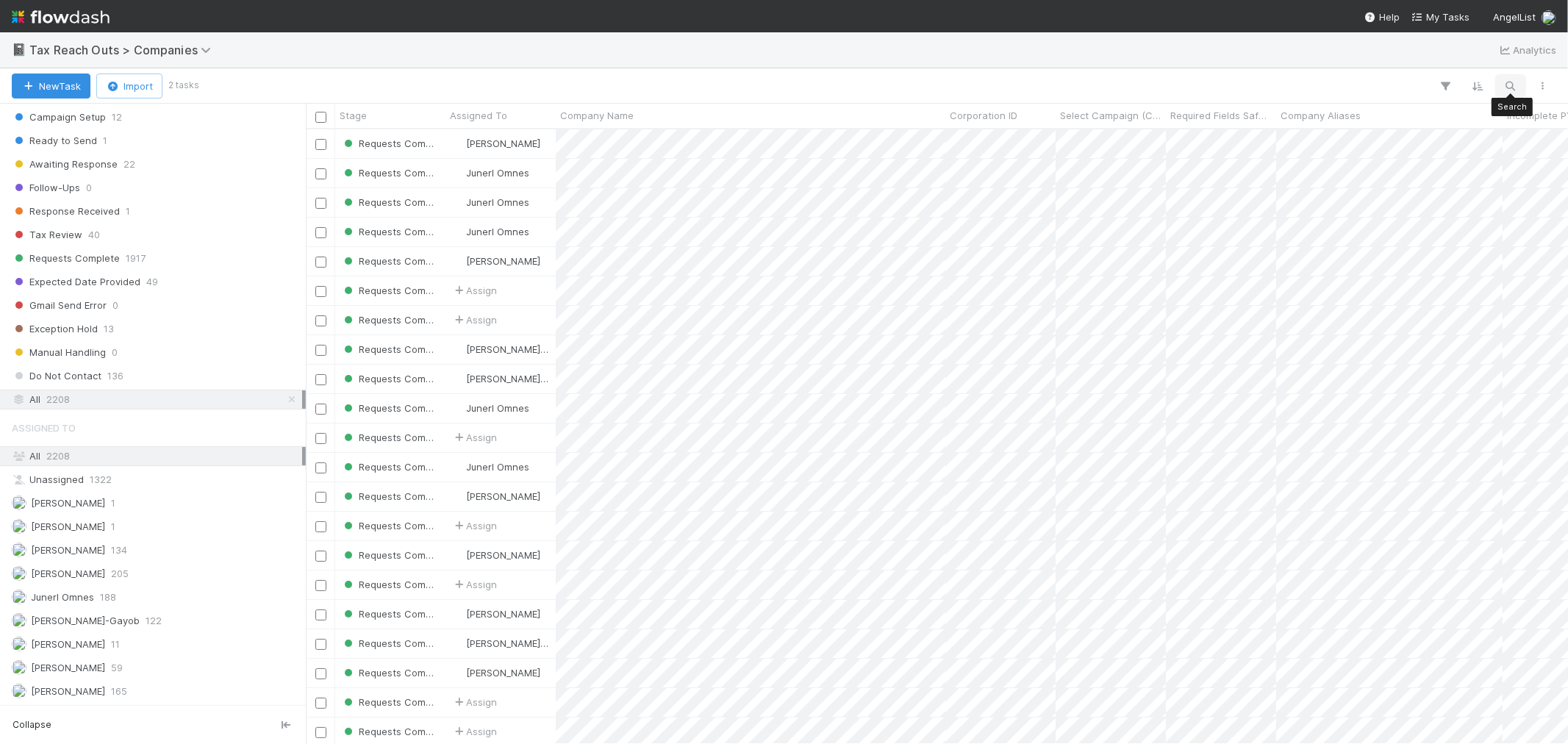
click at [1519, 84] on button "button" at bounding box center [1510, 85] width 26 height 19
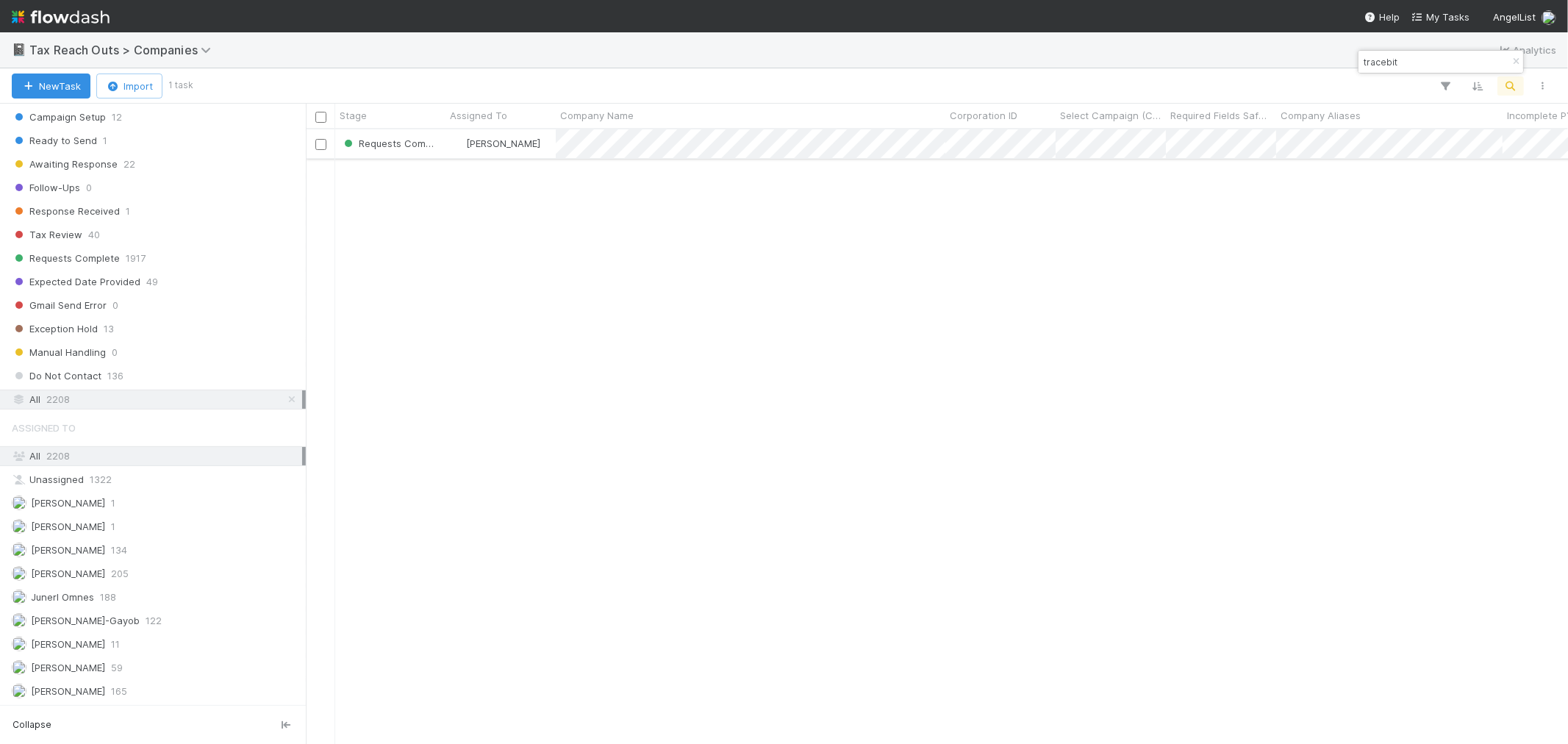
type input "tracebit"
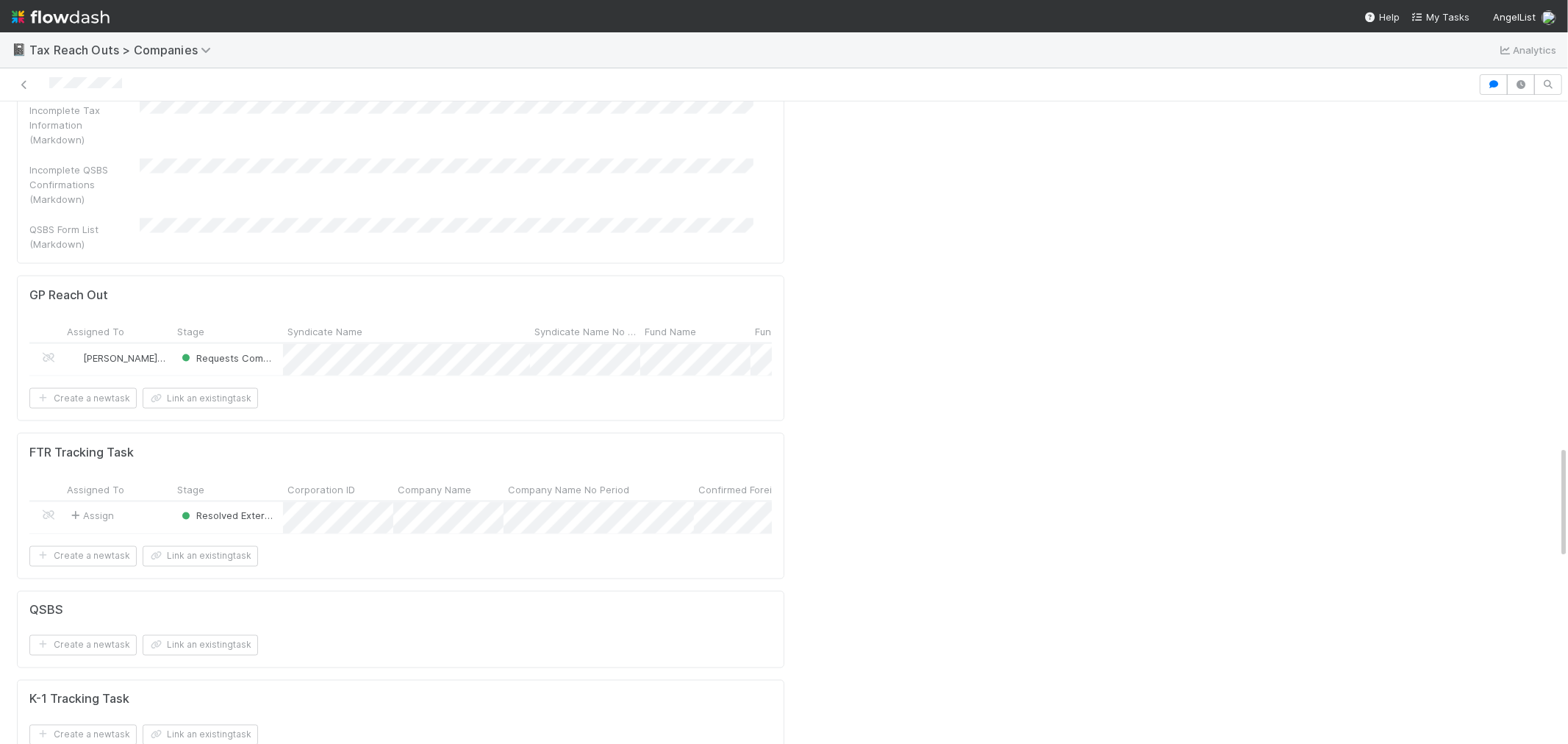
scroll to position [1959, 0]
click at [18, 83] on icon at bounding box center [24, 85] width 15 height 9
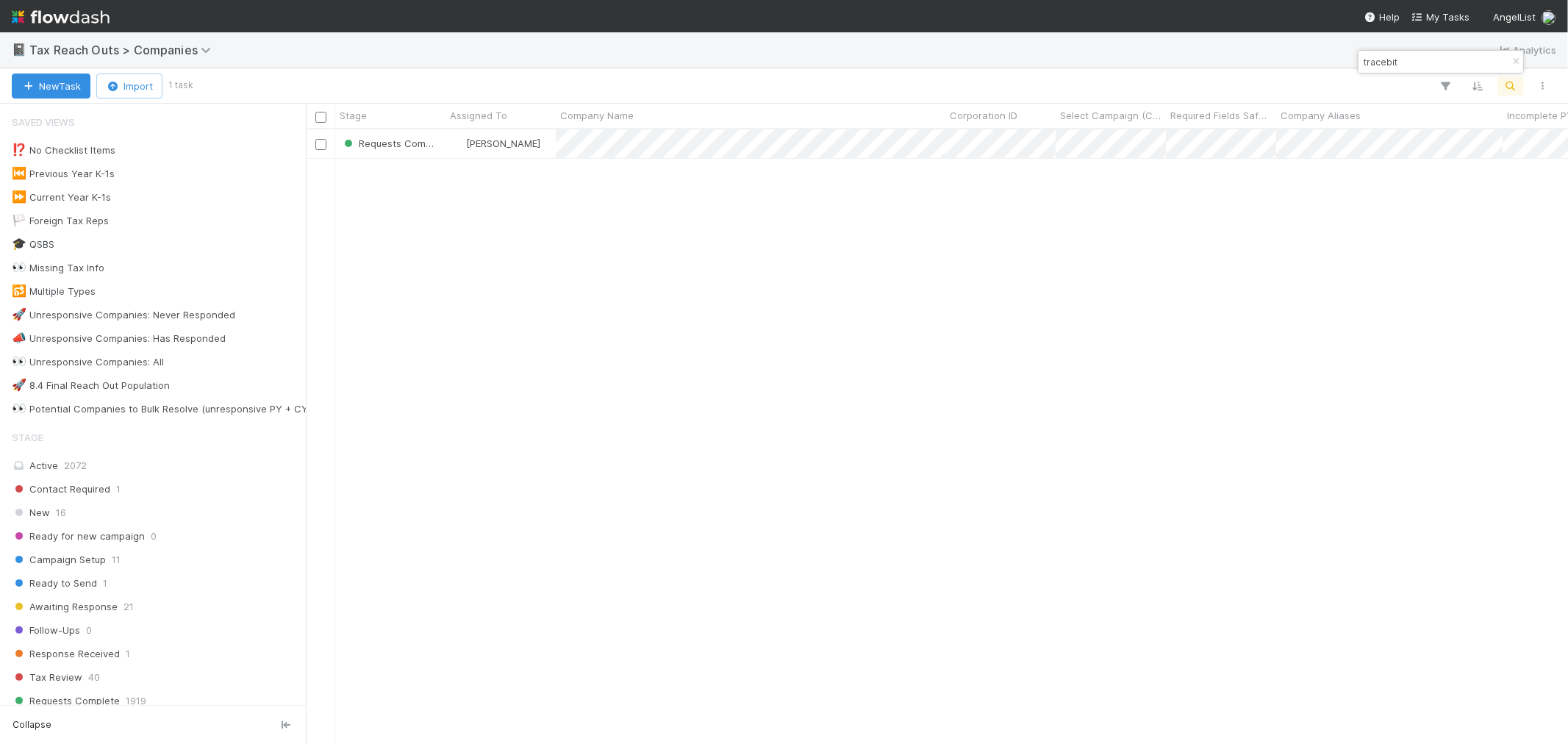
scroll to position [602, 1249]
drag, startPoint x: 1519, startPoint y: 61, endPoint x: 1517, endPoint y: 89, distance: 28.1
click at [1519, 59] on icon "button" at bounding box center [1515, 61] width 15 height 8
click at [1515, 94] on button "button" at bounding box center [1510, 85] width 26 height 19
paste input "BiASsess Strategies, LLC"
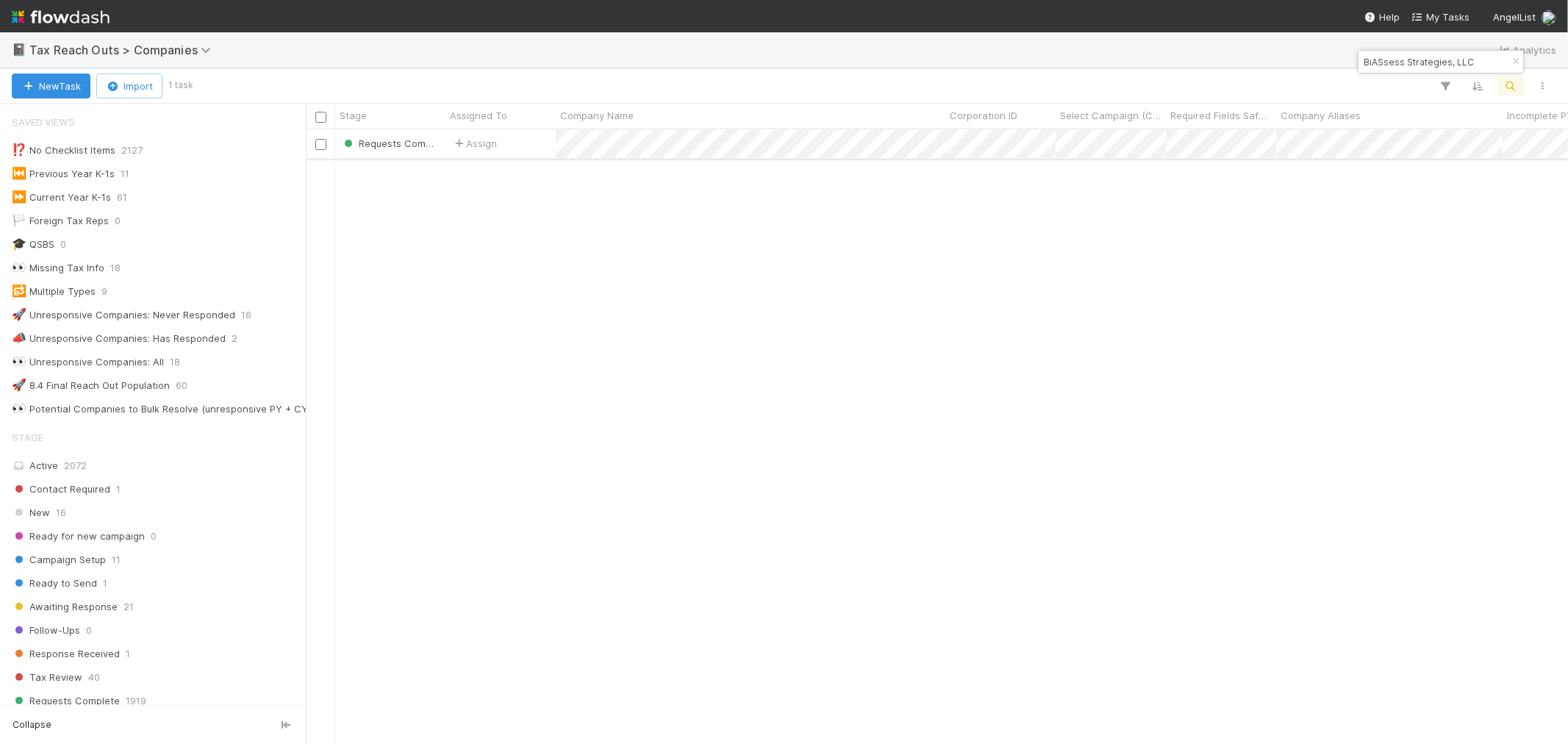
type input "BiASsess Strategies, LLC"
click at [540, 142] on div "Assign" at bounding box center [500, 143] width 110 height 28
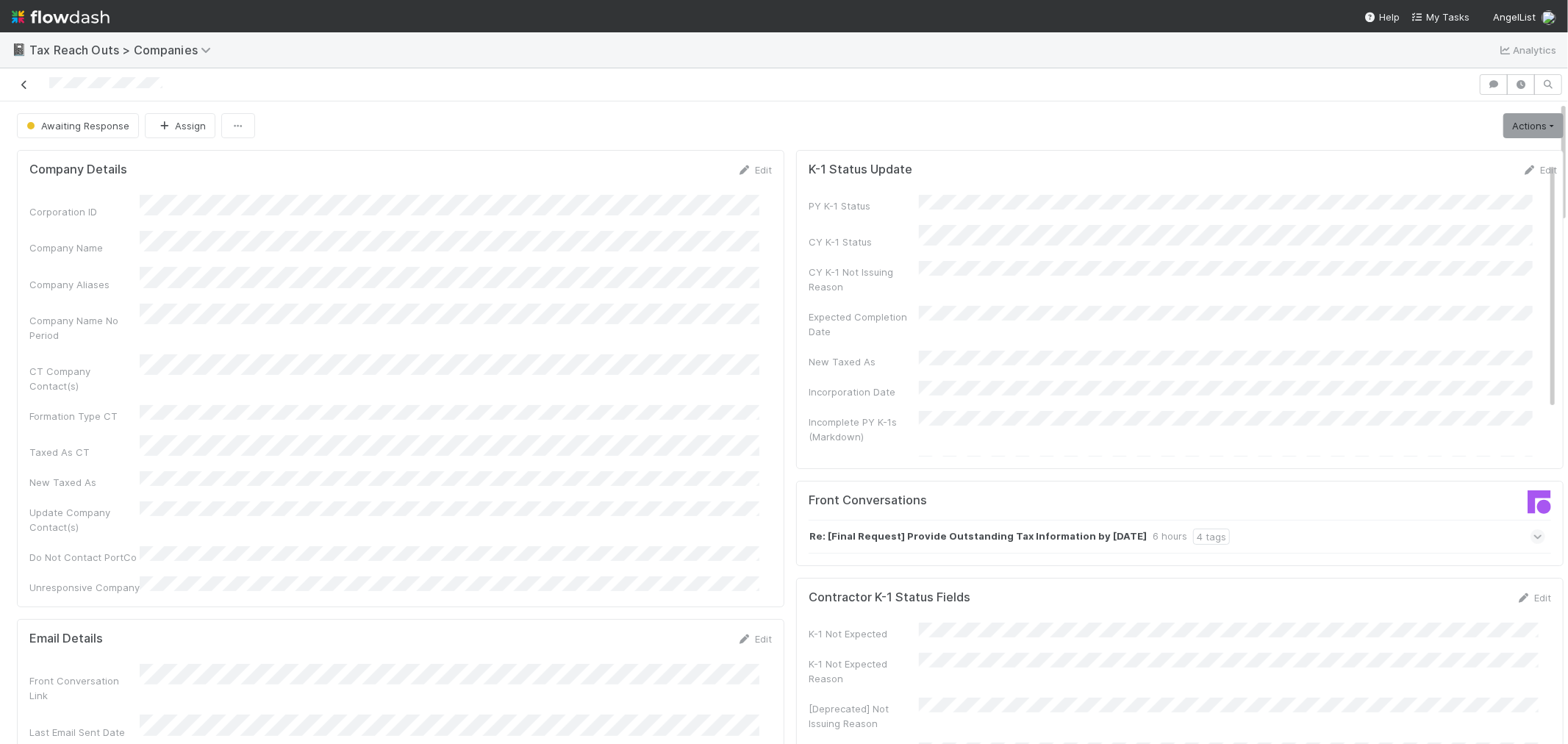
click at [21, 85] on icon at bounding box center [24, 85] width 15 height 9
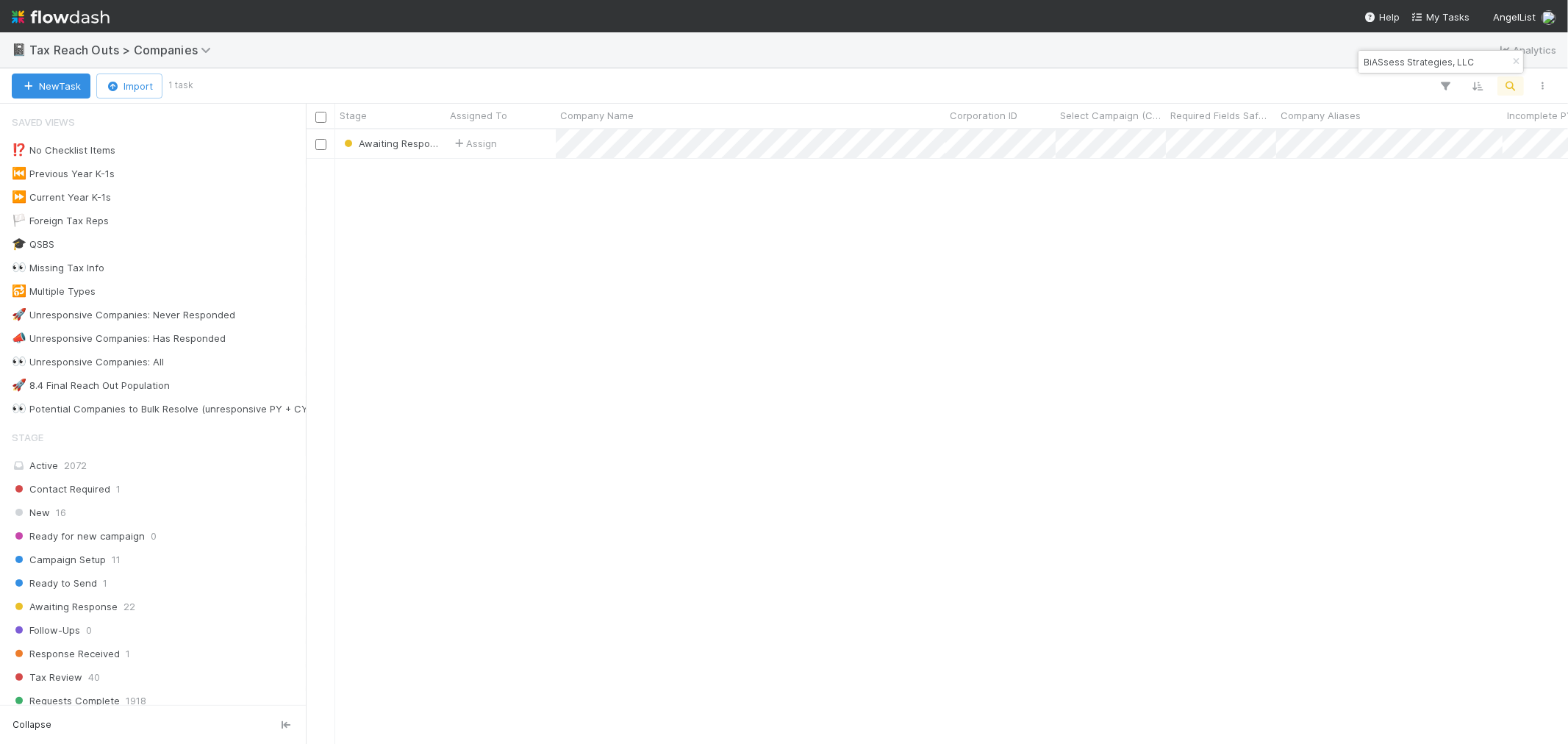
scroll to position [602, 1249]
click at [1515, 59] on icon "button" at bounding box center [1515, 61] width 15 height 8
click at [1516, 89] on icon "button" at bounding box center [1510, 85] width 15 height 13
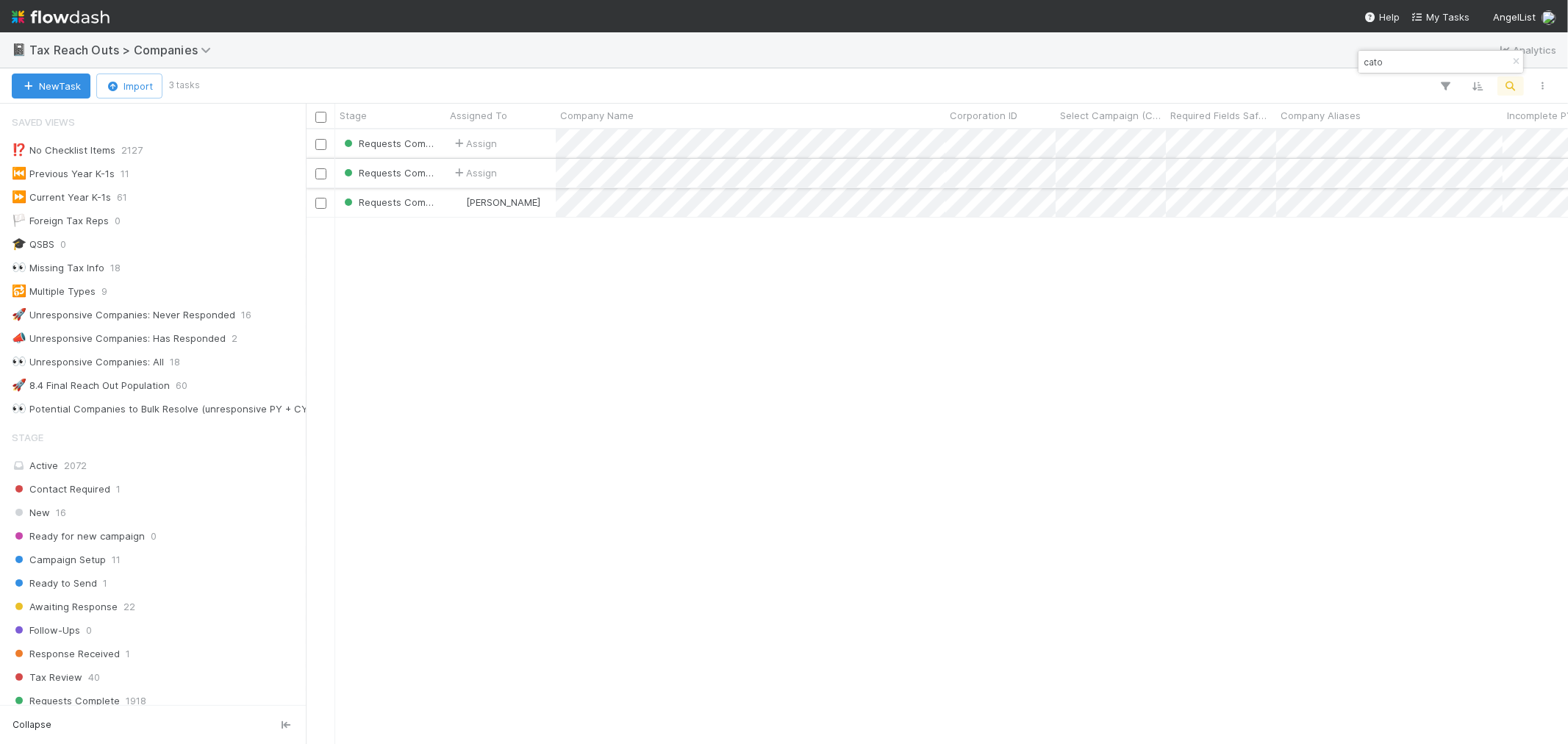
type input "cato"
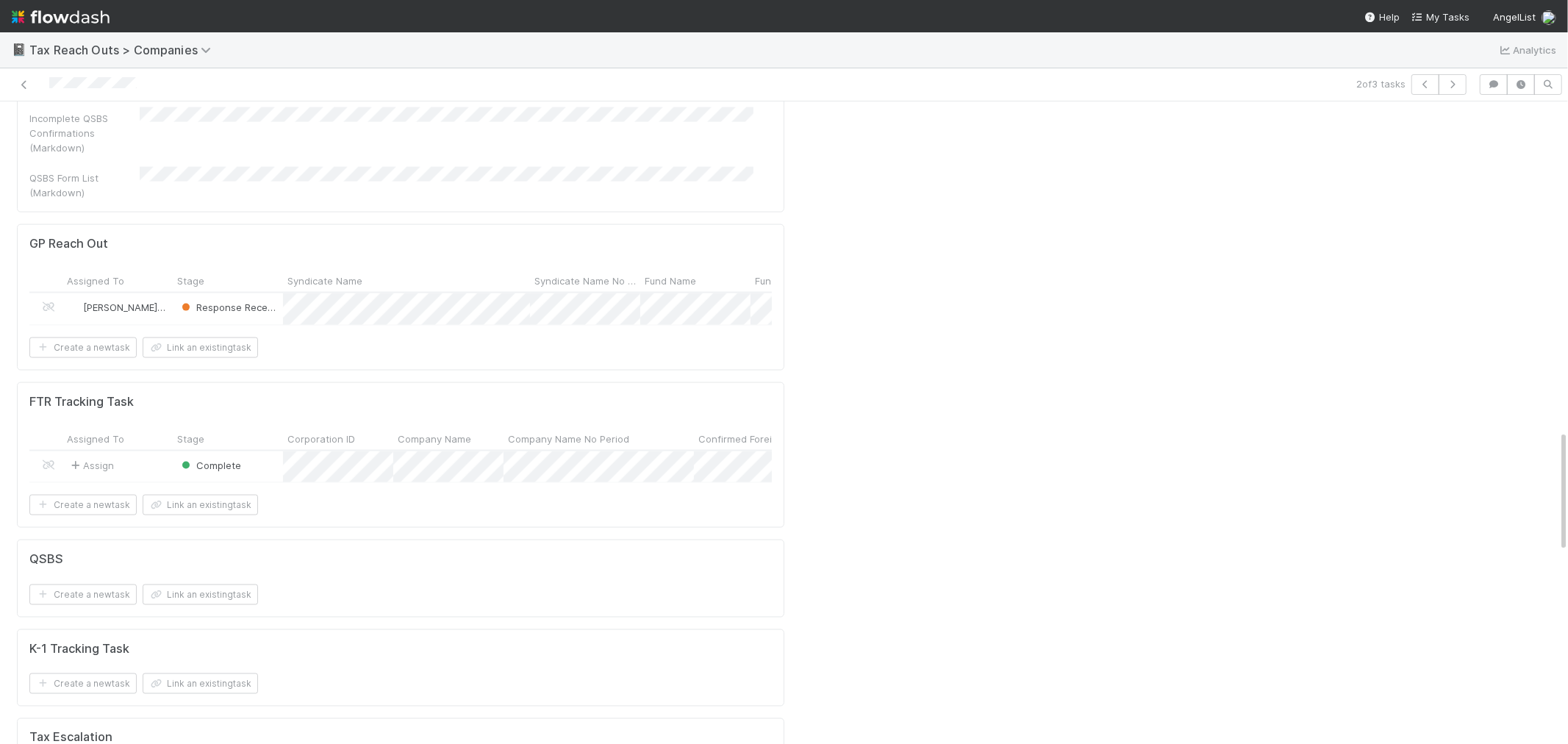
scroll to position [1878, 0]
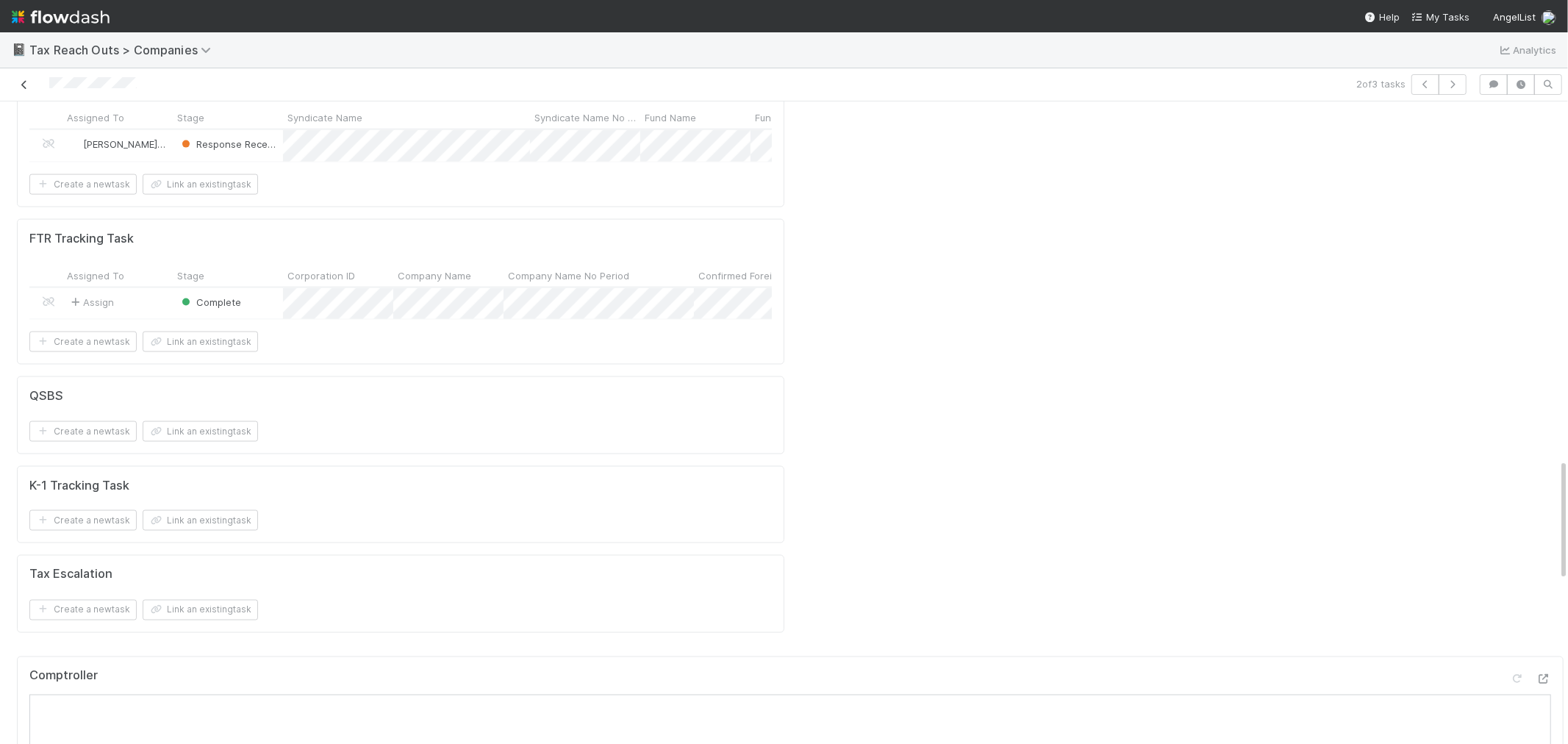
click at [19, 87] on icon at bounding box center [24, 85] width 15 height 9
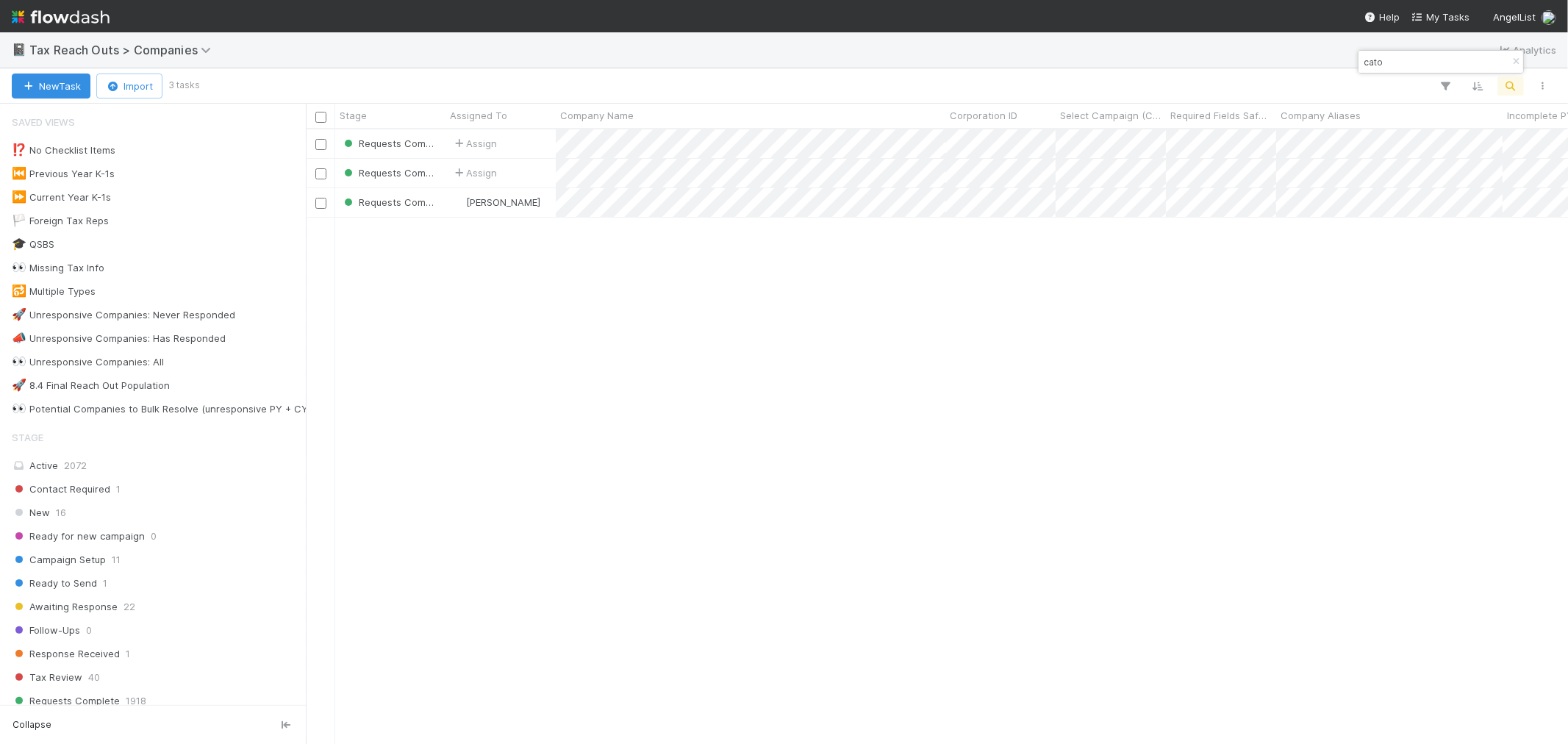
scroll to position [602, 1249]
click at [1515, 59] on icon "button" at bounding box center [1515, 61] width 15 height 8
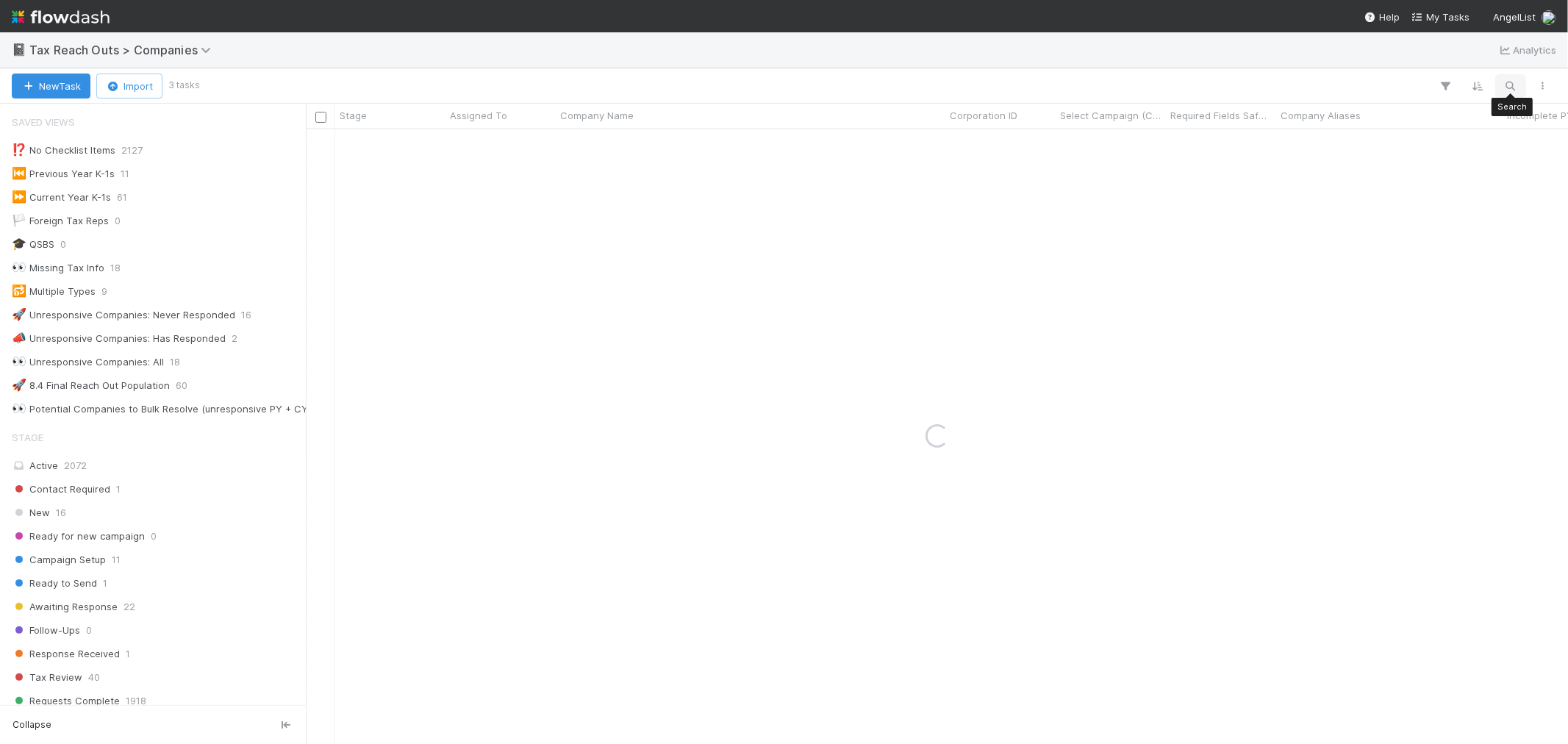
click at [1511, 82] on icon "button" at bounding box center [1510, 85] width 15 height 13
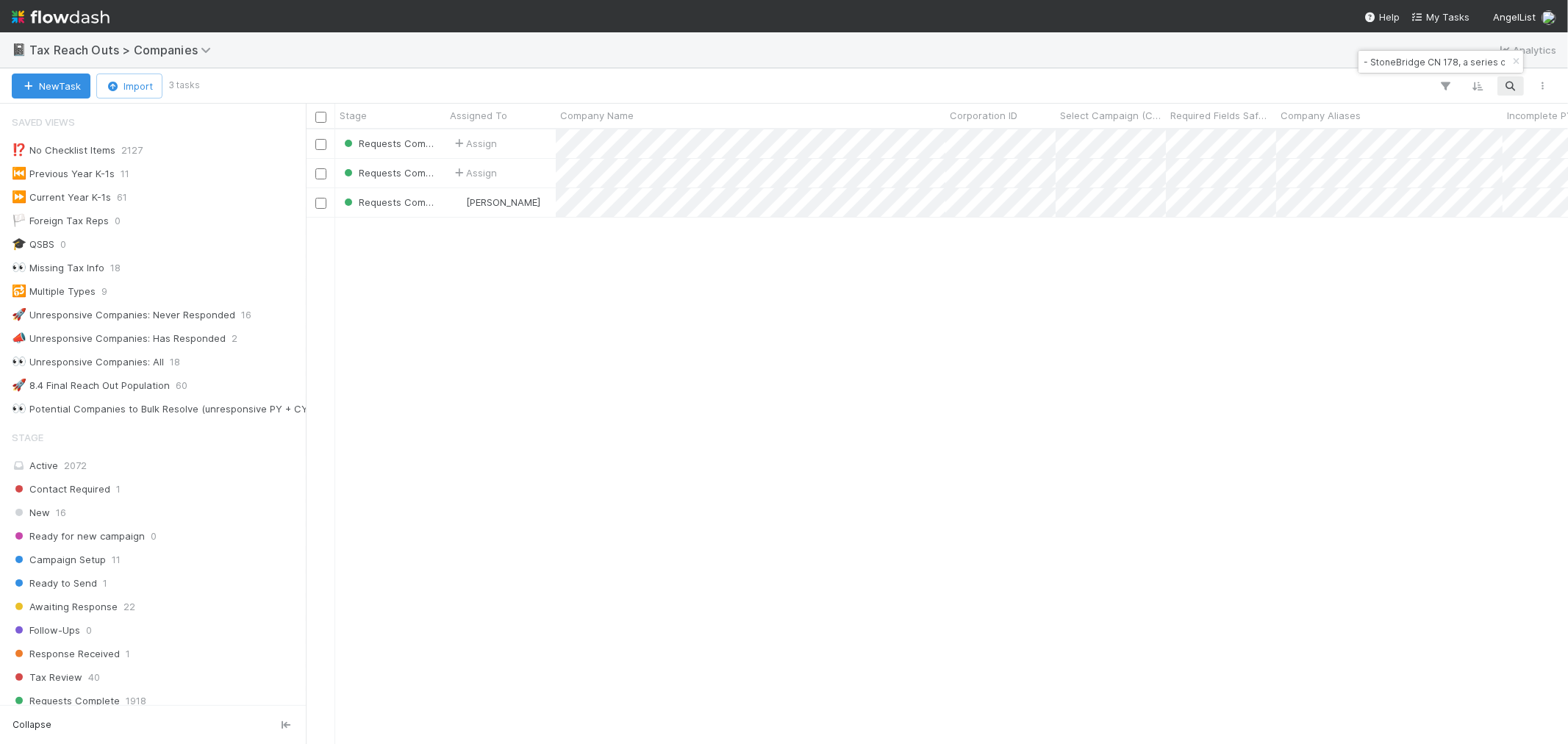
click at [1459, 59] on input "- StoneBridge CN 178, a series of SAX Capital Series Fund III, LP" at bounding box center [1433, 62] width 147 height 18
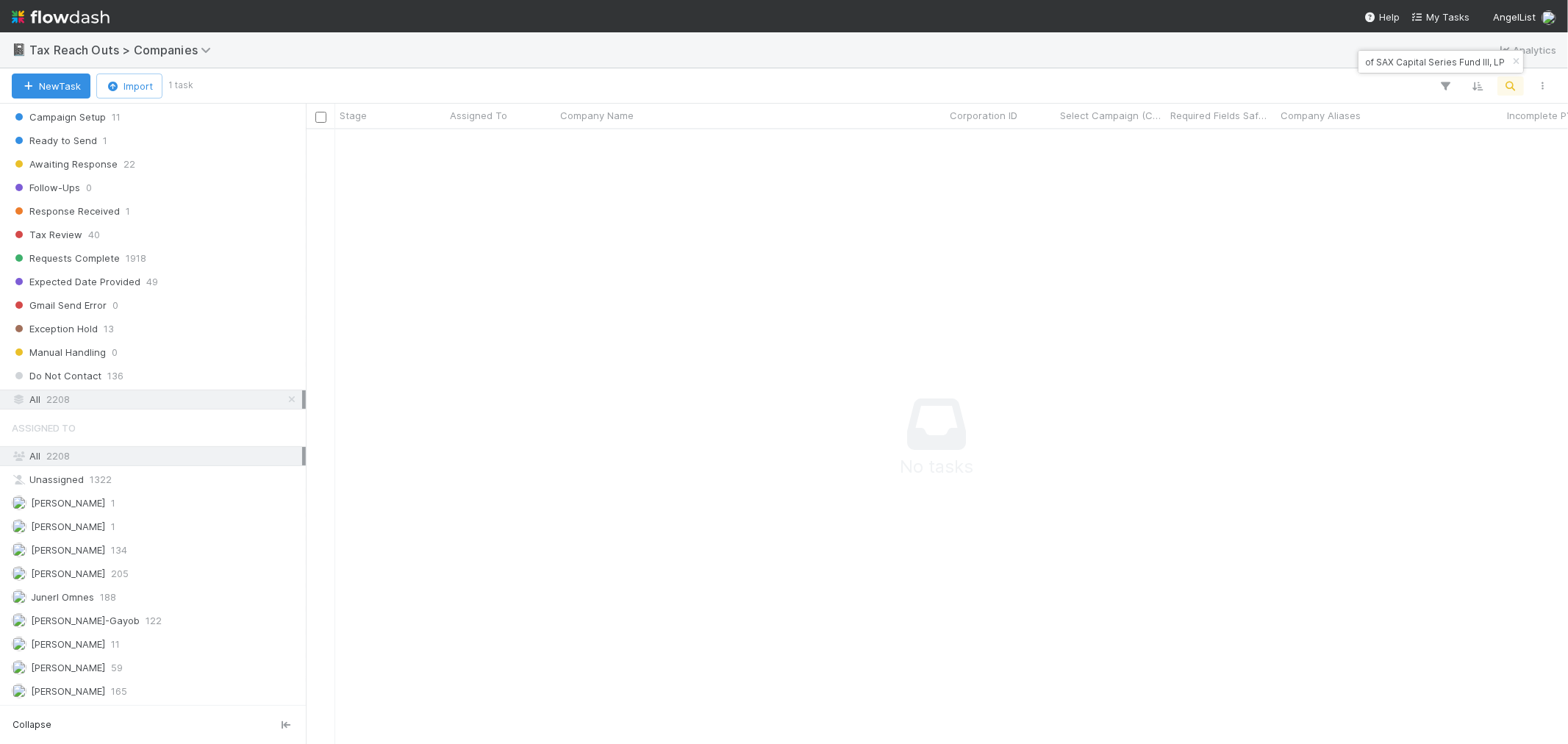
scroll to position [0, 0]
drag, startPoint x: 1408, startPoint y: 61, endPoint x: 1318, endPoint y: 66, distance: 90.1
click at [1318, 66] on body "📓 Tax Reach Outs > Companies Analytics New Task Import 1 task Stage Assigned To…" at bounding box center [784, 372] width 1568 height 744
click at [1372, 57] on input "- StoneBridge CN 178, a series of SAX Capital Series Fund III, LP" at bounding box center [1433, 62] width 147 height 18
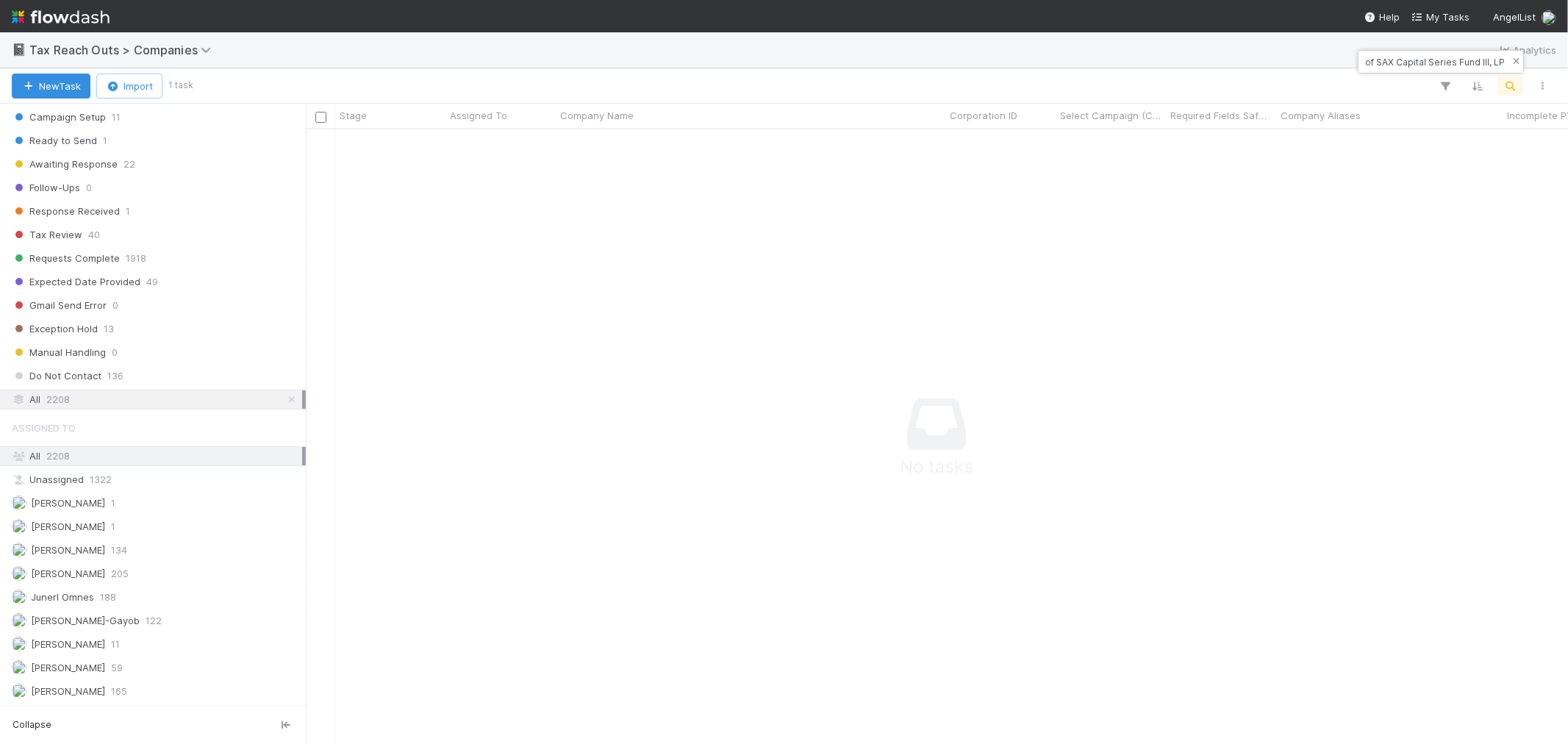
drag, startPoint x: 1397, startPoint y: 62, endPoint x: 1509, endPoint y: 59, distance: 112.0
click at [1509, 59] on div "StoneBridge CN 178, a series of SAX Capital Series Fund III, LP" at bounding box center [1441, 62] width 165 height 22
type input "StoneBridge CN 178, a series of SAX Capital Series Fund III, LP"
drag, startPoint x: 1516, startPoint y: 59, endPoint x: 1497, endPoint y: 86, distance: 33.0
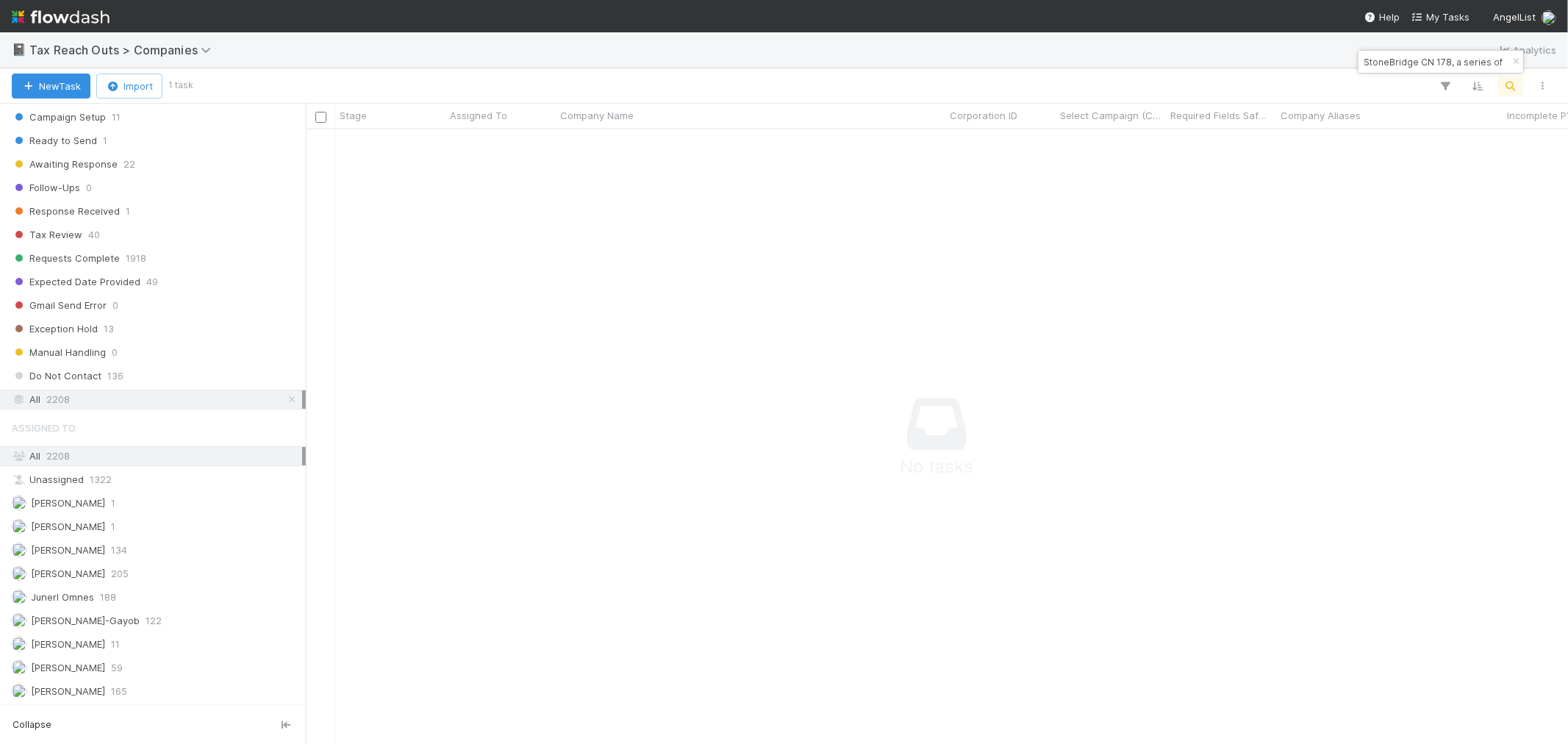
click at [1516, 59] on icon "button" at bounding box center [1515, 61] width 15 height 8
click at [1506, 89] on icon "button" at bounding box center [1510, 85] width 15 height 13
type input "Wilco Tech Lt"
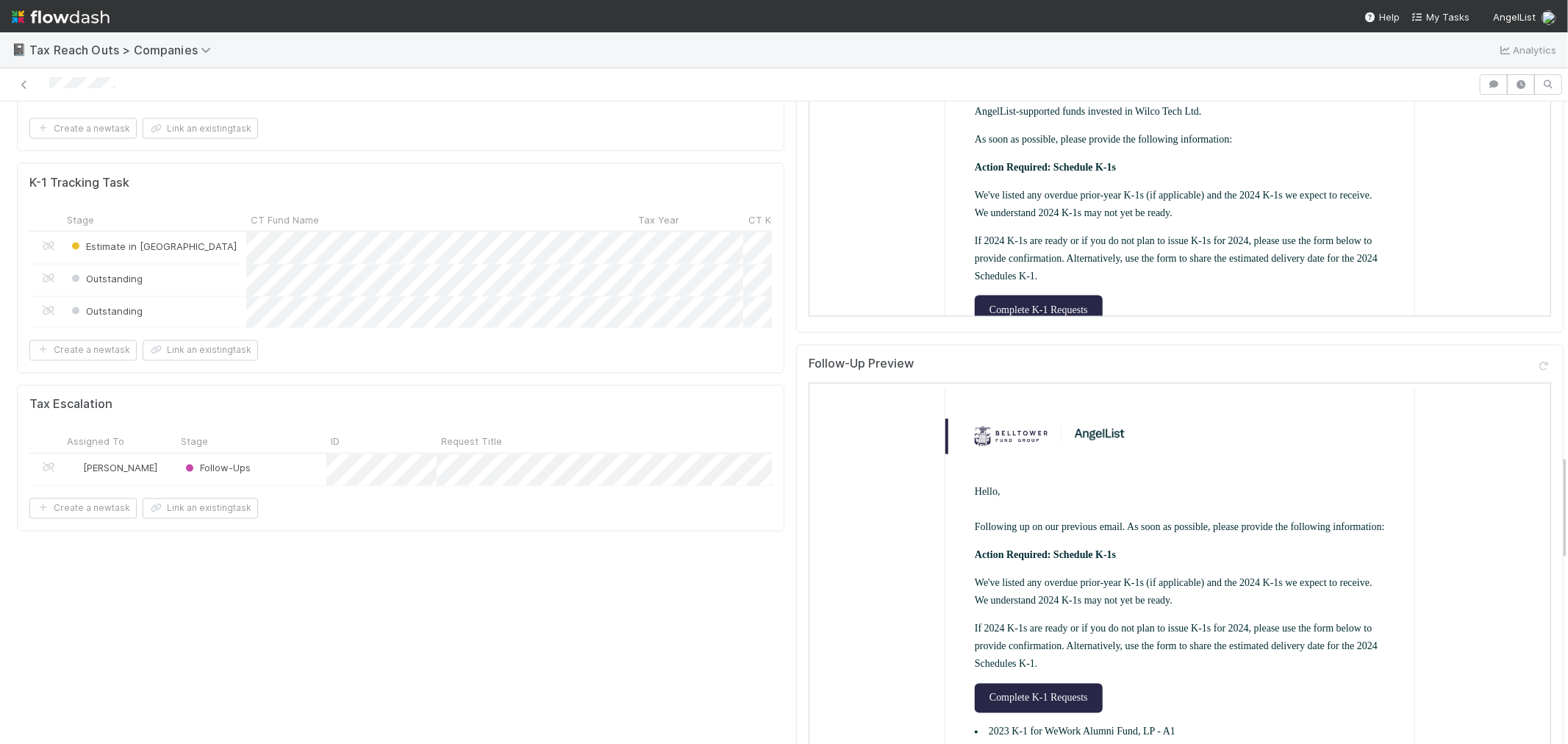
scroll to position [2123, 0]
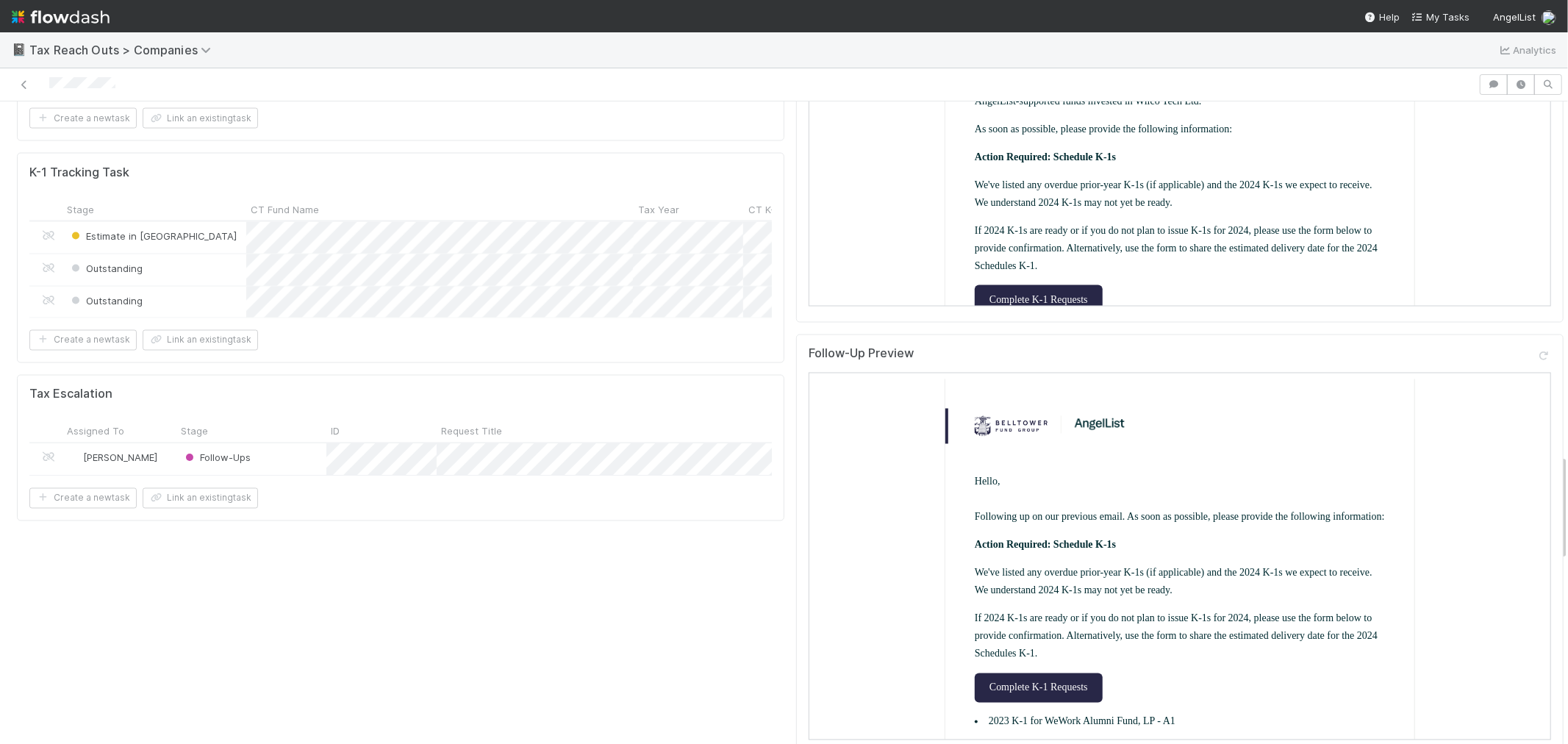
click at [258, 444] on div "Follow-Ups" at bounding box center [251, 459] width 150 height 32
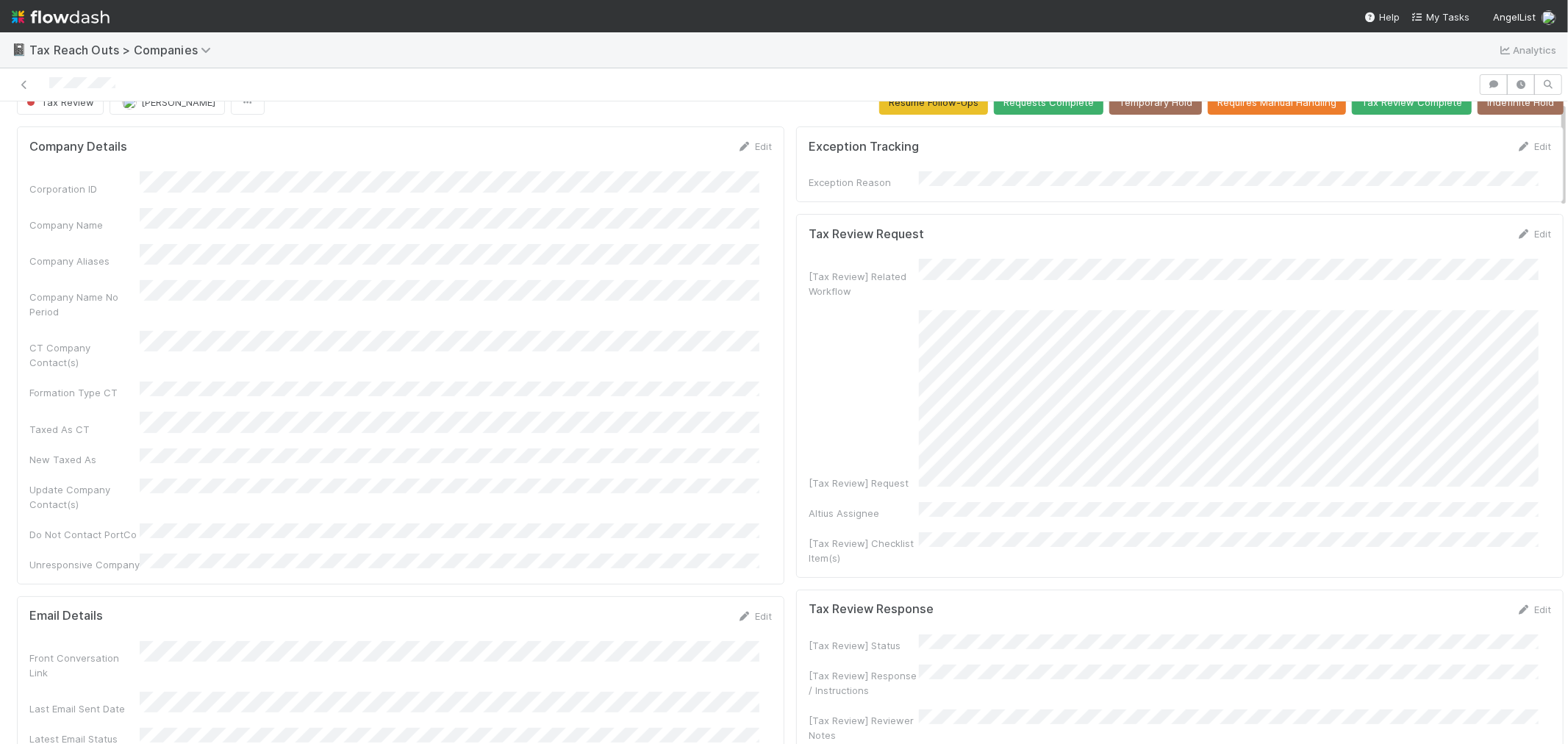
scroll to position [0, 0]
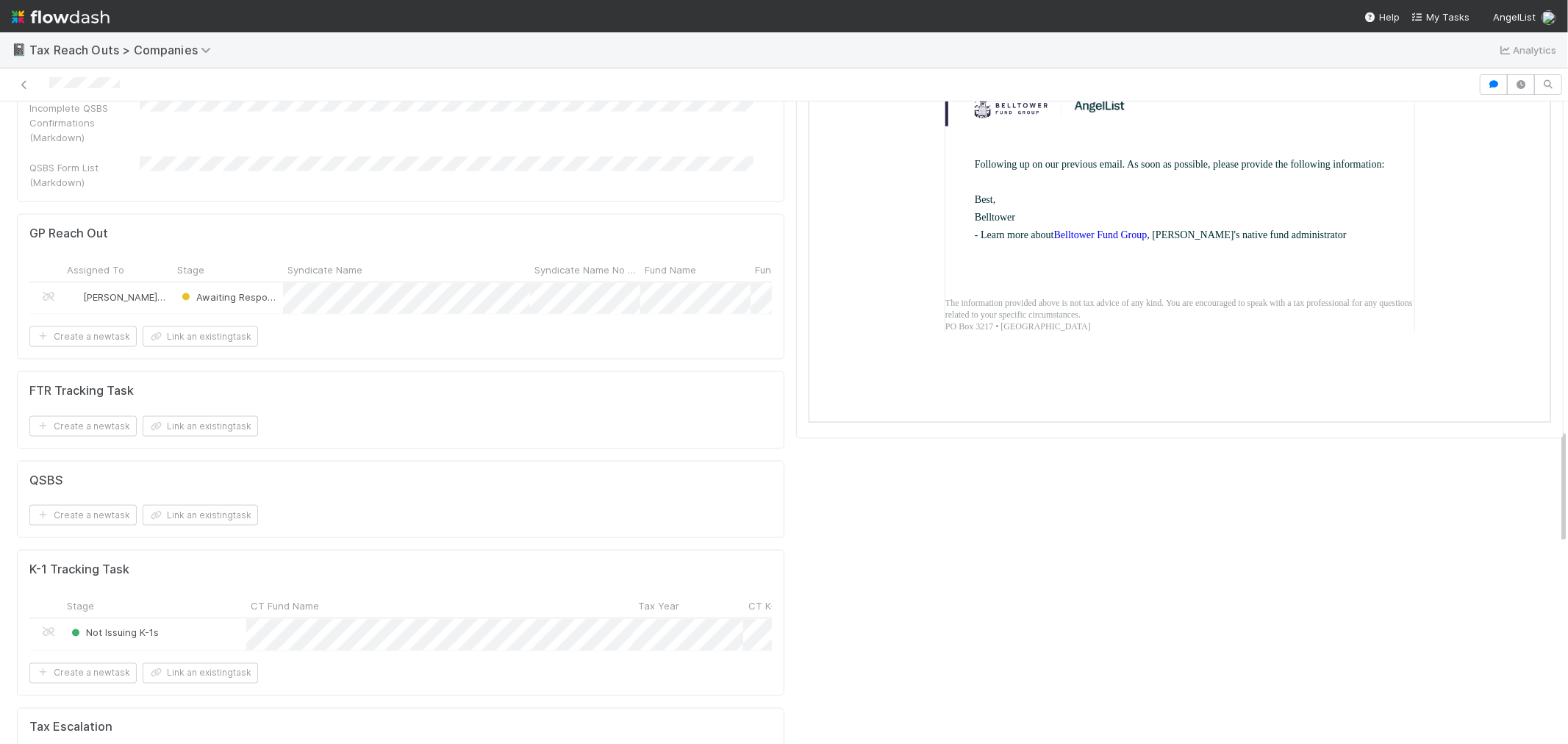
scroll to position [1878, 0]
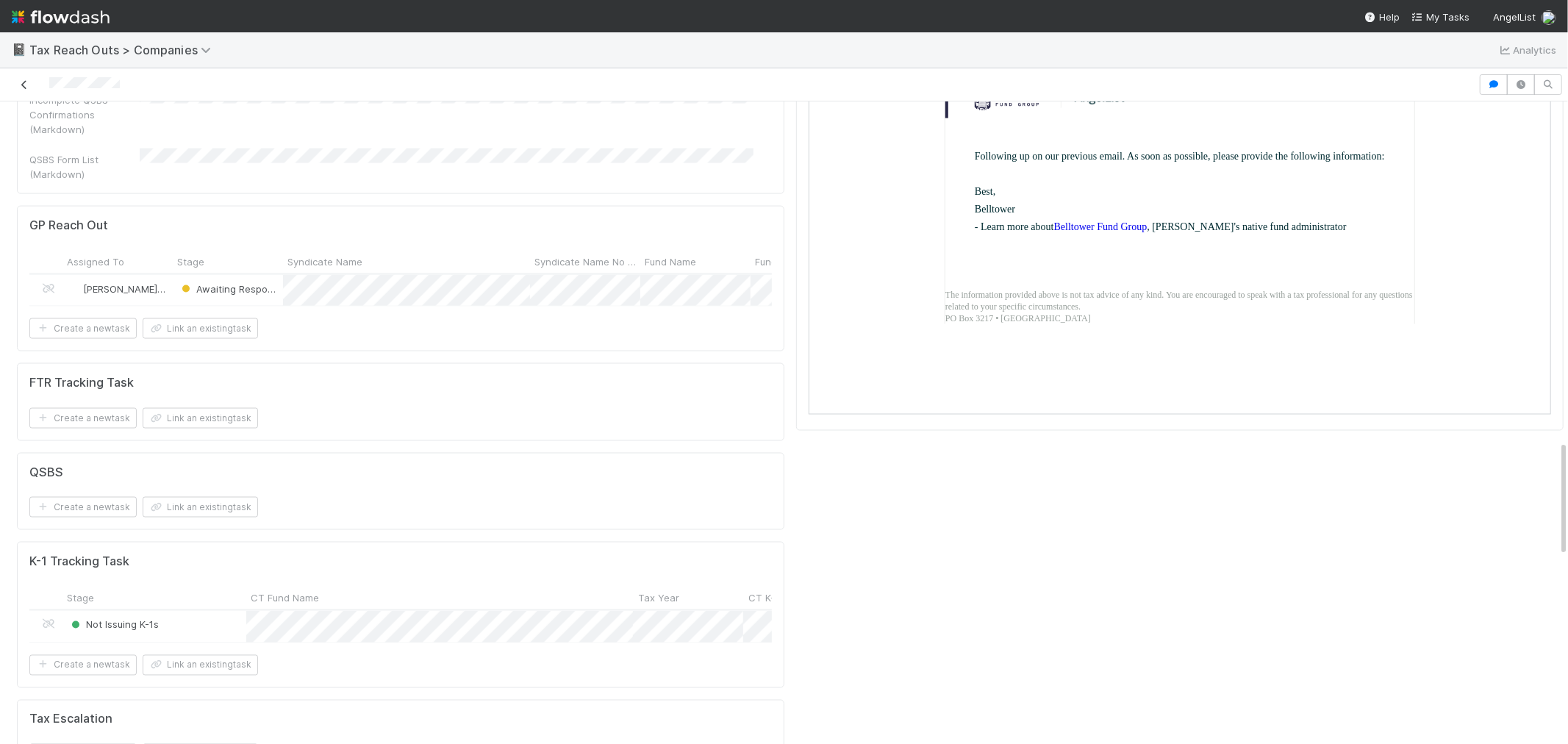
click at [26, 82] on icon at bounding box center [24, 85] width 15 height 9
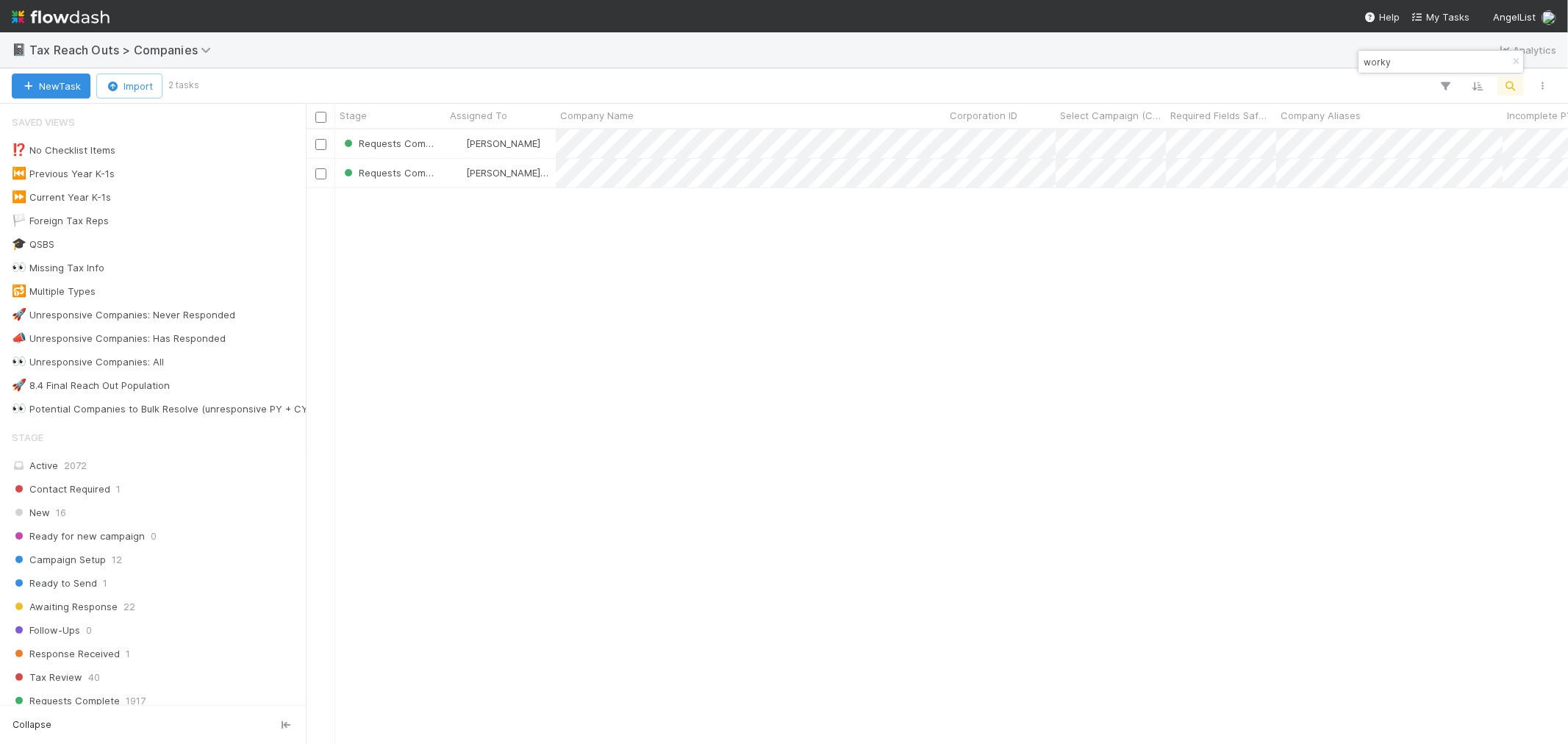
scroll to position [12, 12]
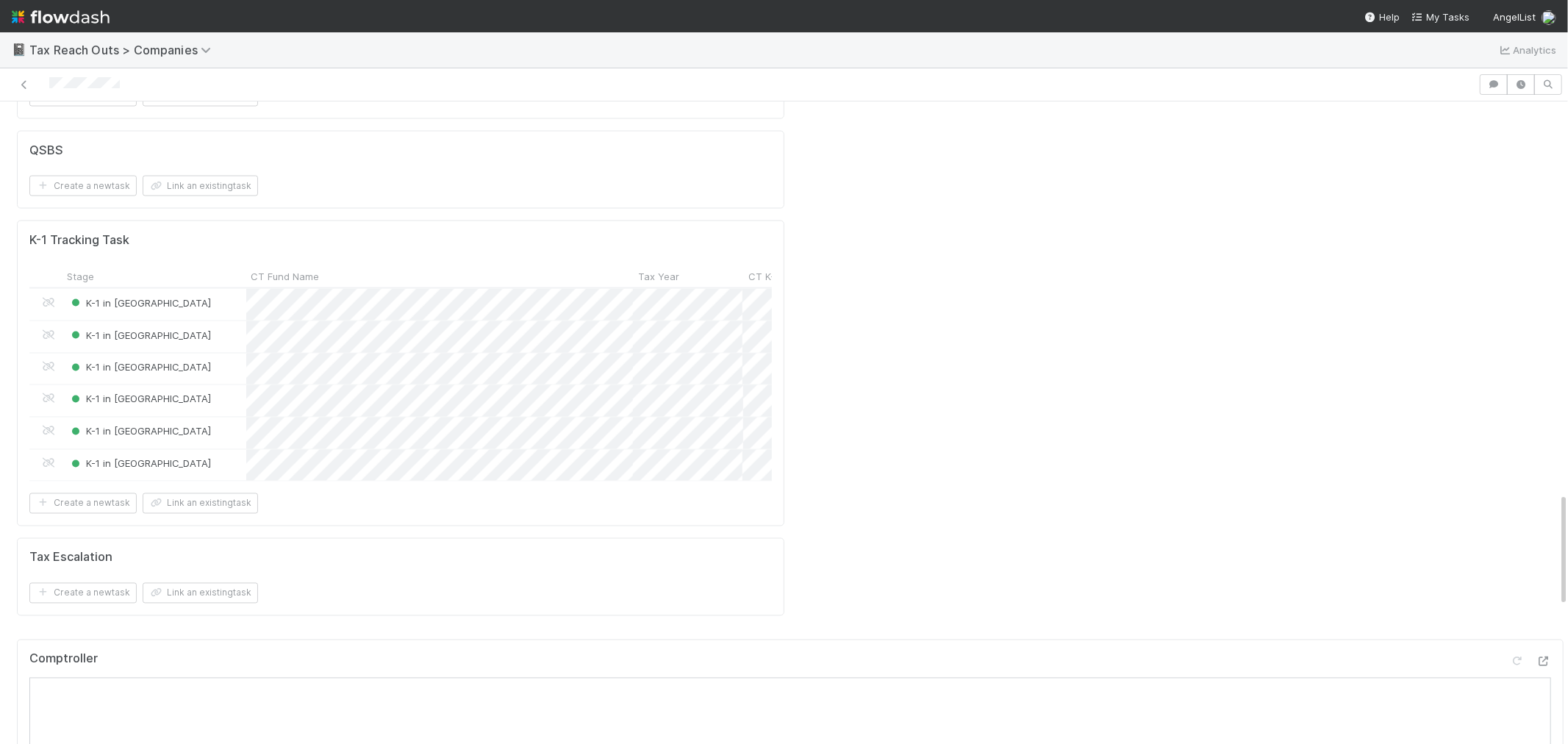
scroll to position [1959, 0]
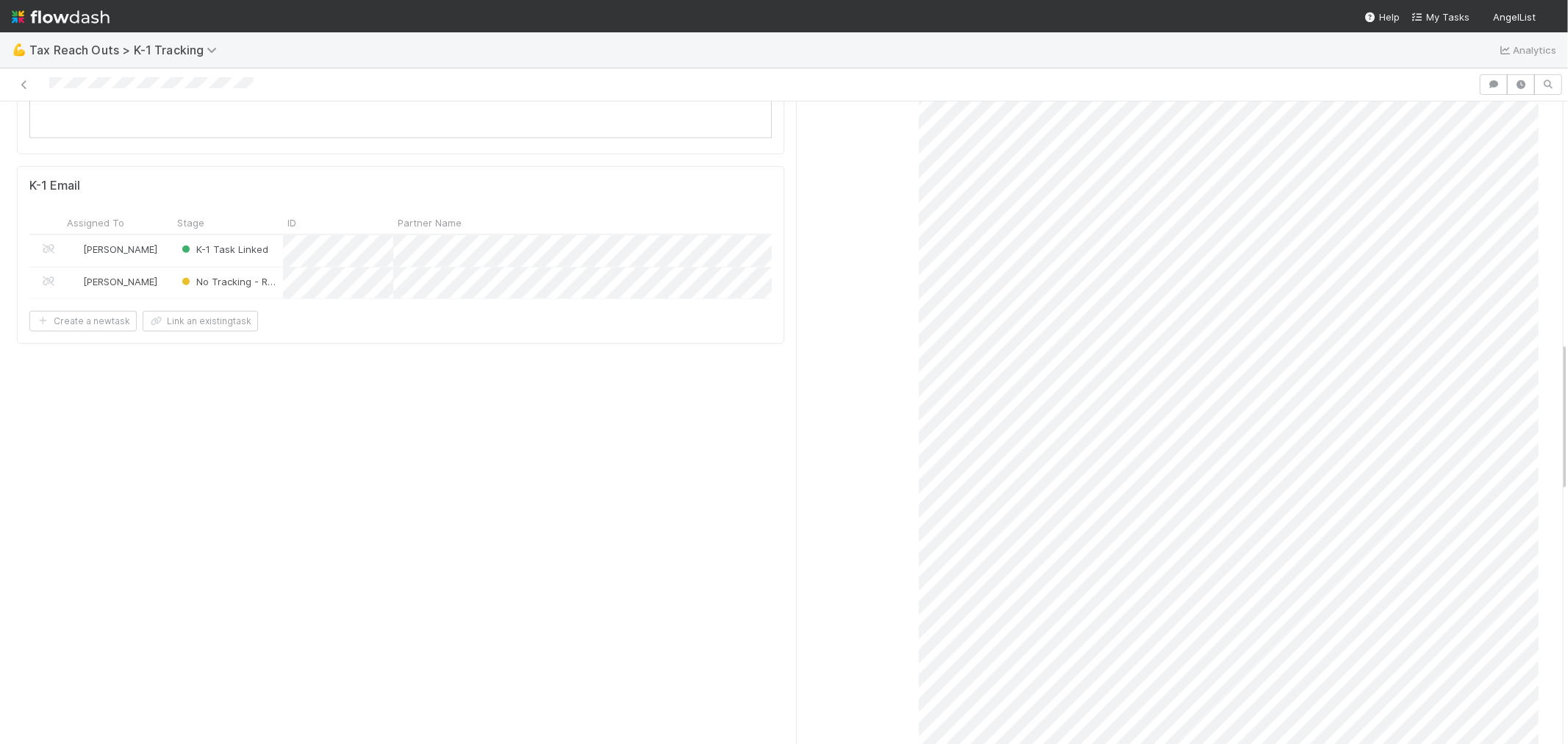
scroll to position [980, 0]
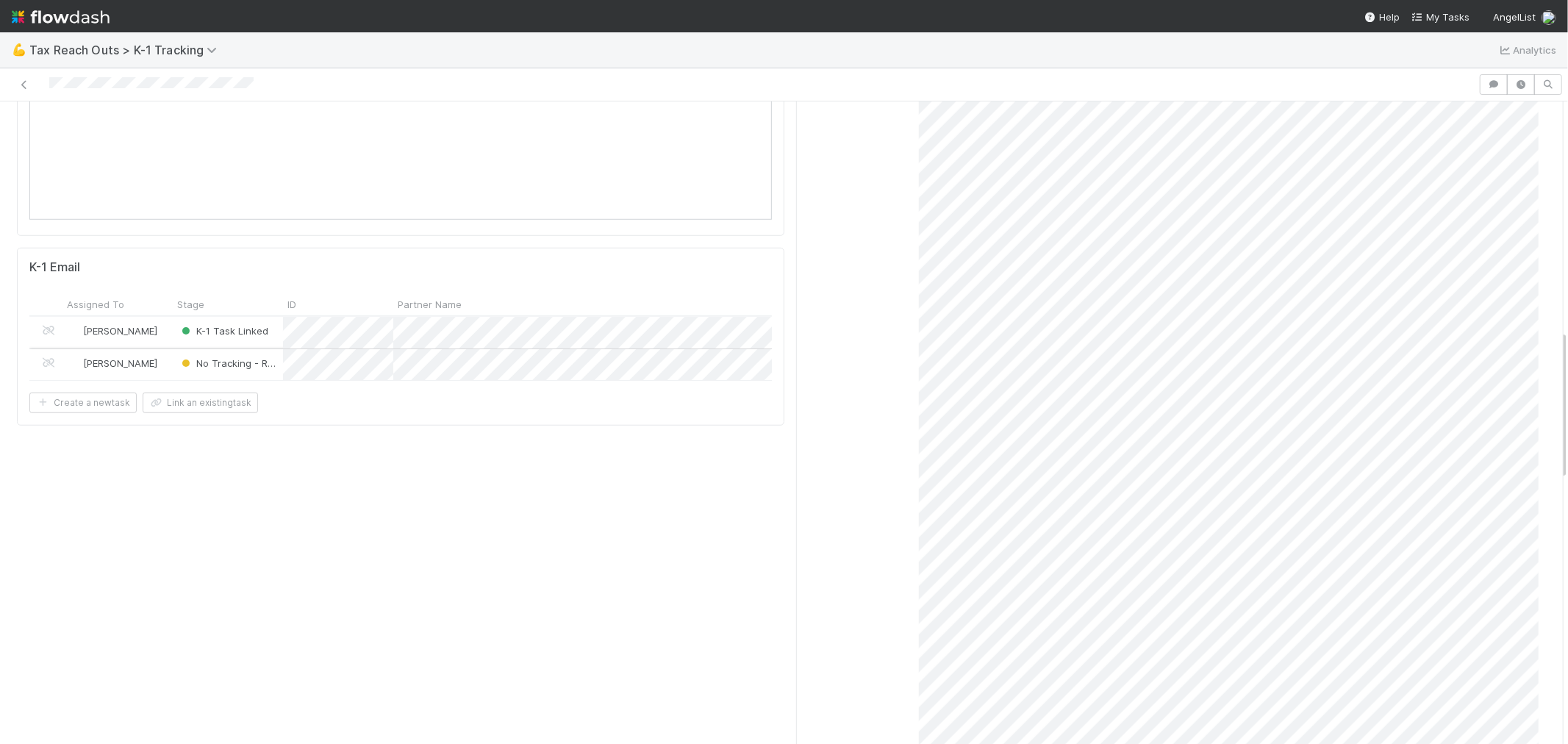
click at [155, 349] on div "[PERSON_NAME]" at bounding box center [117, 364] width 110 height 32
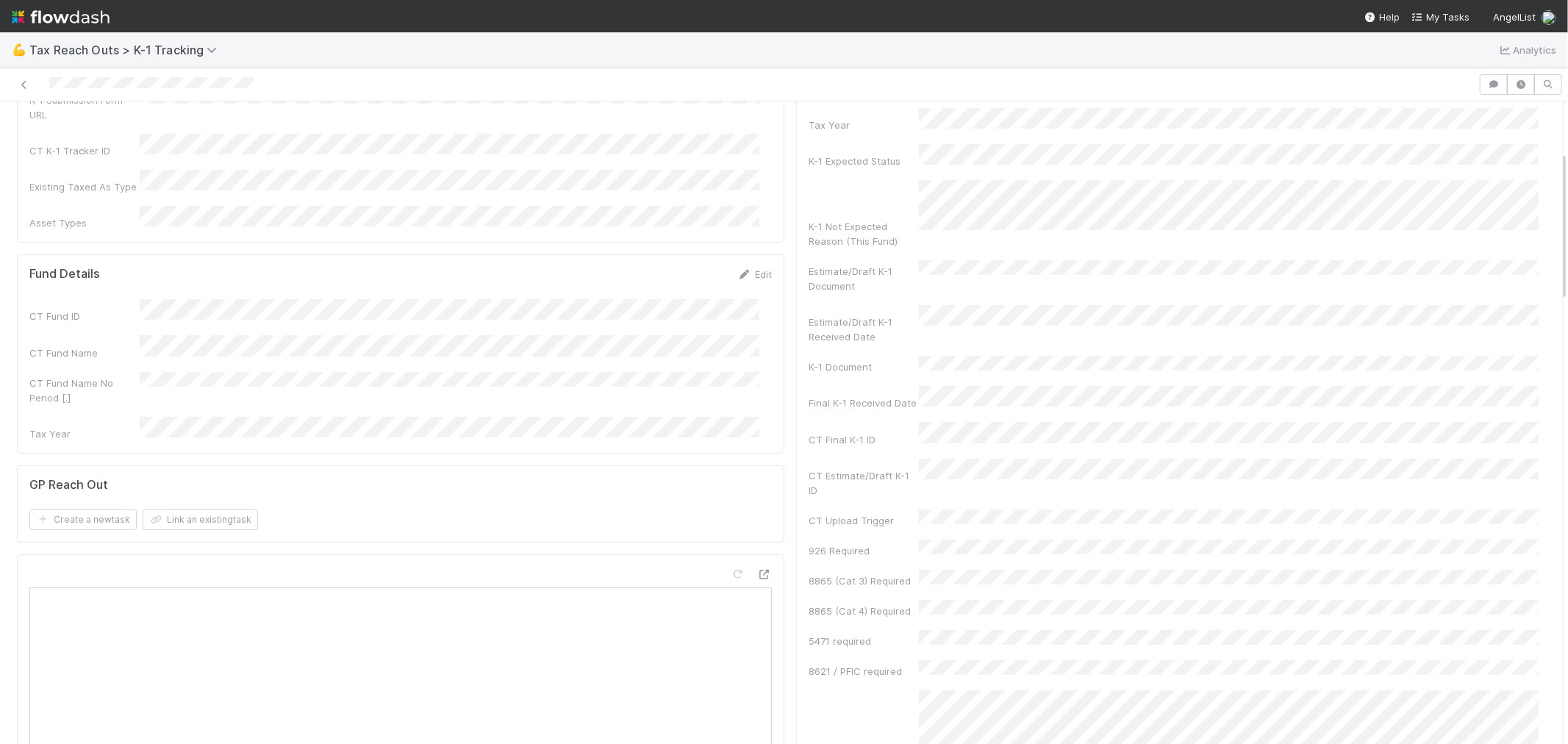
scroll to position [0, 0]
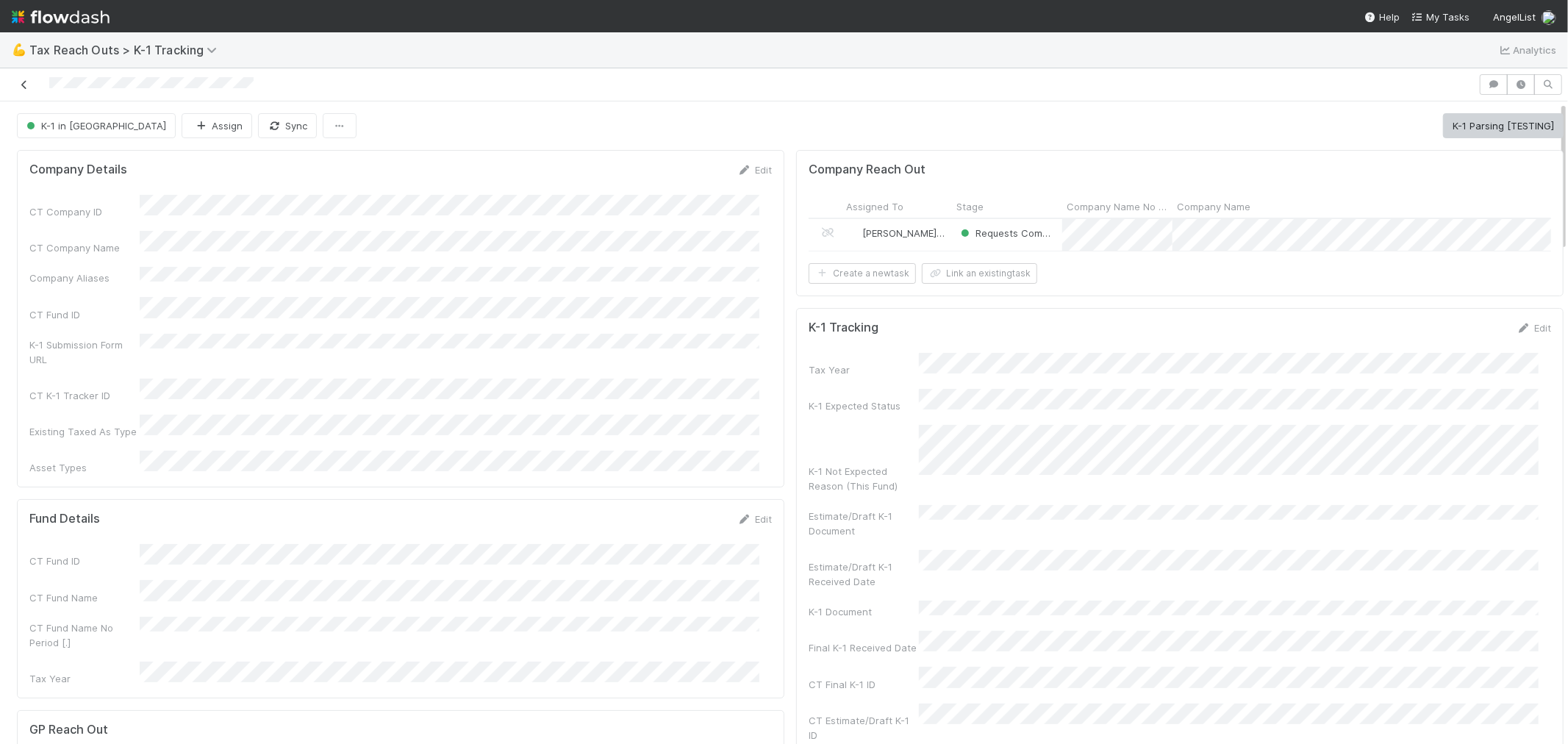
click at [24, 89] on icon at bounding box center [24, 85] width 15 height 9
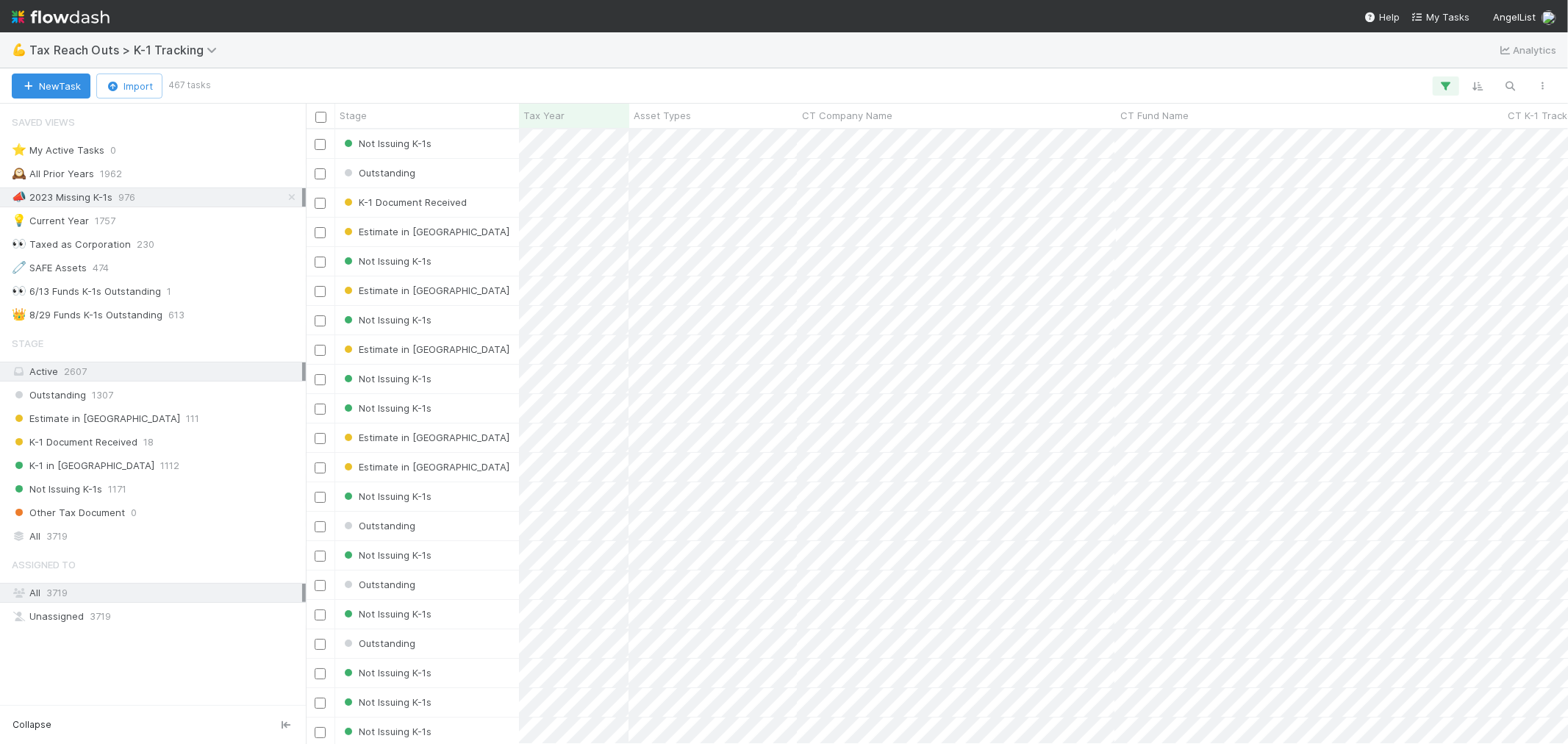
scroll to position [602, 1249]
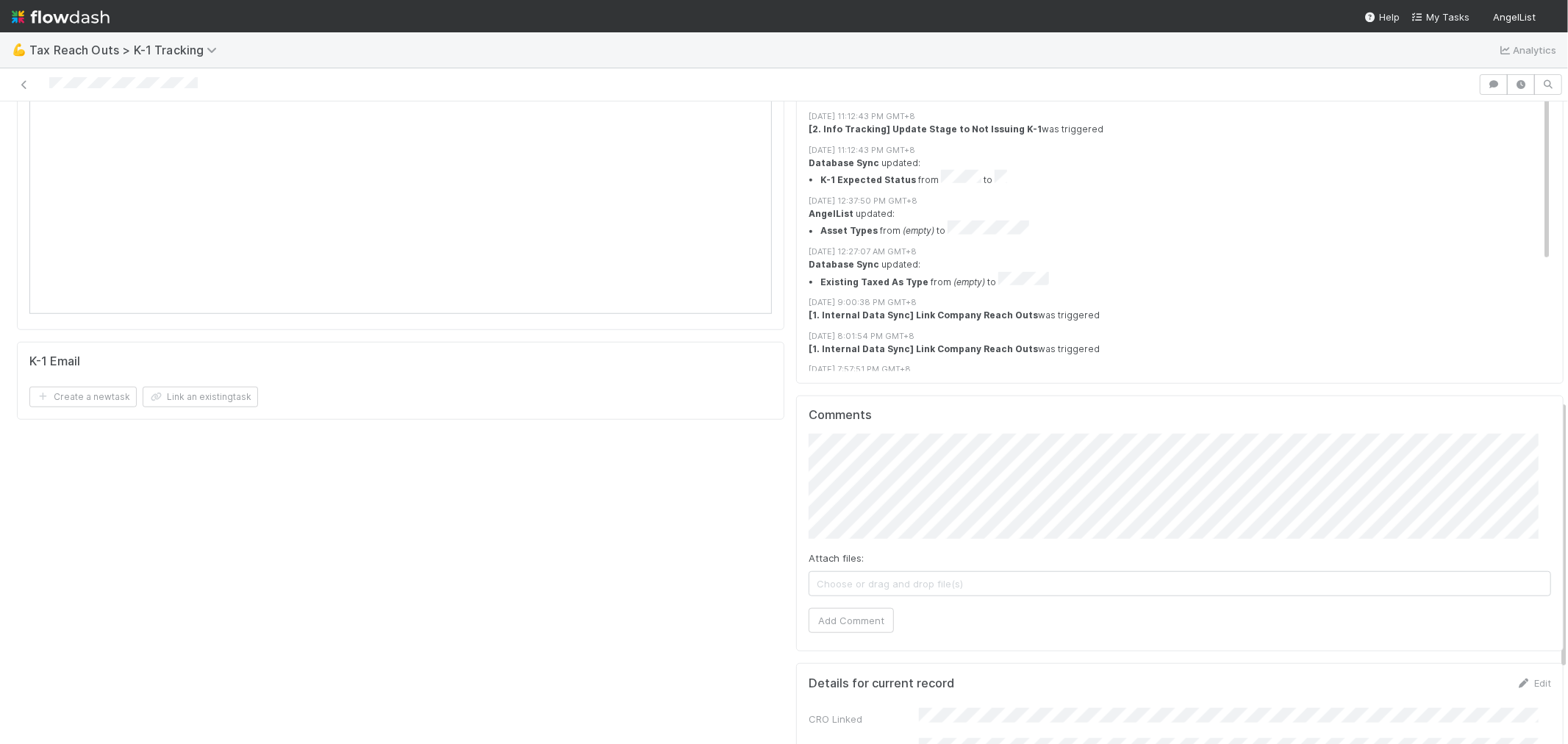
scroll to position [887, 0]
click at [936, 571] on span "Choose or drag and drop file(s)" at bounding box center [1180, 582] width 741 height 24
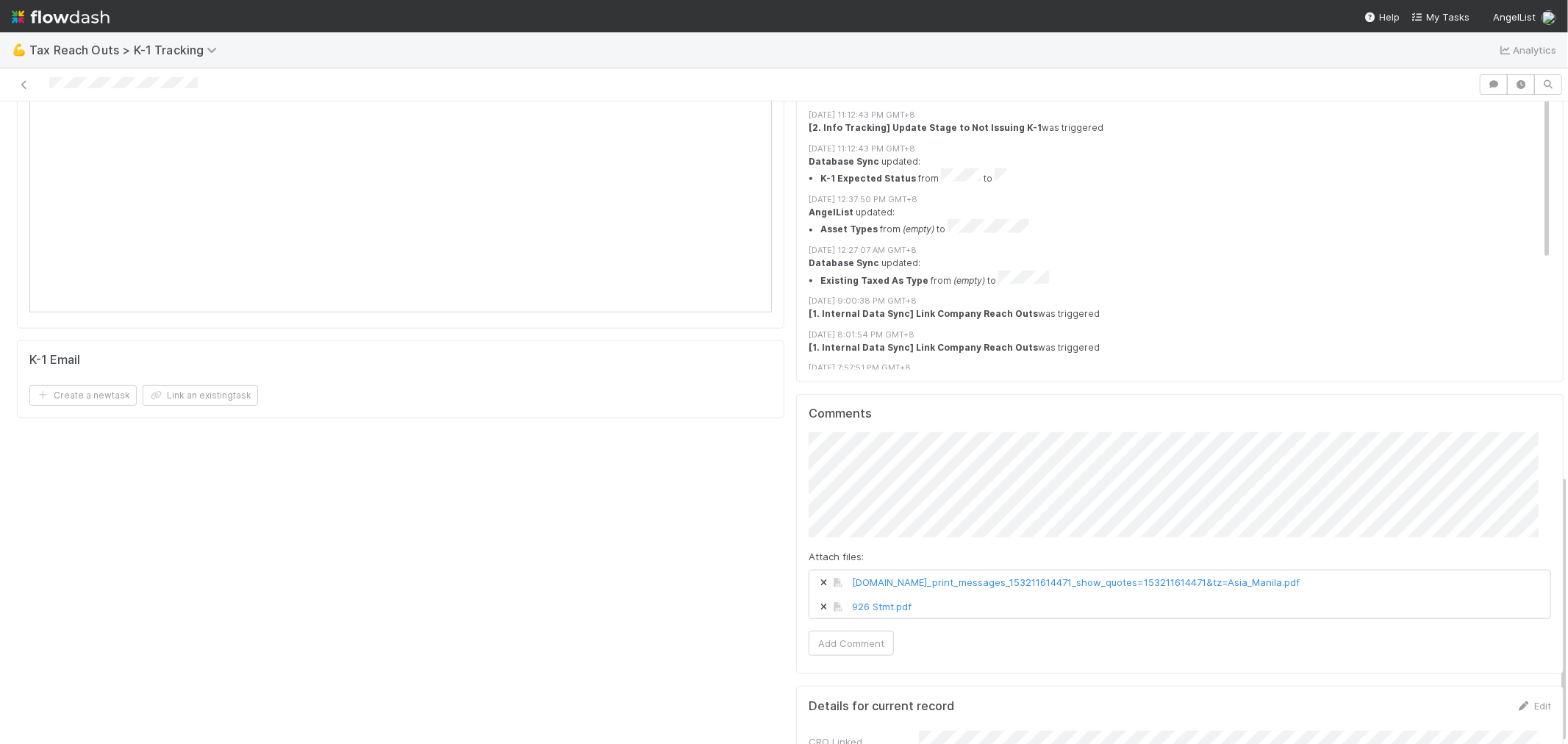
click at [726, 357] on div "Company Details Edit CT Company ID CT Company Name Company Aliases CT Fund ID K…" at bounding box center [789, 40] width 1558 height 1567
click at [796, 394] on div "Comments Attach files: app.frontapp.com_print_messages_153211614471_show_quotes…" at bounding box center [1180, 535] width 767 height 280
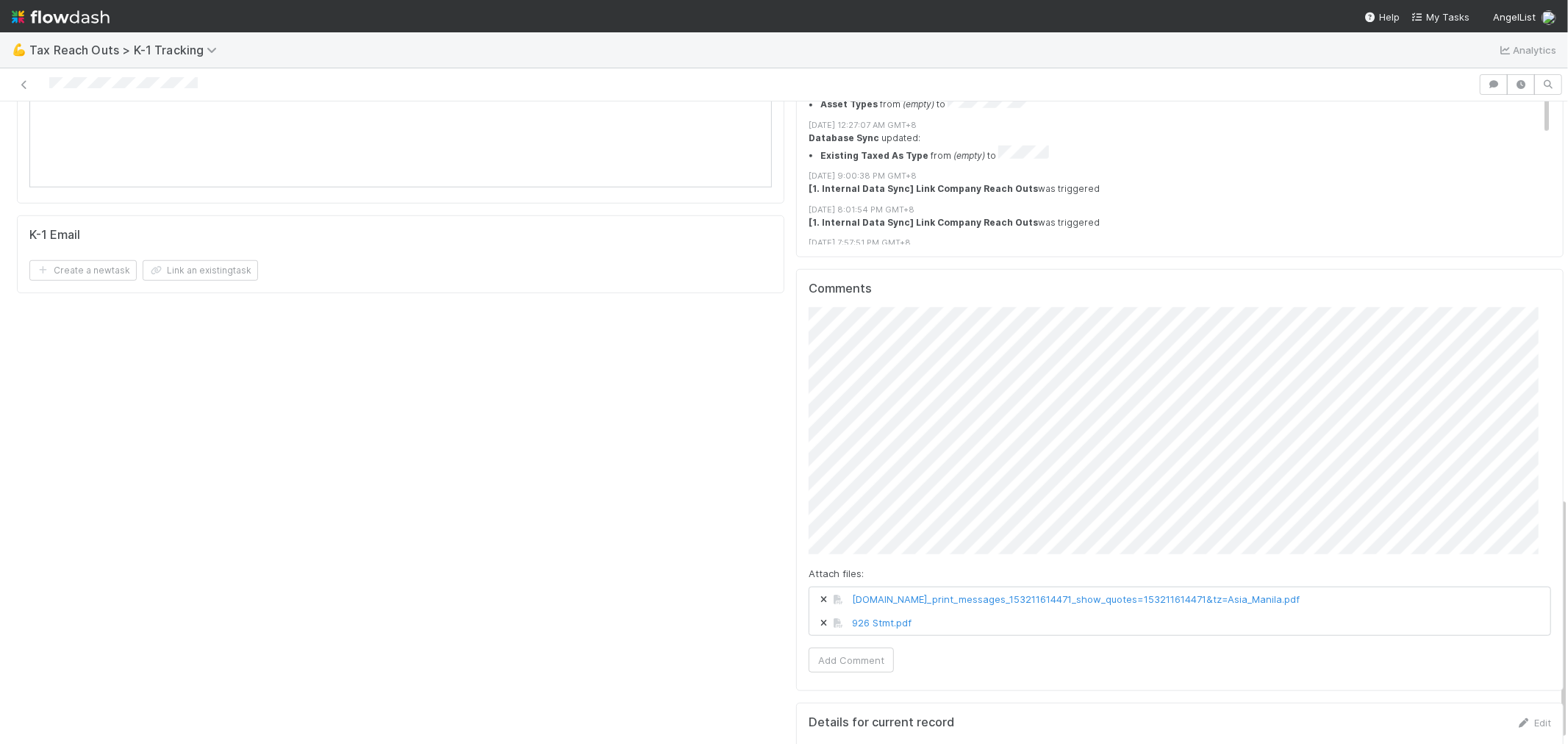
scroll to position [1053, 0]
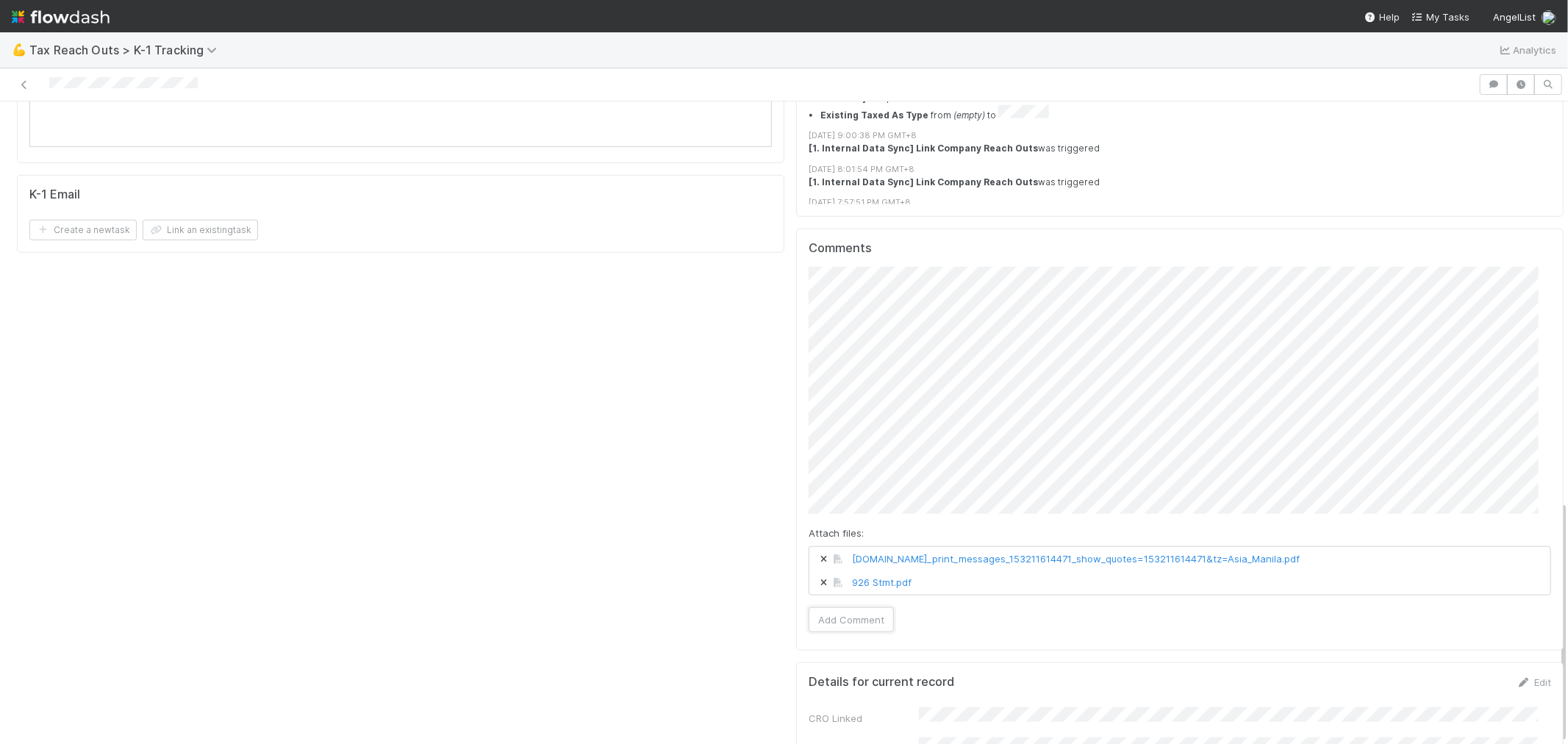
drag, startPoint x: 860, startPoint y: 561, endPoint x: 1014, endPoint y: 622, distance: 165.6
click at [860, 607] on button "Add Comment" at bounding box center [851, 619] width 85 height 25
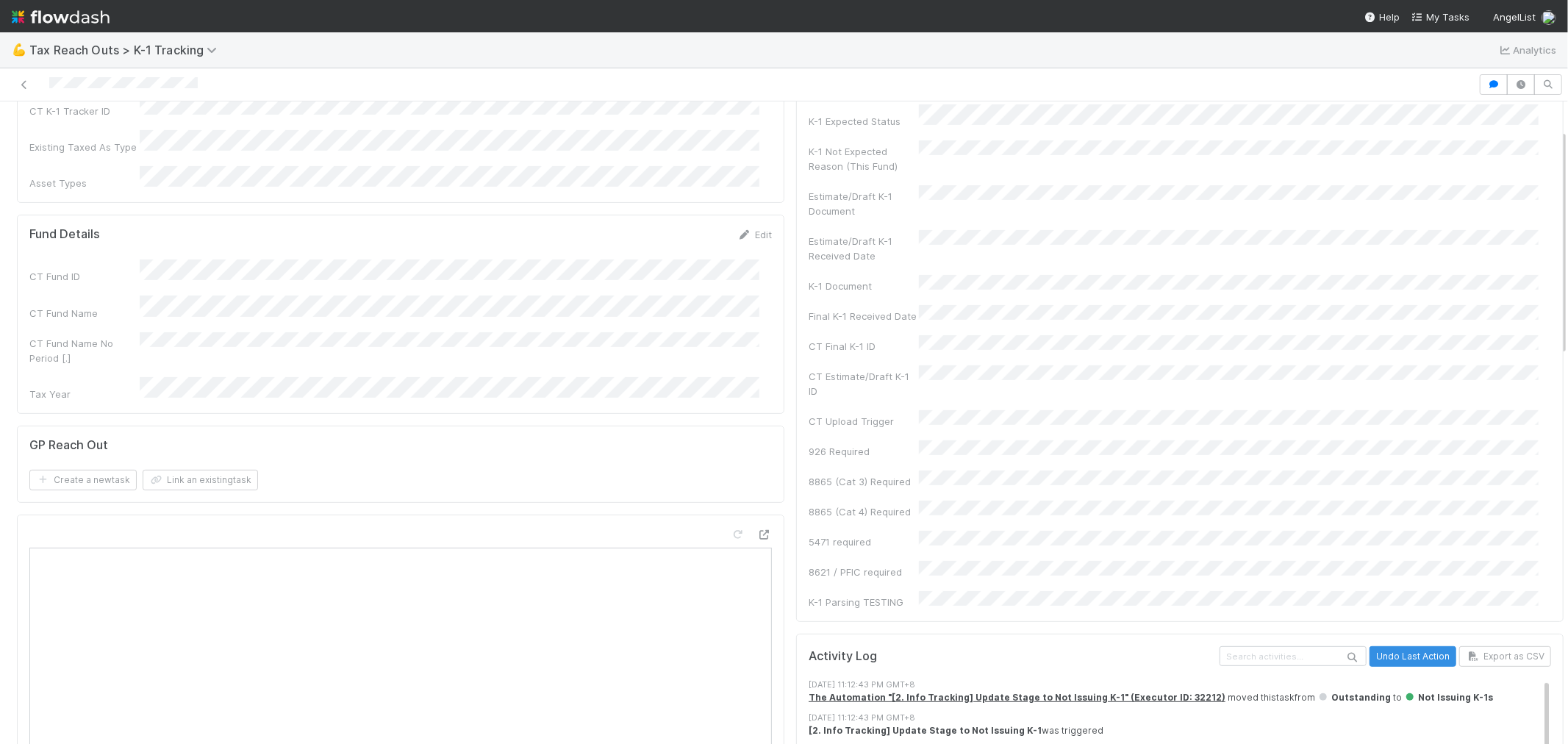
scroll to position [0, 0]
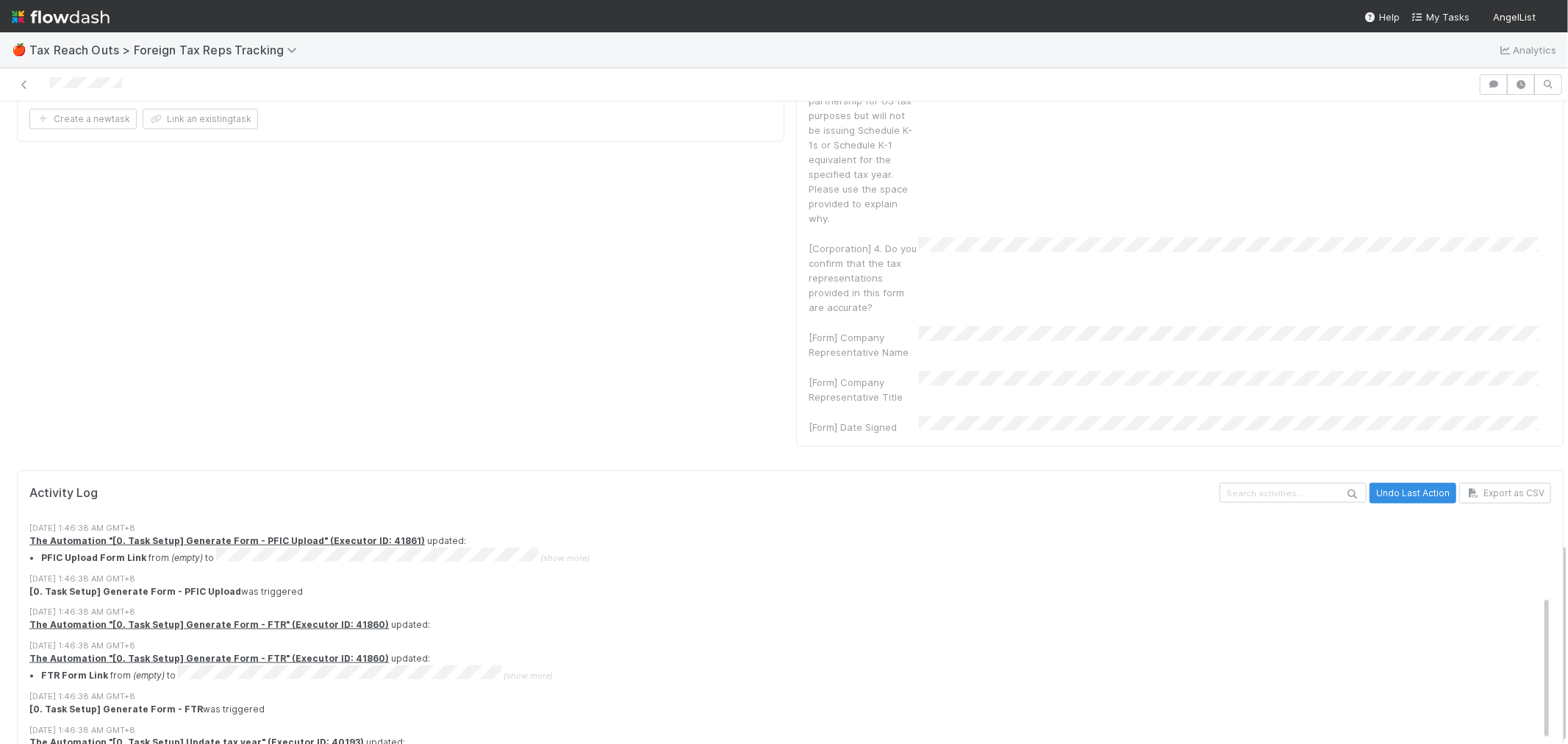
scroll to position [163, 0]
click at [555, 552] on span "(show more)" at bounding box center [565, 557] width 49 height 10
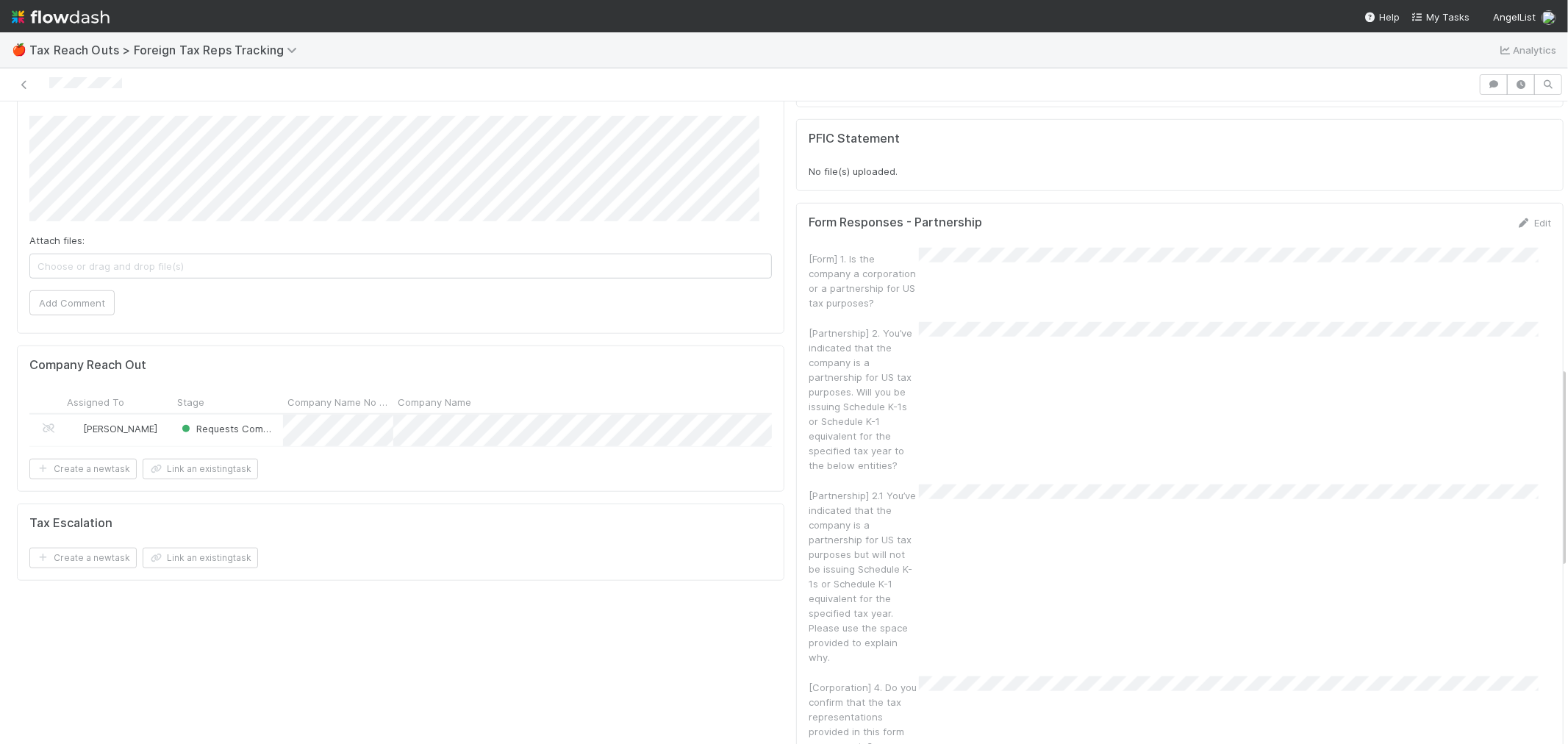
scroll to position [831, 0]
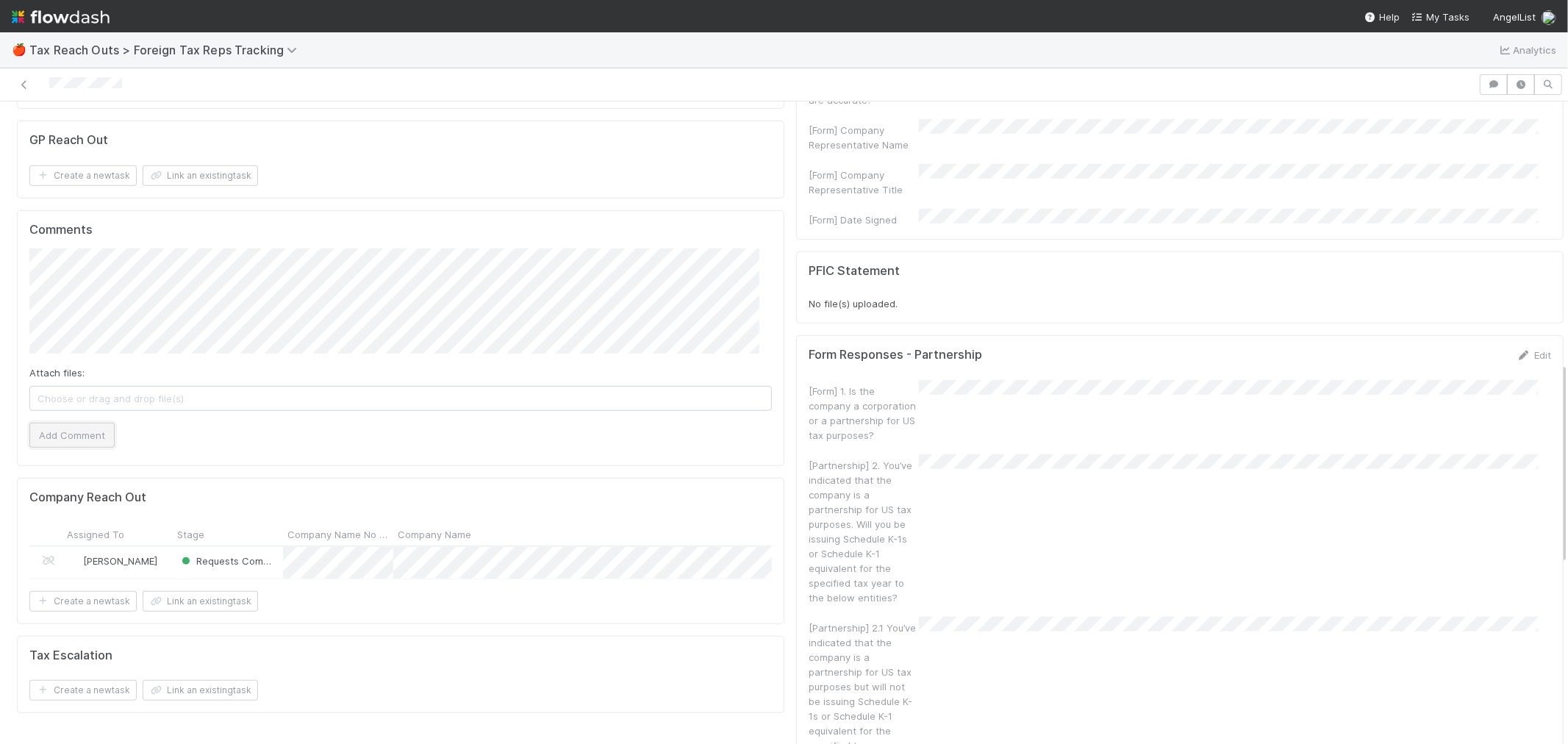
click at [74, 423] on button "Add Comment" at bounding box center [72, 435] width 85 height 25
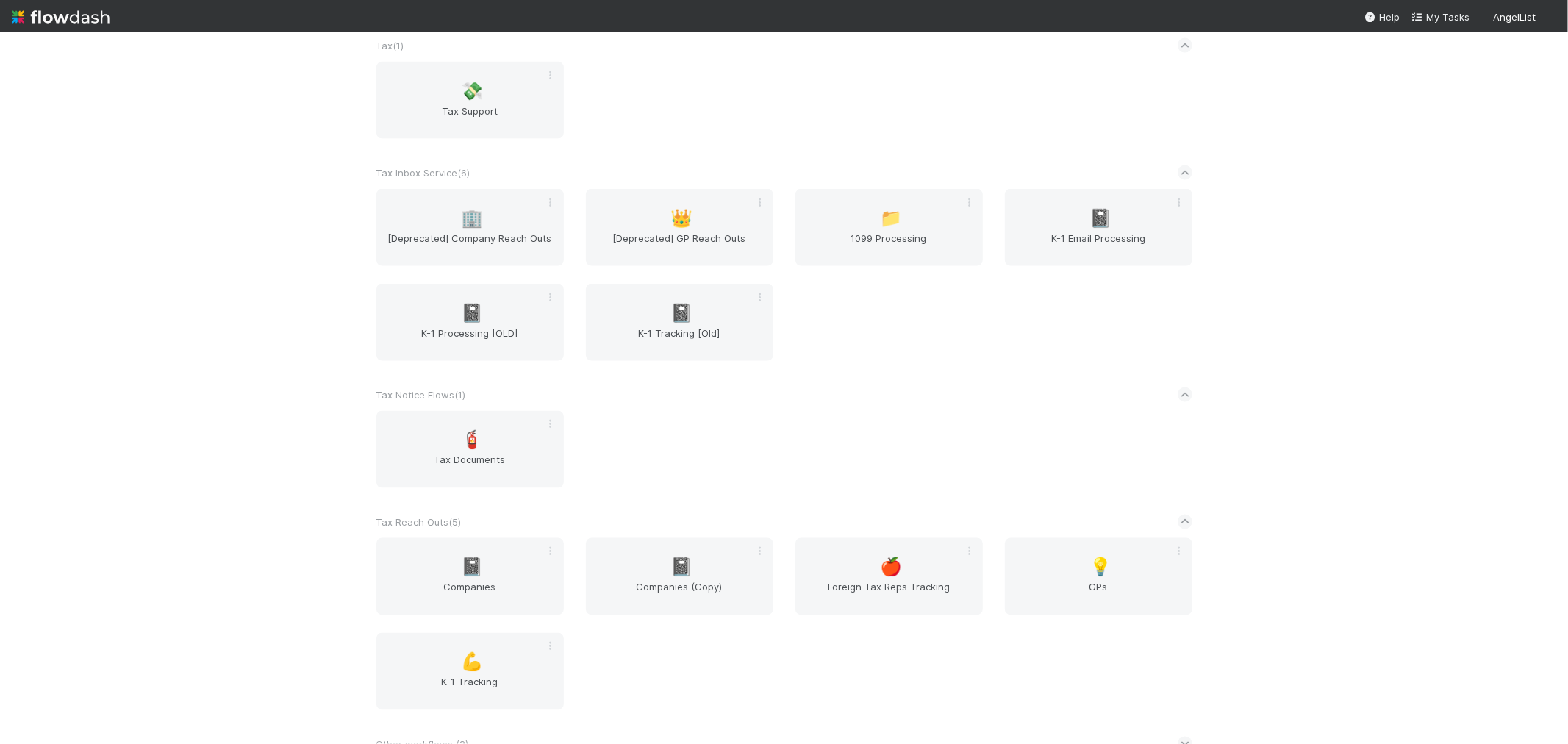
scroll to position [1986, 0]
click at [1093, 575] on span "GPs" at bounding box center [1098, 588] width 176 height 29
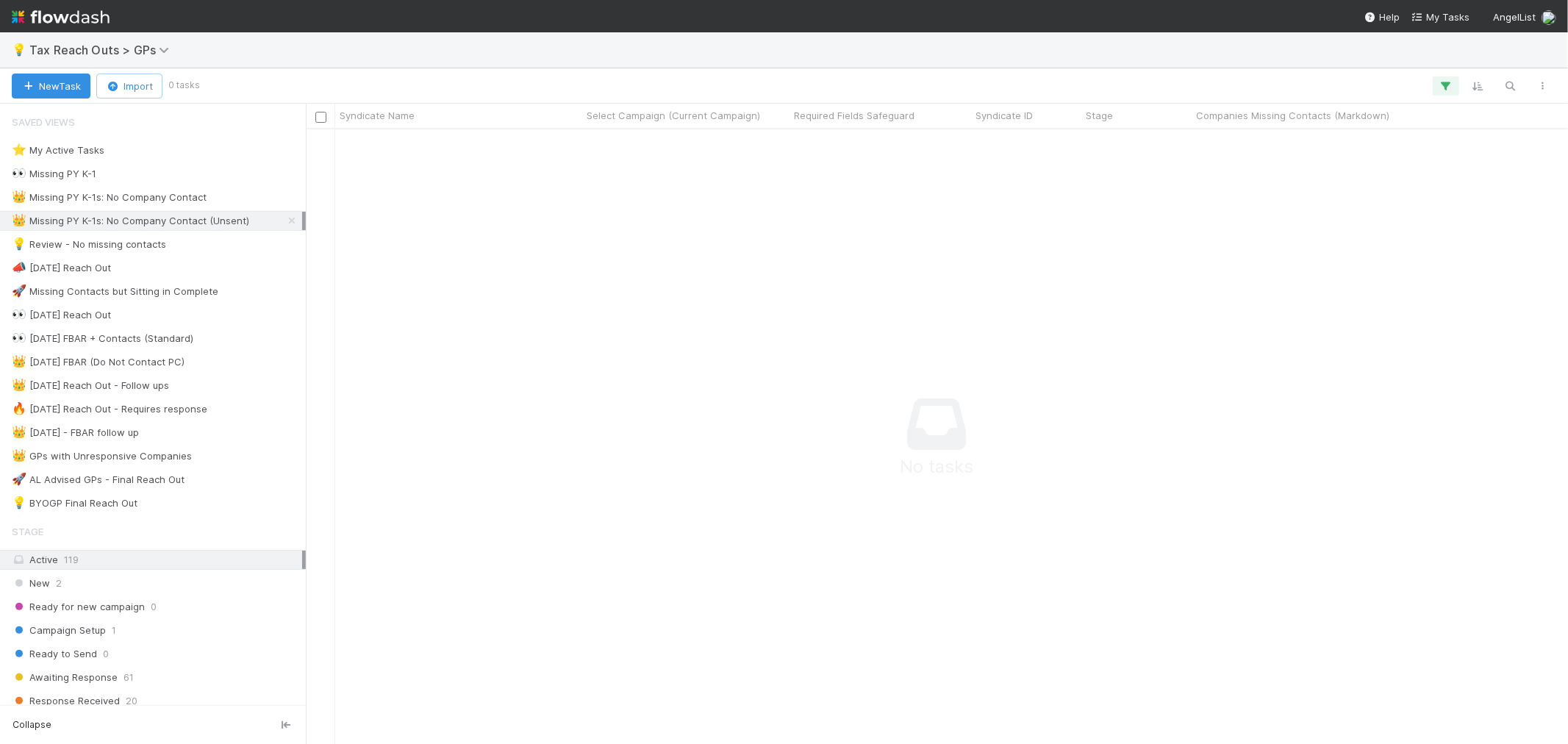
scroll to position [589, 1237]
click at [1504, 83] on icon "button" at bounding box center [1510, 85] width 15 height 13
type input "https://app.frontapp.com/open/cnv_p9so58n"
click at [284, 223] on icon at bounding box center [291, 221] width 15 height 9
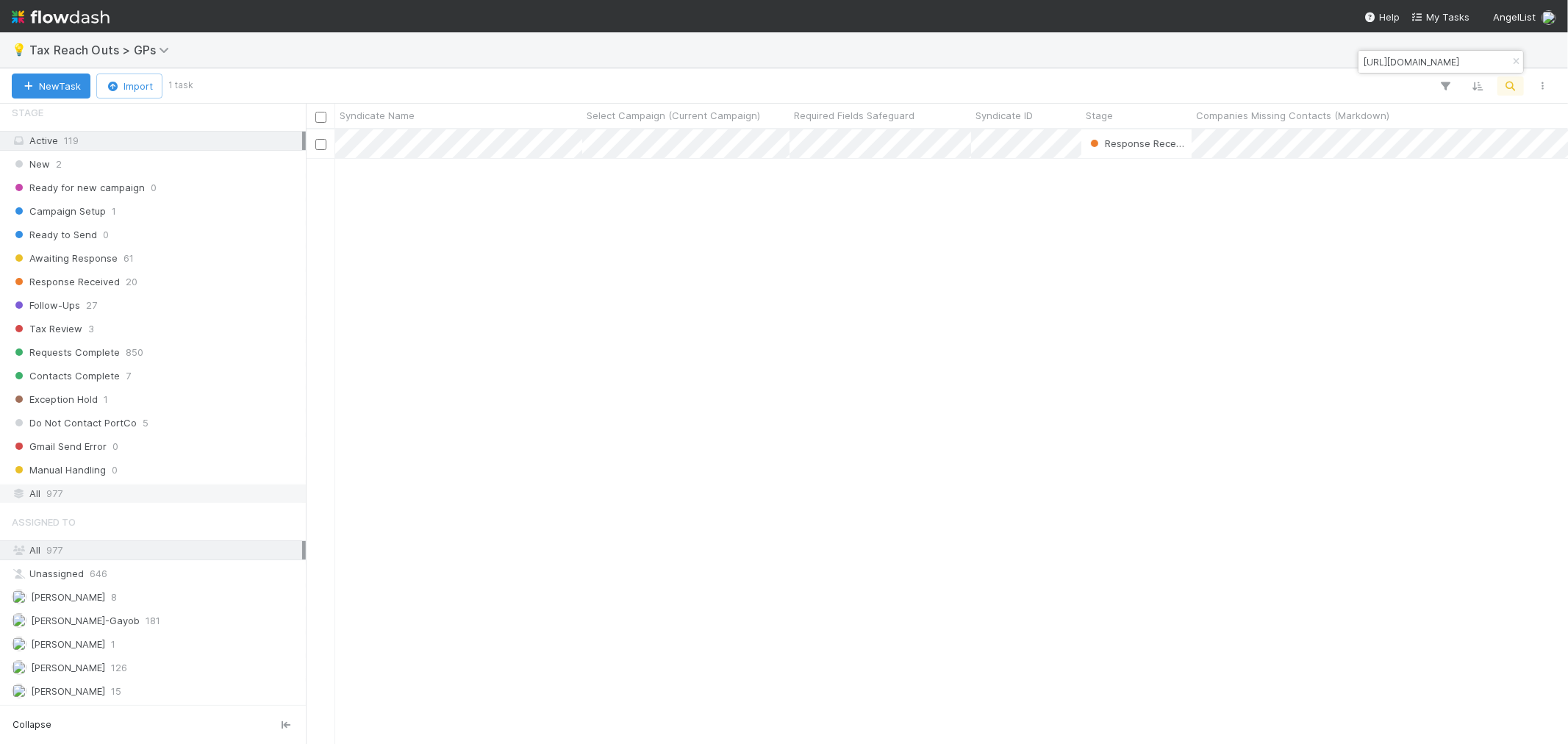
scroll to position [602, 1249]
click at [85, 498] on div "All 977" at bounding box center [156, 494] width 290 height 18
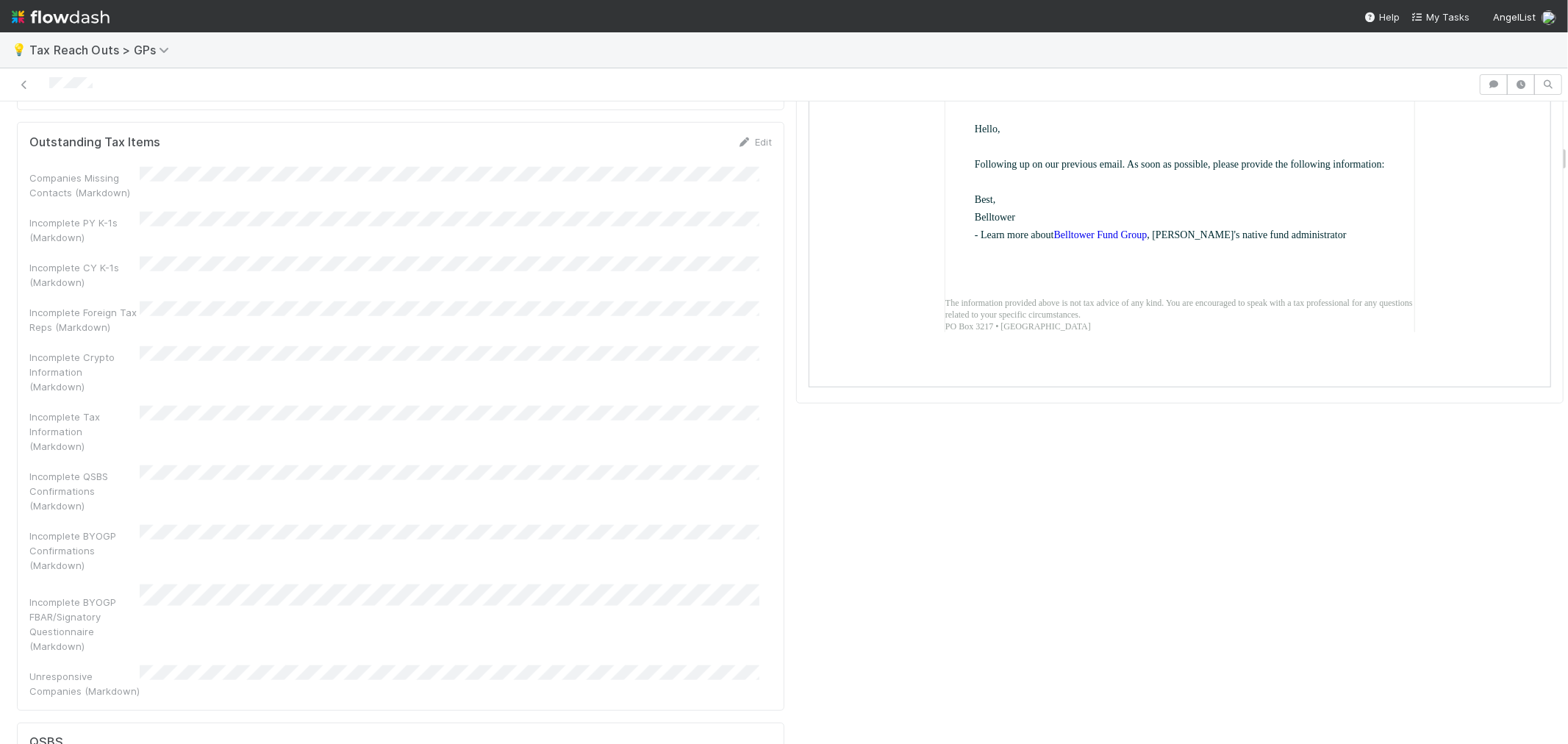
scroll to position [1143, 0]
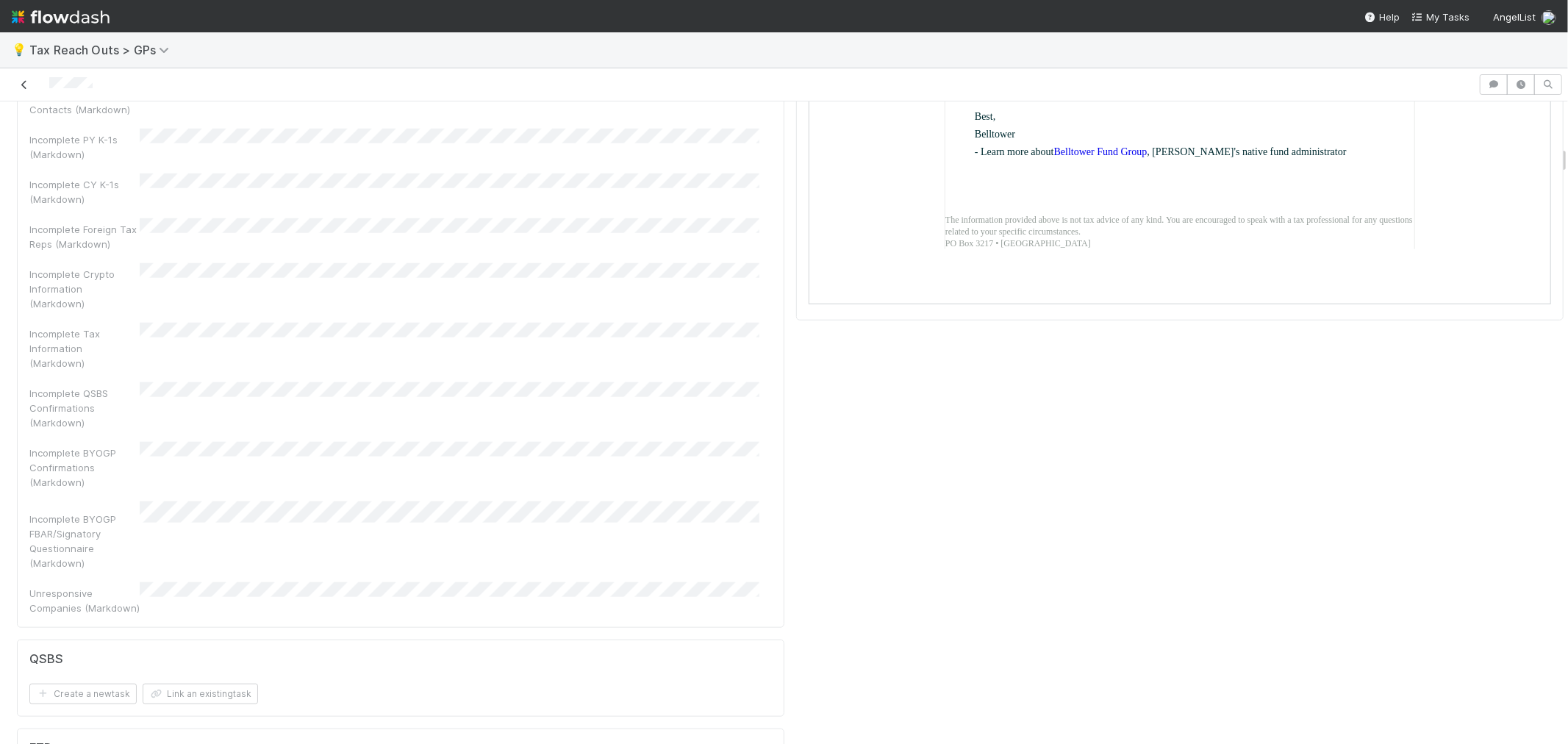
click at [21, 81] on icon at bounding box center [24, 85] width 15 height 9
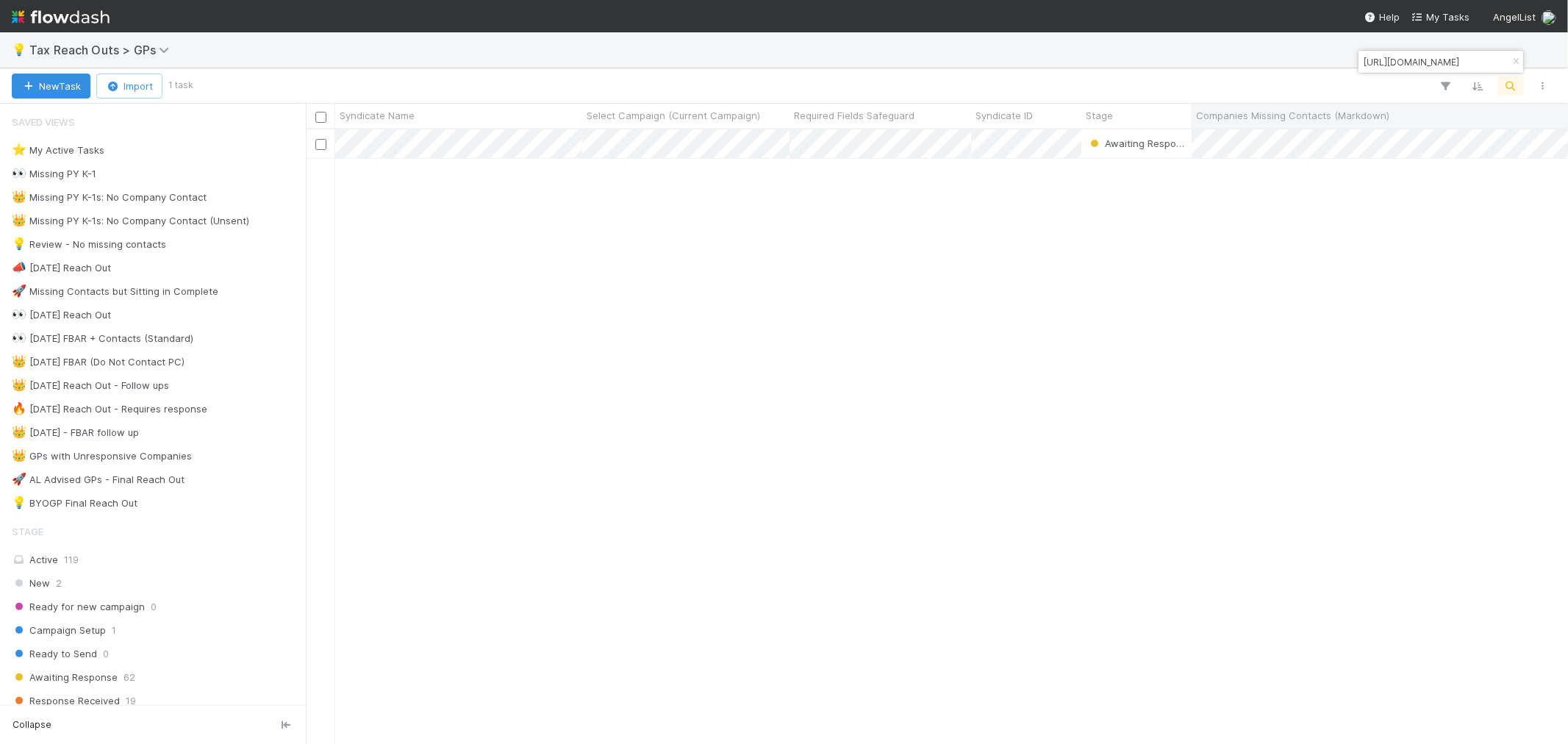
scroll to position [602, 1249]
click at [1515, 59] on icon "button" at bounding box center [1515, 61] width 15 height 8
click at [1513, 82] on icon "button" at bounding box center [1510, 85] width 15 height 13
paste input "https://app.frontapp.com/open/cnv_pclex6v"
type input "https://app.frontapp.com/open/cnv_pclex6v"
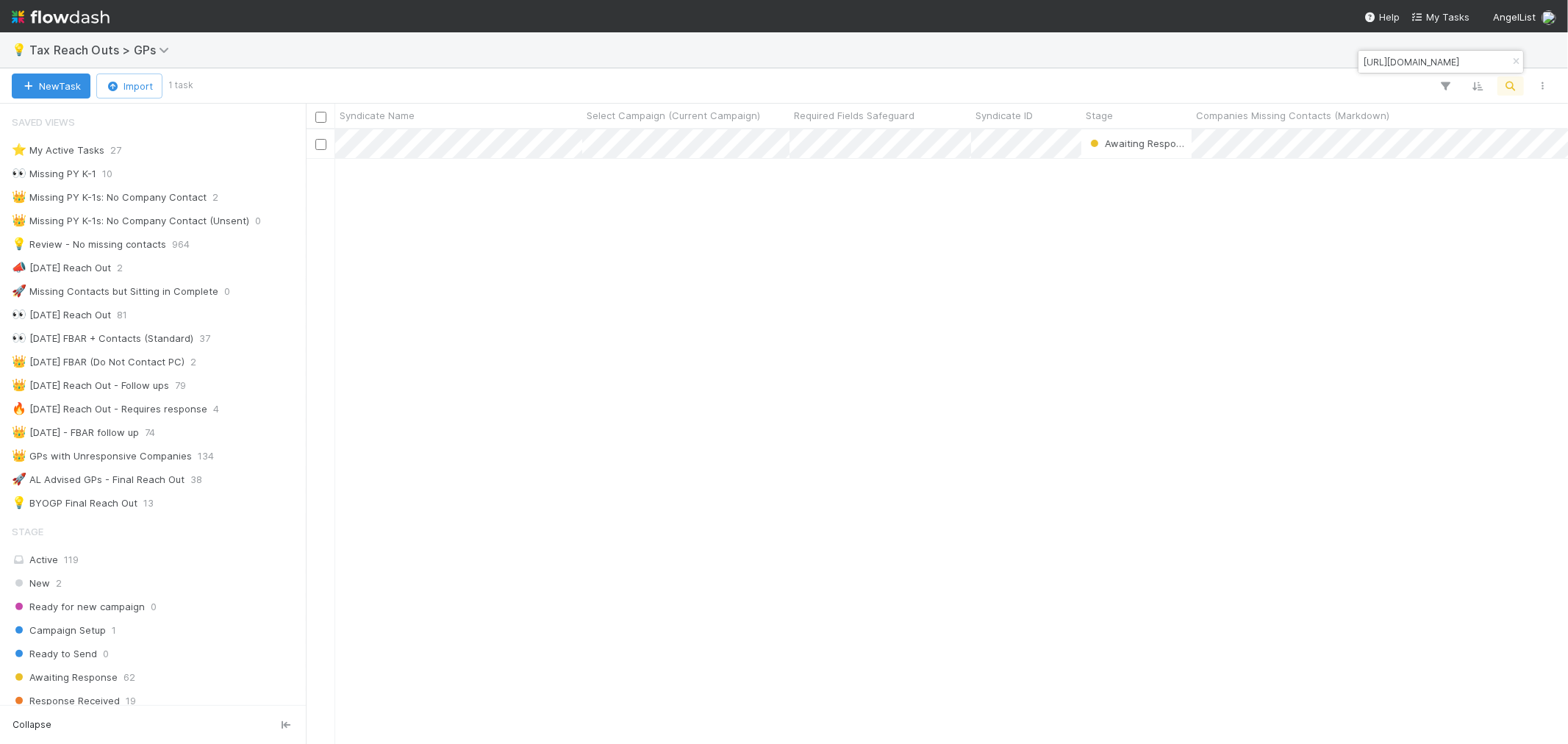
scroll to position [0, 0]
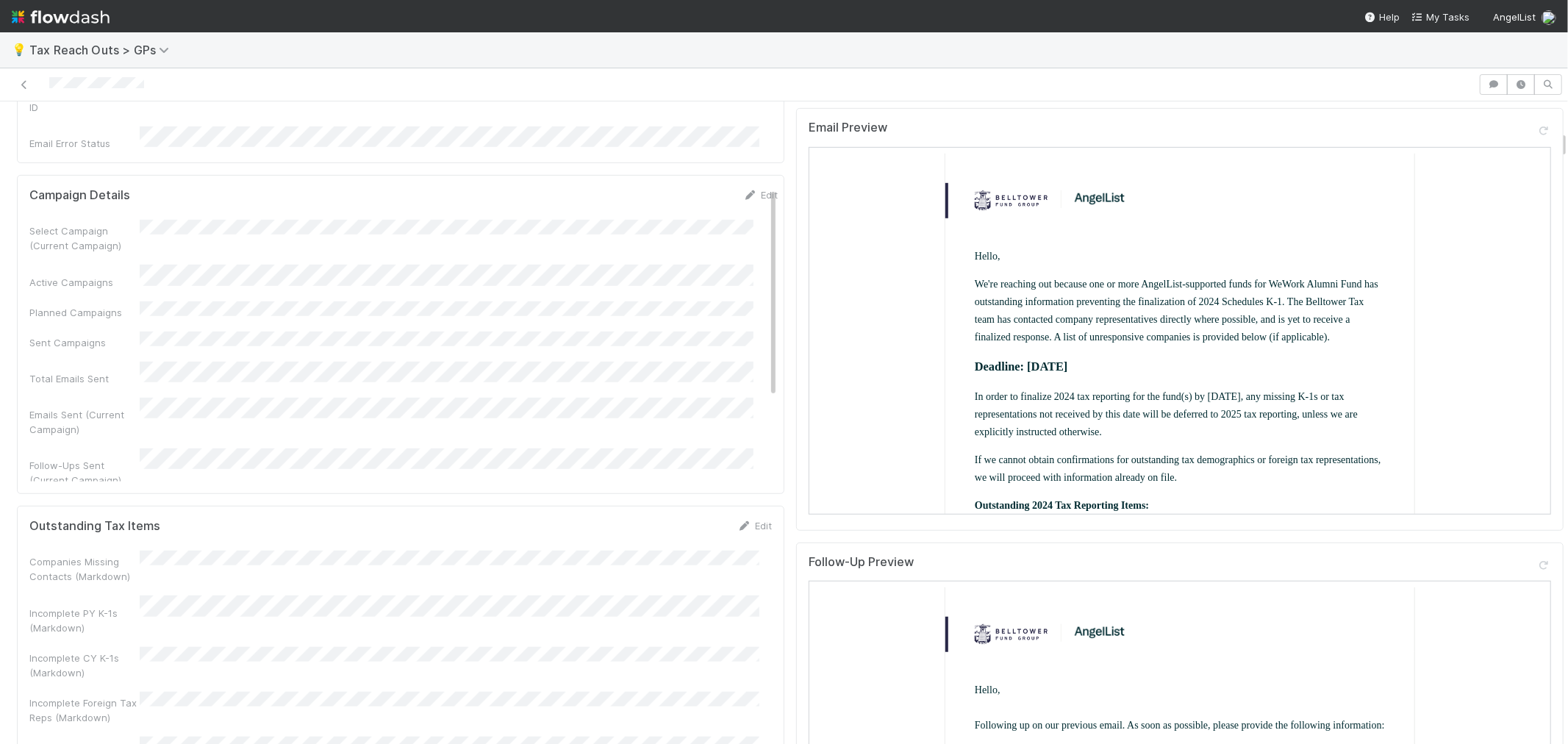
scroll to position [735, 0]
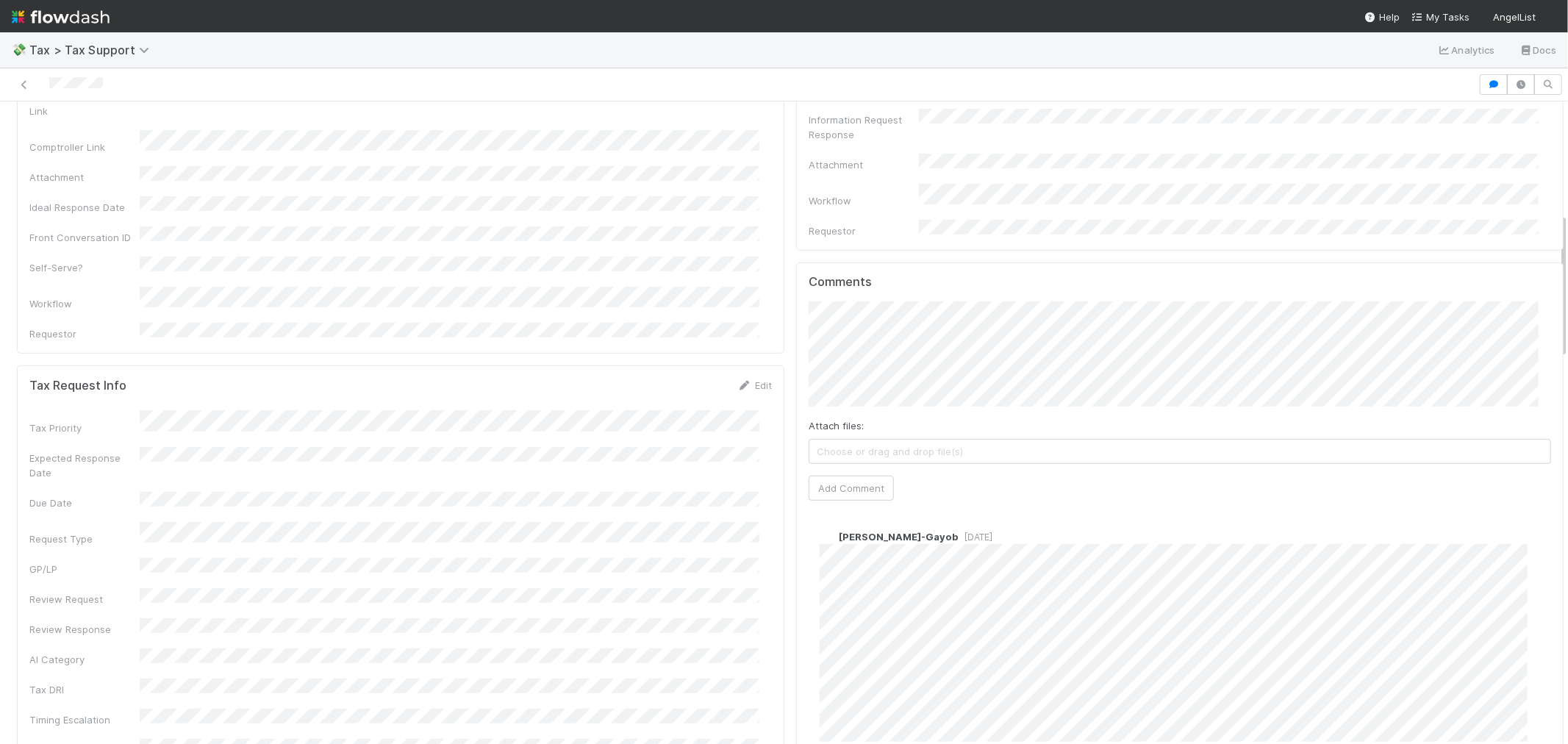
scroll to position [735, 0]
